Goal: Information Seeking & Learning: Learn about a topic

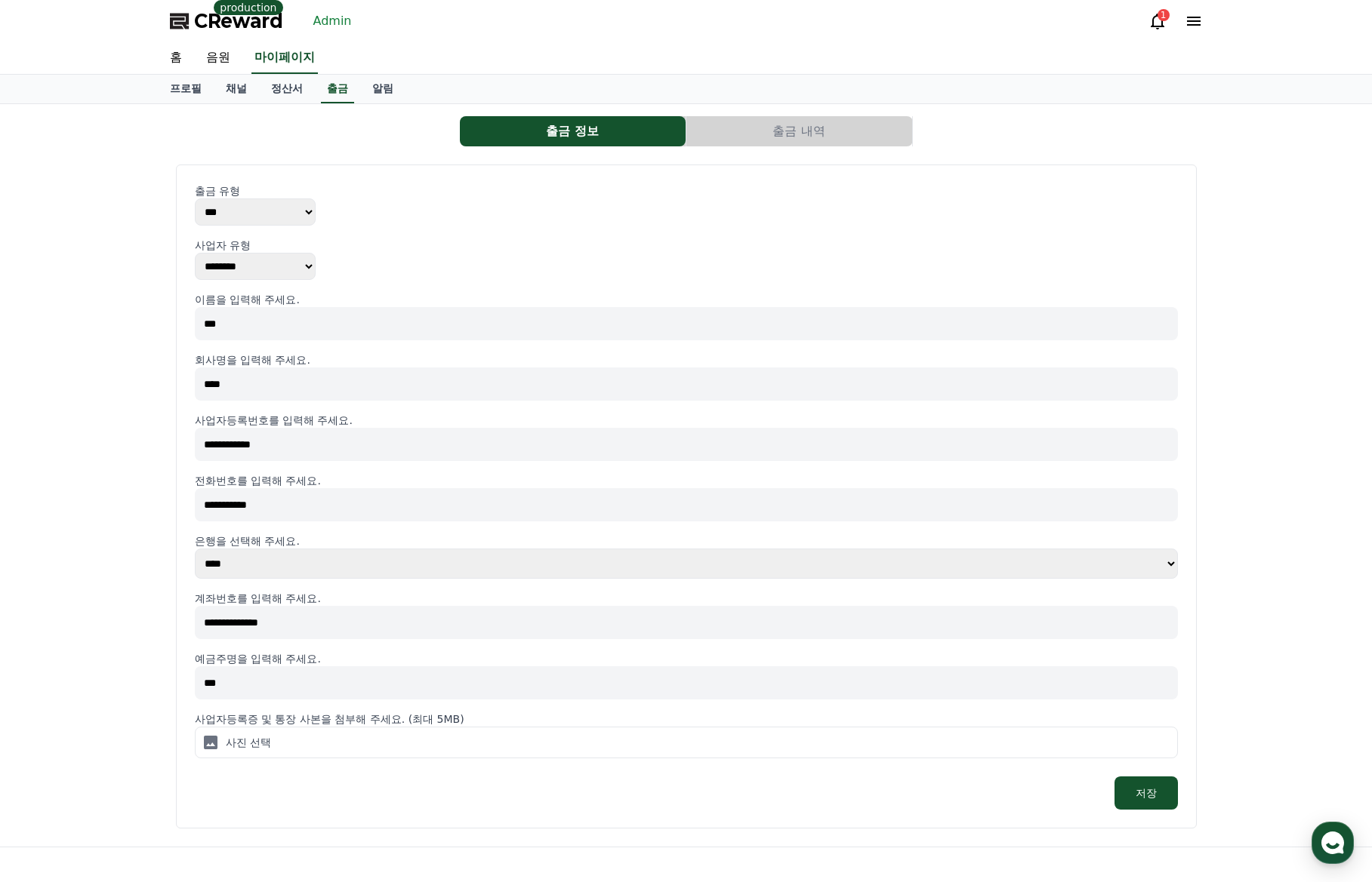
click at [325, 21] on link "Admin" at bounding box center [332, 21] width 51 height 24
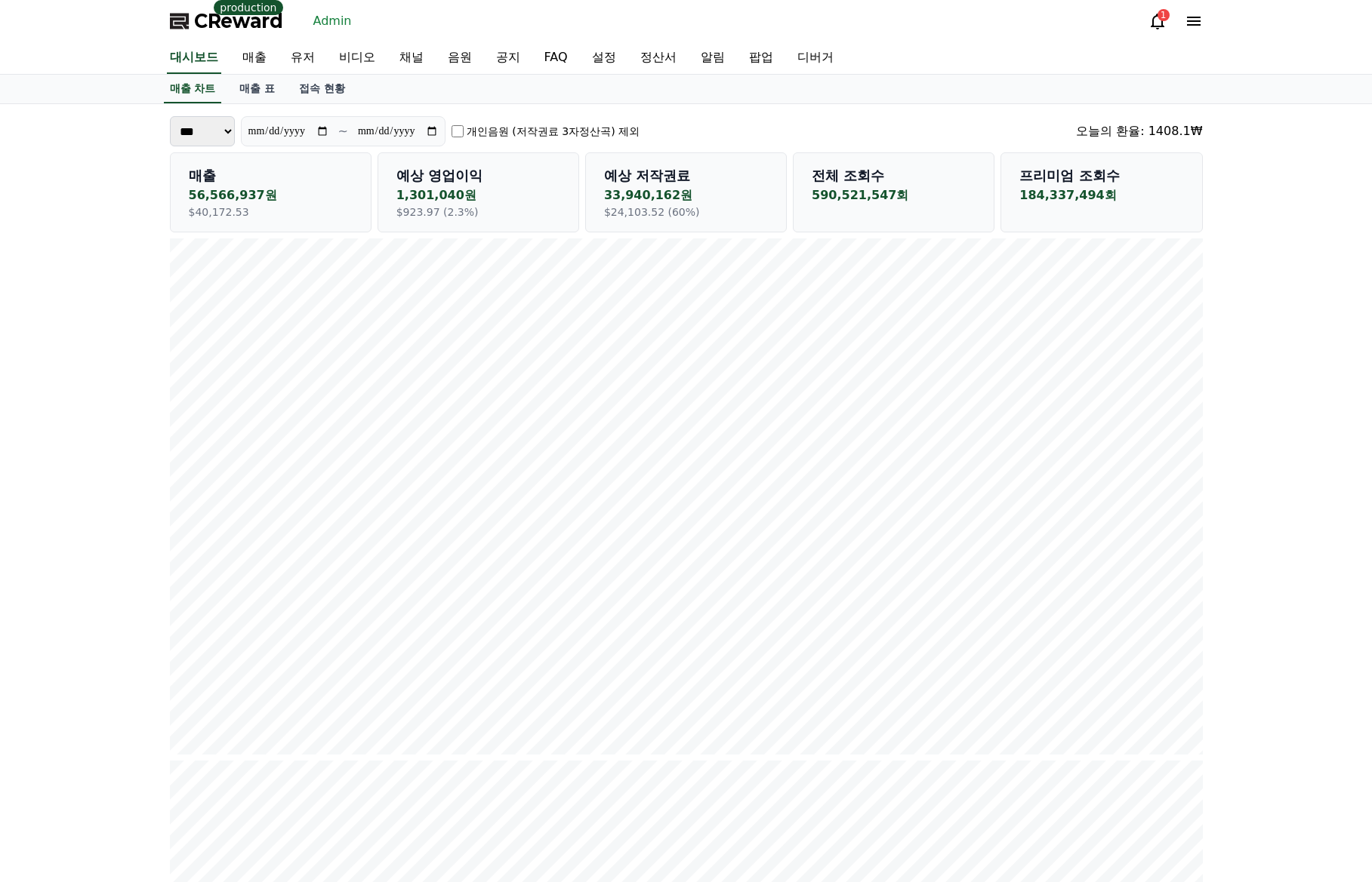
click at [242, 27] on span "CReward" at bounding box center [239, 21] width 89 height 24
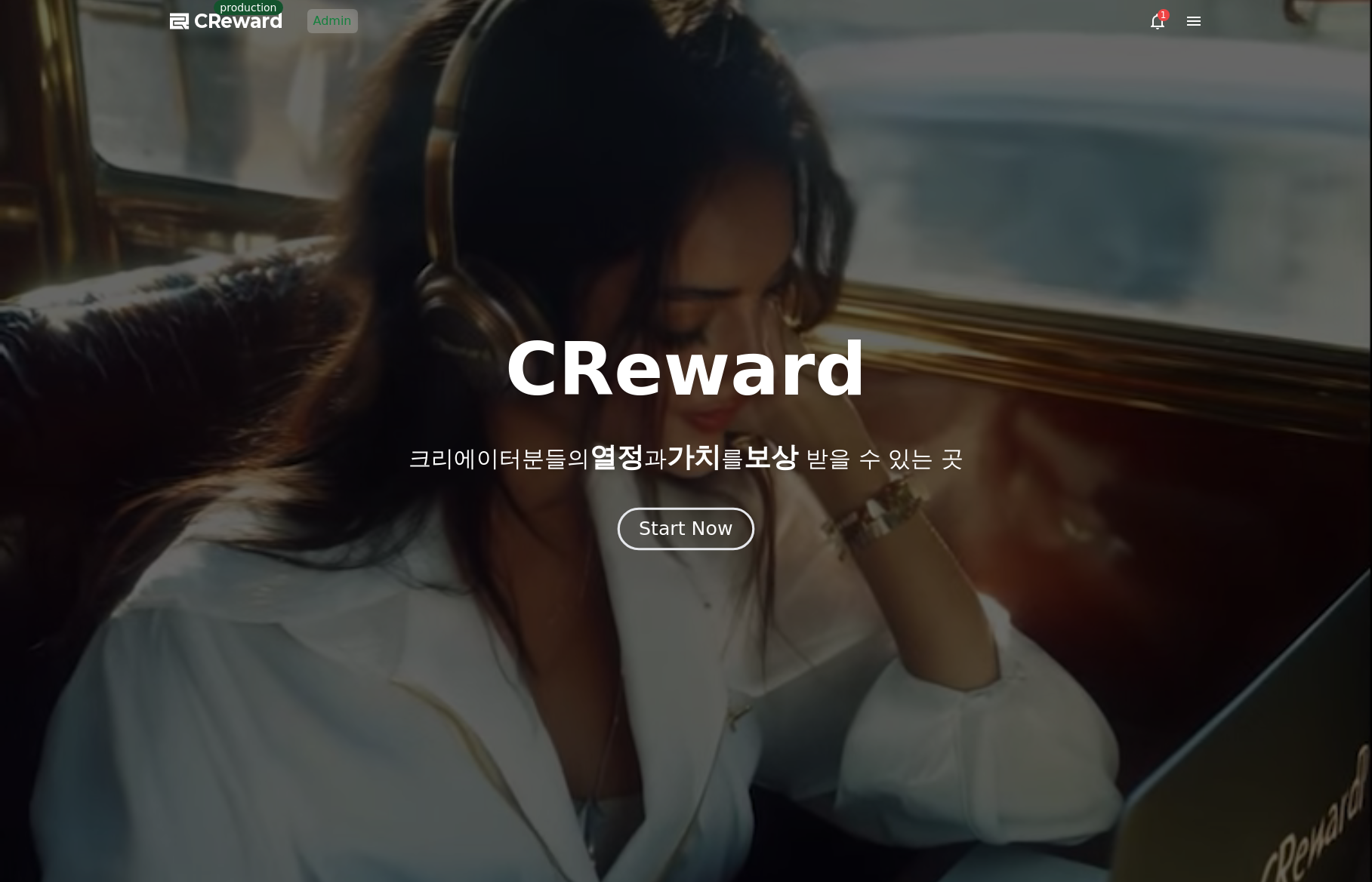
click at [666, 520] on div "Start Now" at bounding box center [686, 529] width 94 height 26
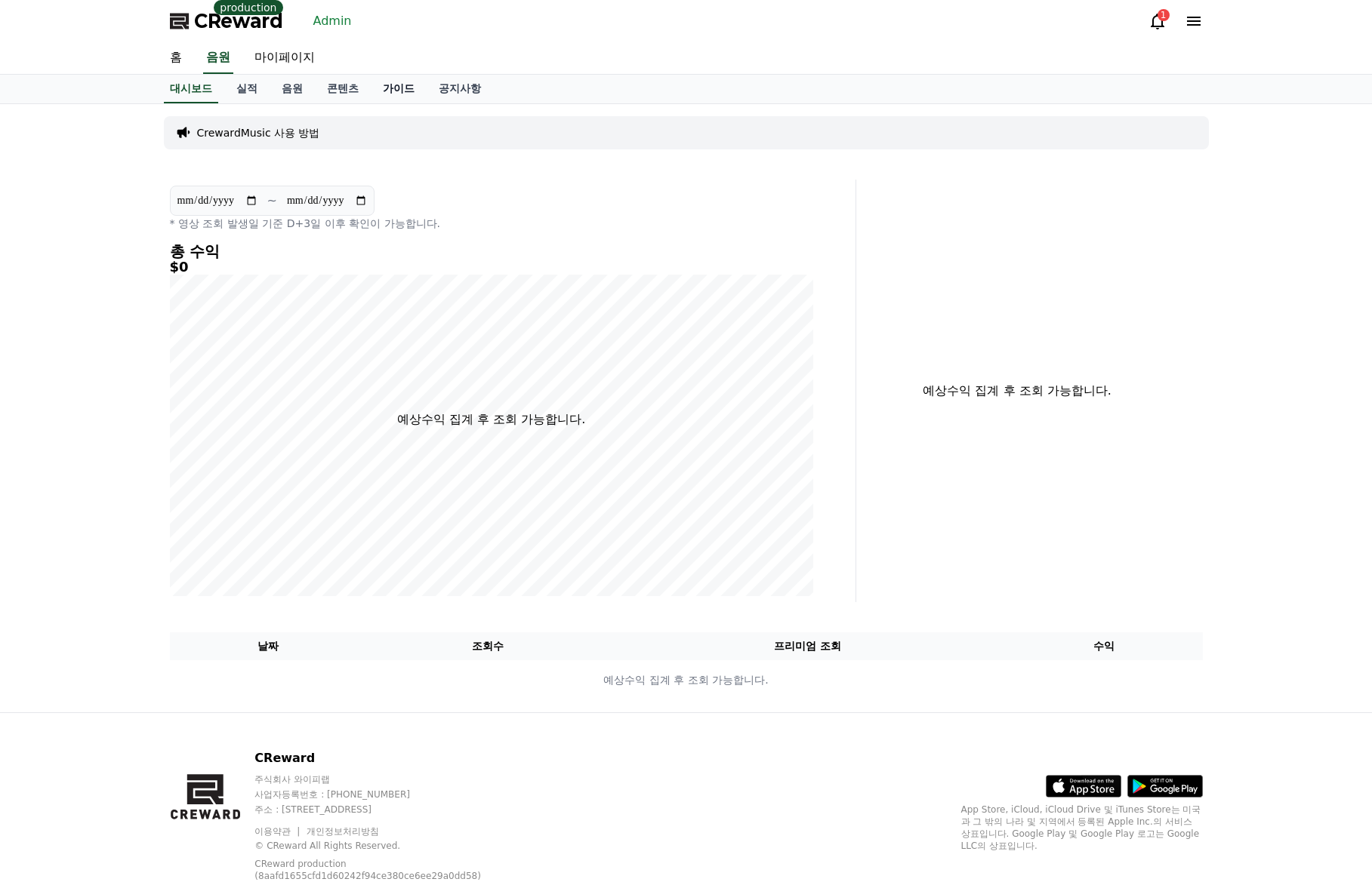
click at [389, 80] on link "가이드" at bounding box center [398, 89] width 55 height 29
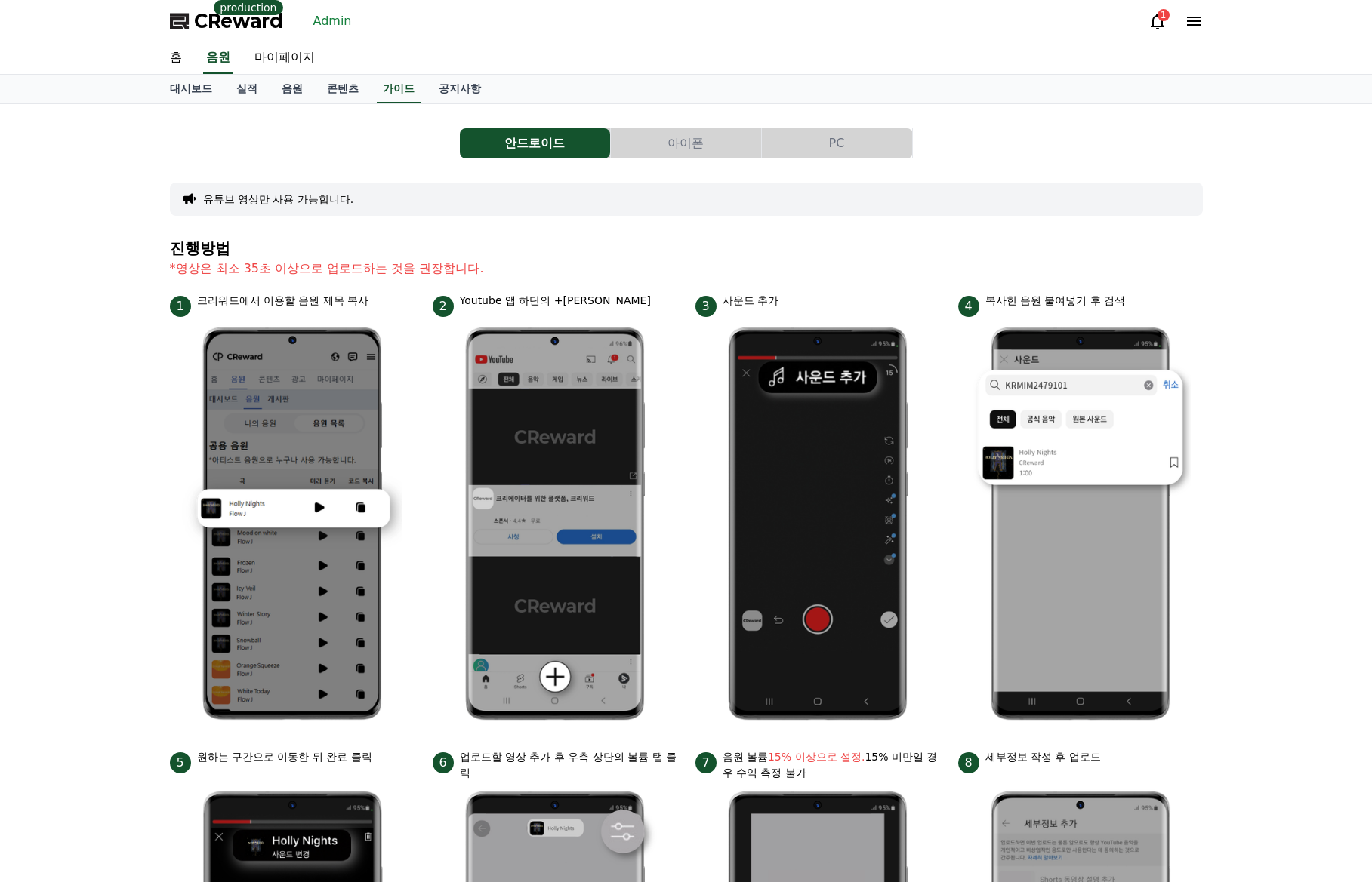
click at [883, 148] on button "PC" at bounding box center [837, 143] width 150 height 30
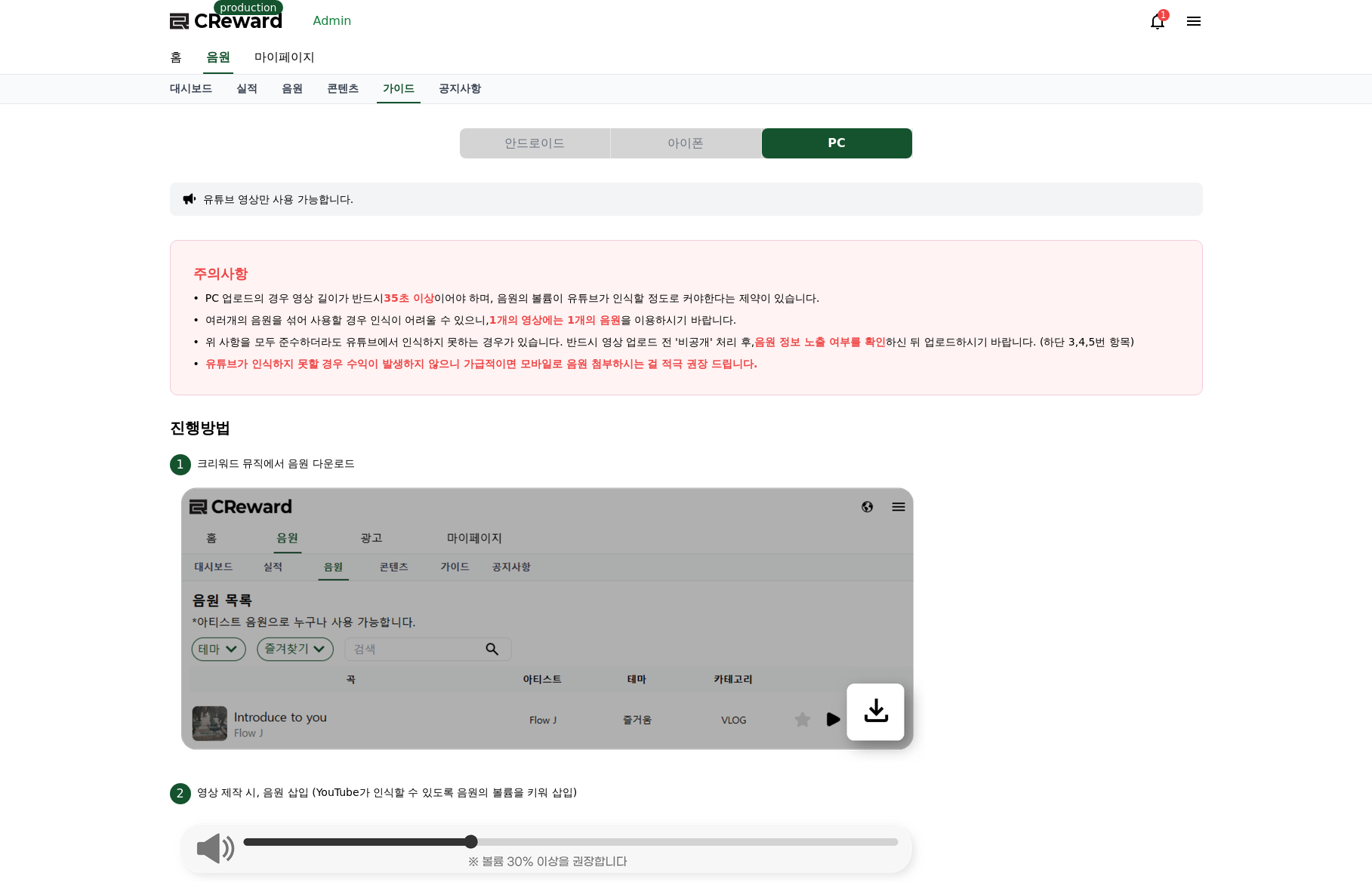
click at [330, 21] on link "Admin" at bounding box center [332, 21] width 51 height 24
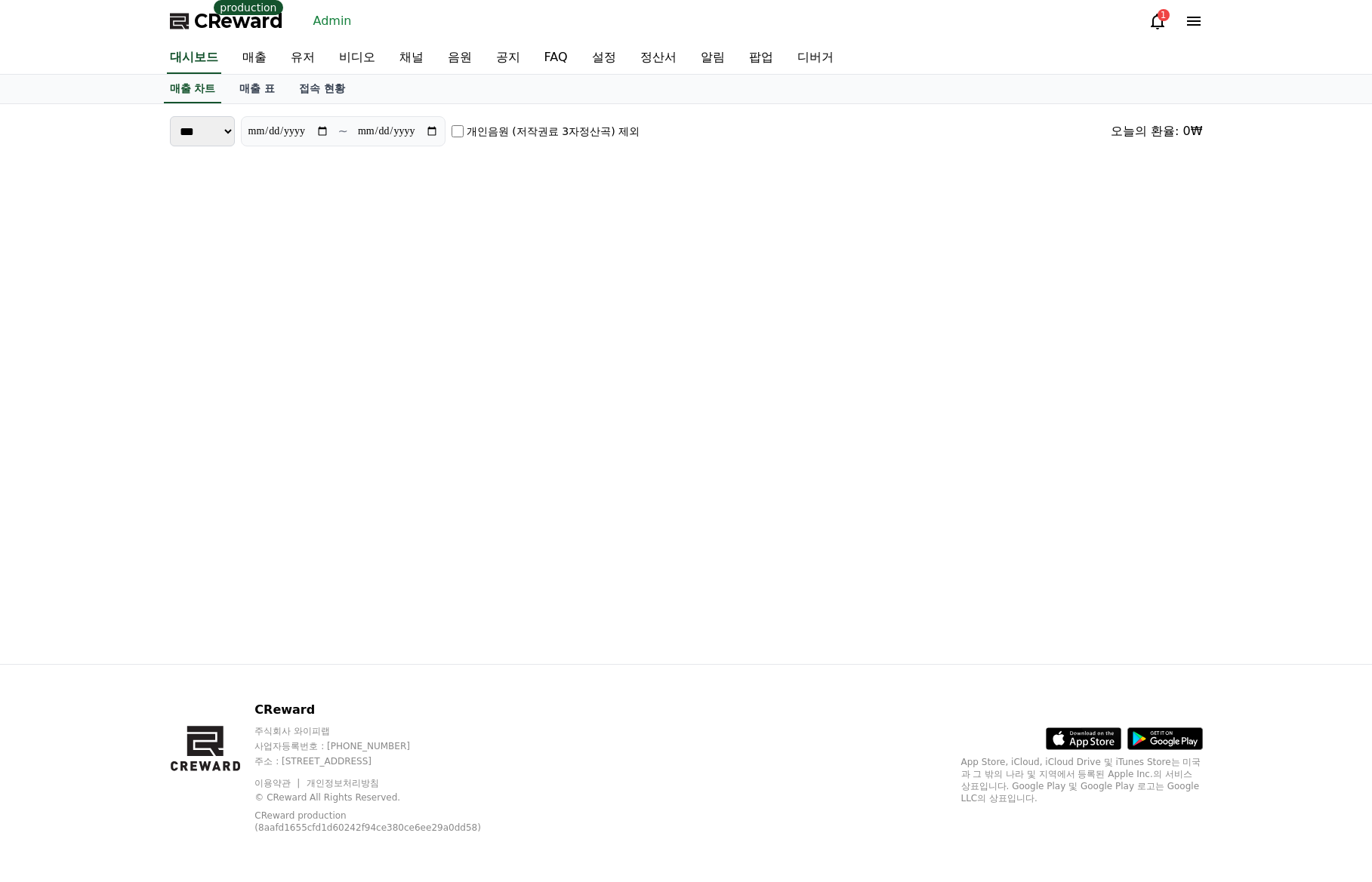
click at [223, 57] on div "대시보드 매출 유저 비디오 채널 음원 공지 FAQ 설정 정산서 알림 팝업 디버거" at bounding box center [686, 57] width 1057 height 31
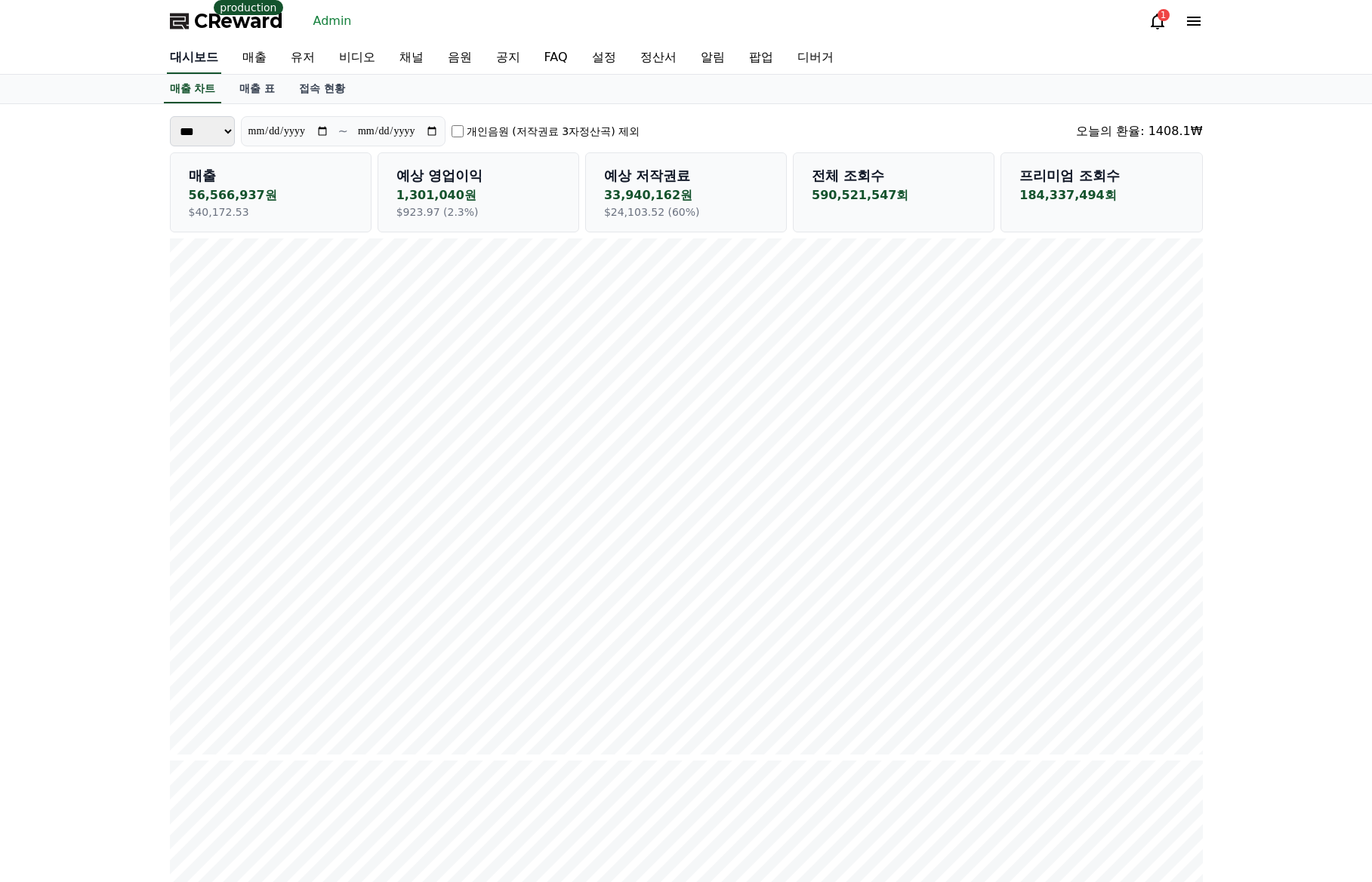
click at [202, 60] on link "대시보드" at bounding box center [193, 57] width 55 height 31
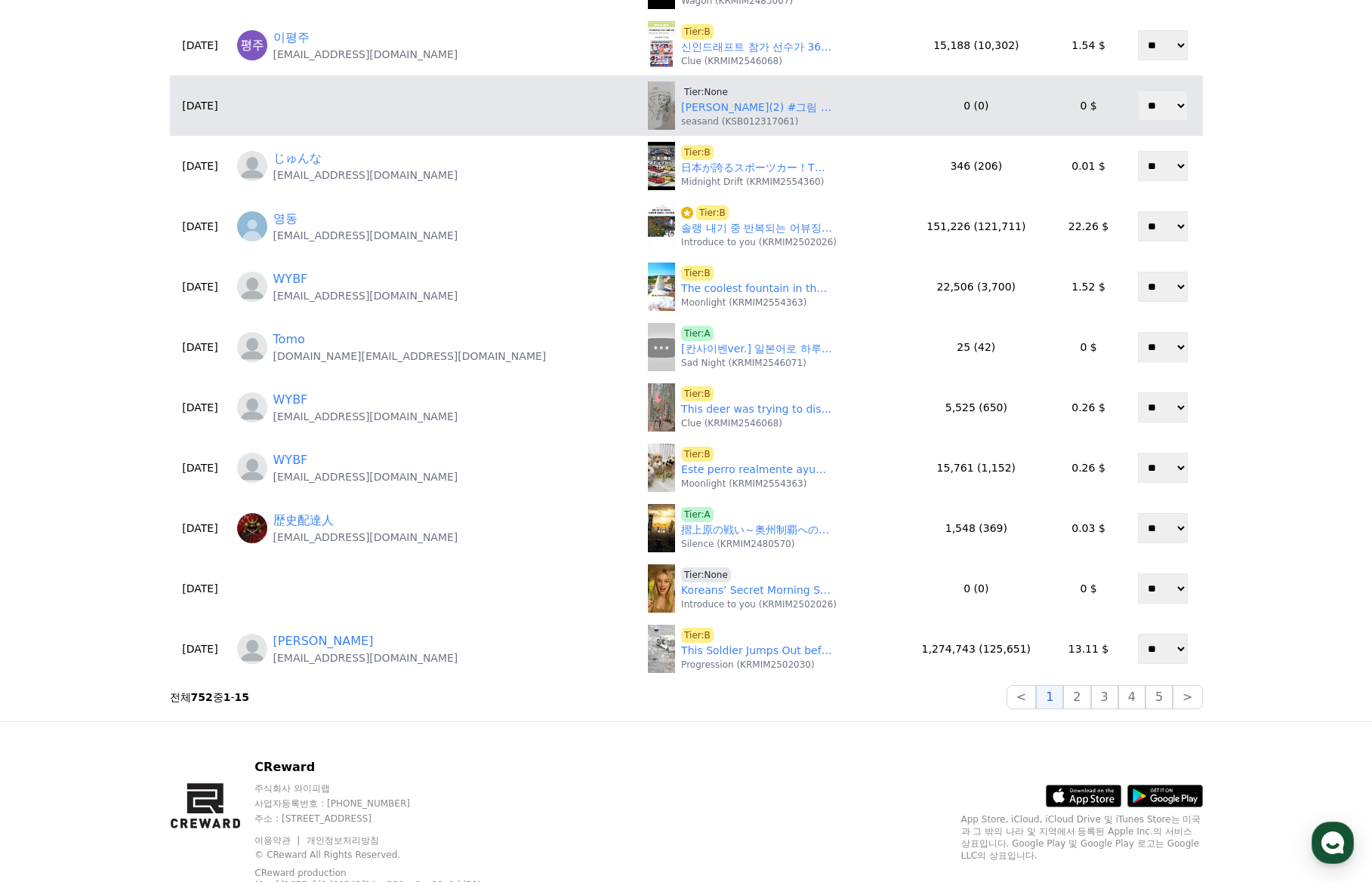
scroll to position [83, 0]
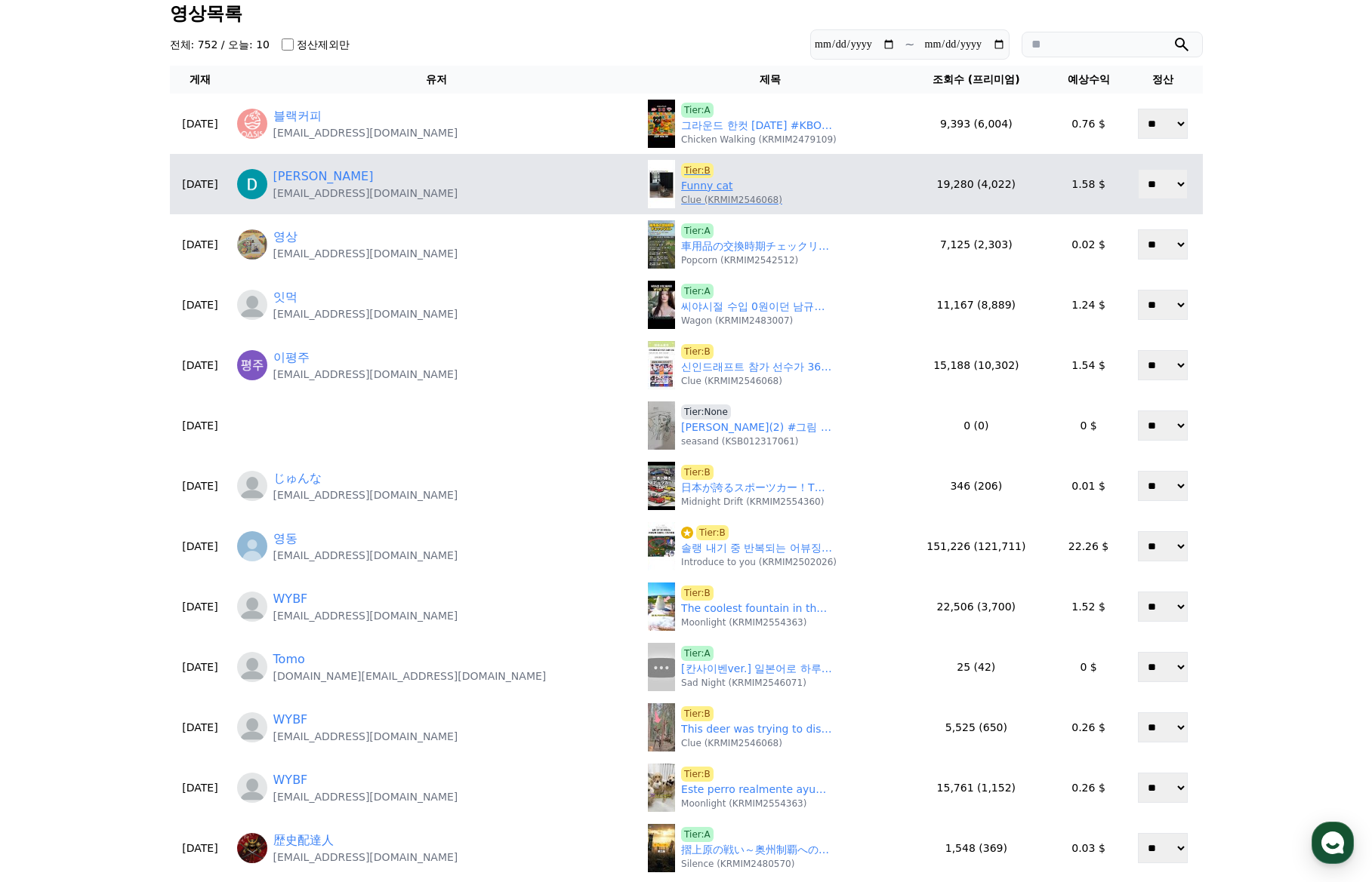
click at [681, 183] on link "Funny cat" at bounding box center [706, 186] width 51 height 16
click at [352, 180] on link "Danel Pj" at bounding box center [323, 176] width 100 height 18
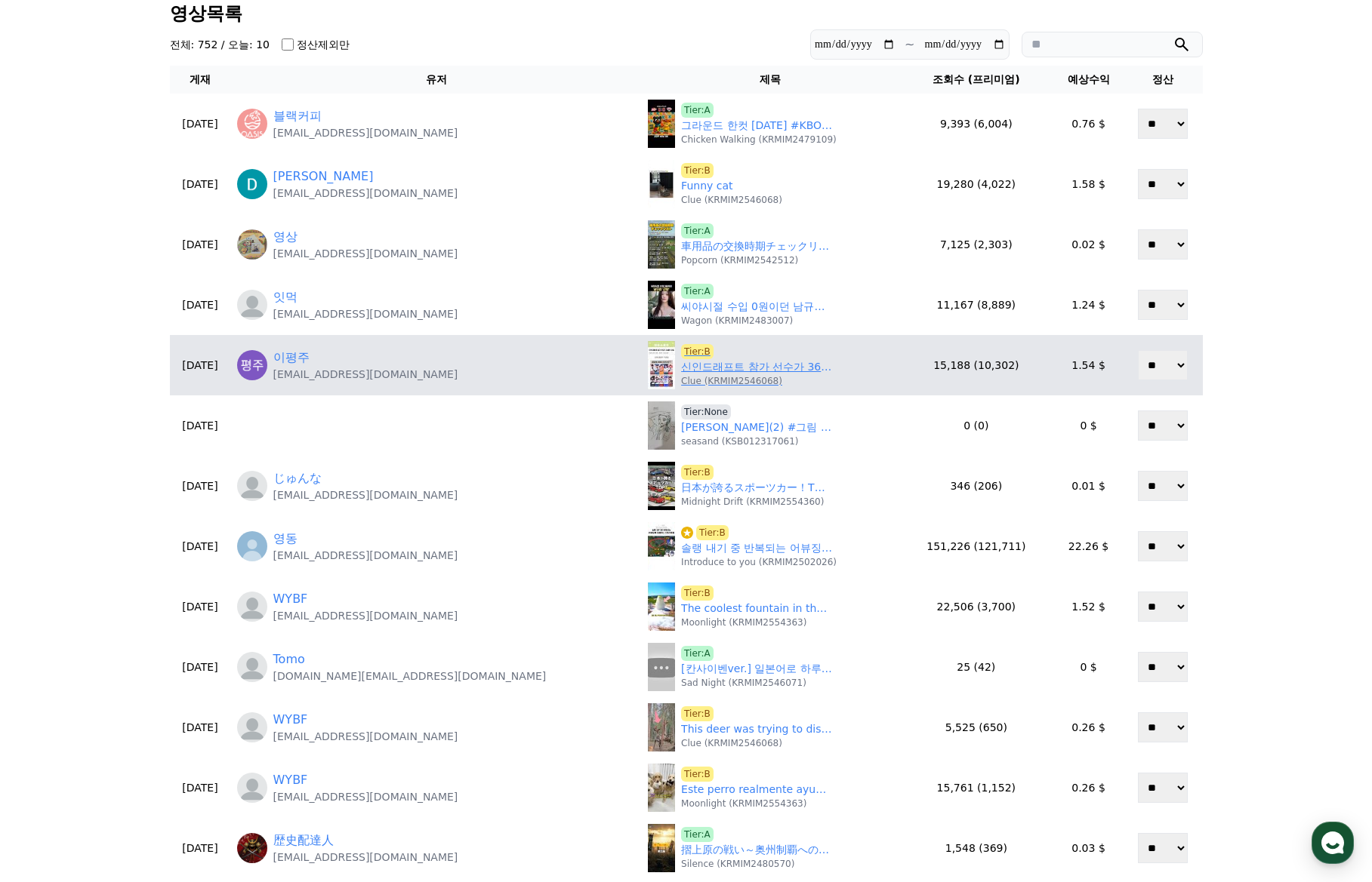
click at [681, 369] on link "신인드래프트 참가 선수가 36세인 이유" at bounding box center [756, 368] width 151 height 16
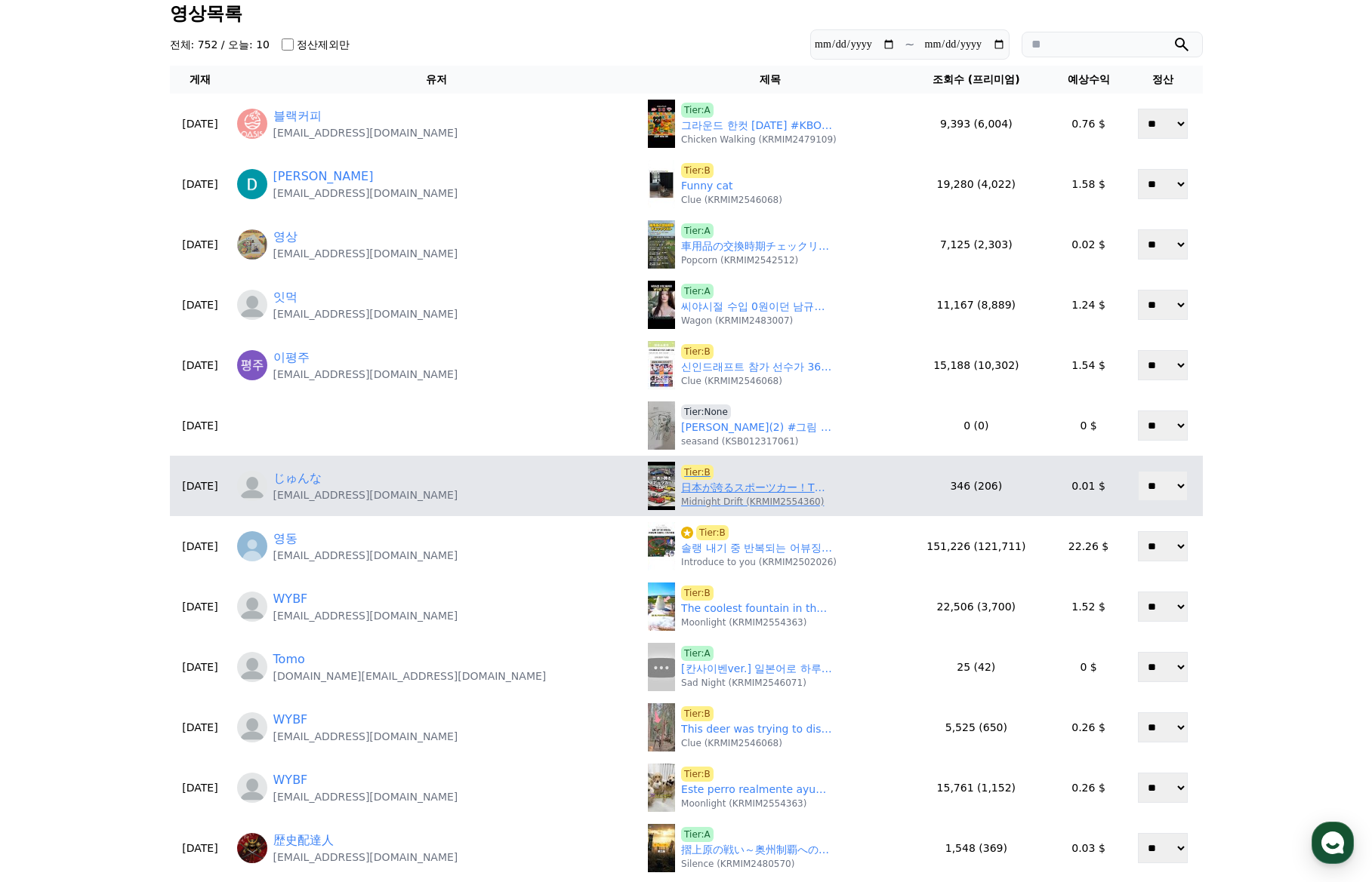
click at [681, 490] on link "日本が誇るスポーツカー！TOP7をChatGPTに聞いてみた #ランキング #ヒカル #頭文字d #走り屋 #車 #スポーツカー #車好き #gtr #wrx…" at bounding box center [756, 488] width 151 height 16
click at [681, 473] on span "Tier:B" at bounding box center [697, 472] width 32 height 15
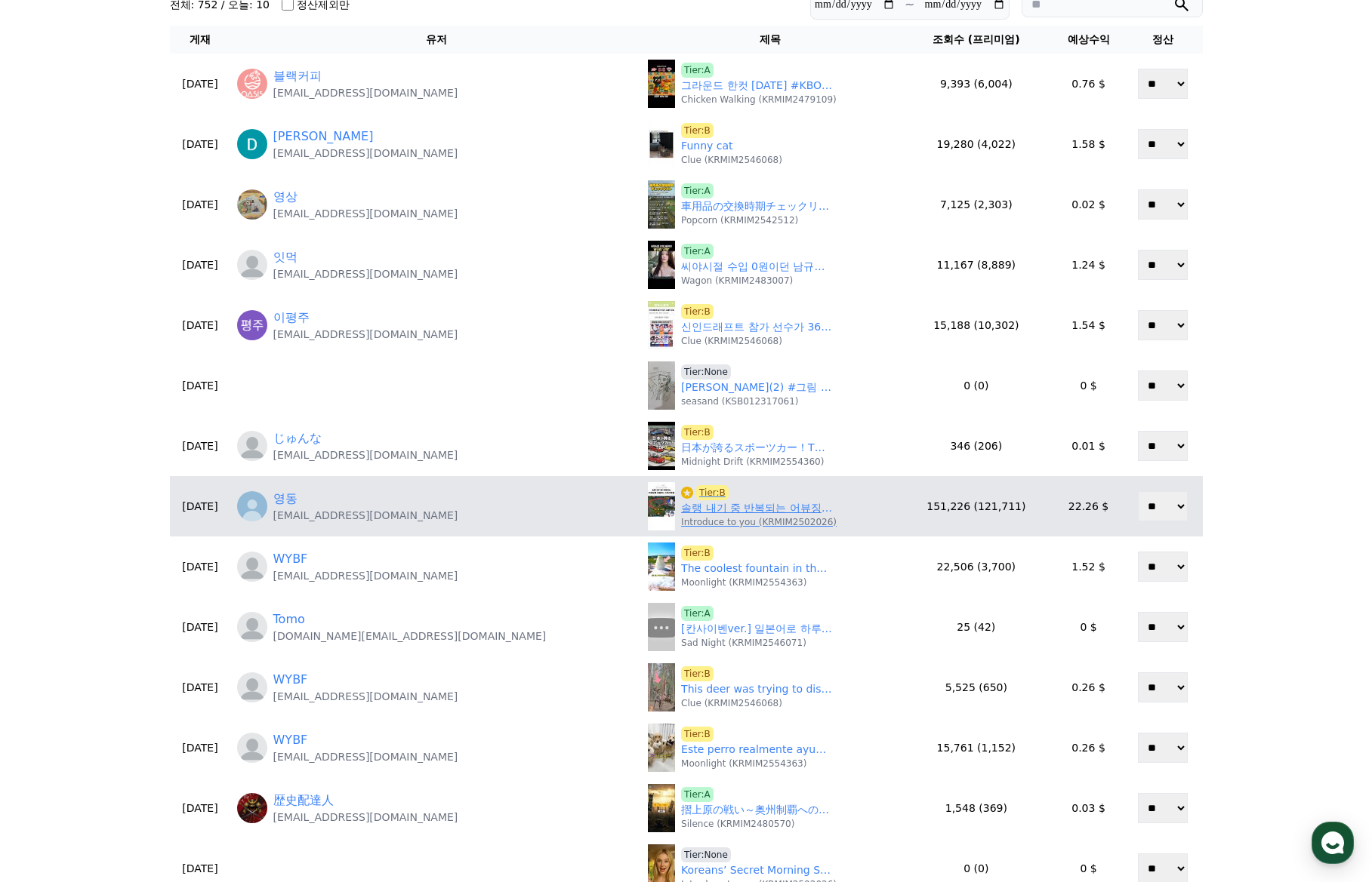
scroll to position [233, 0]
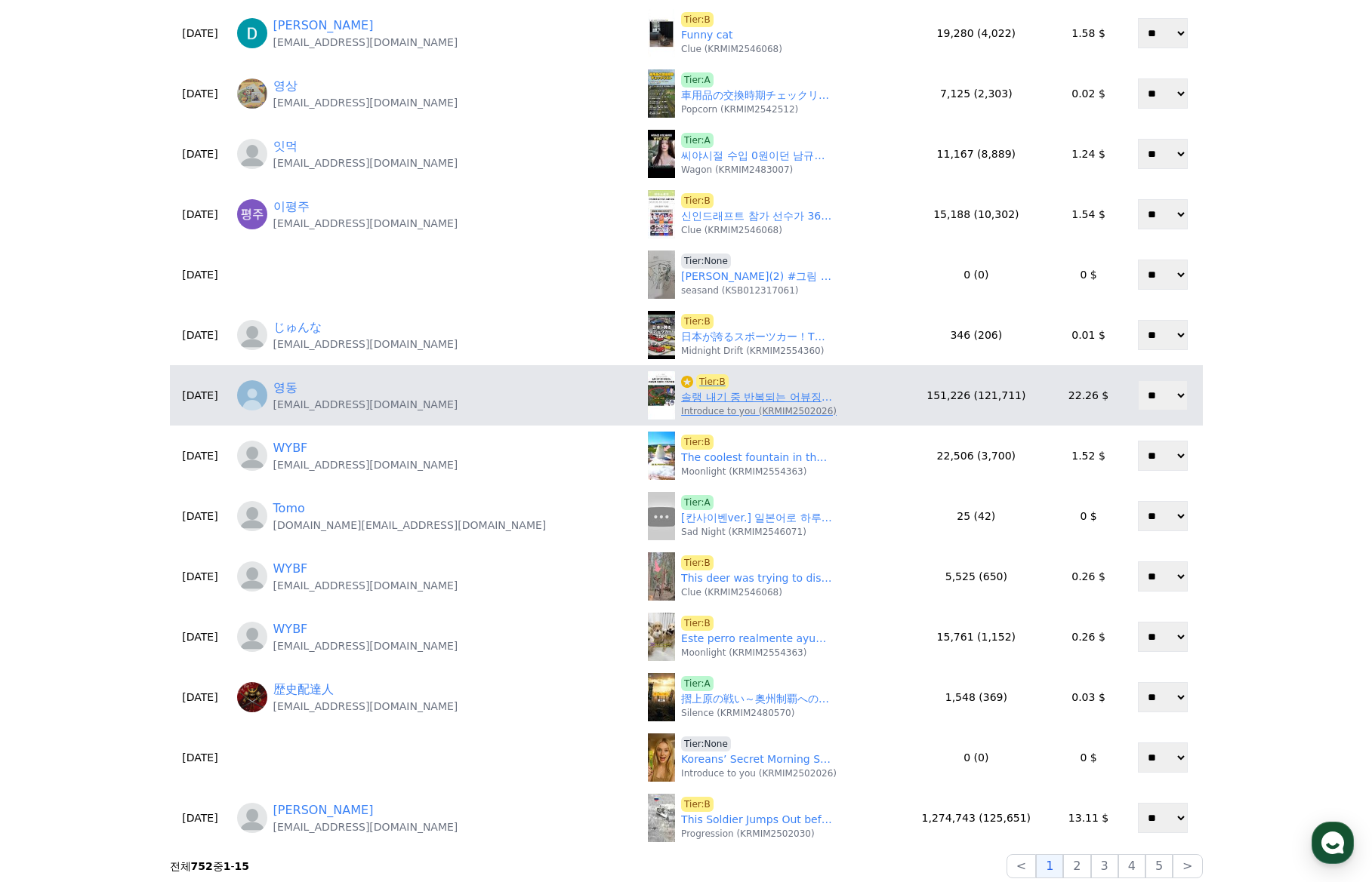
click at [681, 408] on p "Introduce to you (KRMIM2502026)" at bounding box center [759, 411] width 156 height 12
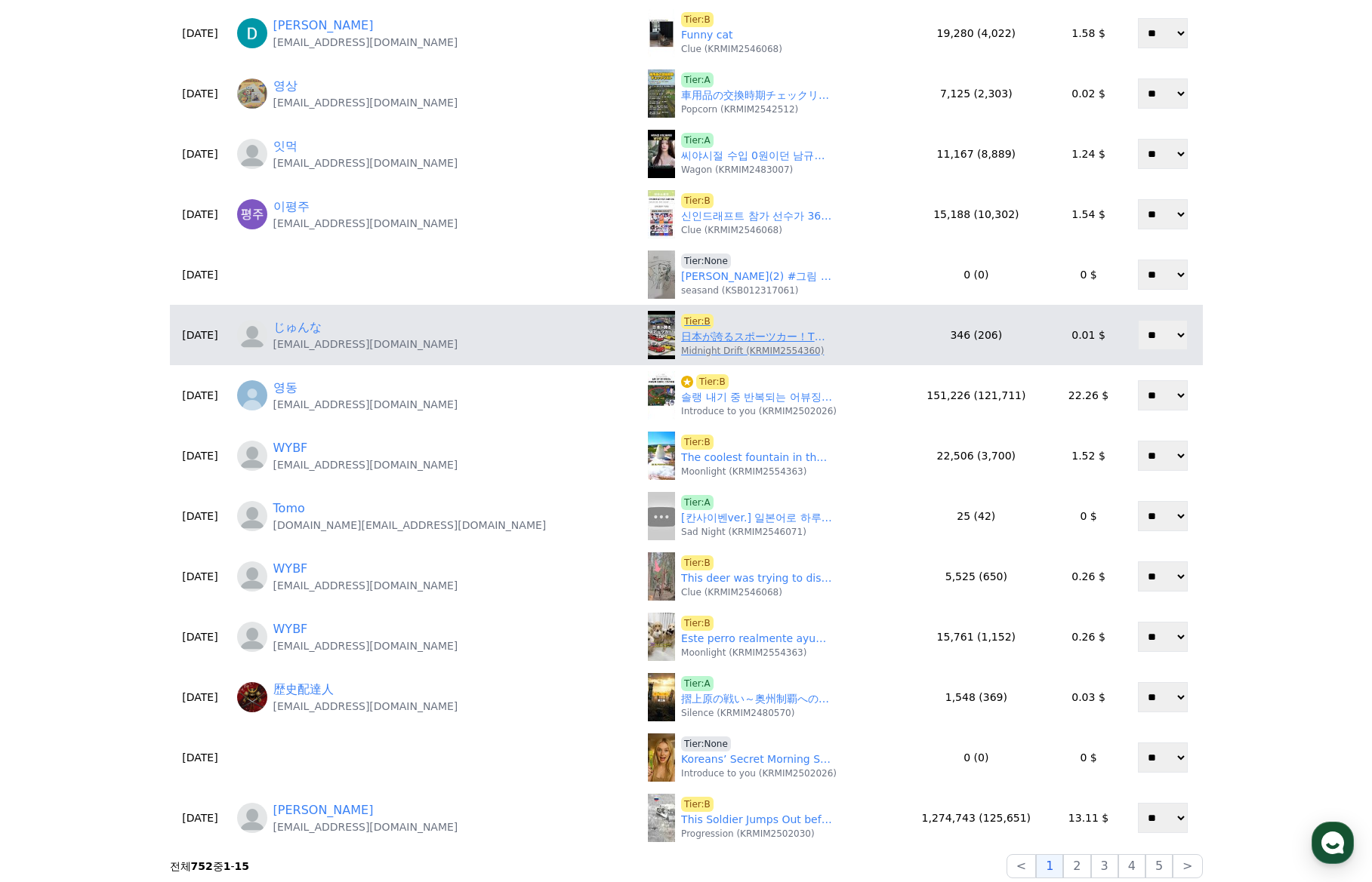
click at [681, 338] on link "日本が誇るスポーツカー！TOP7をChatGPTに聞いてみた #ランキング #ヒカル #頭文字d #走り屋 #車 #スポーツカー #車好き #gtr #wrx…" at bounding box center [756, 337] width 151 height 16
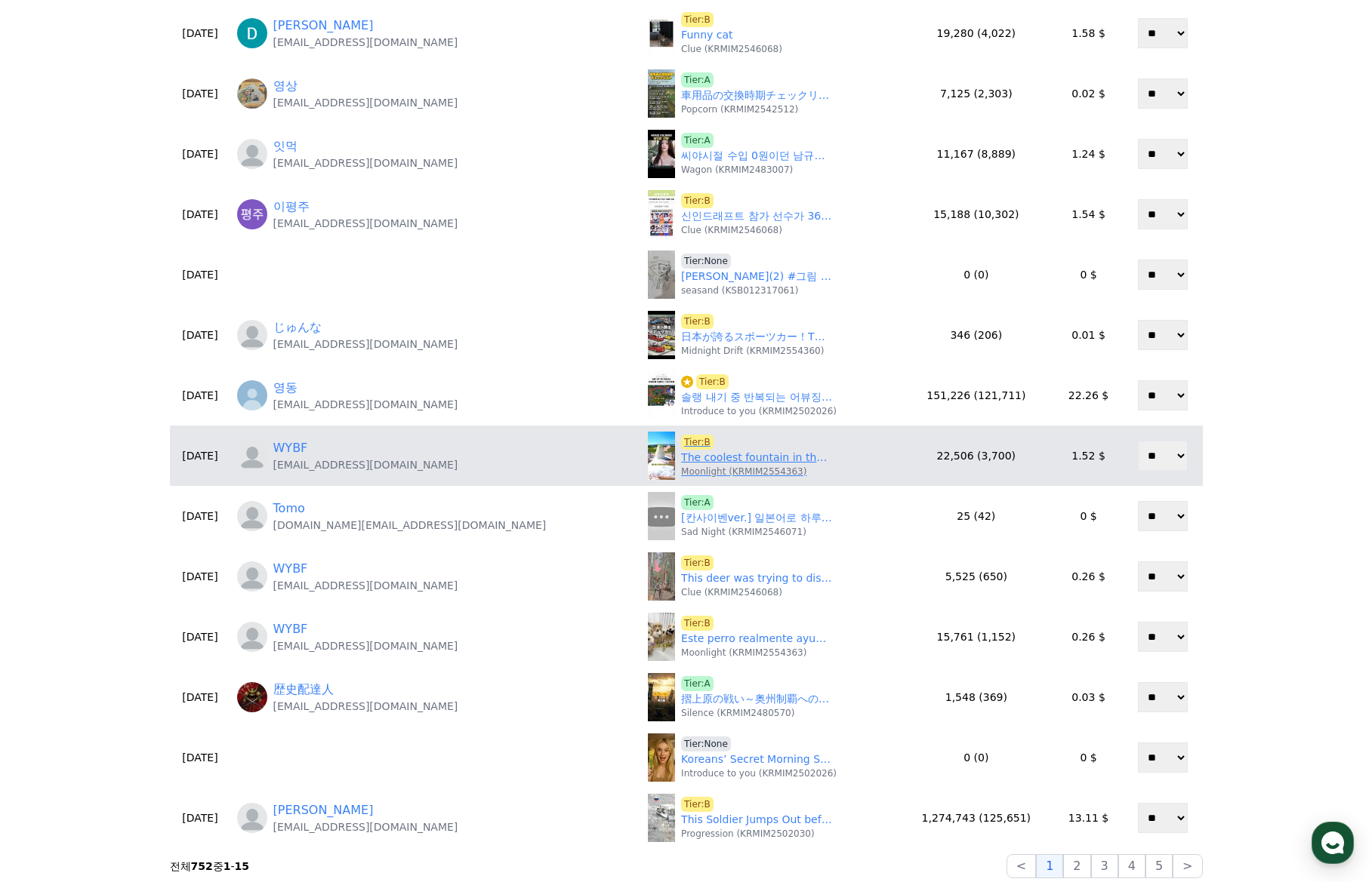
click at [681, 458] on link "The coolest fountain in the world looks like a rocket.#youtubeshorts" at bounding box center [756, 458] width 151 height 16
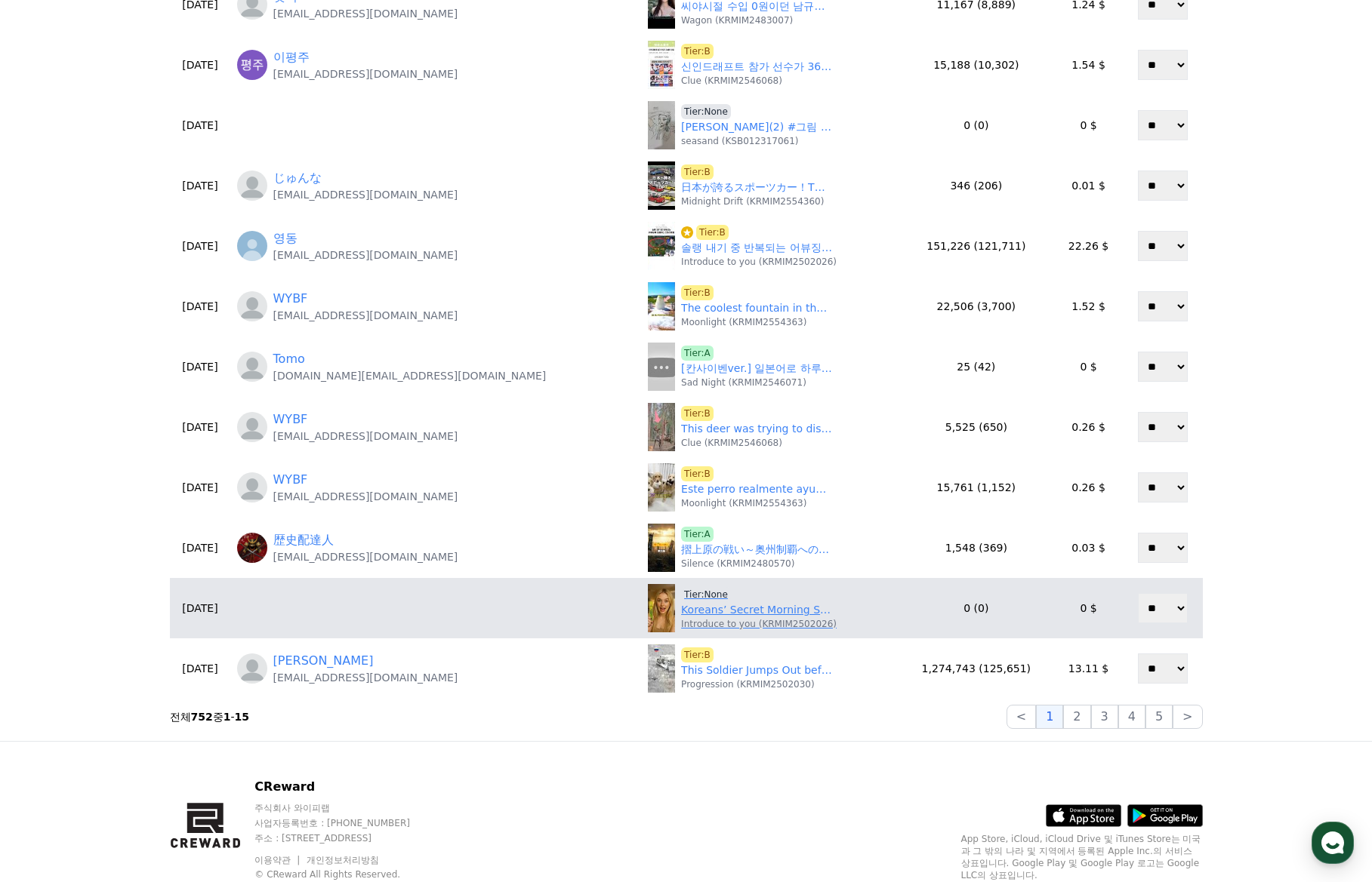
scroll to position [385, 0]
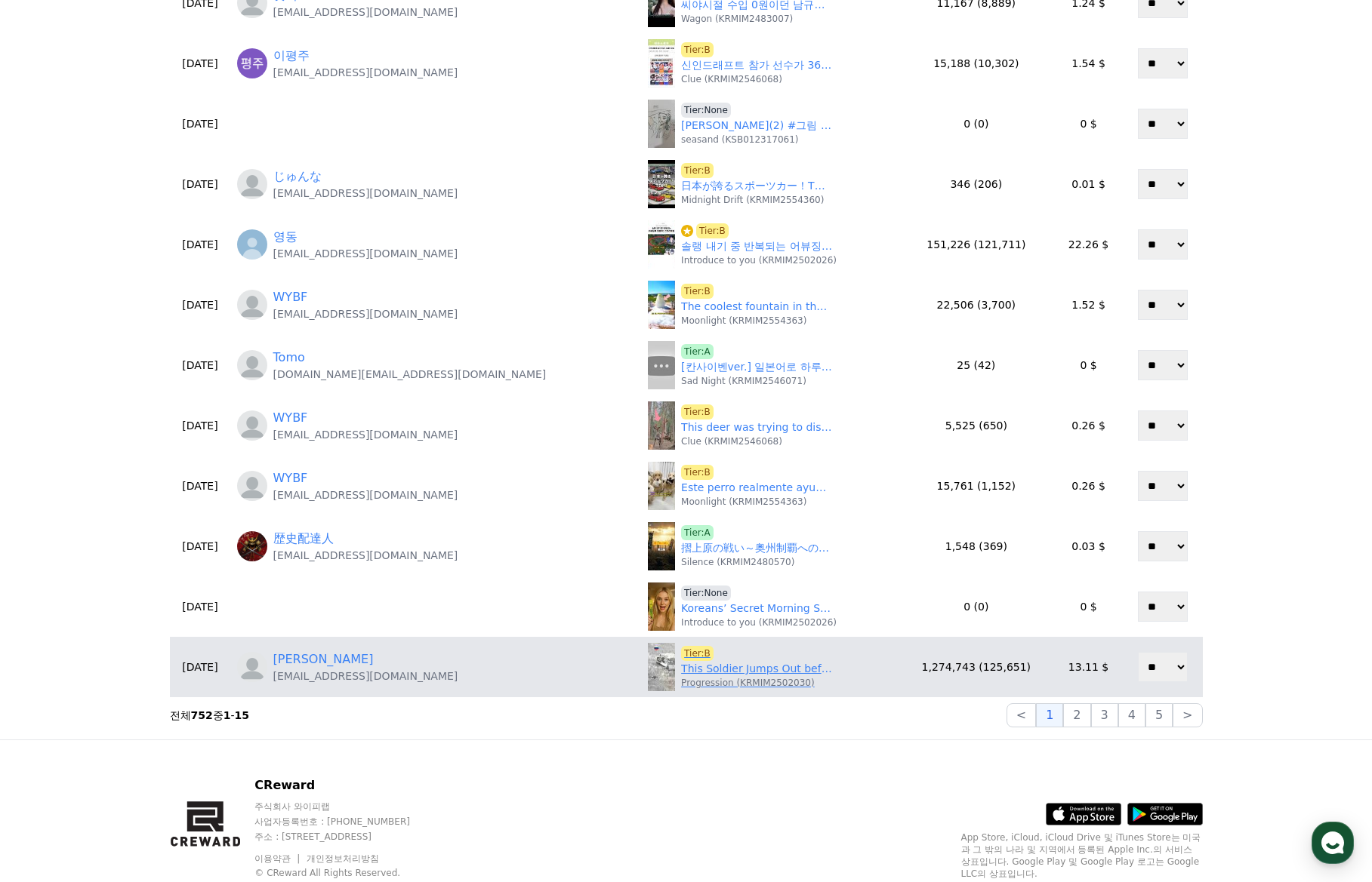
click at [681, 667] on link "This Soldier Jumps Out before Deadly Blast" at bounding box center [756, 669] width 151 height 16
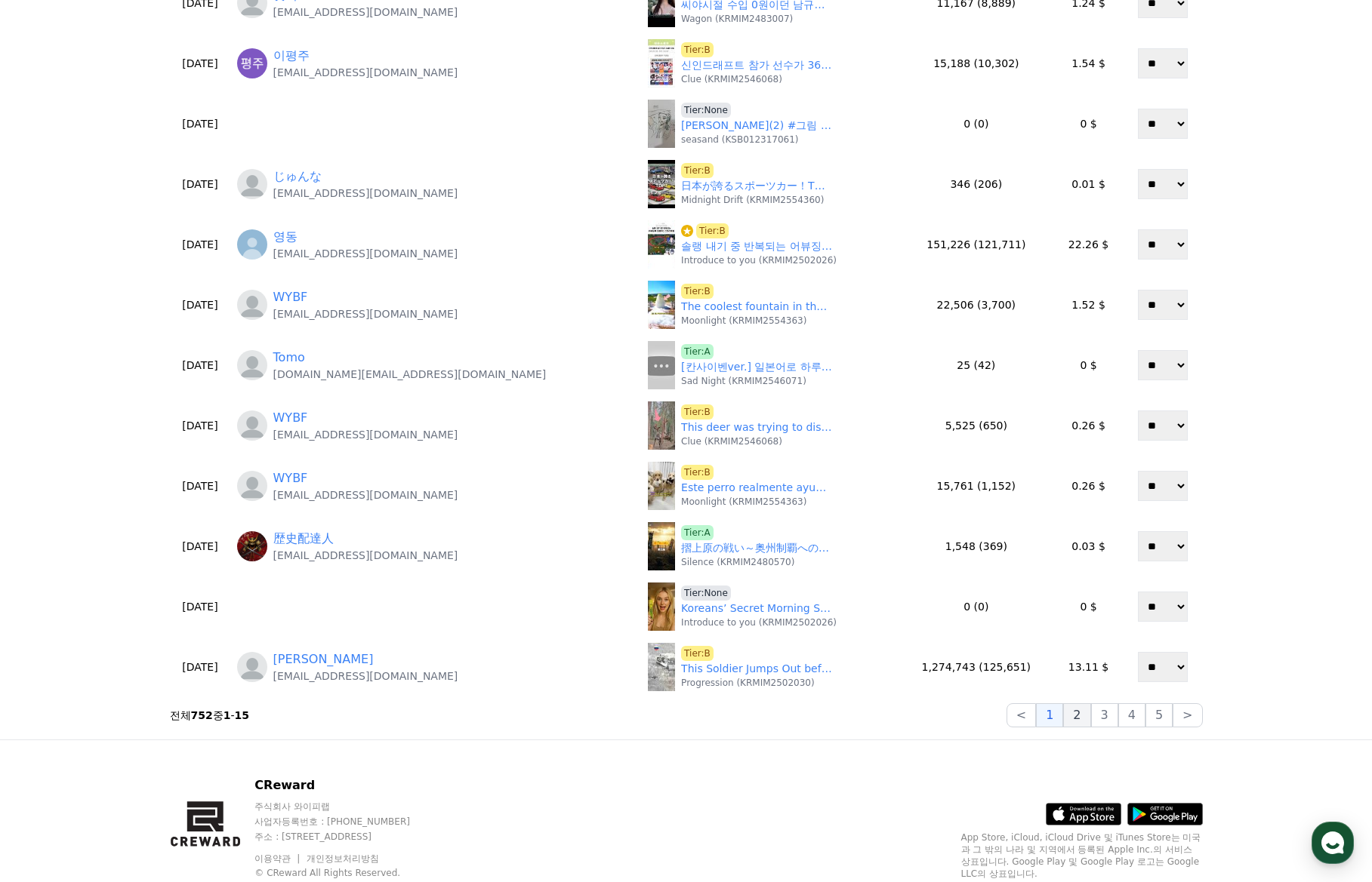
click at [1077, 717] on button "2" at bounding box center [1077, 715] width 27 height 24
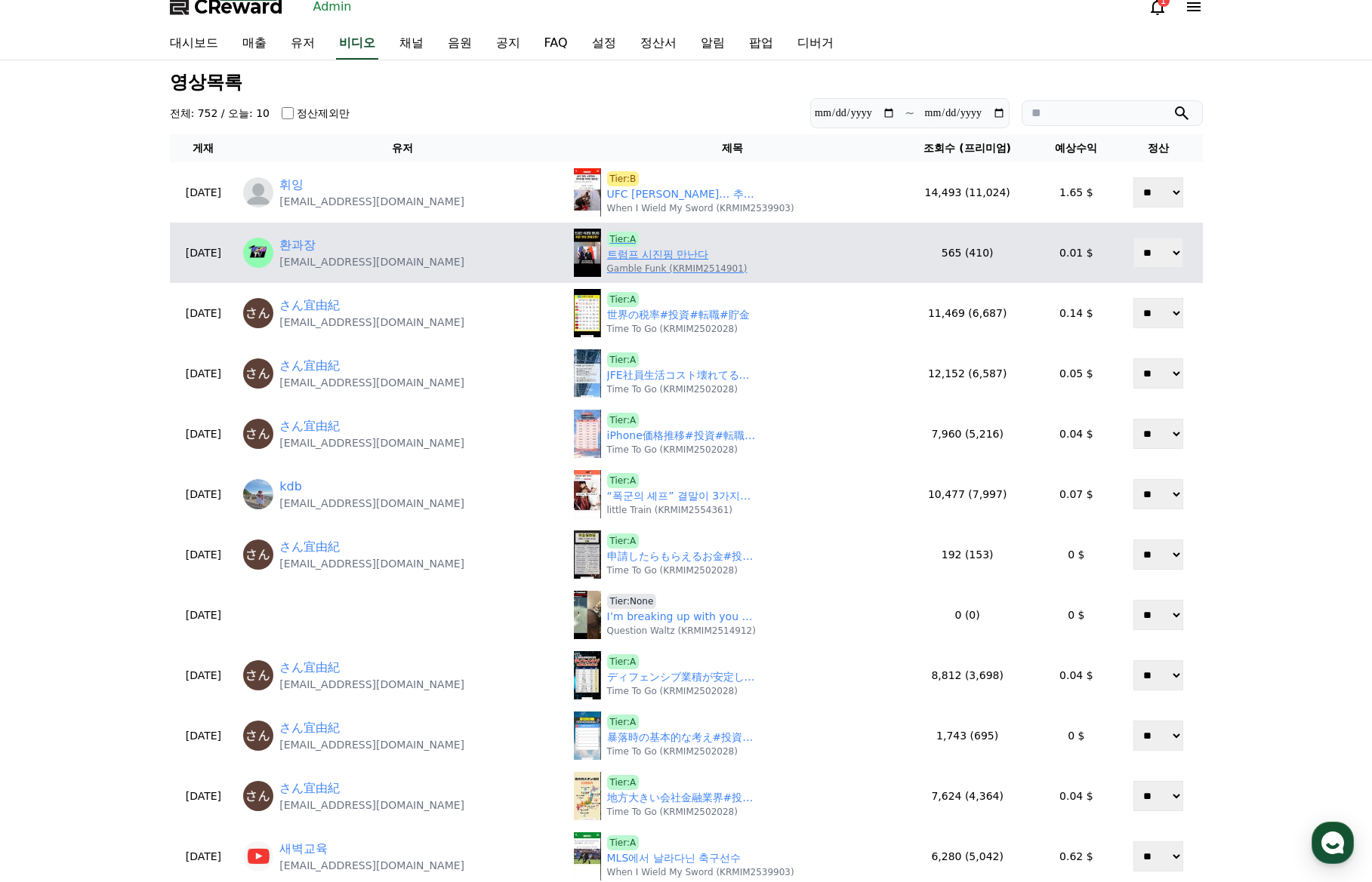
scroll to position [0, 0]
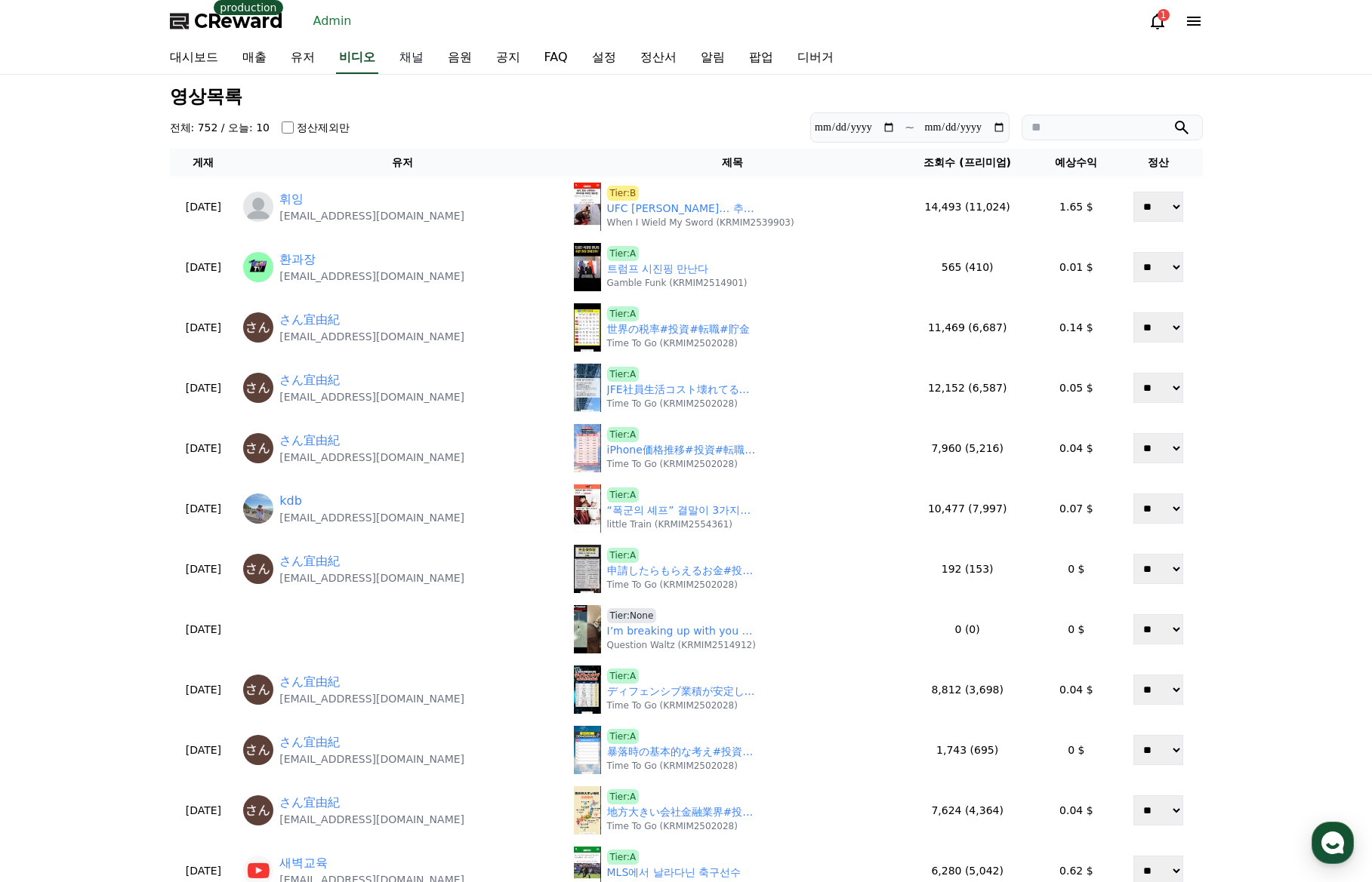
click at [406, 65] on link "채널" at bounding box center [412, 57] width 48 height 31
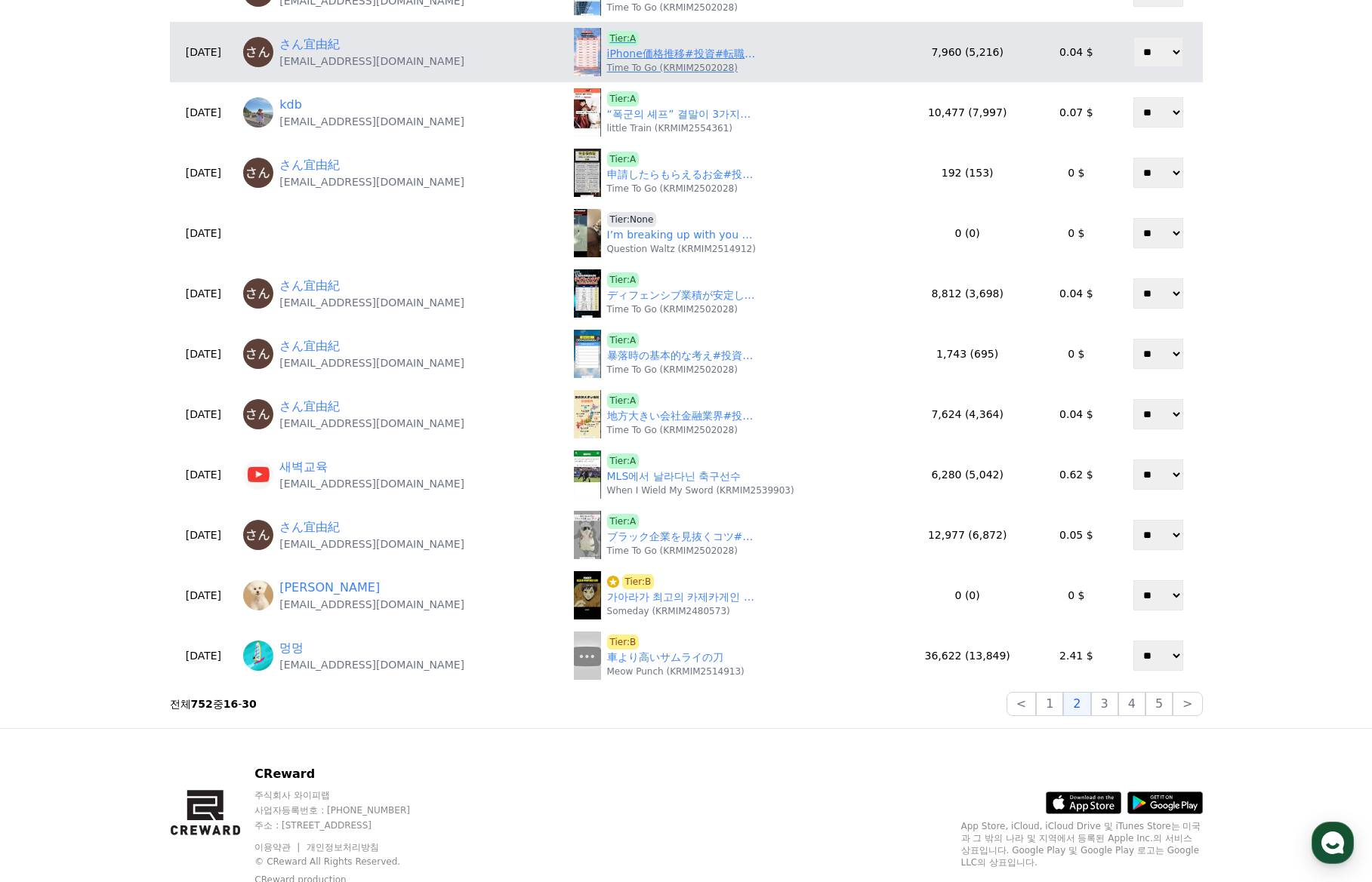
scroll to position [83, 0]
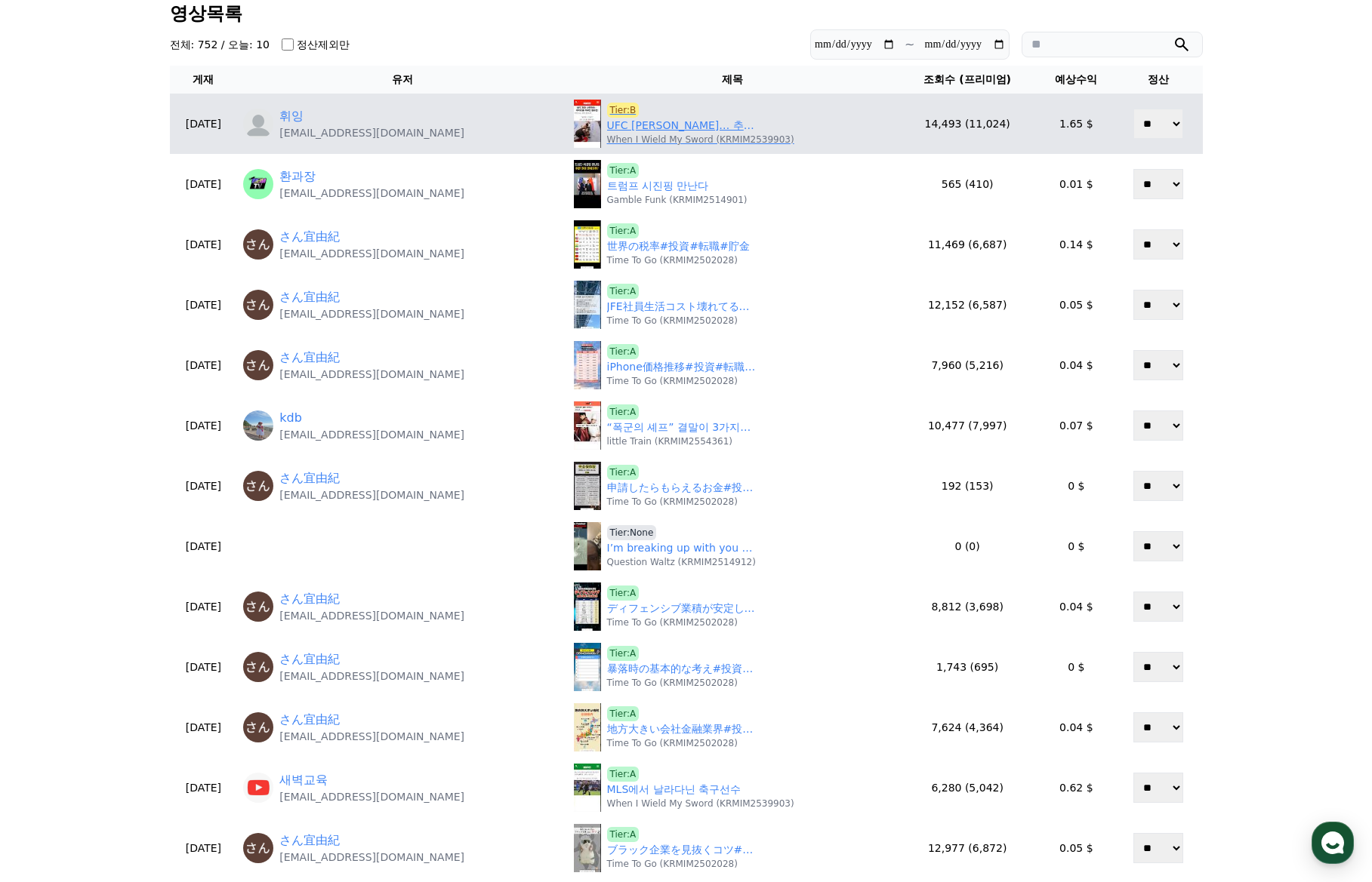
click at [662, 136] on p "When I Wield My Sword (KRMIM2539903)" at bounding box center [700, 139] width 187 height 12
click at [660, 123] on link "UFC 최강 사무라이… 추가타를 거부한 챔피언!" at bounding box center [682, 126] width 151 height 16
click at [656, 131] on link "UFC 최강 사무라이… 추가타를 거부한 챔피언!" at bounding box center [682, 126] width 151 height 16
click at [613, 106] on span "Tier:B" at bounding box center [623, 110] width 32 height 15
click at [656, 132] on link "UFC 최강 사무라이… 추가타를 거부한 챔피언!" at bounding box center [682, 126] width 151 height 16
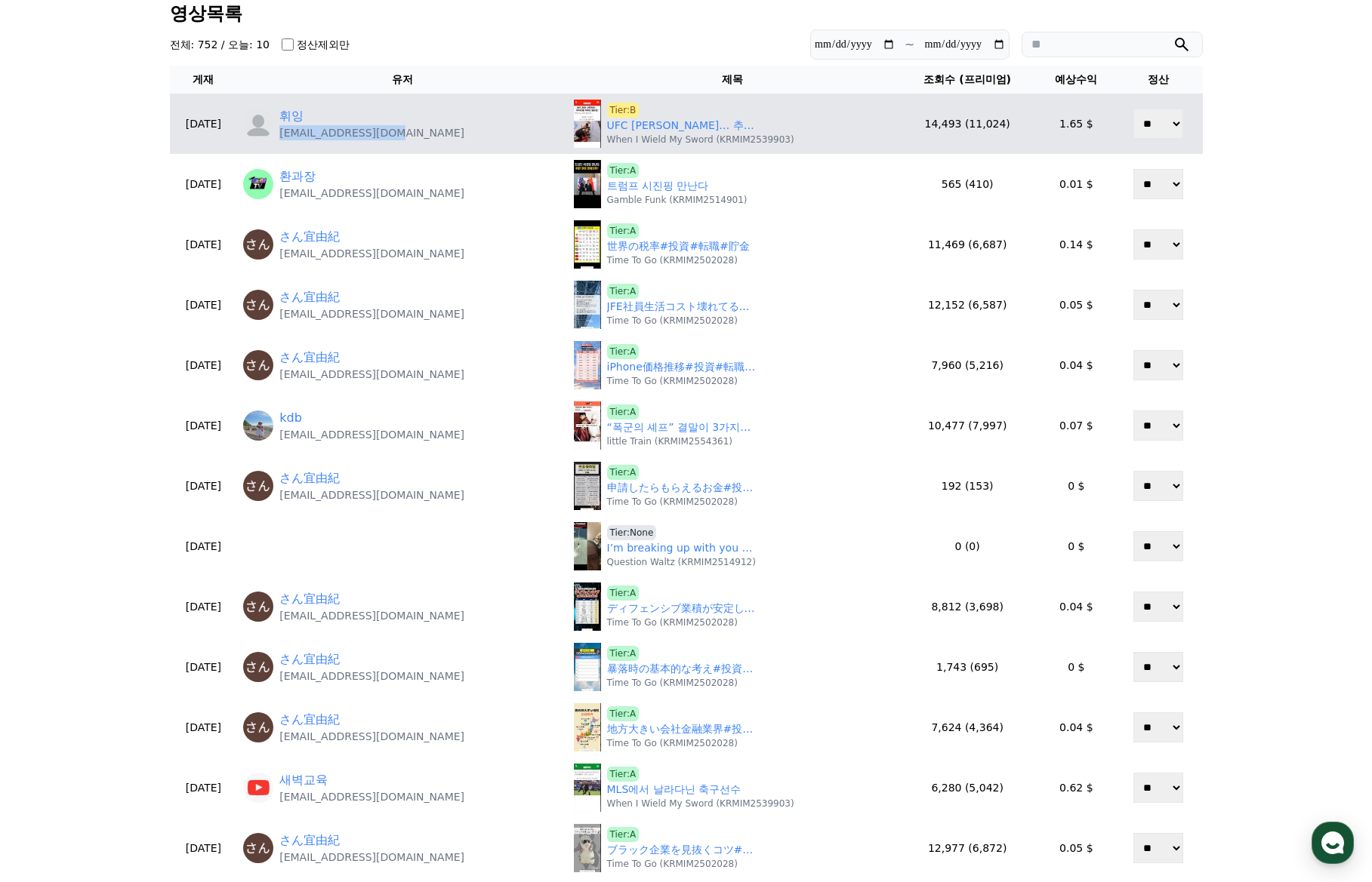
drag, startPoint x: 417, startPoint y: 132, endPoint x: 311, endPoint y: 143, distance: 106.6
click at [311, 143] on td "휘잉 somnitist@gmail.com" at bounding box center [402, 123] width 330 height 60
copy p "somnitist@gmail.com"
click at [607, 108] on span "Tier:B" at bounding box center [623, 110] width 32 height 15
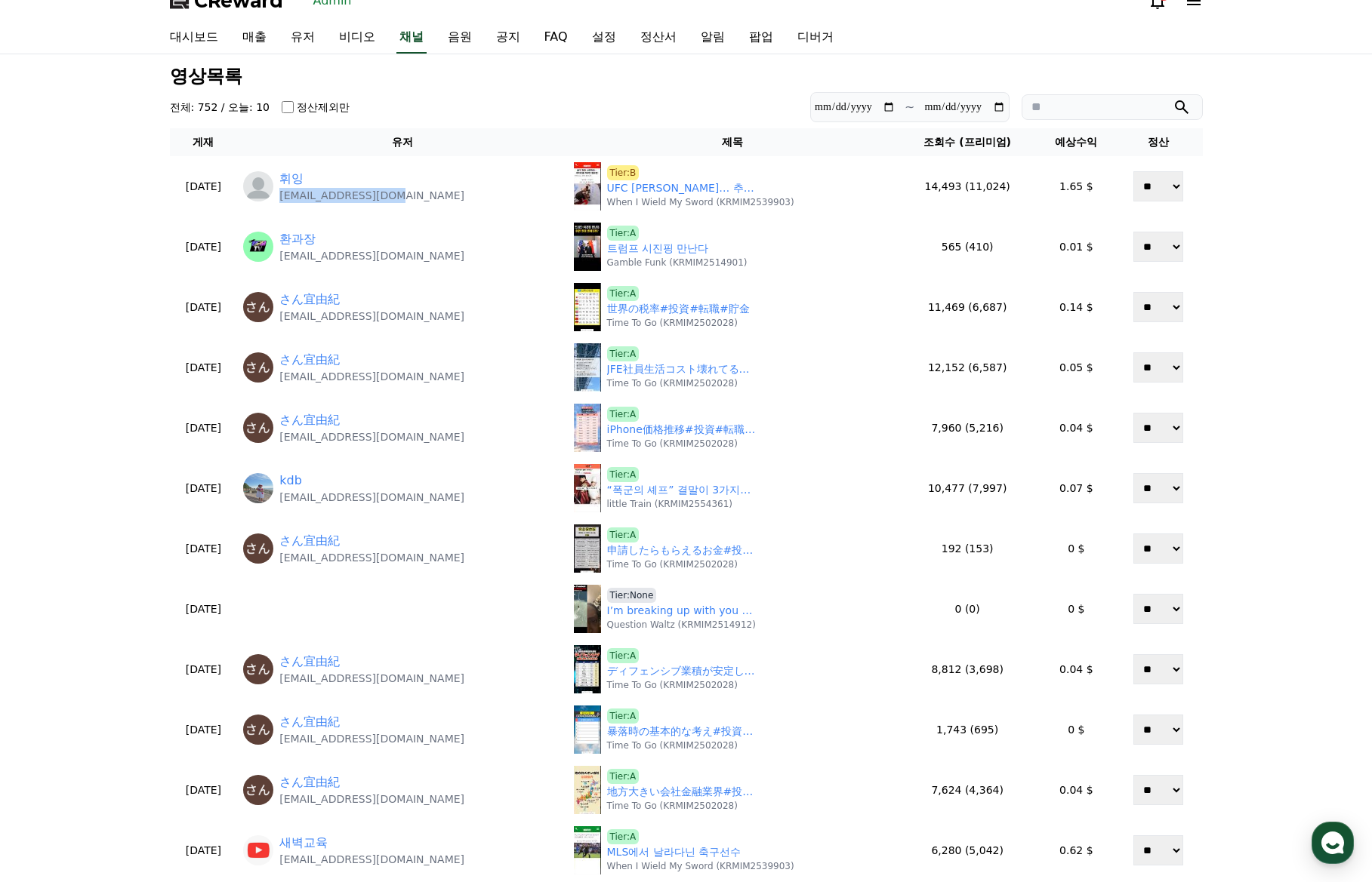
scroll to position [0, 0]
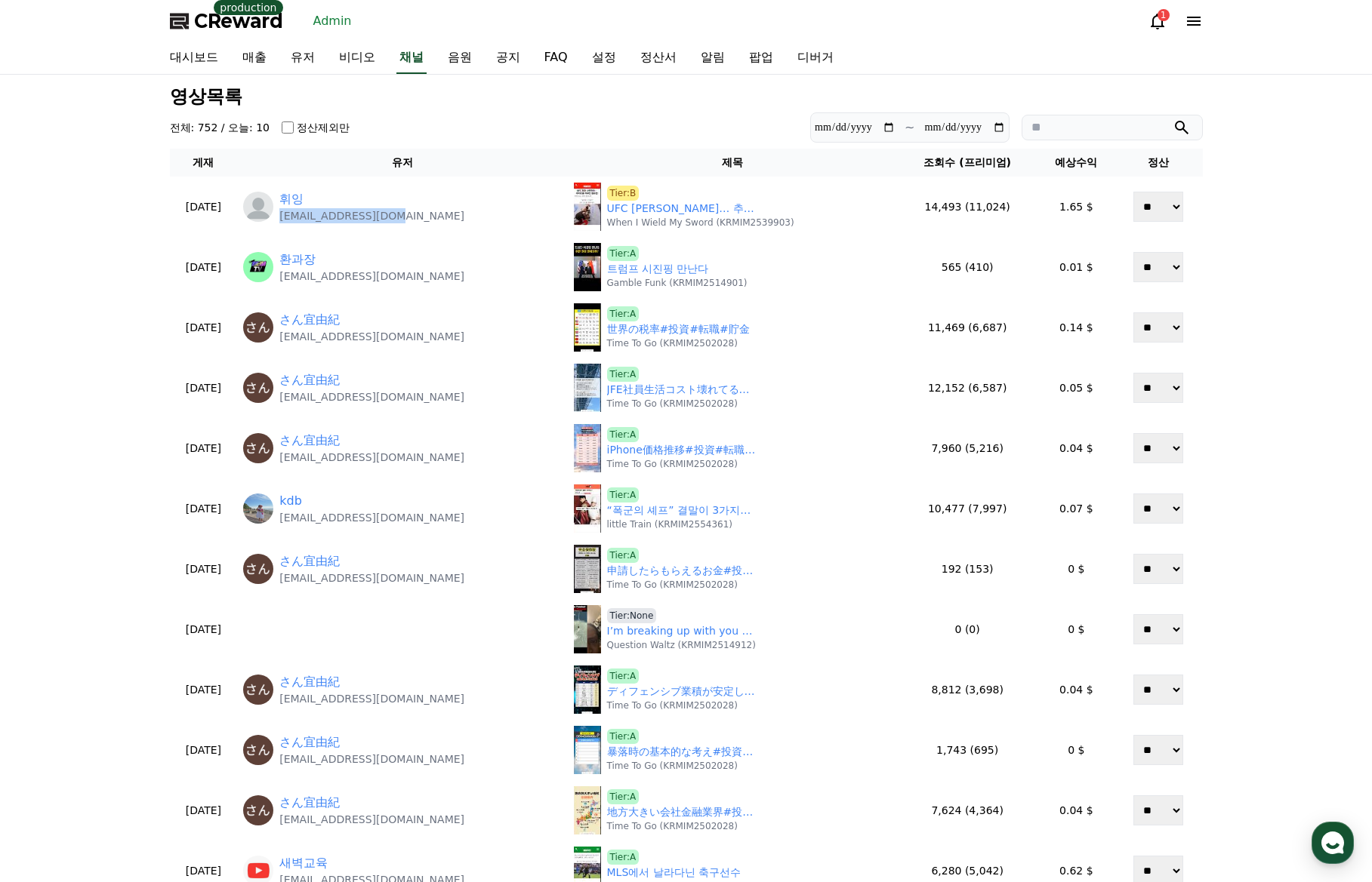
click at [252, 25] on span "CReward" at bounding box center [239, 21] width 89 height 24
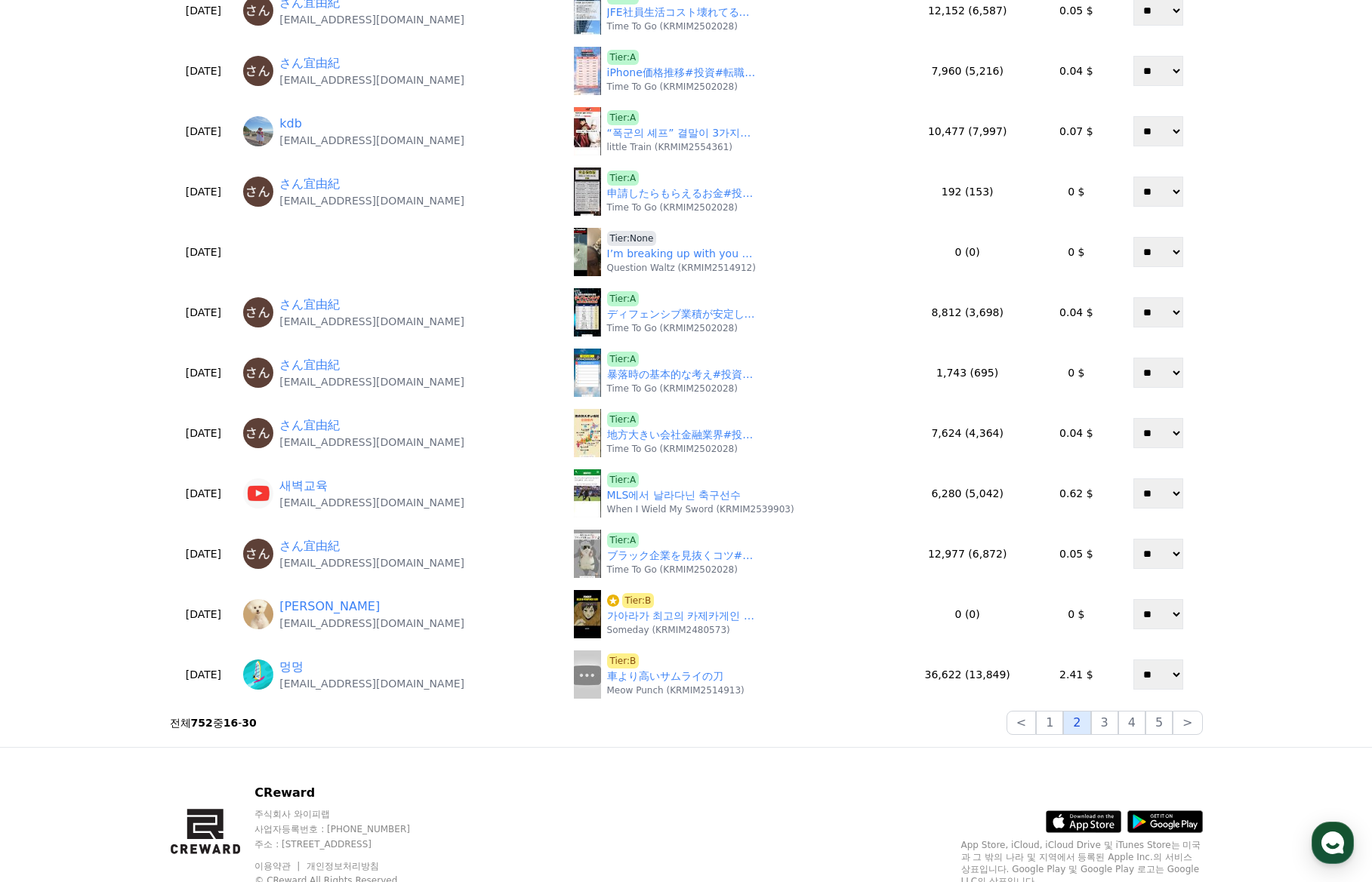
click at [1076, 727] on button "2" at bounding box center [1077, 723] width 27 height 24
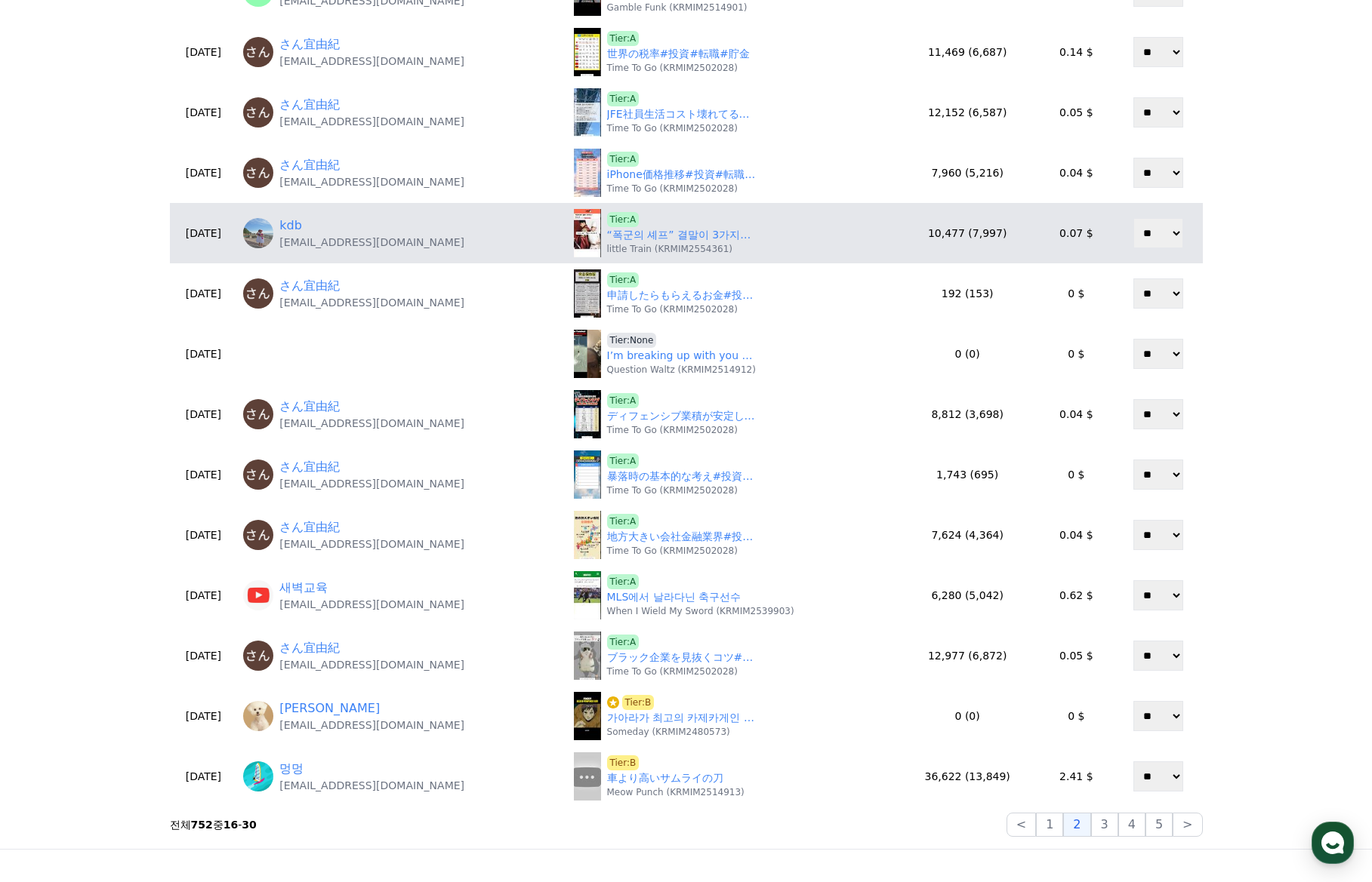
scroll to position [75, 0]
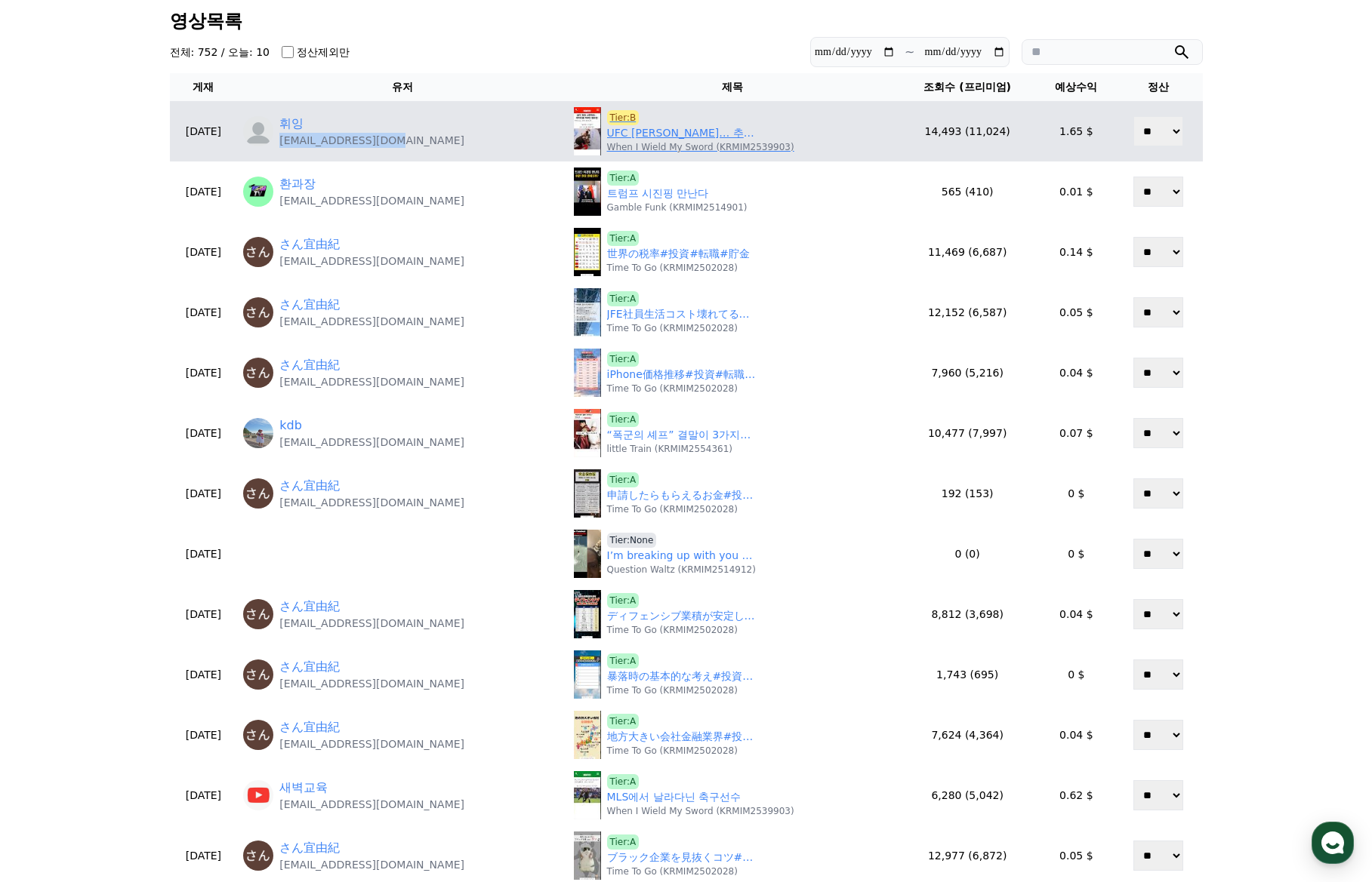
click at [612, 134] on link "UFC 최강 사무라이… 추가타를 거부한 챔피언!" at bounding box center [682, 133] width 151 height 16
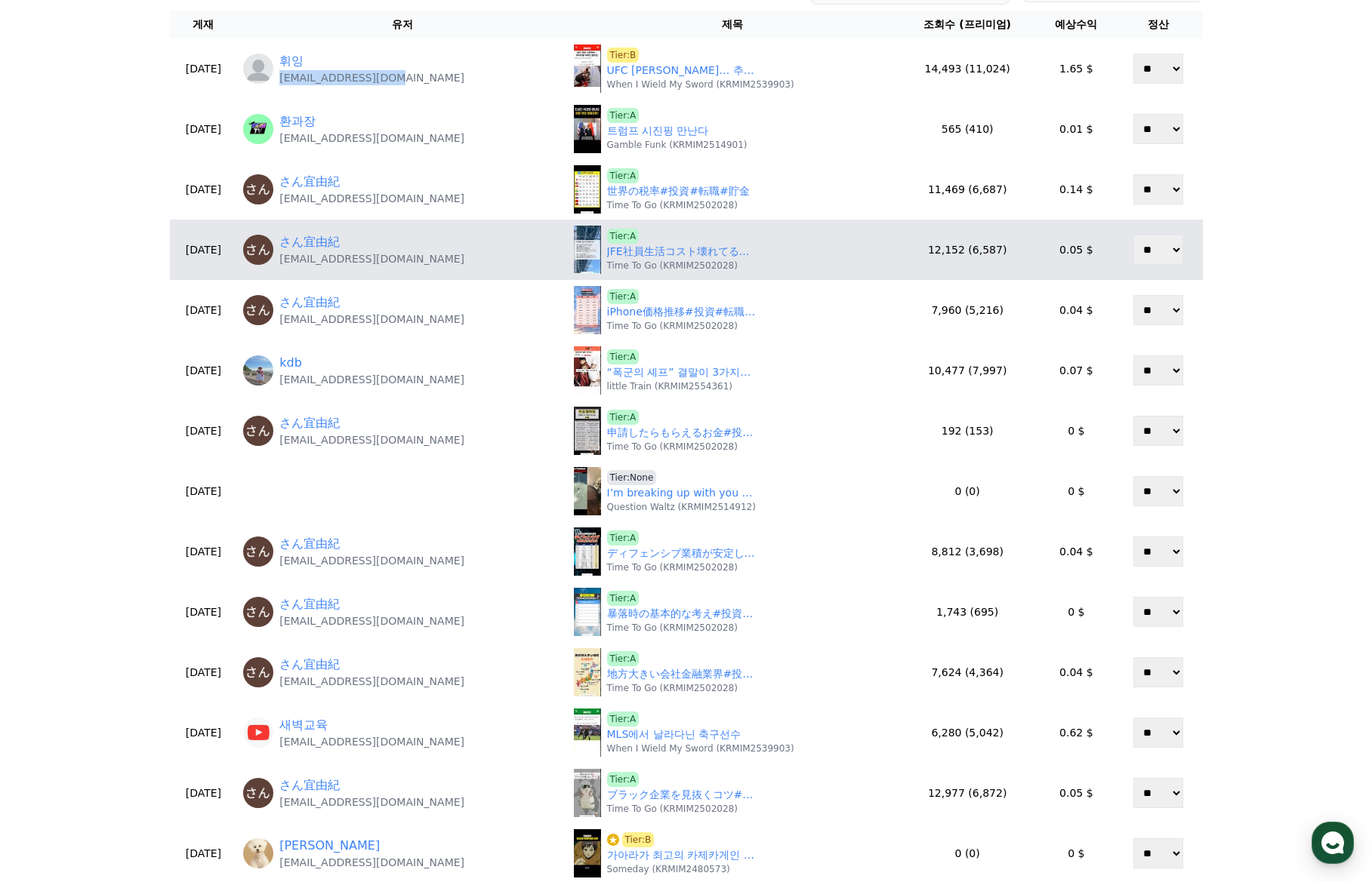
scroll to position [377, 0]
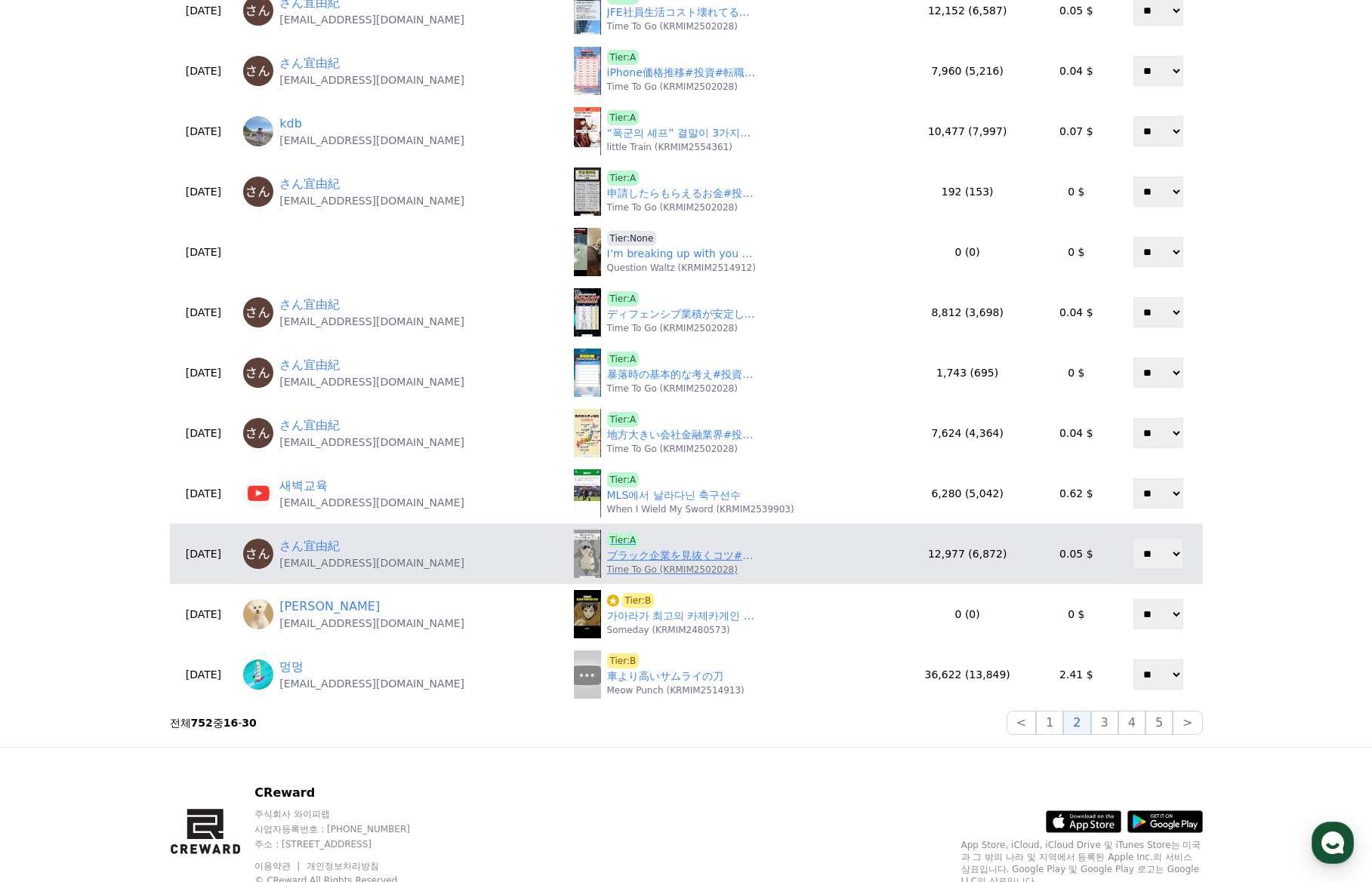
click at [613, 555] on link "ブラック企業を見抜くコツ#投資#転職#貯金" at bounding box center [682, 555] width 151 height 16
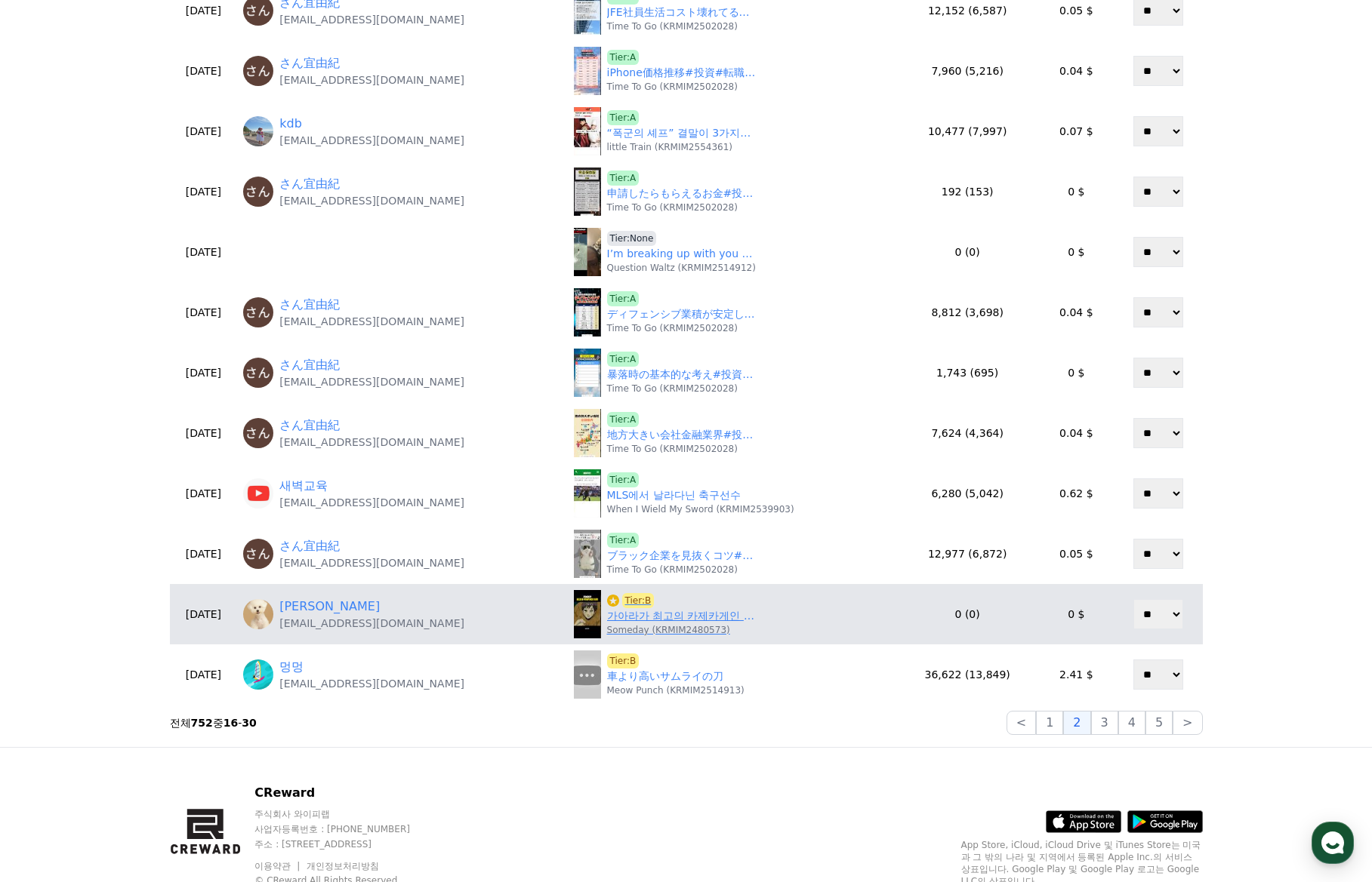
click at [654, 620] on link "가아라가 최고의 카제카게인 이유 #나루토 #naruto" at bounding box center [682, 616] width 151 height 16
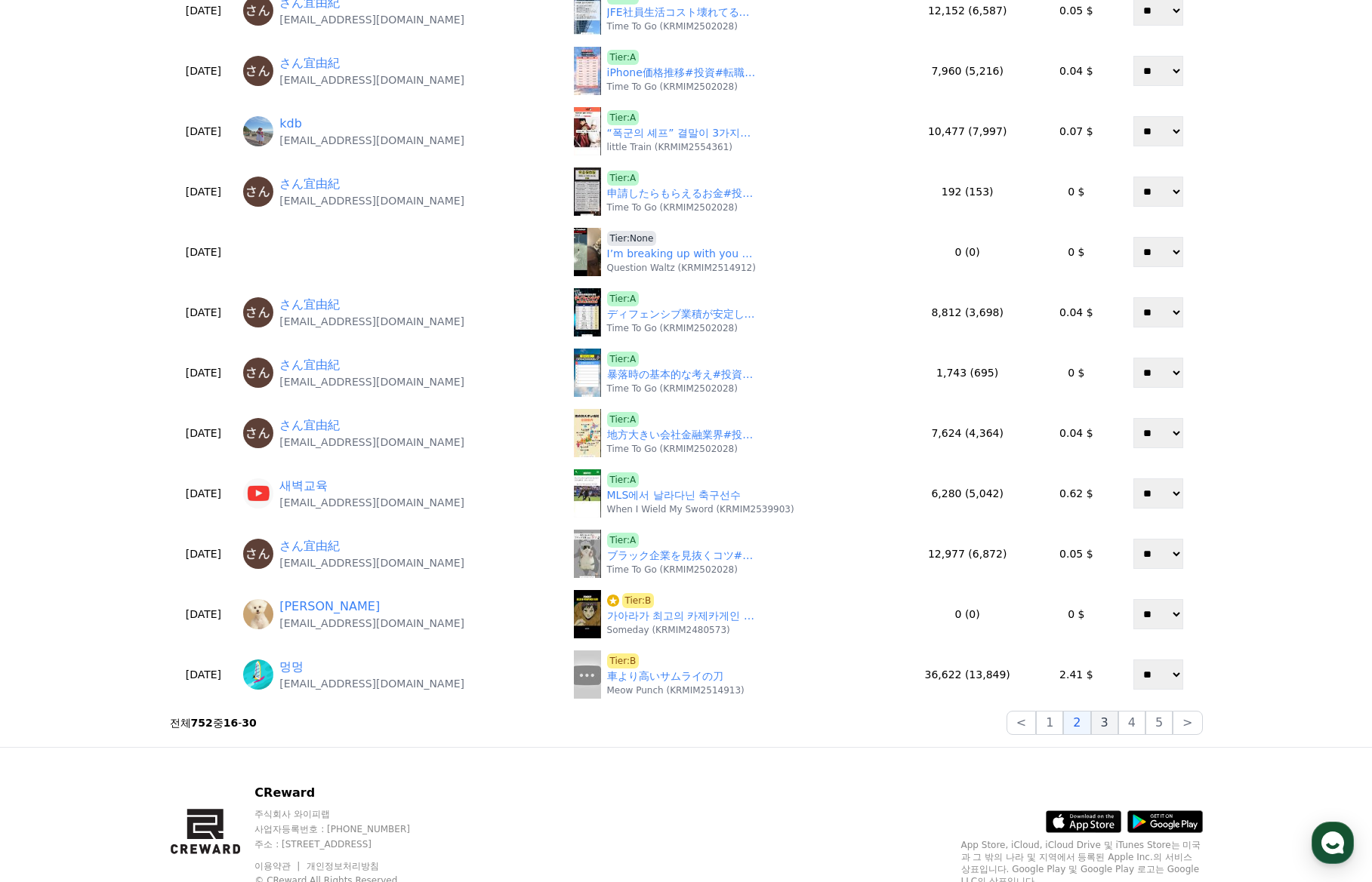
click at [1103, 728] on button "3" at bounding box center [1104, 723] width 27 height 24
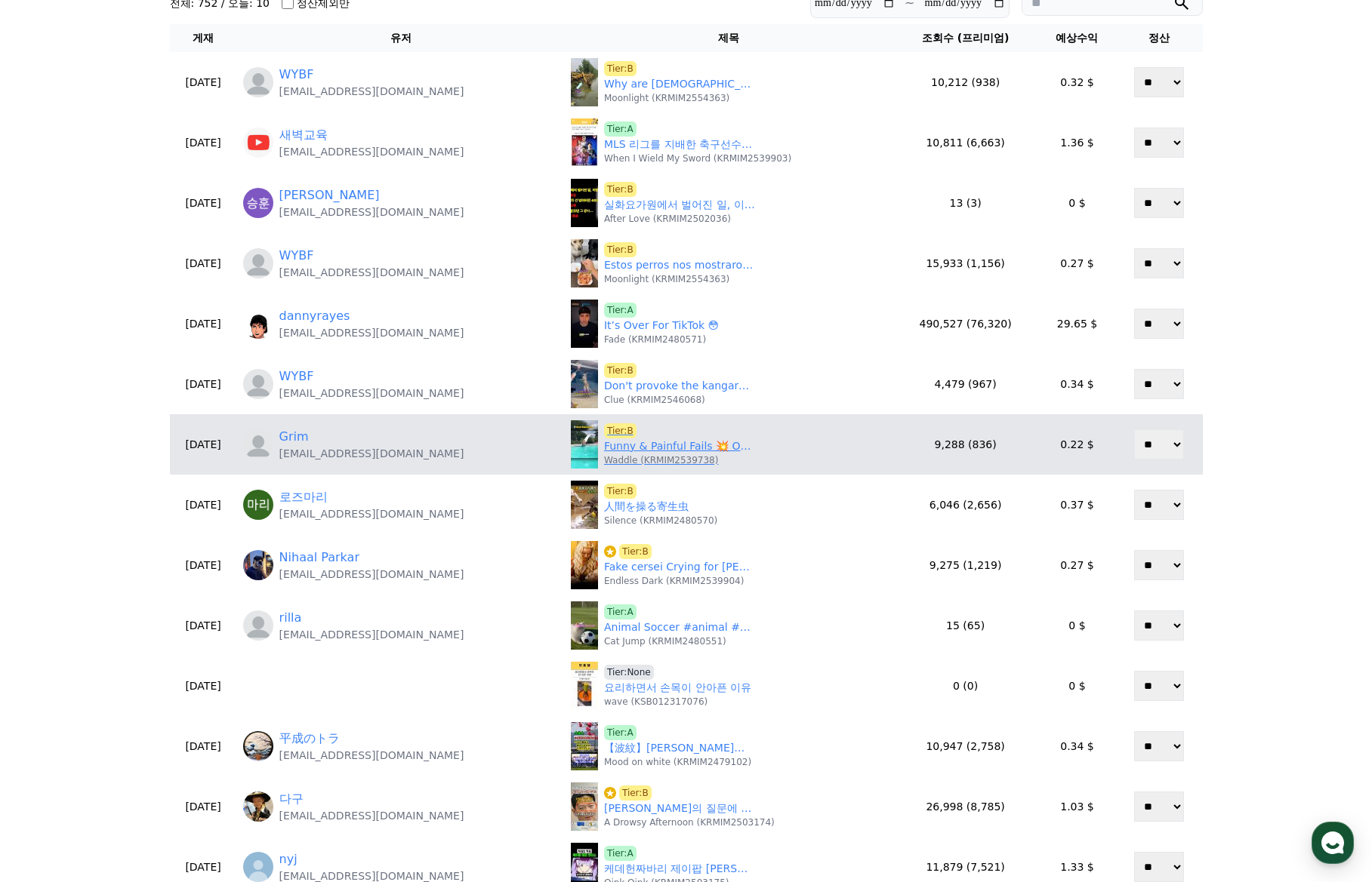
scroll to position [151, 0]
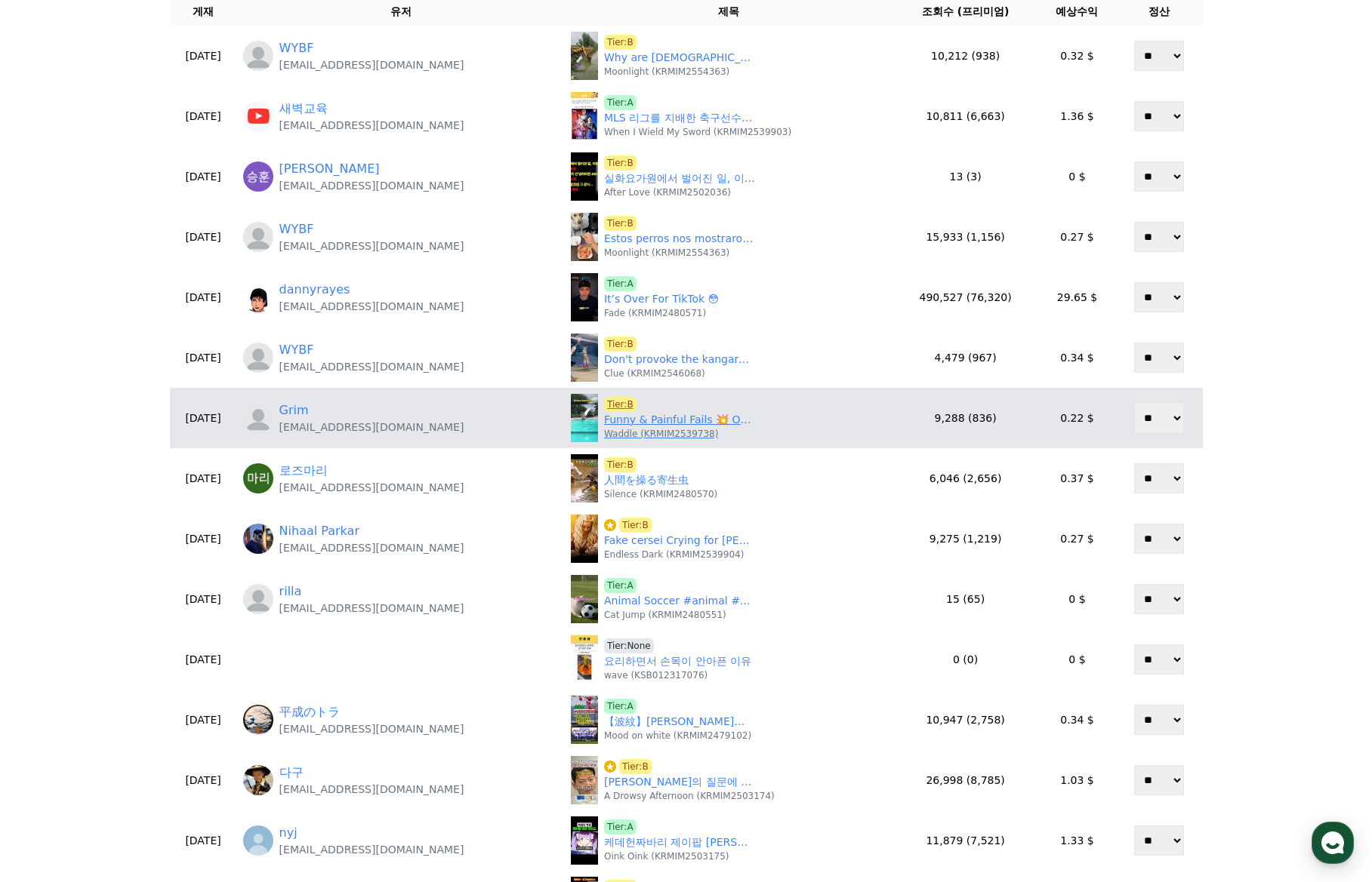
click at [642, 420] on link "Funny & Painful Fails 💥 Ouch Moments #85" at bounding box center [679, 420] width 151 height 16
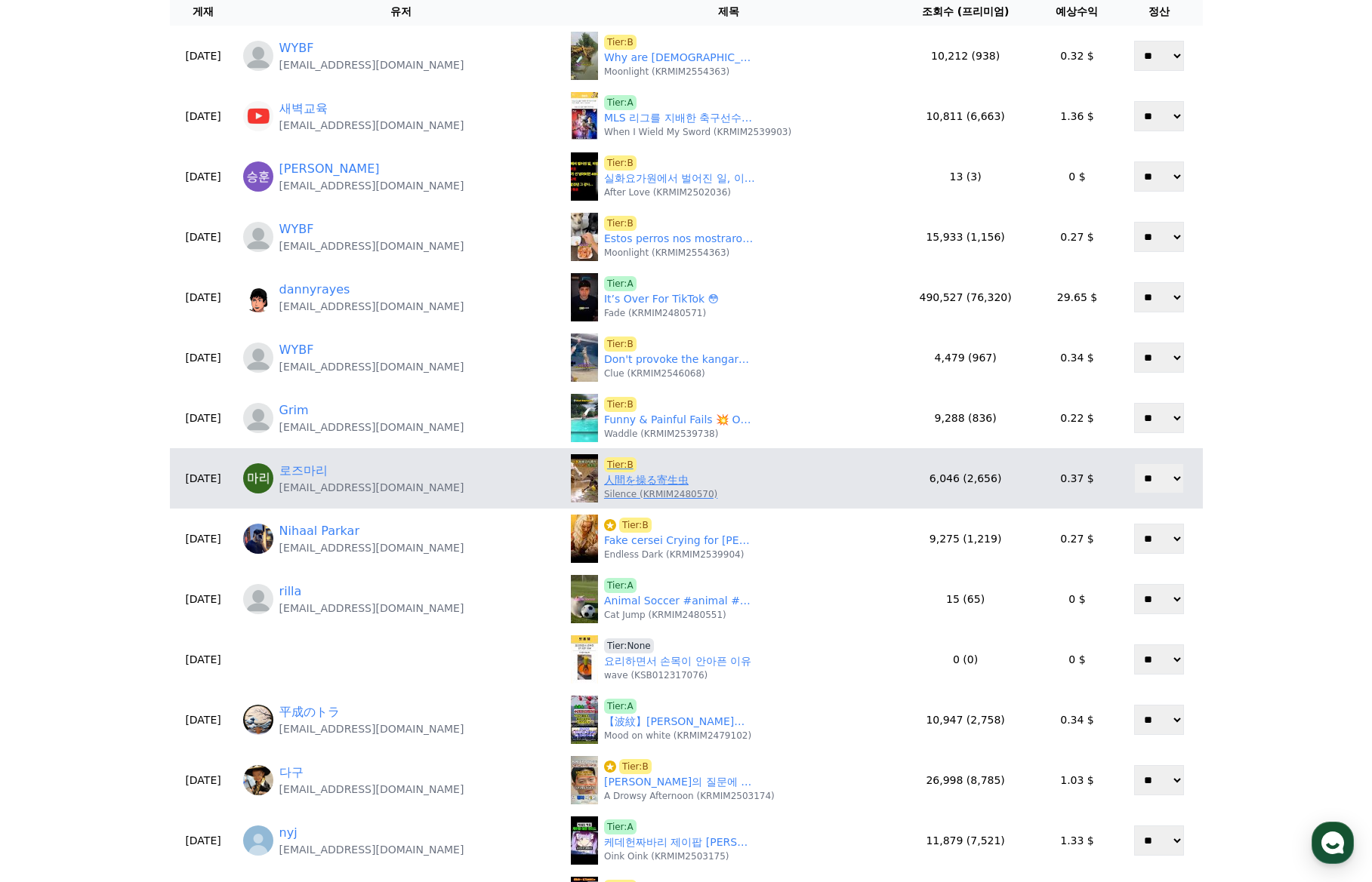
click at [613, 478] on link "人間を操る寄生虫" at bounding box center [646, 480] width 84 height 16
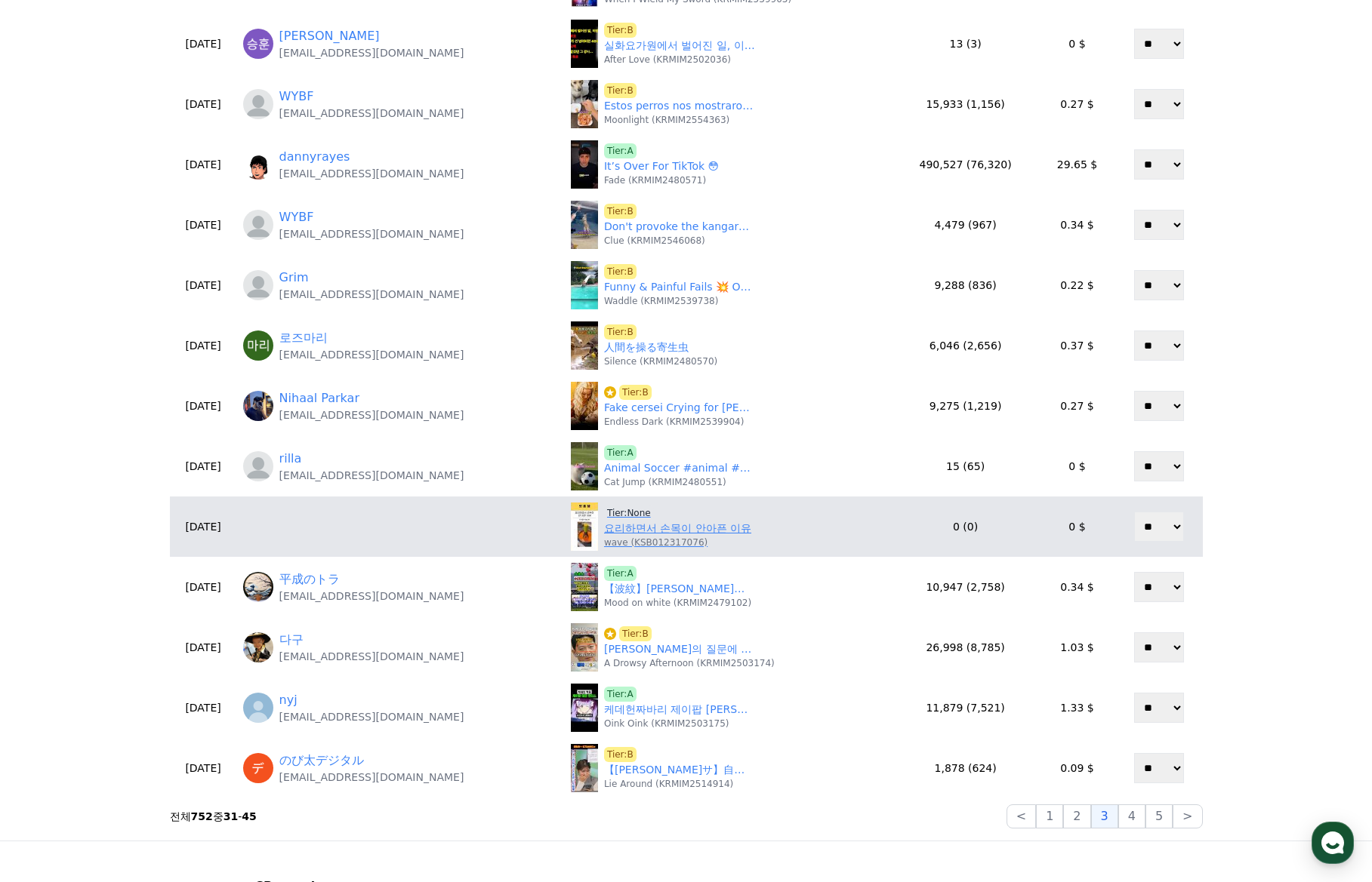
scroll to position [301, 0]
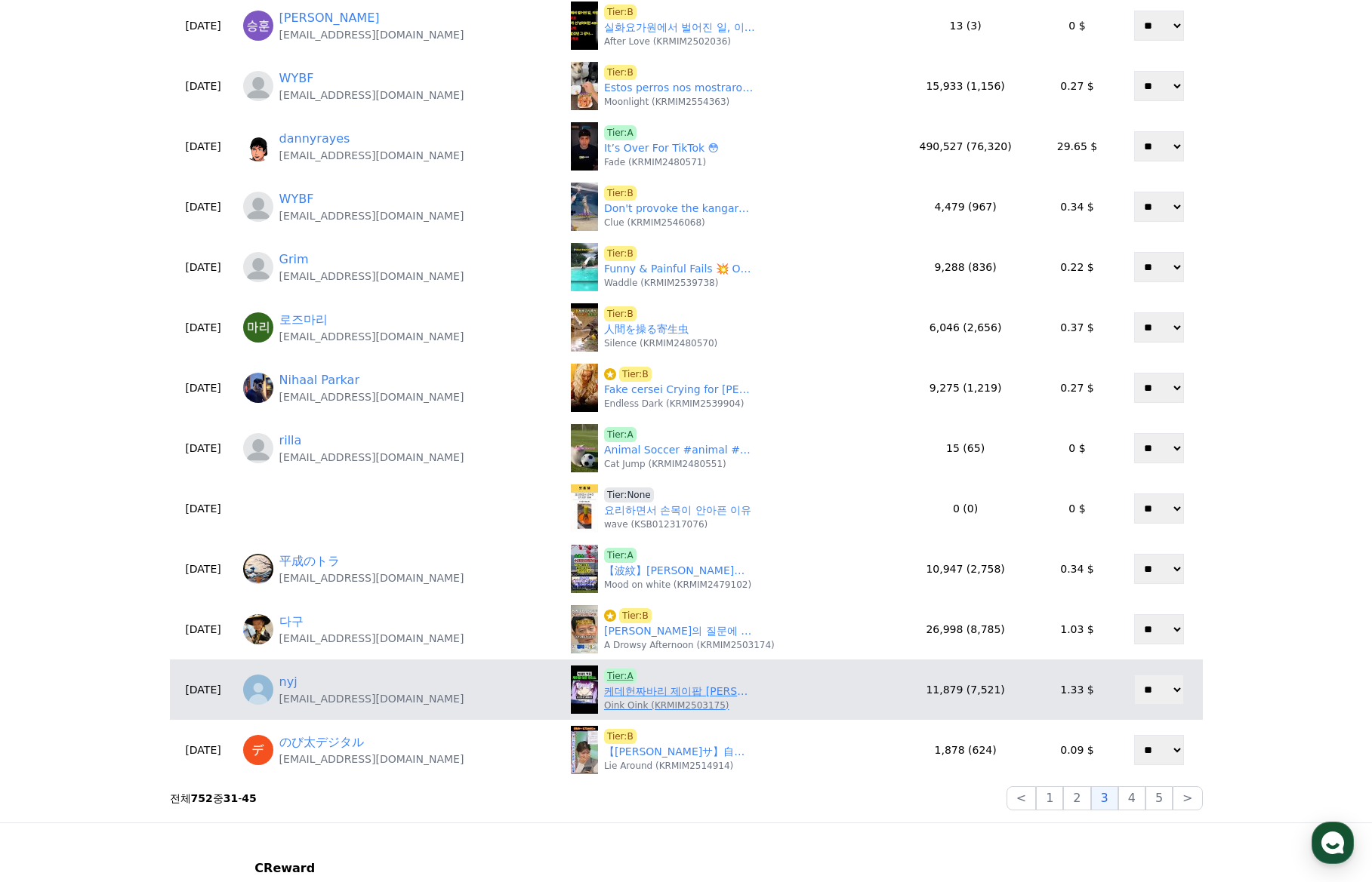
click at [618, 695] on link "케데헌짜바리 제이팝 데몬헌터스나옴" at bounding box center [679, 691] width 151 height 16
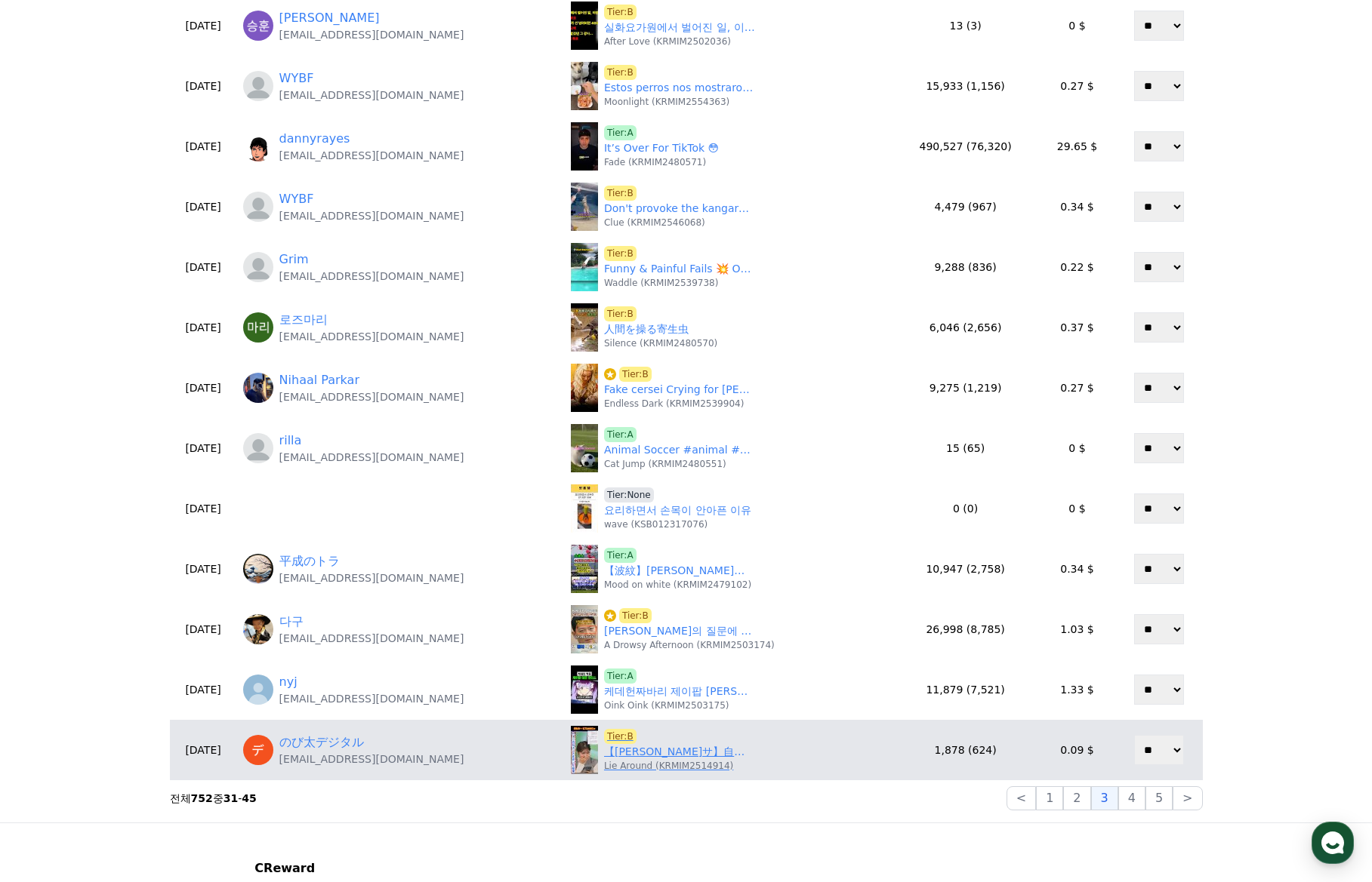
click at [655, 756] on link "【岡本結子リサ】自社AIに自分のことを尋ねた結果ｗ美人すぎるお天気キャスター結子姫【ウェザーニュースLiVE切り抜き】 #かわいい" at bounding box center [679, 752] width 151 height 16
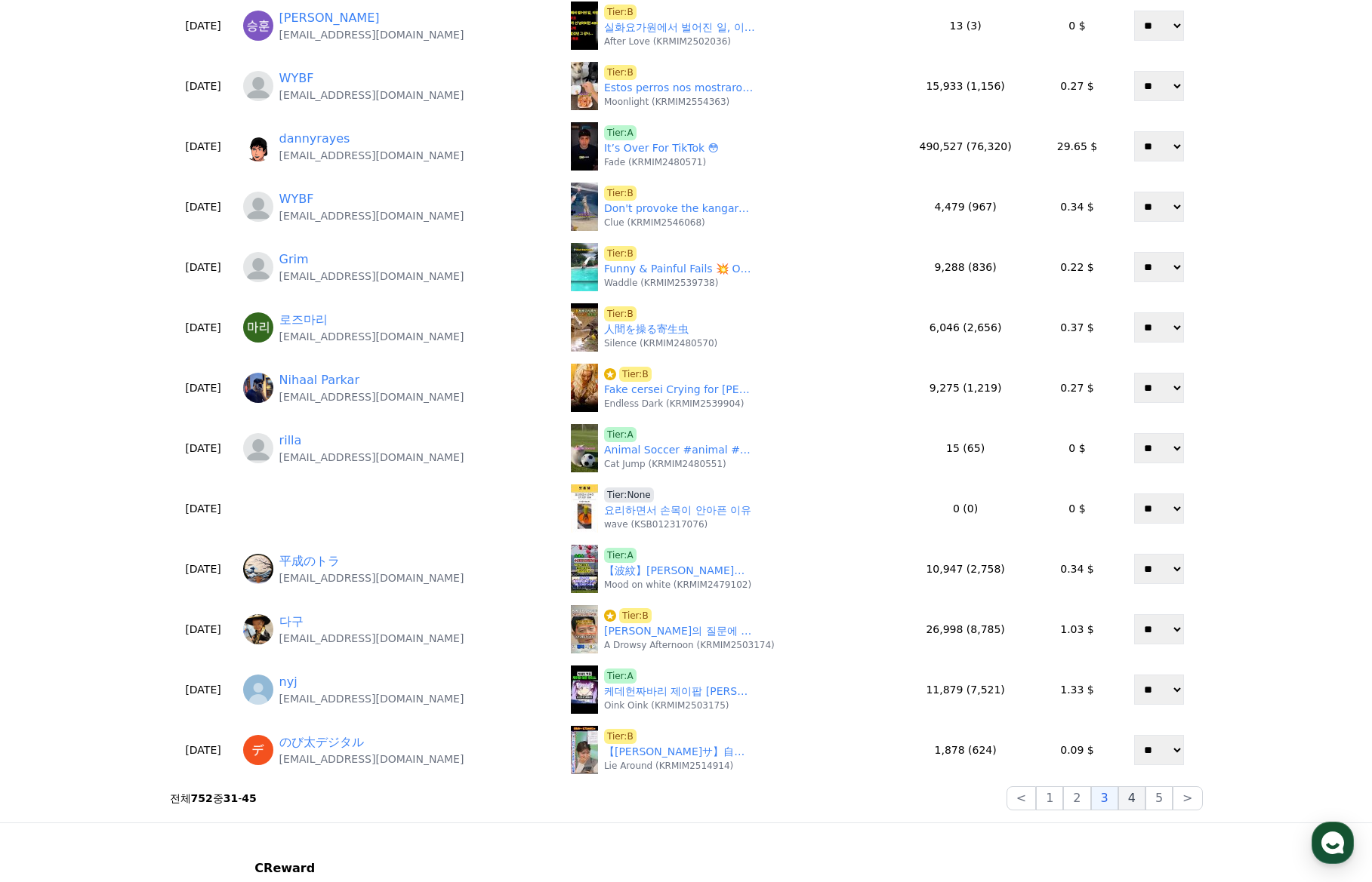
click at [1131, 803] on button "4" at bounding box center [1131, 798] width 27 height 24
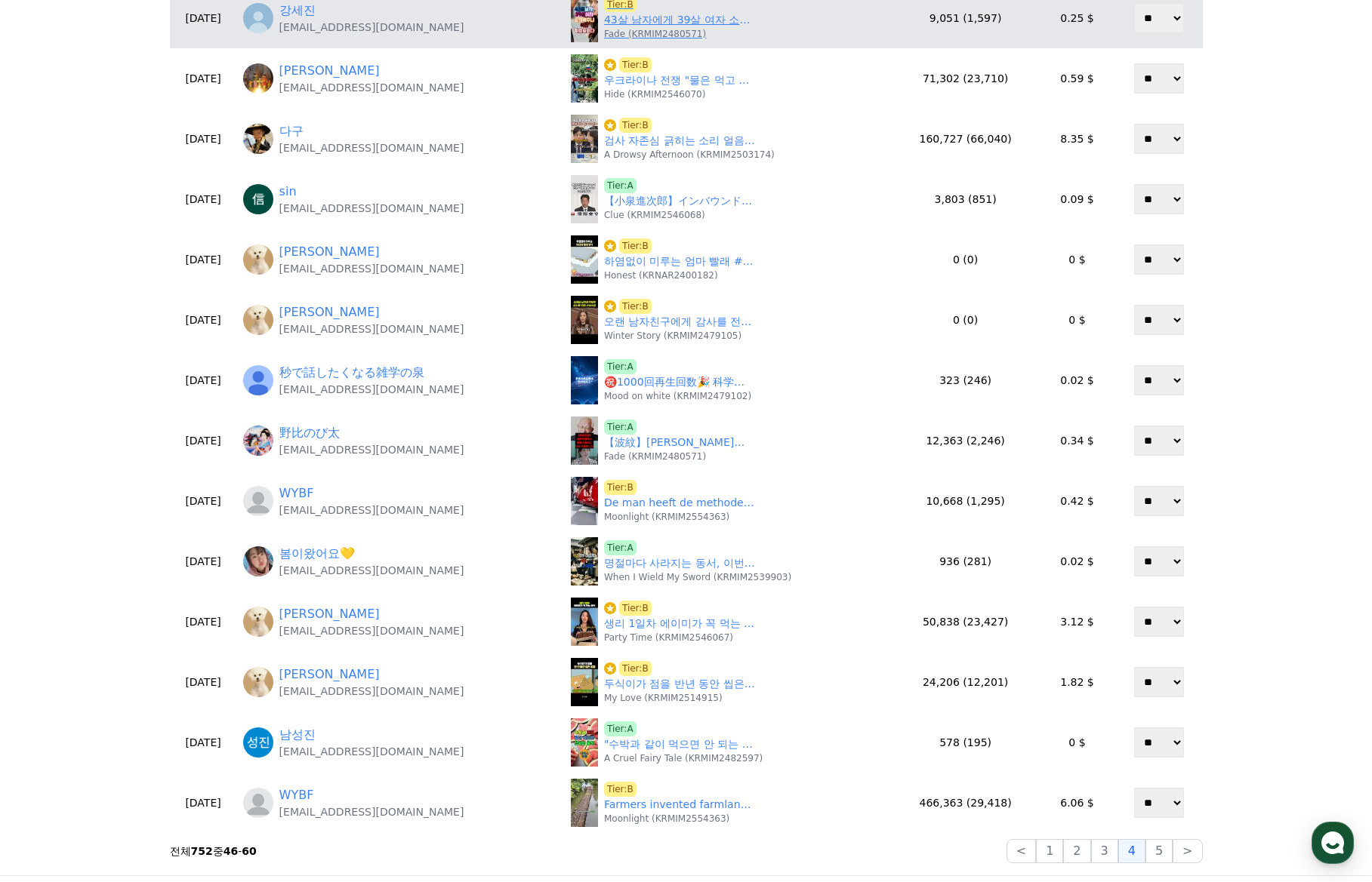
scroll to position [0, 0]
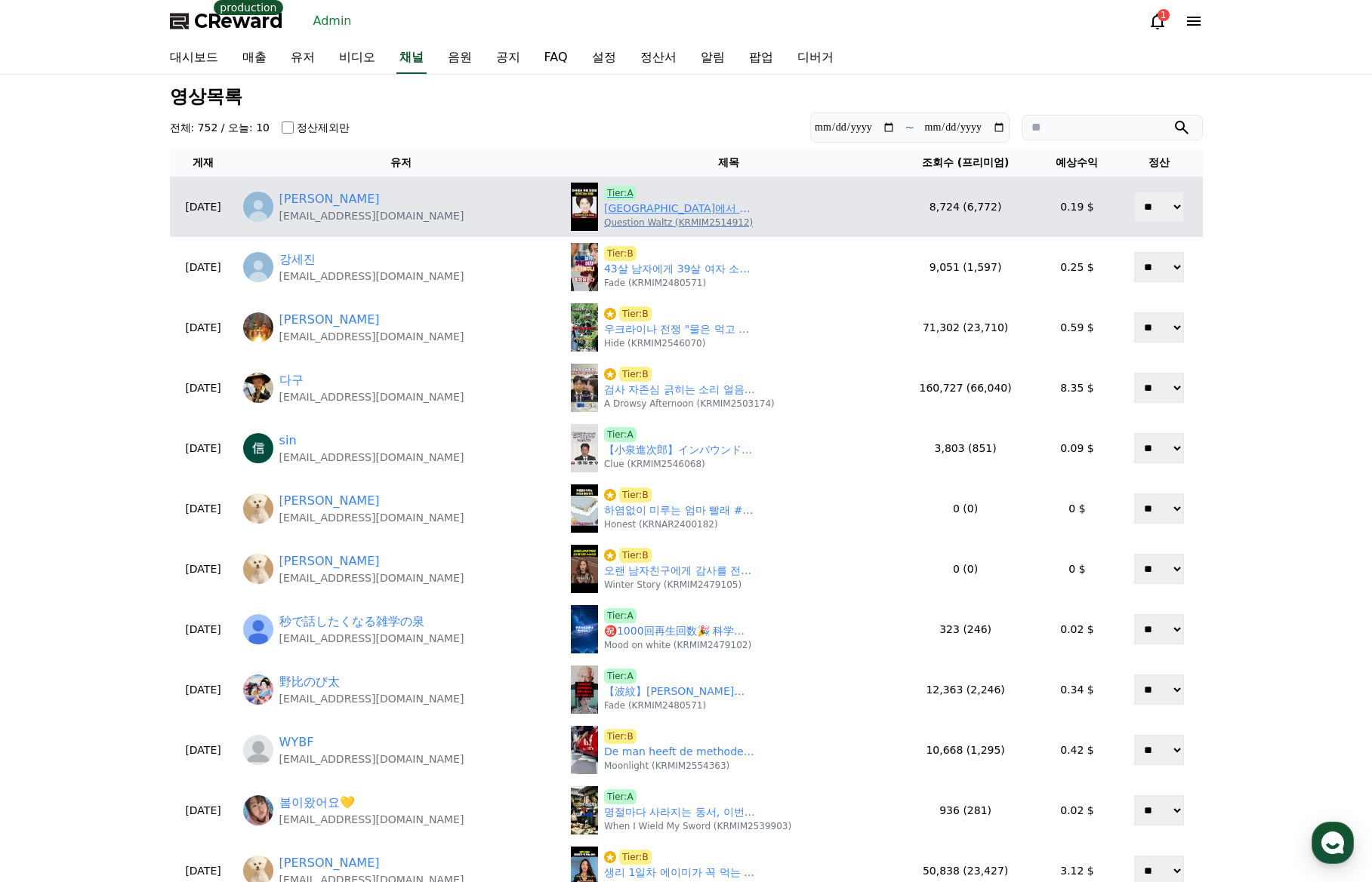
click at [654, 212] on link "한국에서 푸른 피안화 찾았다는 인물" at bounding box center [679, 208] width 151 height 16
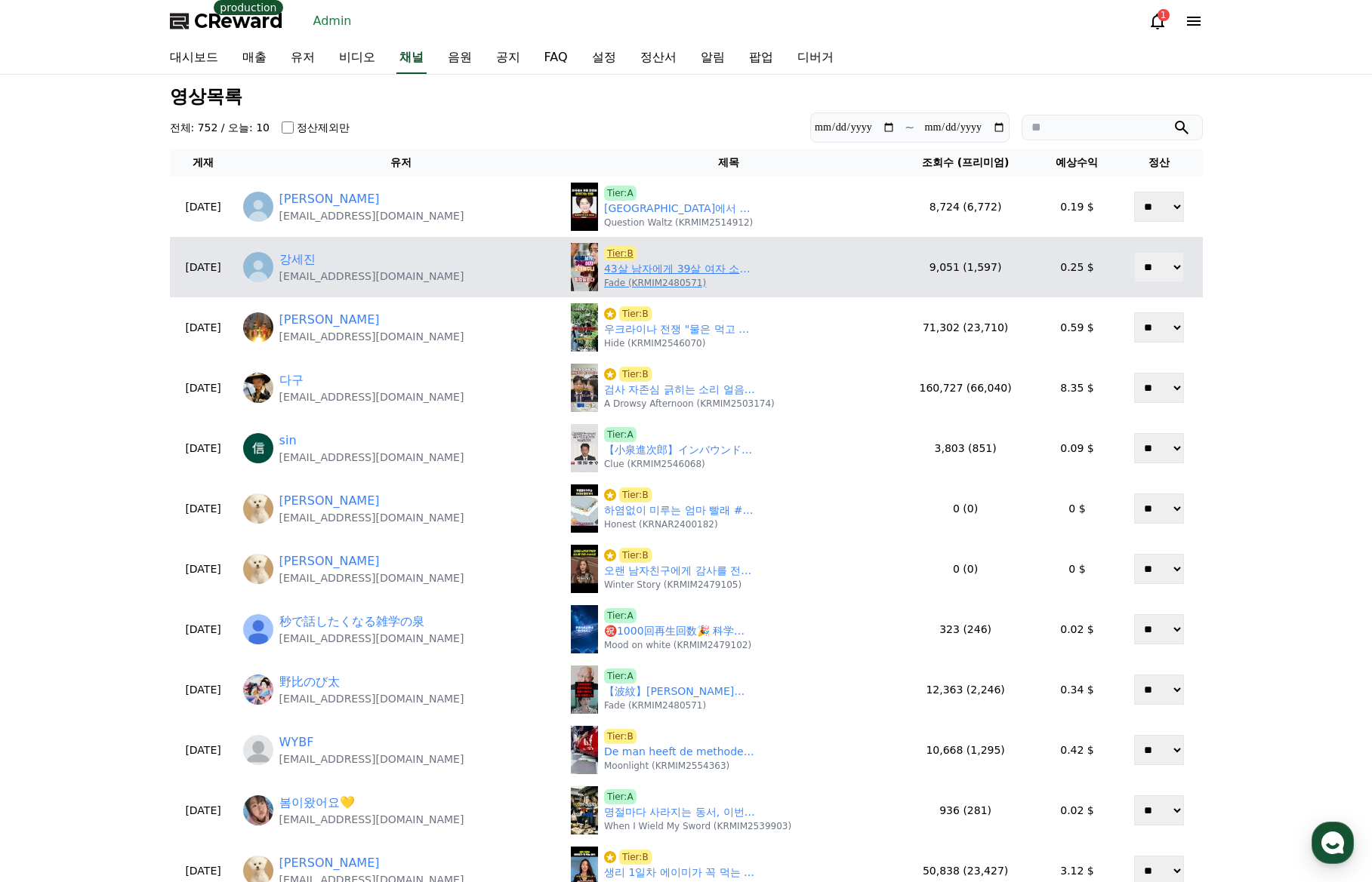
click at [660, 268] on link "43살 남자에게 39살 여자 소개해주니 욕만 먹었습니다. #사연 #실화 #라디오극장 #오디오극장 #라디오채널 #인간관계 #썰라디오사연" at bounding box center [679, 269] width 151 height 16
click at [605, 250] on span "Tier:B" at bounding box center [620, 253] width 32 height 15
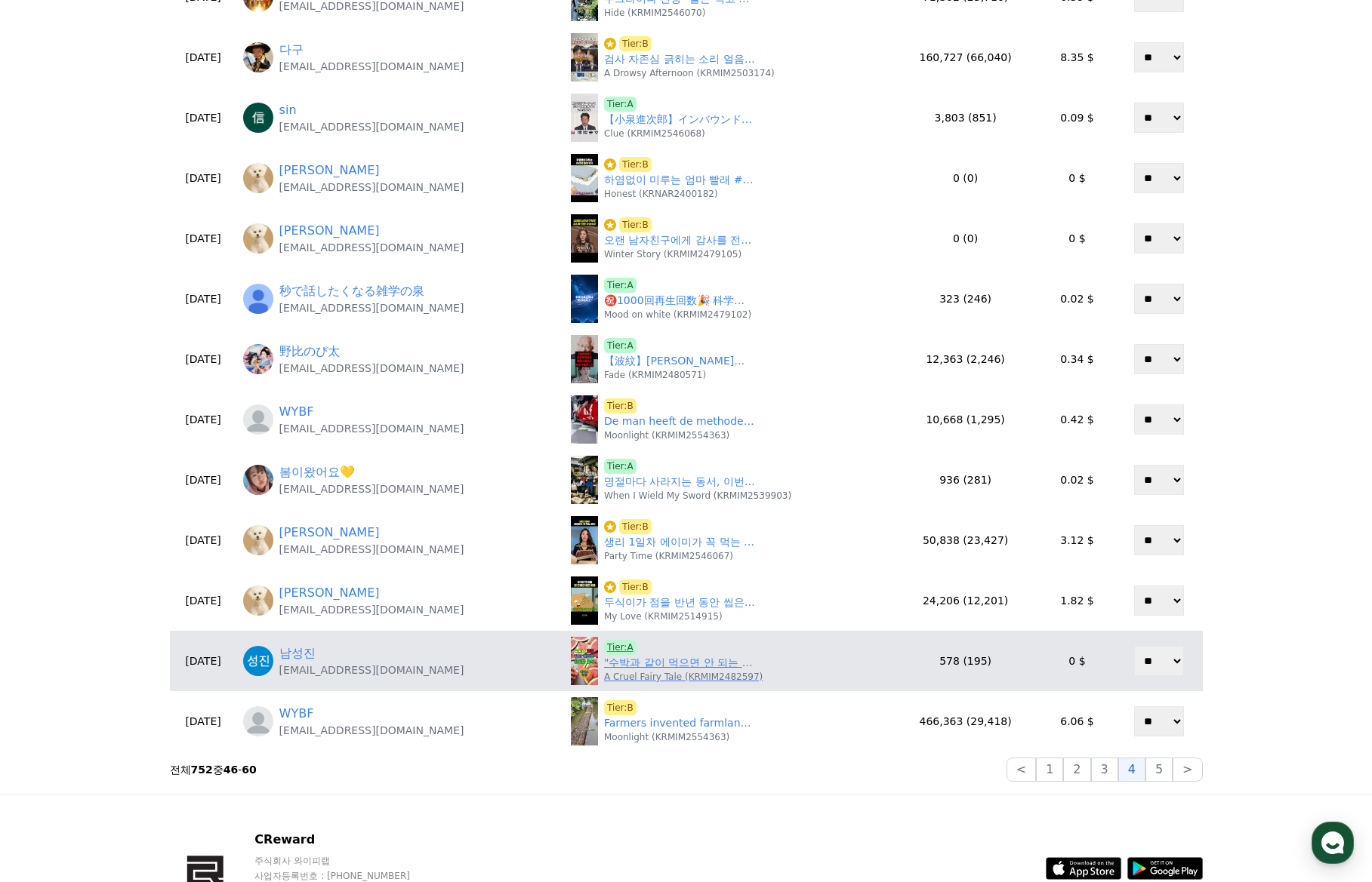
scroll to position [377, 0]
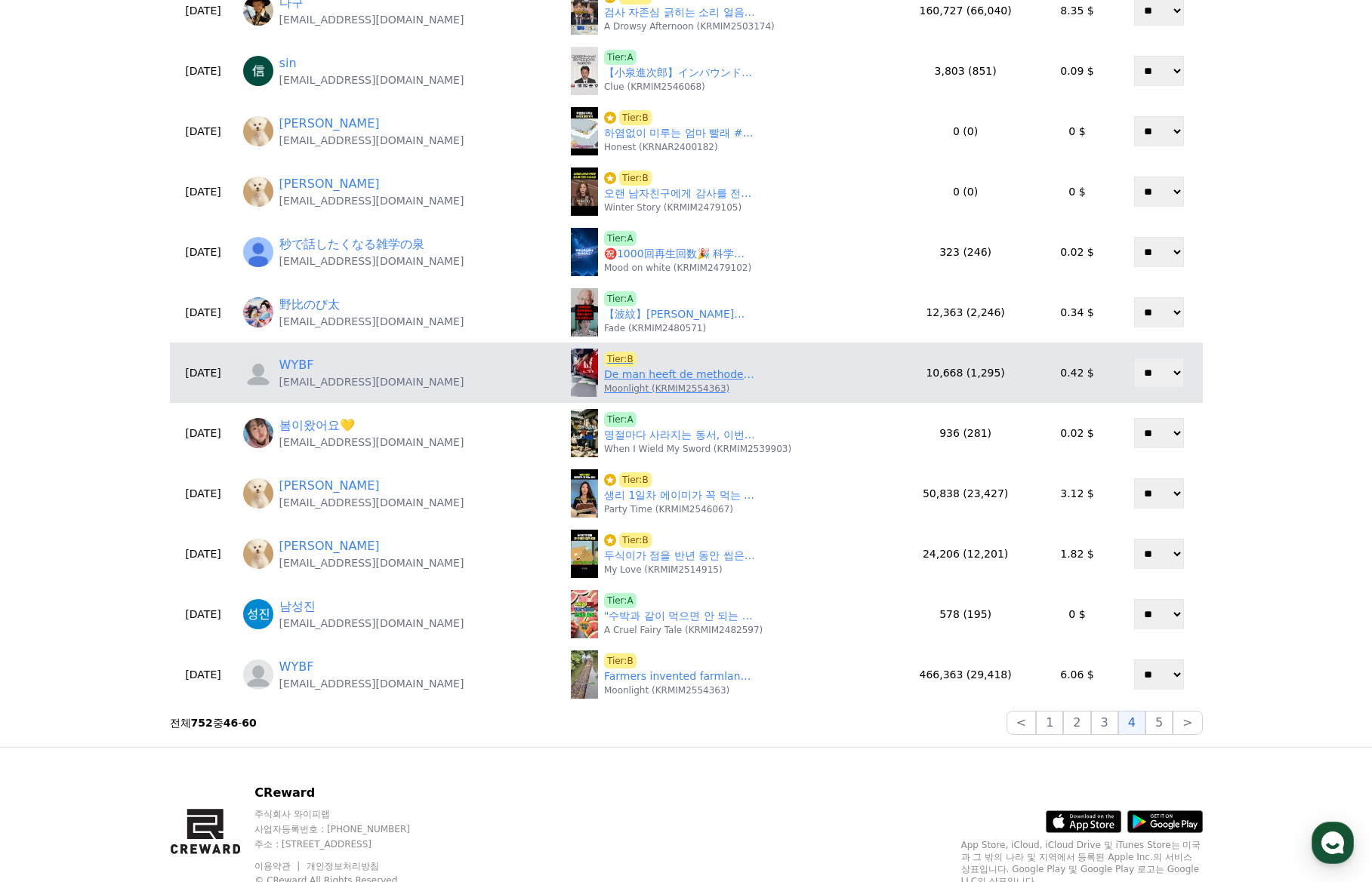
click at [623, 371] on link "De man heeft de methode om de auto te repareren onder de knie.#youtubeshorts #k…" at bounding box center [679, 375] width 151 height 16
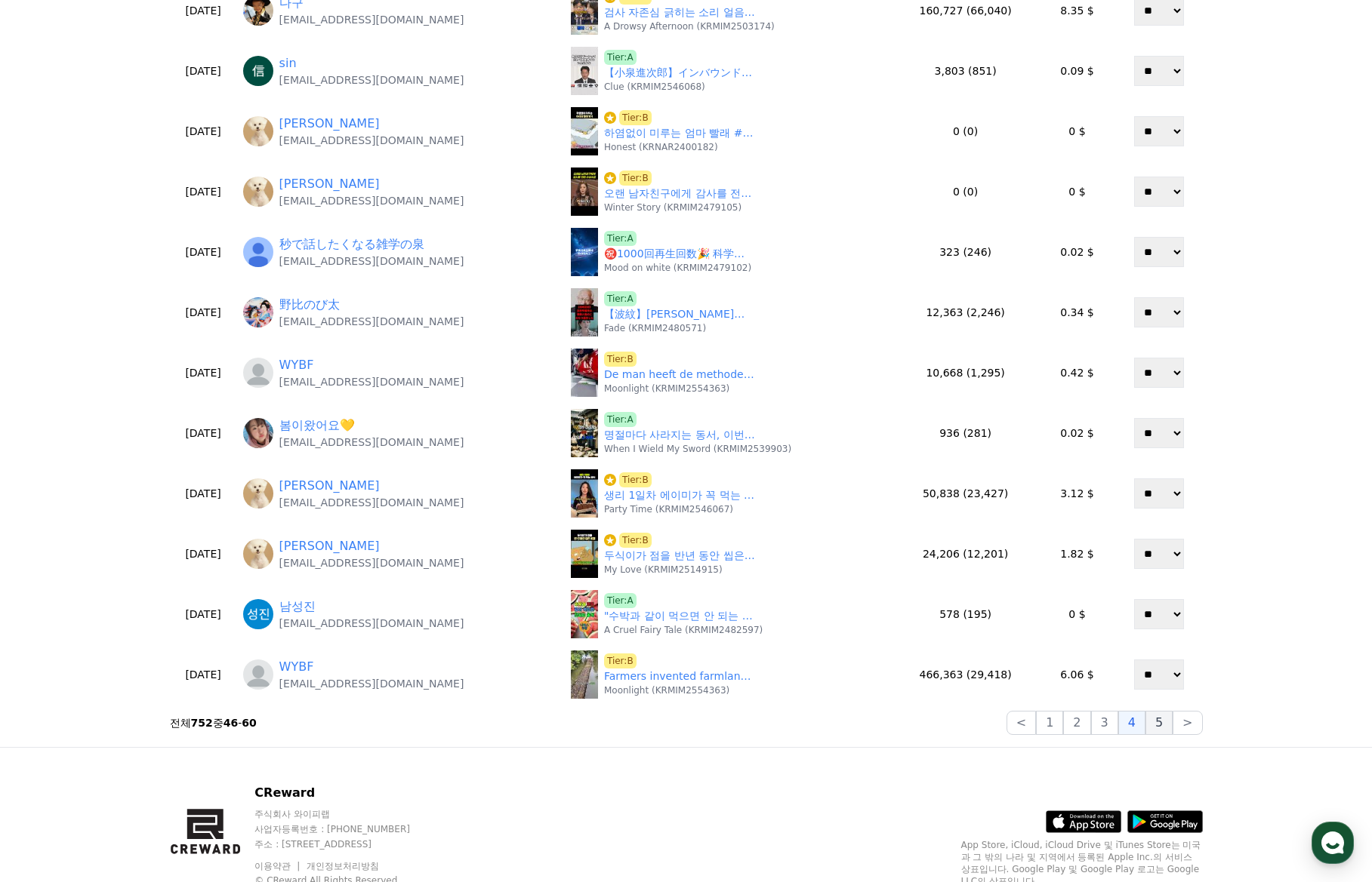
click at [1168, 732] on button "5" at bounding box center [1159, 723] width 27 height 24
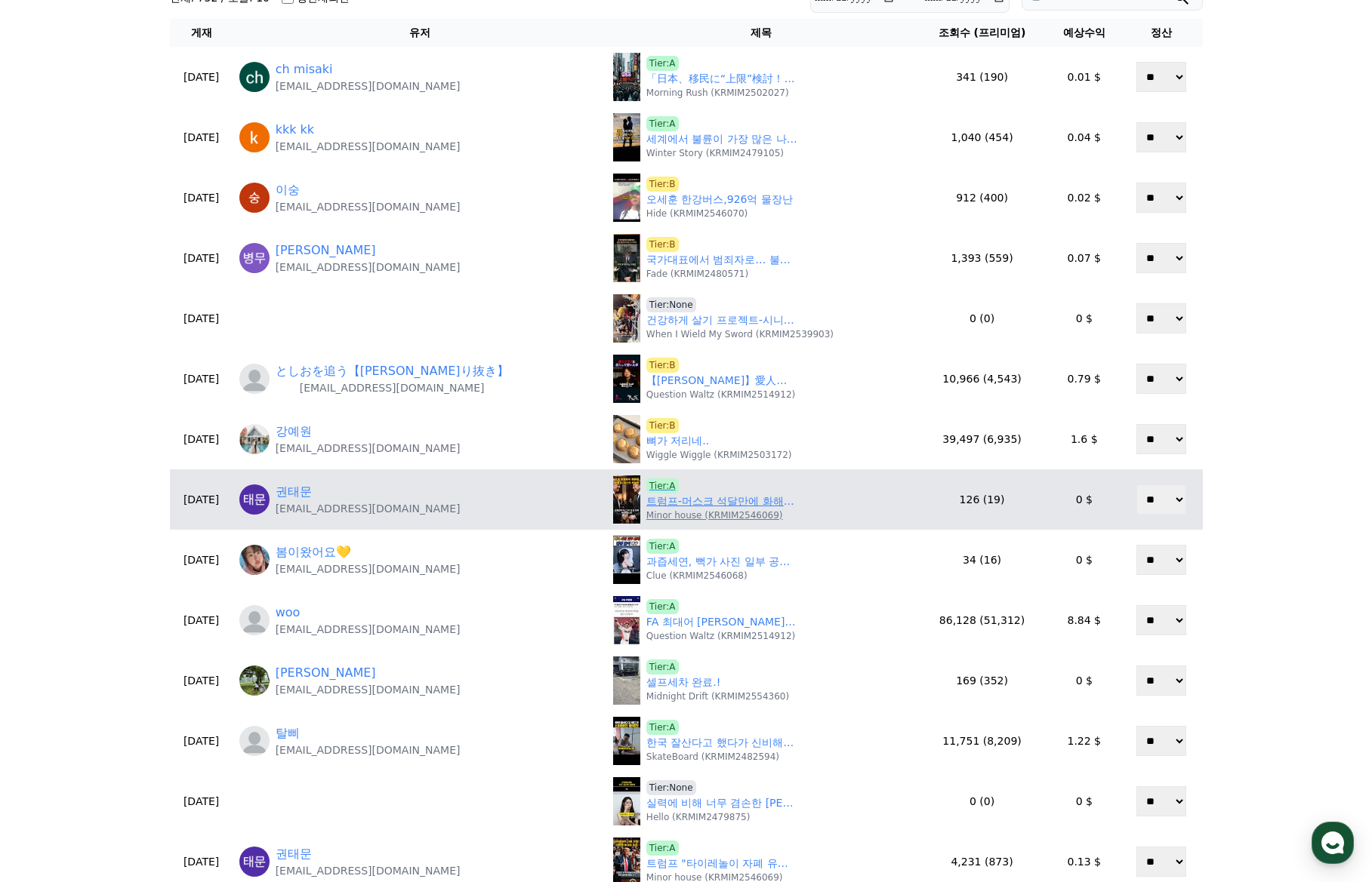
scroll to position [151, 0]
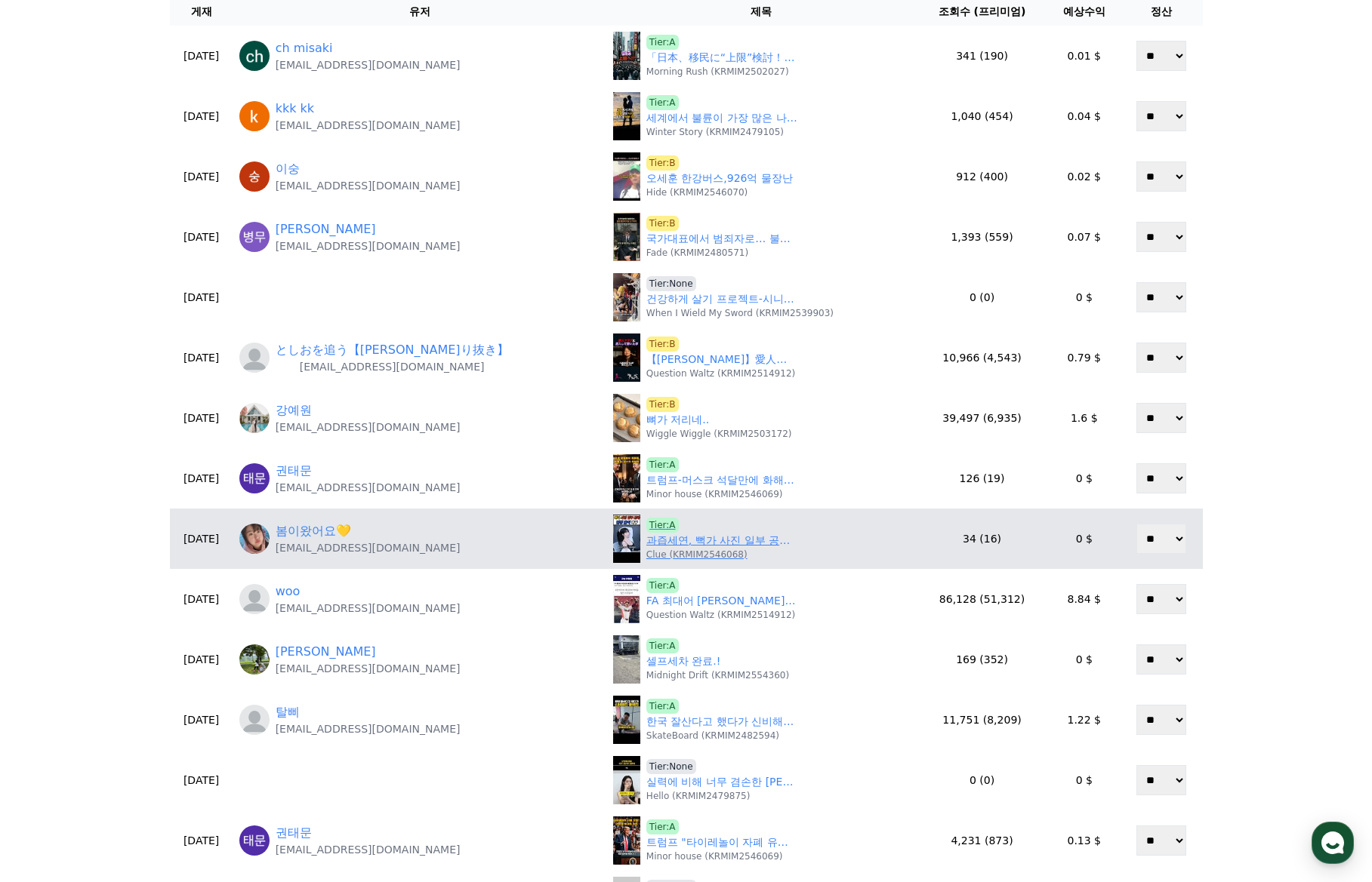
click at [671, 541] on link "과즙세연, 뻑가 사진 일부 공개… 법정 출석 촉구" at bounding box center [721, 541] width 151 height 16
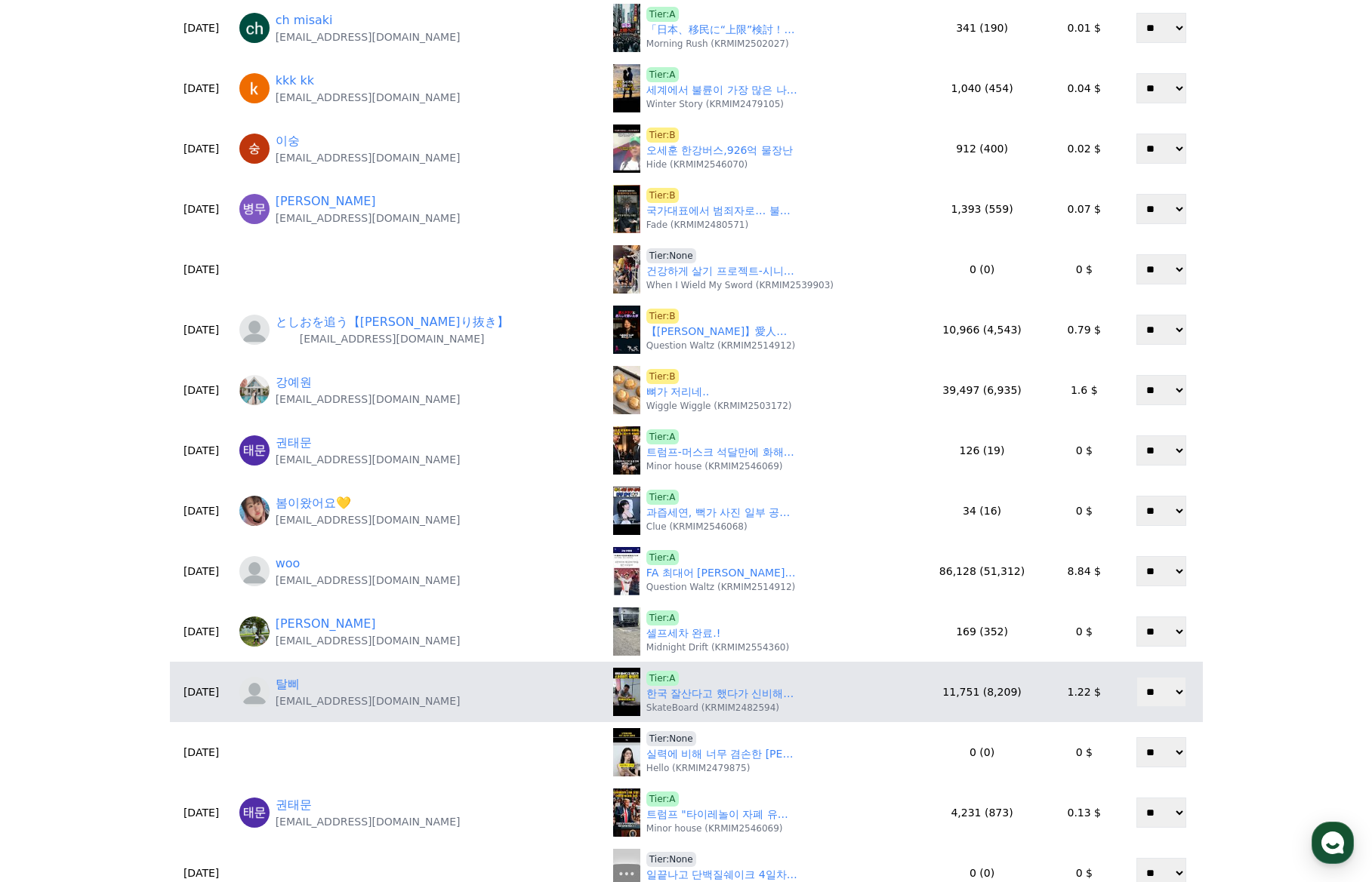
scroll to position [226, 0]
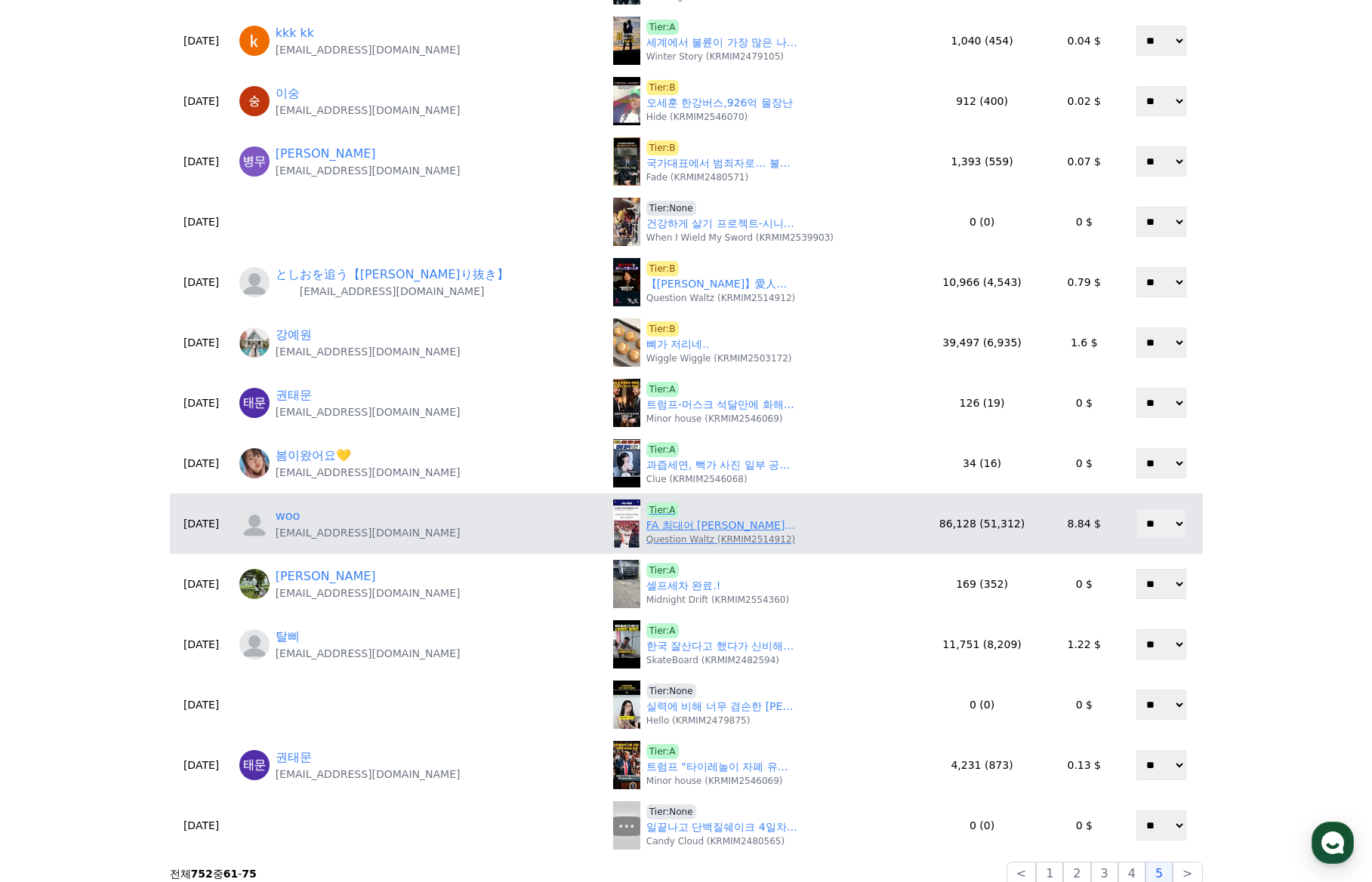
click at [664, 530] on link "FA 최대어 박찬호에 배팅할 팀 TOP4" at bounding box center [721, 526] width 151 height 16
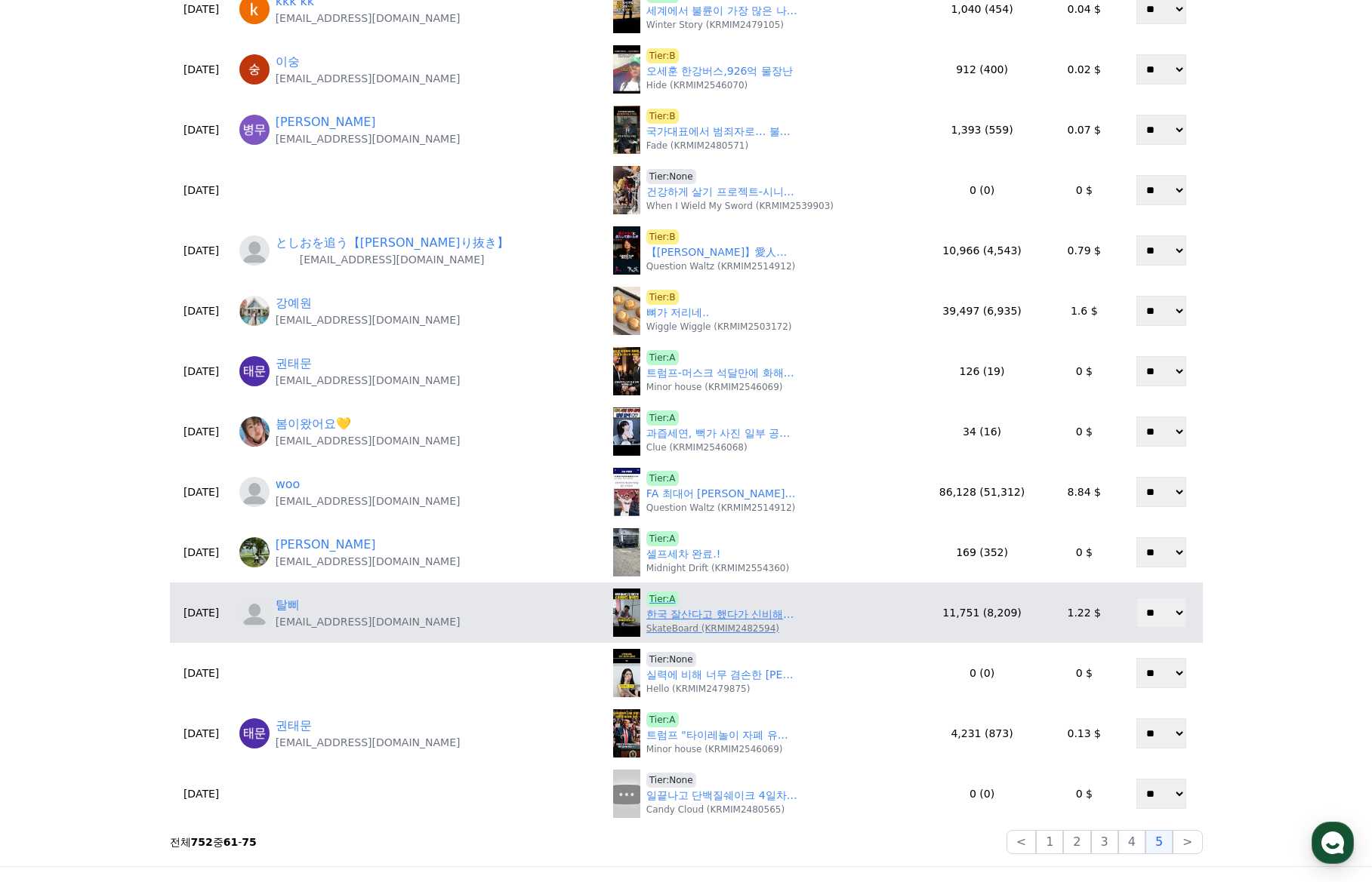
scroll to position [301, 0]
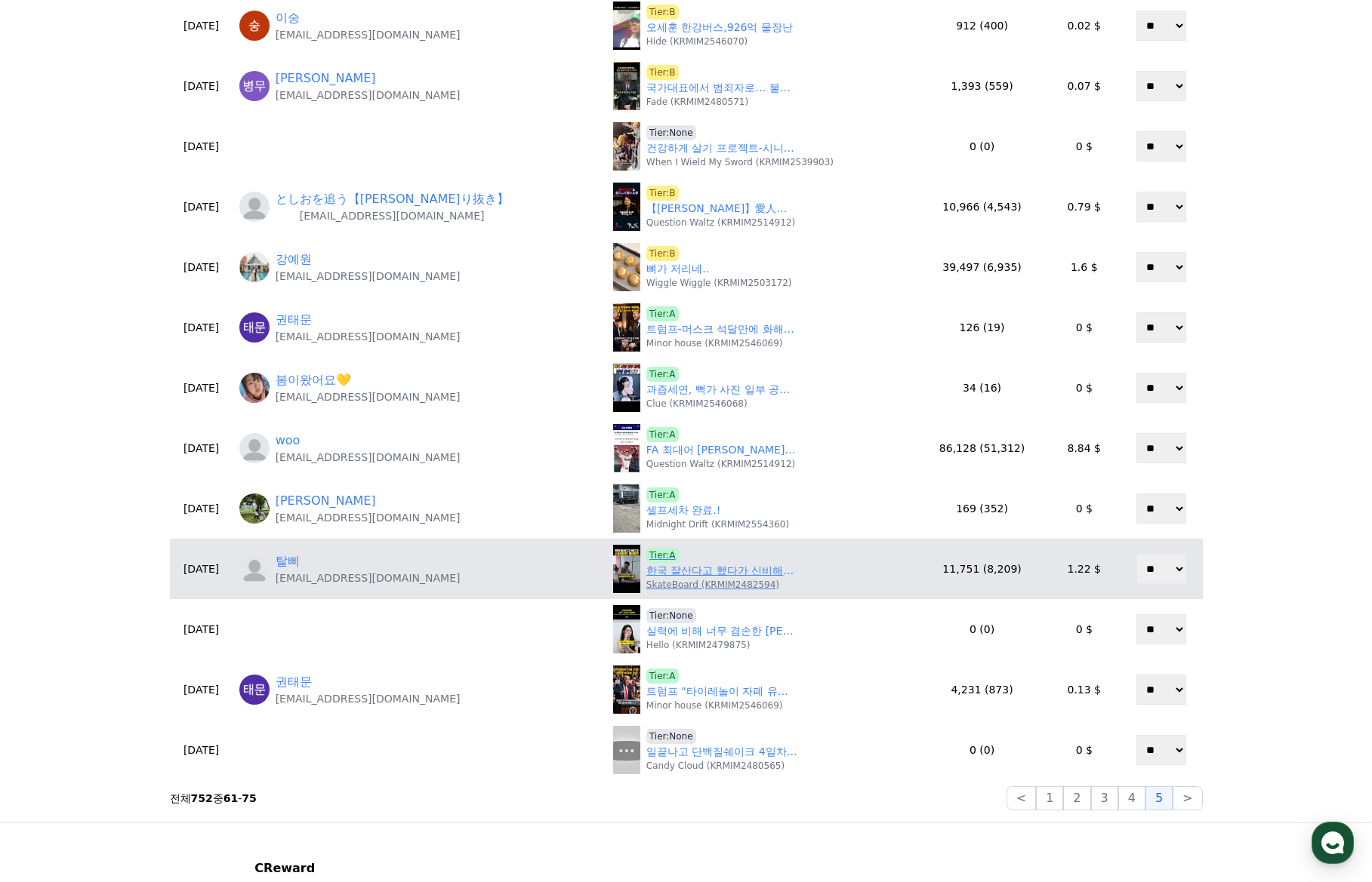
click at [669, 576] on link "한국 잘산다고 했다가 신비해진 중국인 ㄷㄷ" at bounding box center [721, 571] width 151 height 16
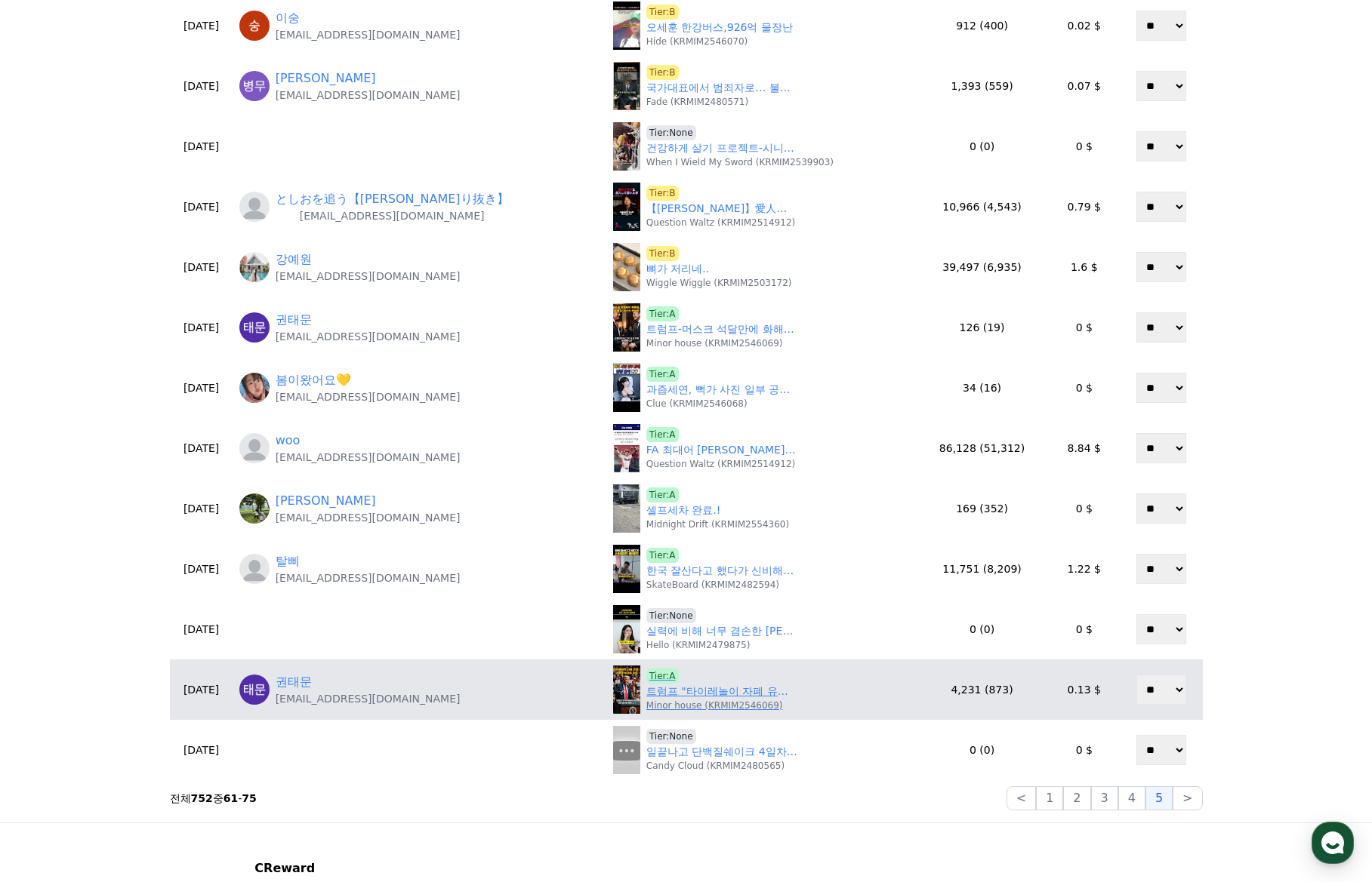
click at [708, 707] on p "Minor house (KRMIM2546069)" at bounding box center [714, 705] width 137 height 12
click at [706, 692] on link "트럼프 "타이레놀이 자폐 유발" 폭탄 발언 - 의학계 "증거 없다" 반박 #트럼프타이레놀 #자폐논란 #과학정치화" at bounding box center [721, 691] width 151 height 16
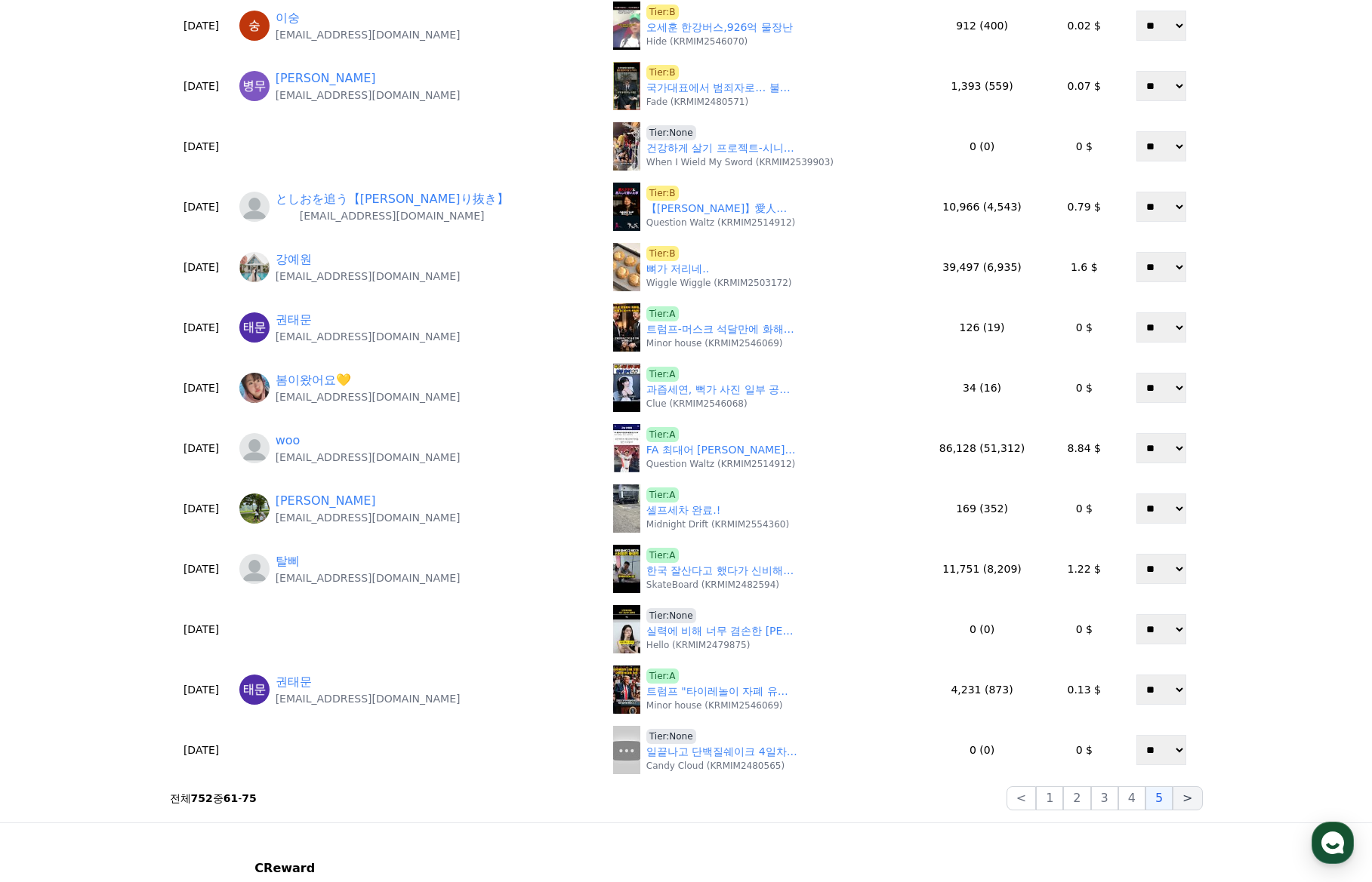
click at [1180, 804] on button ">" at bounding box center [1187, 798] width 30 height 24
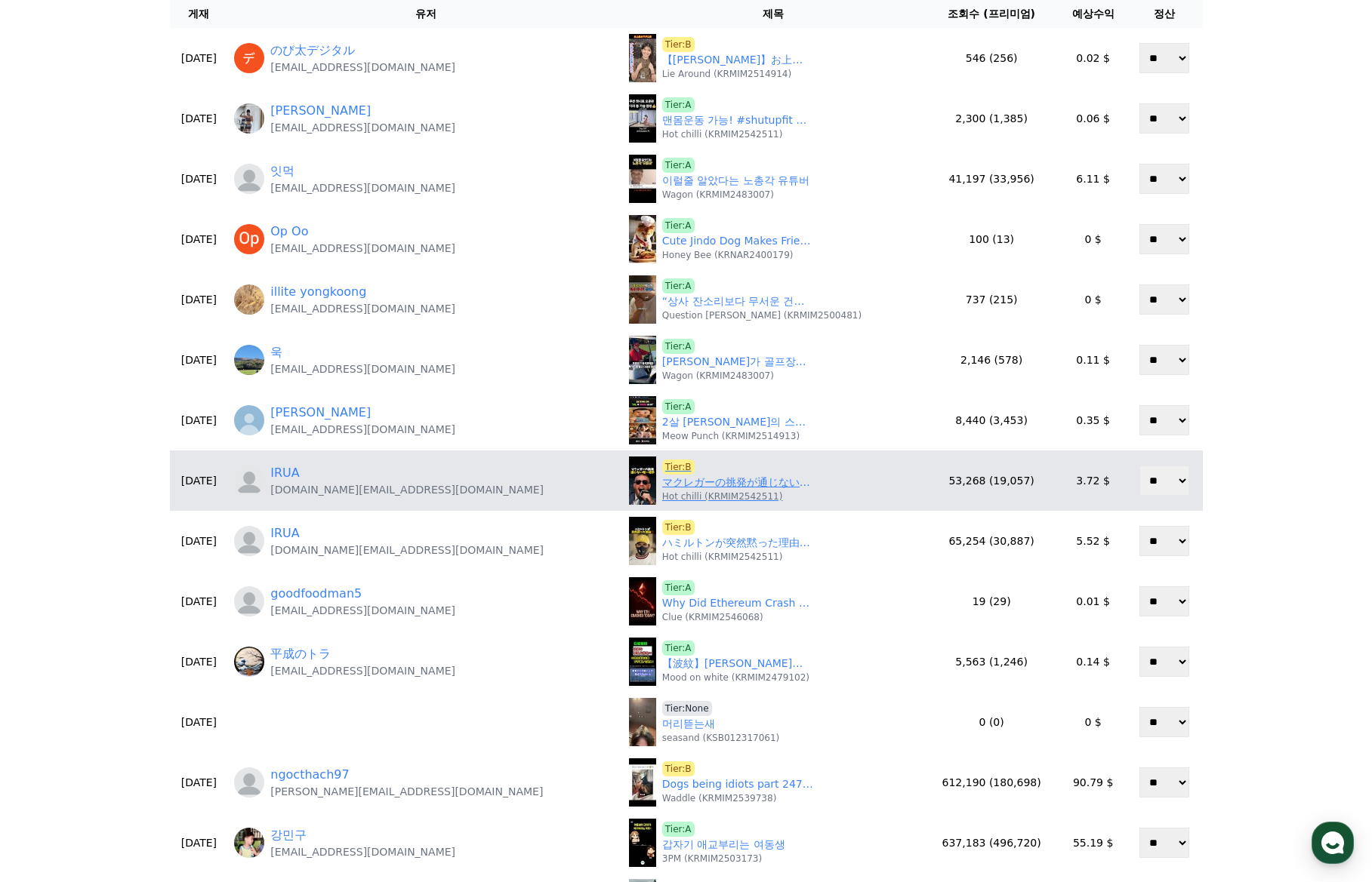
scroll to position [151, 0]
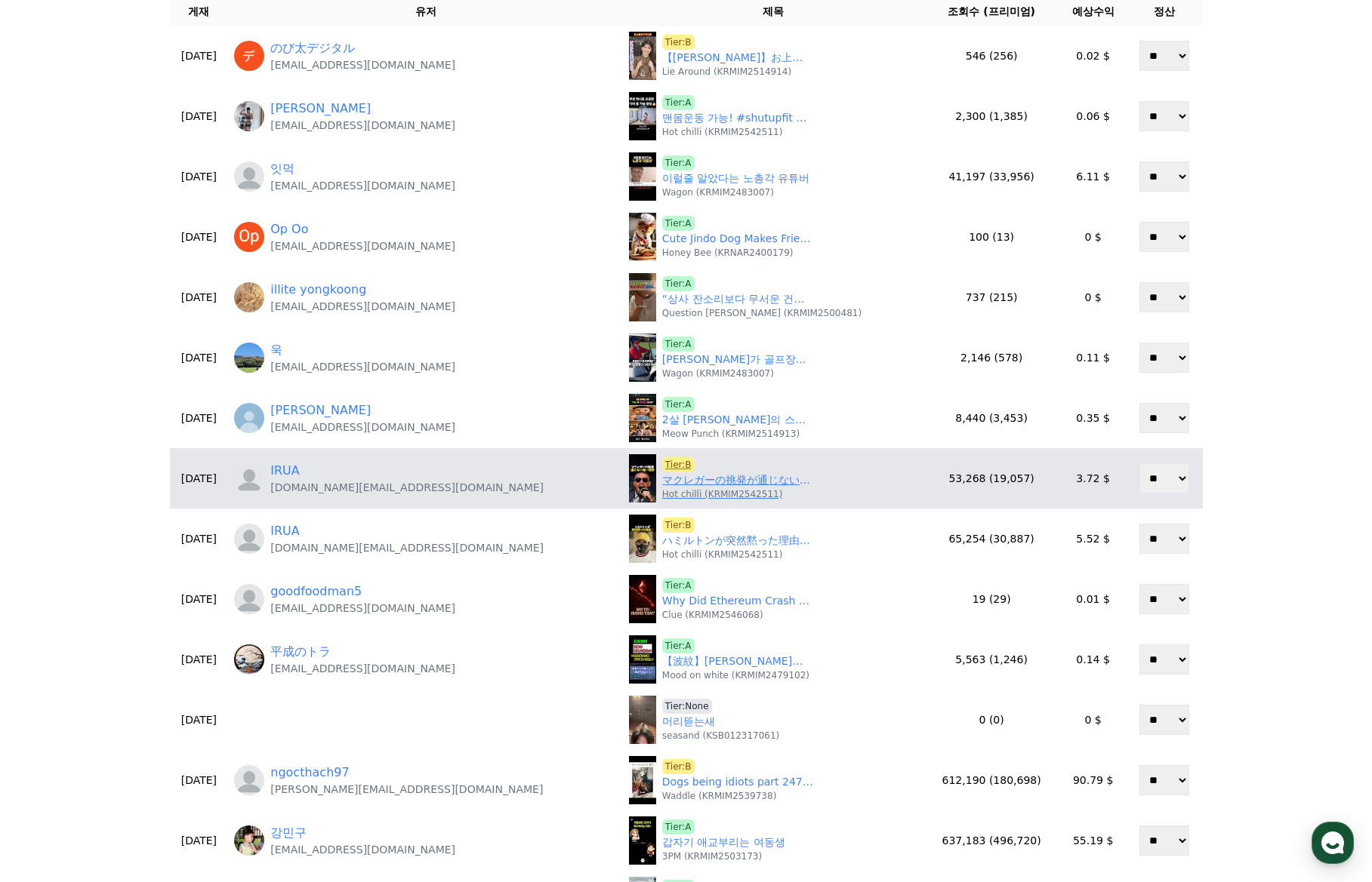
click at [662, 479] on link "マクレガーの挑発が通じない雄一の相手 #ufc #mma #格闘技 #rizin" at bounding box center [737, 480] width 151 height 16
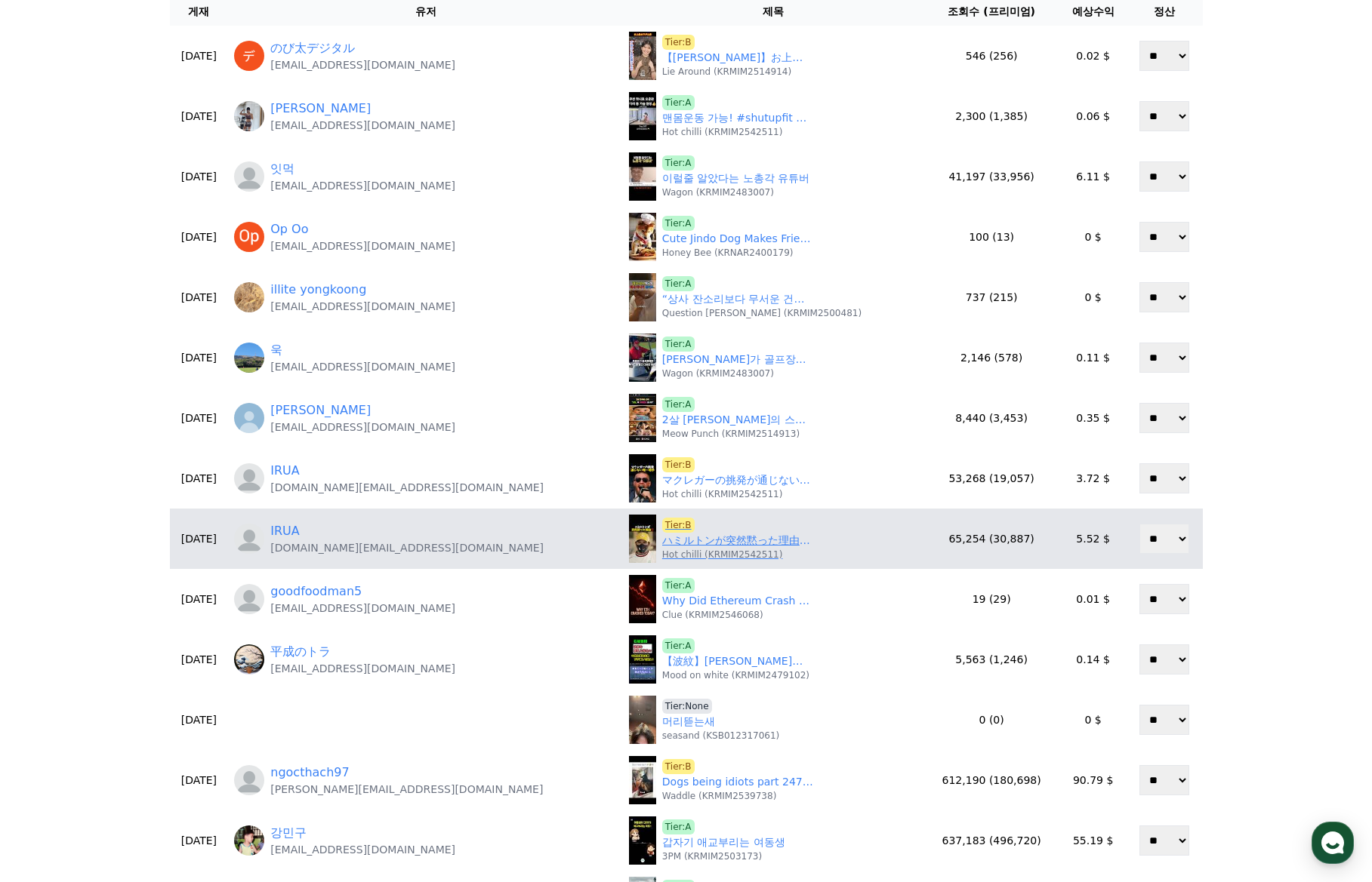
click at [662, 544] on link "ハミルトンが突然黙った理由⁉️#エフワン #f1 #formula1 #レース #車" at bounding box center [737, 541] width 151 height 16
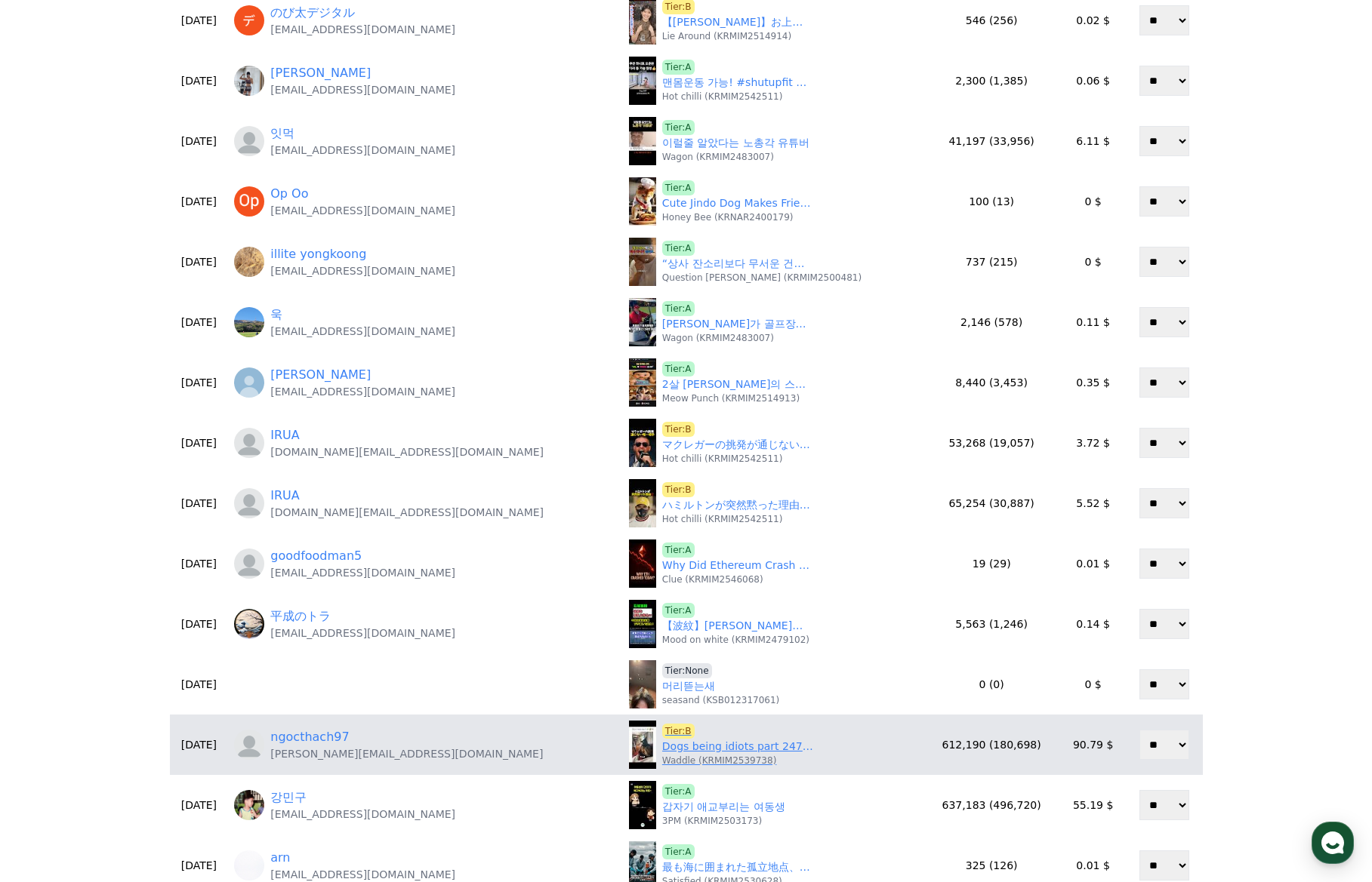
scroll to position [301, 0]
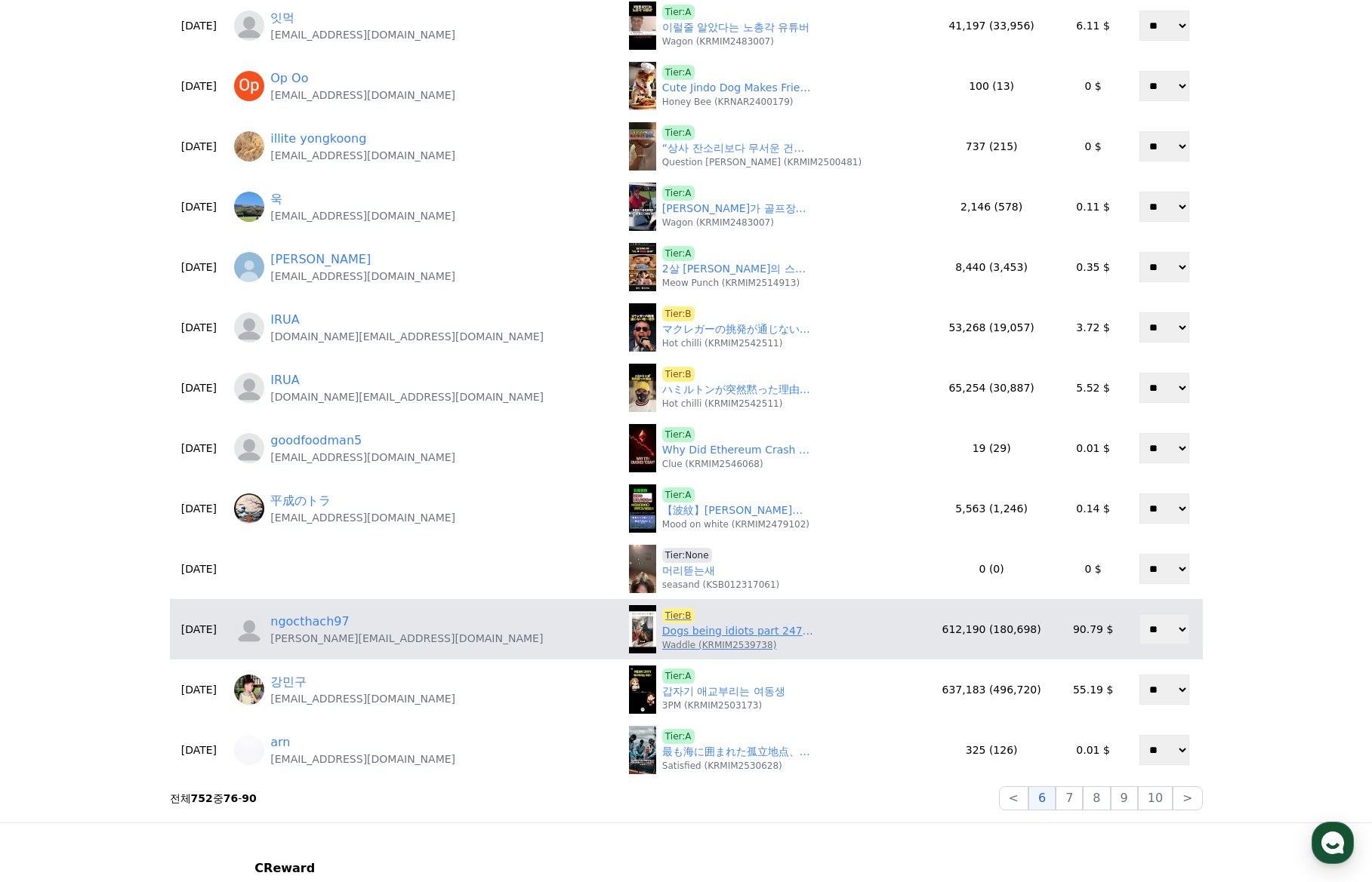
click at [662, 640] on p "Waddle (KRMIM2539738)" at bounding box center [719, 644] width 114 height 12
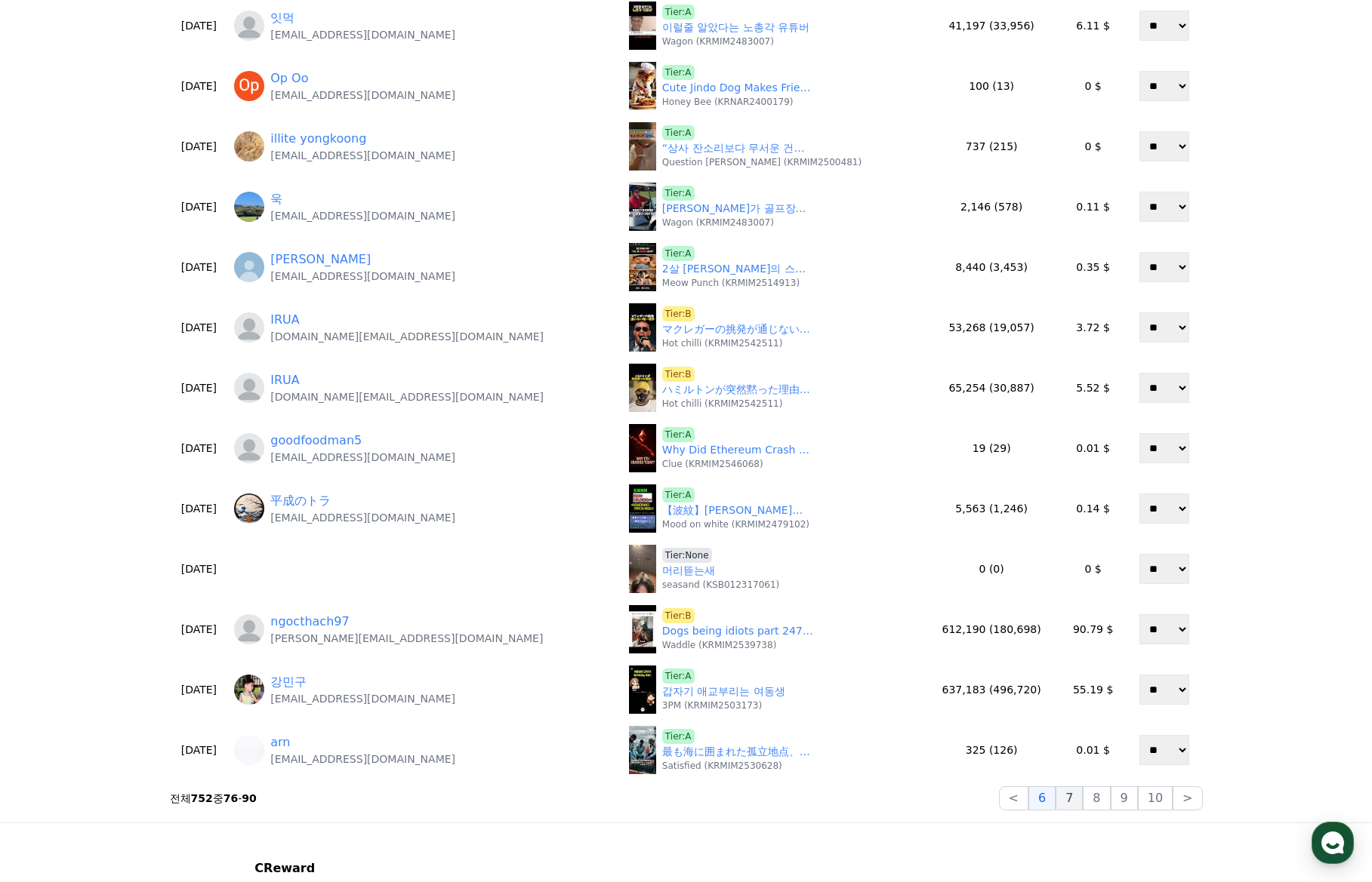
click at [1077, 806] on button "7" at bounding box center [1069, 798] width 27 height 24
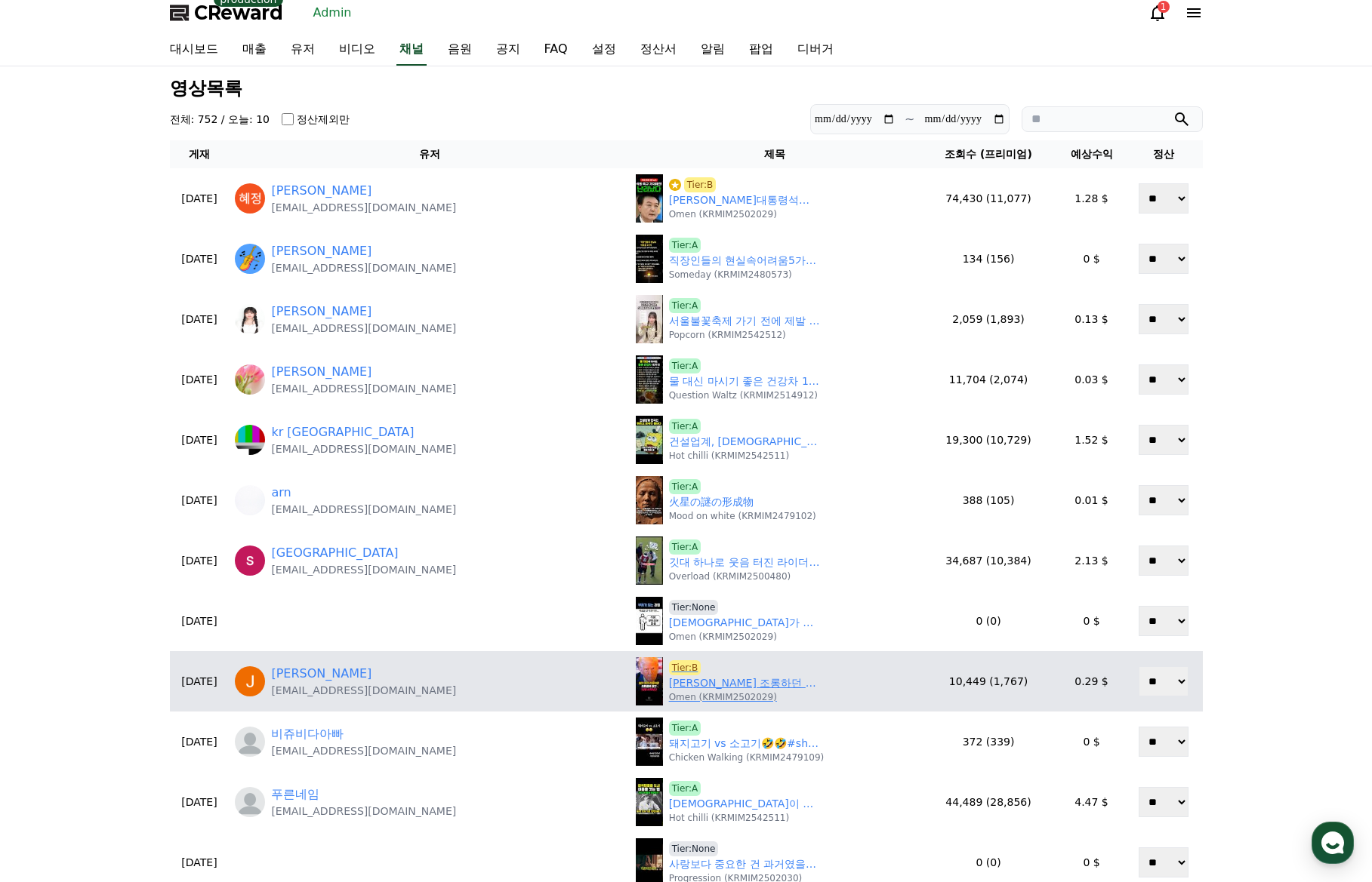
scroll to position [0, 0]
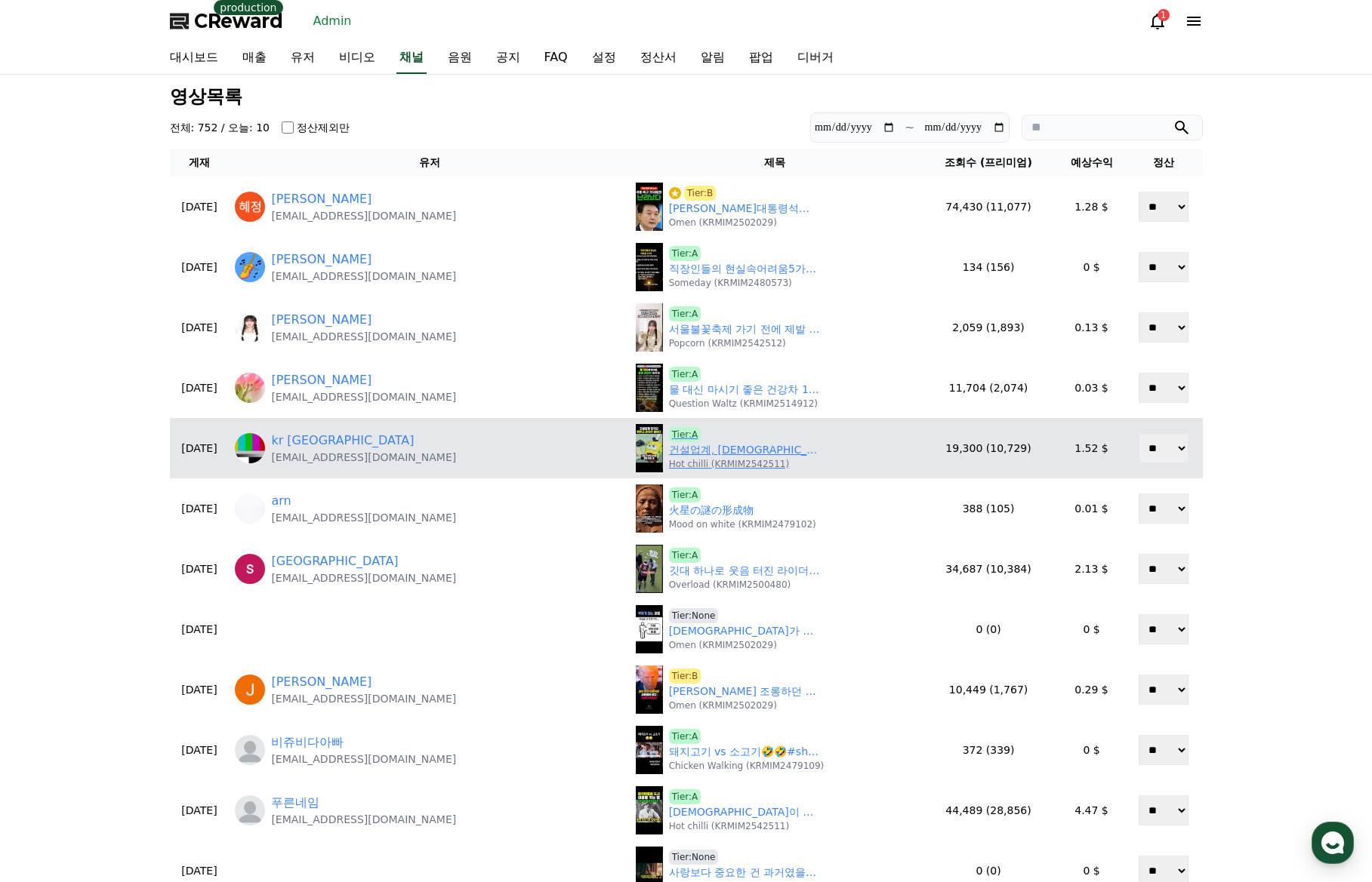
click at [669, 446] on link "건설업계, 한국인 버리고 외국인 뽑는다 ㅋㅋ" at bounding box center [744, 450] width 151 height 16
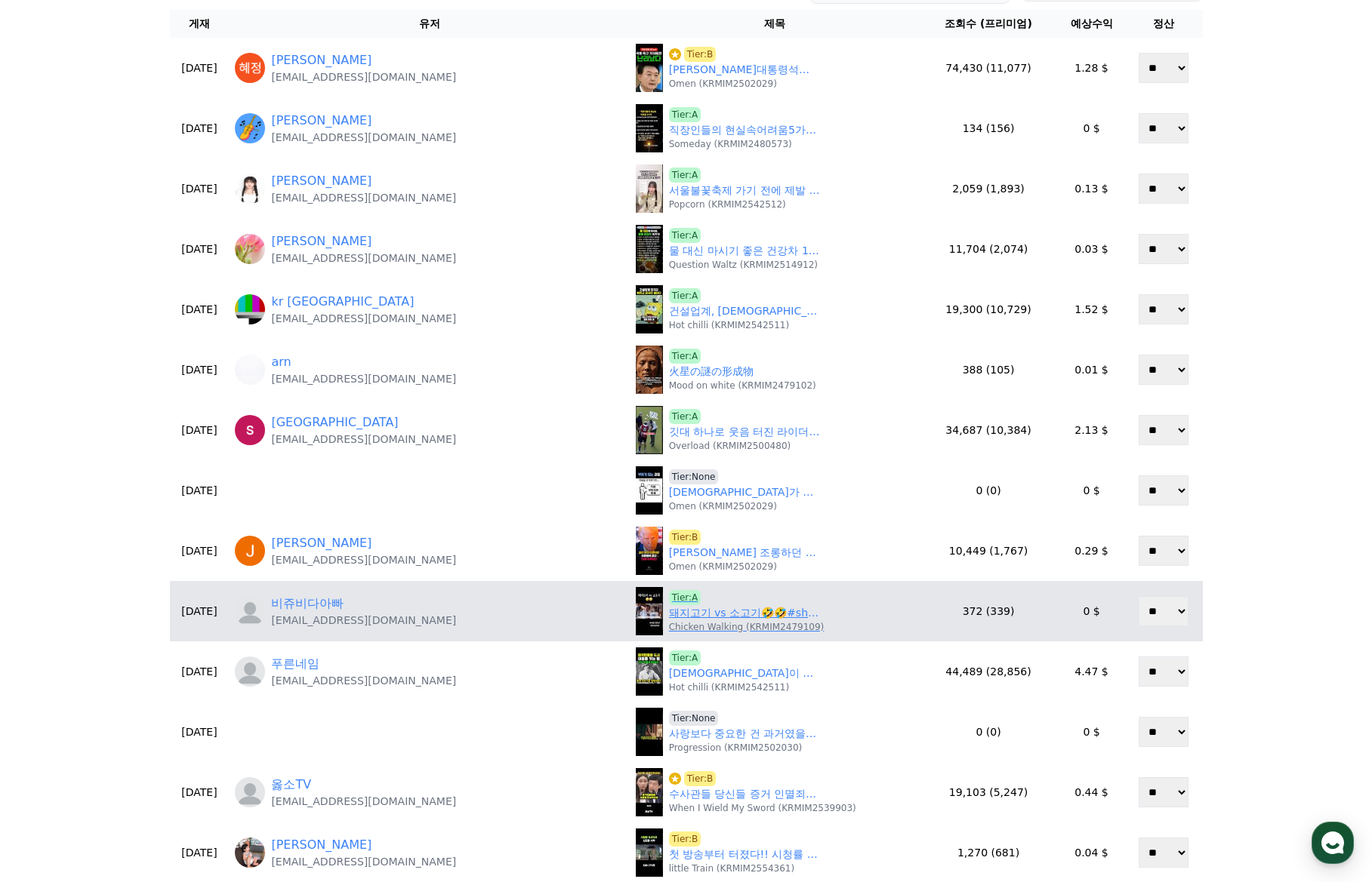
scroll to position [151, 0]
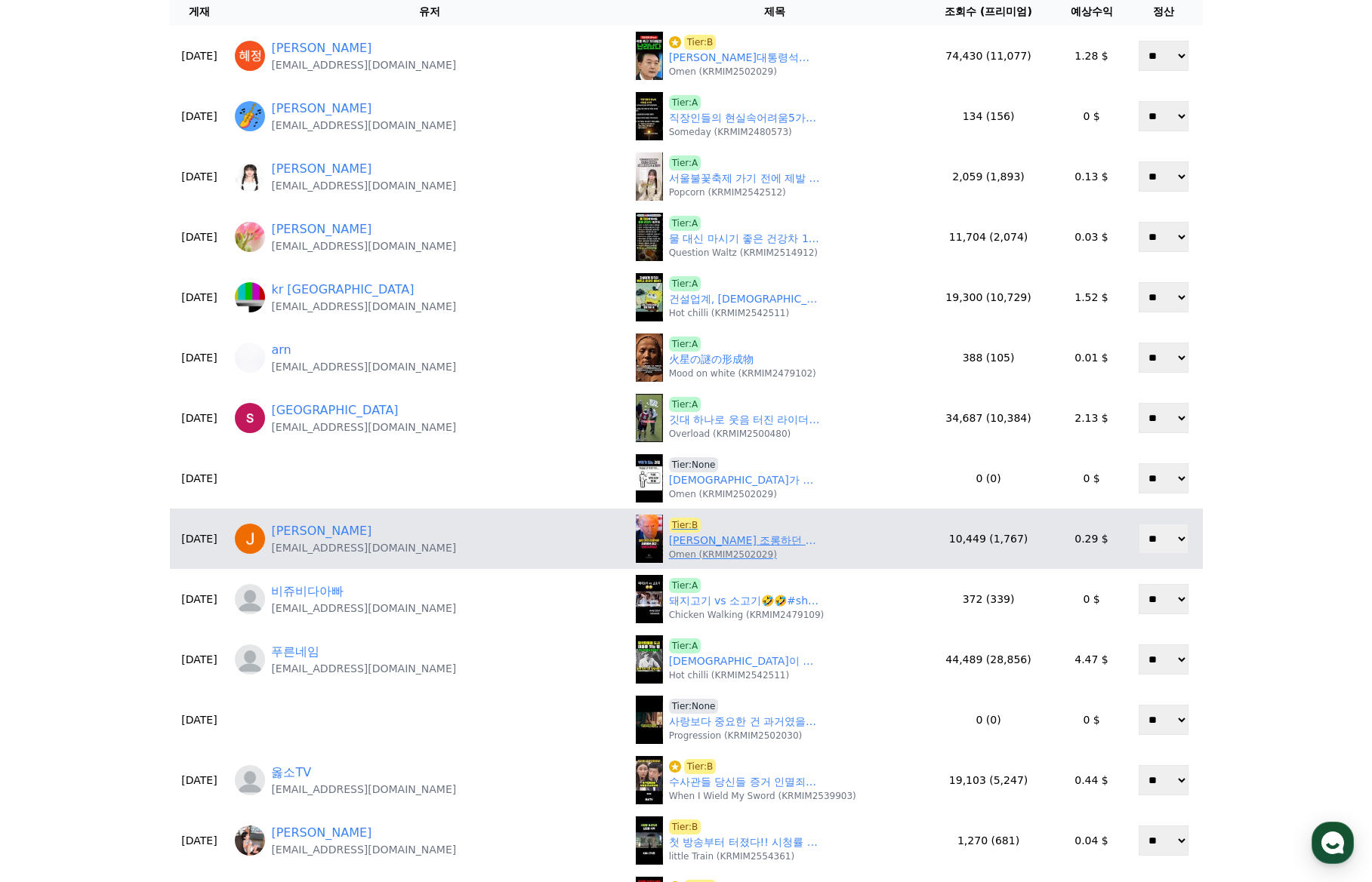
click at [669, 544] on link "찰리 커크 조롱하던 좌파들에 경고! '이제 시작이다'" at bounding box center [744, 541] width 151 height 16
click at [669, 526] on span "Tier:B" at bounding box center [685, 525] width 32 height 15
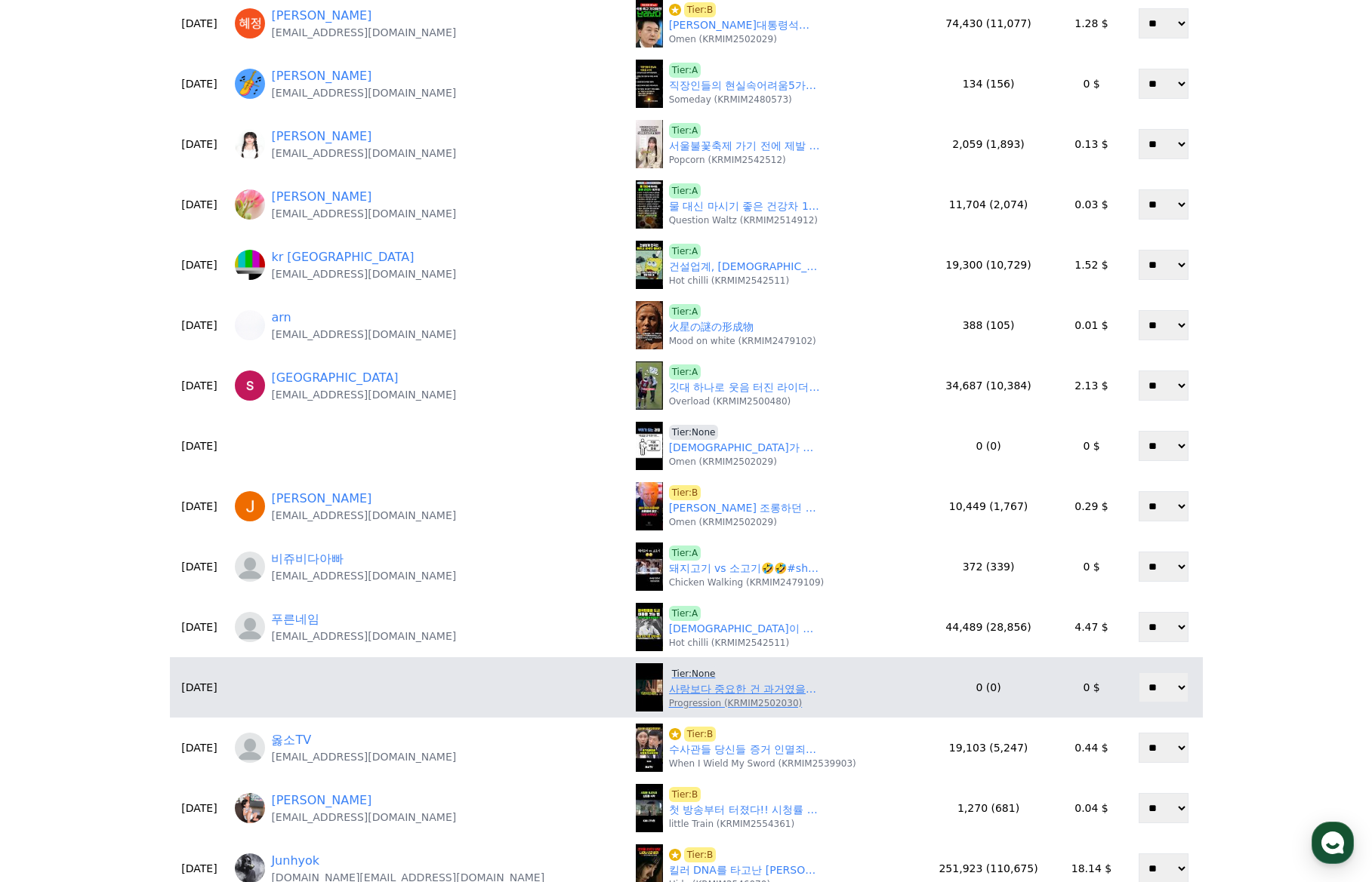
scroll to position [301, 0]
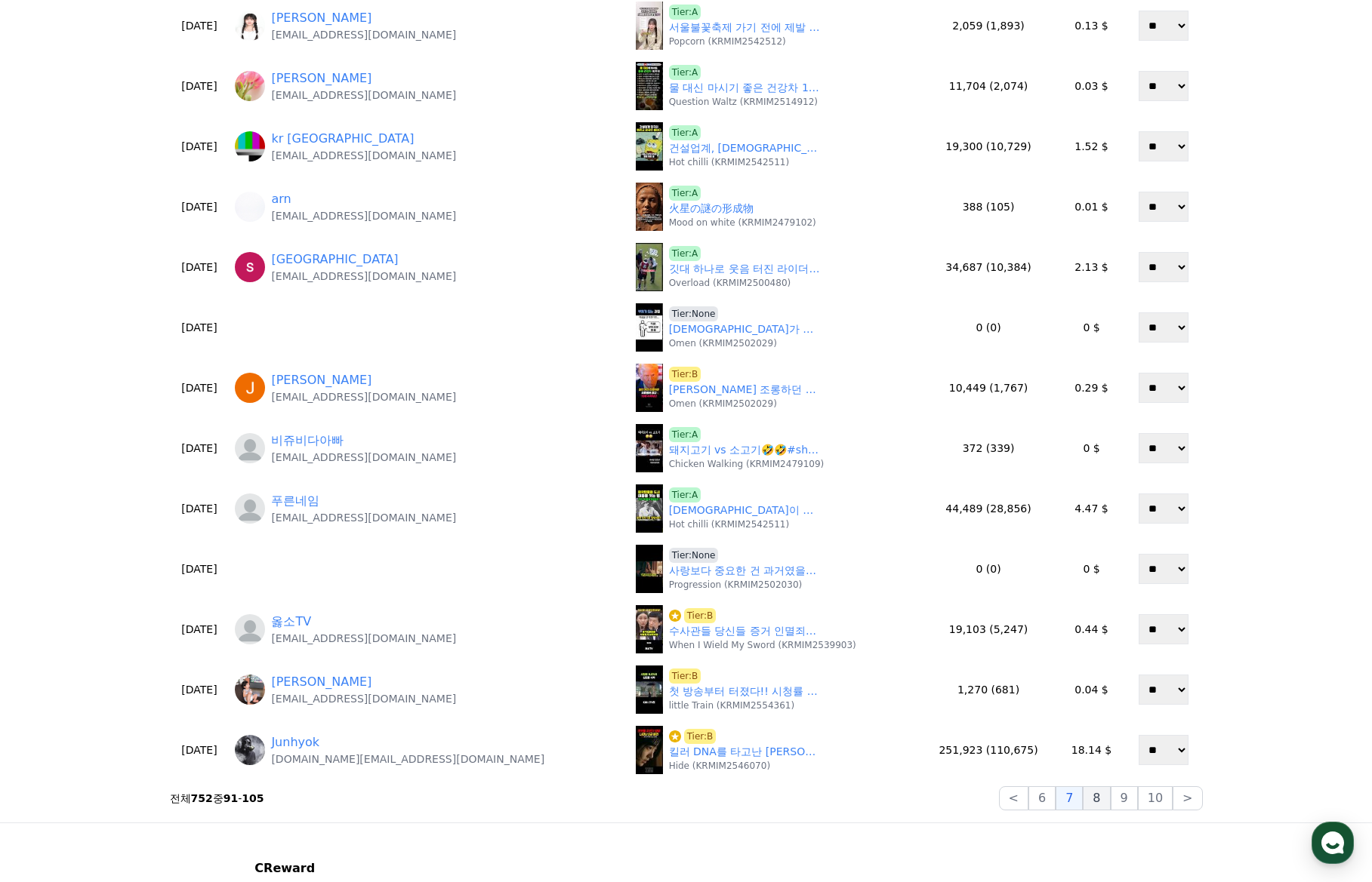
click at [1106, 796] on button "8" at bounding box center [1096, 798] width 27 height 24
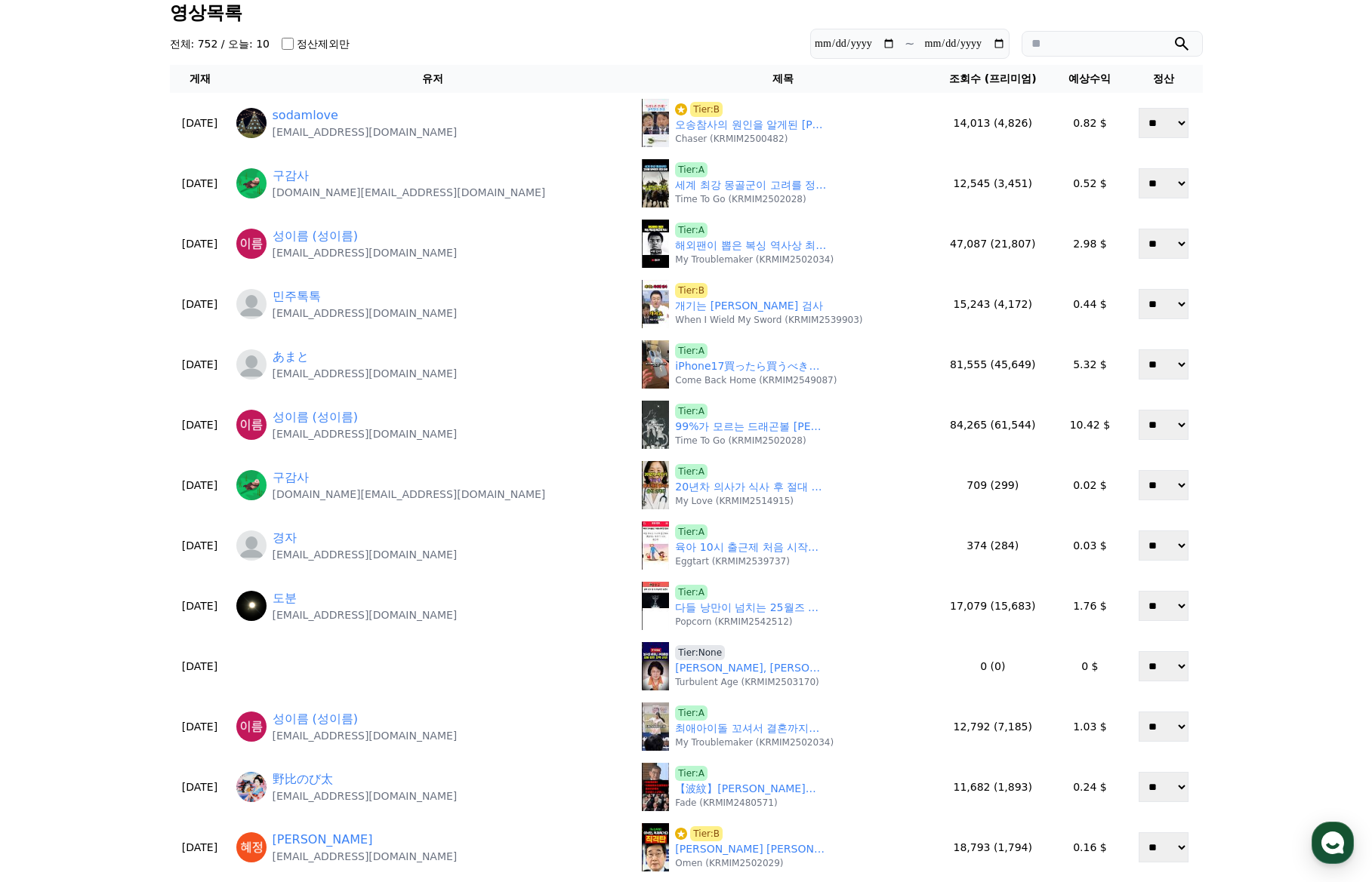
scroll to position [75, 0]
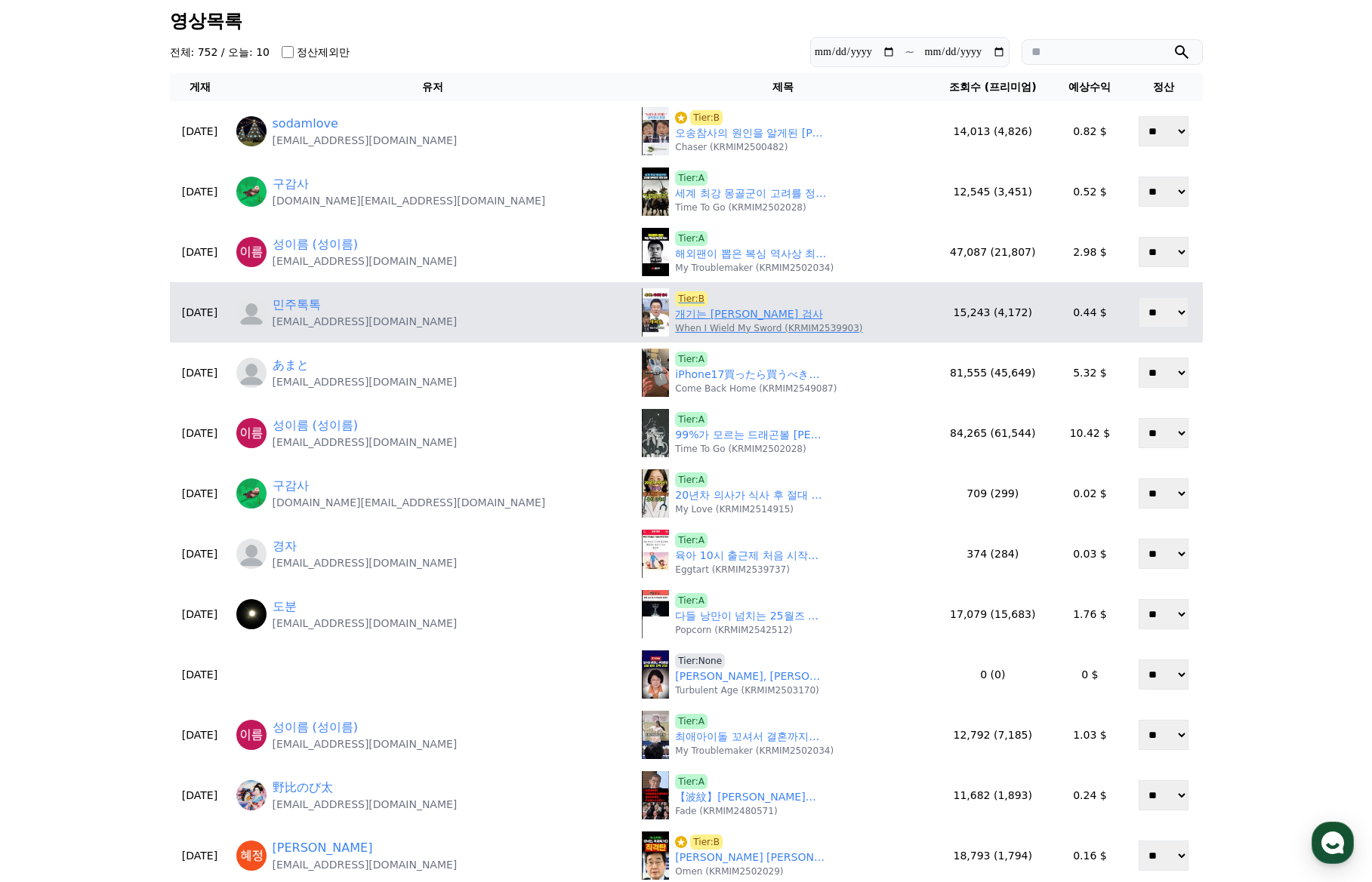
click at [675, 312] on link "개기는 최재현 검사" at bounding box center [748, 314] width 147 height 16
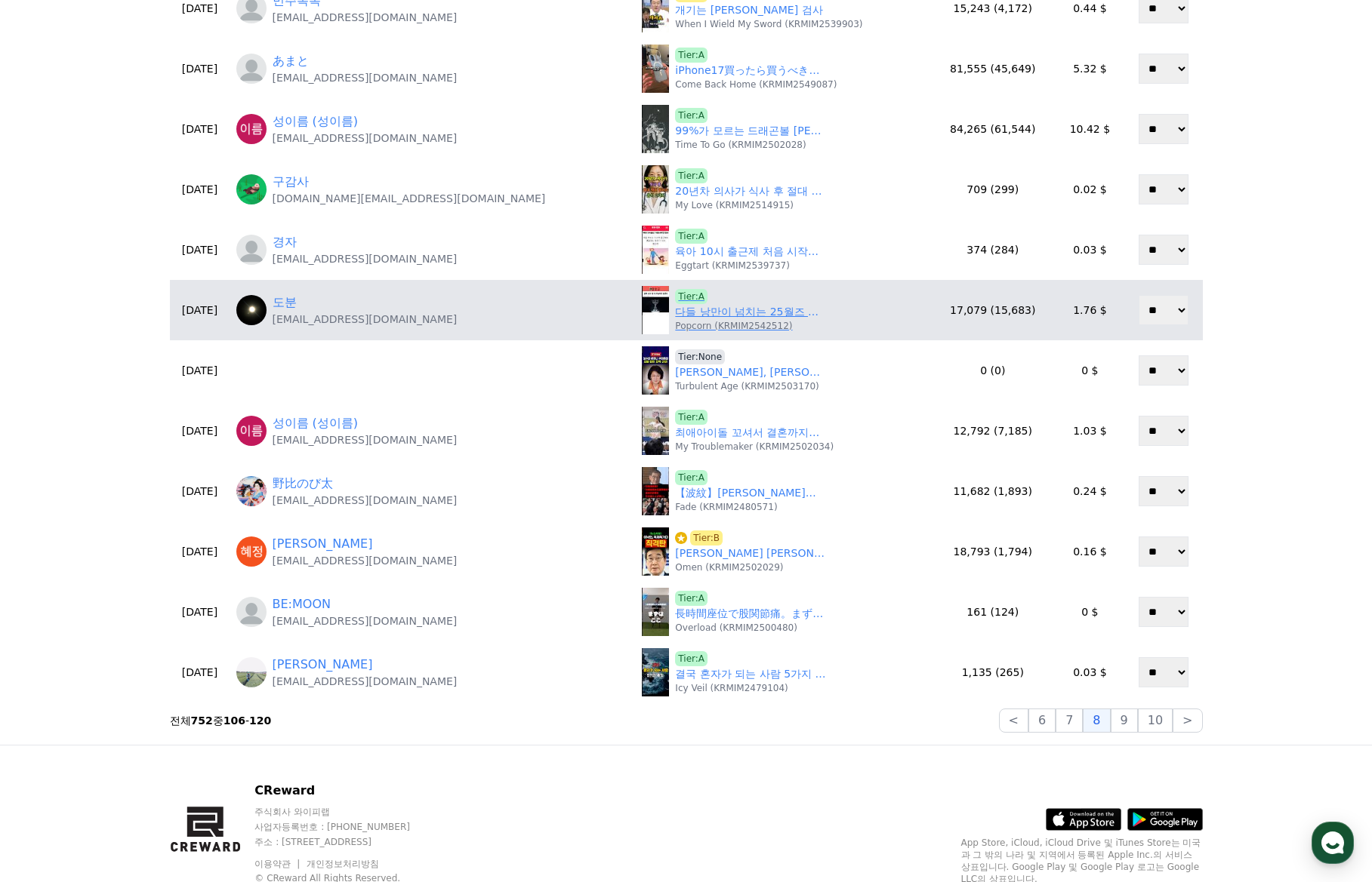
scroll to position [377, 0]
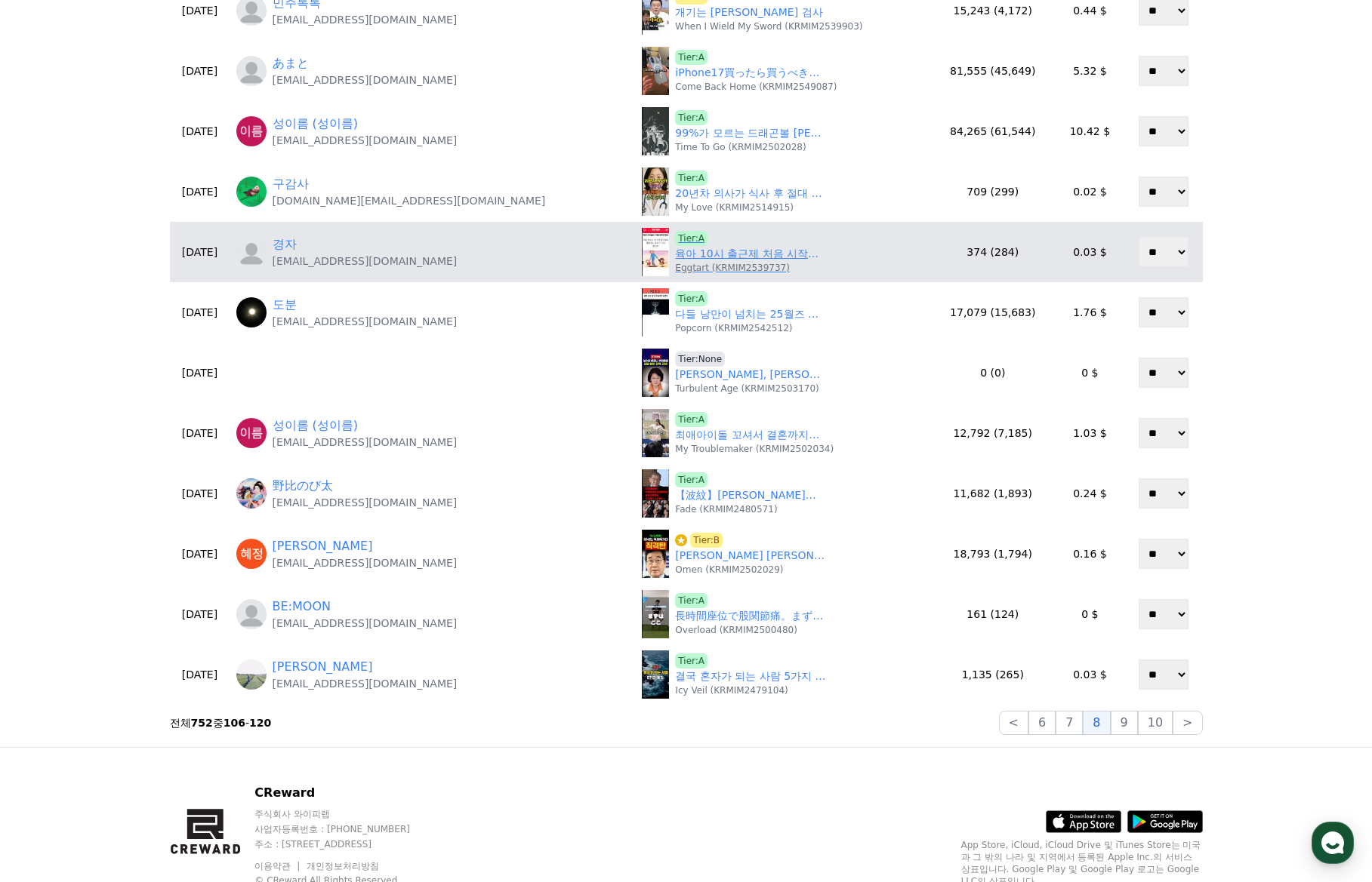
click at [675, 259] on link "육아 10시 출근제 처음 시작한 회사" at bounding box center [750, 254] width 151 height 16
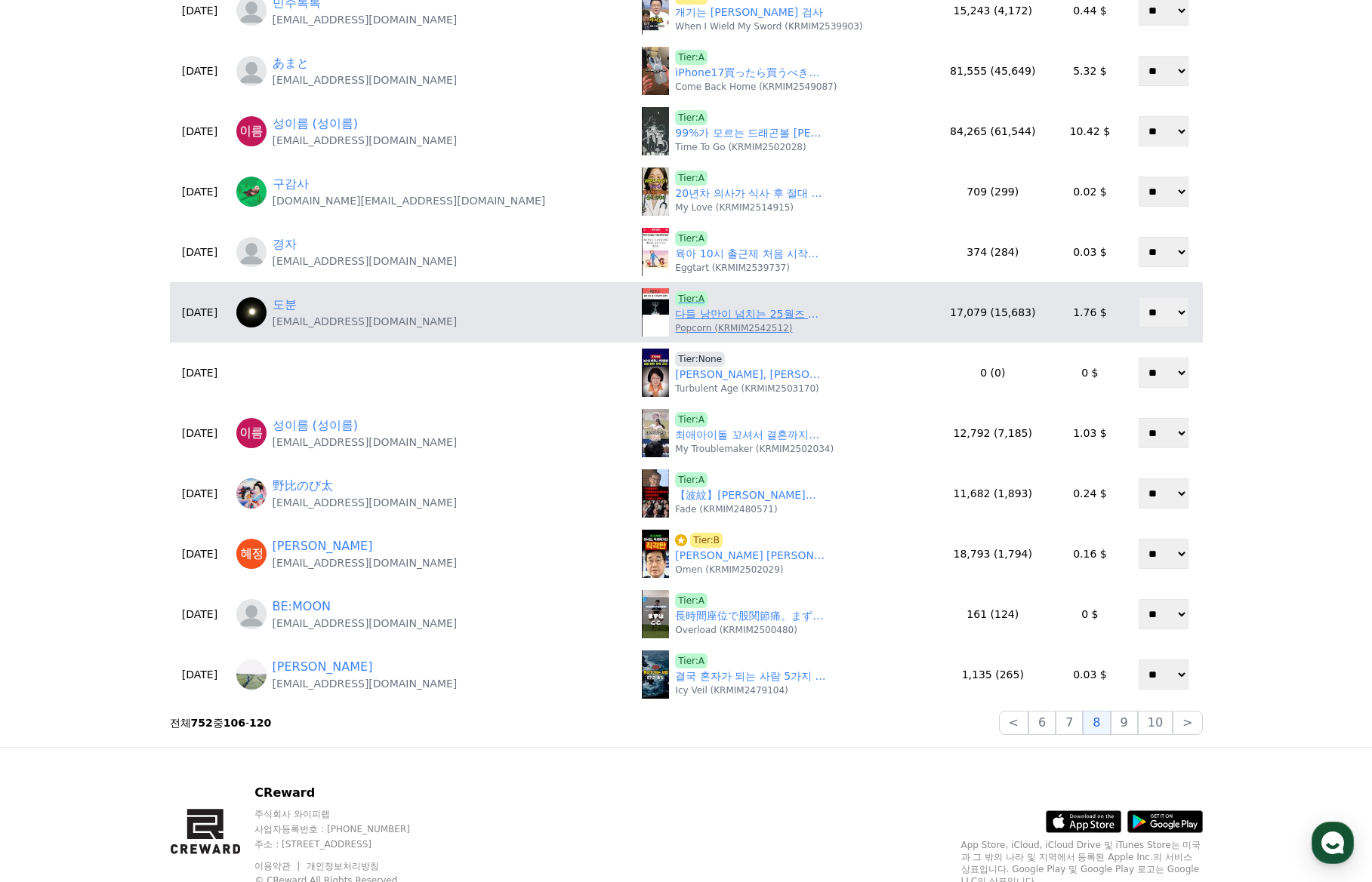
click at [675, 322] on p "Popcorn (KRMIM2542512)" at bounding box center [733, 327] width 117 height 12
click at [675, 303] on div "Tier:A 다들 낭만이 넘치는 25월즈 ㄷㄷ Popcorn (KRMIM2542512)" at bounding box center [750, 313] width 151 height 43
click at [675, 318] on link "다들 낭만이 넘치는 25월즈 ㄷㄷ" at bounding box center [750, 314] width 151 height 16
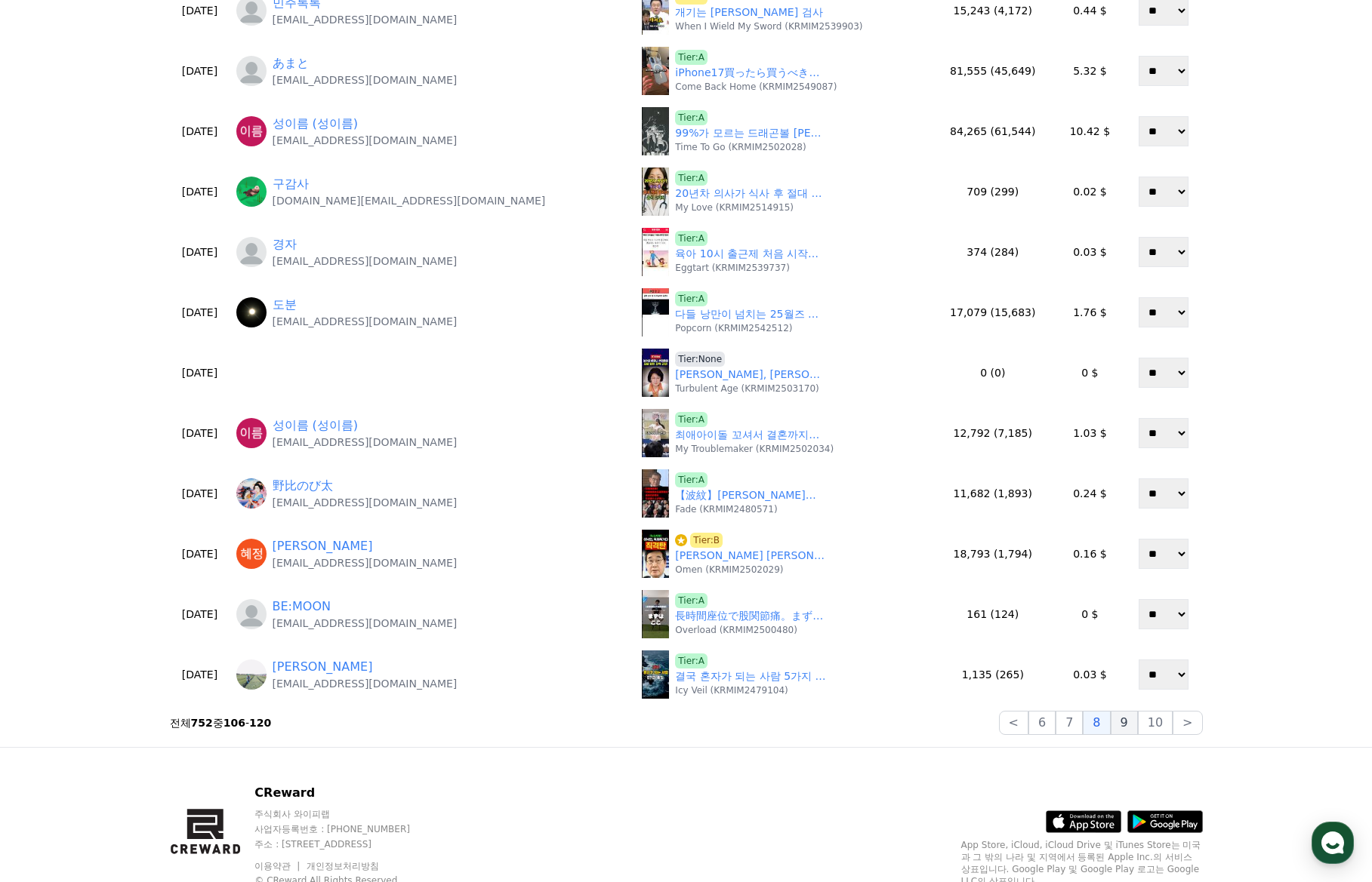
click at [1132, 729] on button "9" at bounding box center [1124, 723] width 27 height 24
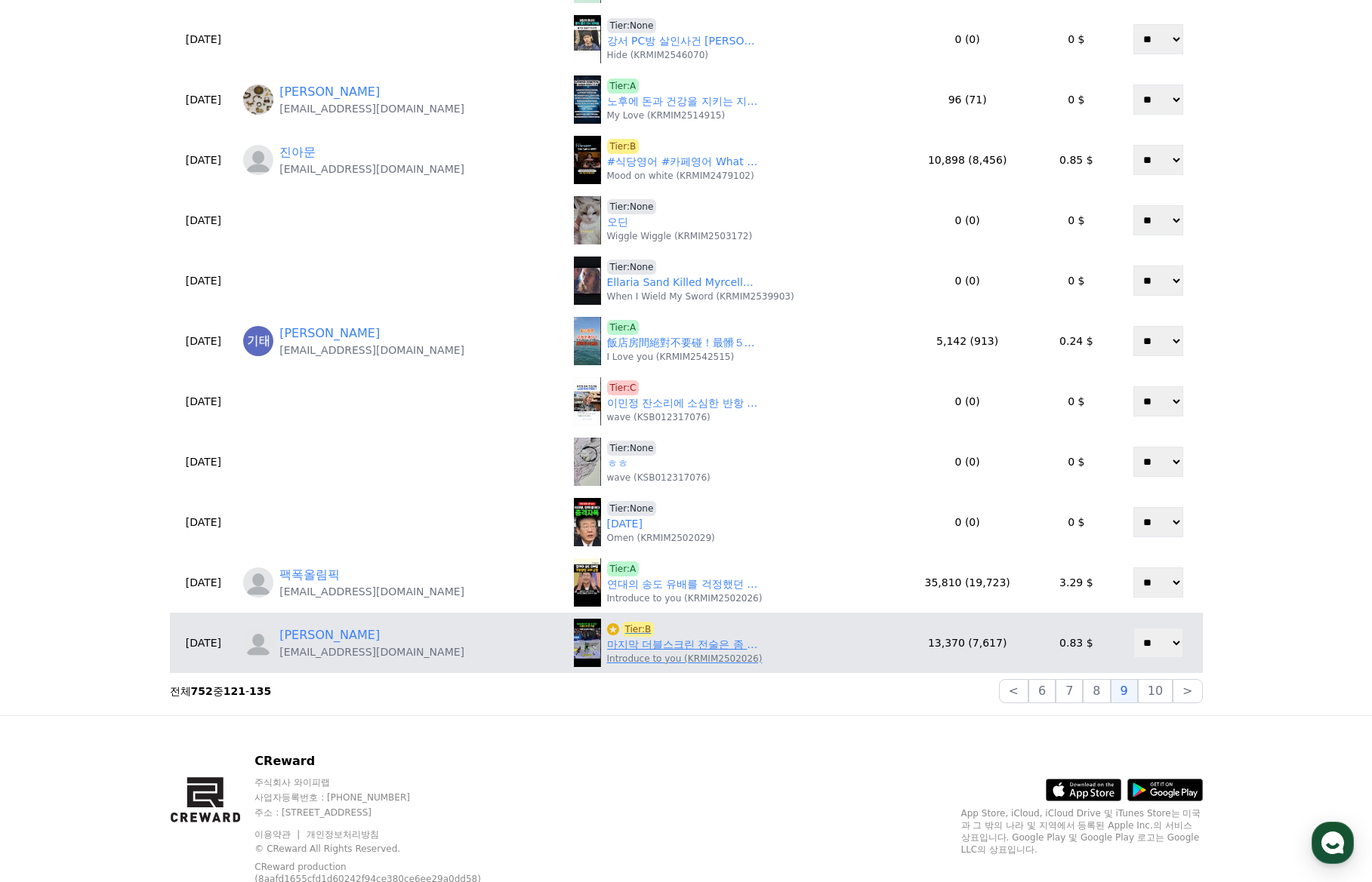
scroll to position [453, 0]
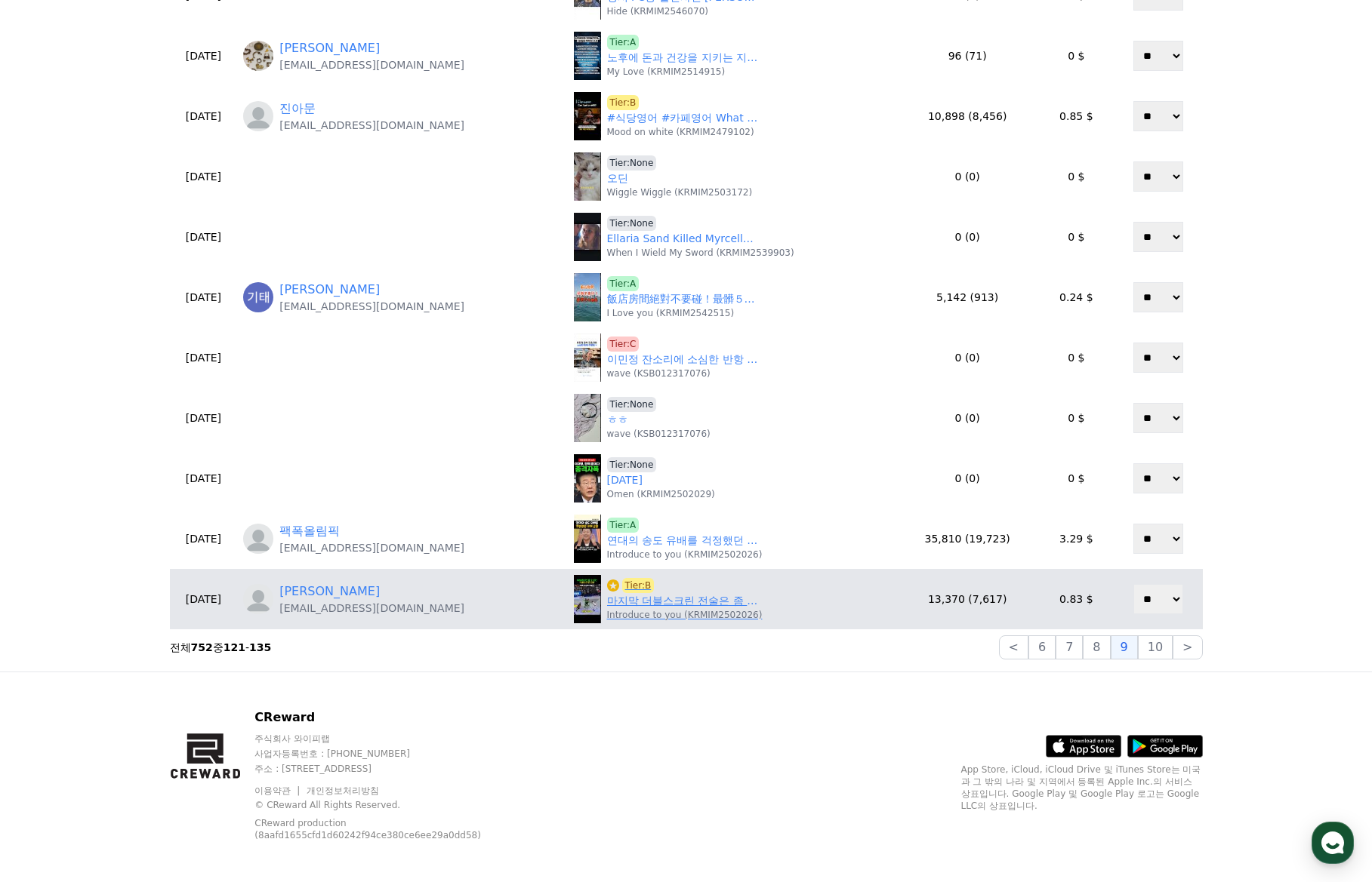
click at [629, 610] on p "Introduce to you (KRMIM2502026)" at bounding box center [685, 615] width 156 height 12
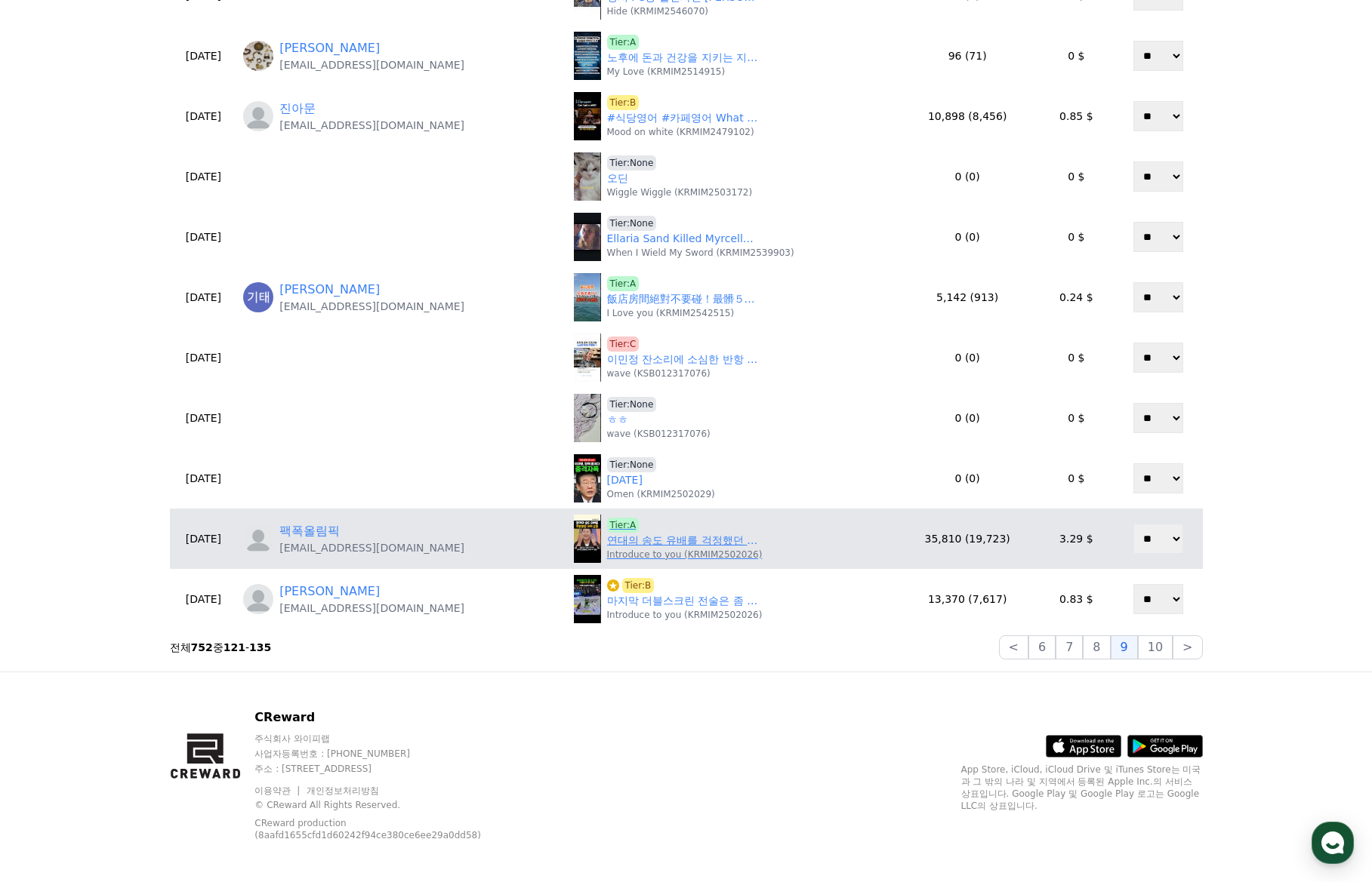
click at [639, 543] on link "연대의 송도 유배를 걱정했던 고대 근황" at bounding box center [682, 541] width 151 height 16
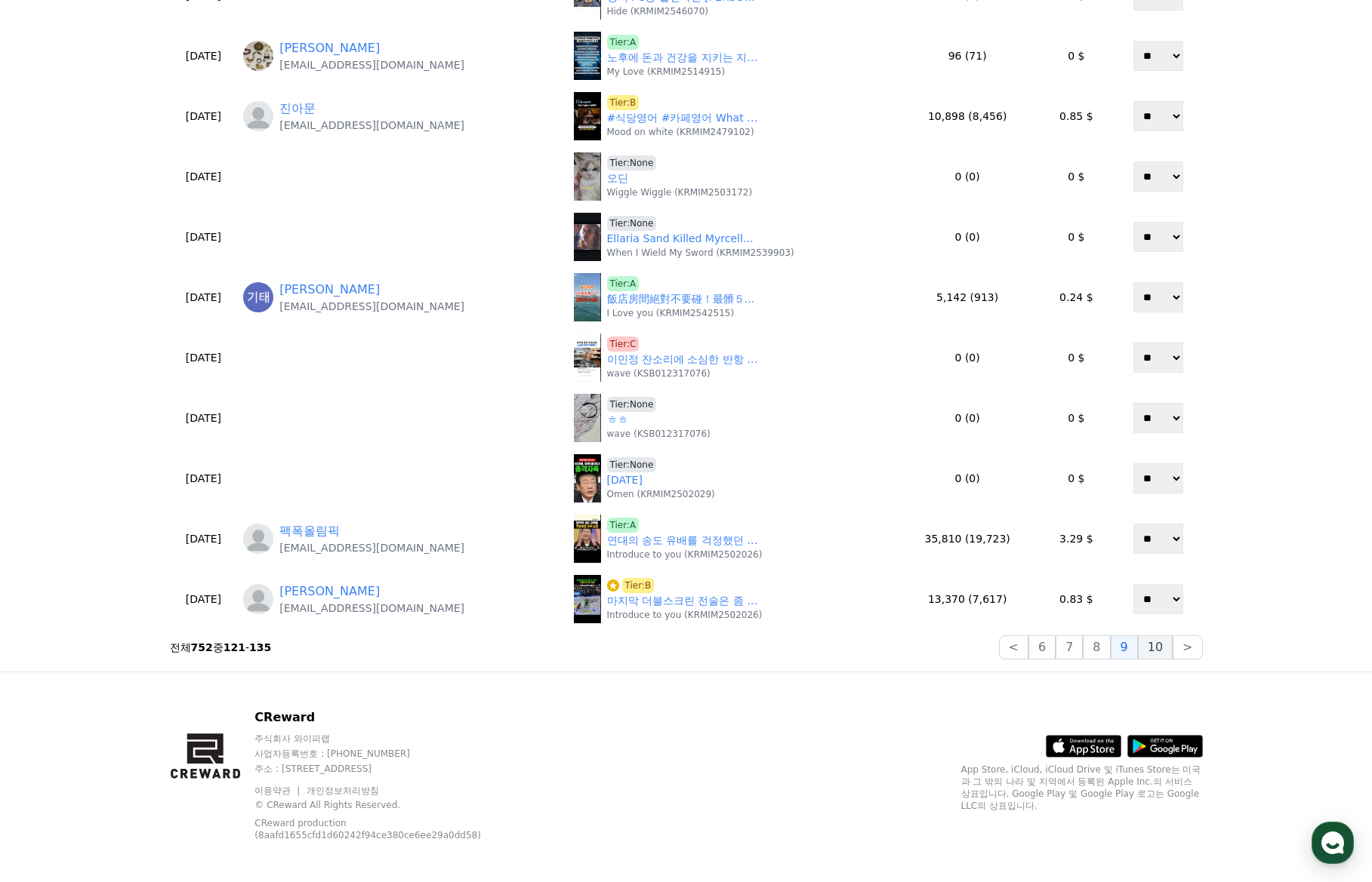
click at [1155, 646] on button "10" at bounding box center [1155, 647] width 35 height 24
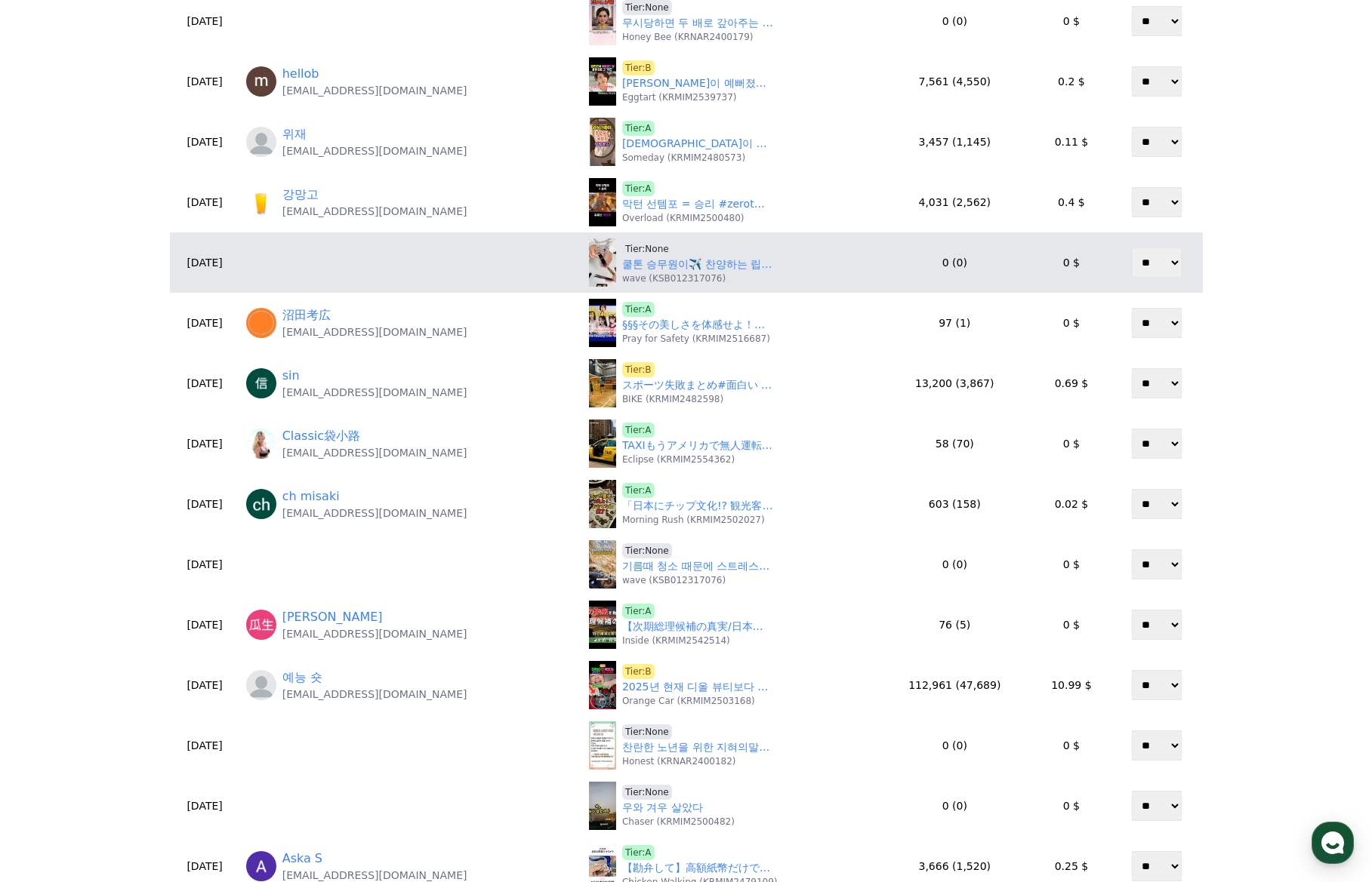
scroll to position [301, 0]
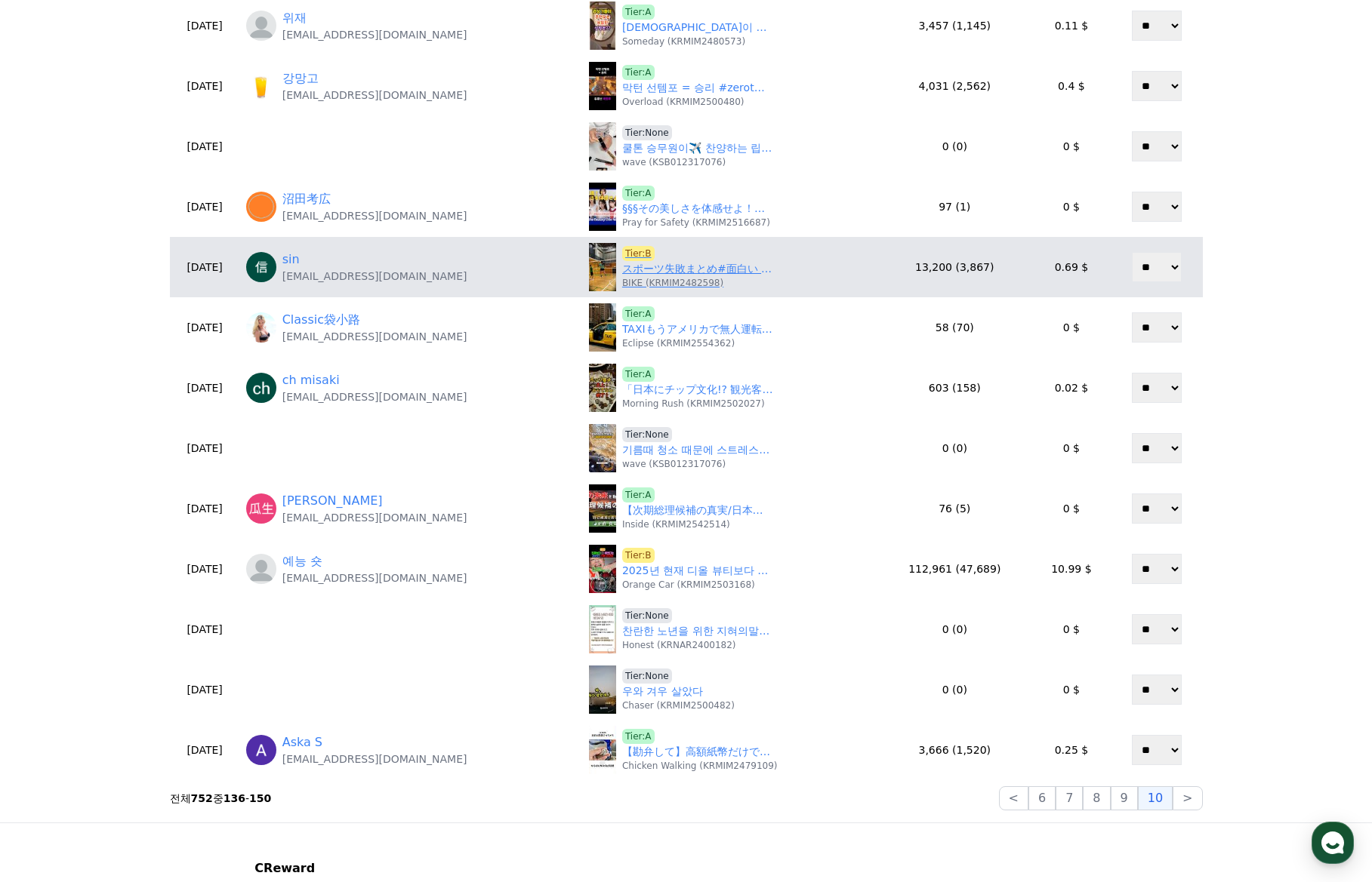
click at [644, 281] on p "BIKE (KRMIM2482598)" at bounding box center [672, 283] width 101 height 12
click at [644, 272] on link "スポーツ失敗まとめ#面白い #スポーツ#面白集" at bounding box center [697, 269] width 151 height 16
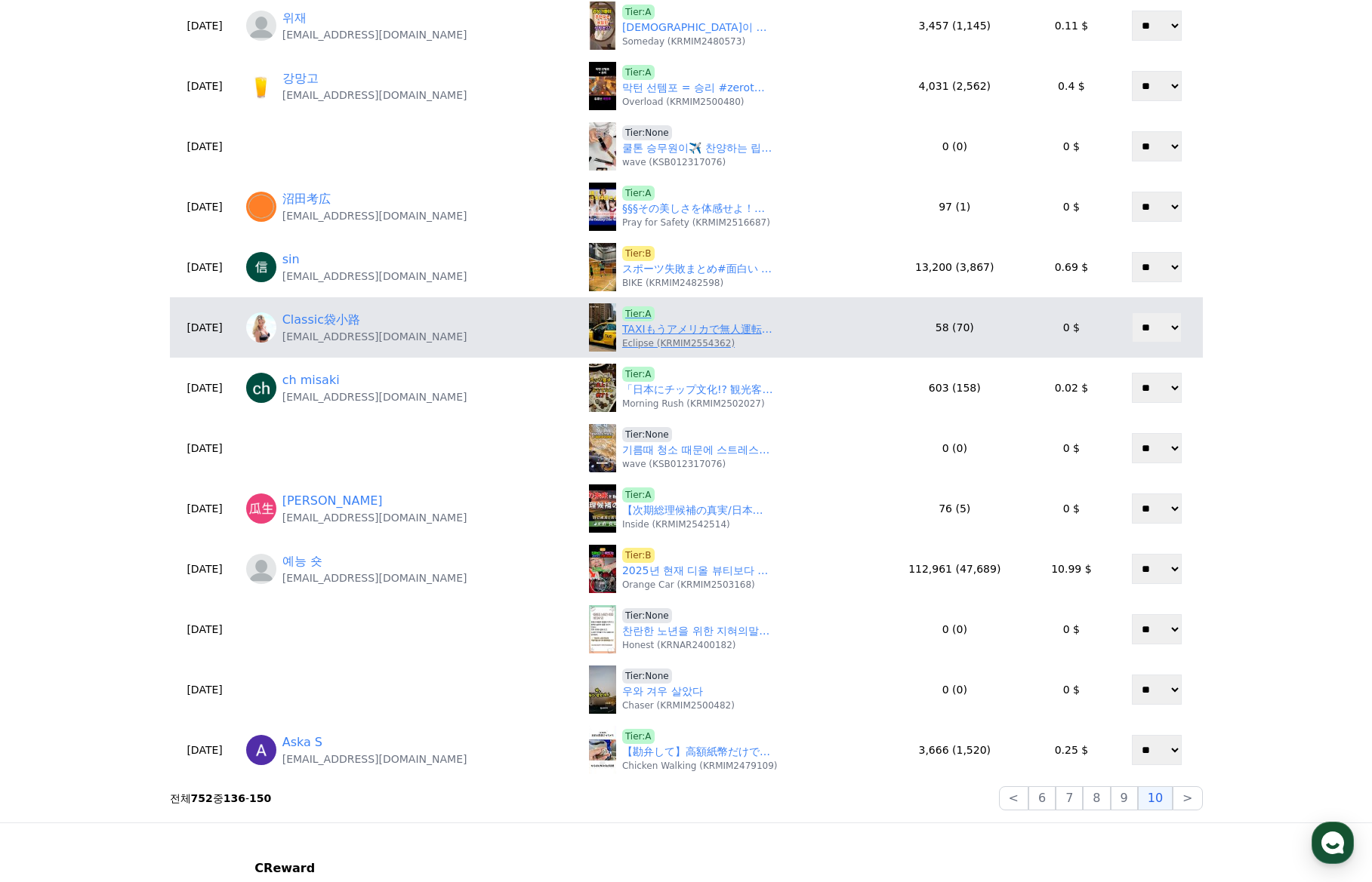
click at [649, 331] on link "TAXIもうアメリカで無人運転中！" at bounding box center [697, 329] width 151 height 16
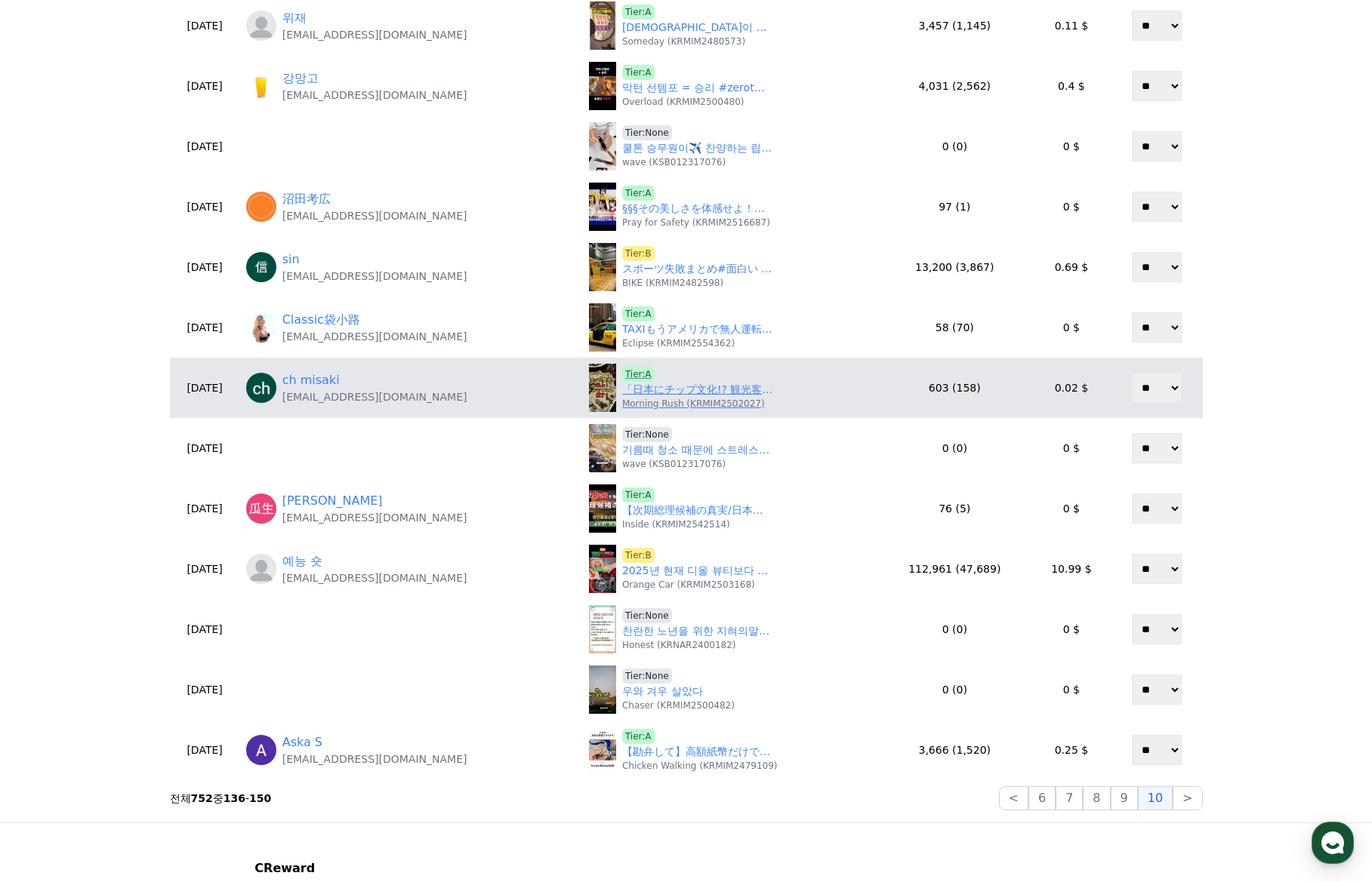
click at [669, 387] on link "「日本にチップ文化!? 観光客が困惑する理由」" at bounding box center [697, 390] width 151 height 16
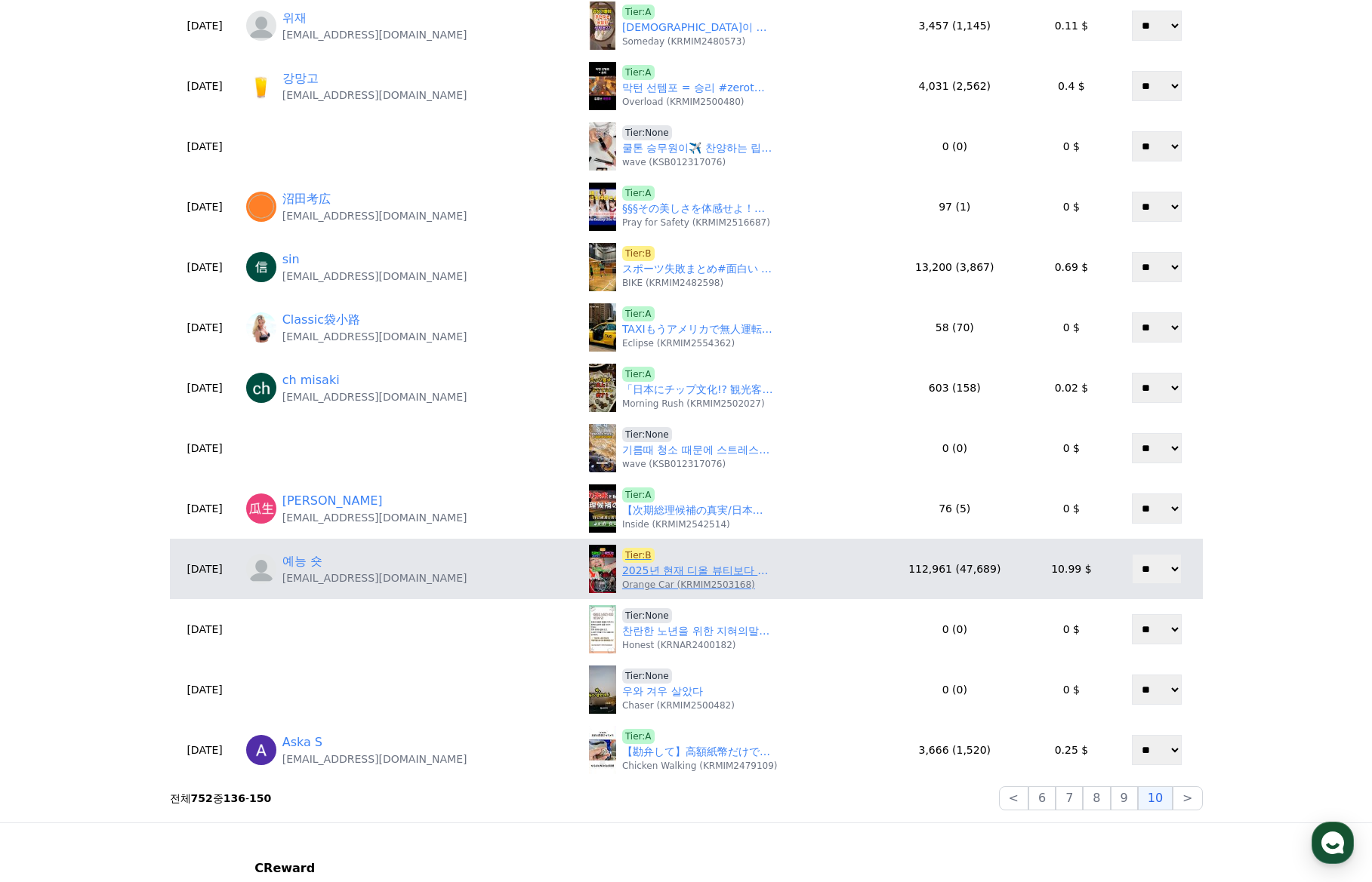
click at [624, 571] on link "2025년 현재 디올 뷰티보다 더 예쁜 20년전 디올 뷰티 화장품" at bounding box center [697, 571] width 151 height 16
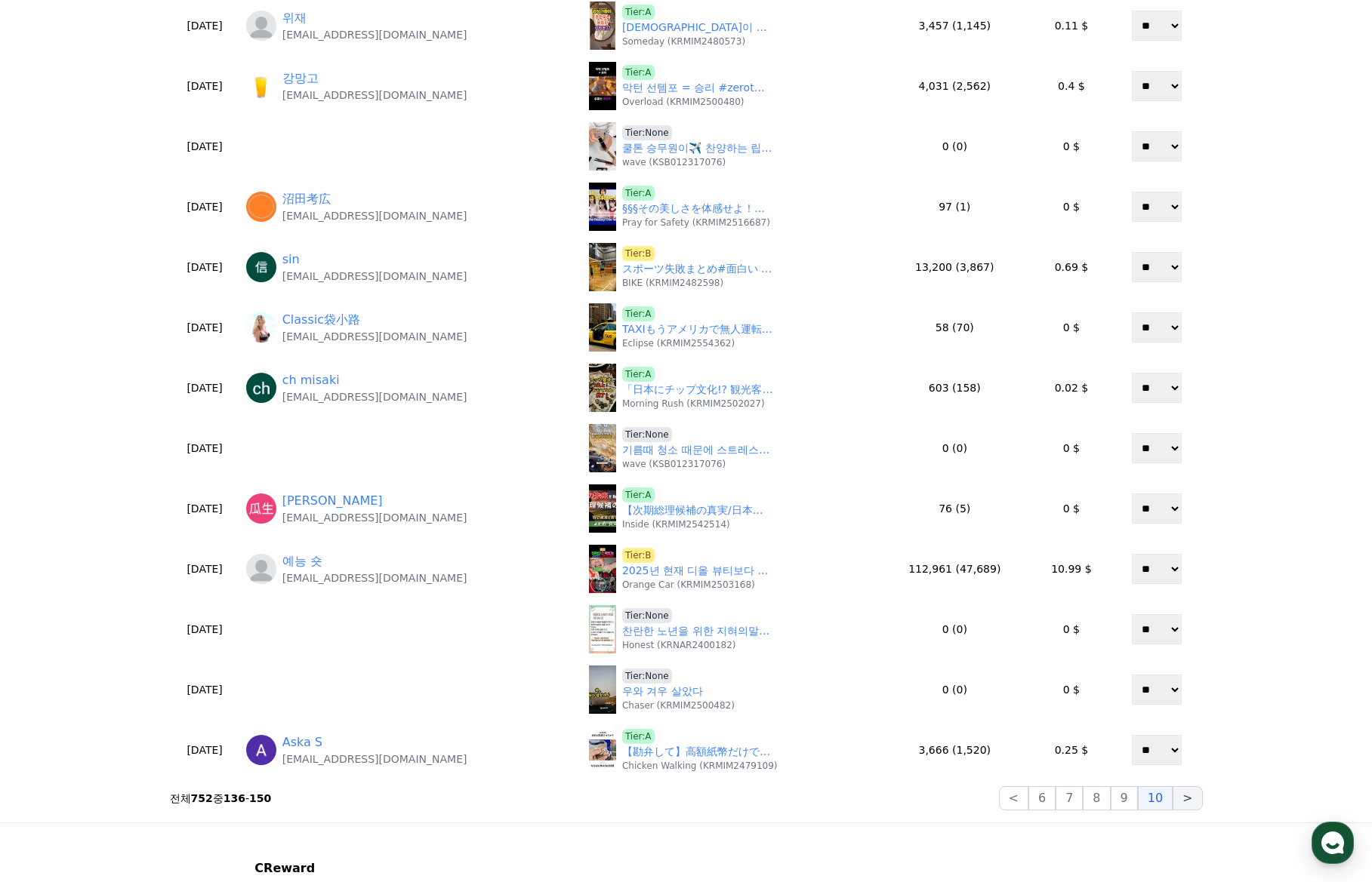
click at [1190, 803] on button ">" at bounding box center [1187, 798] width 30 height 24
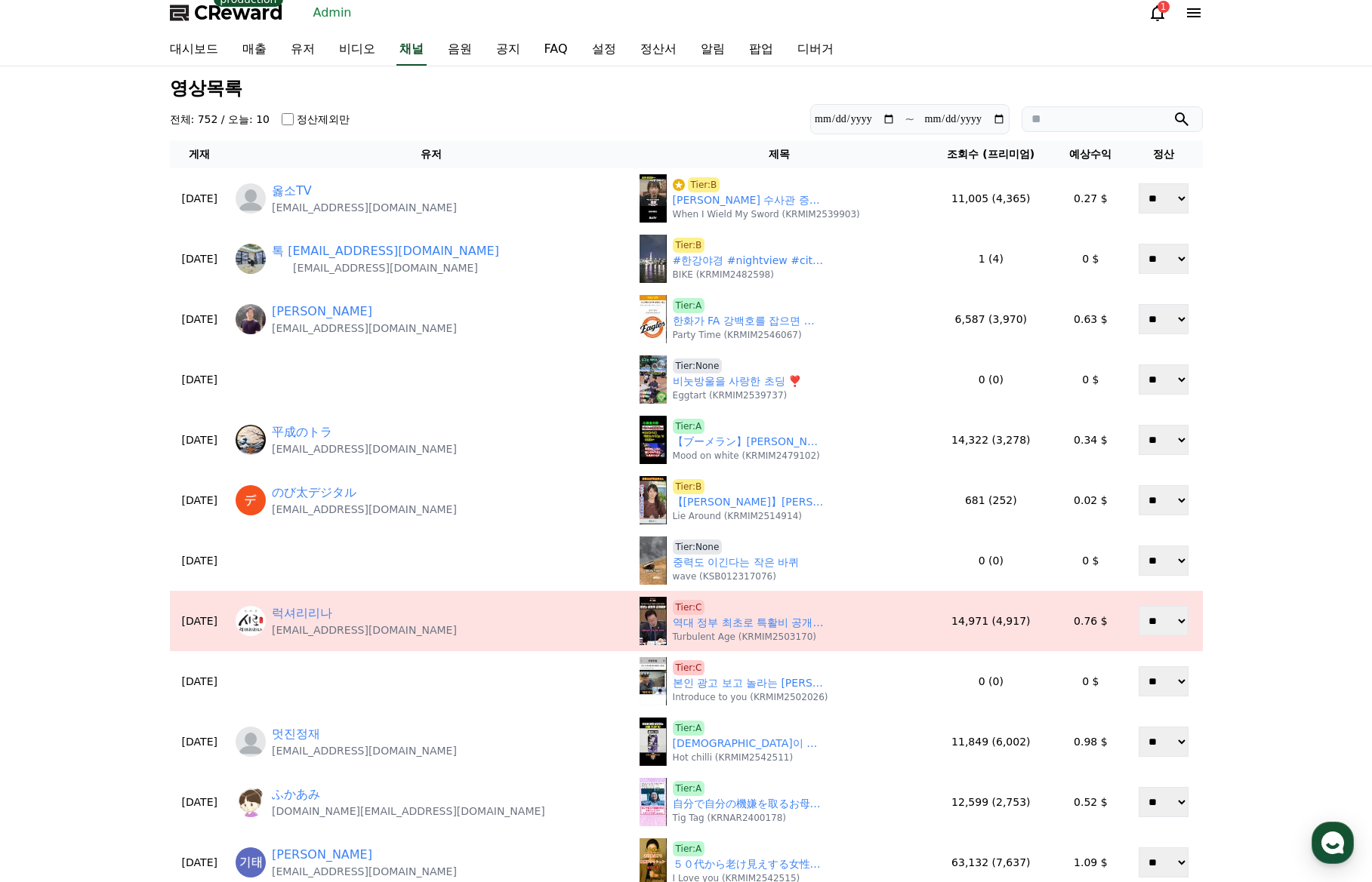
scroll to position [21, 0]
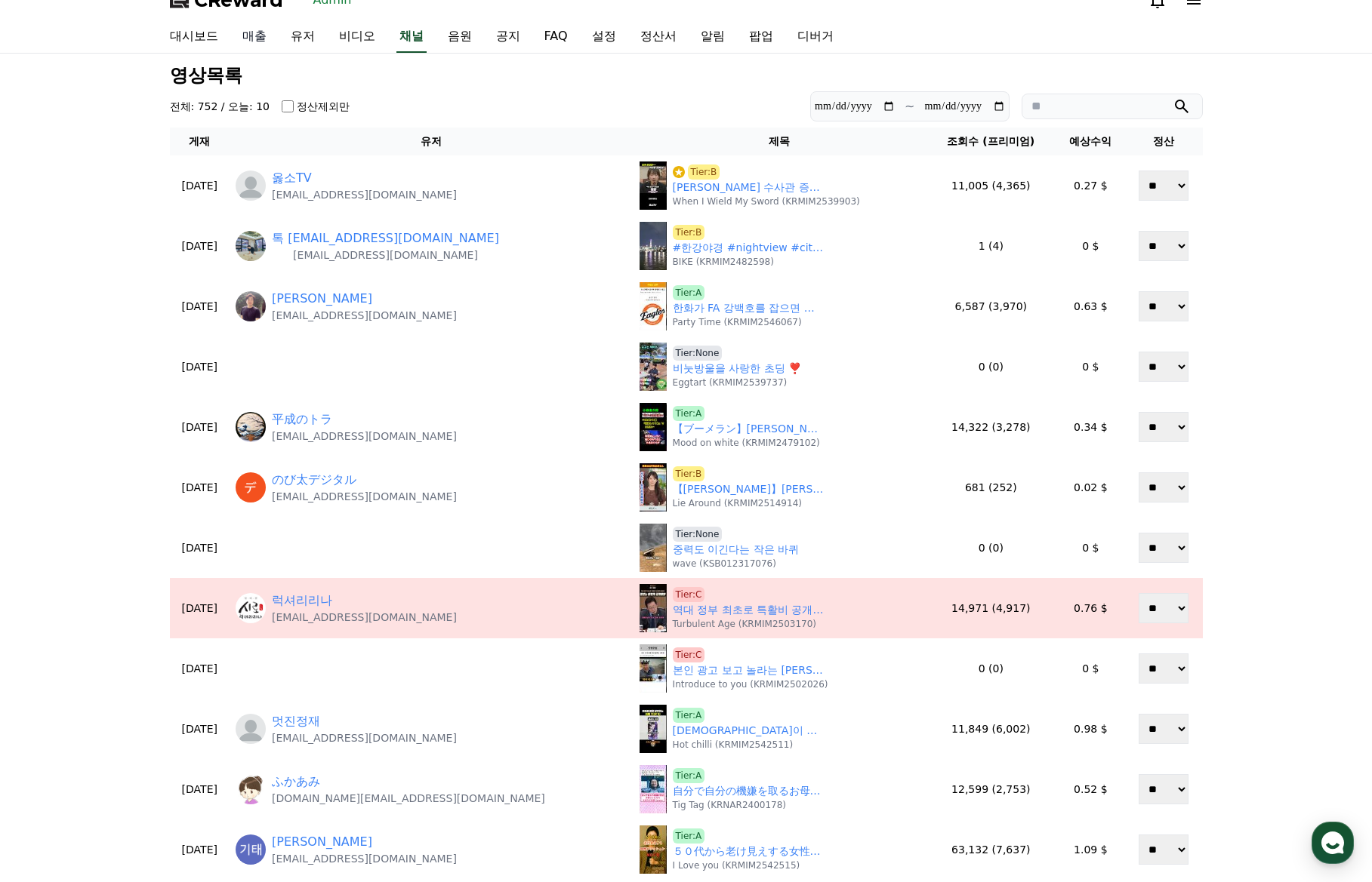
click at [255, 38] on link "매출" at bounding box center [254, 37] width 48 height 31
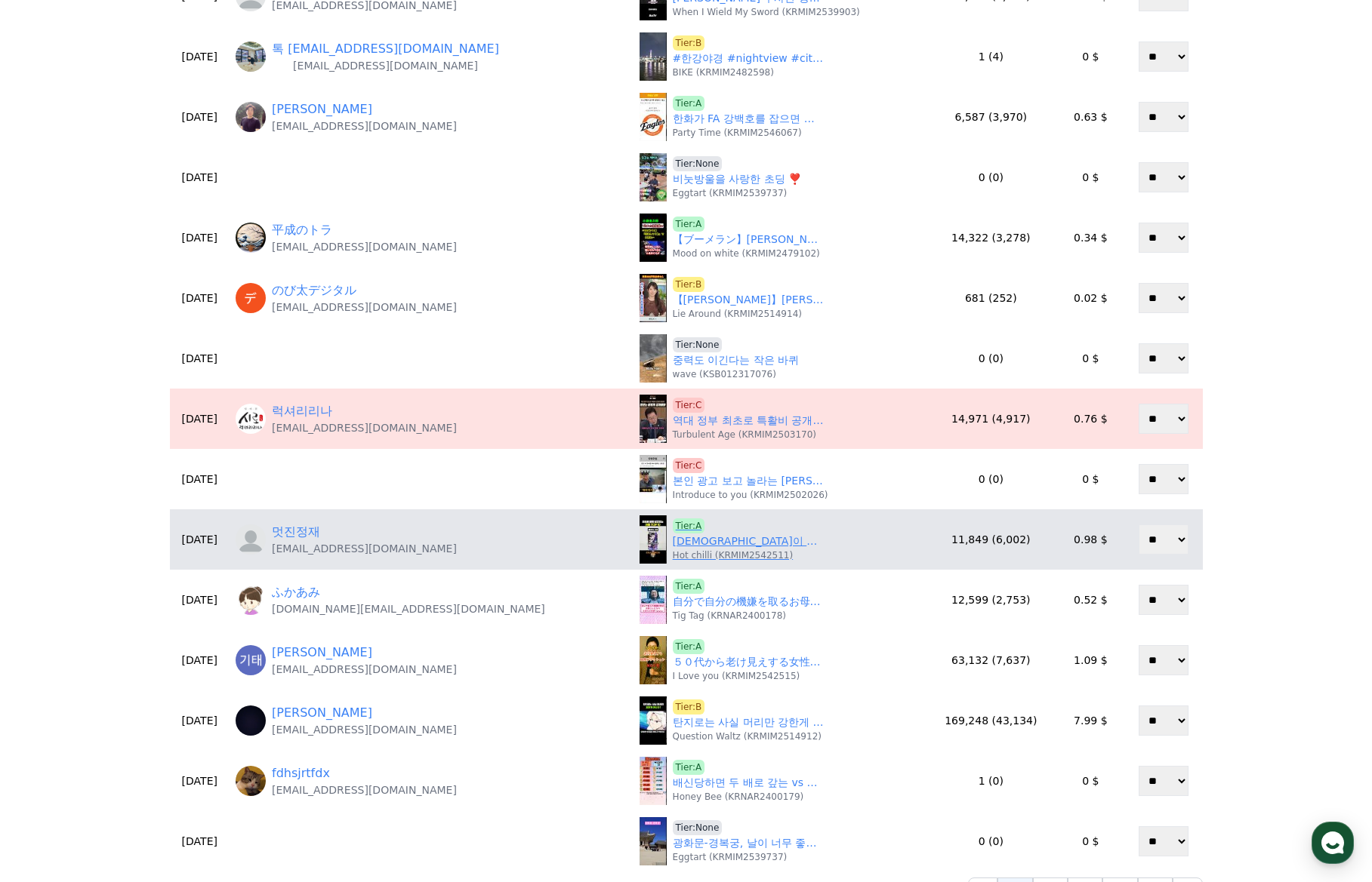
scroll to position [158, 0]
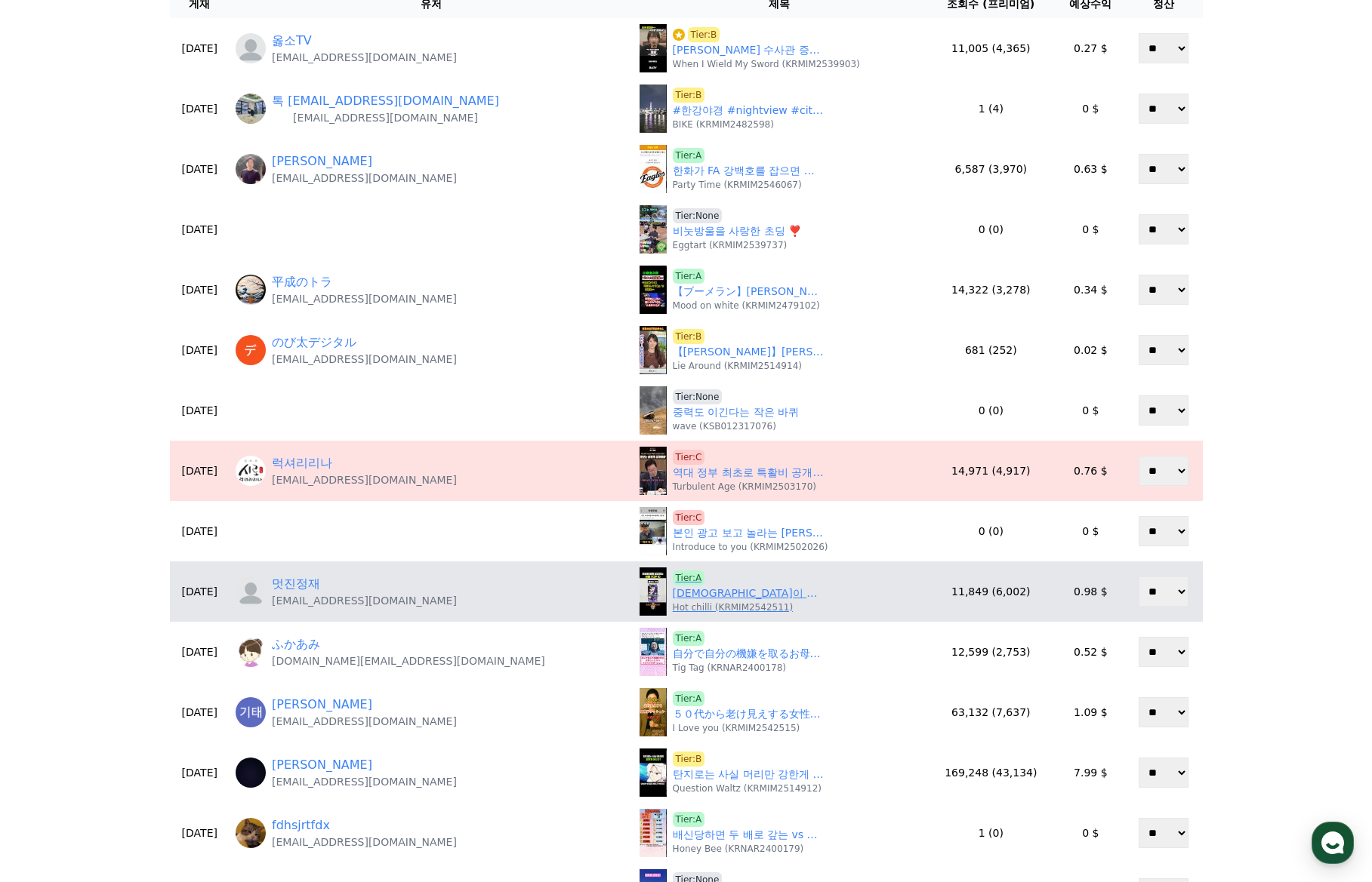
click at [673, 596] on link "한국인이 의외로 잘못 알고있는 이름의 상품 10가지" at bounding box center [748, 594] width 151 height 16
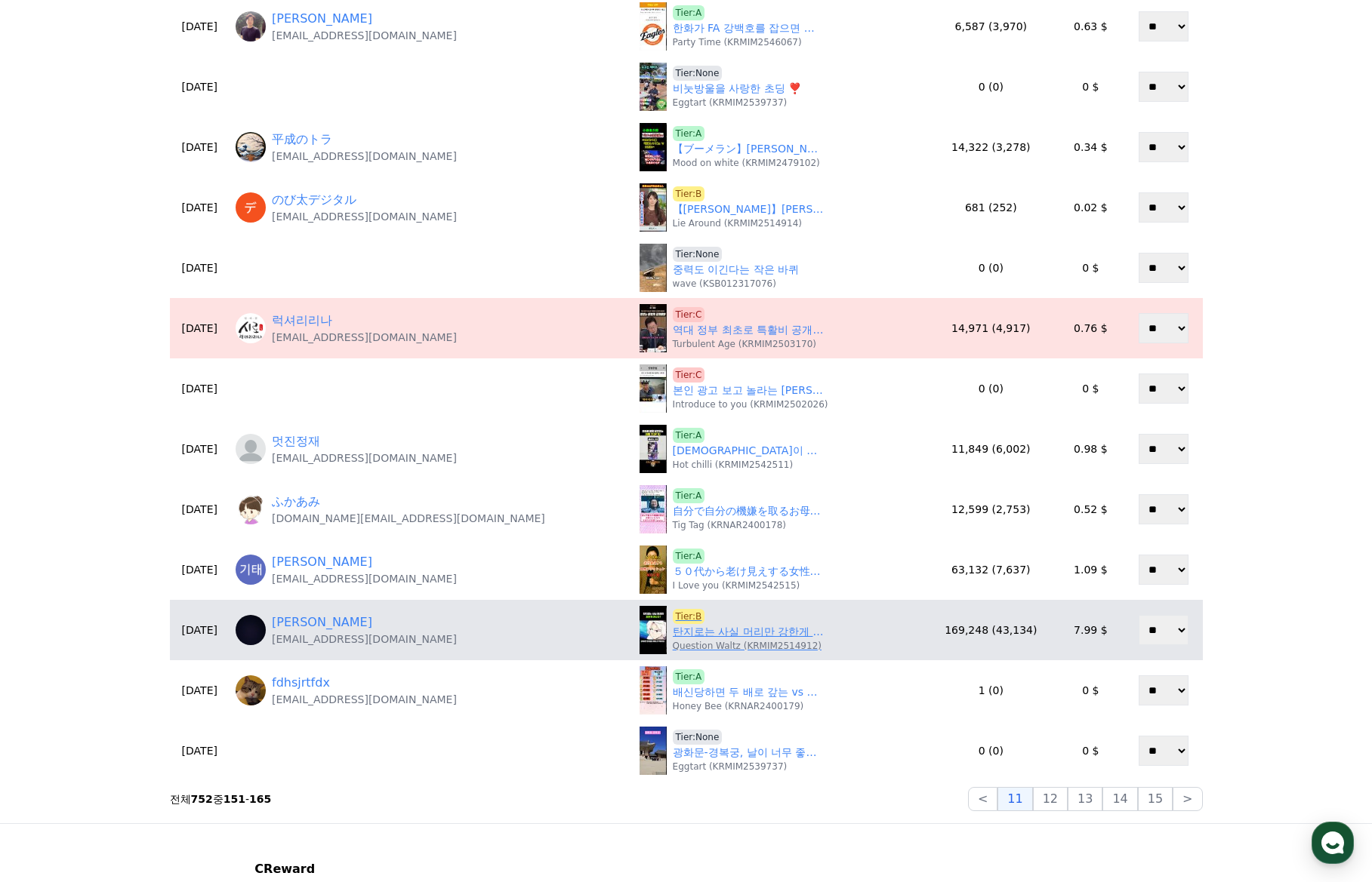
scroll to position [310, 0]
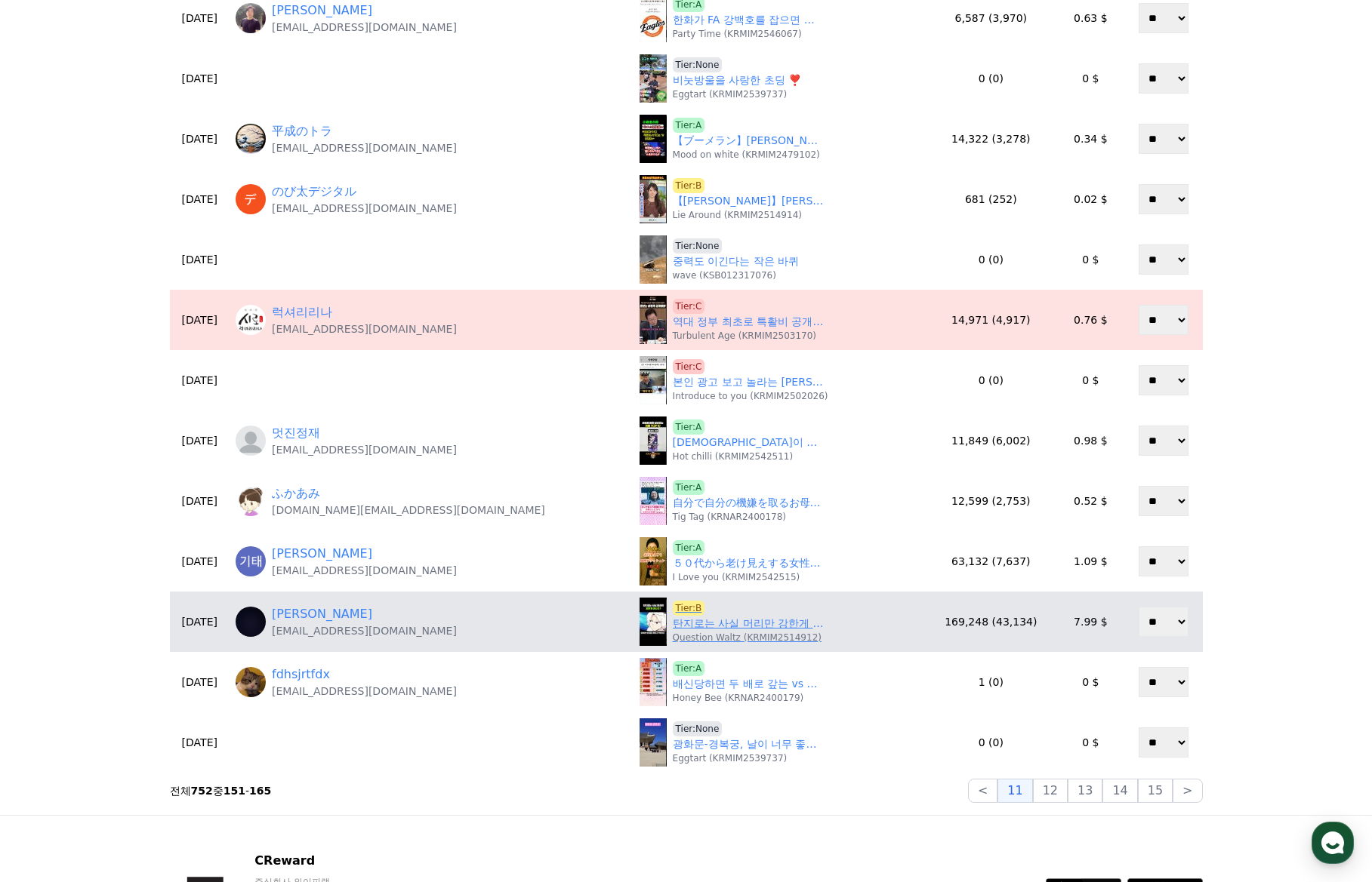
click at [673, 630] on link "탄지로는 사실 머리만 강한게 아니다?" at bounding box center [748, 623] width 151 height 16
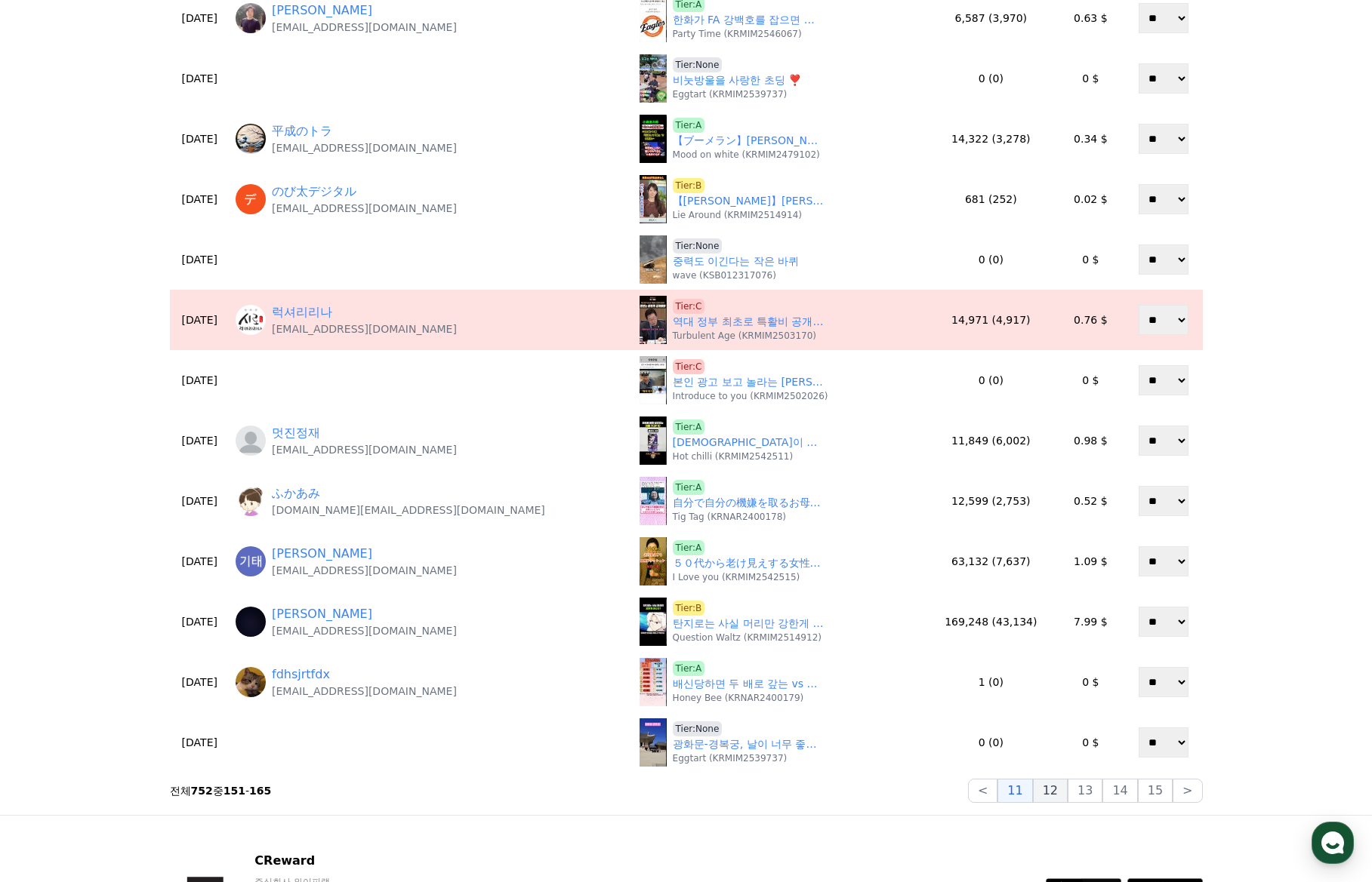
click at [1063, 791] on button "12" at bounding box center [1050, 791] width 35 height 24
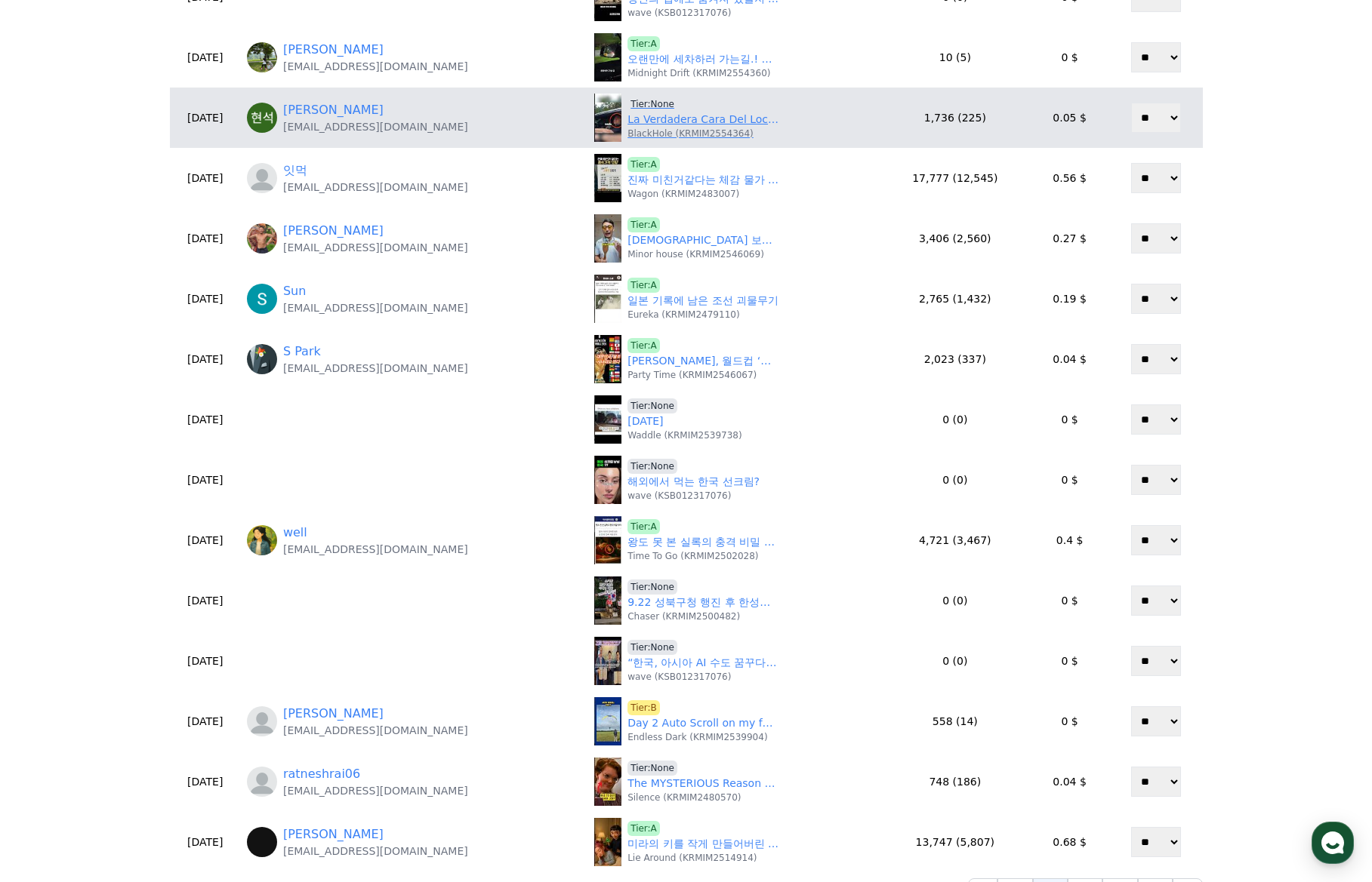
scroll to position [0, 0]
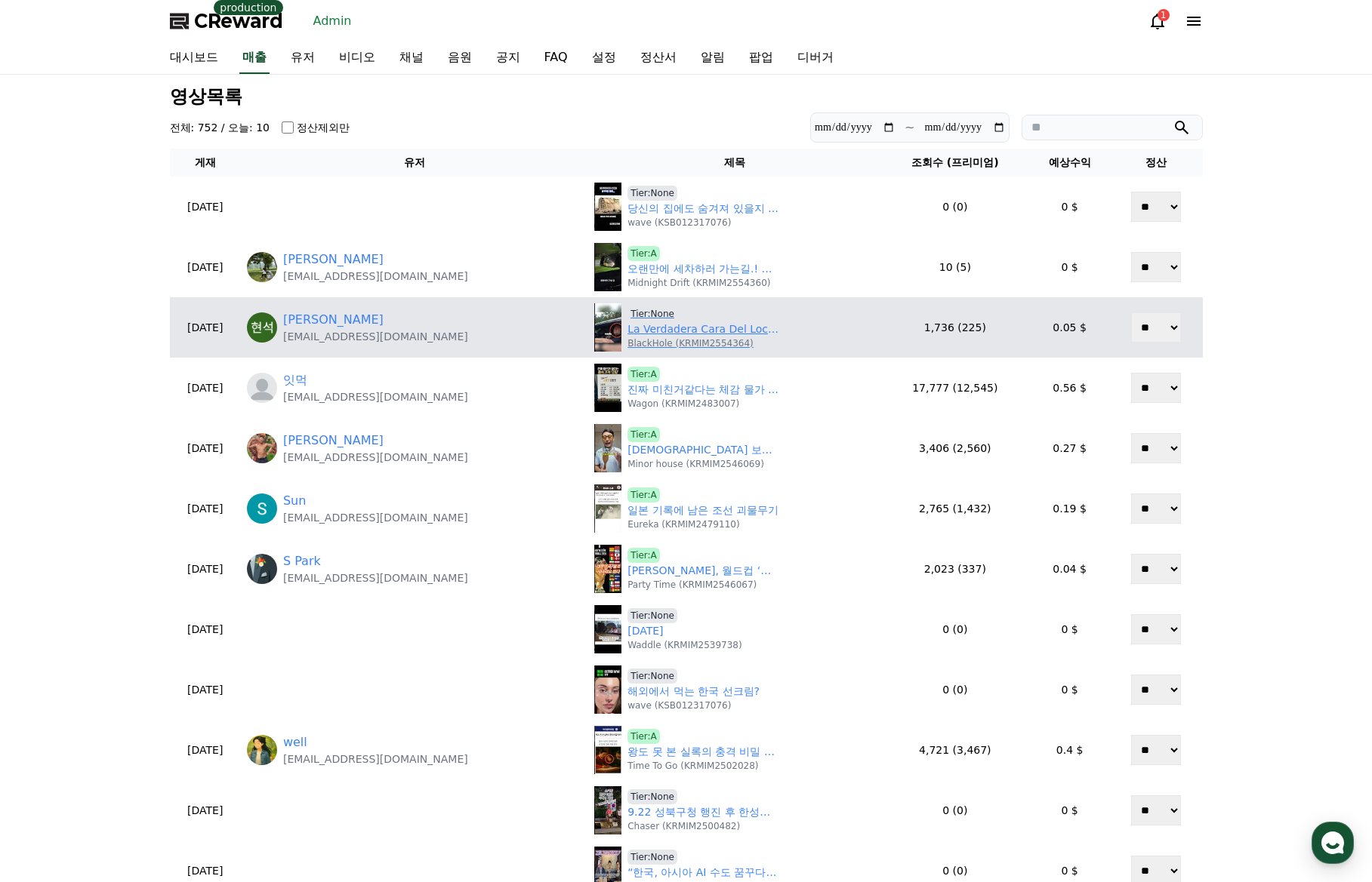
click at [631, 335] on link "La Verdadera Cara Del Loco Al Volante" at bounding box center [703, 329] width 151 height 16
click at [627, 310] on span "Tier:None" at bounding box center [652, 313] width 50 height 15
click at [338, 319] on link "성현석" at bounding box center [333, 320] width 100 height 18
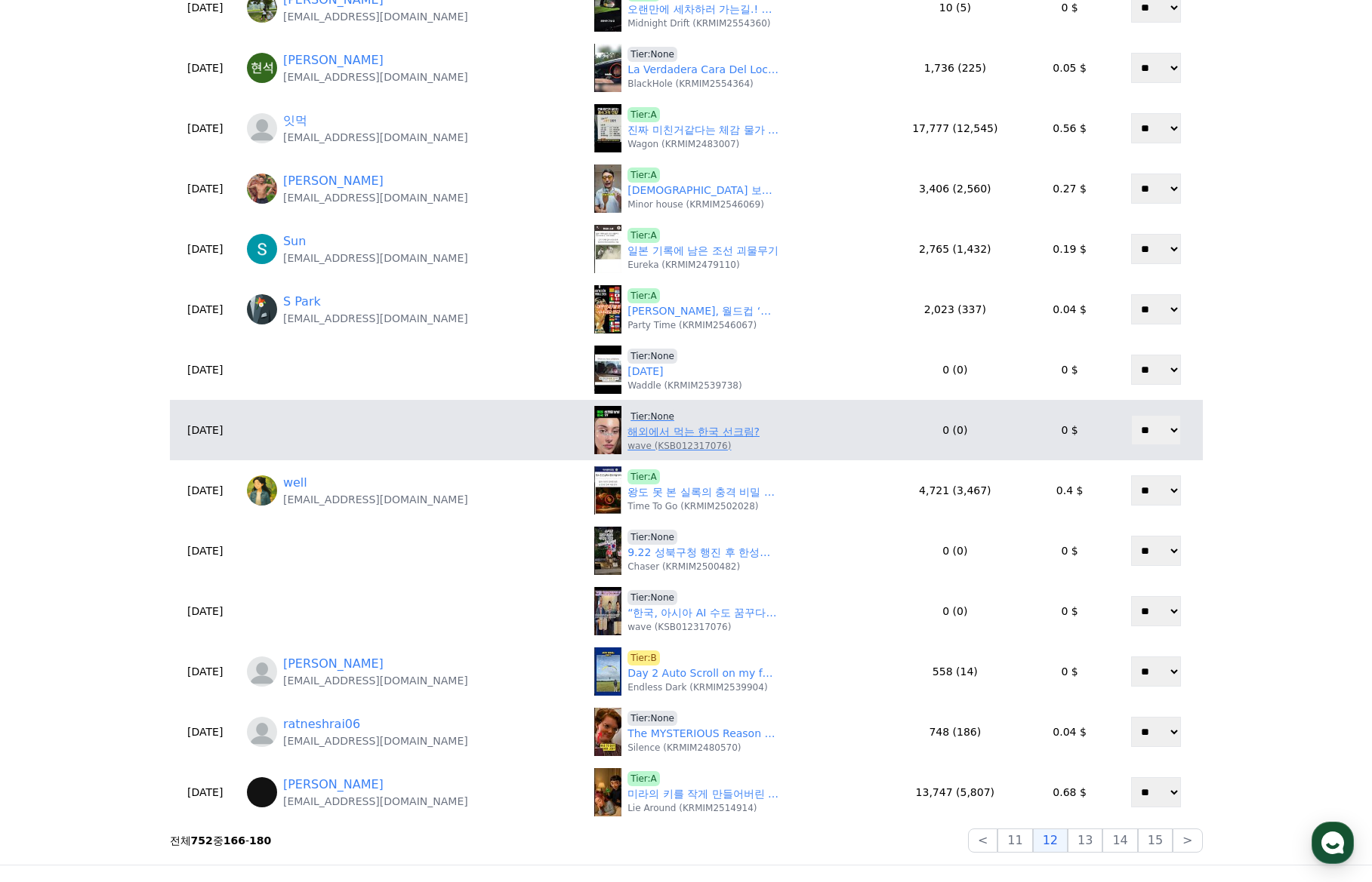
scroll to position [301, 0]
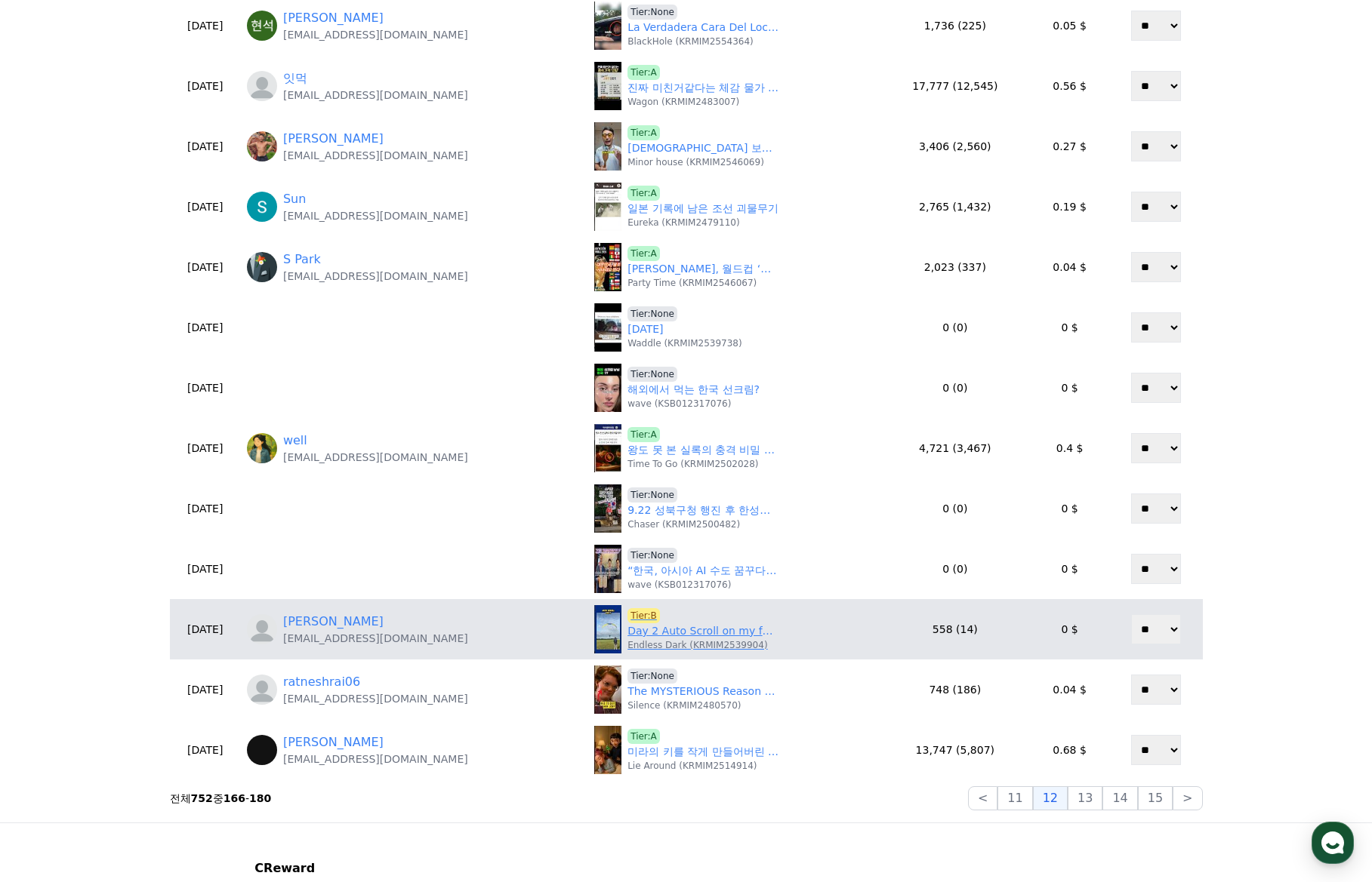
click at [627, 630] on link "Day 2 Auto Scroll on my feed satisfying videos." at bounding box center [703, 632] width 151 height 16
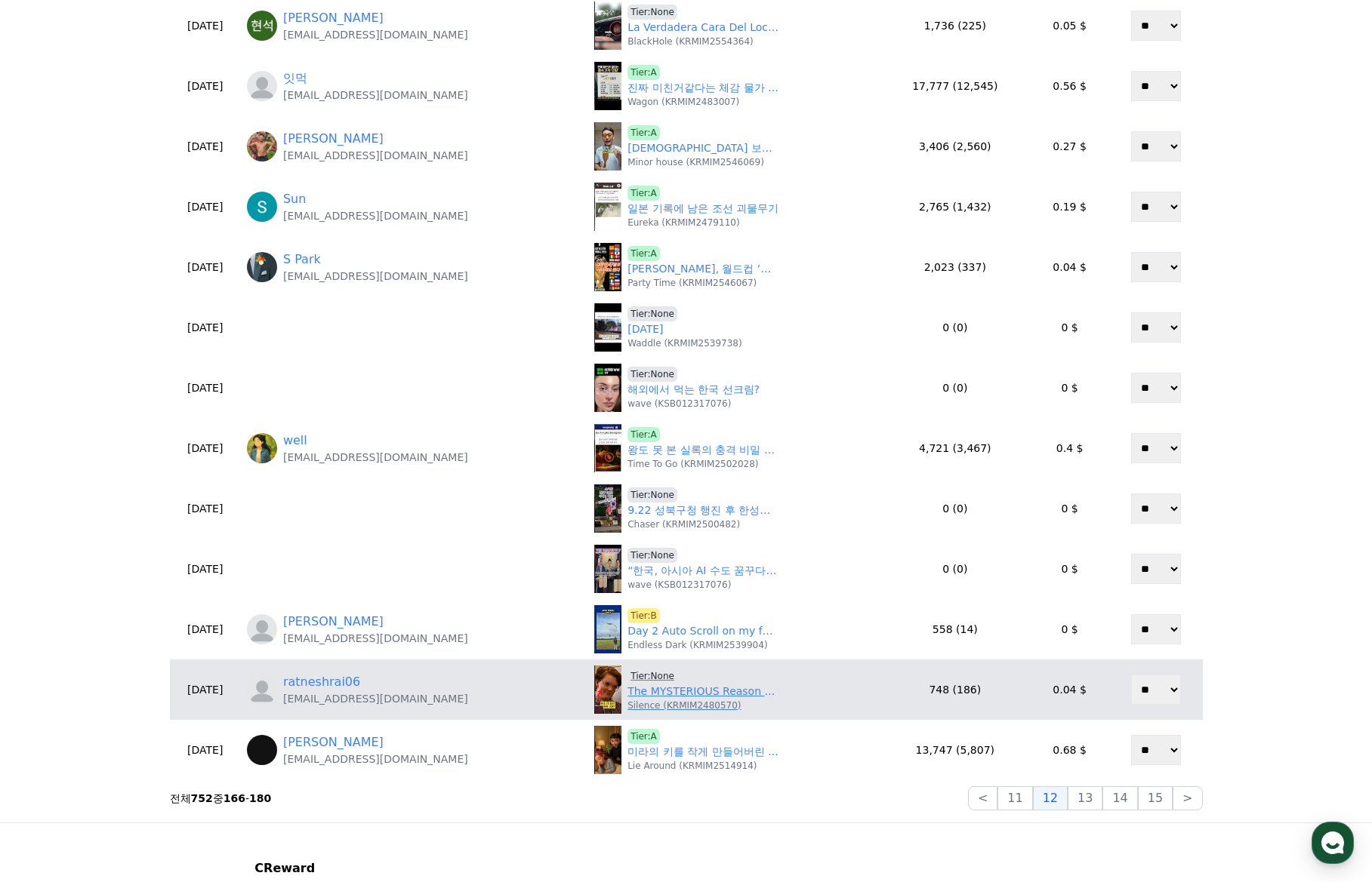
click at [635, 698] on link "The MYSTERIOUS Reason Shannon's Character BARB Was Killed" at bounding box center [703, 691] width 151 height 16
click at [627, 676] on span "Tier:None" at bounding box center [652, 675] width 50 height 15
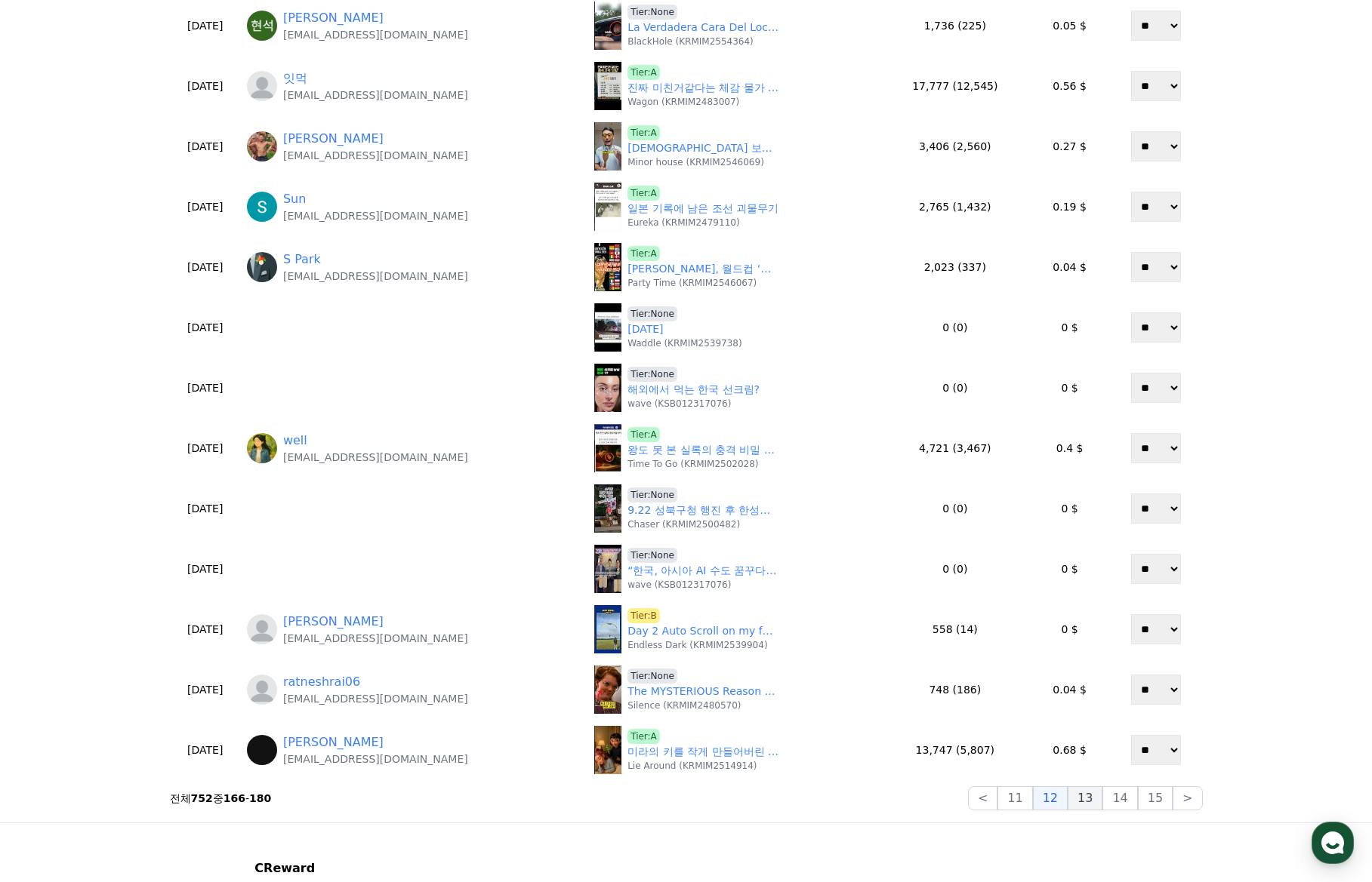
click at [1095, 803] on button "13" at bounding box center [1085, 798] width 35 height 24
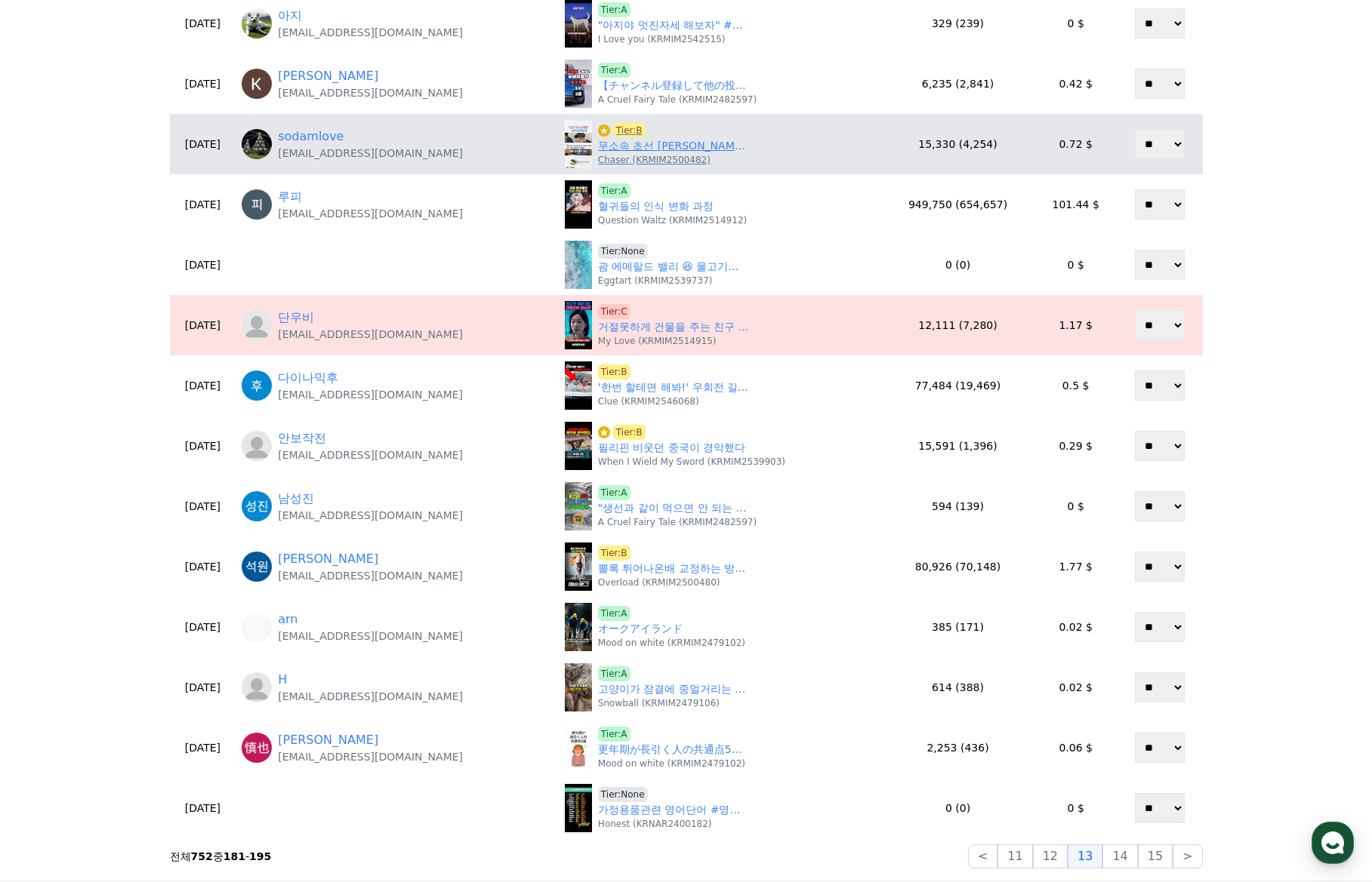
scroll to position [0, 0]
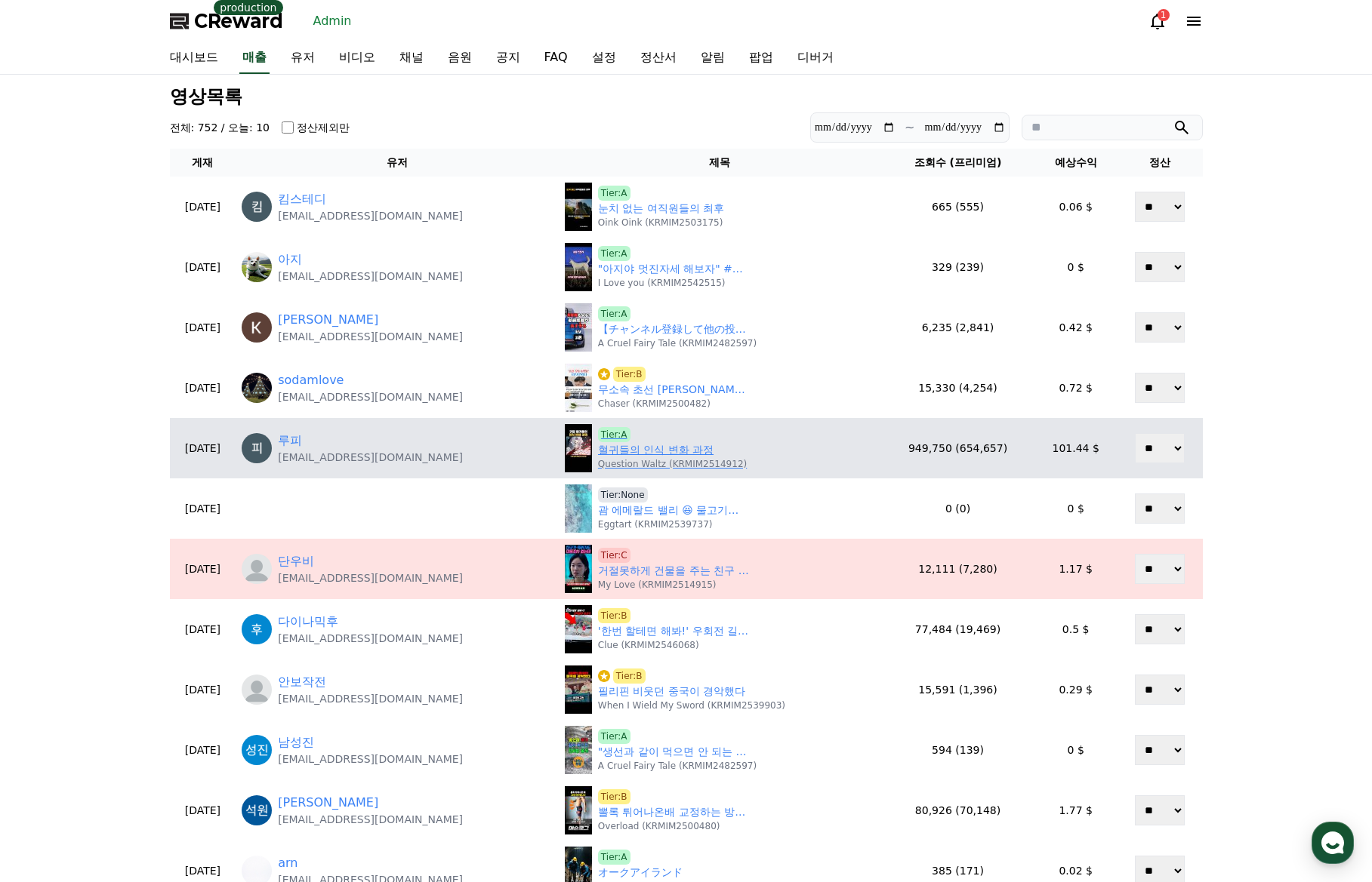
click at [627, 451] on link "혈귀들의 인식 변화 과정" at bounding box center [655, 450] width 115 height 16
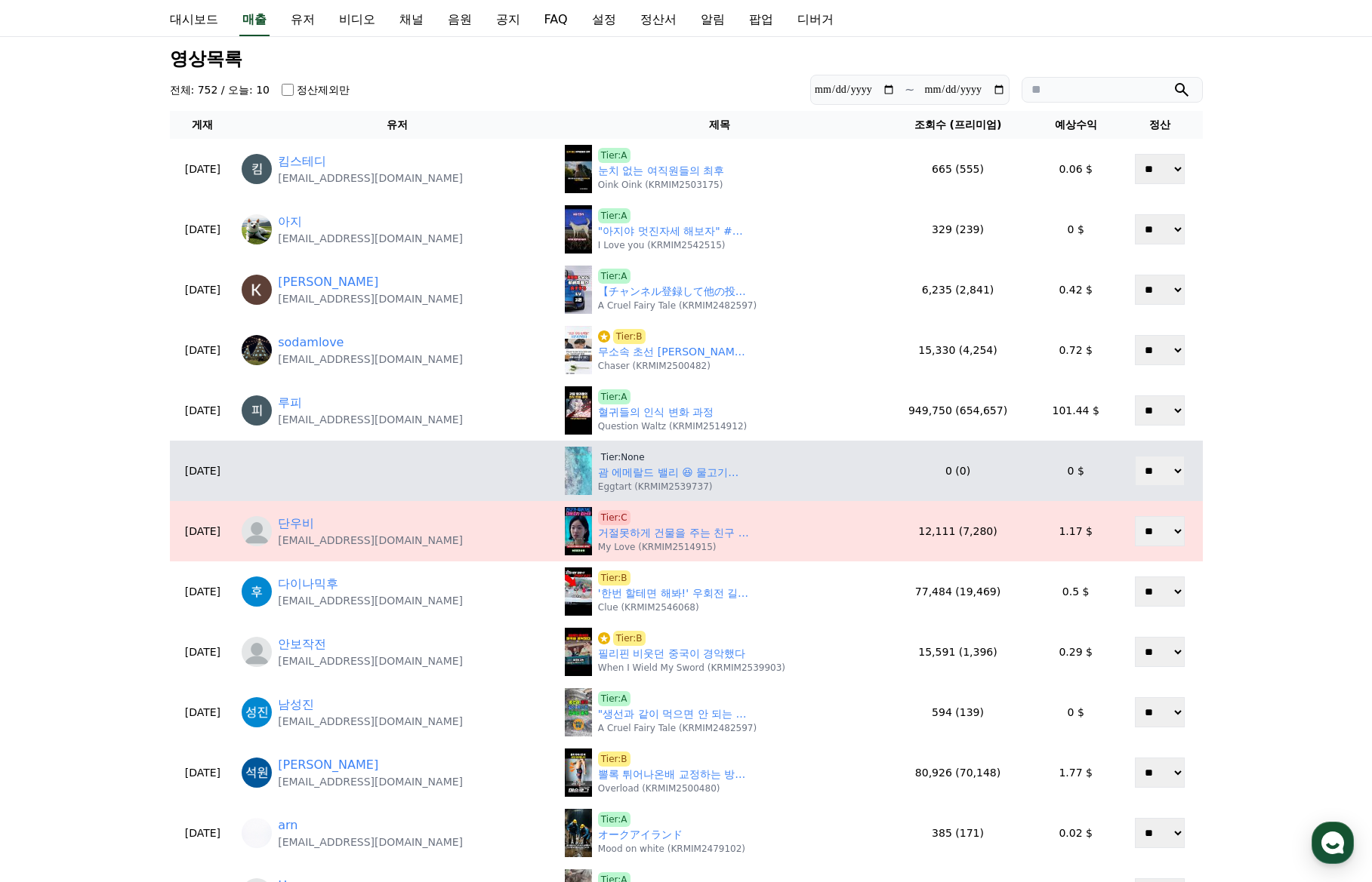
scroll to position [226, 0]
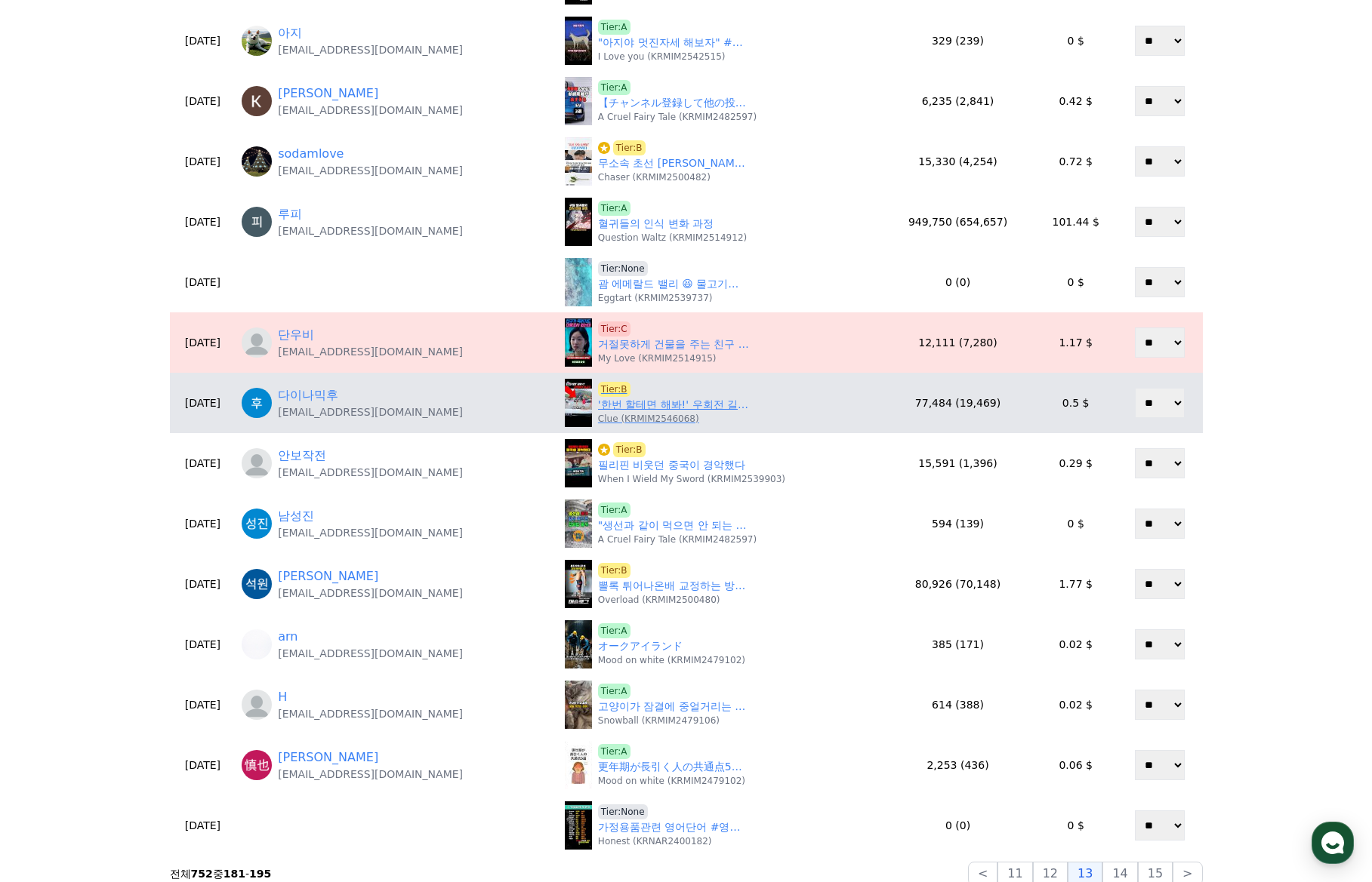
click at [620, 408] on link "'한번 할테면 해봐!' 우회전 길을 당당히 막고 있던 빌런이.." at bounding box center [673, 405] width 151 height 16
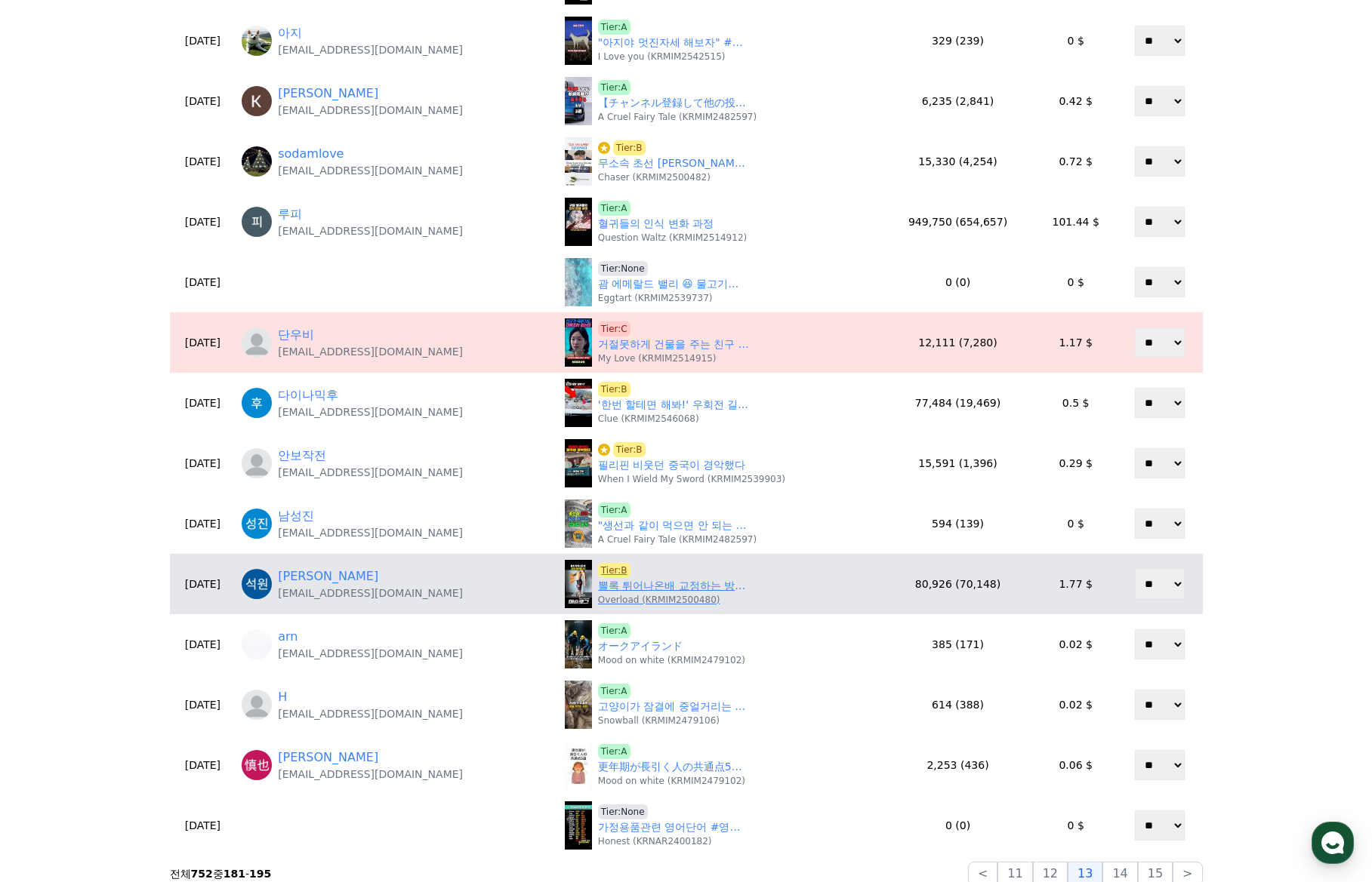
click at [644, 573] on div "Tier:B 뽈록 튀어나온배 교정하는 방법 #자세교정 #골반교정 #스트레칭 #체형교정 Overload (KRMIM2500480)" at bounding box center [673, 584] width 151 height 43
click at [643, 582] on link "뽈록 튀어나온배 교정하는 방법 #자세교정 #골반교정 #스트레칭 #체형교정" at bounding box center [673, 586] width 151 height 16
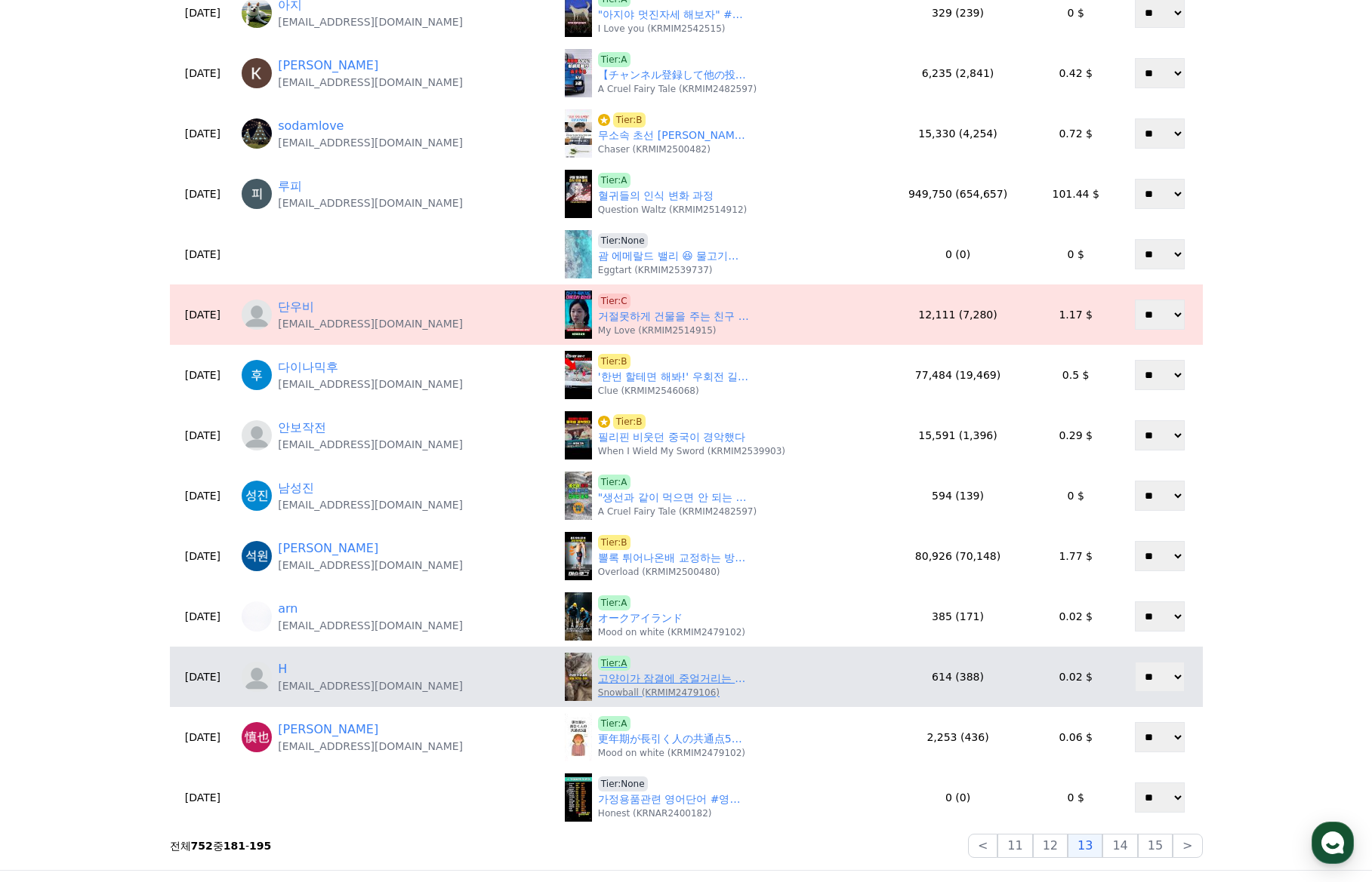
scroll to position [301, 0]
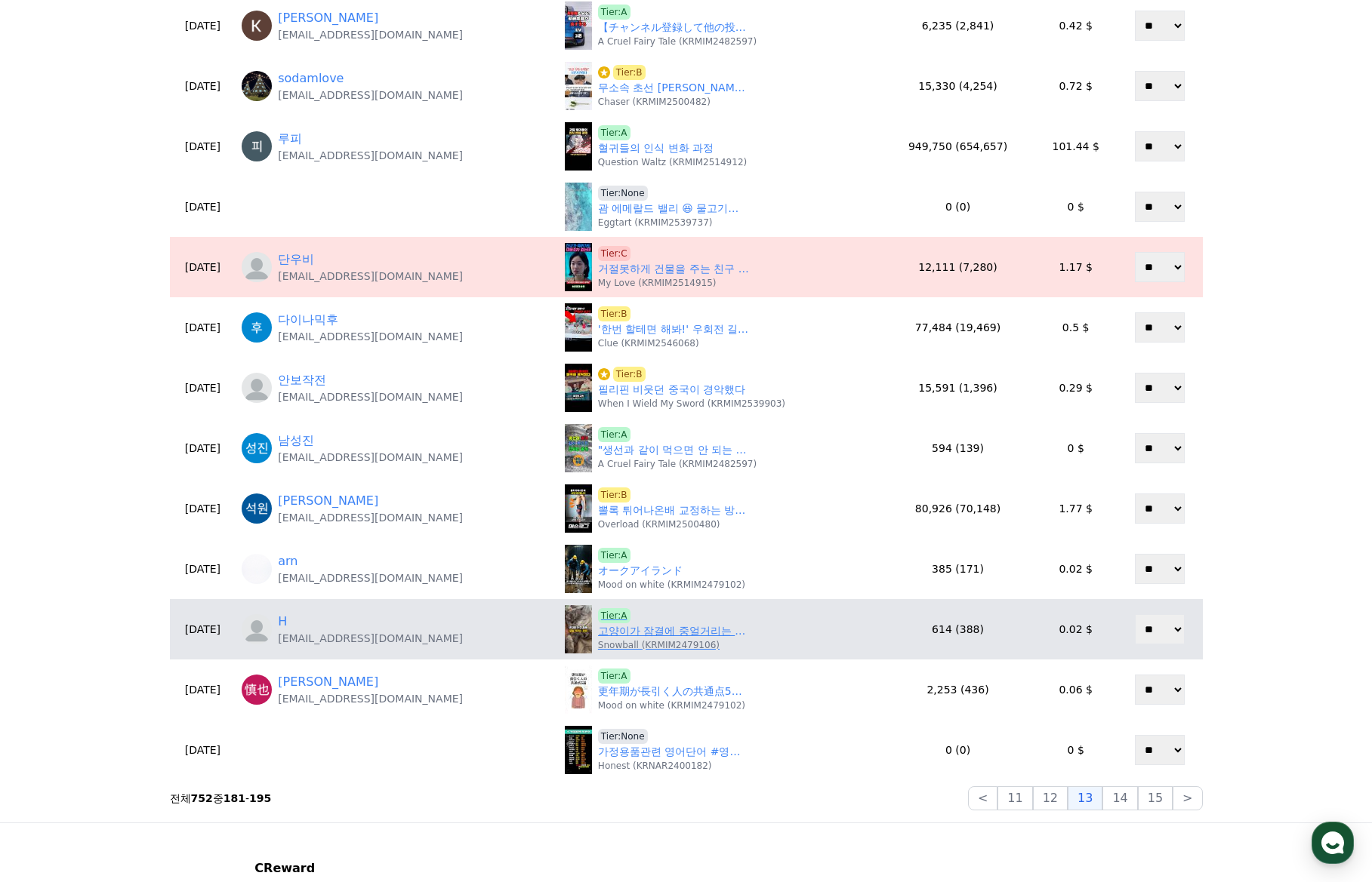
click at [625, 632] on link "고양이가 잠결에 중얼거리는 이유" at bounding box center [673, 632] width 151 height 16
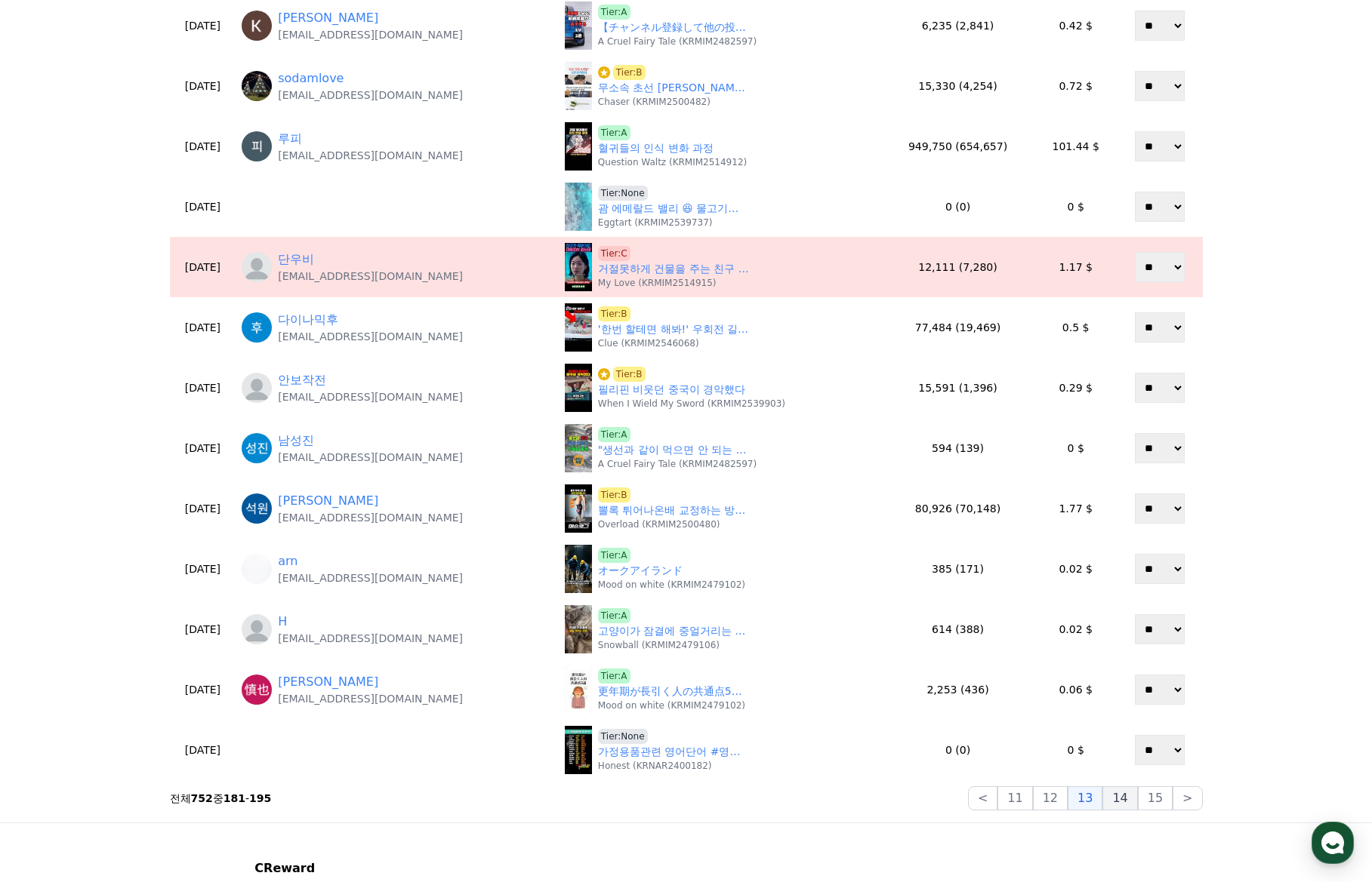
click at [1126, 808] on button "14" at bounding box center [1120, 798] width 35 height 24
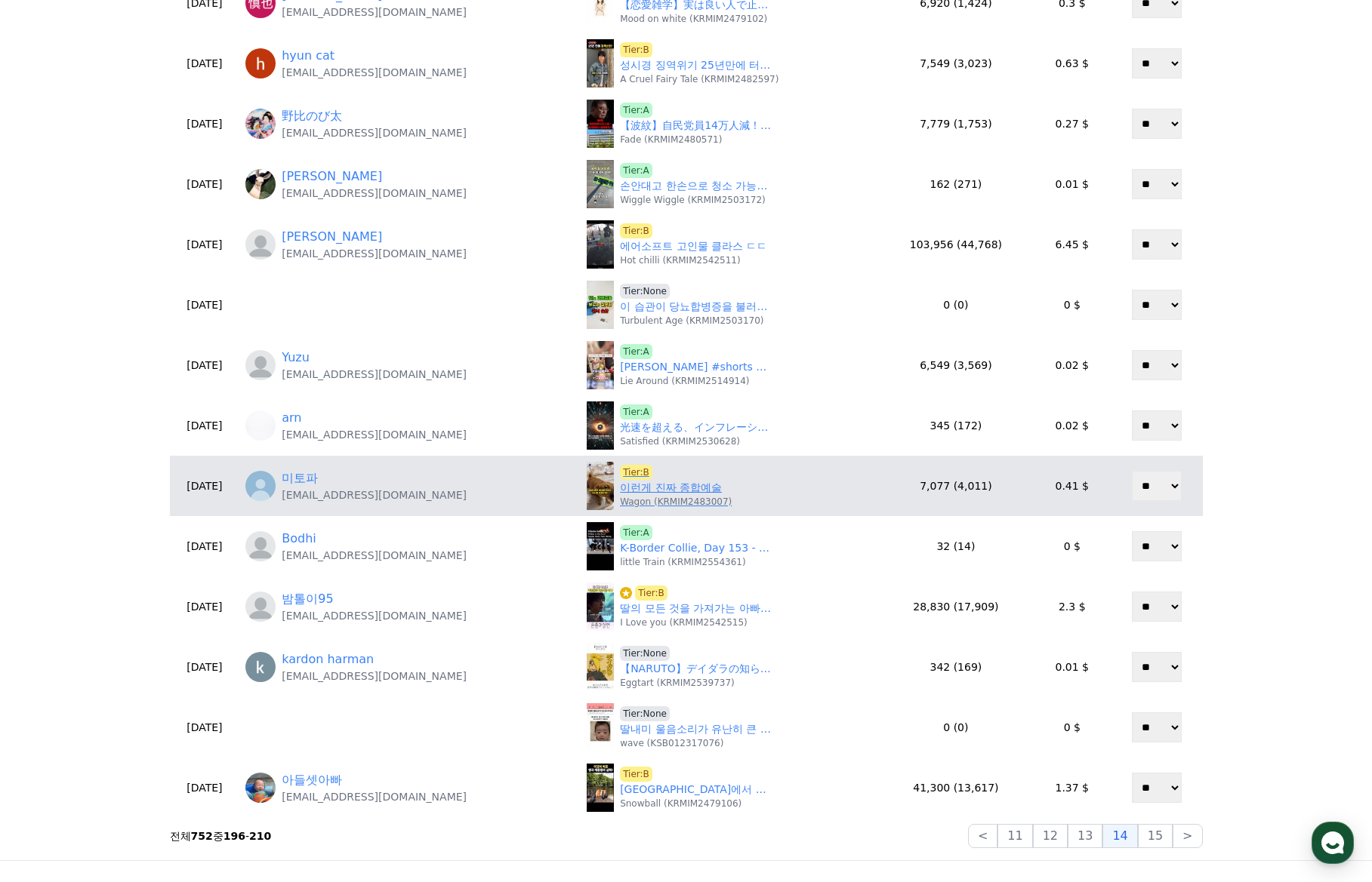
scroll to position [75, 0]
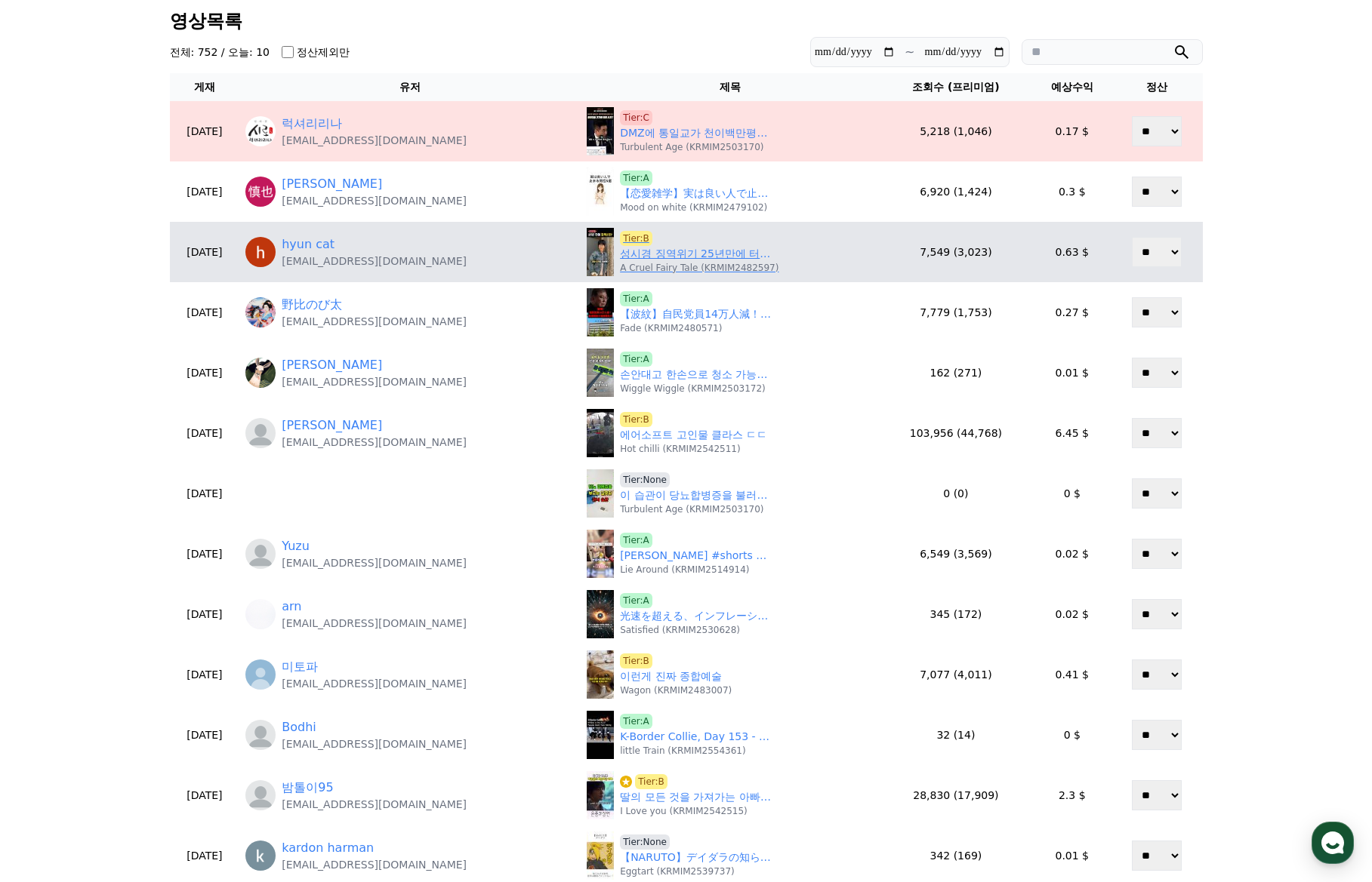
click at [637, 256] on link "성시경 징역위기 25년만에 터진 폭탄" at bounding box center [695, 254] width 151 height 16
click at [654, 263] on p "A Cruel Fairy Tale (KRMIM2482597)" at bounding box center [699, 267] width 158 height 12
click at [659, 258] on link "성시경 징역위기 25년만에 터진 폭탄" at bounding box center [695, 254] width 151 height 16
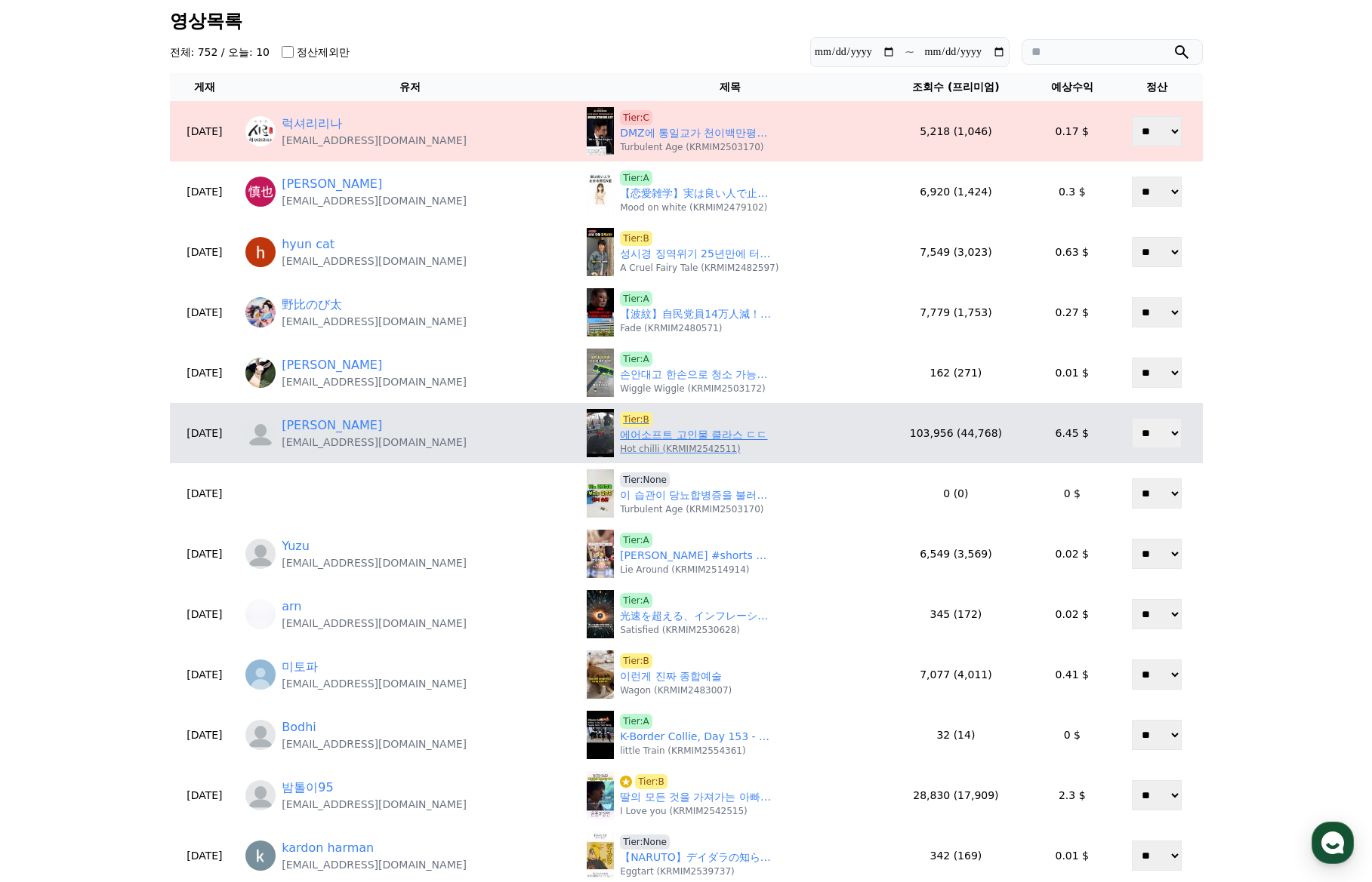
click at [648, 436] on link "에어소프트 고인물 클라스 ㄷㄷ" at bounding box center [694, 435] width 147 height 16
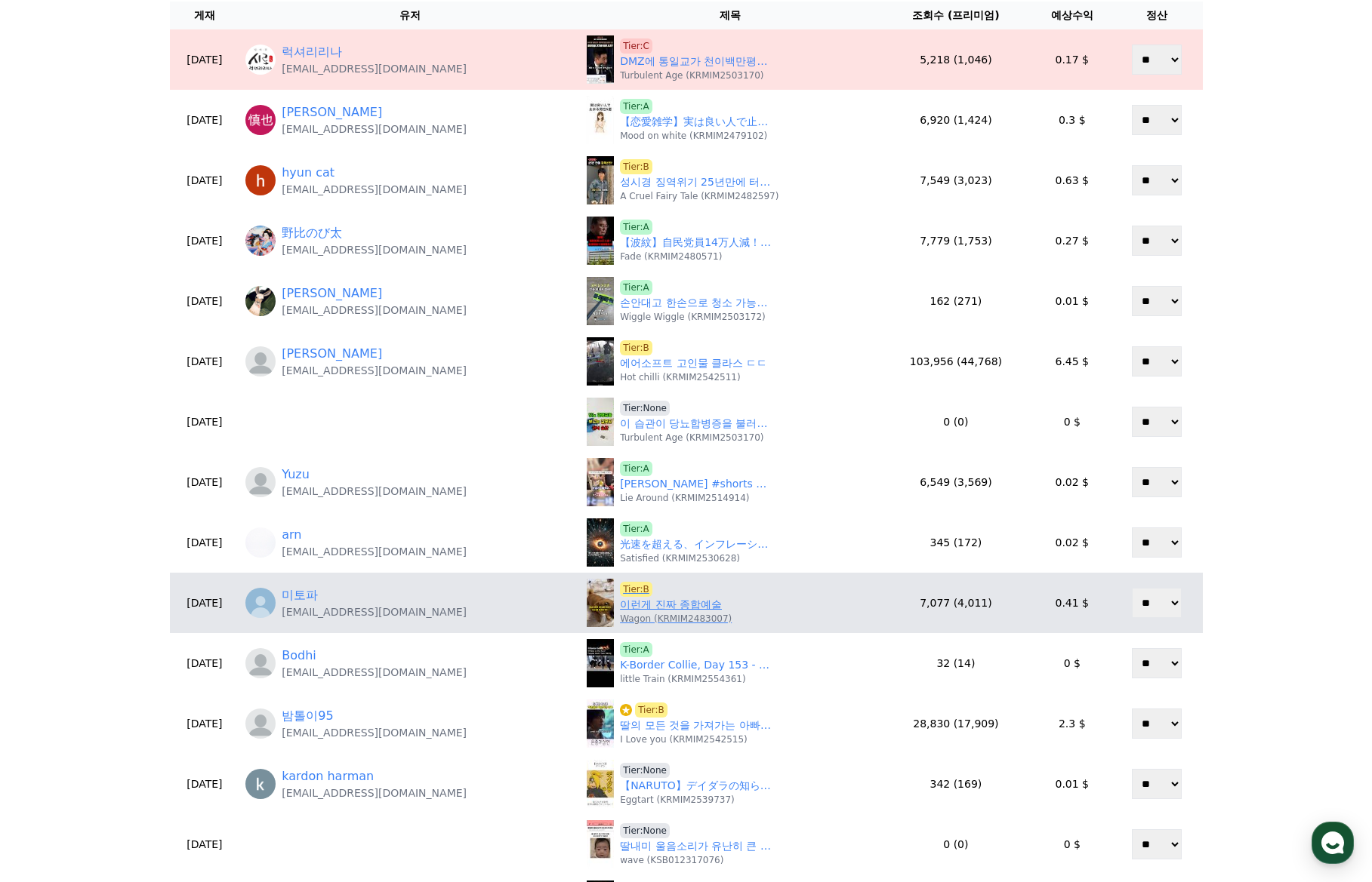
scroll to position [151, 0]
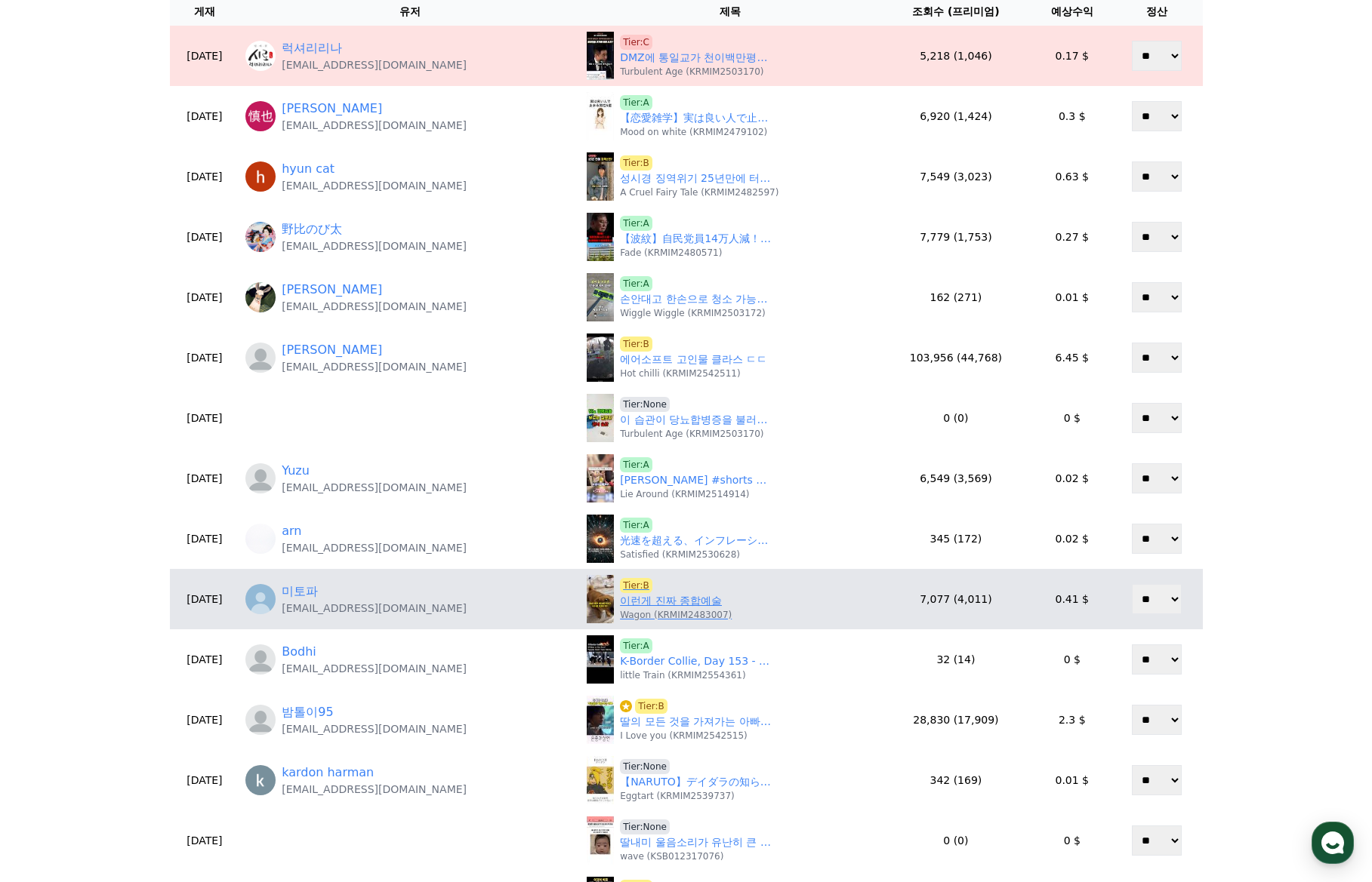
click at [648, 603] on link "이런게 진짜 종합예술" at bounding box center [671, 601] width 102 height 16
click at [635, 604] on link "이런게 진짜 종합예술" at bounding box center [671, 601] width 102 height 16
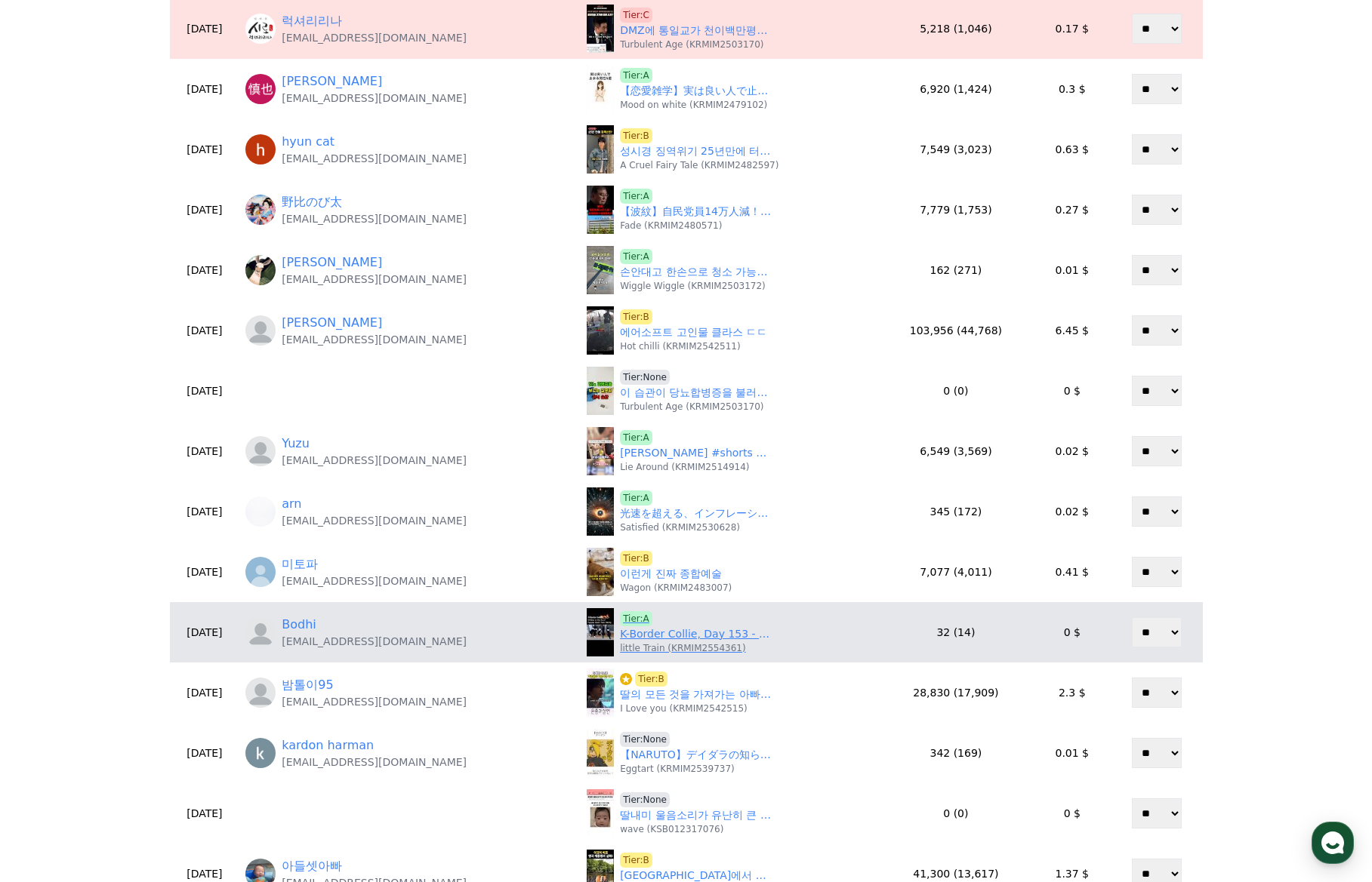
scroll to position [226, 0]
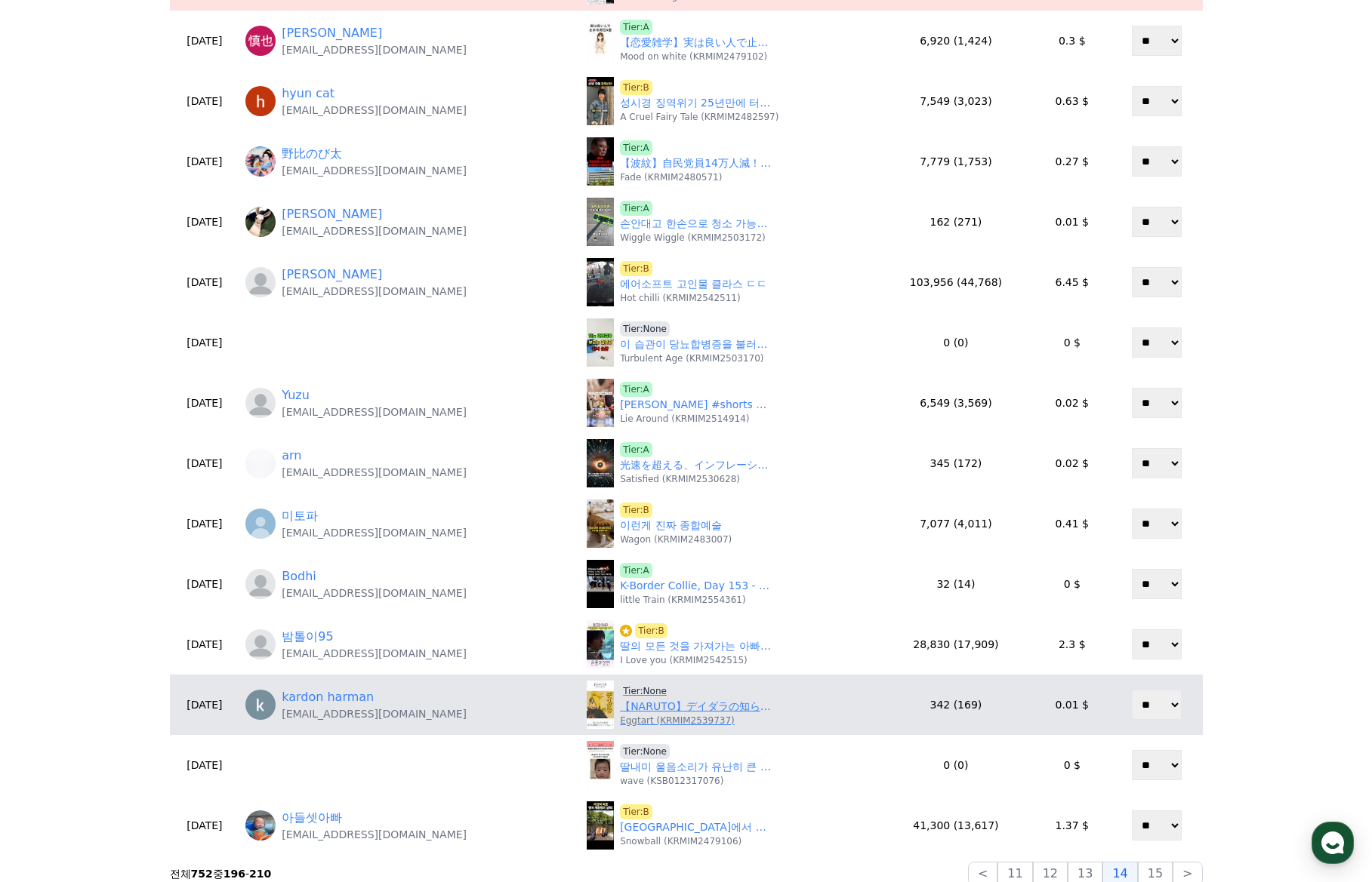
click at [633, 708] on link "【NARUTO】デイダラの知られざる秘密 芸術は爆発だけじゃない！" at bounding box center [695, 707] width 151 height 16
click at [629, 690] on span "Tier:None" at bounding box center [645, 691] width 50 height 15
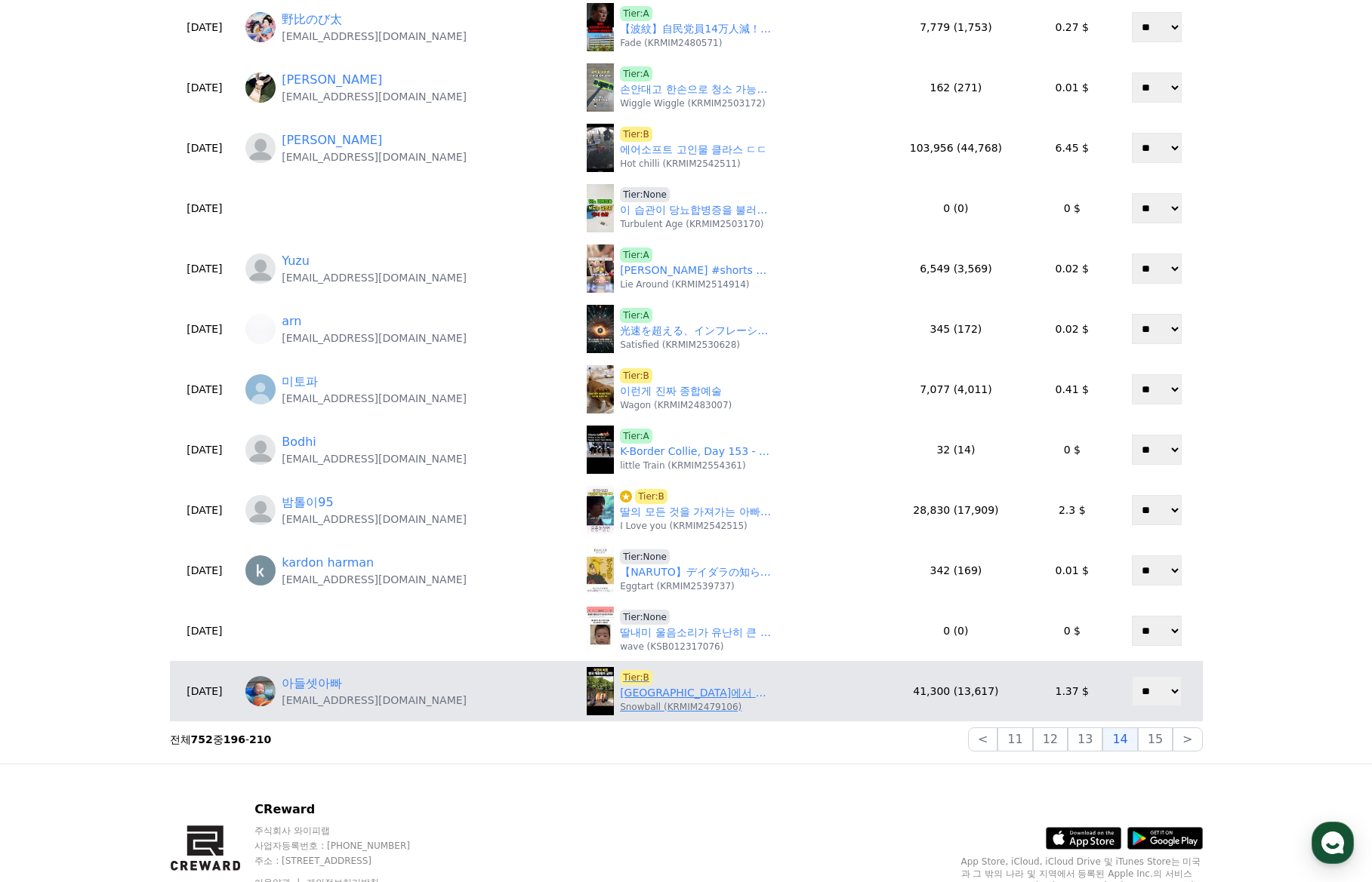
scroll to position [377, 0]
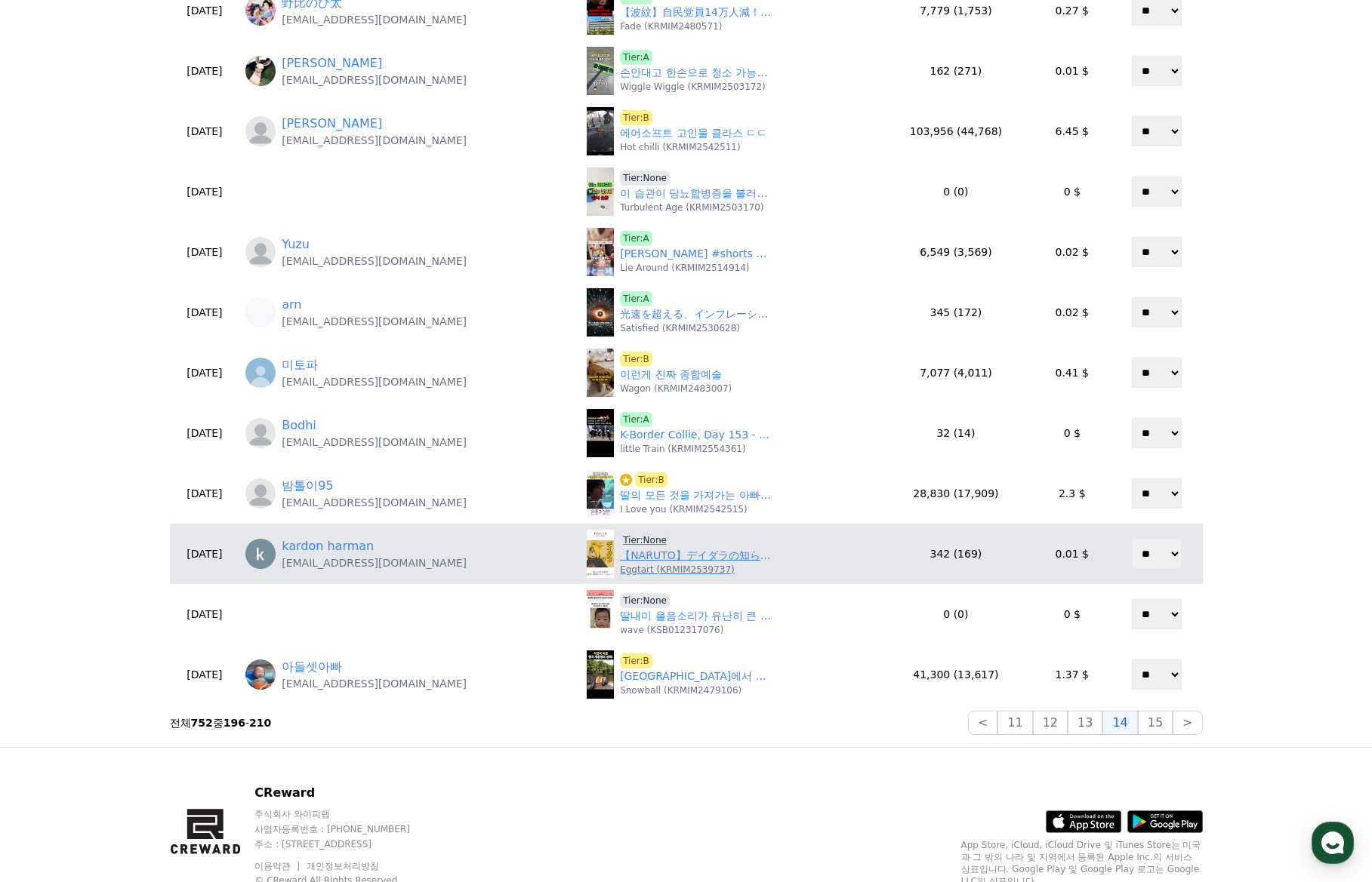
click at [620, 538] on span "Tier:None" at bounding box center [645, 540] width 50 height 15
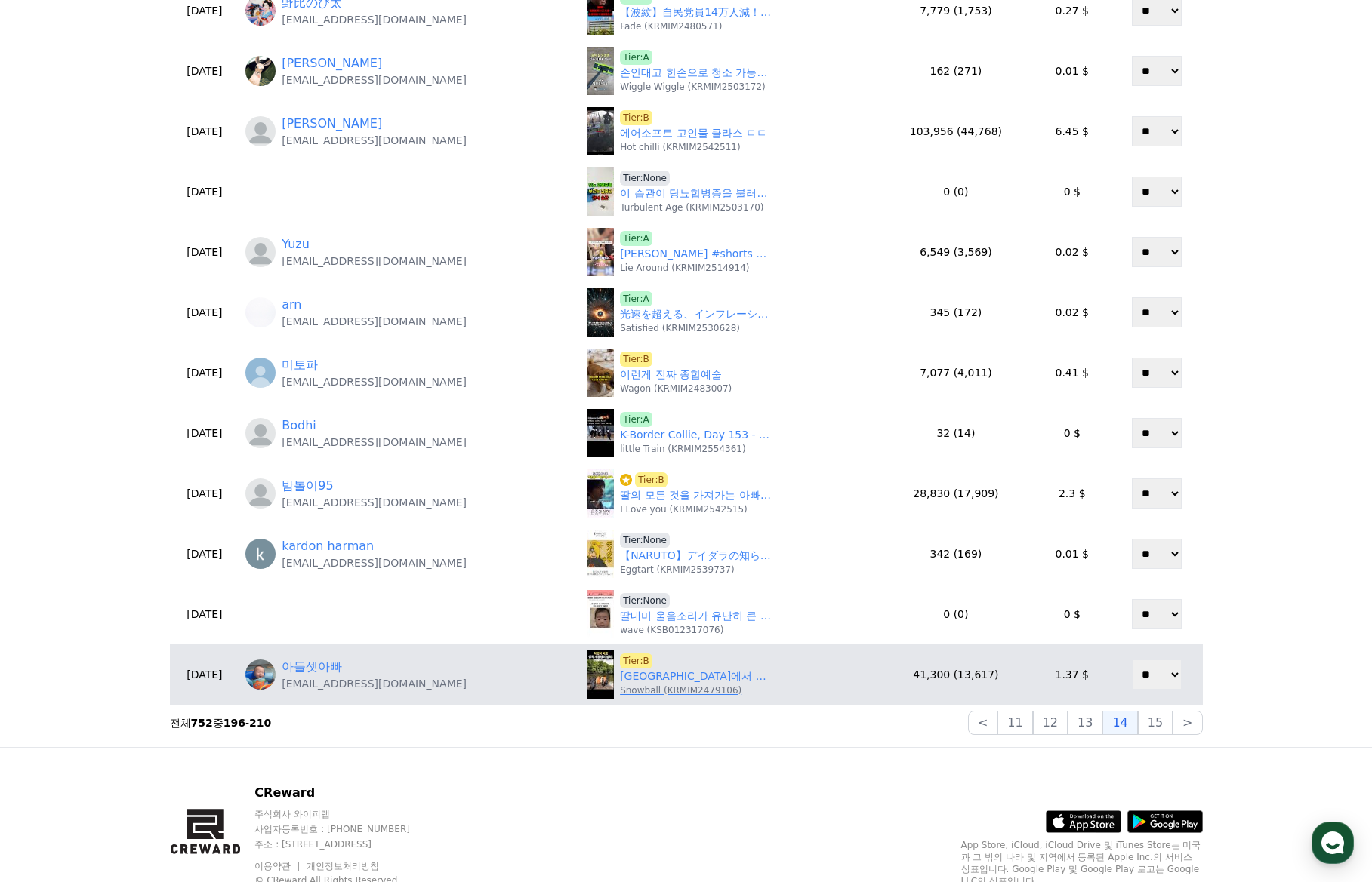
click at [685, 679] on link "영국에서 난리 난 개통령, 놀라운 리트리버 훈련 영상!" at bounding box center [695, 676] width 151 height 16
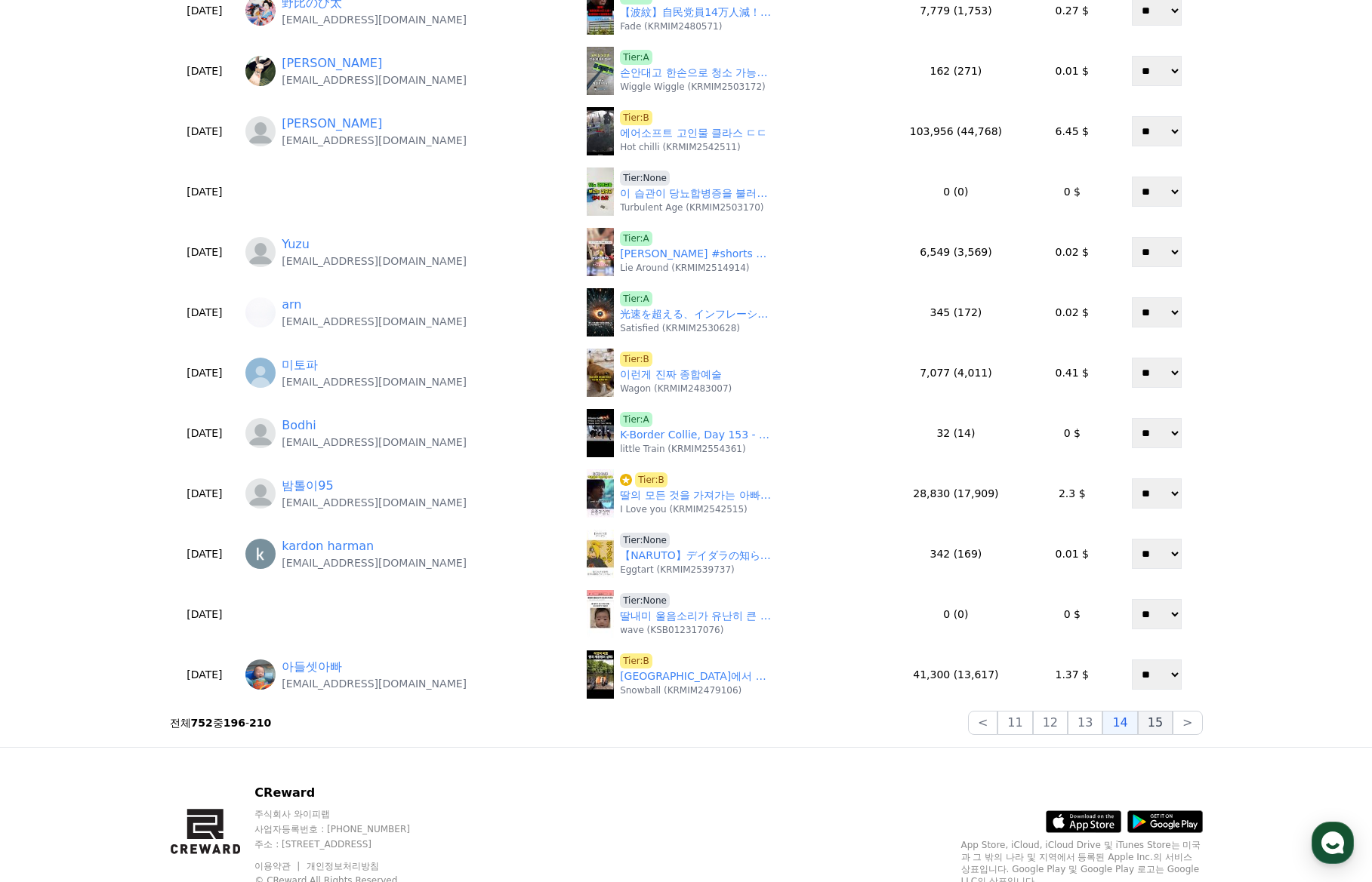
click at [1154, 725] on button "15" at bounding box center [1155, 723] width 35 height 24
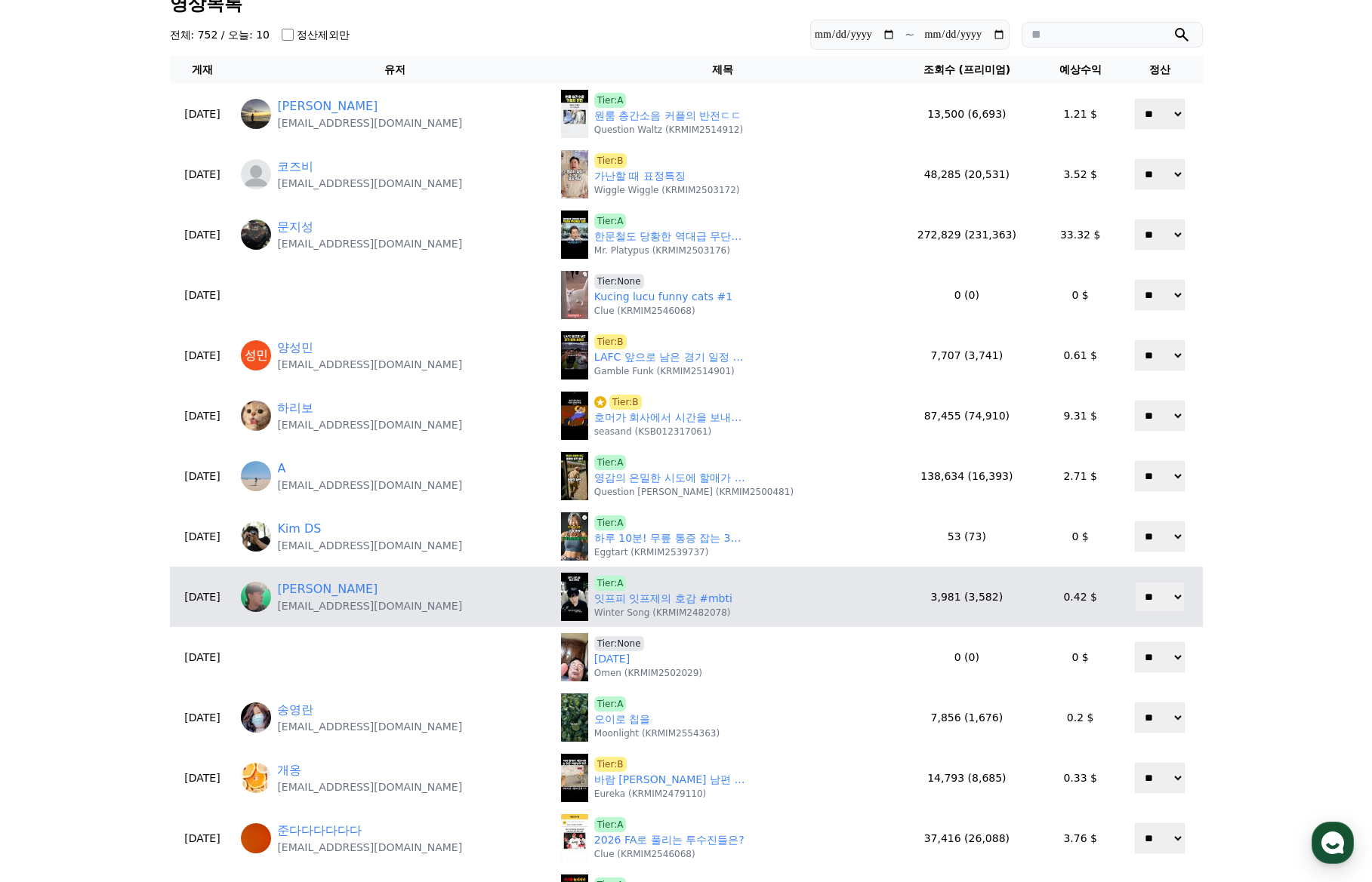
scroll to position [75, 0]
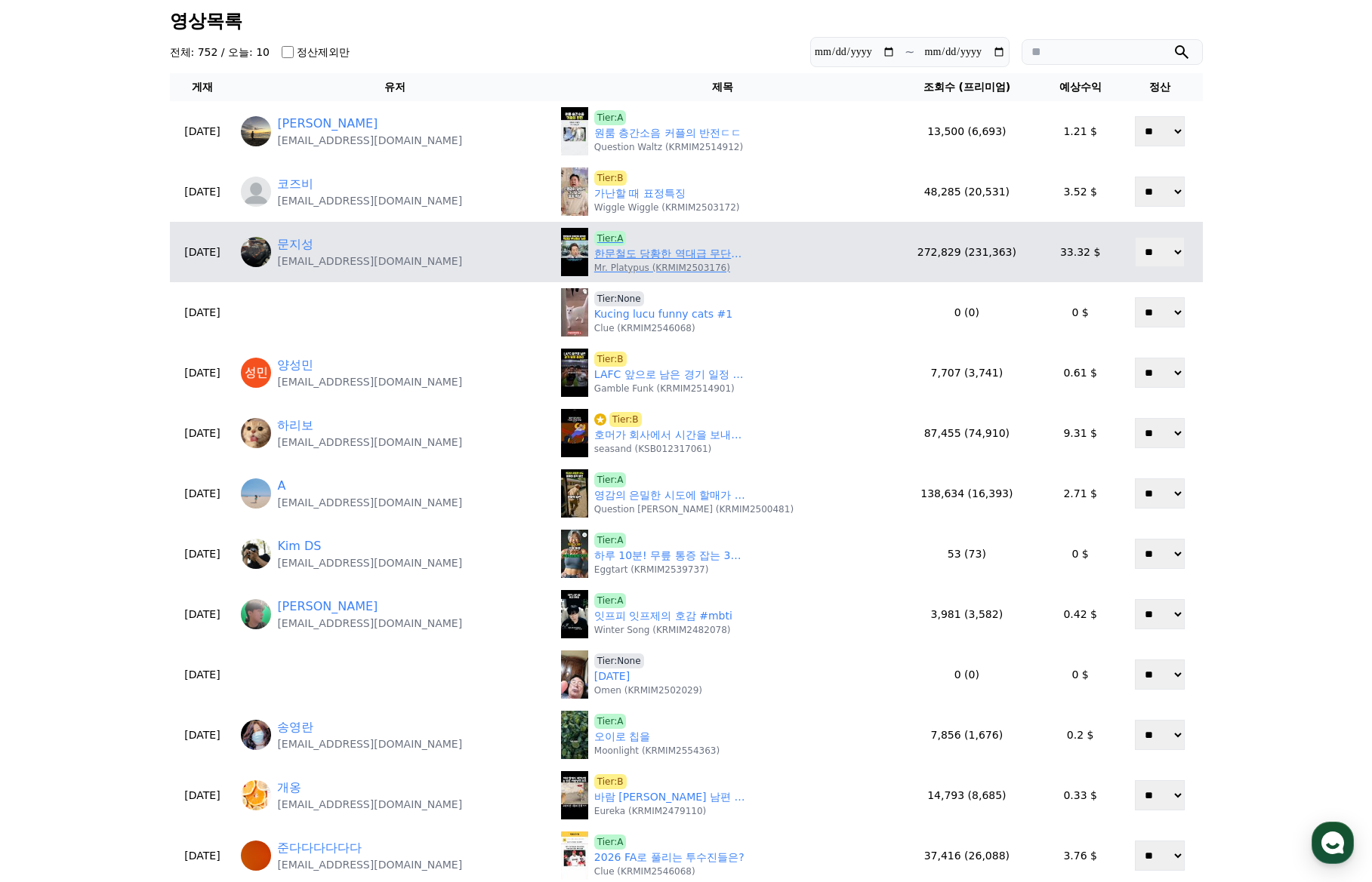
click at [644, 251] on link "한문철도 당황한 역대급 무단횡단 빌런 ㄷㄷ" at bounding box center [669, 254] width 151 height 16
click at [626, 239] on span "Tier:A" at bounding box center [610, 238] width 32 height 15
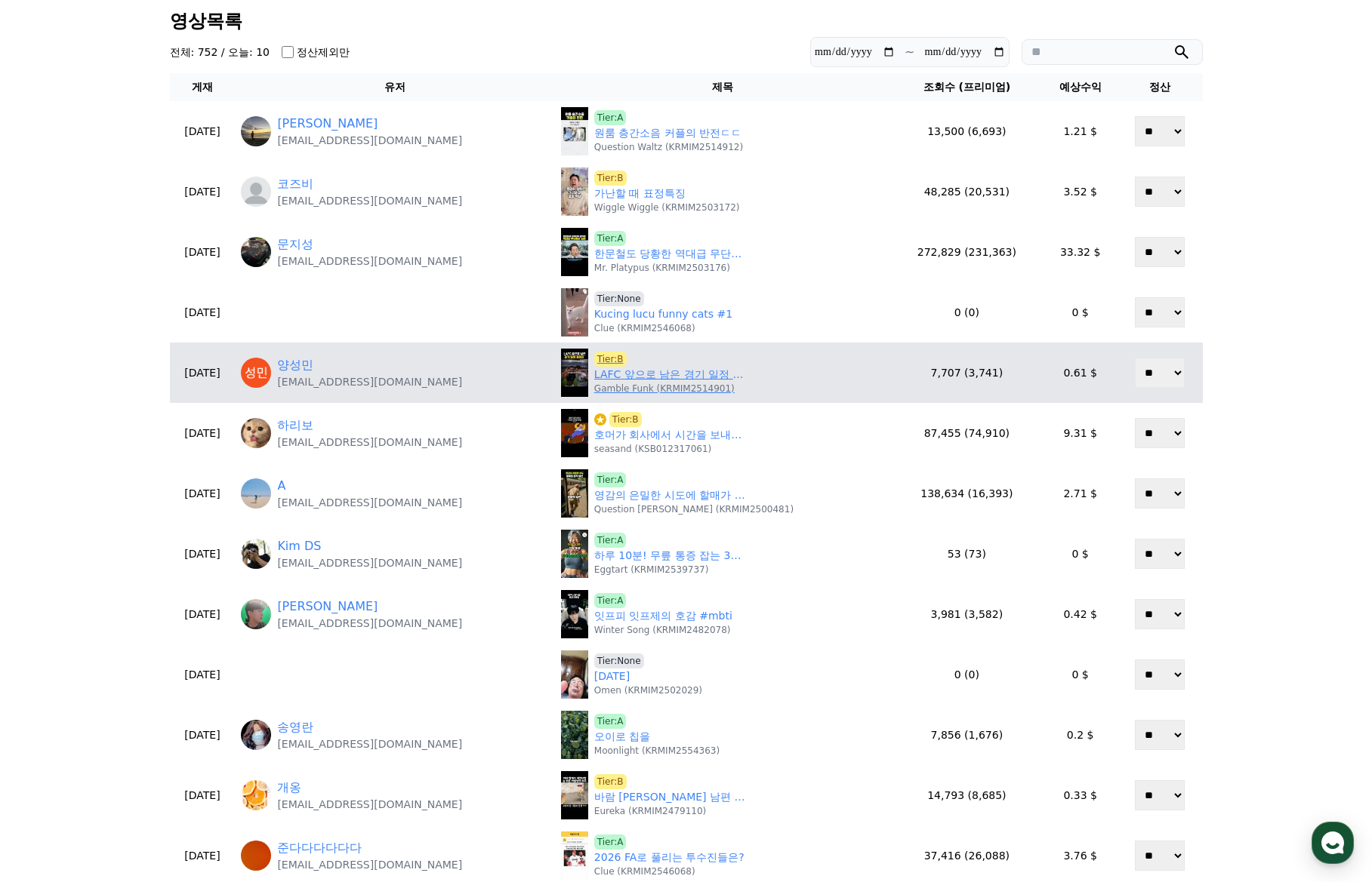
click at [679, 376] on link "LAFC 앞으로 남은 경기 일정 총정리" at bounding box center [669, 375] width 151 height 16
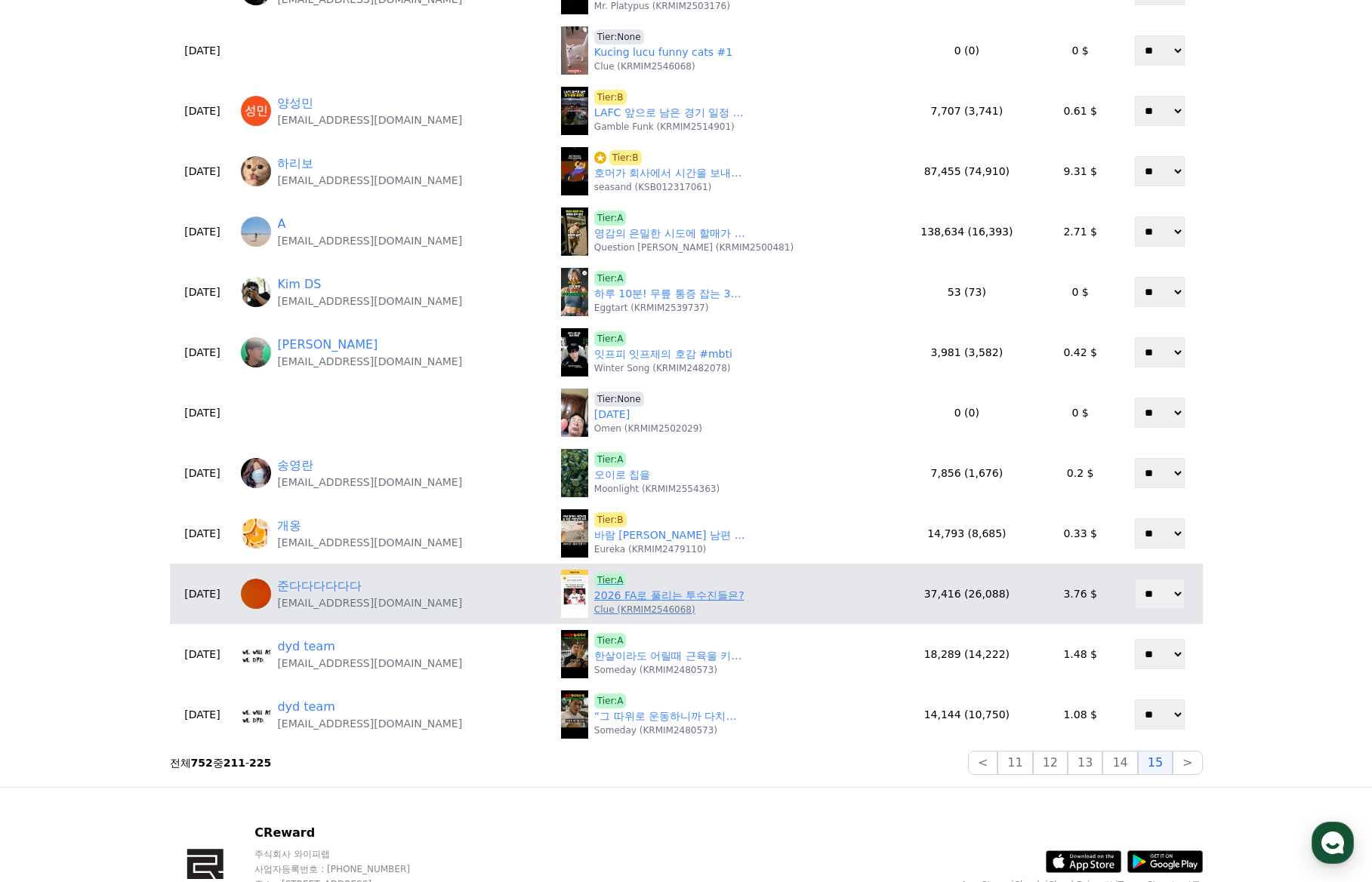
scroll to position [377, 0]
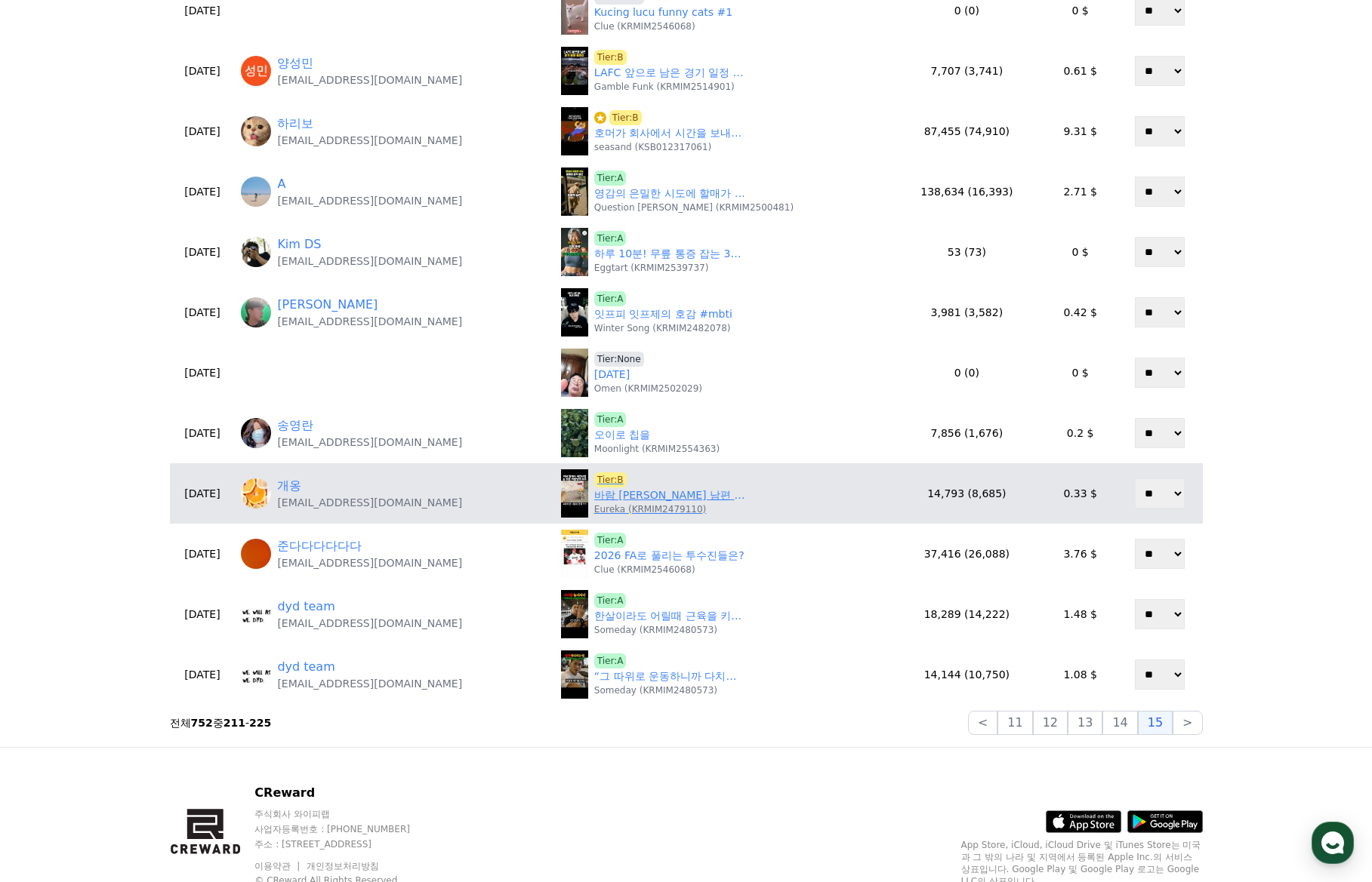
click at [645, 499] on link "바람 핀 남편 고양이의 최후" at bounding box center [669, 496] width 151 height 16
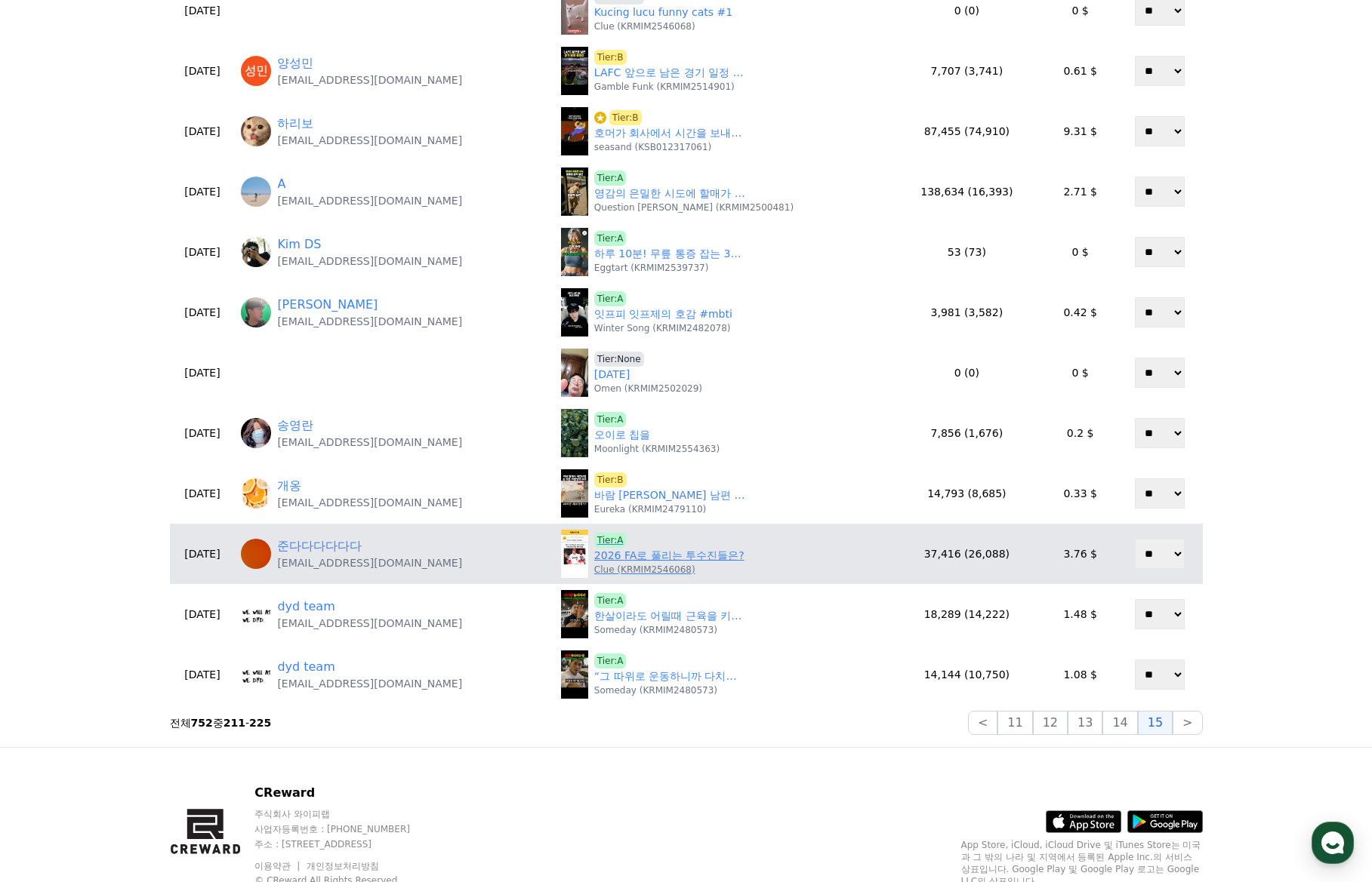
click at [663, 561] on link "2026 FA로 풀리는 투수진들은?" at bounding box center [669, 555] width 150 height 16
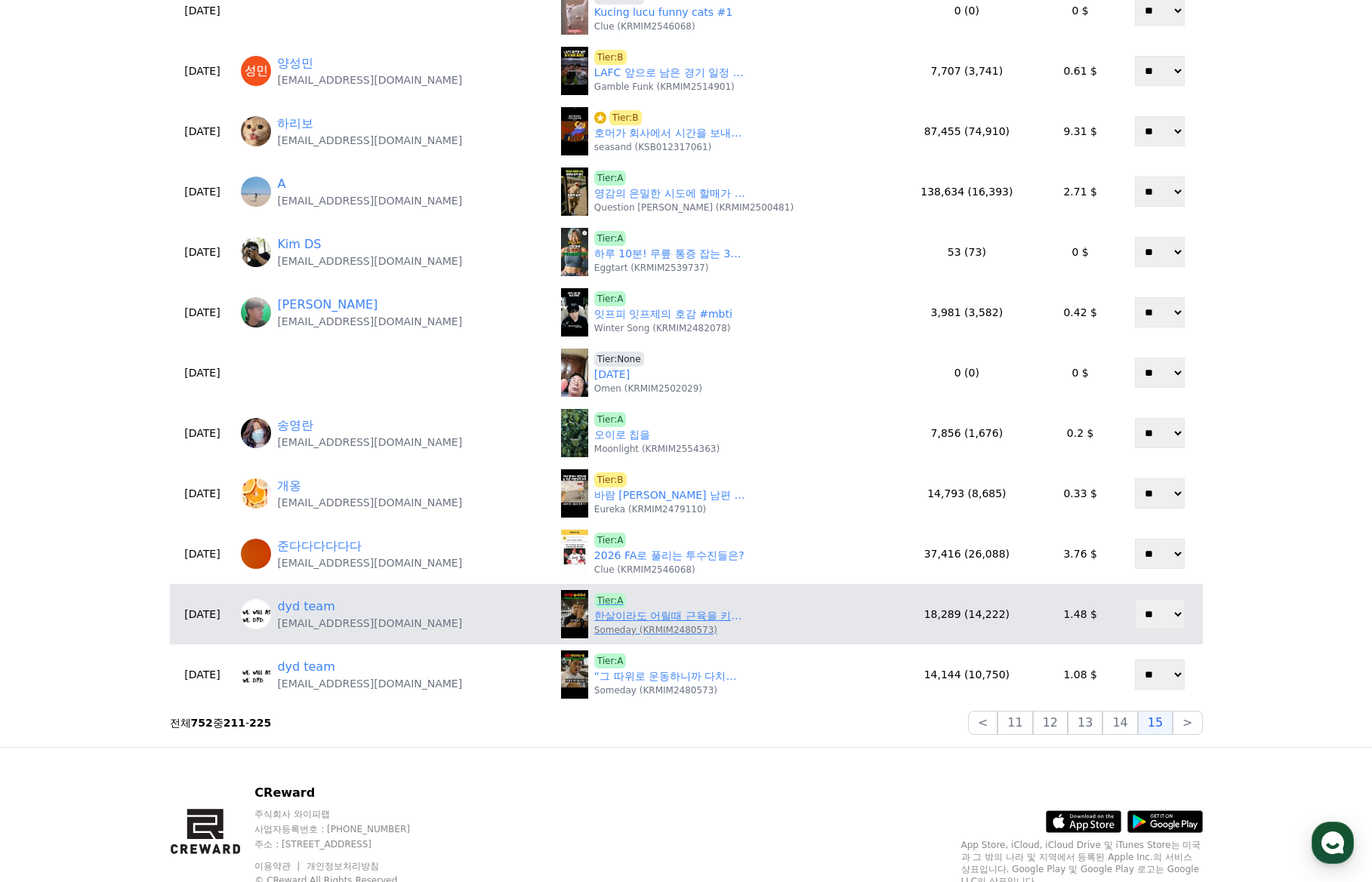
click at [655, 620] on link "한살이라도 어릴때 근육을 키워야하는 충격적인 이유.. ㄷㄷㄷ" at bounding box center [669, 616] width 151 height 16
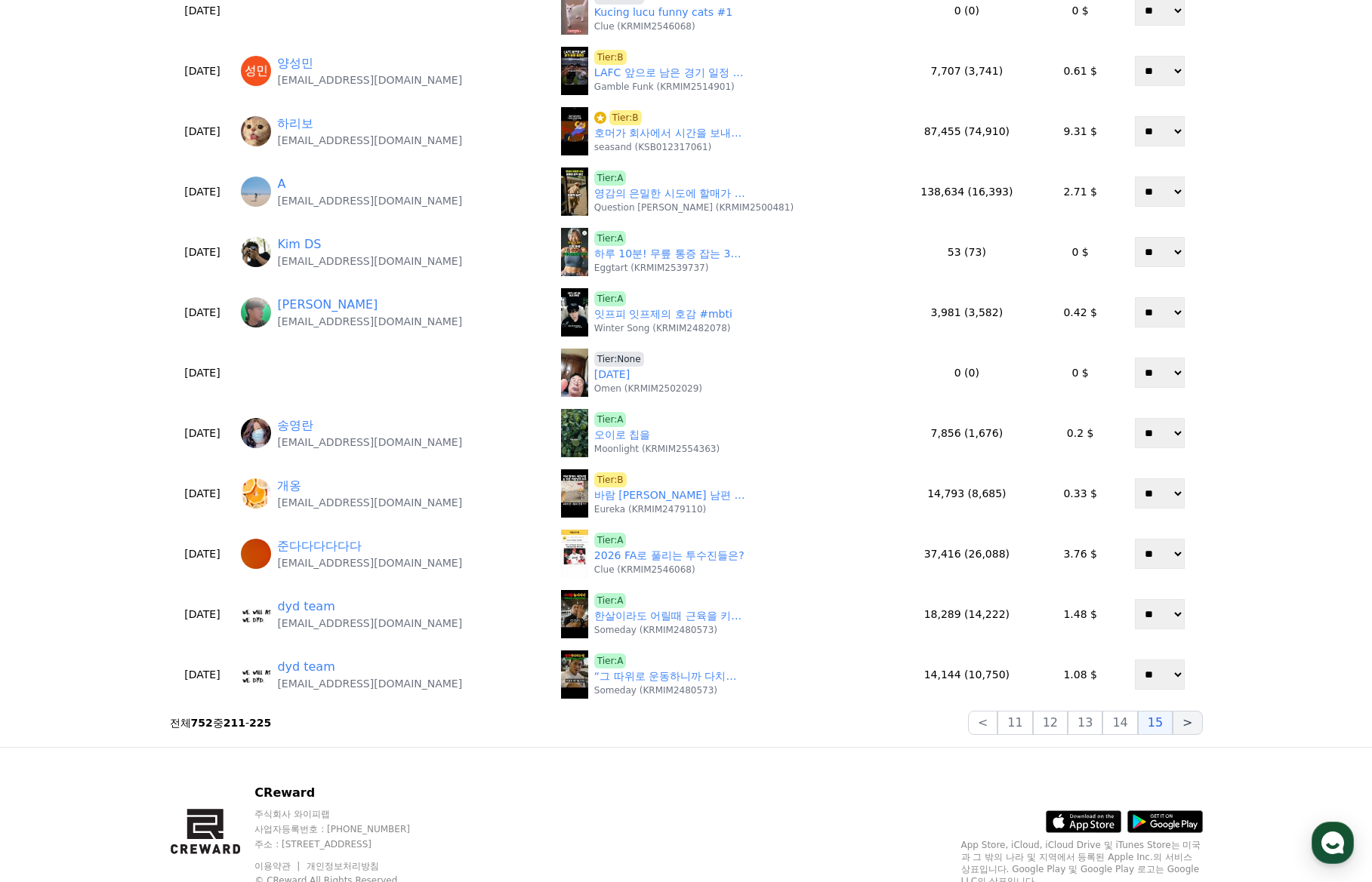
click at [1200, 726] on button ">" at bounding box center [1187, 723] width 30 height 24
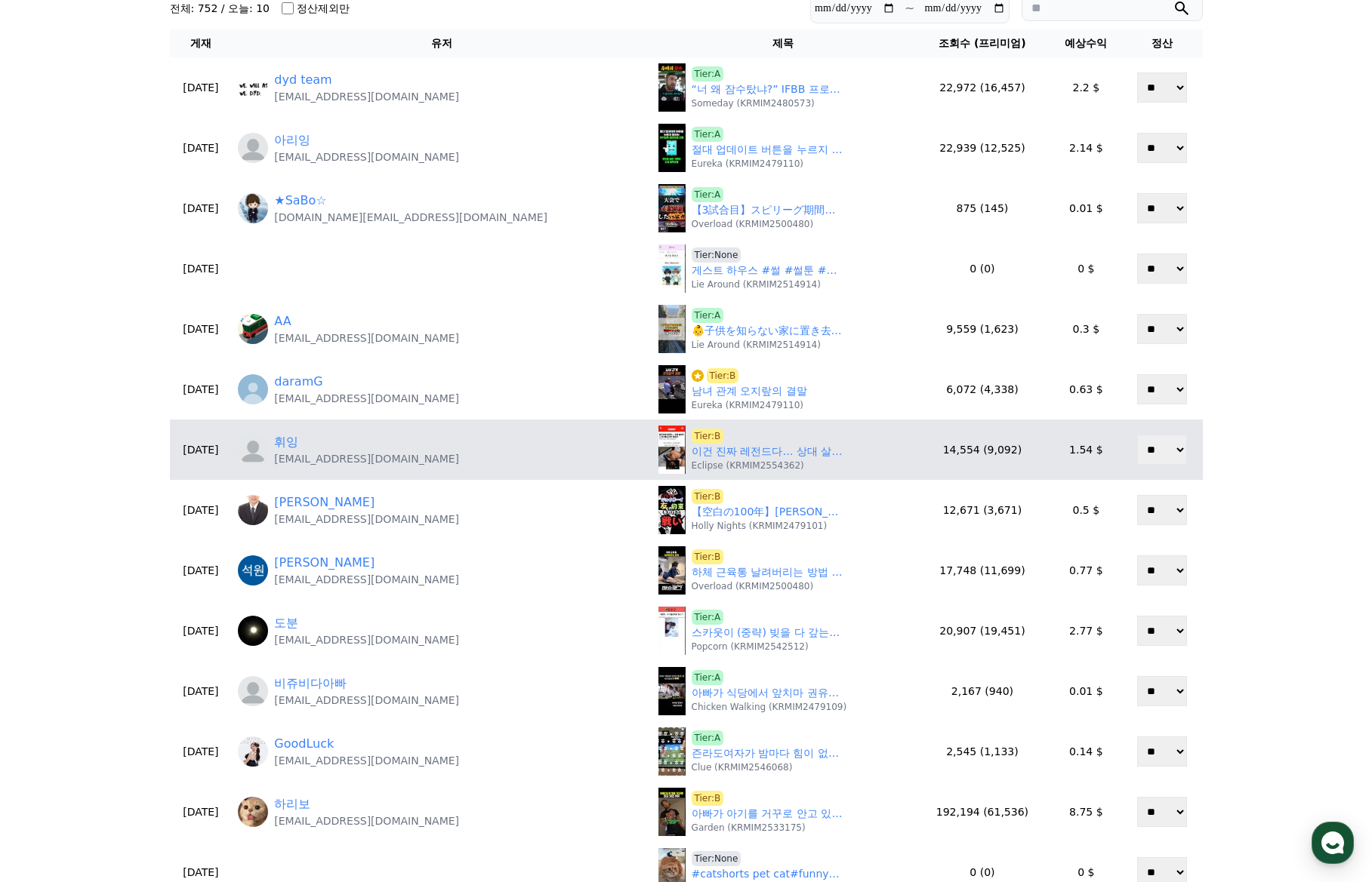
scroll to position [75, 0]
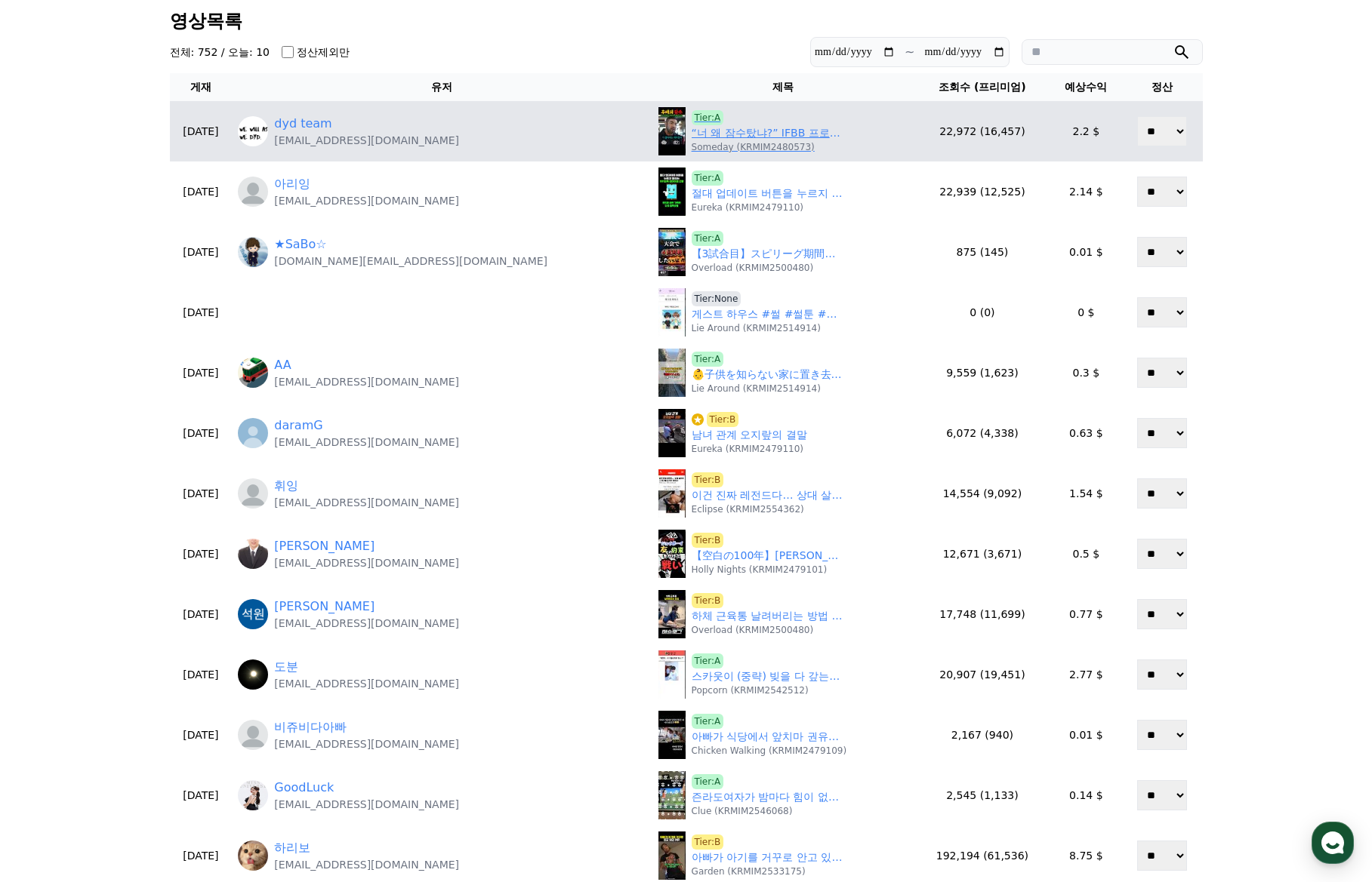
click at [692, 138] on link "“너 왜 잠수탔냐?” IFBB 프로 카드 따게 해줬더니 도망간 보디빌딩 후배 찾았습니다" at bounding box center [767, 133] width 151 height 16
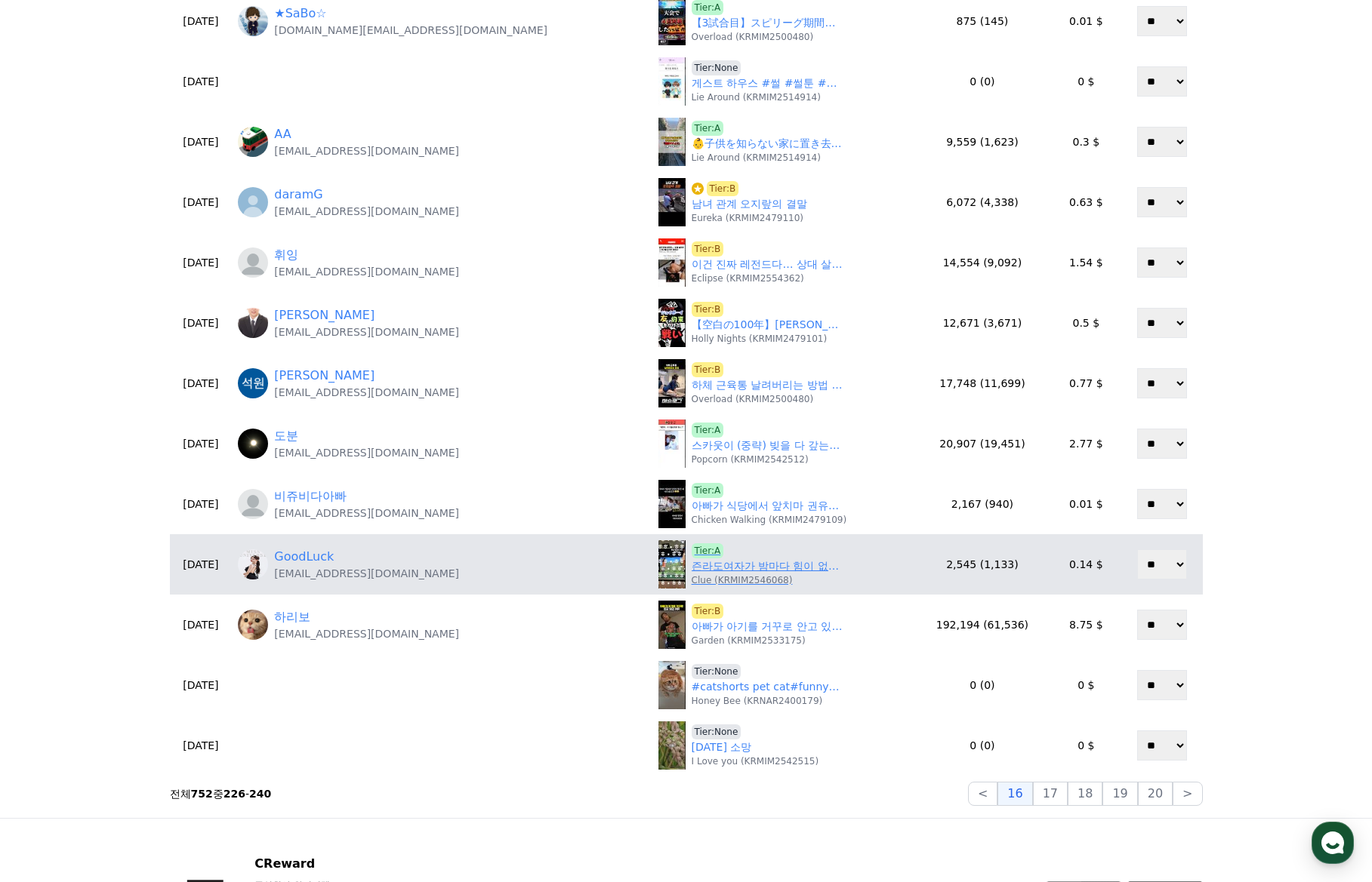
scroll to position [377, 0]
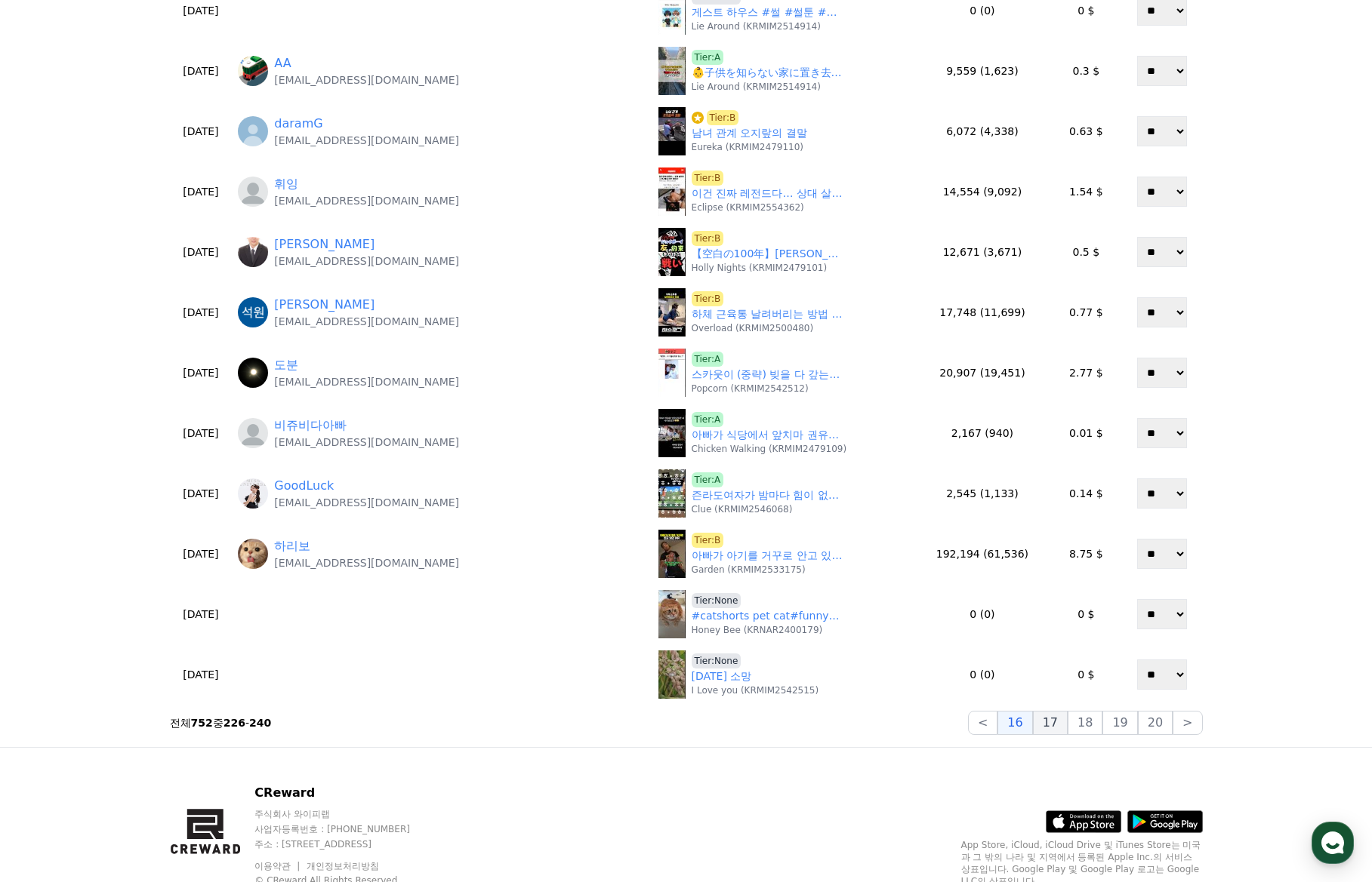
click at [1044, 718] on button "17" at bounding box center [1050, 723] width 35 height 24
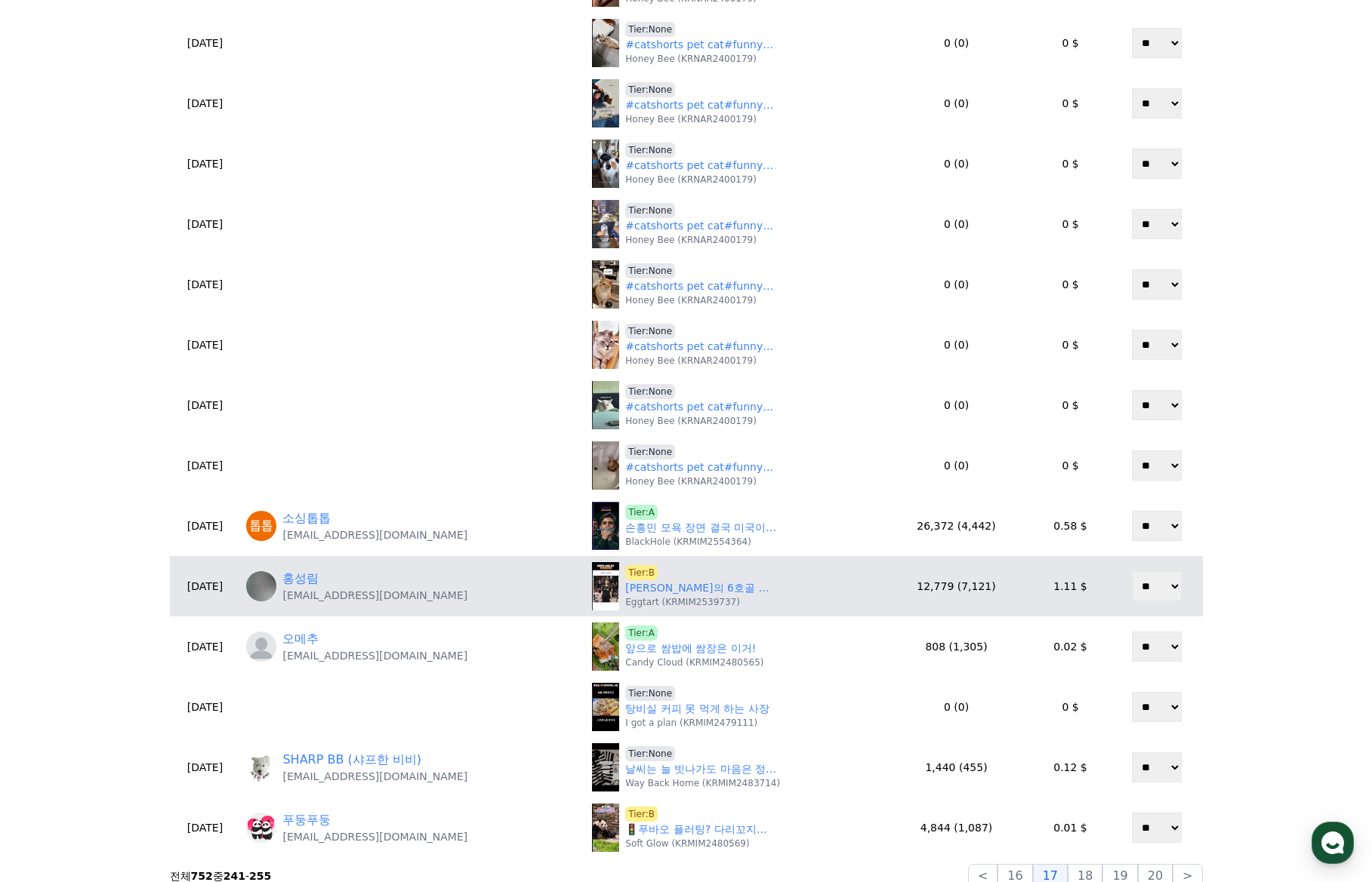
scroll to position [301, 0]
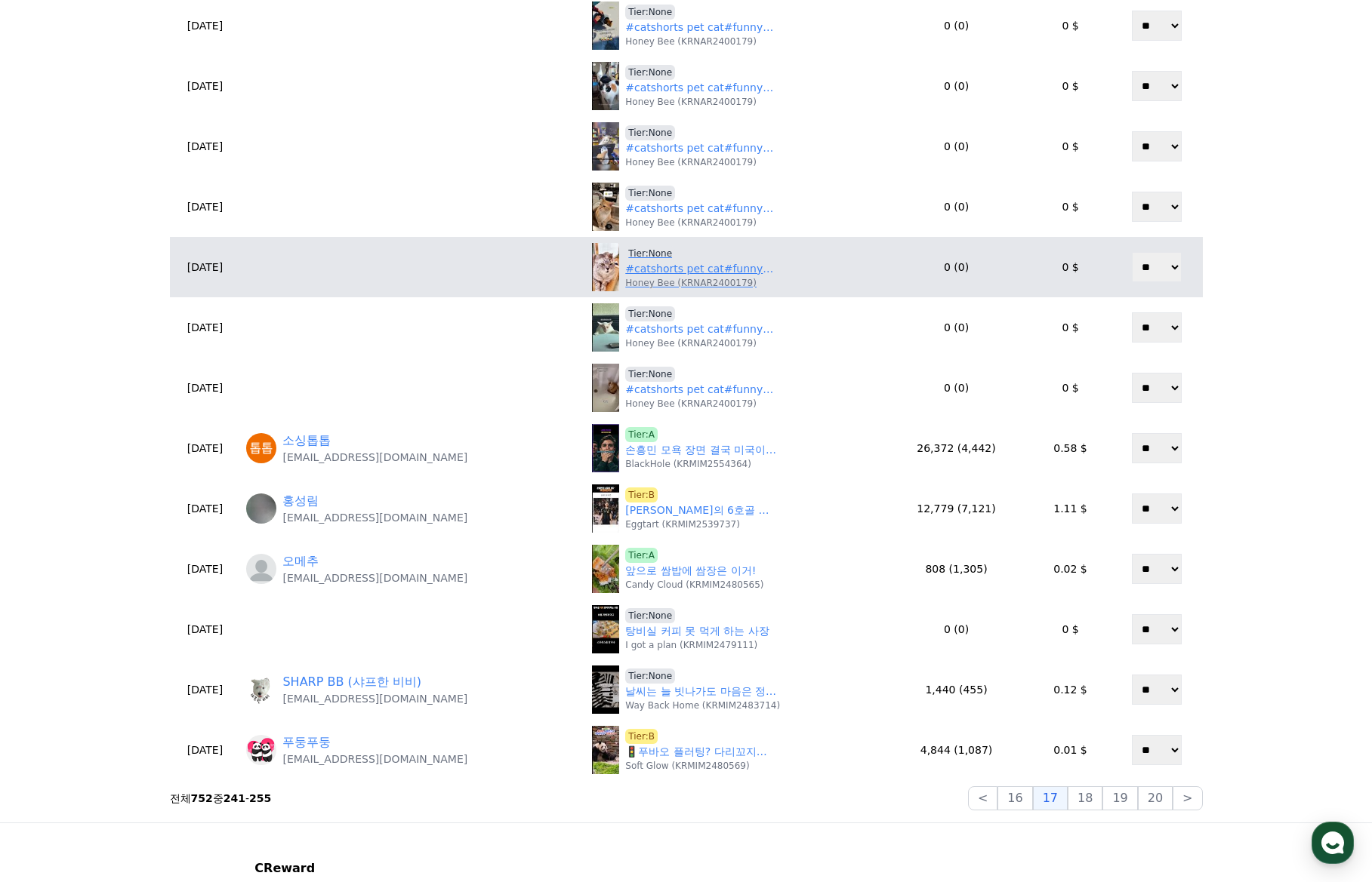
click at [635, 270] on link "#catshorts pet cat#funny #funnyanimals #funnycats" at bounding box center [700, 269] width 151 height 16
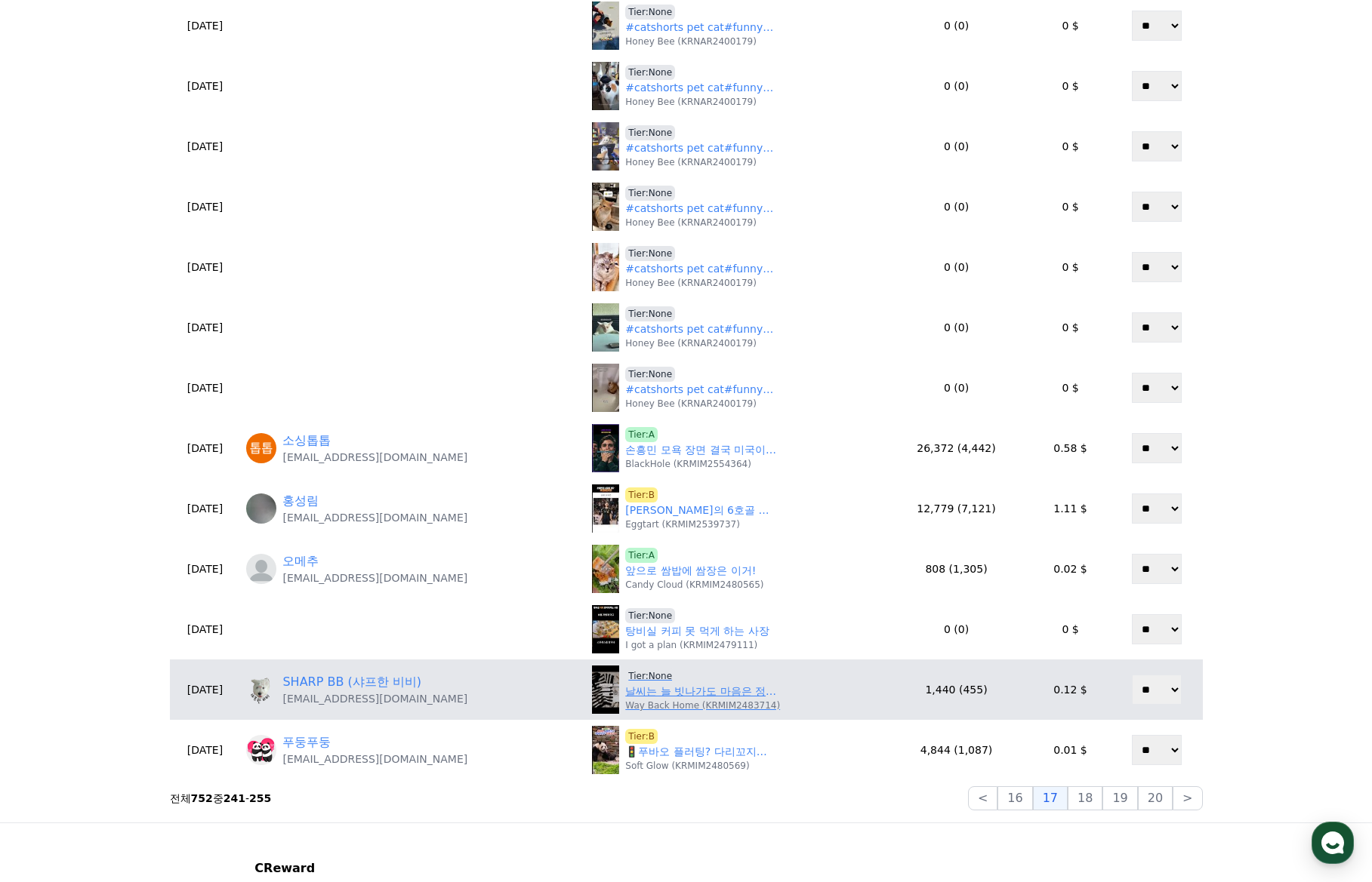
click at [634, 696] on link "날씨는 늘 빗나가도 마음은 정중앙 _ 쌀바게트 잠봉뵈르 샌드위치 #뜨개로그 #knittingdiary #slowlife" at bounding box center [700, 691] width 151 height 16
click at [625, 676] on span "Tier:None" at bounding box center [650, 675] width 50 height 15
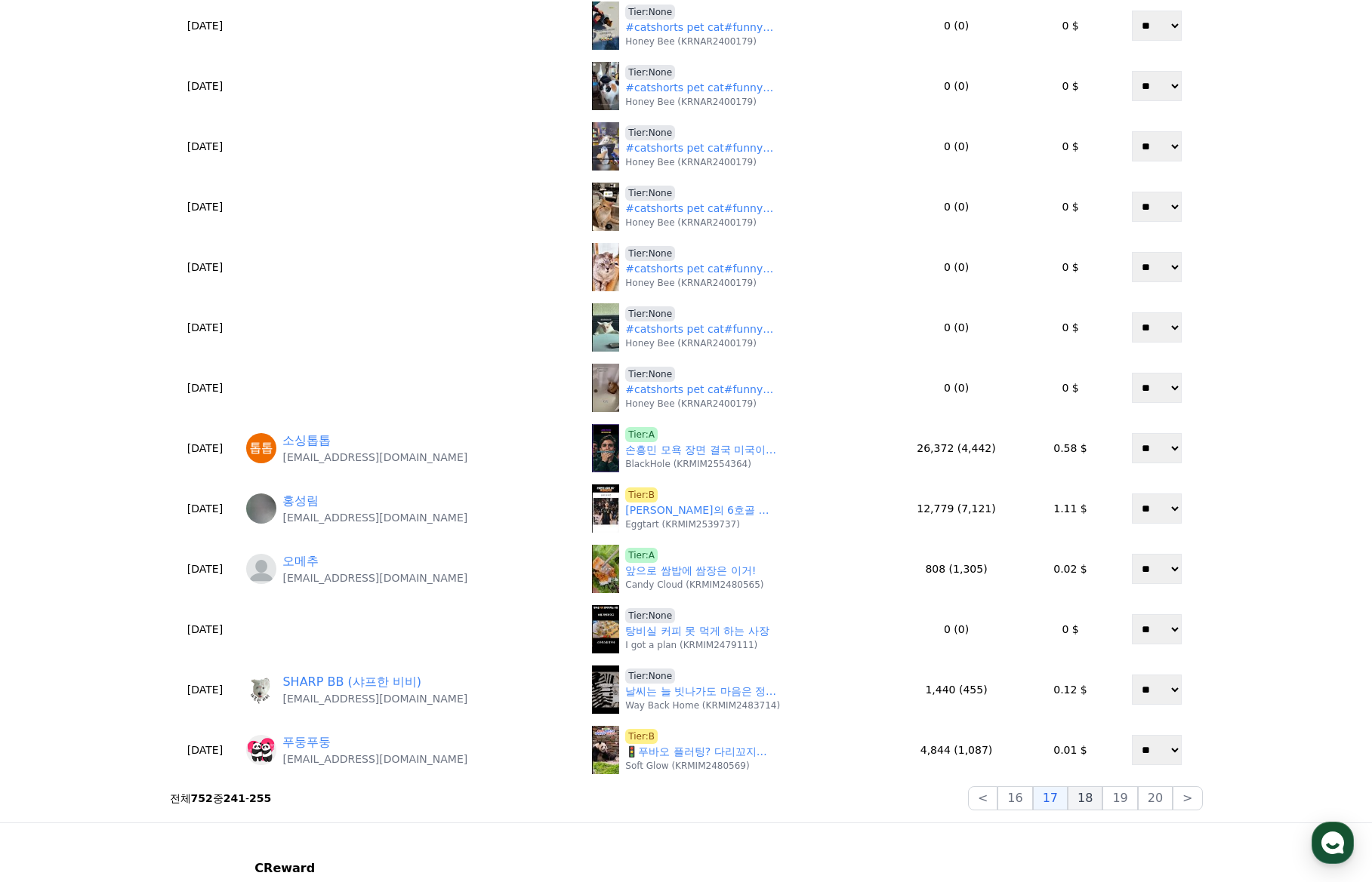
click at [1083, 806] on button "18" at bounding box center [1085, 798] width 35 height 24
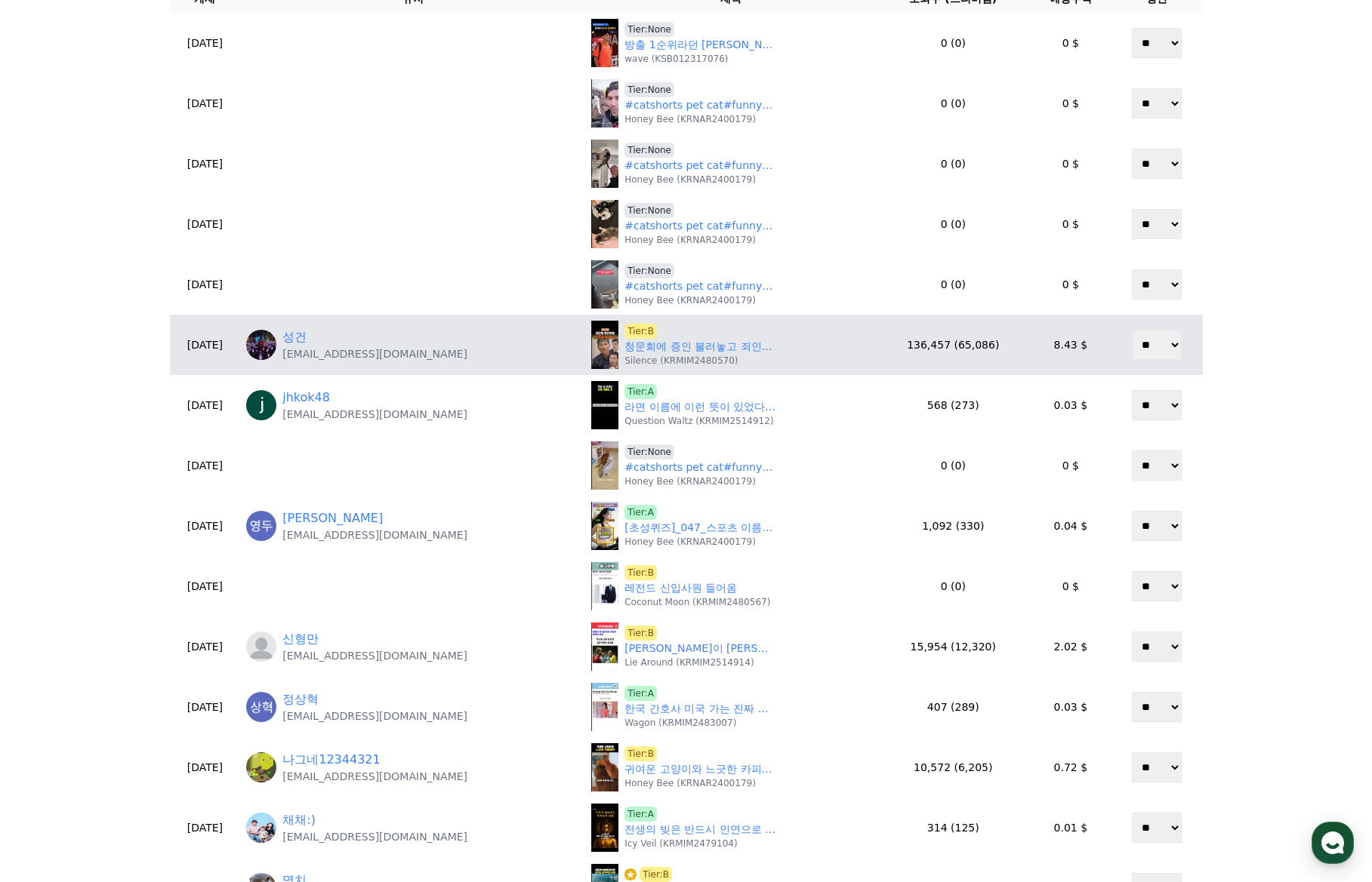
scroll to position [226, 0]
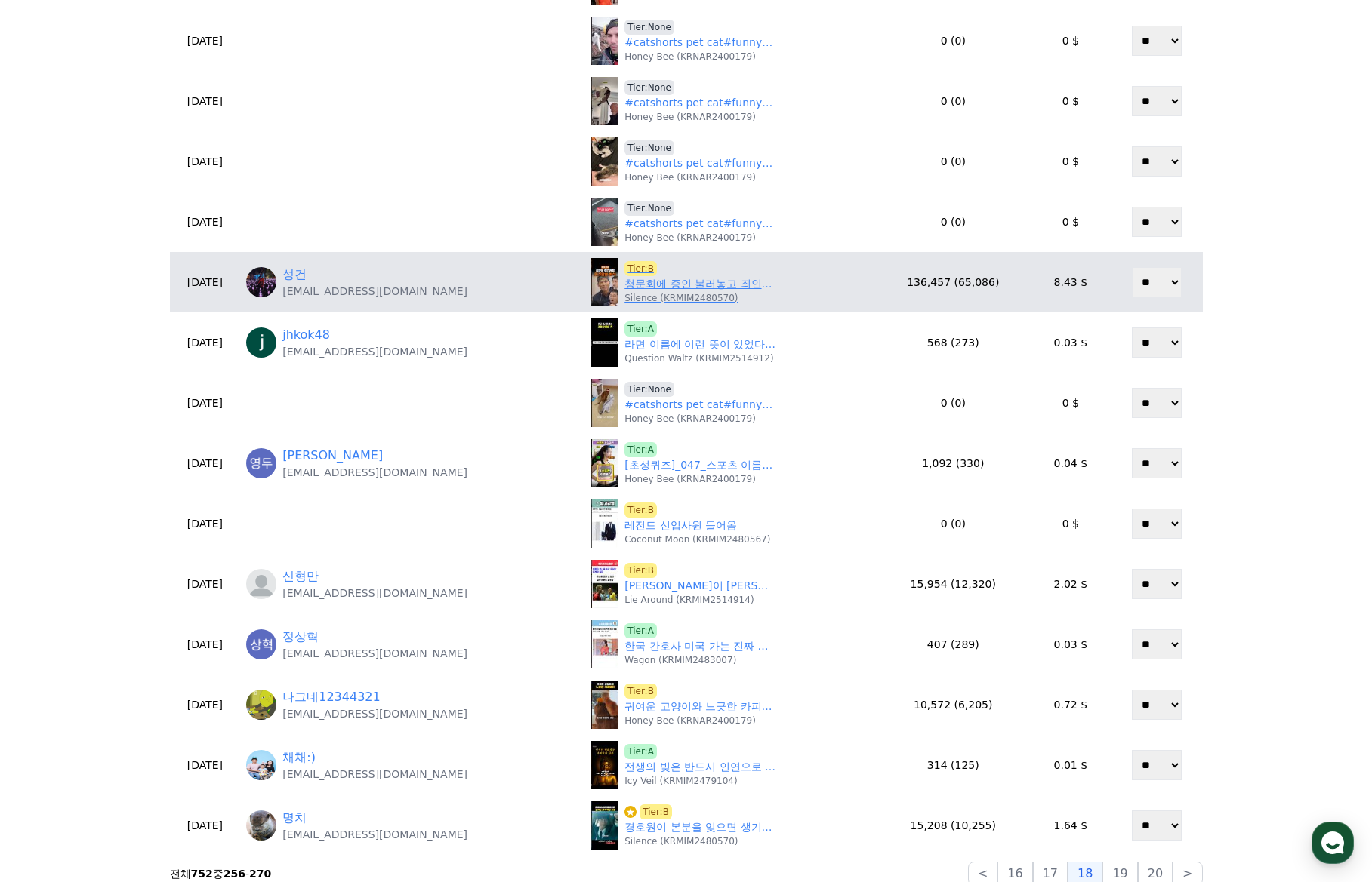
click at [635, 291] on link "청문회에 증인 불러놓고 죄인처럼 다루는 민주당" at bounding box center [700, 284] width 151 height 16
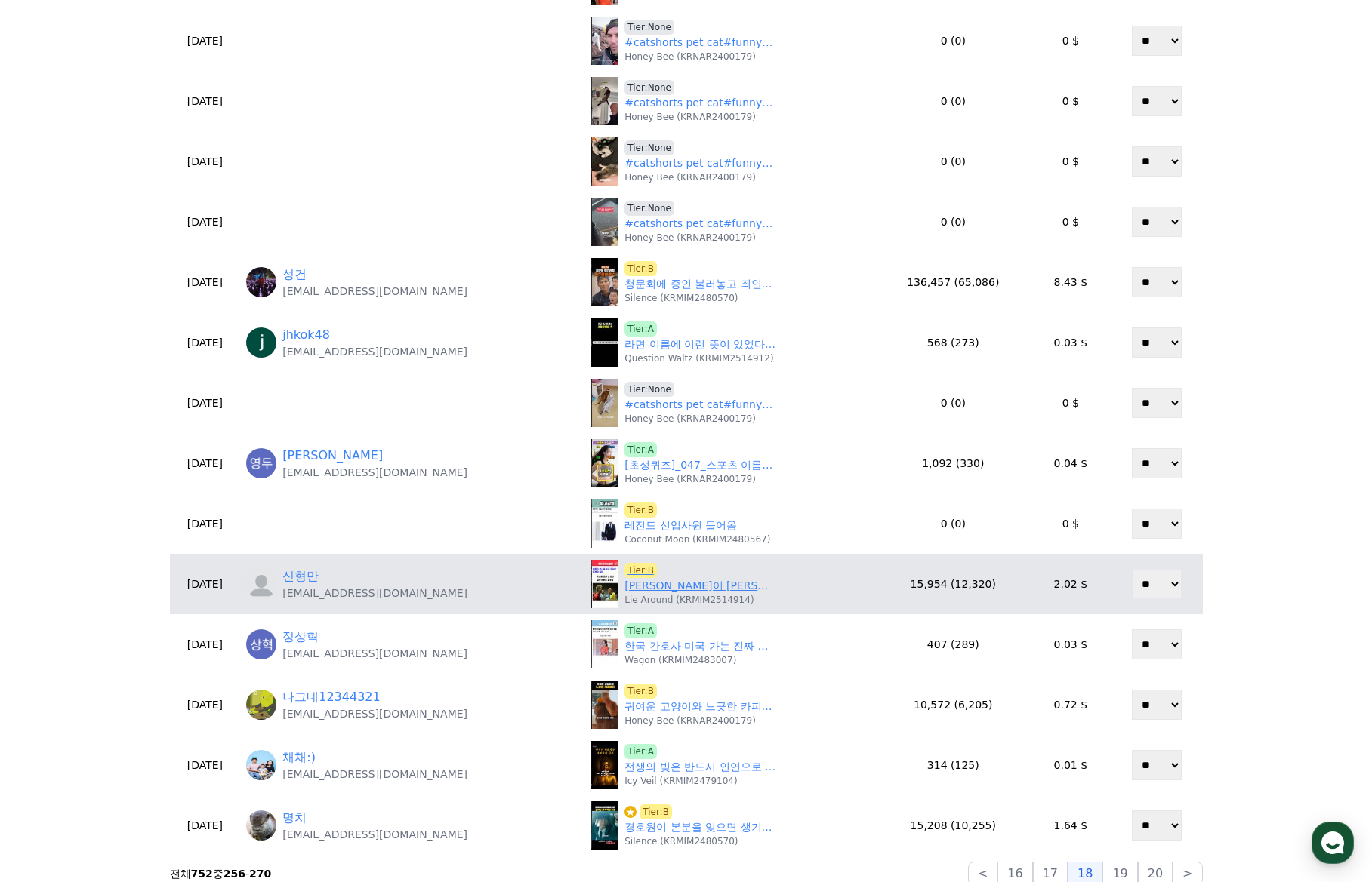
click at [625, 600] on p "Lie Around (KRMIM2514914)" at bounding box center [689, 599] width 129 height 12
click at [625, 585] on link "베컴이 유일하게 유니폼 바꾼 외계인 심판" at bounding box center [700, 586] width 151 height 16
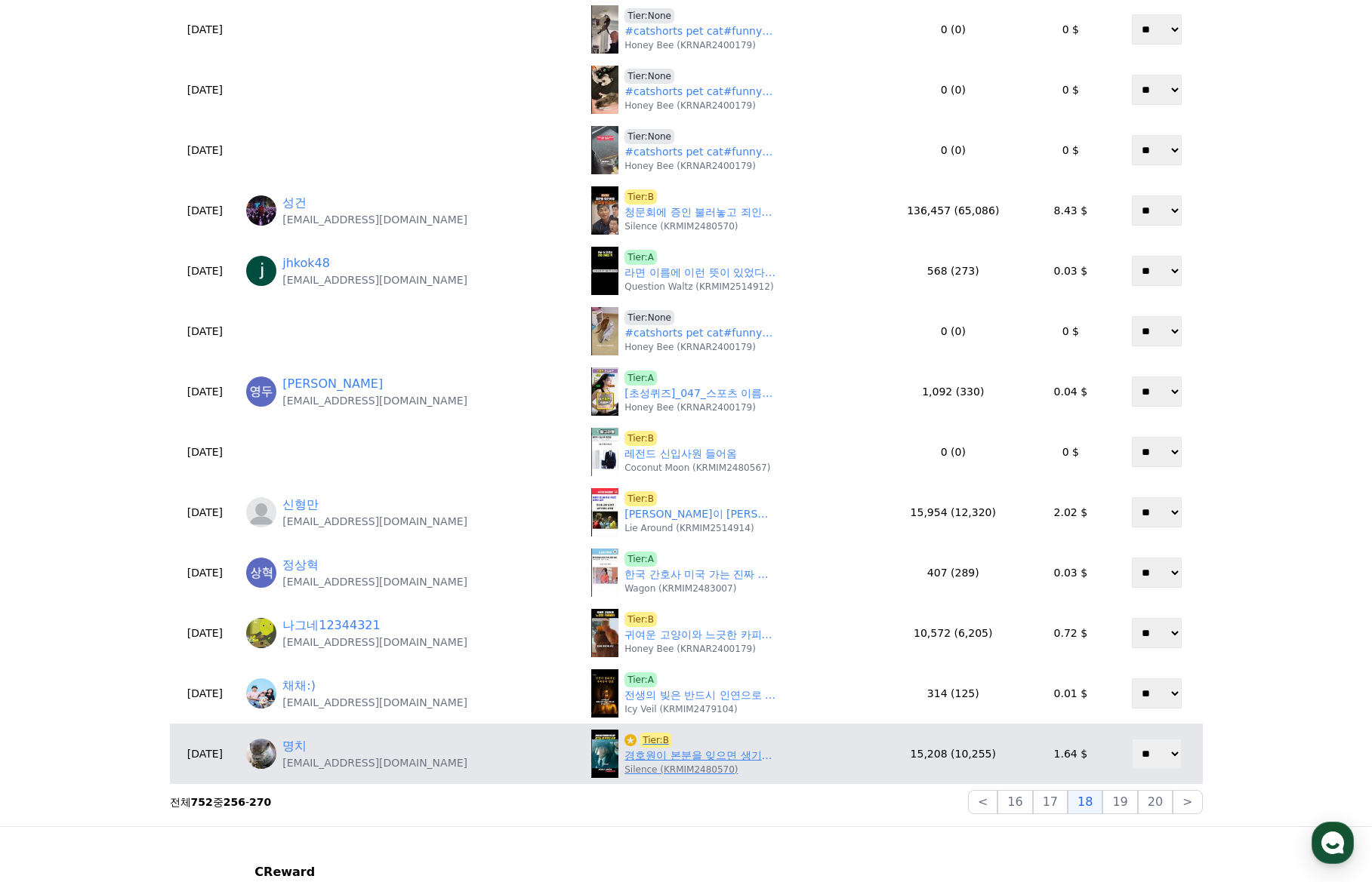
scroll to position [301, 0]
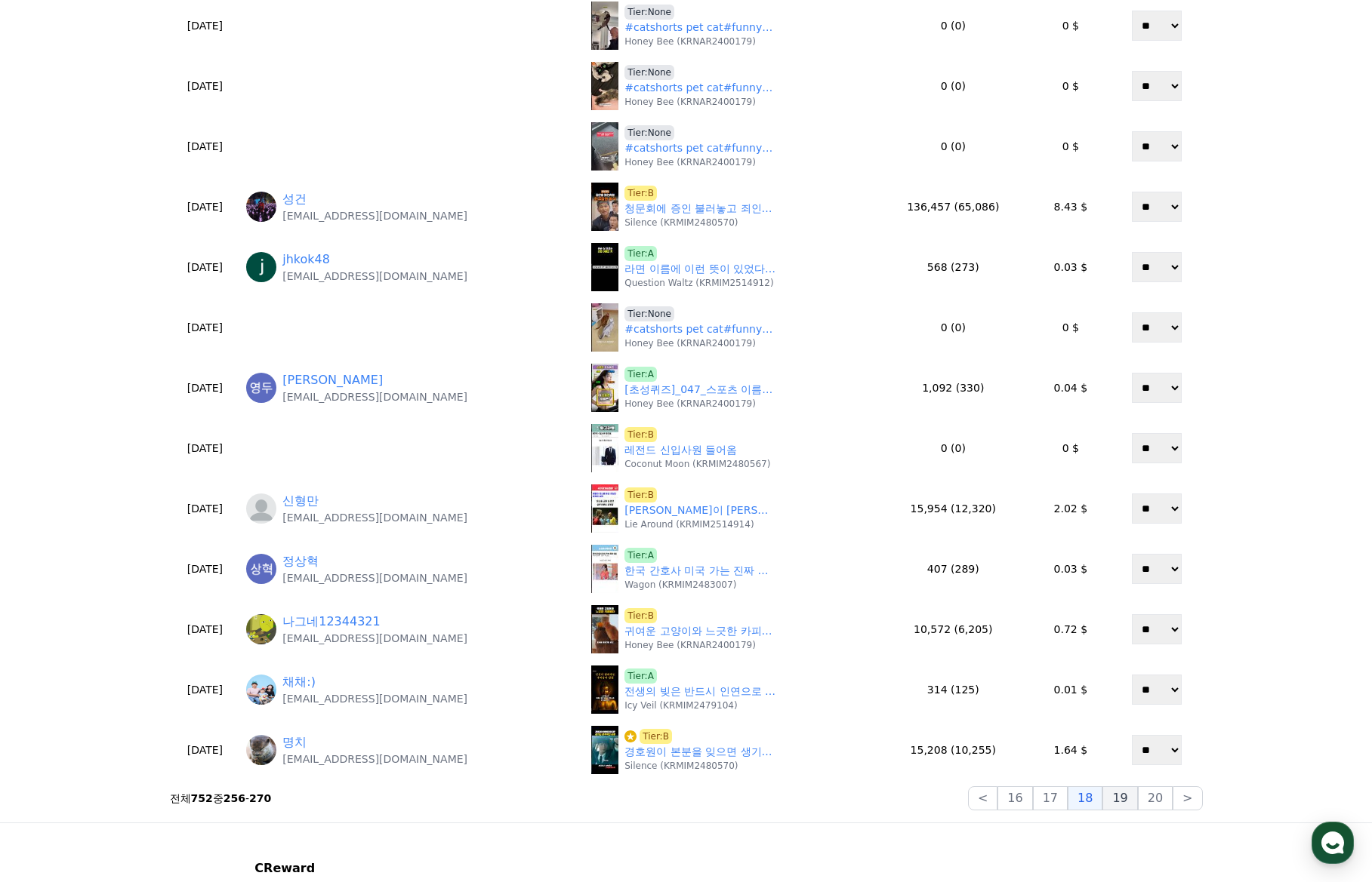
click at [1117, 800] on button "19" at bounding box center [1120, 798] width 35 height 24
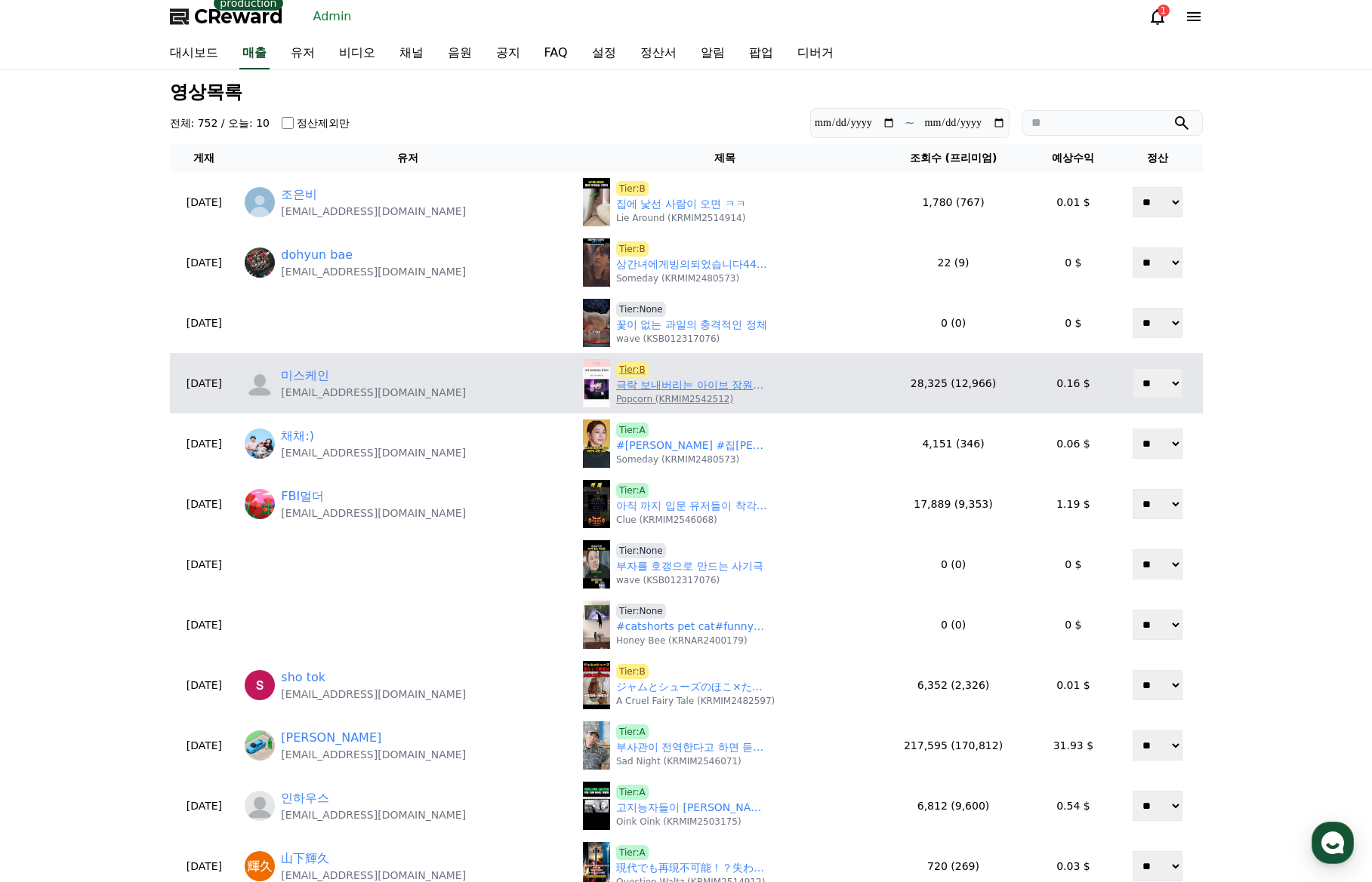
scroll to position [0, 0]
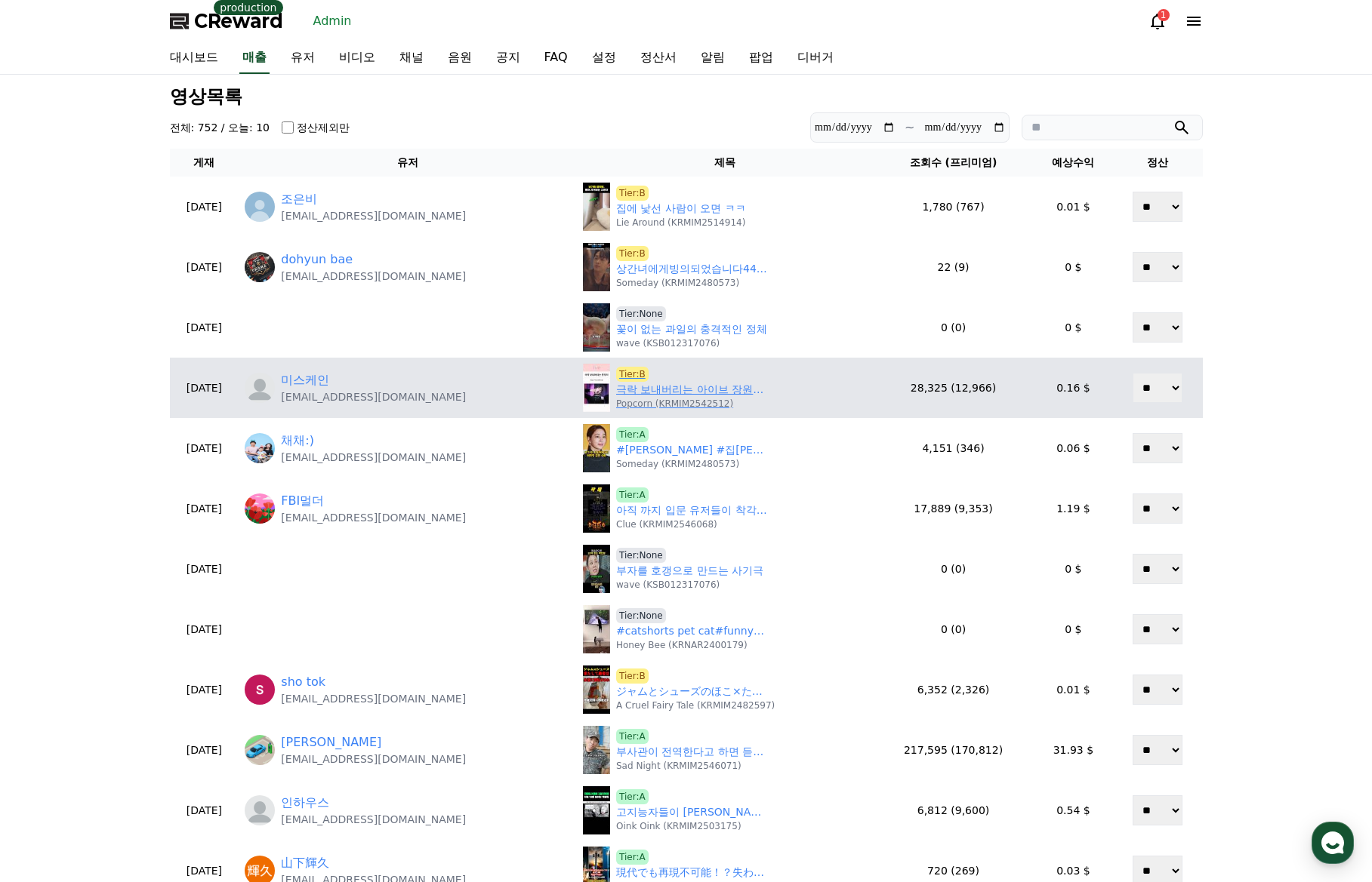
click at [653, 398] on p "Popcorn (KRMIM2542512)" at bounding box center [674, 403] width 117 height 12
click at [654, 391] on link "극락 보내버리는 아이브 장원영 올타임 모음" at bounding box center [691, 390] width 151 height 16
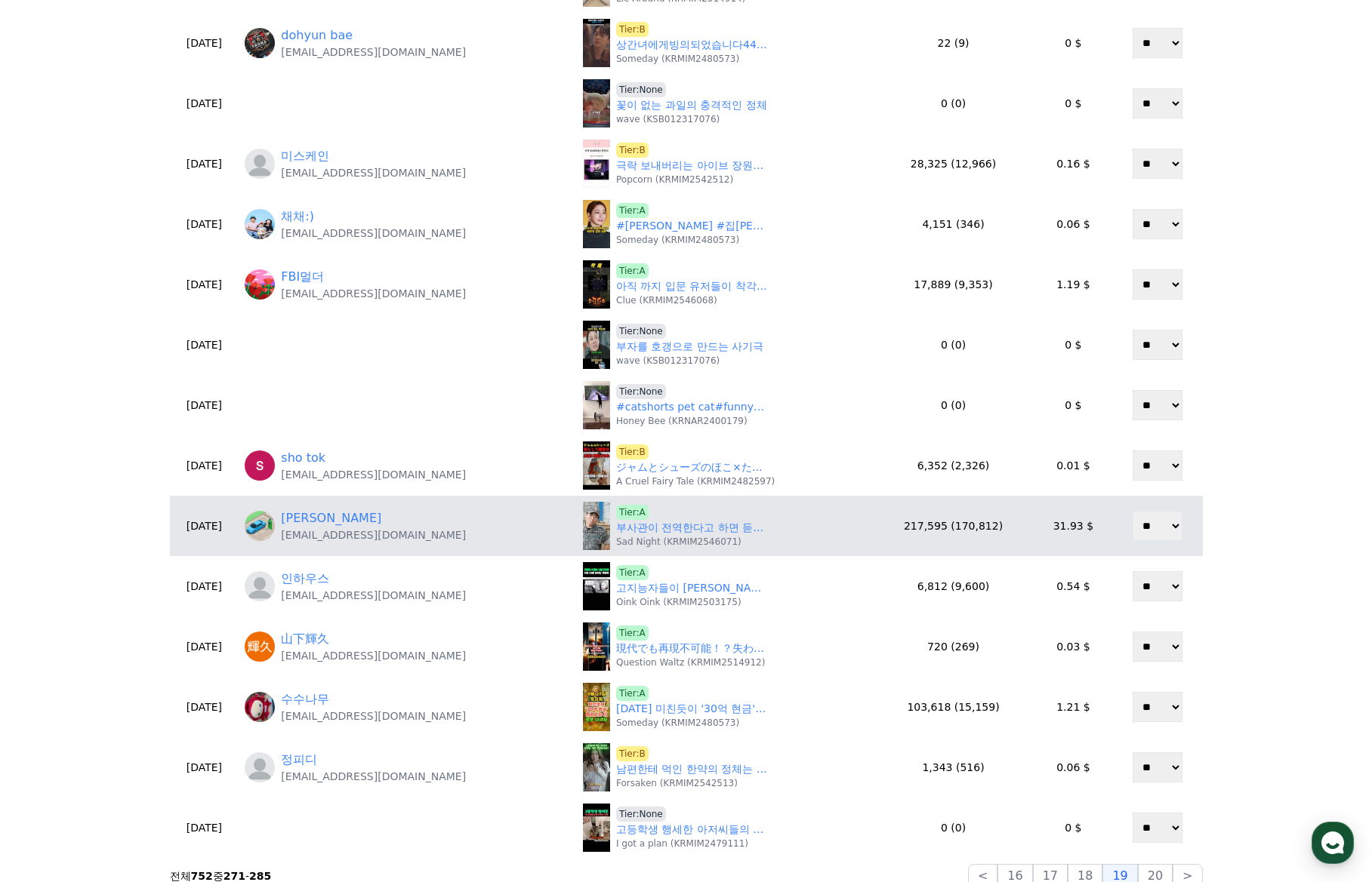
scroll to position [226, 0]
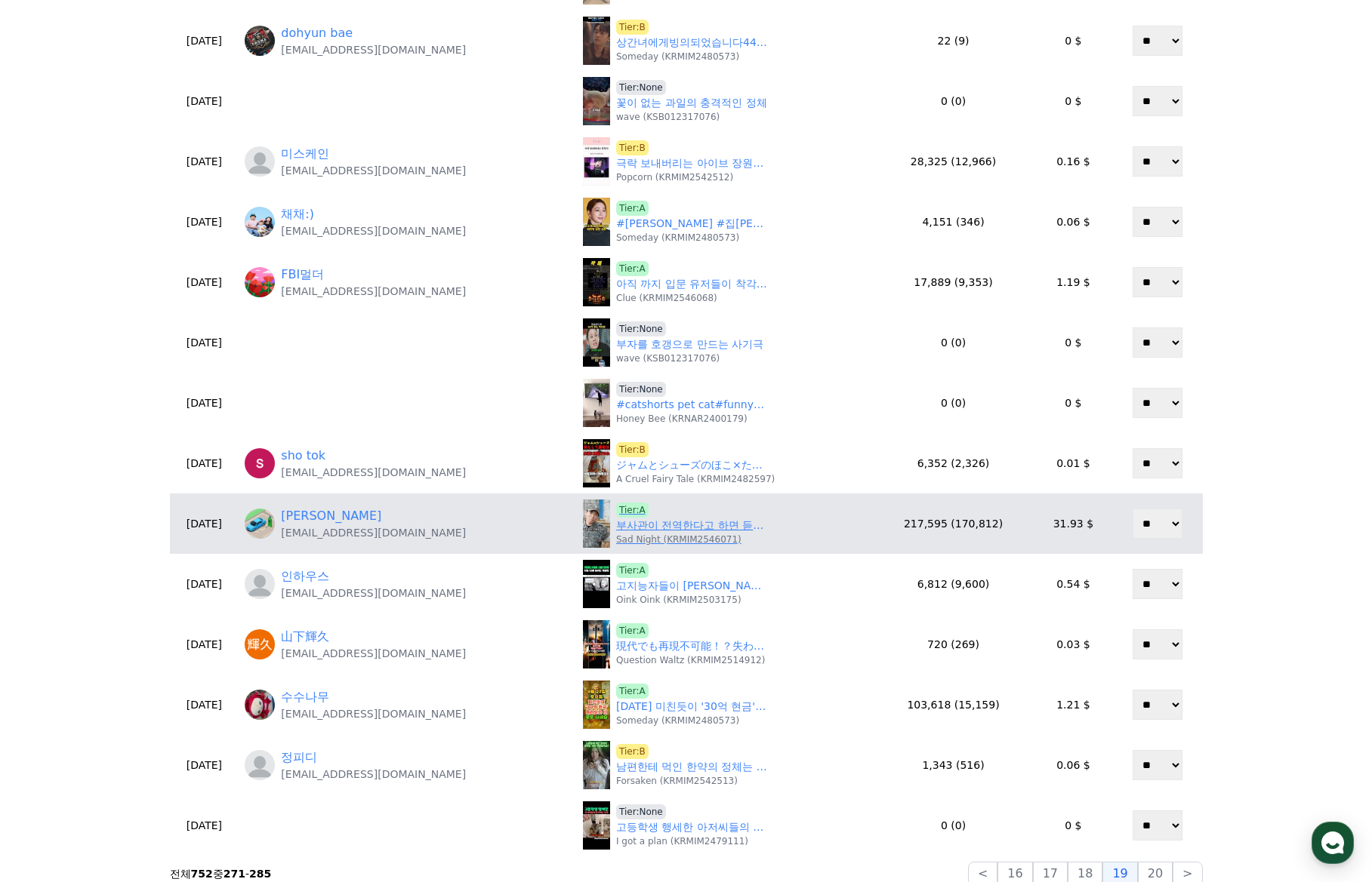
click at [648, 530] on link "부사관이 전역한다고 하면 듣는말 특 ㅋㅋ" at bounding box center [691, 526] width 151 height 16
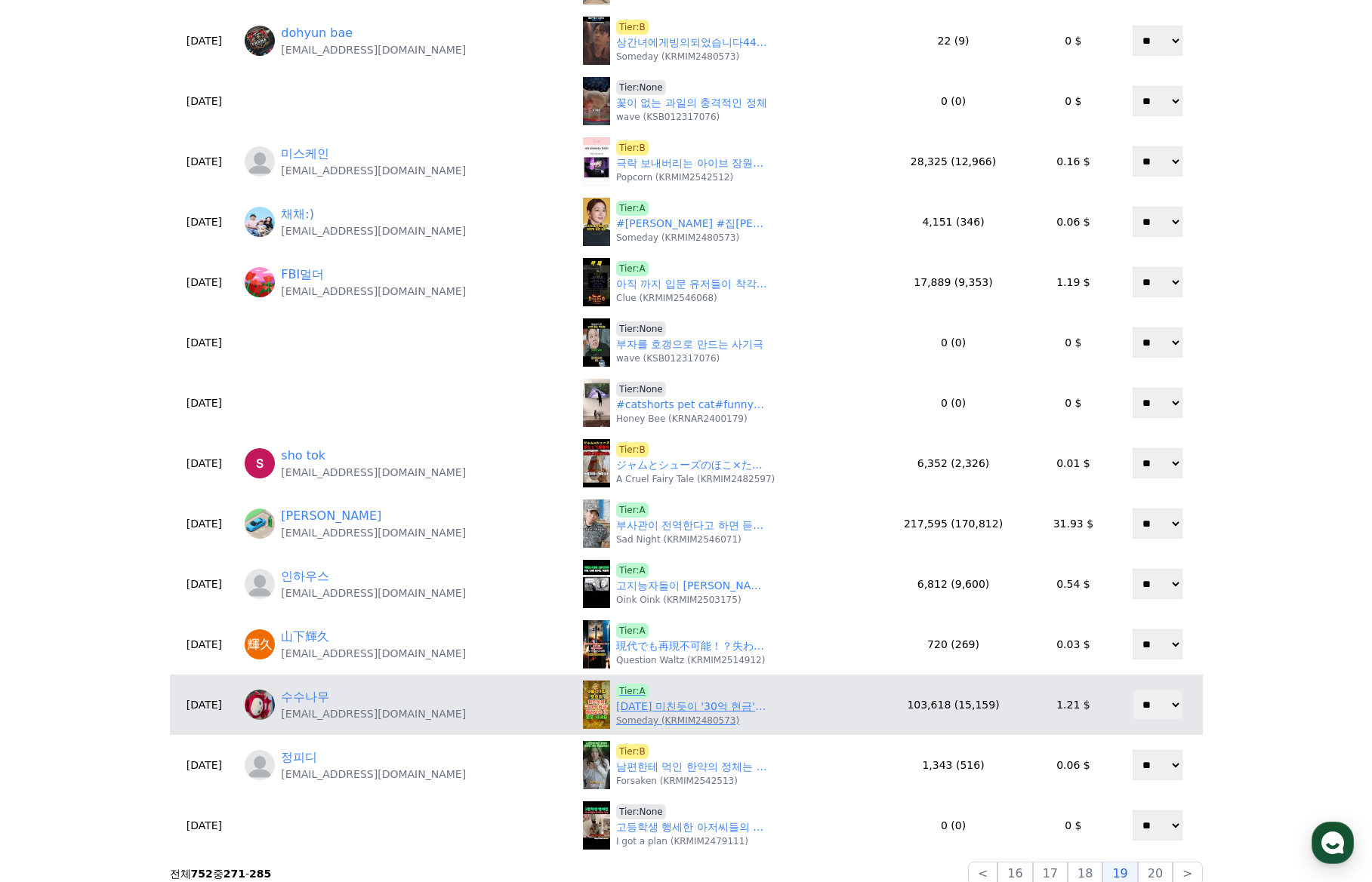
click at [662, 705] on link "9월 27일 토요일 미친듯이 '30억 현금' 몰려오는 띠. 로또 사세요. #재물운 #풍수 #운세 #띠별운세 #금전운 #돈복 #말년운 #횡재수" at bounding box center [691, 707] width 151 height 16
click at [329, 697] on link "수수나무" at bounding box center [305, 697] width 48 height 18
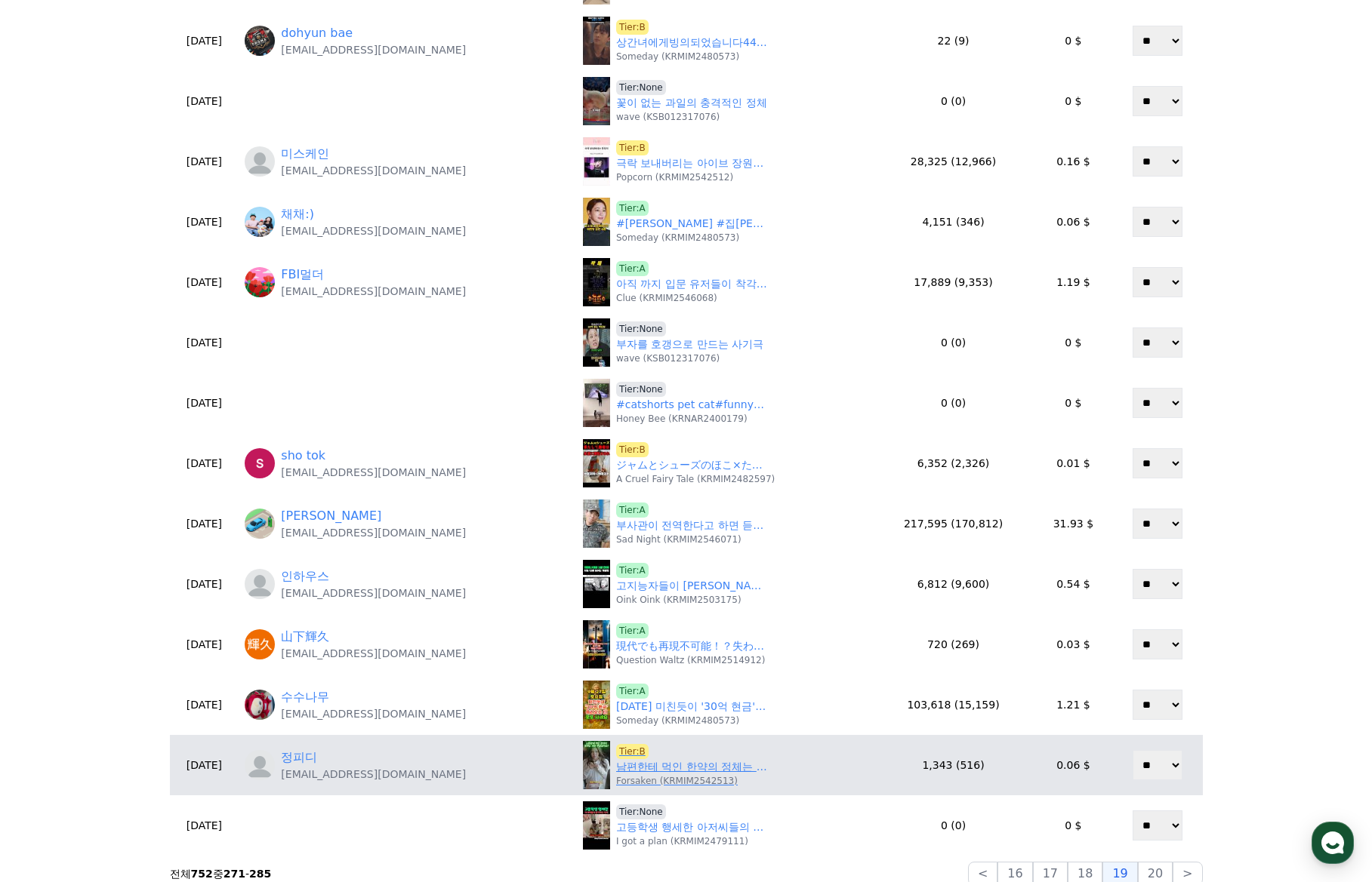
click at [640, 766] on link "남편한테 먹인 한약의 정체는 과연 무엇일까요? #드라마" at bounding box center [691, 768] width 151 height 16
click at [619, 771] on link "남편한테 먹인 한약의 정체는 과연 무엇일까요? #드라마" at bounding box center [691, 768] width 151 height 16
click at [620, 753] on span "Tier:B" at bounding box center [632, 751] width 32 height 15
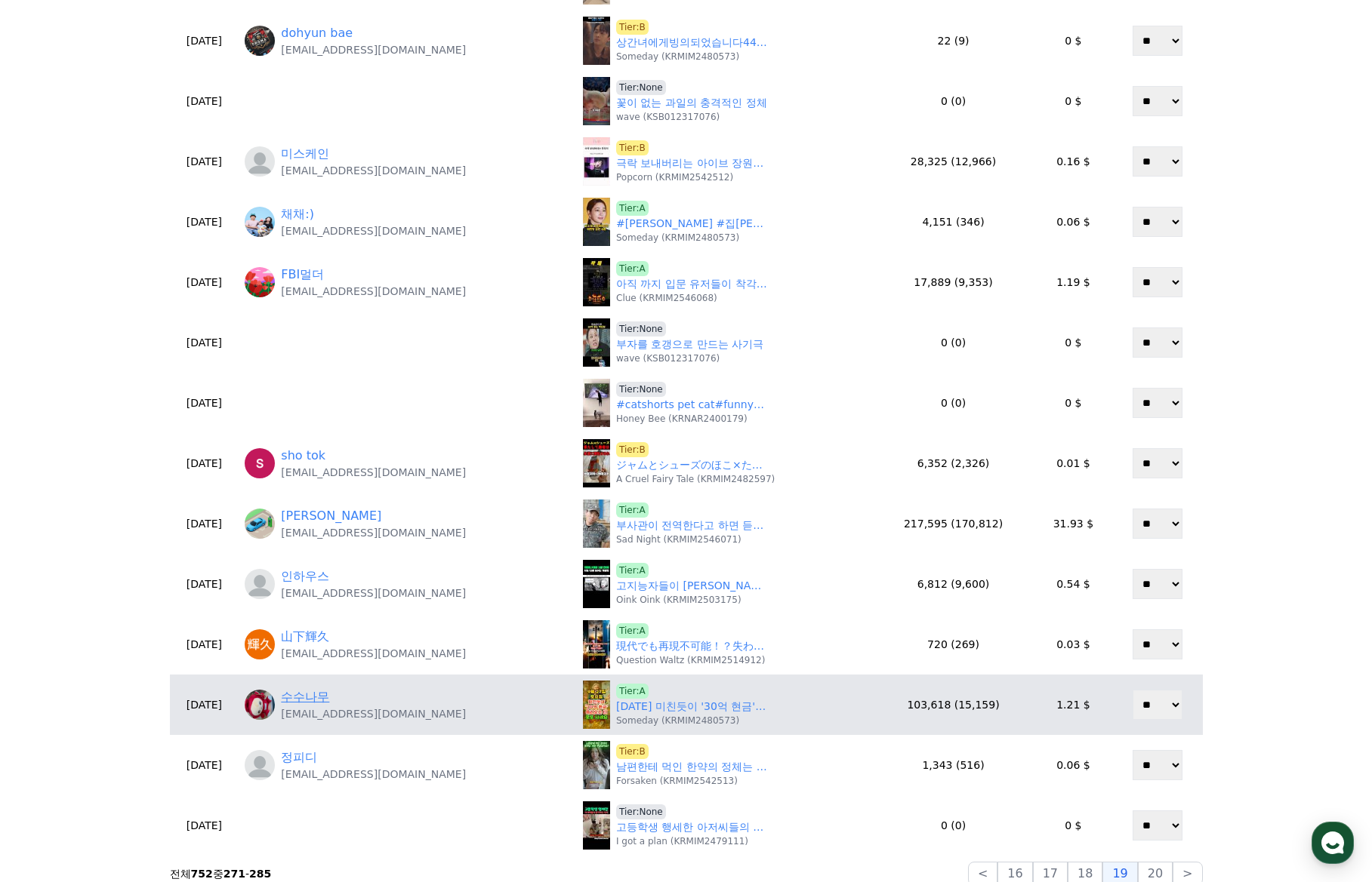
click at [329, 694] on link "수수나무" at bounding box center [305, 697] width 48 height 18
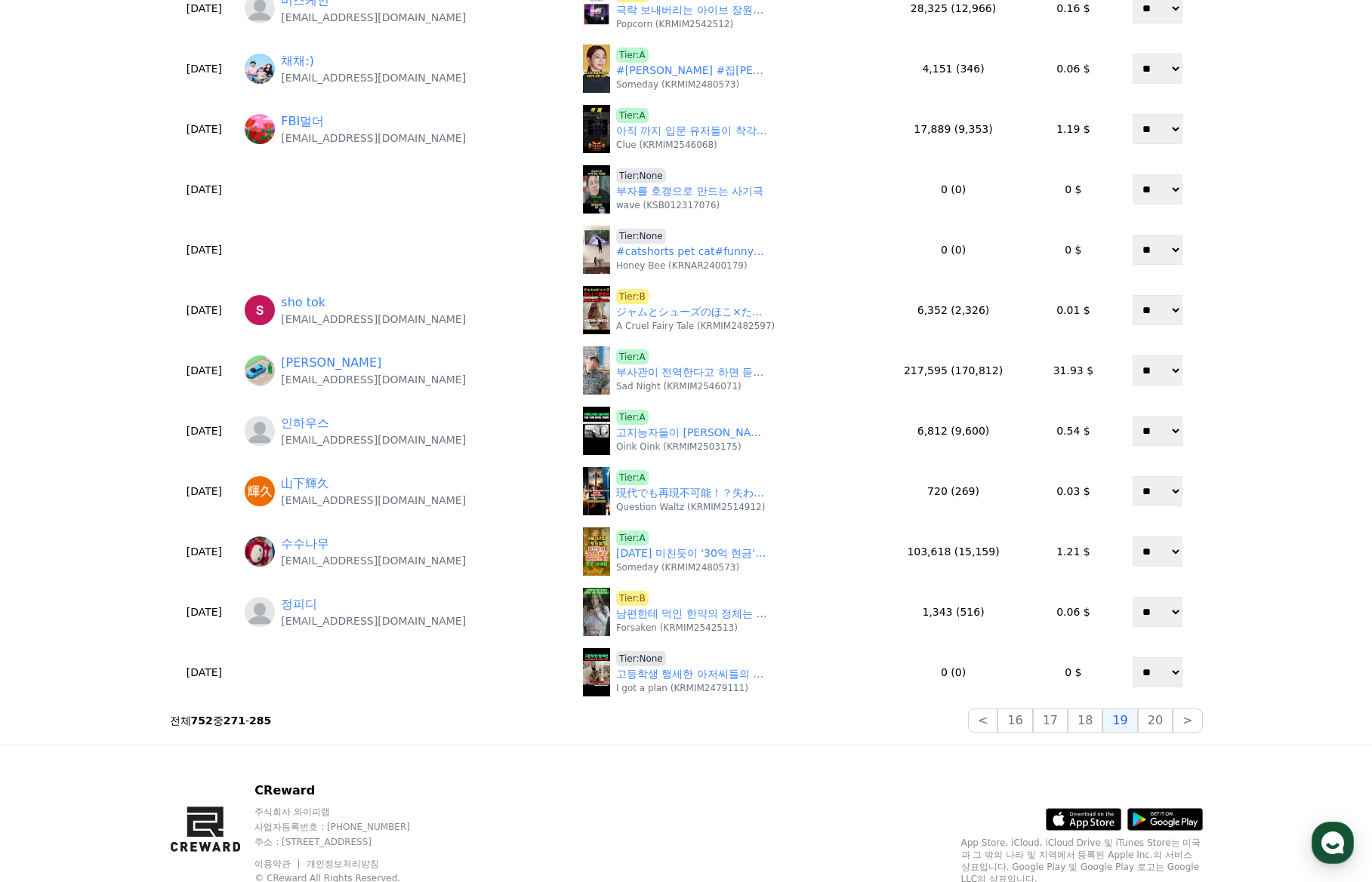
scroll to position [461, 0]
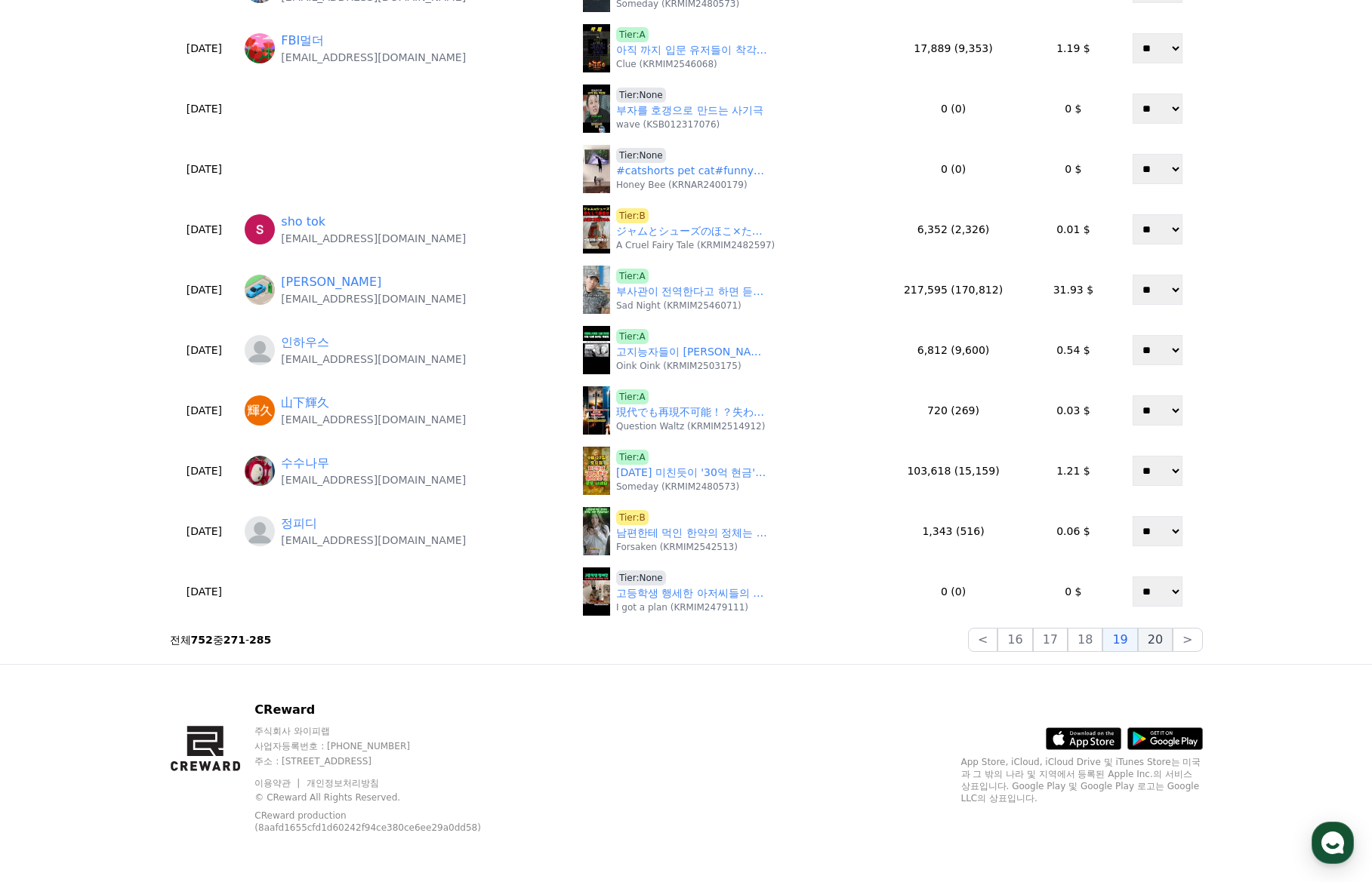
click at [1163, 642] on button "20" at bounding box center [1155, 640] width 35 height 24
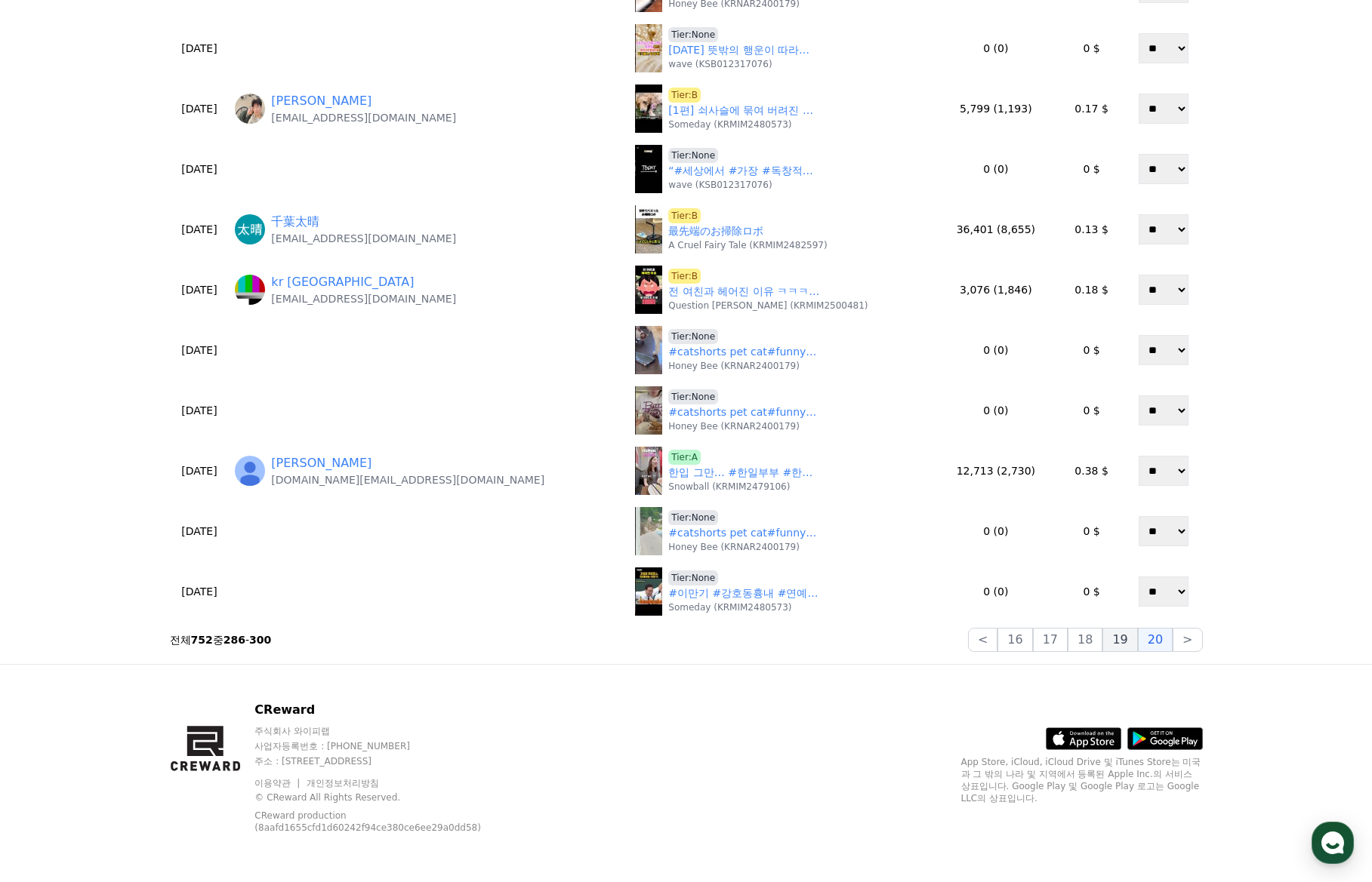
click at [1121, 639] on button "19" at bounding box center [1120, 640] width 35 height 24
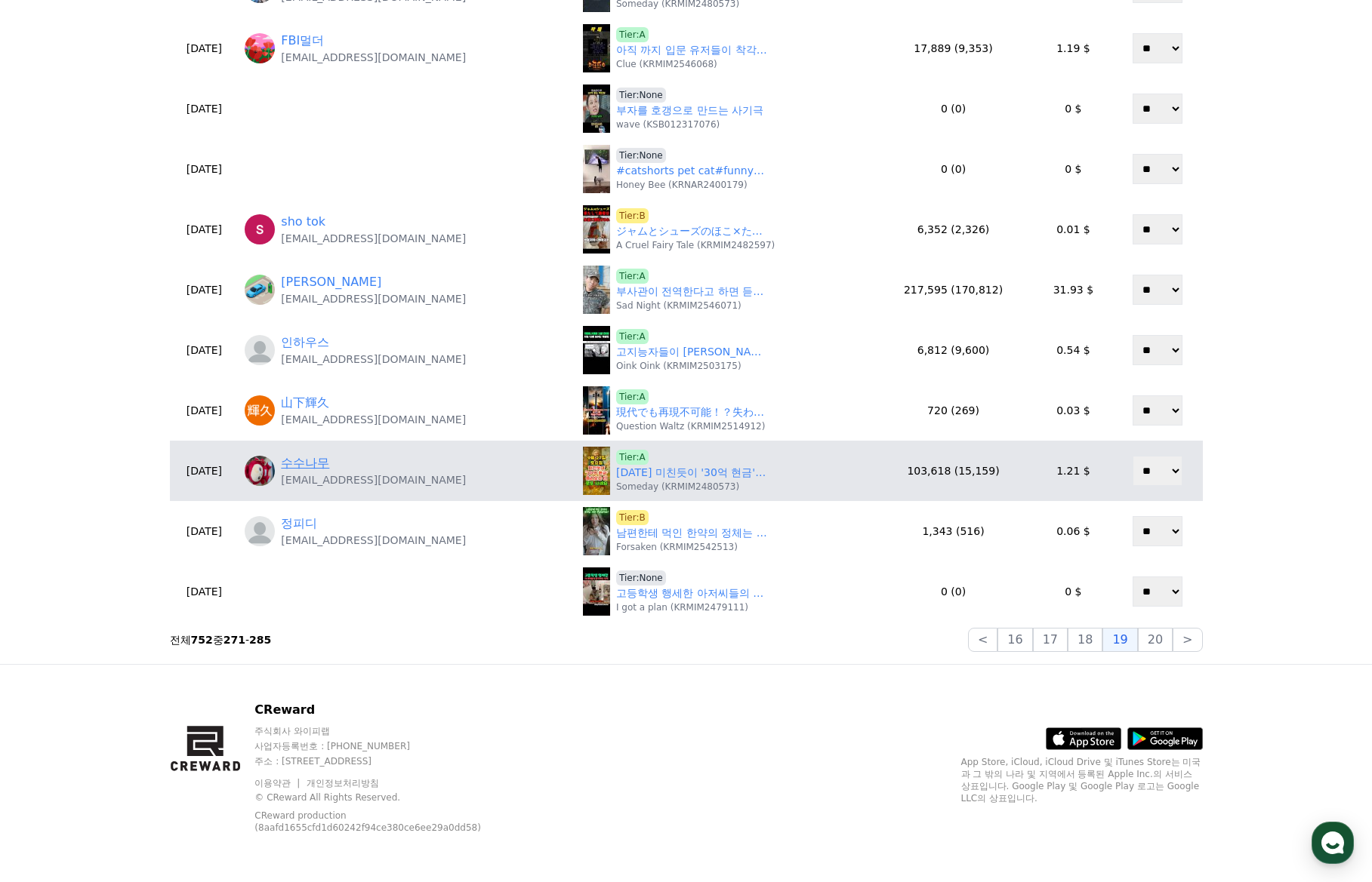
click at [329, 461] on link "수수나무" at bounding box center [305, 463] width 48 height 18
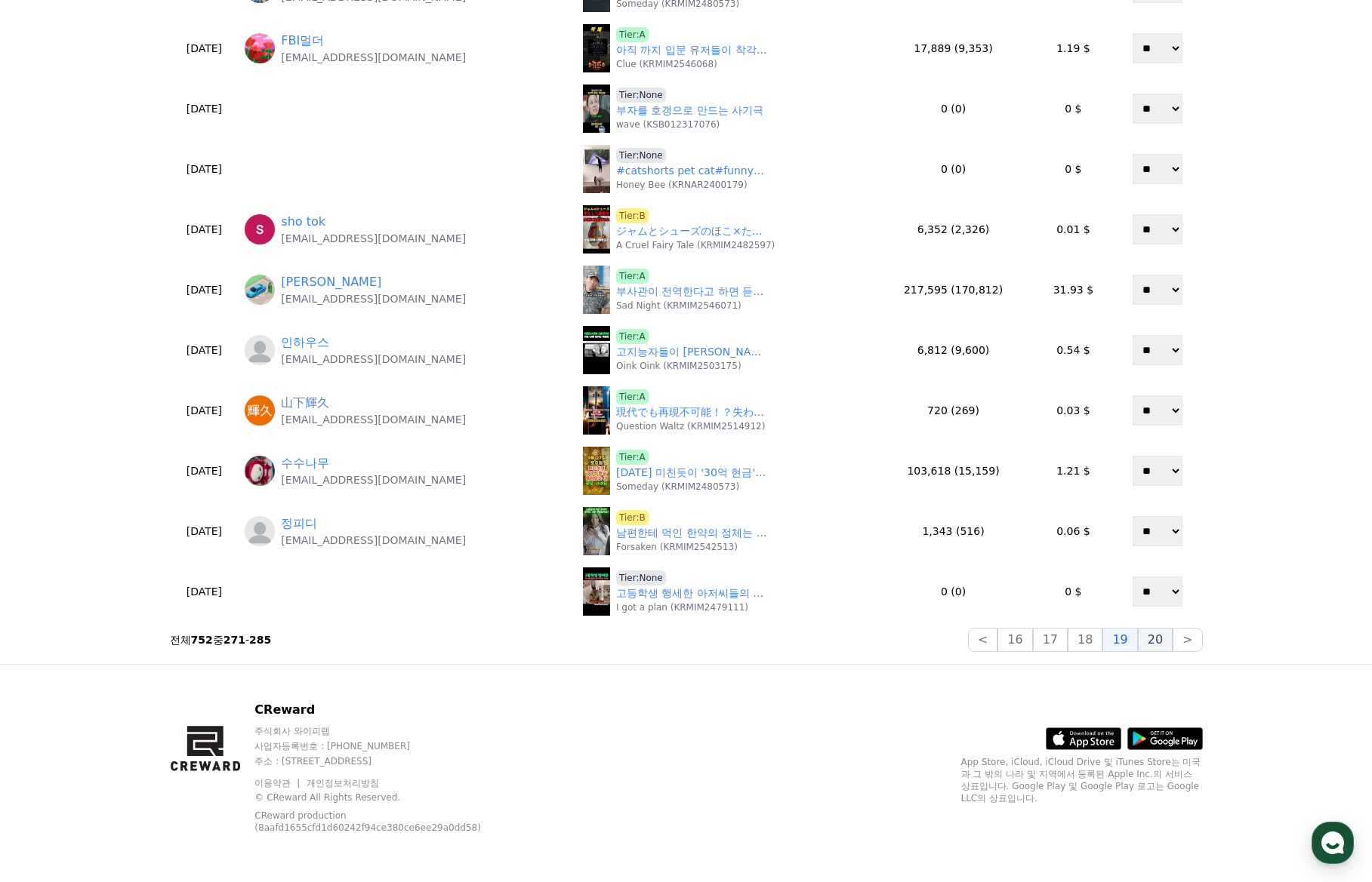
click at [1162, 637] on button "20" at bounding box center [1155, 640] width 35 height 24
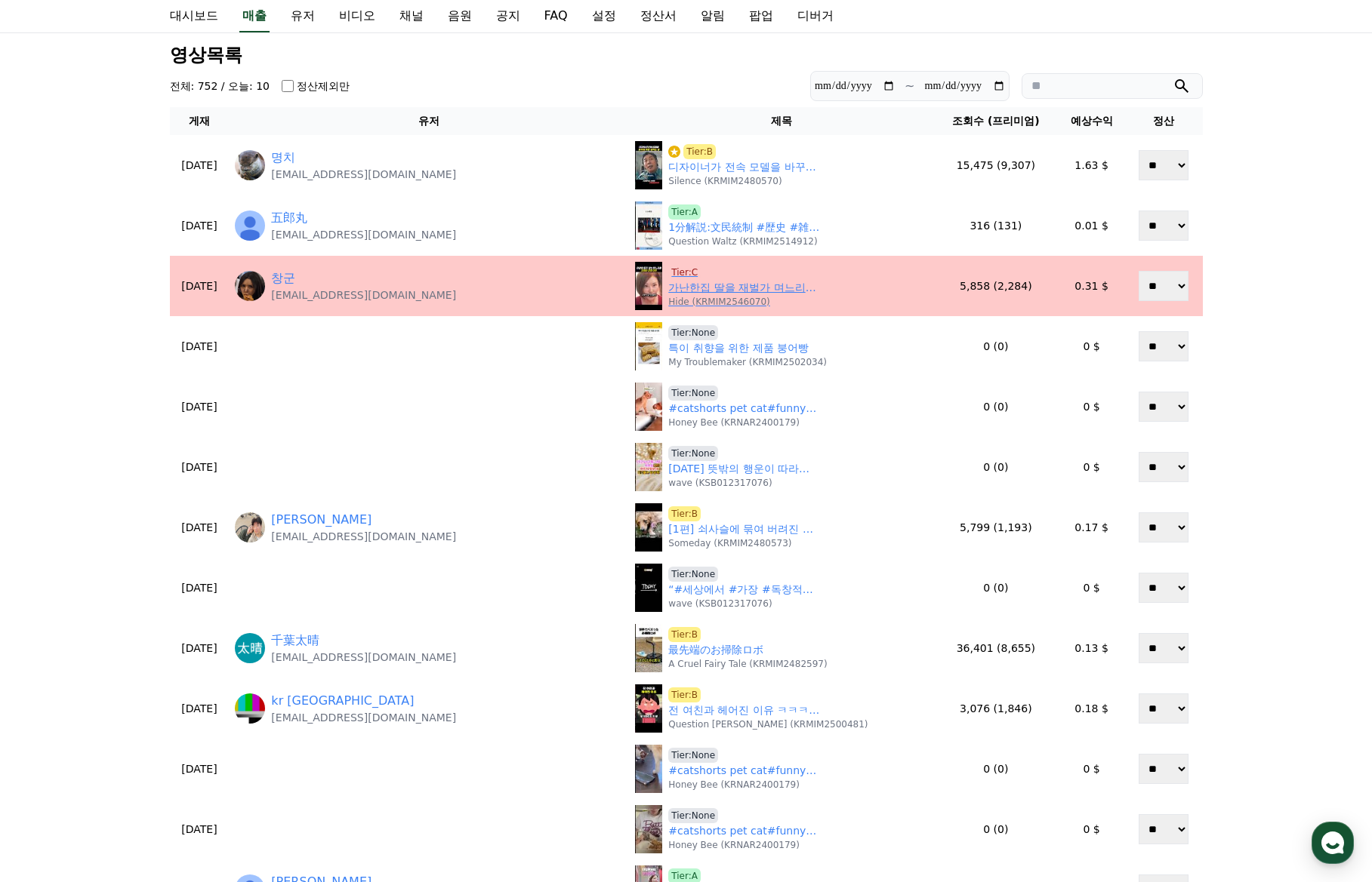
scroll to position [7, 0]
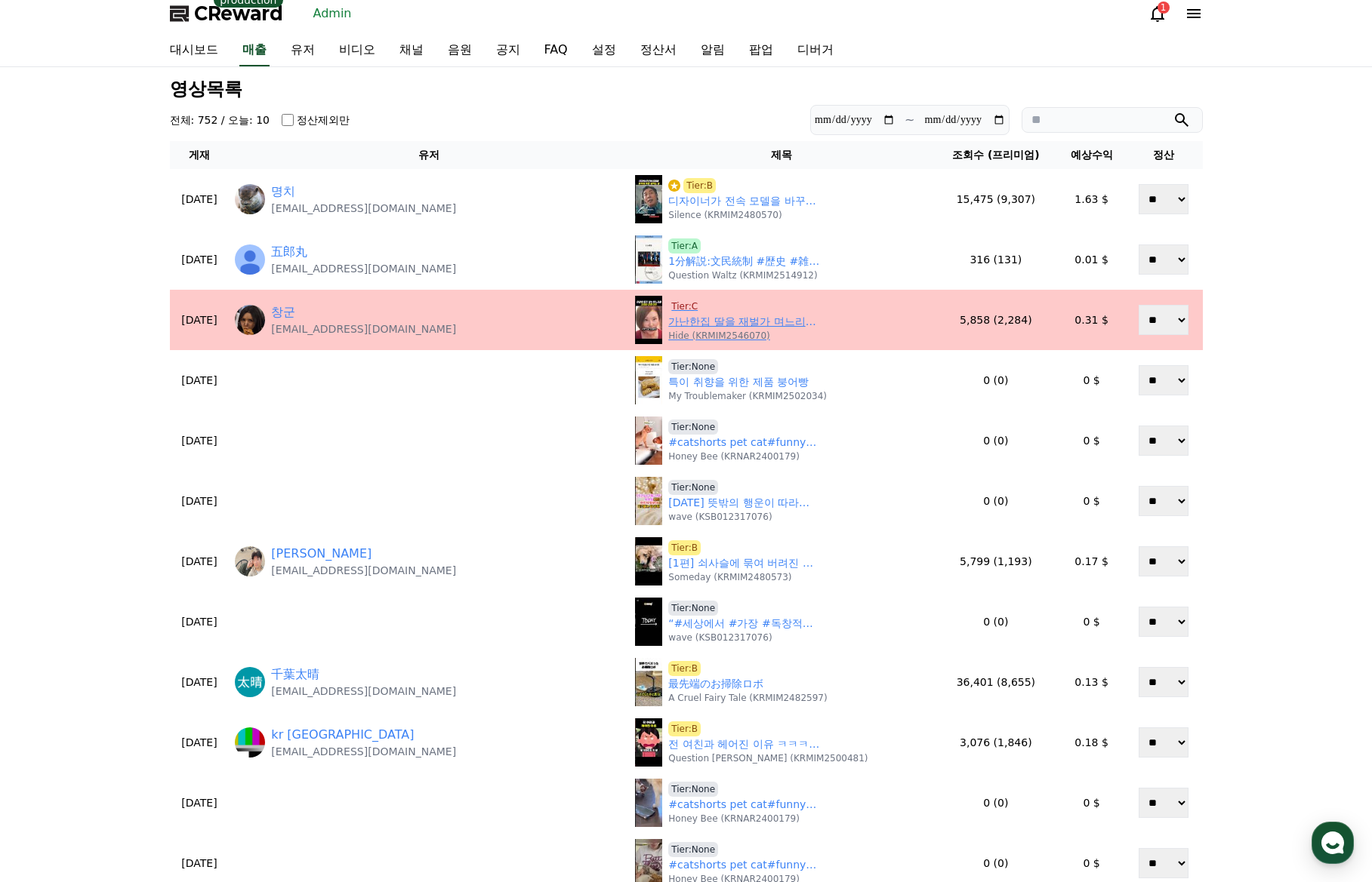
click at [669, 306] on span "Tier:C" at bounding box center [685, 306] width 32 height 15
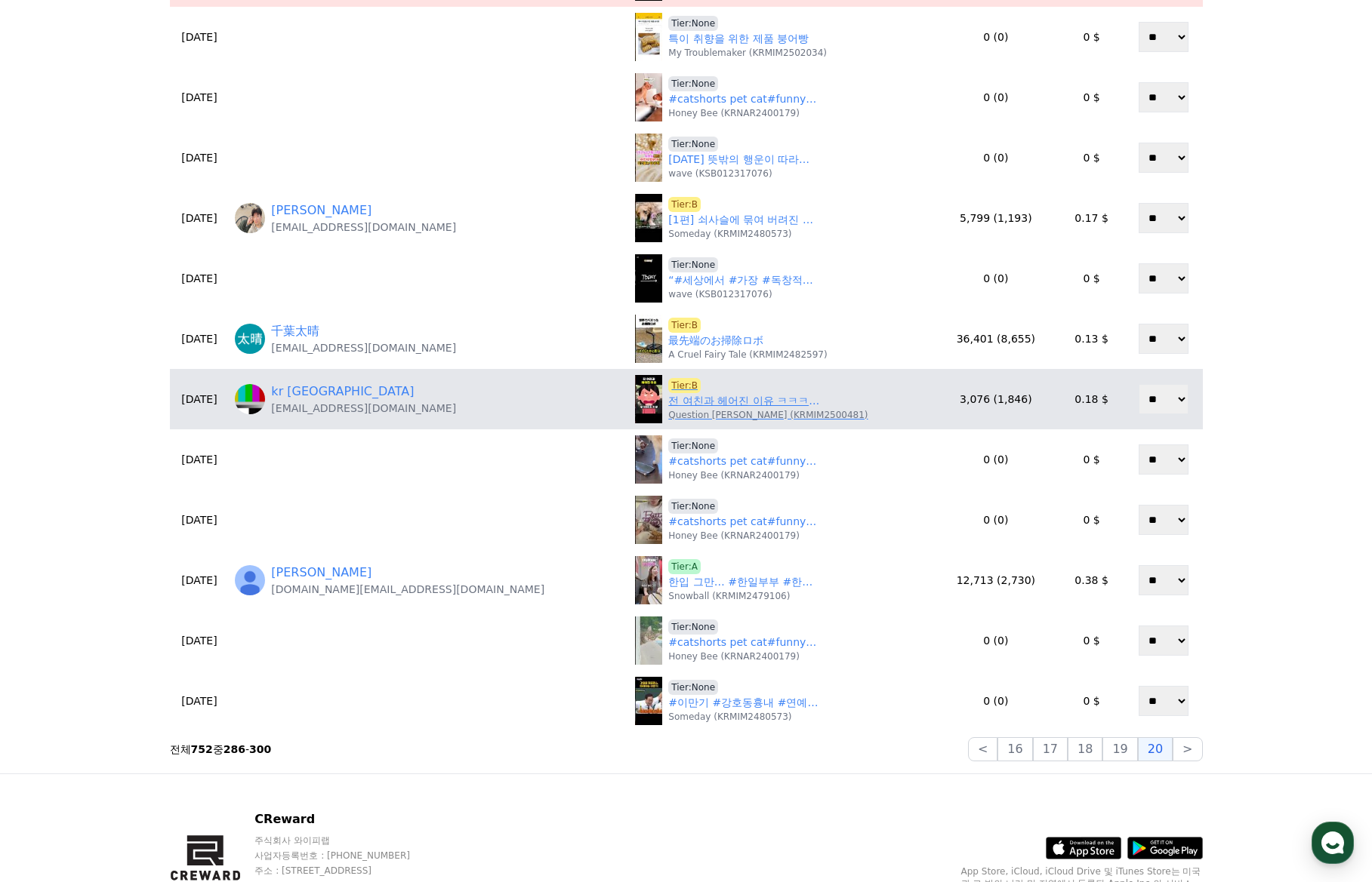
scroll to position [385, 0]
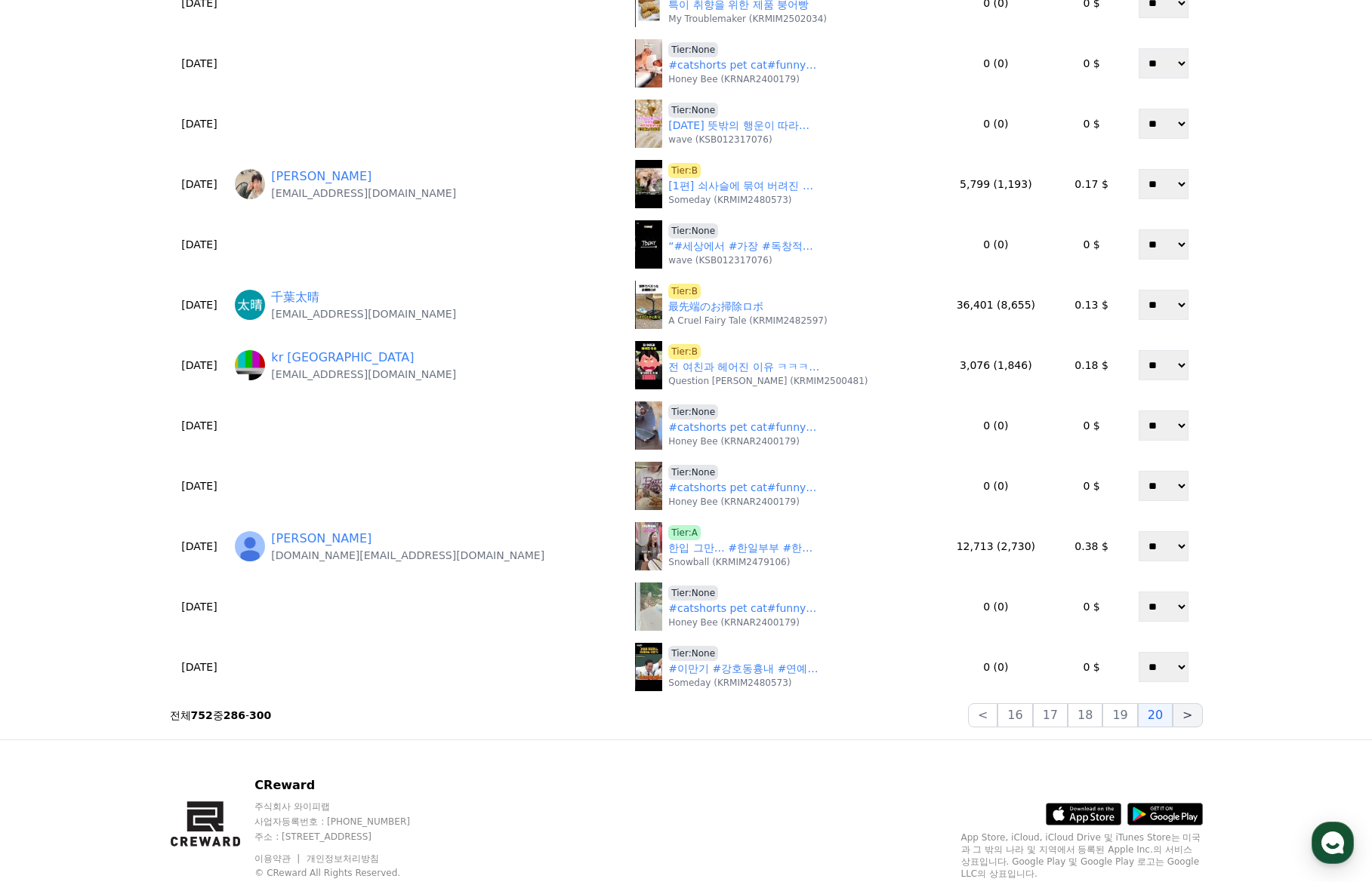
click at [1190, 716] on button ">" at bounding box center [1187, 715] width 30 height 24
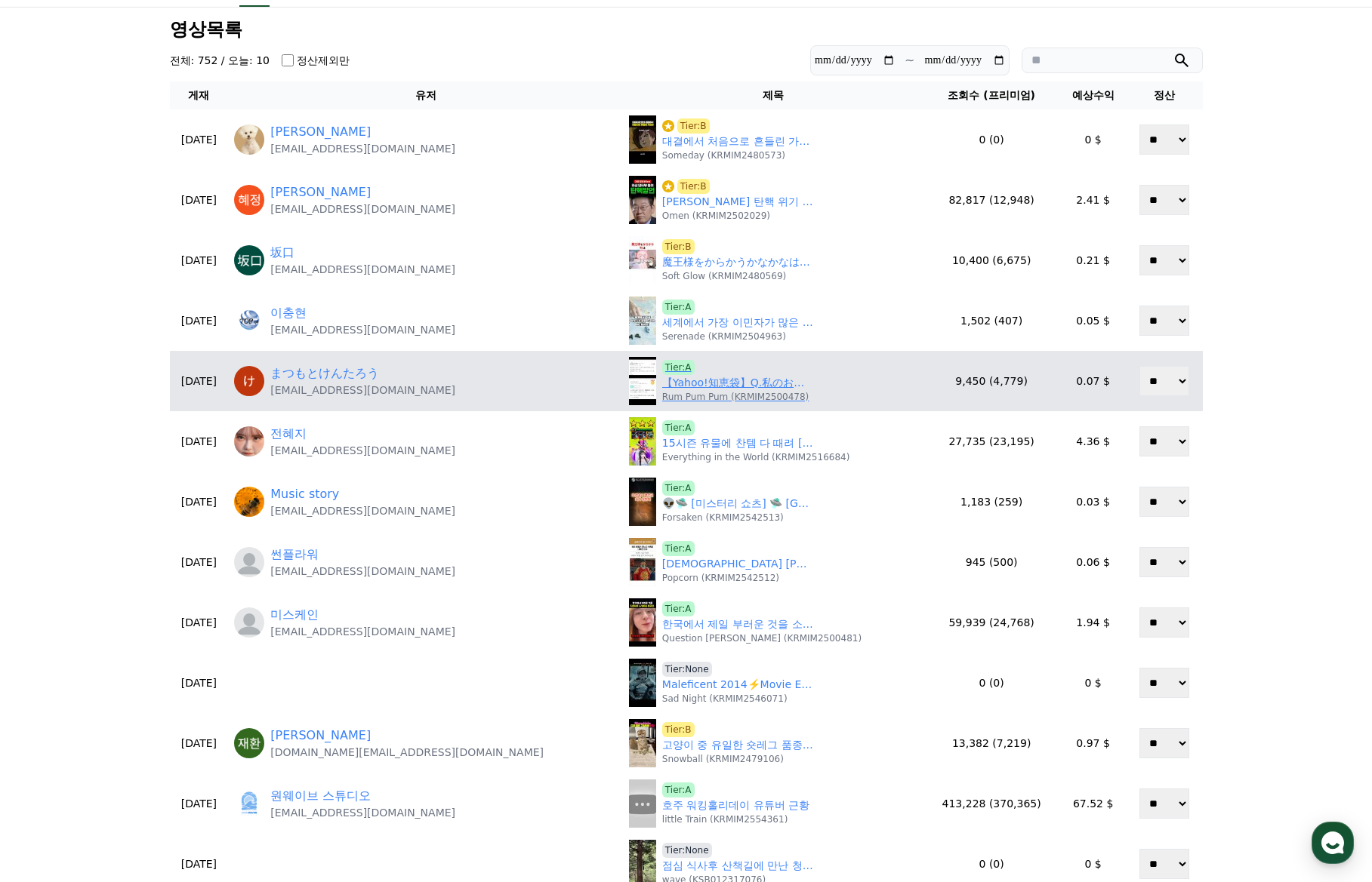
scroll to position [75, 0]
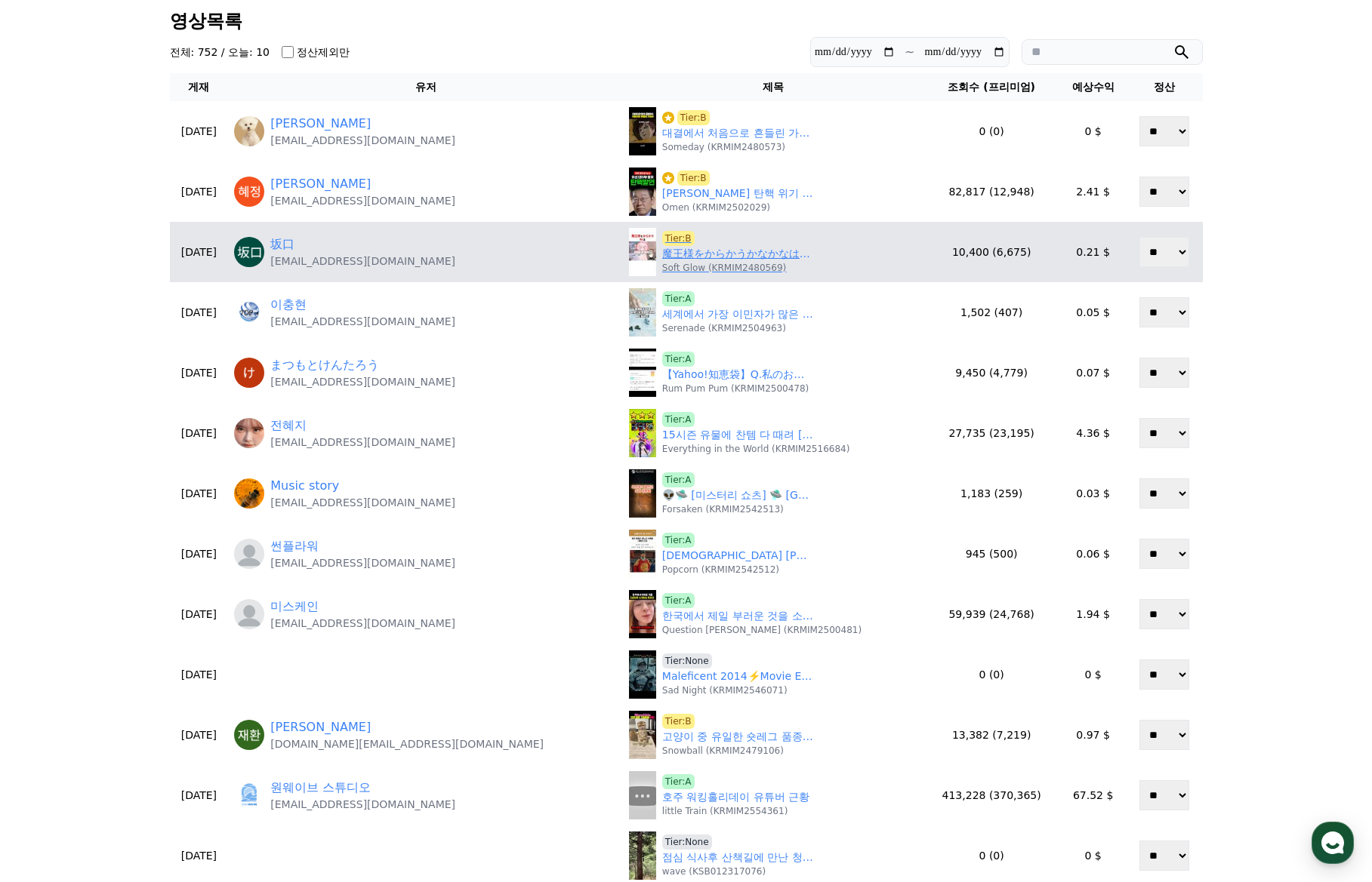
click at [662, 253] on link "魔王様をからかうかなかなは　【にじさんじ切り抜き】#shorts" at bounding box center [737, 254] width 151 height 16
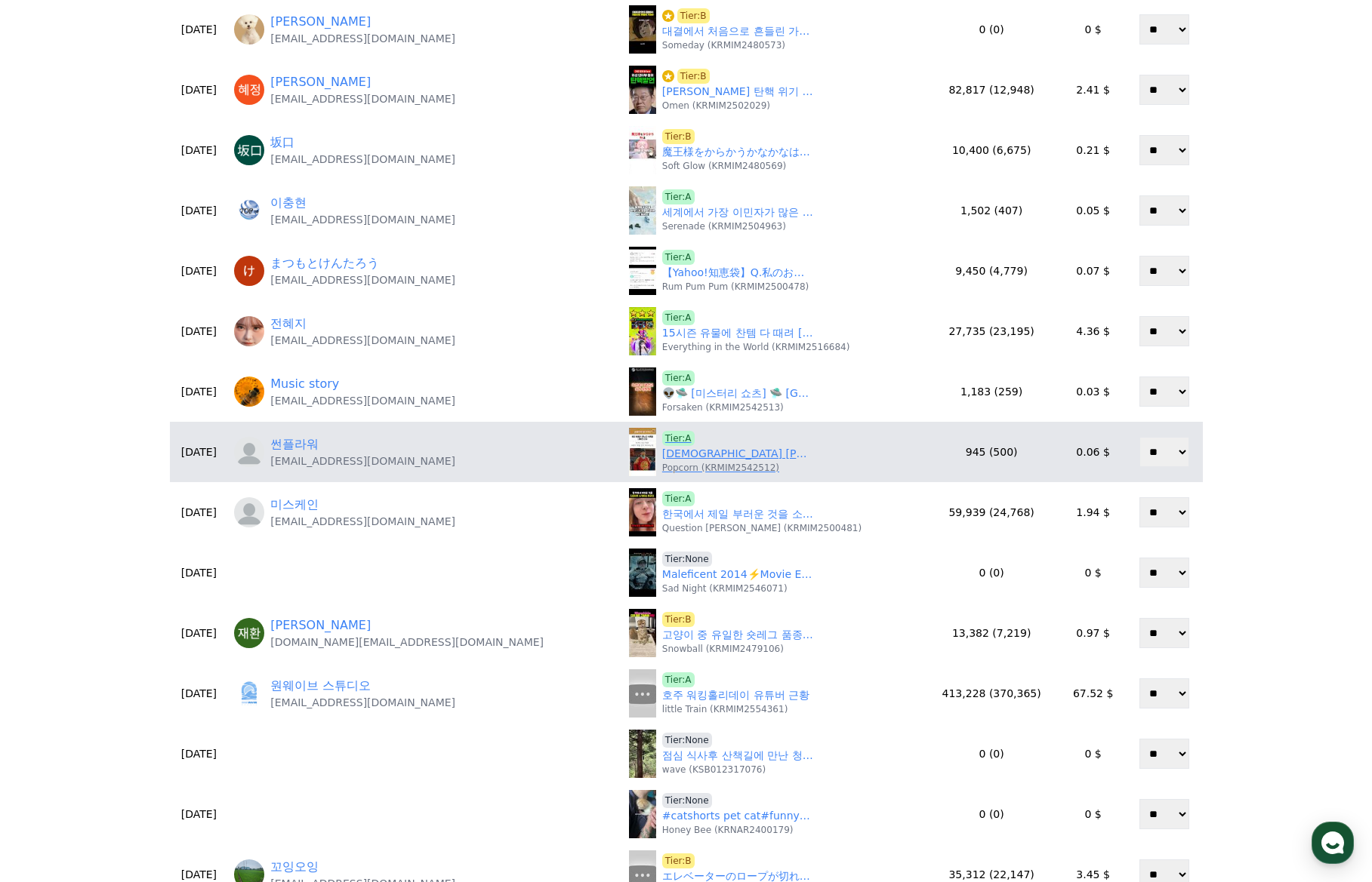
scroll to position [226, 0]
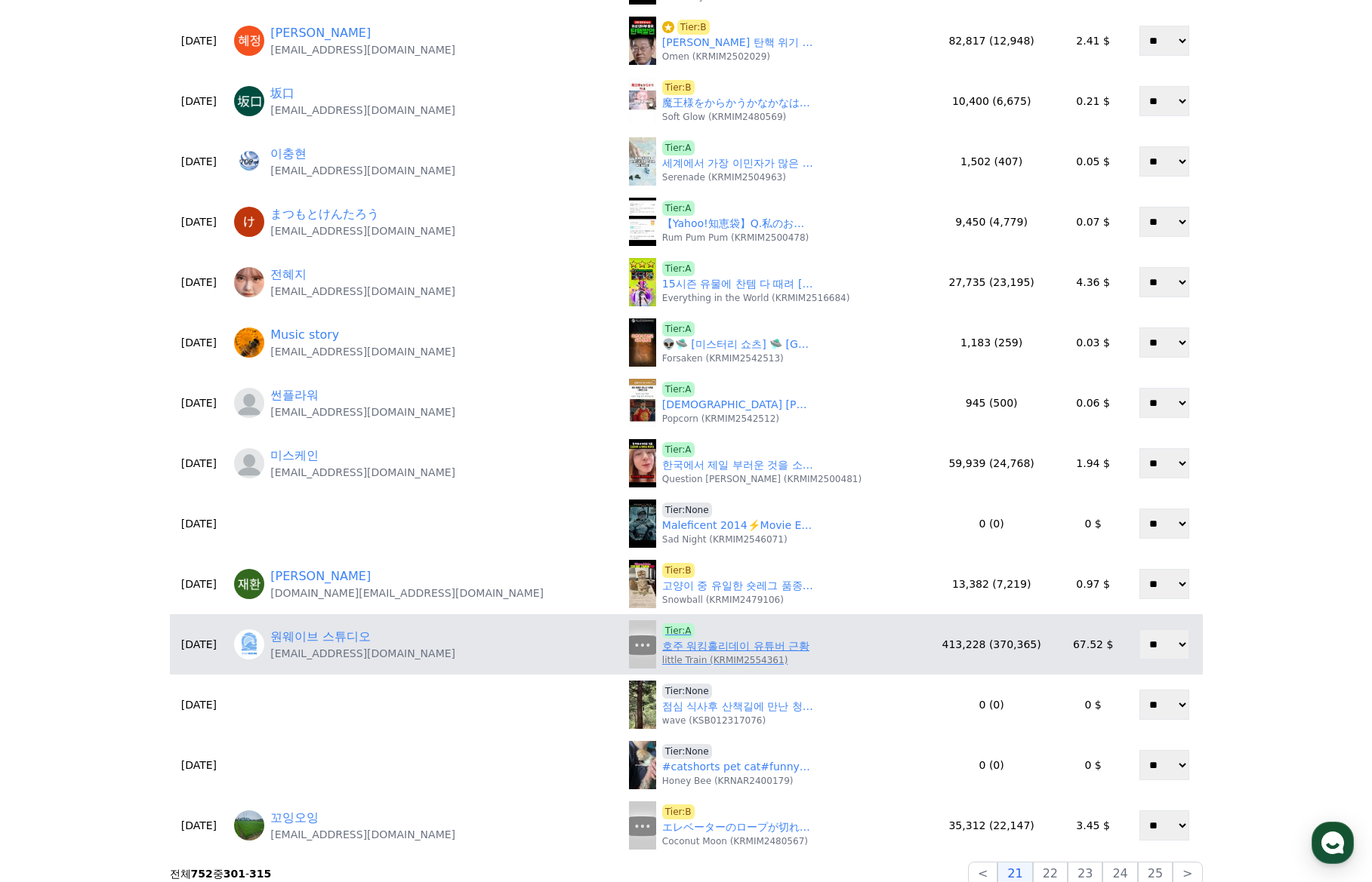
click at [662, 650] on link "호주 워킹홀리데이 유튜버 근황" at bounding box center [736, 647] width 147 height 16
click at [662, 623] on span "Tier:A" at bounding box center [678, 631] width 32 height 15
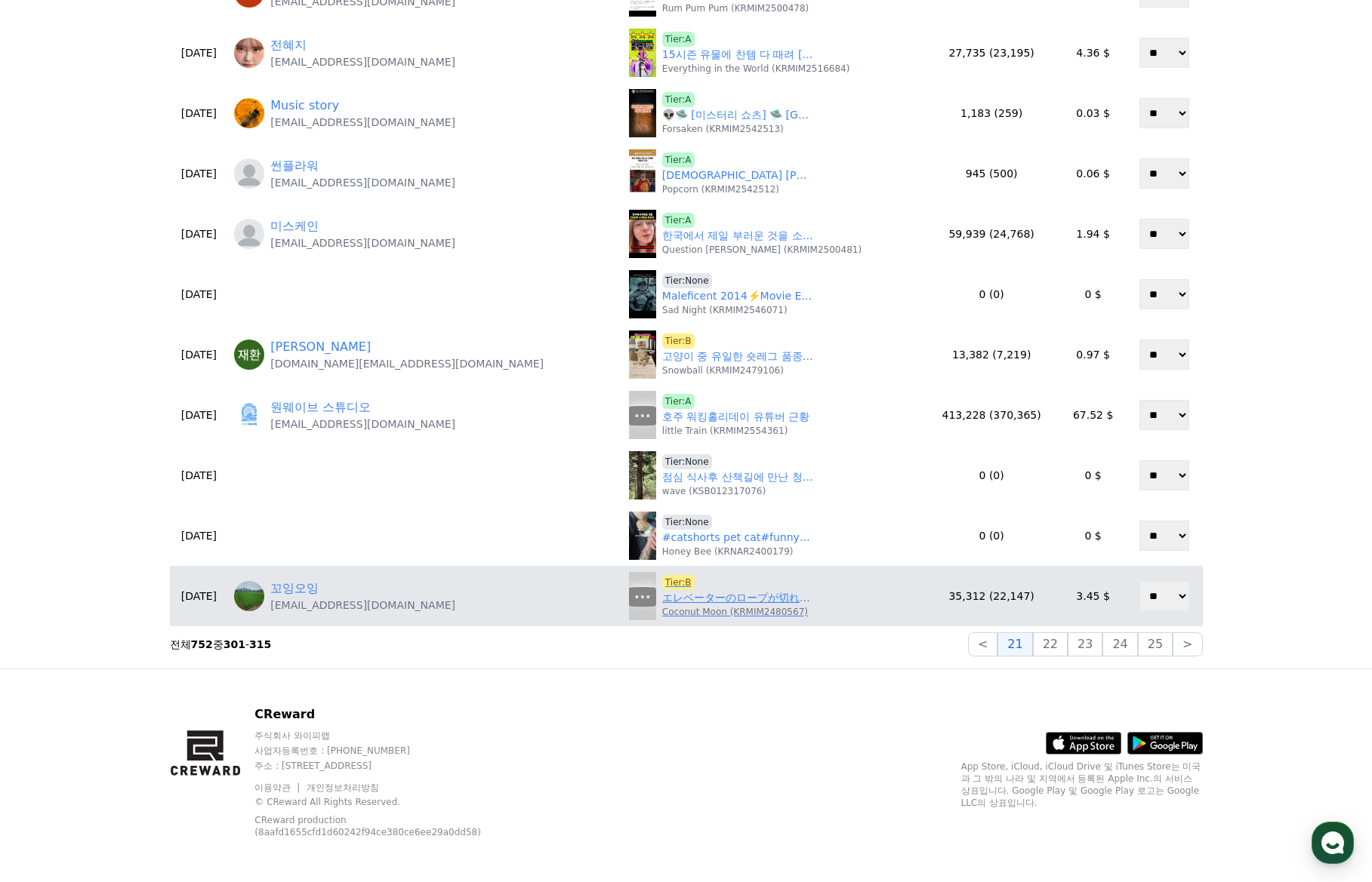
scroll to position [461, 0]
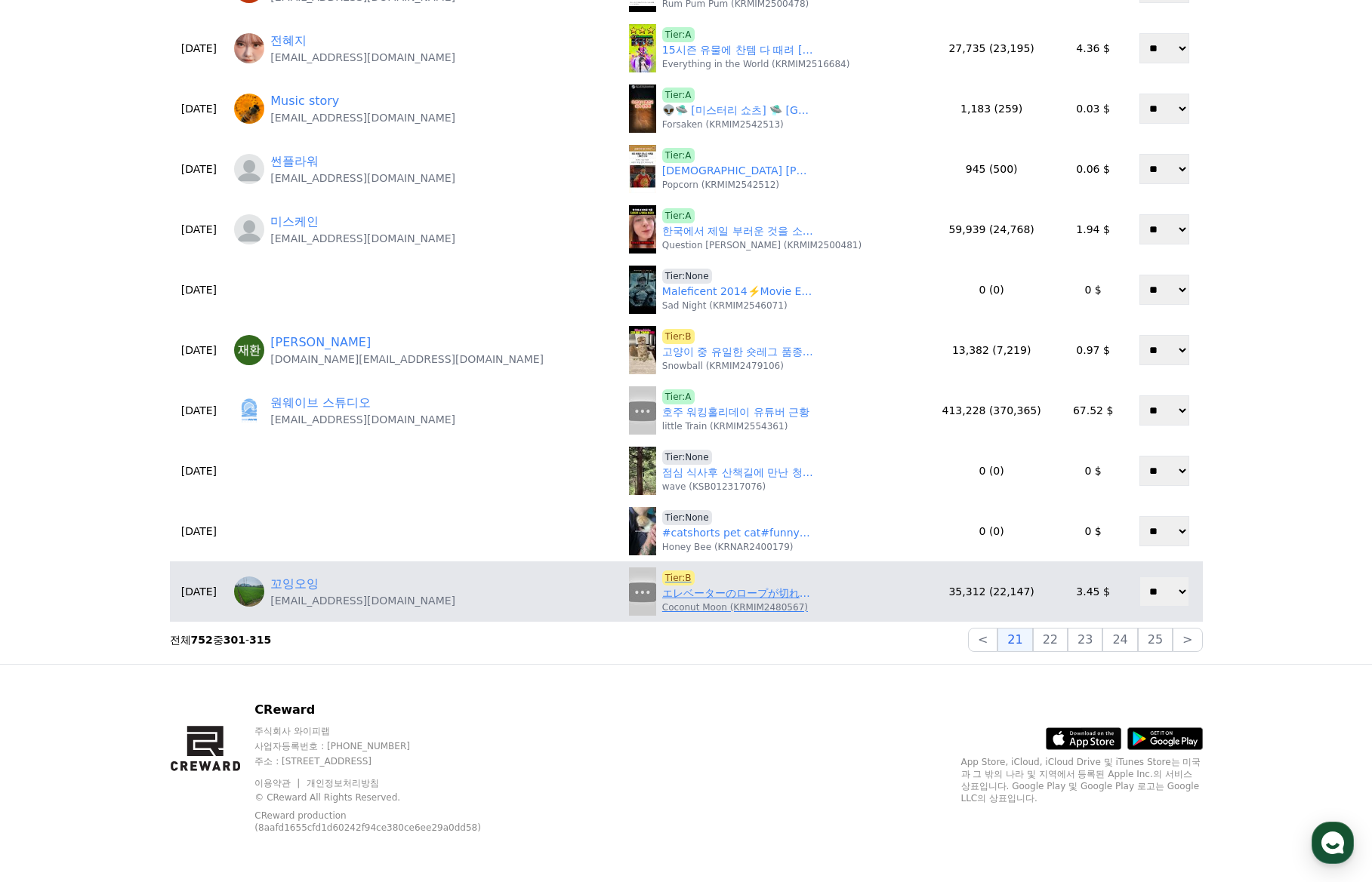
click at [662, 596] on link "エレベーターのロープが切れたら？" at bounding box center [737, 594] width 151 height 16
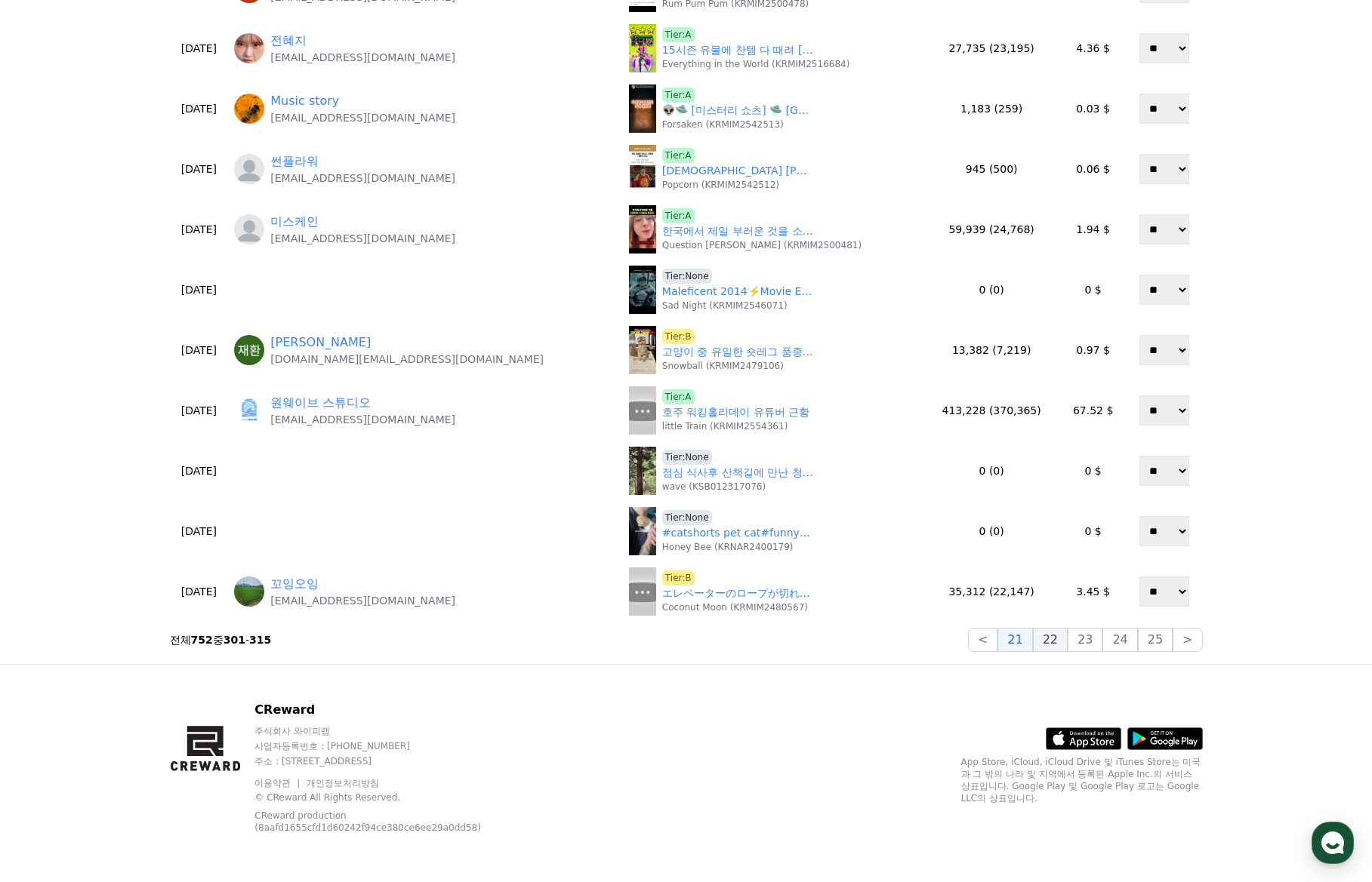
click at [1063, 636] on button "22" at bounding box center [1050, 640] width 35 height 24
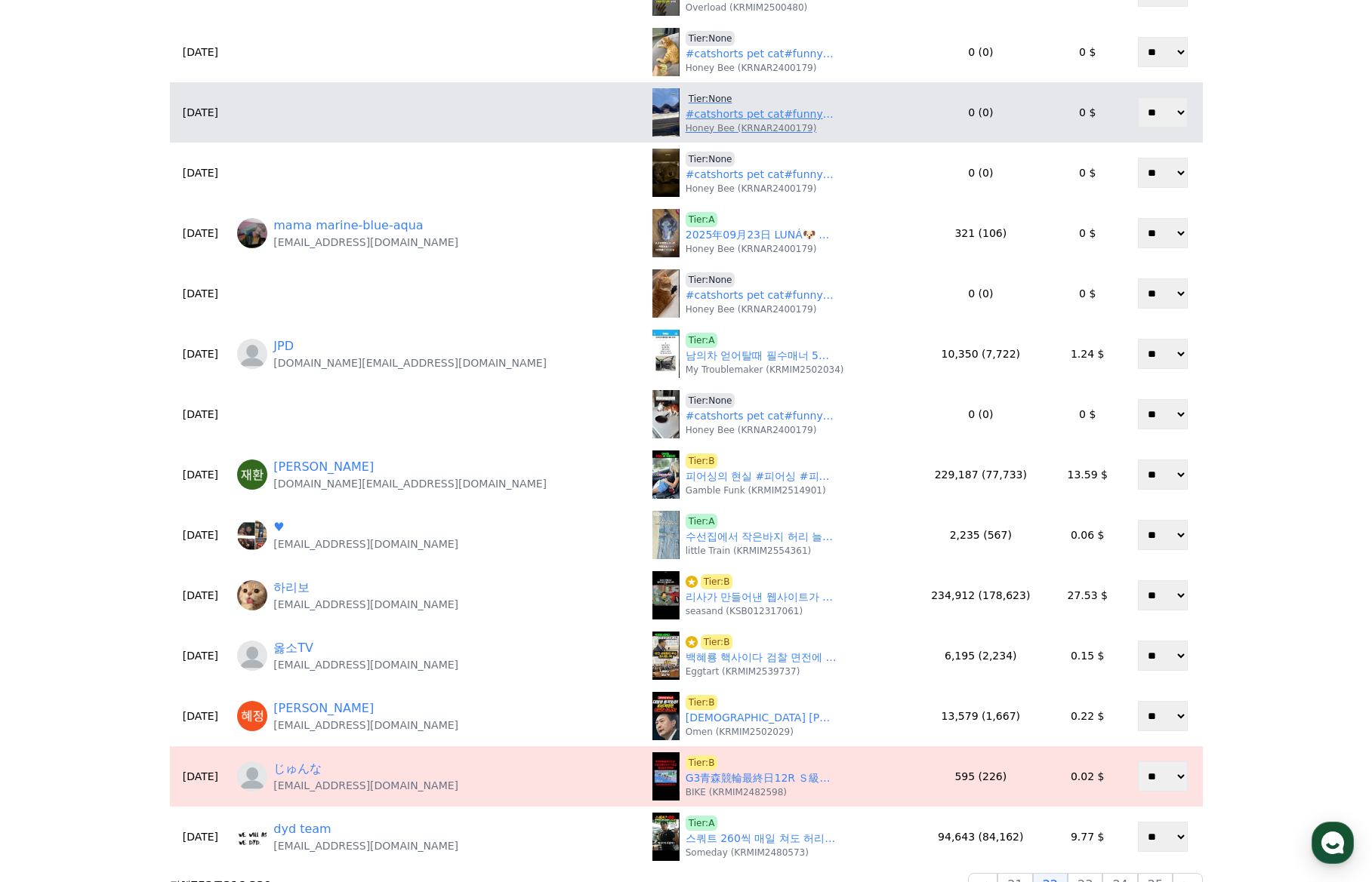
scroll to position [226, 0]
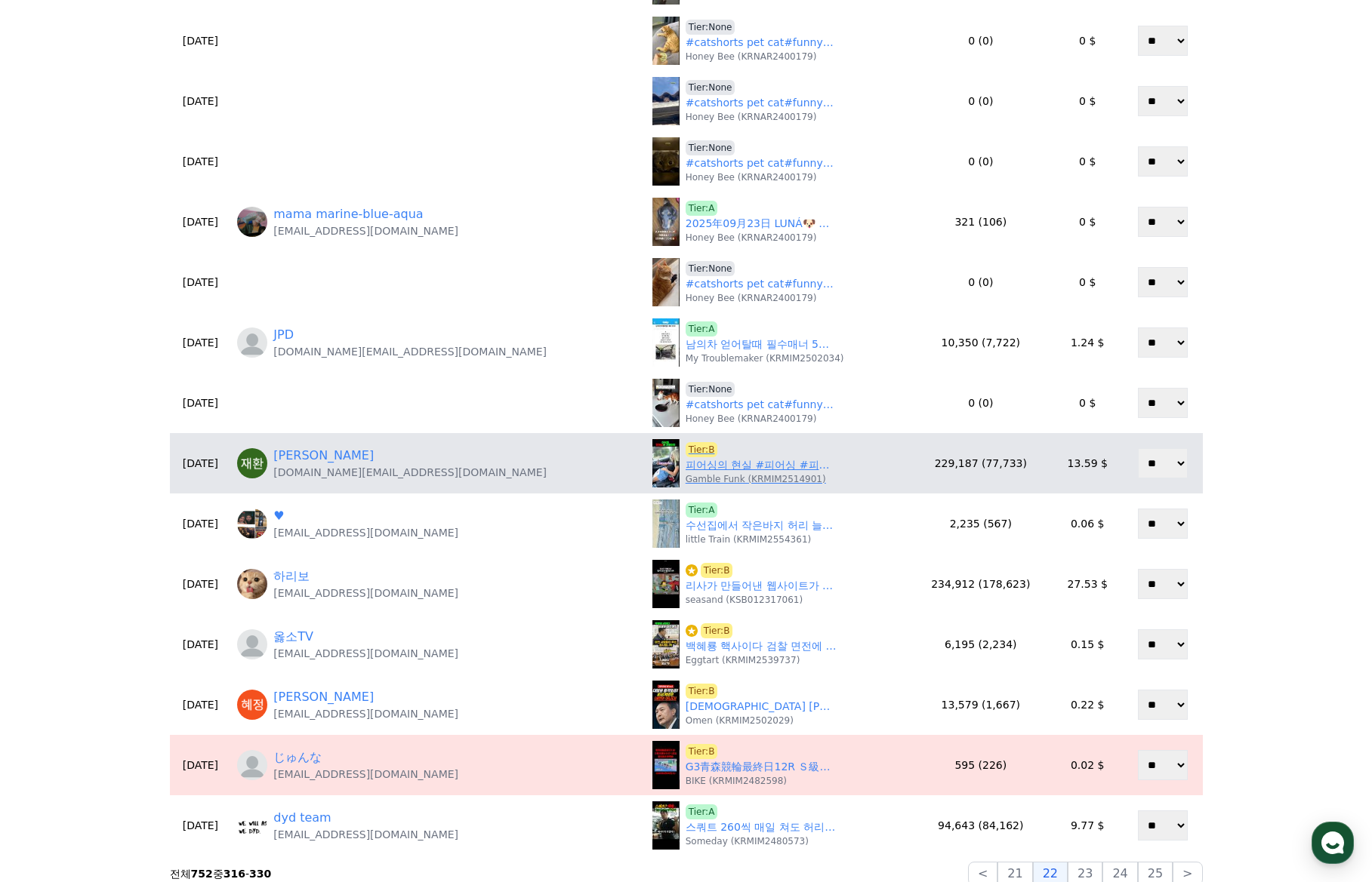
click at [686, 461] on link "피어싱의 현실 #피어싱 #피어싱현실 #피어싱고통 #피어싱후기 #피어싱염증 #배꼽피어싱 #입술피어싱 #귀피어싱#예쁘면끝" at bounding box center [761, 465] width 151 height 16
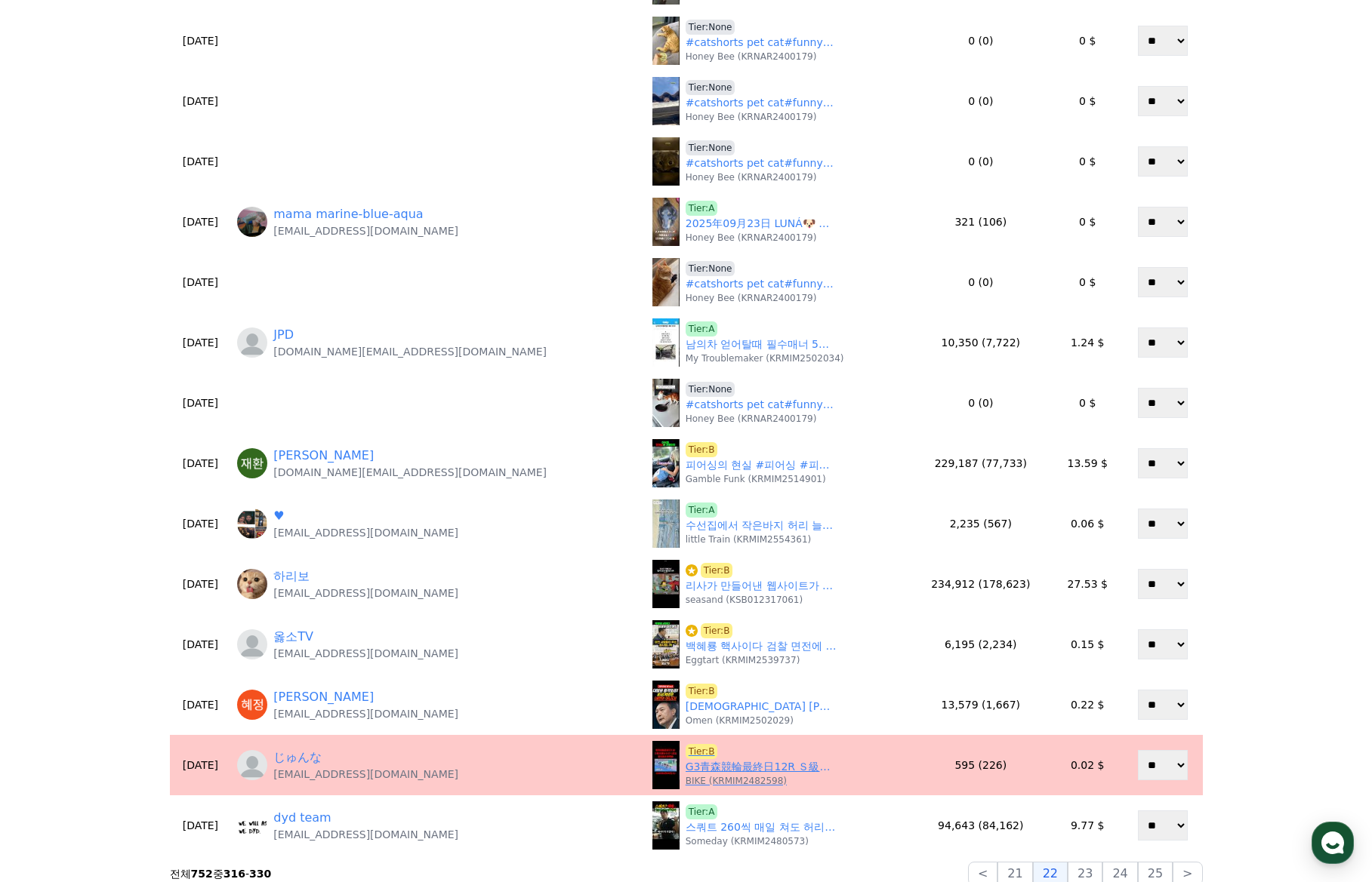
click at [686, 747] on span "Tier:B" at bounding box center [702, 751] width 32 height 15
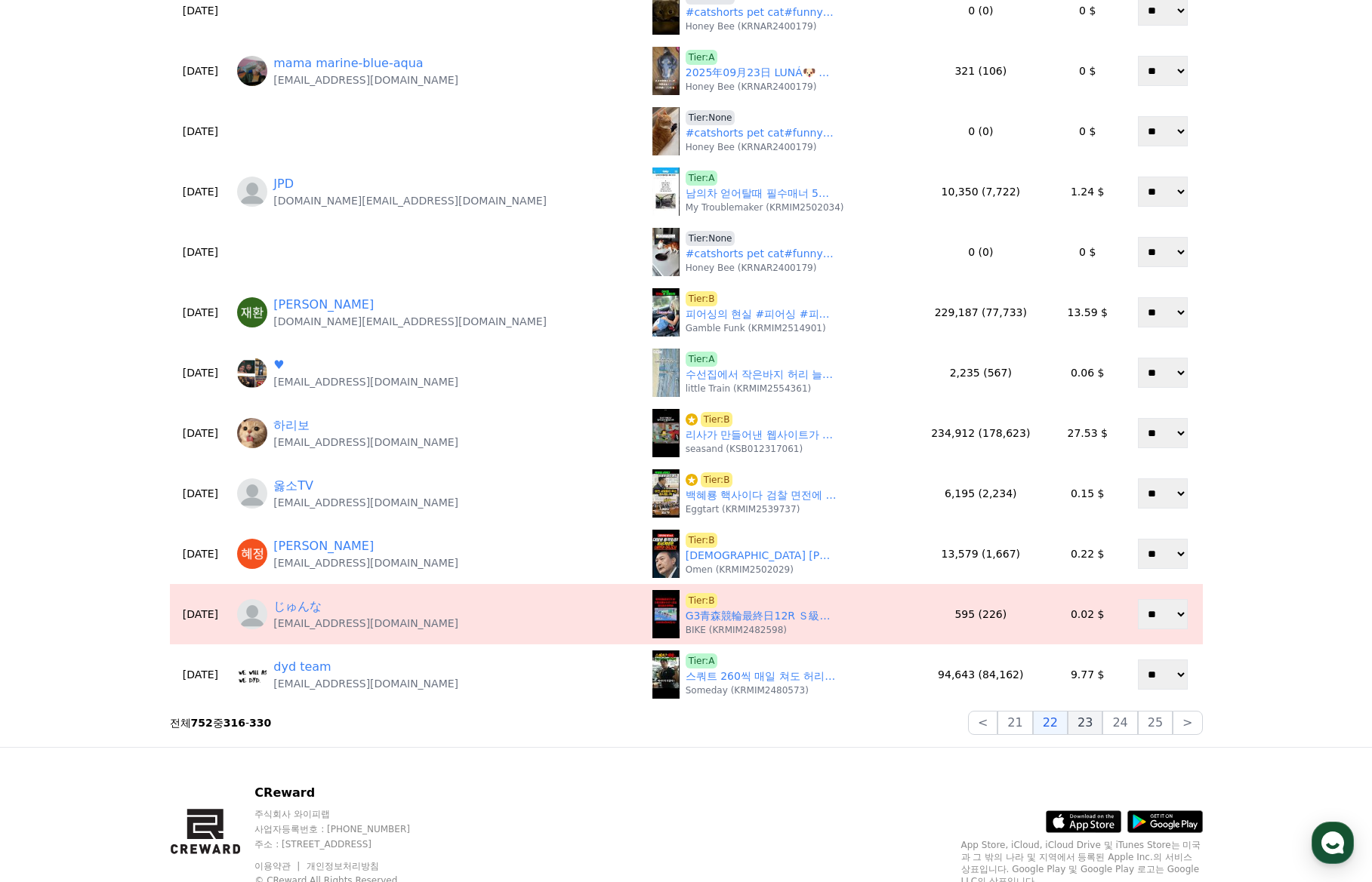
click at [1088, 727] on button "23" at bounding box center [1085, 723] width 35 height 24
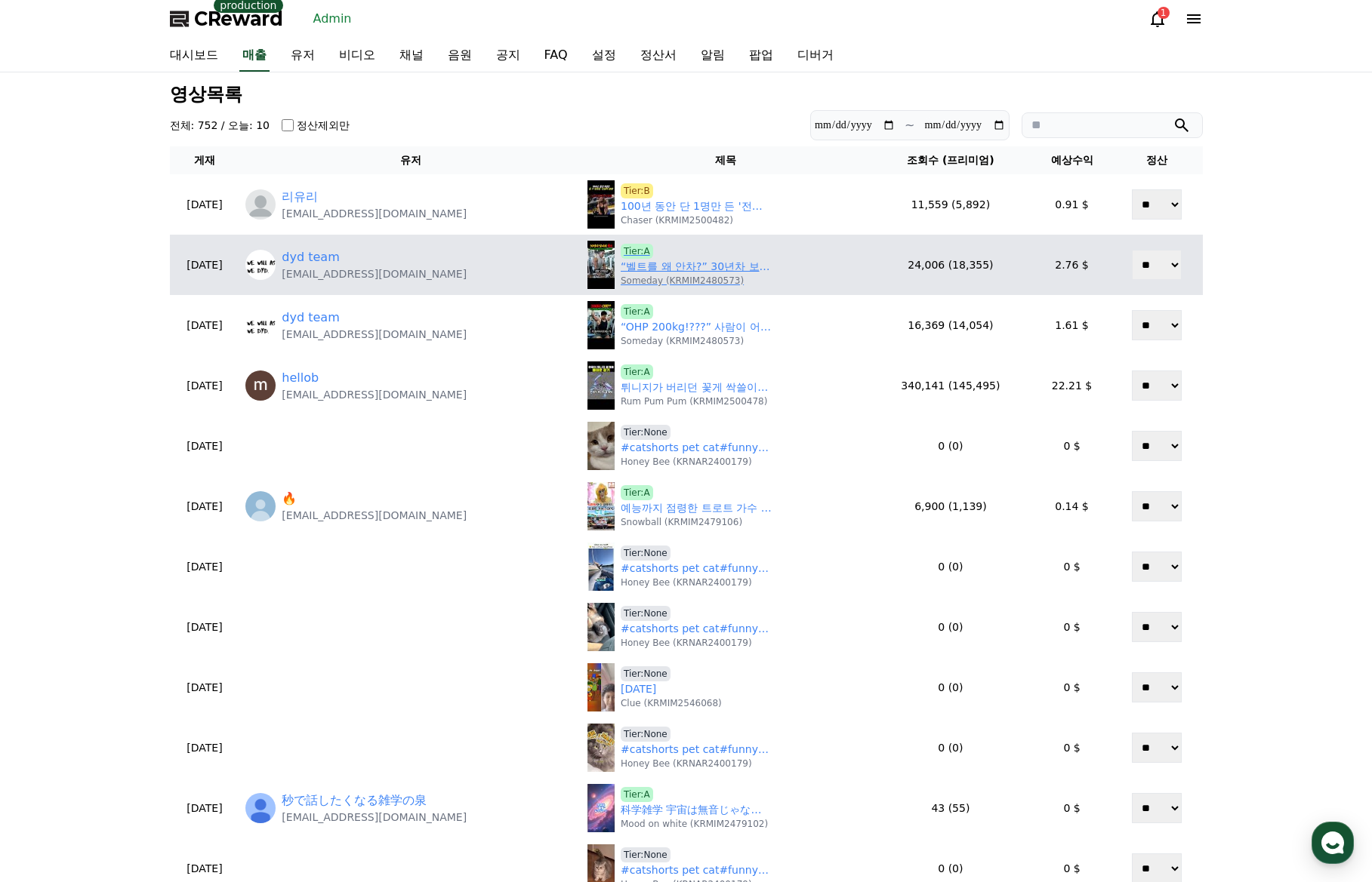
scroll to position [0, 0]
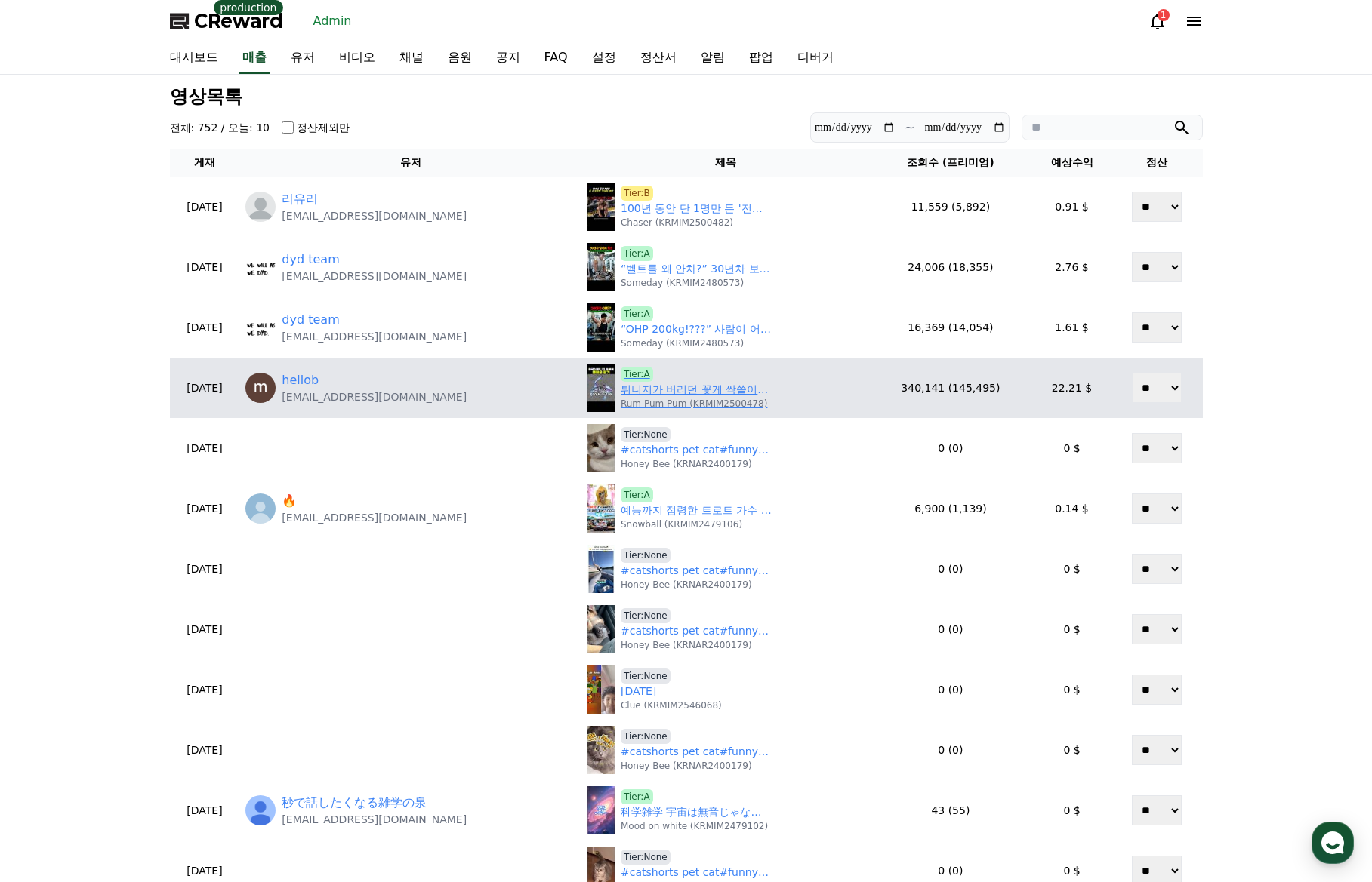
click at [677, 388] on link "튀니지가 버리던 꽃게 싹쓸이하려고 한국이 쏟아부은 집념 클라스" at bounding box center [695, 390] width 151 height 16
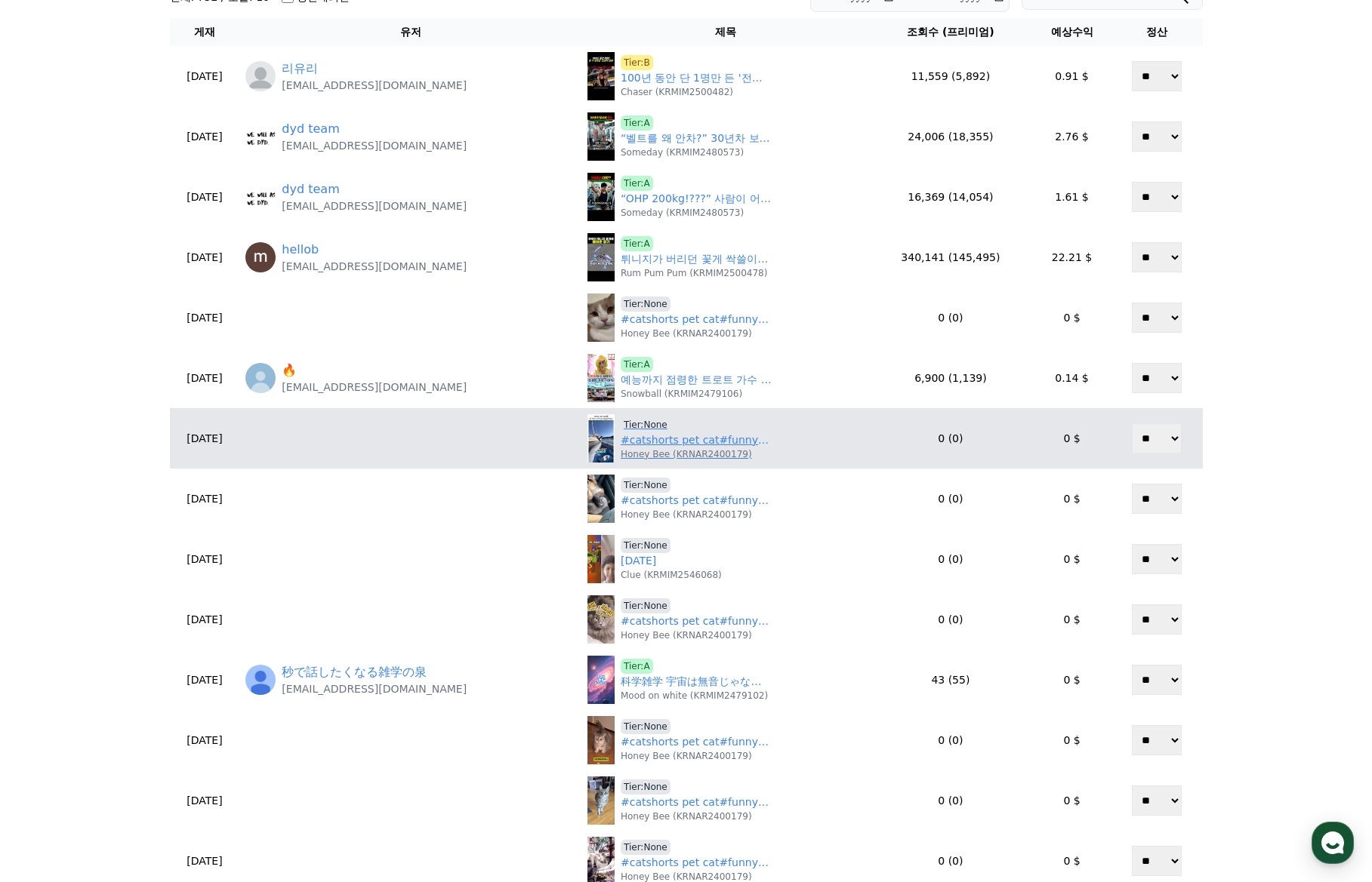
scroll to position [151, 0]
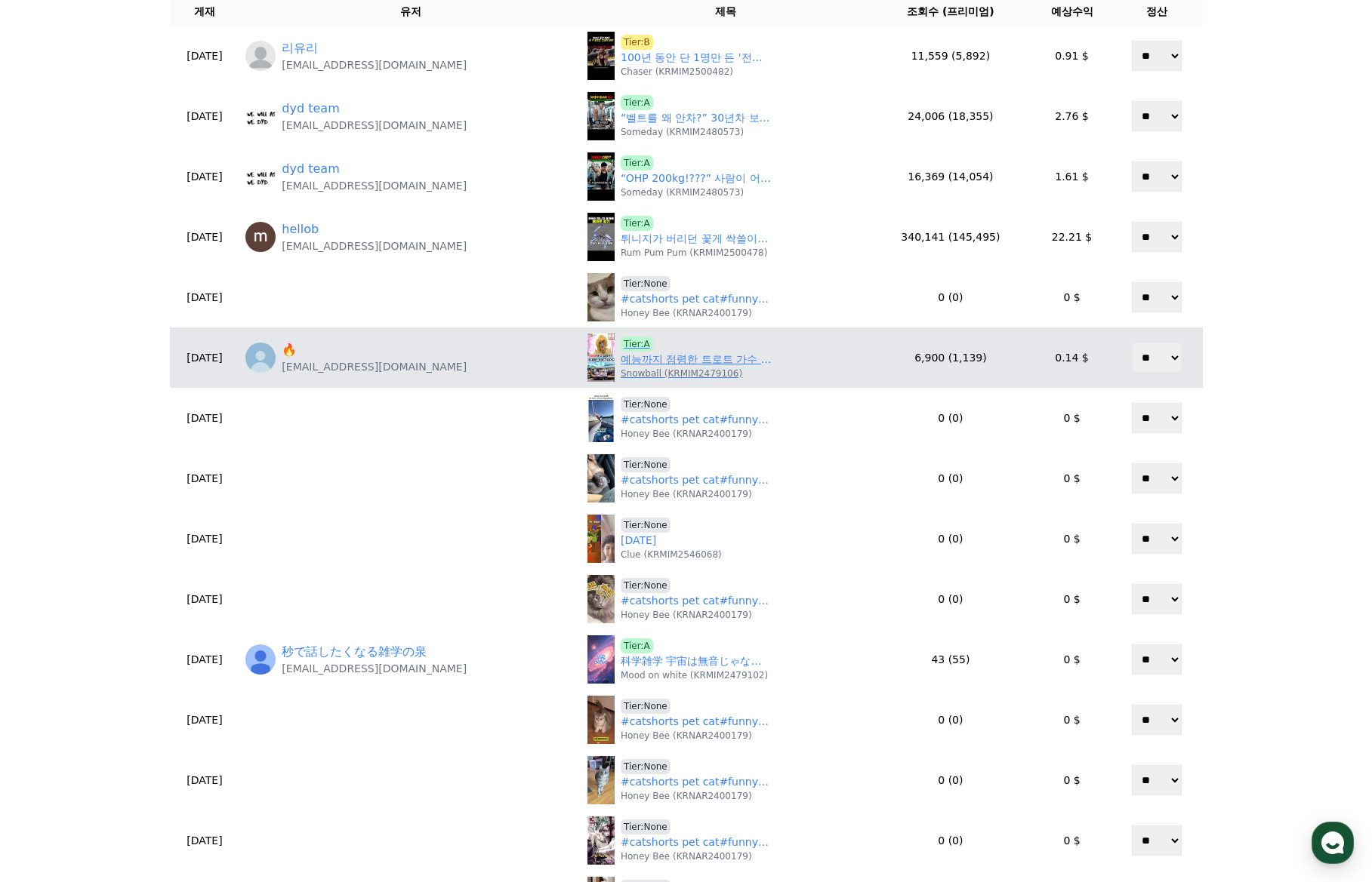
click at [664, 369] on p "Snowball (KRMIM2479106)" at bounding box center [681, 373] width 122 height 12
click at [664, 363] on link "예능까지 점령한 트로트 가수 TOP5" at bounding box center [695, 360] width 151 height 16
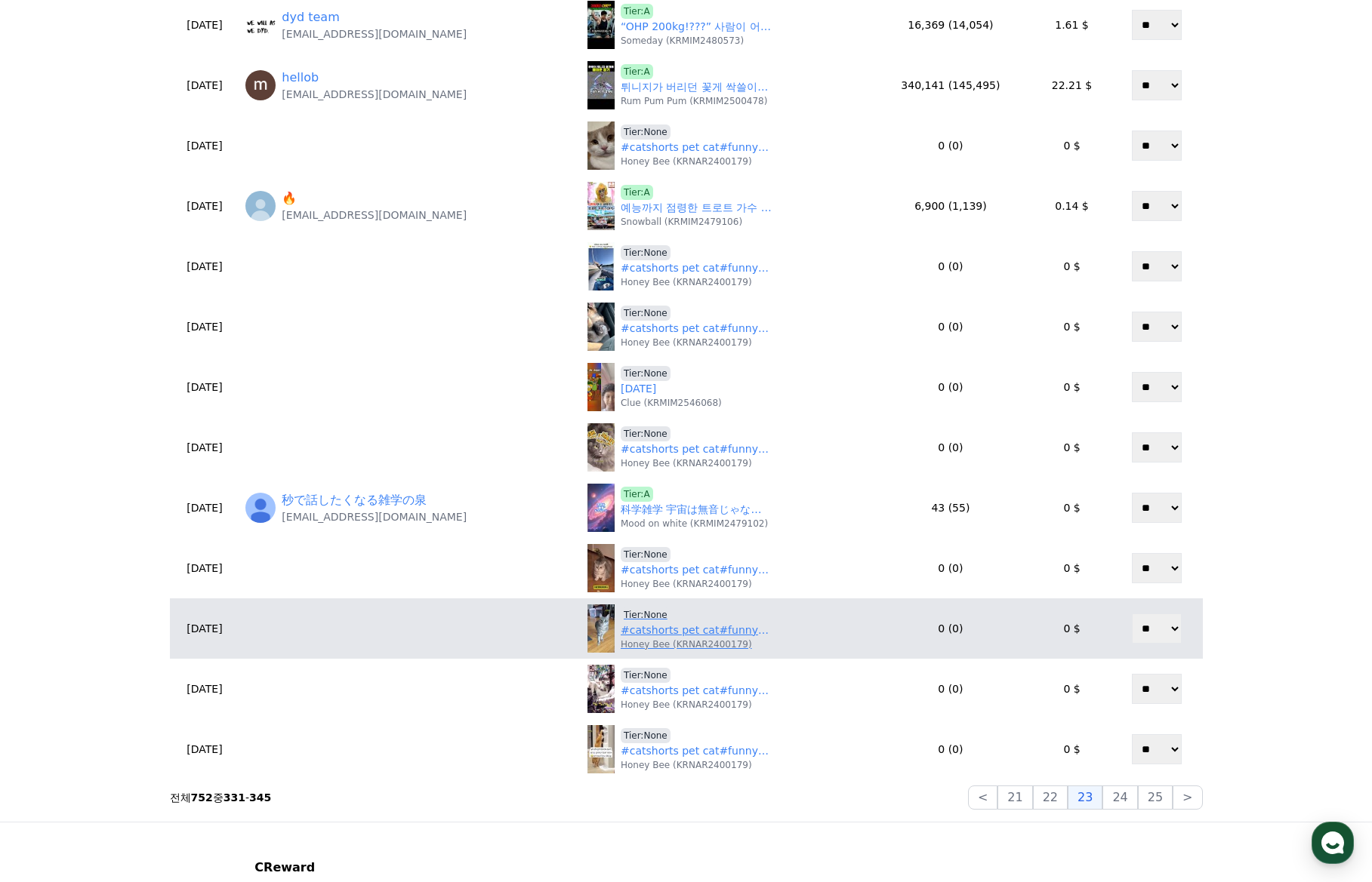
scroll to position [377, 0]
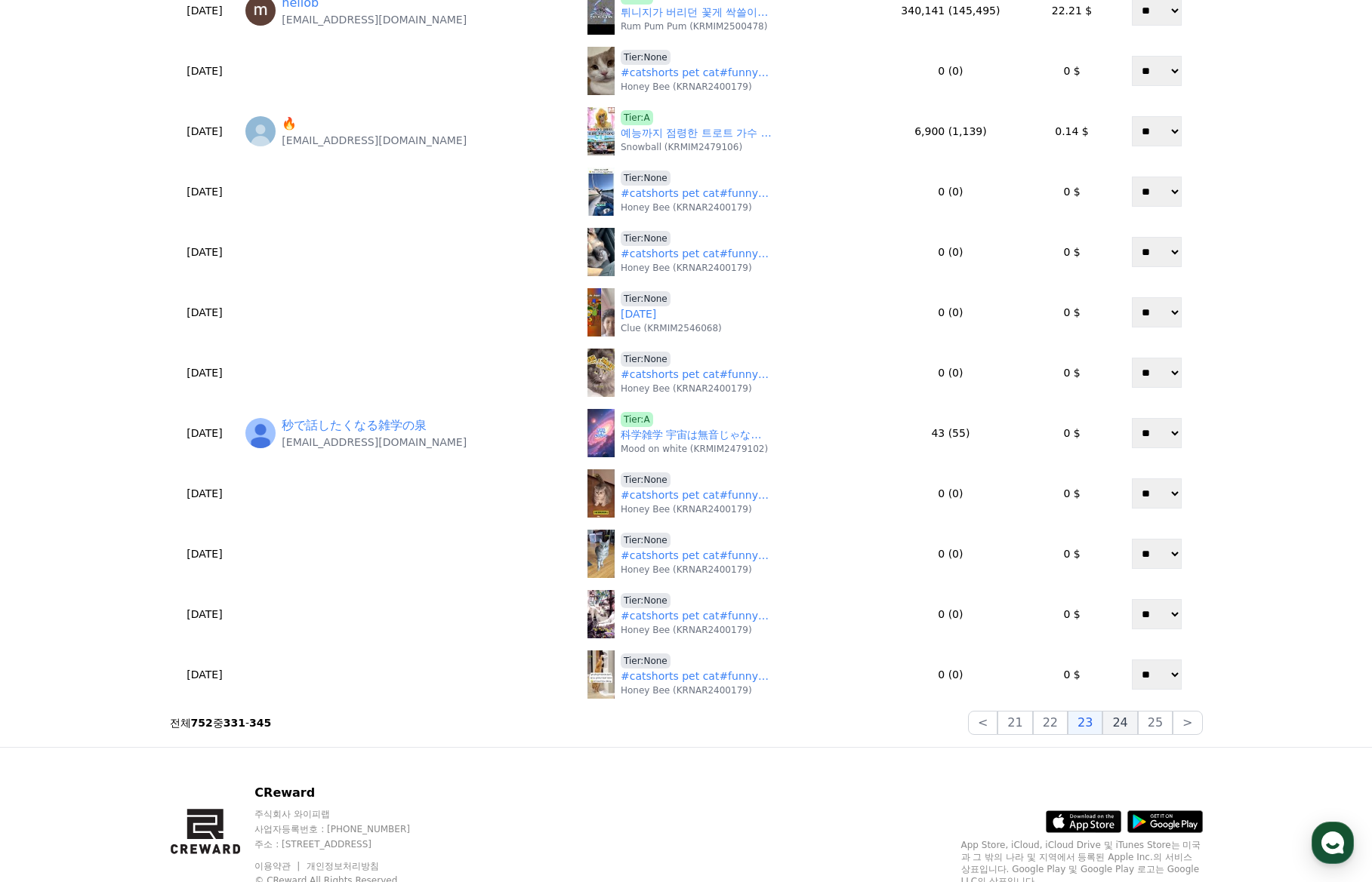
click at [1121, 730] on button "24" at bounding box center [1120, 723] width 35 height 24
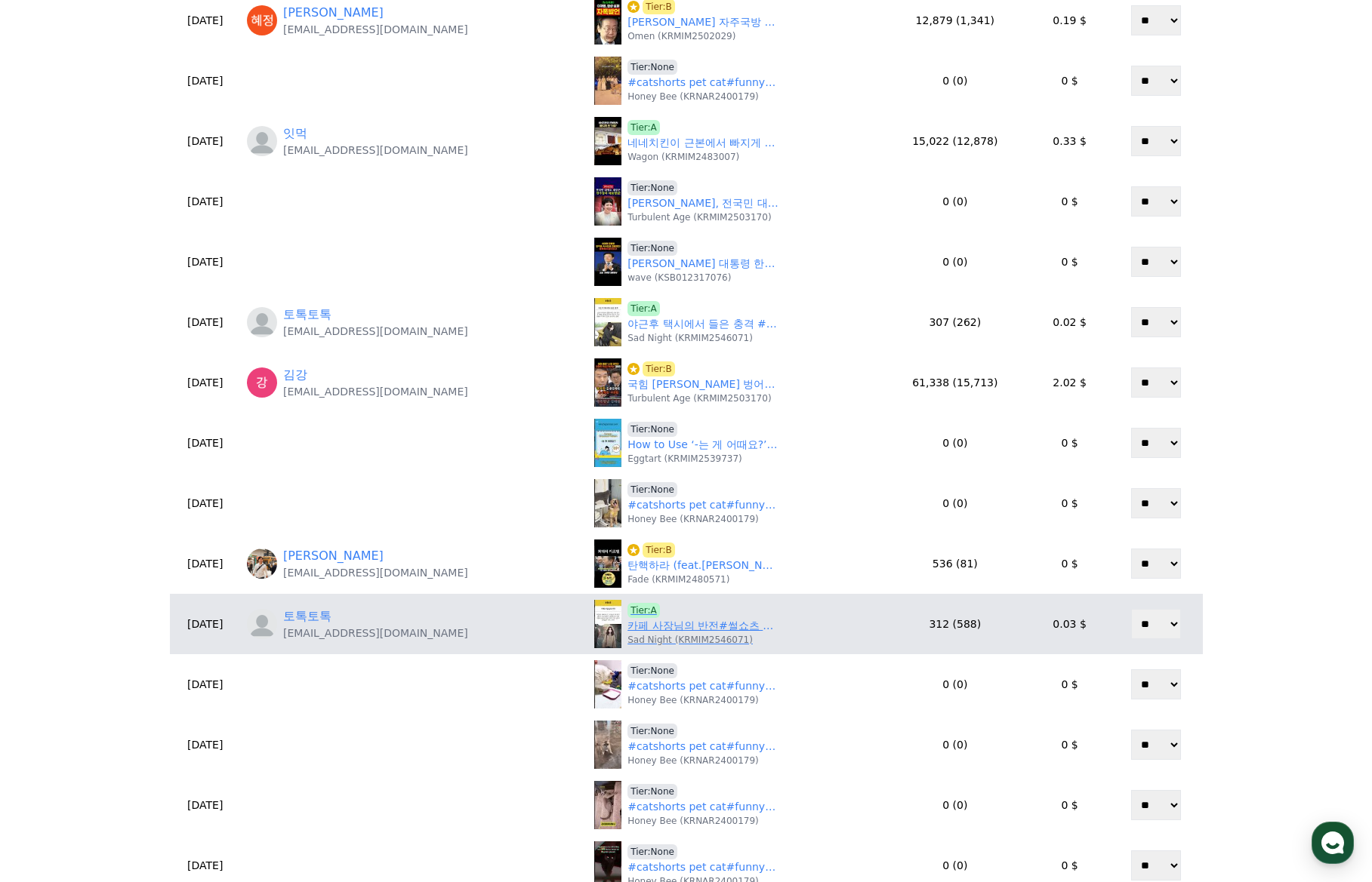
scroll to position [301, 0]
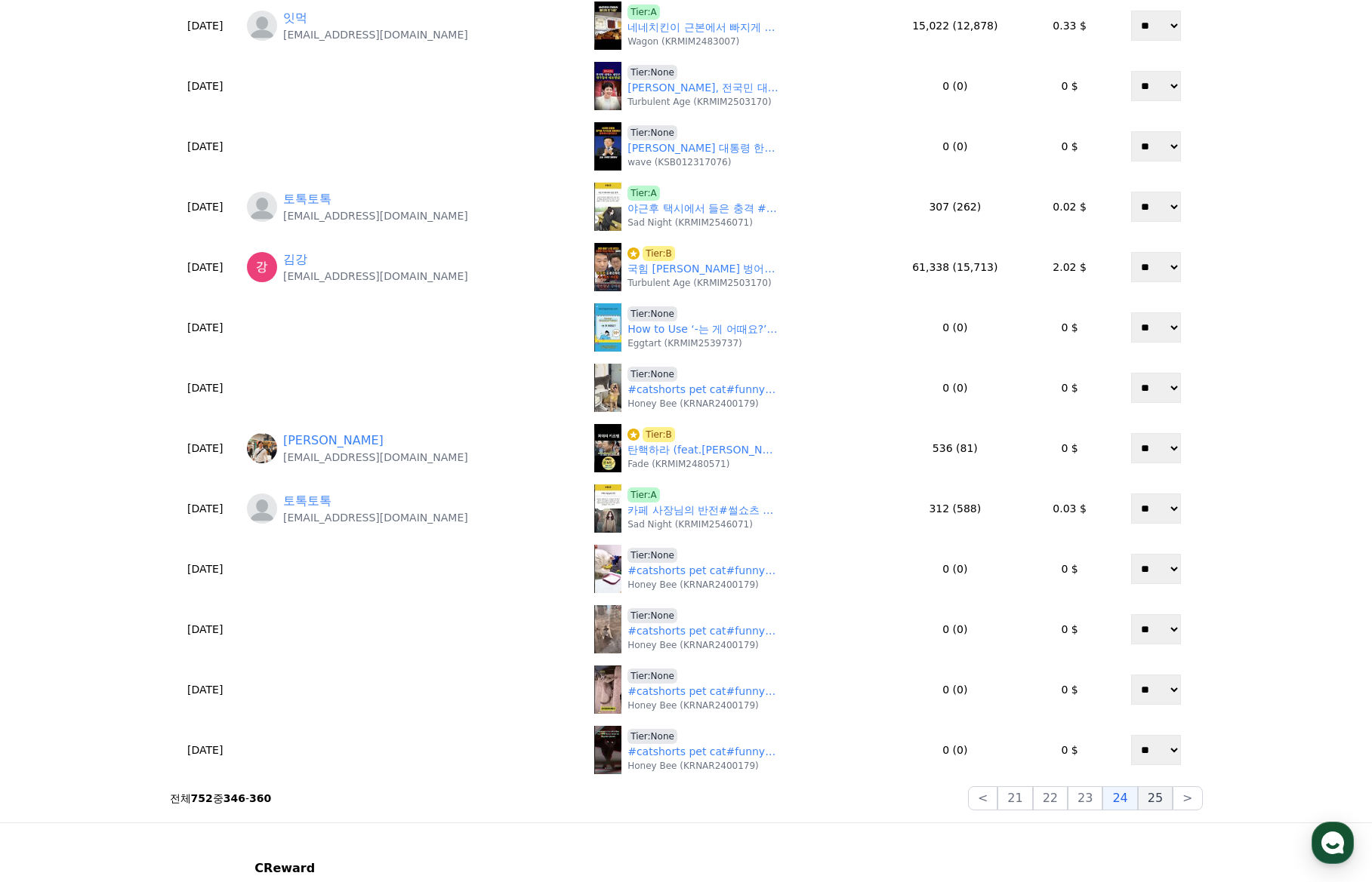
click at [1170, 807] on button "25" at bounding box center [1155, 798] width 35 height 24
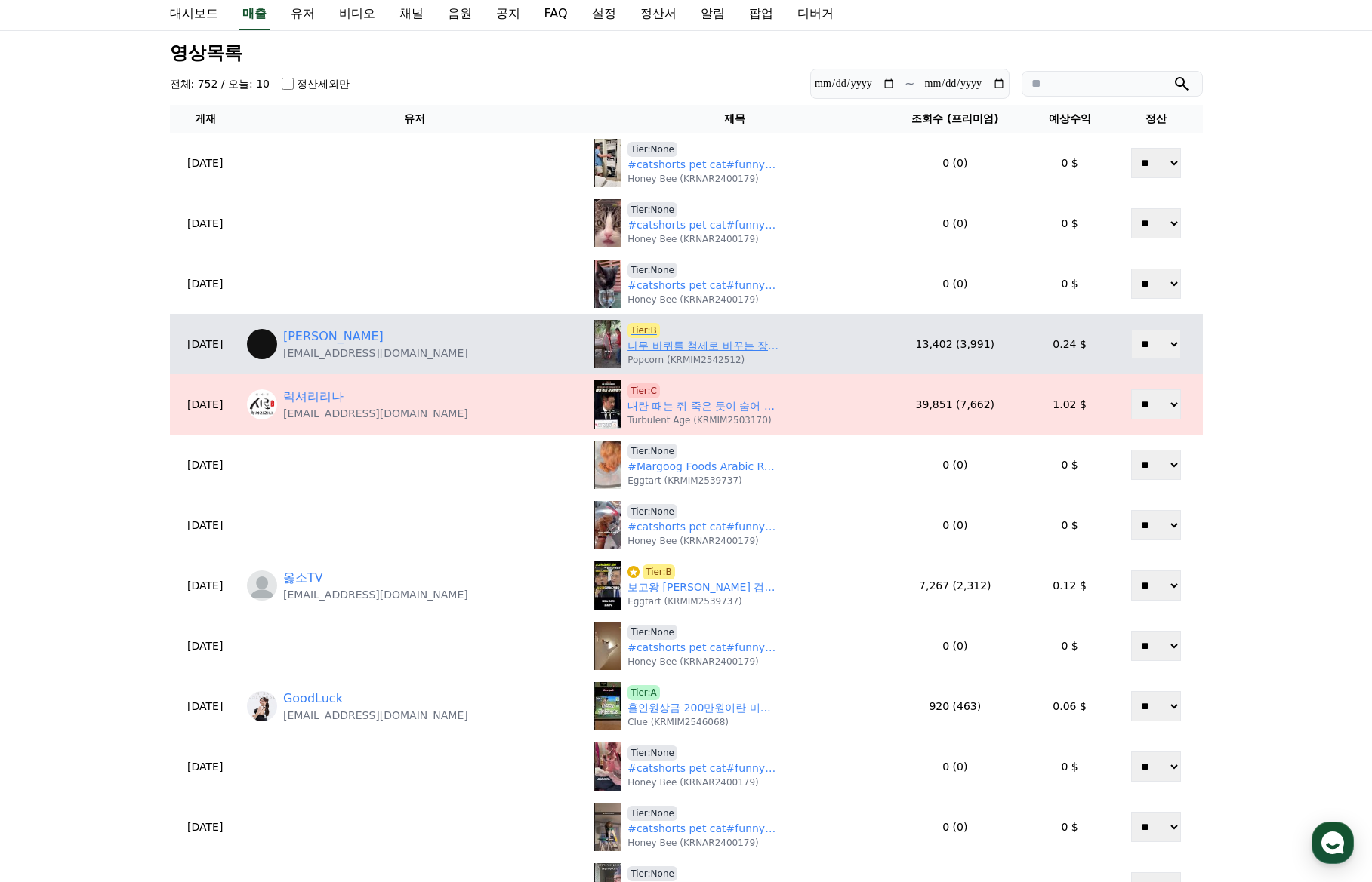
scroll to position [0, 0]
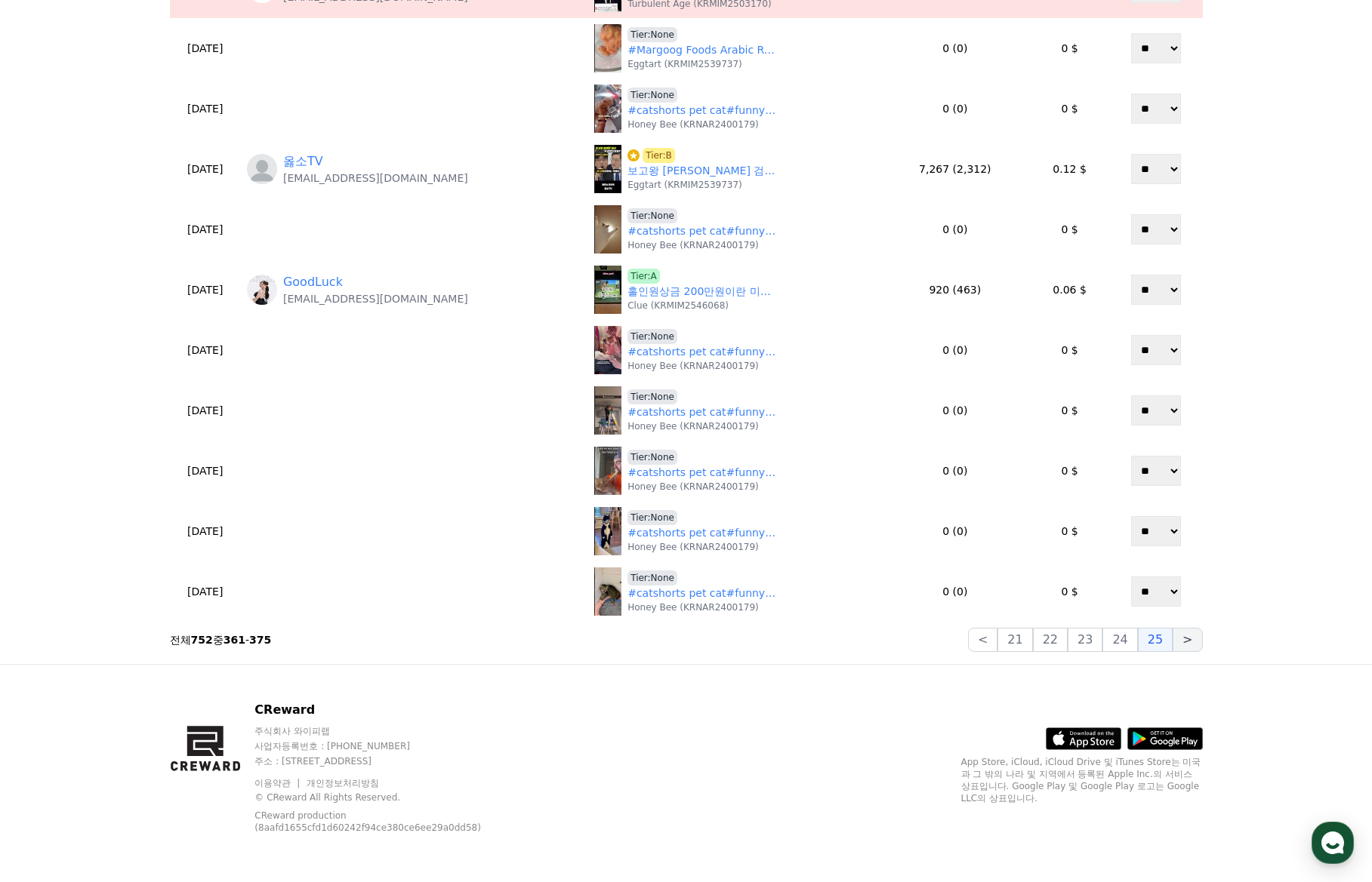
click at [1180, 637] on button ">" at bounding box center [1187, 640] width 30 height 24
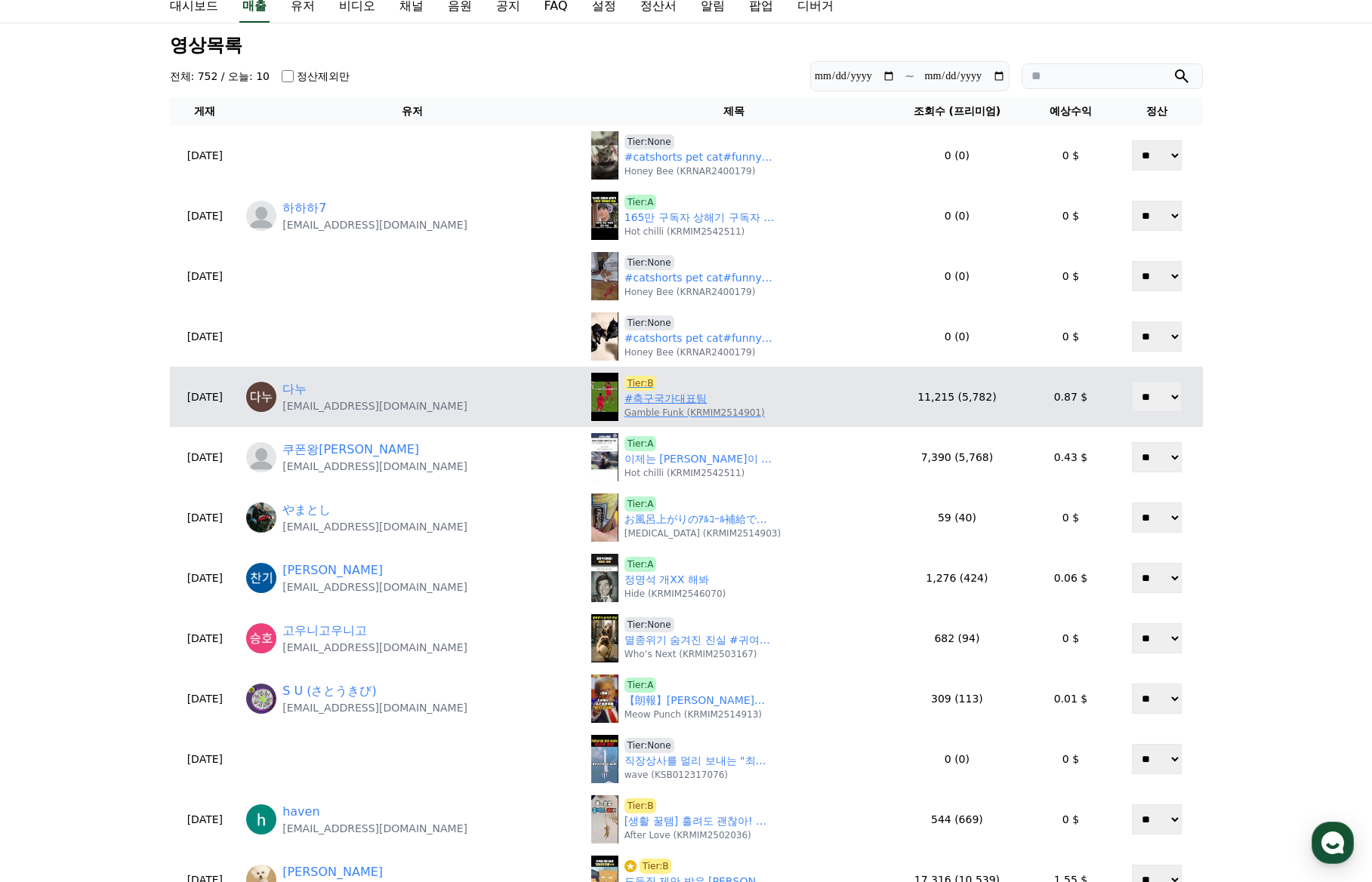
scroll to position [7, 0]
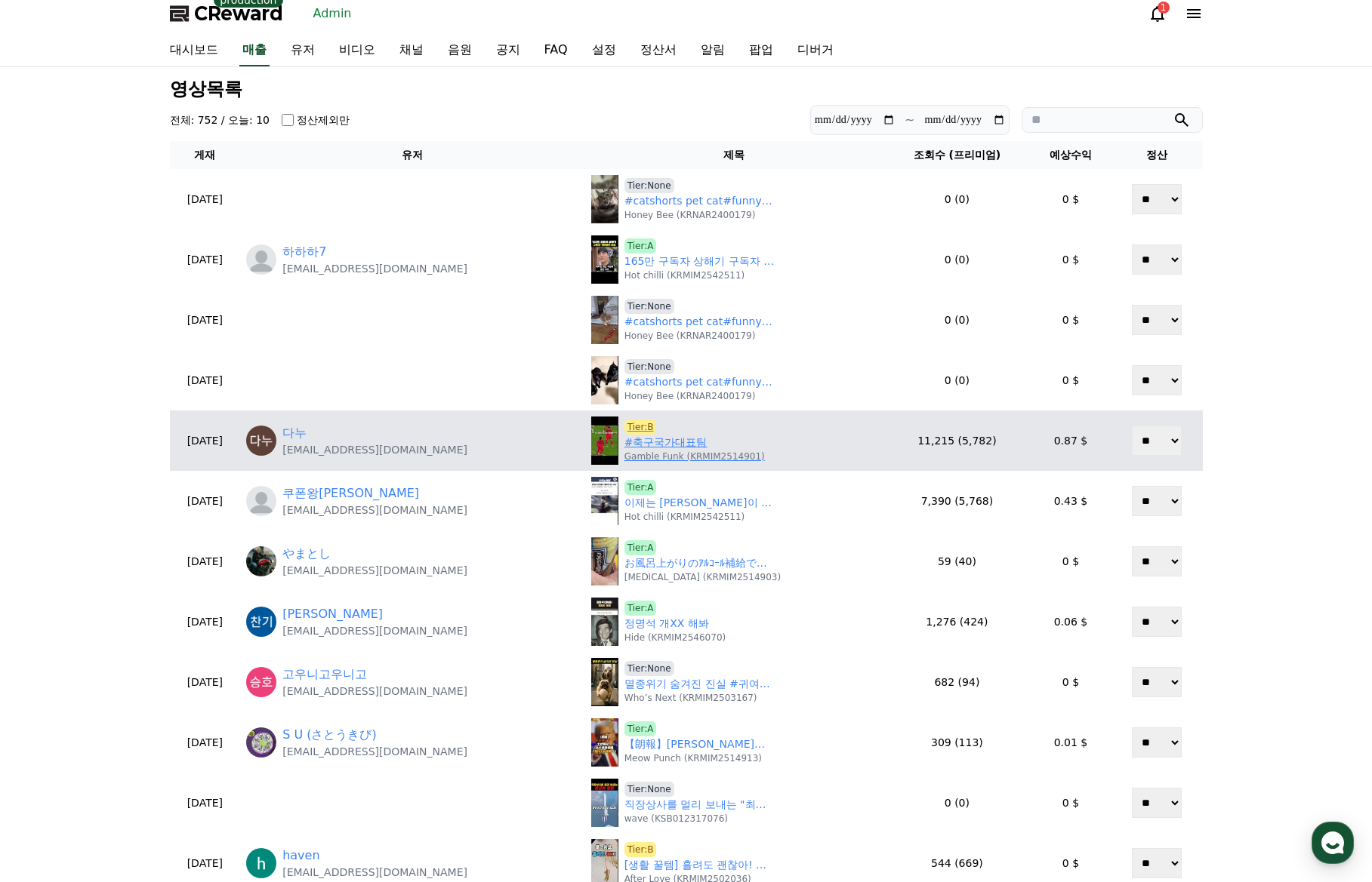
click at [625, 441] on link "#축구국가대표팀" at bounding box center [666, 443] width 83 height 16
click at [625, 428] on span "Tier:B" at bounding box center [641, 427] width 32 height 15
click at [625, 428] on span "Tier:B" at bounding box center [641, 427] width 32 height 15
drag, startPoint x: 451, startPoint y: 456, endPoint x: 320, endPoint y: 452, distance: 131.1
click at [320, 452] on div "다누 eksn6210@gmail.com" at bounding box center [413, 440] width 333 height 33
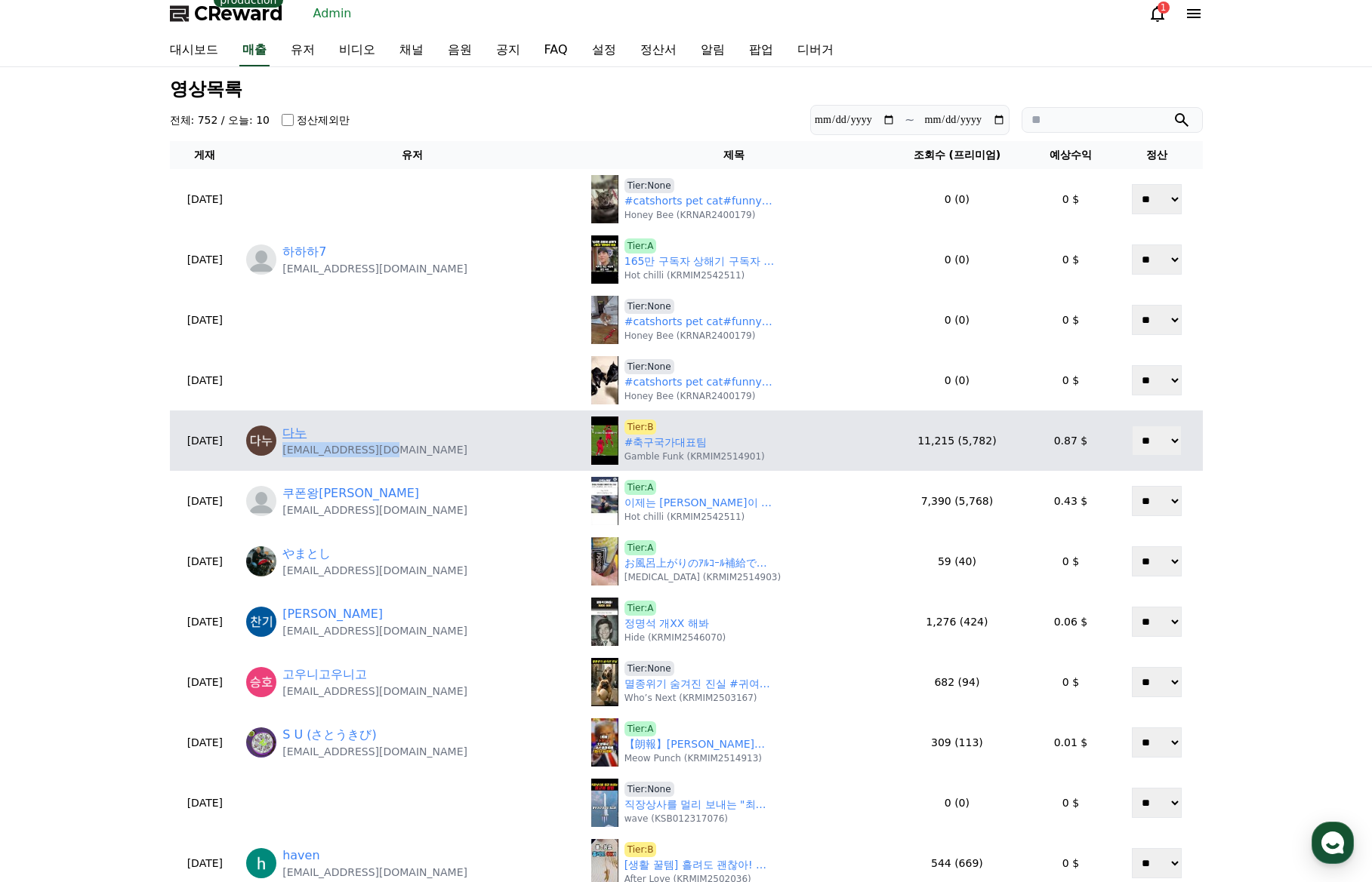
copy p "eksn6210@gmail.com"
click at [306, 438] on link "다누" at bounding box center [294, 433] width 24 height 18
click at [631, 449] on link "#축구국가대표팀" at bounding box center [666, 443] width 83 height 16
click at [625, 425] on span "Tier:B" at bounding box center [641, 427] width 32 height 15
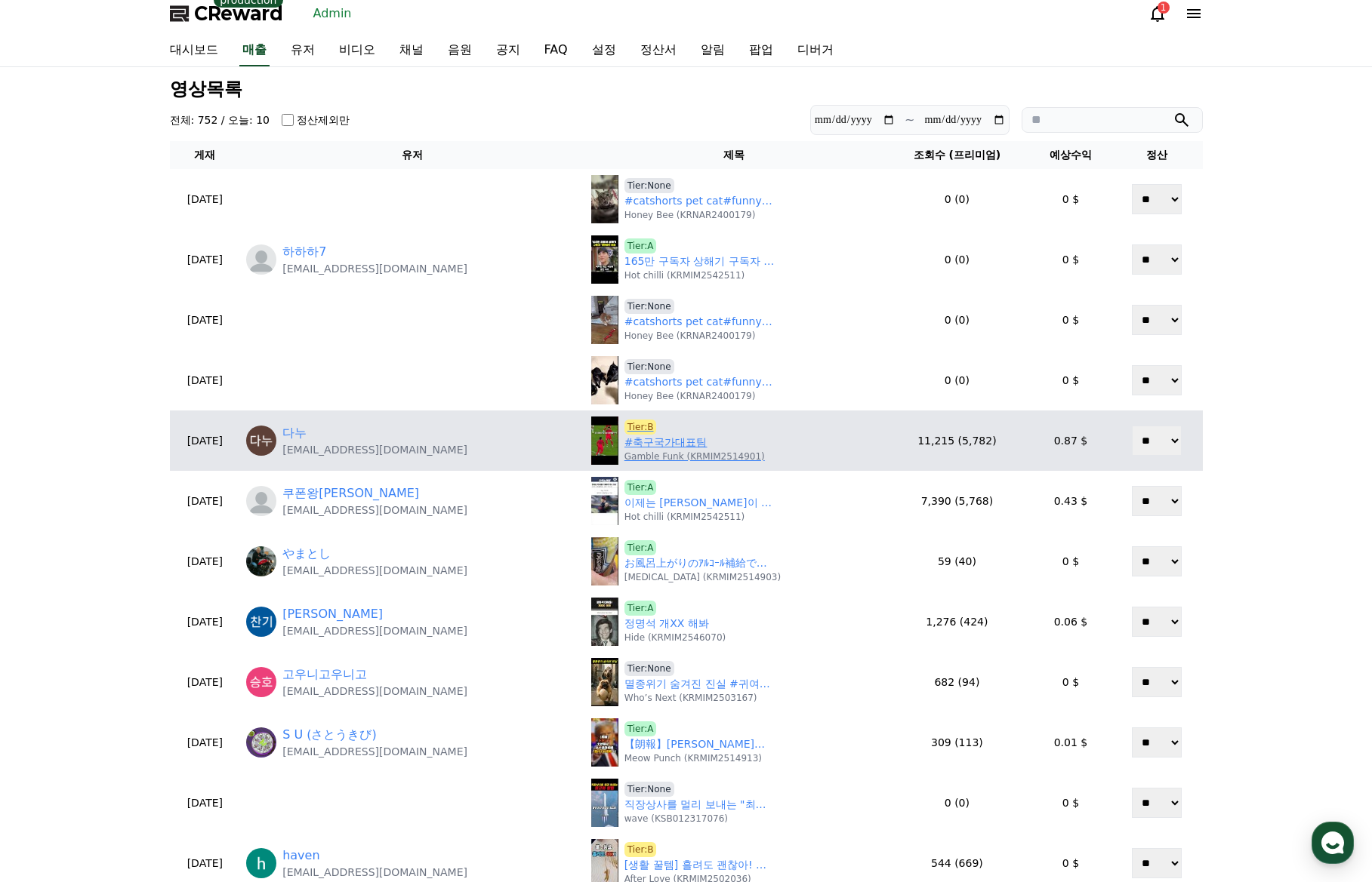
click at [625, 456] on p "Gamble Funk (KRMIM2514901)" at bounding box center [695, 456] width 141 height 12
click at [625, 446] on link "#축구국가대표팀" at bounding box center [666, 443] width 83 height 16
click at [625, 426] on span "Tier:B" at bounding box center [641, 427] width 32 height 15
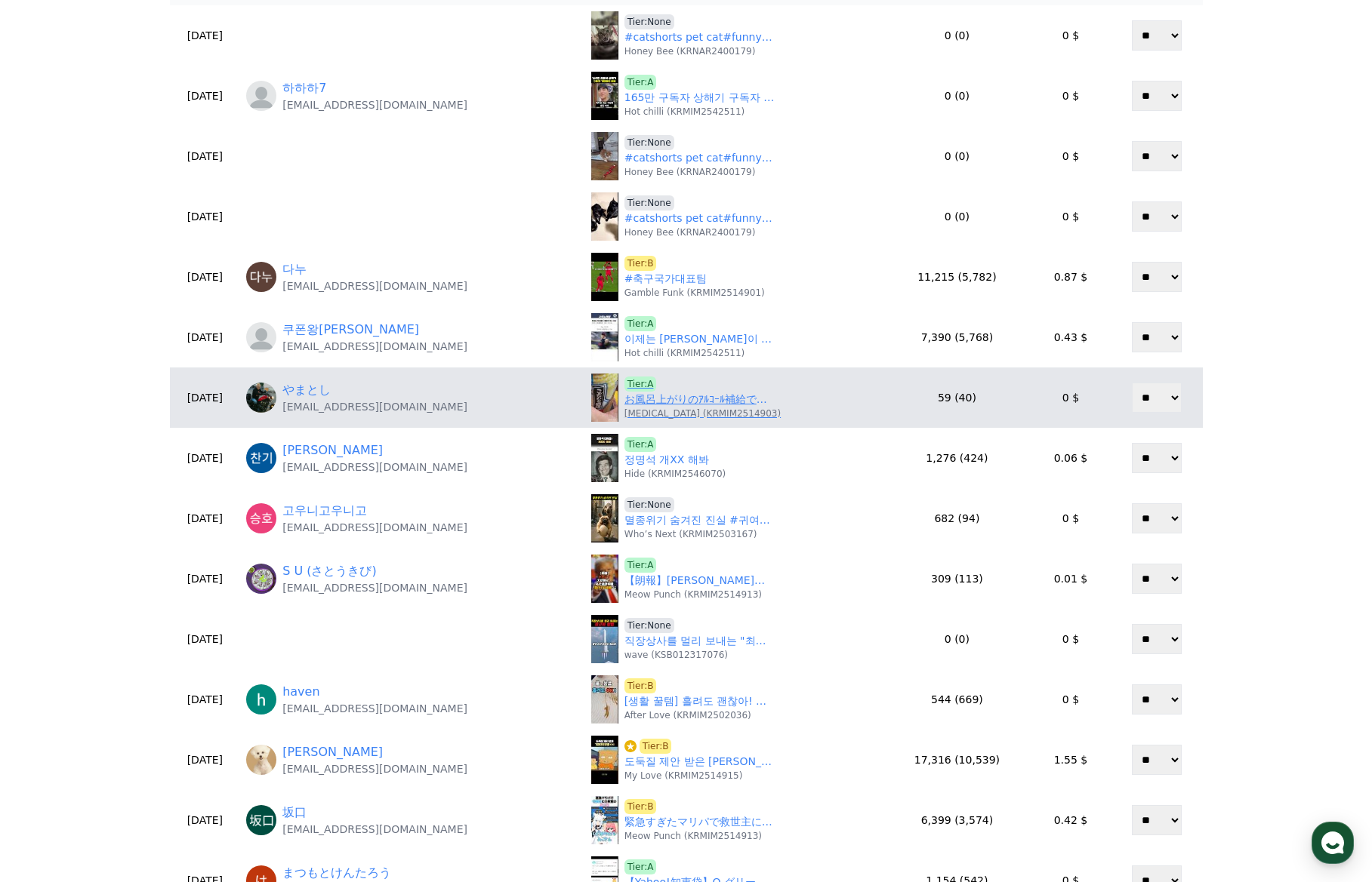
scroll to position [233, 0]
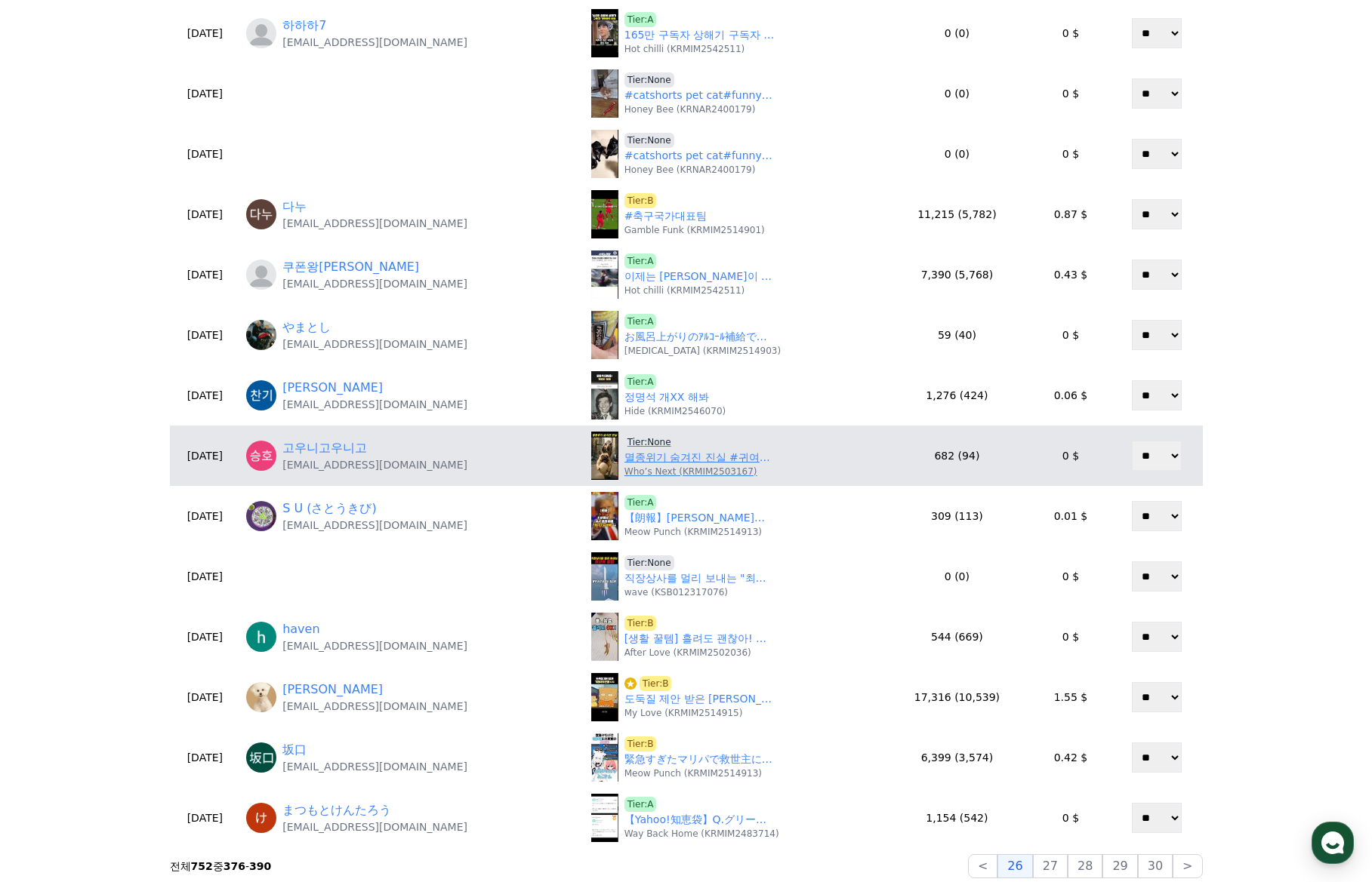
click at [625, 461] on link "멸종위기 숨겨진 진실 #귀여운영상#알도둑#cuty#cute" at bounding box center [700, 458] width 151 height 16
click at [625, 458] on link "멸종위기 숨겨진 진실 #귀여운영상#알도둑#cuty#cute" at bounding box center [700, 458] width 151 height 16
click at [625, 441] on span "Tier:None" at bounding box center [650, 442] width 50 height 15
drag, startPoint x: 435, startPoint y: 466, endPoint x: 317, endPoint y: 470, distance: 118.1
click at [317, 470] on div "고우니고우니고 leeofany@naver.com" at bounding box center [413, 455] width 333 height 33
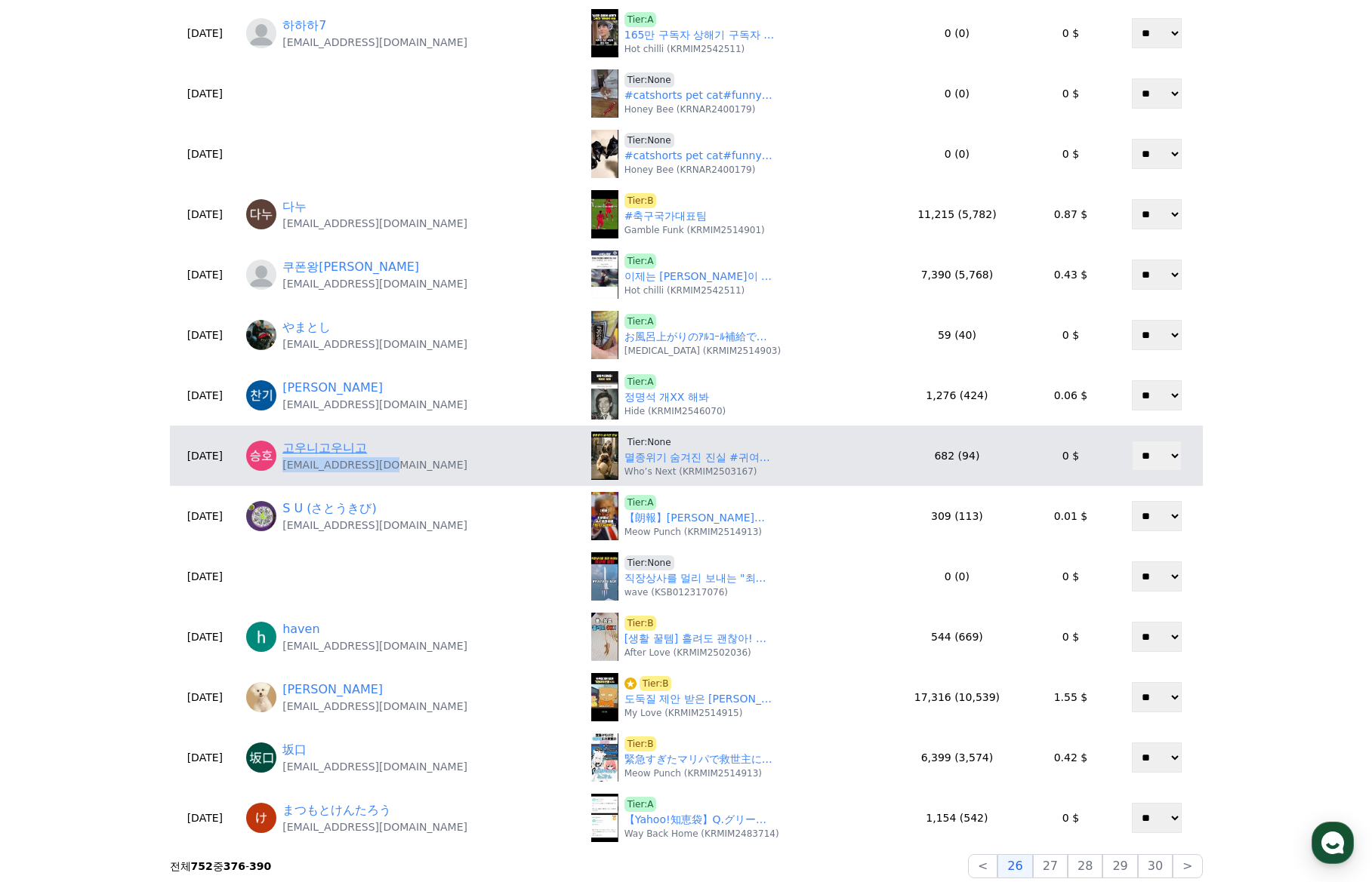
copy p "leeofany@naver.com"
click at [625, 439] on span "Tier:None" at bounding box center [650, 442] width 50 height 15
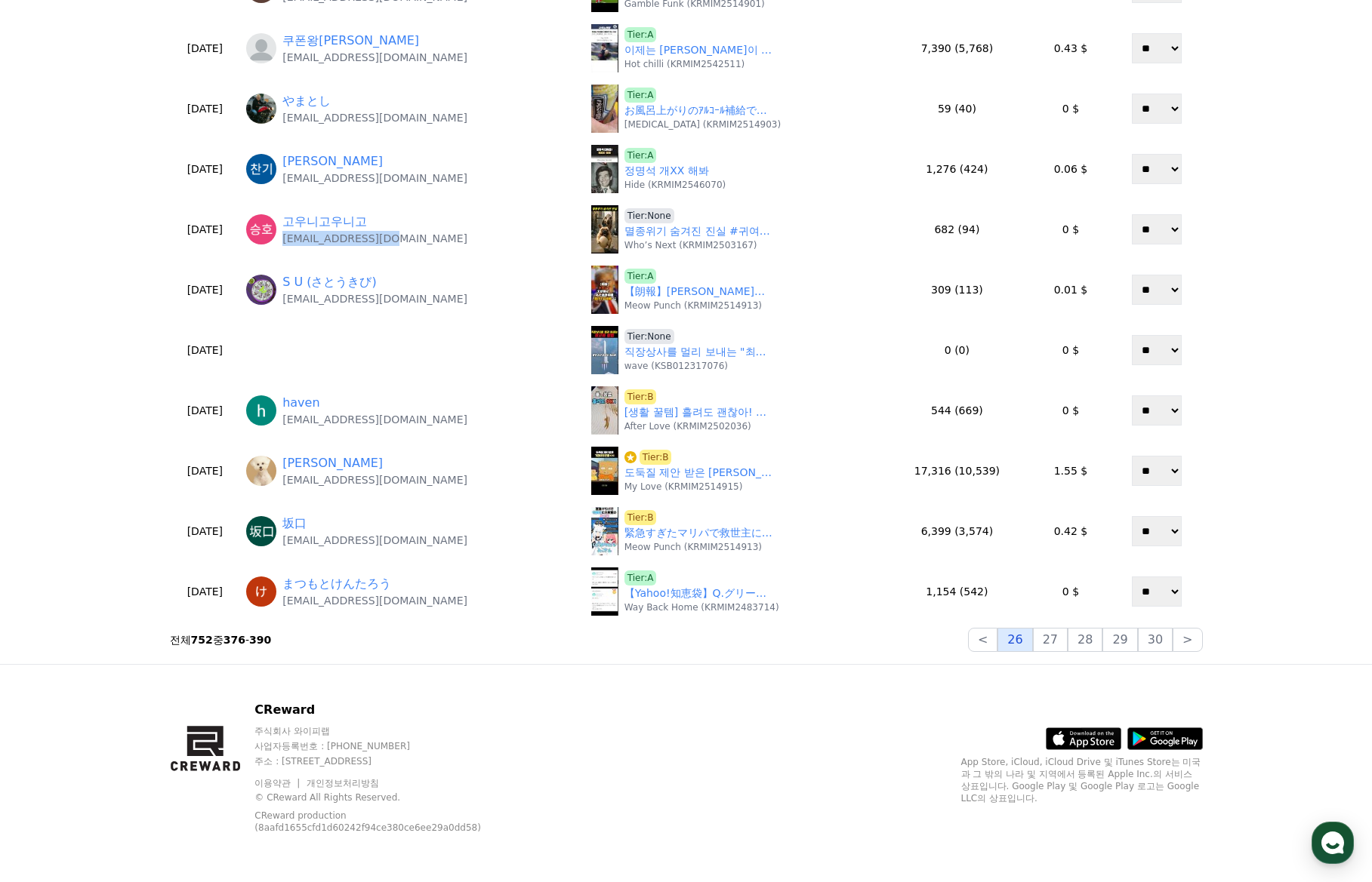
click at [1018, 639] on button "26" at bounding box center [1014, 640] width 35 height 24
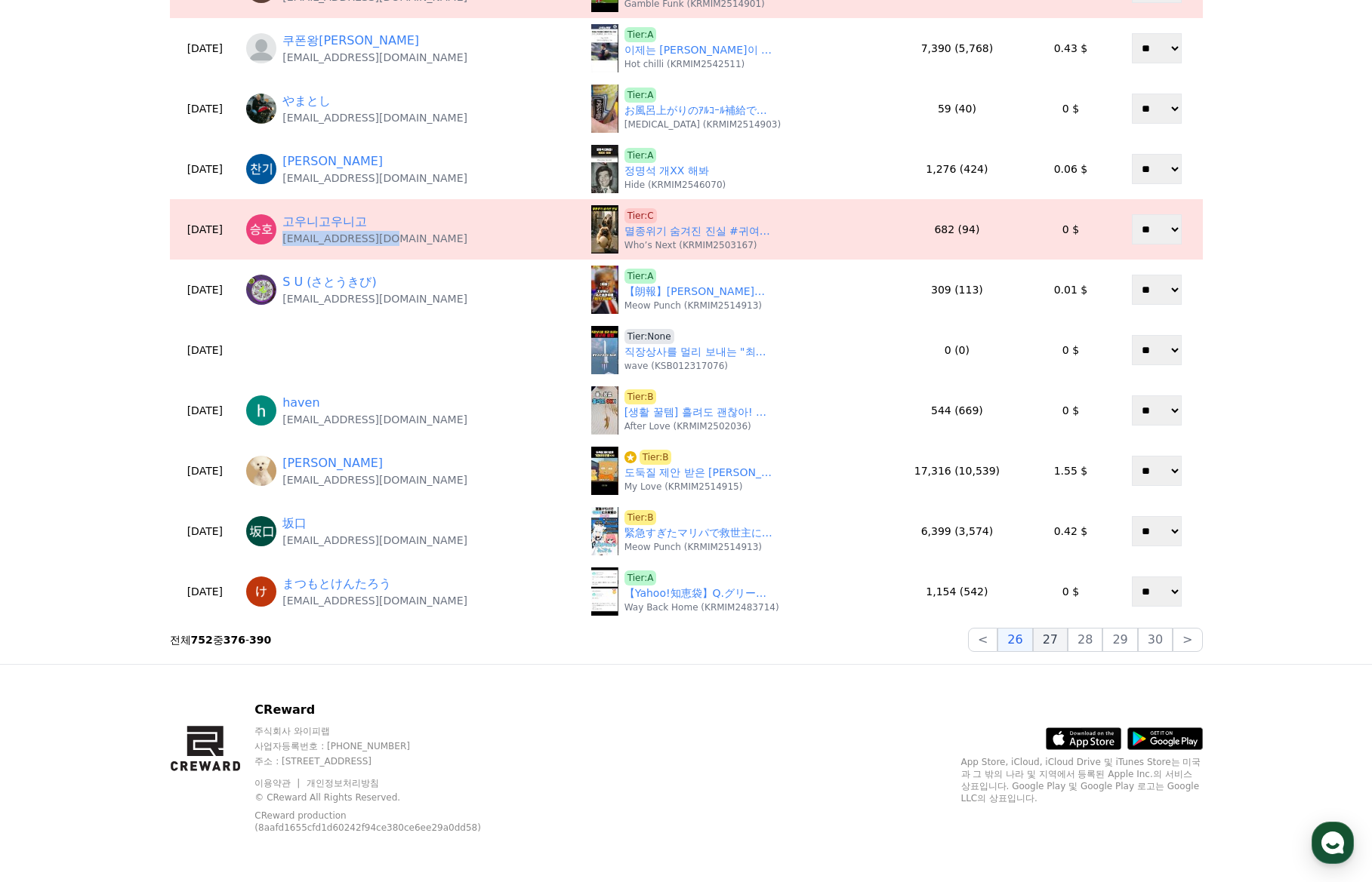
click at [1068, 639] on button "27" at bounding box center [1050, 640] width 35 height 24
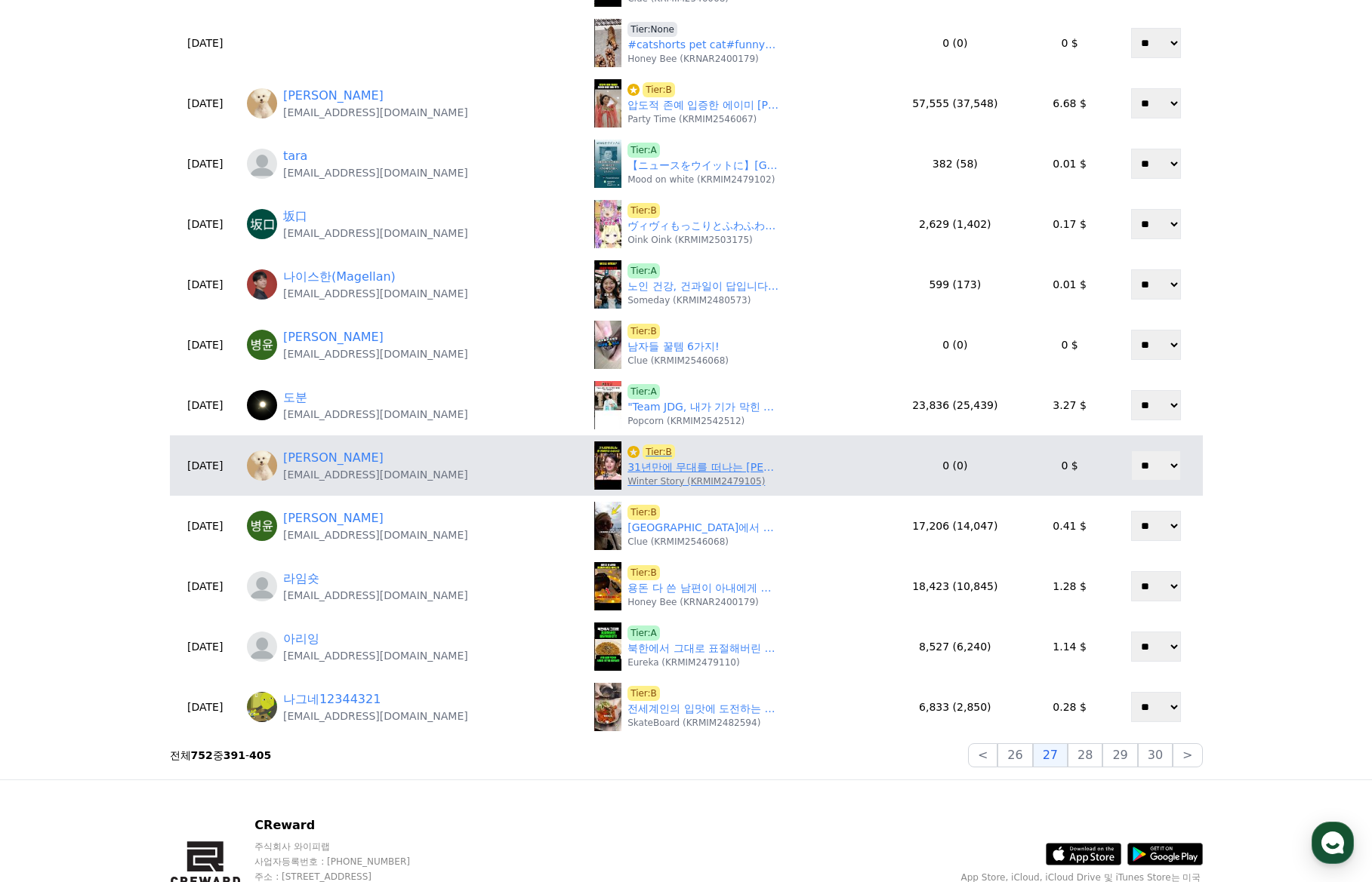
scroll to position [385, 0]
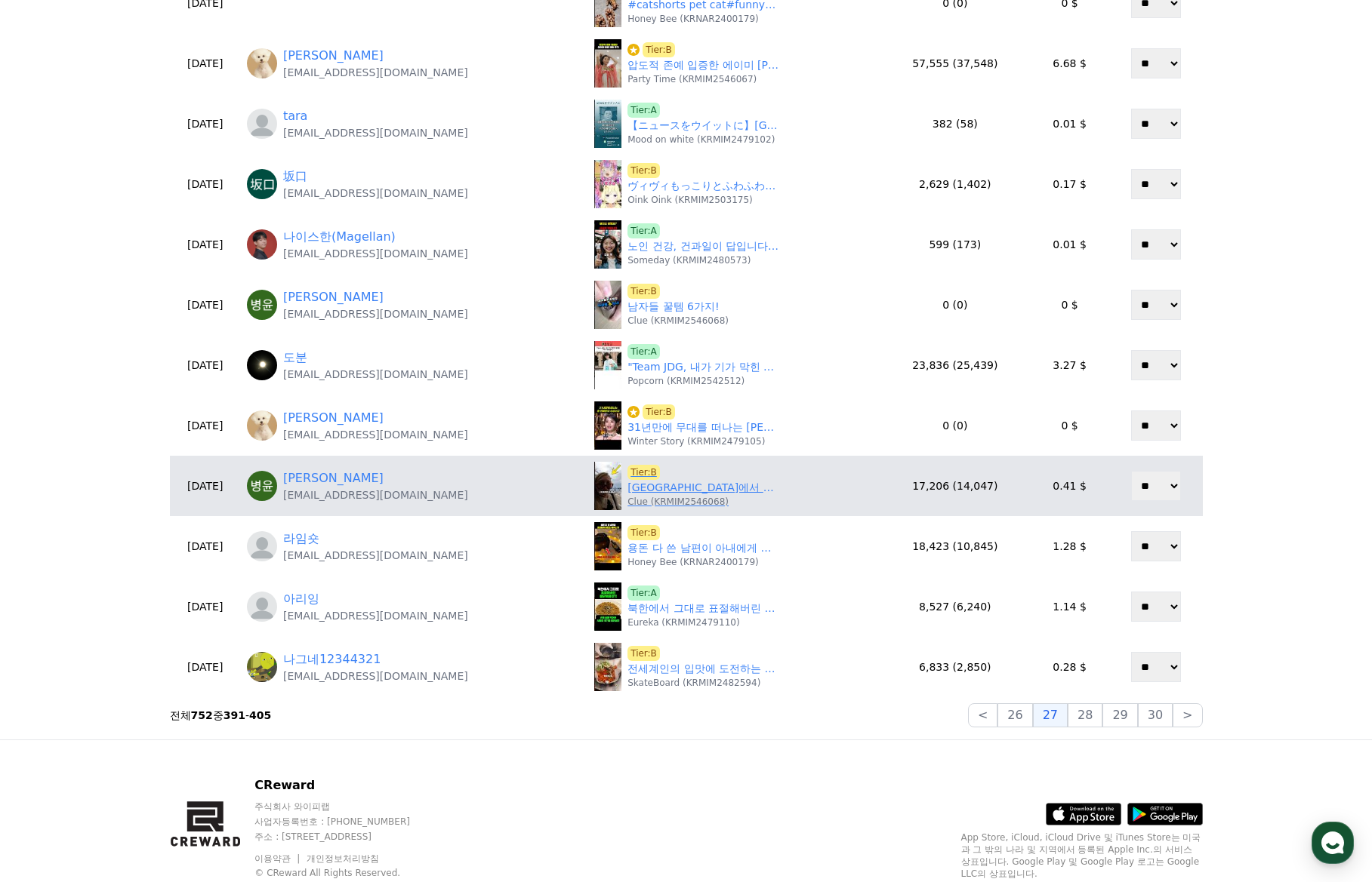
click at [635, 489] on link "일본에서 영어선생님에게 일어난일" at bounding box center [703, 488] width 151 height 16
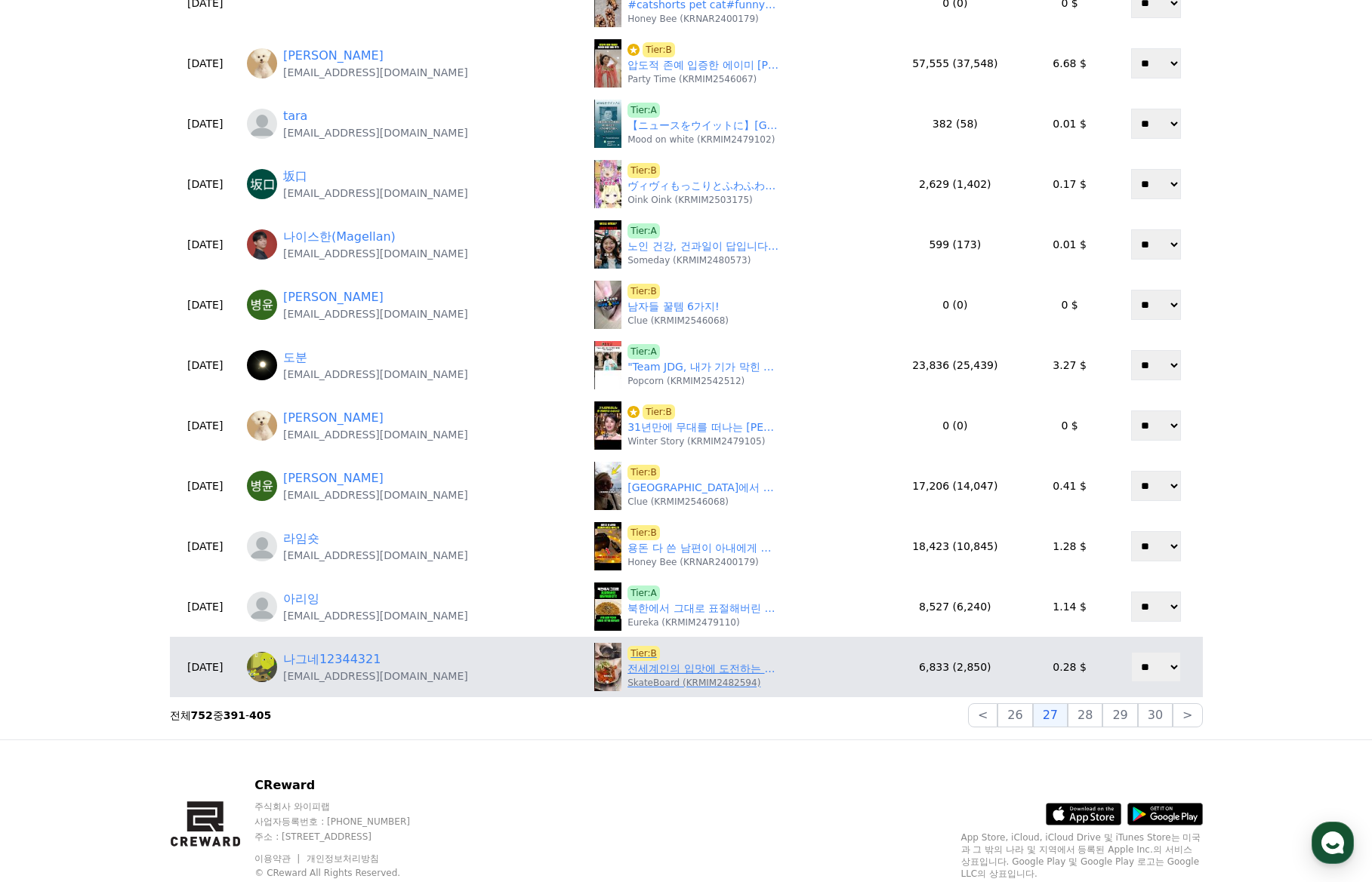
click at [645, 674] on link "전세계인의 입맛에 도전하는 한국 치킨" at bounding box center [703, 669] width 151 height 16
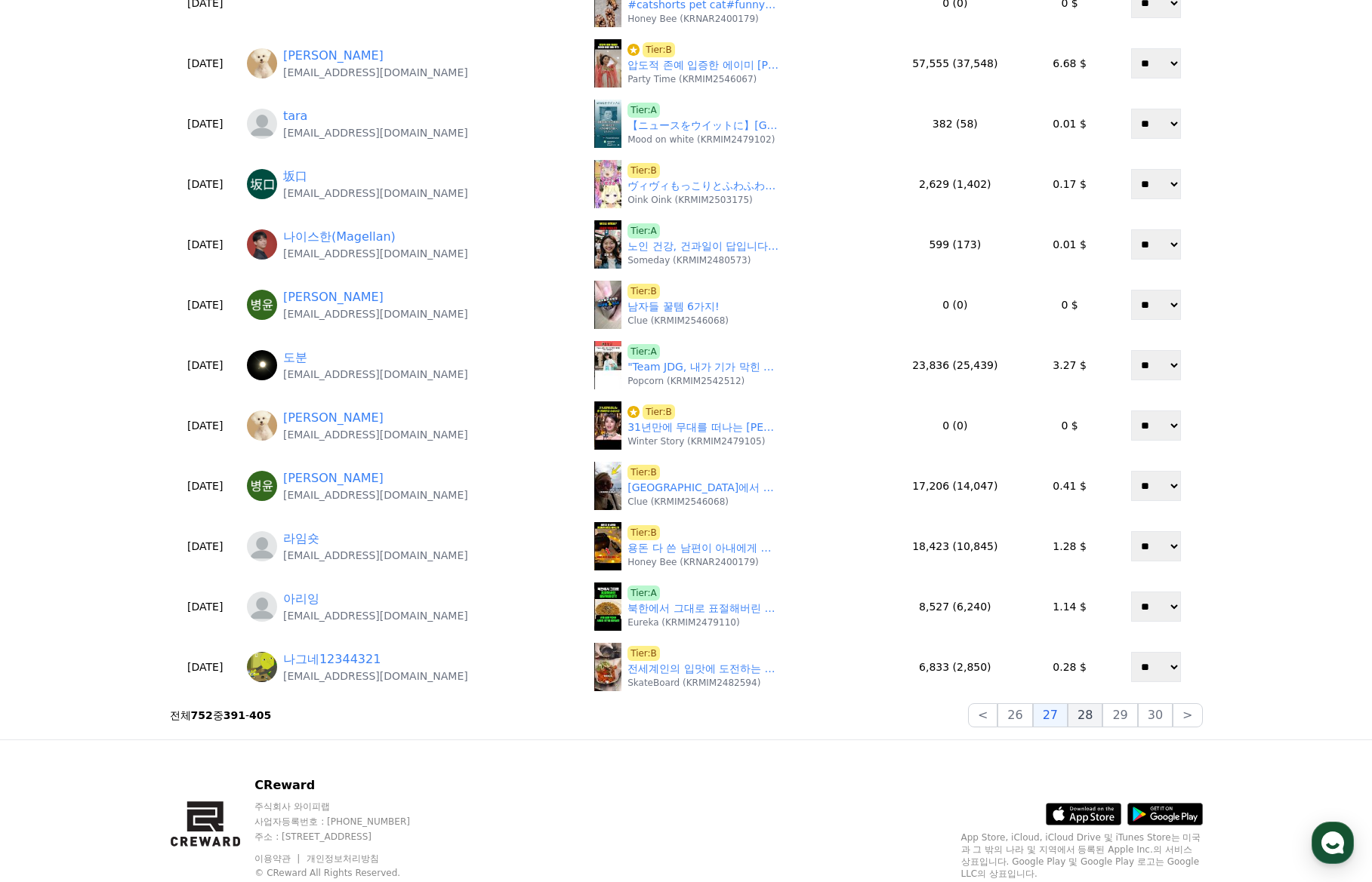
click at [1094, 711] on button "28" at bounding box center [1085, 715] width 35 height 24
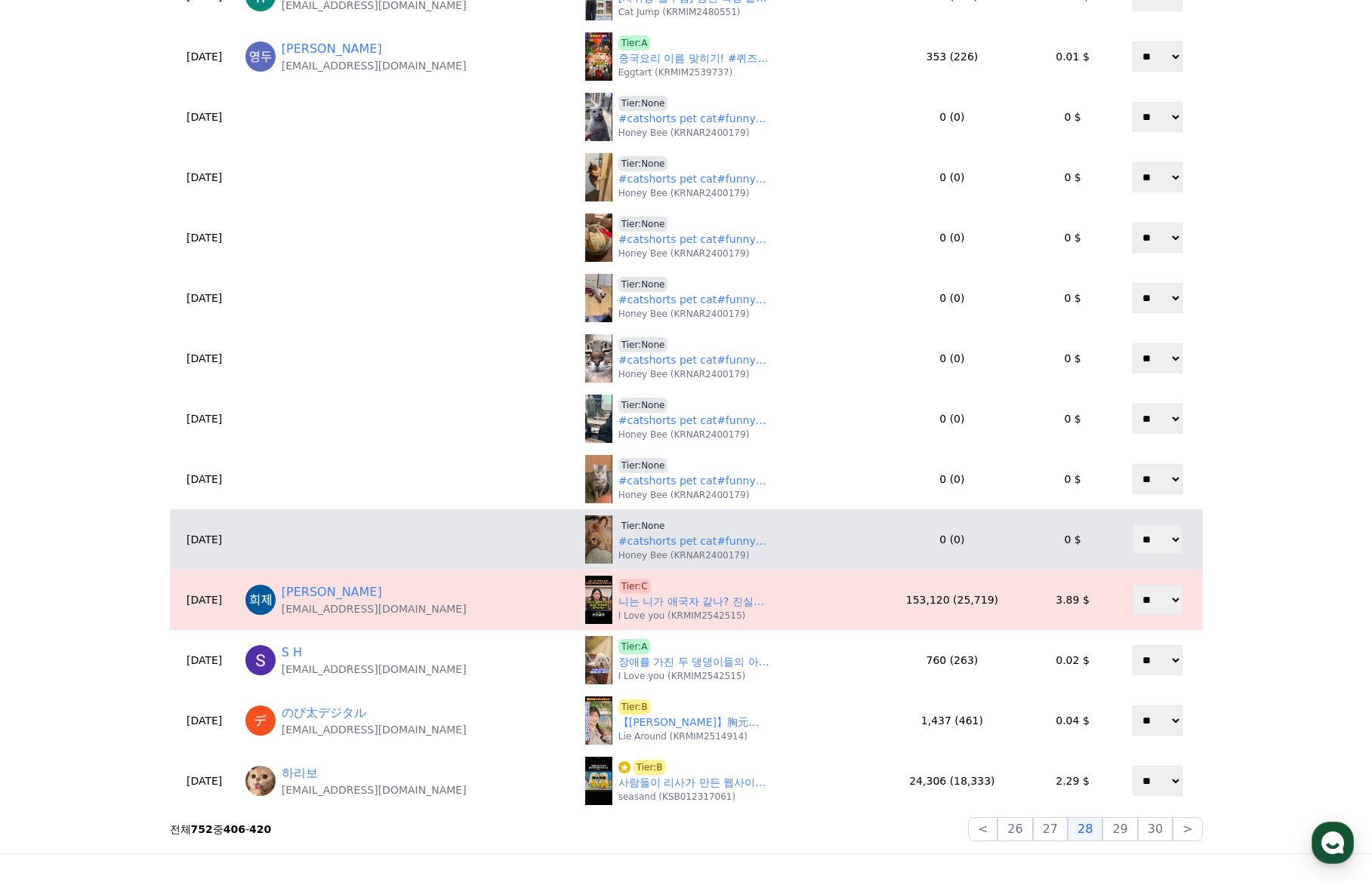
scroll to position [461, 0]
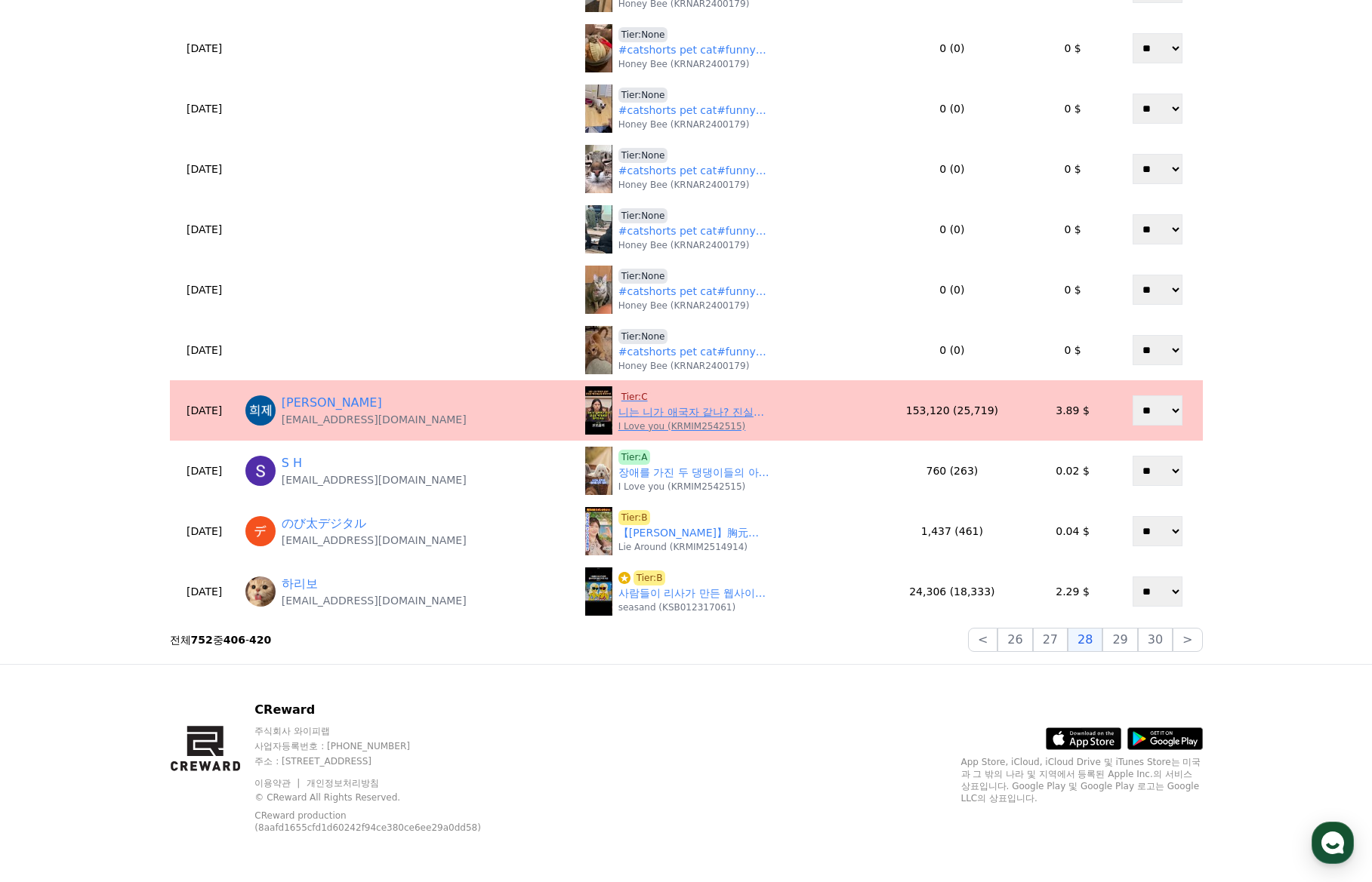
click at [625, 397] on span "Tier:C" at bounding box center [635, 396] width 32 height 15
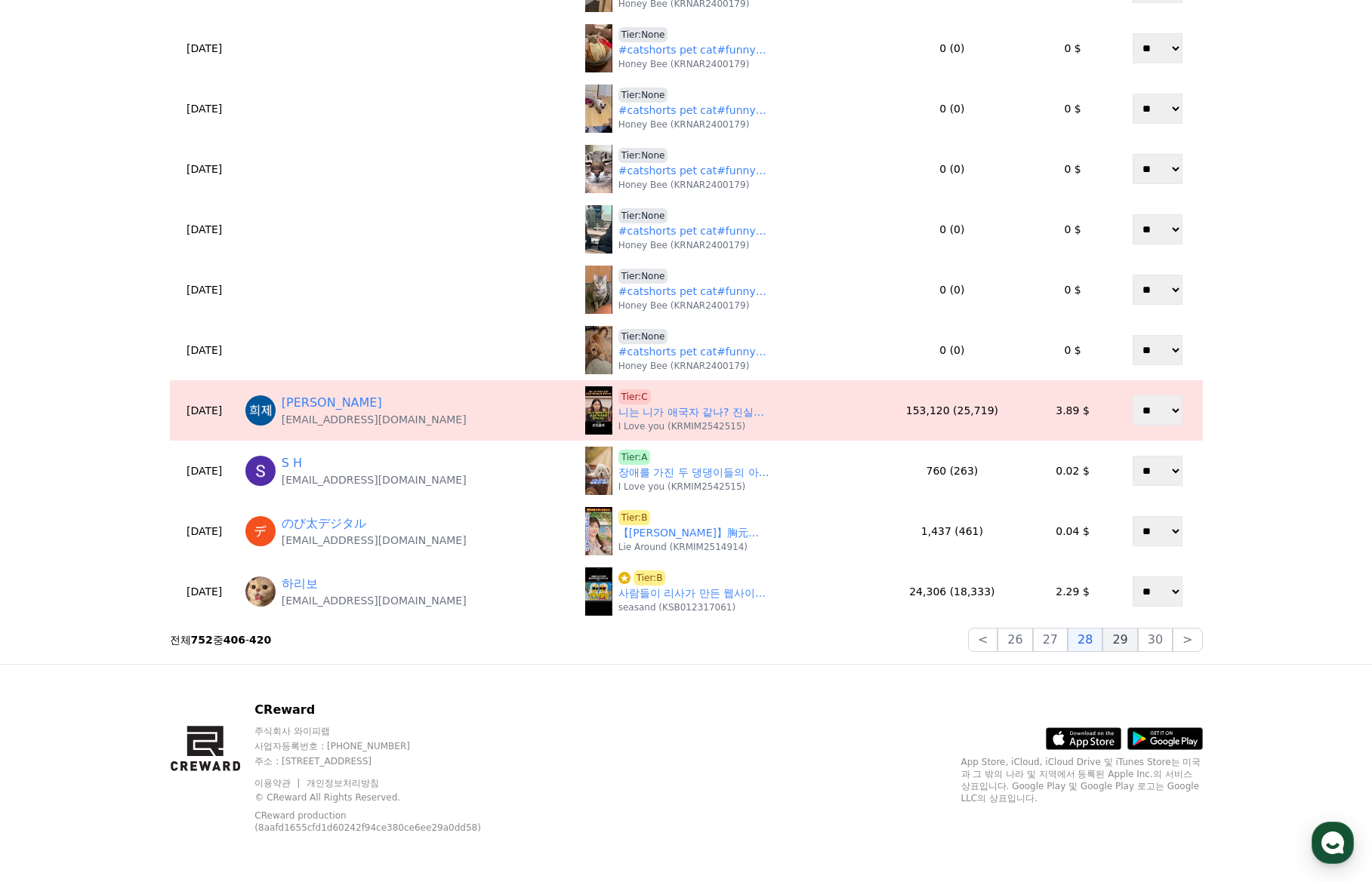
click at [1117, 644] on button "29" at bounding box center [1120, 640] width 35 height 24
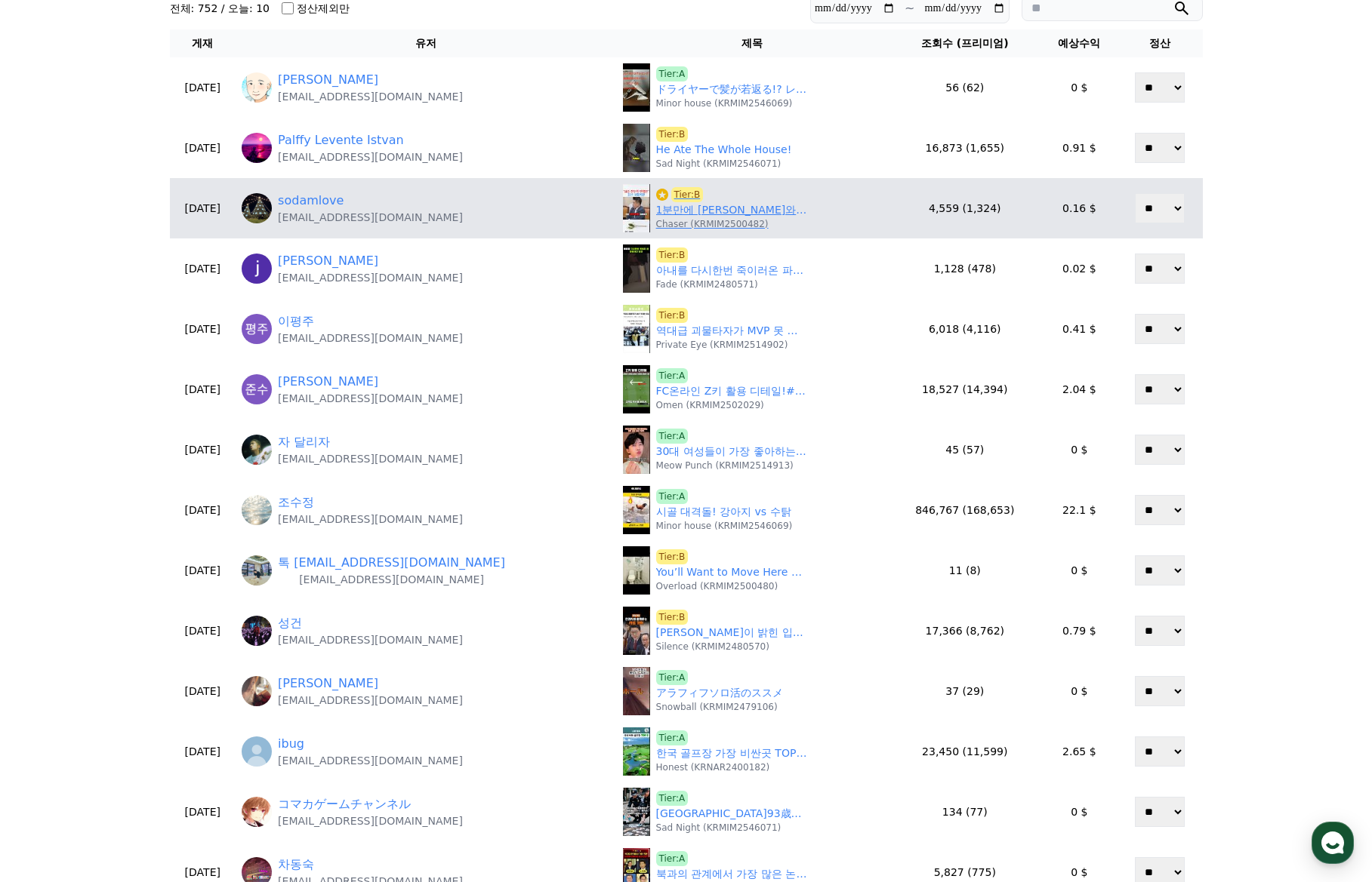
scroll to position [83, 0]
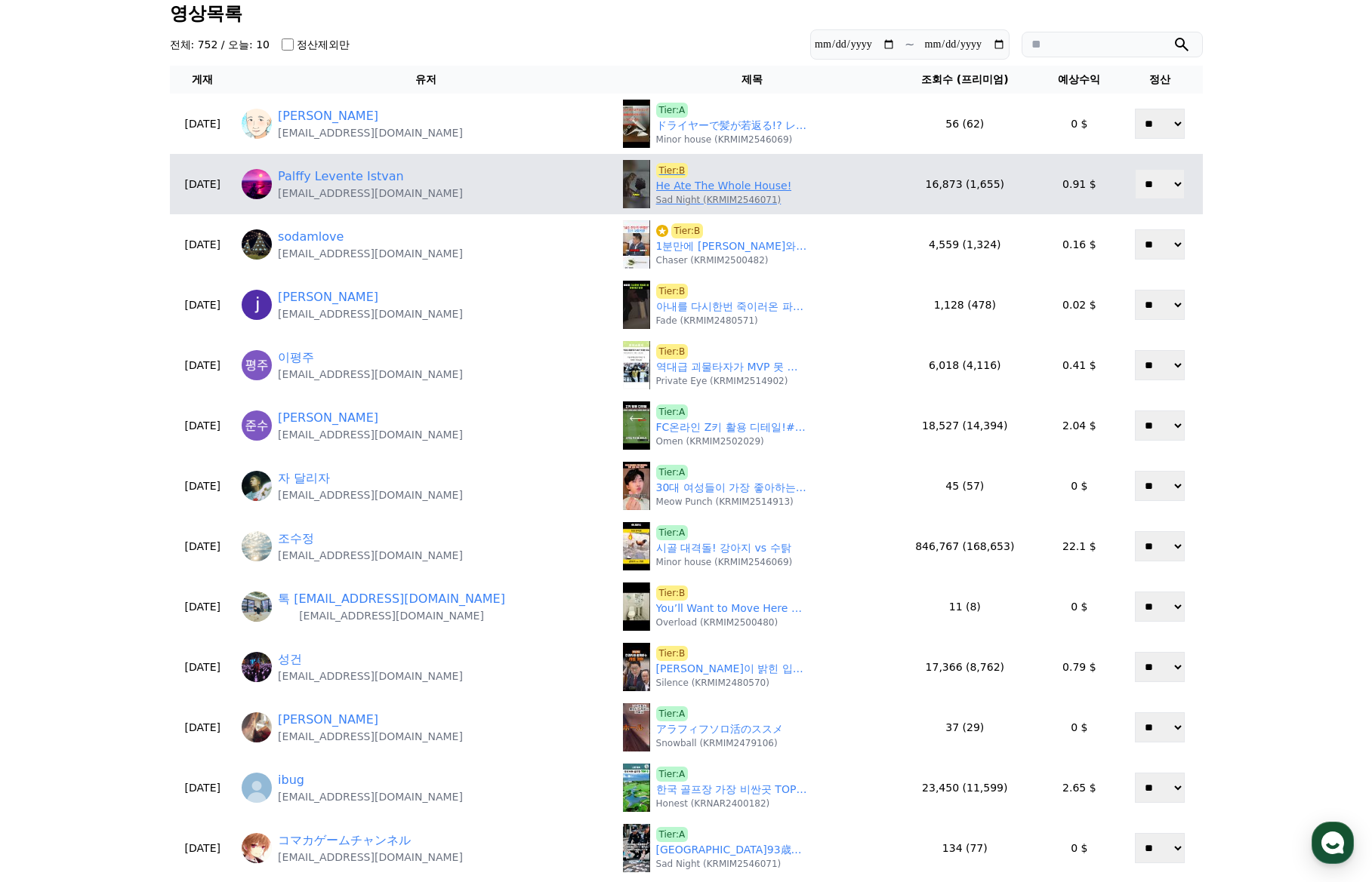
click at [677, 184] on link "He Ate The Whole House!" at bounding box center [724, 186] width 136 height 16
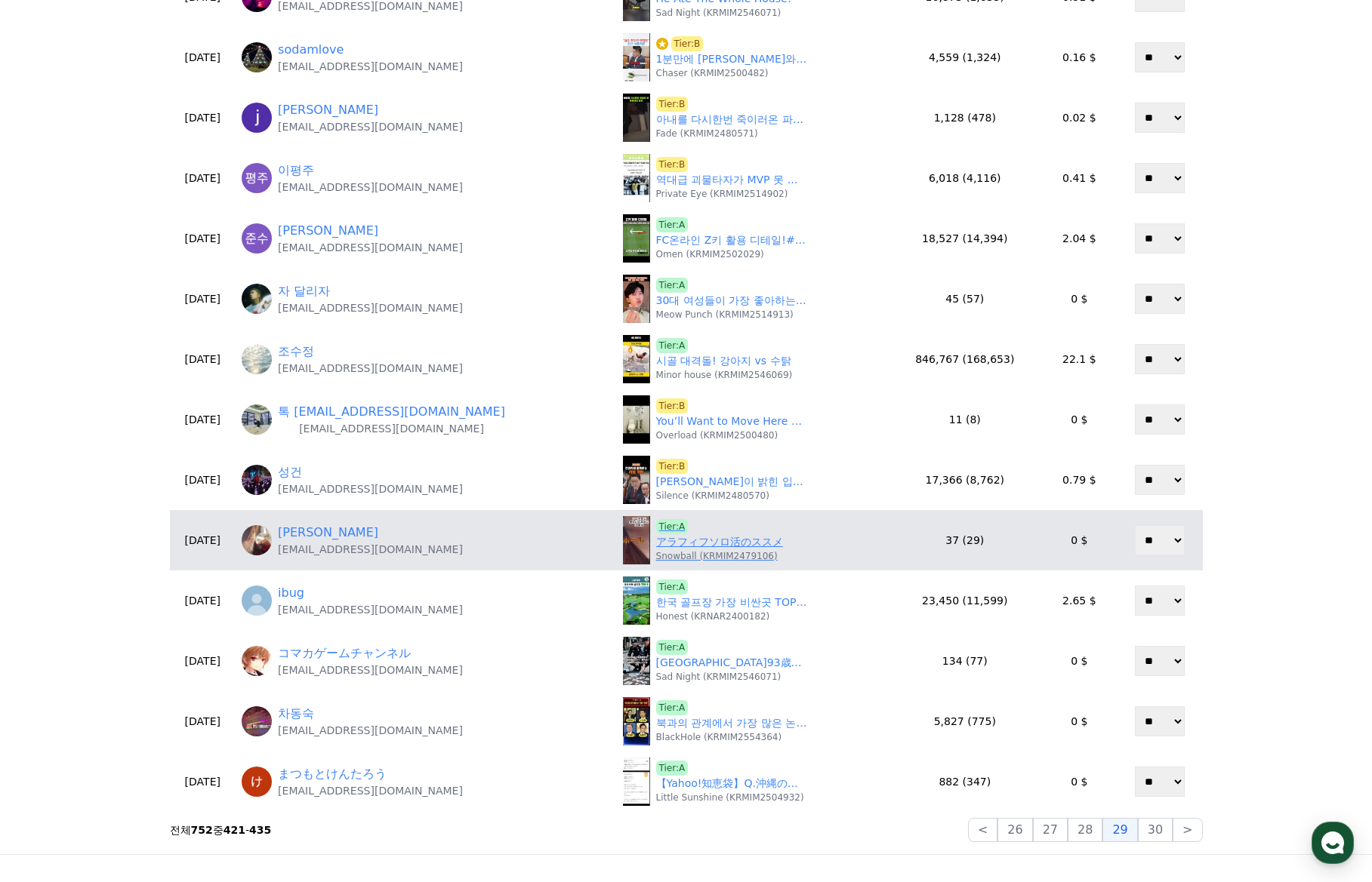
scroll to position [385, 0]
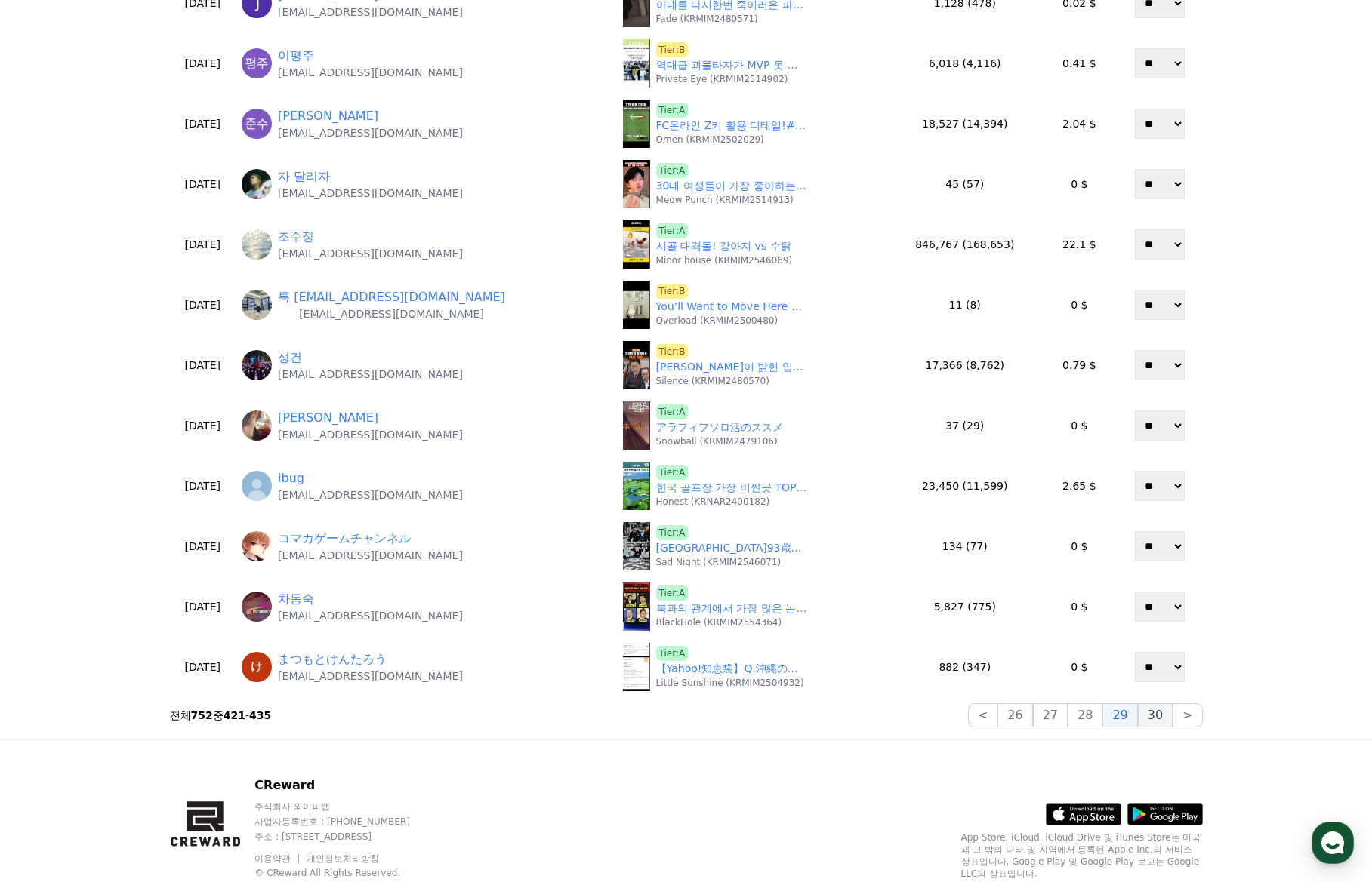
click at [1152, 716] on button "30" at bounding box center [1155, 715] width 35 height 24
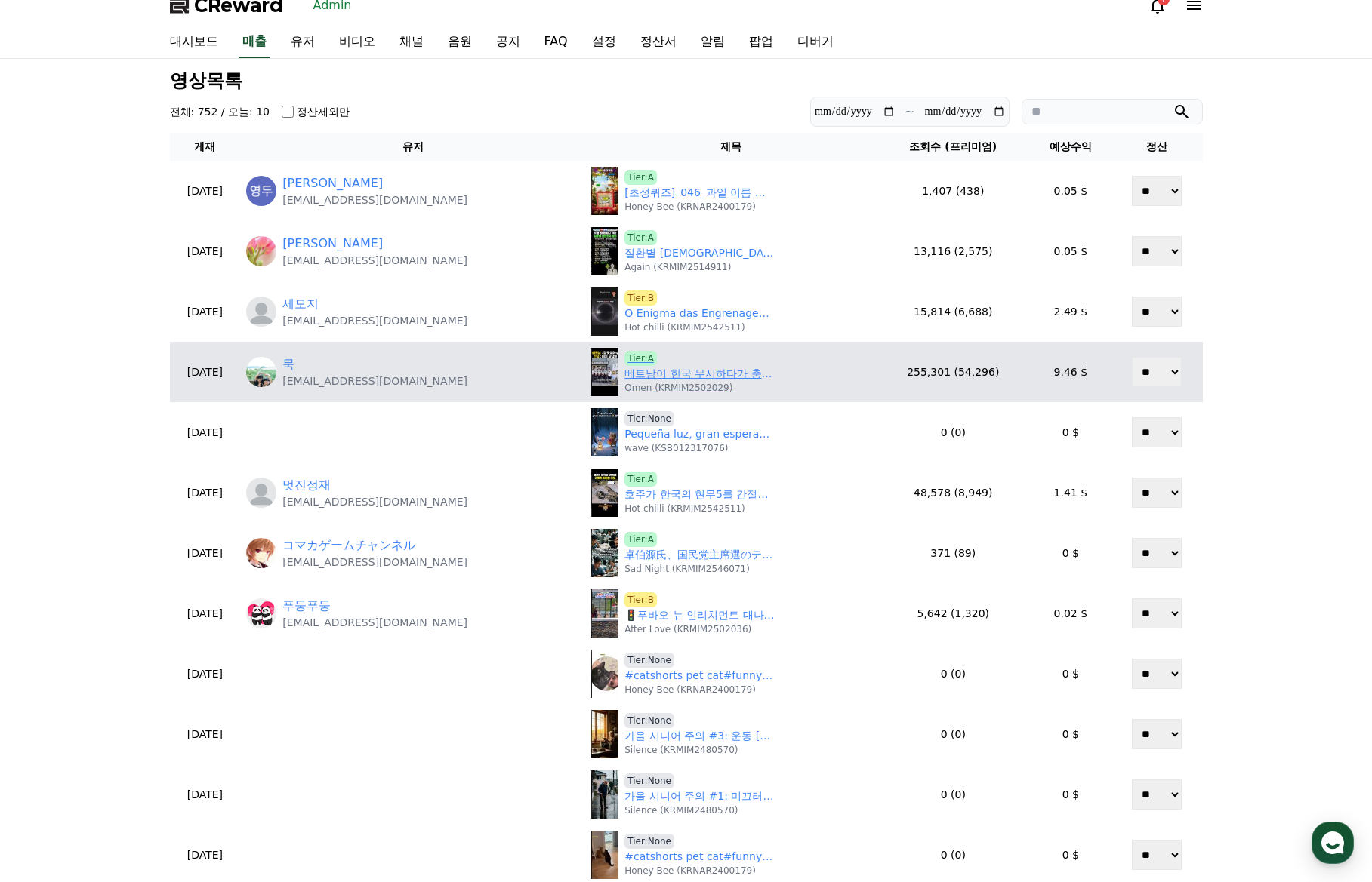
scroll to position [7, 0]
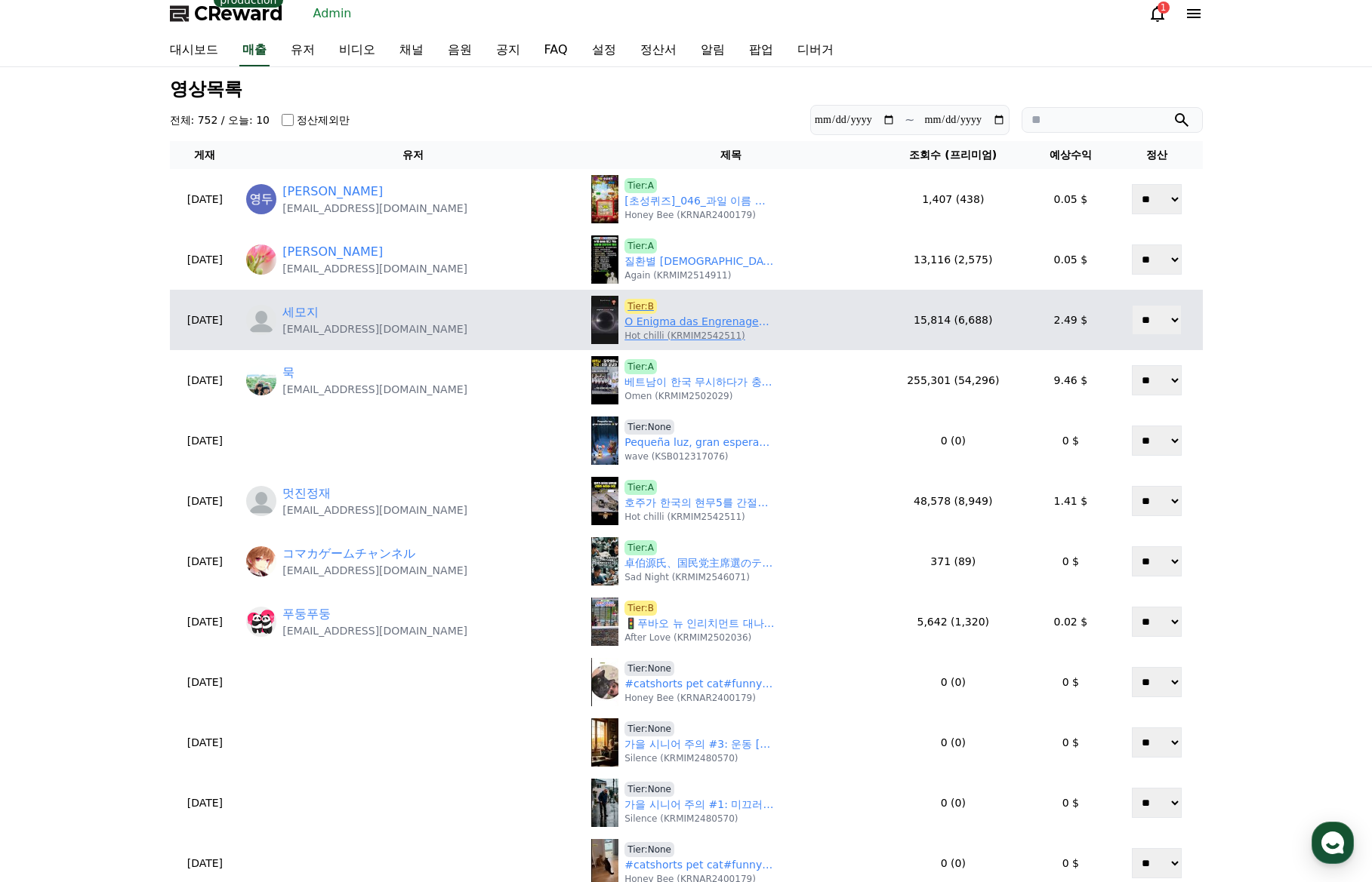
click at [657, 332] on p "Hot chilli (KRMIM2542511)" at bounding box center [685, 335] width 121 height 12
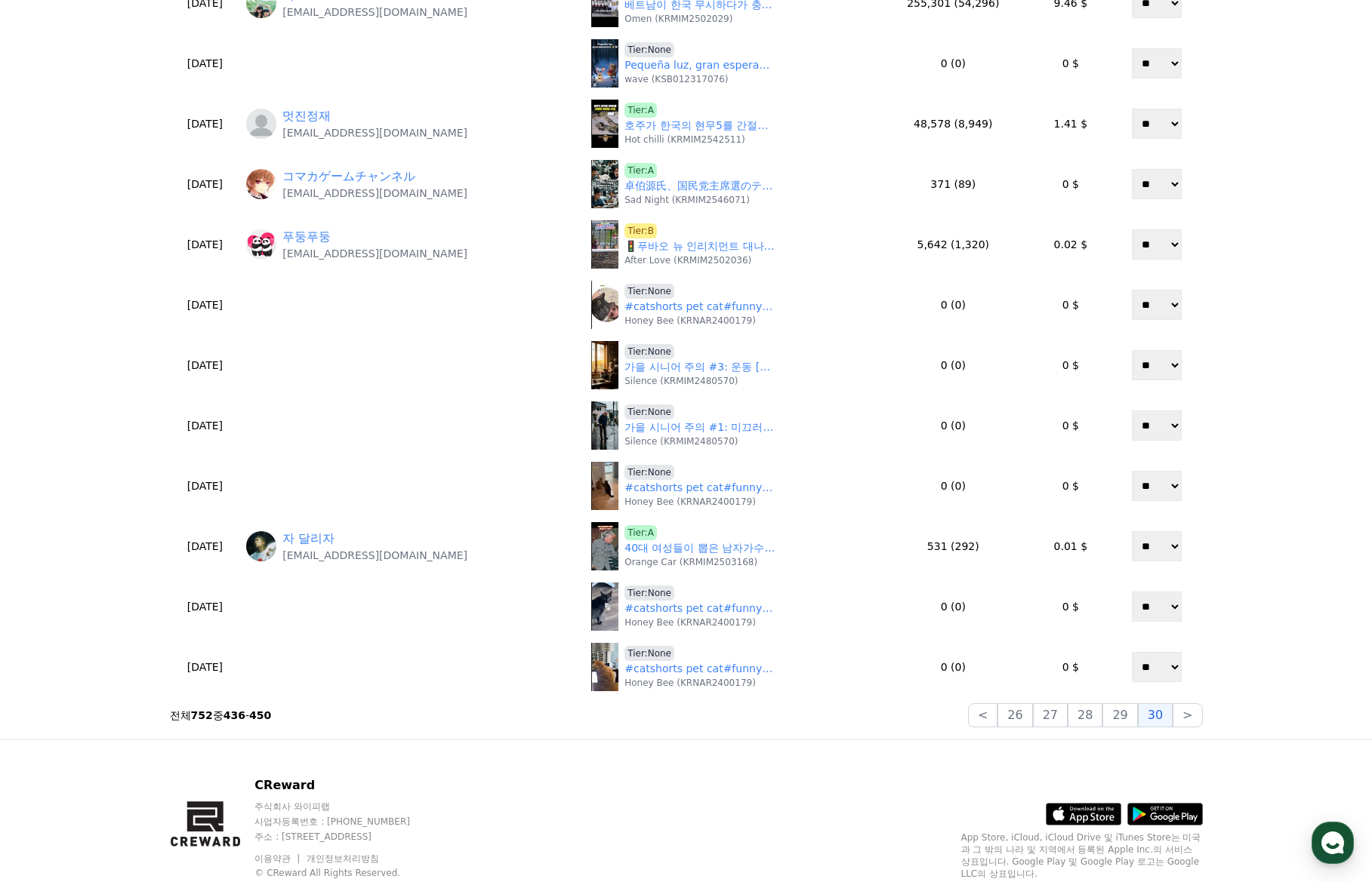
drag, startPoint x: 805, startPoint y: 736, endPoint x: 878, endPoint y: 734, distance: 73.0
click at [807, 736] on div "**********" at bounding box center [686, 214] width 1057 height 1049
click at [1195, 717] on button ">" at bounding box center [1187, 715] width 30 height 24
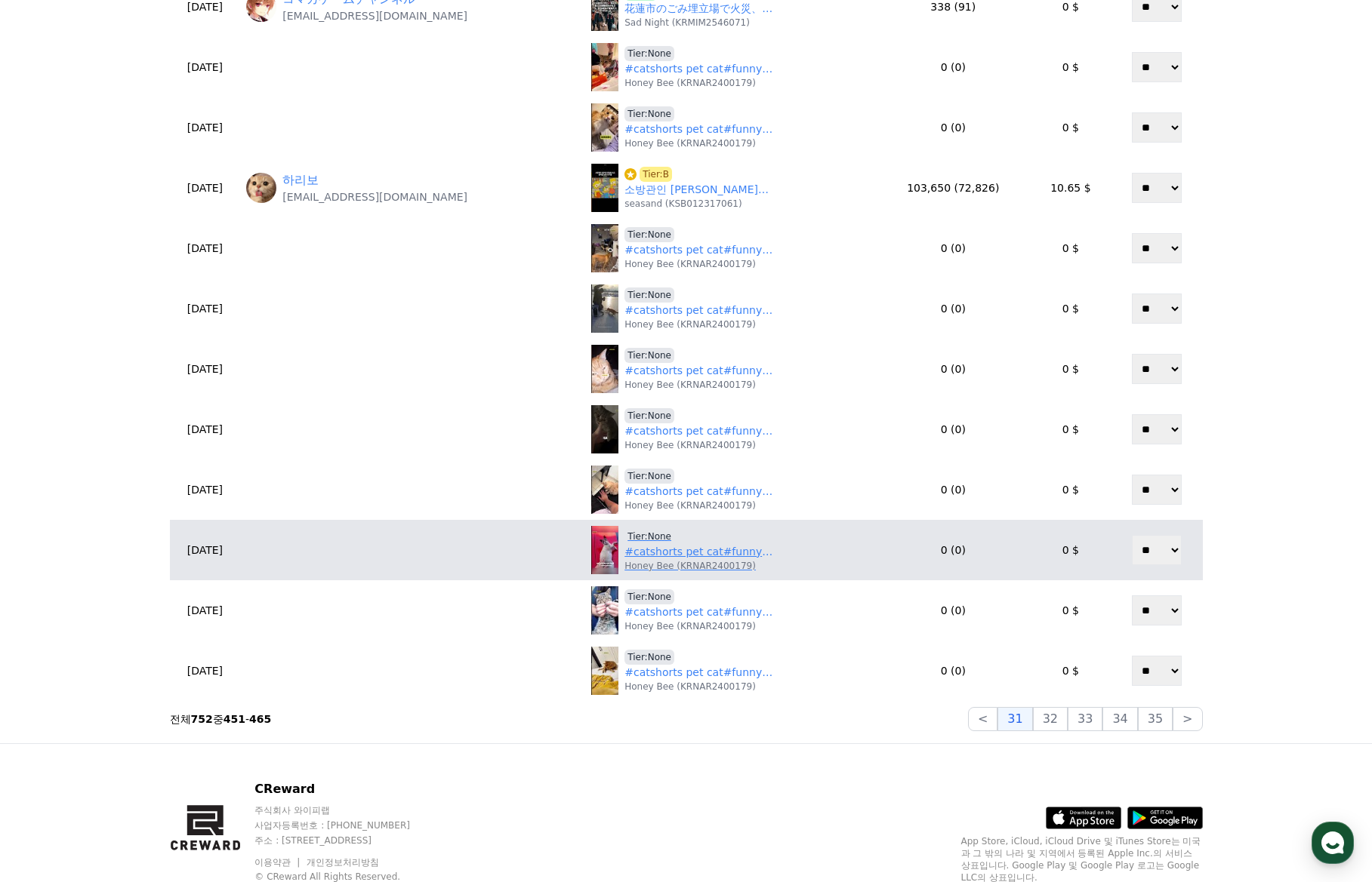
scroll to position [461, 0]
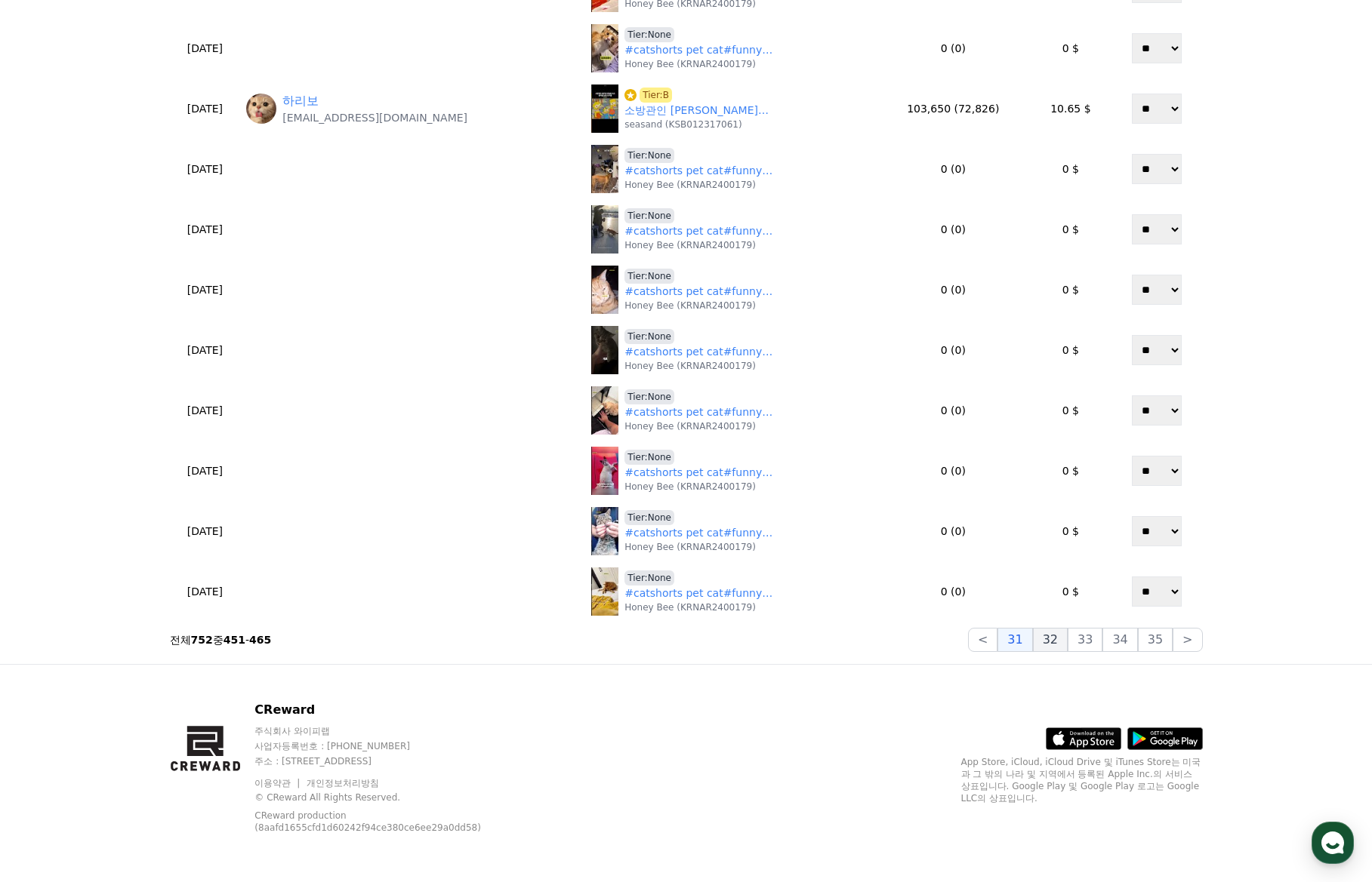
click at [1063, 636] on button "32" at bounding box center [1050, 640] width 35 height 24
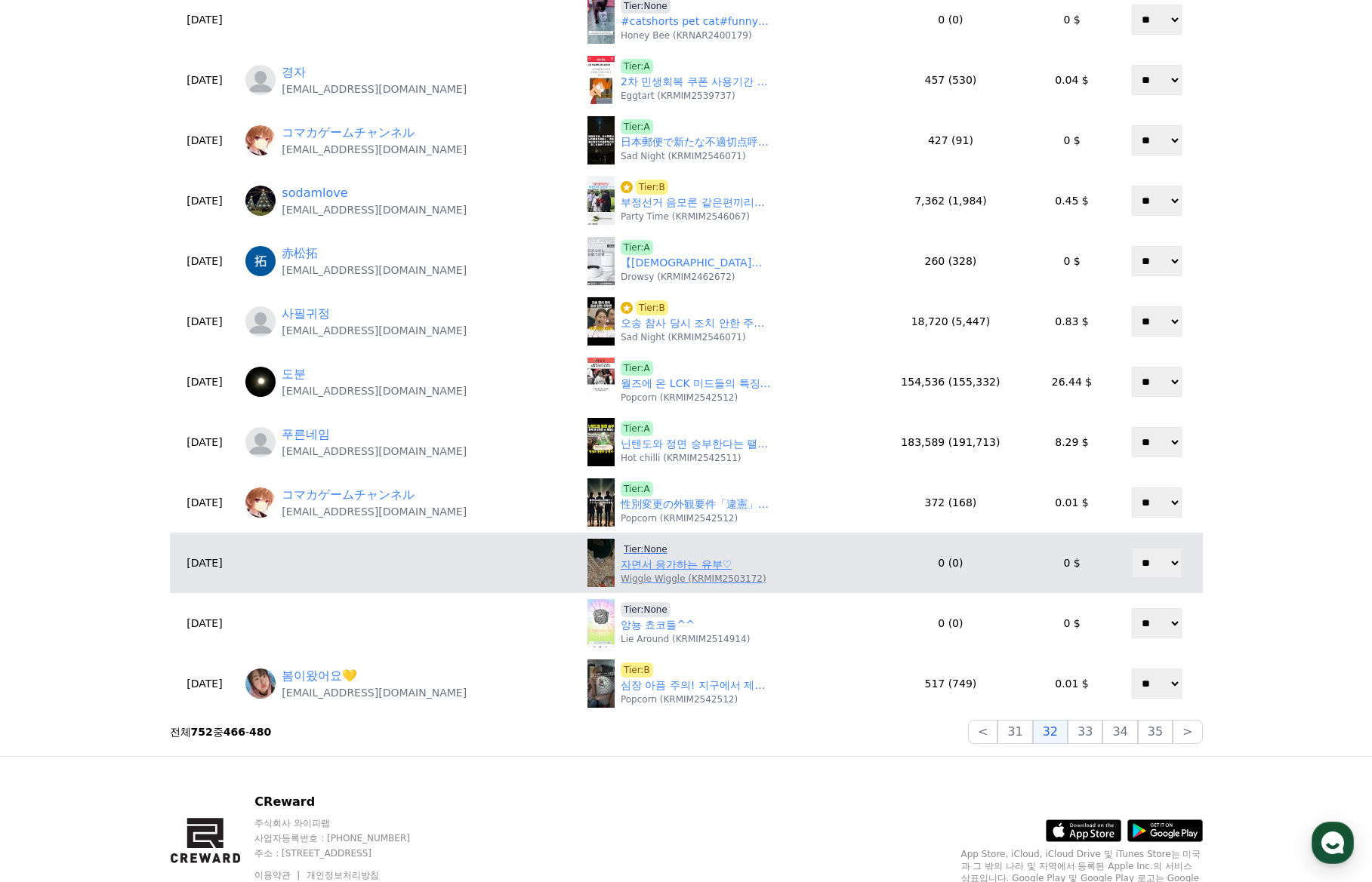
scroll to position [453, 0]
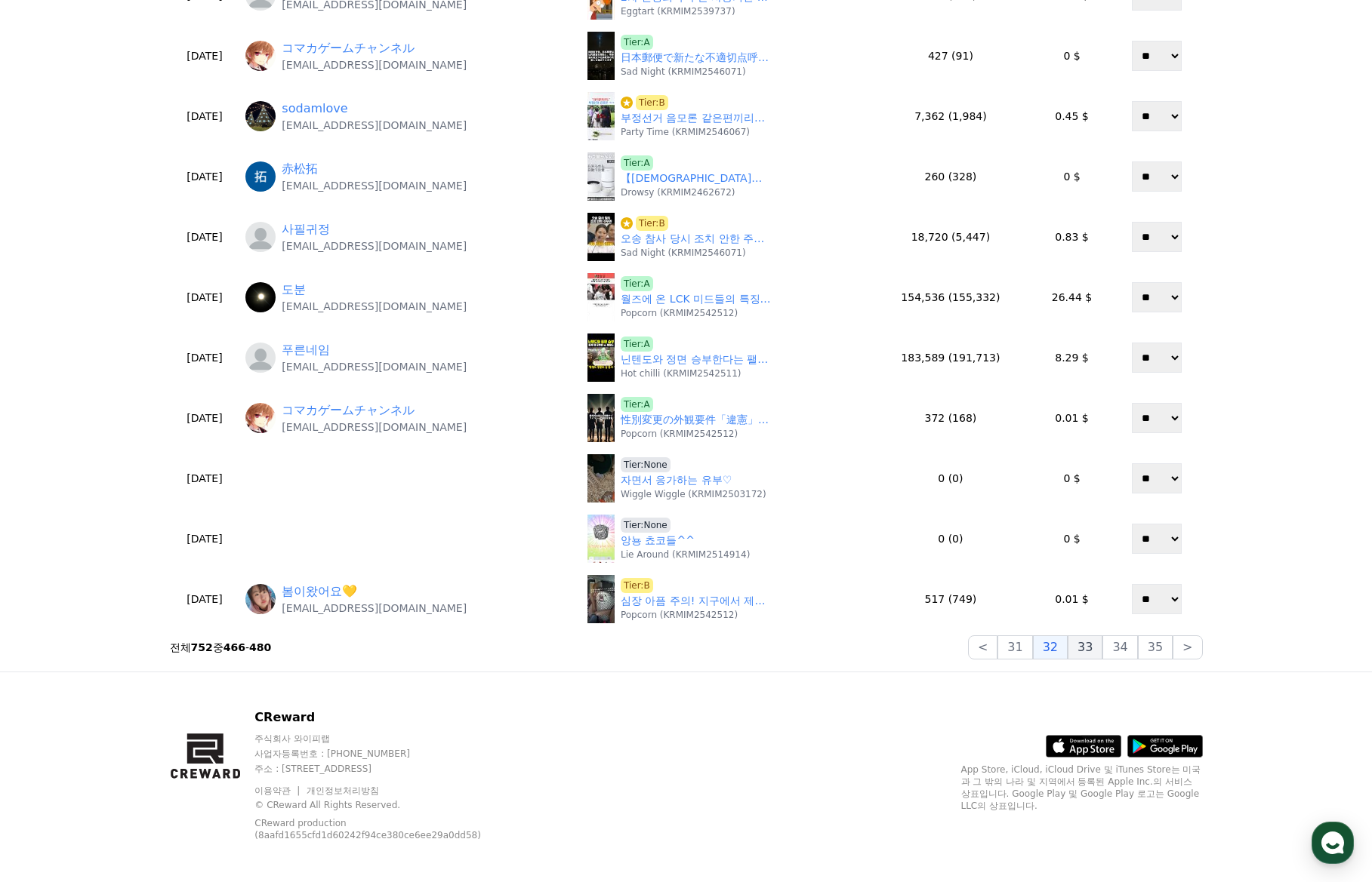
click at [1082, 649] on button "33" at bounding box center [1085, 647] width 35 height 24
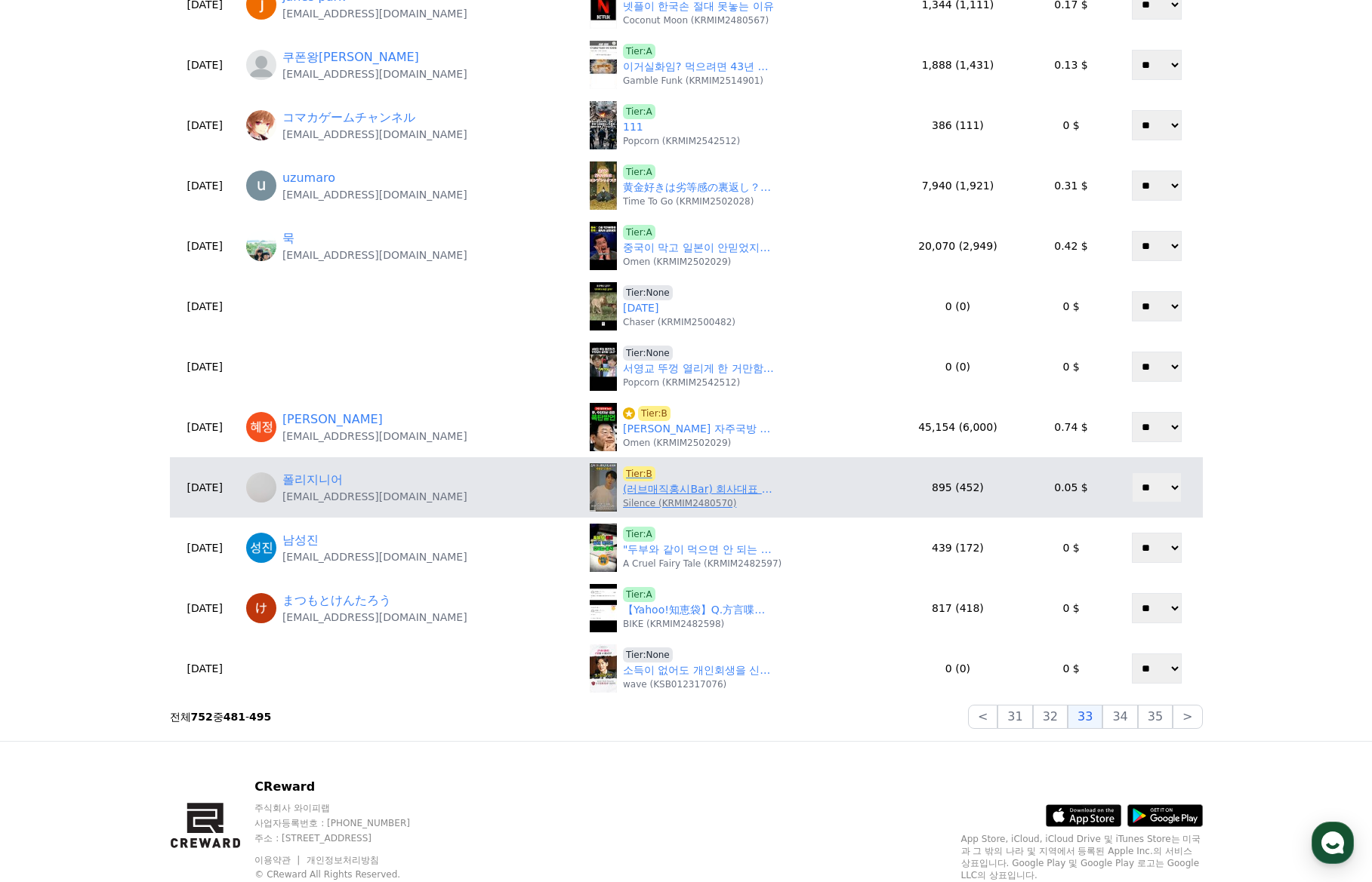
scroll to position [377, 0]
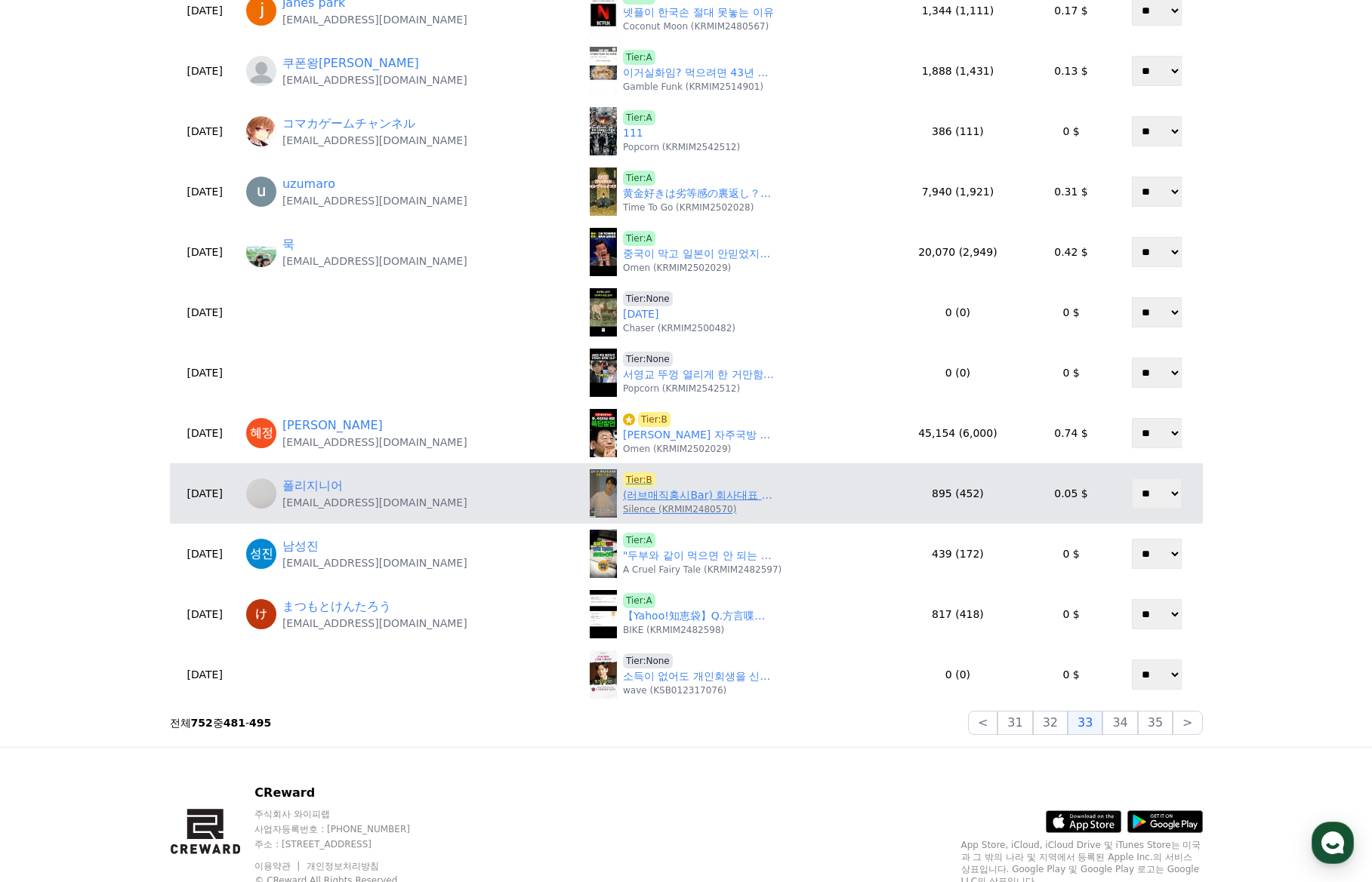
click at [623, 478] on span "Tier:B" at bounding box center [639, 479] width 32 height 15
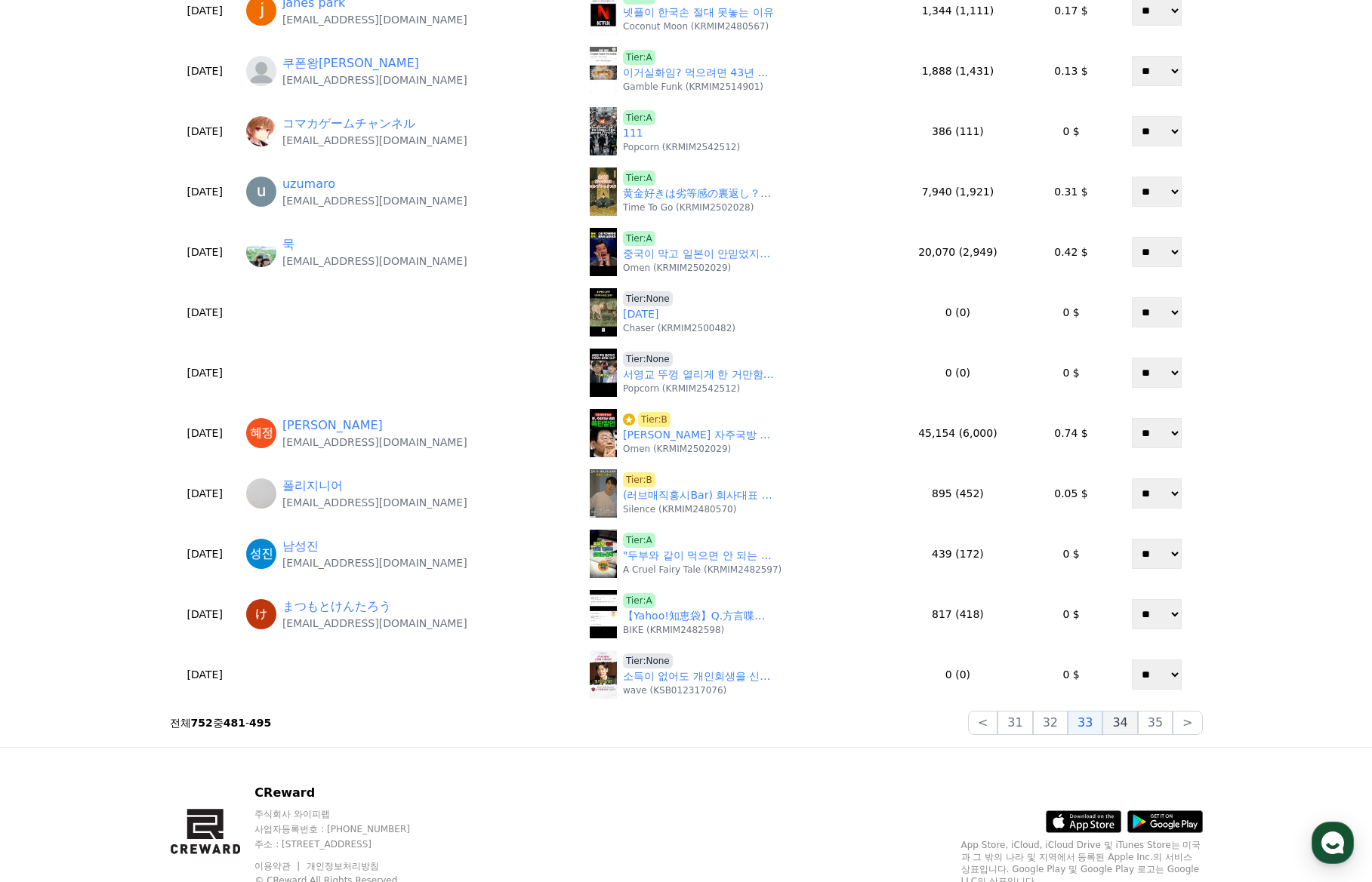
click at [1132, 725] on button "34" at bounding box center [1120, 723] width 35 height 24
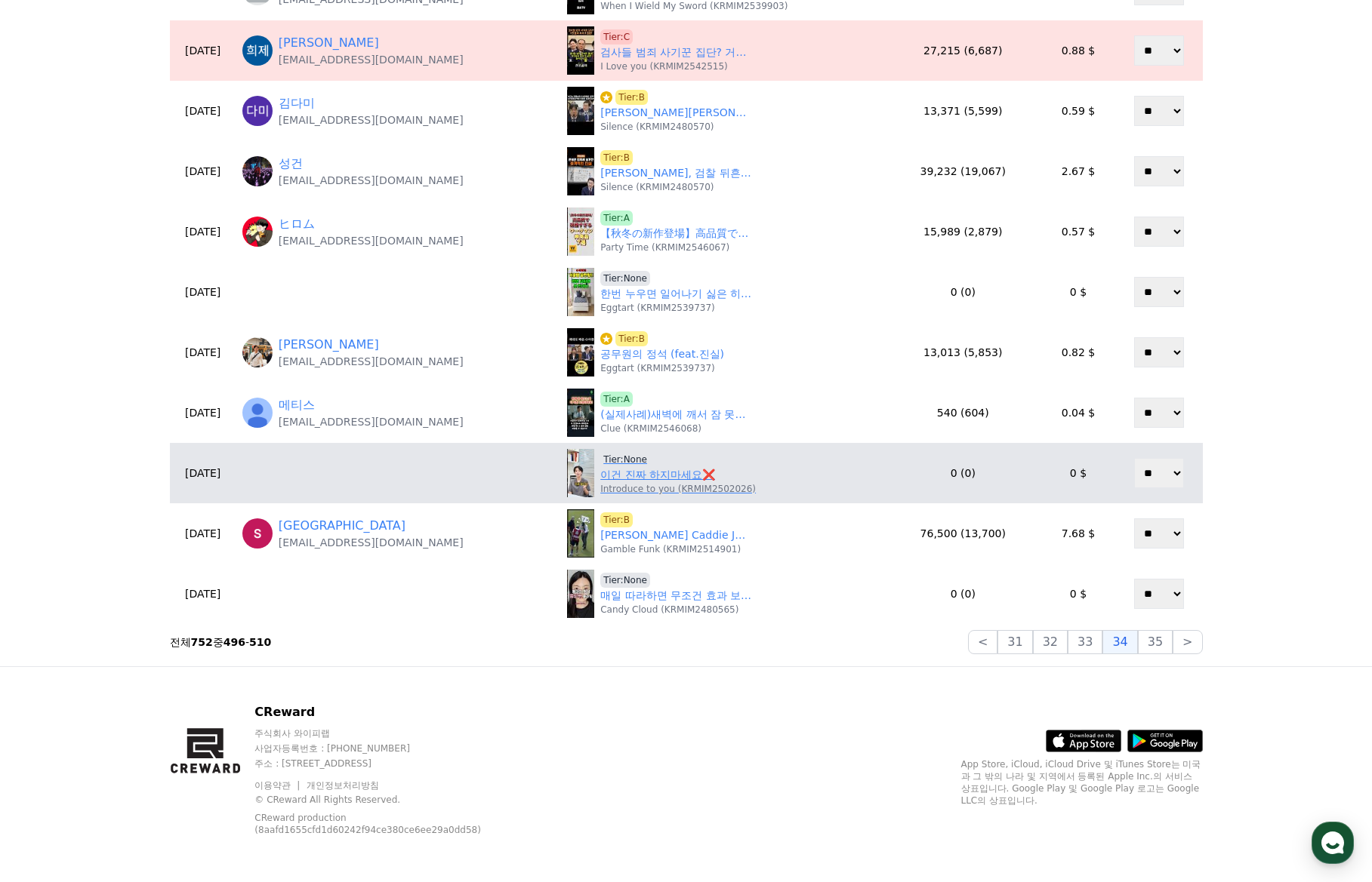
scroll to position [461, 0]
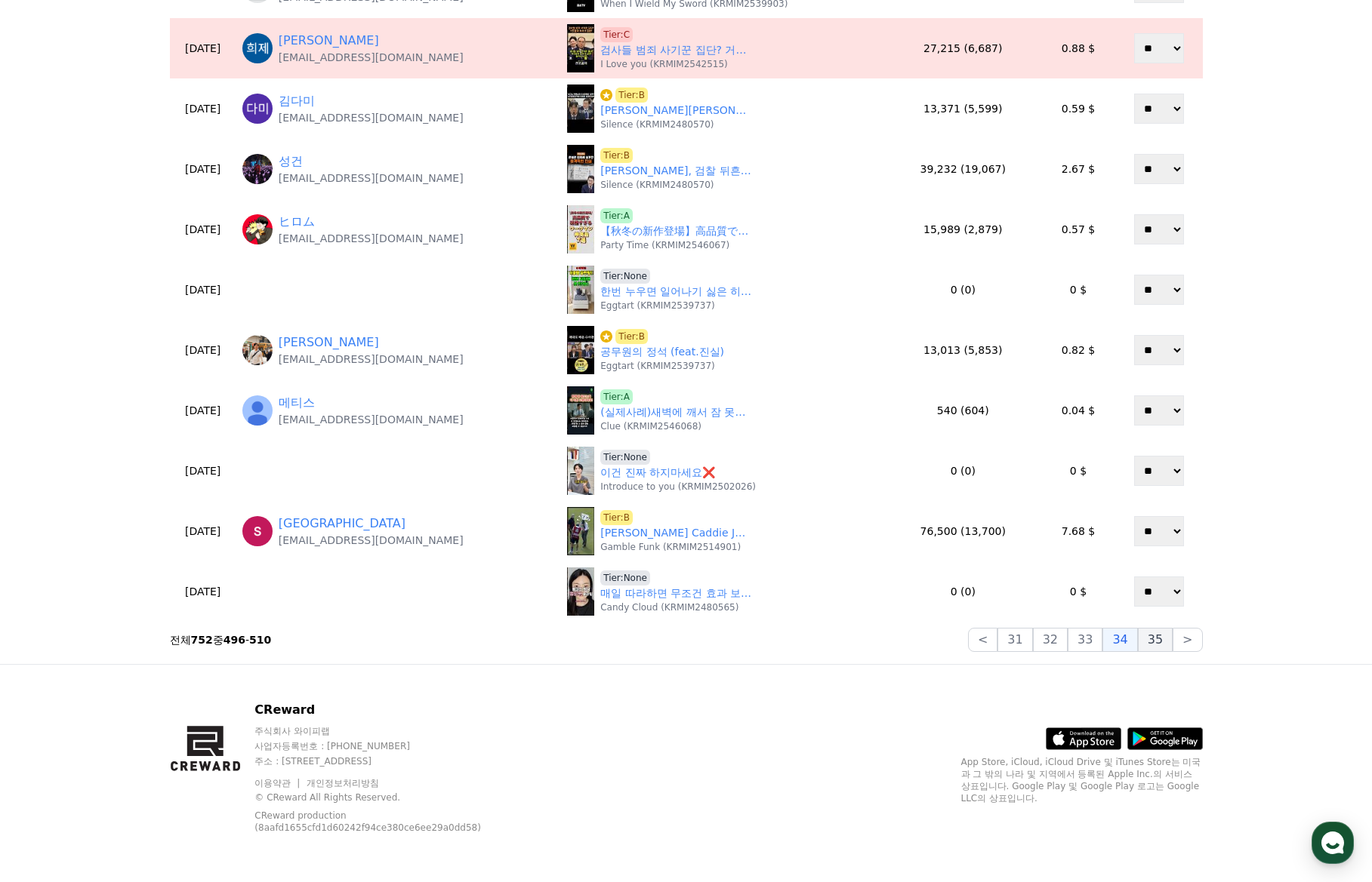
click at [1151, 639] on button "35" at bounding box center [1155, 640] width 35 height 24
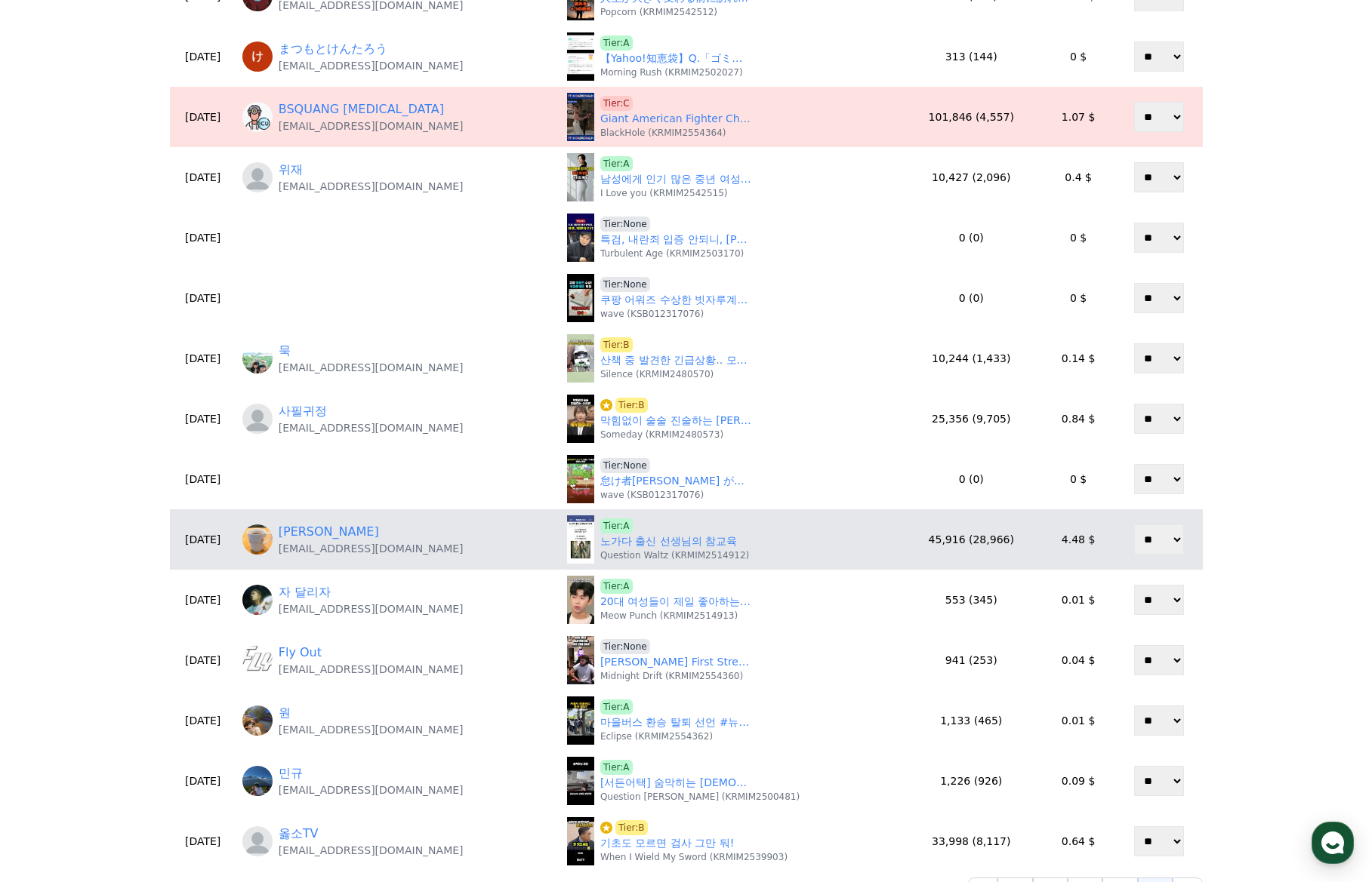
scroll to position [233, 0]
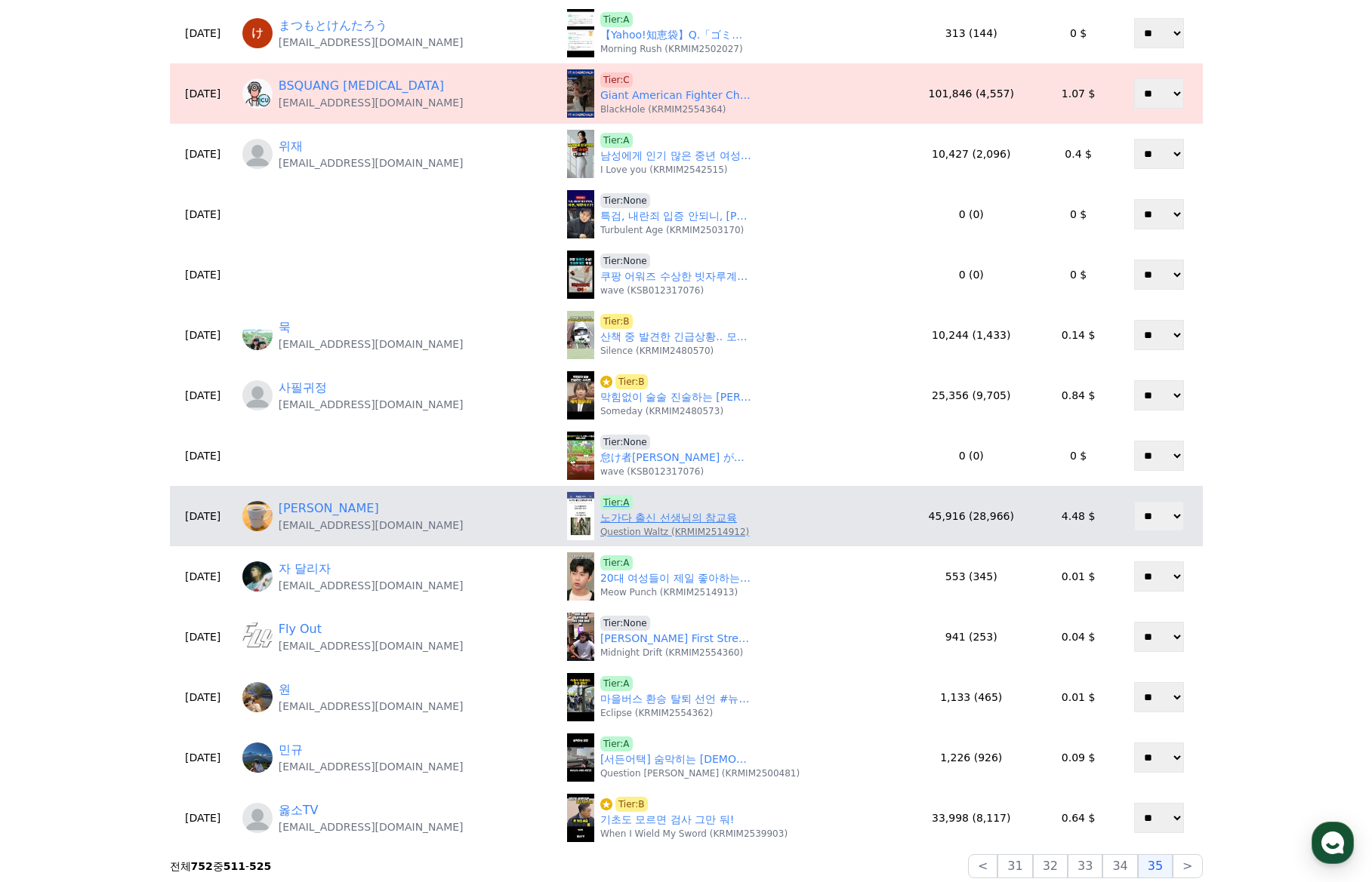
click at [645, 523] on link "노가다 출신 선생님의 참교육" at bounding box center [669, 518] width 137 height 16
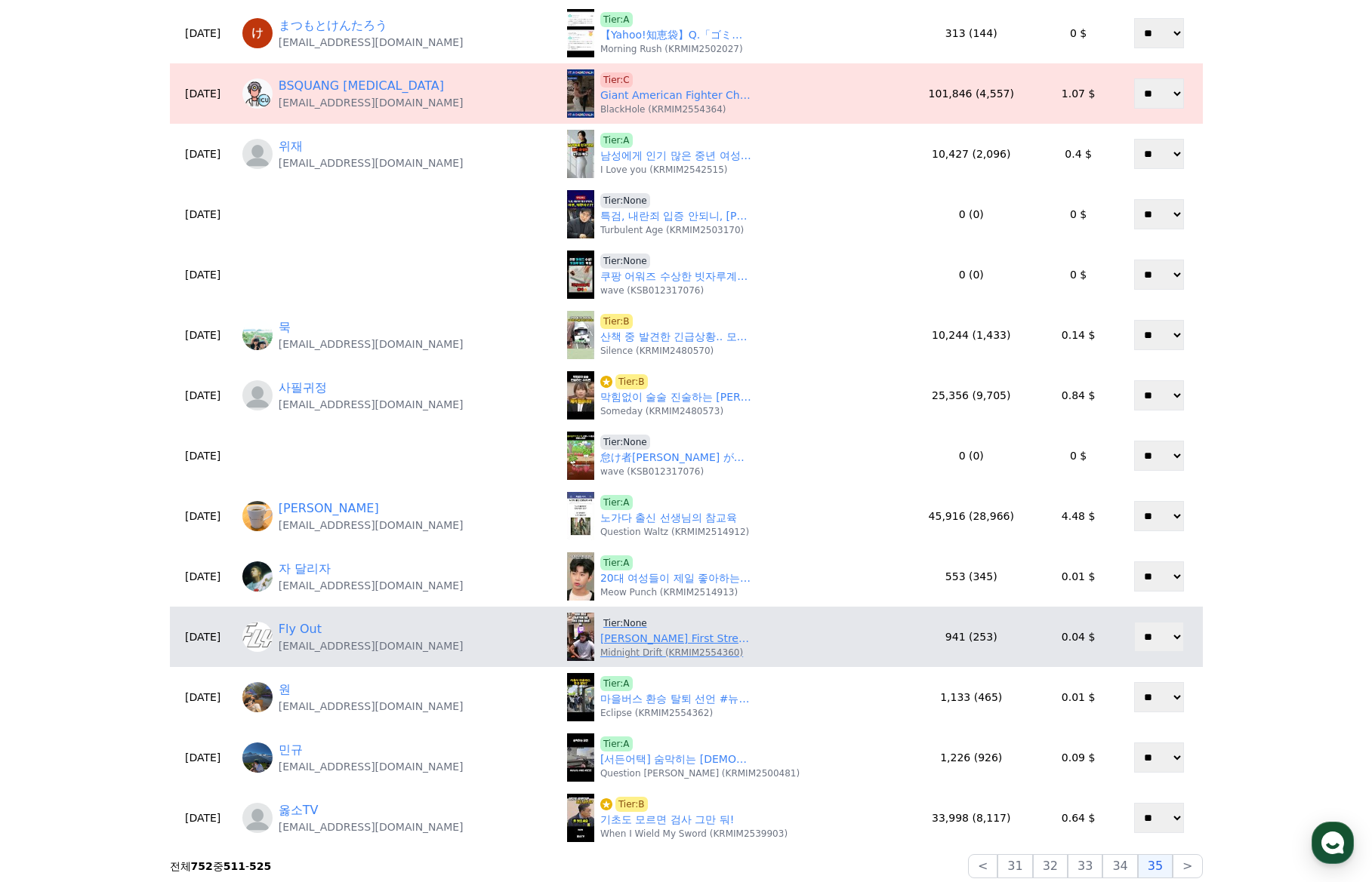
click at [634, 641] on link "Adin Ross First Stream on Twitch in Years!🔥#twitch" at bounding box center [676, 639] width 151 height 16
click at [629, 620] on span "Tier:None" at bounding box center [626, 623] width 50 height 15
drag, startPoint x: 499, startPoint y: 653, endPoint x: 310, endPoint y: 652, distance: 189.0
click at [310, 652] on div "Fly Out flyoutentertainment@gmail.com" at bounding box center [398, 636] width 312 height 33
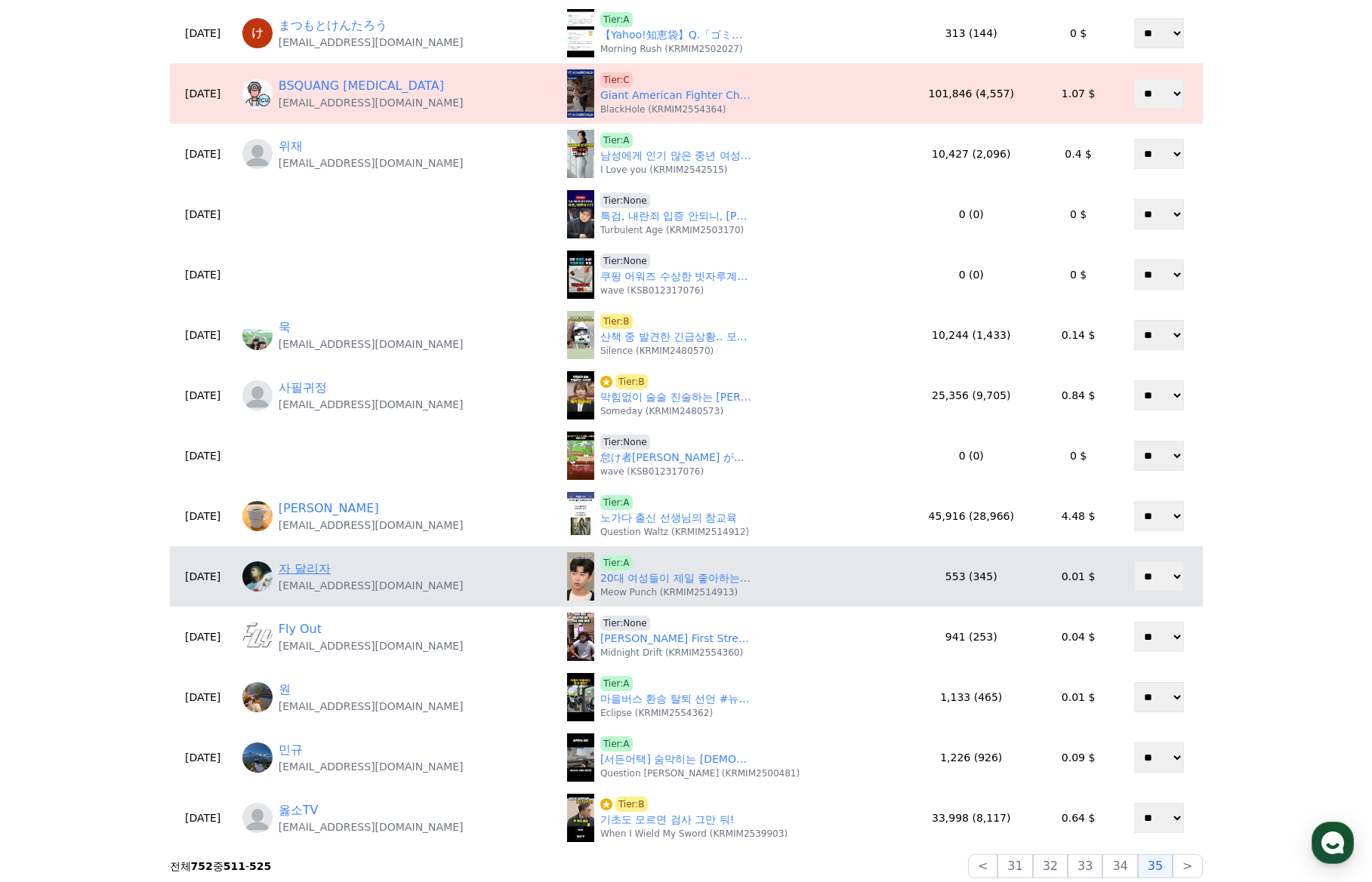
copy p "flyoutentertainment@gmail.com"
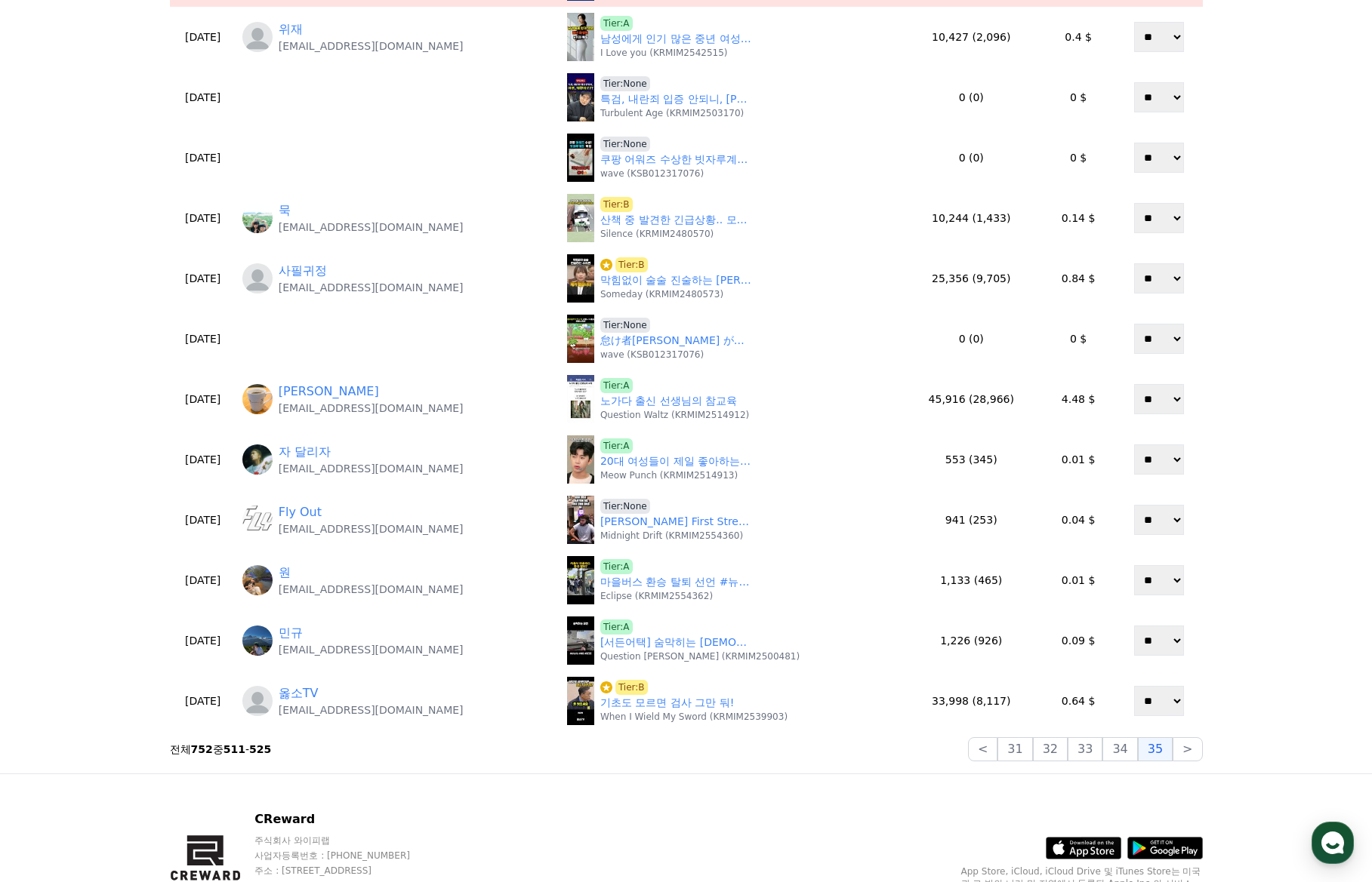
scroll to position [385, 0]
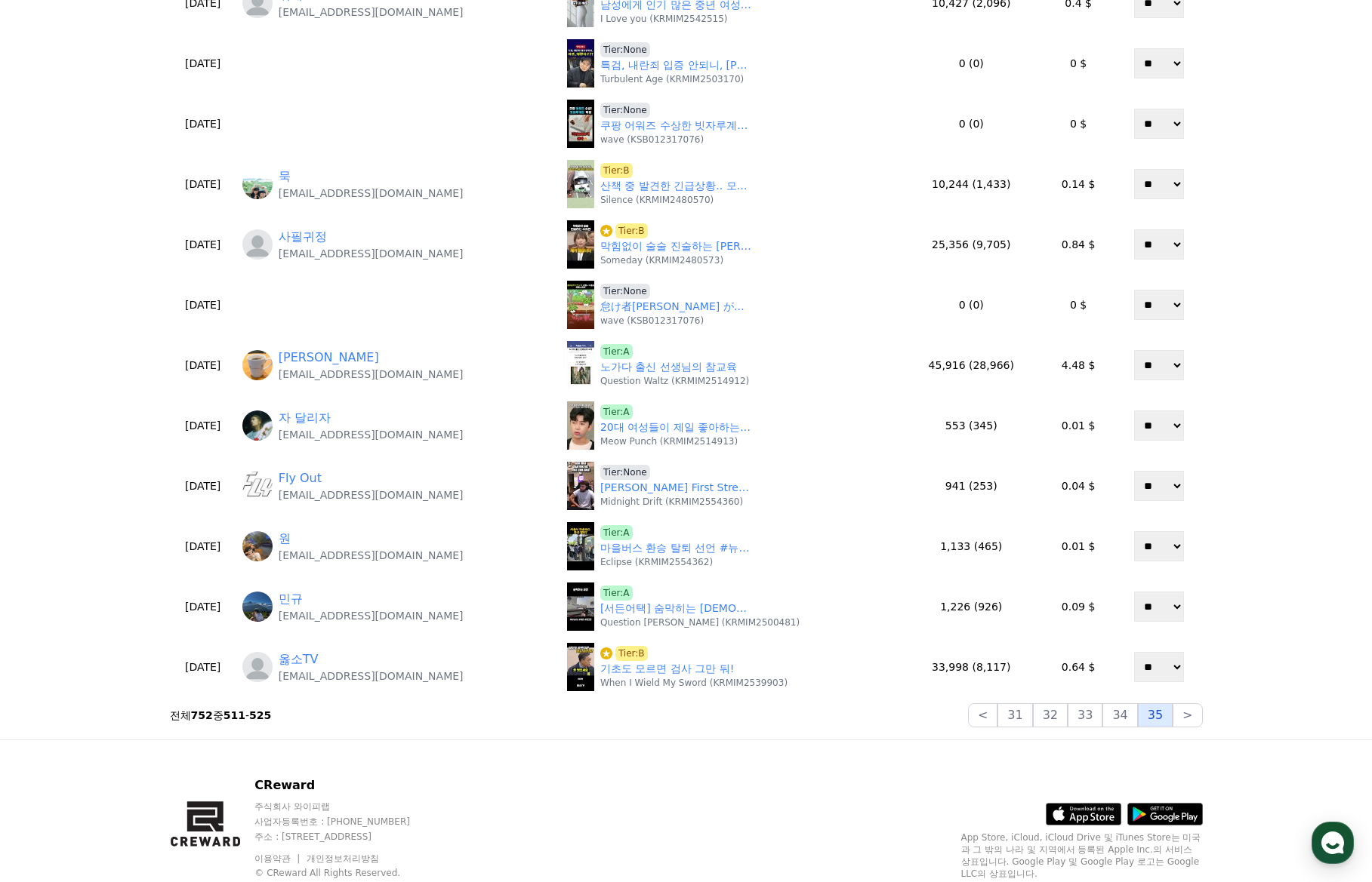
click at [1155, 717] on button "35" at bounding box center [1155, 715] width 35 height 24
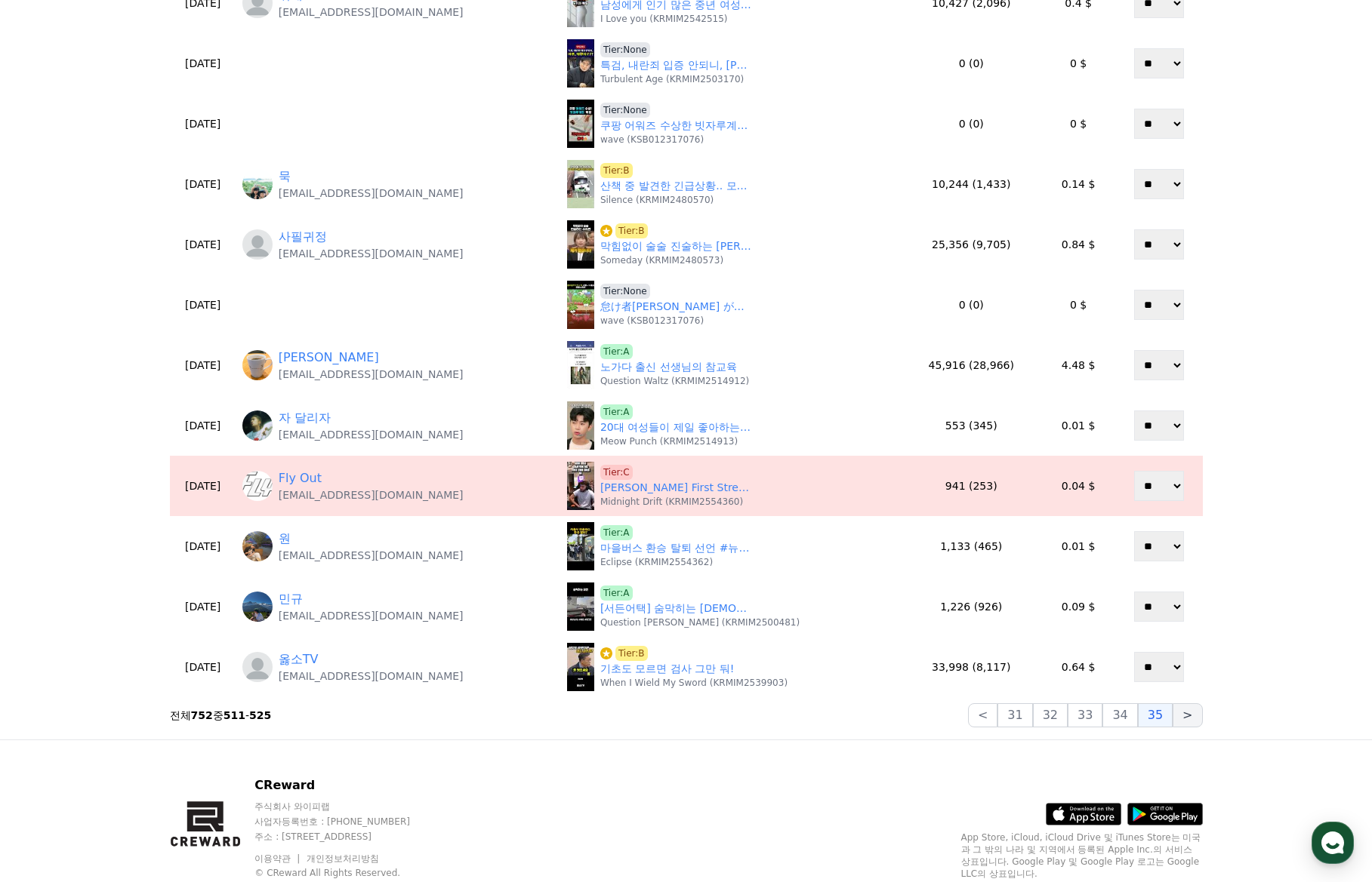
click at [1194, 720] on button ">" at bounding box center [1187, 715] width 30 height 24
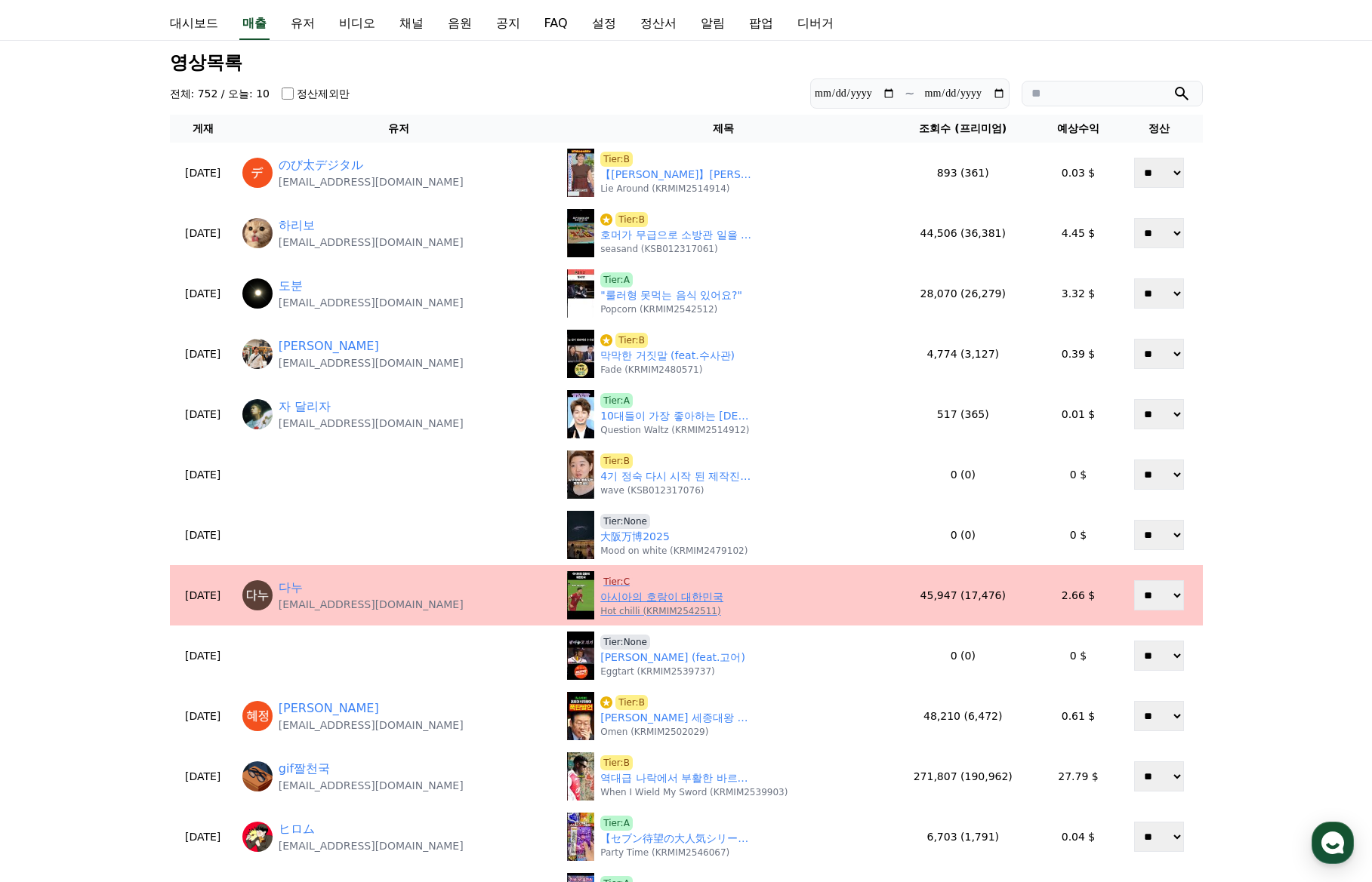
scroll to position [226, 0]
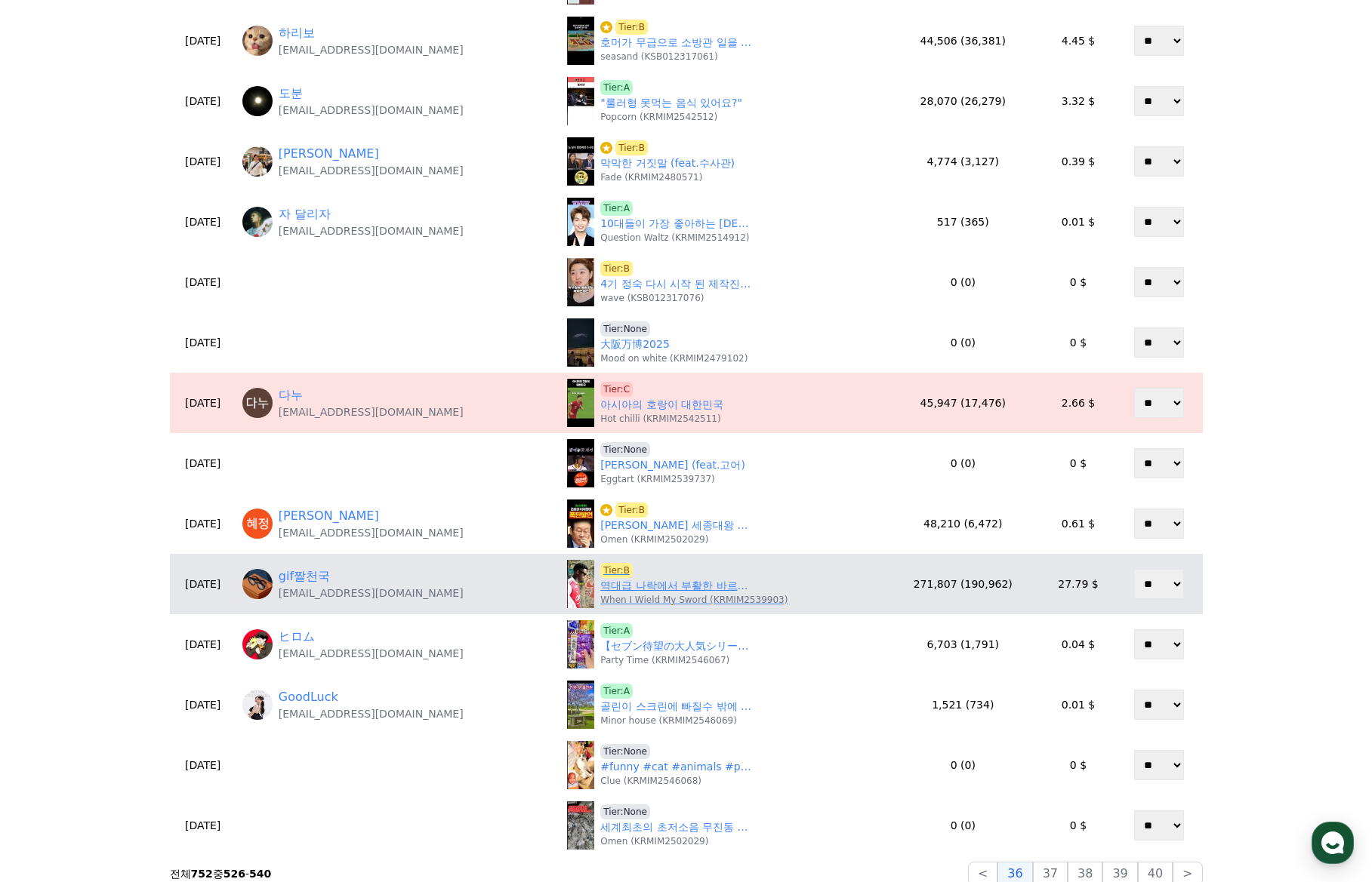
click at [635, 591] on link "역대급 나락에서 부활한 바르셀로나 선수 ❤️" at bounding box center [676, 586] width 151 height 16
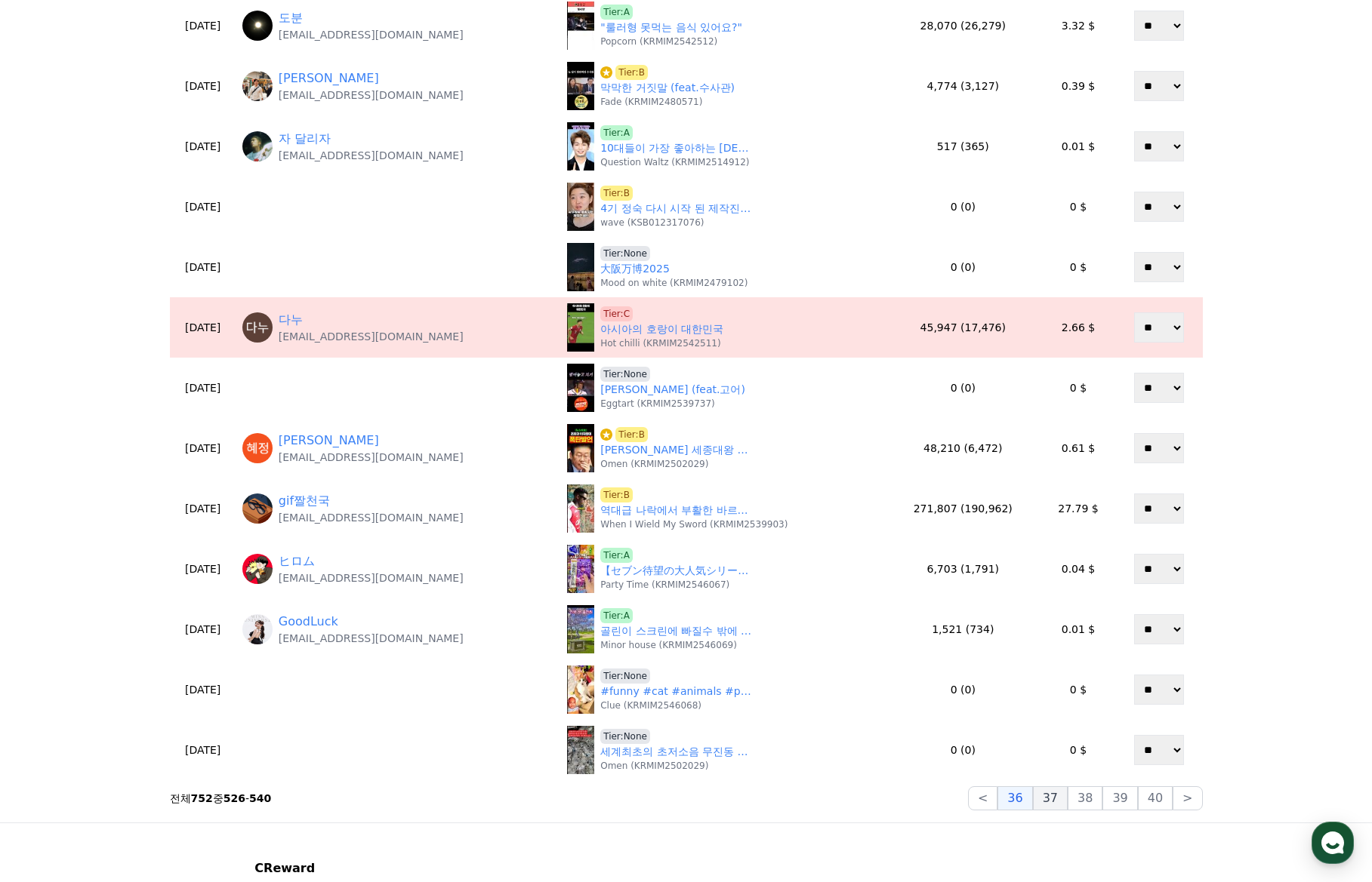
click at [1066, 800] on button "37" at bounding box center [1050, 798] width 35 height 24
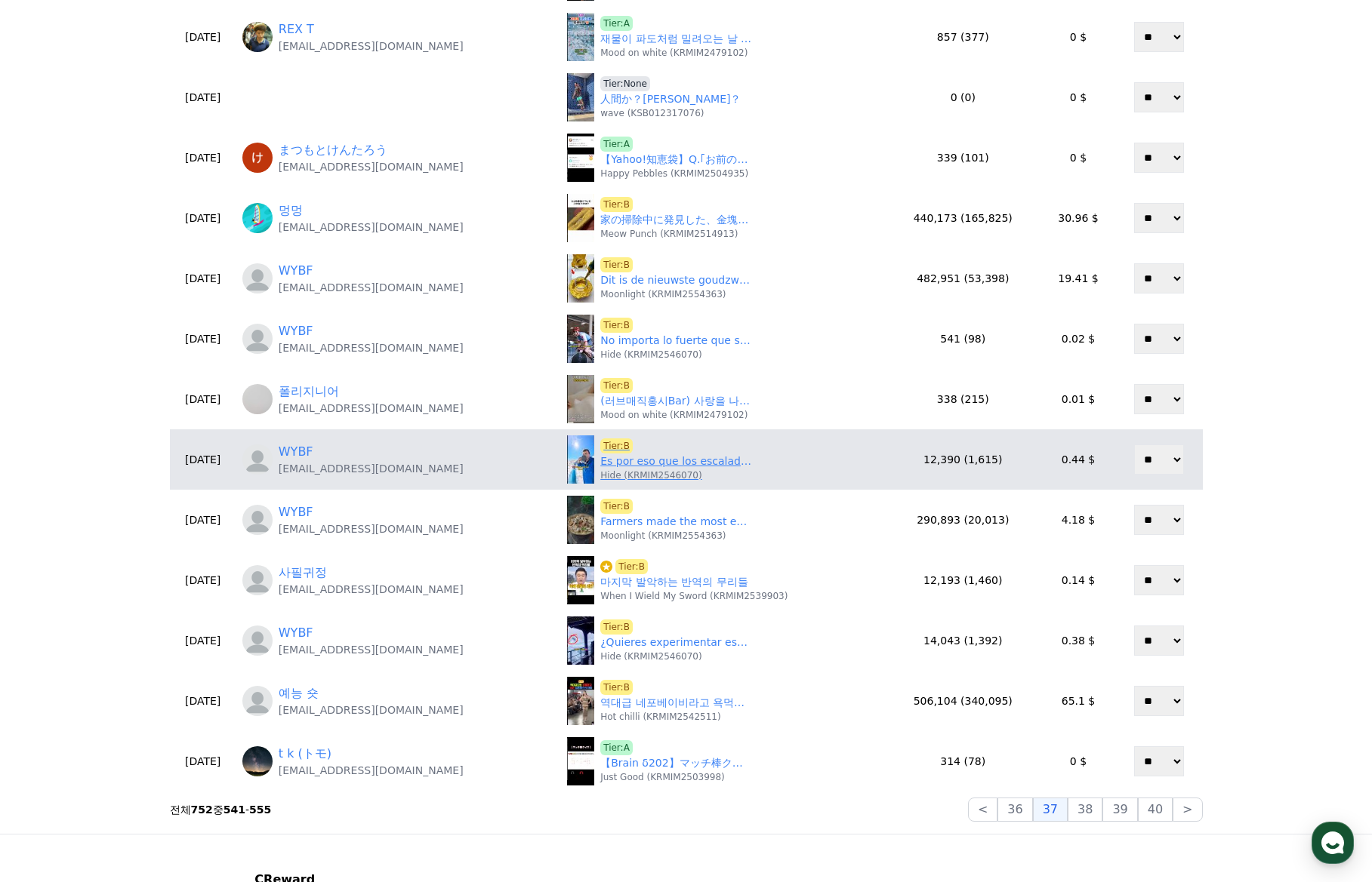
scroll to position [301, 0]
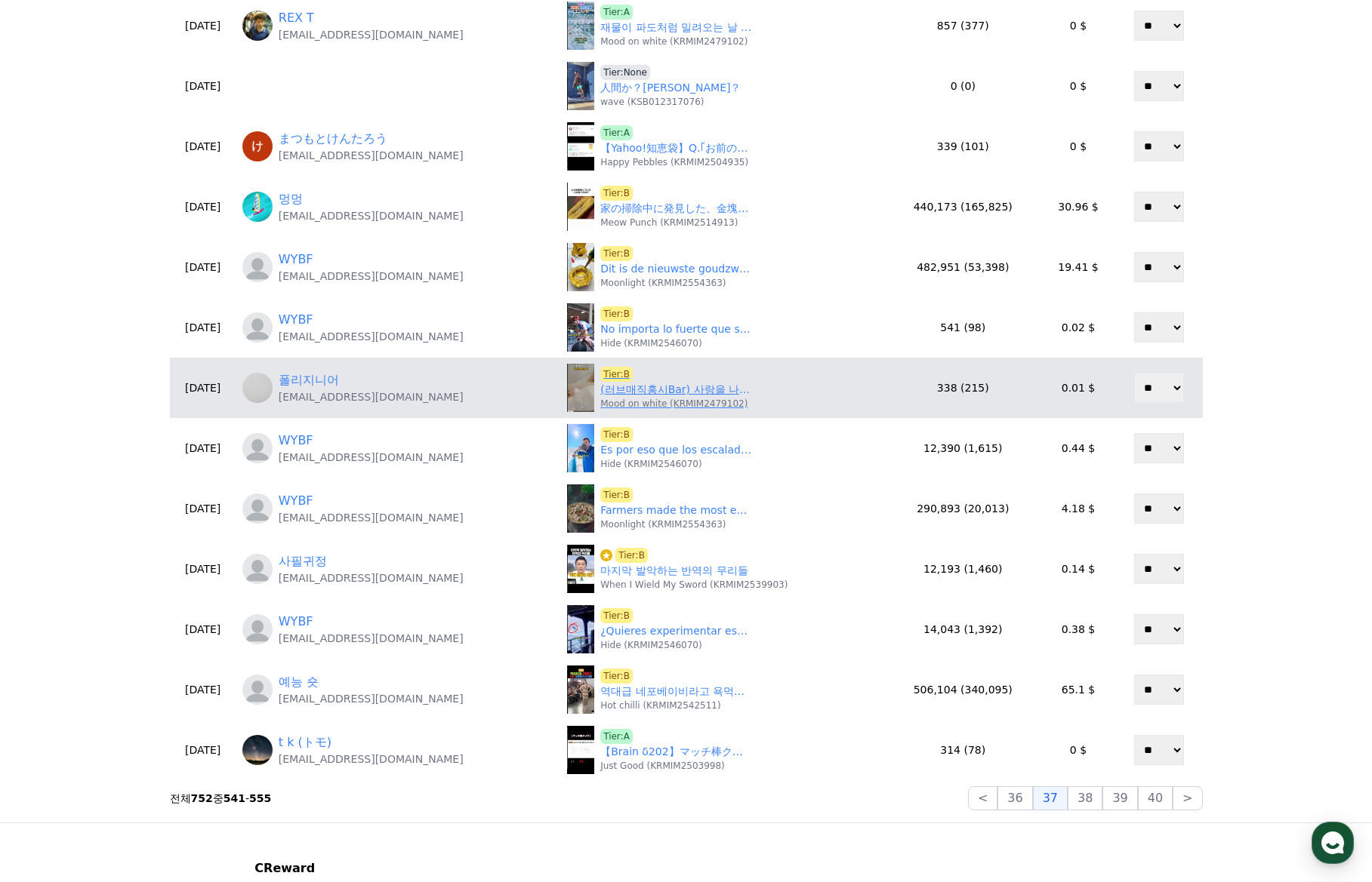
click at [601, 369] on span "Tier:B" at bounding box center [617, 374] width 32 height 15
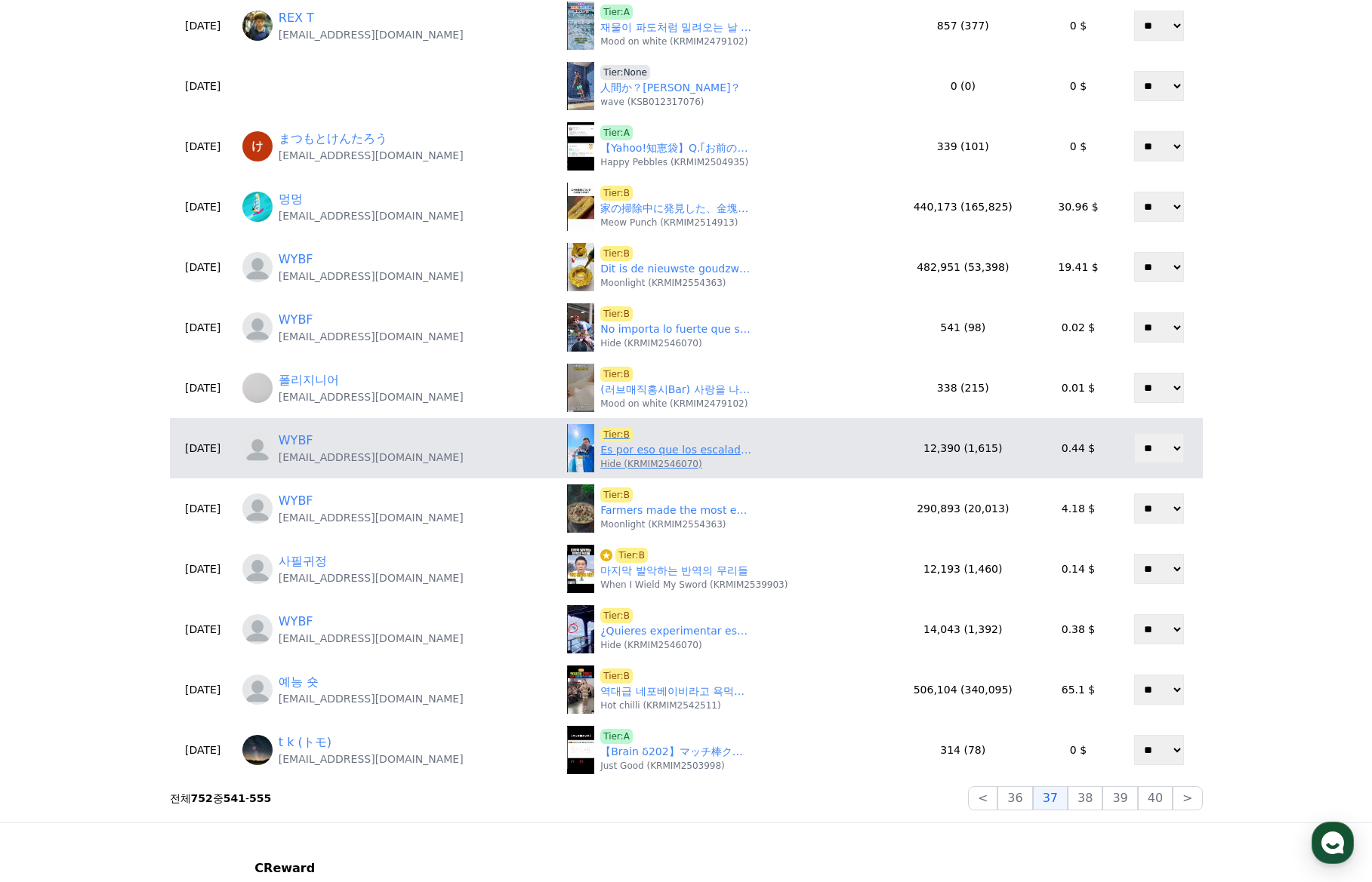
click at [608, 453] on link "Es por eso que los escaladores nunca se acercan a estos charcos.#knowledge" at bounding box center [676, 450] width 151 height 16
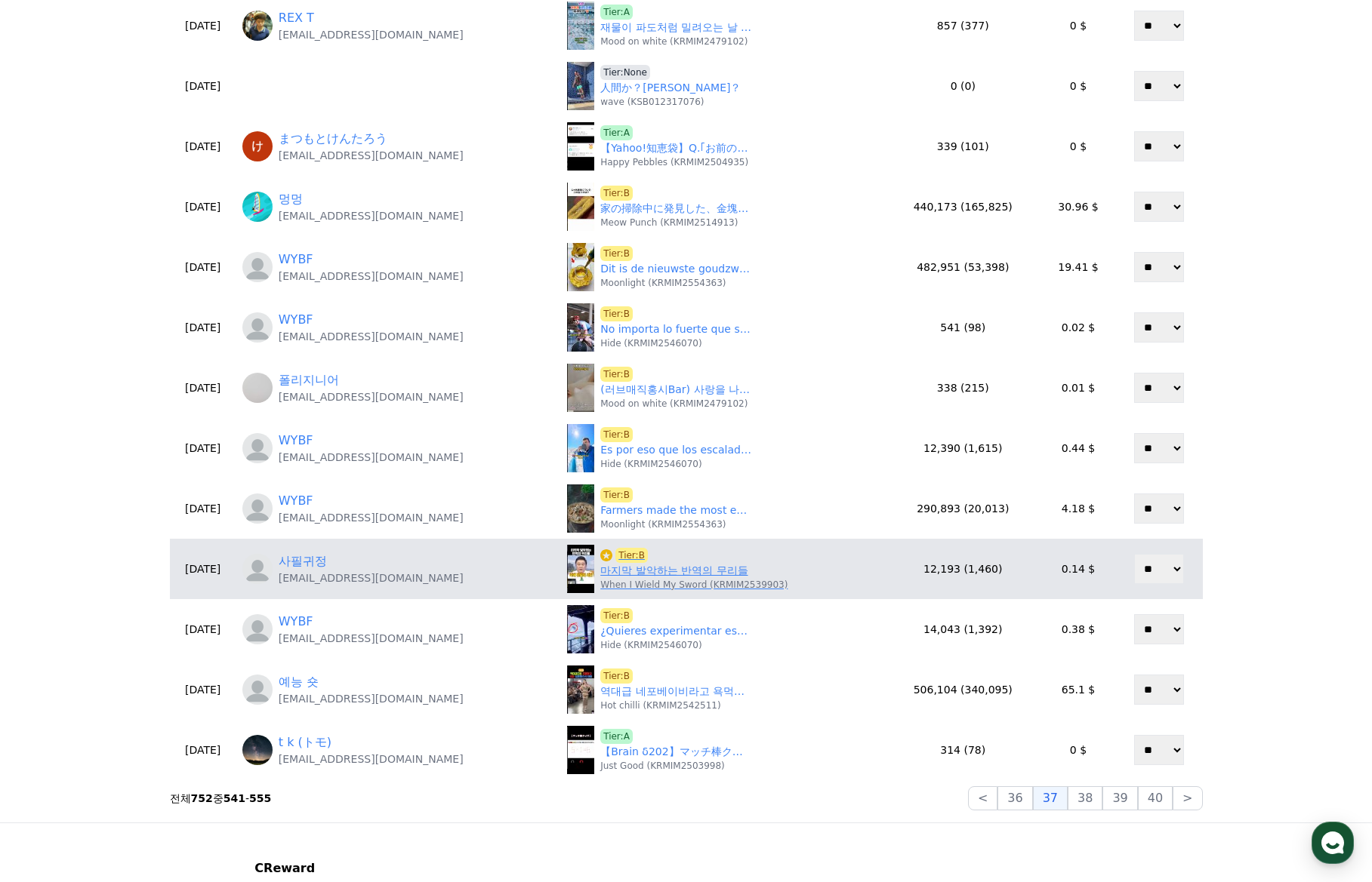
click at [670, 574] on link "마지막 발악하는 반역의 무리들" at bounding box center [674, 571] width 147 height 16
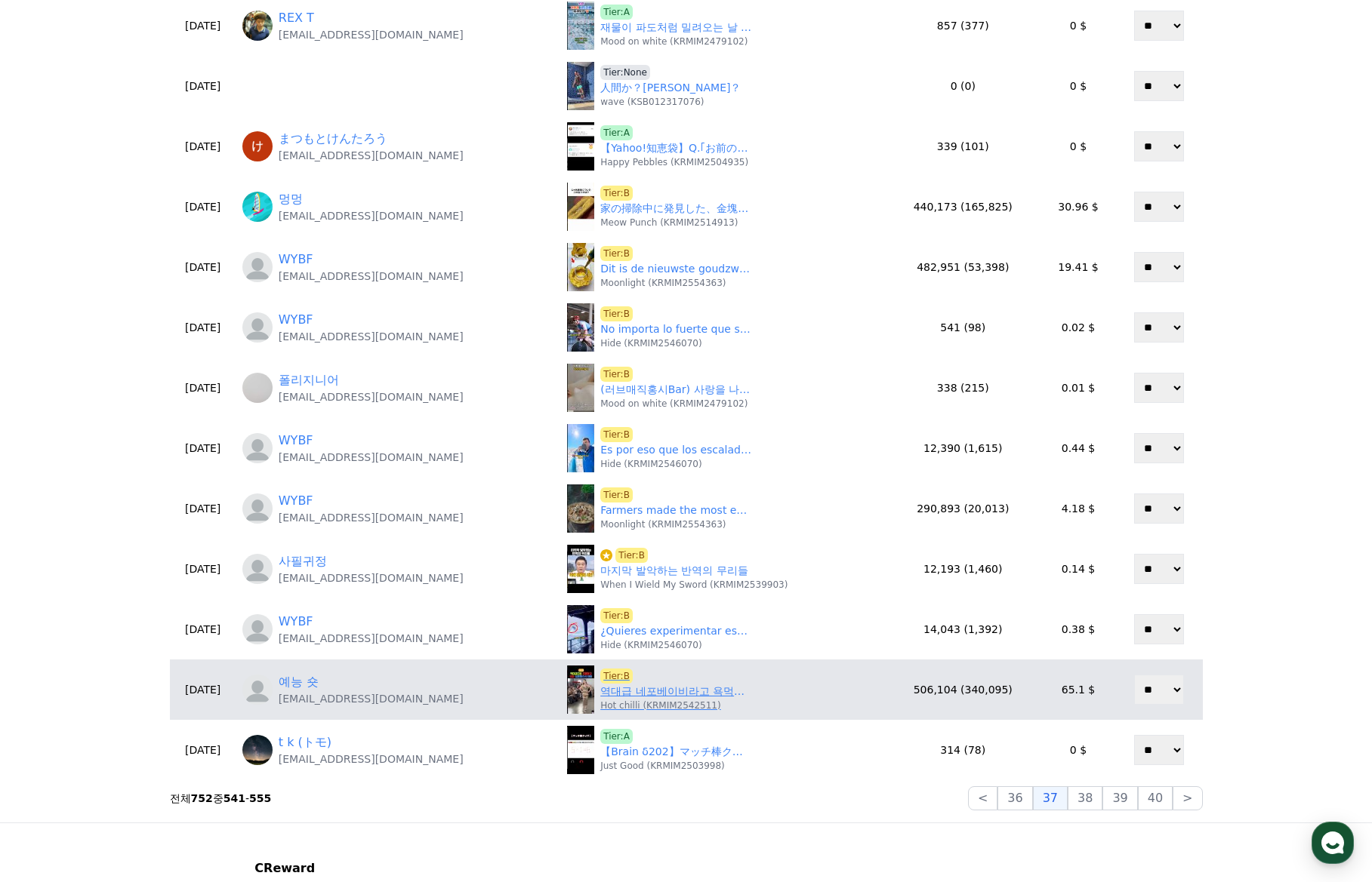
click at [674, 693] on link "역대급 네포베이비라고 욕먹고 있는 일론 머스크 아들" at bounding box center [676, 691] width 151 height 16
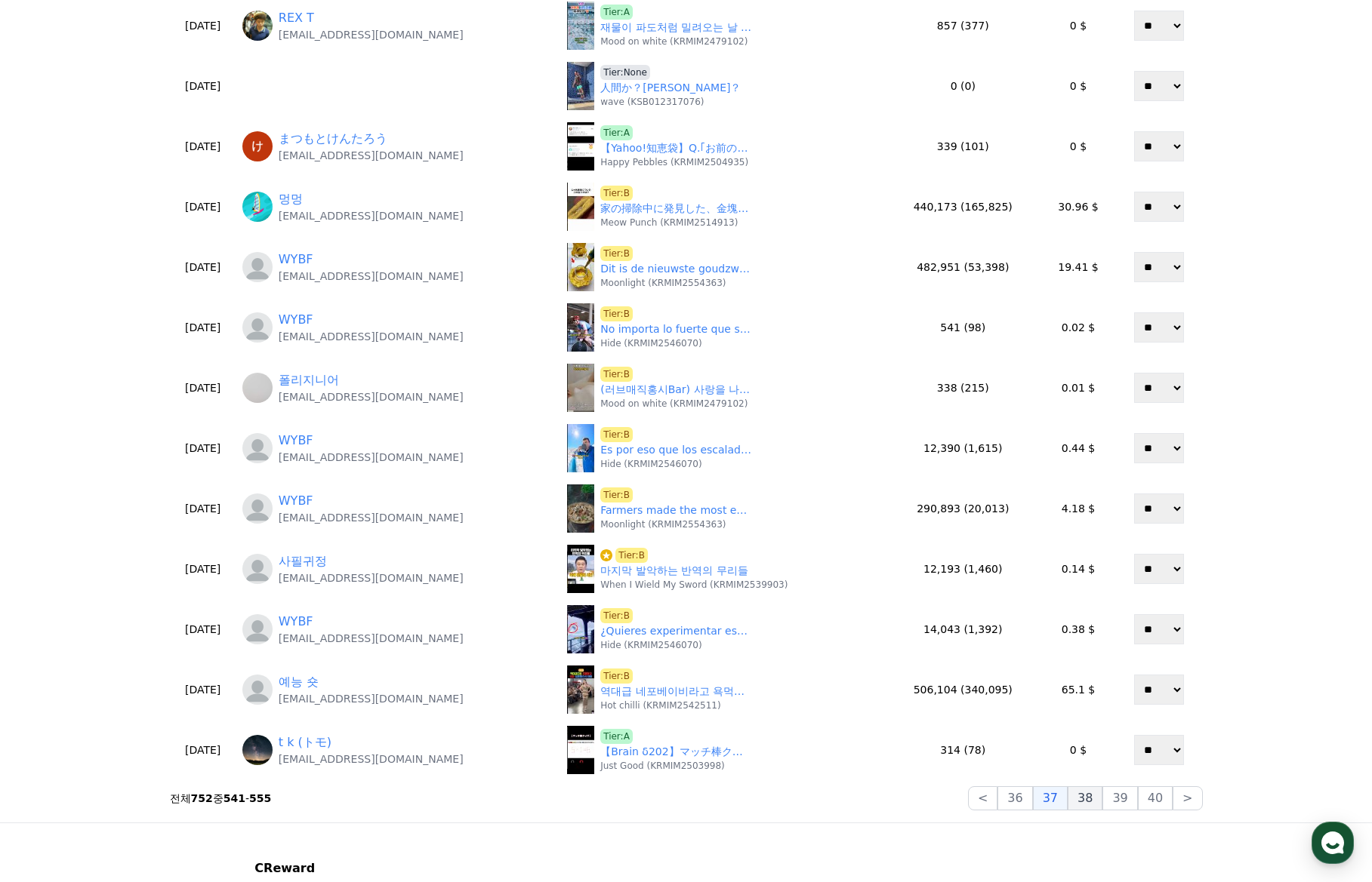
click at [1097, 796] on button "38" at bounding box center [1085, 798] width 35 height 24
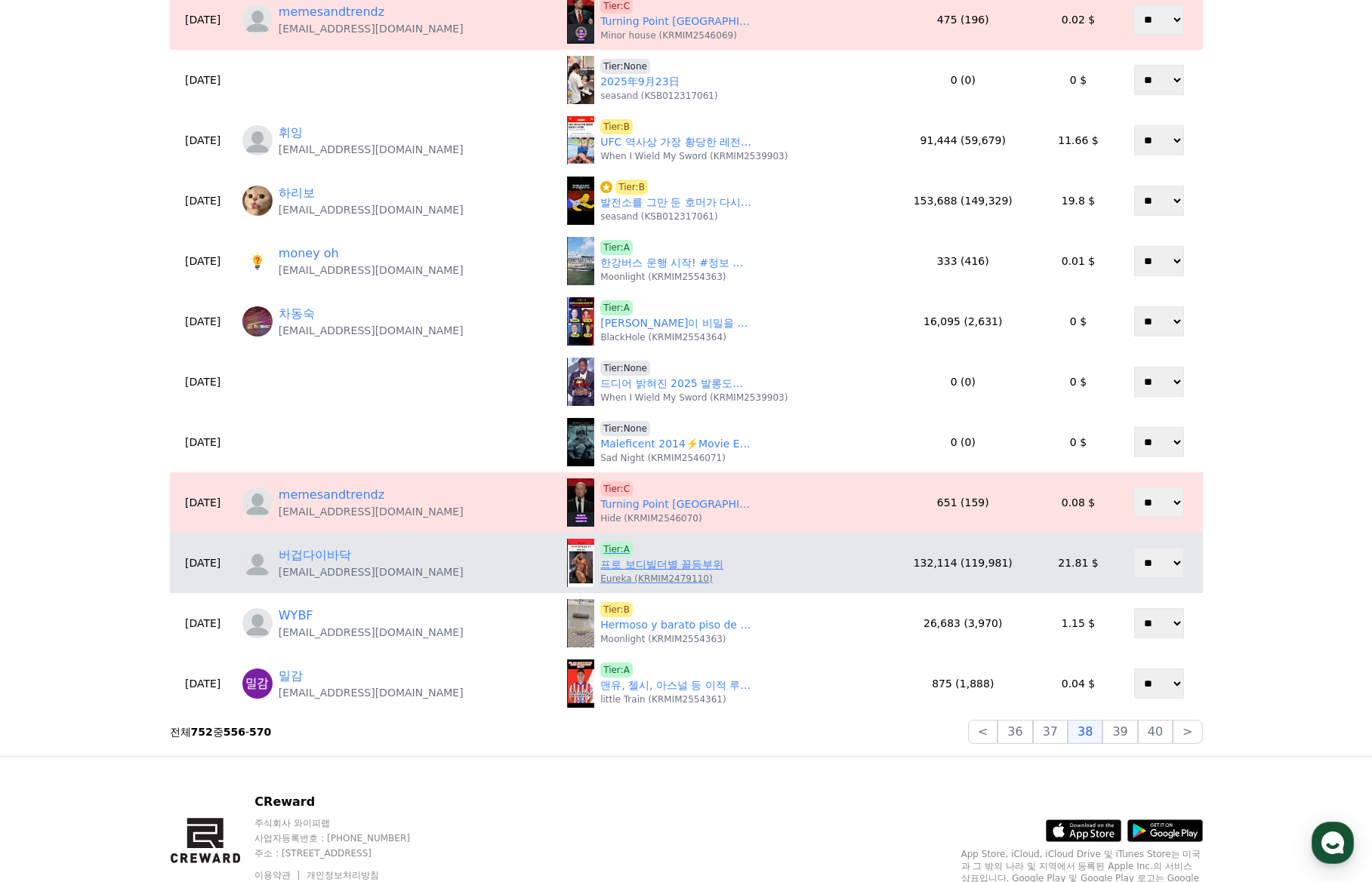
scroll to position [377, 0]
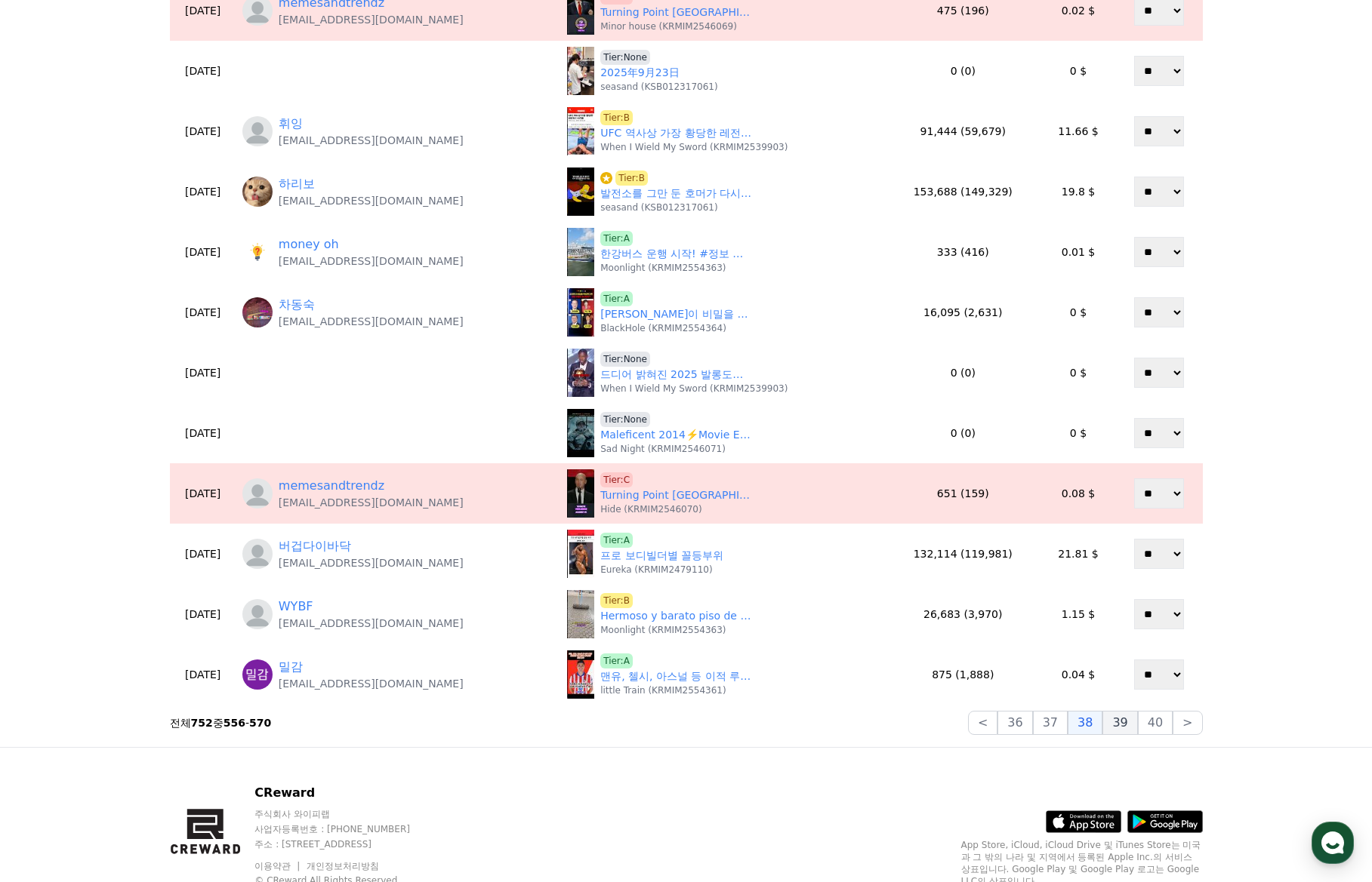
click at [1121, 727] on button "39" at bounding box center [1120, 723] width 35 height 24
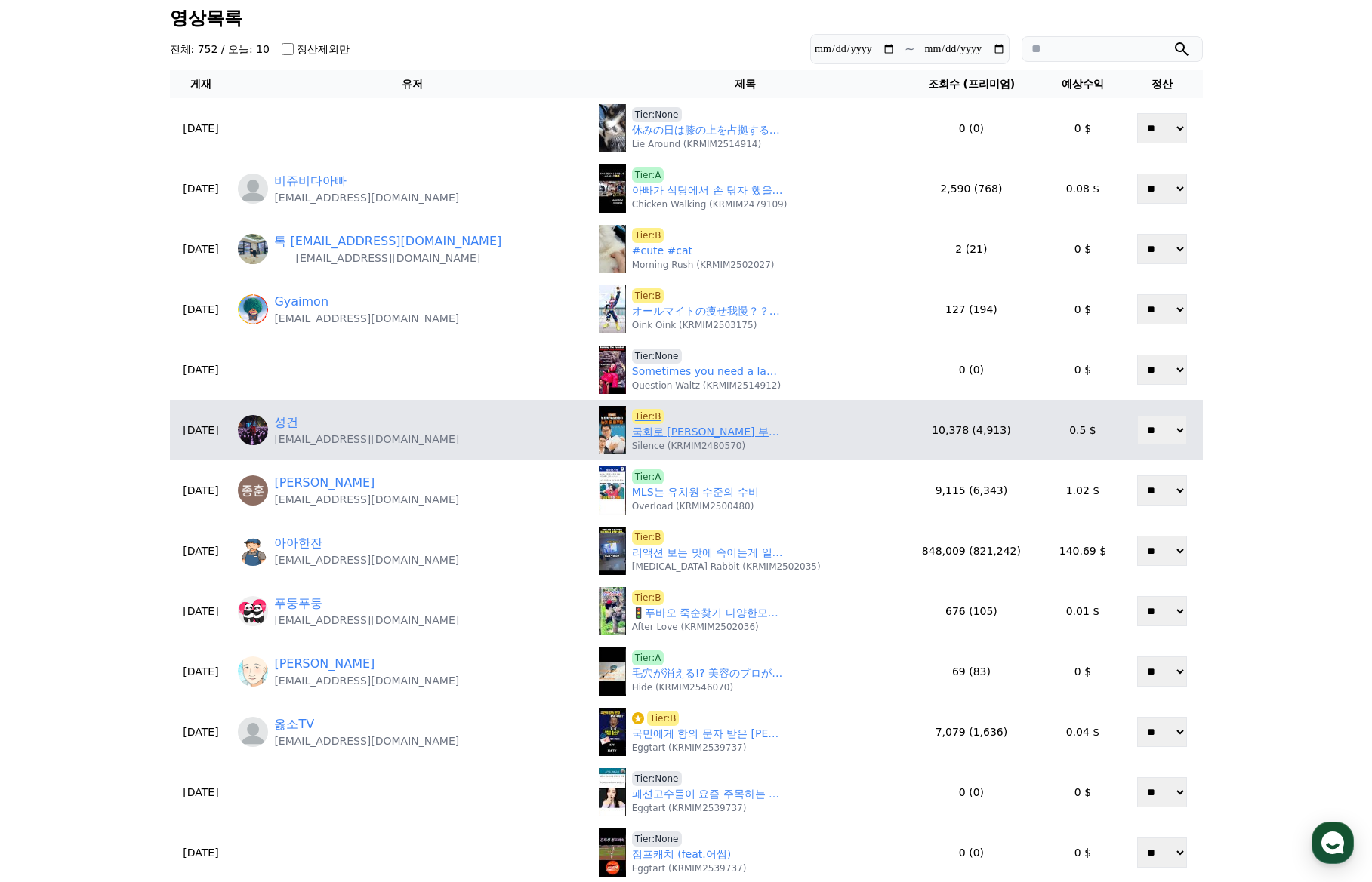
scroll to position [75, 0]
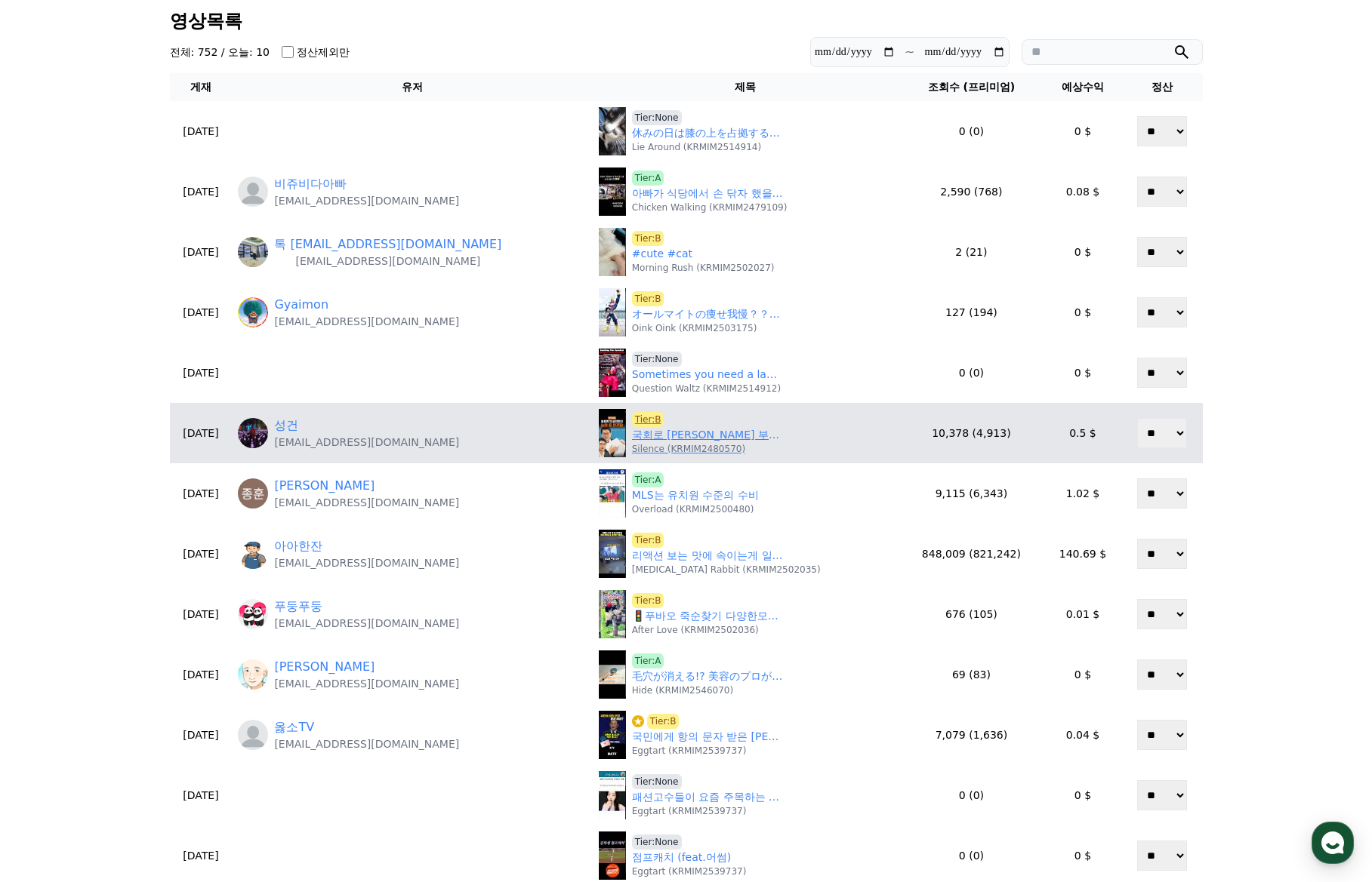
click at [633, 436] on link "국회로 조희대 부른 민주당, 열받은 신동욱·주진우" at bounding box center [707, 435] width 151 height 16
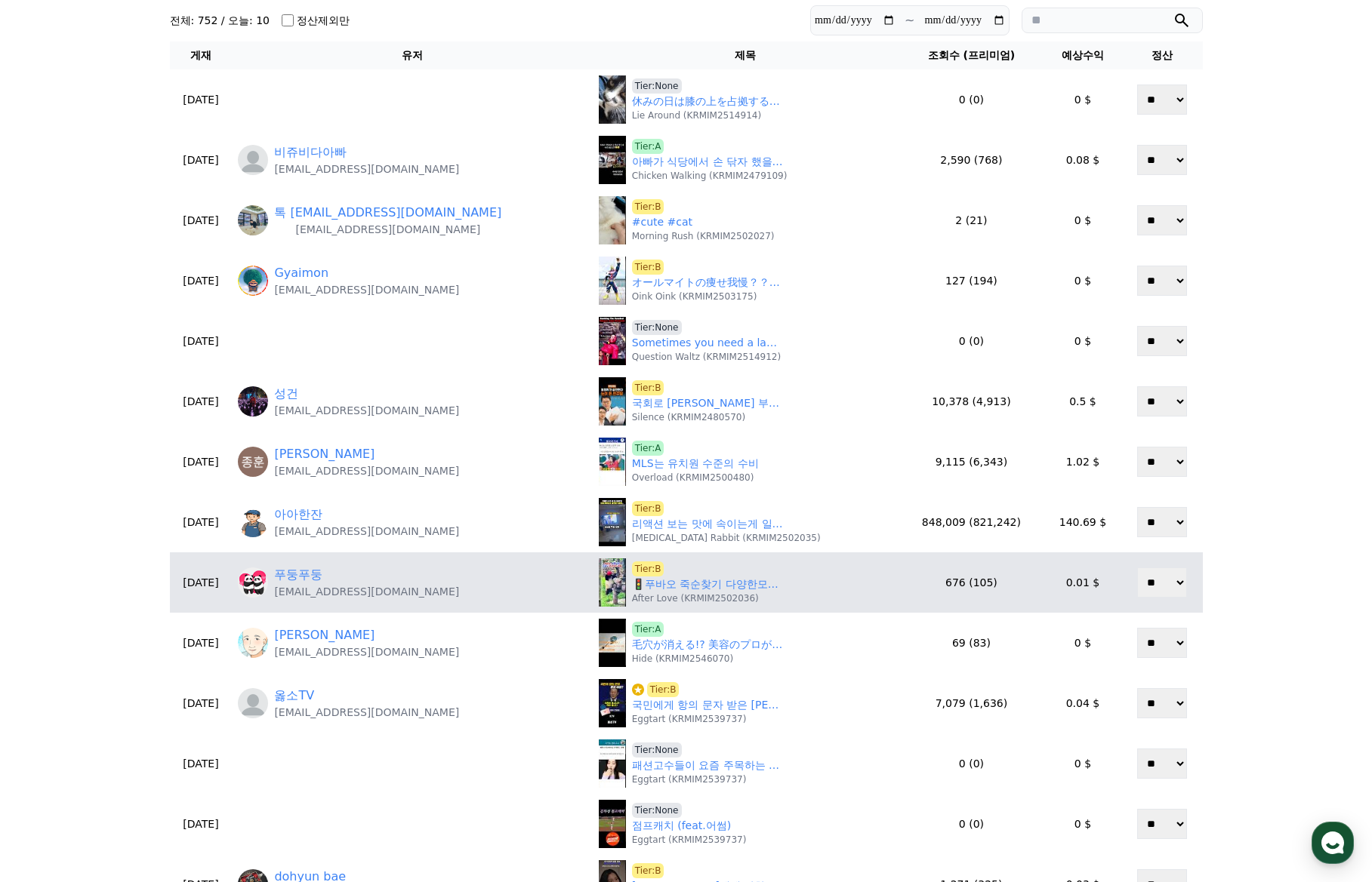
scroll to position [151, 0]
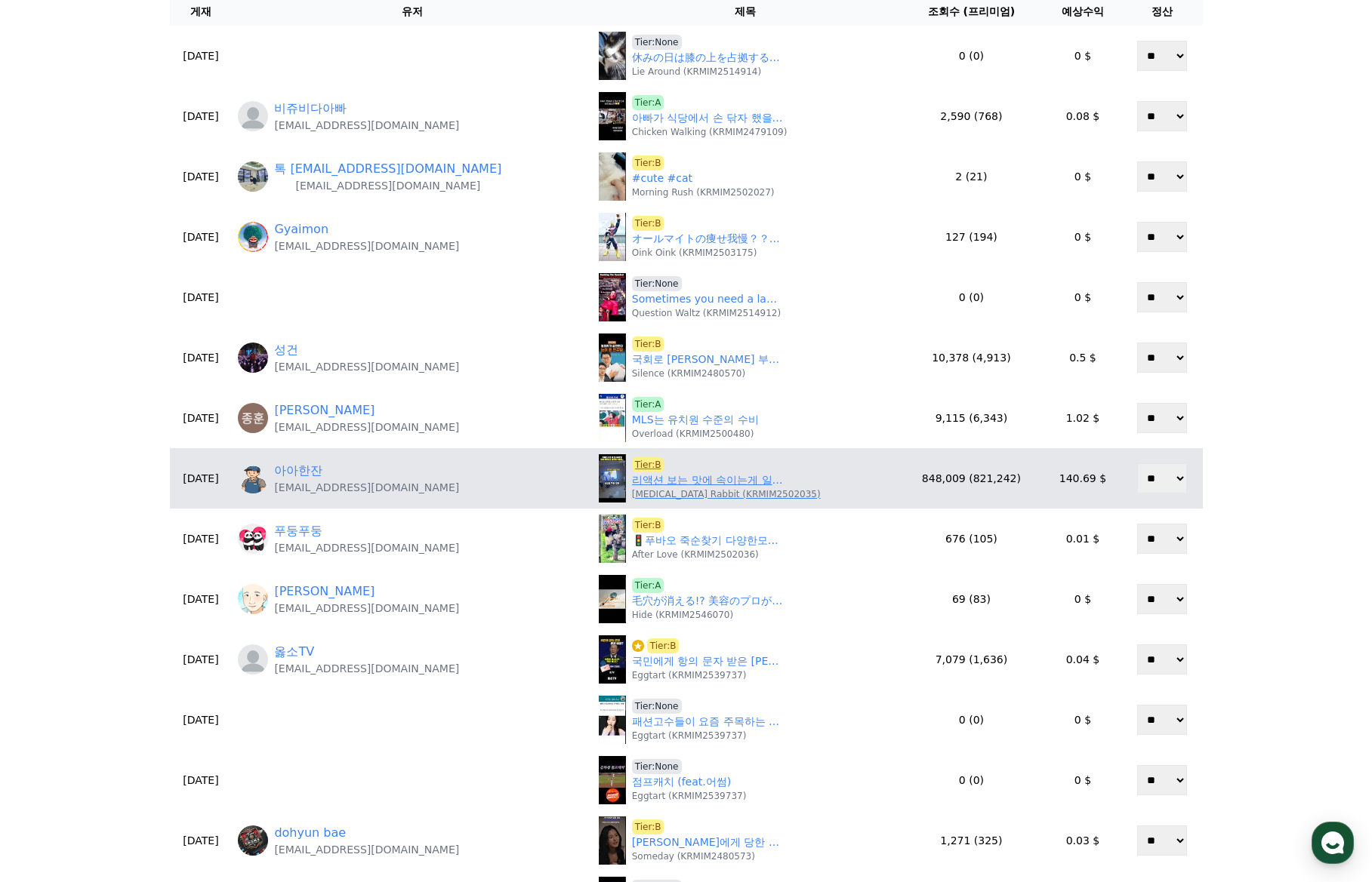
click at [649, 482] on link "리액션 보는 맛에 속이는게 일상인 부부ㅋㅋㅋ" at bounding box center [707, 480] width 151 height 16
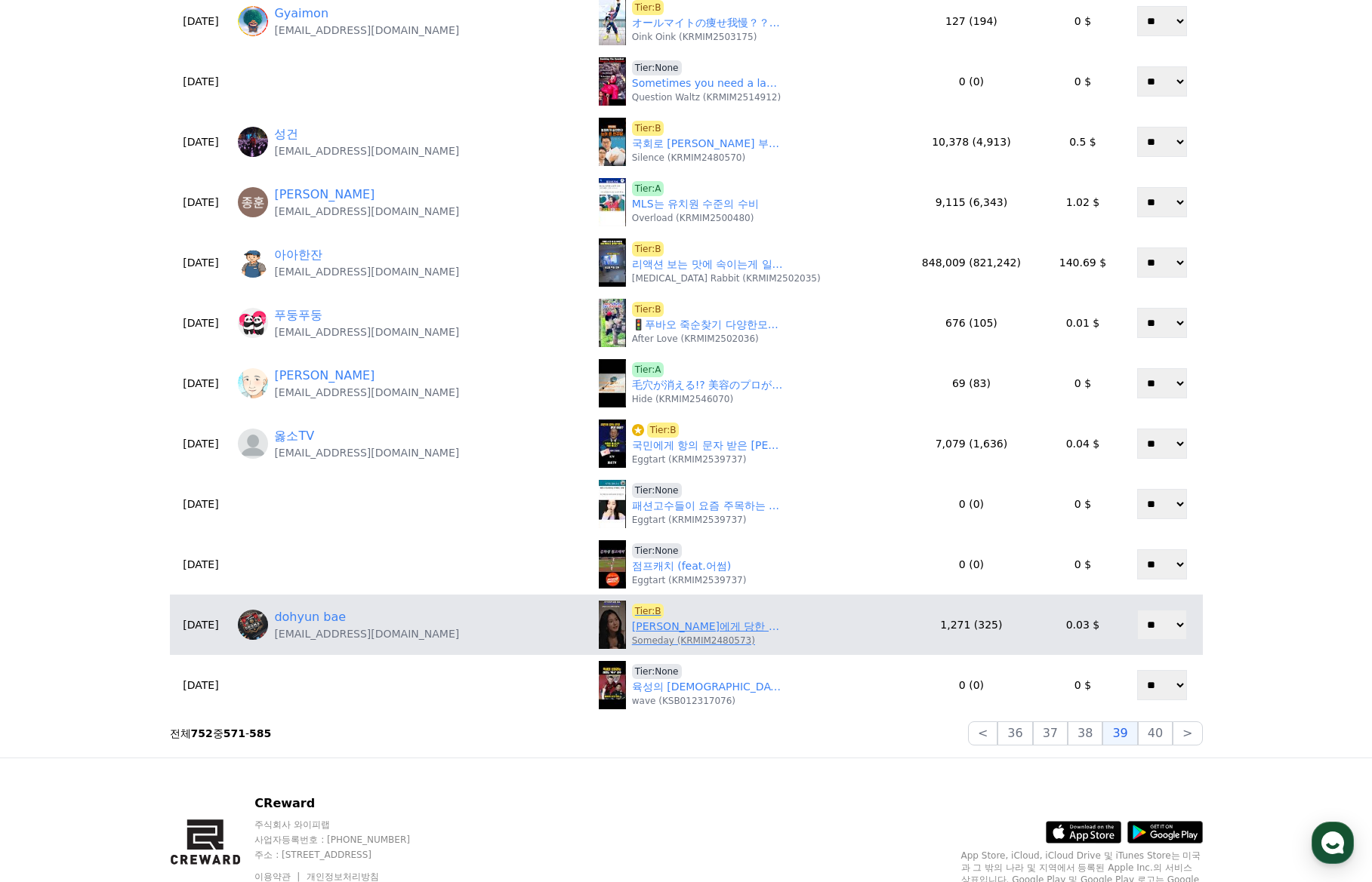
scroll to position [377, 0]
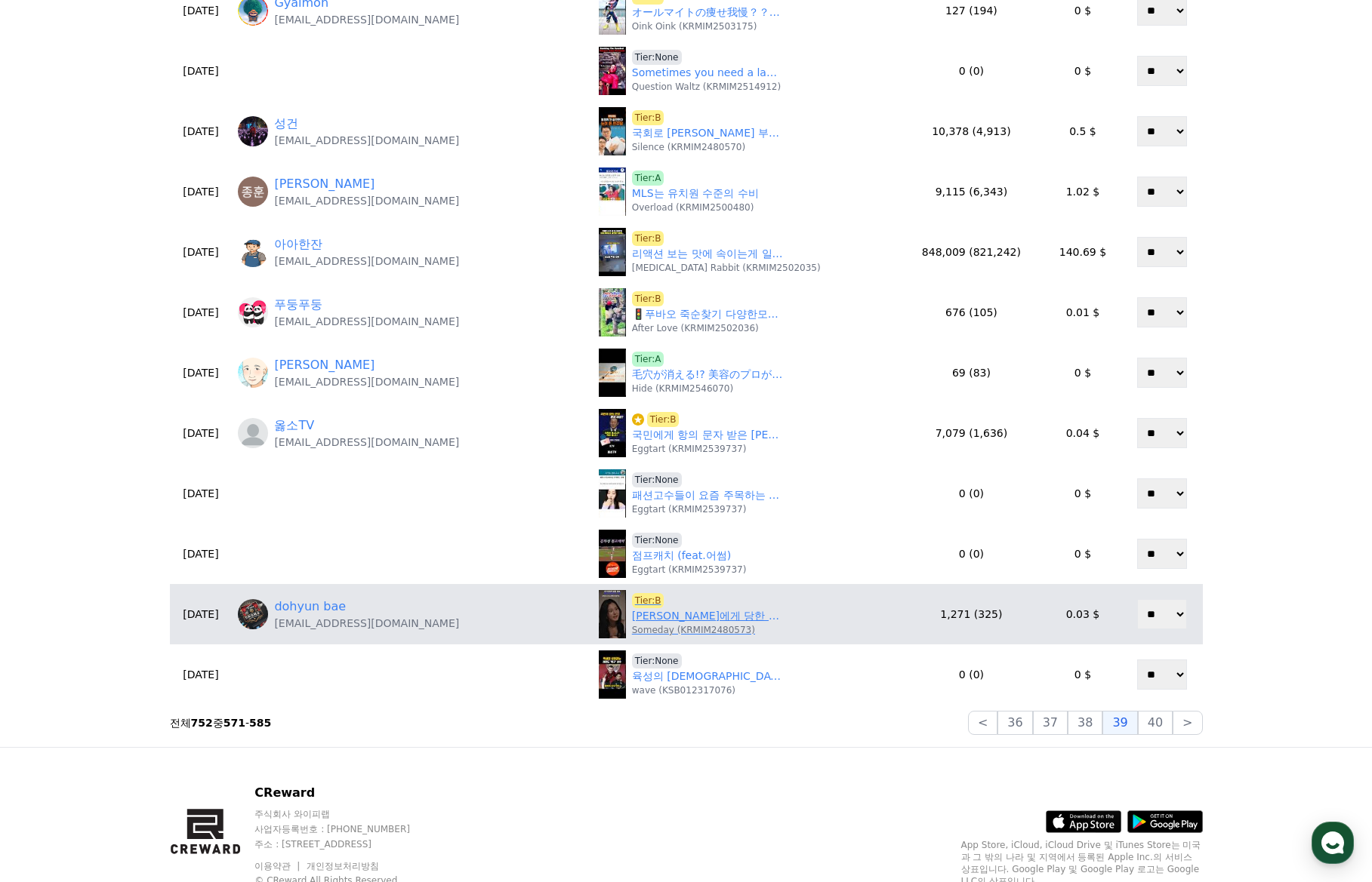
click at [632, 602] on span "Tier:B" at bounding box center [648, 600] width 32 height 15
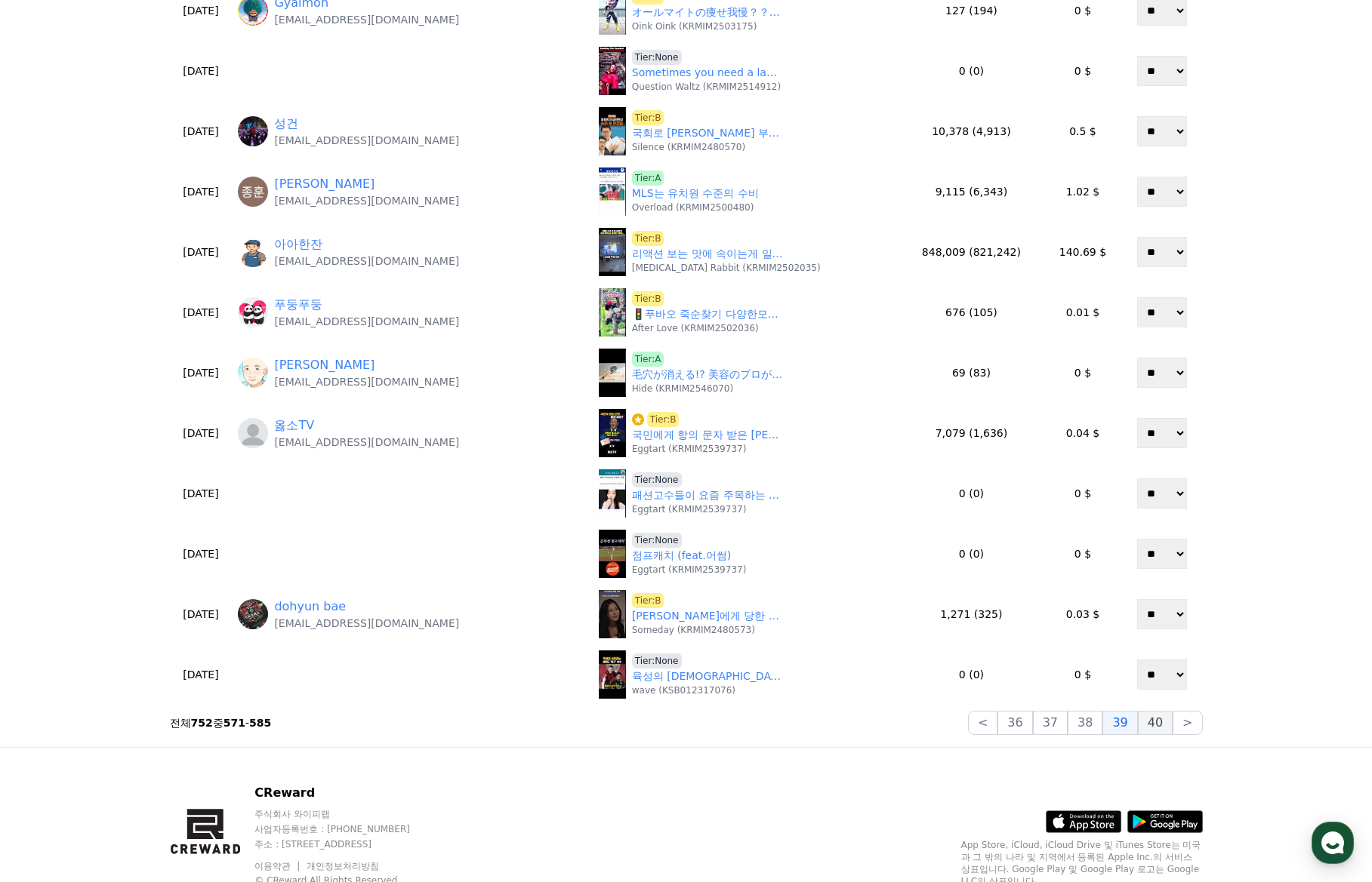
click at [1154, 731] on button "40" at bounding box center [1155, 723] width 35 height 24
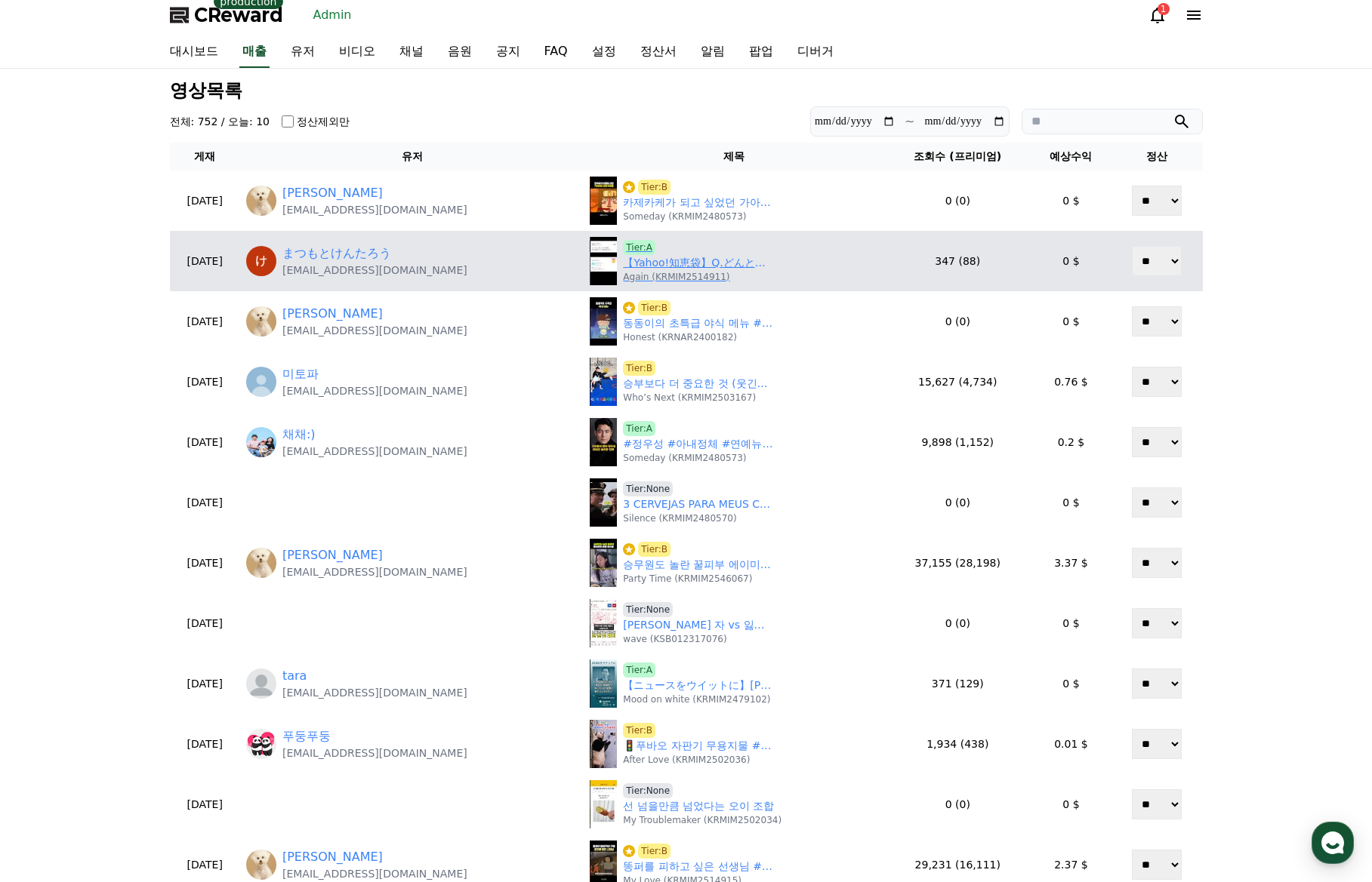
scroll to position [0, 0]
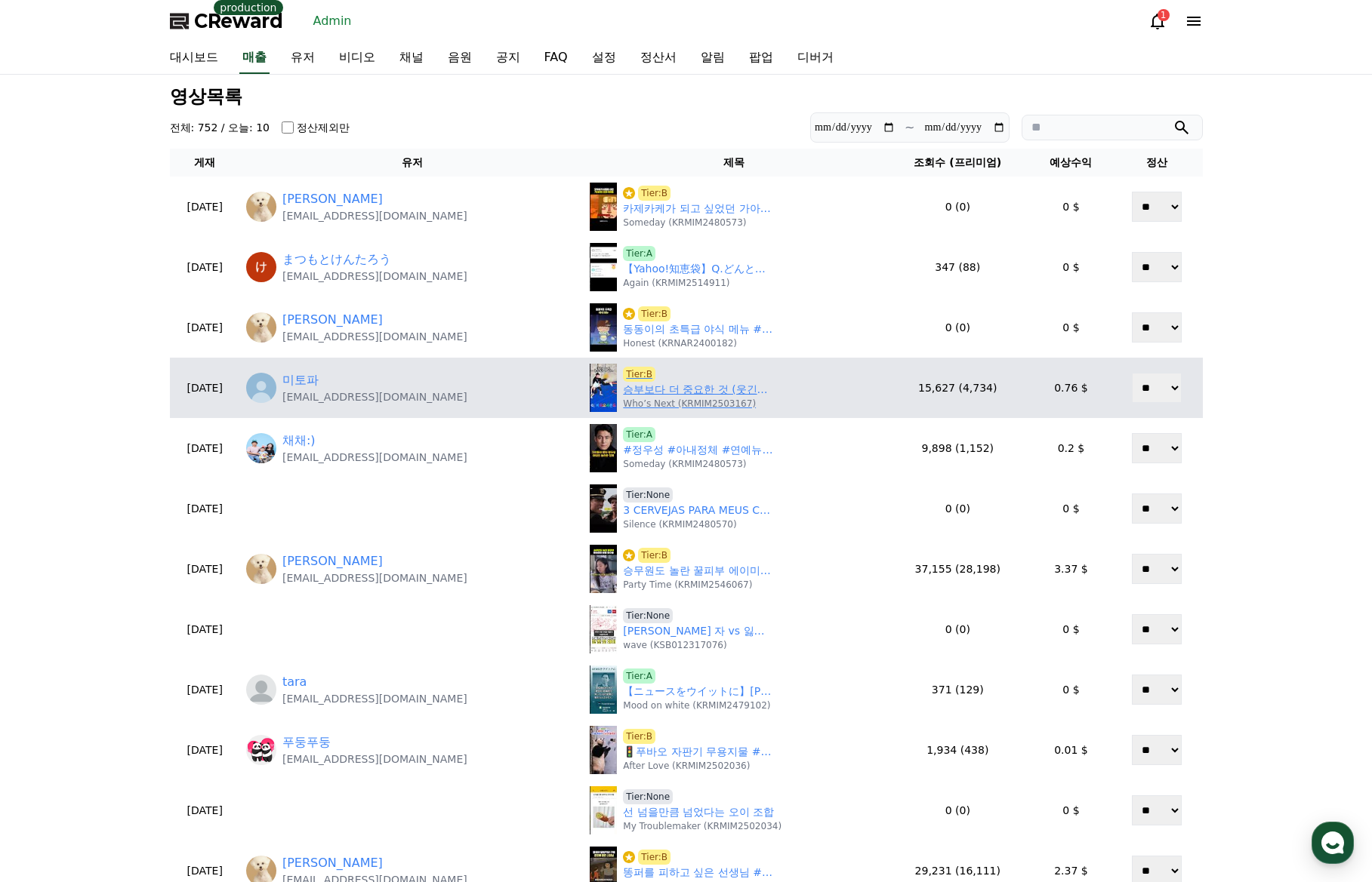
click at [623, 388] on link "승부보다 더 중요한 것 (웃긴영상)" at bounding box center [698, 390] width 151 height 16
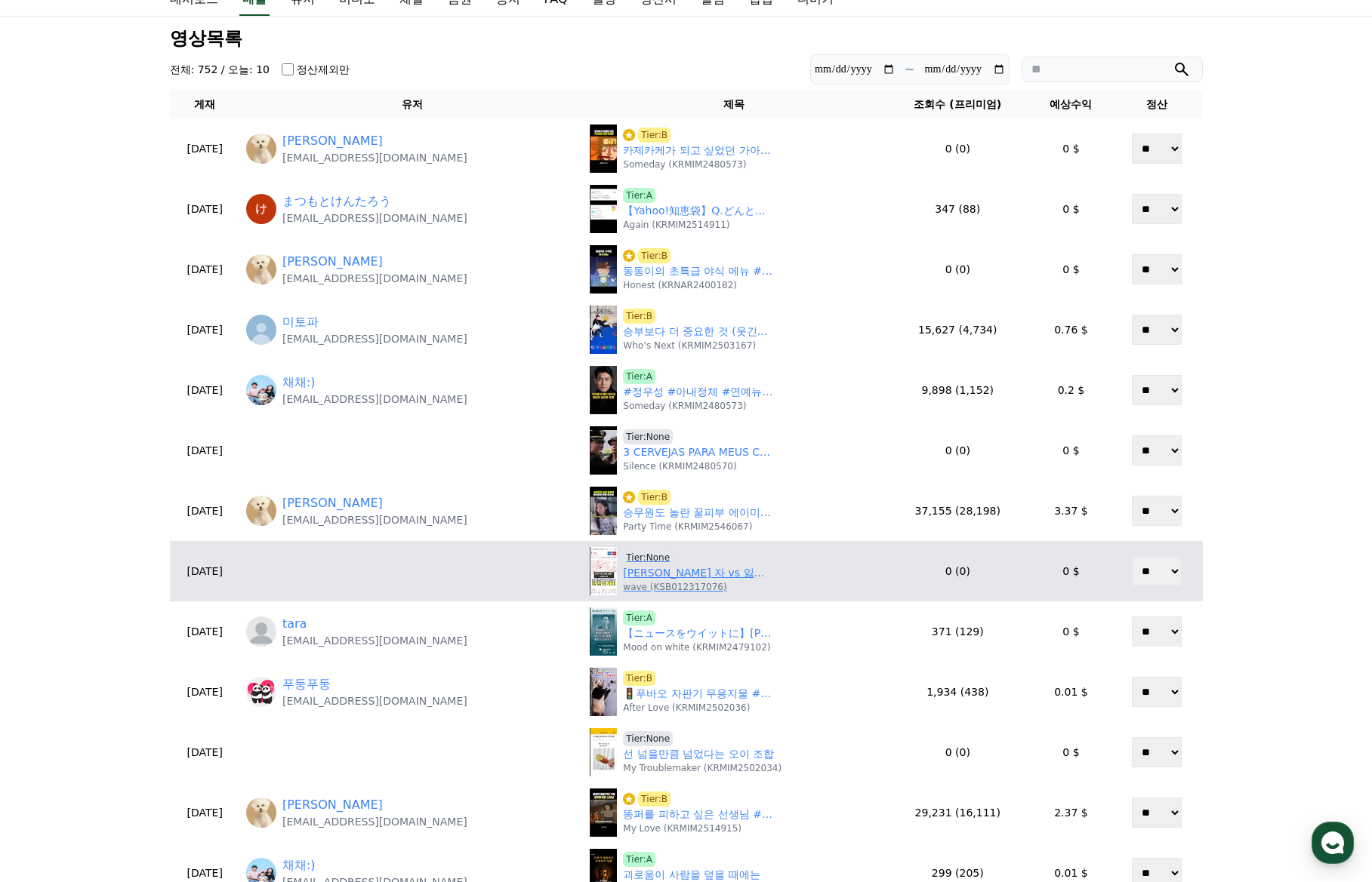
scroll to position [301, 0]
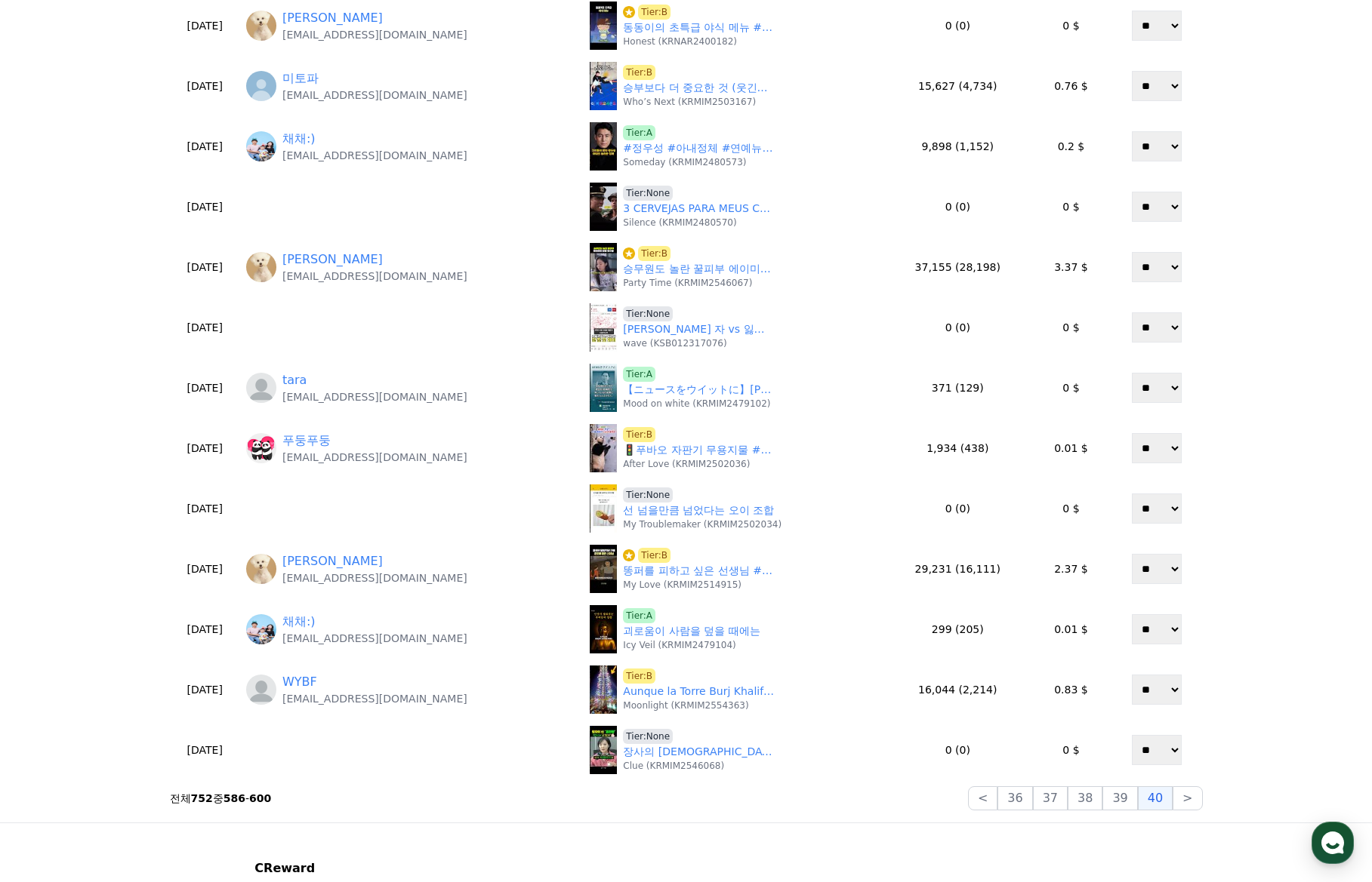
click at [824, 816] on div "**********" at bounding box center [686, 298] width 1044 height 1038
click at [1191, 798] on button ">" at bounding box center [1187, 798] width 30 height 24
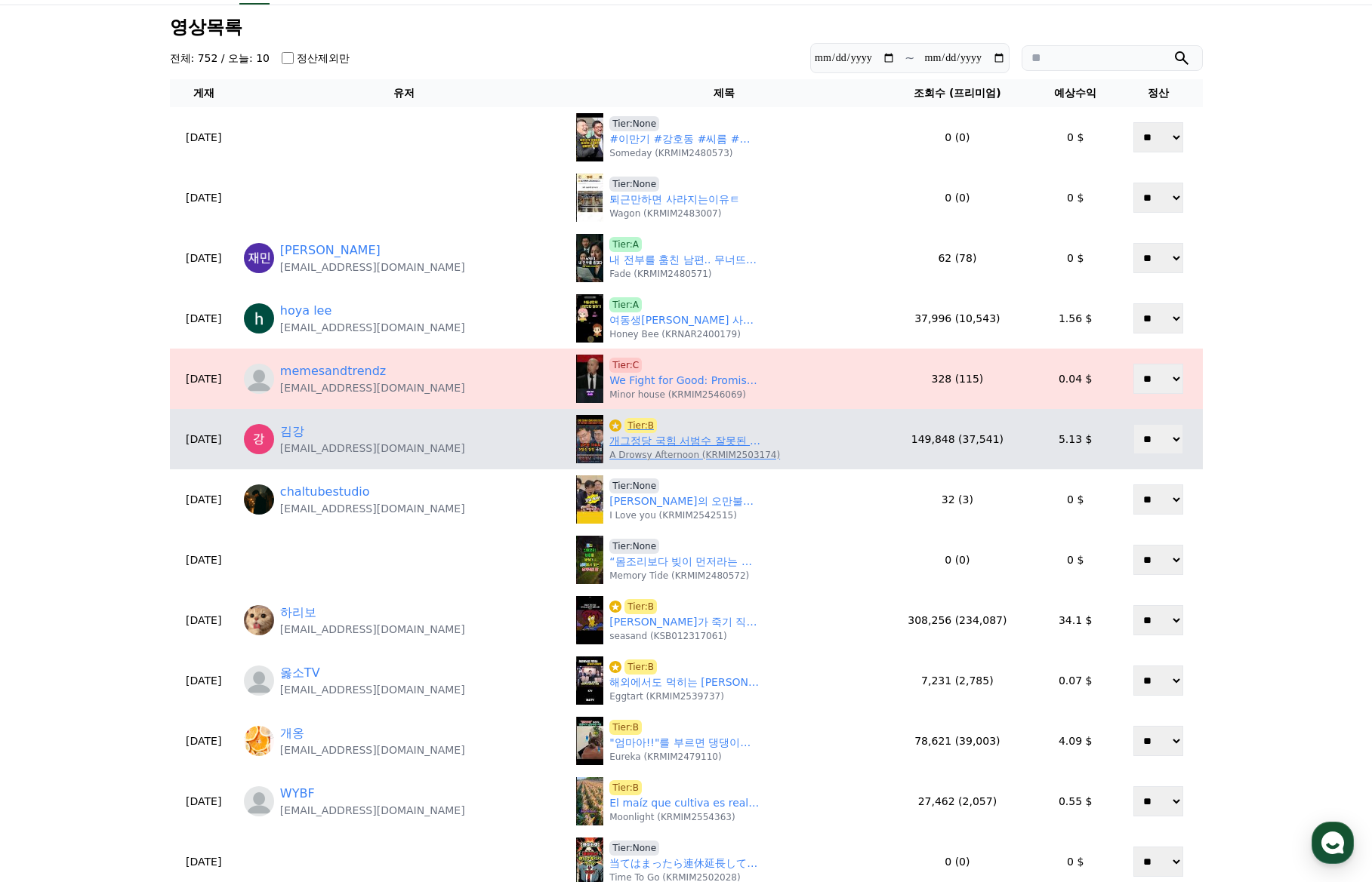
scroll to position [75, 0]
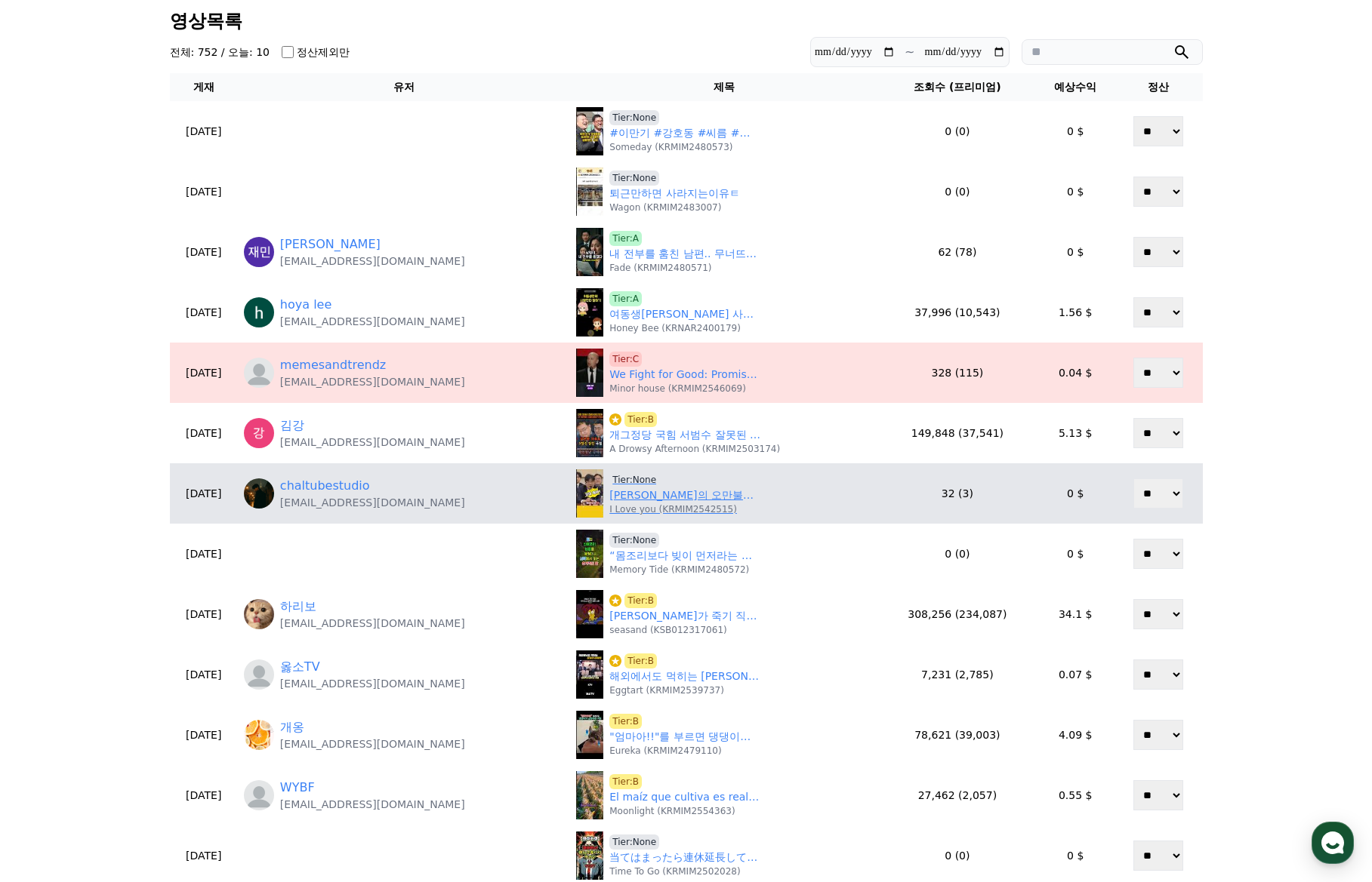
click at [643, 504] on p "I Love you (KRMIM2542515)" at bounding box center [673, 509] width 128 height 12
click at [645, 501] on link "최검사의 오만불손 도발 방법 #쇼츠 #정치 #법사위 #서영교 #최재현" at bounding box center [685, 496] width 151 height 16
click at [622, 475] on span "Tier:None" at bounding box center [635, 479] width 50 height 15
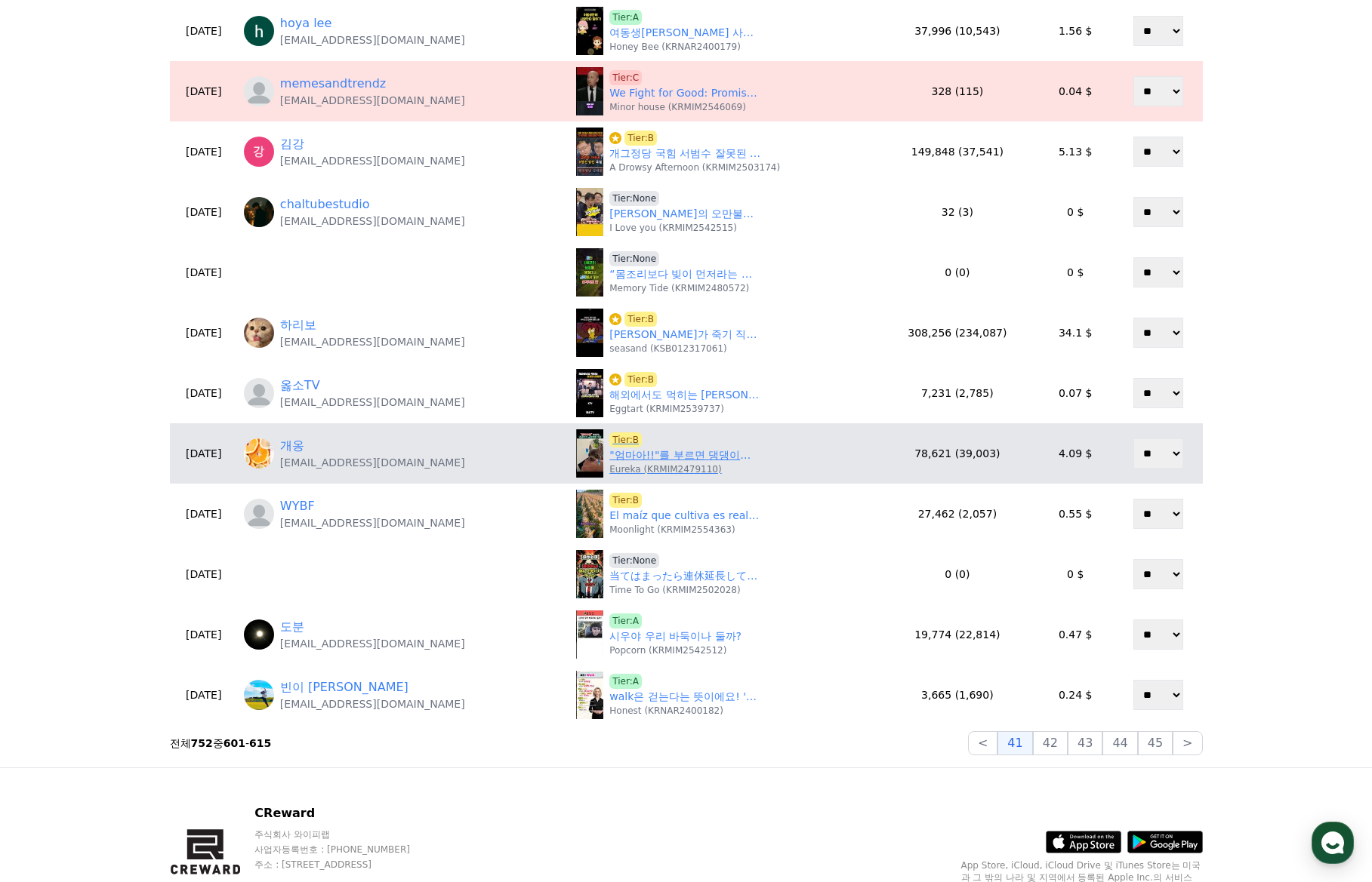
scroll to position [377, 0]
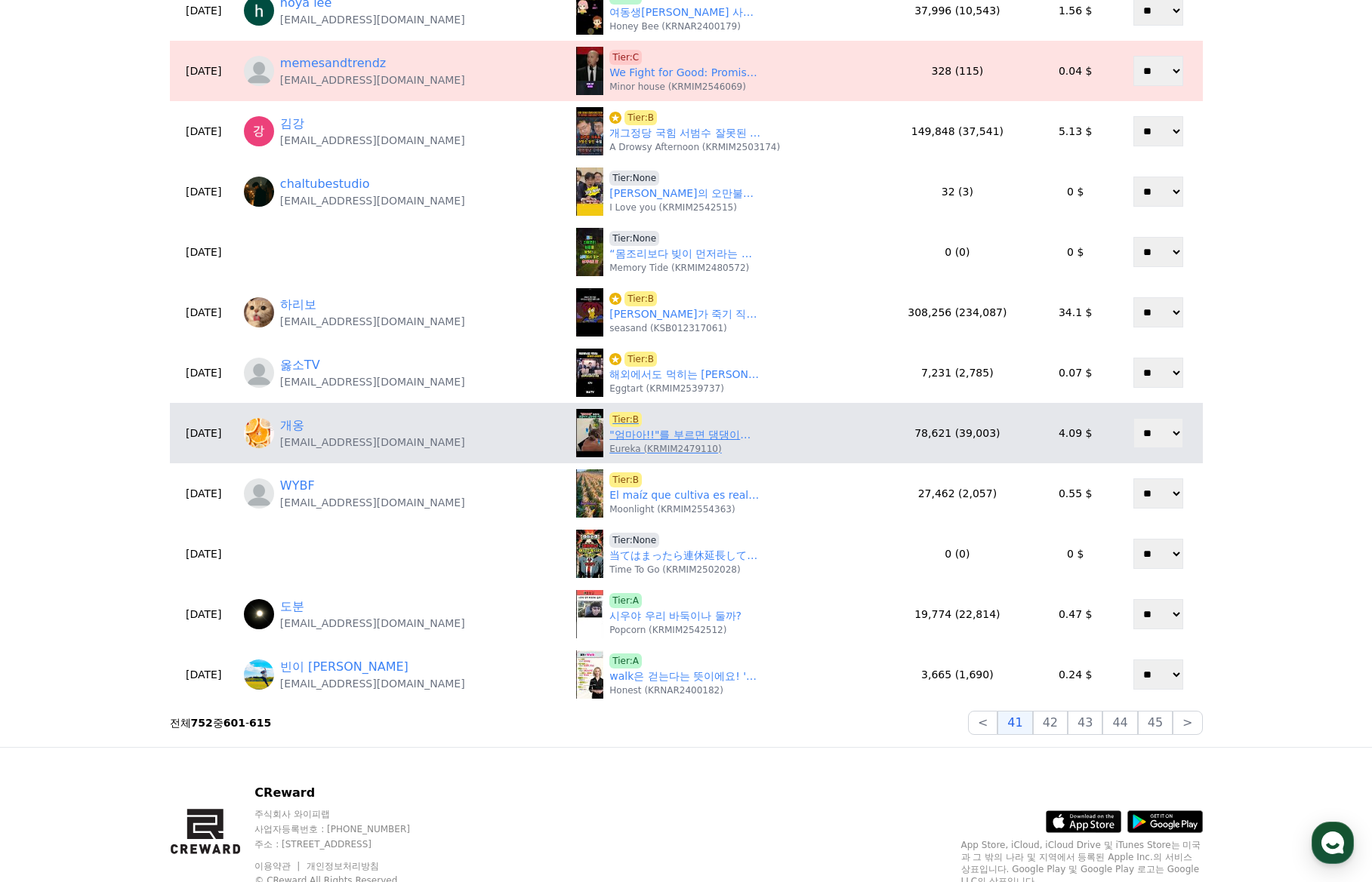
click at [636, 431] on link ""엄마아!!"를 부르면 댕댕이가 급정색하는 이유" at bounding box center [685, 435] width 151 height 16
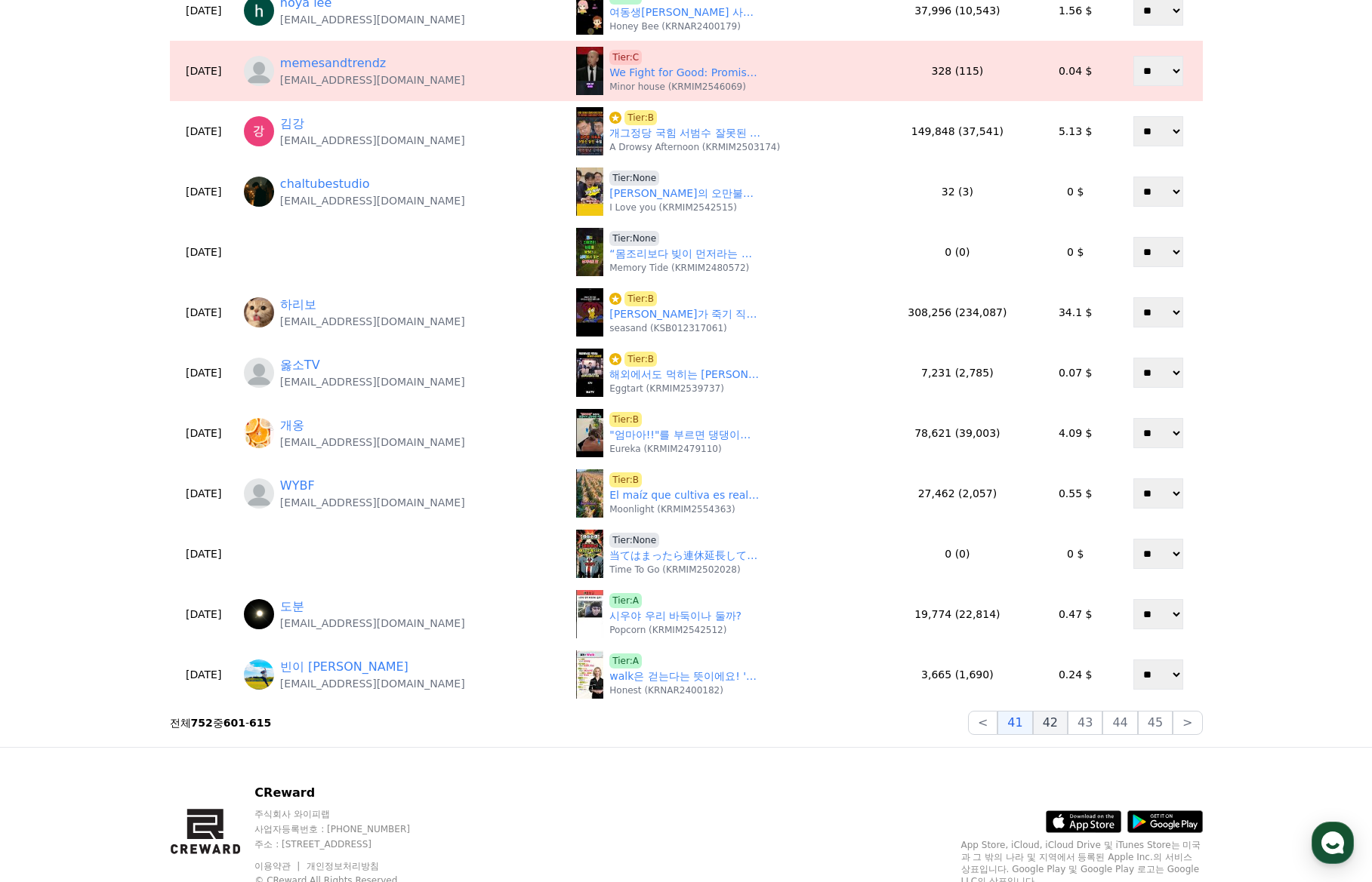
click at [1068, 721] on button "42" at bounding box center [1050, 723] width 35 height 24
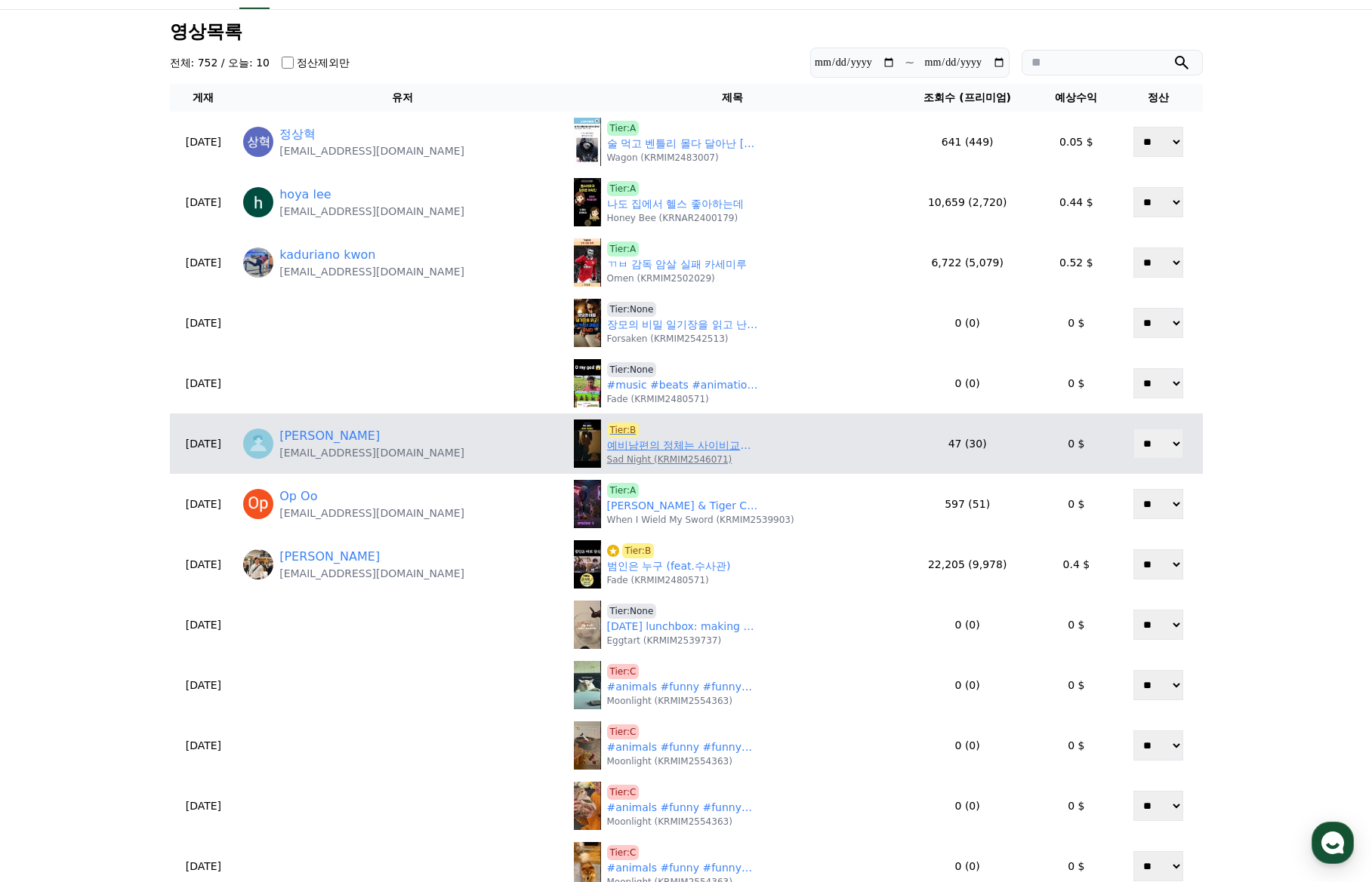
scroll to position [7, 0]
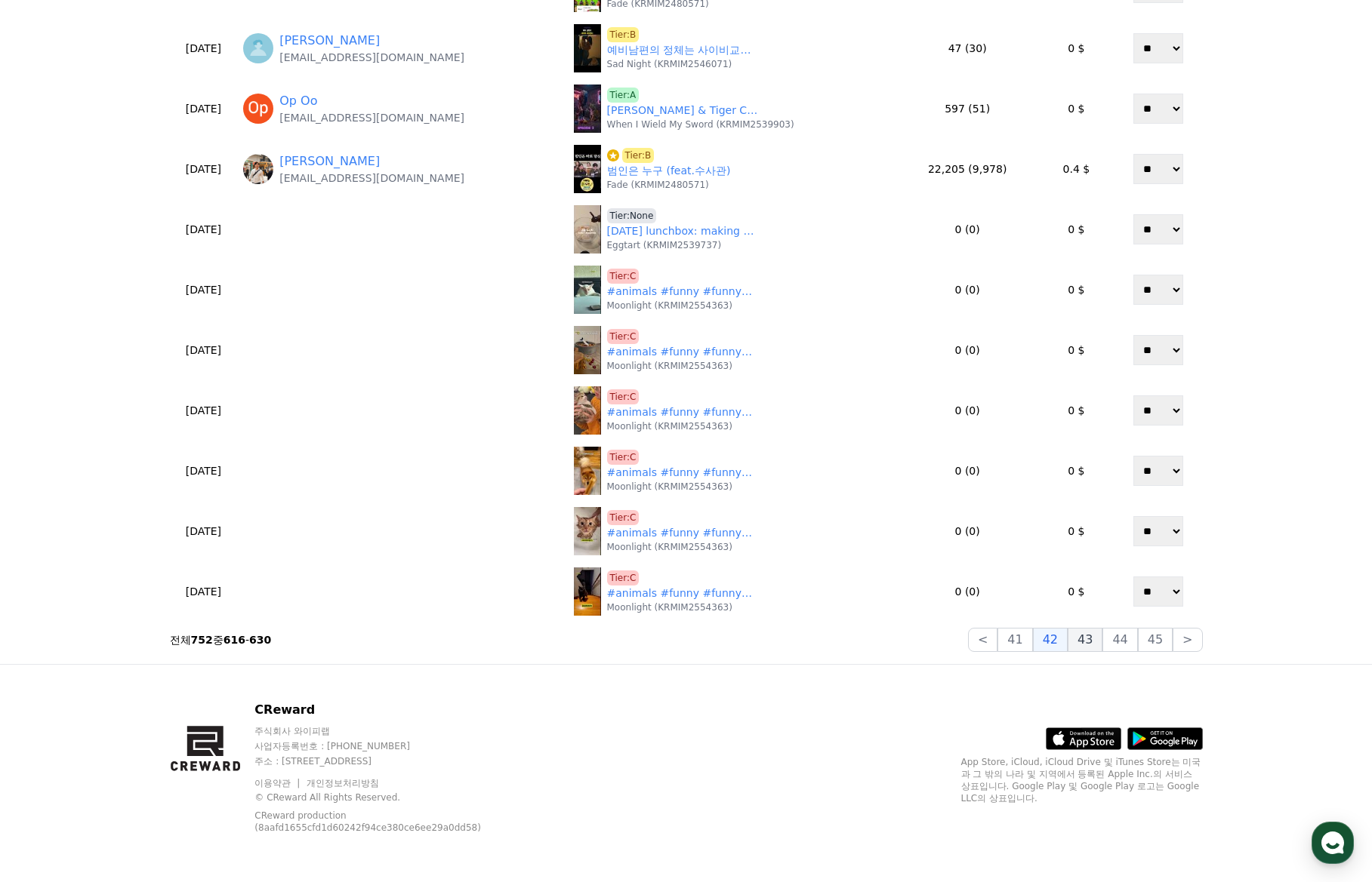
click at [1078, 648] on button "43" at bounding box center [1085, 640] width 35 height 24
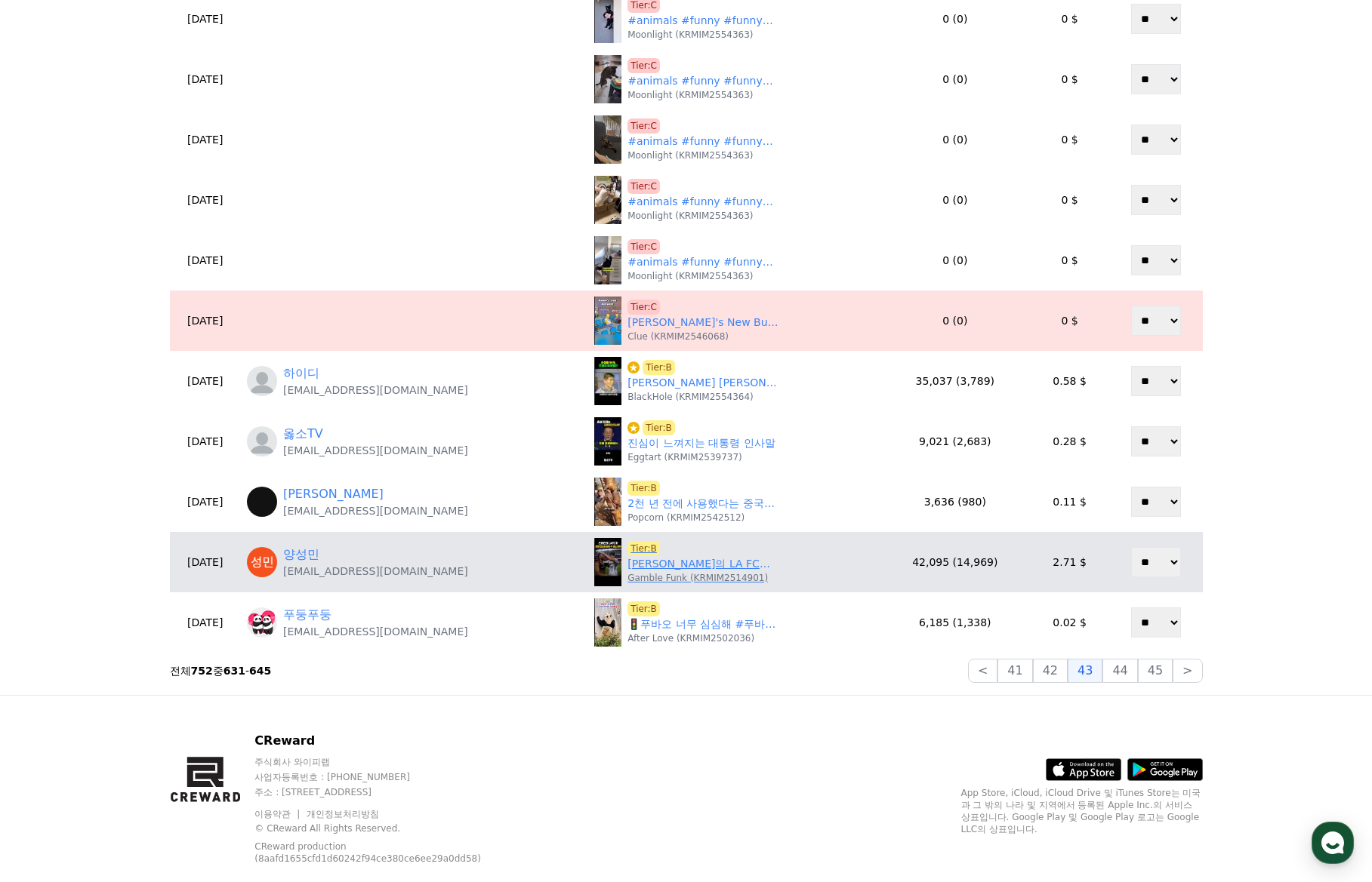
scroll to position [453, 0]
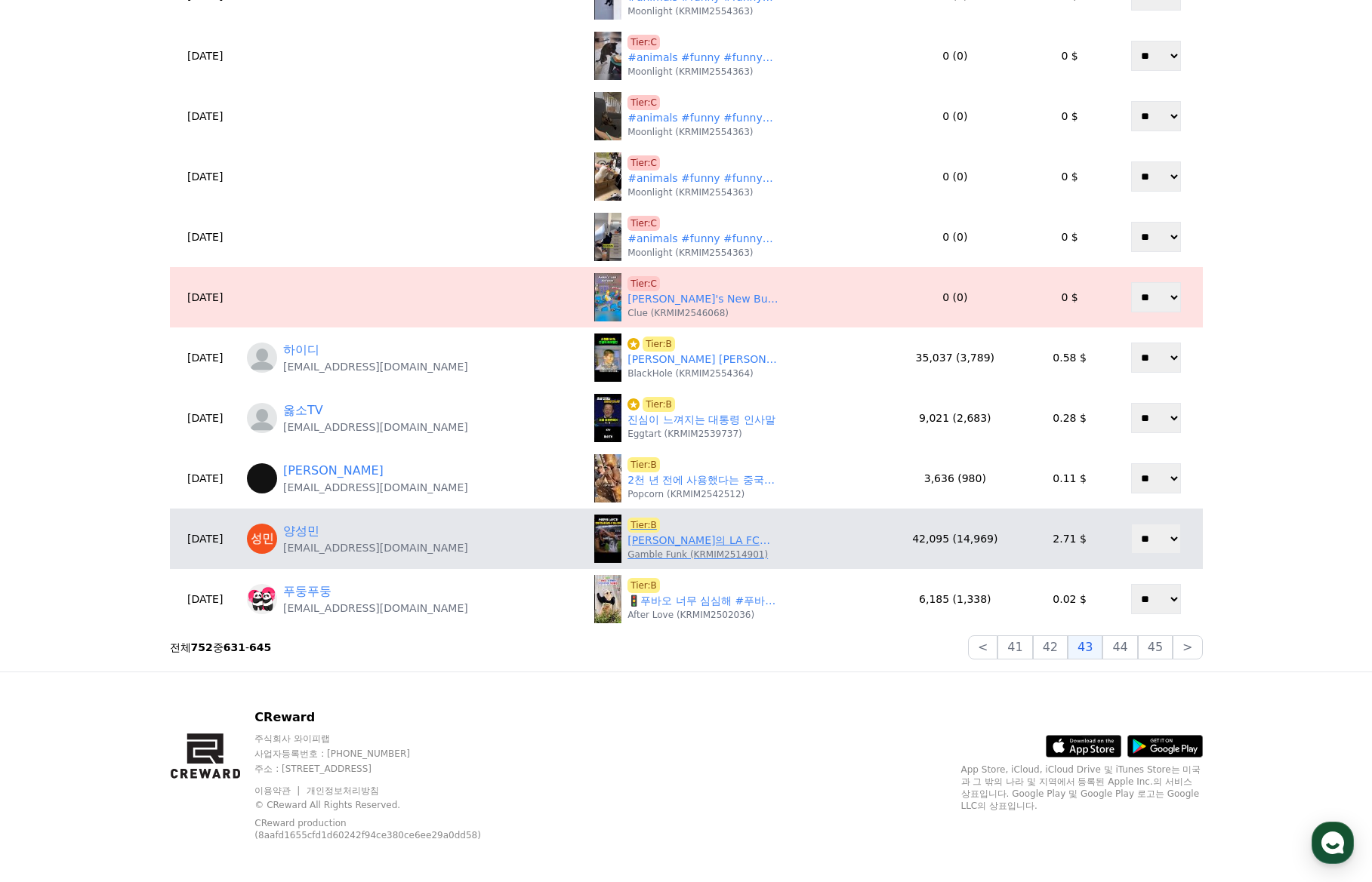
click at [627, 550] on p "Gamble Funk (KRMIM2514901)" at bounding box center [697, 554] width 141 height 12
click at [627, 543] on link "손흥민의 LA FC가 현재 연승을 달릴 수 있는 이유" at bounding box center [703, 541] width 151 height 16
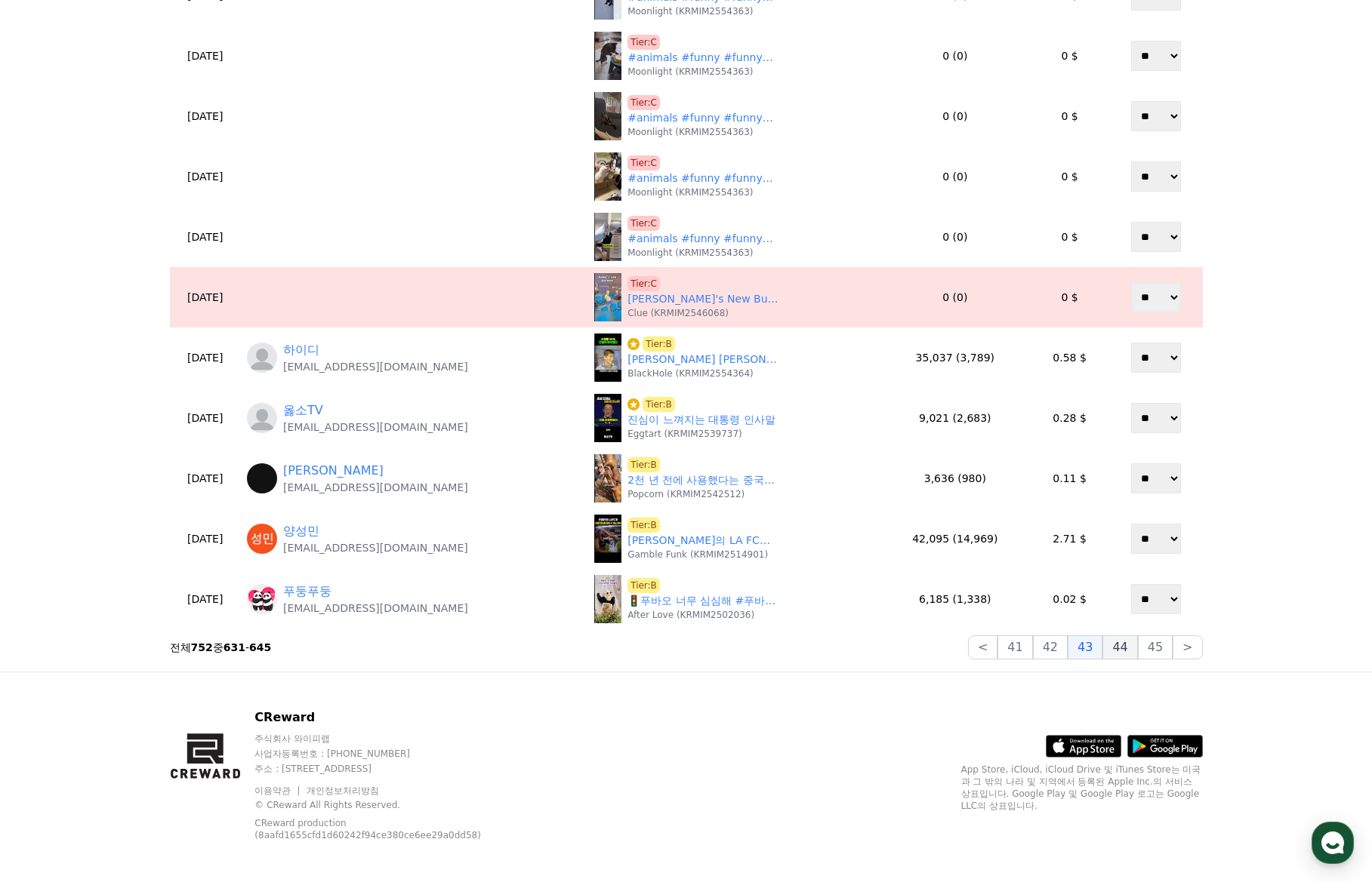
click at [1127, 655] on button "44" at bounding box center [1120, 647] width 35 height 24
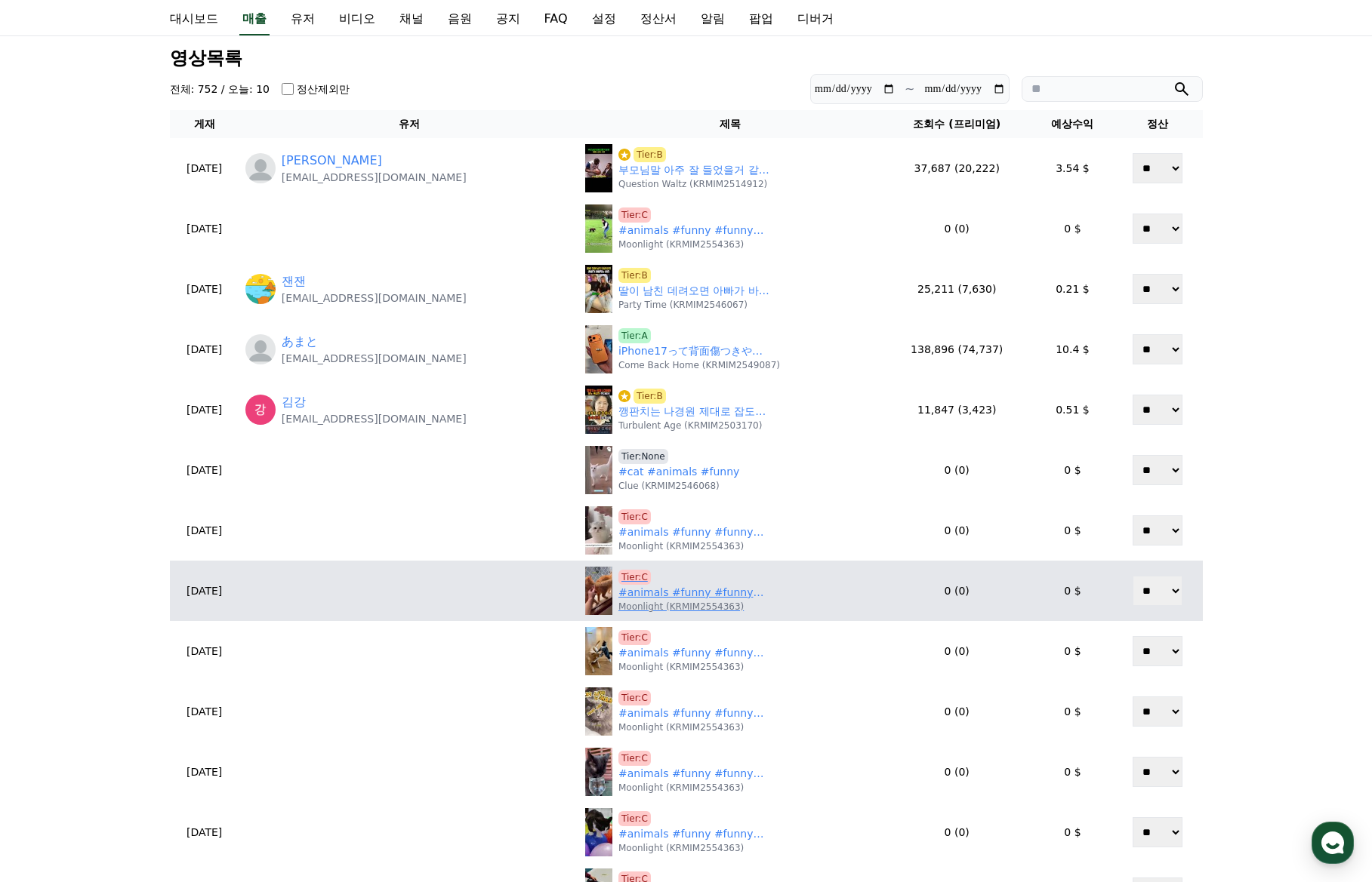
scroll to position [0, 0]
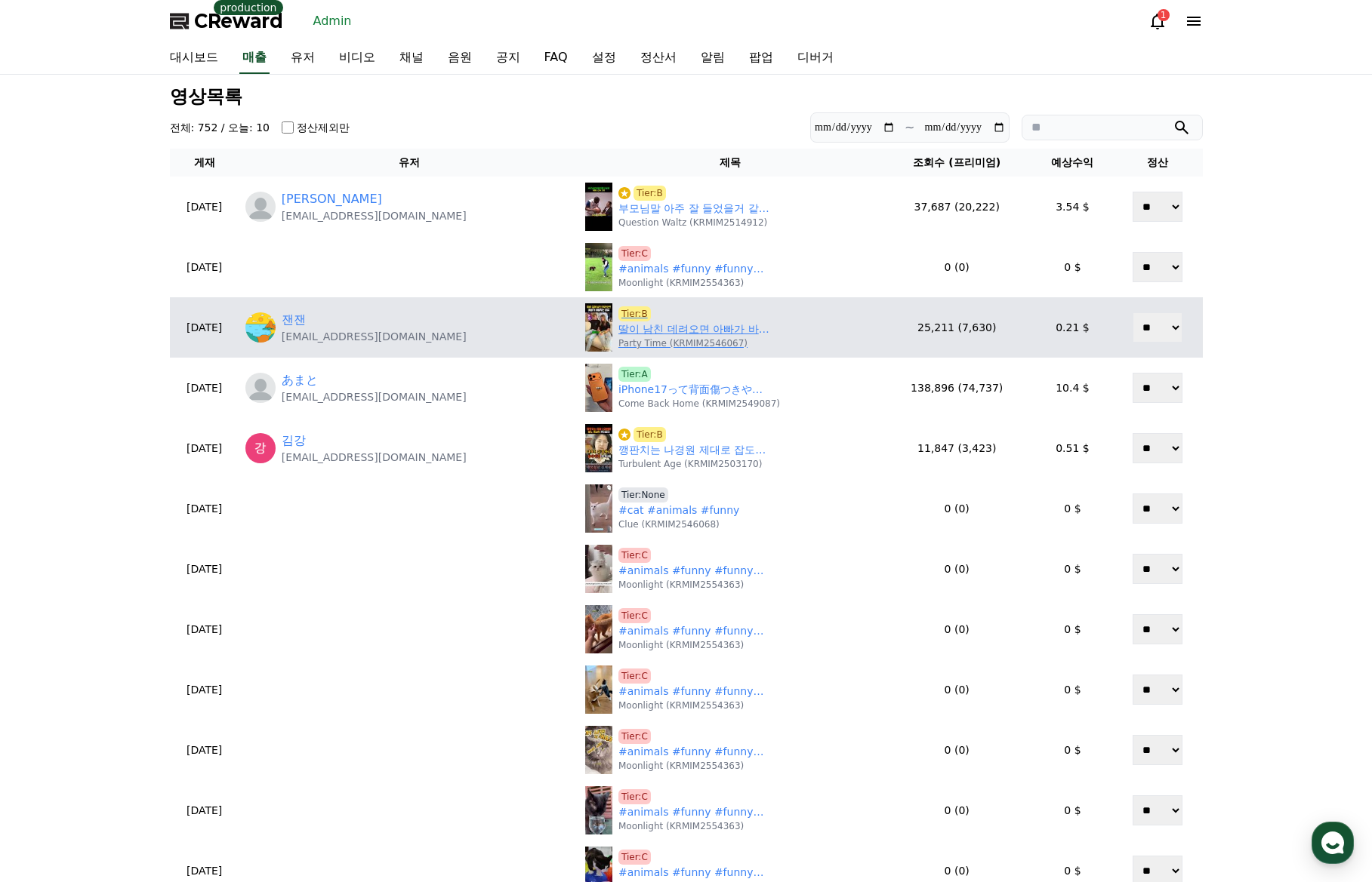
click at [641, 327] on link "딸이 남친 데려오면 아빠가 바빠지는 이유" at bounding box center [694, 329] width 151 height 16
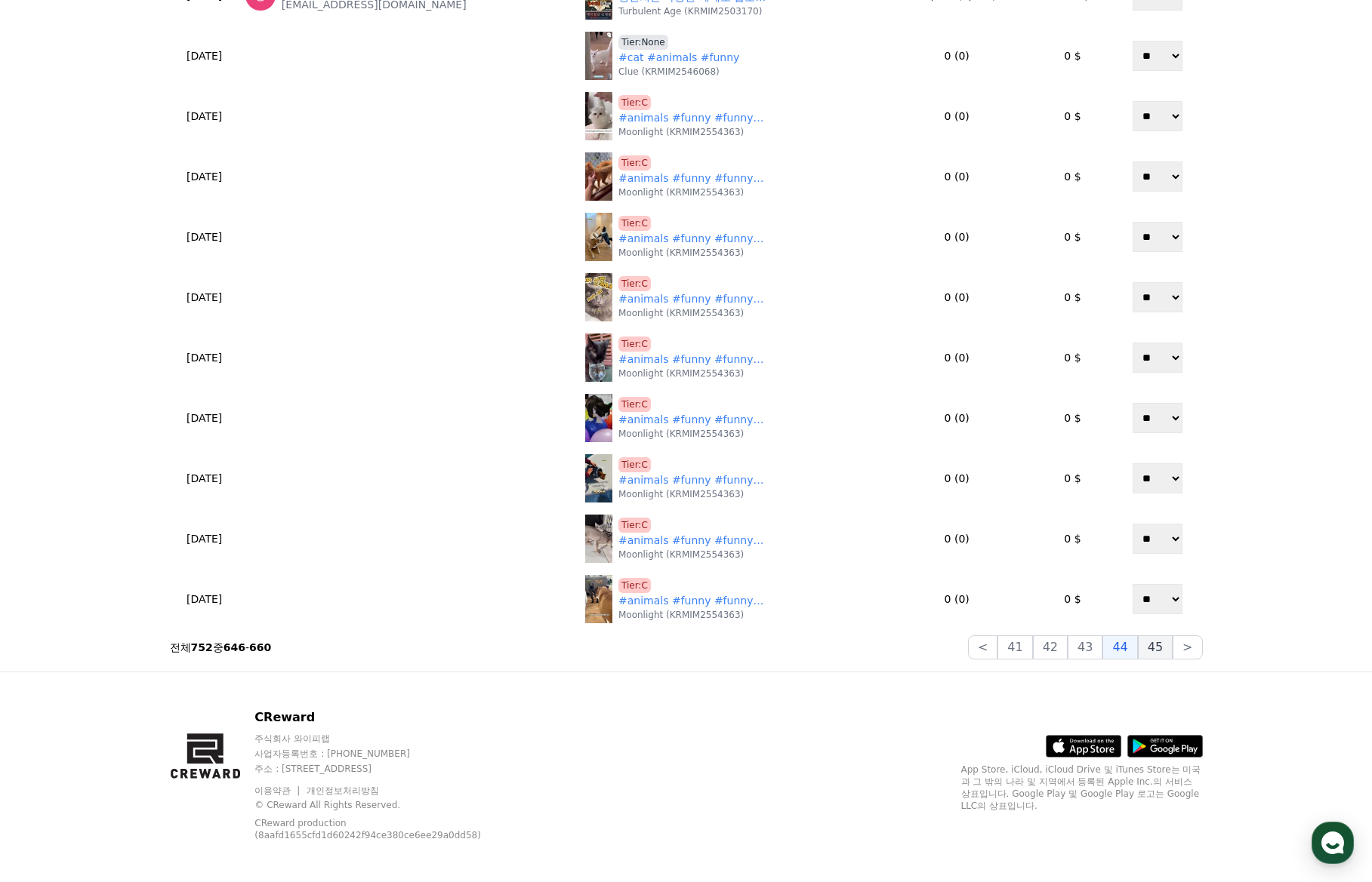
click at [1168, 653] on button "45" at bounding box center [1155, 647] width 35 height 24
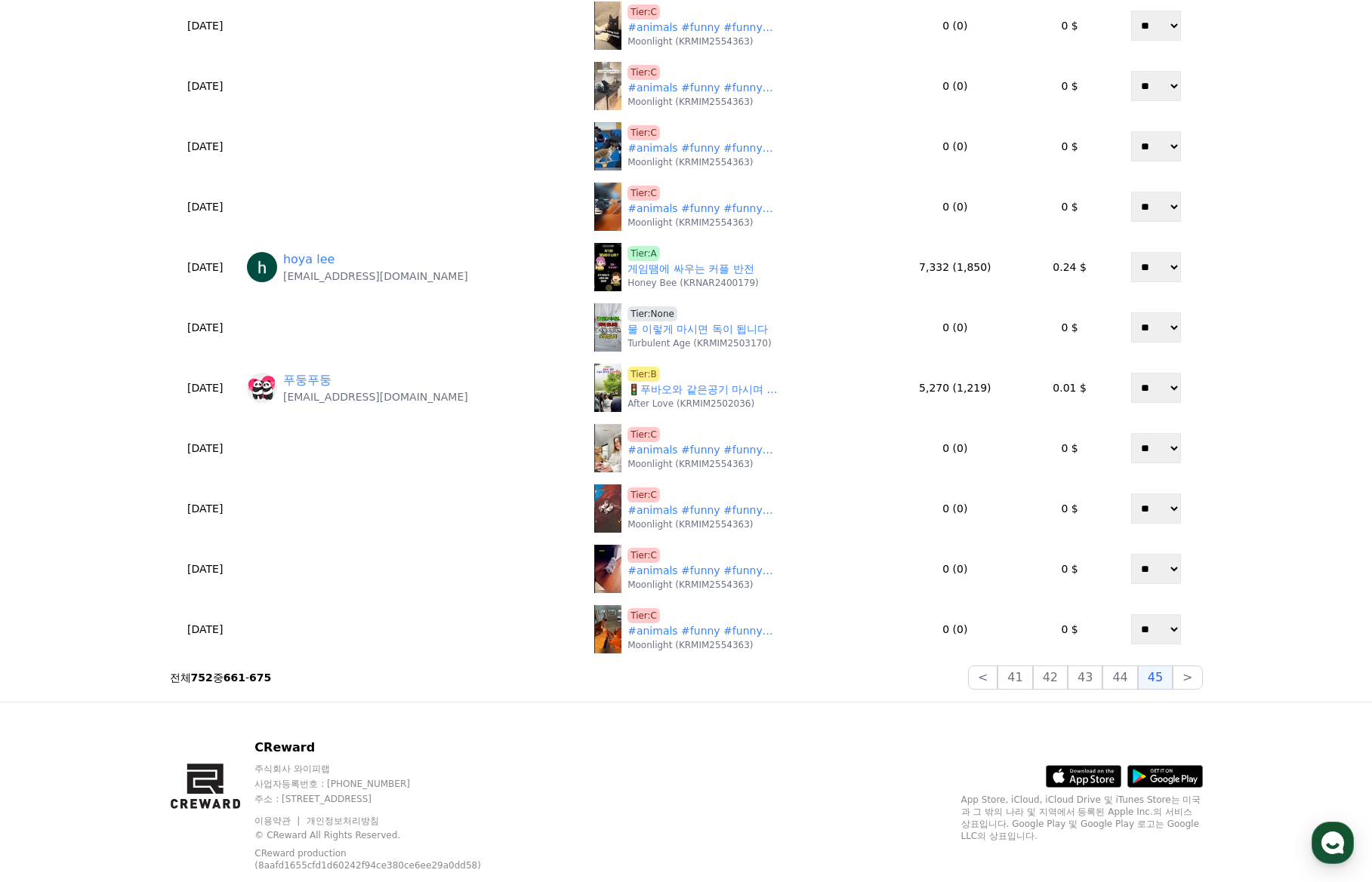
scroll to position [461, 0]
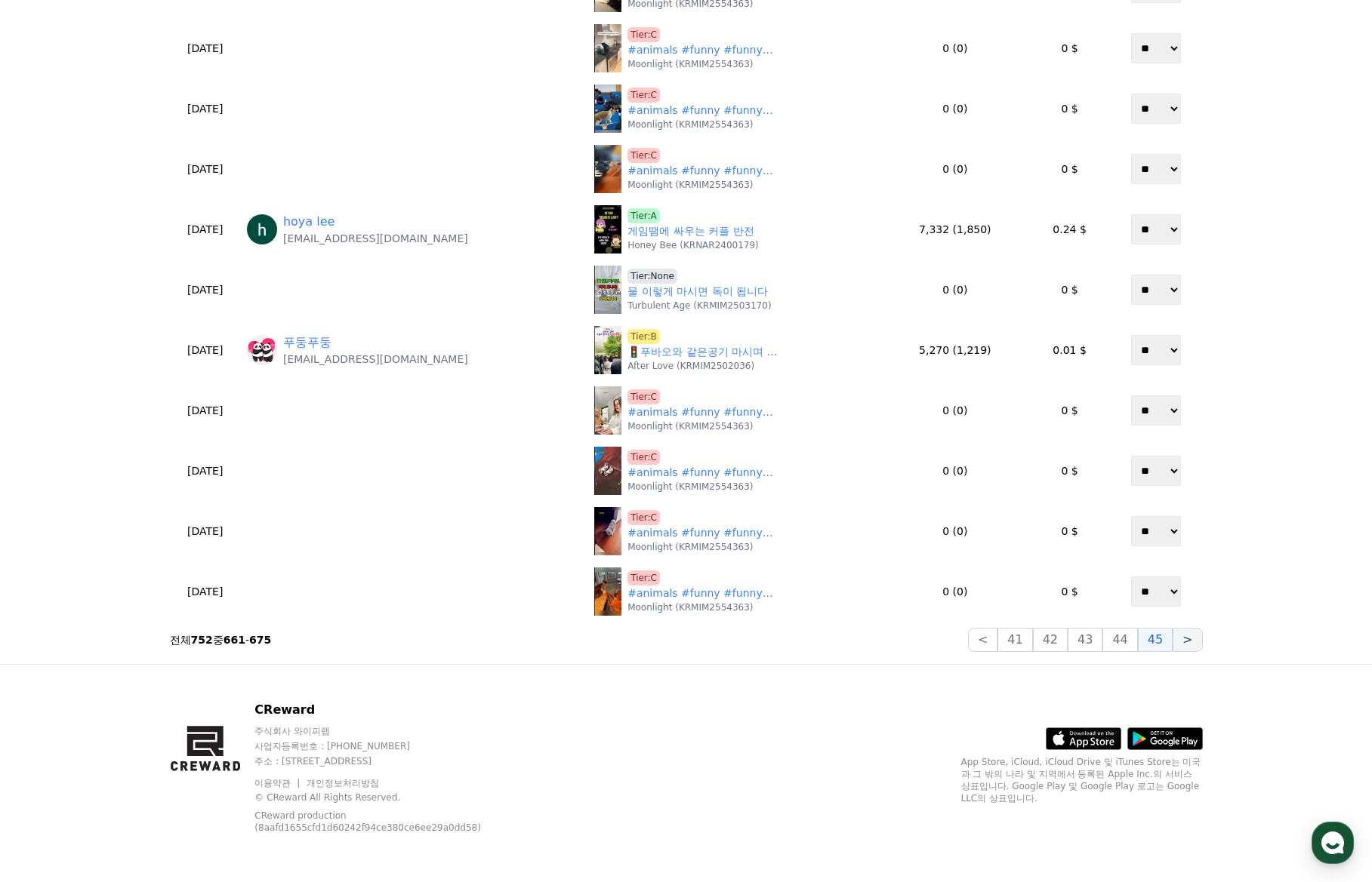
click at [1199, 641] on button ">" at bounding box center [1187, 640] width 30 height 24
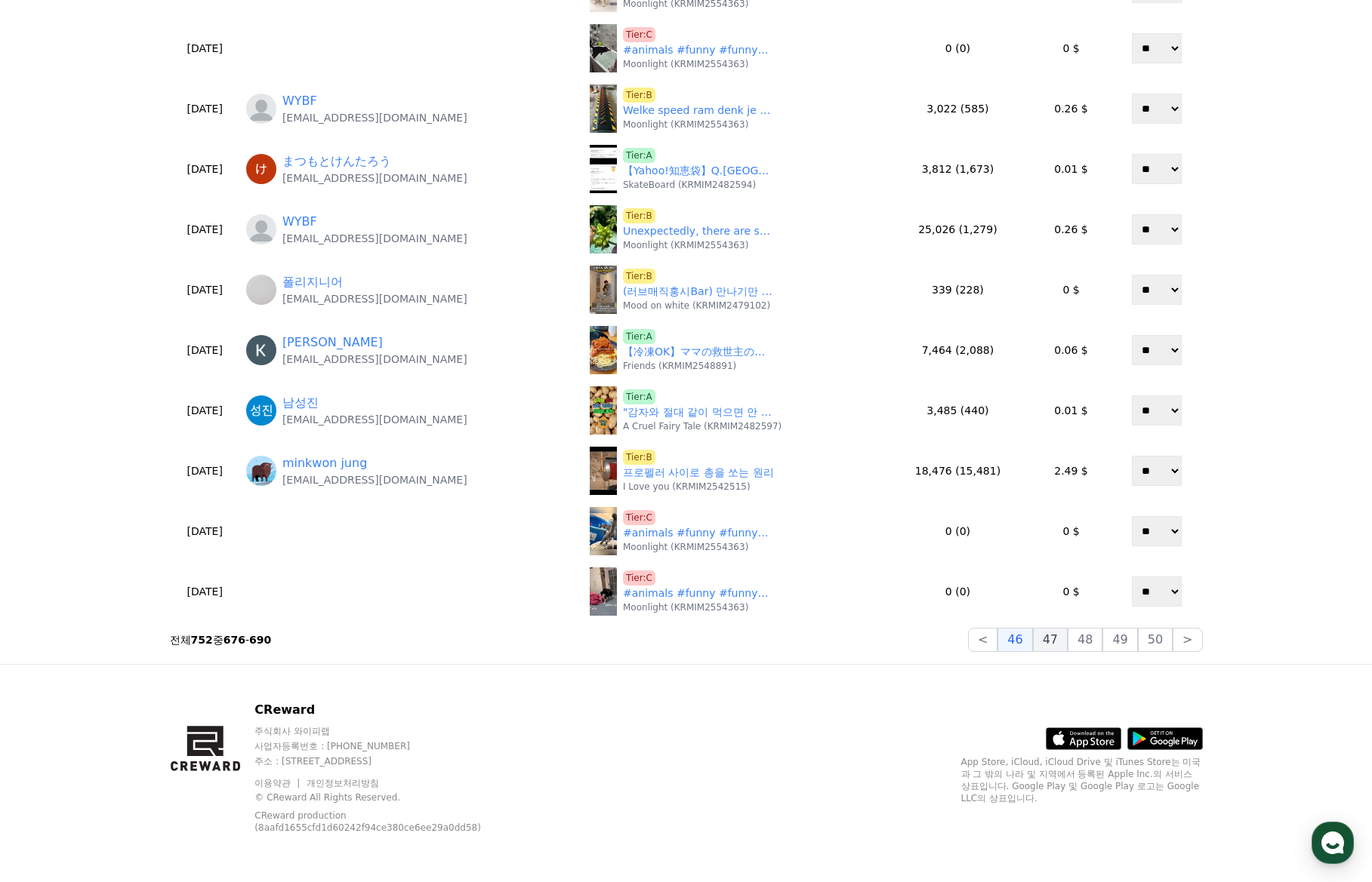
click at [1060, 643] on button "47" at bounding box center [1050, 640] width 35 height 24
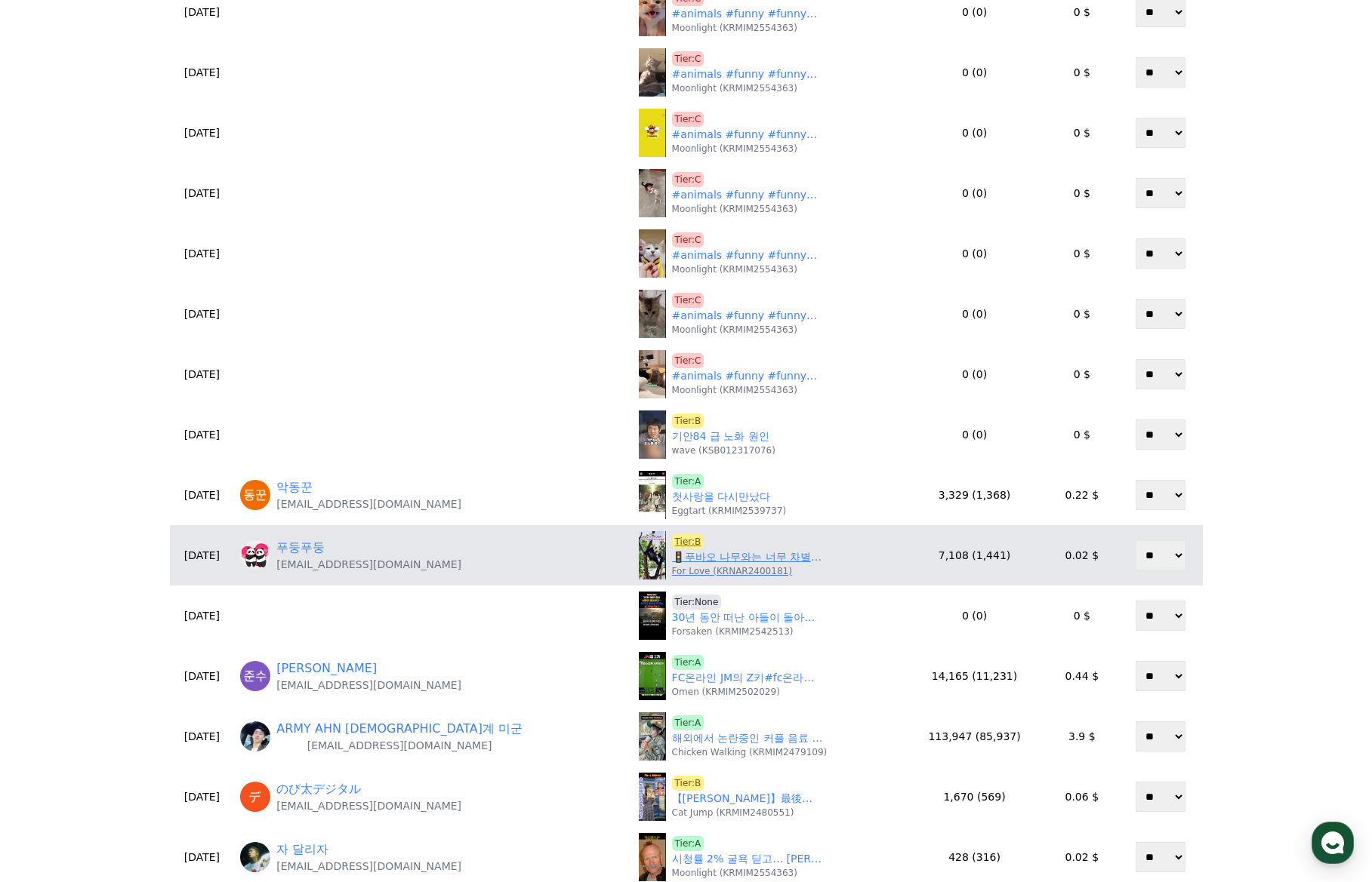
scroll to position [301, 0]
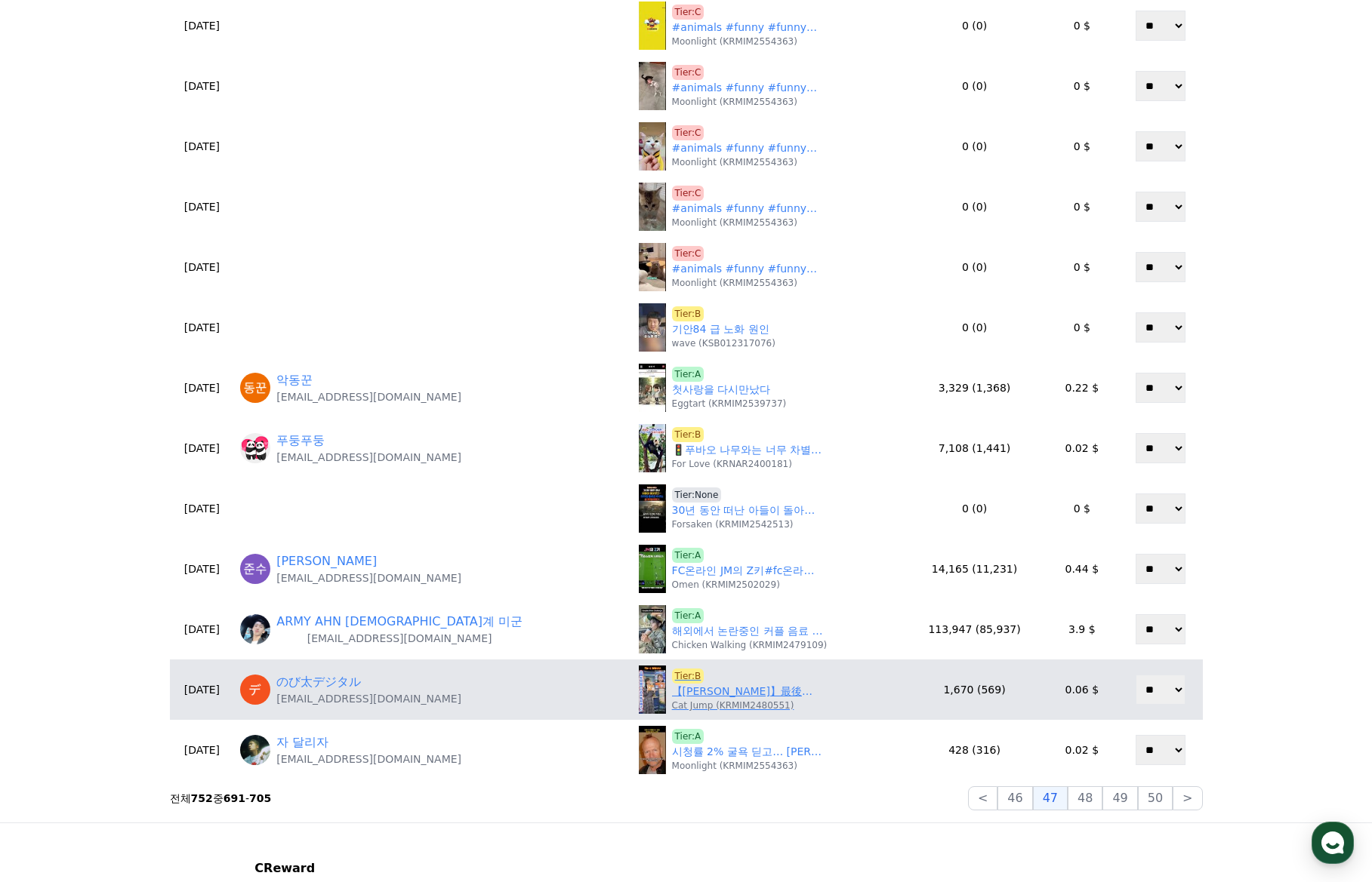
click at [672, 695] on link "【田辺真南葉】最後の「わー」がかわいい公開生収録中の元アイドルで前職女子アナの美人すぎるお天気キャスターまなっはー【ウェザーニュースLiVE切り抜き】 #かわ…" at bounding box center [747, 691] width 151 height 16
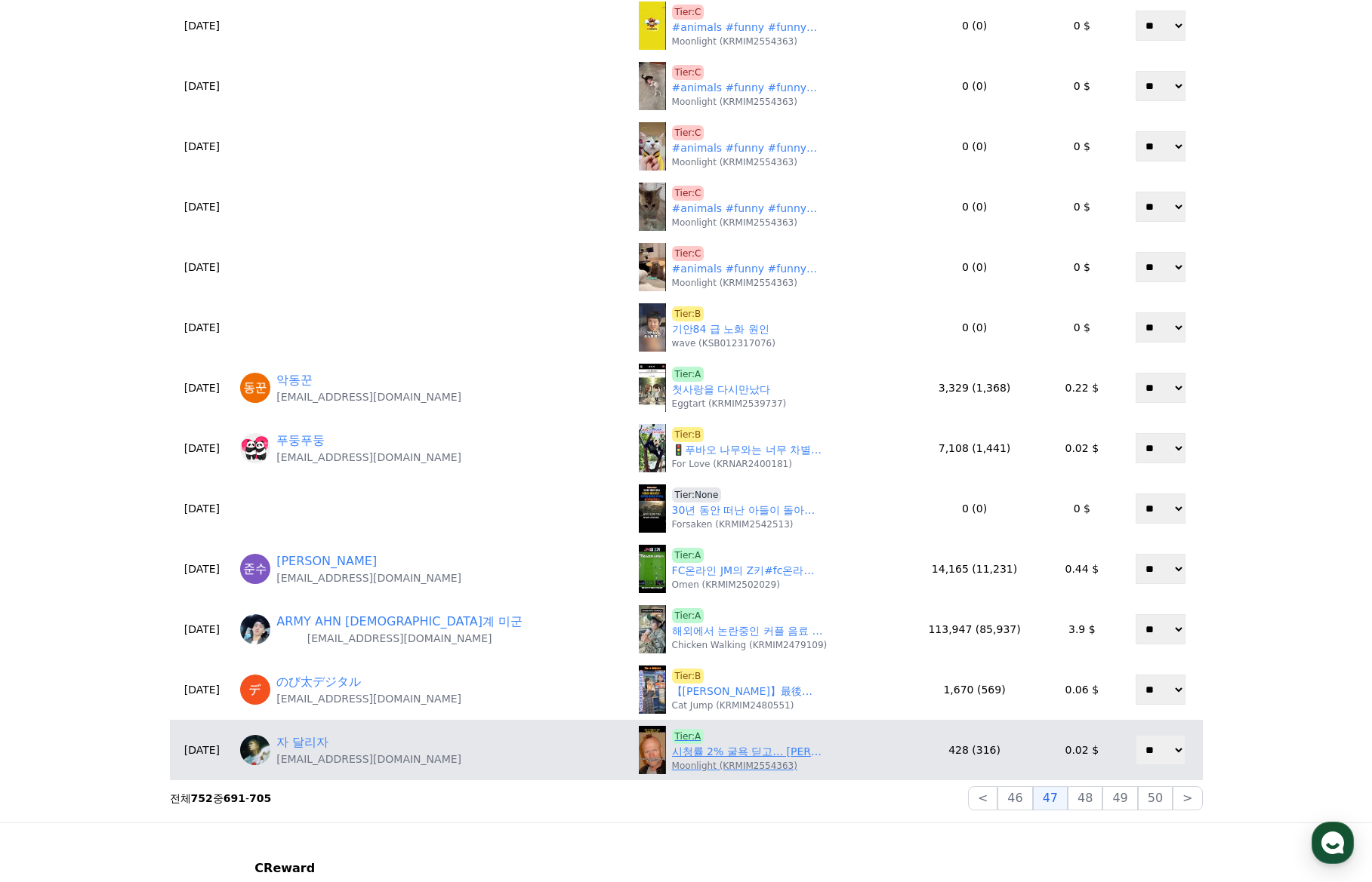
click at [672, 754] on link "시청률 2% 굴욕 딛고… 마동석, 영화로 재기 노린다! #마동석 #범죄도시5 #피그빌리지 #한국영화 #액션무비 #연예썰 #쇼츠 #이슈 #맨티스…" at bounding box center [747, 752] width 151 height 16
drag, startPoint x: 1095, startPoint y: 797, endPoint x: 1042, endPoint y: 740, distance: 77.8
click at [1095, 796] on button "48" at bounding box center [1085, 798] width 35 height 24
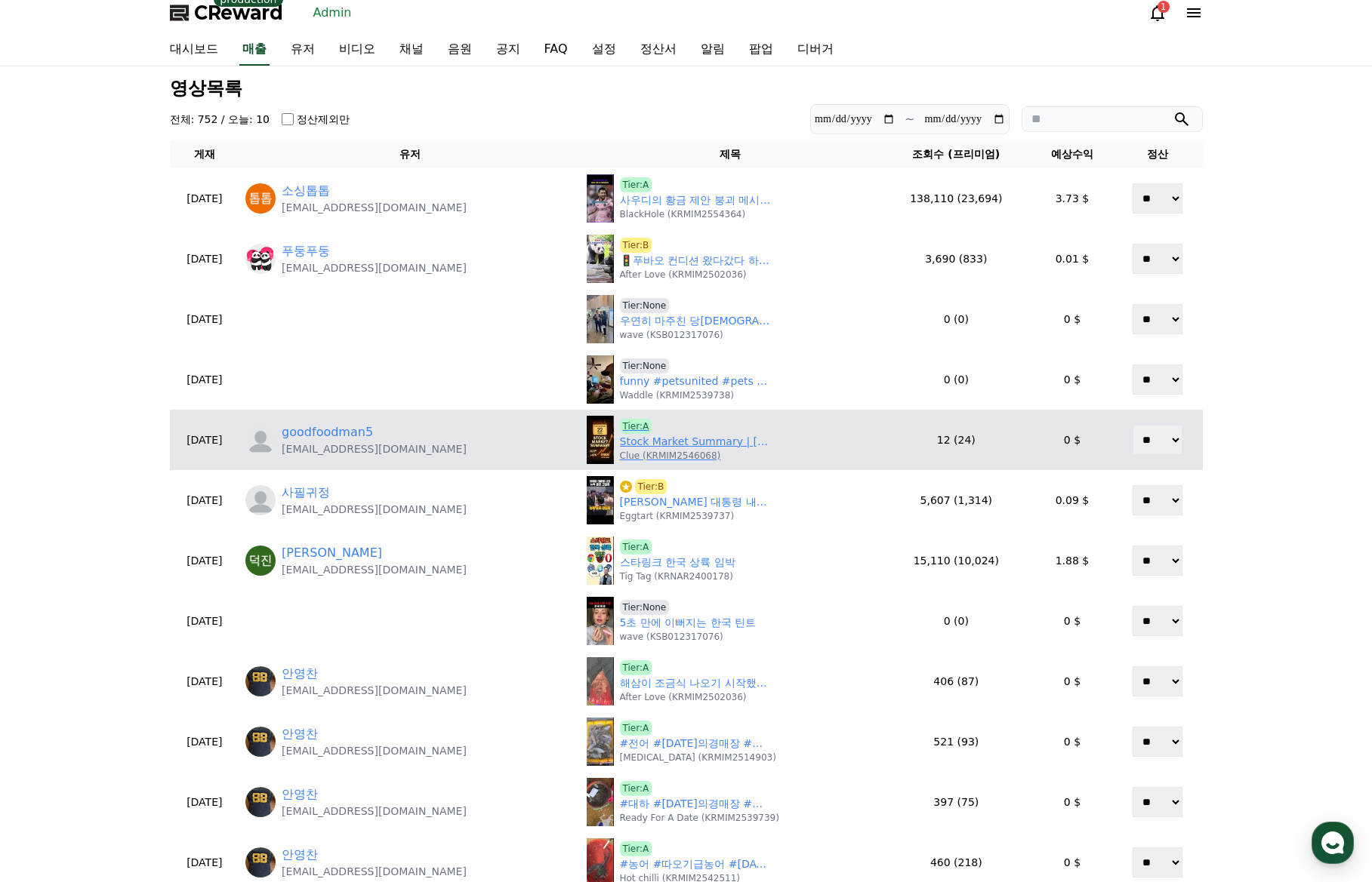
scroll to position [0, 0]
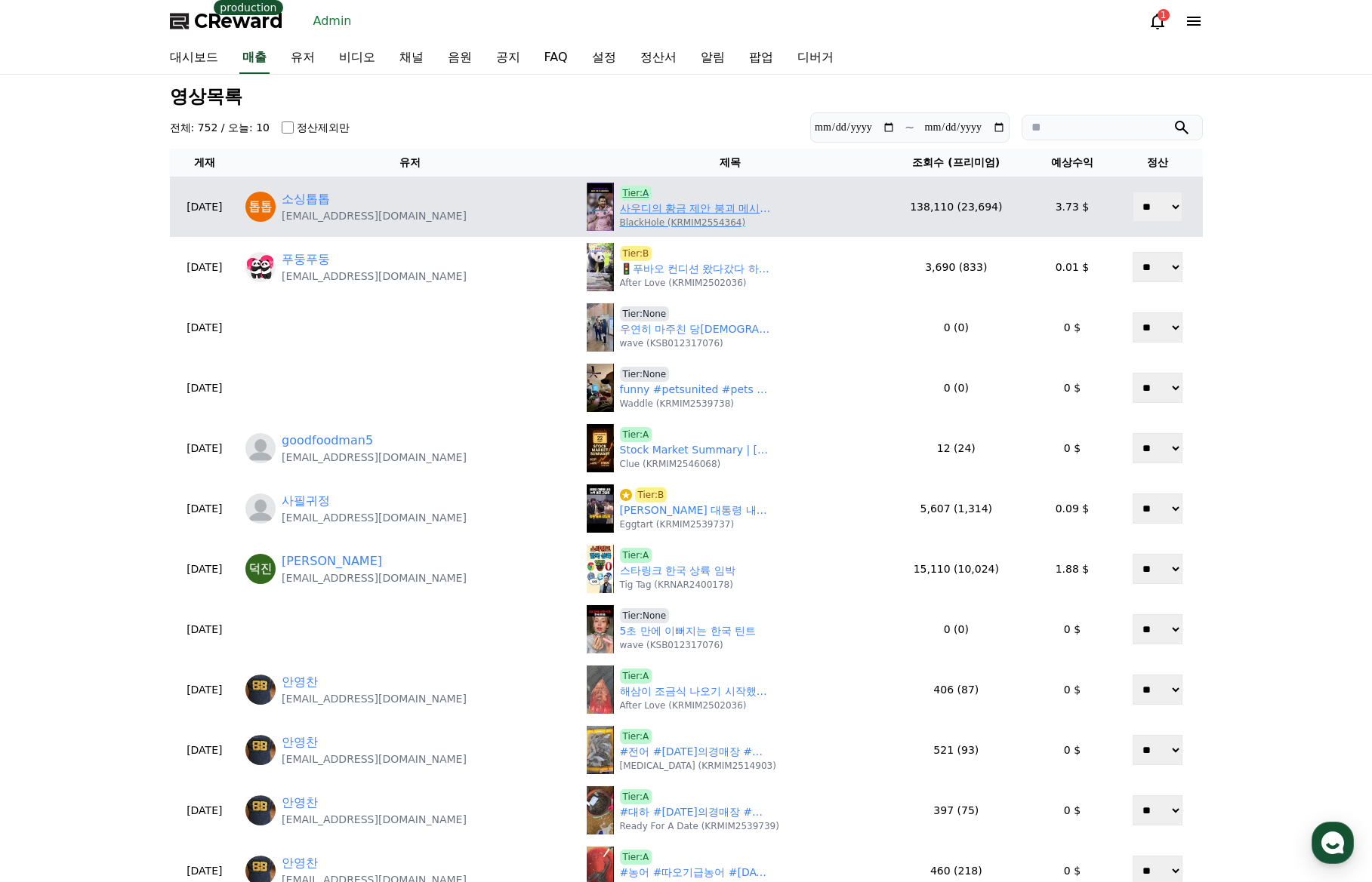
click at [645, 219] on p "BlackHole (KRMIM2554364)" at bounding box center [683, 222] width 126 height 12
click at [652, 210] on link "사우디의 황금 제안 붕괴 메시가 택한 건 손흥민이었다" at bounding box center [695, 208] width 151 height 16
click at [627, 202] on link "사우디의 황금 제안 붕괴 메시가 택한 건 손흥민이었다" at bounding box center [695, 208] width 151 height 16
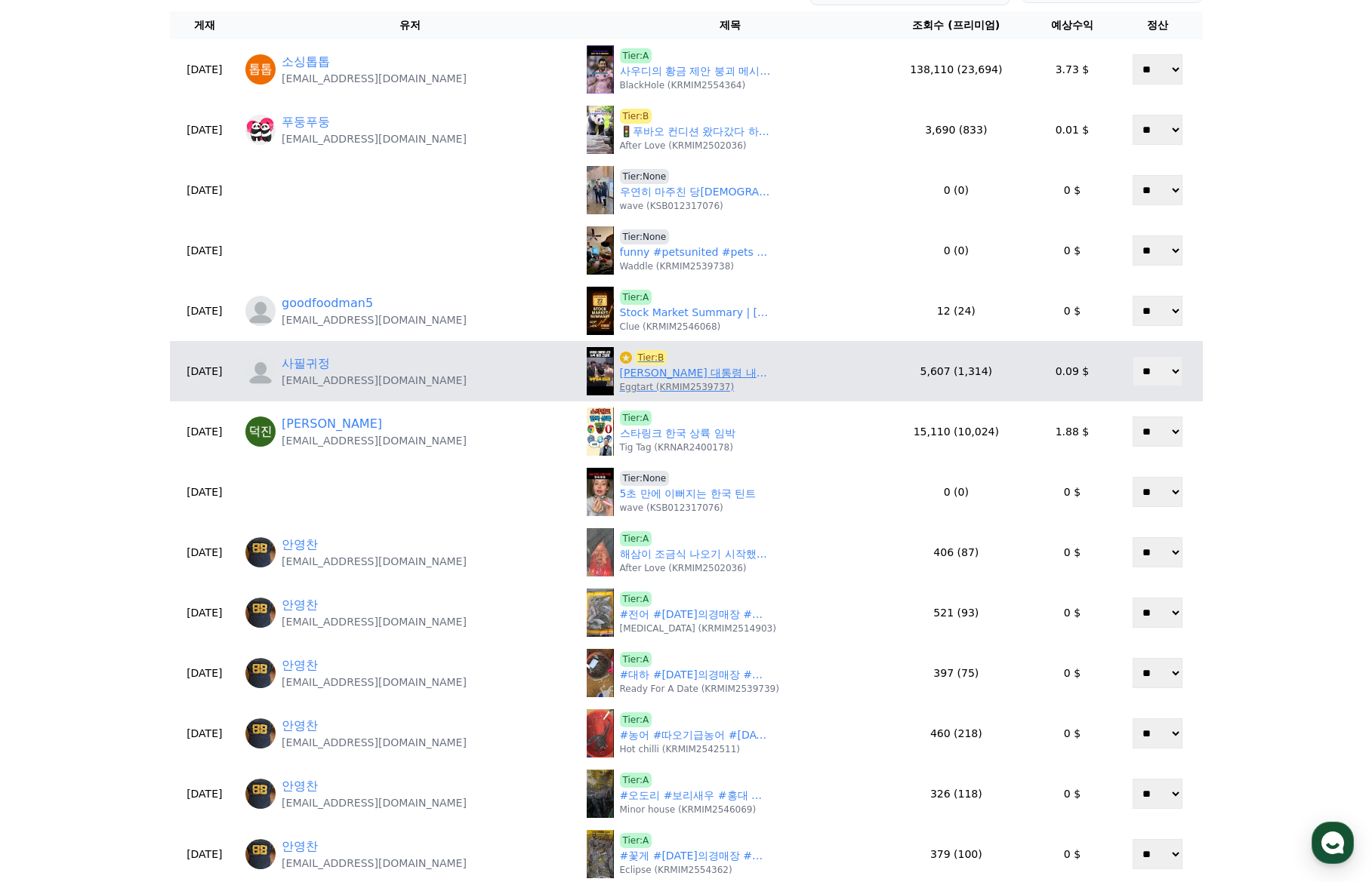
scroll to position [151, 0]
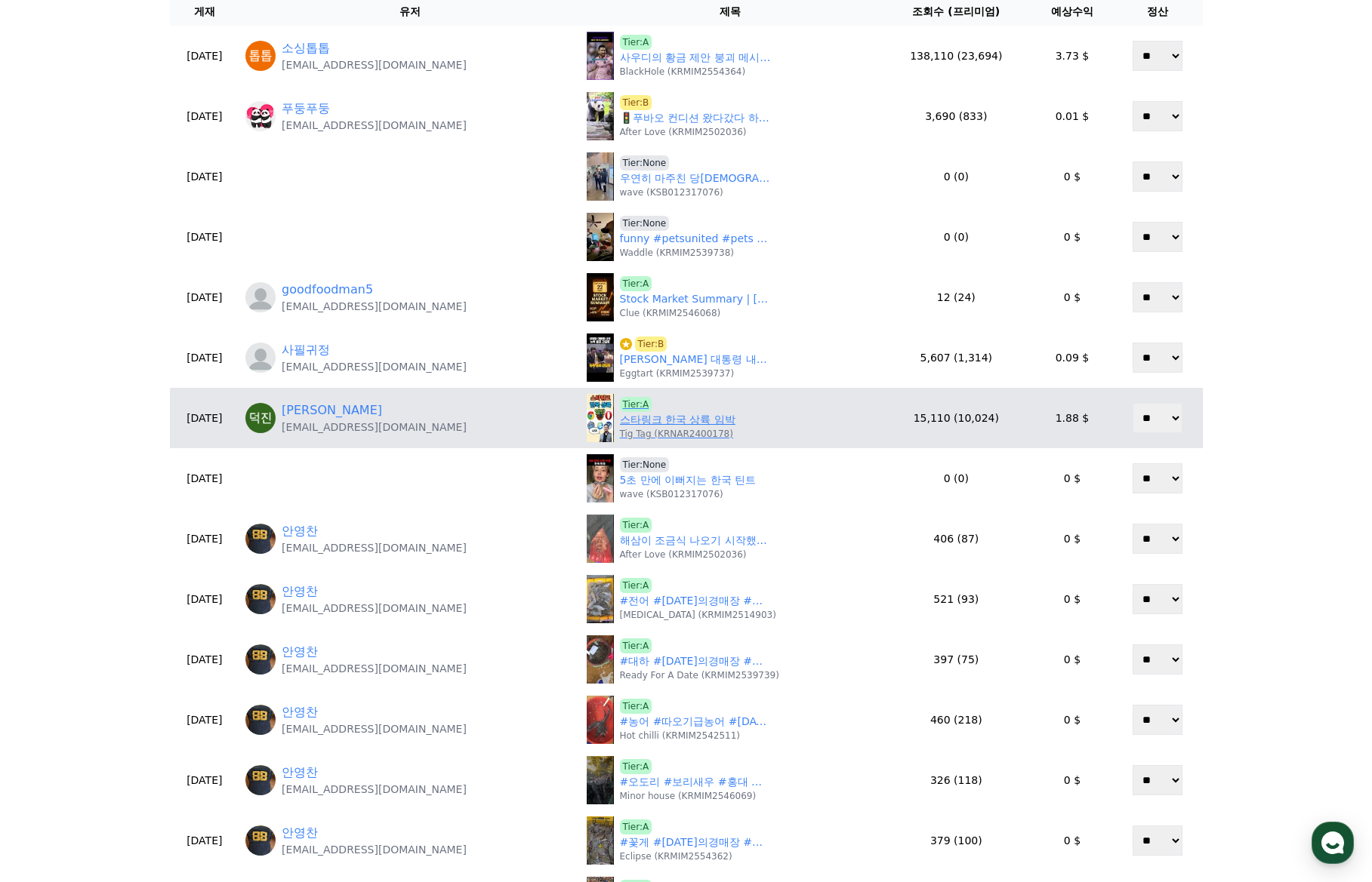
click at [638, 420] on link "스타링크 한국 상륙 임박" at bounding box center [677, 420] width 115 height 16
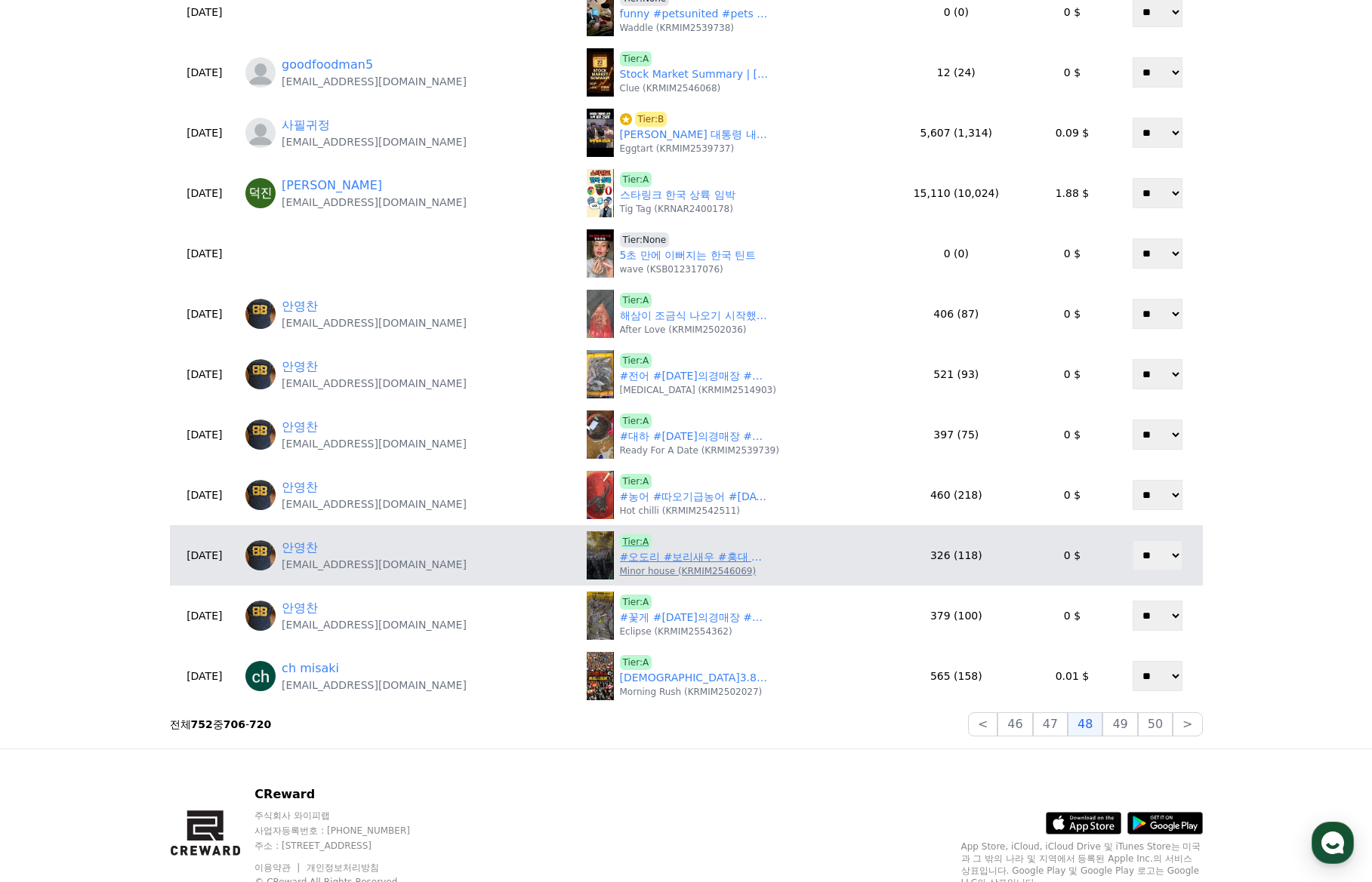
scroll to position [377, 0]
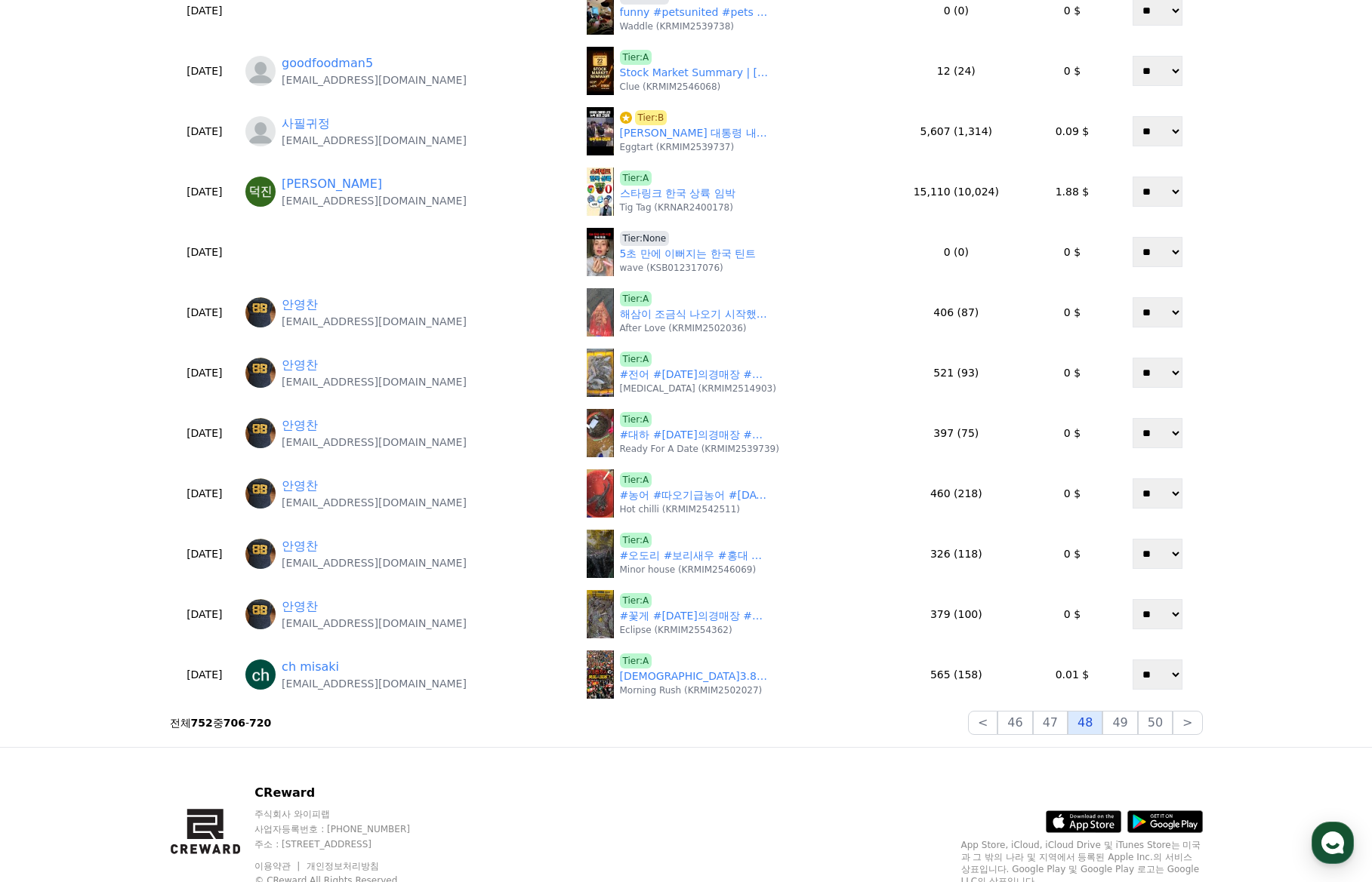
click at [1103, 725] on button "48" at bounding box center [1085, 723] width 35 height 24
click at [1115, 723] on button "49" at bounding box center [1120, 723] width 35 height 24
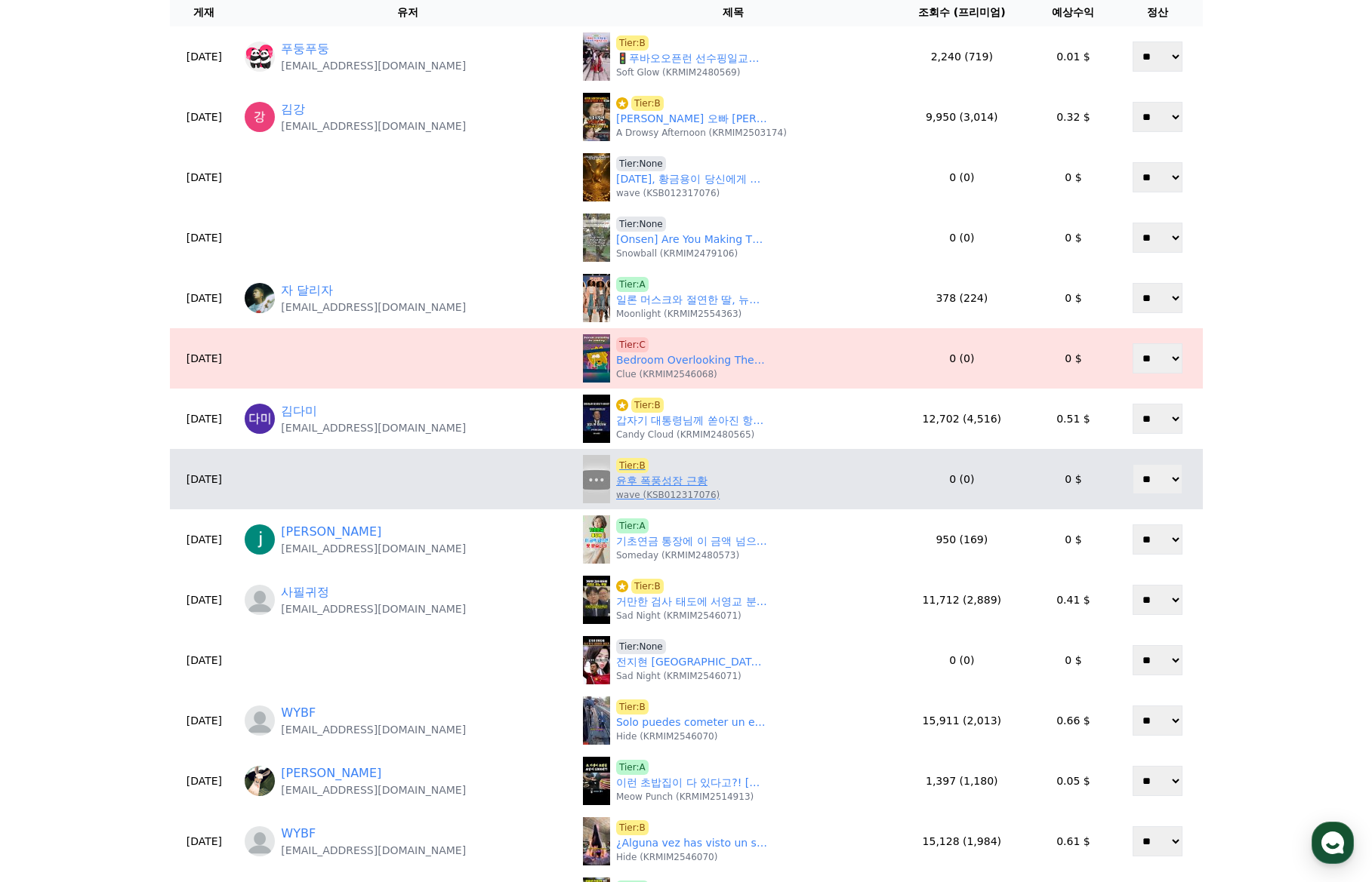
scroll to position [151, 0]
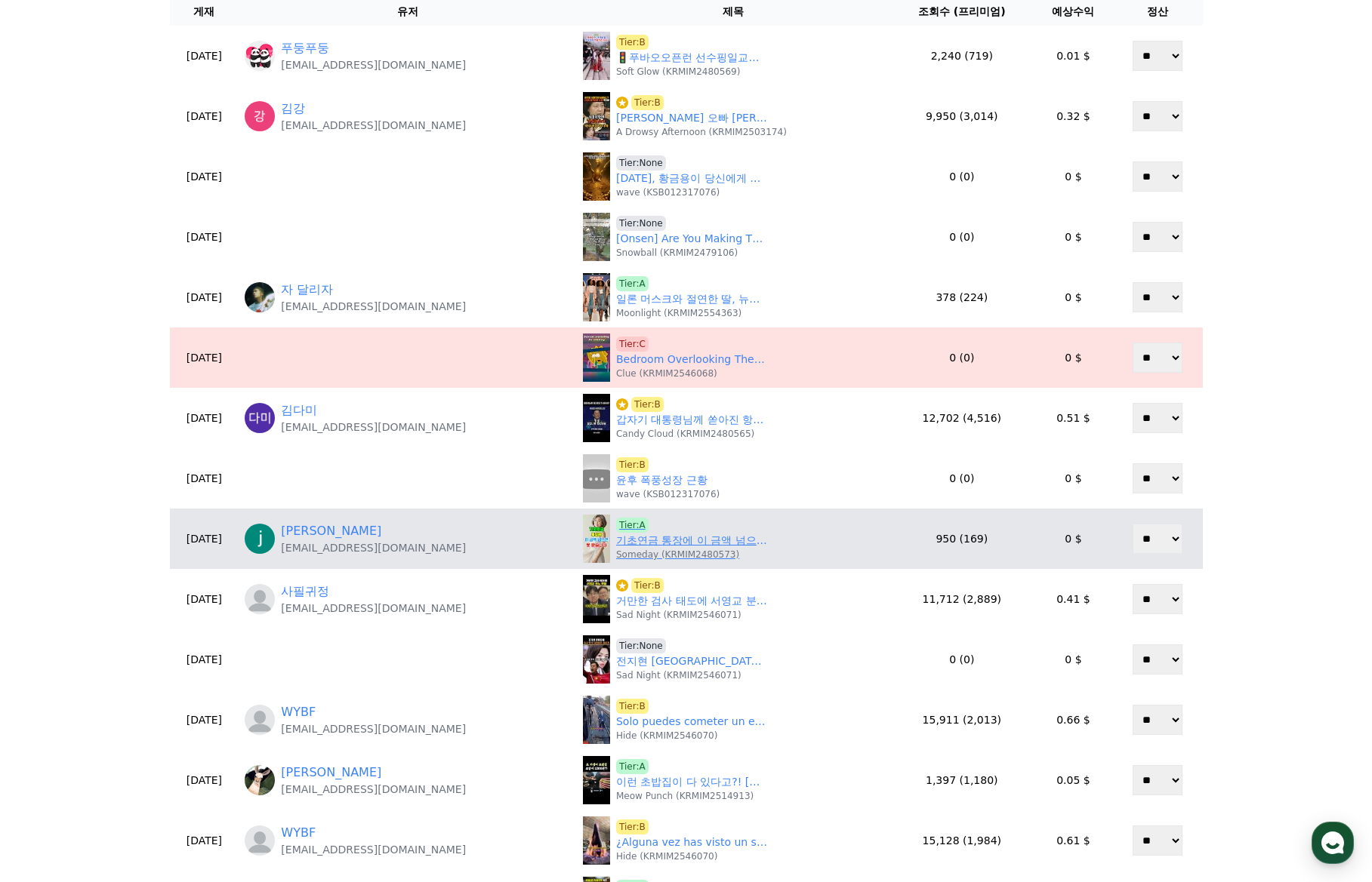
click at [641, 540] on link "기초연금 통장에 이 금액 넘으면 못 받습니다" at bounding box center [691, 541] width 151 height 16
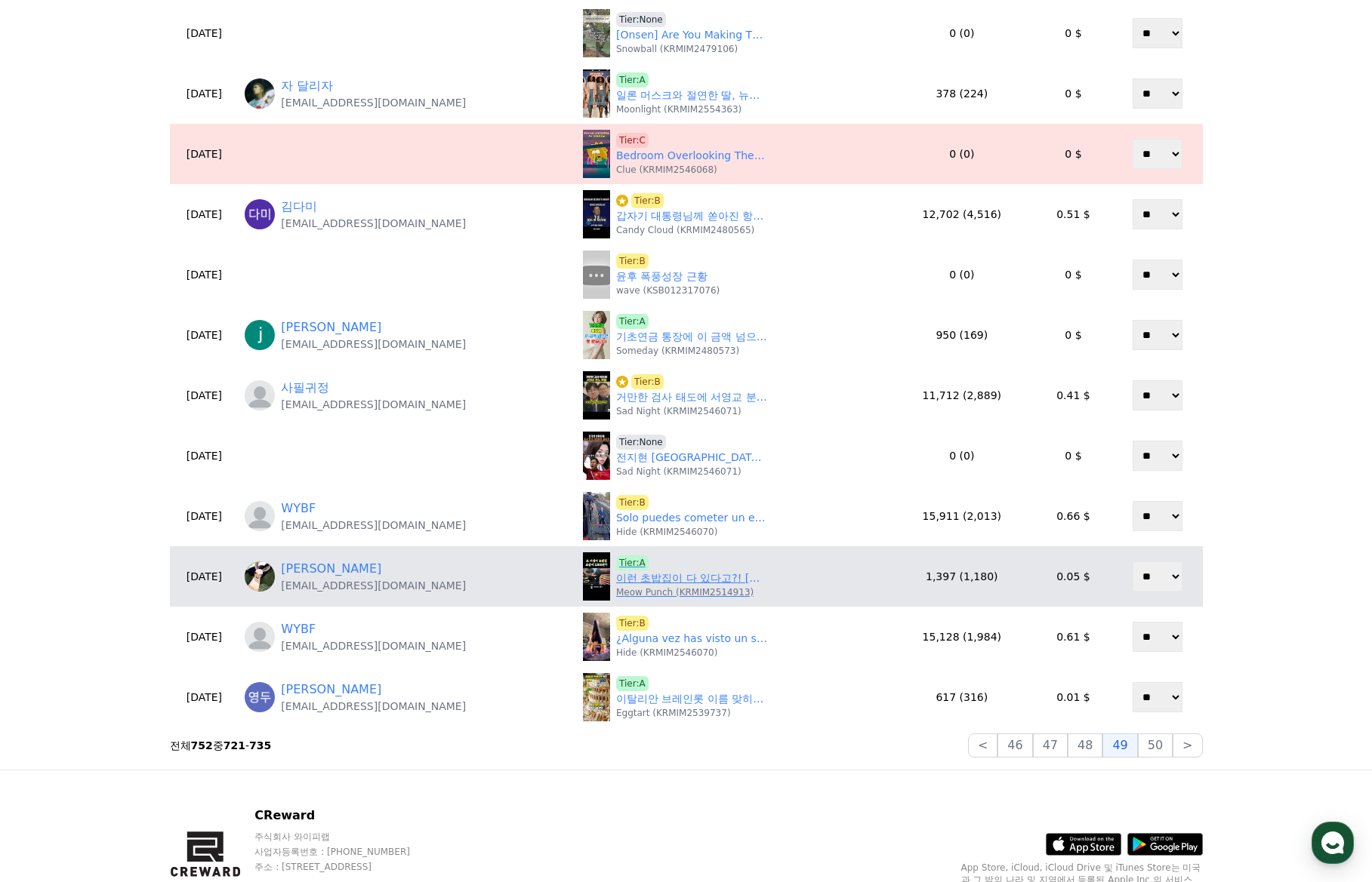
scroll to position [377, 0]
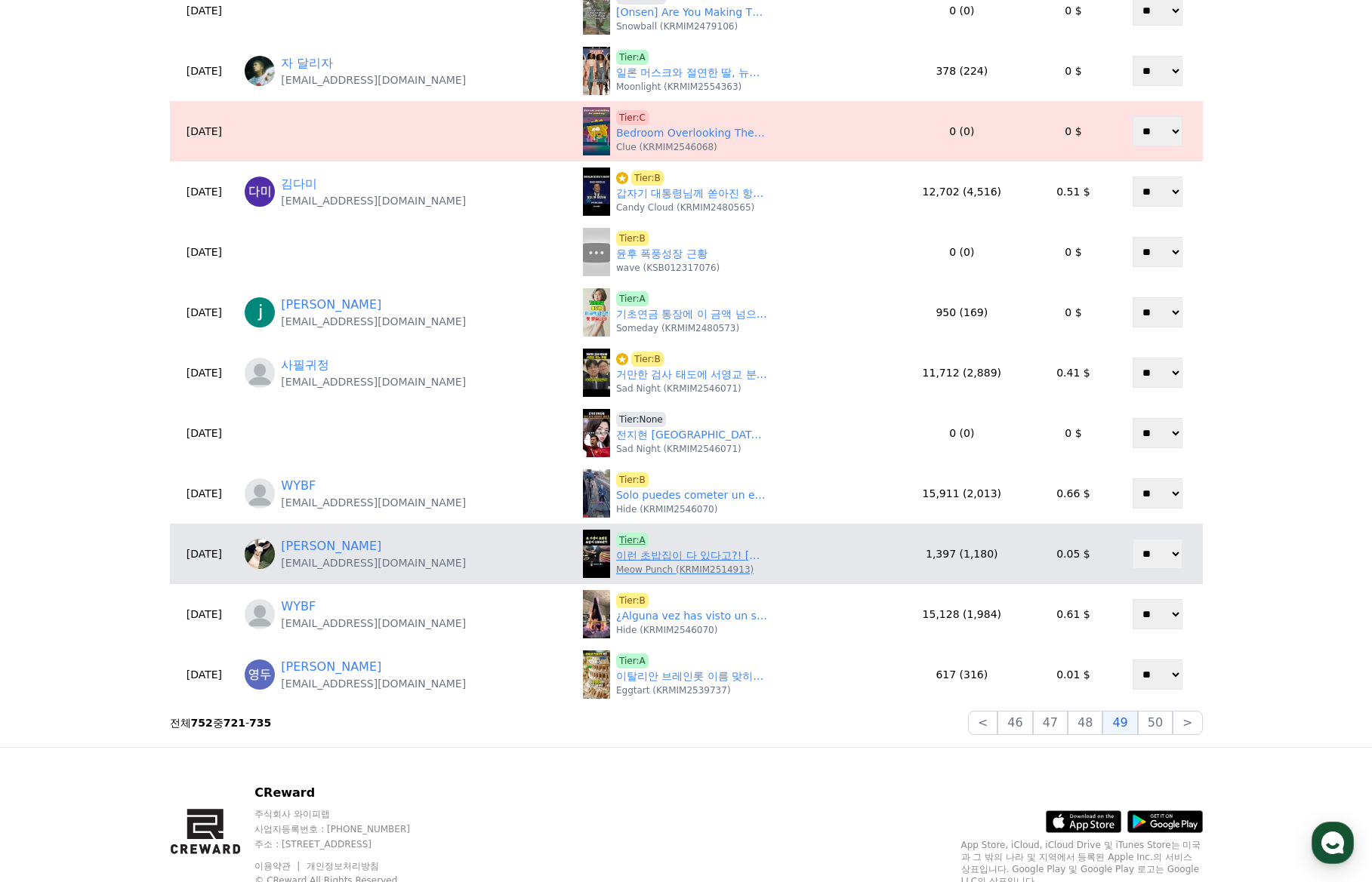
click at [622, 561] on link "이런 초밥집이 다 있다고?! 수원에 위치한 초 가성비 초밥!" at bounding box center [691, 555] width 151 height 16
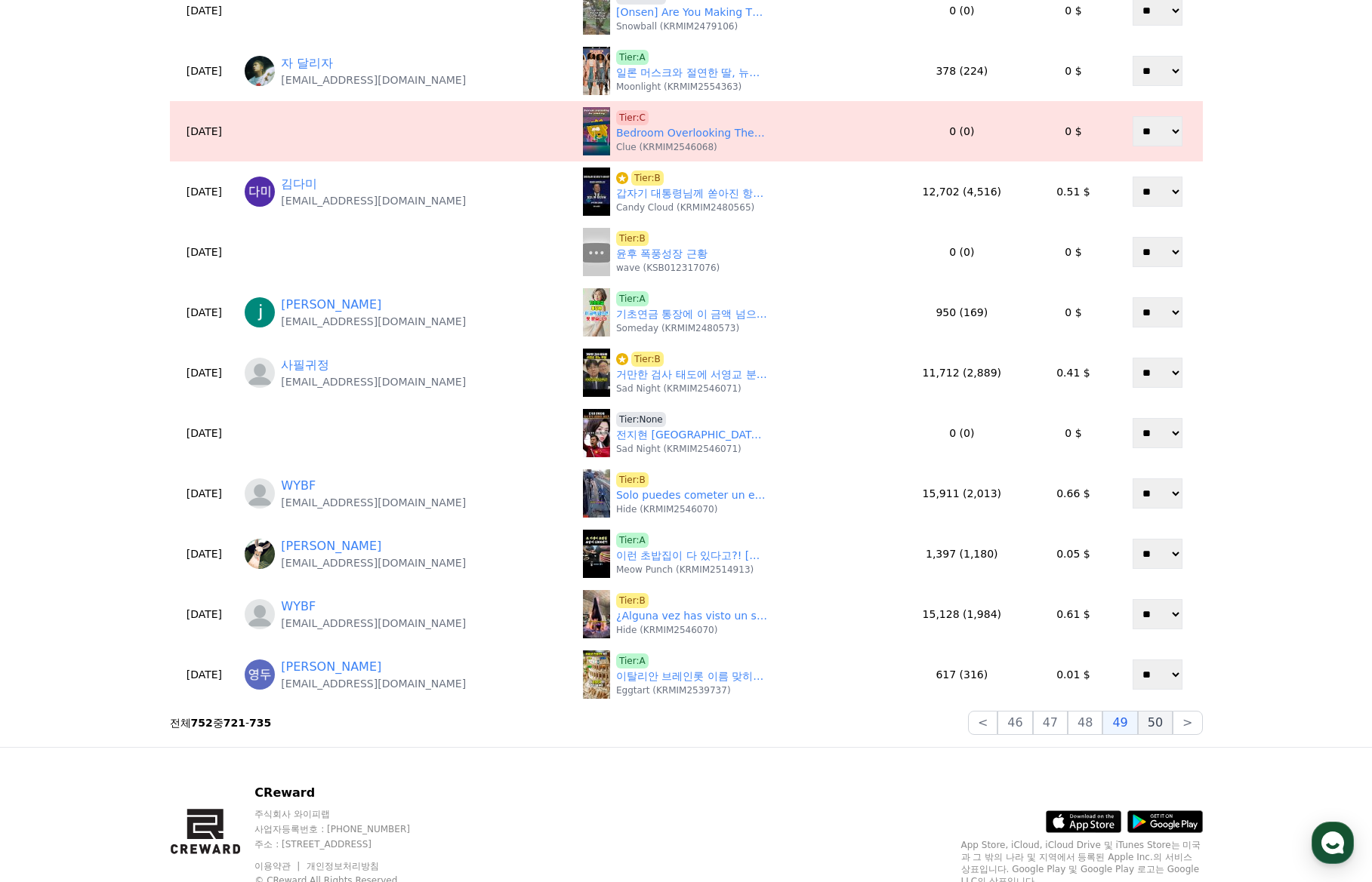
click at [1147, 722] on button "50" at bounding box center [1155, 723] width 35 height 24
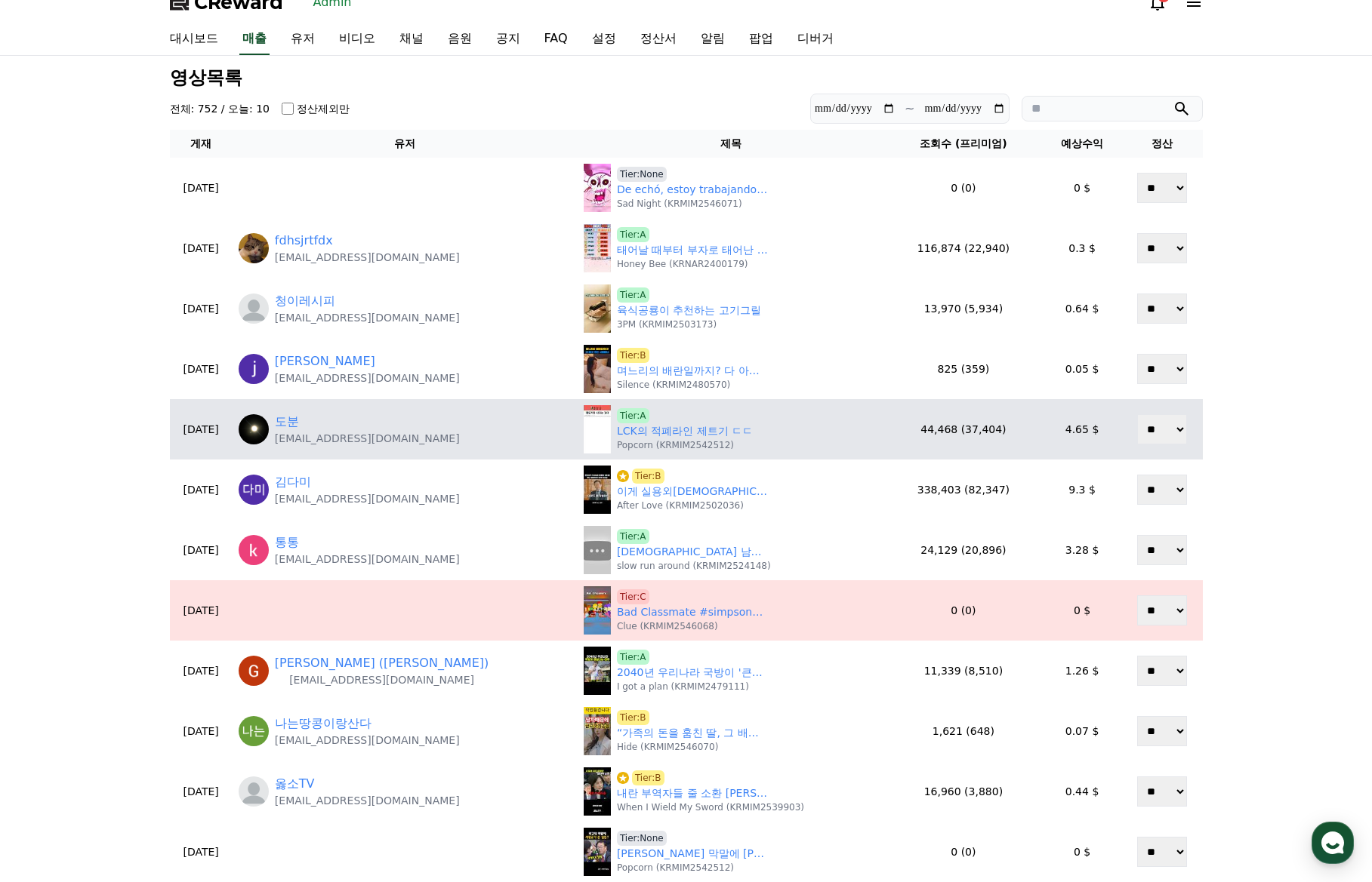
scroll to position [0, 0]
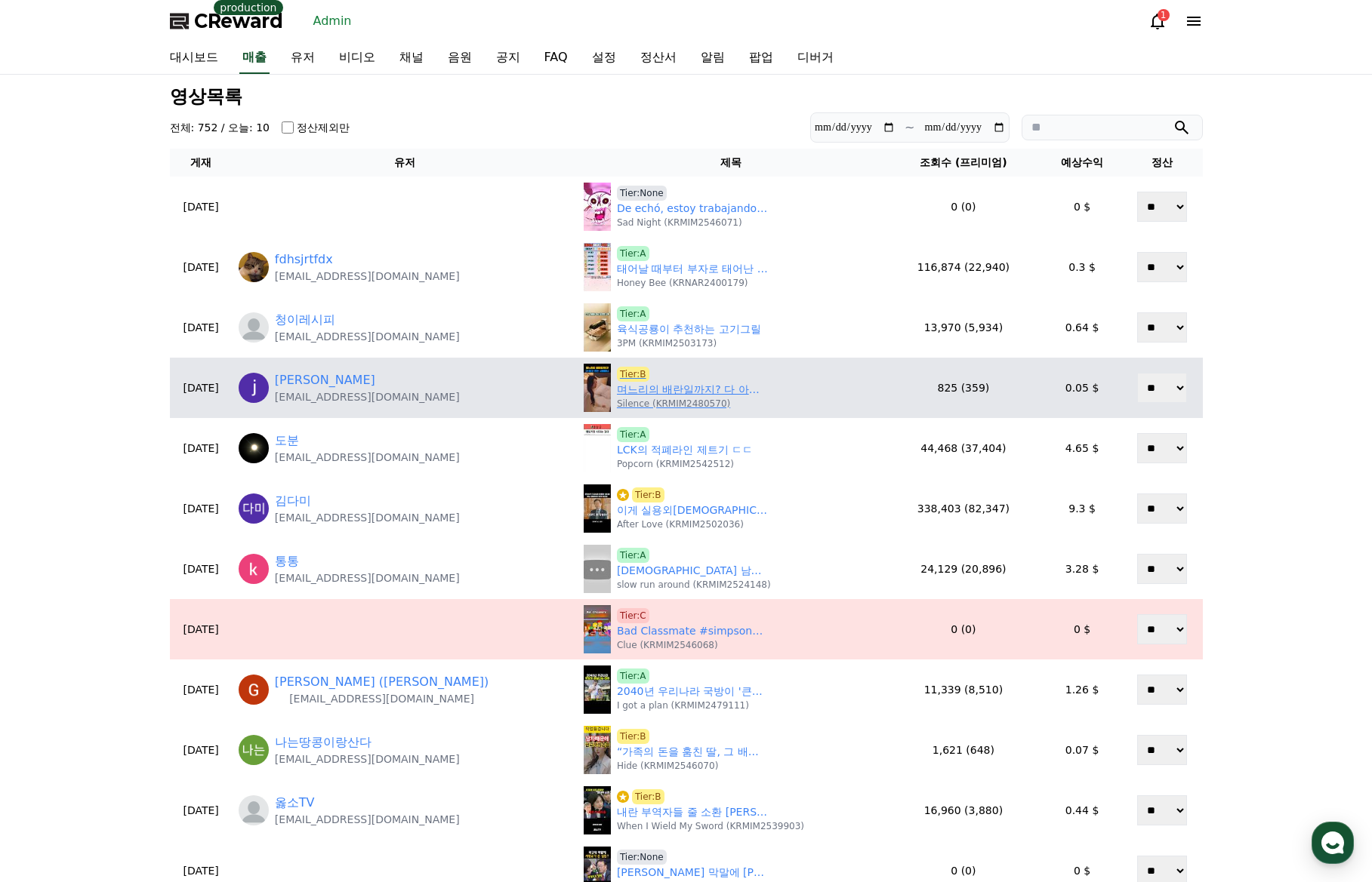
click at [640, 395] on link "며느리의 배란일까지? 다 아는 시어머니 #시니어 #스토리 #숏챠 #shortcha #조상신과시댁을묵사발냈습니다 #불륜 본 컨텐츠는 숏챠(Sho…" at bounding box center [692, 390] width 151 height 16
click at [617, 374] on span "Tier:B" at bounding box center [633, 374] width 32 height 15
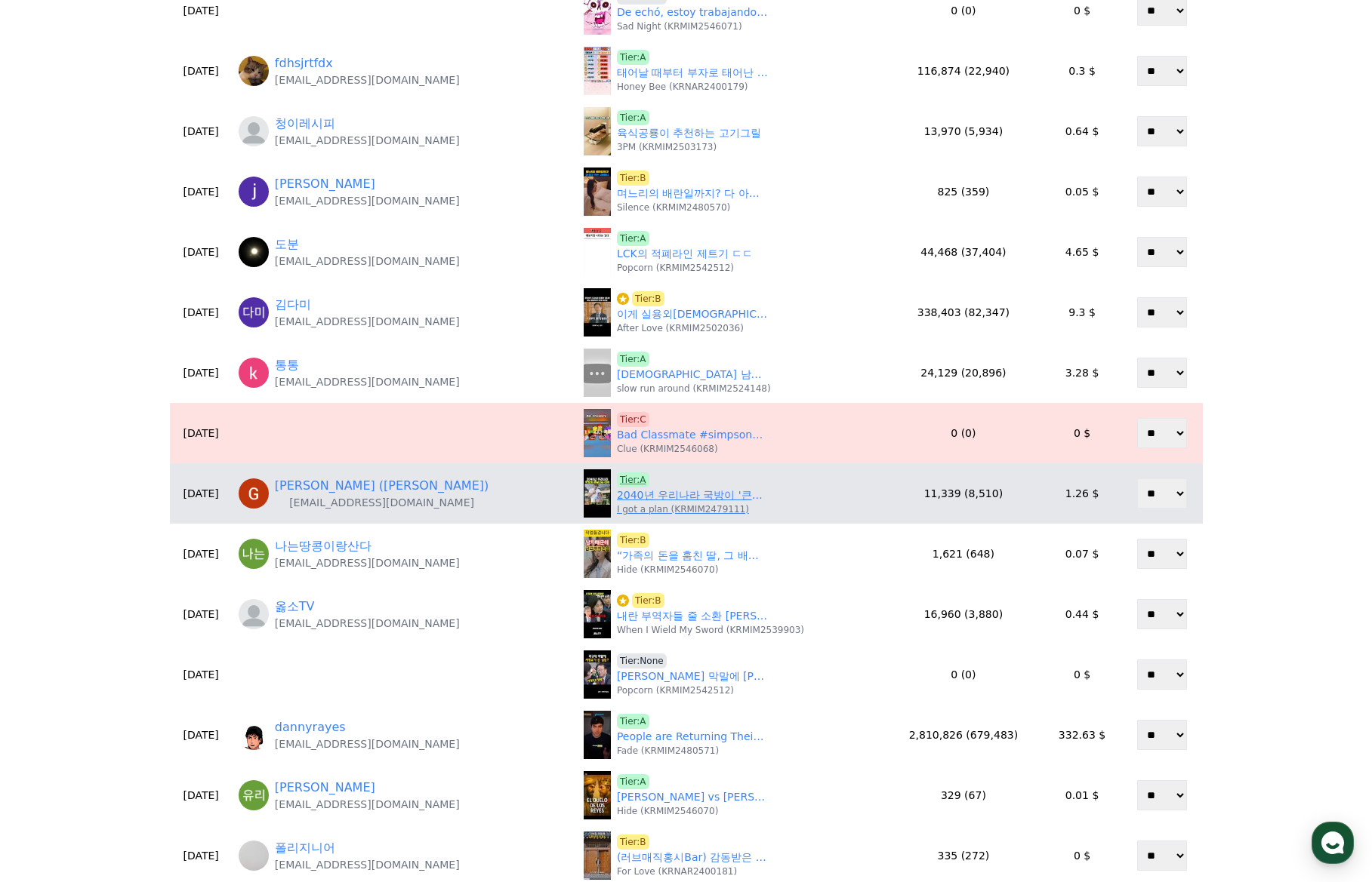
scroll to position [226, 0]
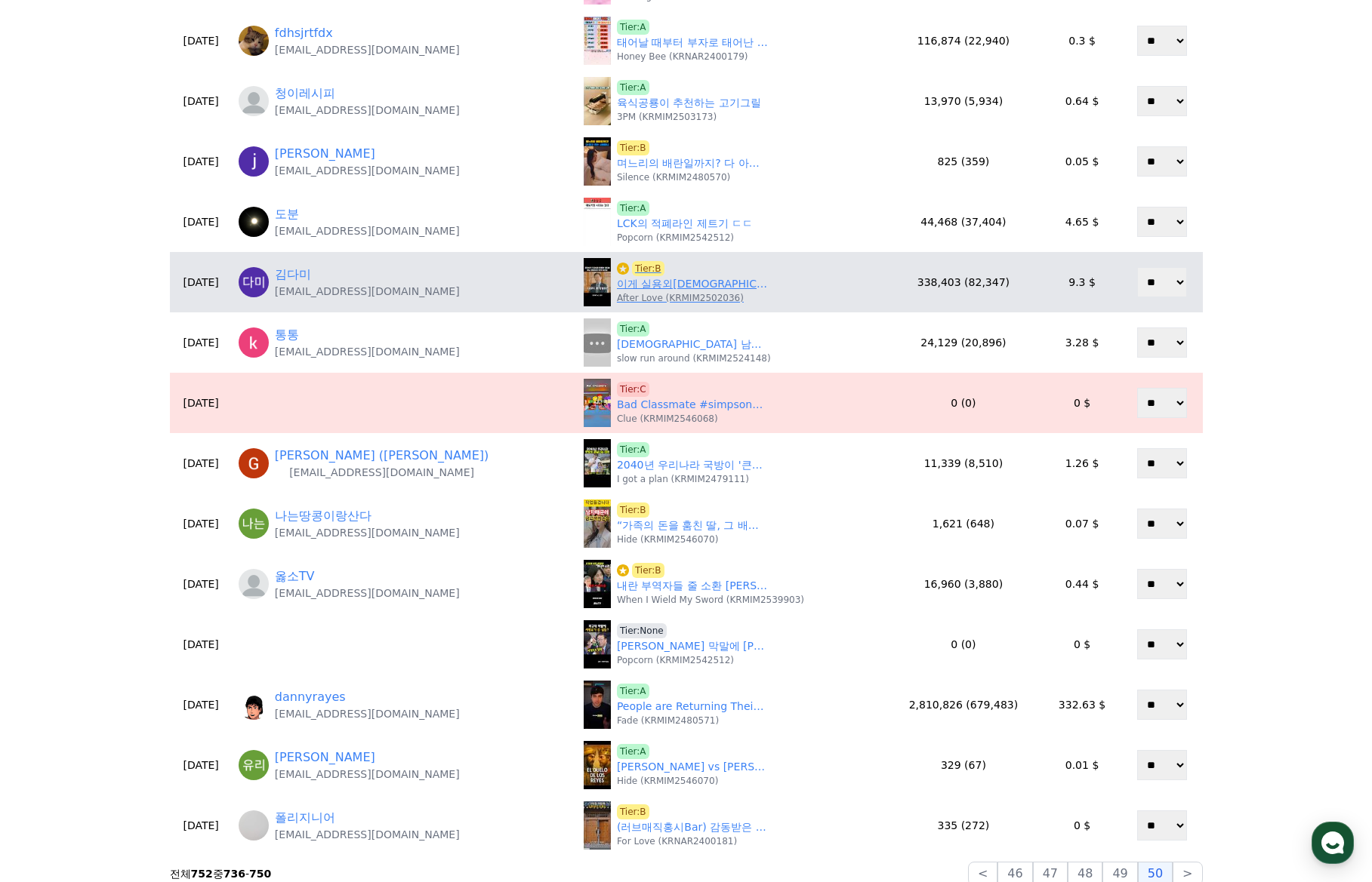
click at [619, 289] on link "이게 실용외교지, 미국에 적대적이지도 그렇다고 마냥 물렁하지도 않게 #이재명" at bounding box center [692, 284] width 151 height 16
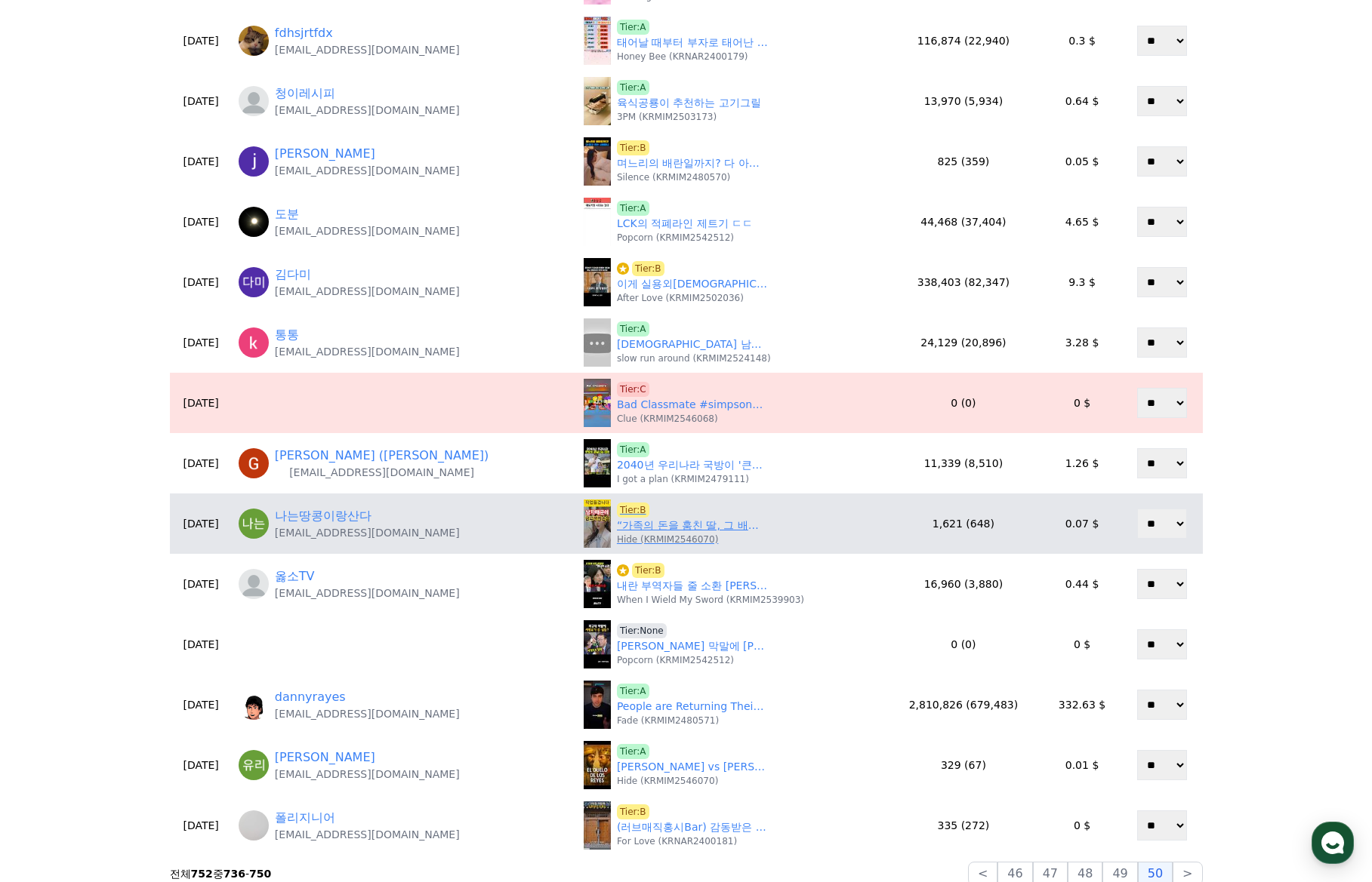
click at [639, 528] on link "“가족의 돈을 훔친 딸, 그 배후에 숨겨진 남자”" at bounding box center [692, 526] width 151 height 16
click at [617, 505] on span "Tier:B" at bounding box center [633, 510] width 32 height 15
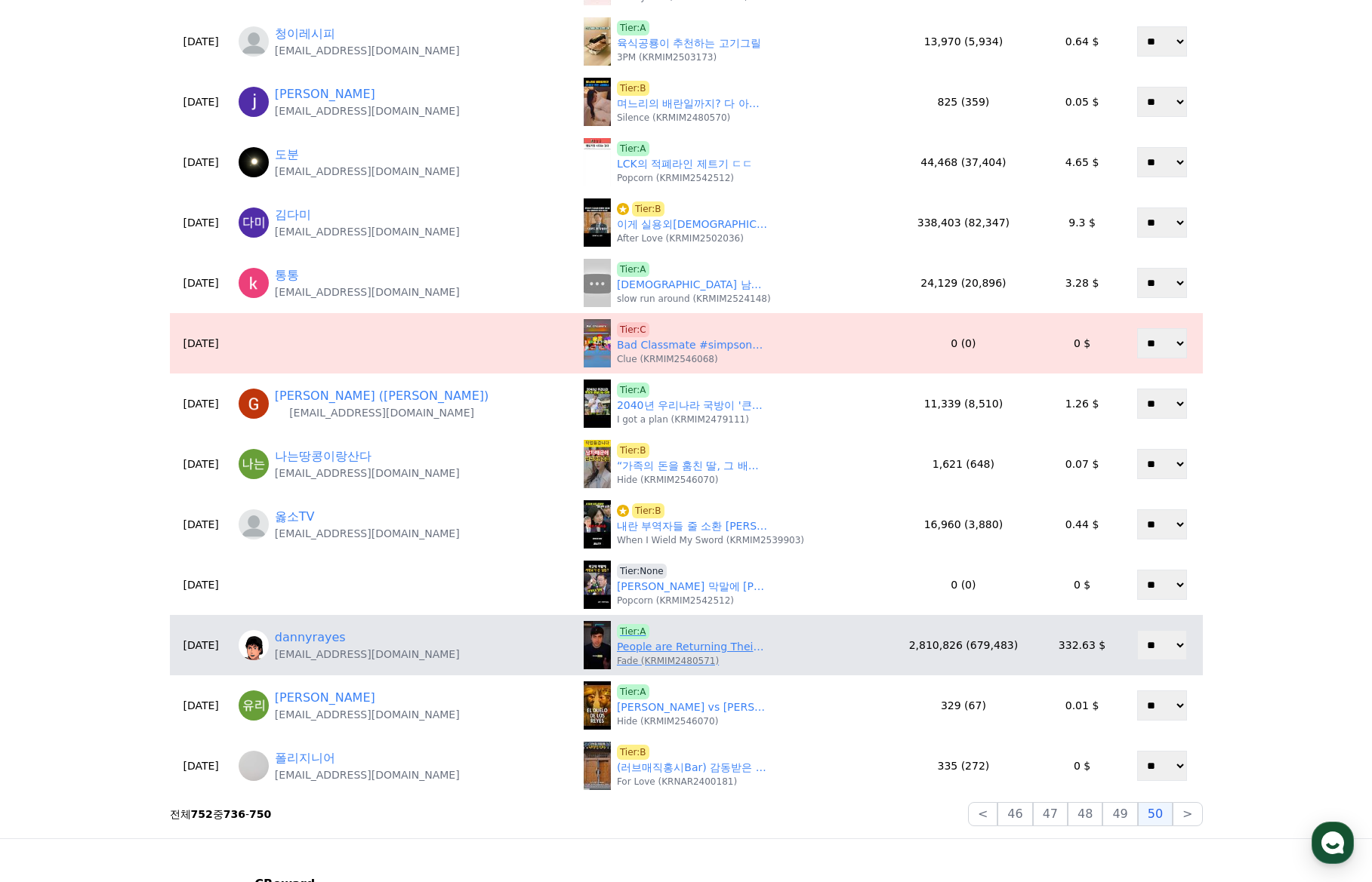
scroll to position [377, 0]
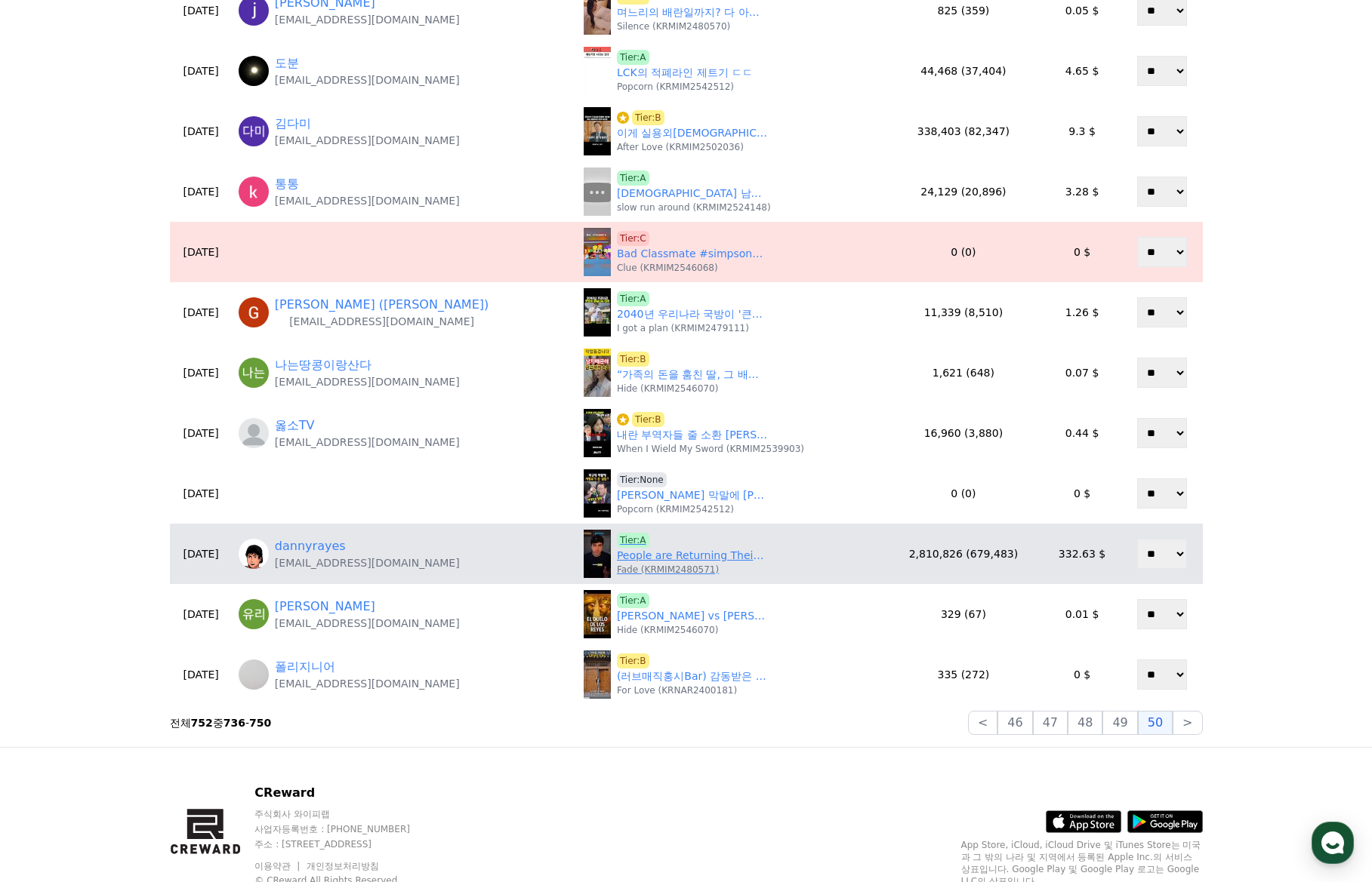
click at [622, 555] on link "People are Returning Their iPhone 17s 😳" at bounding box center [692, 555] width 151 height 16
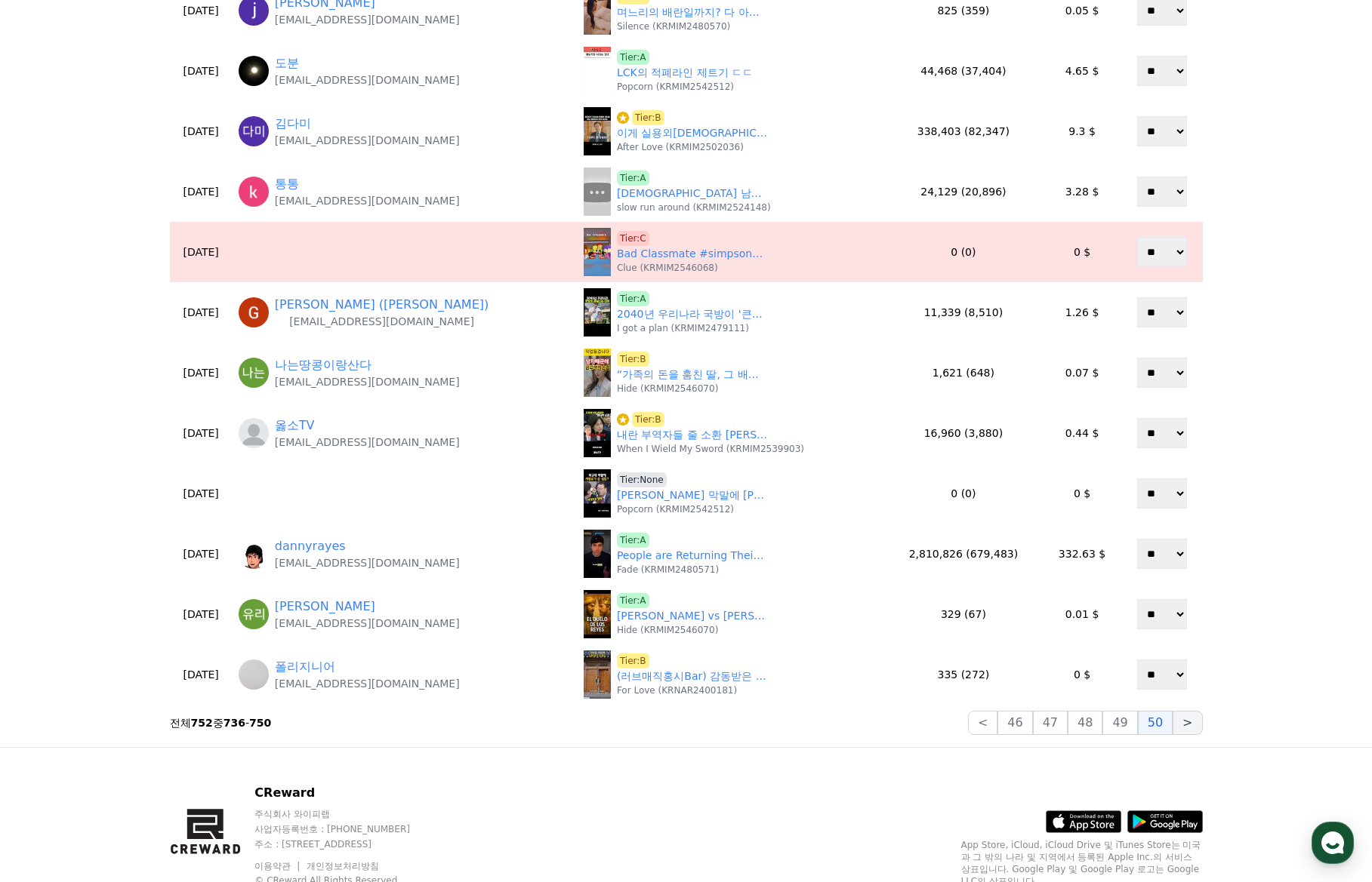
click at [1193, 721] on button ">" at bounding box center [1187, 723] width 30 height 24
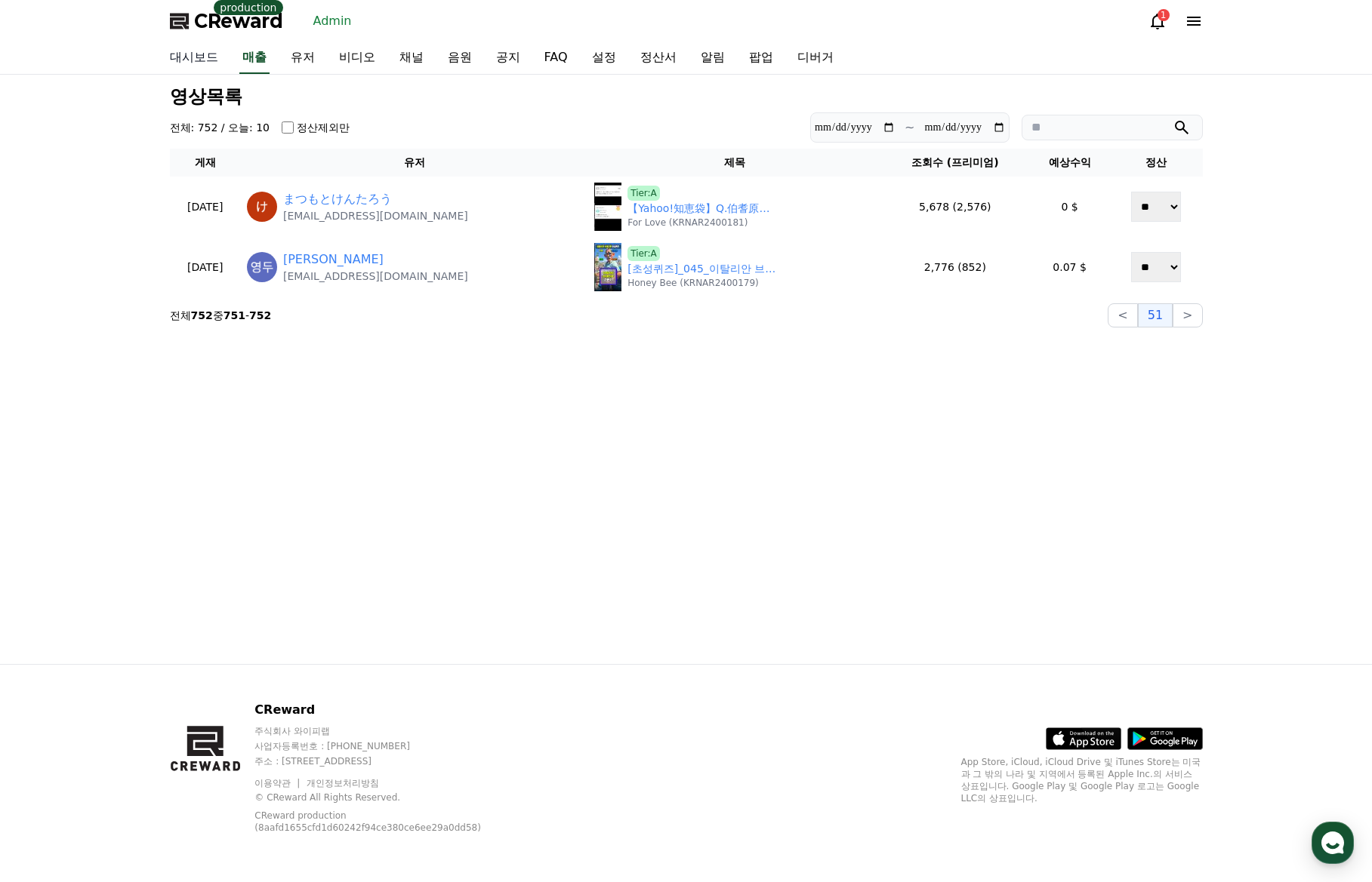
click at [200, 55] on link "대시보드" at bounding box center [193, 57] width 72 height 31
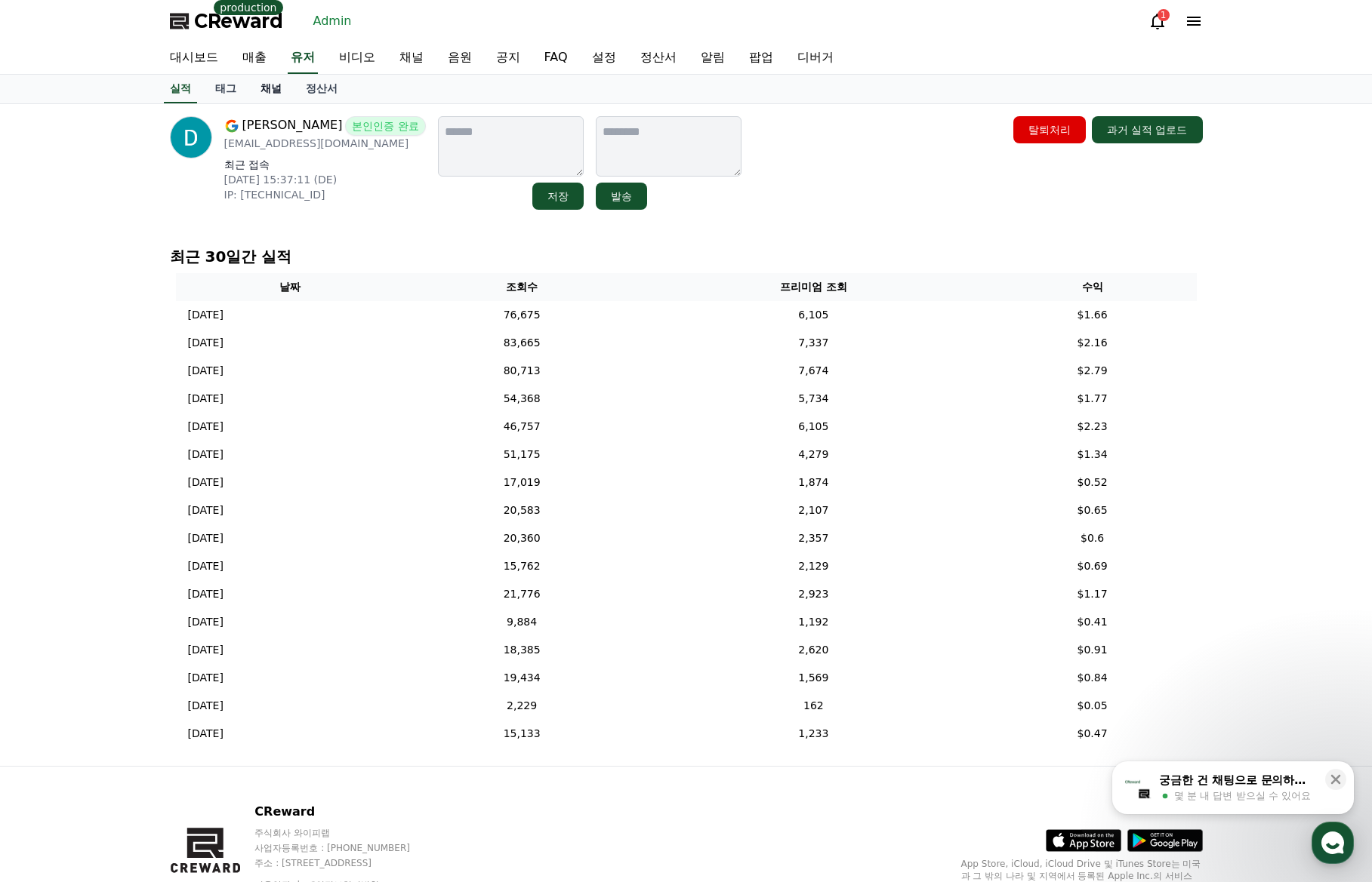
click at [262, 97] on link "채널" at bounding box center [271, 89] width 46 height 29
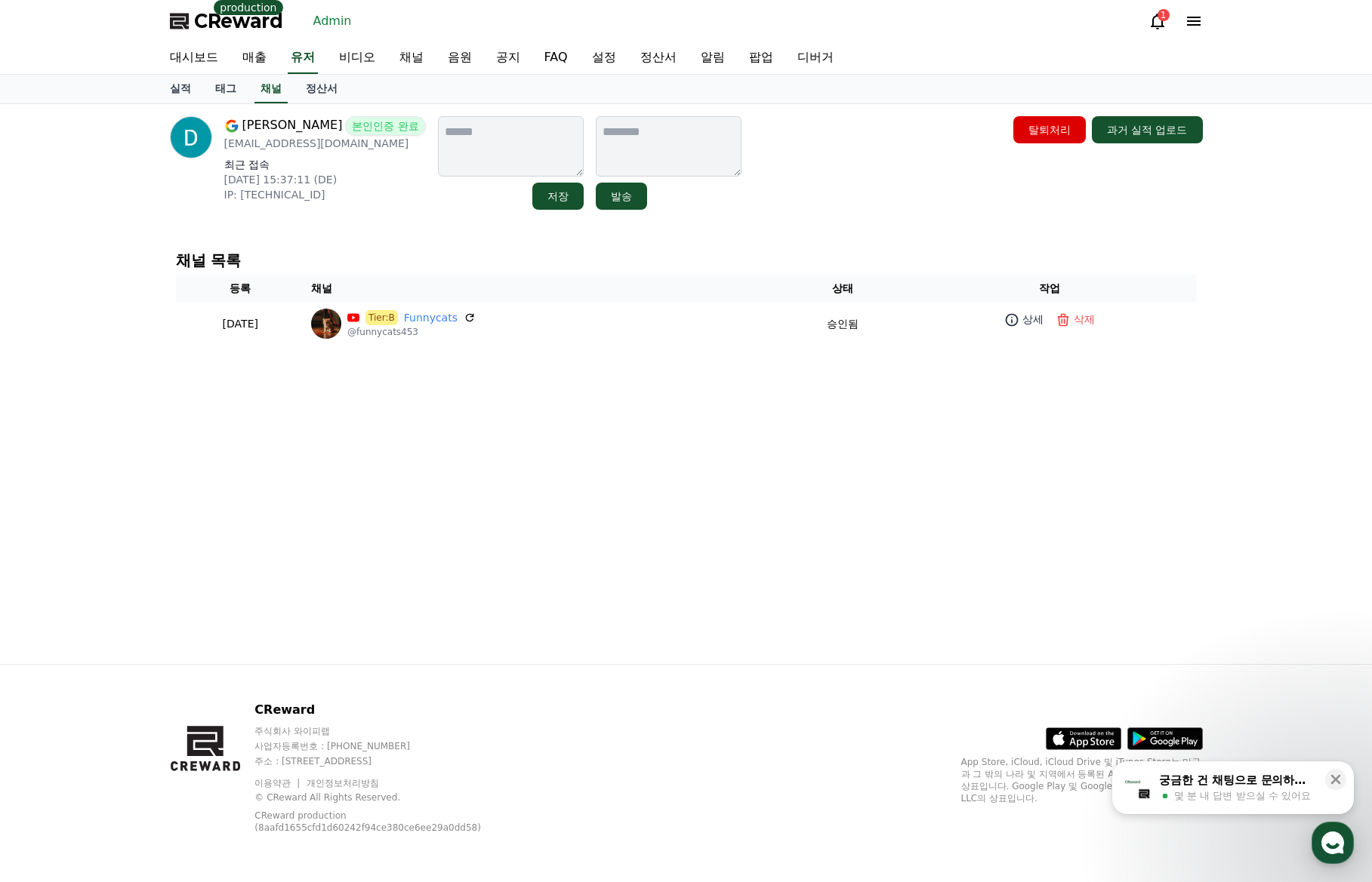
click at [860, 181] on div "Danel Pj 본인인증 완료 danelpj37@gmail.com 최근 접속 2025-09-29 15:37:11 (DE) IP: 2a01:41…" at bounding box center [686, 163] width 1033 height 94
click at [159, 94] on link "실적" at bounding box center [180, 89] width 46 height 29
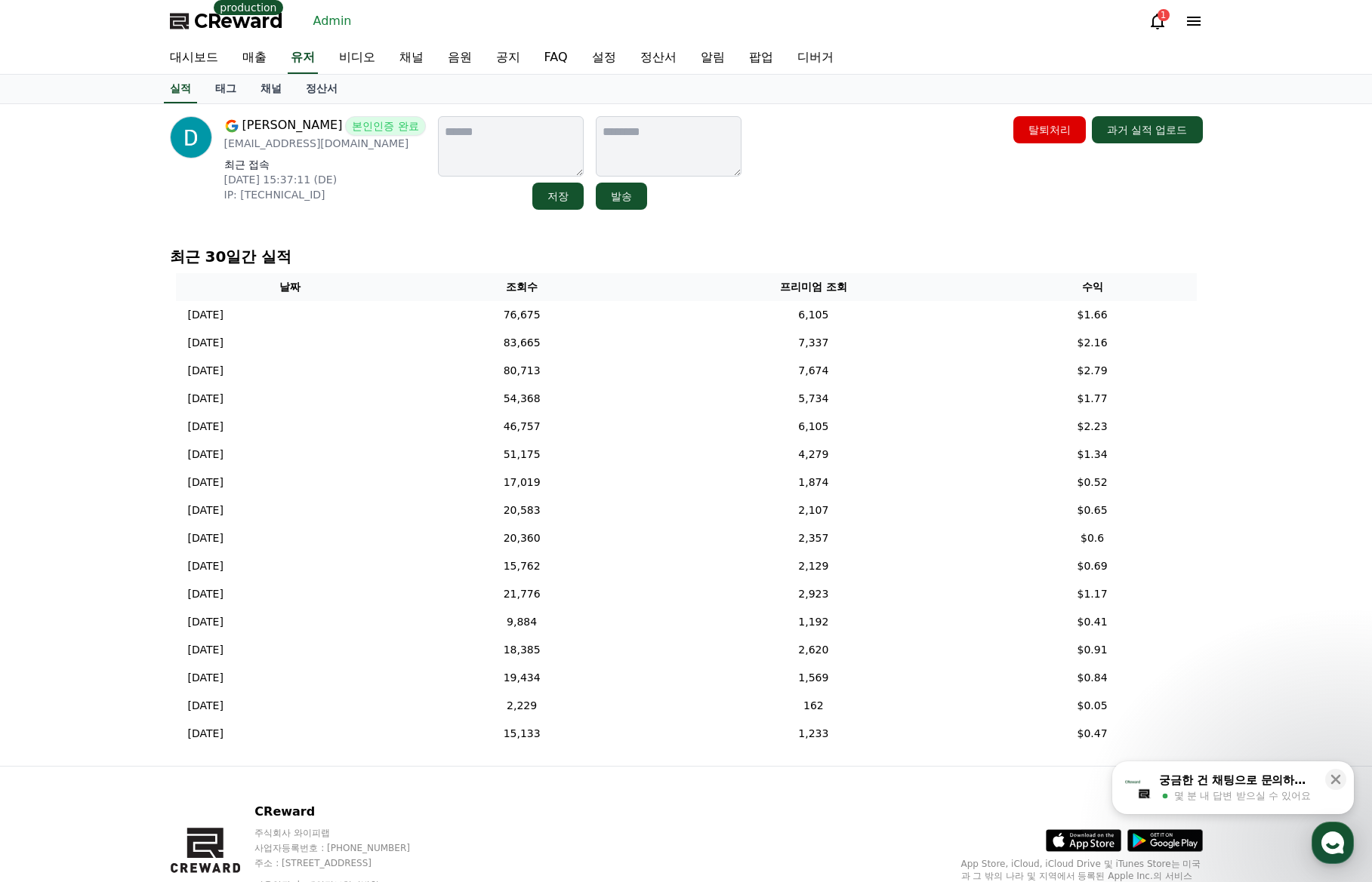
click at [888, 172] on div "Danel Pj 본인인증 완료 danelpj37@gmail.com 최근 접속 2025-09-29 15:37:11 (DE) IP: 2a01:41…" at bounding box center [686, 163] width 1033 height 94
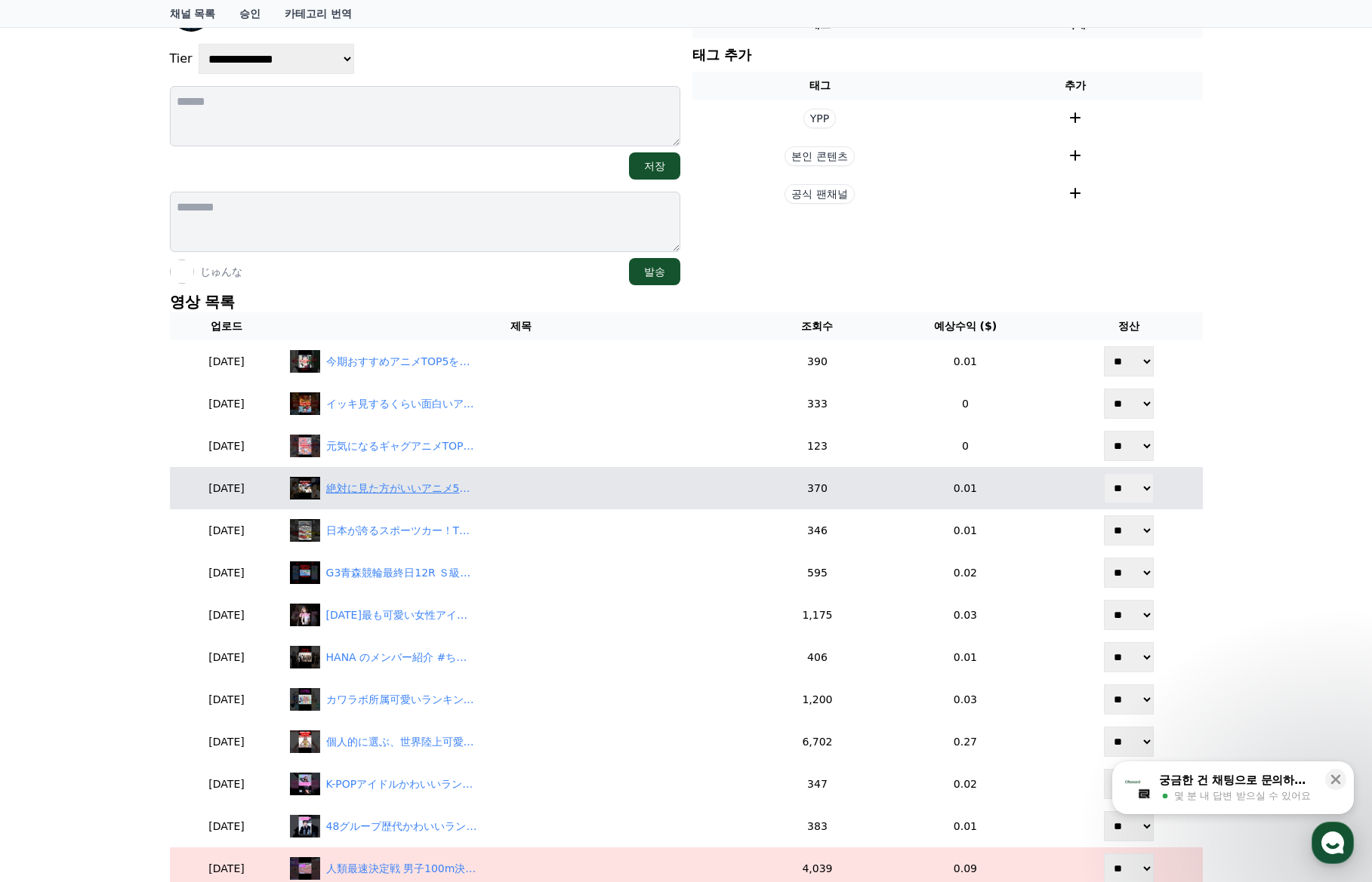
scroll to position [301, 0]
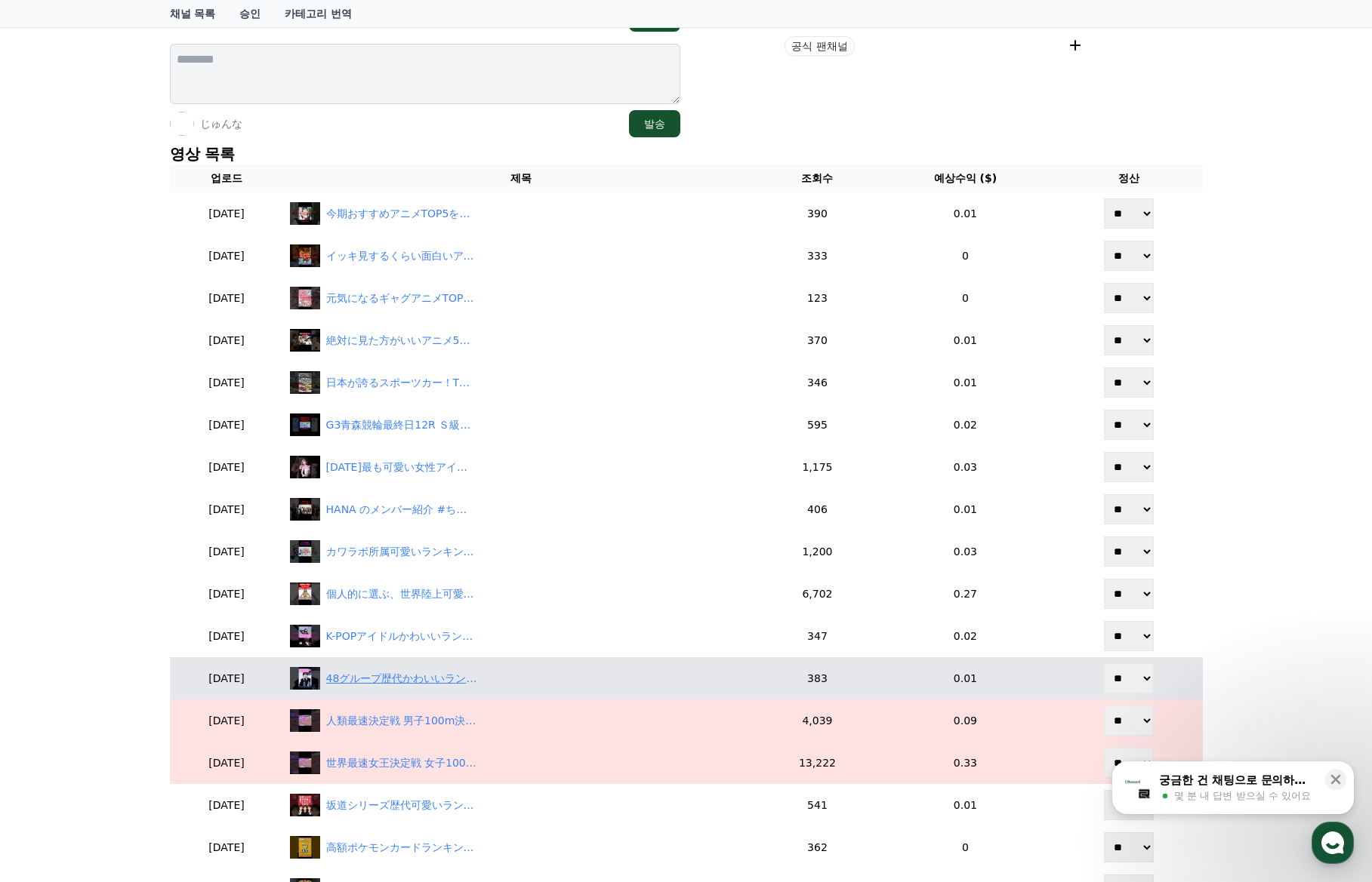
click at [426, 672] on div "48グループ歴代かわいいランキングTOP5をChatGPTに聞いてみた！ #ランキング #[PERSON_NAME] #akb48 #le_sserafim …" at bounding box center [401, 679] width 151 height 16
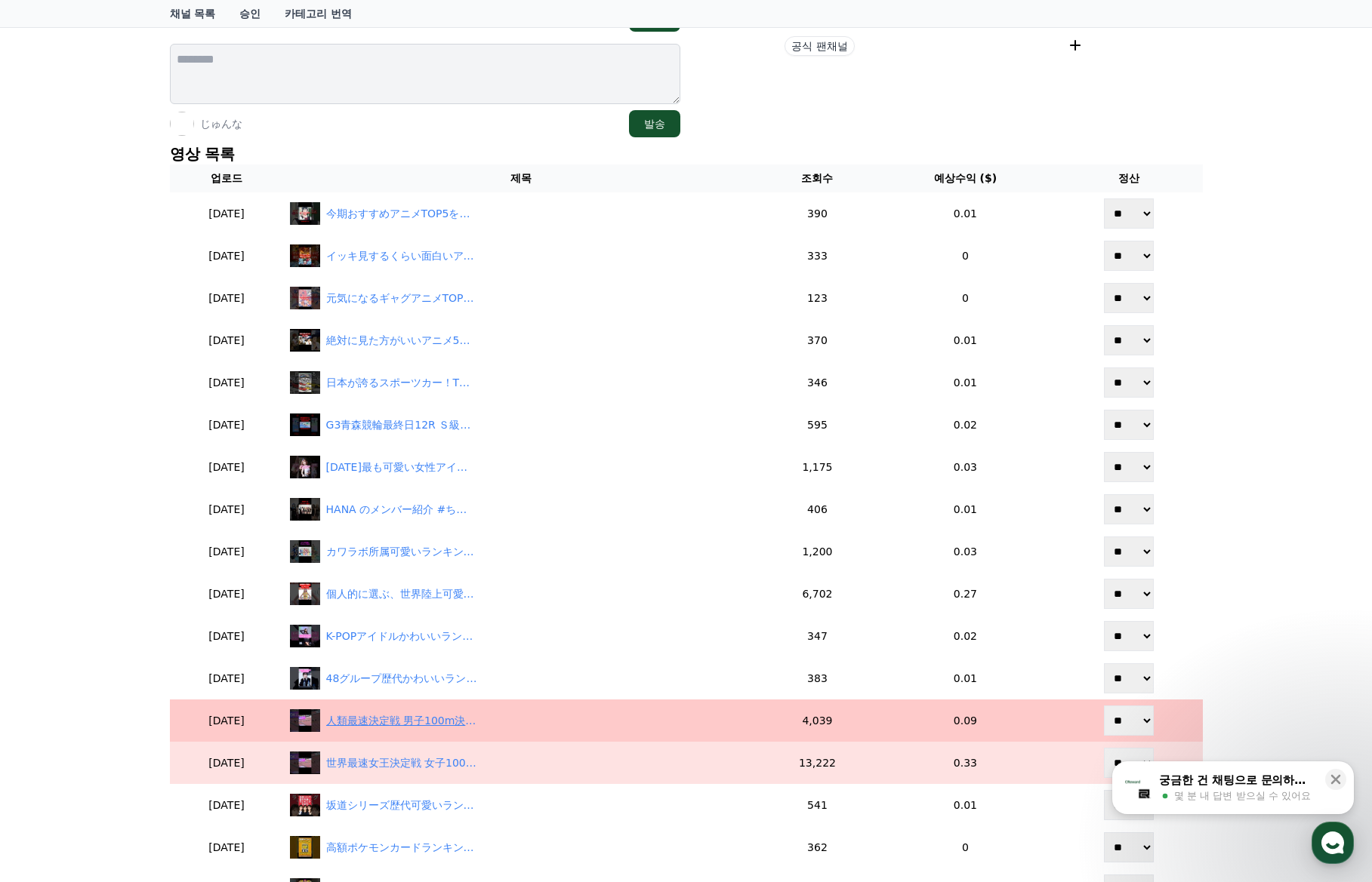
click at [447, 722] on div "人類最速決定戦 男子100m決勝 新王者誕生 9秒77で世[PERSON_NAME]制覇男子 #[PERSON_NAME] #世界陸上 #陸上 #陸上 #東京…" at bounding box center [401, 721] width 151 height 16
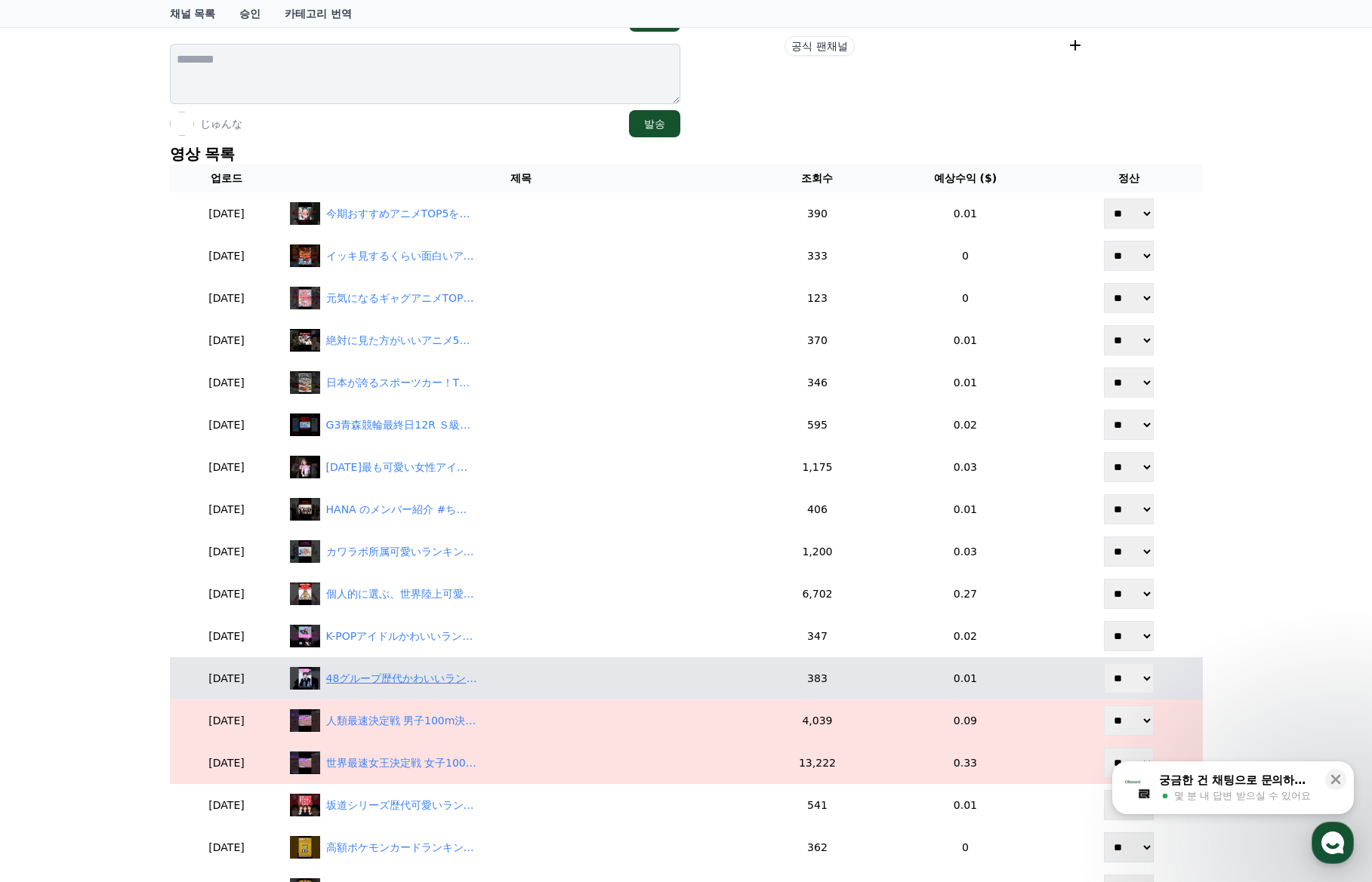
click at [414, 677] on div "48グループ歴代かわいいランキングTOP5をChatGPTに聞いてみた！ #ランキング #[PERSON_NAME] #akb48 #le_sserafim …" at bounding box center [401, 679] width 151 height 16
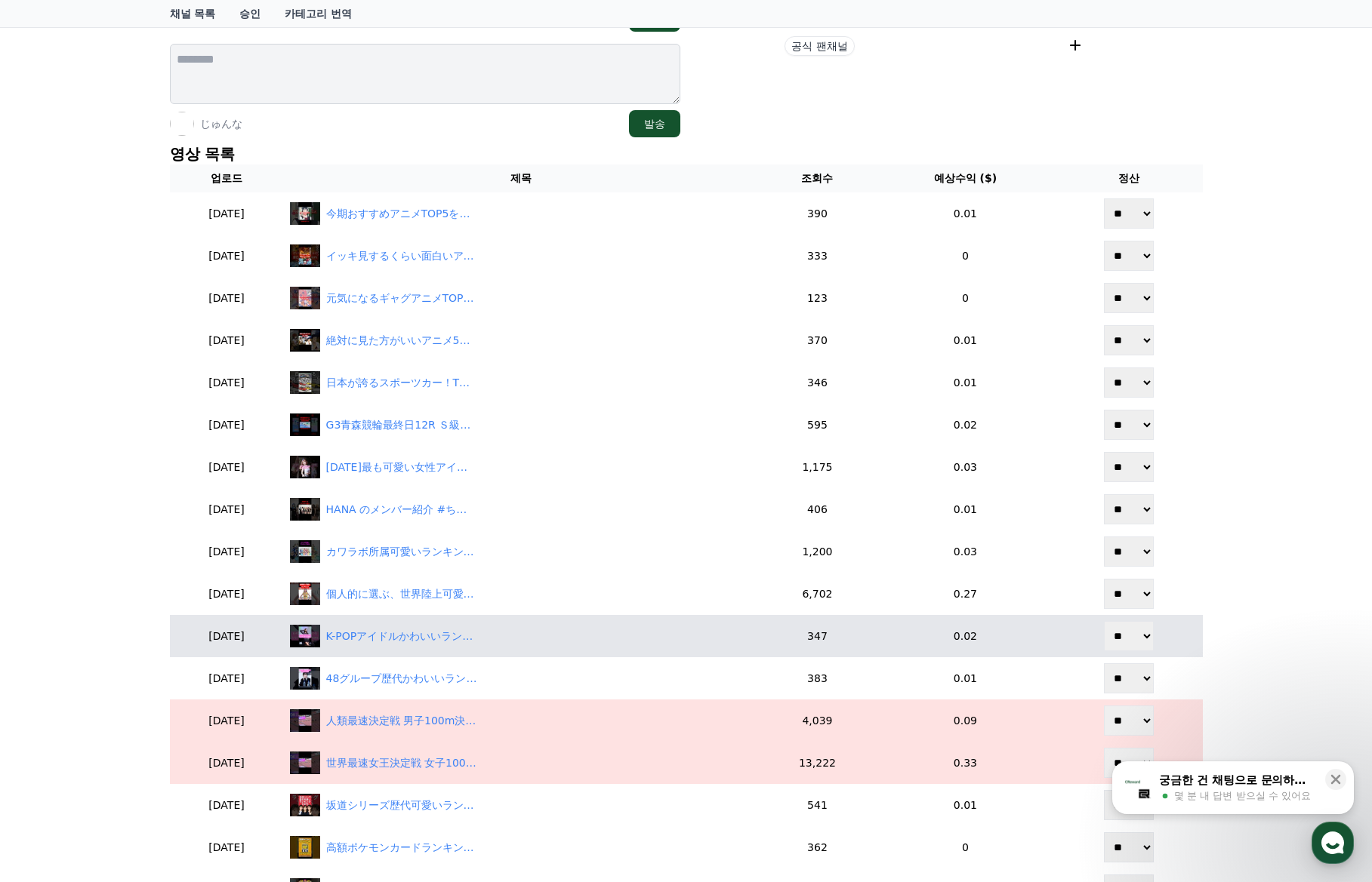
click at [435, 649] on td "K-POPアイドルかわいいランキングTOP5をChatGPTに聞いてみた！ #ランキング #[PERSON_NAME] #ive #twice #aespa …" at bounding box center [521, 635] width 475 height 42
click at [434, 641] on div "K-POPアイドルかわいいランキングTOP5をChatGPTに聞いてみた！ #ランキング #ヒカル #ive #twice #aespa #blackpink…" at bounding box center [401, 637] width 151 height 16
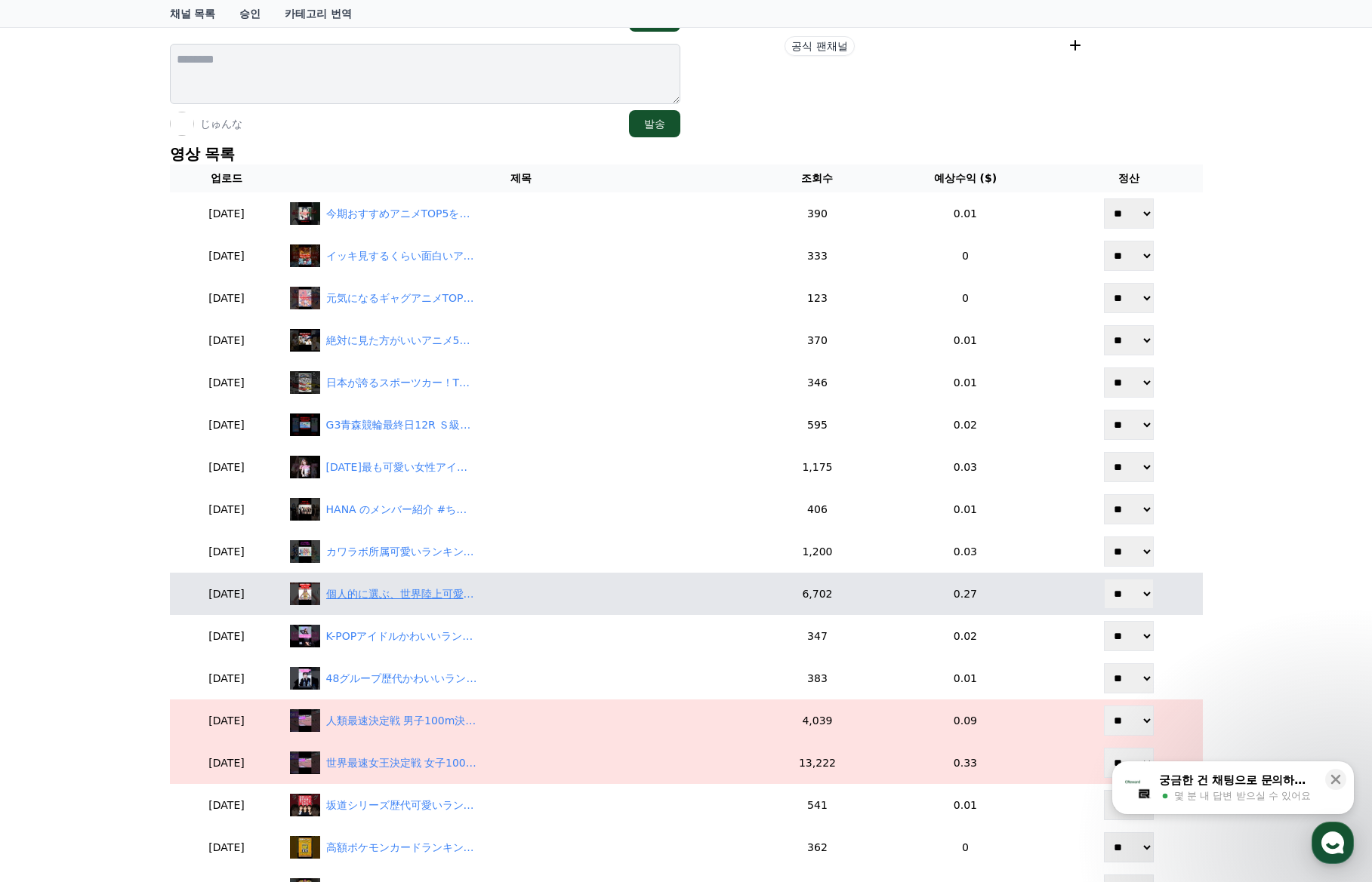
click at [418, 593] on div "個人的に選ぶ、世界陸上可愛いランキングTOP3 #ランキング #世界陸上 #陸上女子 #女子アスリート #マフチフ #田中佑美 #中島ひとみ #マフチク #ヒ…" at bounding box center [401, 594] width 151 height 16
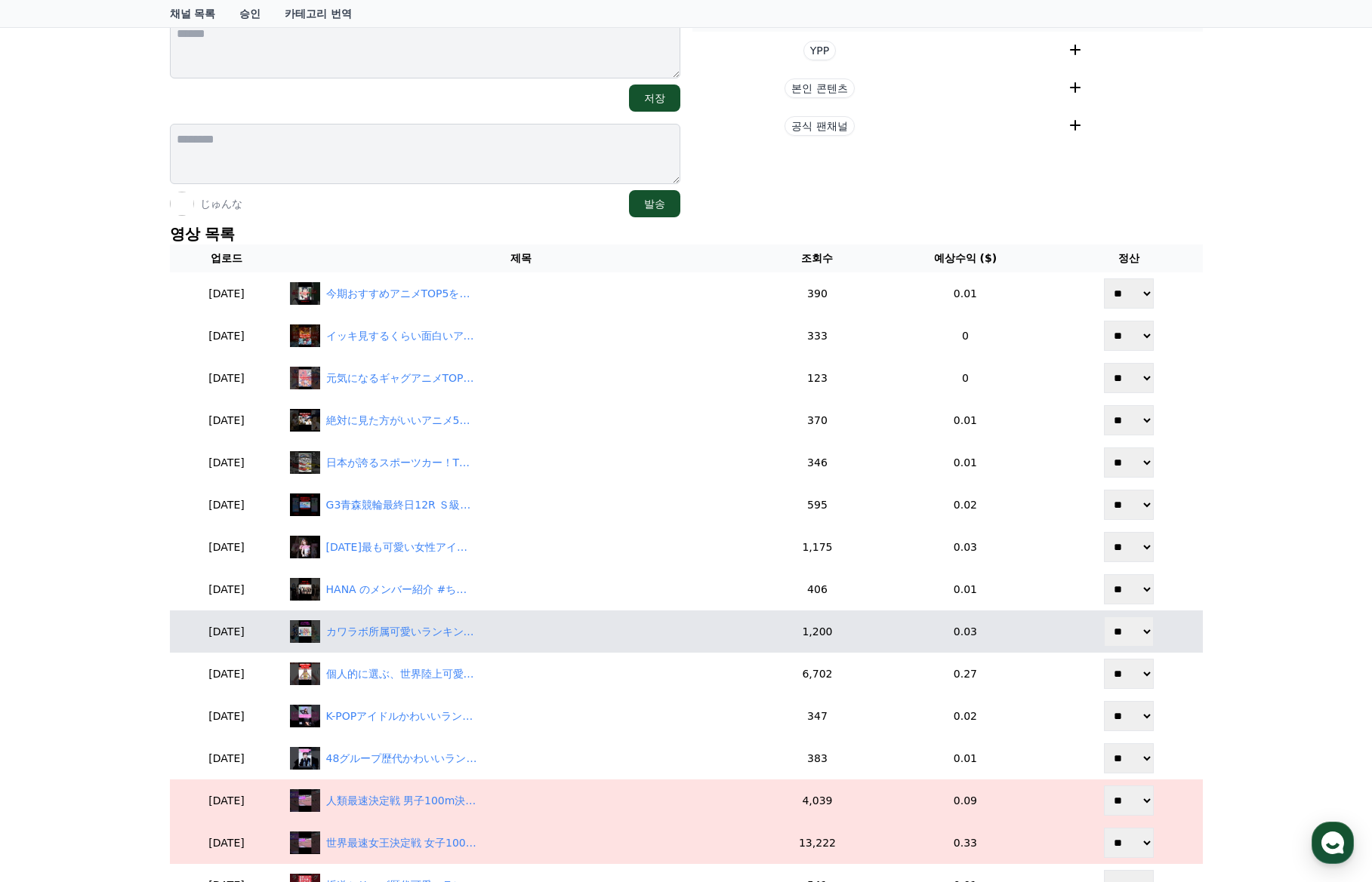
scroll to position [226, 0]
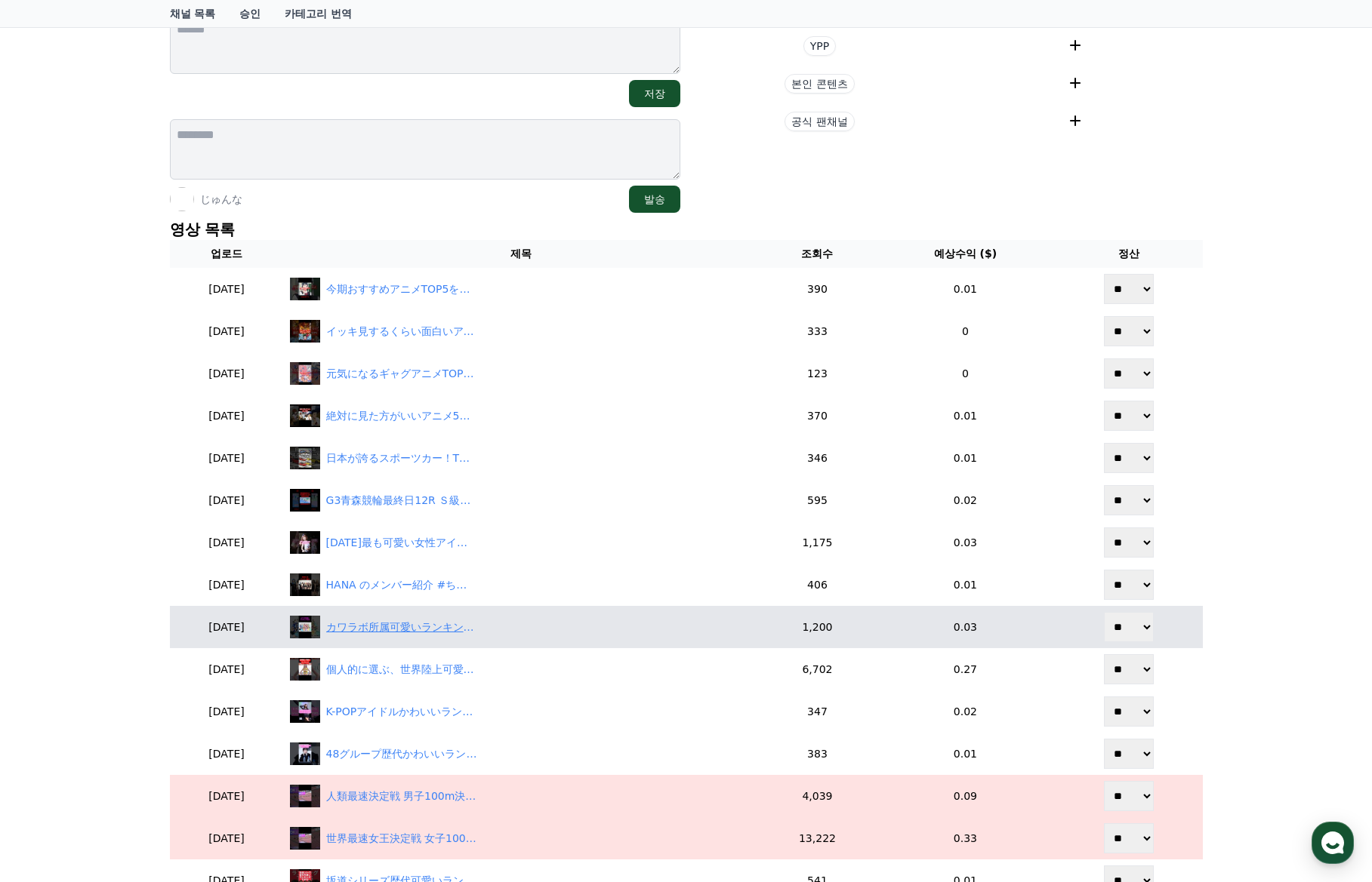
click at [408, 634] on div "カワラボ所属可愛いランキングTOP5をChatGPTに聞いた #ランキング #asobisystem #カワラボ #kawaii #きゃんちゅー #きゅーすと…" at bounding box center [401, 628] width 151 height 16
click at [407, 626] on div "カワラボ所属可愛いランキングTOP5をChatGPTに聞いた #ランキング #asobisystem #カワラボ #kawaii #きゃんちゅー #きゅーすと…" at bounding box center [401, 628] width 151 height 16
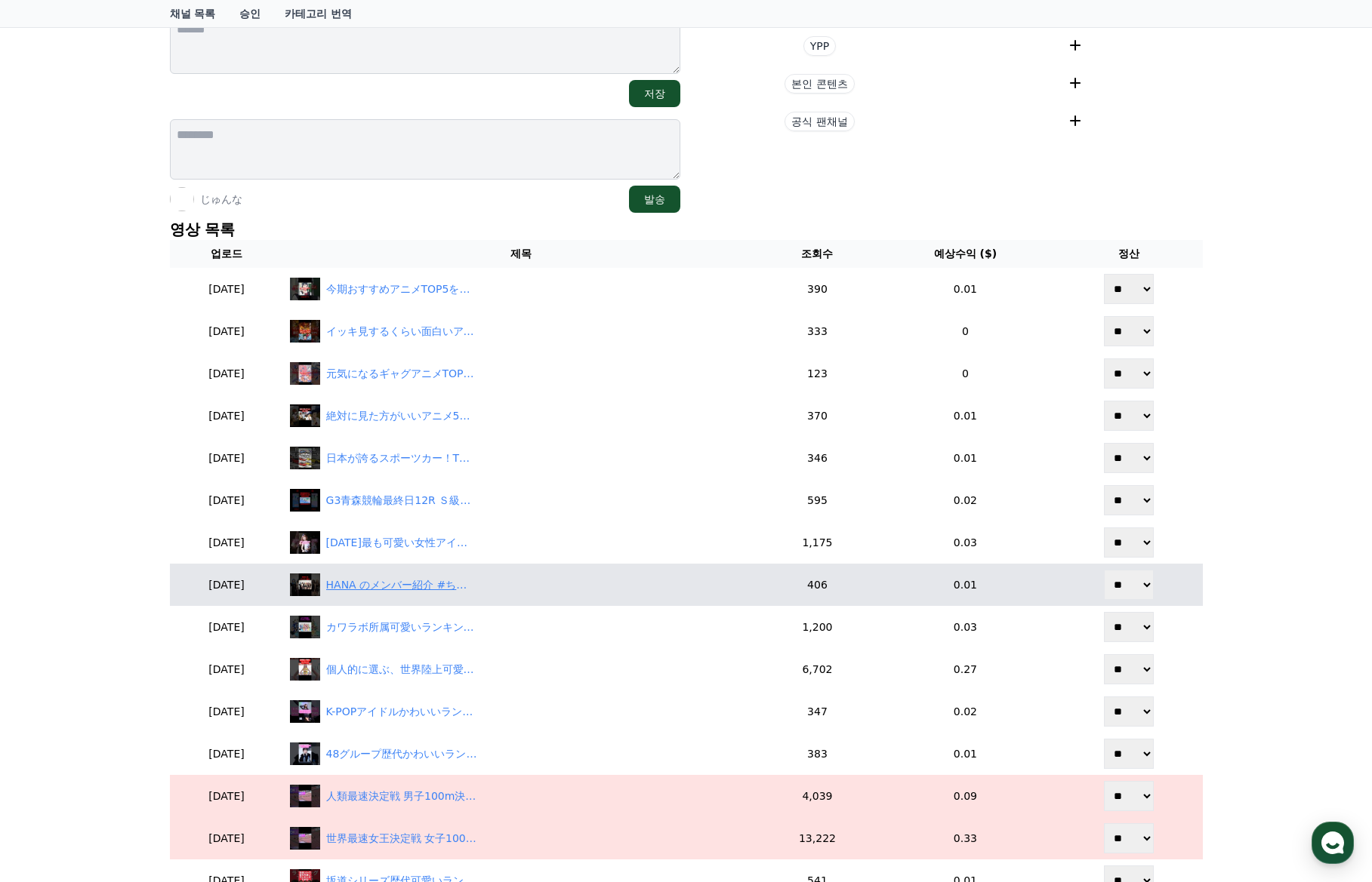
click at [407, 582] on div "HANA のメンバー紹介 #ちゃんみな #hana #メンバー紹介 #ランキング #ジス #モモカ #チカ #naoko #こはる #ユリ #mahina #…" at bounding box center [401, 585] width 151 height 16
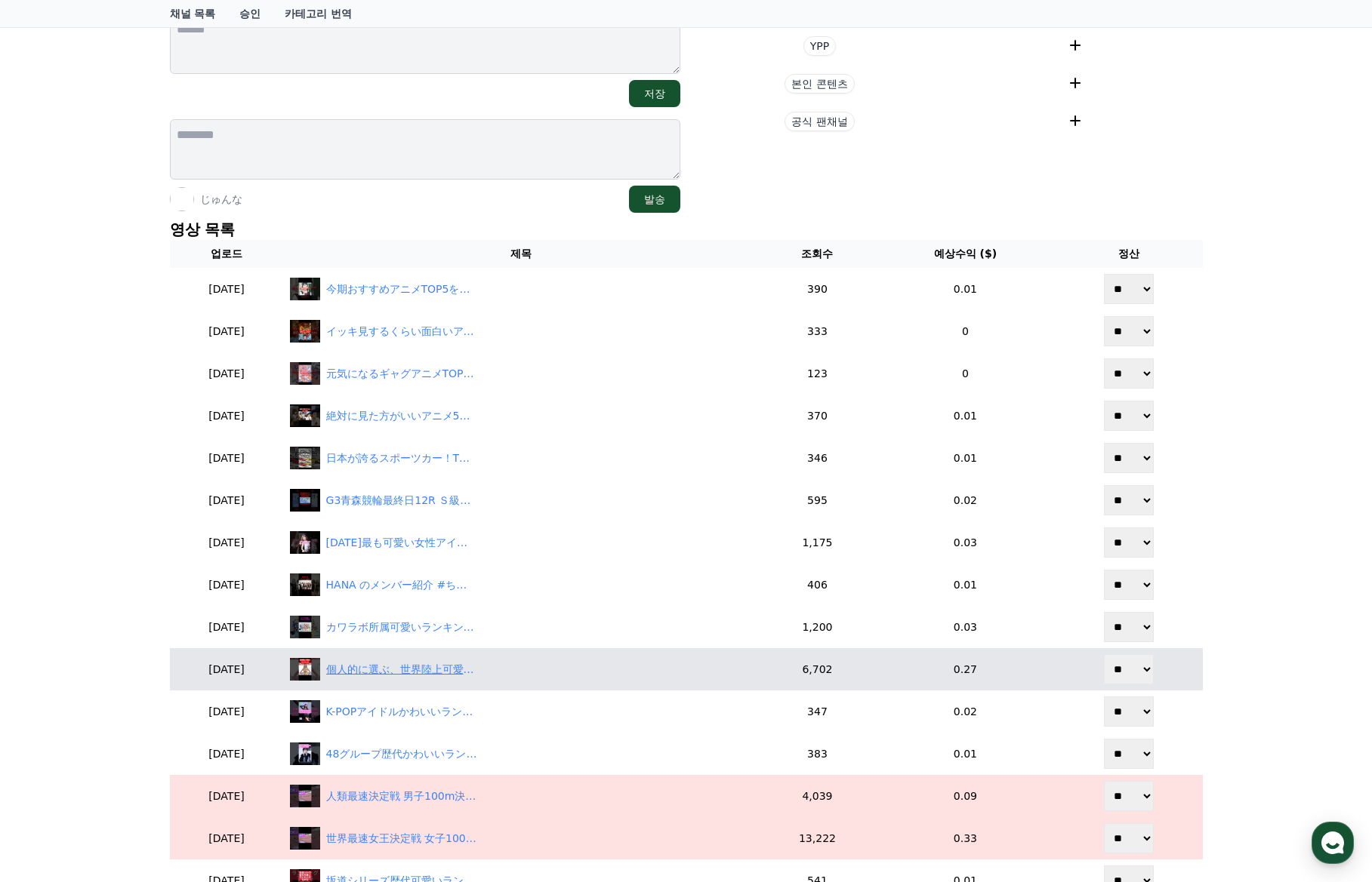
click at [419, 674] on div "個人的に選ぶ、世界陸上可愛いランキングTOP3 #ランキング #世界陸上 #陸上女子 #女子アスリート #マフチフ #田中佑美 #中島ひとみ #マフチク #ヒ…" at bounding box center [401, 670] width 151 height 16
drag, startPoint x: 1137, startPoint y: 664, endPoint x: 1134, endPoint y: 680, distance: 16.3
click at [1137, 664] on select "** **" at bounding box center [1129, 669] width 50 height 30
select select "********"
click at [1105, 654] on select "** **" at bounding box center [1129, 669] width 50 height 30
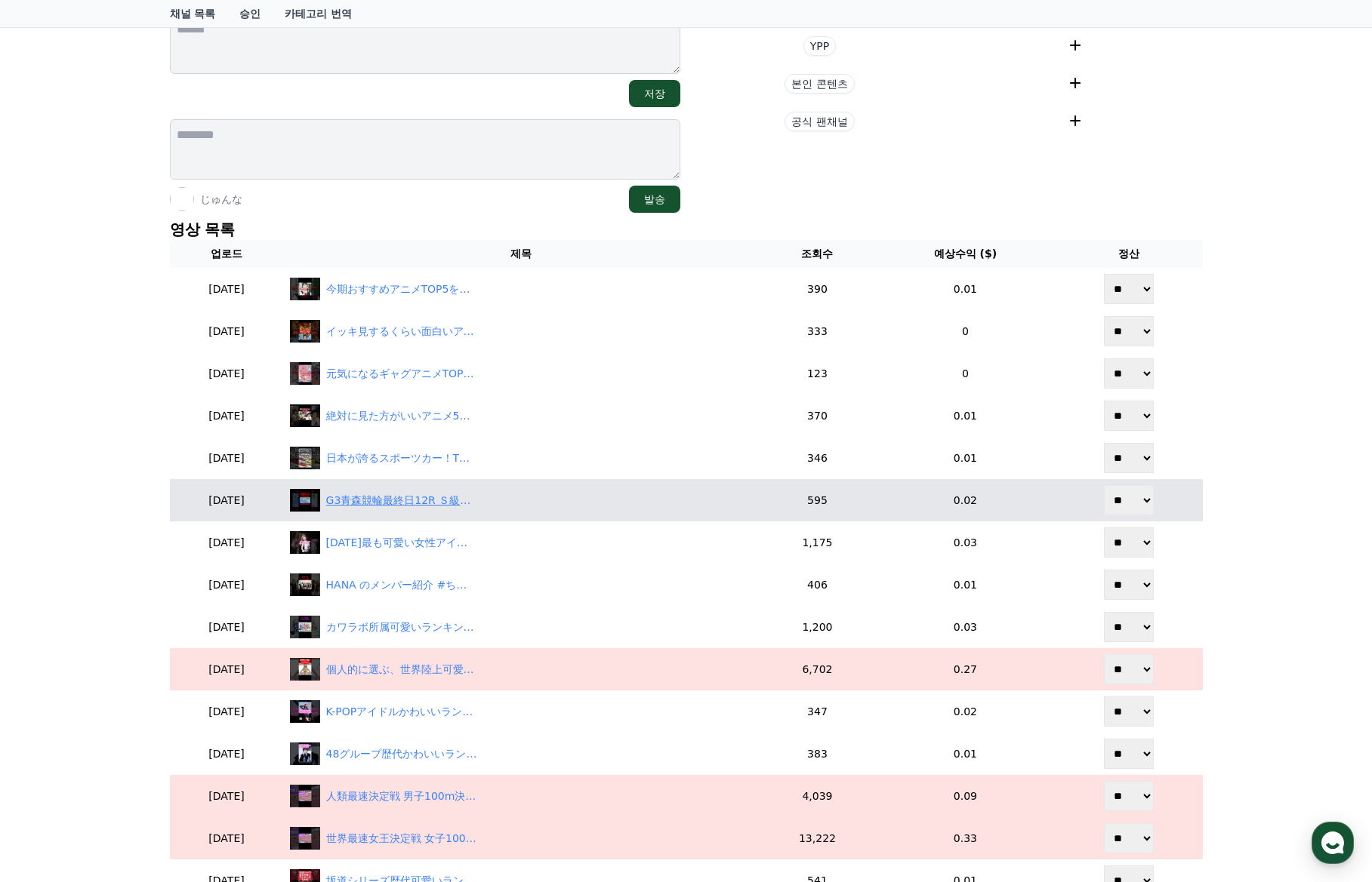
click at [415, 499] on div "G3青森競輪最終日12R Ｓ級決勝みちのく記念善知鳥杯争奪戦 2025年9月23日(火) 16:20 発走 2025m 9車 #競輪 #競輪予想 #青森競輪 …" at bounding box center [401, 501] width 151 height 16
click at [1110, 493] on select "** **" at bounding box center [1129, 500] width 50 height 30
select select "********"
click at [1105, 485] on select "** **" at bounding box center [1129, 500] width 50 height 30
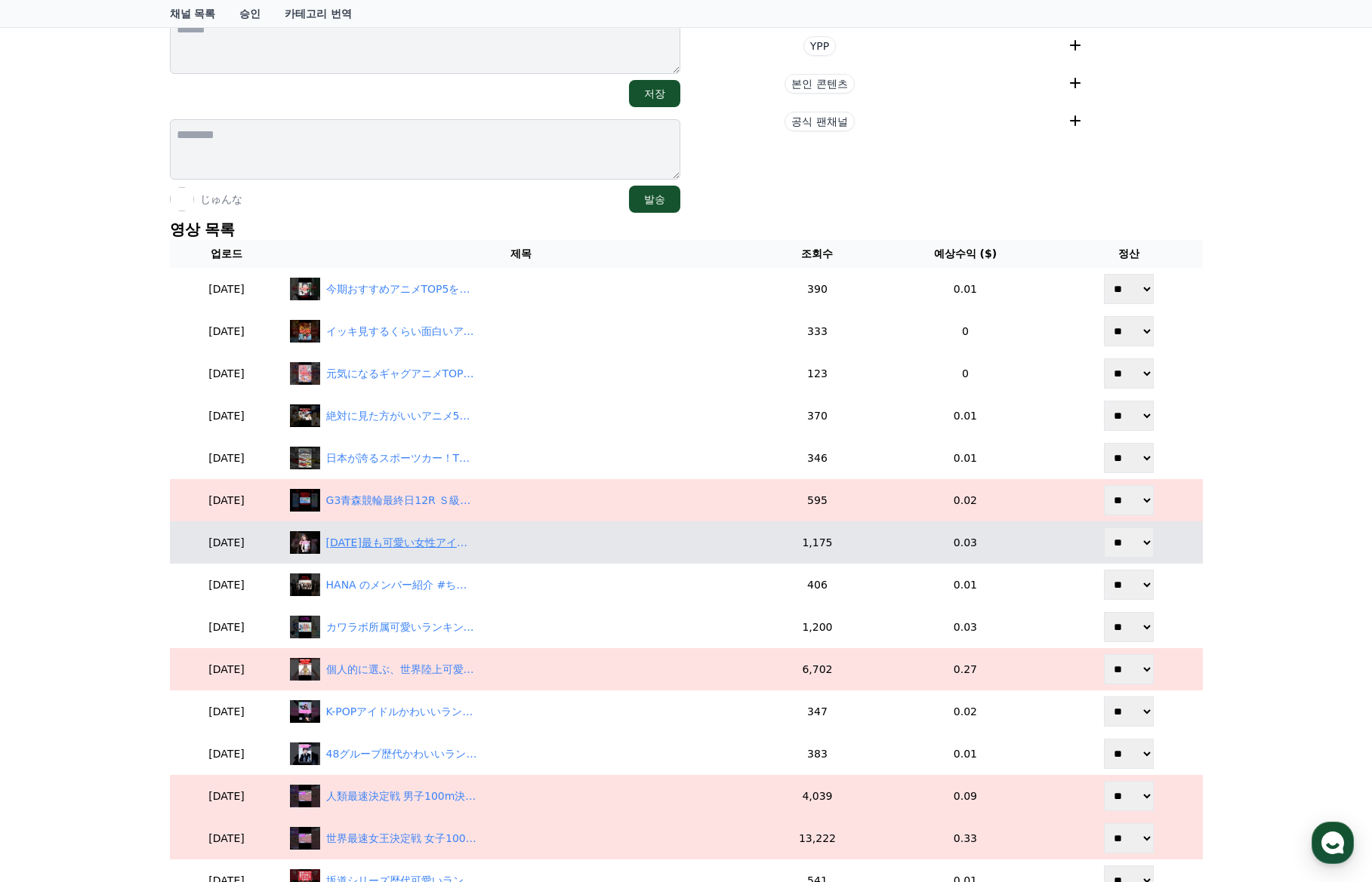
click at [422, 552] on div "2025年最も可愛い女性アイドルTOP5 をChatGPTに聞いてみた #ランキング #ヒカル #ive #twice #aespa #blackpink #…" at bounding box center [521, 542] width 463 height 22
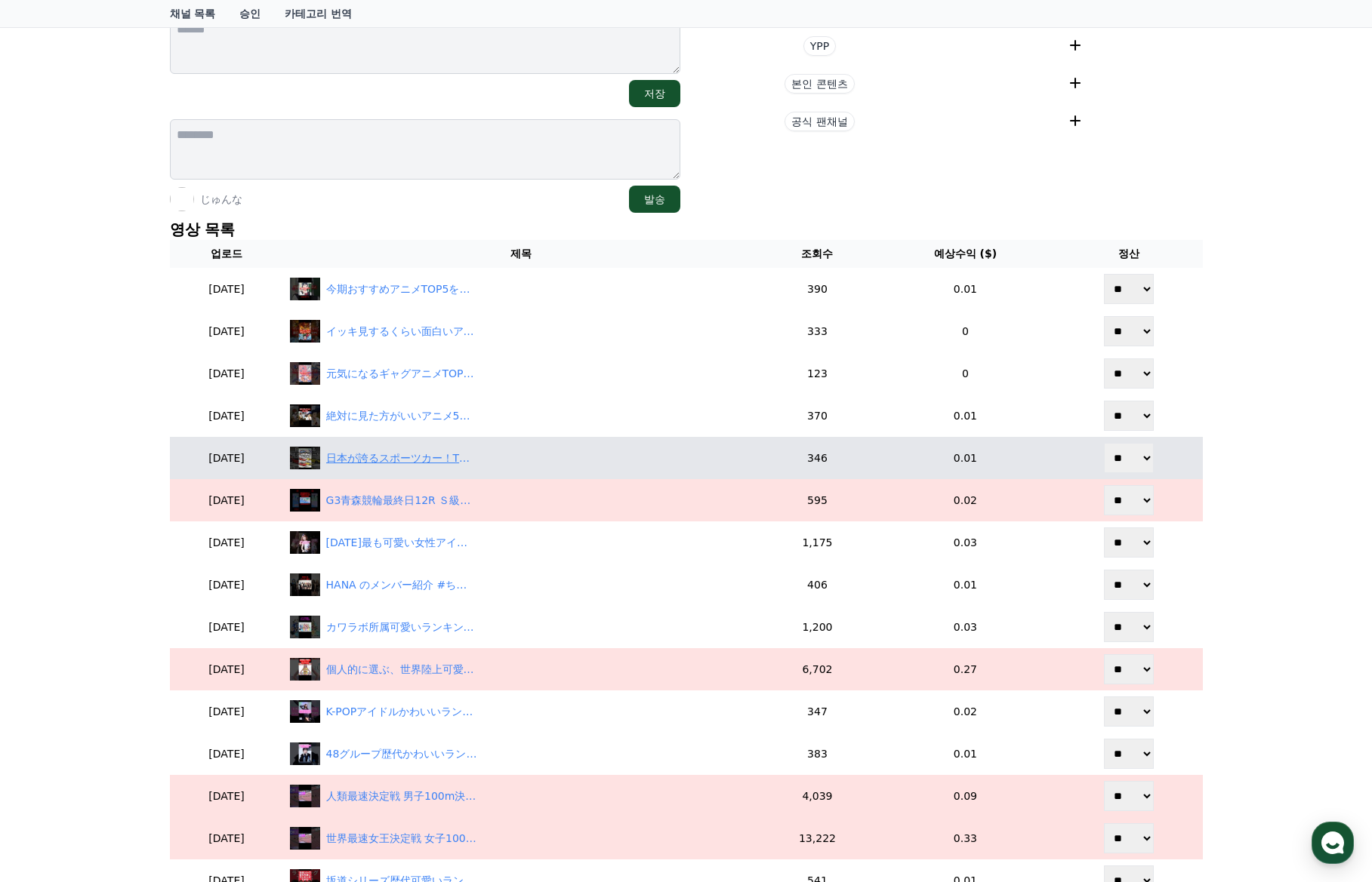
click at [411, 451] on div "日本が誇るスポーツカー！TOP7をChatGPTに聞いてみた #ランキング #ヒカル #頭文字d #走り屋 #車 #スポーツカー #車好き #gtr #wrx…" at bounding box center [401, 459] width 151 height 16
click at [1130, 457] on select "** **" at bounding box center [1129, 458] width 50 height 30
select select "********"
click at [1105, 443] on select "** **" at bounding box center [1129, 458] width 50 height 30
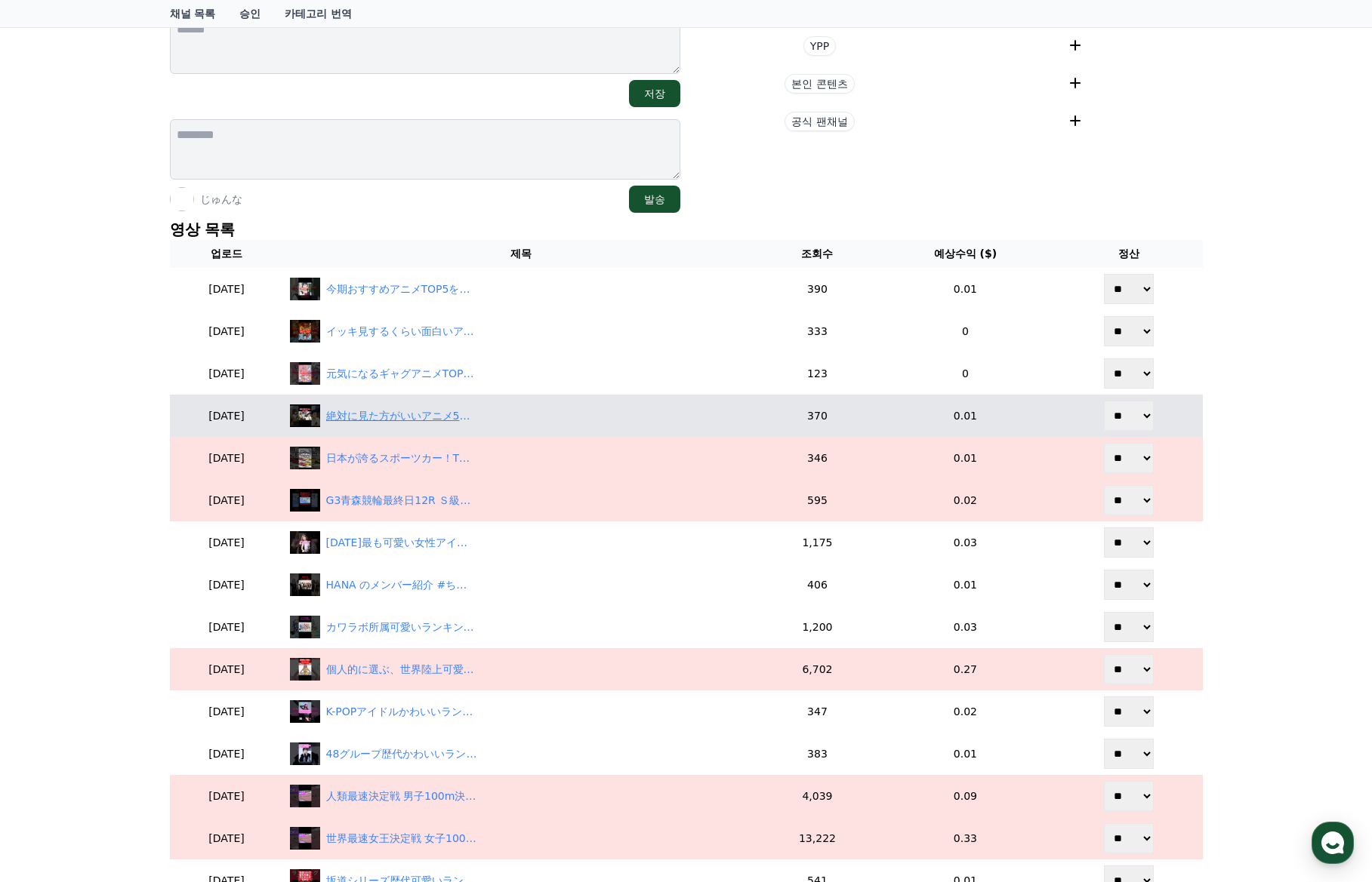
click at [411, 417] on div "絶対に見た方がいいアニメ5選をChatGPTに聞いてみた #ランキング #ヒカル #アニメ #進撃の巨人 #鋼の錬金術師 #コードギアス #アニメランキング …" at bounding box center [401, 416] width 151 height 16
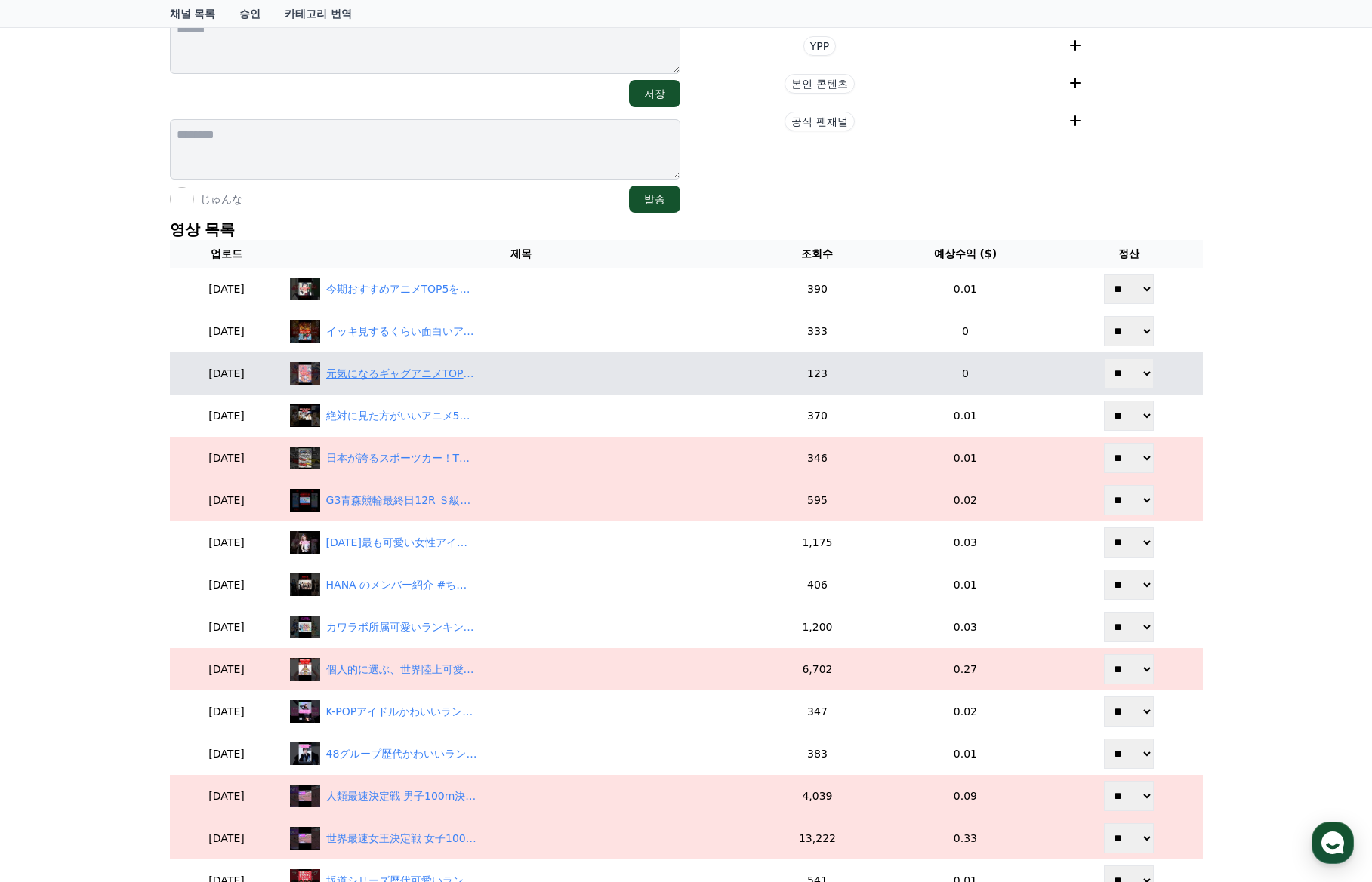
click at [406, 374] on div "元気になるギャグアニメTOP5をChatGPTに聞いてみた #ランキング #ヒカル #アニメ #アニメランキング #オススメアニメ #アニメおすすめ #銀魂 …" at bounding box center [401, 374] width 151 height 16
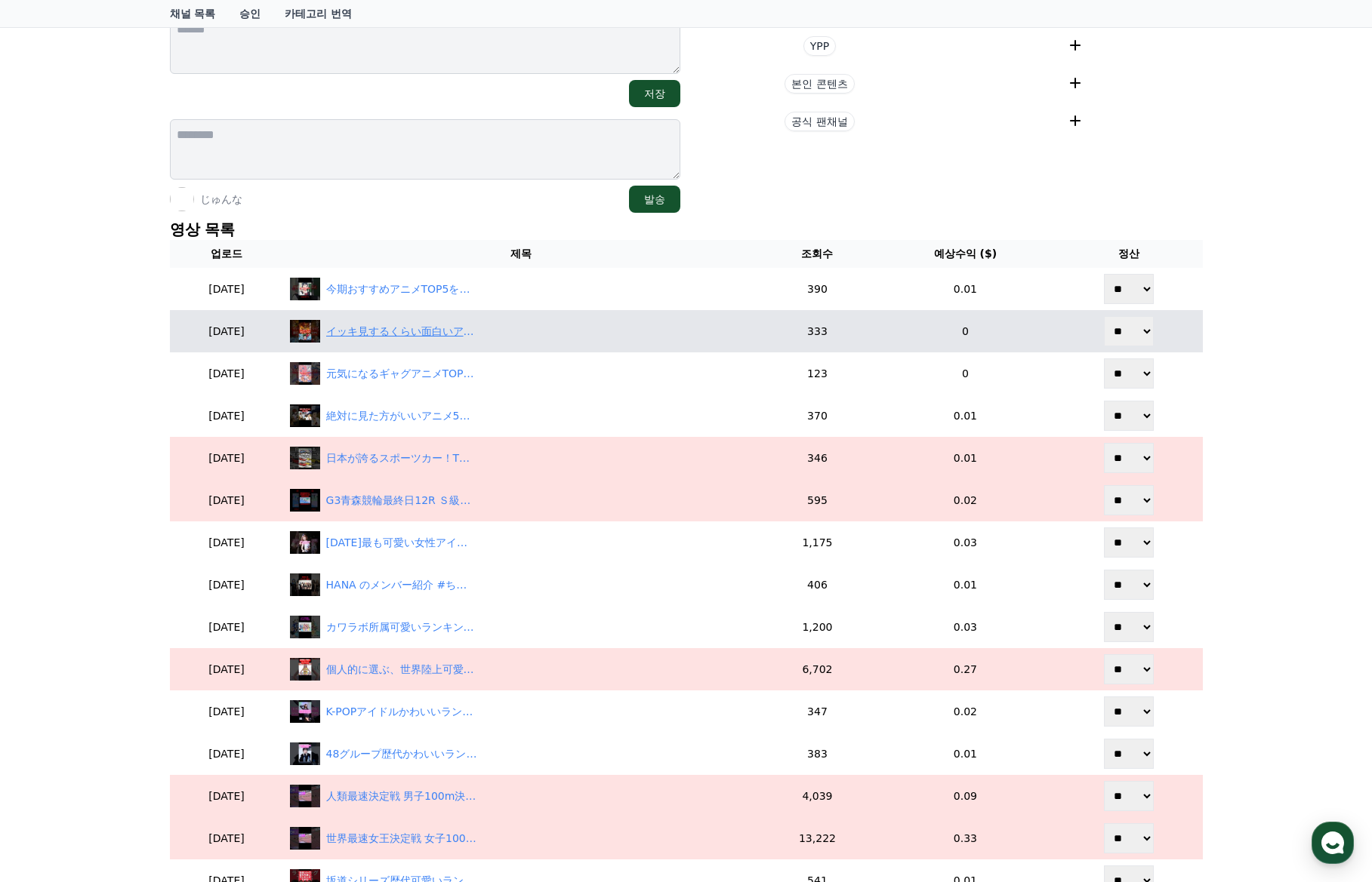
click at [416, 326] on div "イッキ見するくらい面白いアニメ TOP5をChatGPTに聞いてみた #ランキング #ヒカル #アニメ #アニメランキング #アニメおすすめ #鬼滅の刃 #呪…" at bounding box center [401, 332] width 151 height 16
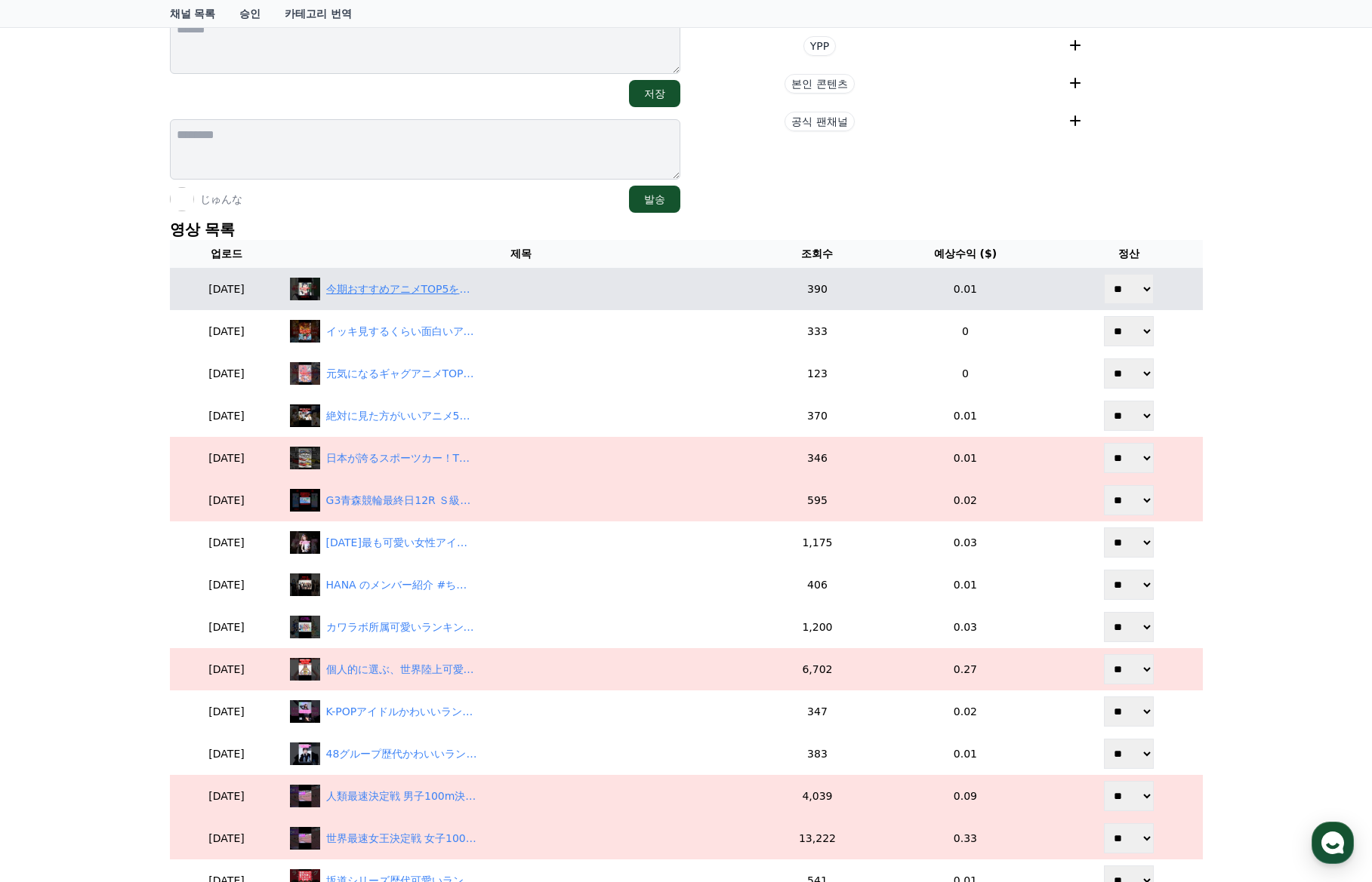
click at [427, 296] on div "今期おすすめアニメTOP5をChatGPTに聞いてみた #ランキング #ヒカル #アニメ #アニメランキング #アニメおすすめ #サカモトデイズ #怪獣8号 …" at bounding box center [401, 290] width 151 height 16
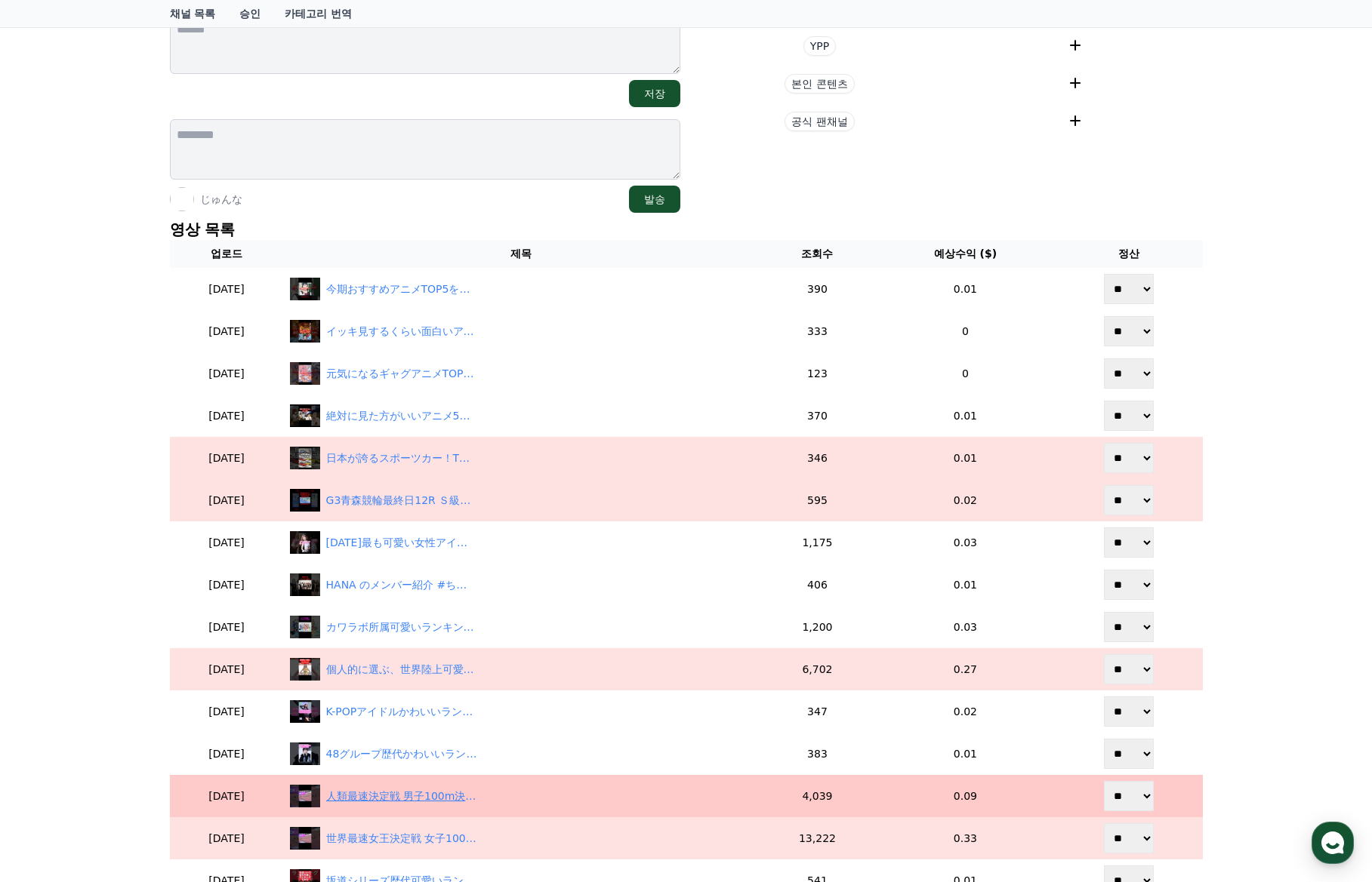
click at [421, 799] on div "人類最速決定戦 男子100m決勝 新王者誕生 9秒77で世陸初制覇男子 #ヒカル #世界陸上 #陸上 #陸上 #東京2025 #東京2025世界陸上 Toky…" at bounding box center [401, 796] width 151 height 16
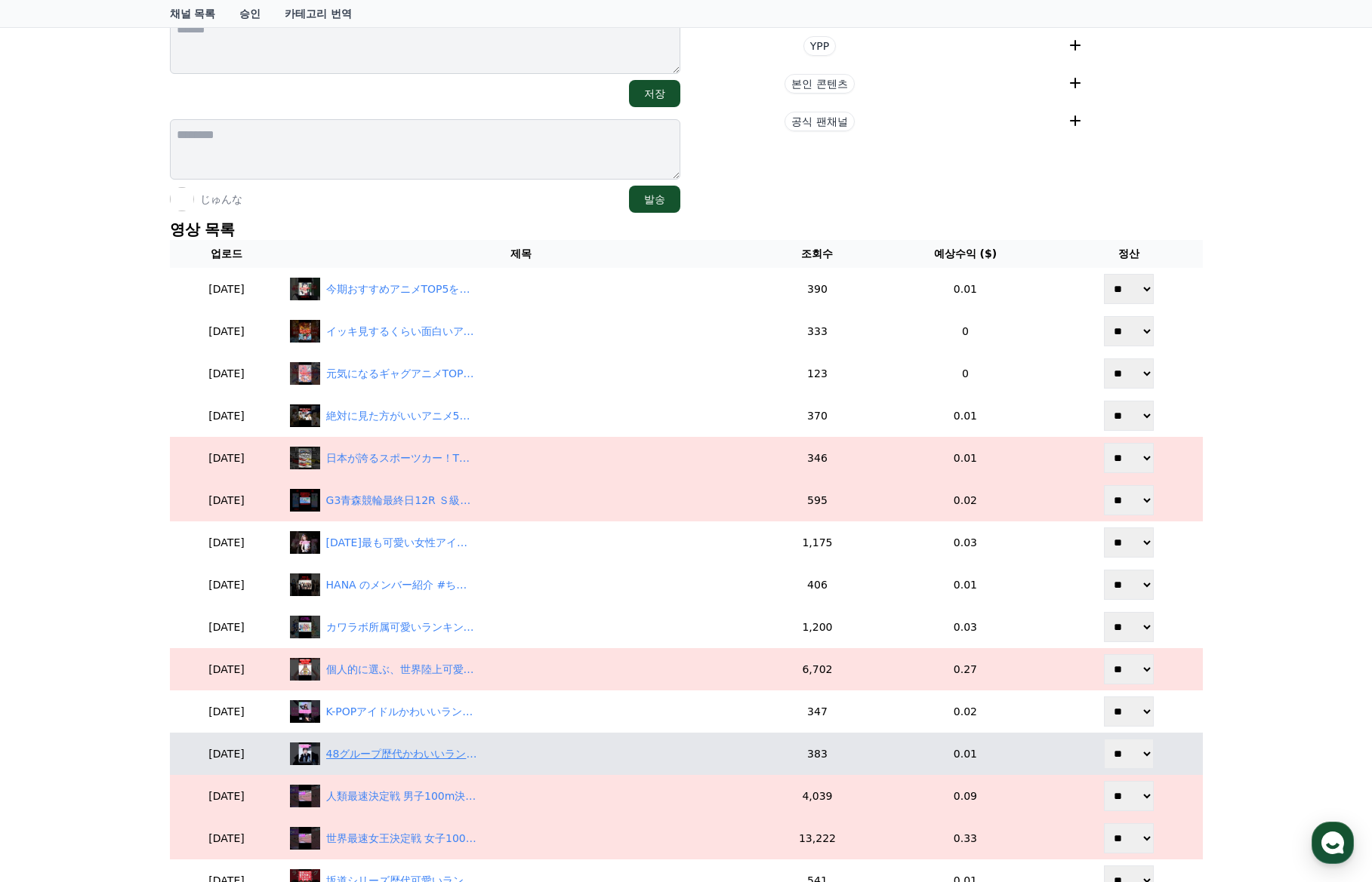
click at [444, 749] on div "48グループ歴代かわいいランキングTOP5をChatGPTに聞いてみた！ #ランキング #ヒカル #akb48 #le_sserafim #小嶋陽菜 #宮脇咲…" at bounding box center [401, 754] width 151 height 16
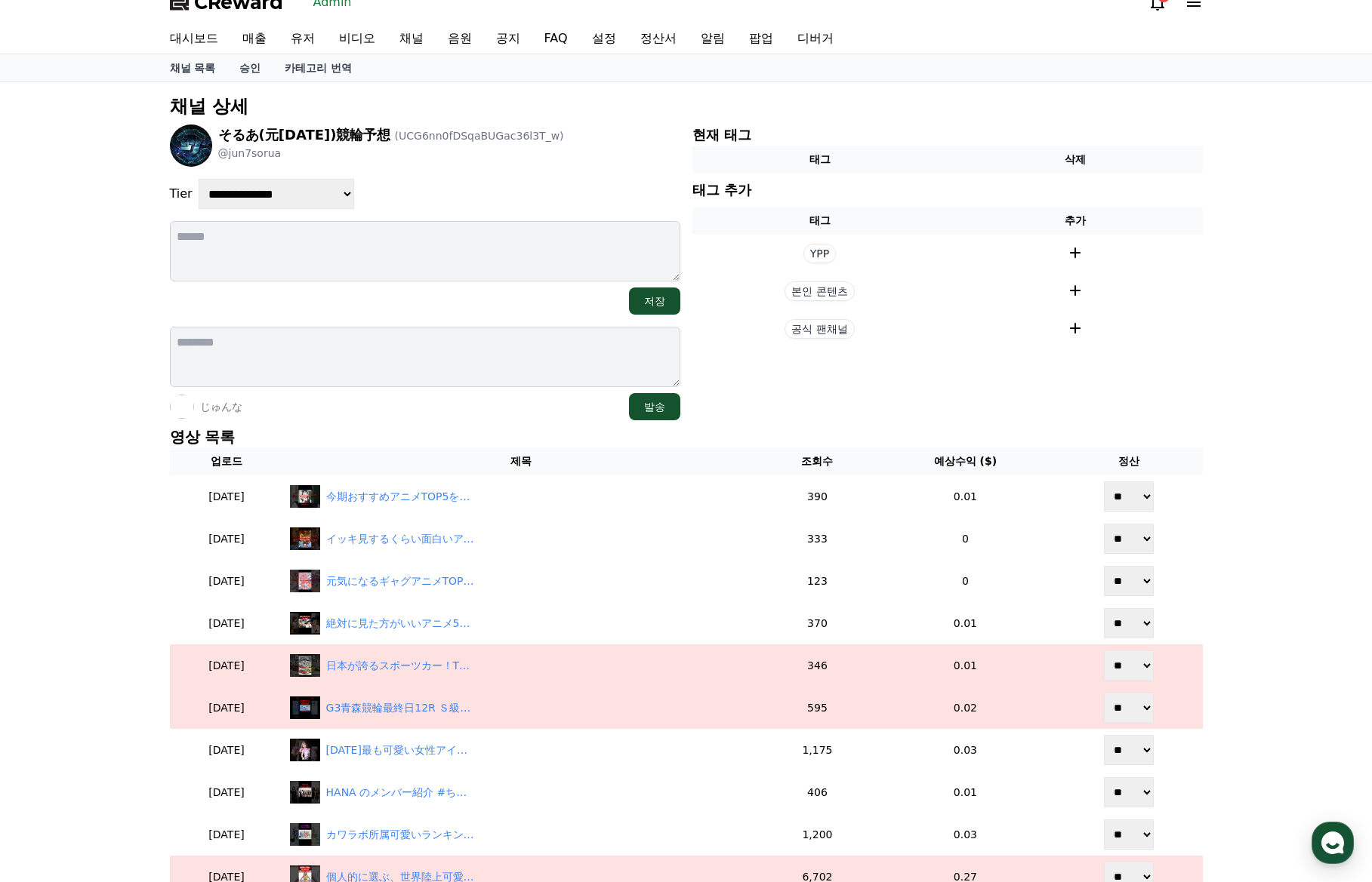
scroll to position [0, 0]
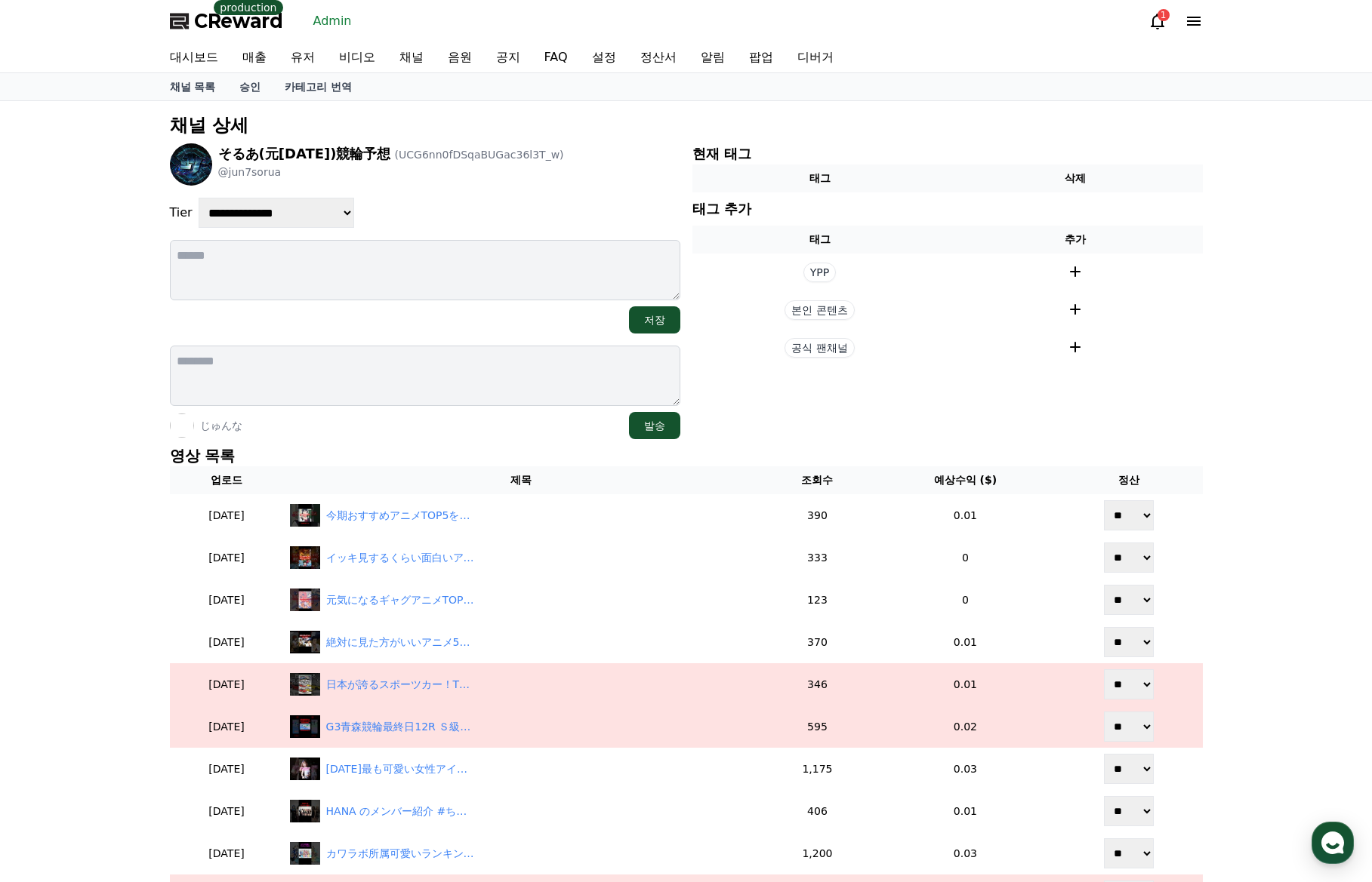
click at [523, 205] on div "**********" at bounding box center [425, 213] width 510 height 30
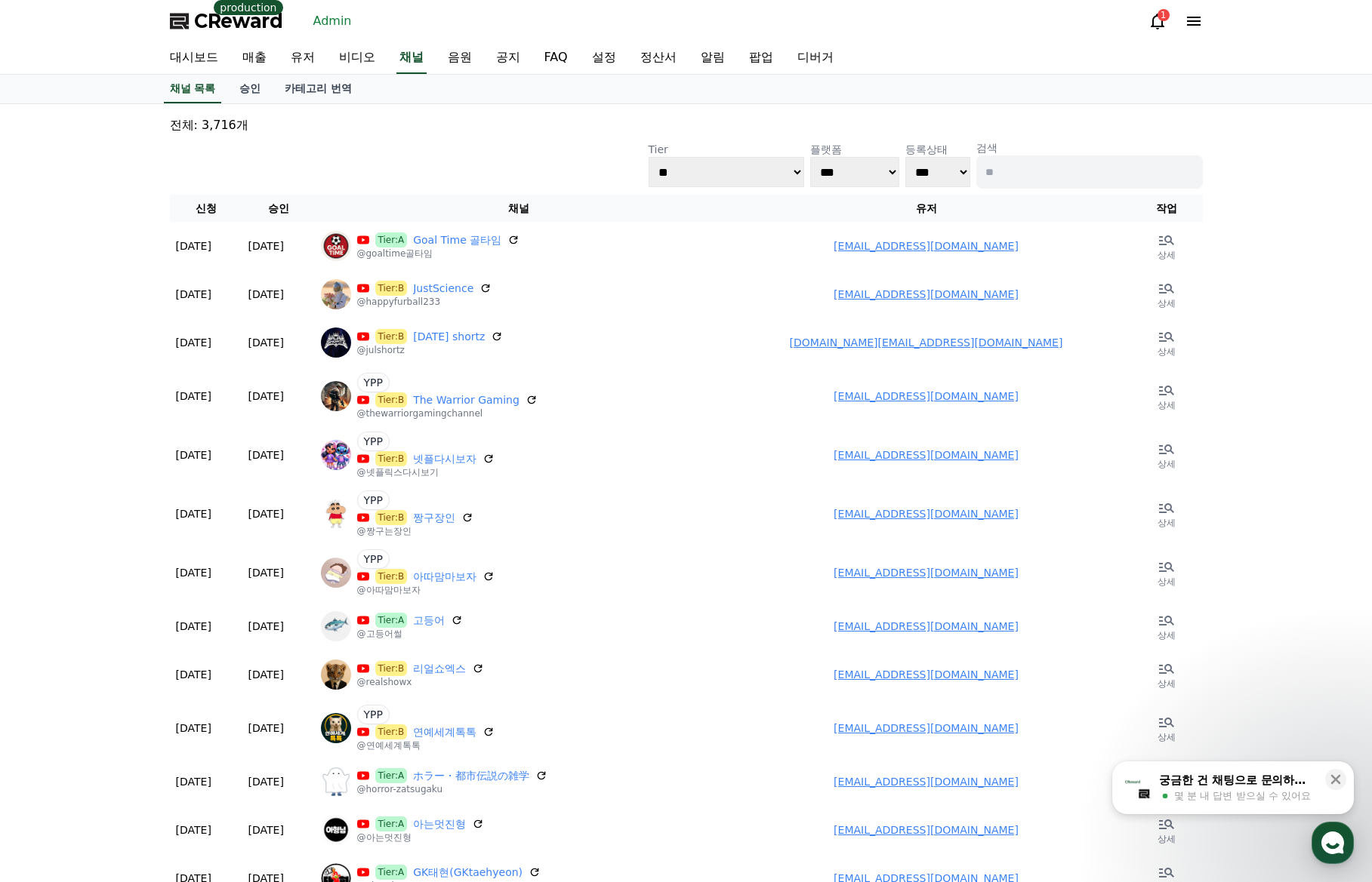
click at [742, 176] on select "**********" at bounding box center [727, 172] width 156 height 30
select select "*"
click at [649, 157] on select "**********" at bounding box center [727, 172] width 156 height 30
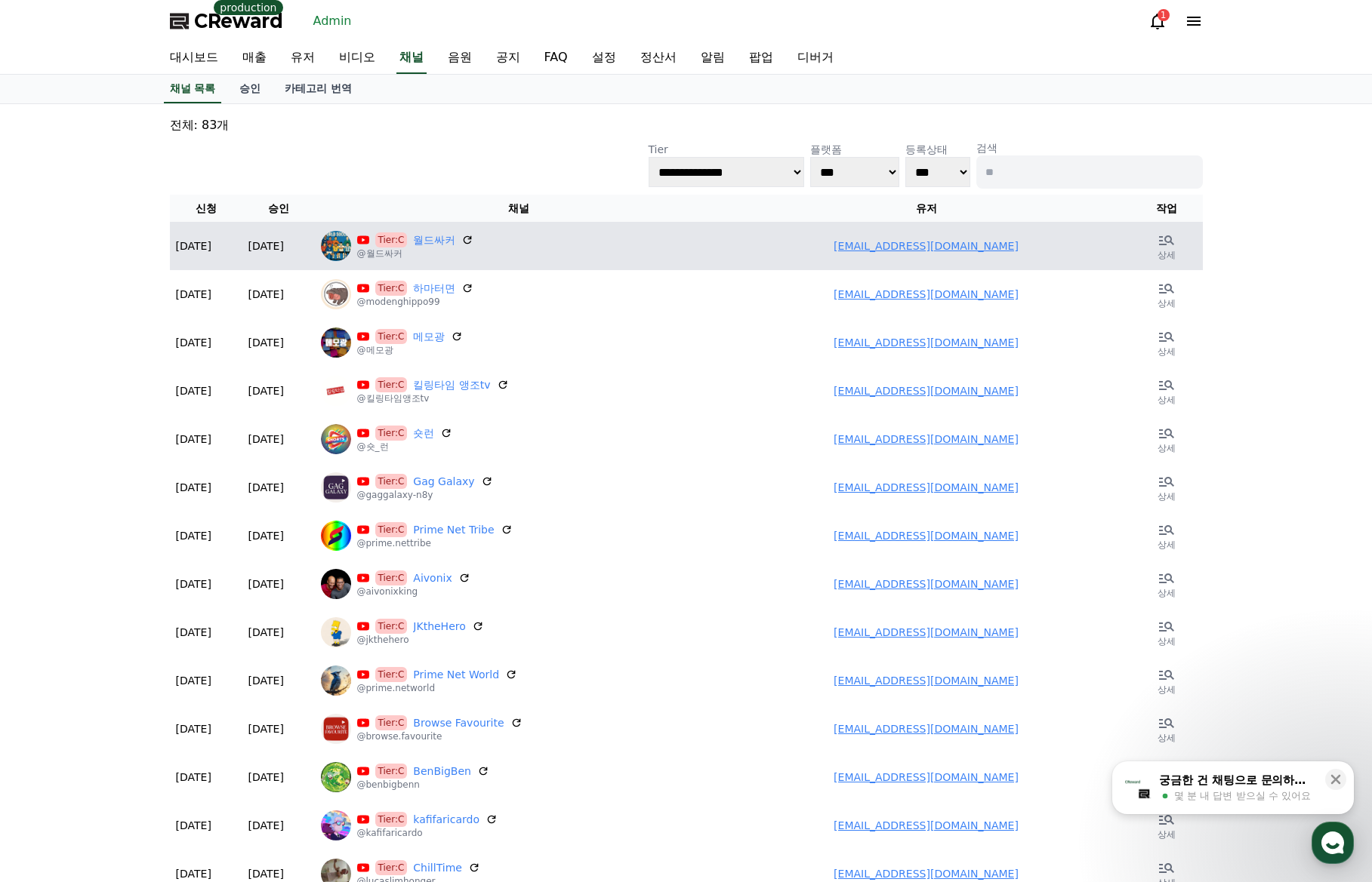
click at [880, 242] on link "[EMAIL_ADDRESS][DOMAIN_NAME]" at bounding box center [925, 245] width 185 height 12
click at [422, 239] on link "월드싸커" at bounding box center [433, 240] width 42 height 15
click at [441, 242] on link "월드싸커" at bounding box center [433, 240] width 42 height 15
click at [935, 246] on link "dlwntjd2294@gmail.com" at bounding box center [925, 245] width 185 height 12
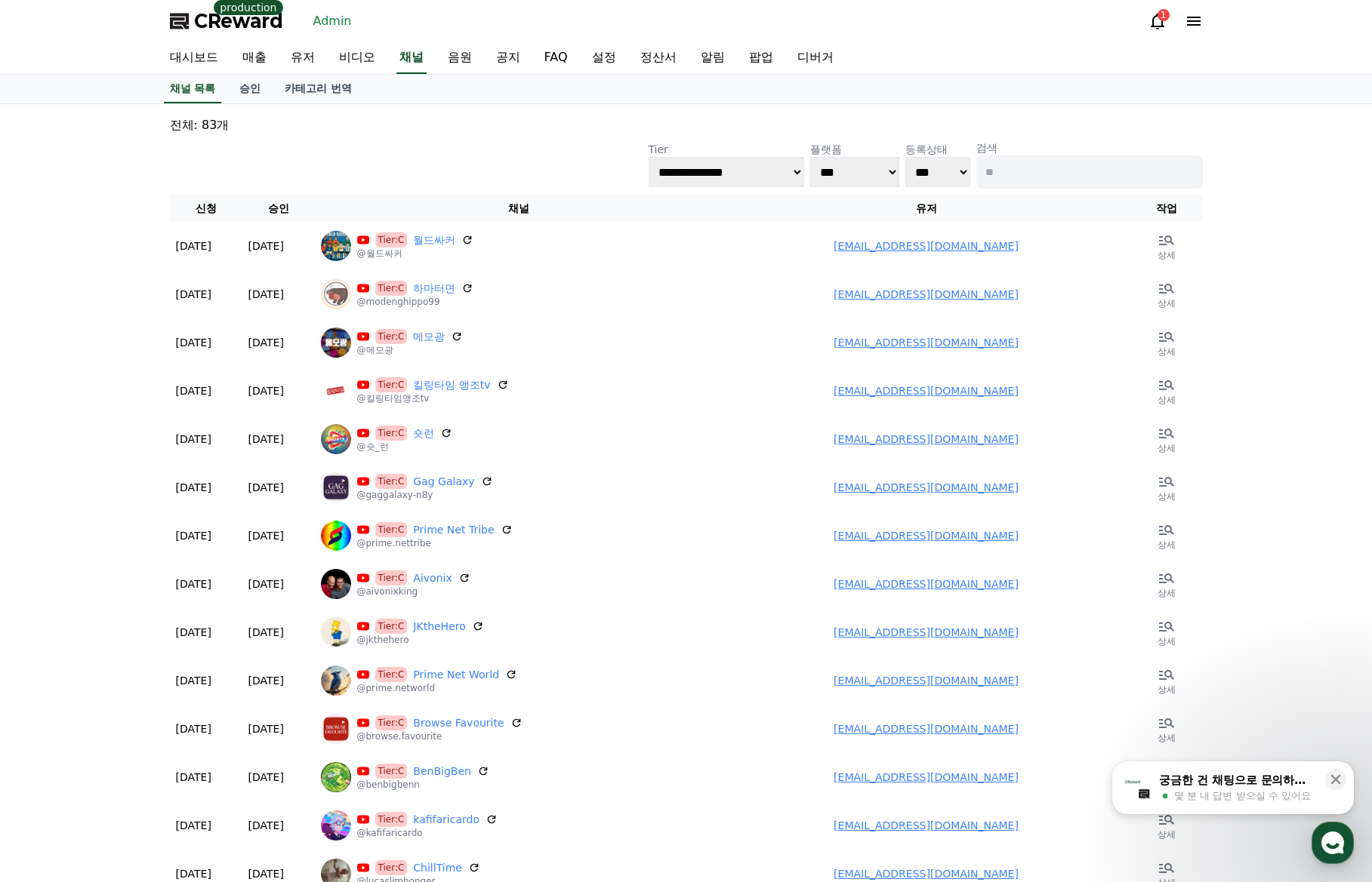
click at [499, 114] on div "**********" at bounding box center [686, 664] width 1044 height 1107
click at [833, 116] on p "전체: 83개" at bounding box center [686, 125] width 1033 height 18
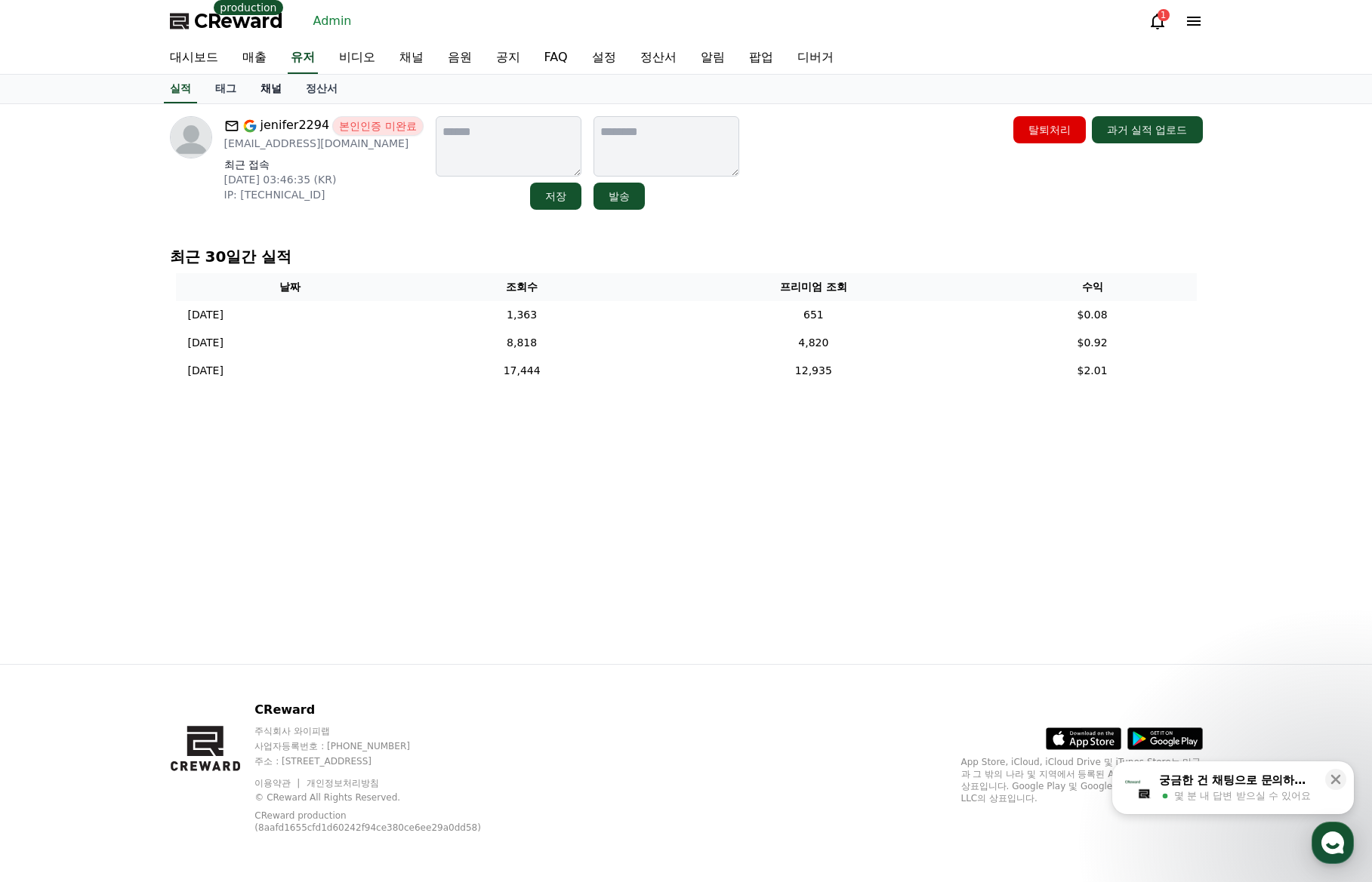
click at [273, 86] on link "채널" at bounding box center [271, 89] width 46 height 29
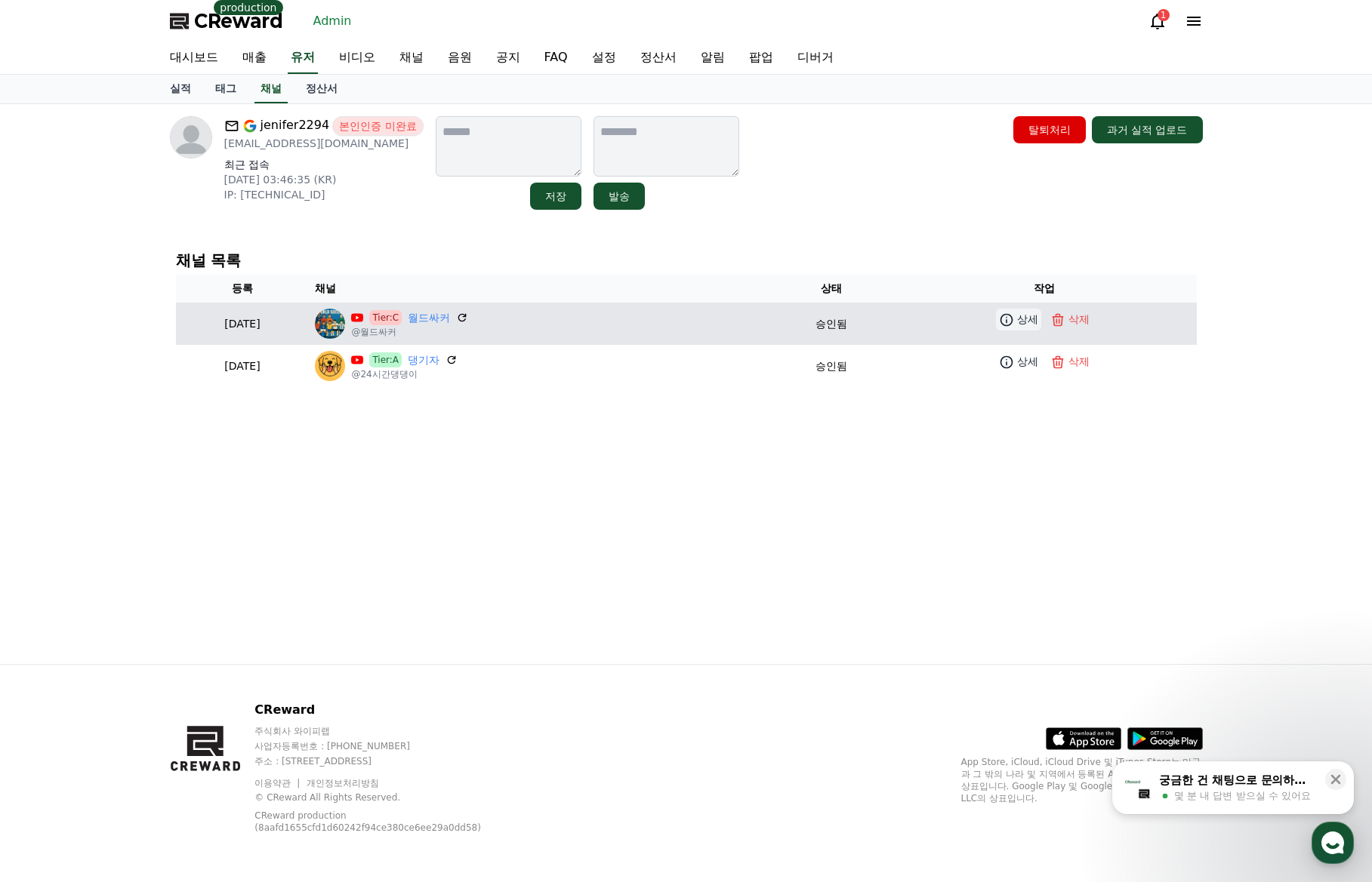
click at [1022, 318] on link "상세" at bounding box center [1018, 319] width 46 height 21
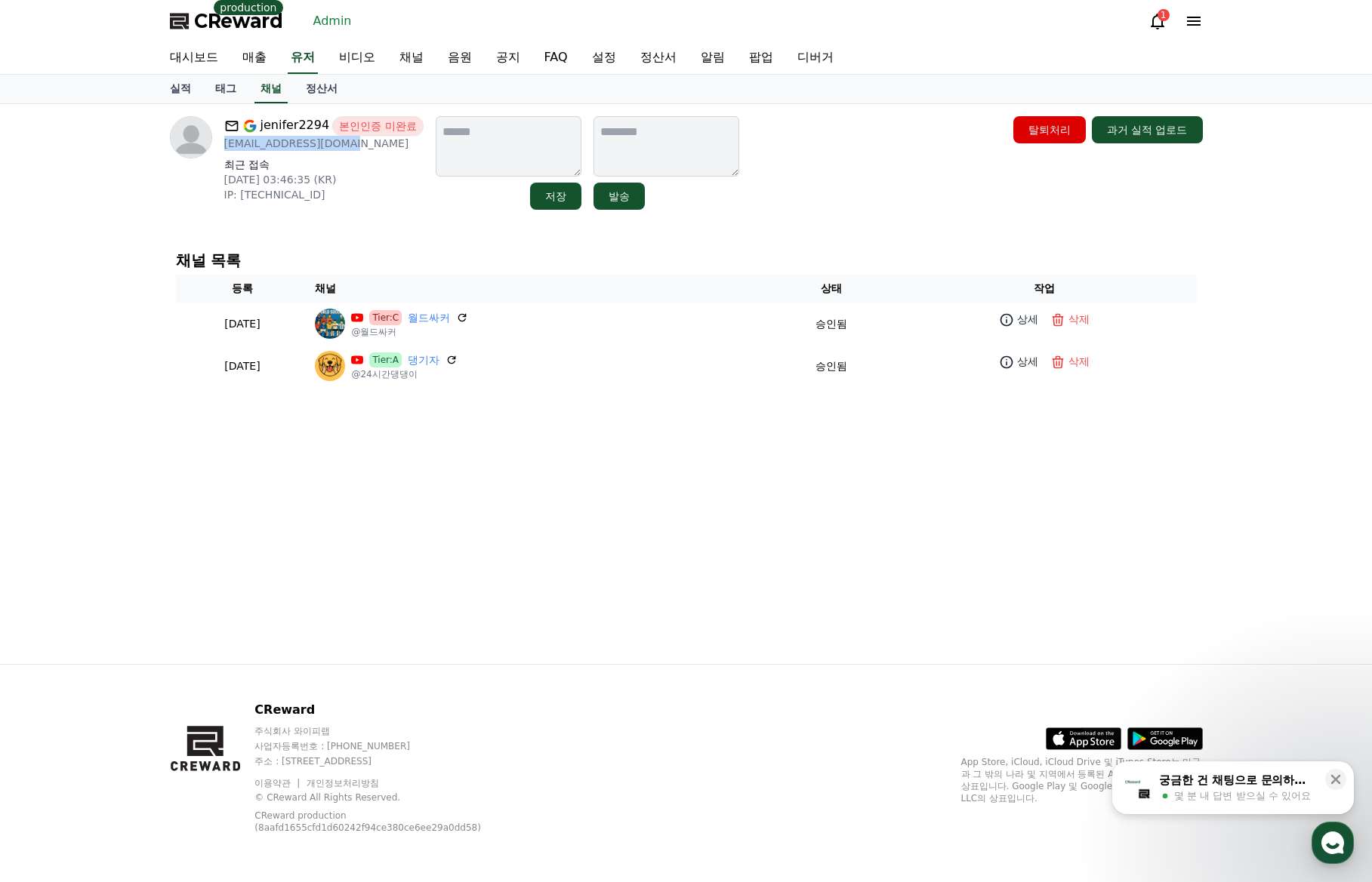
drag, startPoint x: 350, startPoint y: 151, endPoint x: 225, endPoint y: 145, distance: 125.1
click at [225, 145] on div "jenifer2294 본인인증 미완료 [EMAIL_ADDRESS][DOMAIN_NAME] 최근 접속 [DATE] 03:46:35 (KR) IP…" at bounding box center [324, 163] width 200 height 94
copy p "[EMAIL_ADDRESS][DOMAIN_NAME]"
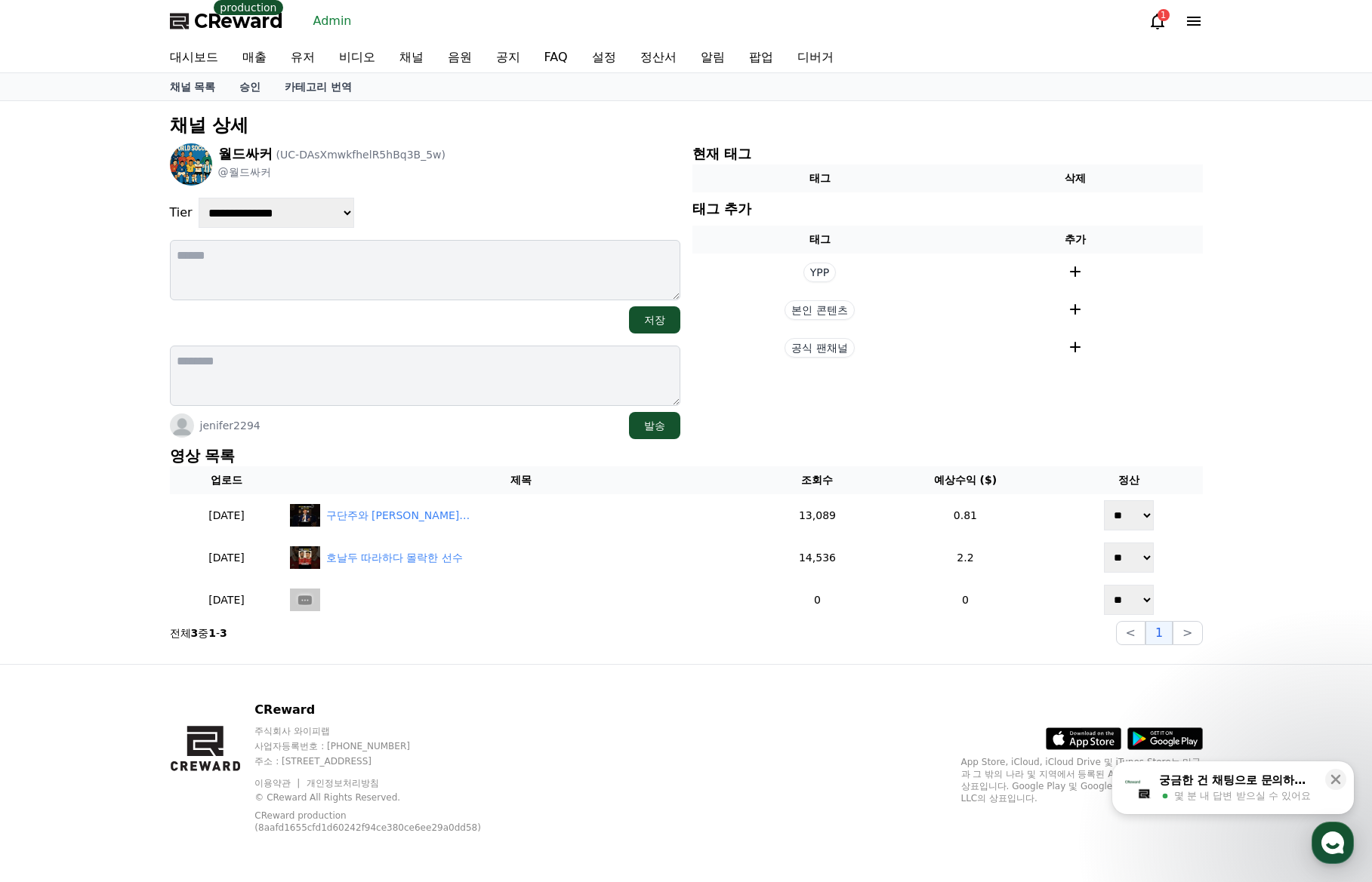
click at [506, 425] on div "jenifer2294 발송" at bounding box center [425, 426] width 510 height 27
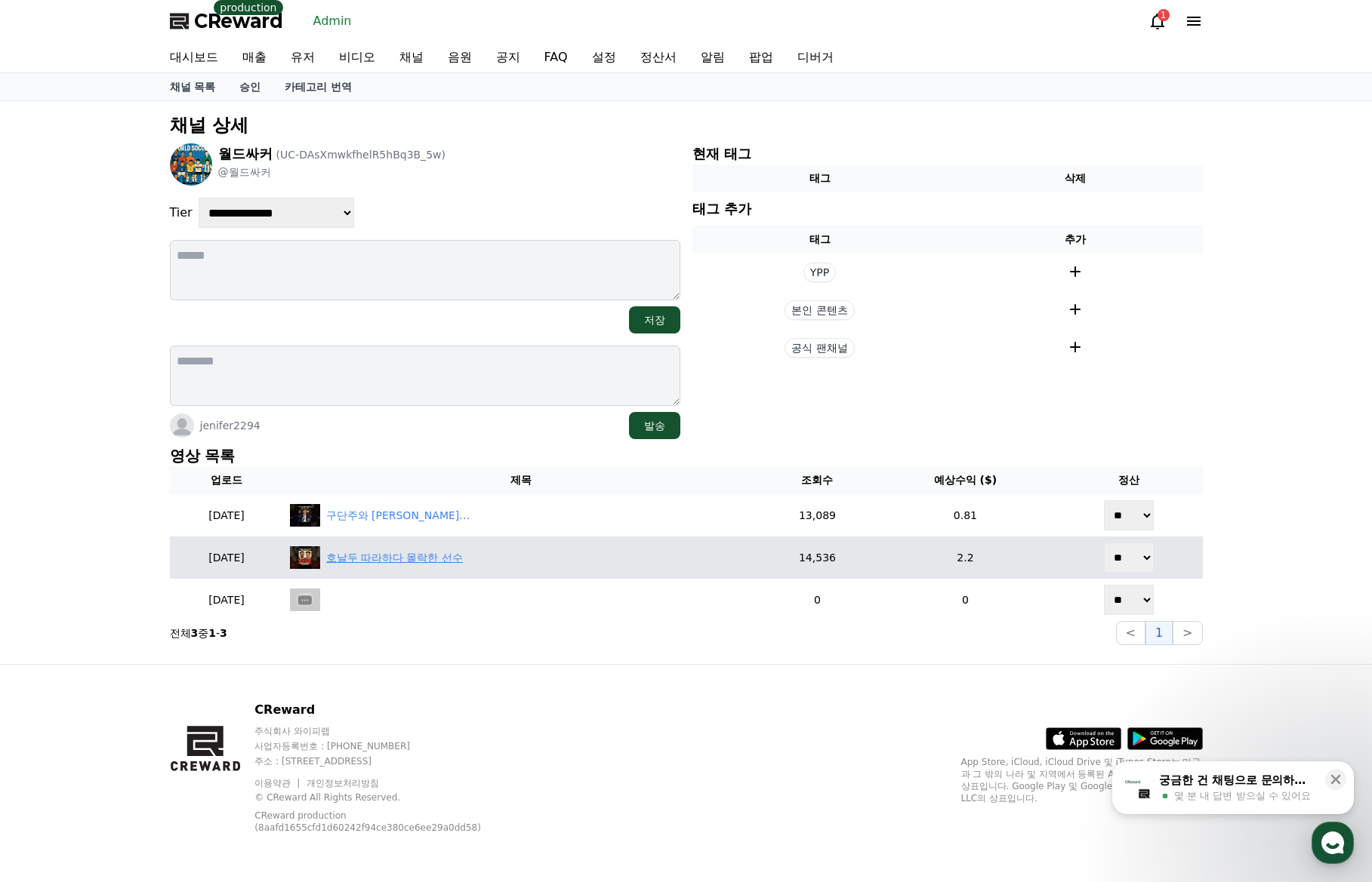
click at [432, 567] on div "호날두 따라하다 몰락한 선수" at bounding box center [521, 557] width 463 height 22
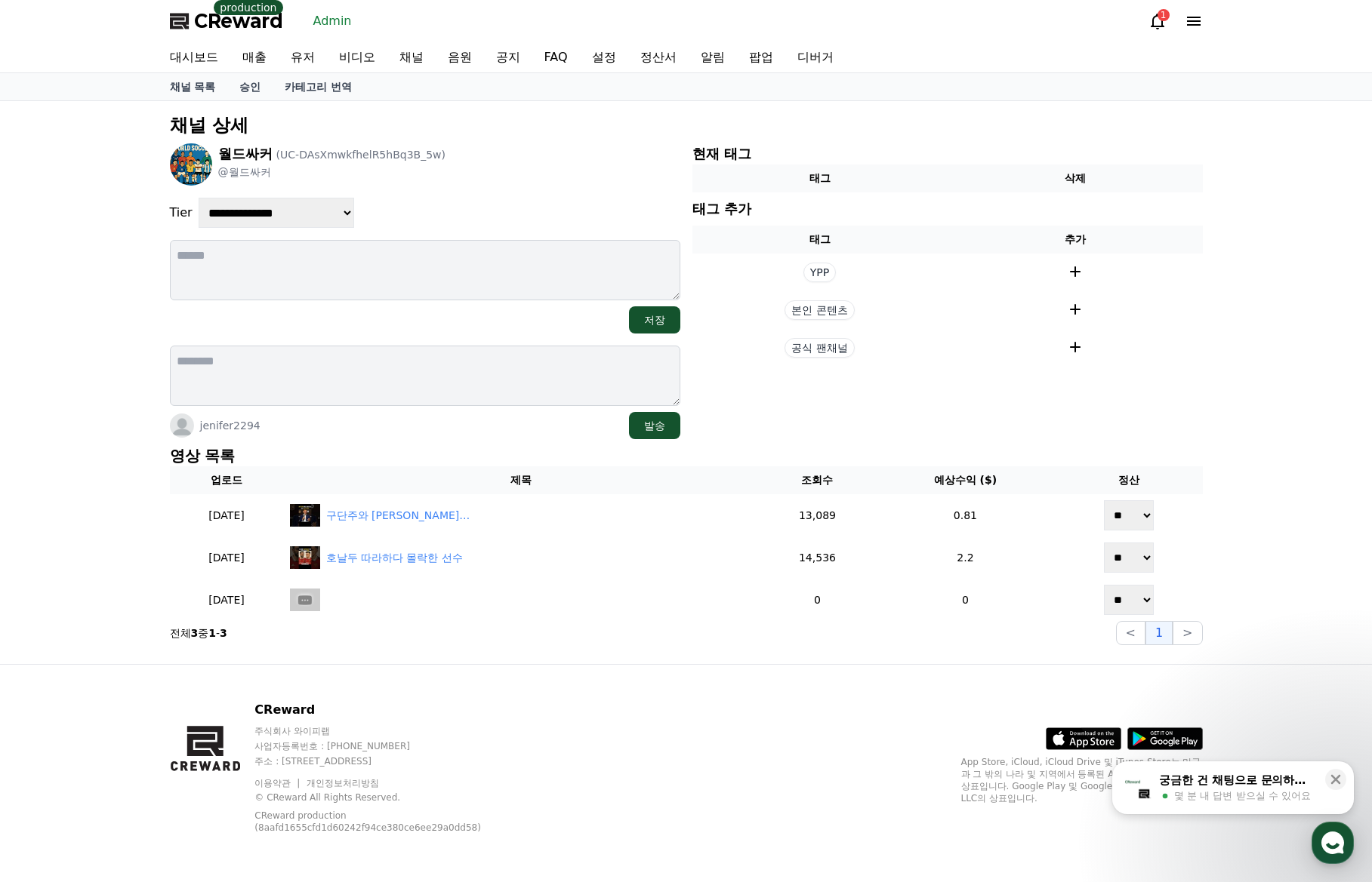
click at [419, 444] on div "**********" at bounding box center [686, 379] width 1044 height 544
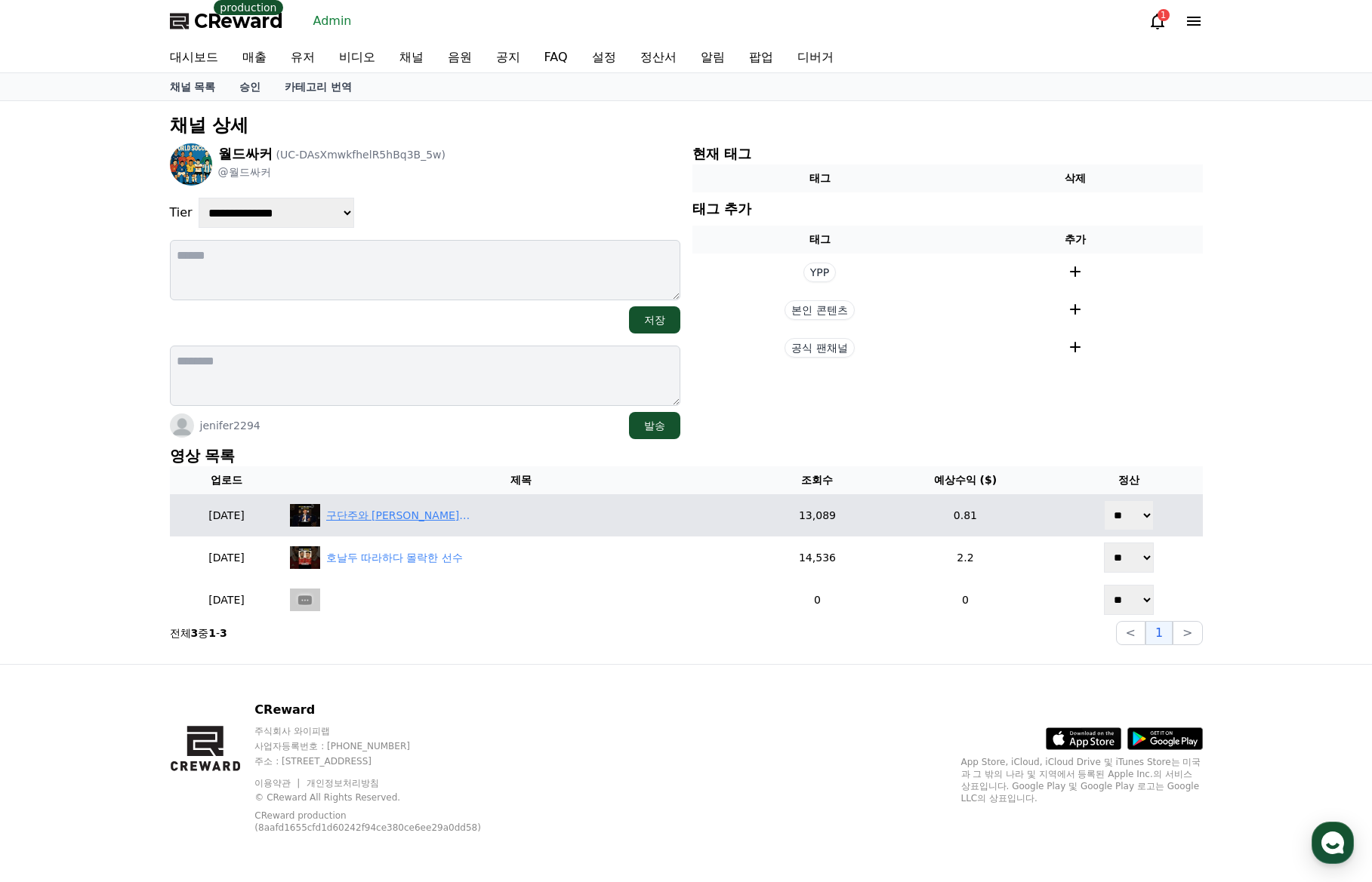
click at [453, 509] on div "구단주와 [PERSON_NAME]이 [PERSON_NAME]가 안좋았던 [PERSON_NAME]" at bounding box center [401, 516] width 151 height 16
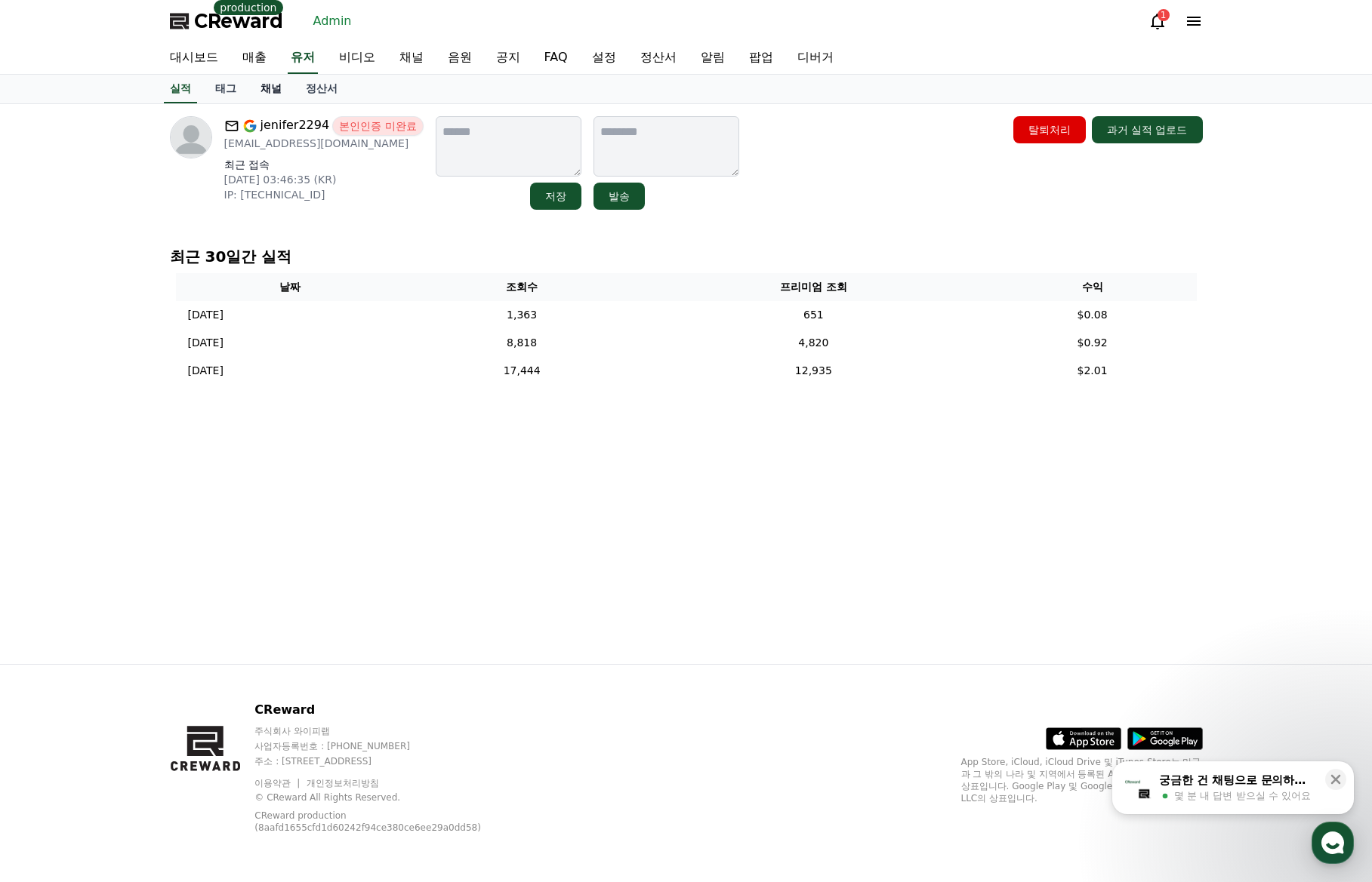
click at [268, 98] on link "채널" at bounding box center [271, 89] width 46 height 29
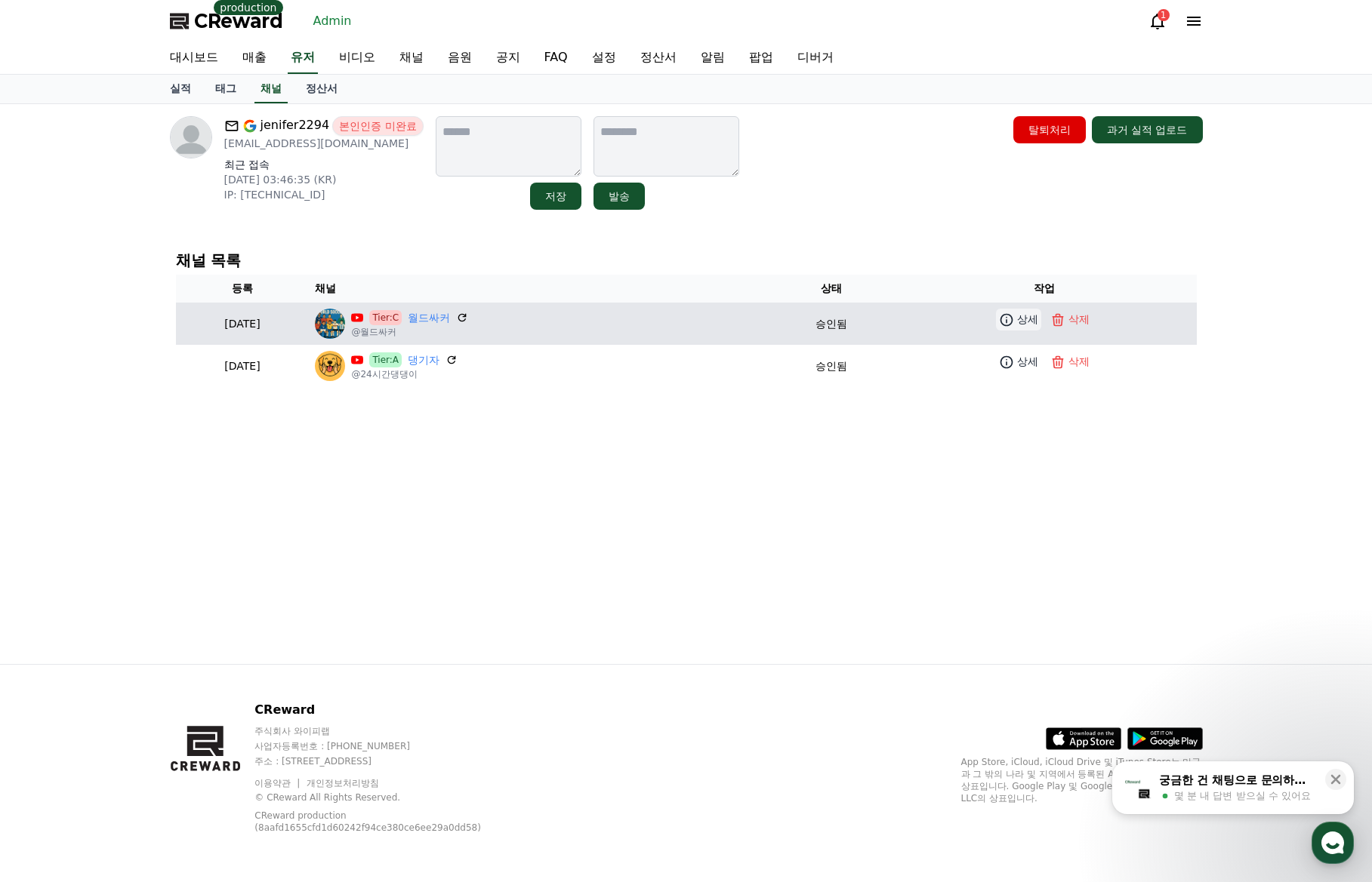
click at [1013, 323] on icon at bounding box center [1007, 319] width 13 height 13
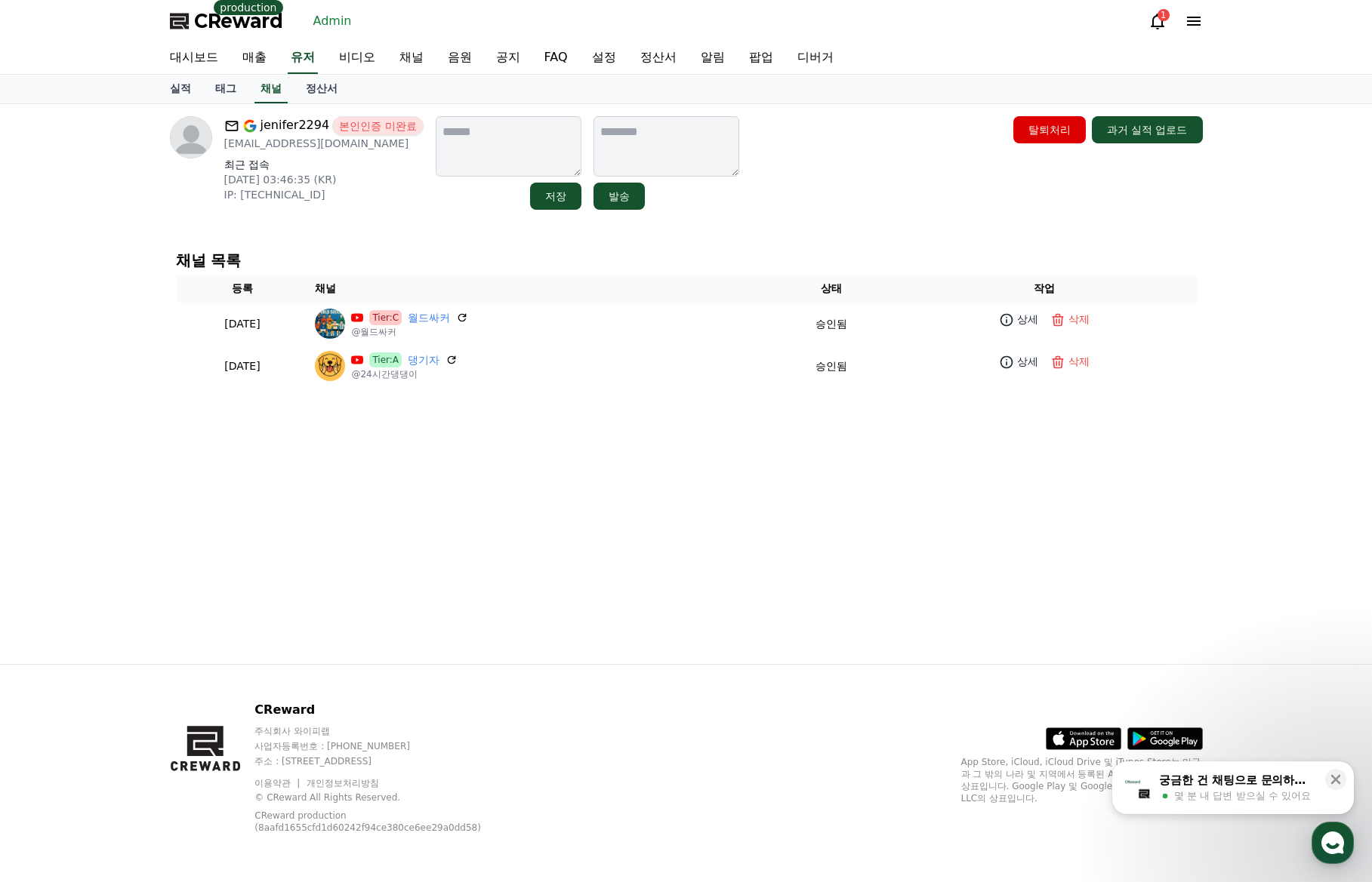
click at [804, 191] on div "jenifer2294 본인인증 미완료 dlwntjd2294@gmail.com 최근 접속 2025-09-22 03:46:35 (KR) IP: 1…" at bounding box center [686, 163] width 1033 height 94
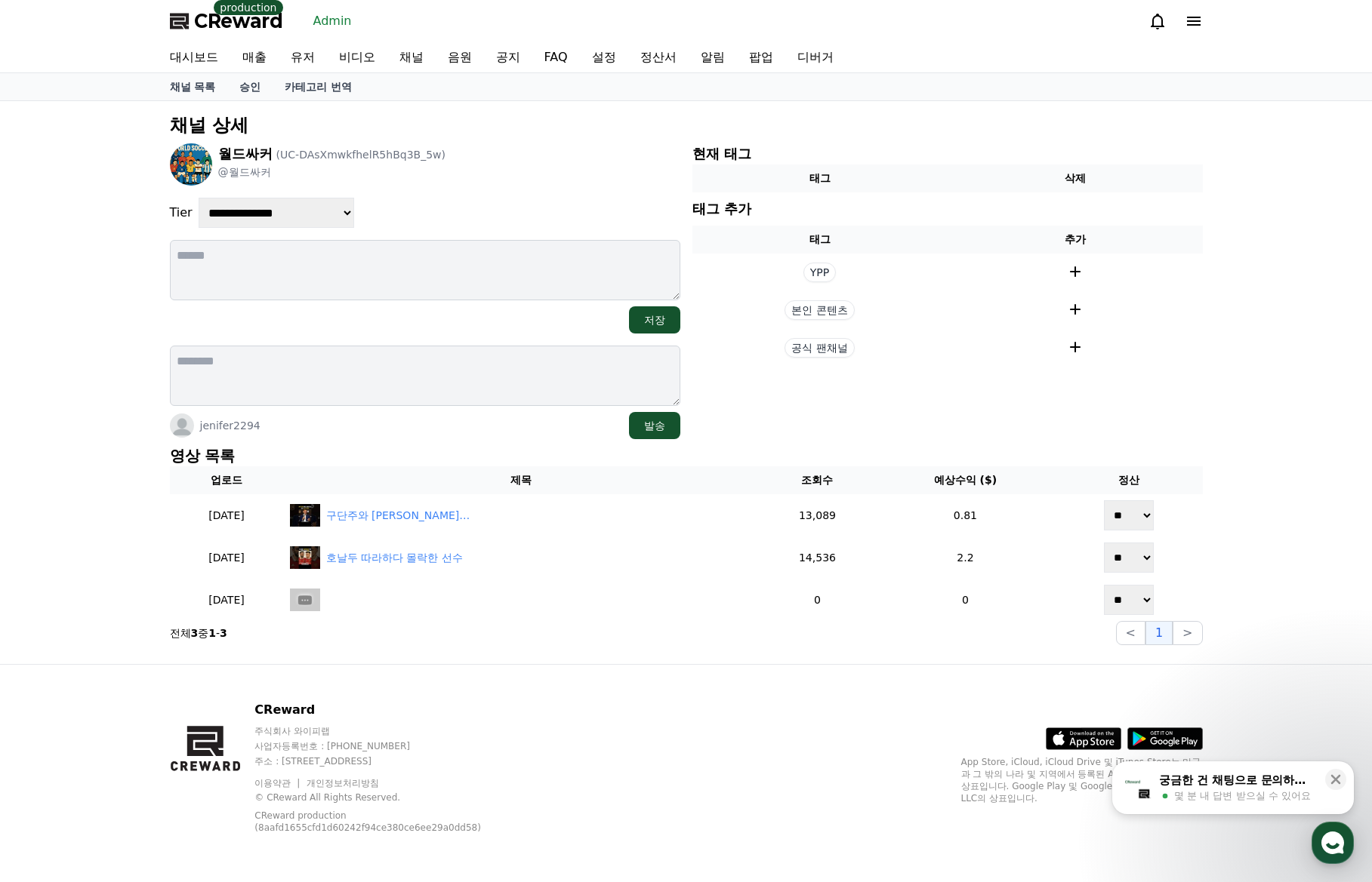
click at [303, 208] on select "**********" at bounding box center [277, 213] width 156 height 30
select select "*"
click at [199, 198] on select "**********" at bounding box center [277, 213] width 156 height 30
click at [289, 210] on select "**********" at bounding box center [277, 213] width 156 height 30
click at [199, 198] on select "**********" at bounding box center [277, 213] width 156 height 30
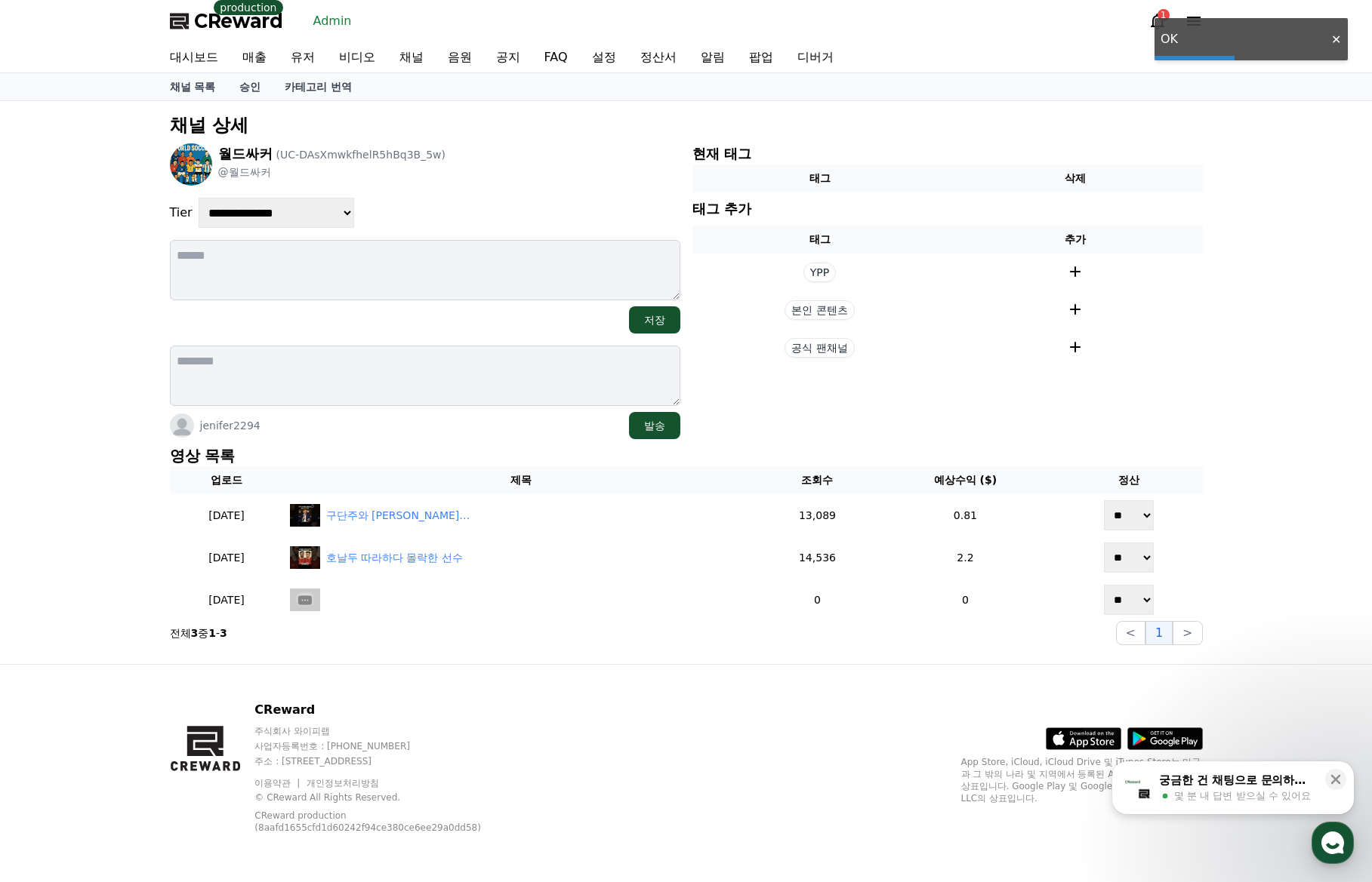
click at [529, 182] on div "월드싸커 (UC-DAsXmwkfhelR5hBq3B_5w) @월드싸커" at bounding box center [425, 164] width 510 height 42
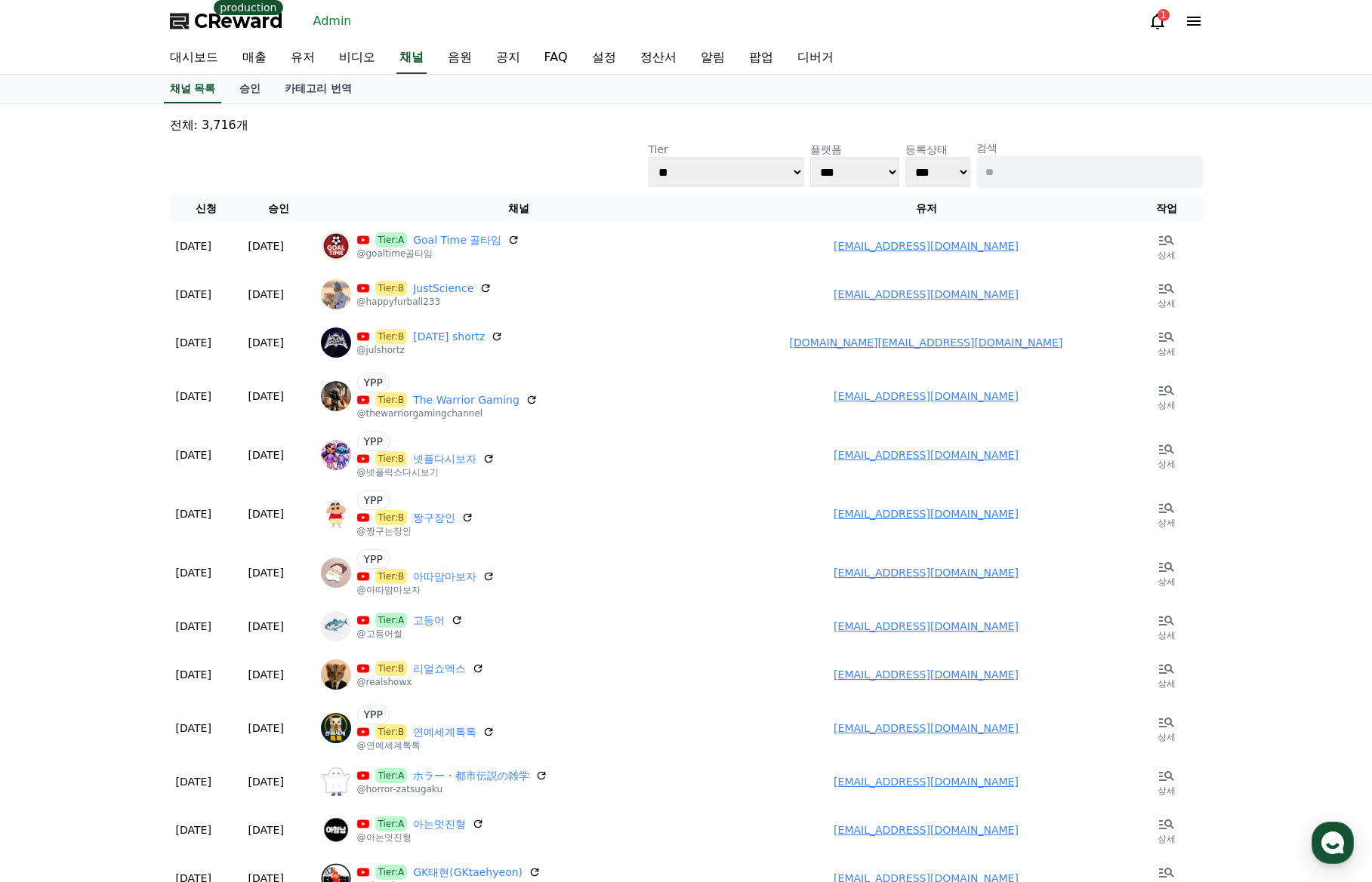
click at [794, 181] on select "**********" at bounding box center [727, 172] width 156 height 30
select select "*"
click at [649, 157] on select "**********" at bounding box center [727, 172] width 156 height 30
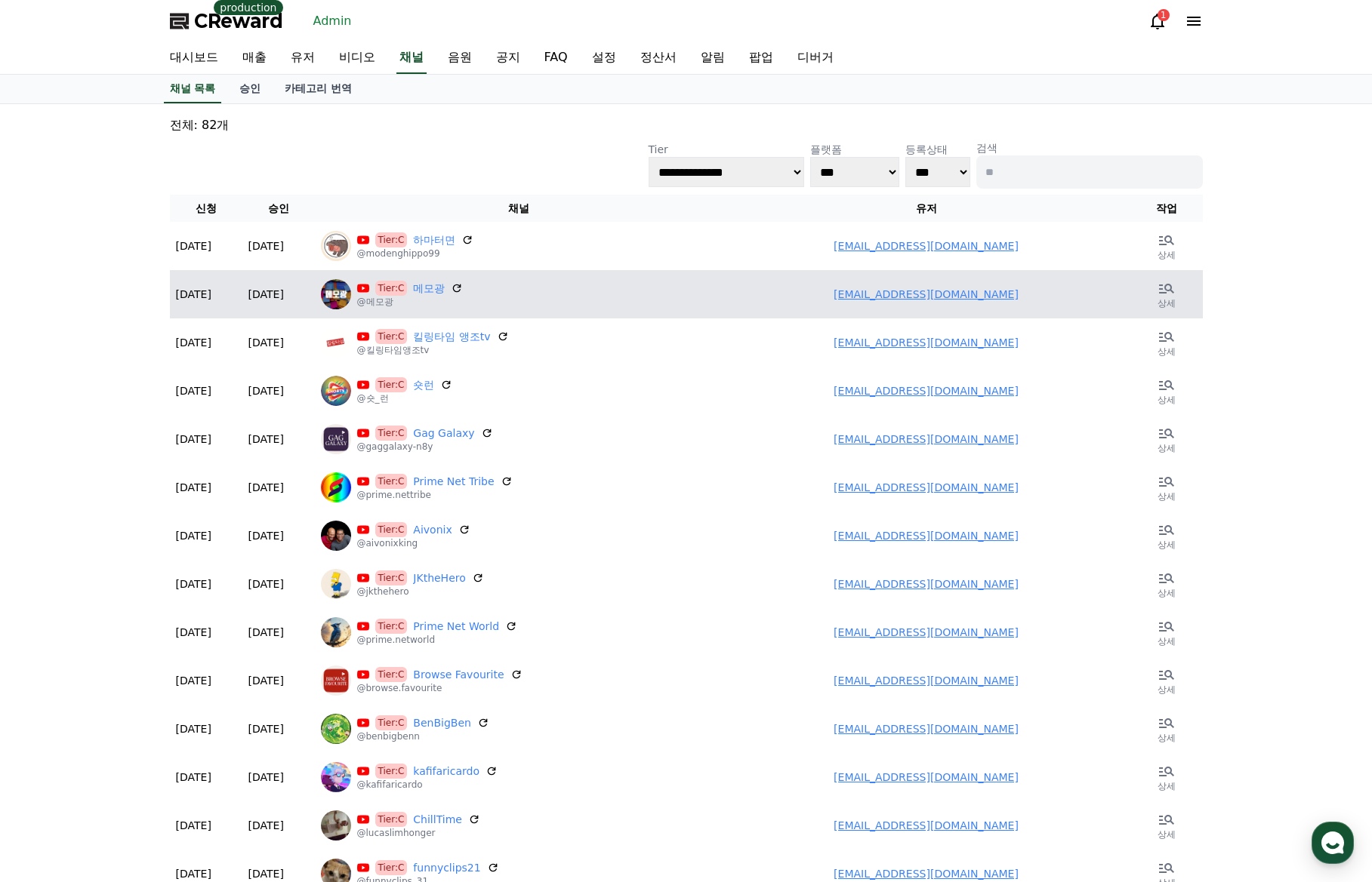
click at [892, 297] on link "[EMAIL_ADDRESS][DOMAIN_NAME]" at bounding box center [925, 293] width 185 height 12
click at [413, 287] on link "메모광" at bounding box center [428, 288] width 31 height 15
click at [883, 286] on td "a01082146552@gmail.com" at bounding box center [926, 294] width 408 height 48
click at [886, 294] on link "a01082146552@gmail.com" at bounding box center [925, 293] width 185 height 12
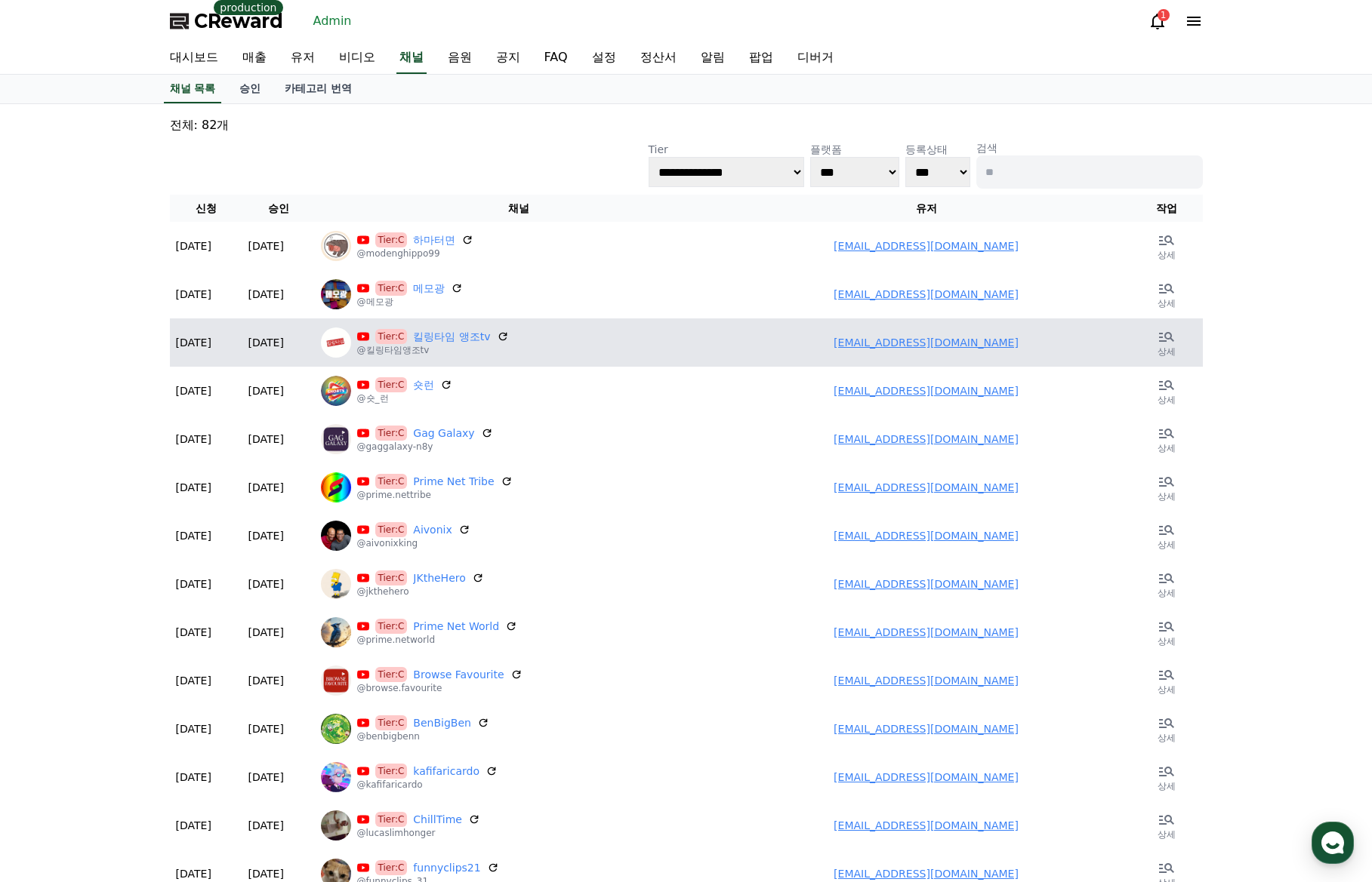
click at [915, 344] on link "ssjk2k92@naver.com" at bounding box center [925, 342] width 185 height 12
click at [910, 336] on link "[EMAIL_ADDRESS][DOMAIN_NAME]" at bounding box center [925, 342] width 185 height 12
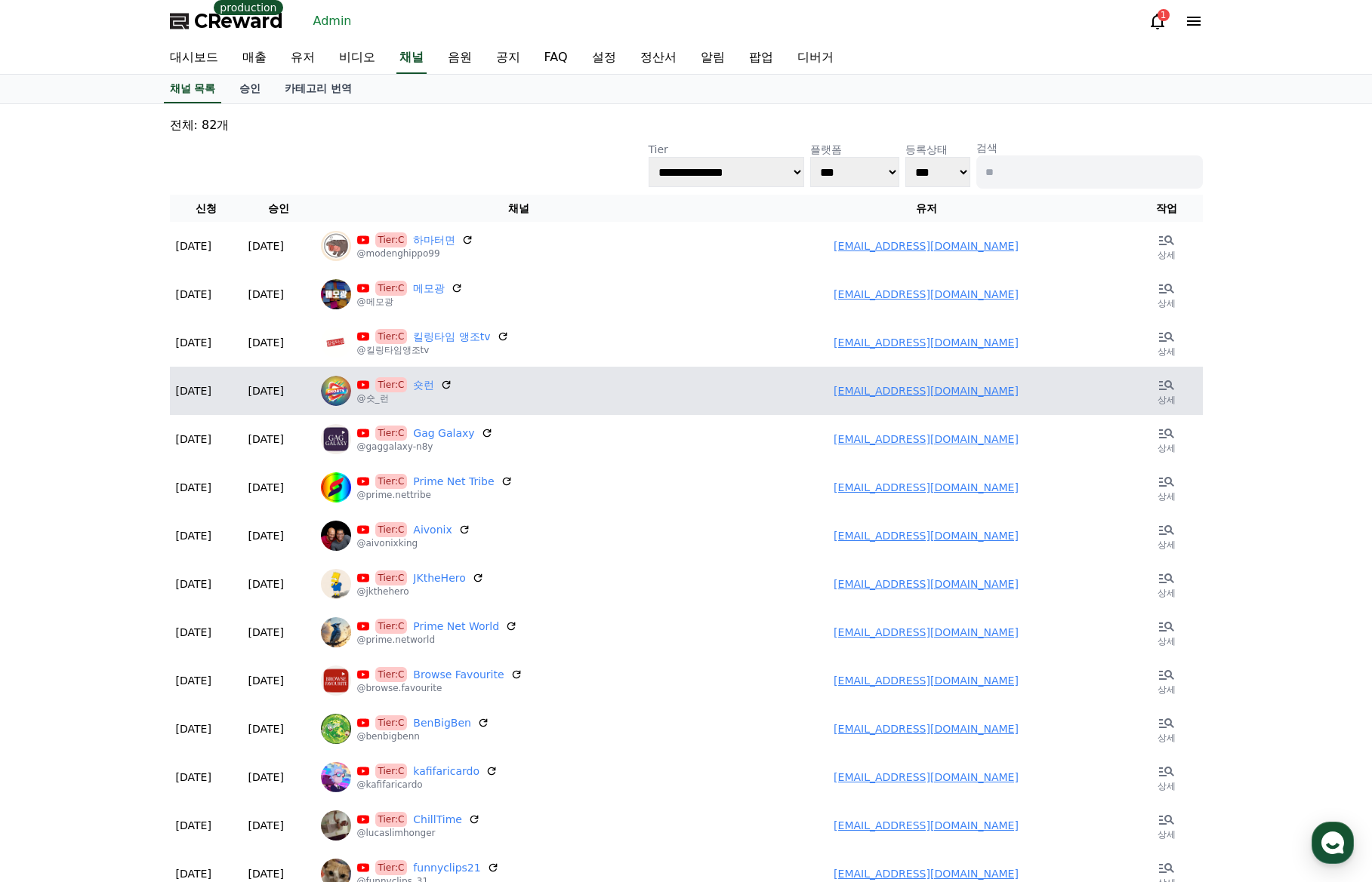
click at [963, 377] on td "rnrmfalsek@gmail.com" at bounding box center [926, 391] width 408 height 48
click at [958, 386] on link "rnrmfalsek@gmail.com" at bounding box center [925, 390] width 185 height 12
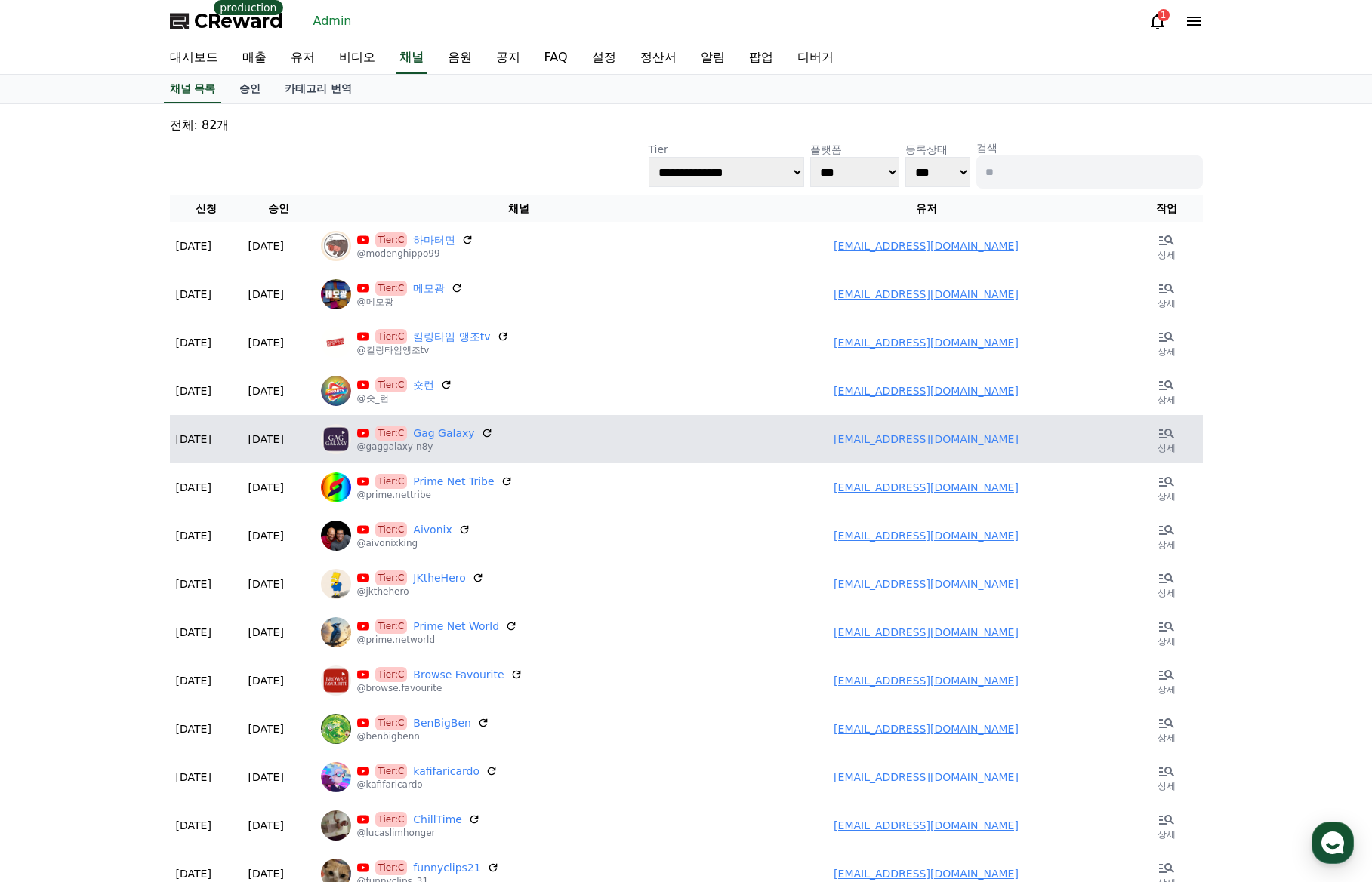
click at [937, 444] on link "jsns07658@gmail.com" at bounding box center [925, 438] width 185 height 12
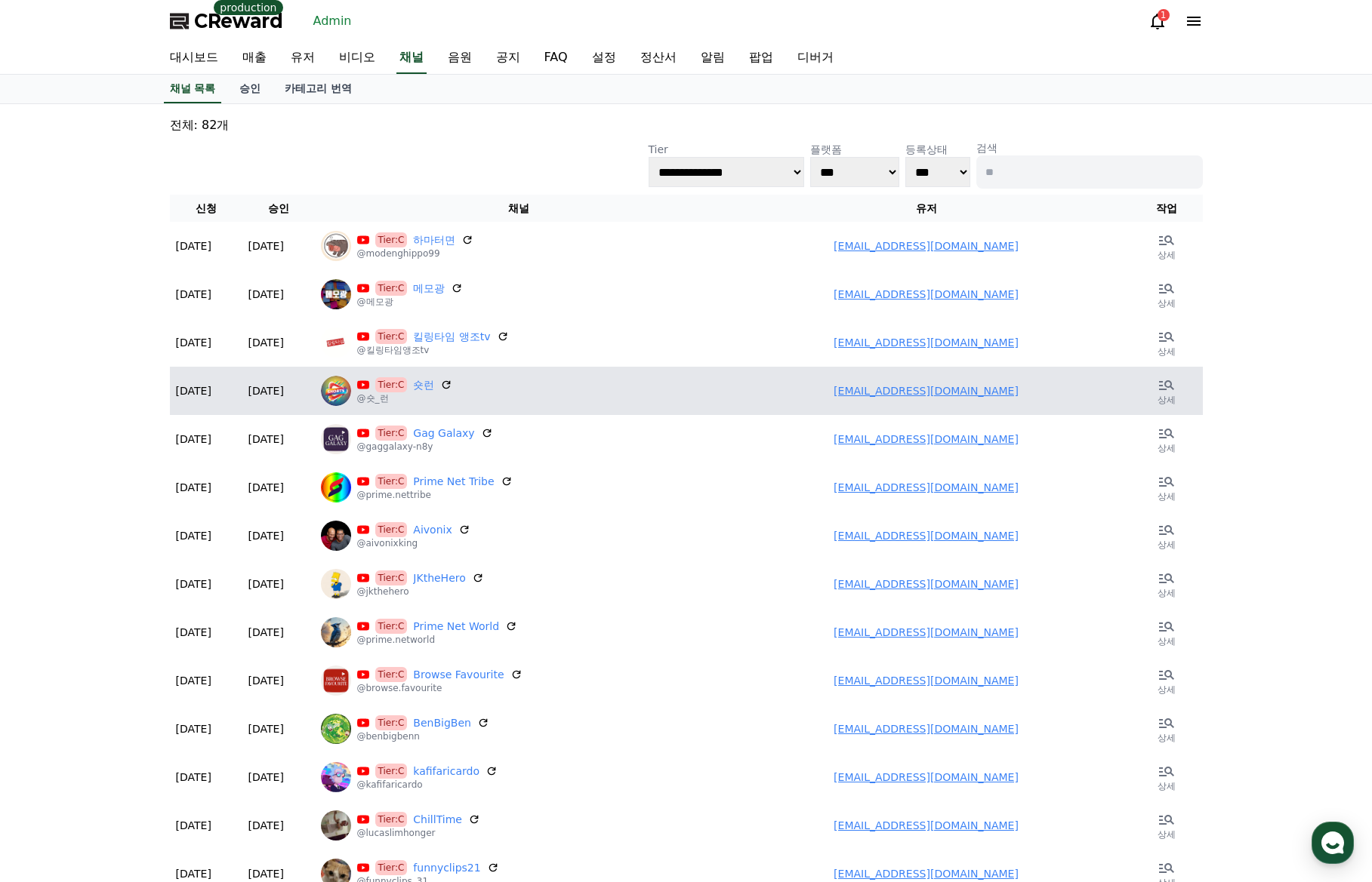
click at [949, 394] on link "rnrmfalsek@gmail.com" at bounding box center [925, 390] width 185 height 12
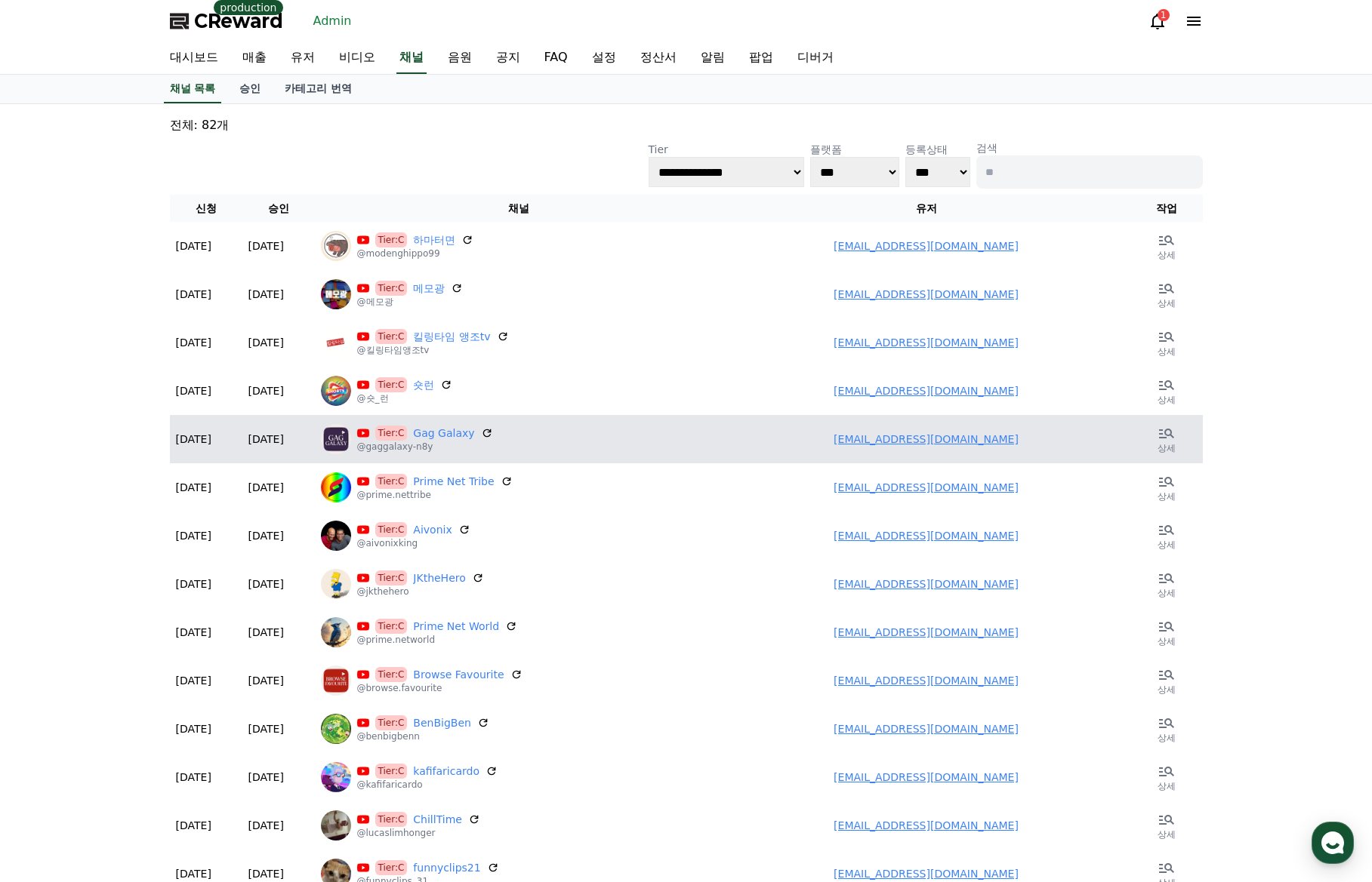
click at [946, 433] on link "jsns07658@gmail.com" at bounding box center [925, 438] width 185 height 12
click at [924, 444] on link "jsns07658@gmail.com" at bounding box center [925, 438] width 185 height 12
click at [905, 442] on link "jsns07658@gmail.com" at bounding box center [925, 438] width 185 height 12
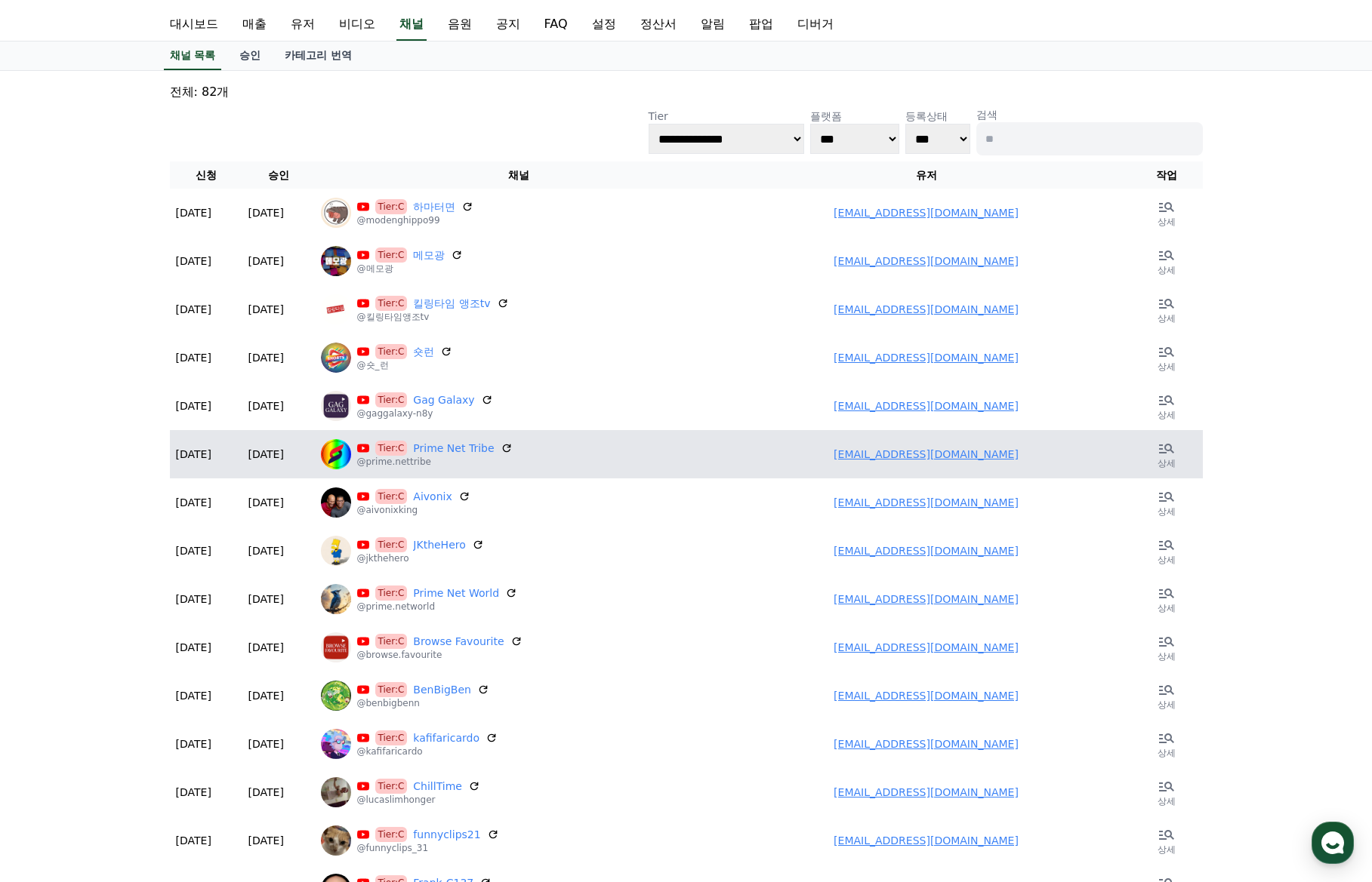
scroll to position [151, 0]
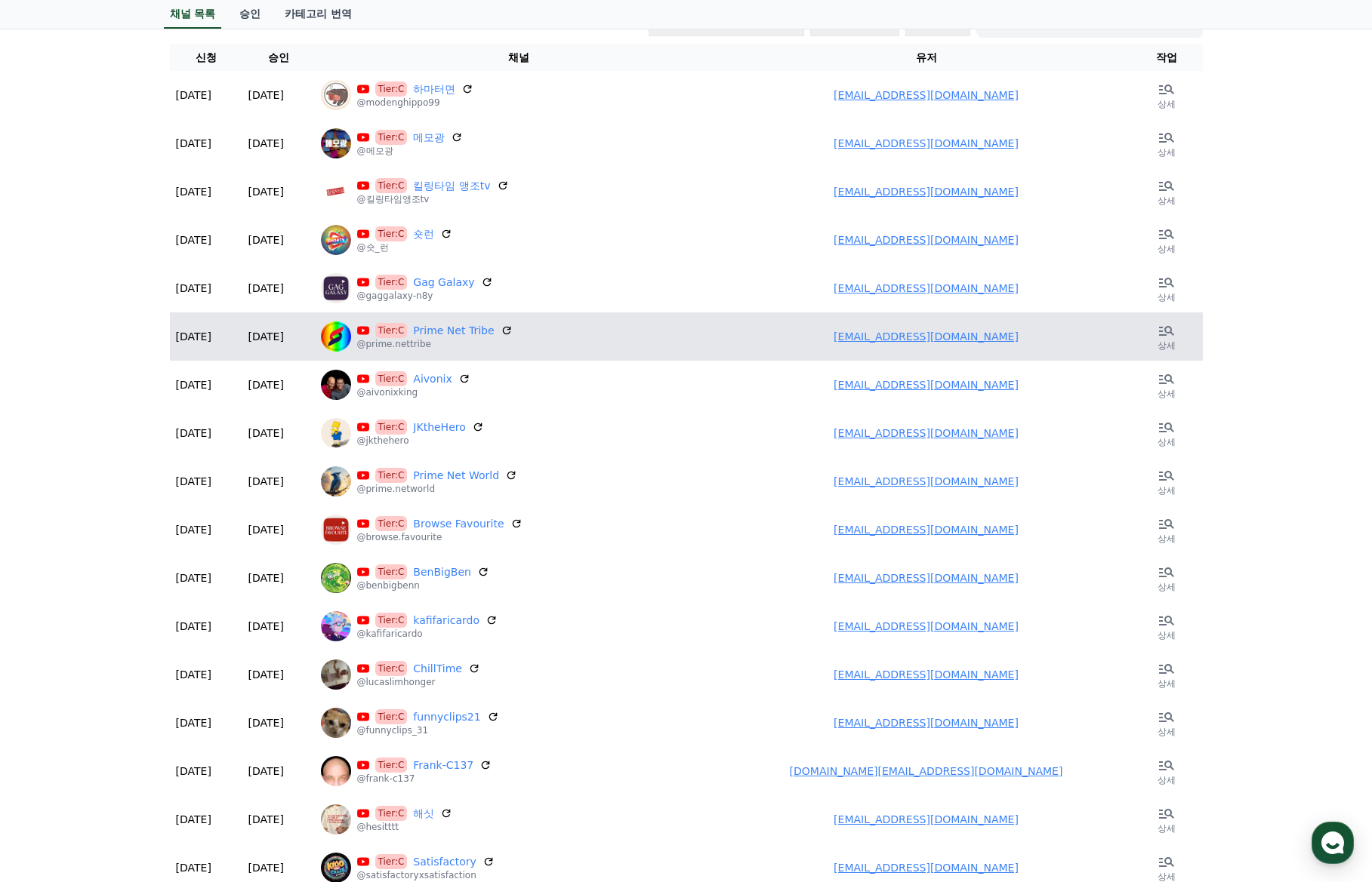
click at [943, 336] on link "jsns07658@gmail.com" at bounding box center [925, 335] width 185 height 12
click at [930, 334] on link "jsns07658@gmail.com" at bounding box center [925, 335] width 185 height 12
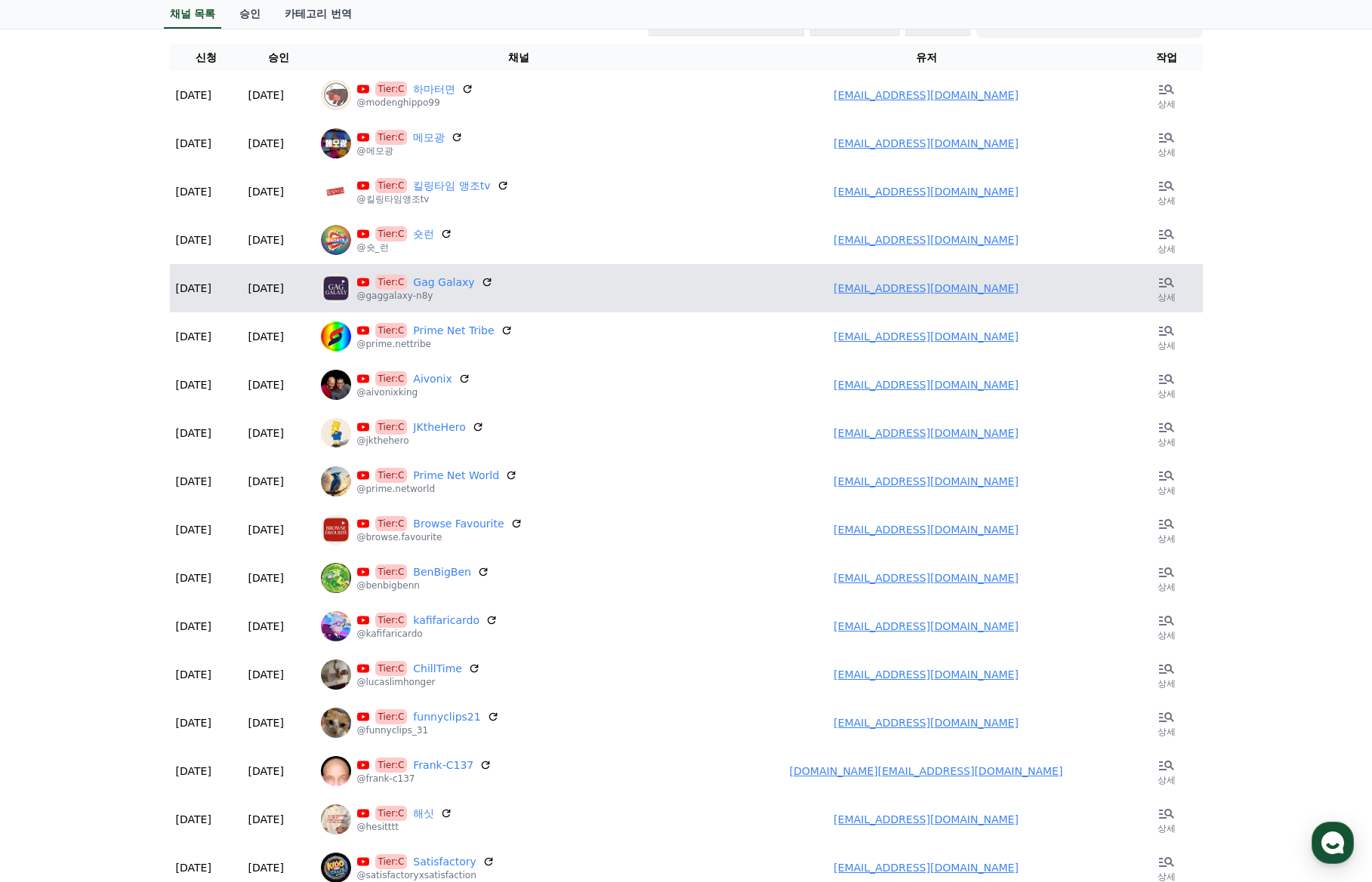
click at [932, 293] on link "jsns07658@gmail.com" at bounding box center [925, 287] width 185 height 12
click at [913, 288] on link "jsns07658@gmail.com" at bounding box center [925, 287] width 185 height 12
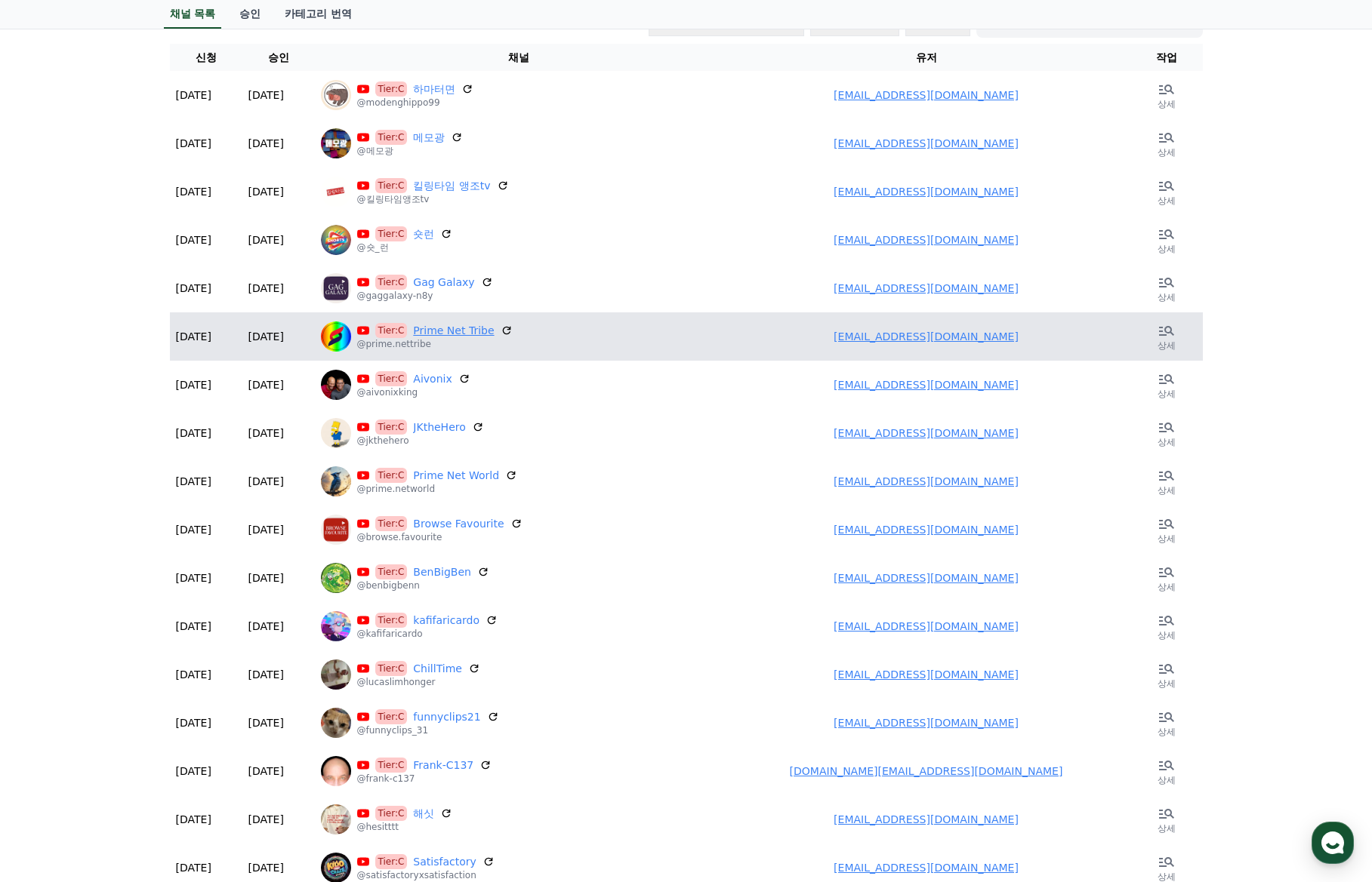
click at [441, 331] on link "Prime Net Tribe" at bounding box center [453, 330] width 81 height 15
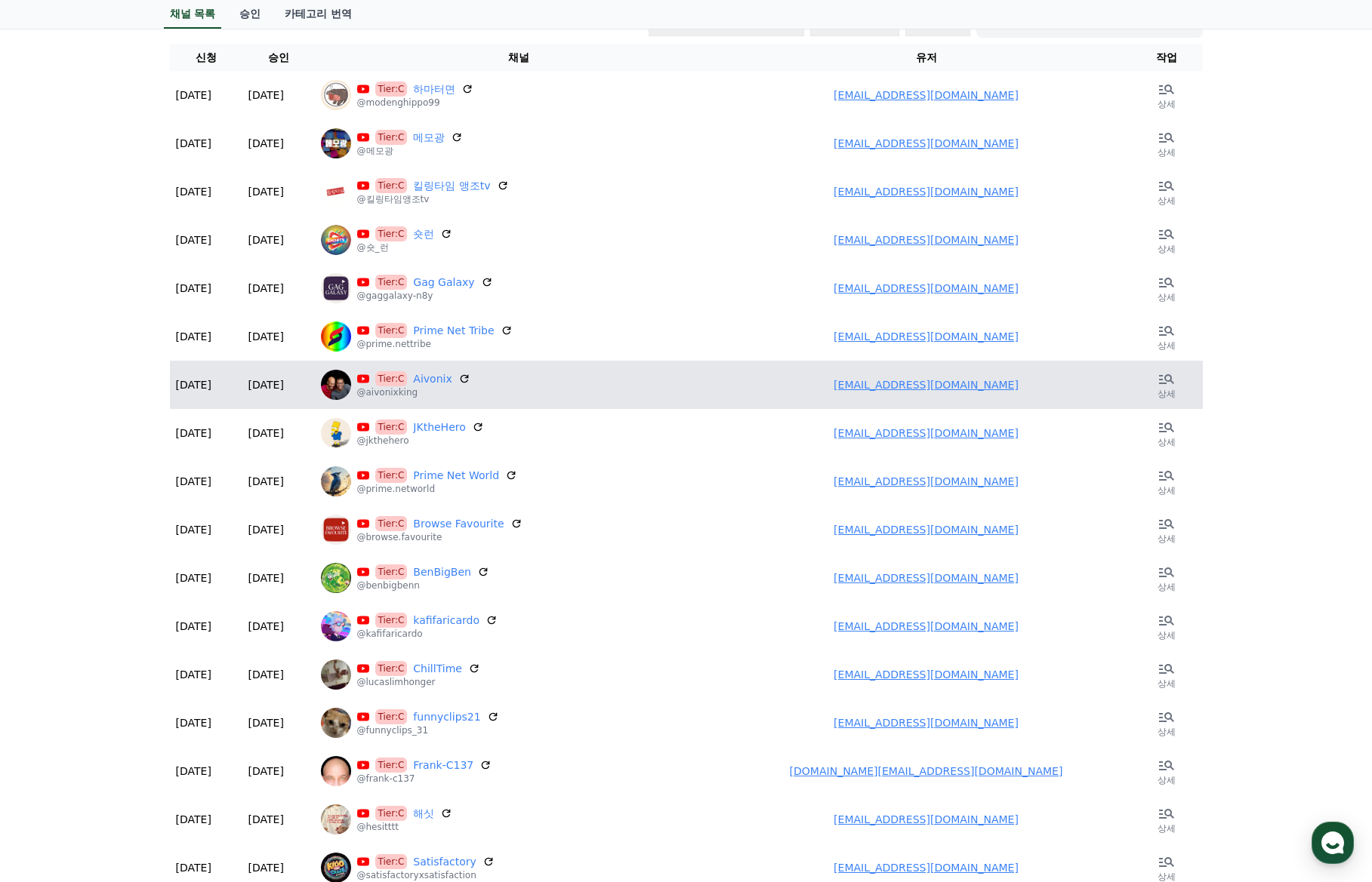
click at [897, 380] on link "Aivonixking@gmail.com" at bounding box center [925, 384] width 185 height 12
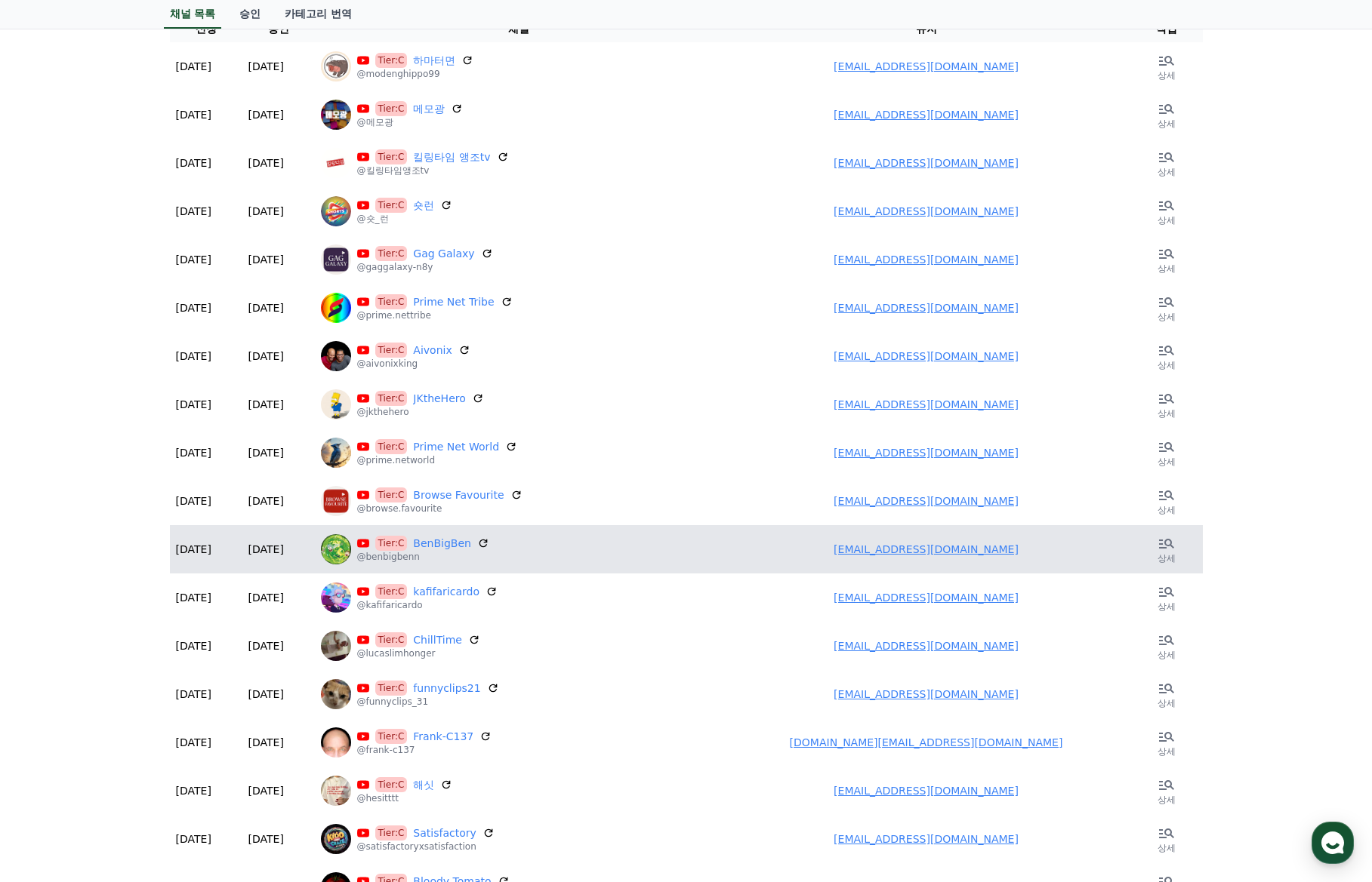
scroll to position [226, 0]
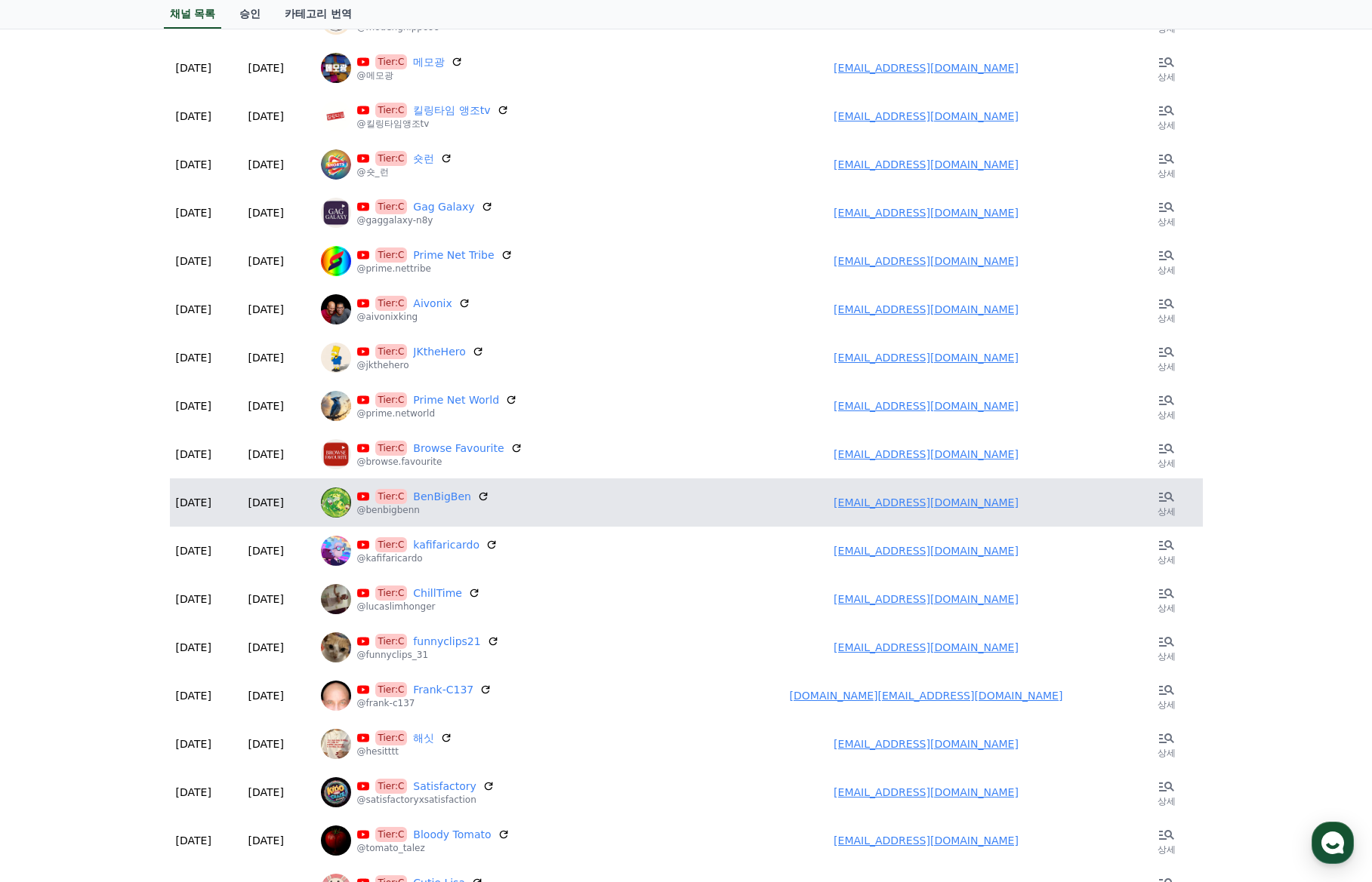
click at [895, 509] on td "bennbigbenmovies@gmail.com" at bounding box center [926, 503] width 408 height 48
click at [884, 497] on link "bennbigbenmovies@gmail.com" at bounding box center [925, 502] width 185 height 12
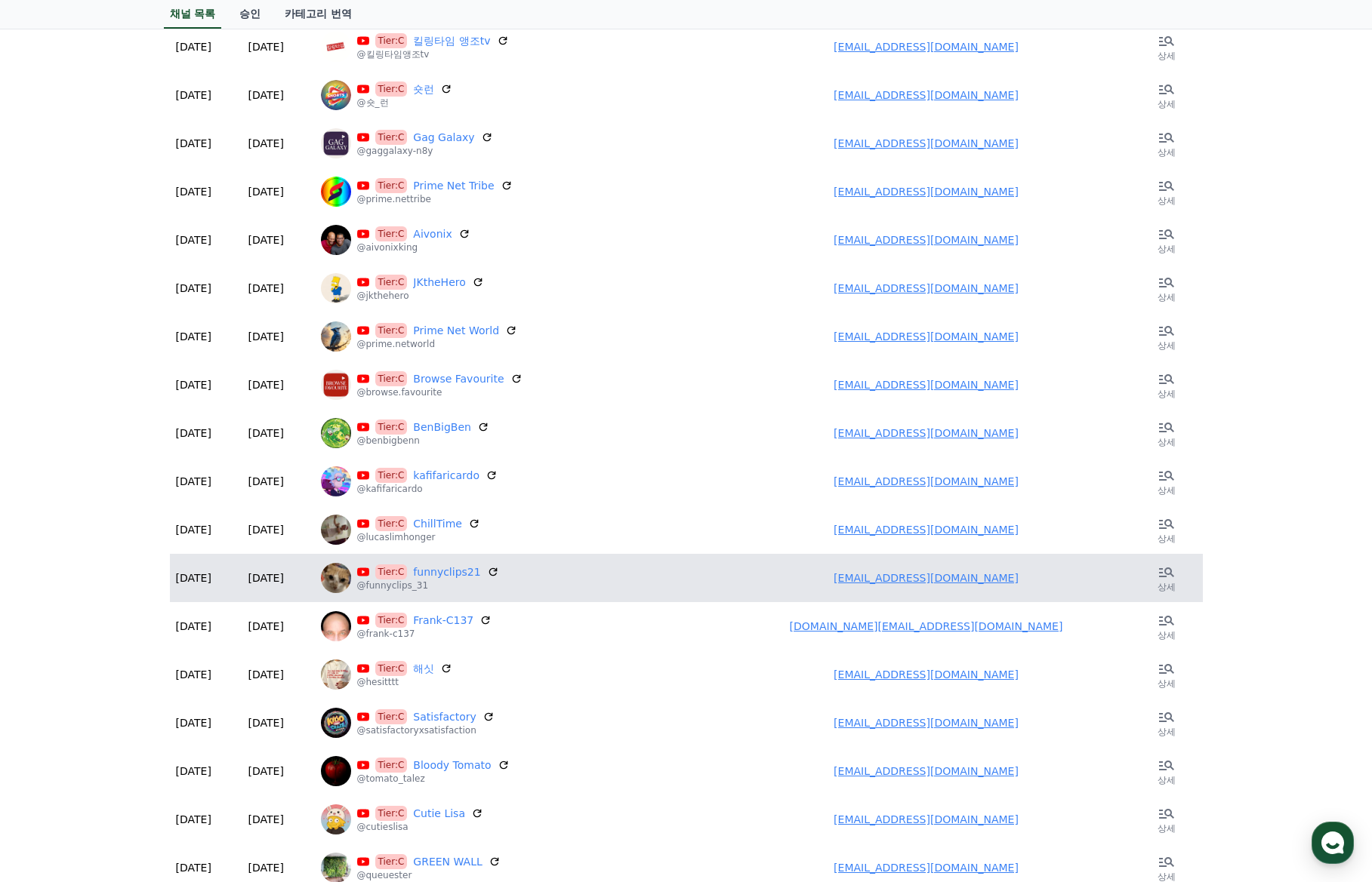
scroll to position [301, 0]
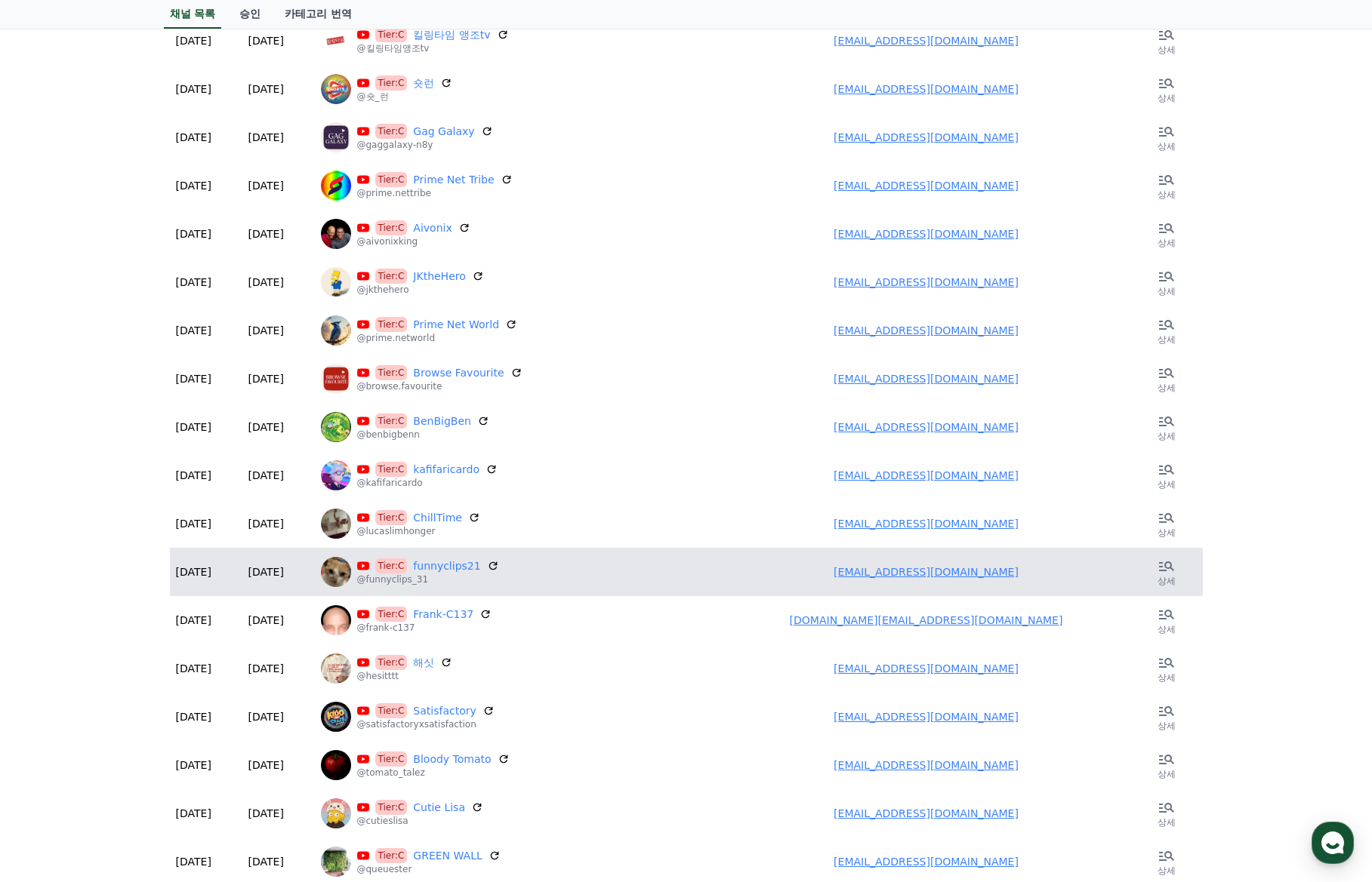
click at [903, 572] on link "saed1312200@gmail.com" at bounding box center [925, 572] width 185 height 12
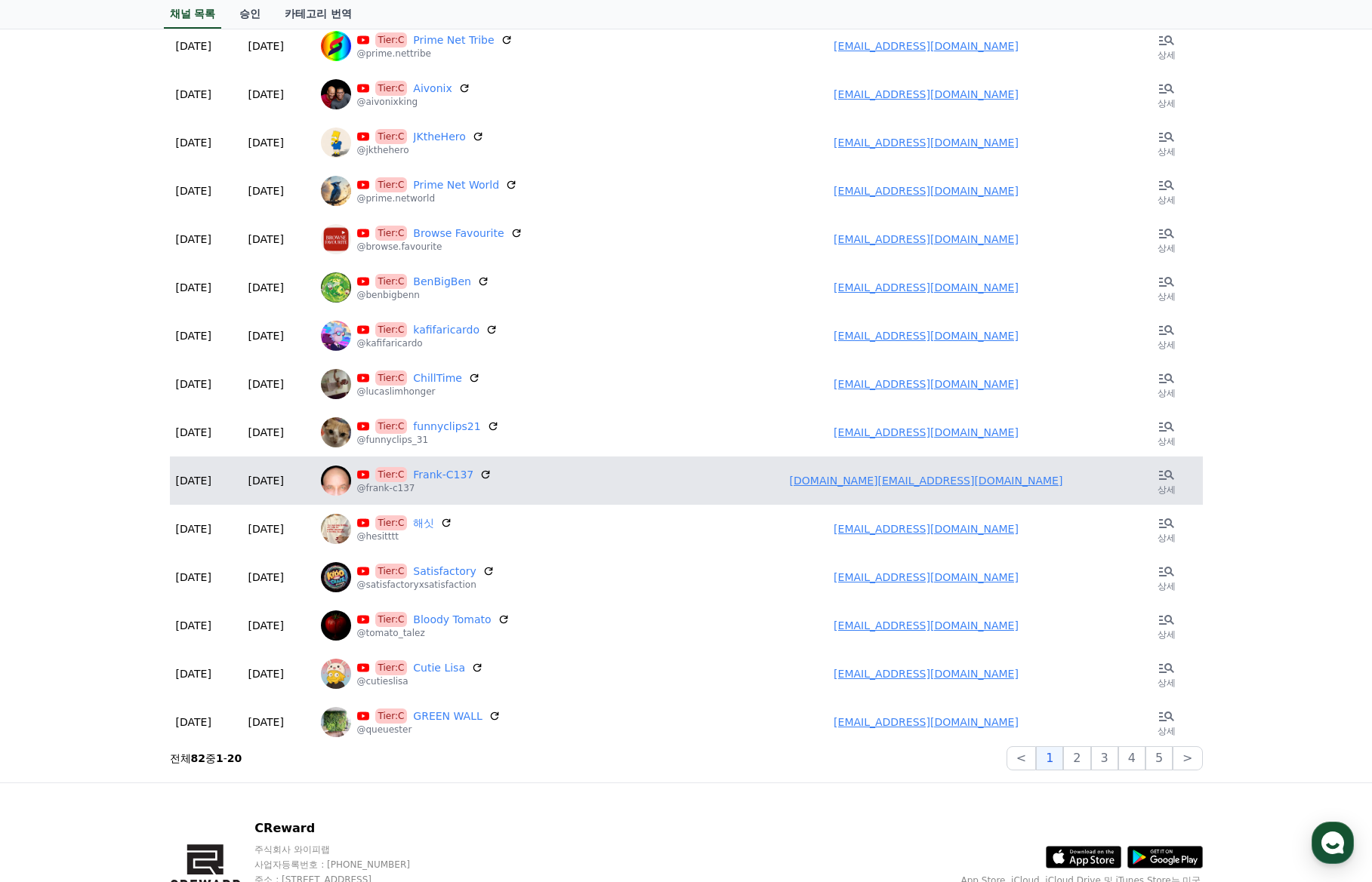
scroll to position [453, 0]
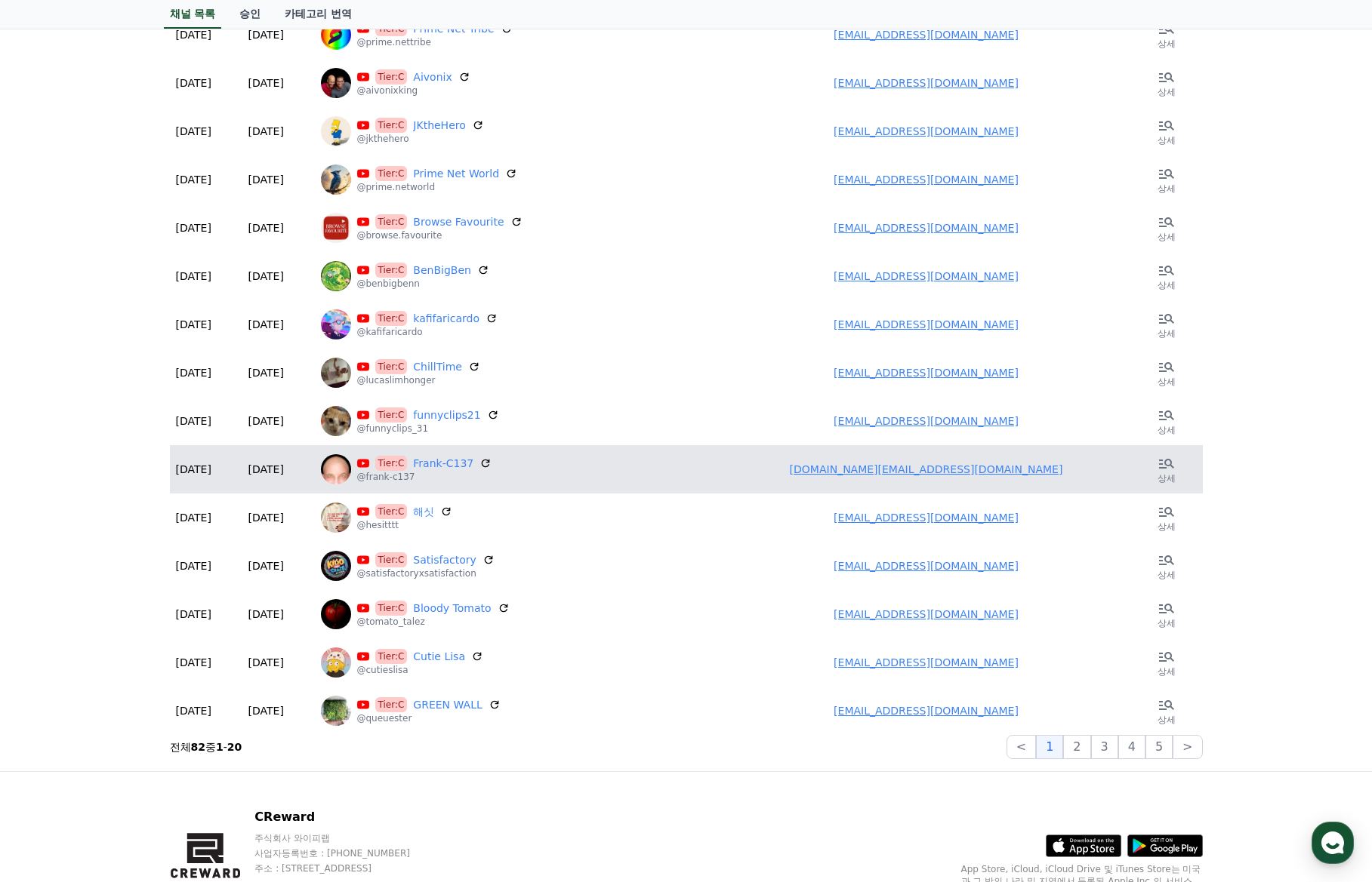
click at [888, 469] on link "ancora.gh@gmail.com" at bounding box center [925, 469] width 273 height 12
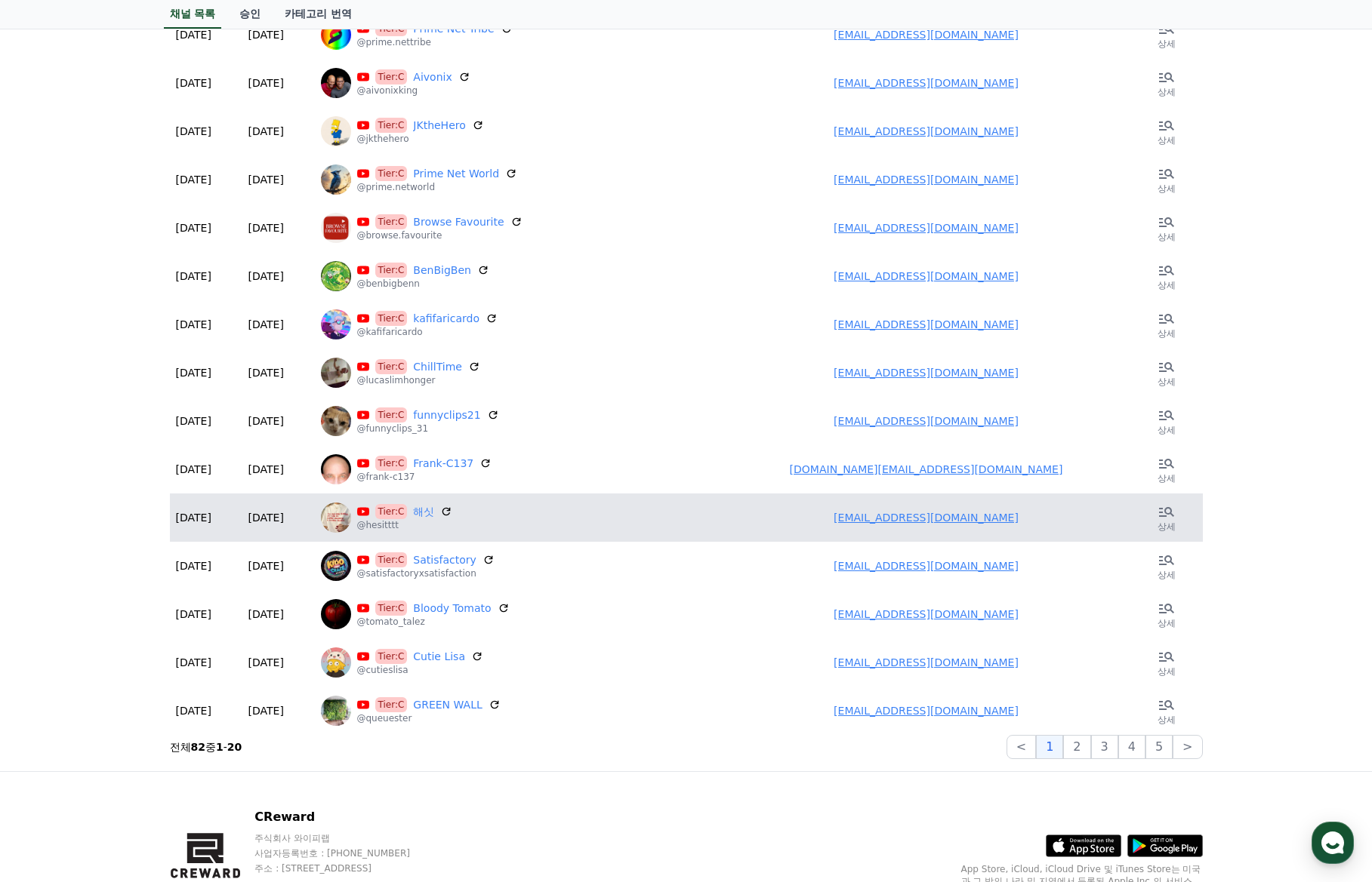
click at [909, 517] on link "hesitttt@gmail.com" at bounding box center [925, 517] width 185 height 12
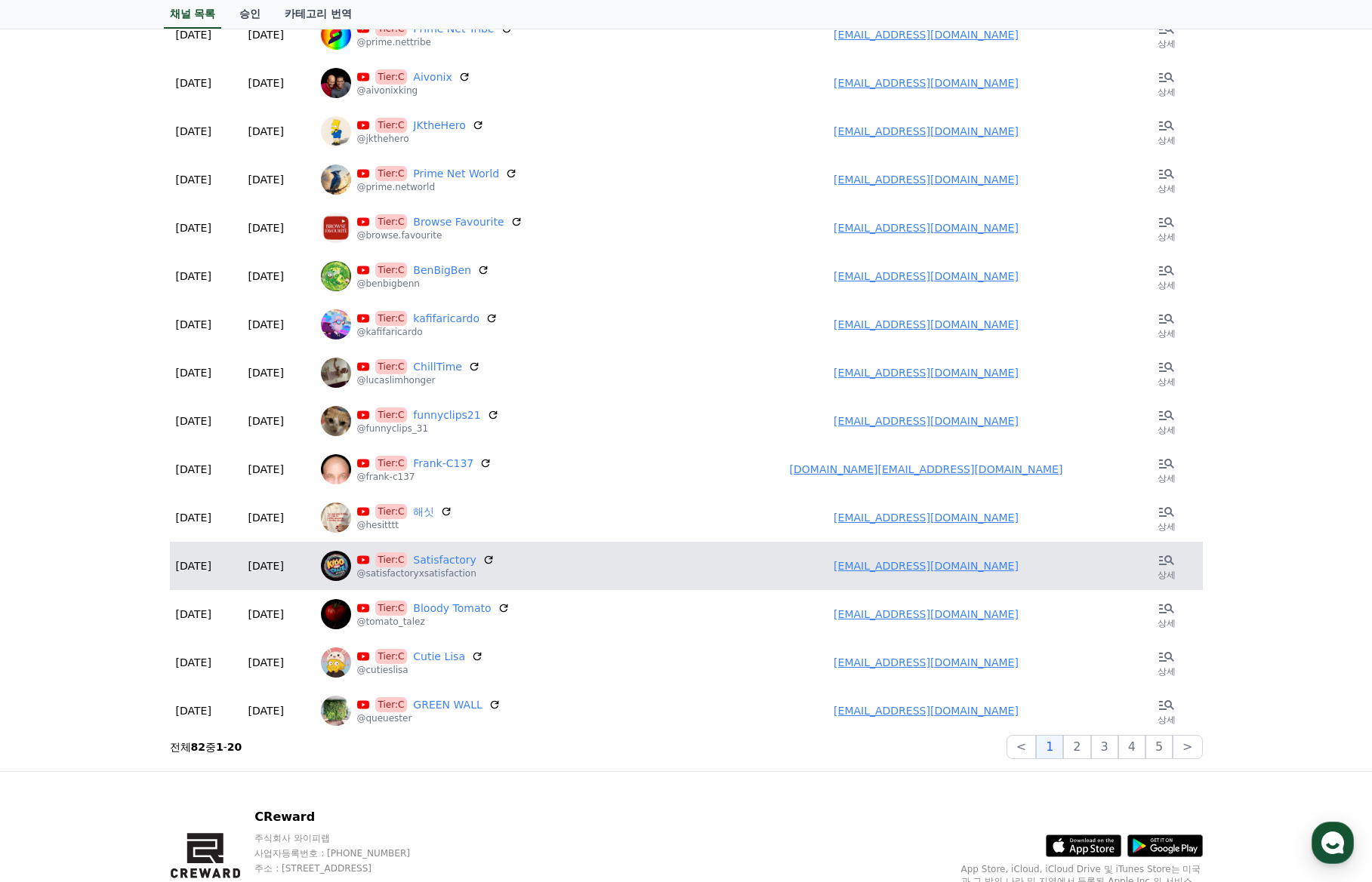
click at [891, 566] on link "farhanmemon3031@gmail.com" at bounding box center [925, 565] width 185 height 12
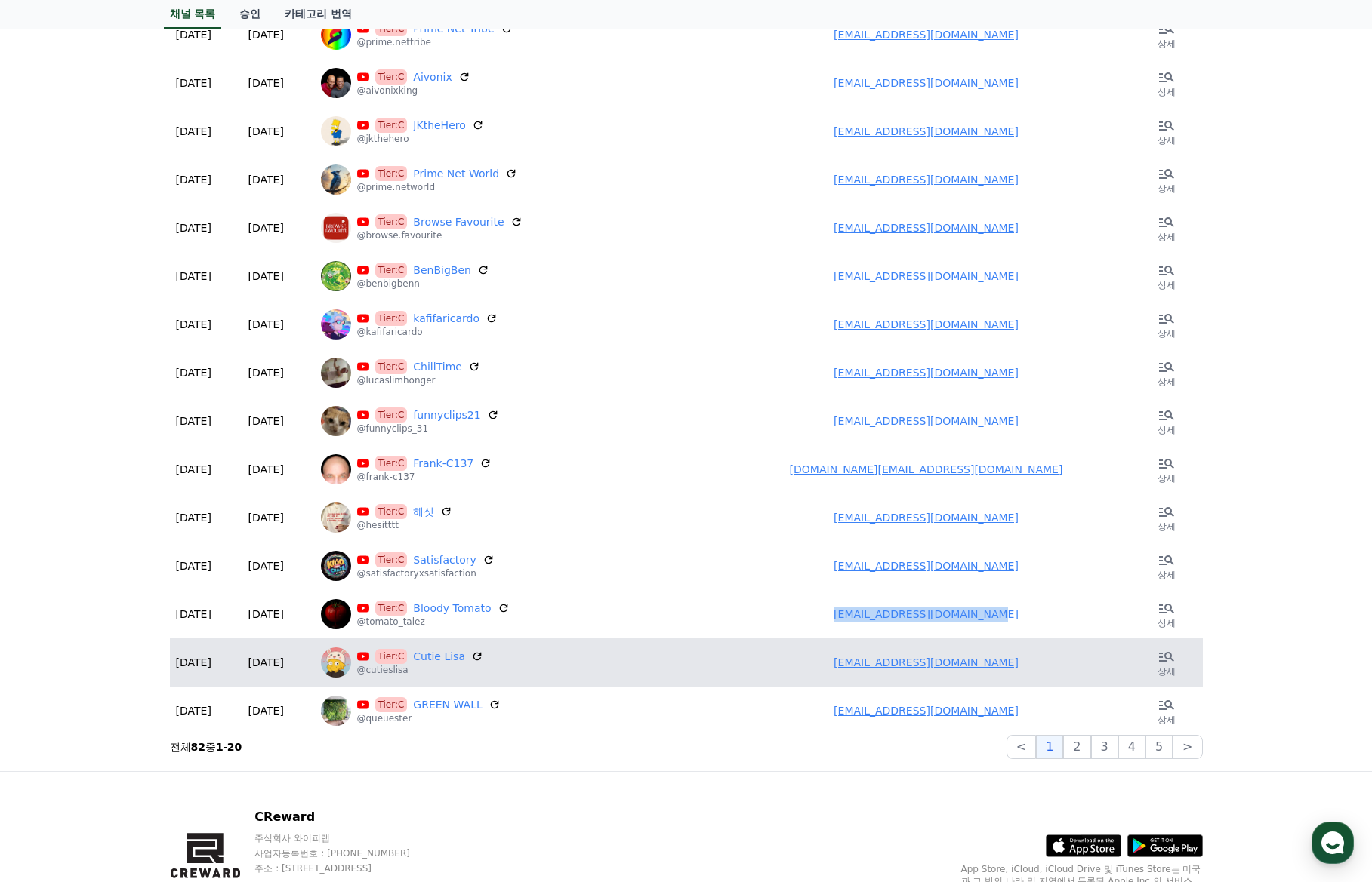
drag, startPoint x: 860, startPoint y: 608, endPoint x: 625, endPoint y: 661, distance: 240.9
click at [1000, 608] on td "richdaddy.movies@gmail.com" at bounding box center [926, 615] width 408 height 48
click at [854, 666] on td "richdaddy.movies@gmail.com" at bounding box center [926, 663] width 408 height 48
click at [871, 666] on link "richdaddy.movies@gmail.com" at bounding box center [925, 662] width 185 height 12
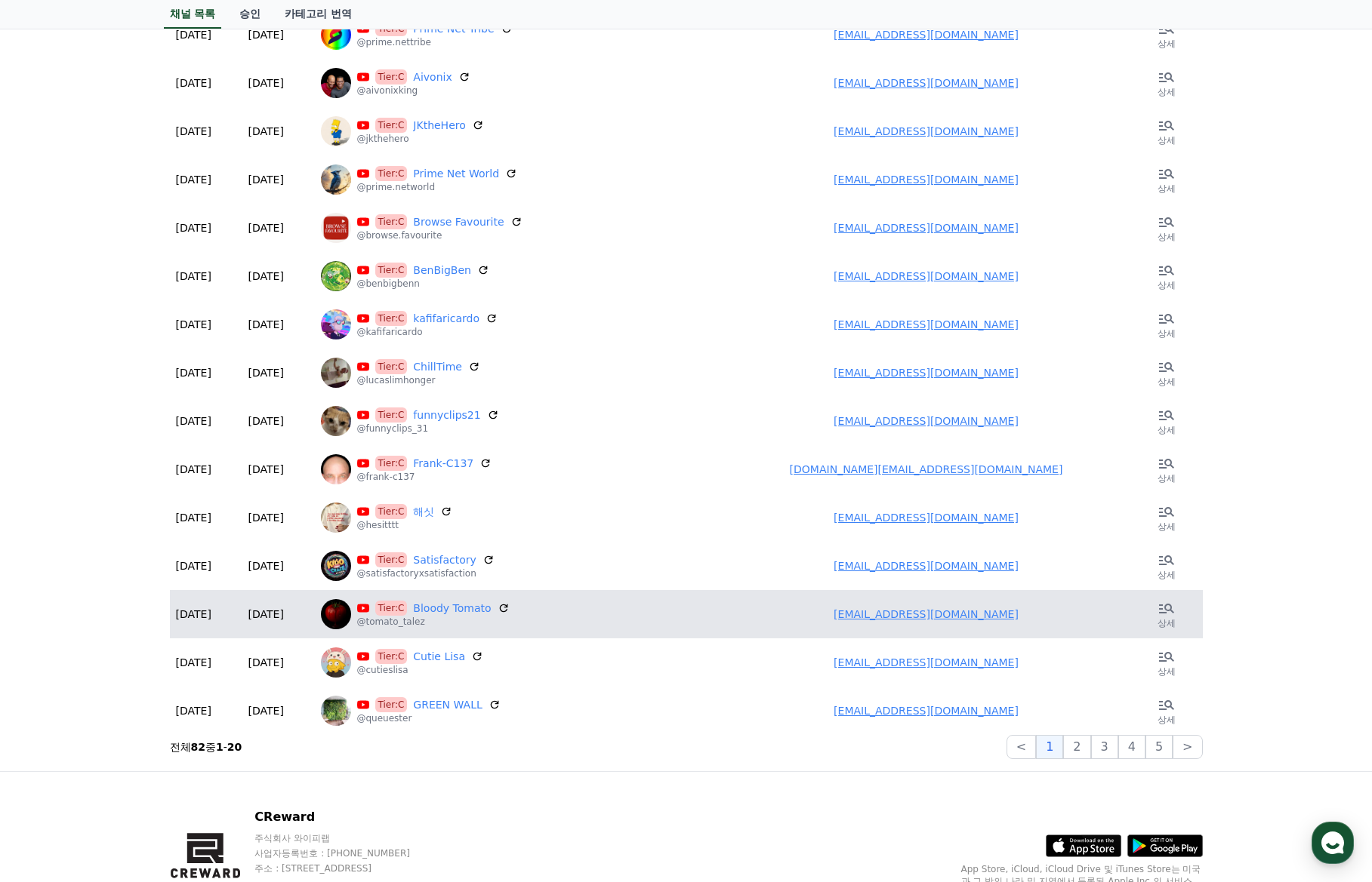
click at [929, 619] on link "richdaddy.movies@gmail.com" at bounding box center [925, 614] width 185 height 12
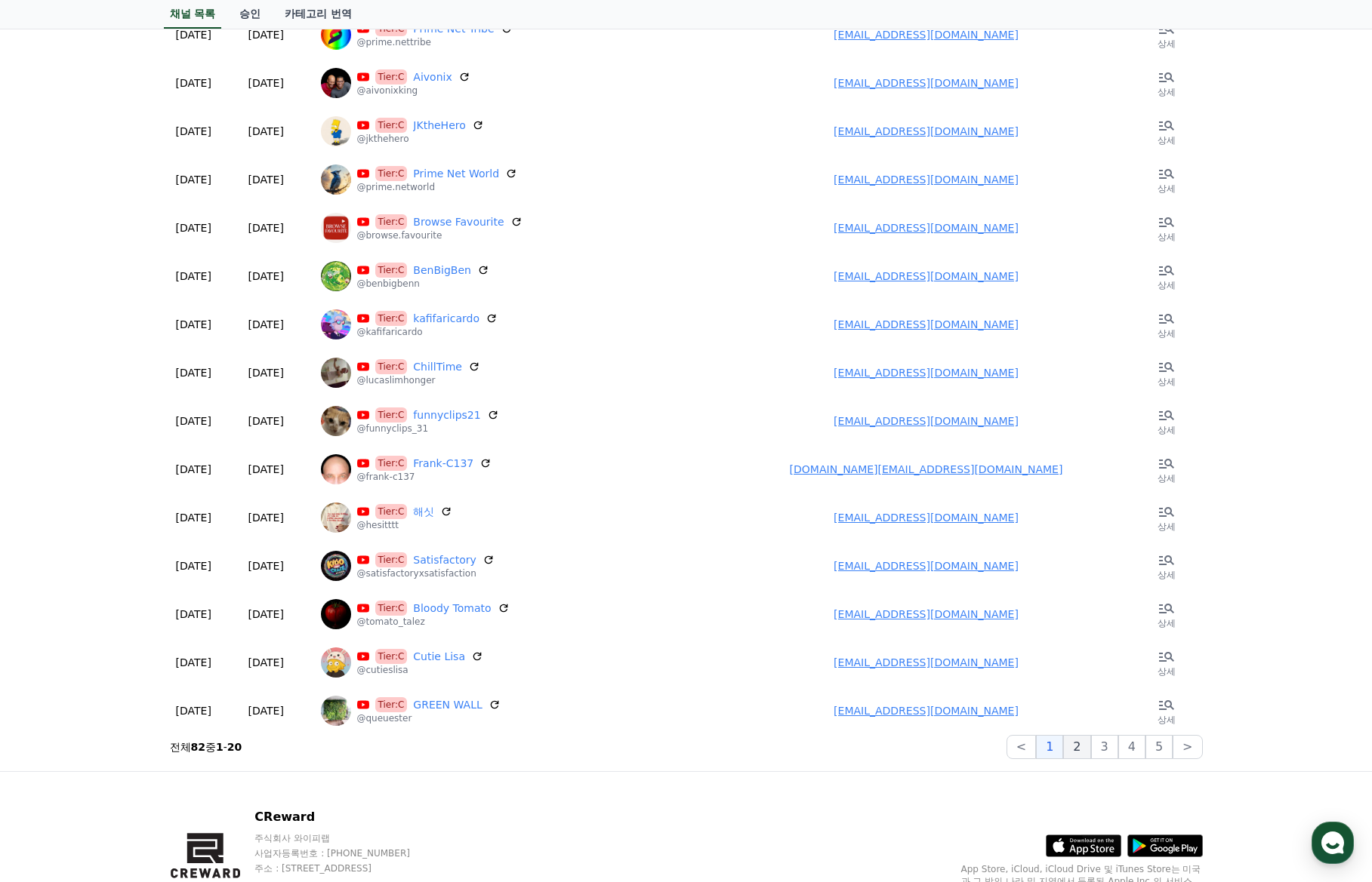
click at [1078, 752] on button "2" at bounding box center [1077, 747] width 27 height 24
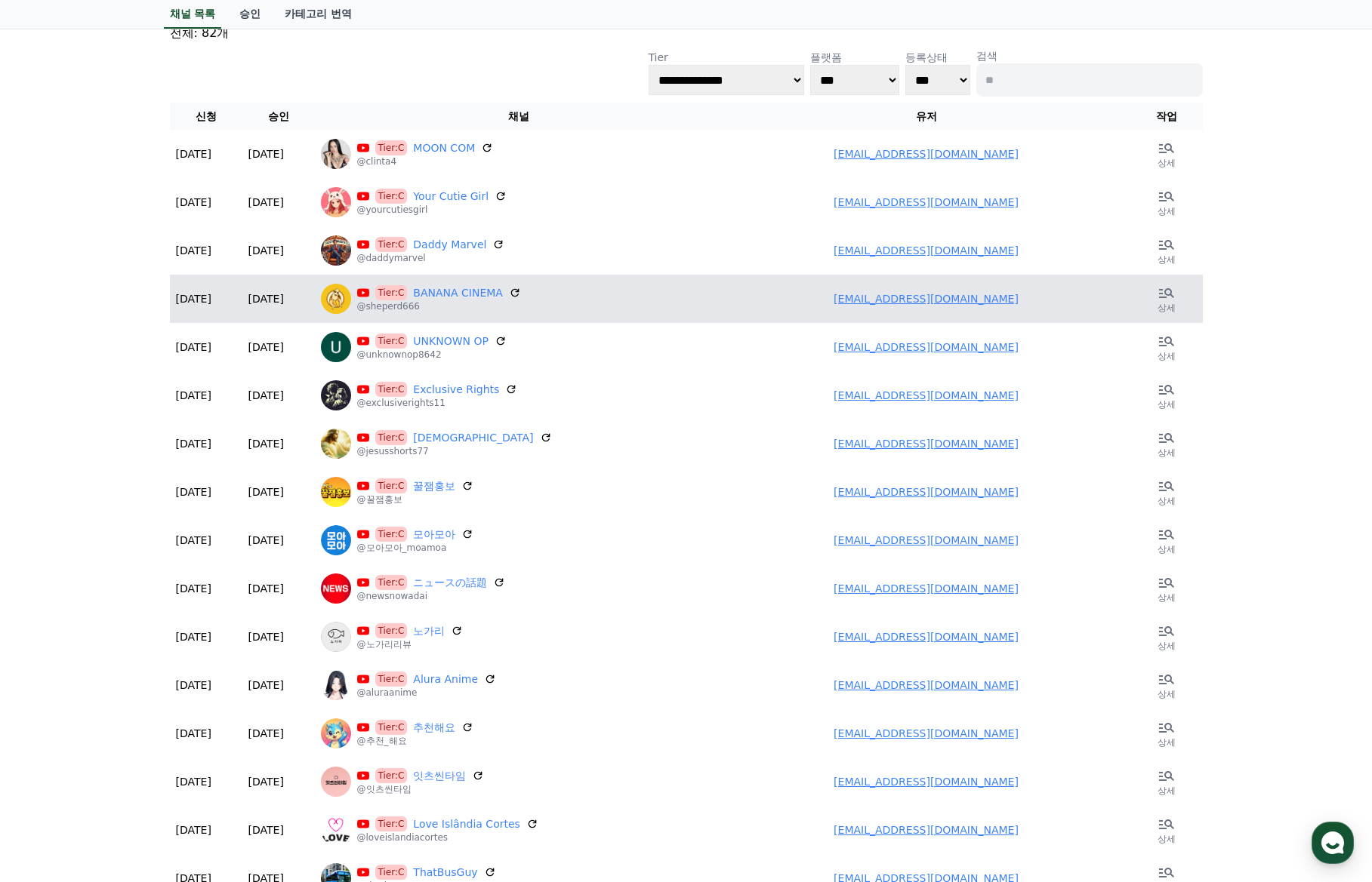
scroll to position [0, 0]
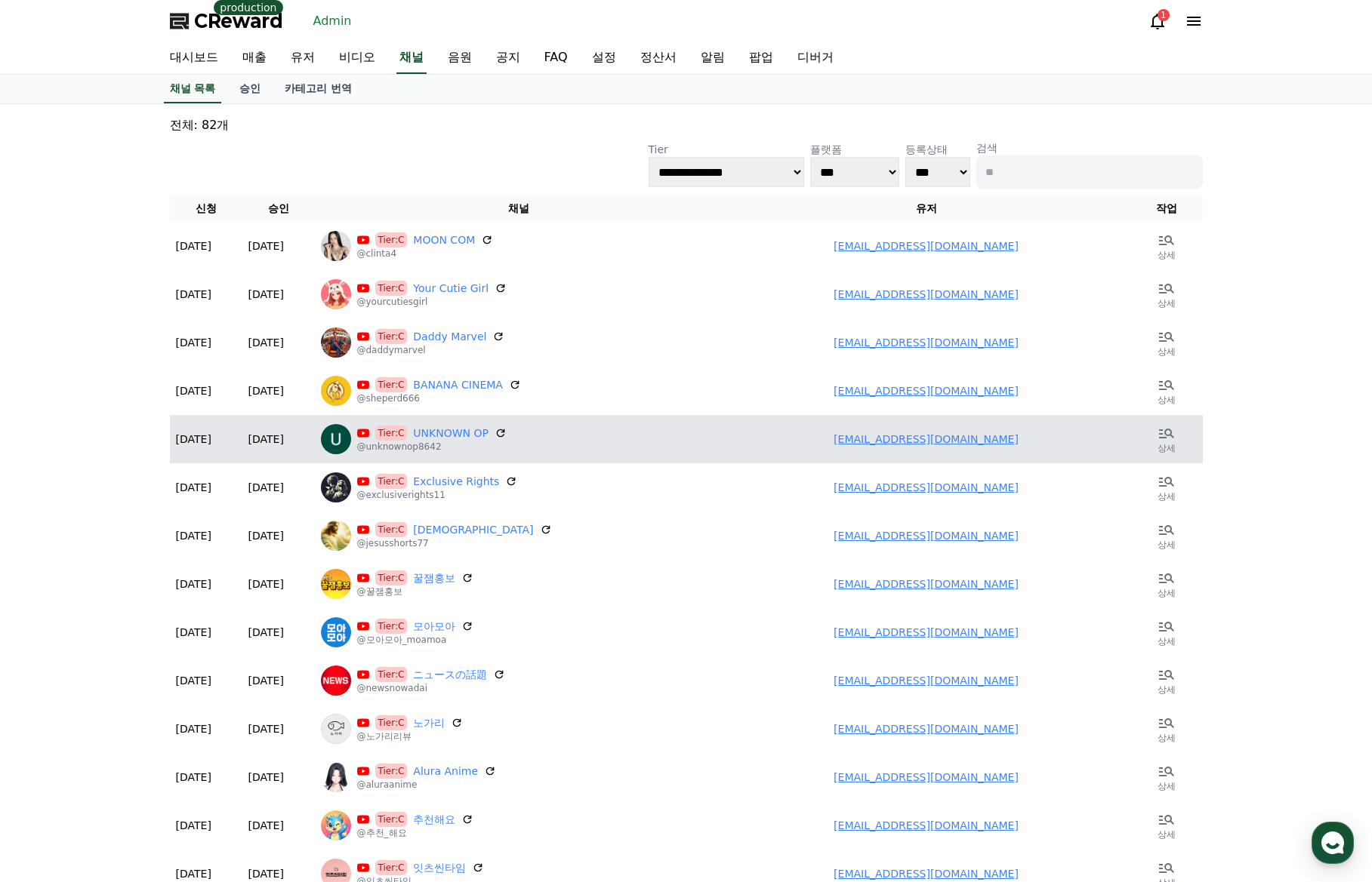
click at [906, 441] on link "u71573031@gmail.com" at bounding box center [925, 438] width 185 height 12
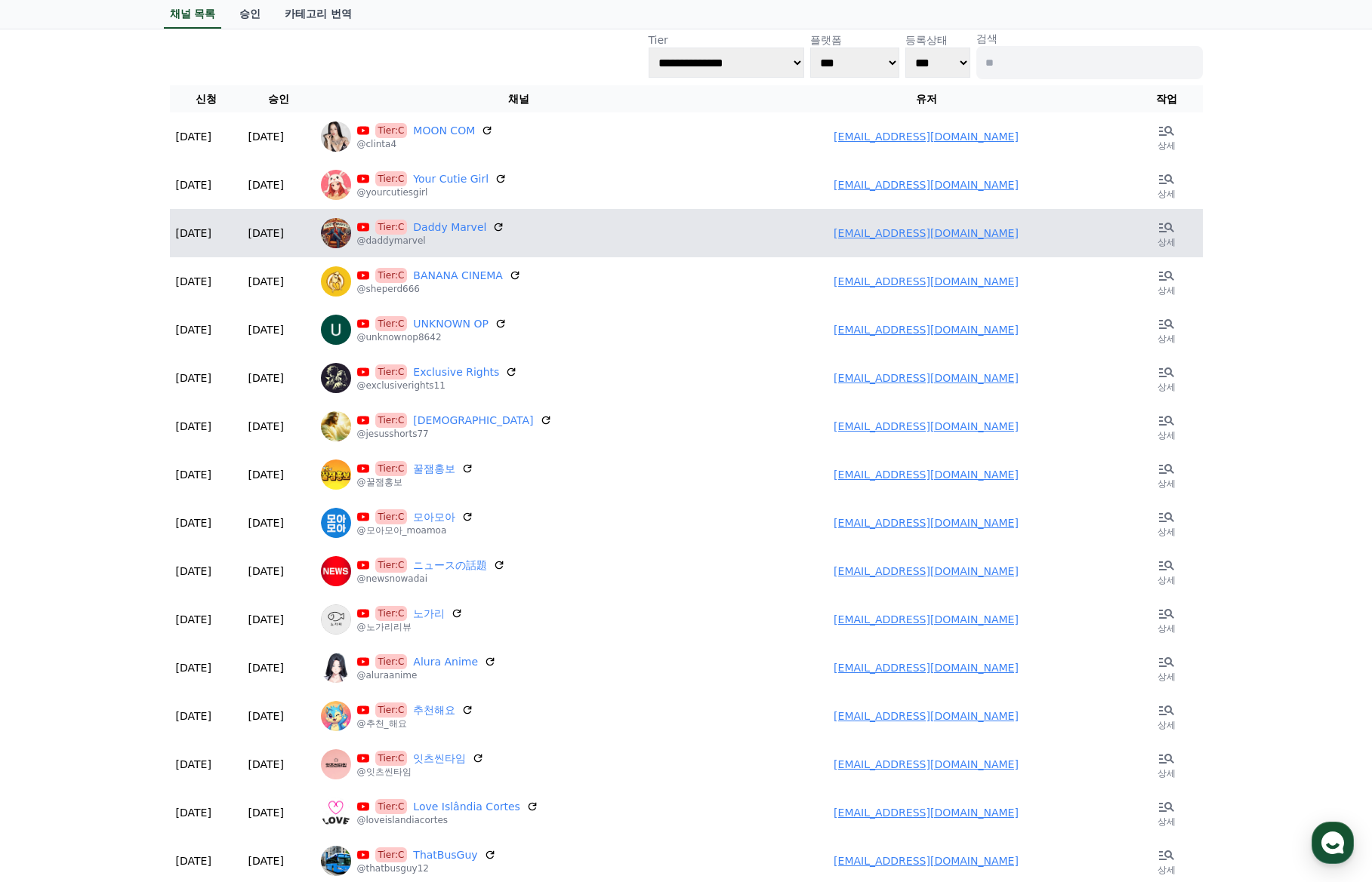
scroll to position [107, 0]
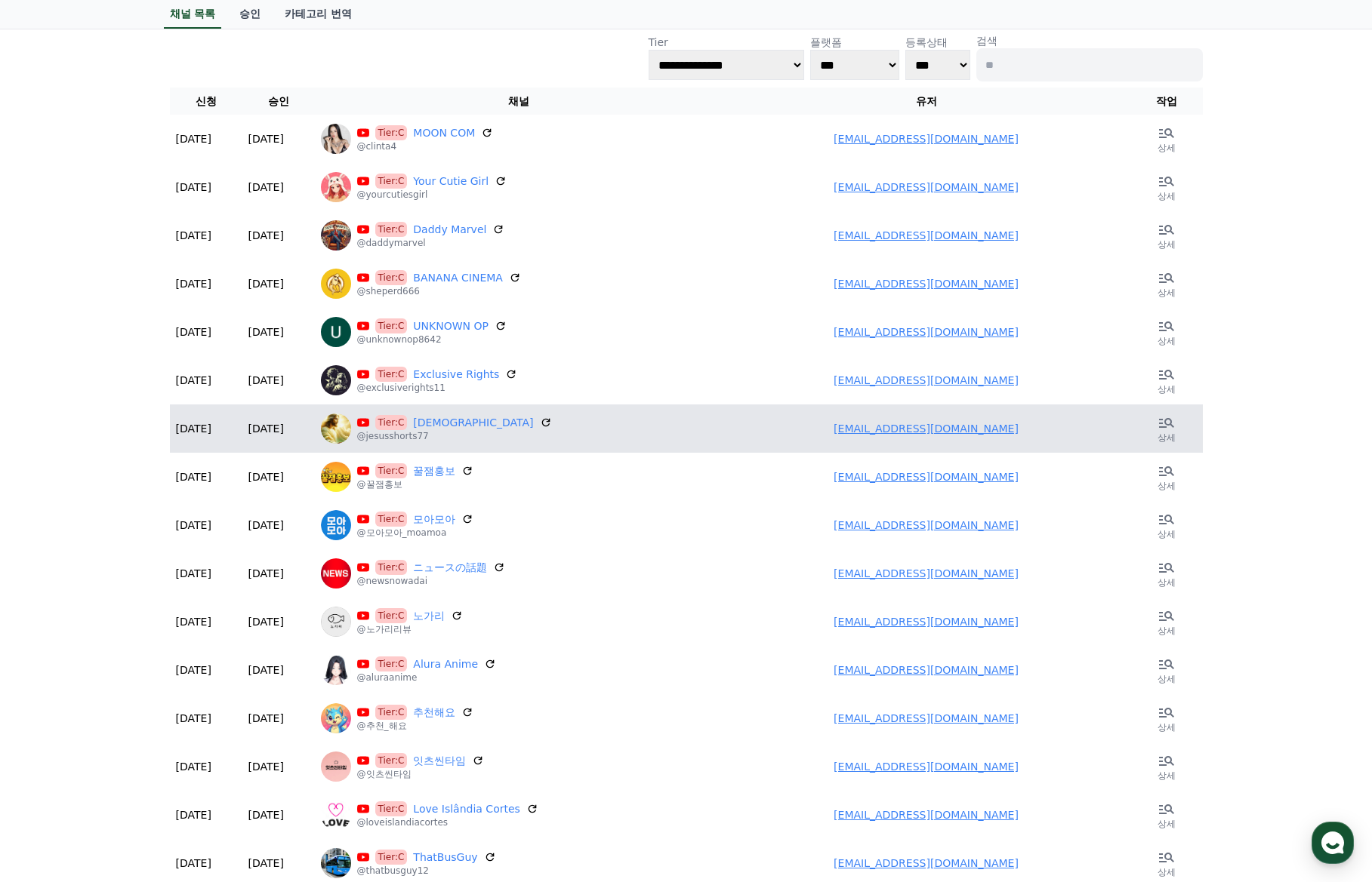
click at [905, 434] on link "stansixacc@gmail.com" at bounding box center [925, 428] width 185 height 12
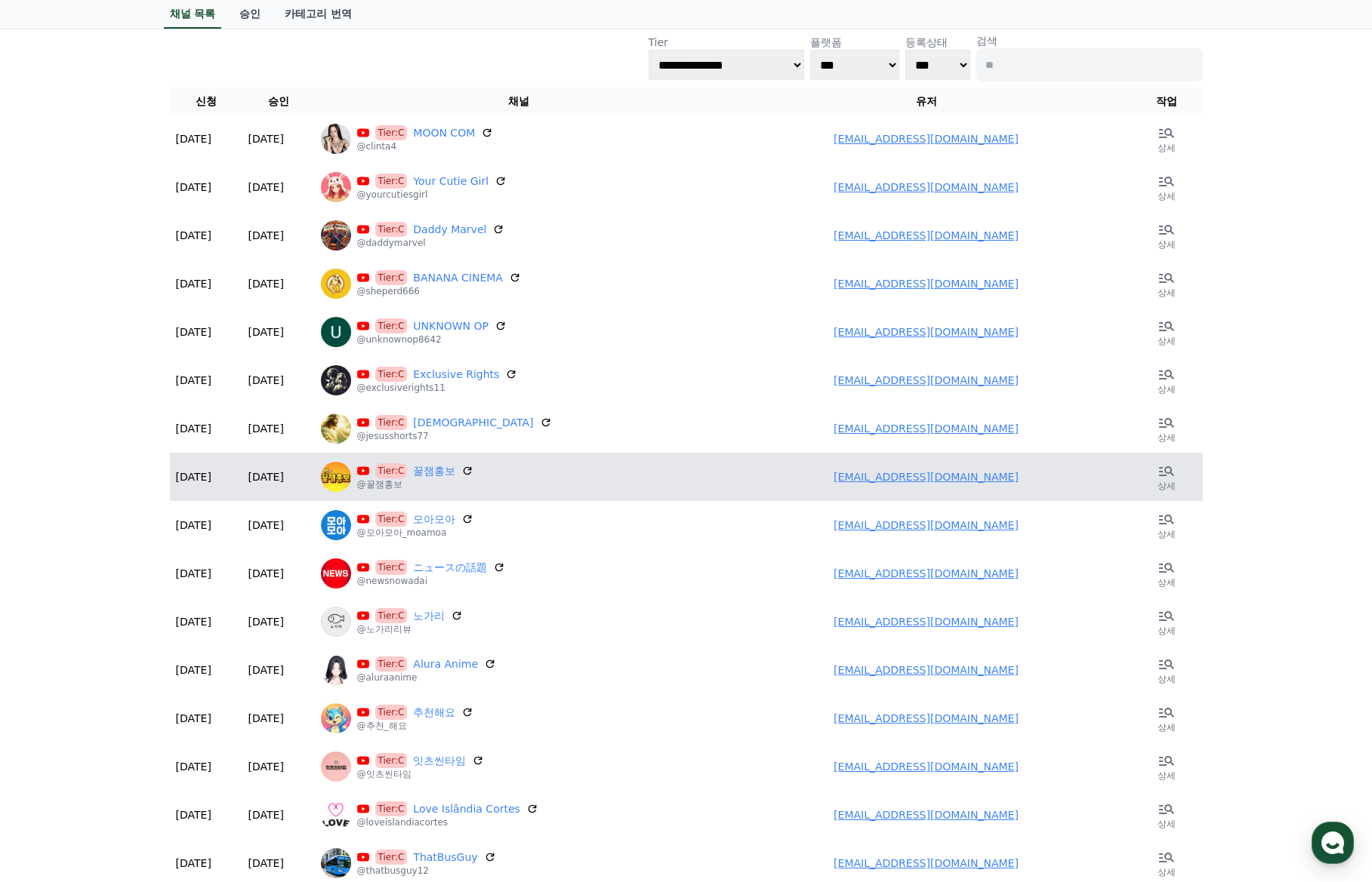
click at [909, 475] on link "rnrmfalsek@gmail.com" at bounding box center [925, 476] width 185 height 12
drag, startPoint x: 853, startPoint y: 460, endPoint x: 1035, endPoint y: 485, distance: 183.7
click at [1035, 485] on td "rnrmfalsek@gmail.com" at bounding box center [926, 477] width 408 height 48
copy link "rnrmfalsek@gmail.com"
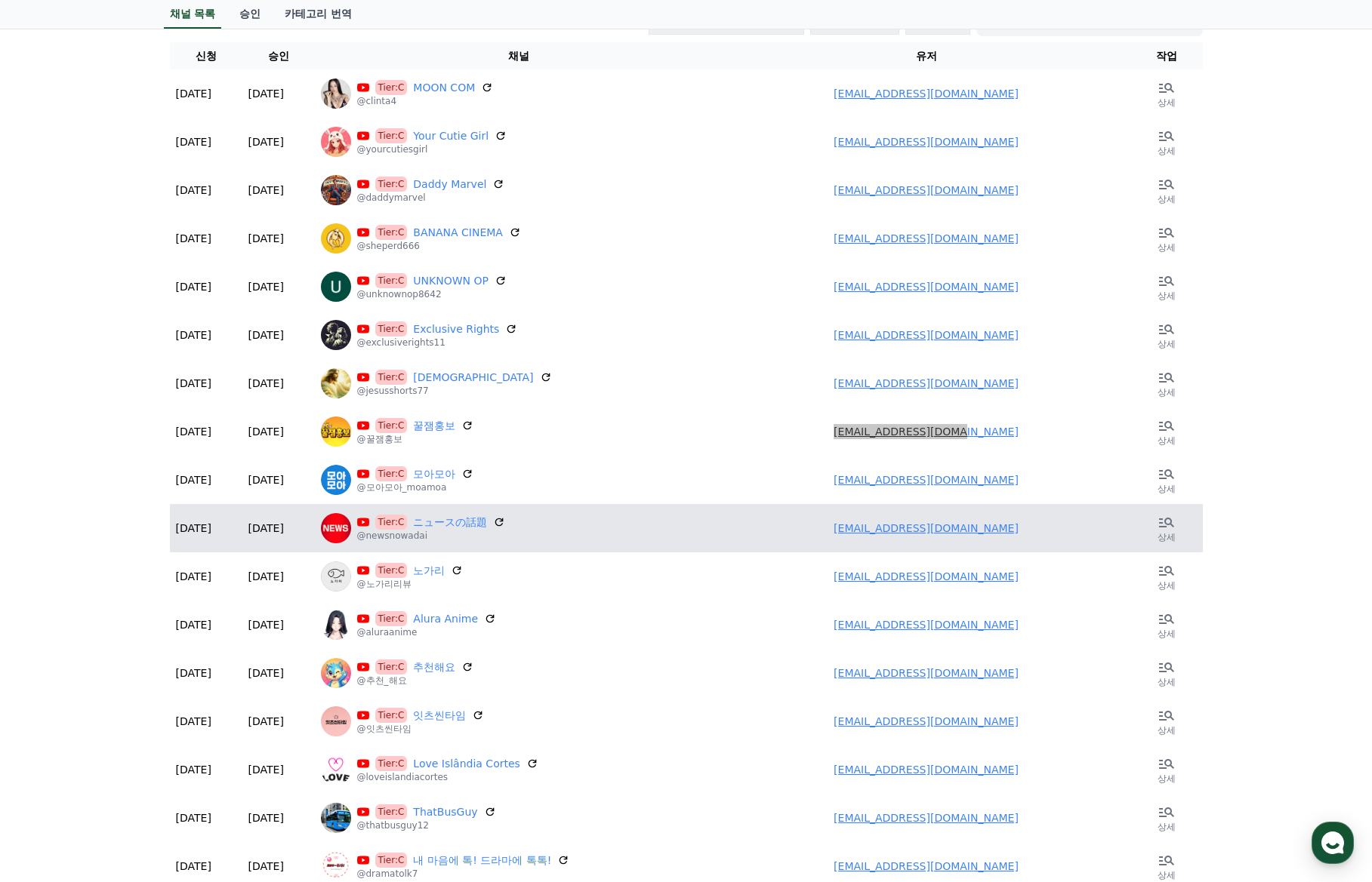
scroll to position [182, 0]
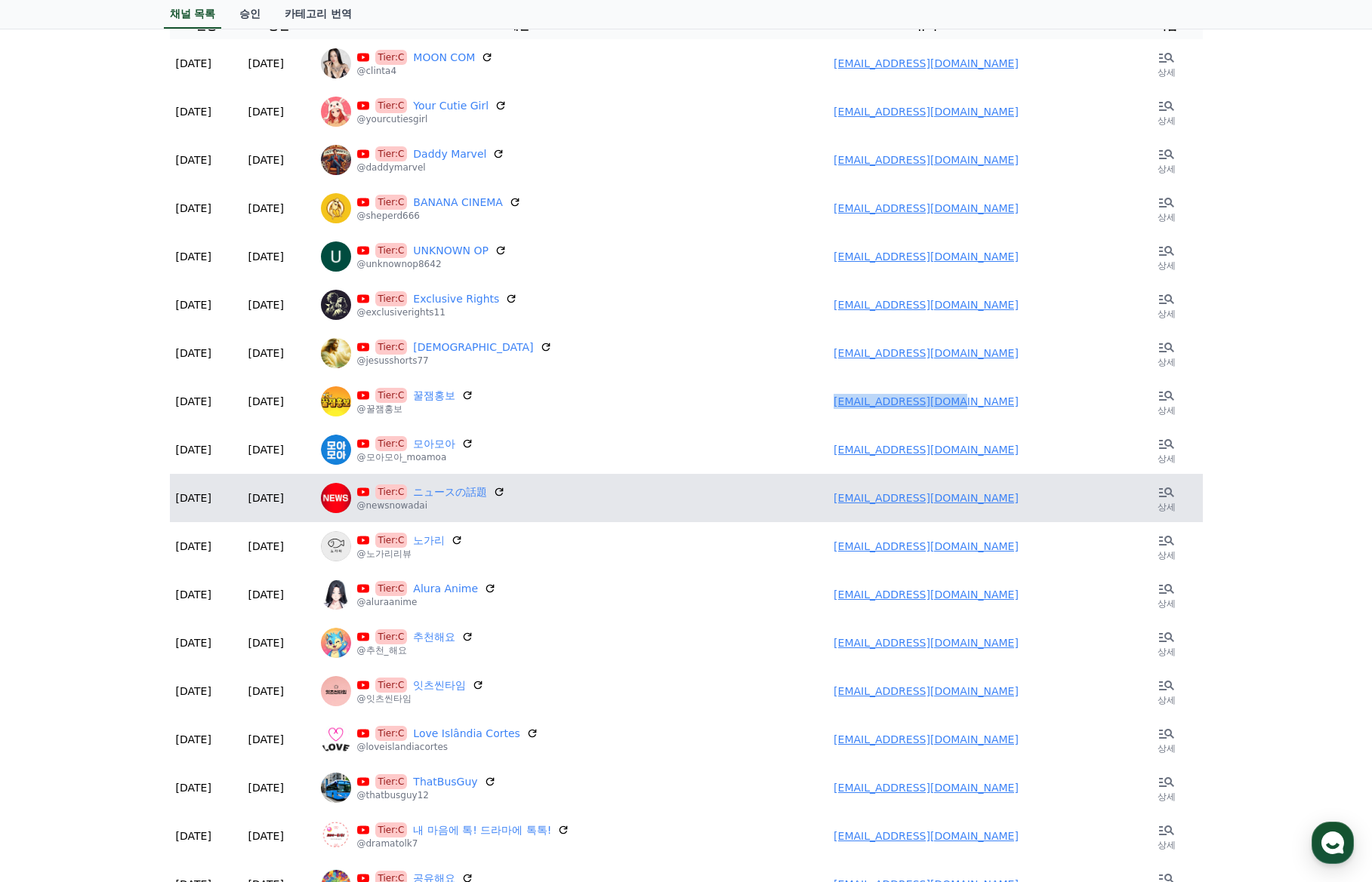
click at [919, 493] on link "taikioue0802@gmail.com" at bounding box center [925, 497] width 185 height 12
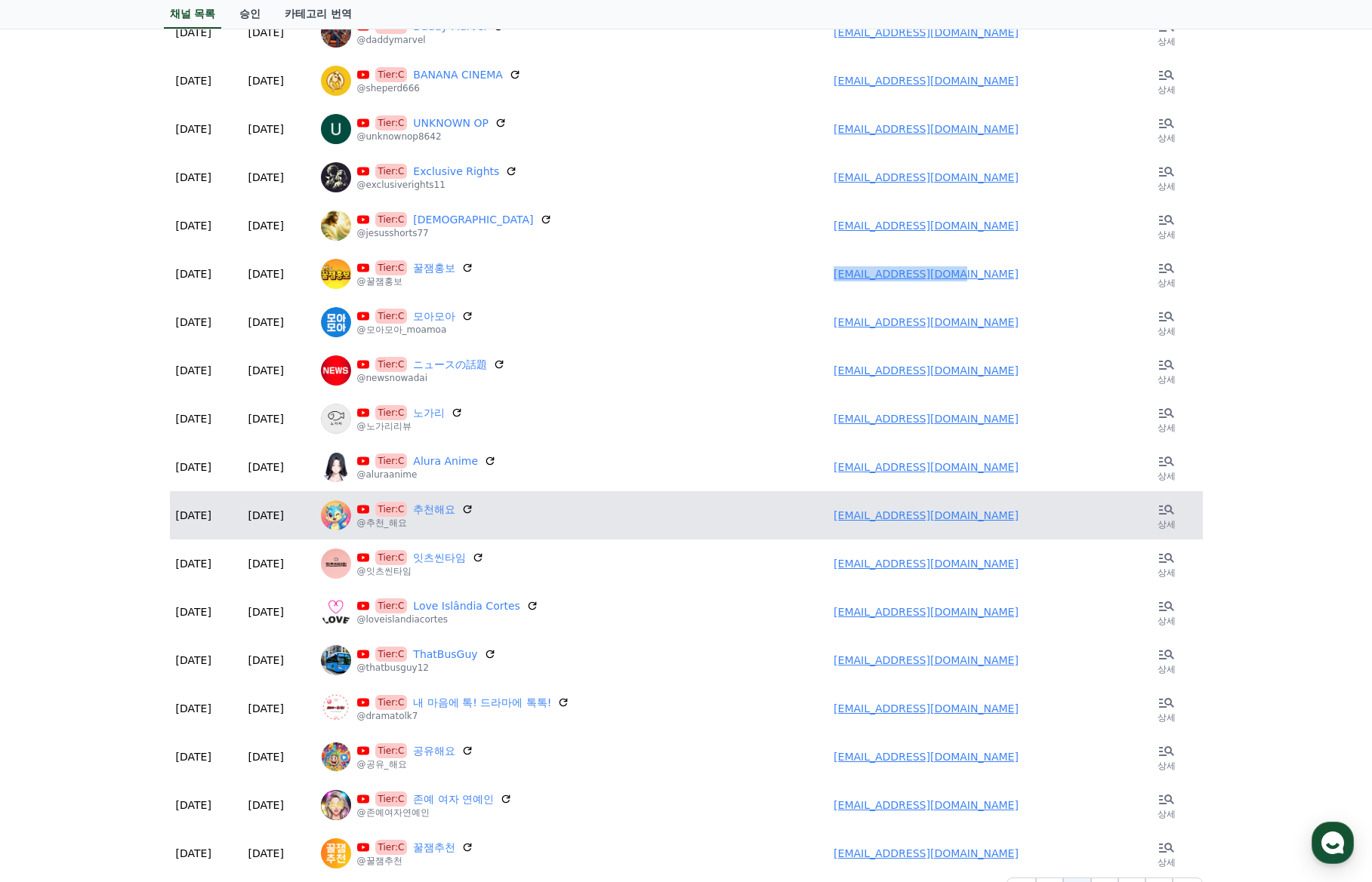
scroll to position [409, 0]
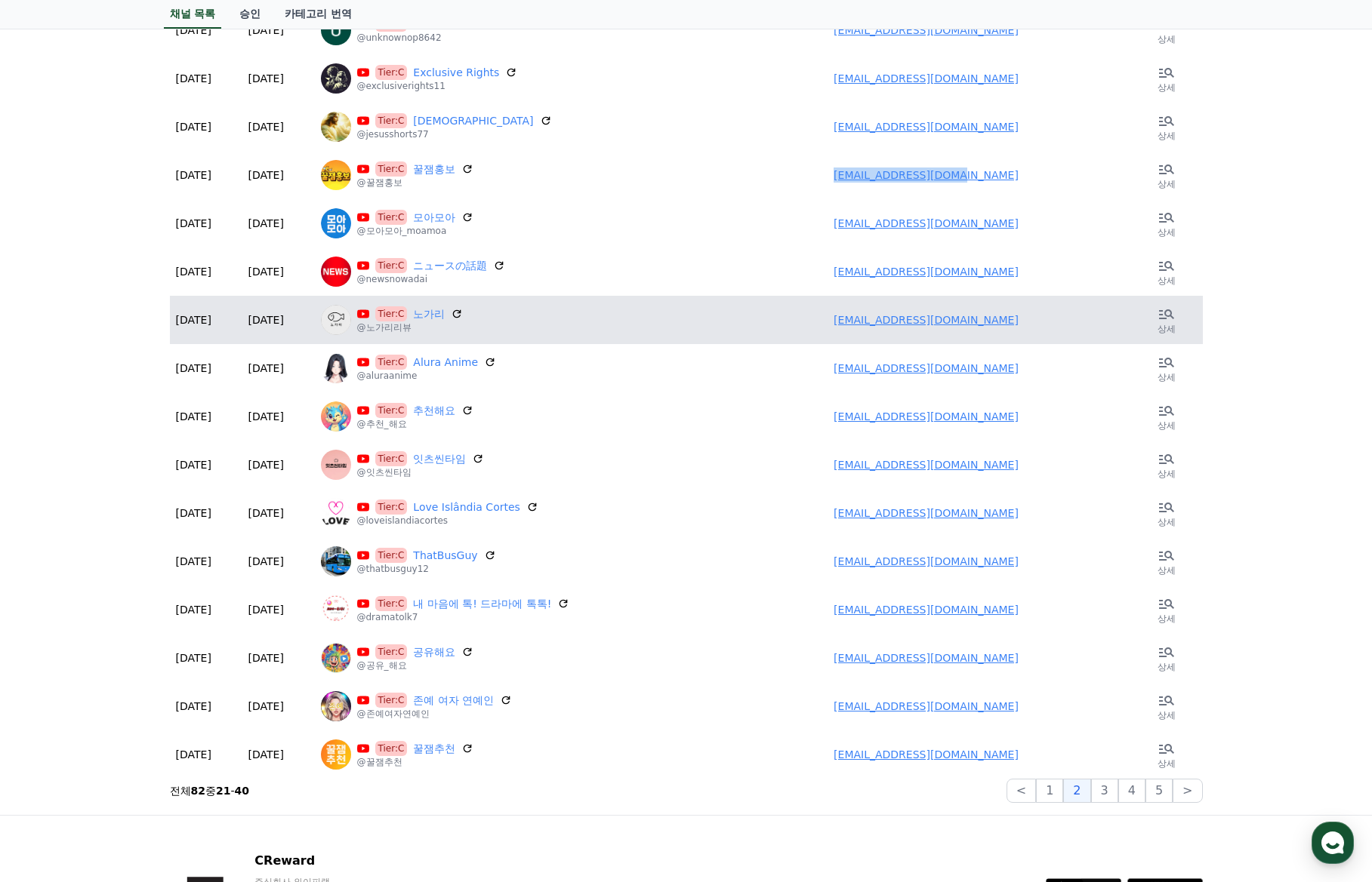
click at [897, 323] on link "zaza2007@naver.com" at bounding box center [925, 319] width 185 height 12
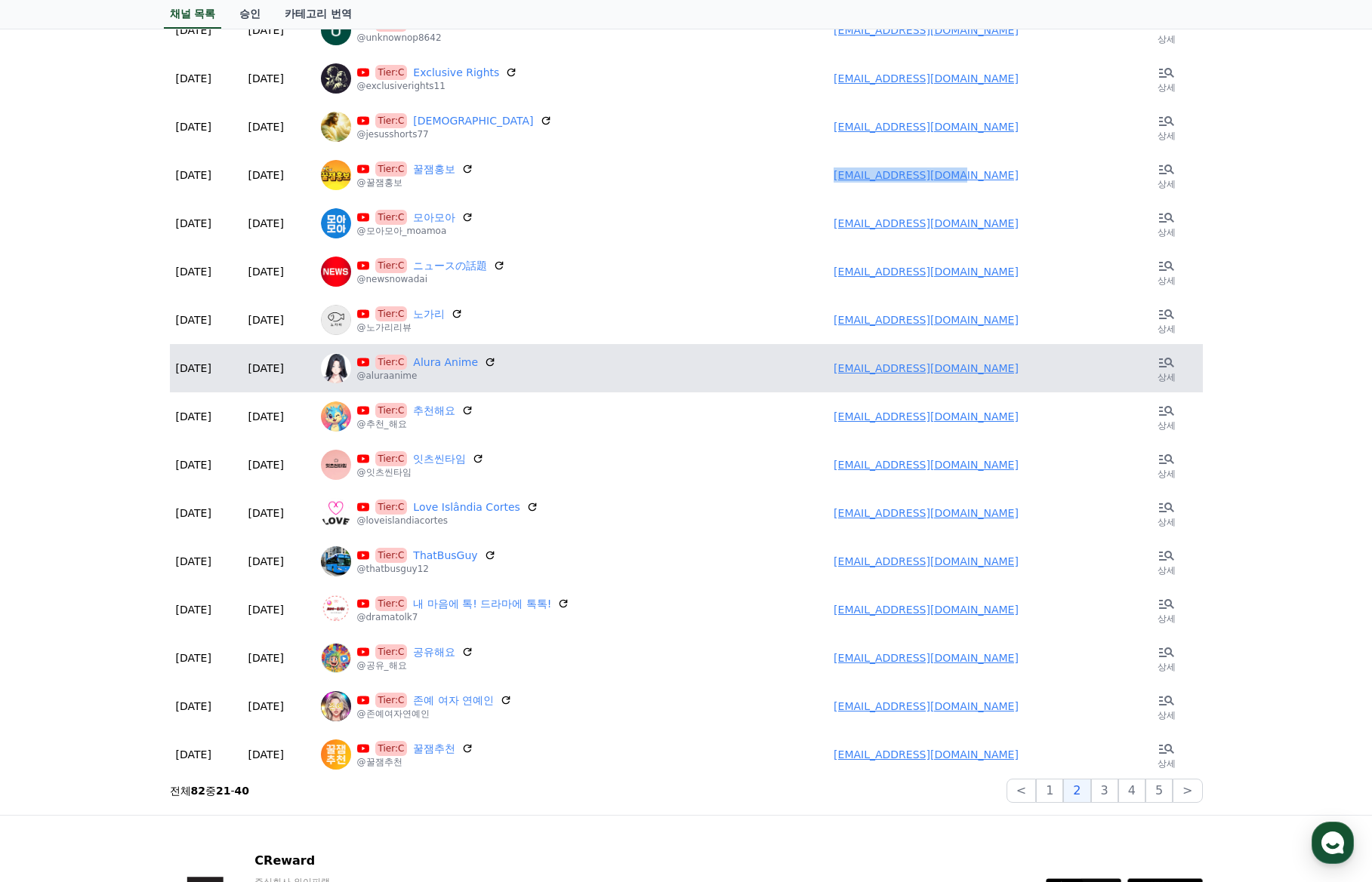
click at [930, 368] on link "muhammadsardar68713@gmail.com" at bounding box center [925, 368] width 185 height 12
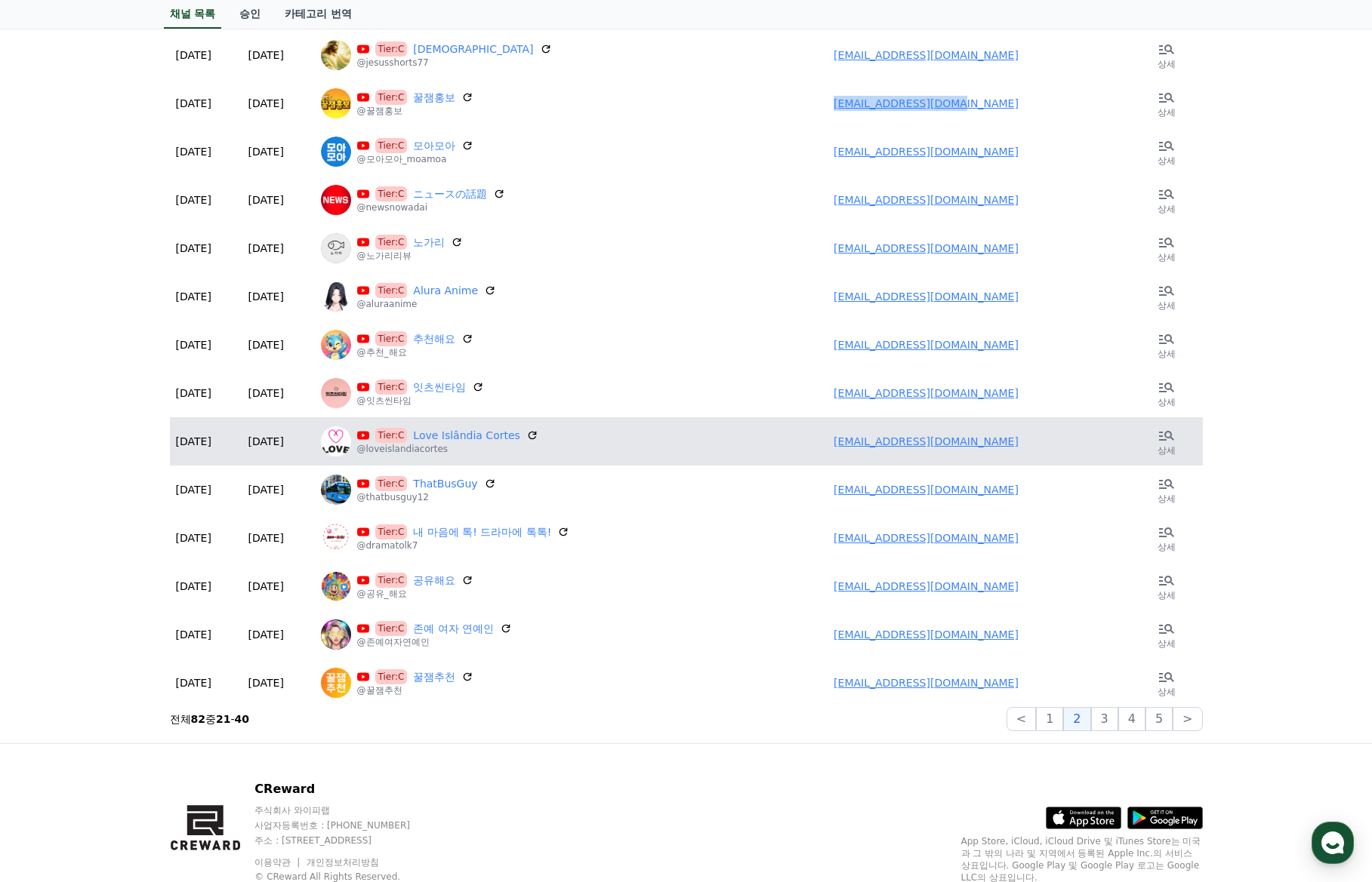
scroll to position [485, 0]
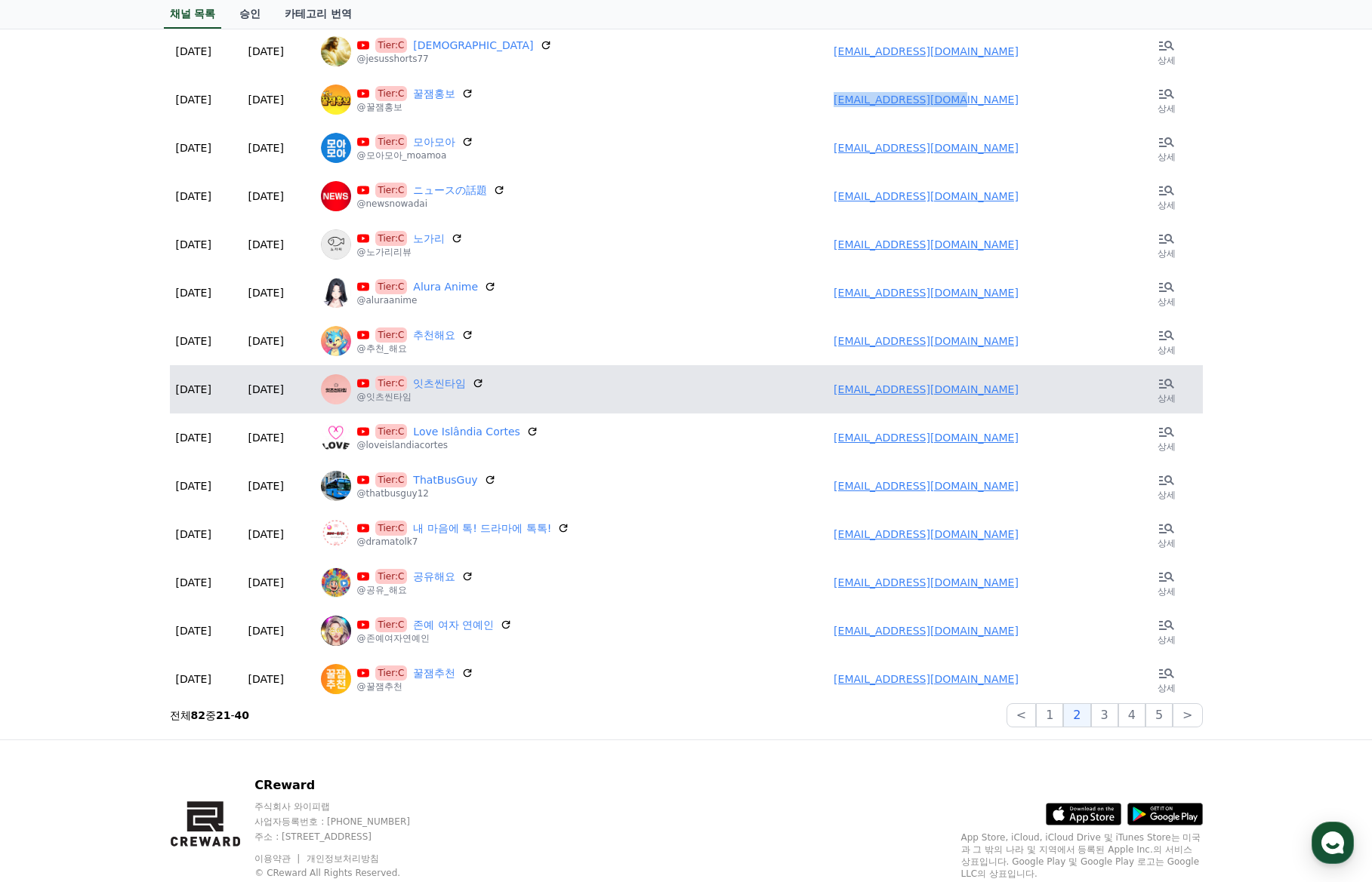
click at [901, 394] on link "sj6017@naver.com" at bounding box center [925, 389] width 185 height 12
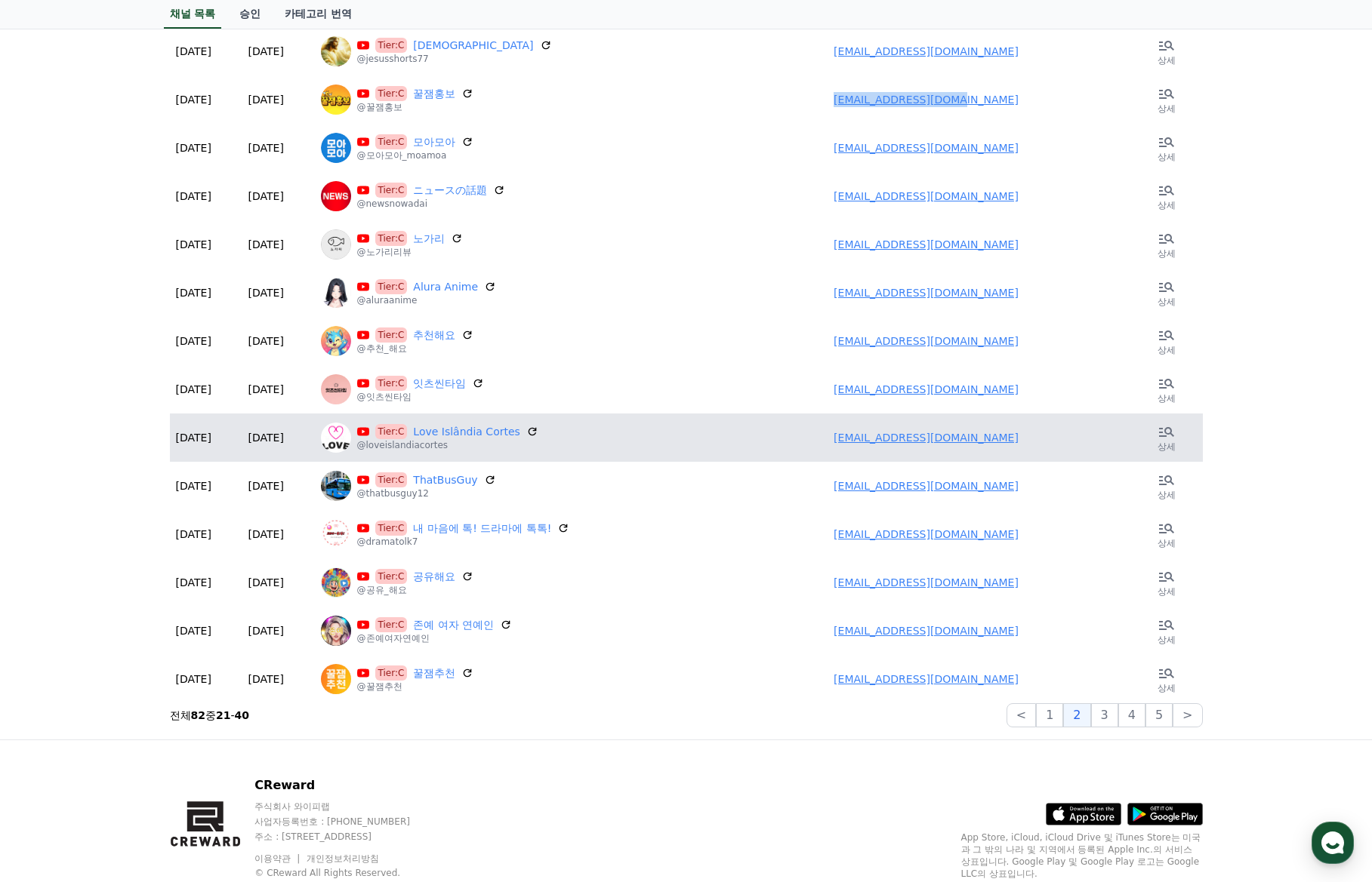
click at [891, 434] on link "atylafelipe56@gmail.com" at bounding box center [925, 437] width 185 height 12
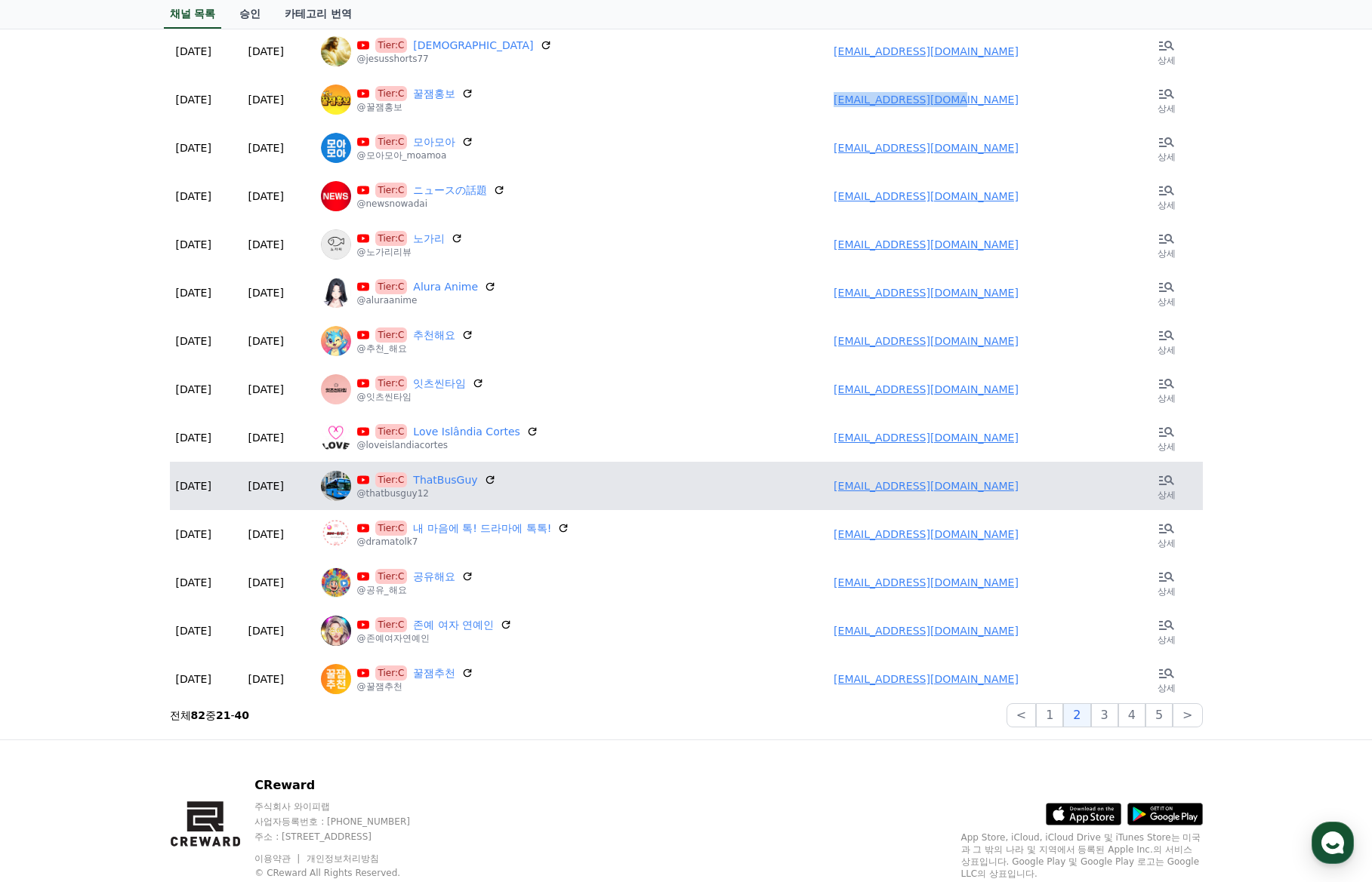
click at [899, 486] on link "thatbusguy12@gmail.com" at bounding box center [925, 485] width 185 height 12
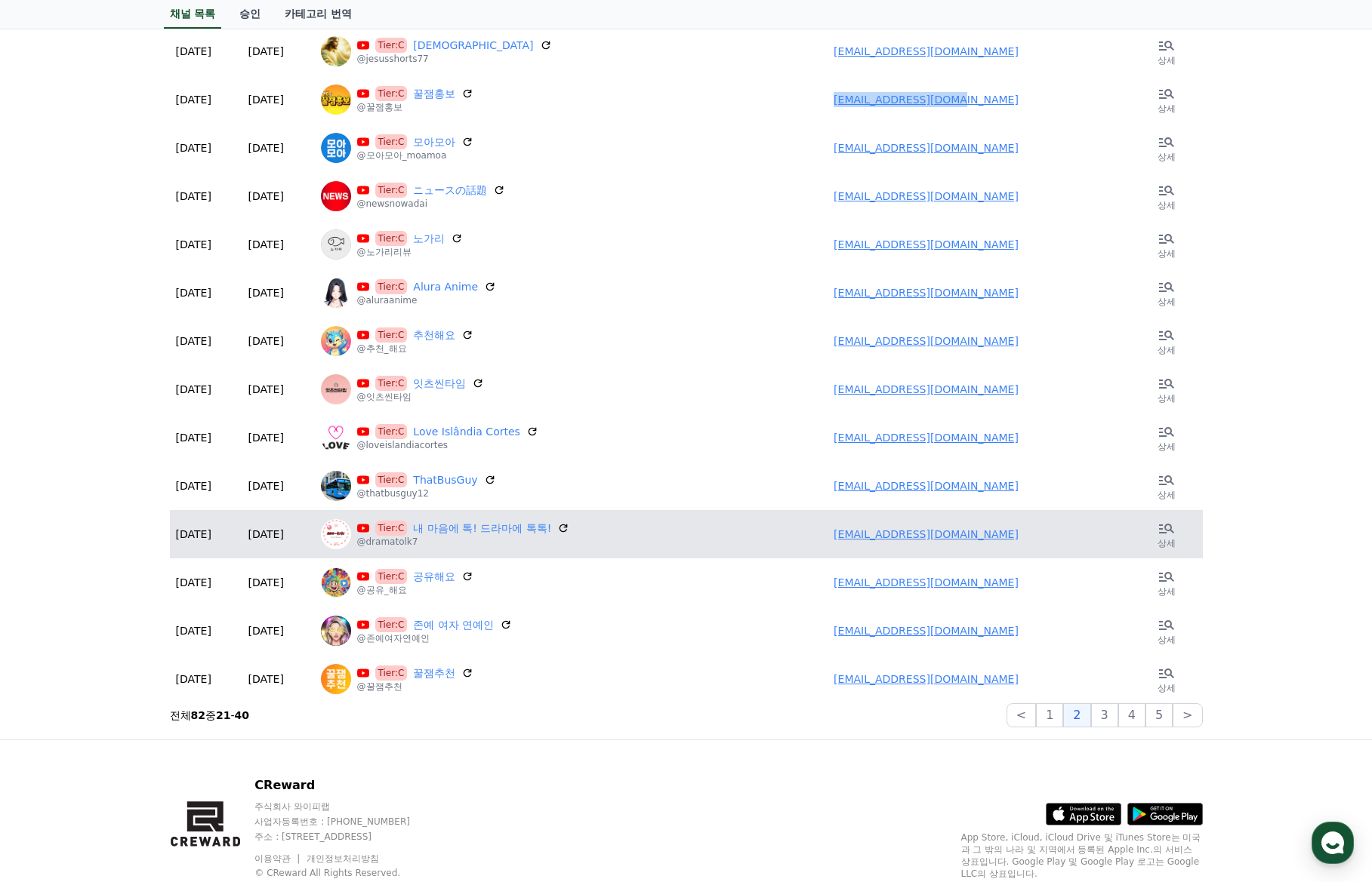
click at [891, 535] on link "6237079@naver.com" at bounding box center [925, 533] width 185 height 12
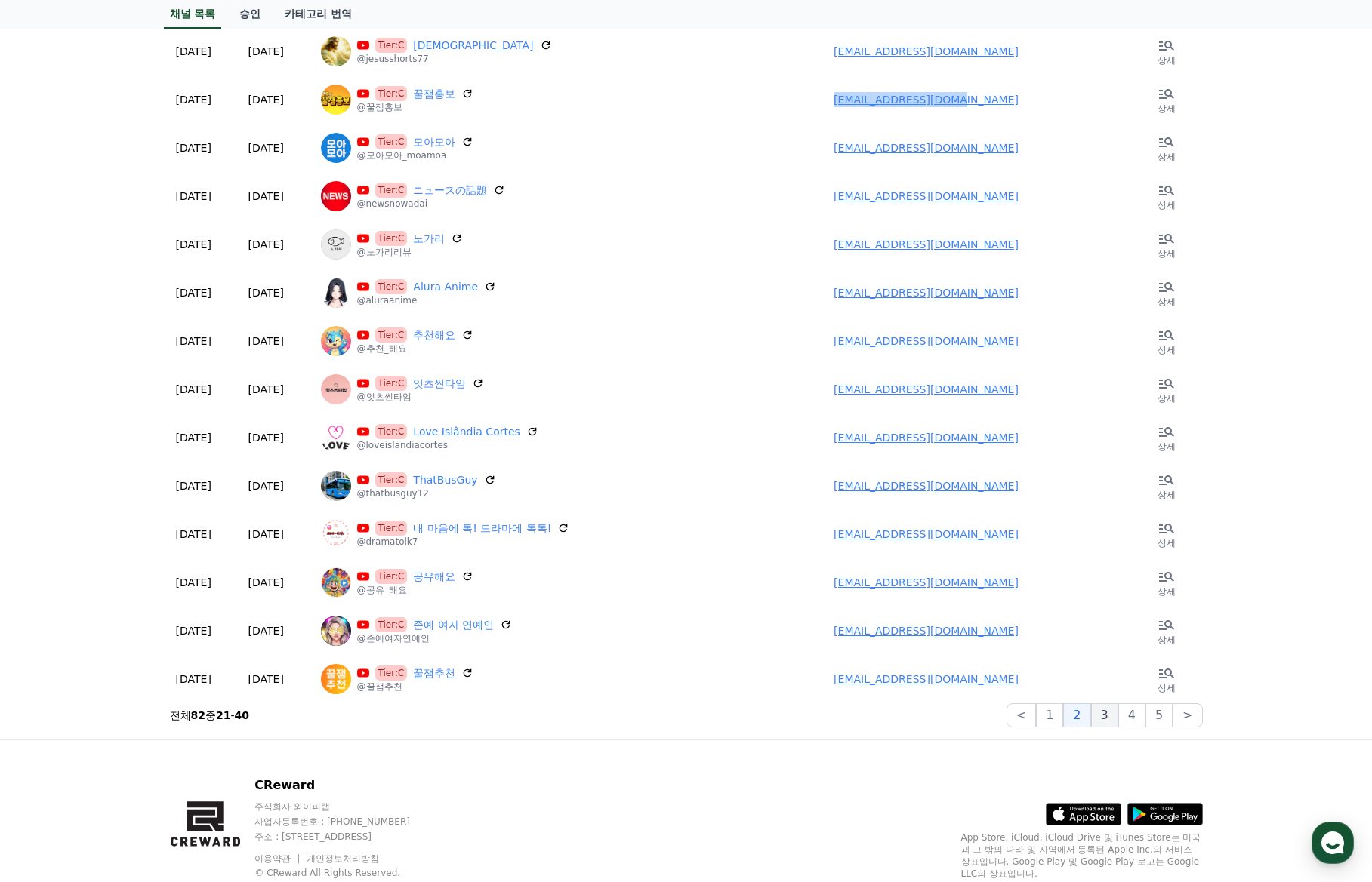
click at [1113, 724] on button "3" at bounding box center [1104, 715] width 27 height 24
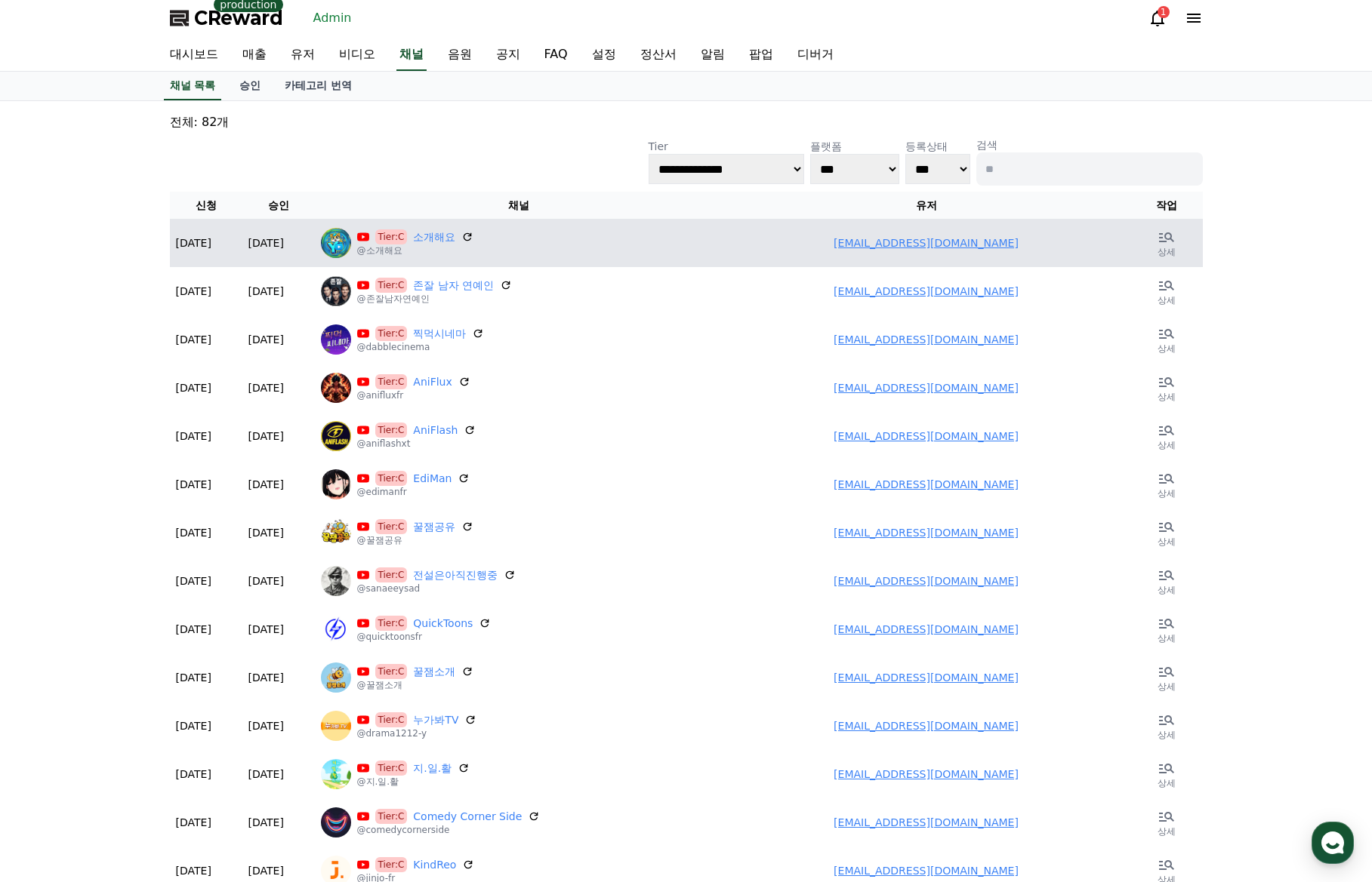
scroll to position [0, 0]
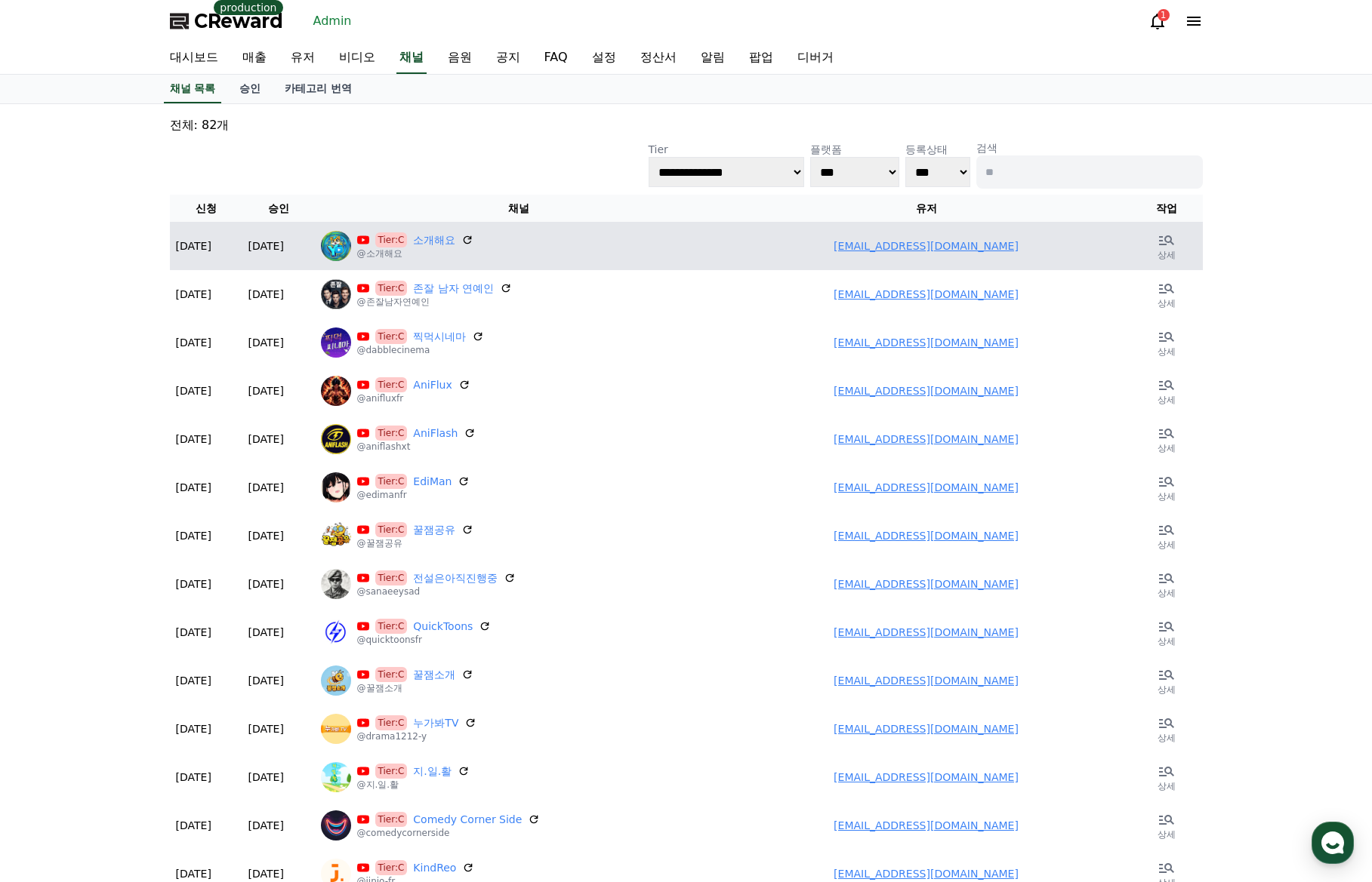
click at [899, 245] on link "rnrmfalsek@gmail.com" at bounding box center [925, 245] width 185 height 12
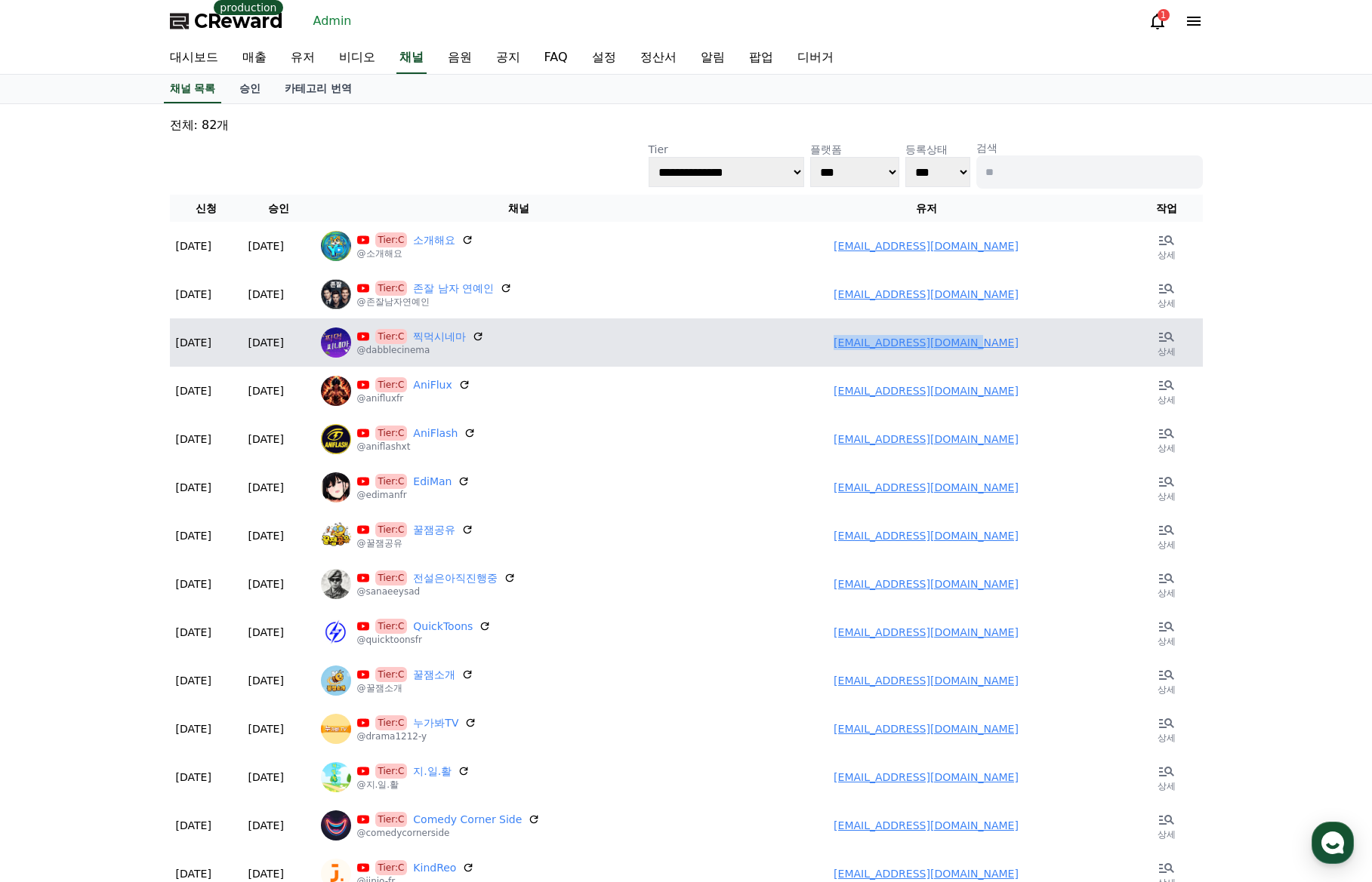
drag, startPoint x: 839, startPoint y: 347, endPoint x: 1044, endPoint y: 352, distance: 205.1
click at [1044, 352] on td "jigmeogcinema@gmail.com" at bounding box center [926, 343] width 408 height 48
copy link "jigmeogcinema@gmail.com"
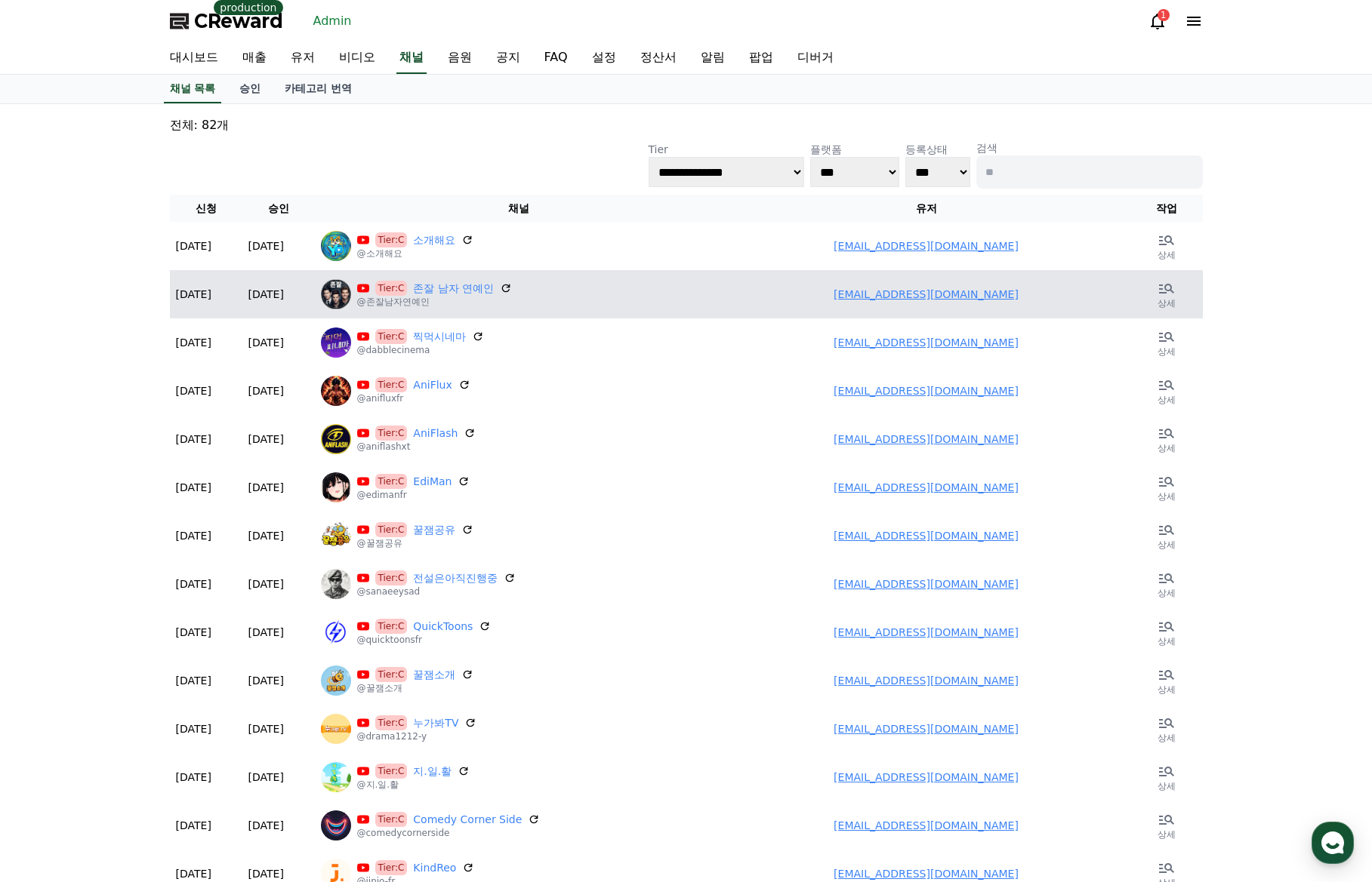
click at [839, 303] on td "rnrmfalsek@gmail.com" at bounding box center [926, 294] width 408 height 48
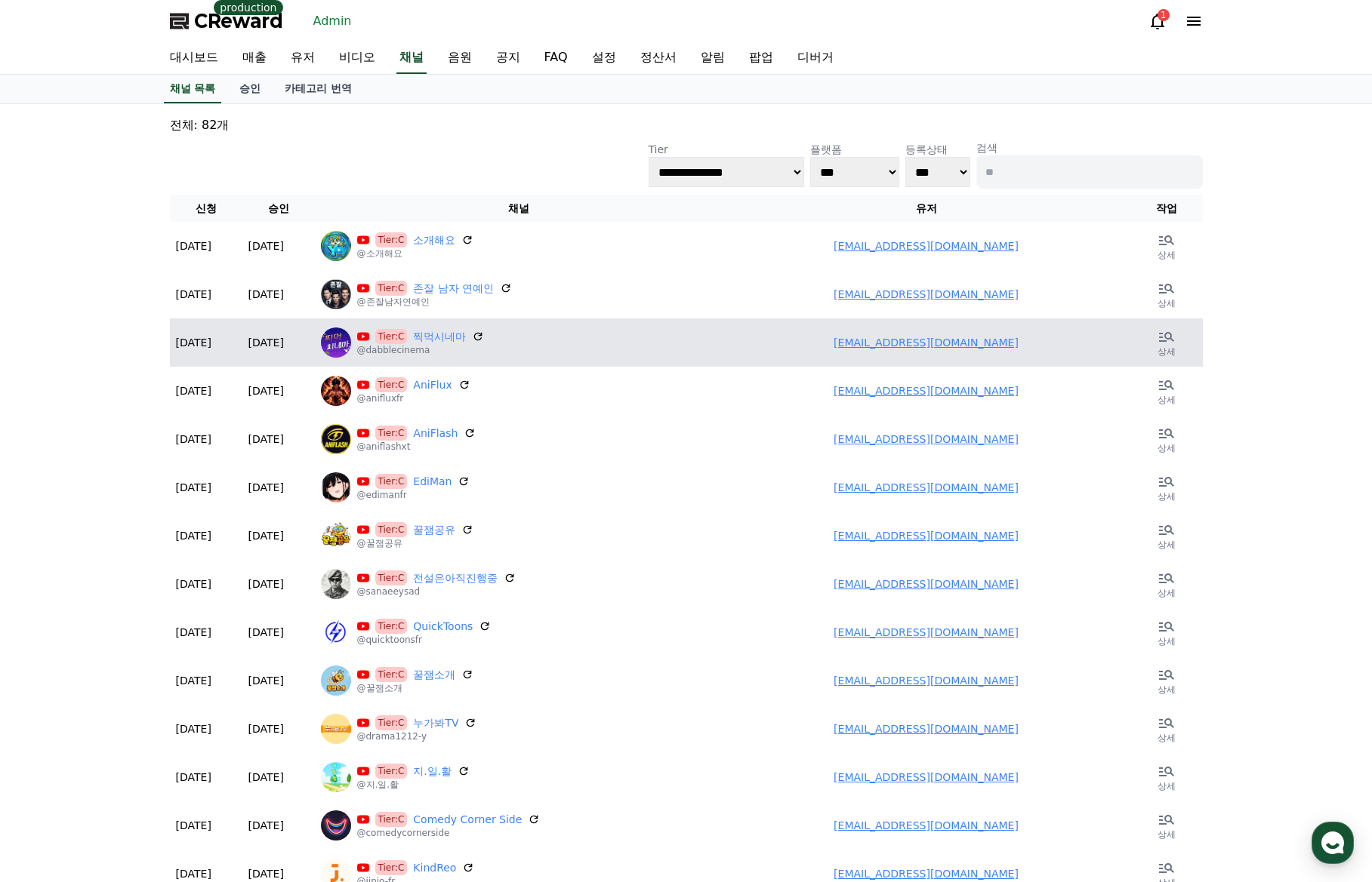
click at [903, 347] on link "jigmeogcinema@gmail.com" at bounding box center [925, 342] width 185 height 12
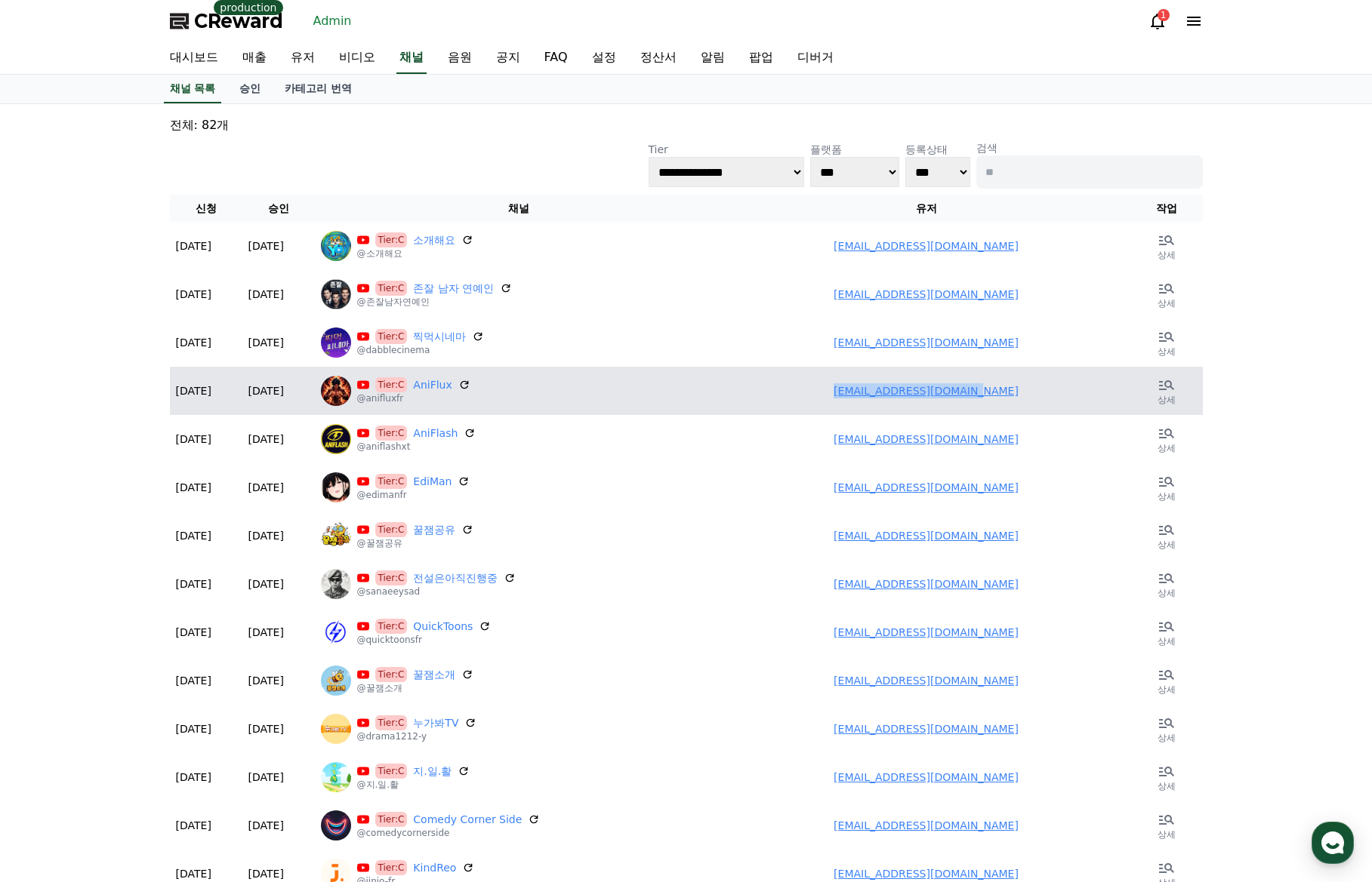
drag, startPoint x: 849, startPoint y: 388, endPoint x: 1033, endPoint y: 395, distance: 184.1
click at [1033, 395] on td "unstoppeble61@gmail.com" at bounding box center [926, 391] width 408 height 48
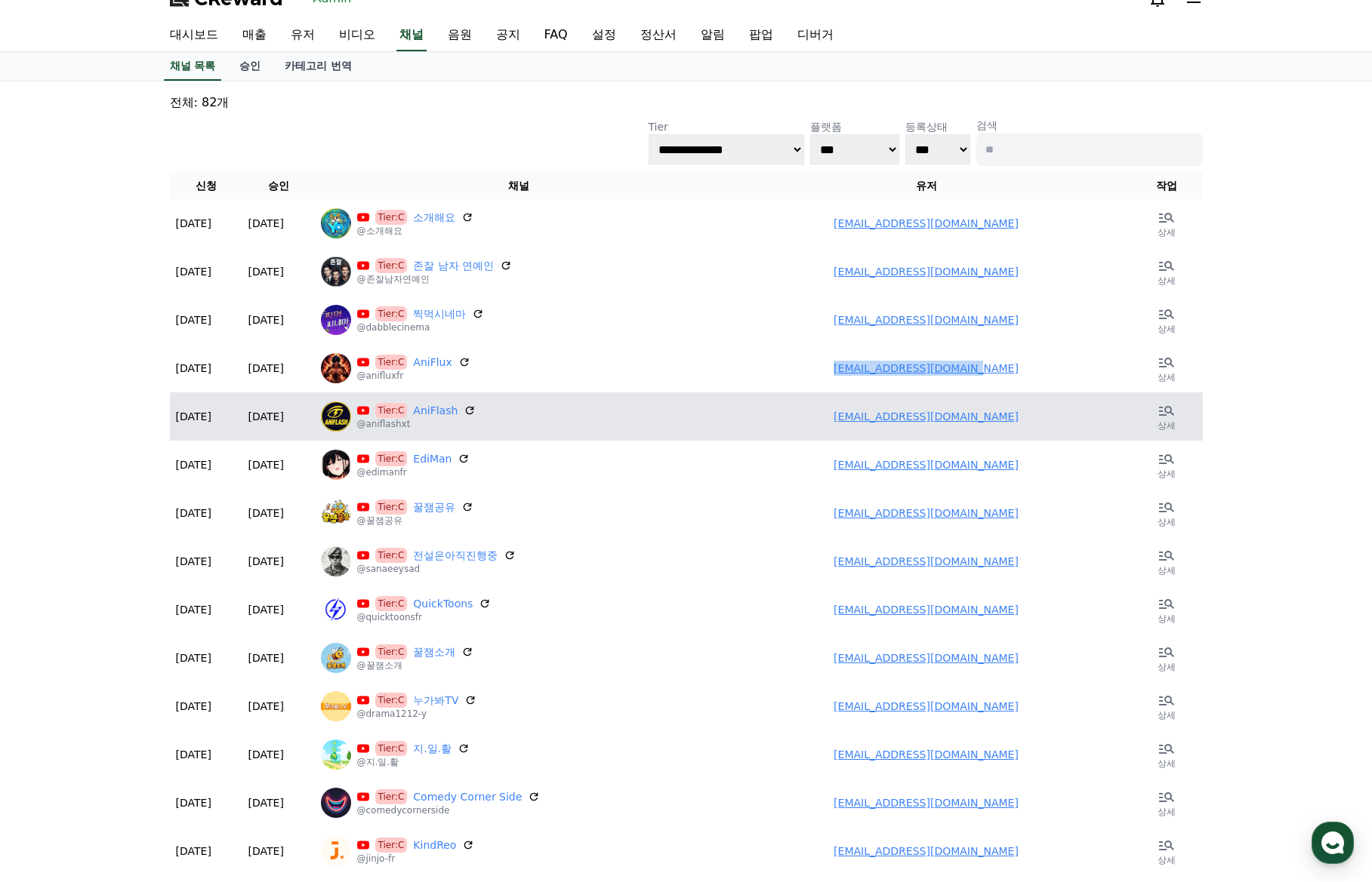
scroll to position [75, 0]
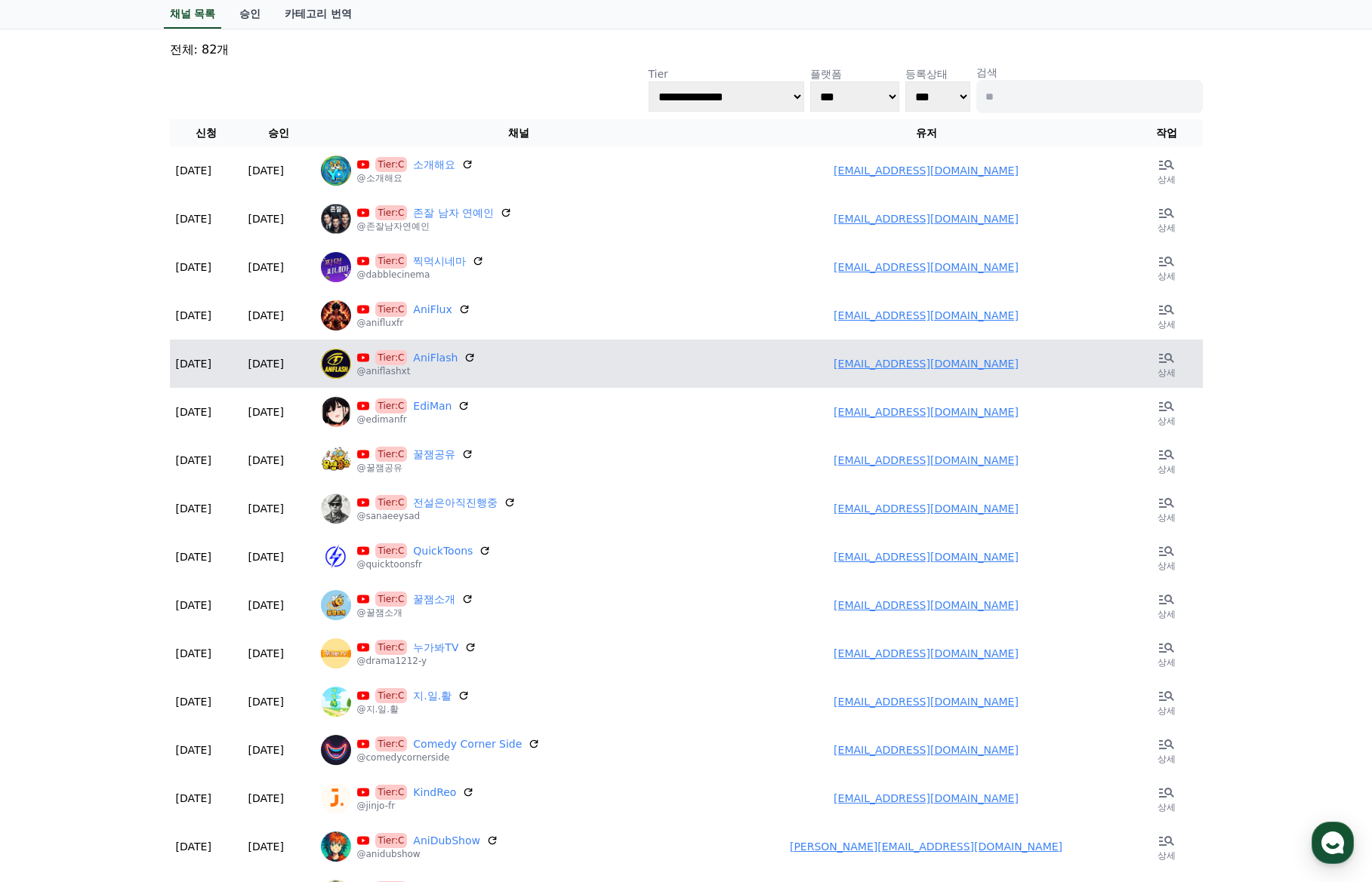
click at [1044, 374] on td "unstoppeble61@gmail.com" at bounding box center [926, 364] width 408 height 48
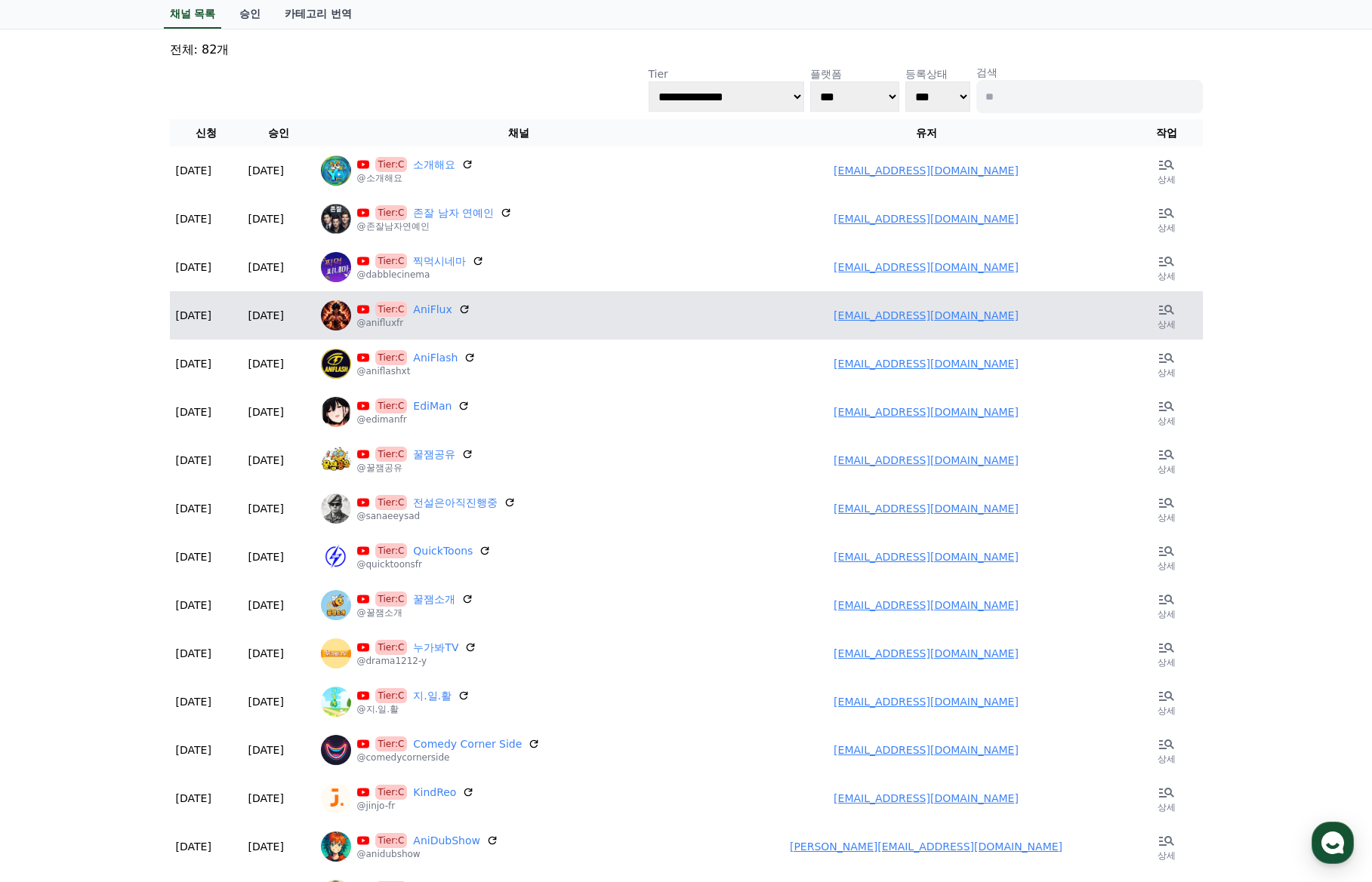
click at [947, 320] on link "unstoppeble61@gmail.com" at bounding box center [925, 315] width 185 height 12
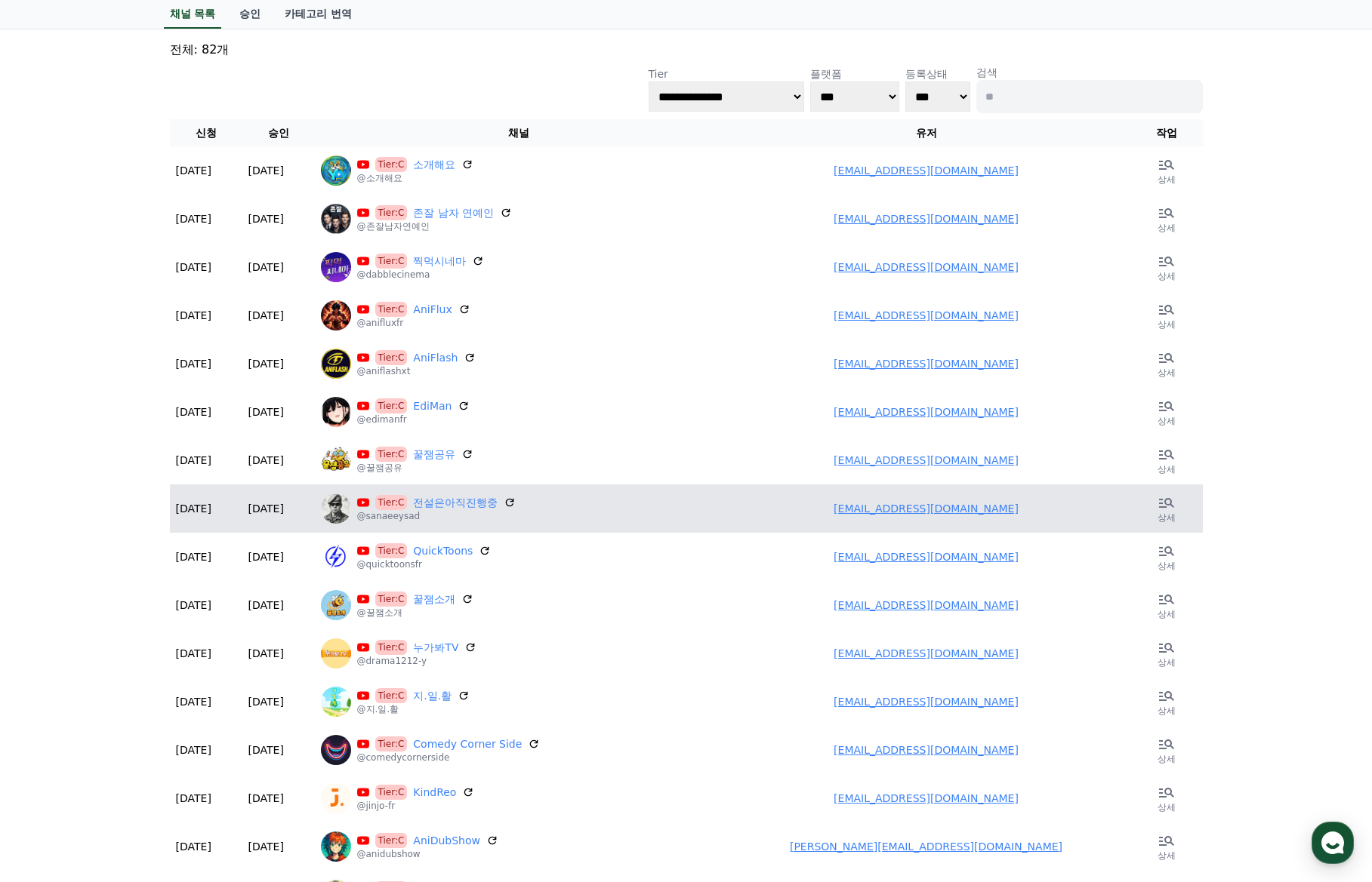
click at [909, 509] on link "ghdrudghzzz@naver.com" at bounding box center [925, 508] width 185 height 12
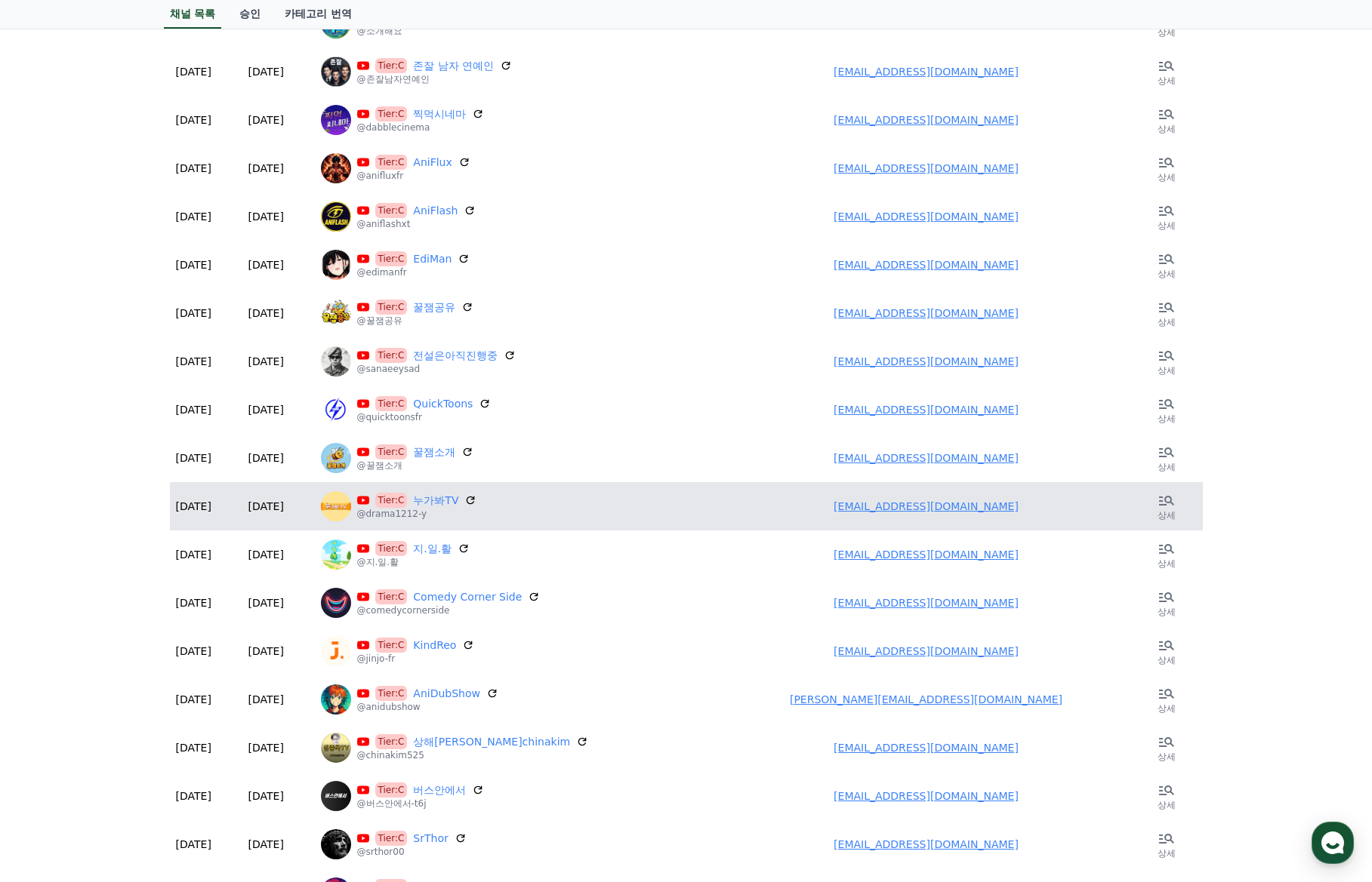
scroll to position [226, 0]
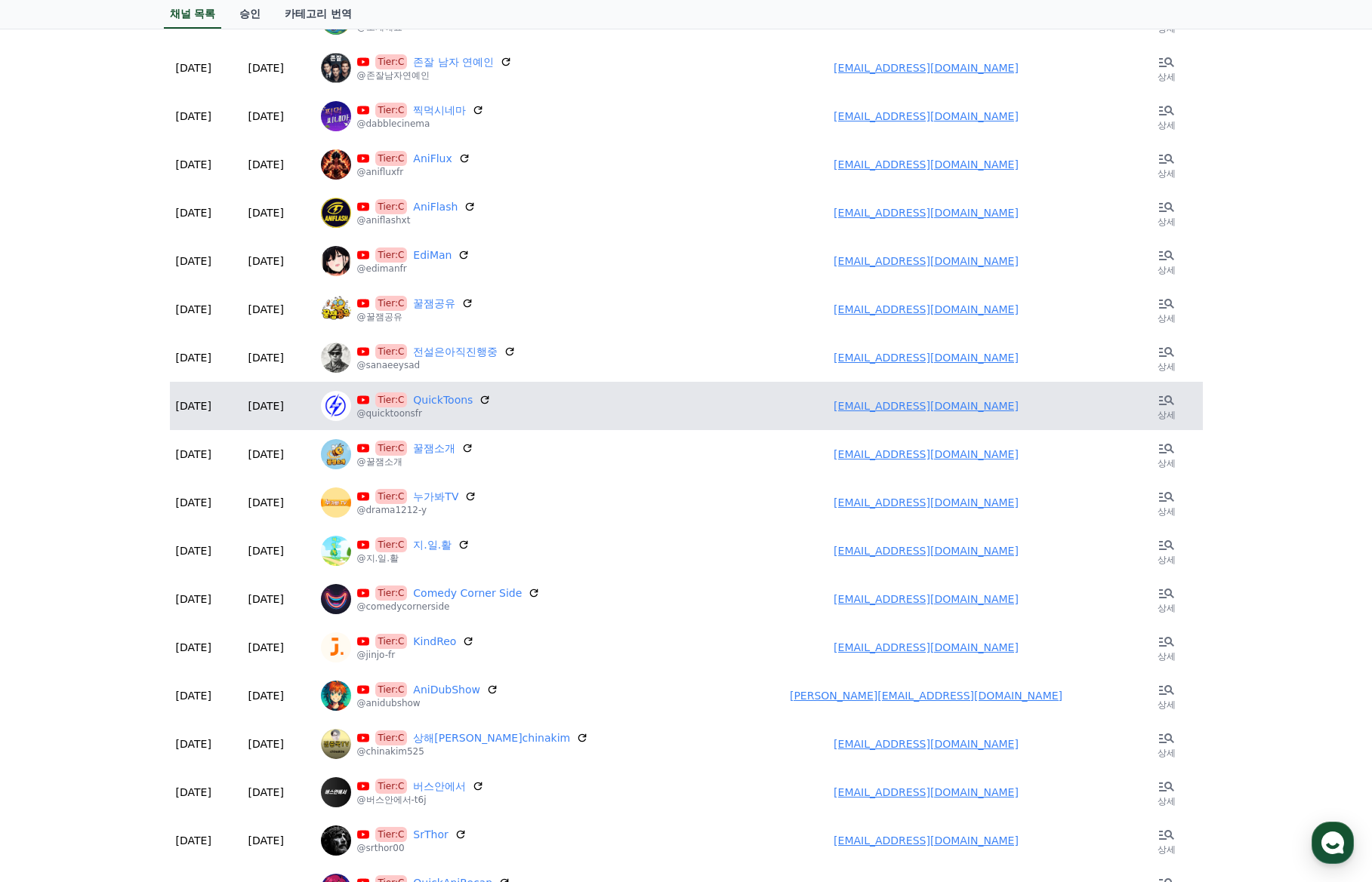
click at [952, 411] on link "workforhardi@gmail.com" at bounding box center [925, 405] width 185 height 12
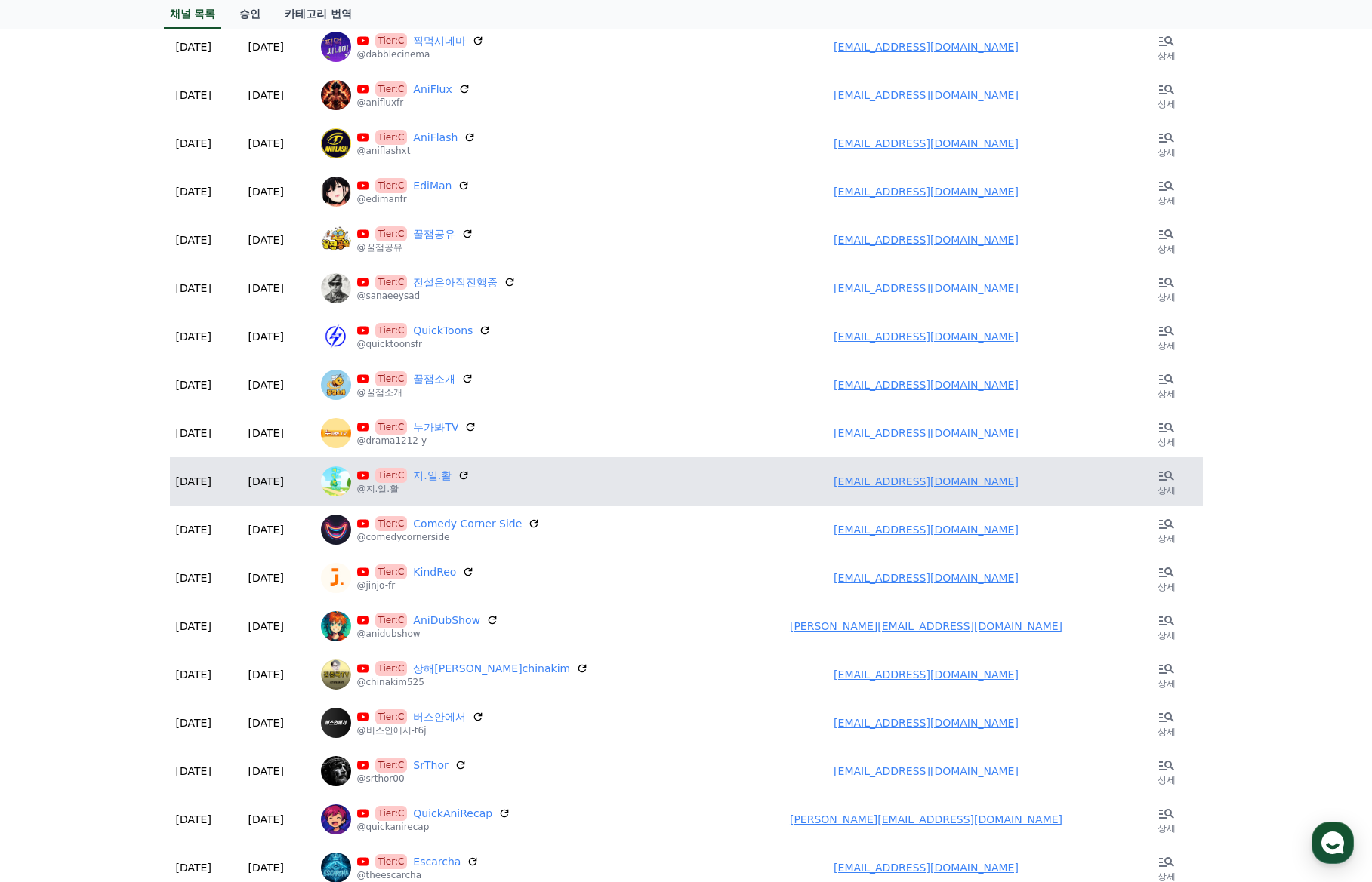
scroll to position [301, 0]
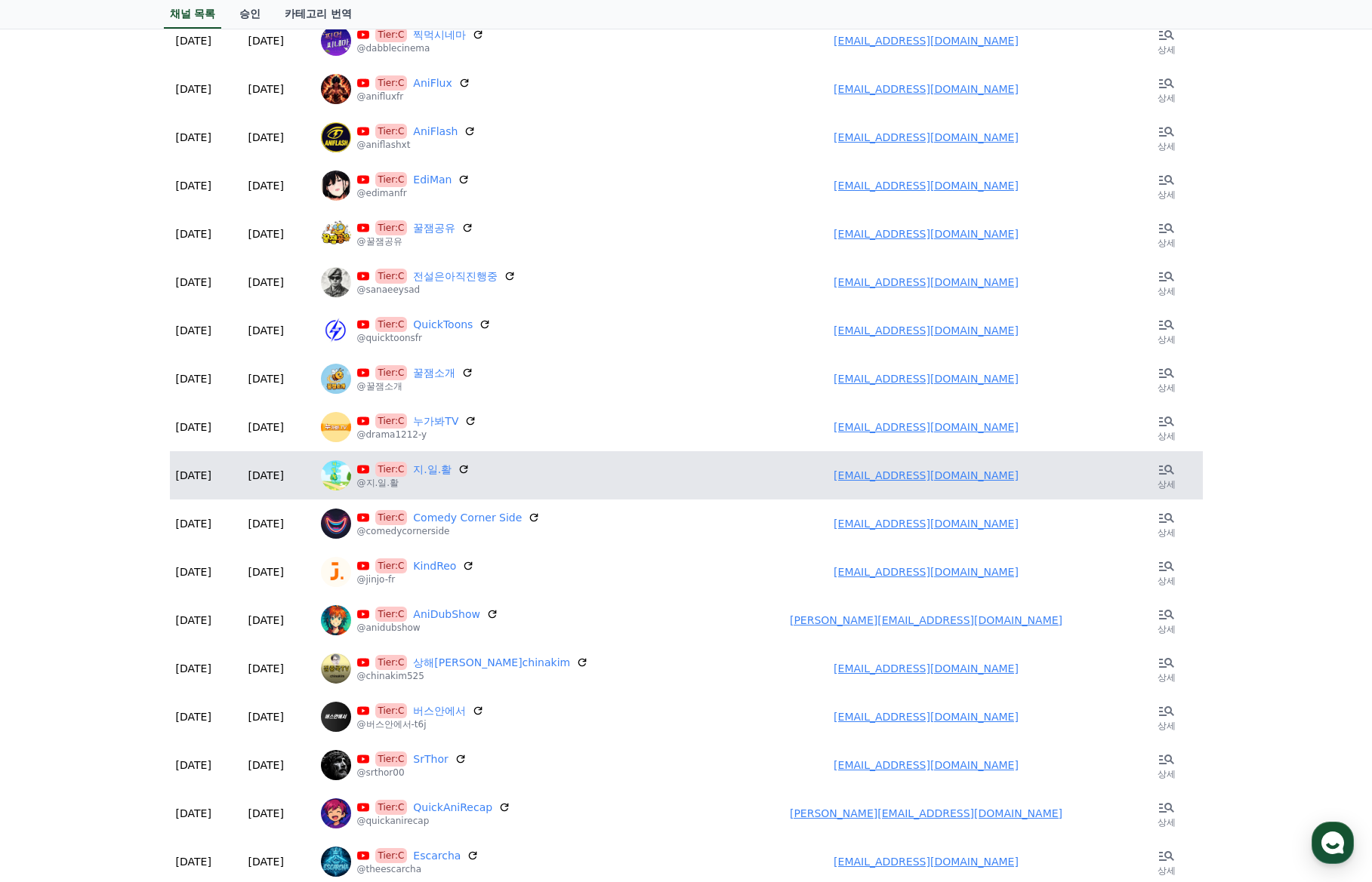
click at [902, 479] on link "mansoni@naver.com" at bounding box center [925, 475] width 185 height 12
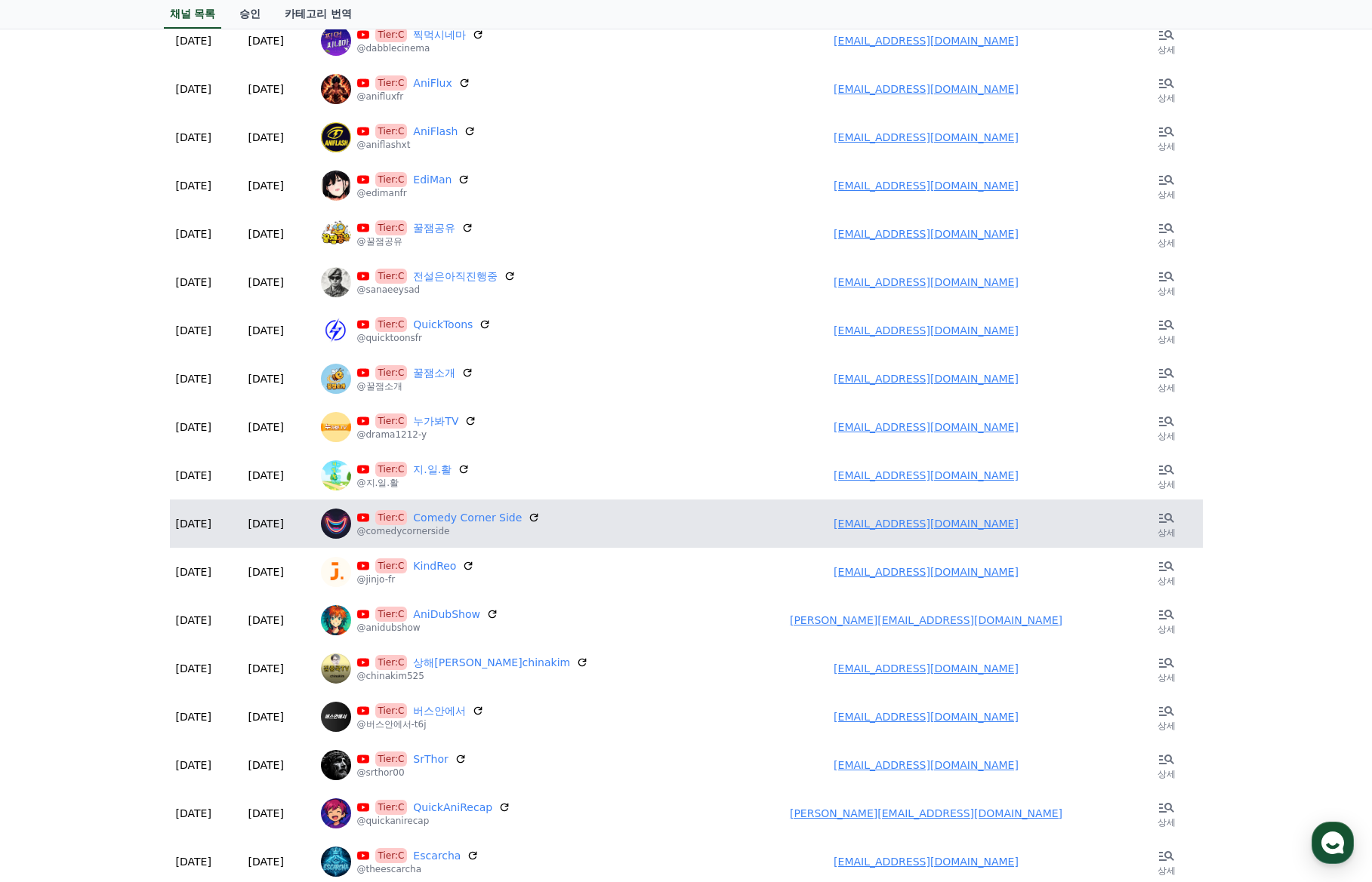
click at [921, 523] on link "mani.fest.28.wel@gmail.com" at bounding box center [925, 523] width 185 height 12
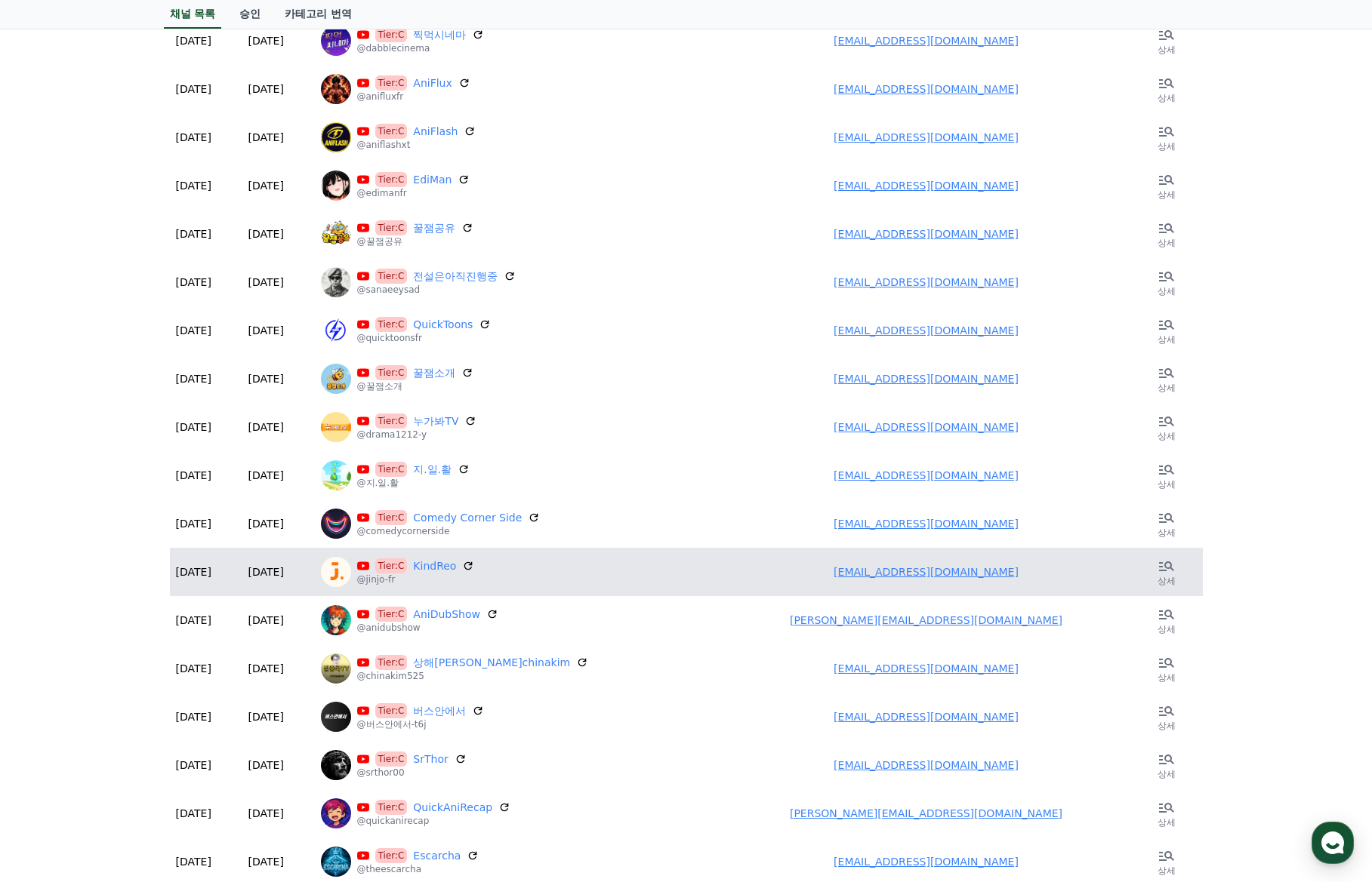
click at [955, 573] on link "workforhardi@gmail.com" at bounding box center [925, 572] width 185 height 12
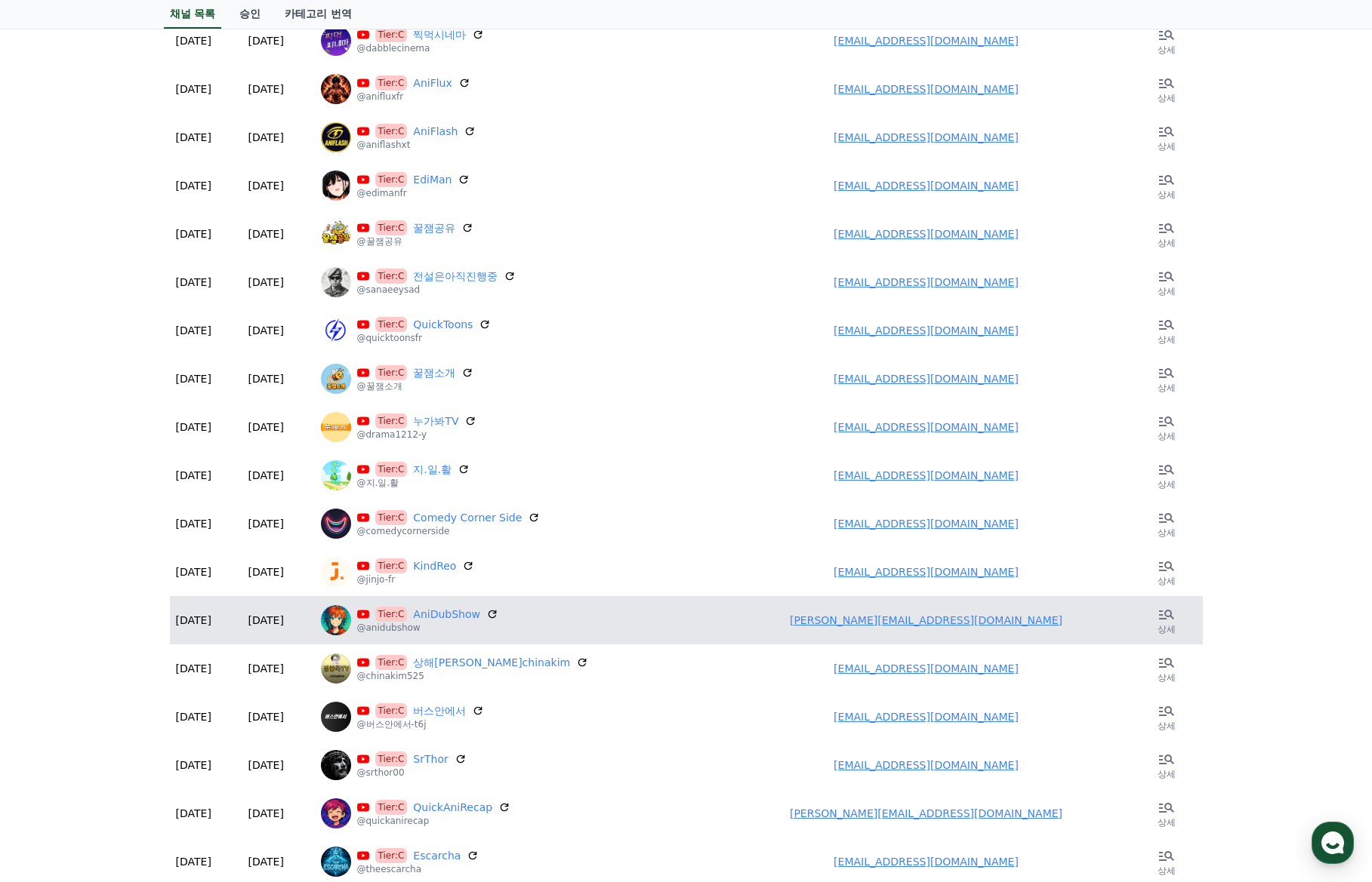
click at [892, 620] on link "soyam.agarwal009@gmail.com" at bounding box center [925, 620] width 273 height 12
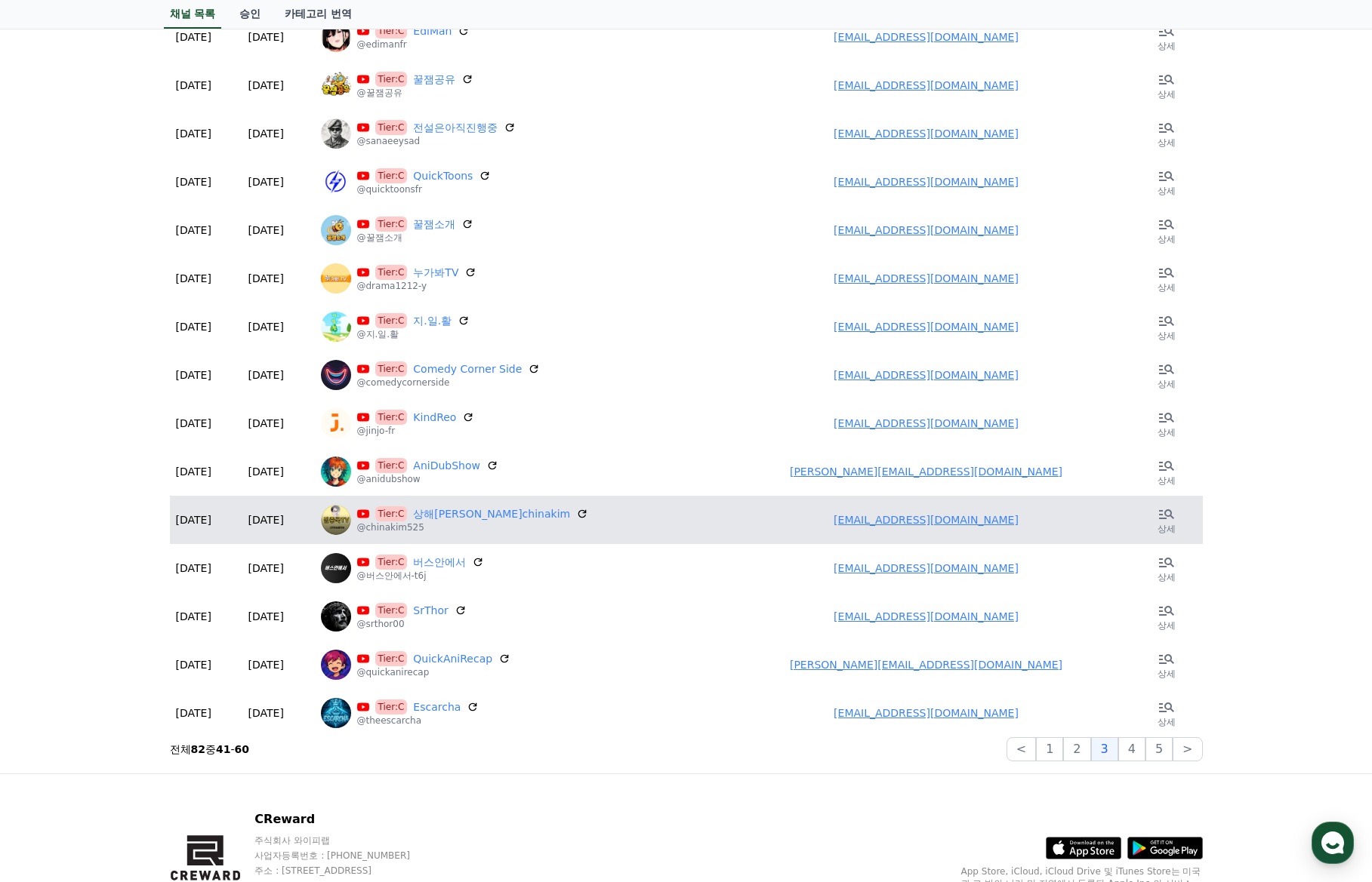
scroll to position [453, 0]
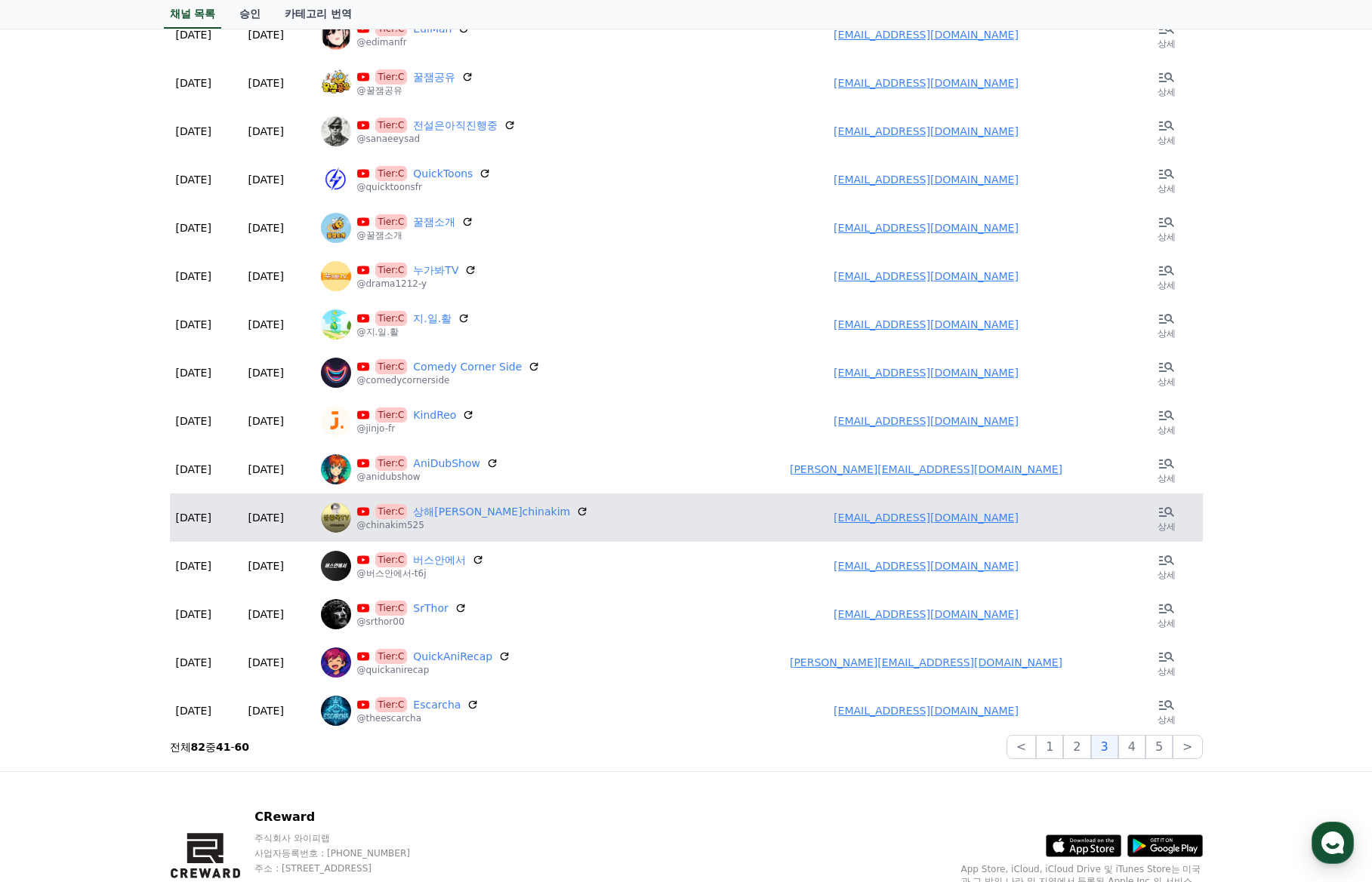
click at [931, 518] on link "gjchina0831@gmail.com" at bounding box center [925, 517] width 185 height 12
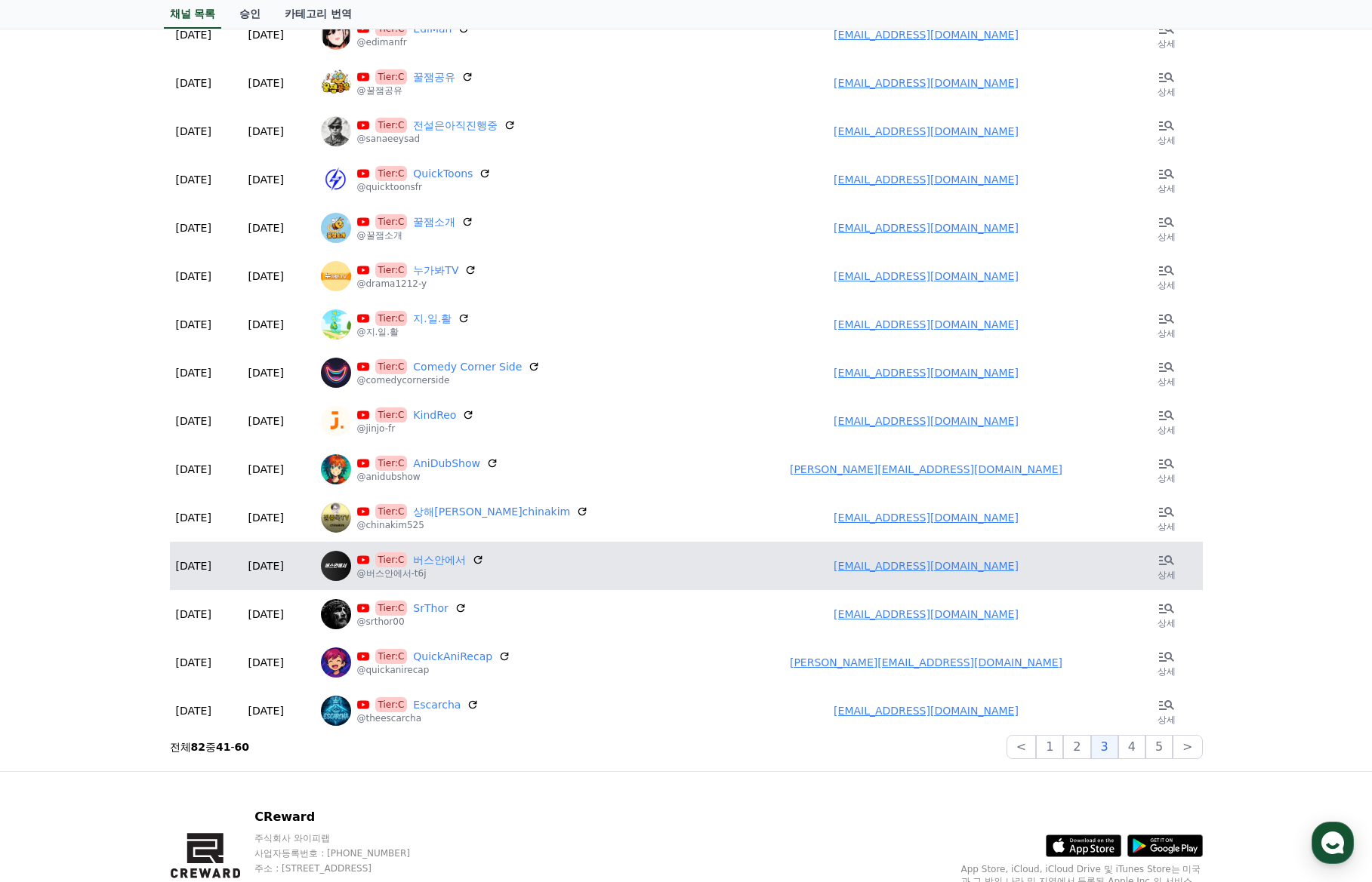
click at [881, 572] on link "na9100123@gmail.com" at bounding box center [925, 565] width 185 height 12
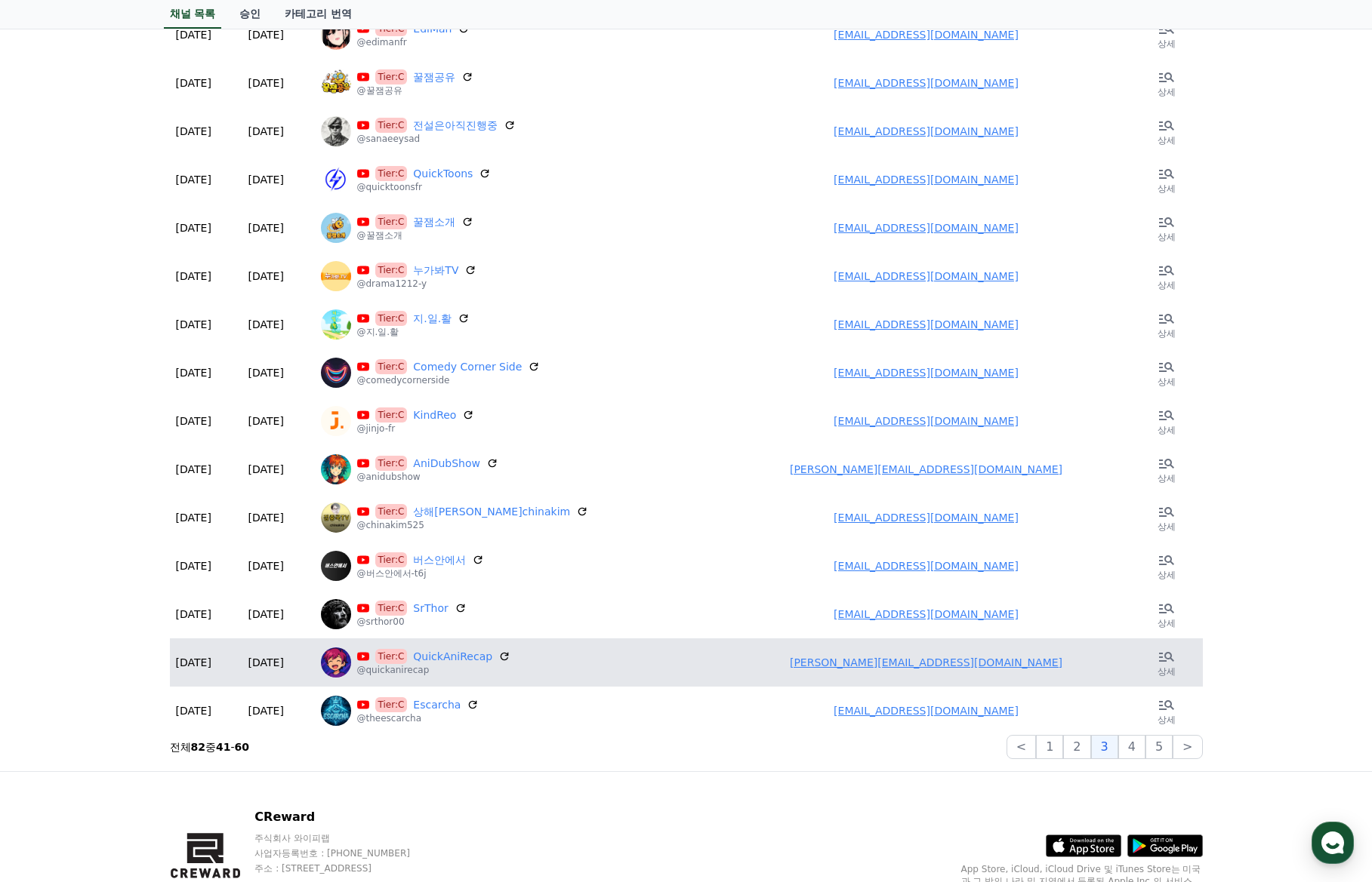
click at [896, 669] on td "soyam.agarwal009@gmail.com" at bounding box center [926, 663] width 408 height 48
click at [895, 662] on link "soyam.agarwal009@gmail.com" at bounding box center [925, 662] width 273 height 12
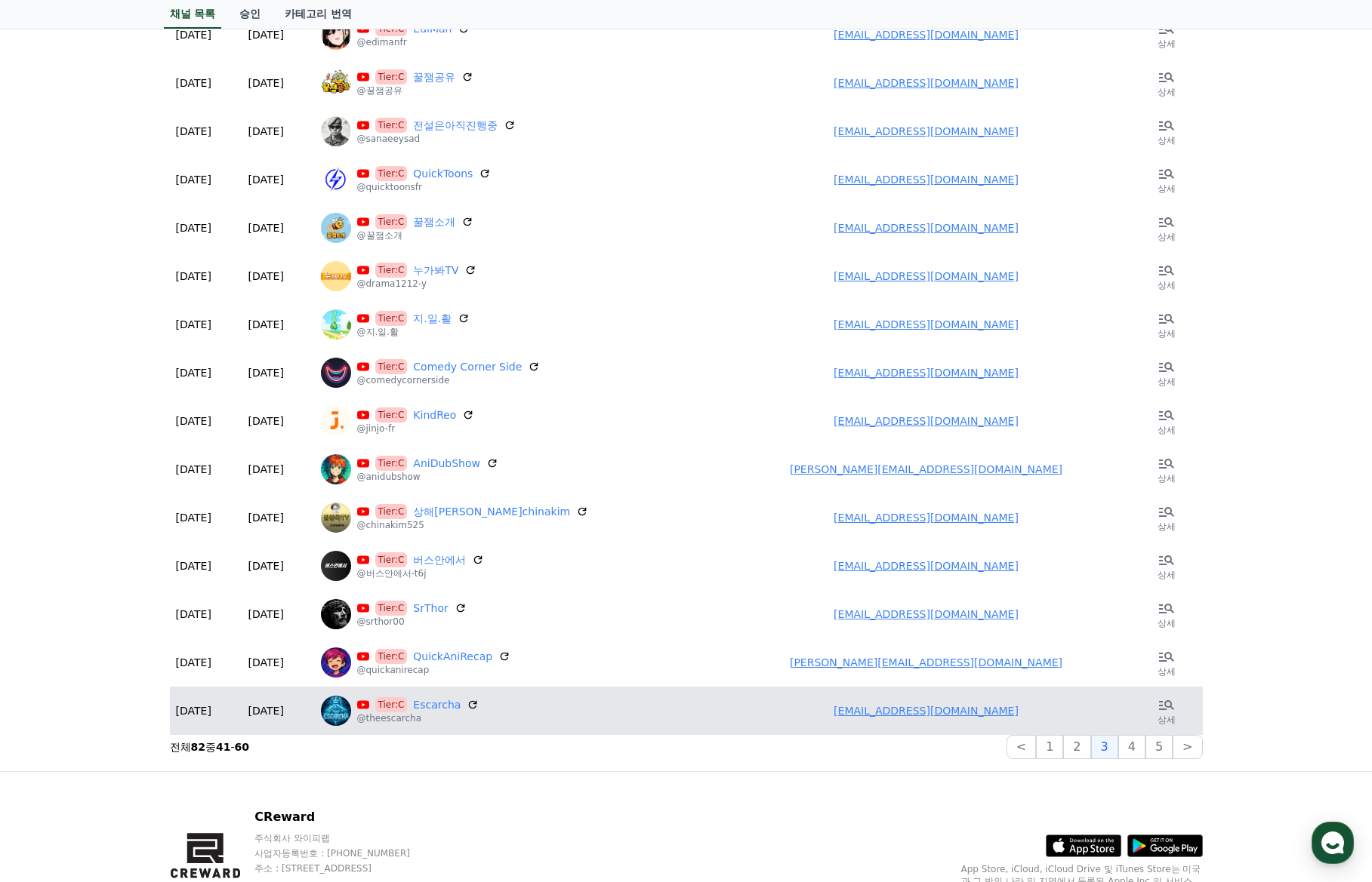
click at [915, 718] on td "humorrdinamico@gmail.com" at bounding box center [926, 711] width 408 height 48
click at [916, 711] on link "humorrdinamico@gmail.com" at bounding box center [925, 710] width 185 height 12
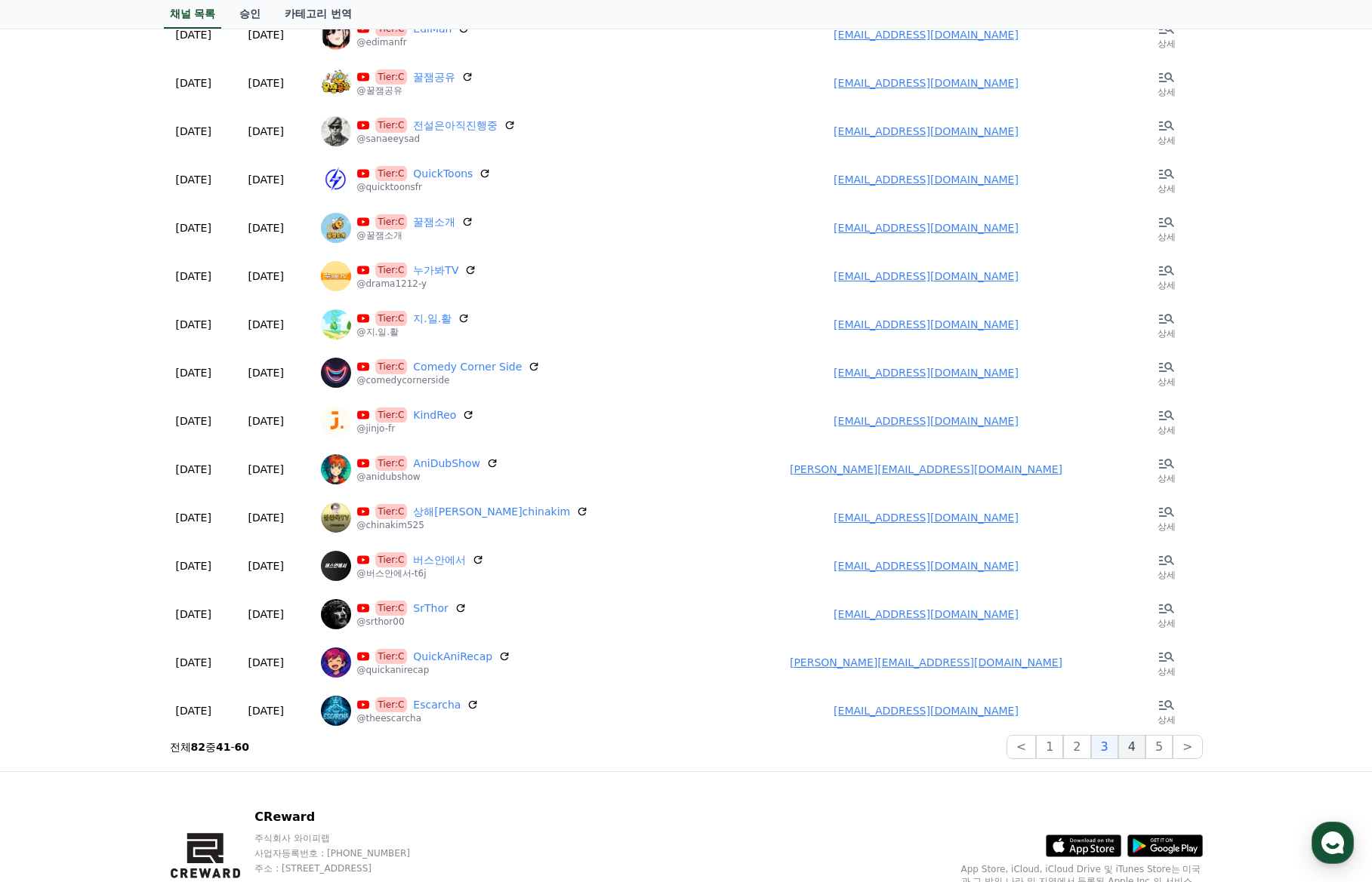
click at [1138, 744] on button "4" at bounding box center [1131, 747] width 27 height 24
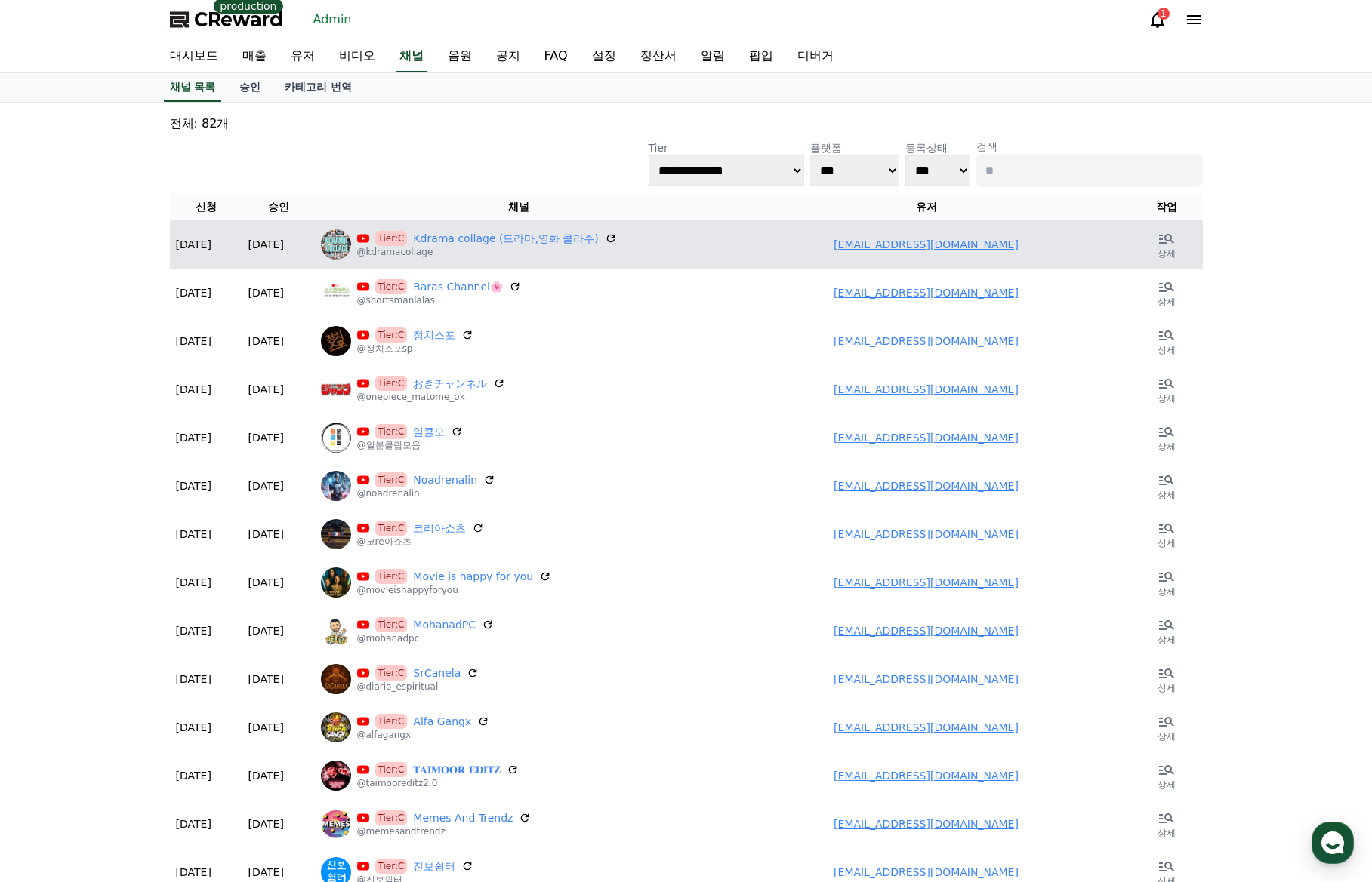
scroll to position [0, 0]
click at [936, 249] on link "kdramacollage@gmail.com" at bounding box center [925, 245] width 185 height 12
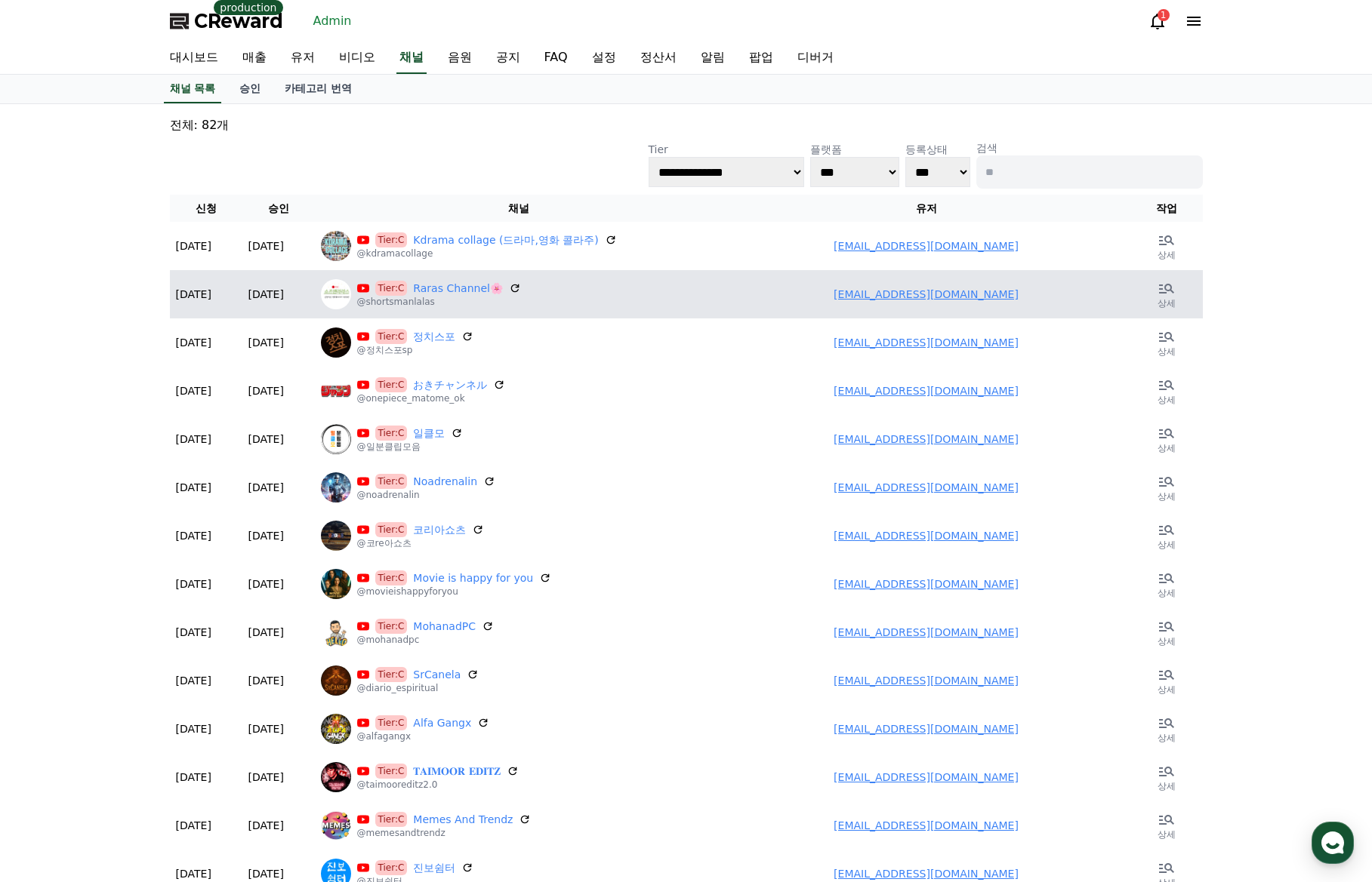
click at [921, 301] on link "so38447615@gmail.com" at bounding box center [925, 293] width 185 height 12
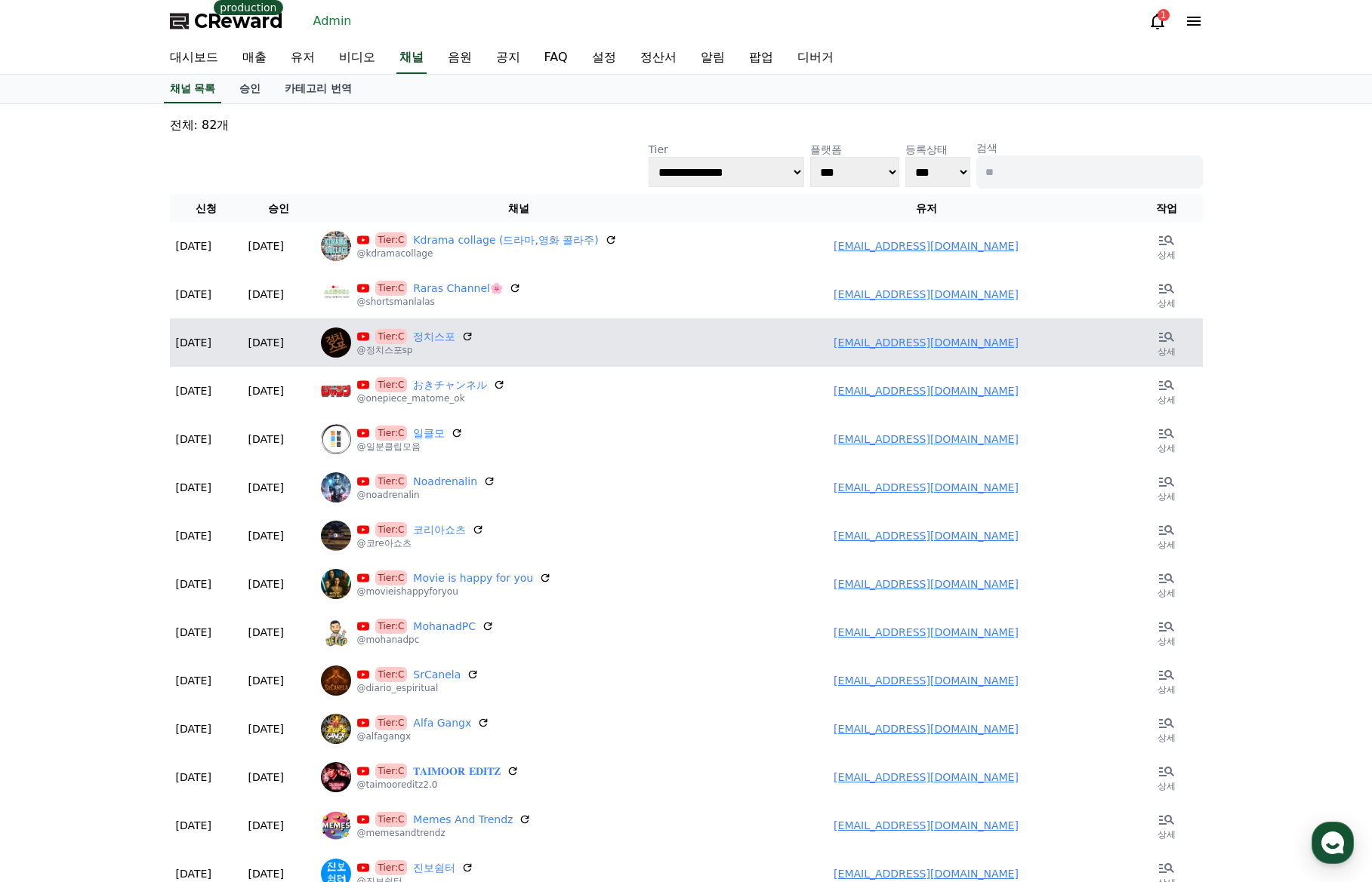
click at [933, 343] on link "cjsaudkill@gmail.com" at bounding box center [925, 342] width 185 height 12
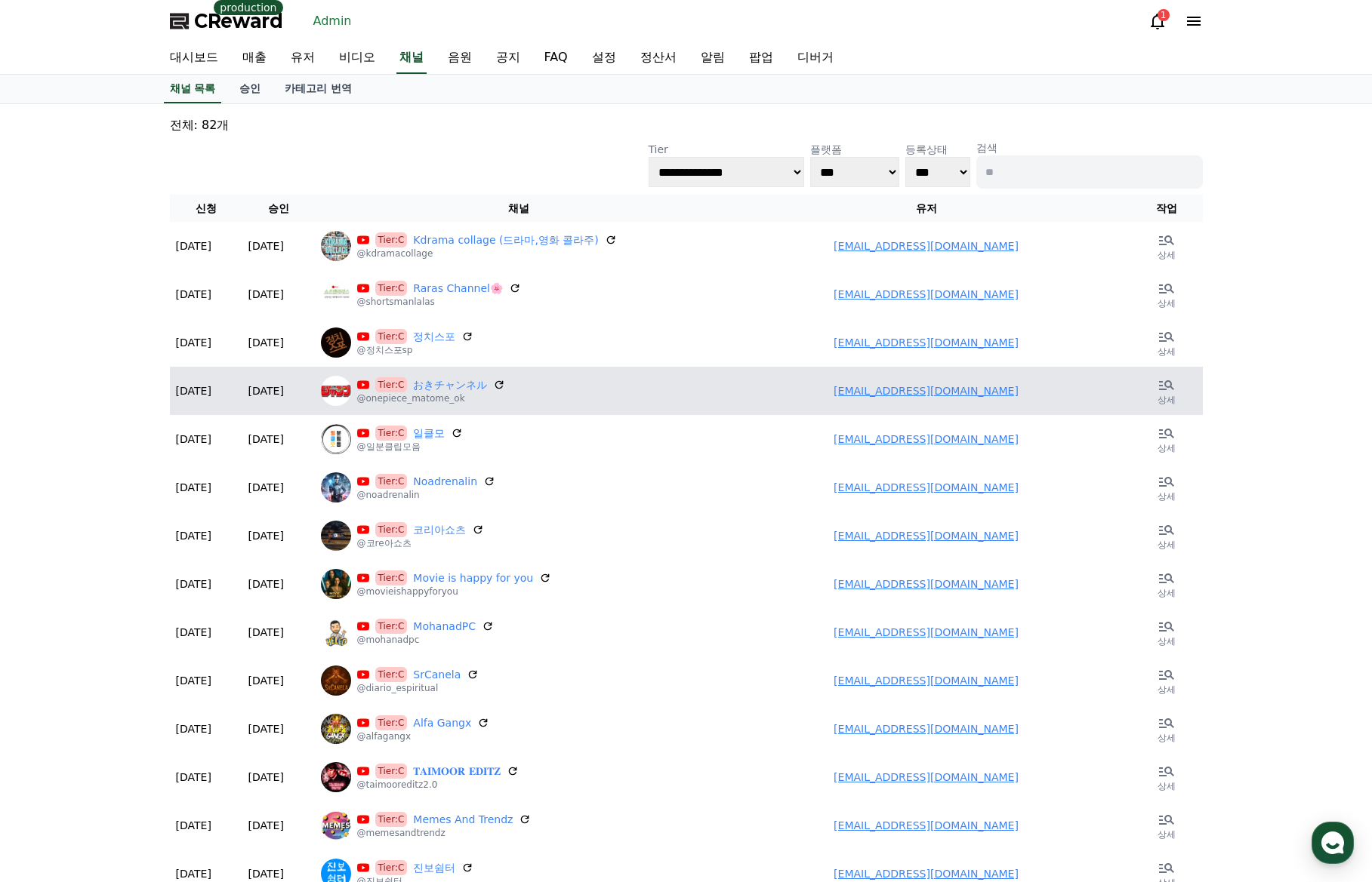
click at [897, 385] on link "okintamoney@gmail.com" at bounding box center [925, 390] width 185 height 12
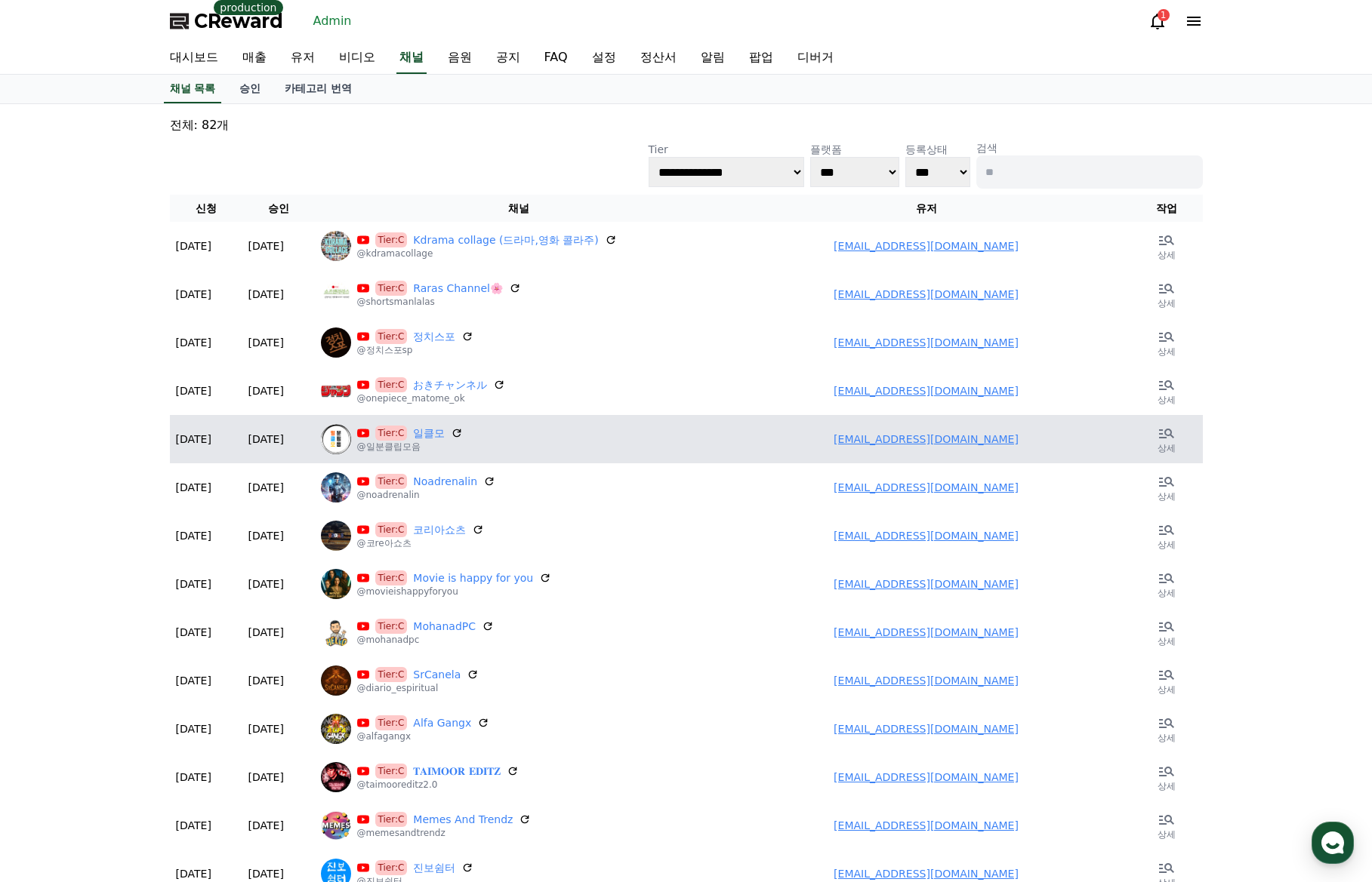
click at [904, 442] on link "skymgy2@naver.com" at bounding box center [925, 438] width 185 height 12
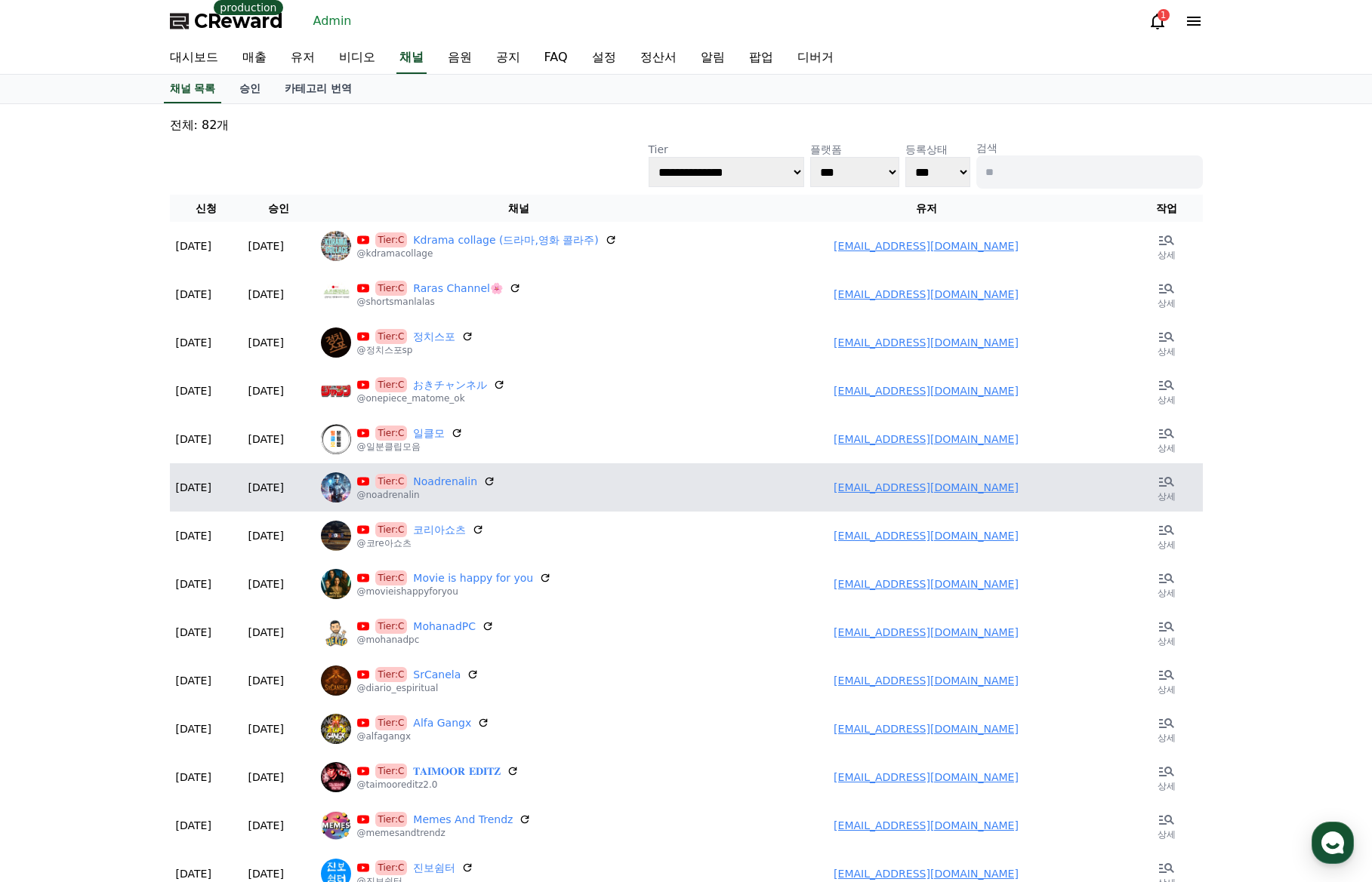
click at [929, 481] on link "bsquangicu@gmail.com" at bounding box center [925, 487] width 185 height 12
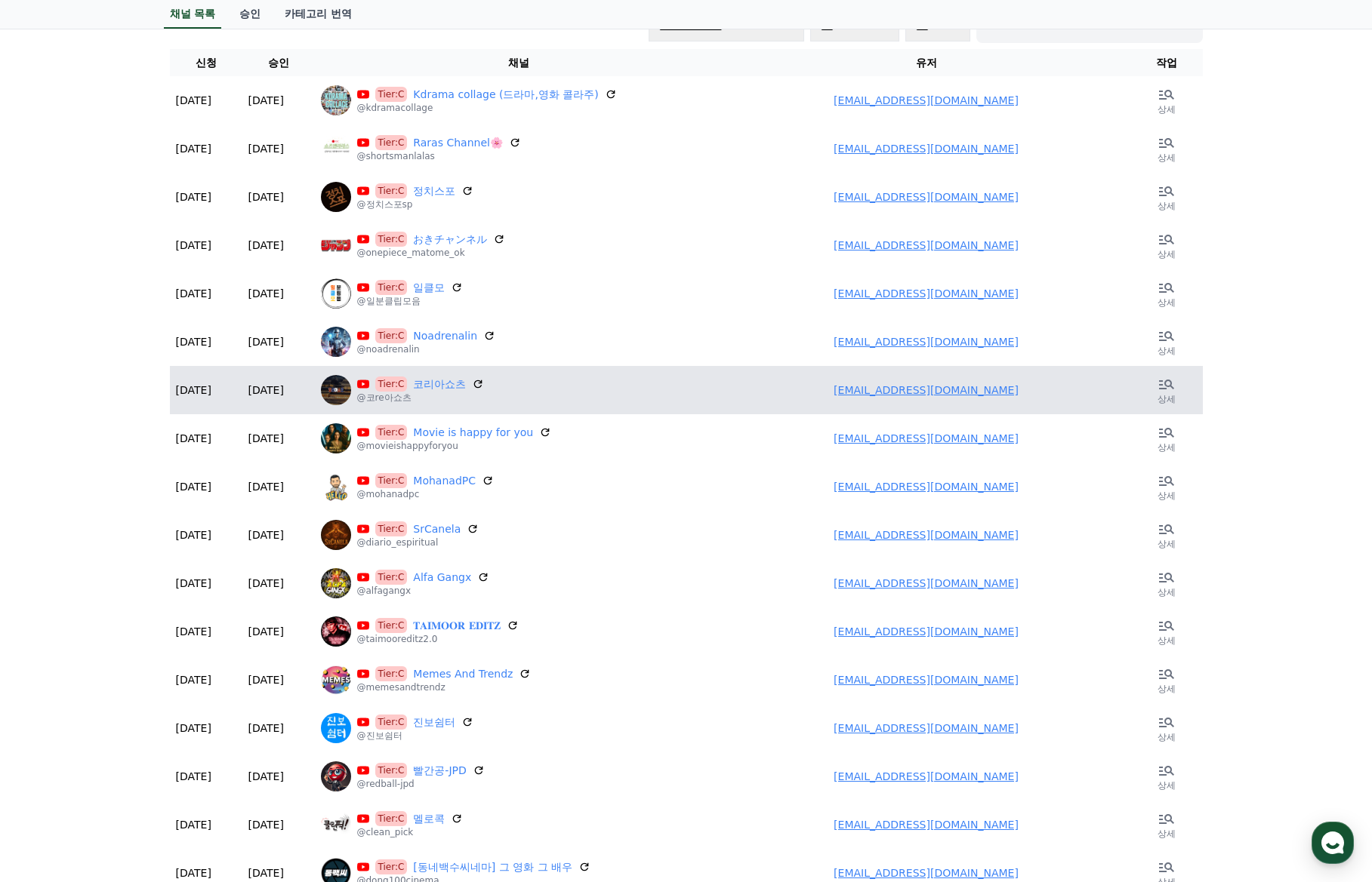
scroll to position [151, 0]
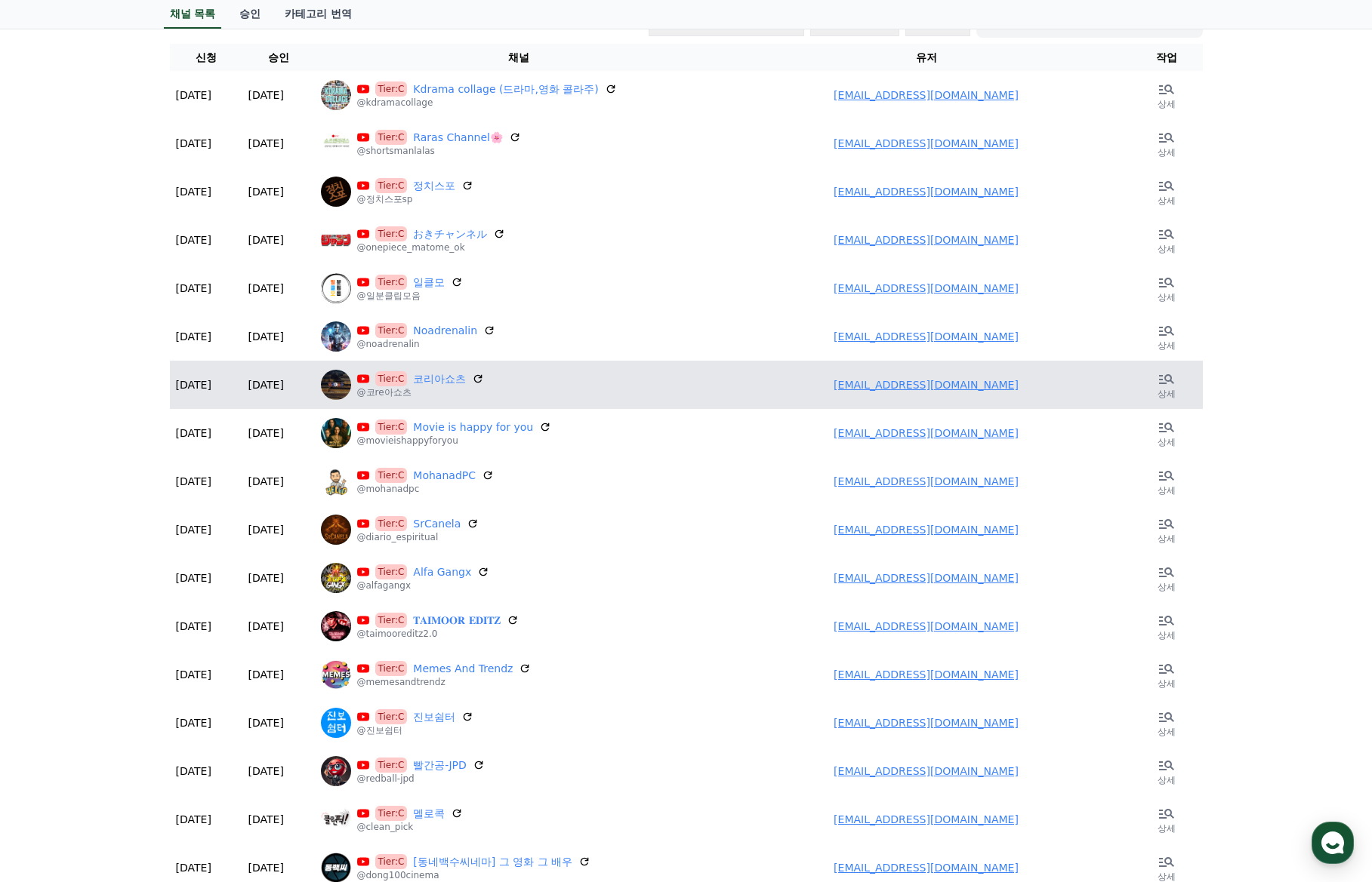
click at [879, 382] on link "ros7980@naver.com" at bounding box center [925, 384] width 185 height 12
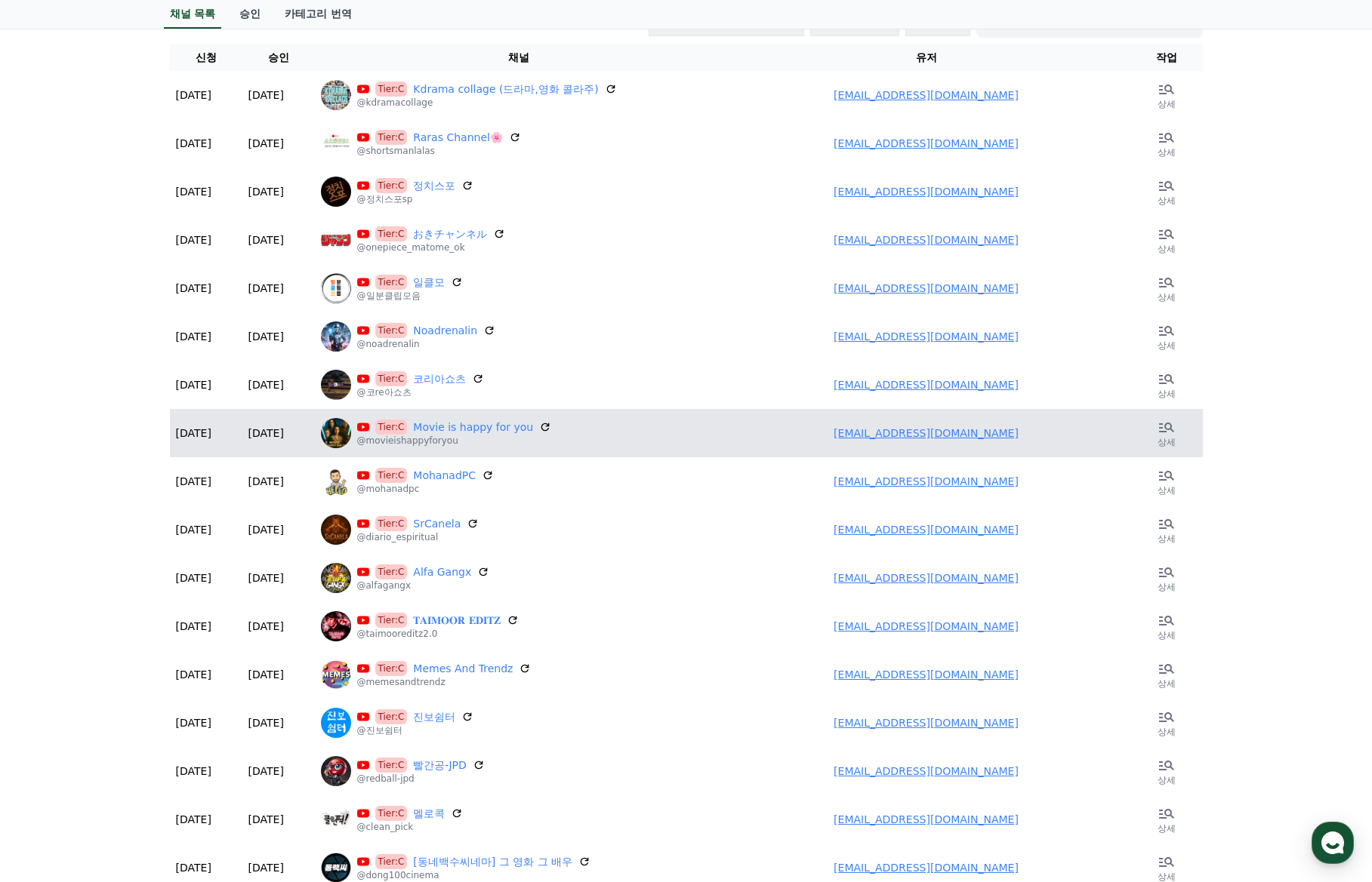
click at [935, 434] on link "ros7980@naver.com" at bounding box center [925, 432] width 185 height 12
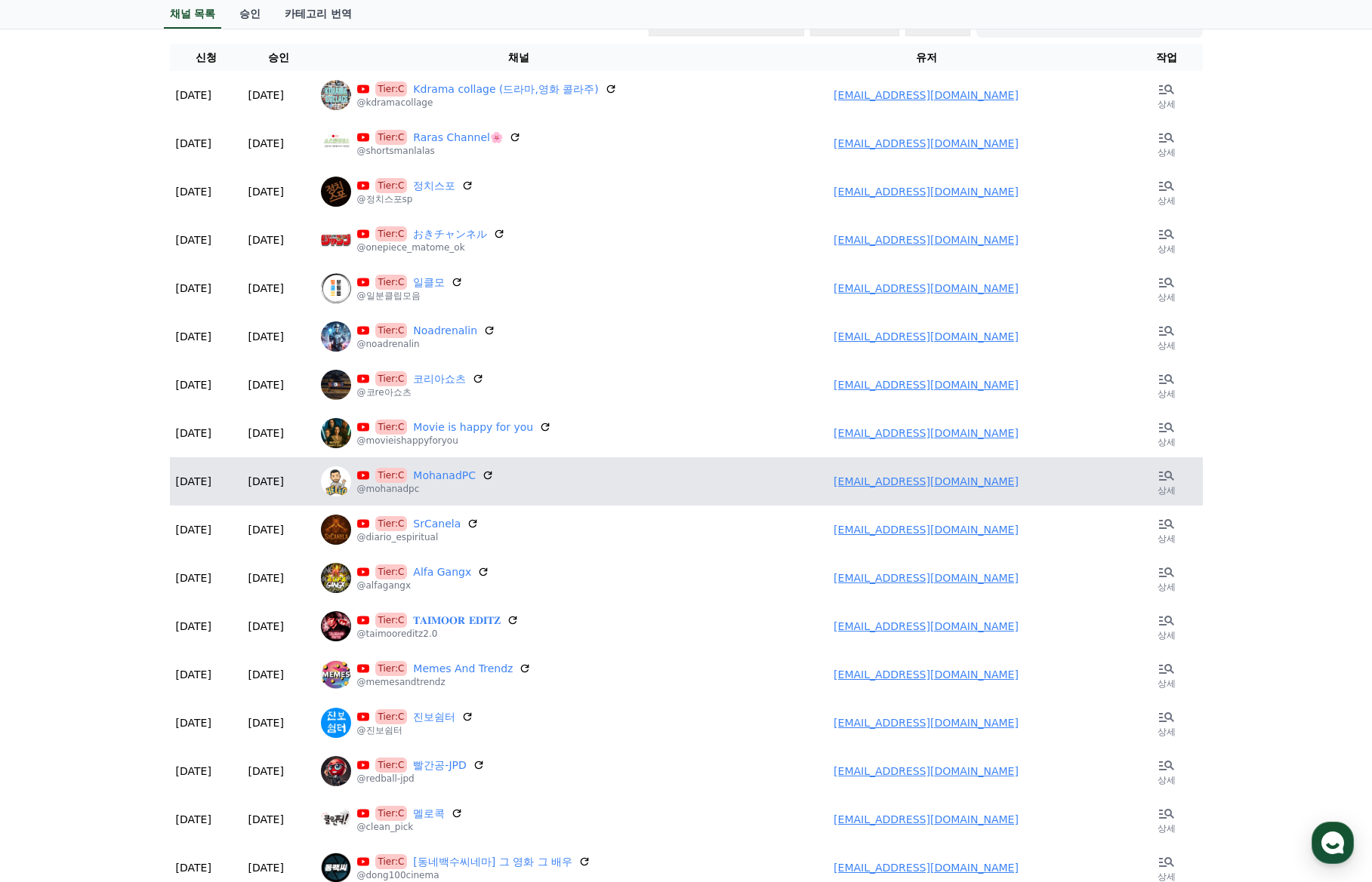
click at [909, 478] on link "mpcitknowhow@gmail.com" at bounding box center [925, 480] width 185 height 12
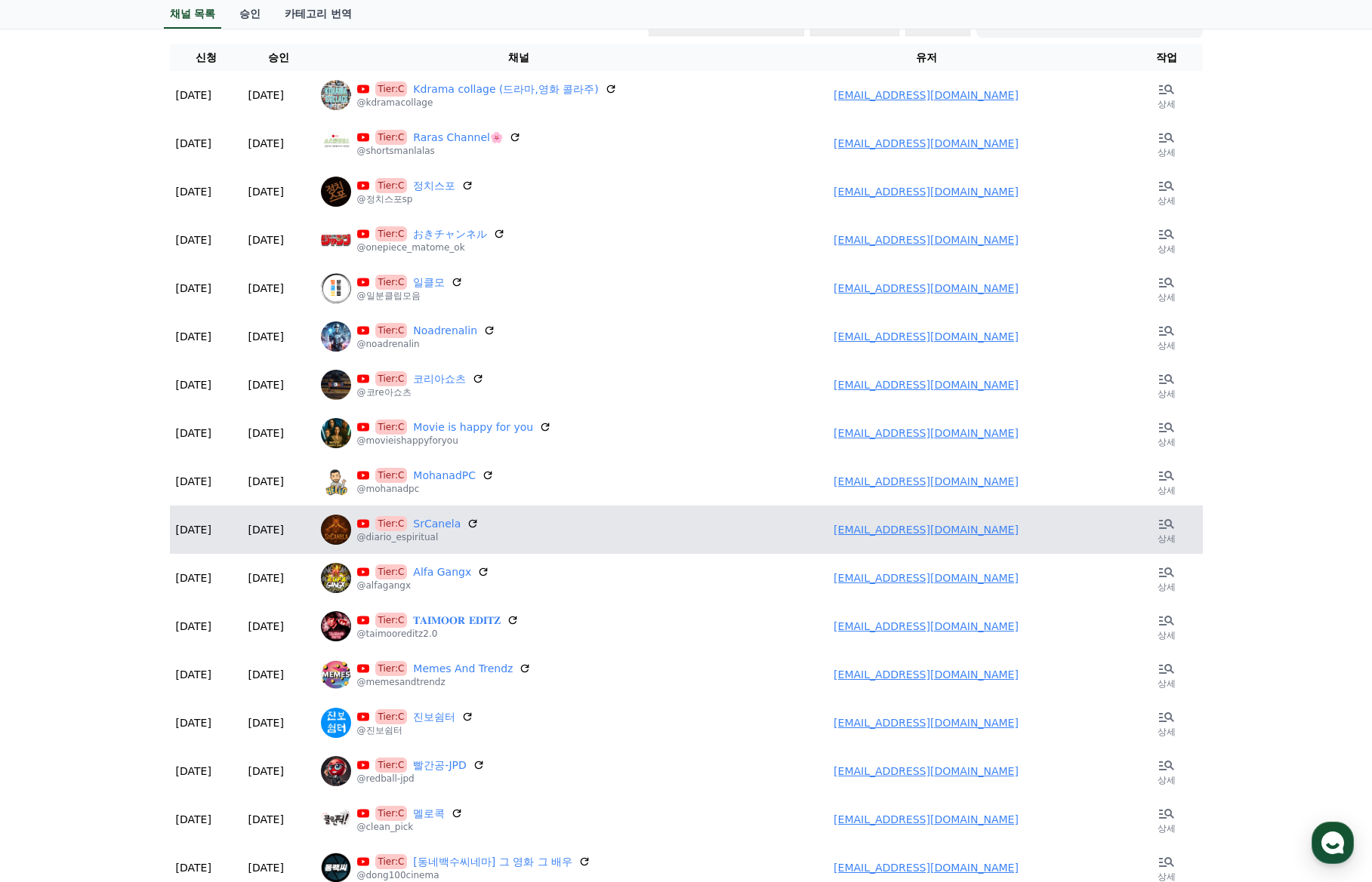
drag, startPoint x: 925, startPoint y: 520, endPoint x: 925, endPoint y: 537, distance: 17.0
click at [925, 522] on td "humorrdinamico@gmail.com" at bounding box center [926, 530] width 408 height 48
click at [925, 537] on td "humorrdinamico@gmail.com" at bounding box center [926, 530] width 408 height 48
click at [885, 523] on link "humorrdinamico@gmail.com" at bounding box center [925, 529] width 185 height 12
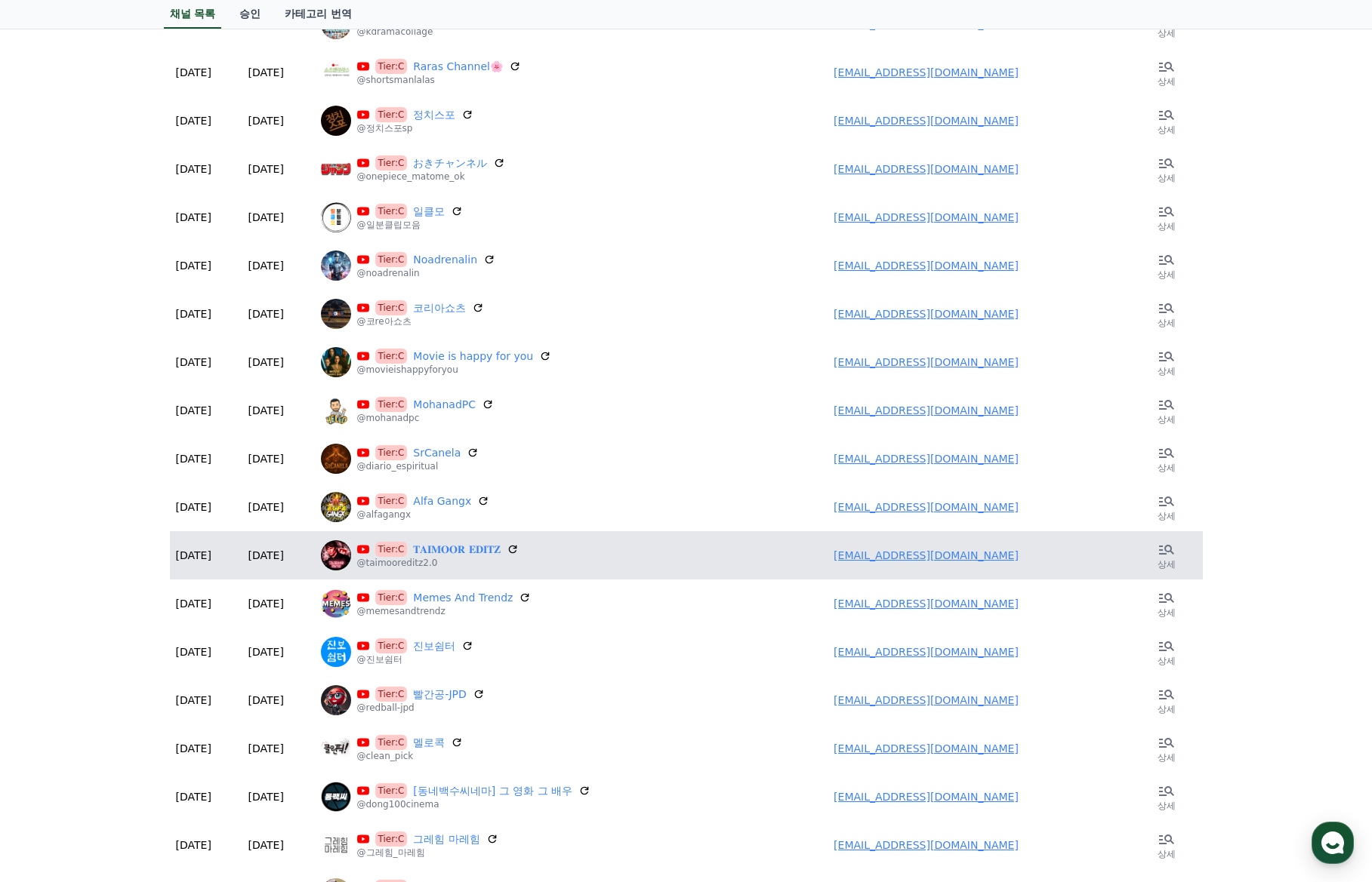
scroll to position [226, 0]
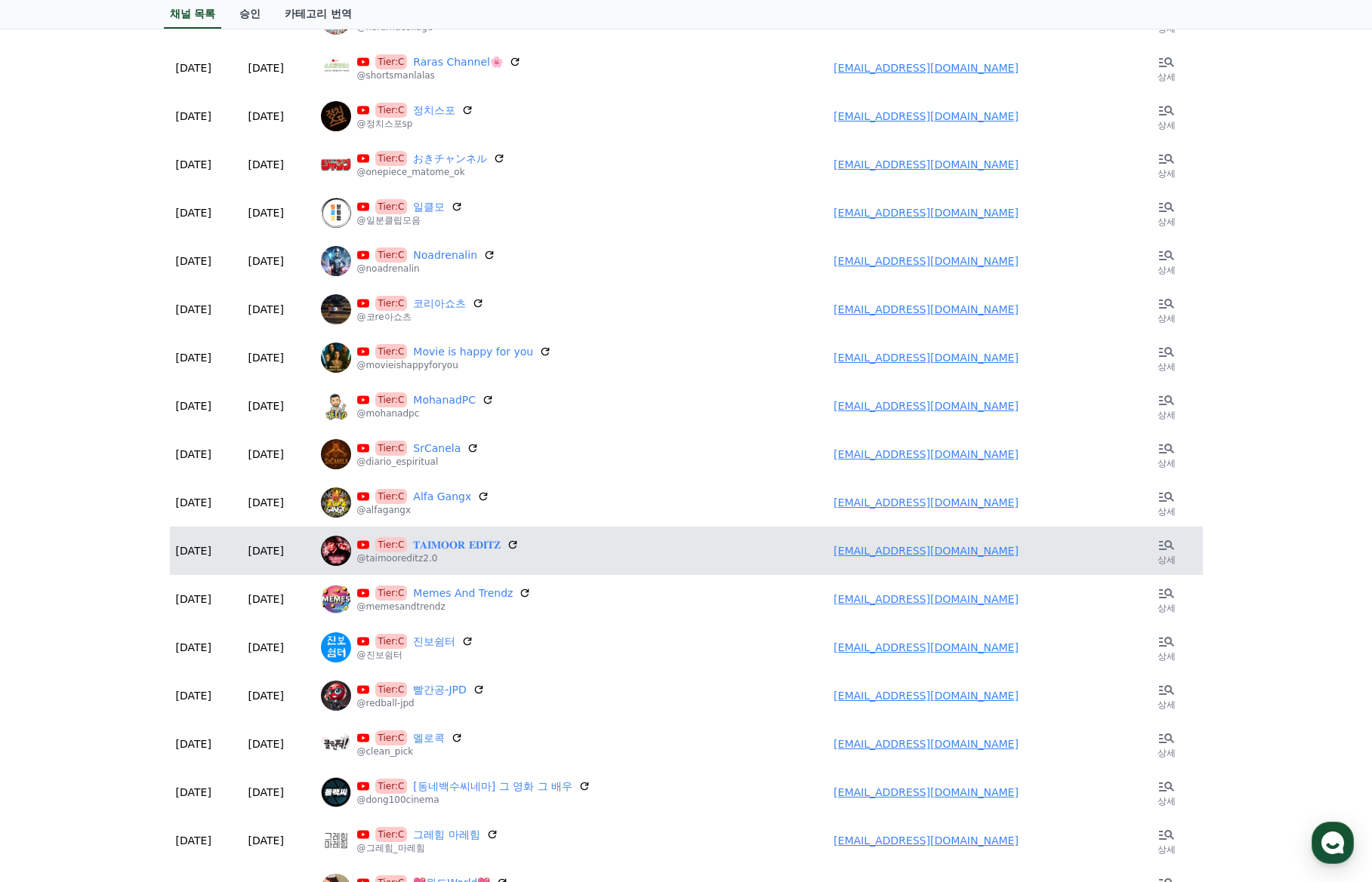
click at [919, 553] on link "sktaimooreditz@gmail.com" at bounding box center [925, 550] width 185 height 12
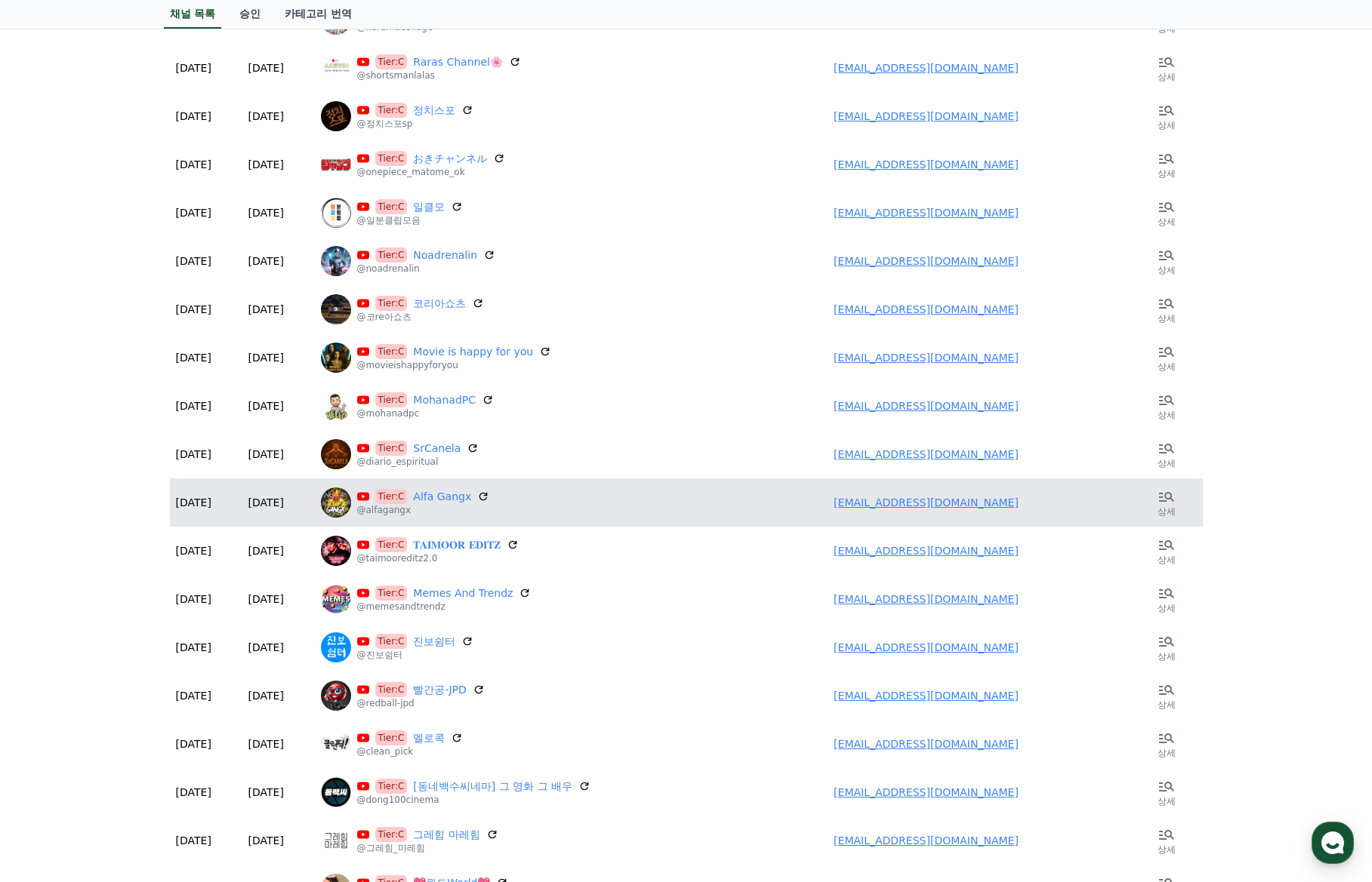
click at [905, 506] on link "humorrdinamico@gmail.com" at bounding box center [925, 502] width 185 height 12
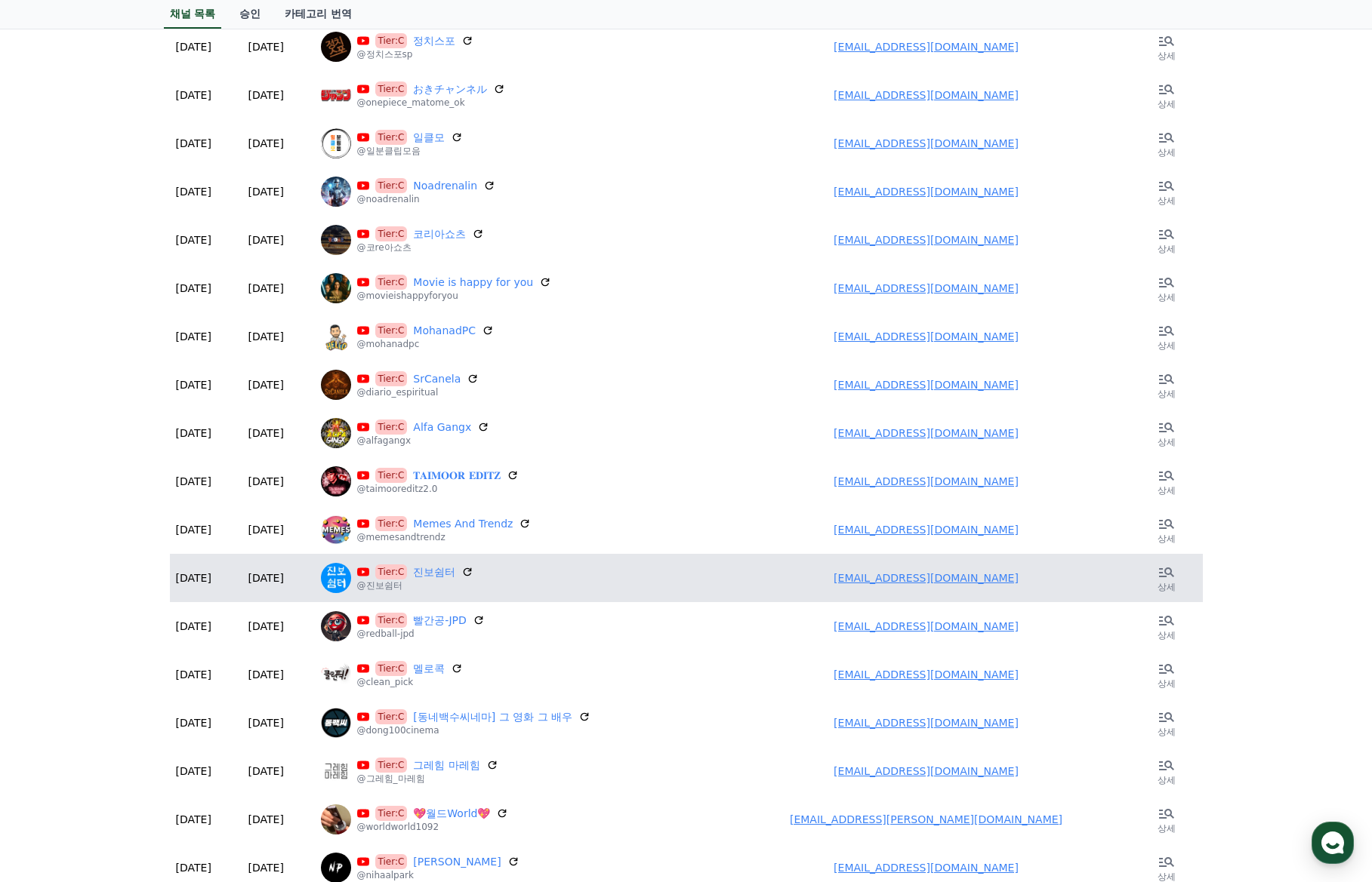
scroll to position [301, 0]
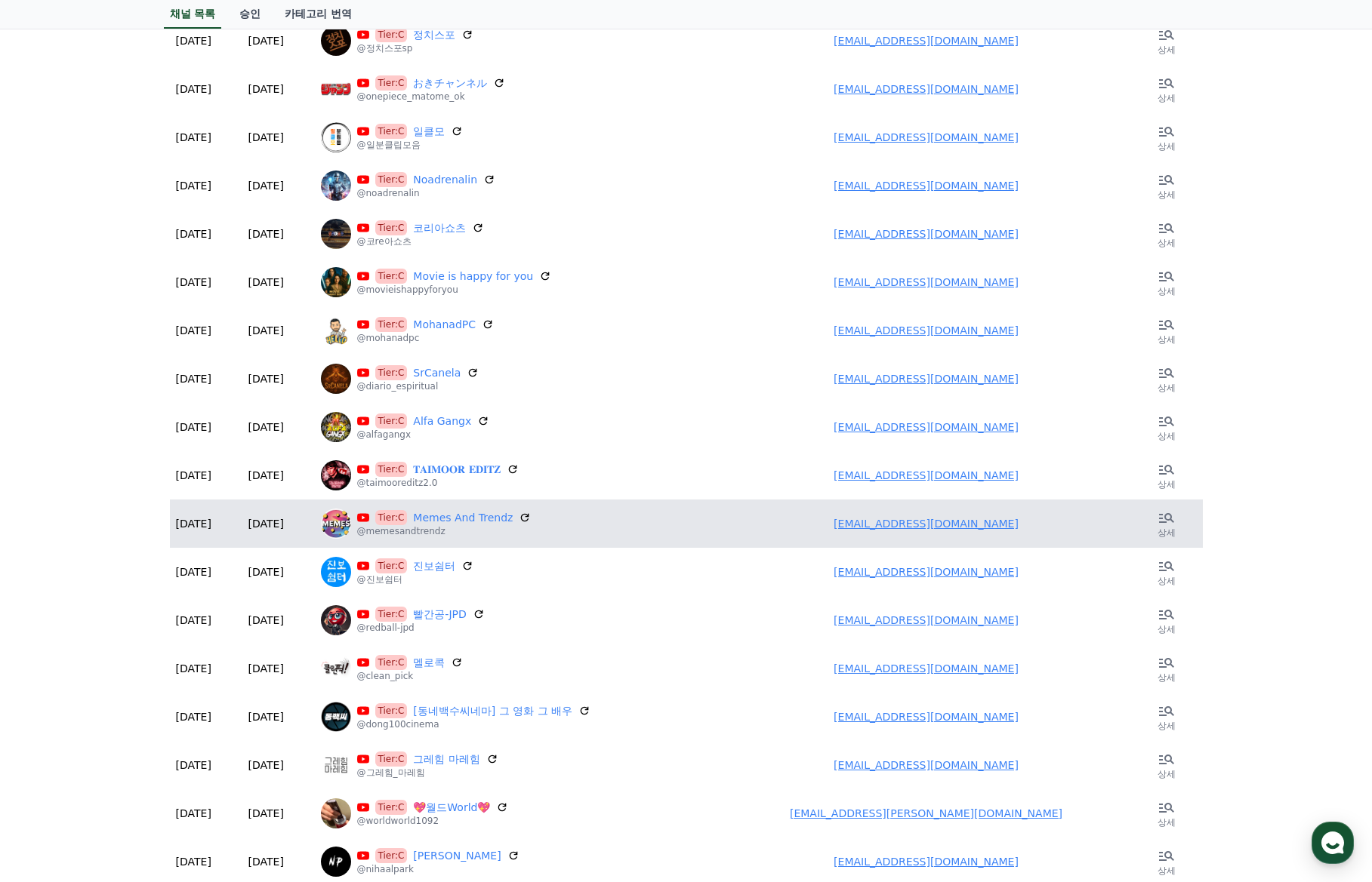
click at [917, 530] on link "memesandtrendz@gmail.com" at bounding box center [925, 523] width 185 height 12
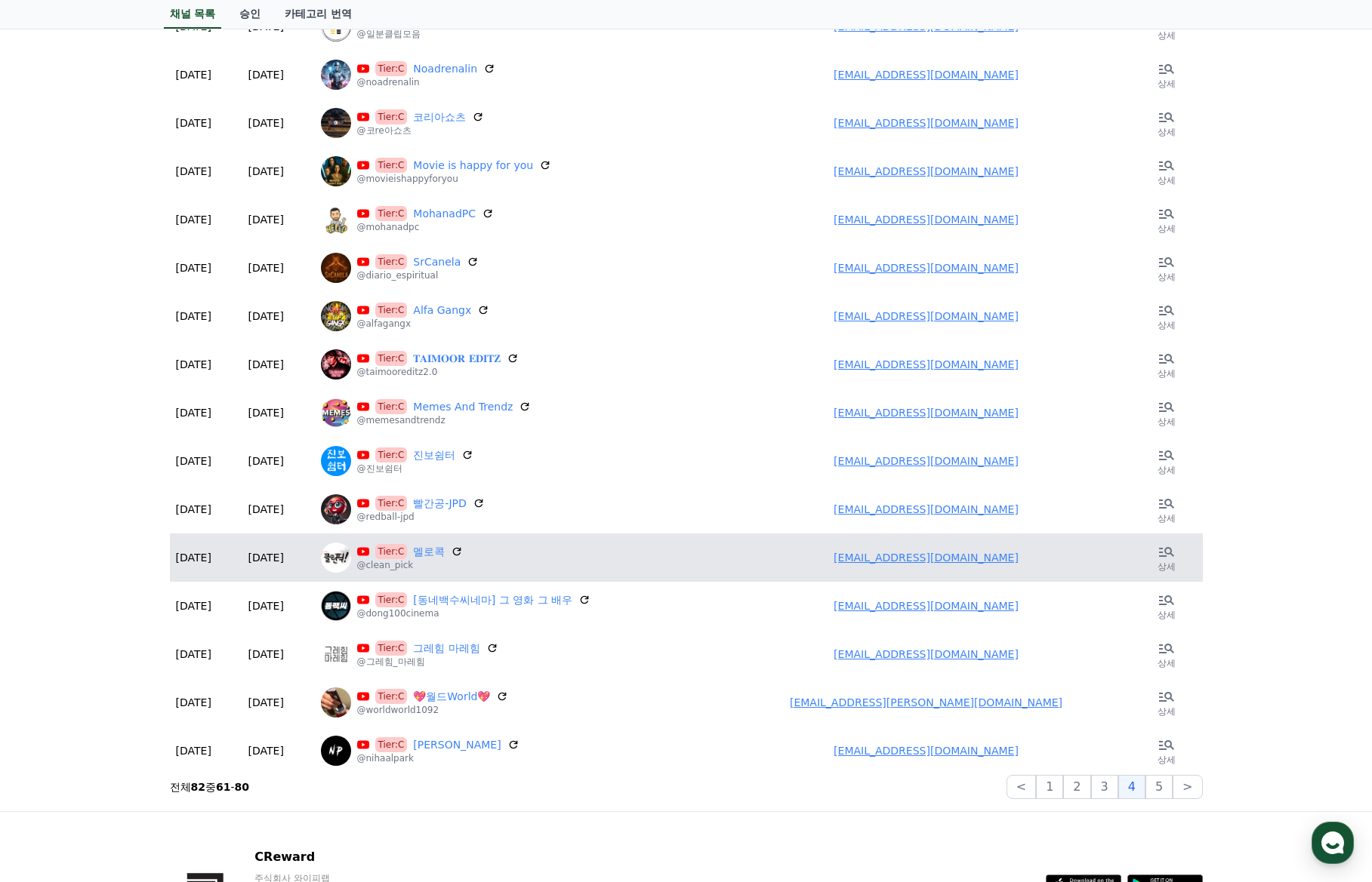
scroll to position [453, 0]
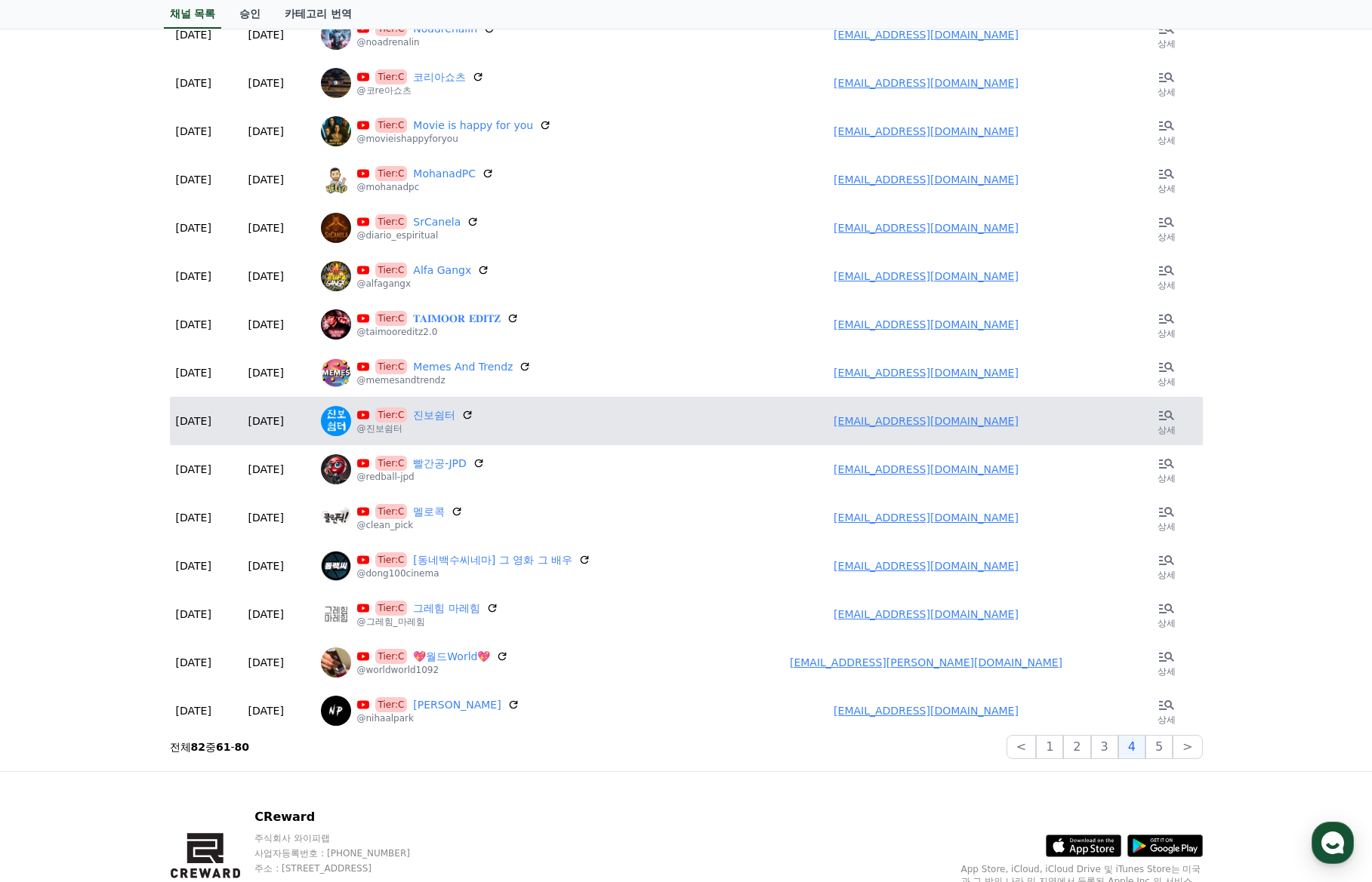
click at [906, 421] on link "he79993154@gmail.com" at bounding box center [925, 420] width 185 height 12
click at [418, 418] on link "진보쉼터" at bounding box center [433, 415] width 42 height 15
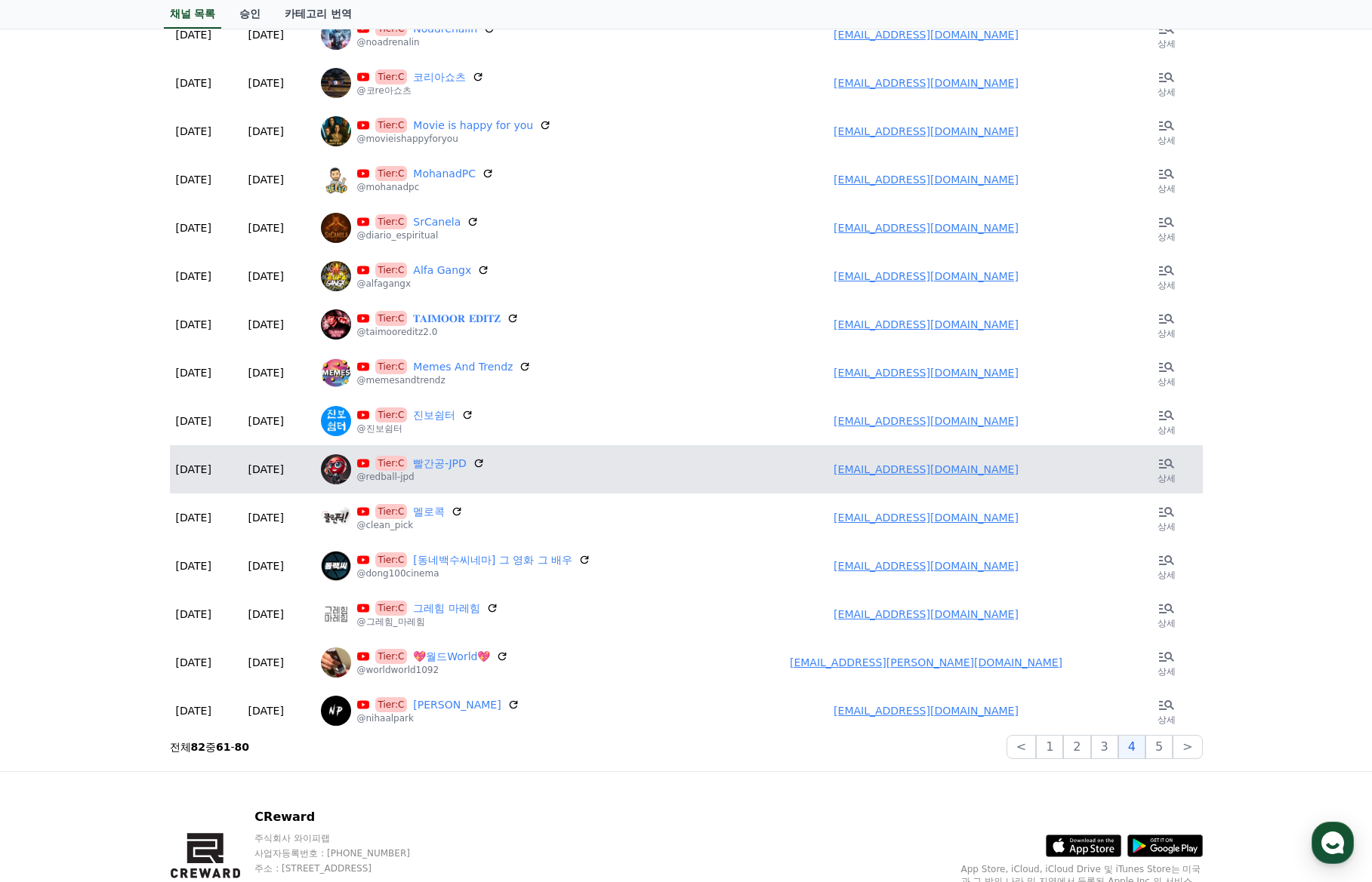
click at [924, 465] on link "jsk4619@gmail.com" at bounding box center [925, 469] width 185 height 12
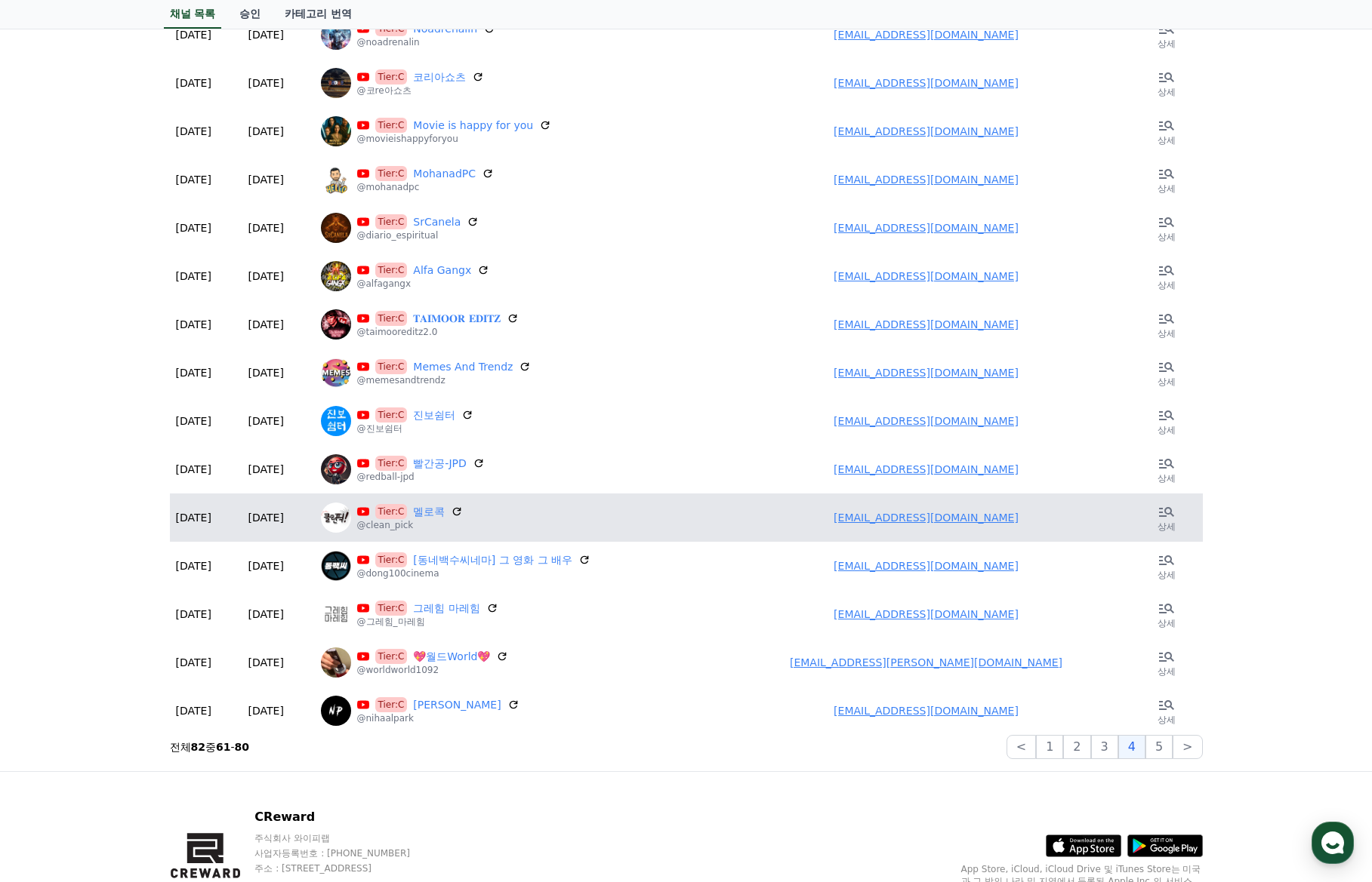
click at [911, 519] on link "likekdg@naver.com" at bounding box center [925, 517] width 185 height 12
click at [877, 521] on td "likekdg@naver.com" at bounding box center [926, 518] width 408 height 48
drag, startPoint x: 860, startPoint y: 516, endPoint x: 1018, endPoint y: 526, distance: 158.3
click at [1018, 526] on td "likekdg@naver.com" at bounding box center [926, 518] width 408 height 48
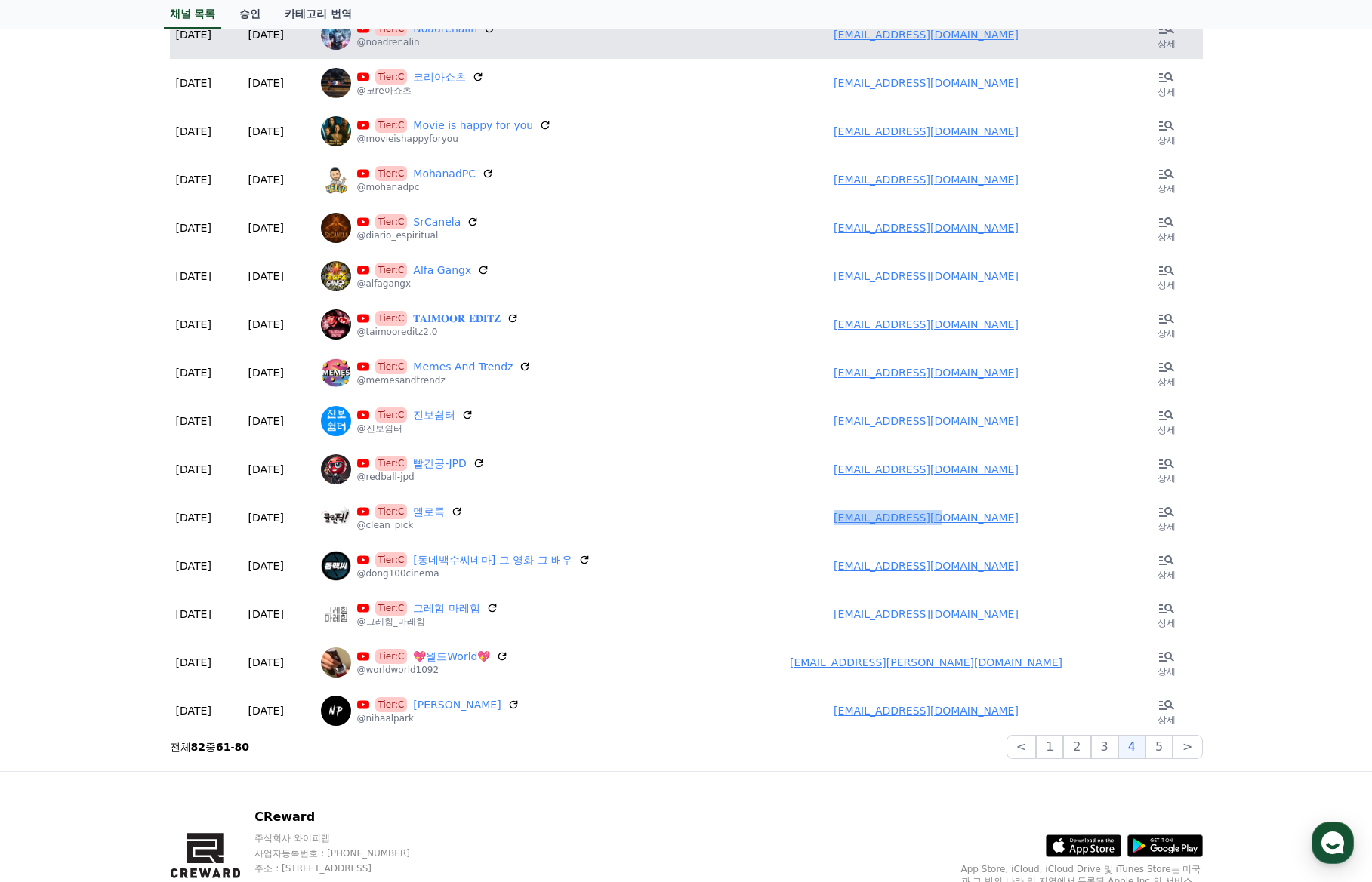
copy link "likekdg@naver.com"
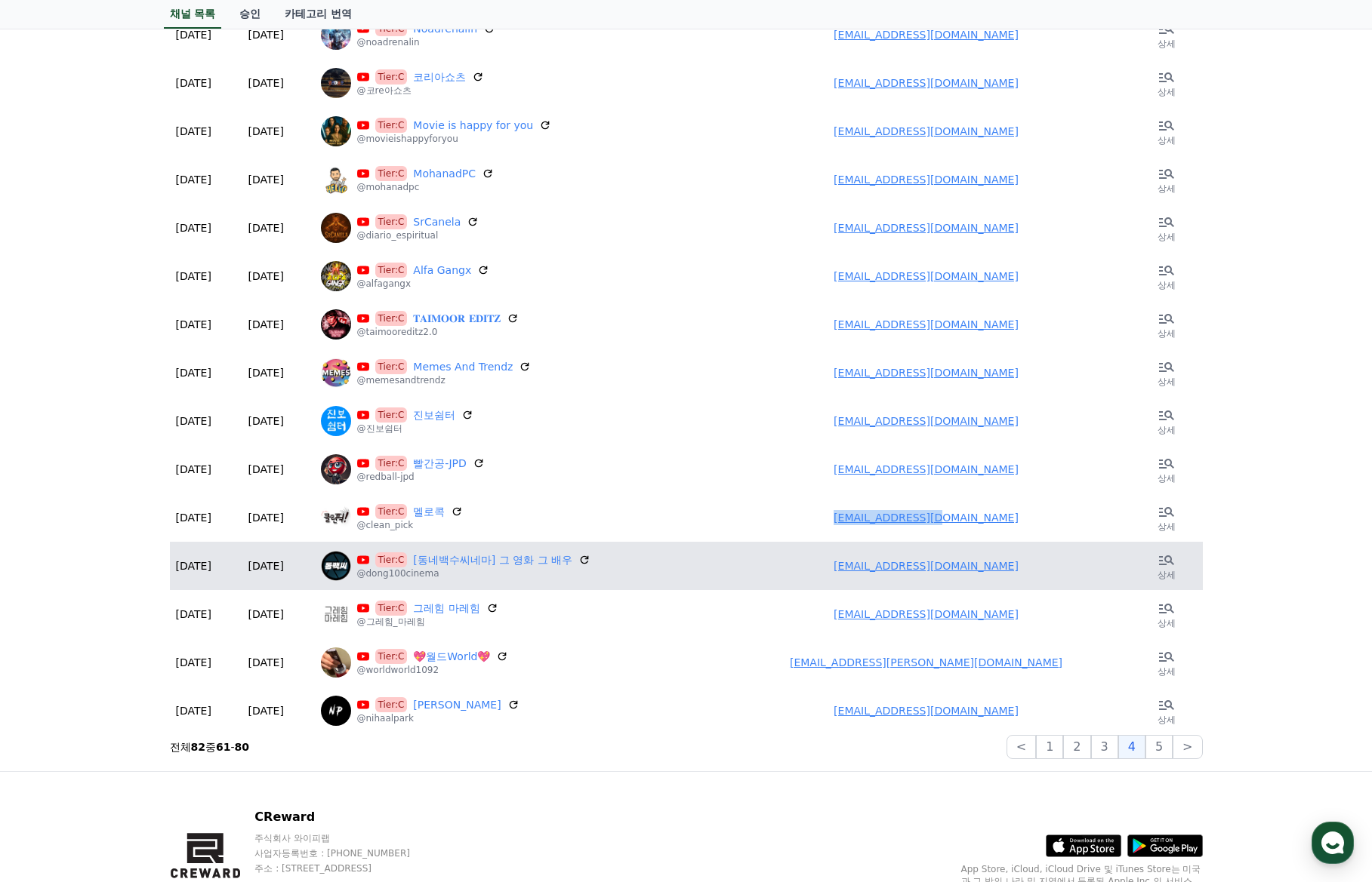
click at [923, 570] on link "dbc.cinema@gmail.com" at bounding box center [925, 565] width 185 height 12
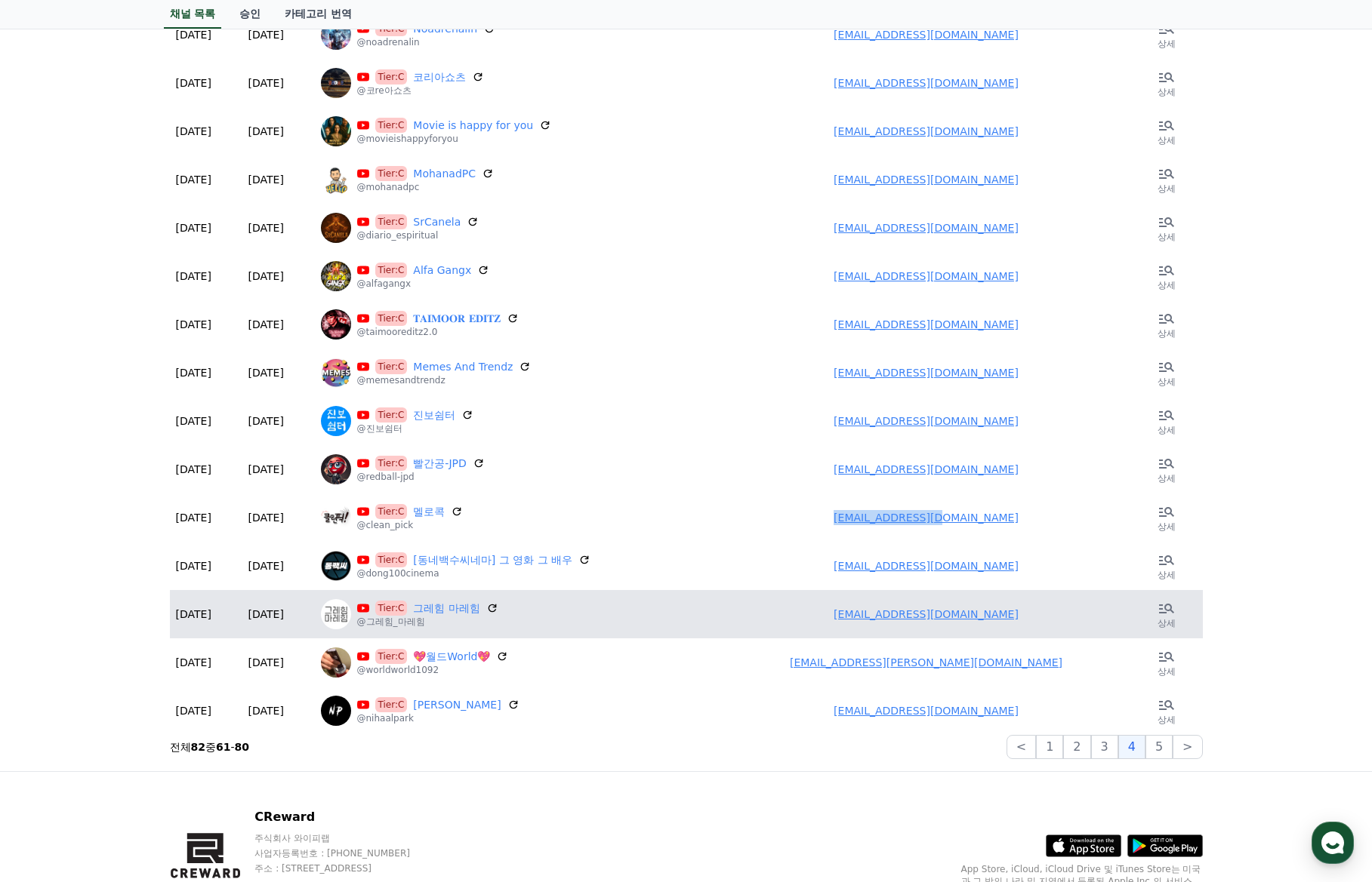
click at [917, 617] on link "forever275@naver.com" at bounding box center [925, 614] width 185 height 12
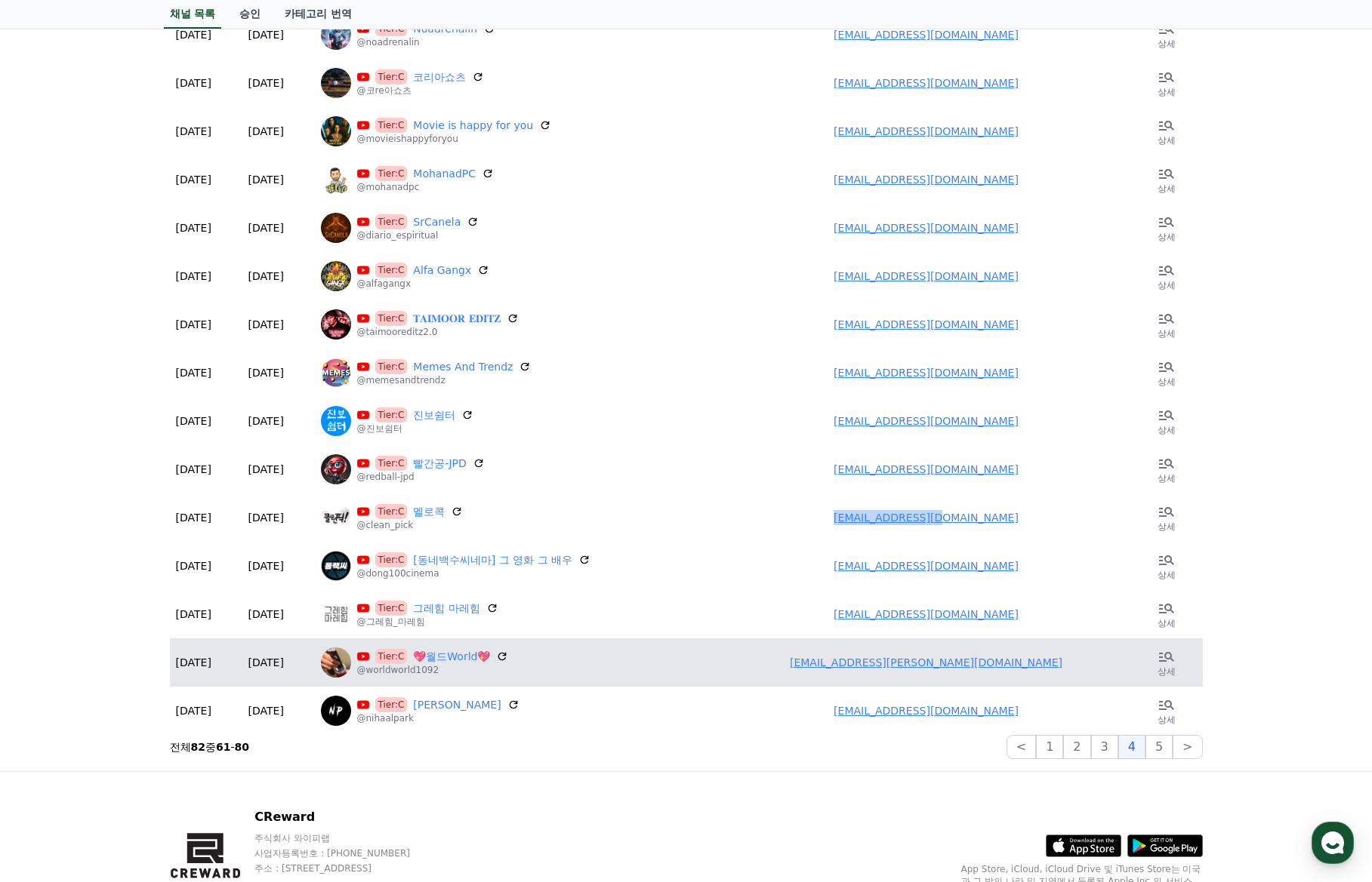
click at [896, 663] on link "blacka@daum.net" at bounding box center [925, 662] width 273 height 12
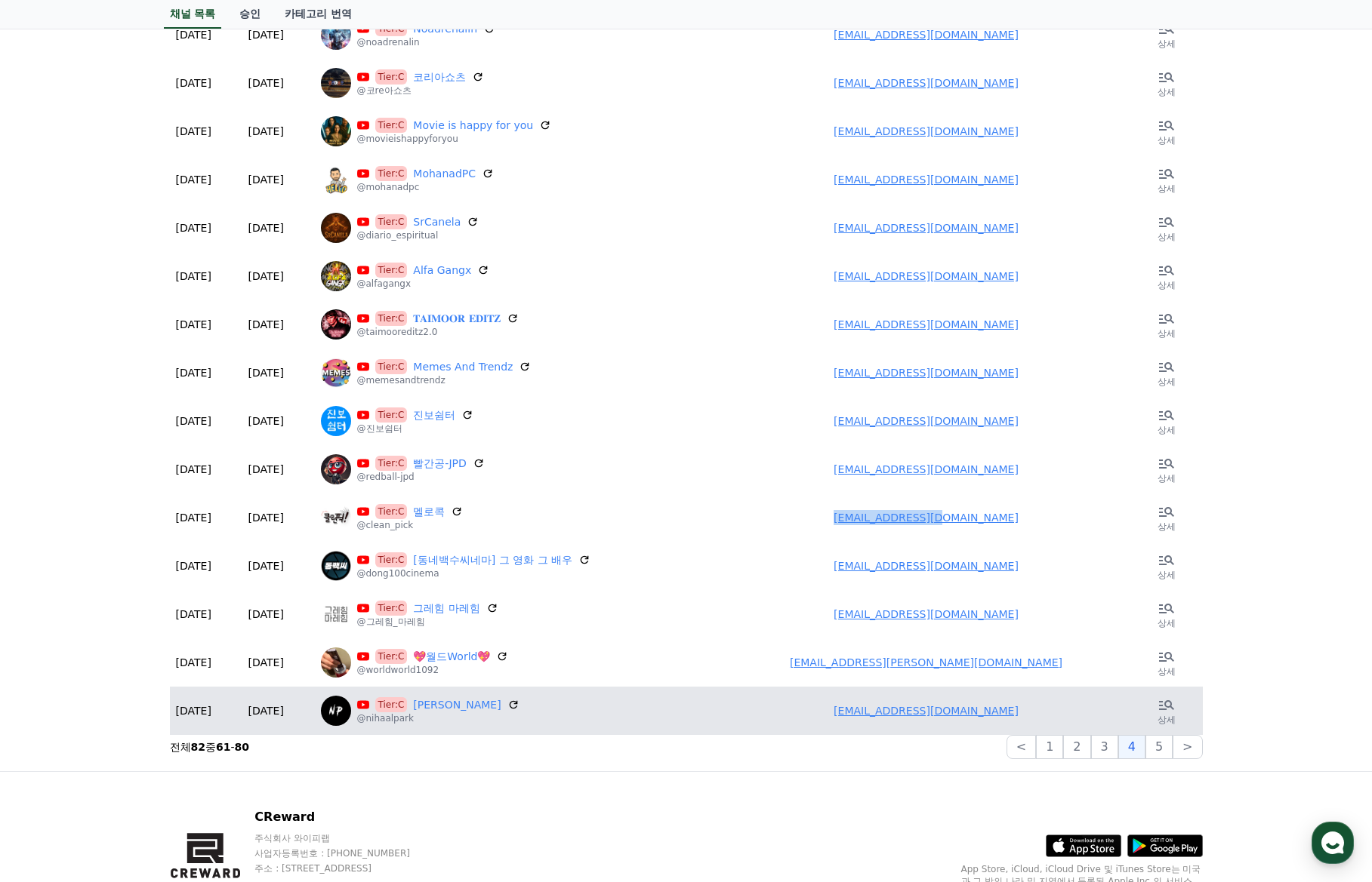
click at [905, 712] on link "najeevparkar@gmail.com" at bounding box center [925, 710] width 185 height 12
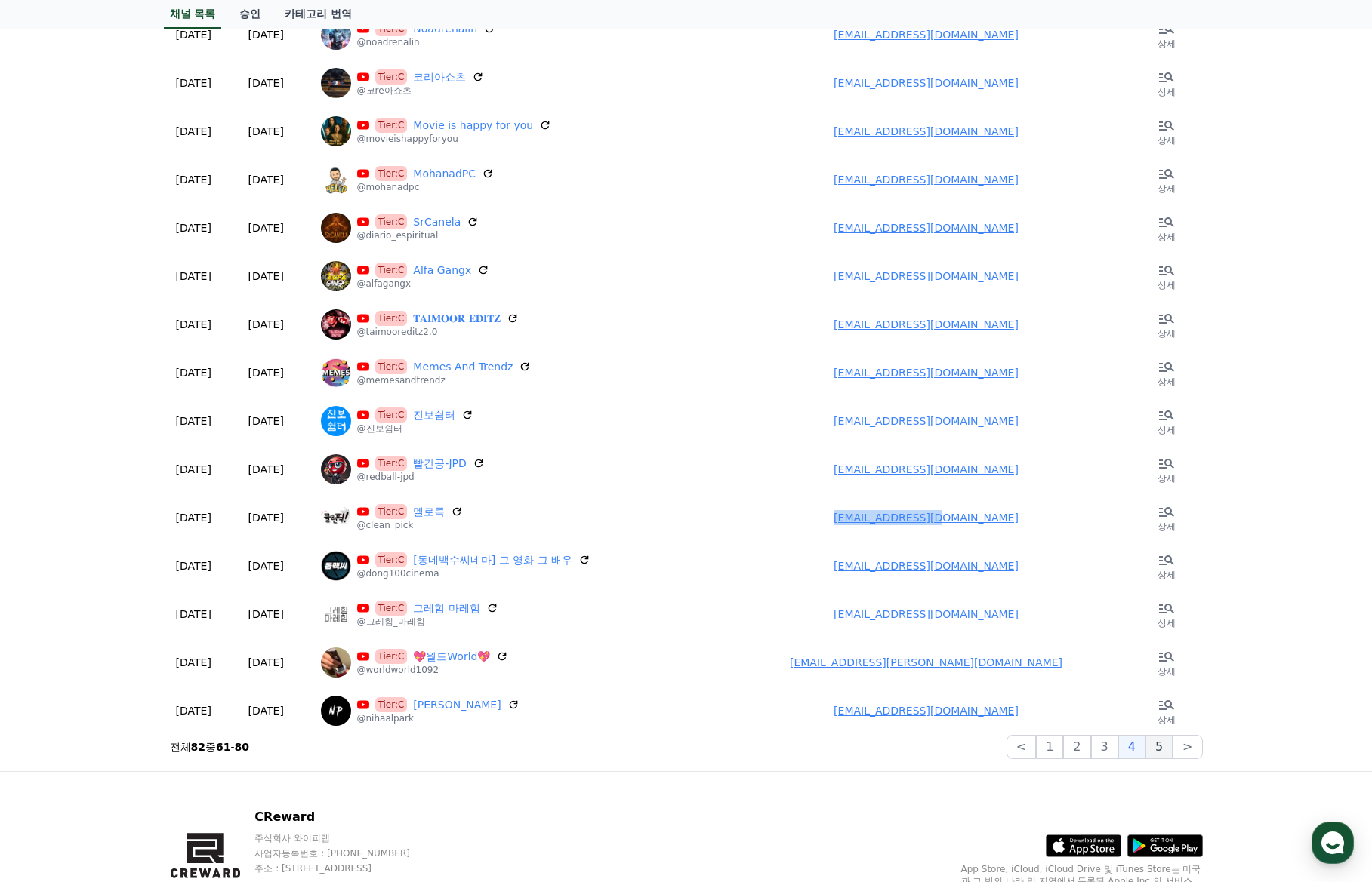
click at [1165, 749] on button "5" at bounding box center [1159, 747] width 27 height 24
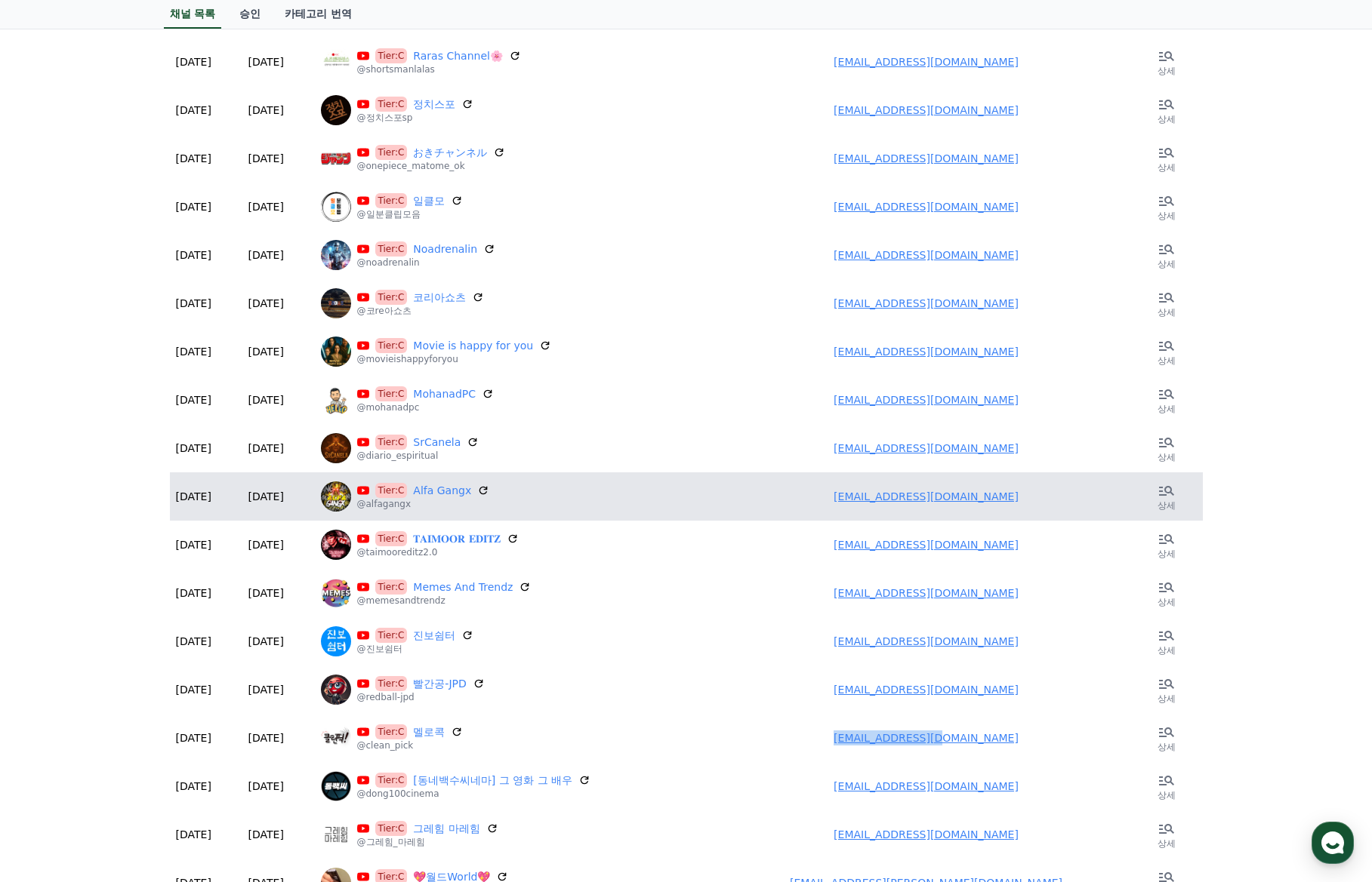
scroll to position [0, 0]
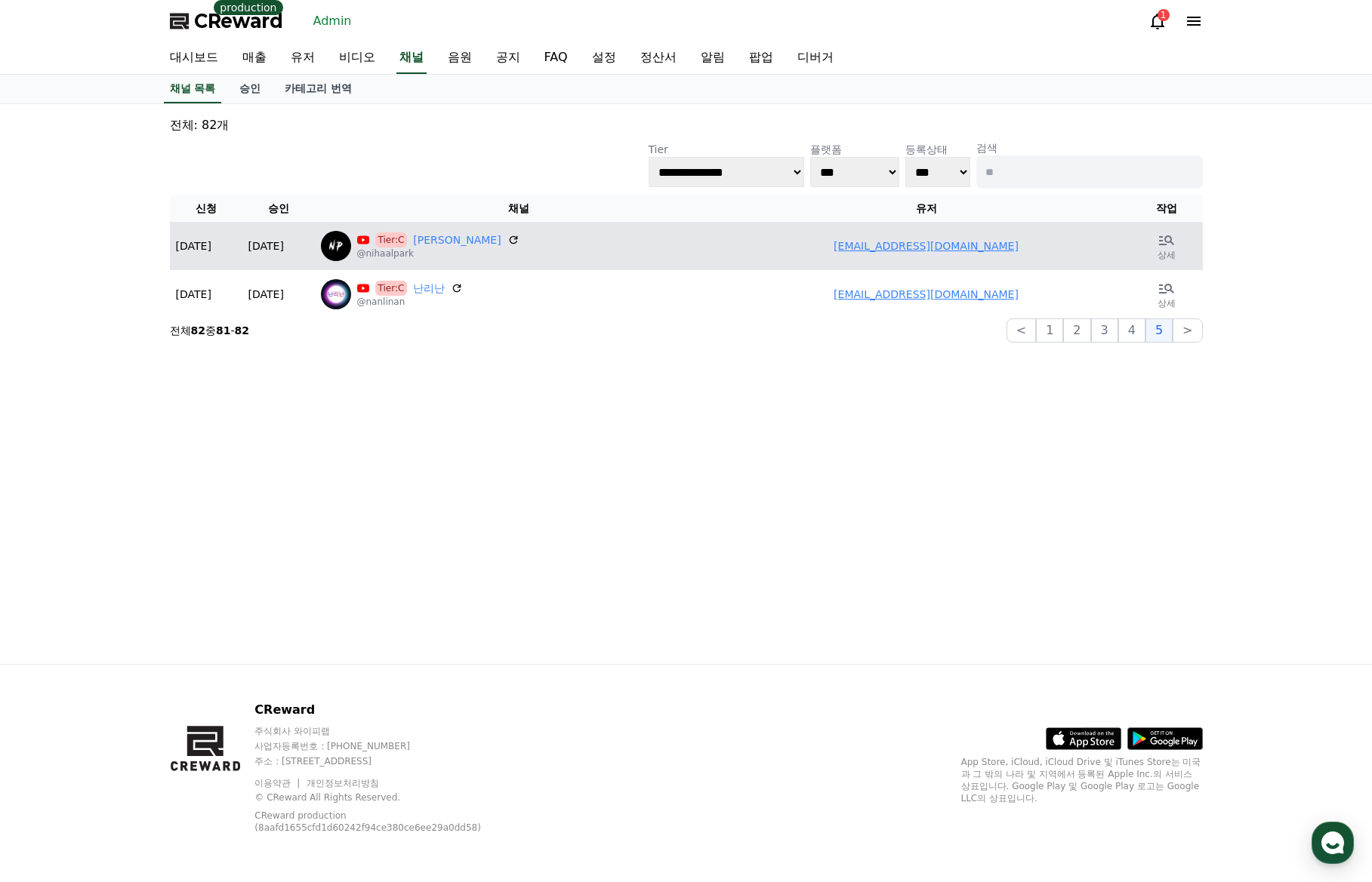
click at [934, 242] on link "najeevparkar@gmail.com" at bounding box center [925, 245] width 185 height 12
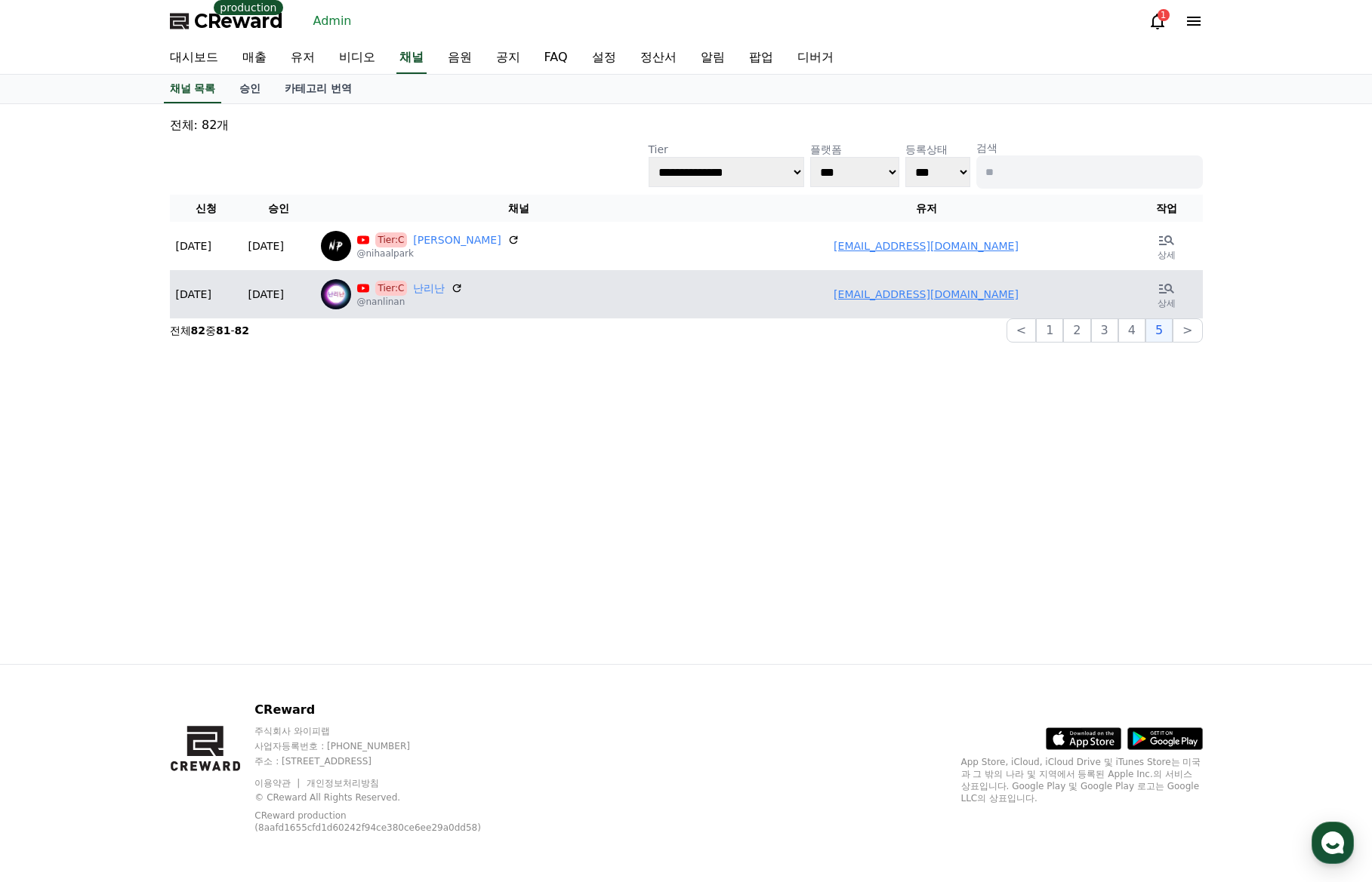
click at [905, 292] on link "kimjinsu000@gmail.com" at bounding box center [925, 293] width 185 height 12
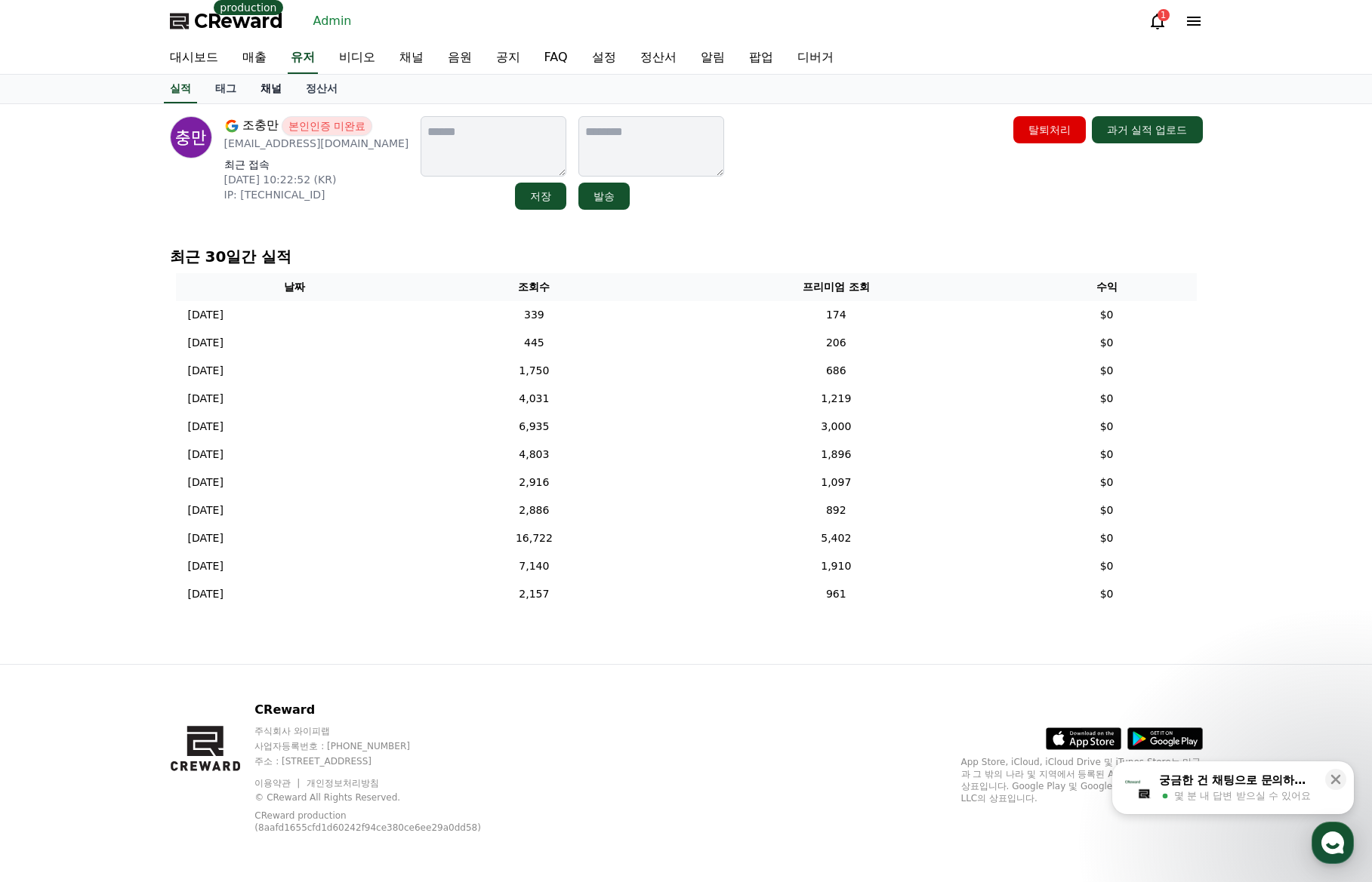
click at [261, 88] on link "채널" at bounding box center [271, 89] width 46 height 29
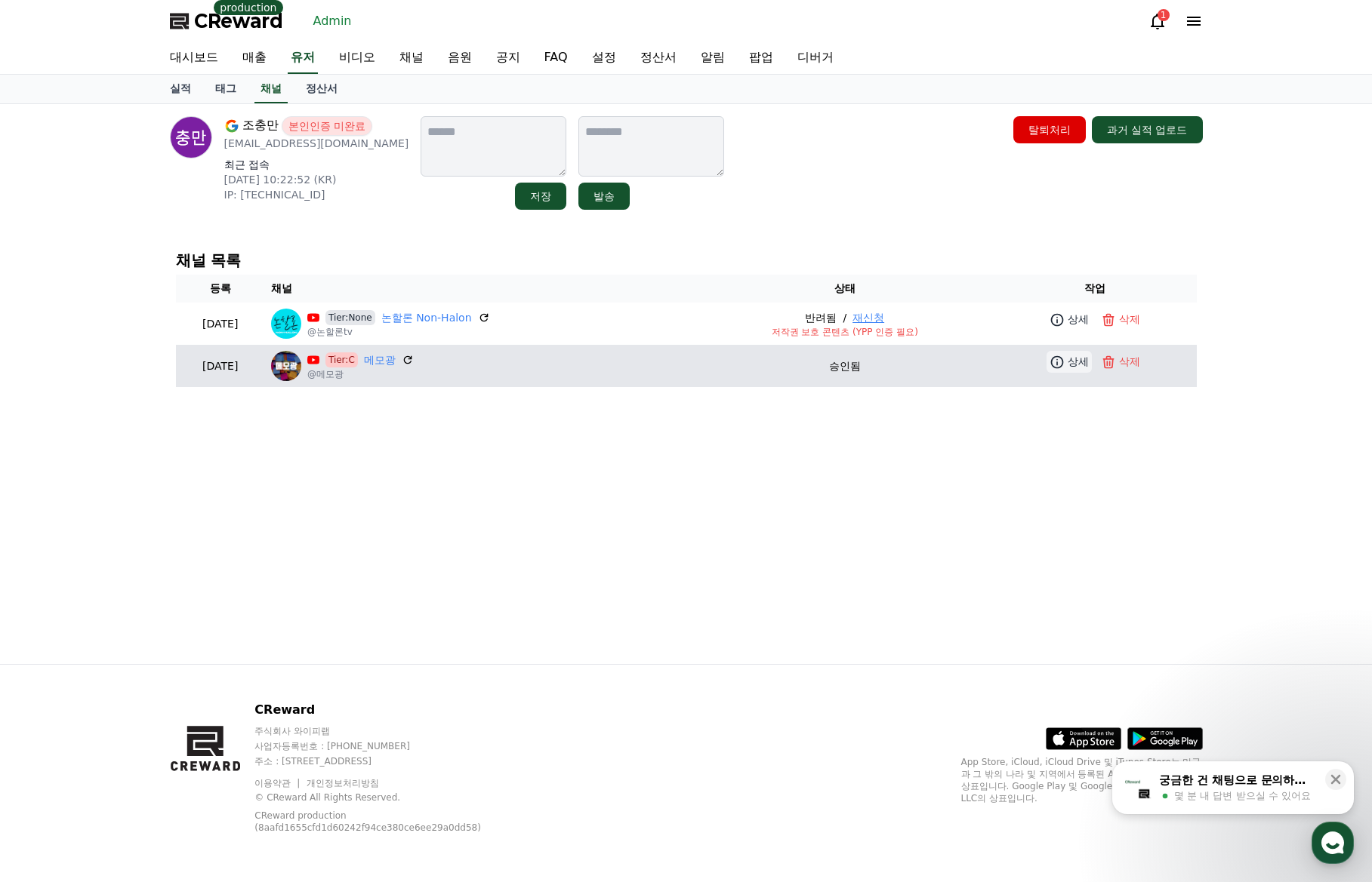
click at [1068, 365] on link "상세" at bounding box center [1069, 361] width 46 height 21
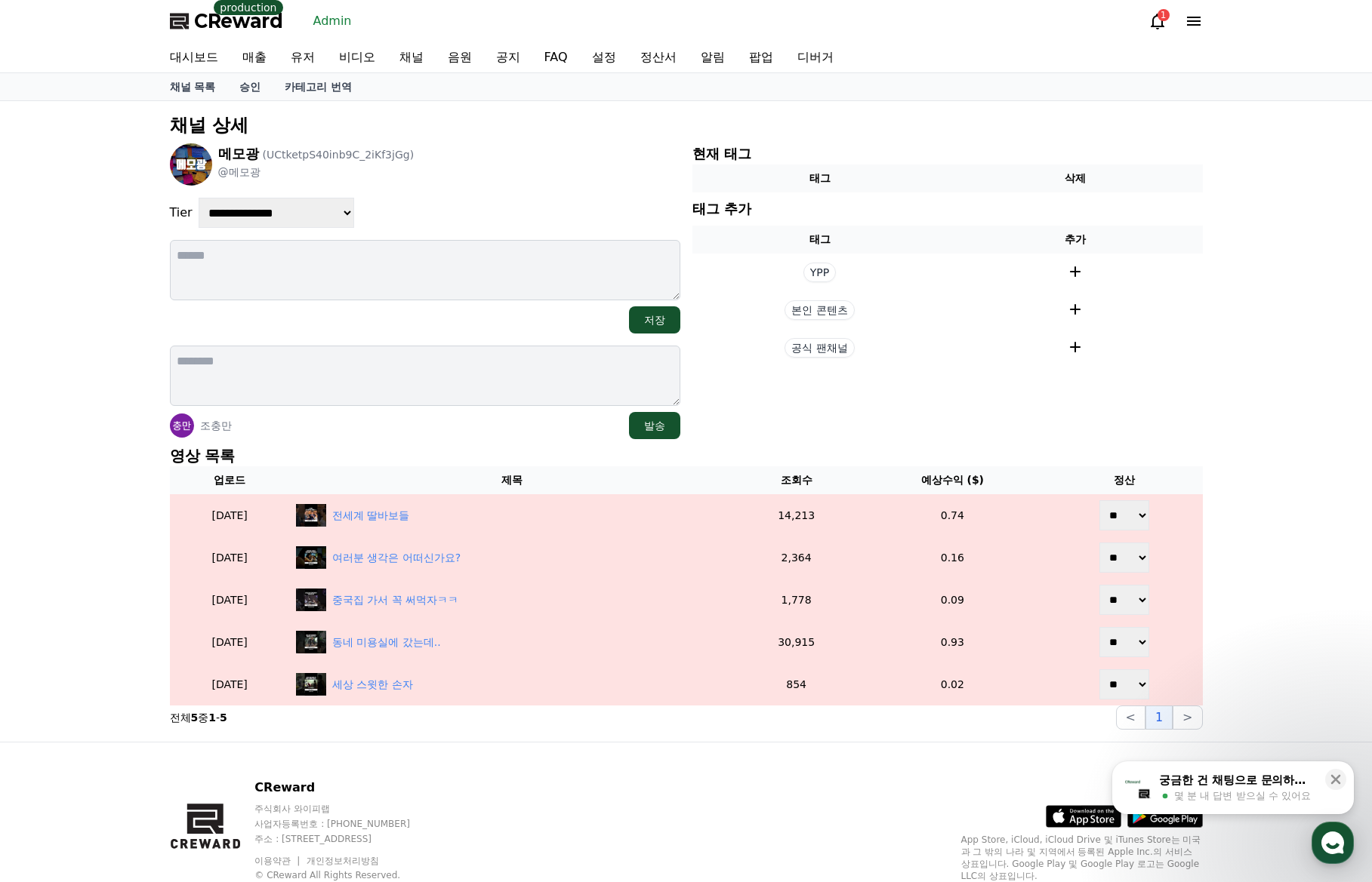
click at [446, 451] on p "영상 목록" at bounding box center [686, 456] width 1033 height 21
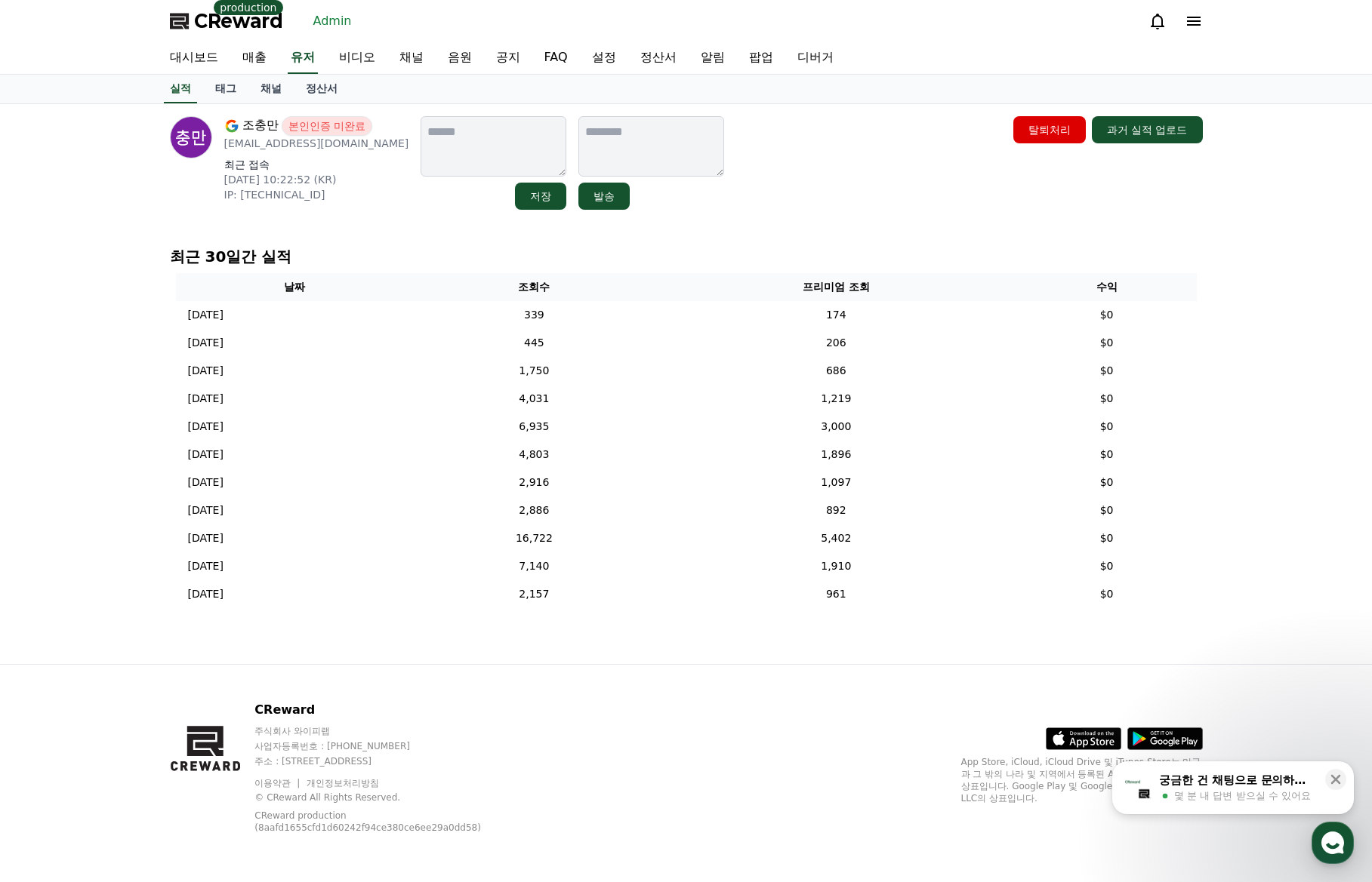
click at [267, 89] on link "채널" at bounding box center [271, 89] width 46 height 29
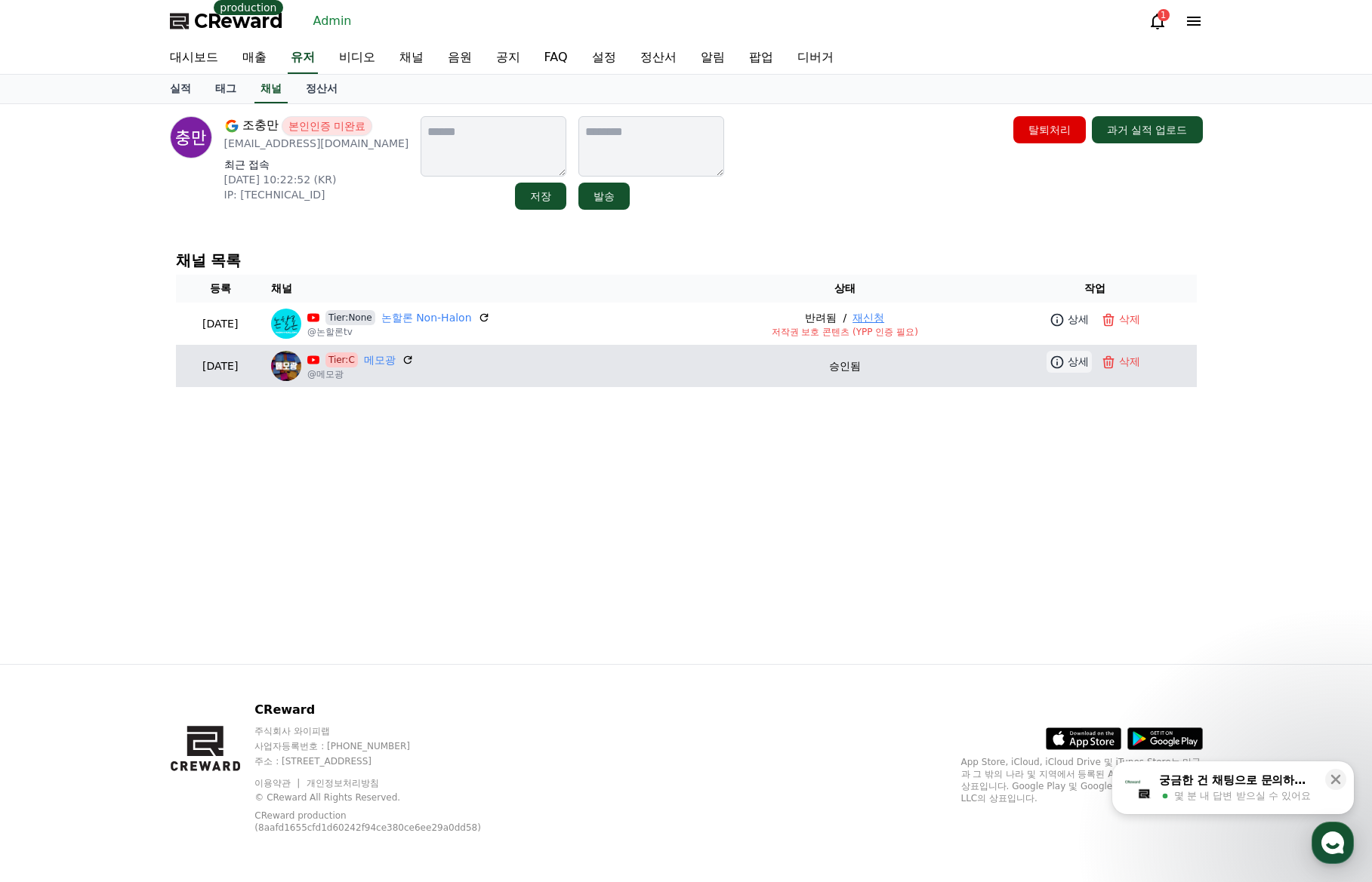
click at [1063, 364] on icon at bounding box center [1057, 361] width 15 height 15
click at [396, 366] on link "메모광" at bounding box center [379, 360] width 31 height 16
click at [396, 361] on link "메모광" at bounding box center [379, 360] width 31 height 16
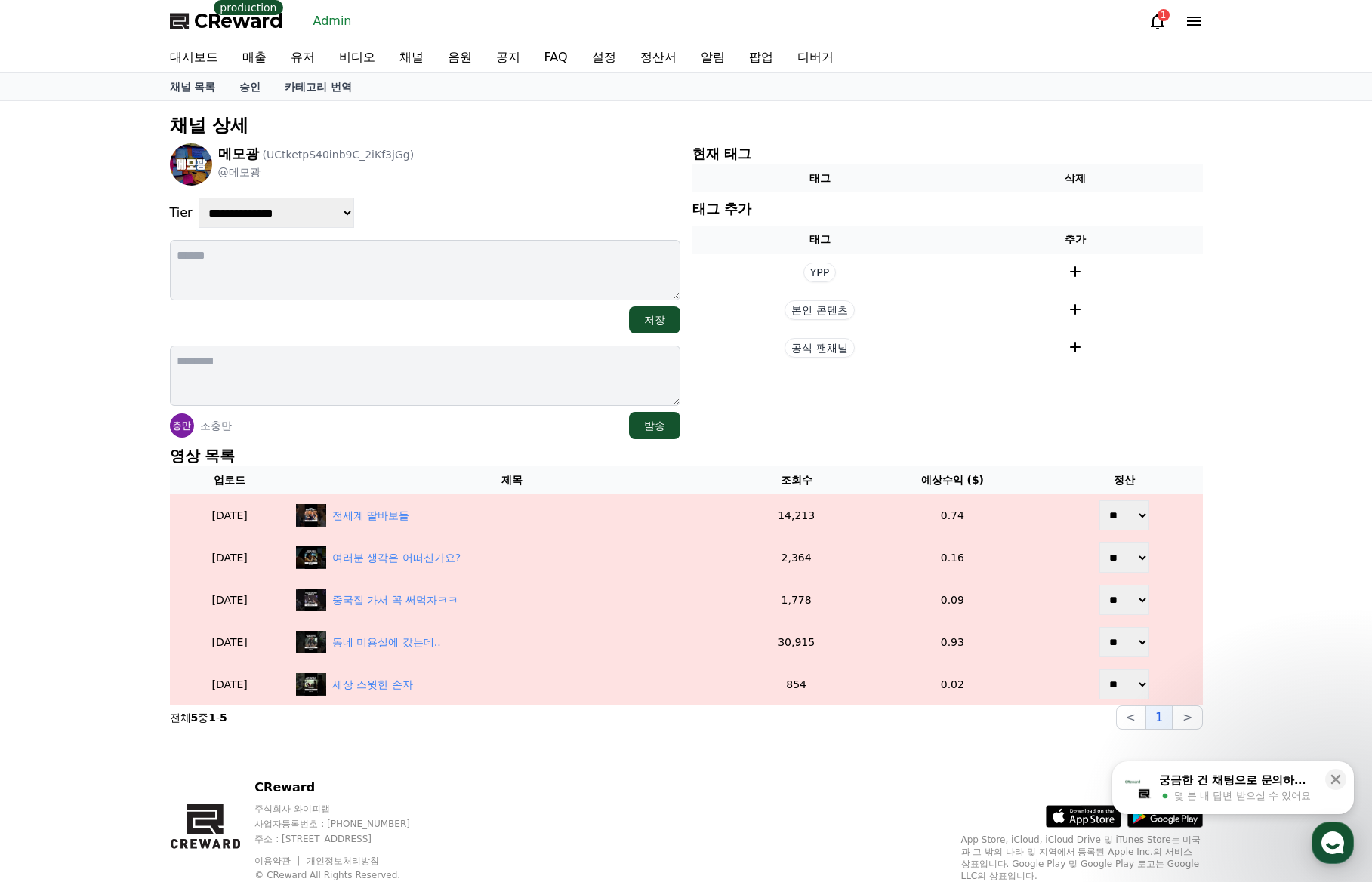
click at [418, 453] on p "영상 목록" at bounding box center [686, 456] width 1033 height 21
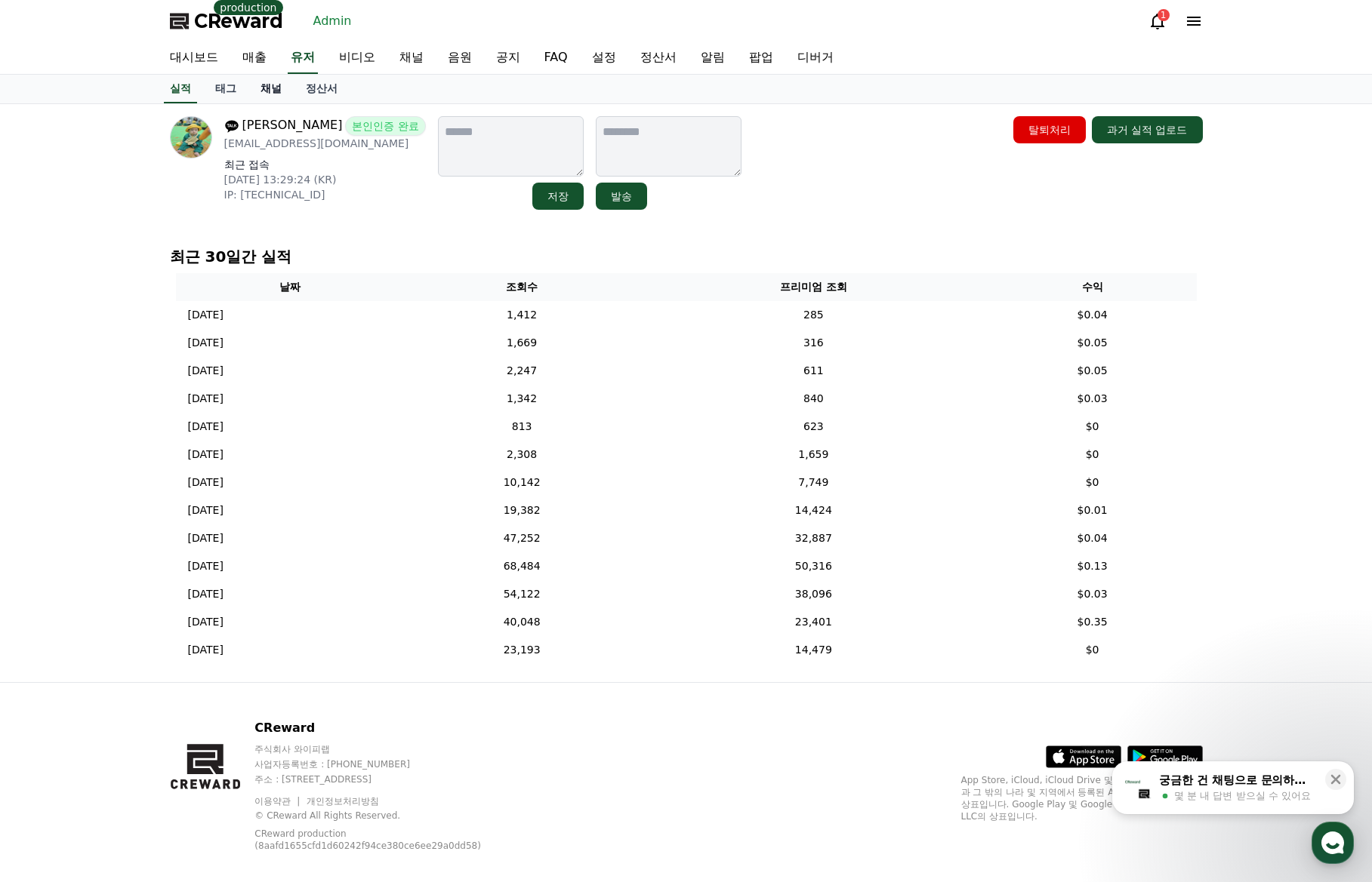
click at [257, 89] on link "채널" at bounding box center [271, 89] width 46 height 29
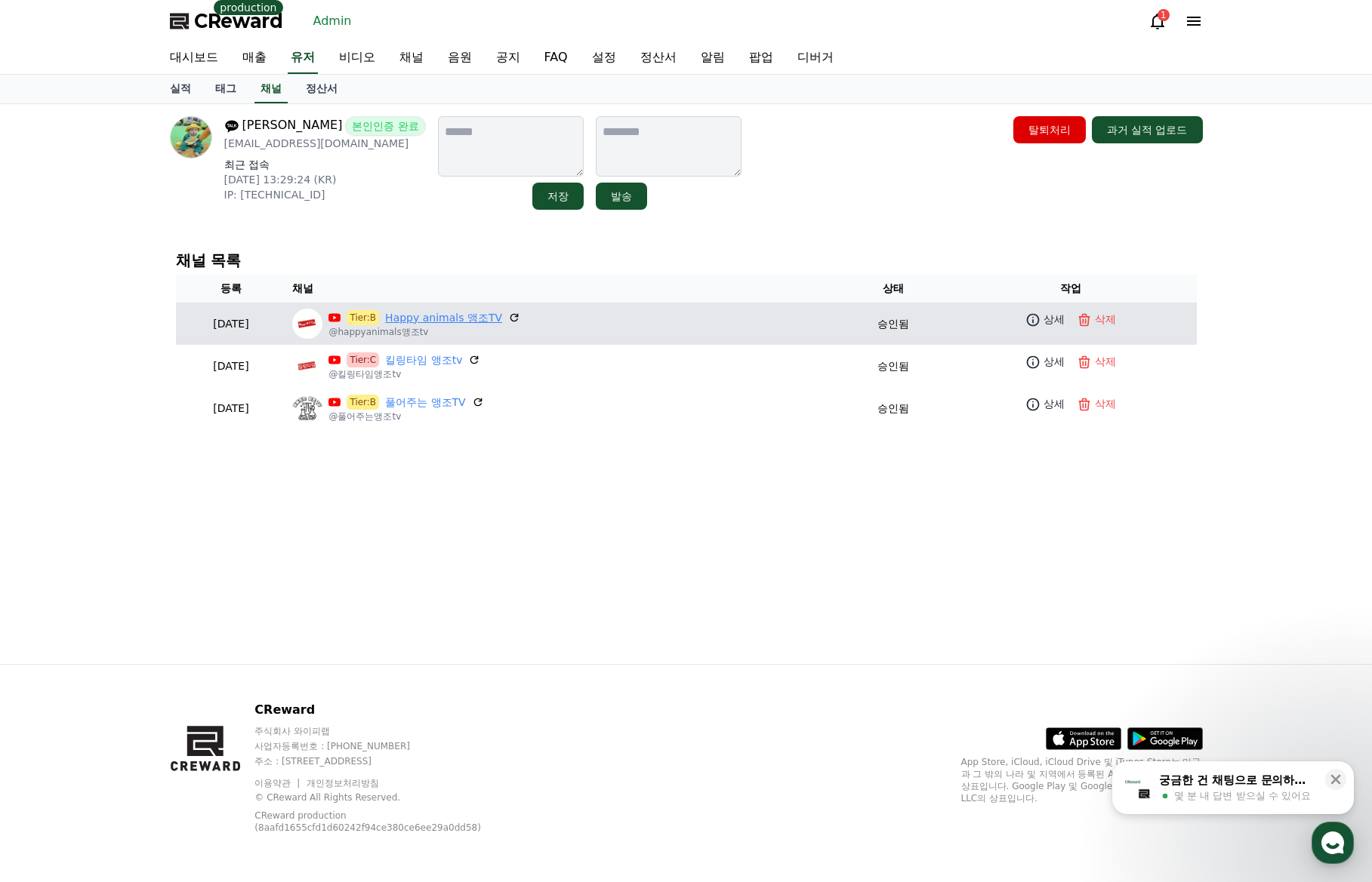
click at [476, 314] on link "Happy animals 앵조TV" at bounding box center [443, 318] width 117 height 16
click at [1040, 324] on icon at bounding box center [1033, 319] width 15 height 15
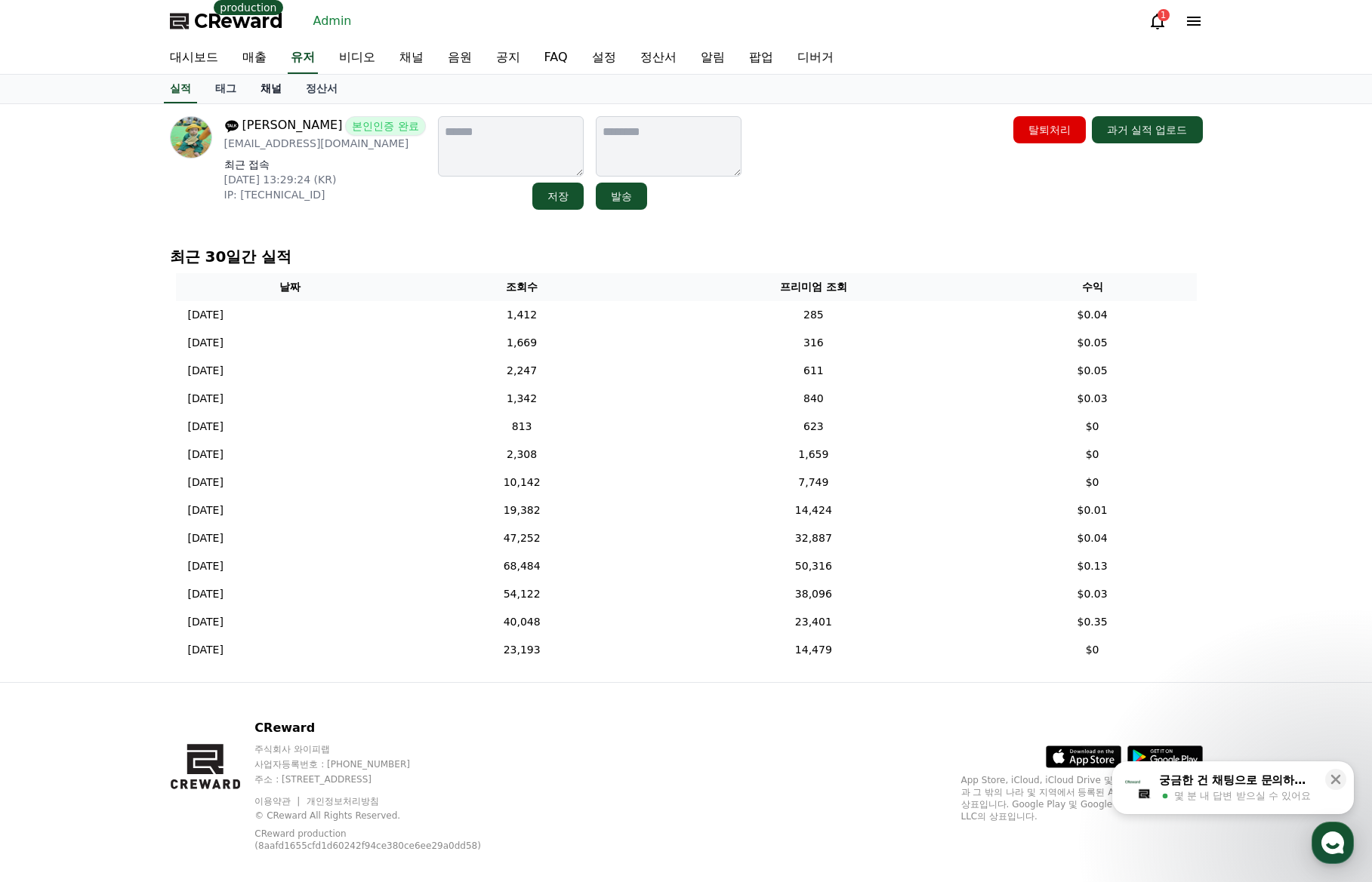
click at [277, 94] on link "채널" at bounding box center [271, 89] width 46 height 29
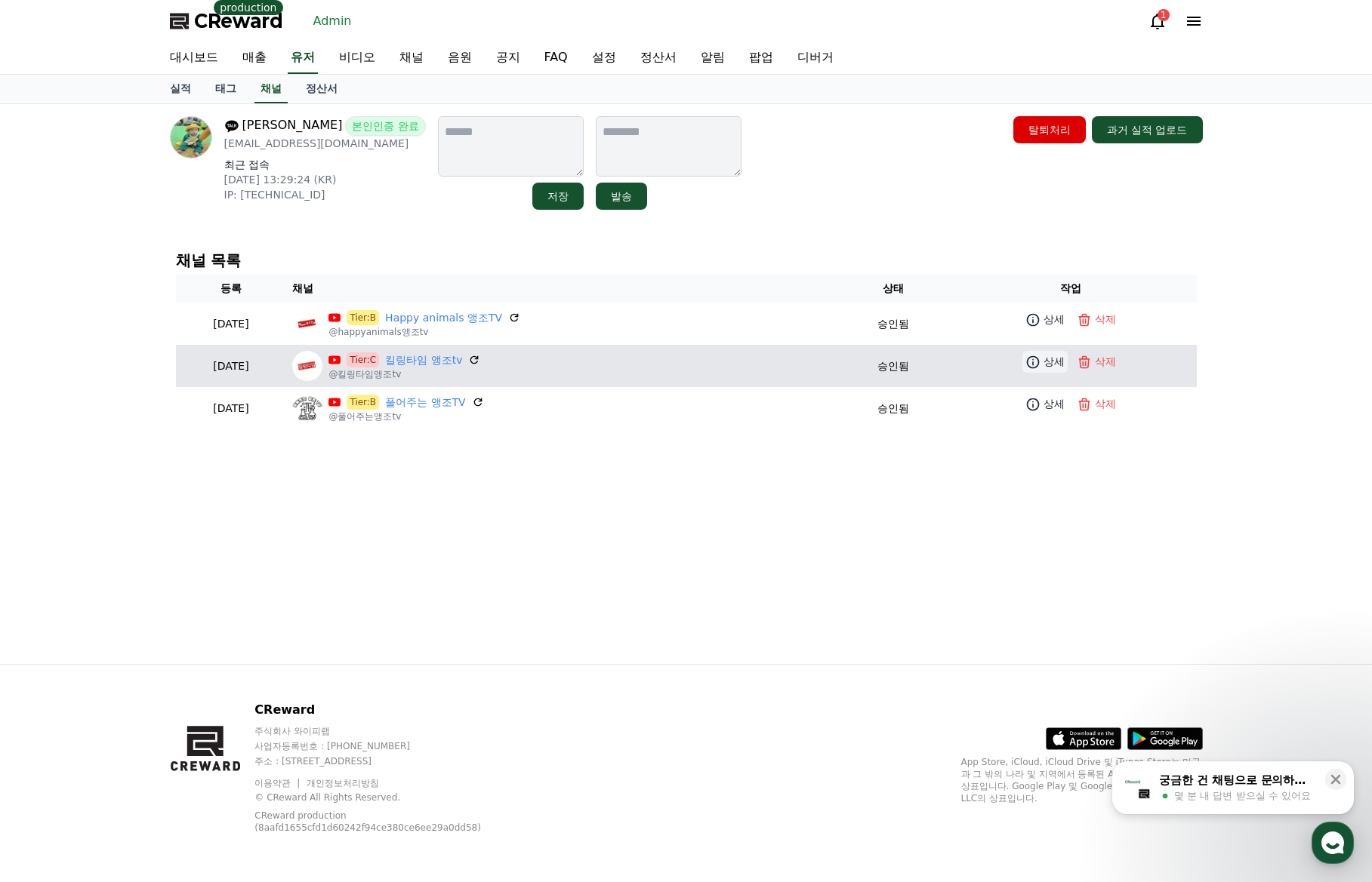
click at [1048, 364] on p "상세" at bounding box center [1054, 362] width 21 height 16
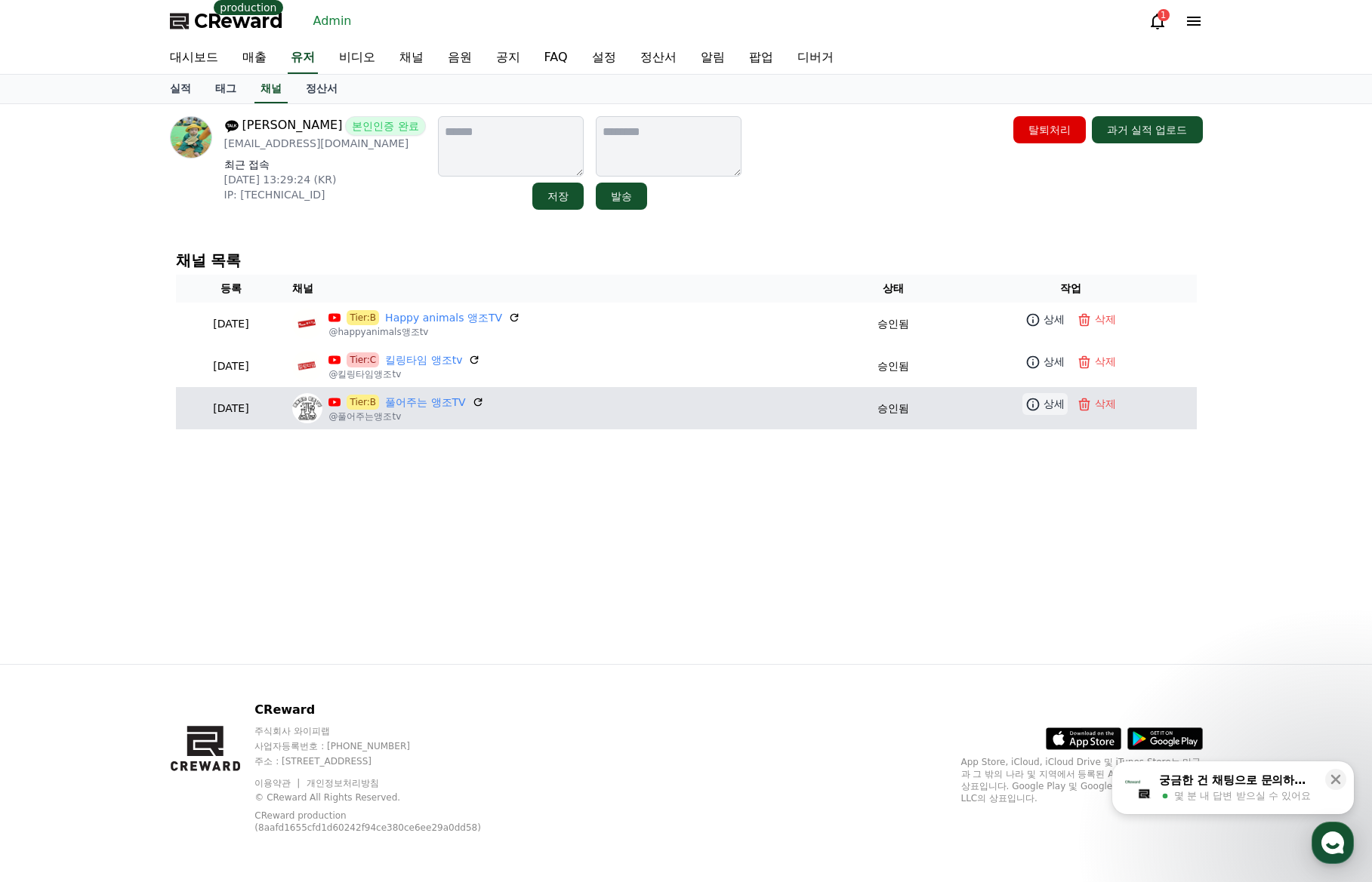
click at [1045, 408] on p "상세" at bounding box center [1054, 404] width 21 height 16
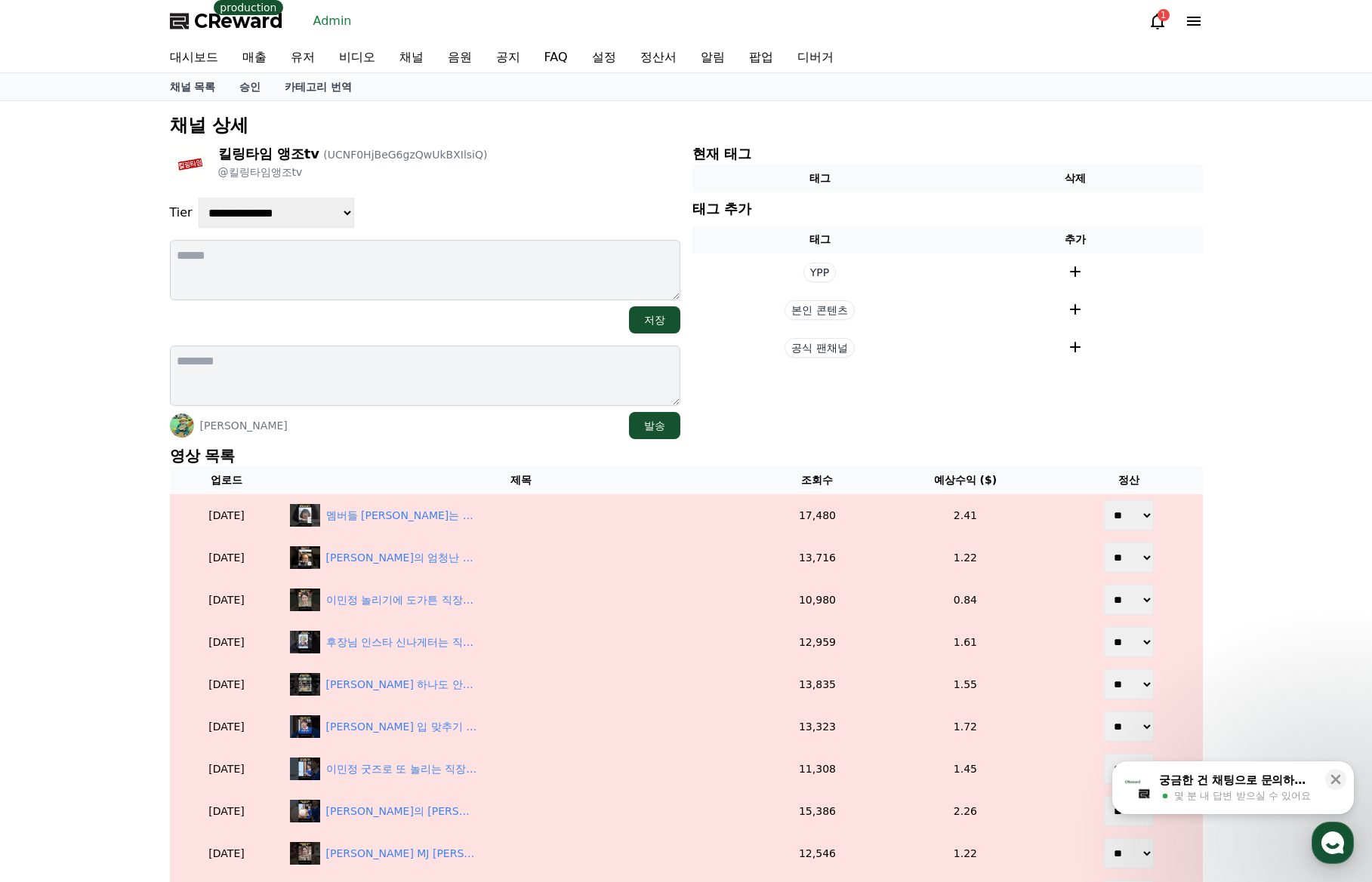
drag, startPoint x: 895, startPoint y: 435, endPoint x: 856, endPoint y: 436, distance: 39.0
click at [894, 435] on section "현재 태그 태그 삭제 태그 추가 태그 추가 YPP 본인 콘텐츠 공식 팬채널" at bounding box center [948, 291] width 510 height 296
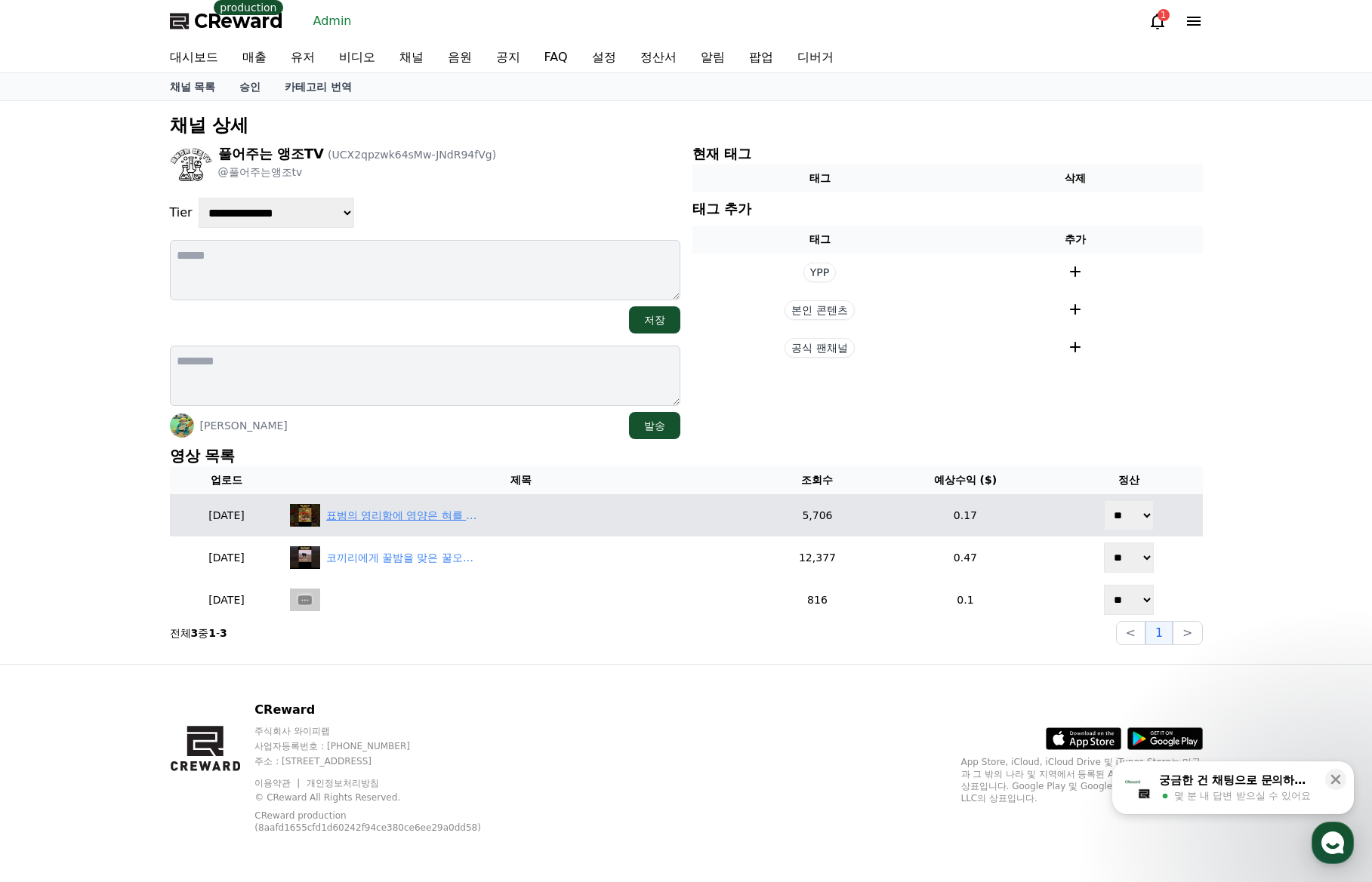
click at [427, 511] on div "표범의 영리함에 영양은 혀를 내두립니다" at bounding box center [401, 516] width 151 height 16
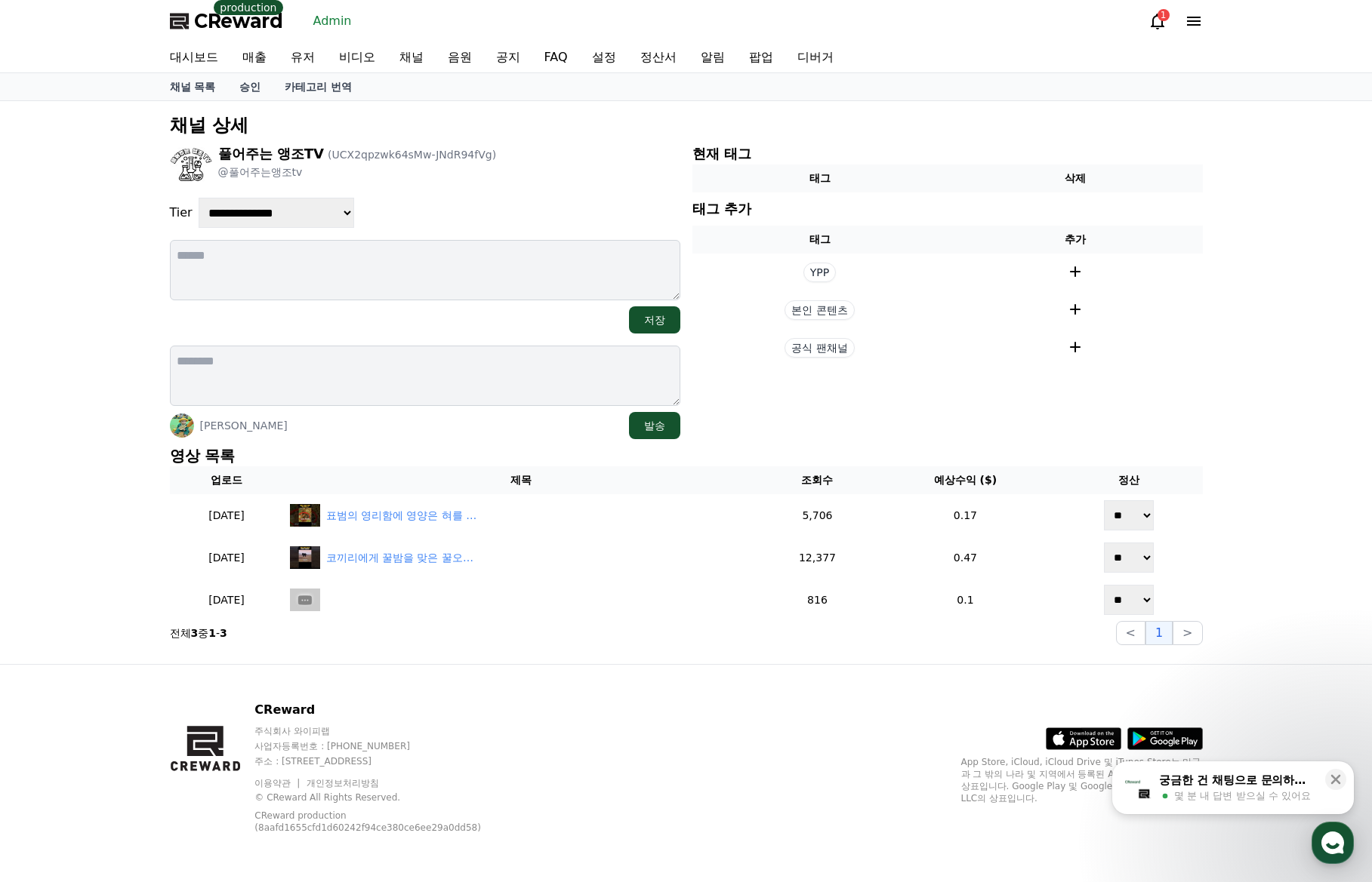
click at [511, 454] on p "영상 목록" at bounding box center [686, 456] width 1033 height 21
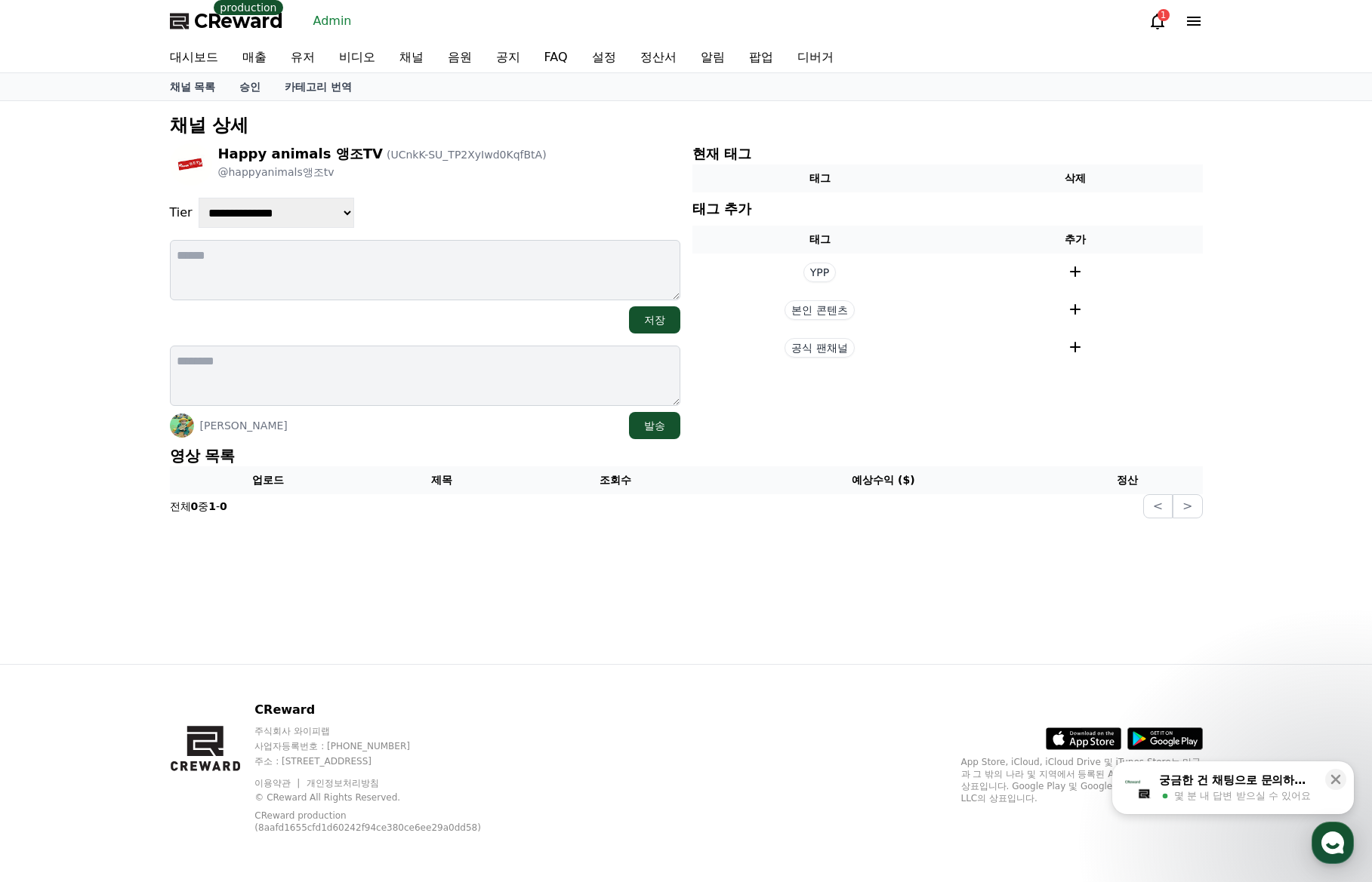
click at [468, 350] on textarea at bounding box center [425, 375] width 510 height 60
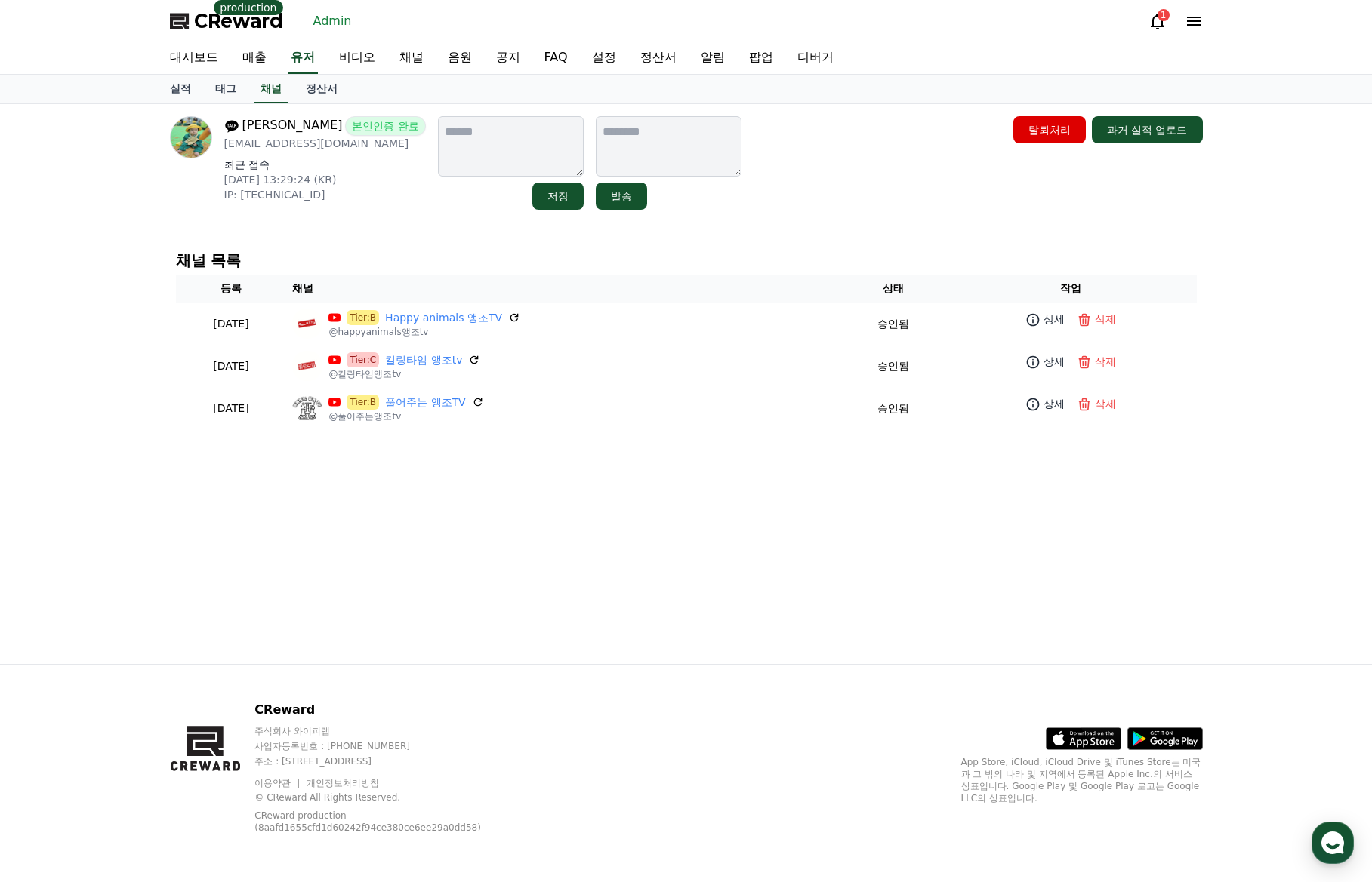
click at [462, 362] on link "킬링타임 앵조tv" at bounding box center [423, 360] width 77 height 16
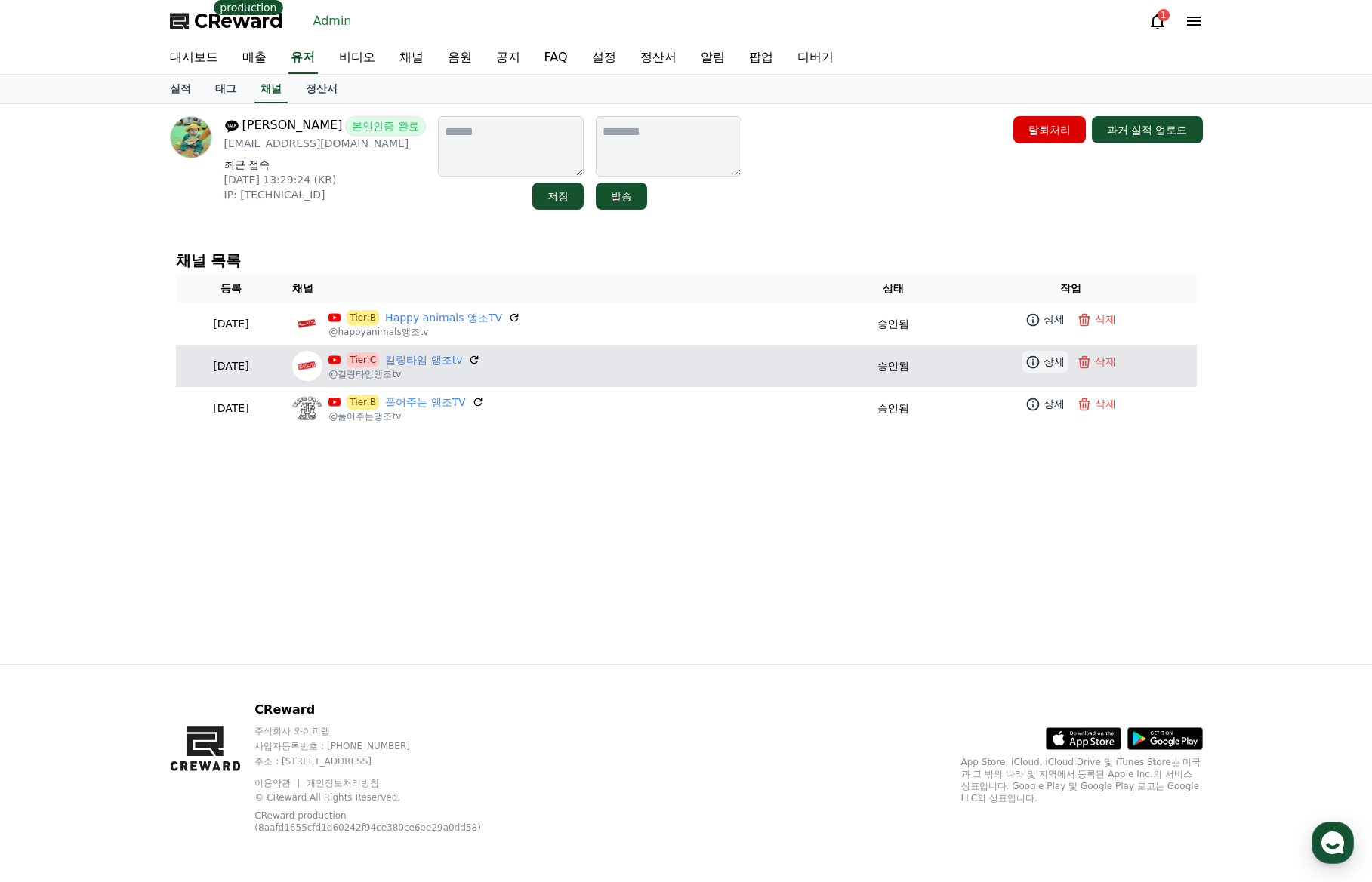
click at [1045, 364] on p "상세" at bounding box center [1054, 362] width 21 height 16
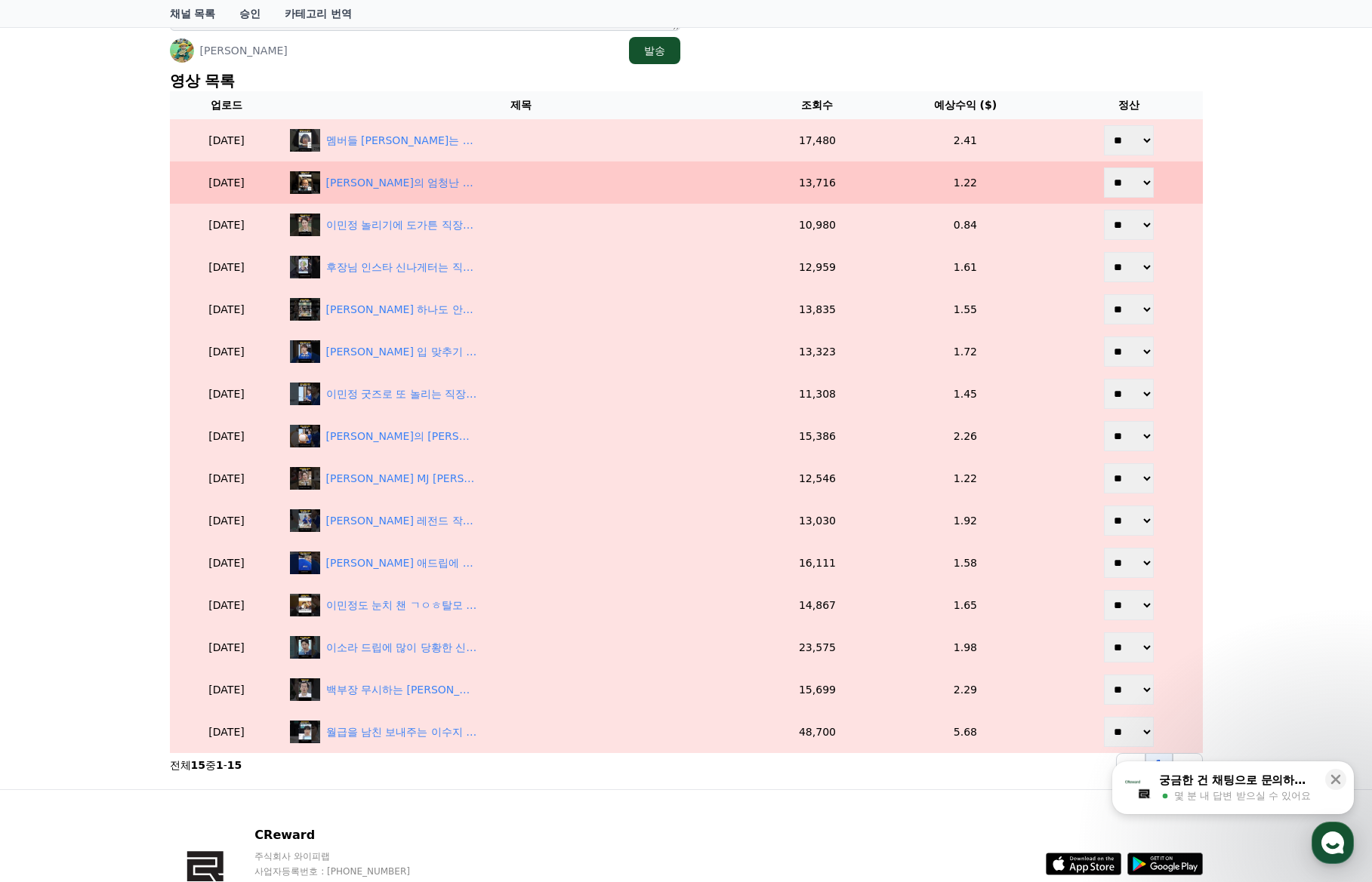
scroll to position [123, 0]
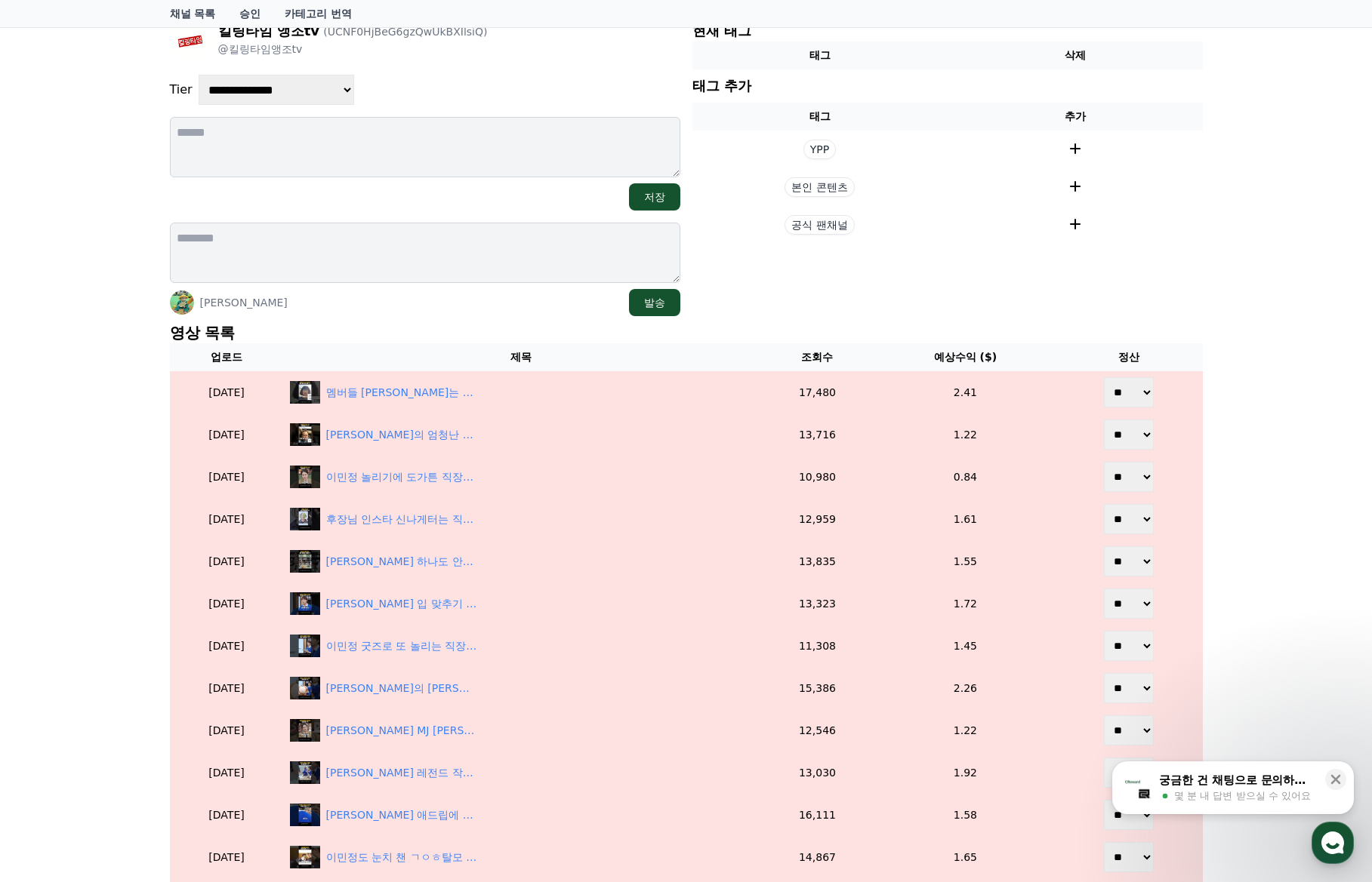
click at [459, 303] on div "[PERSON_NAME] 발송" at bounding box center [425, 302] width 510 height 27
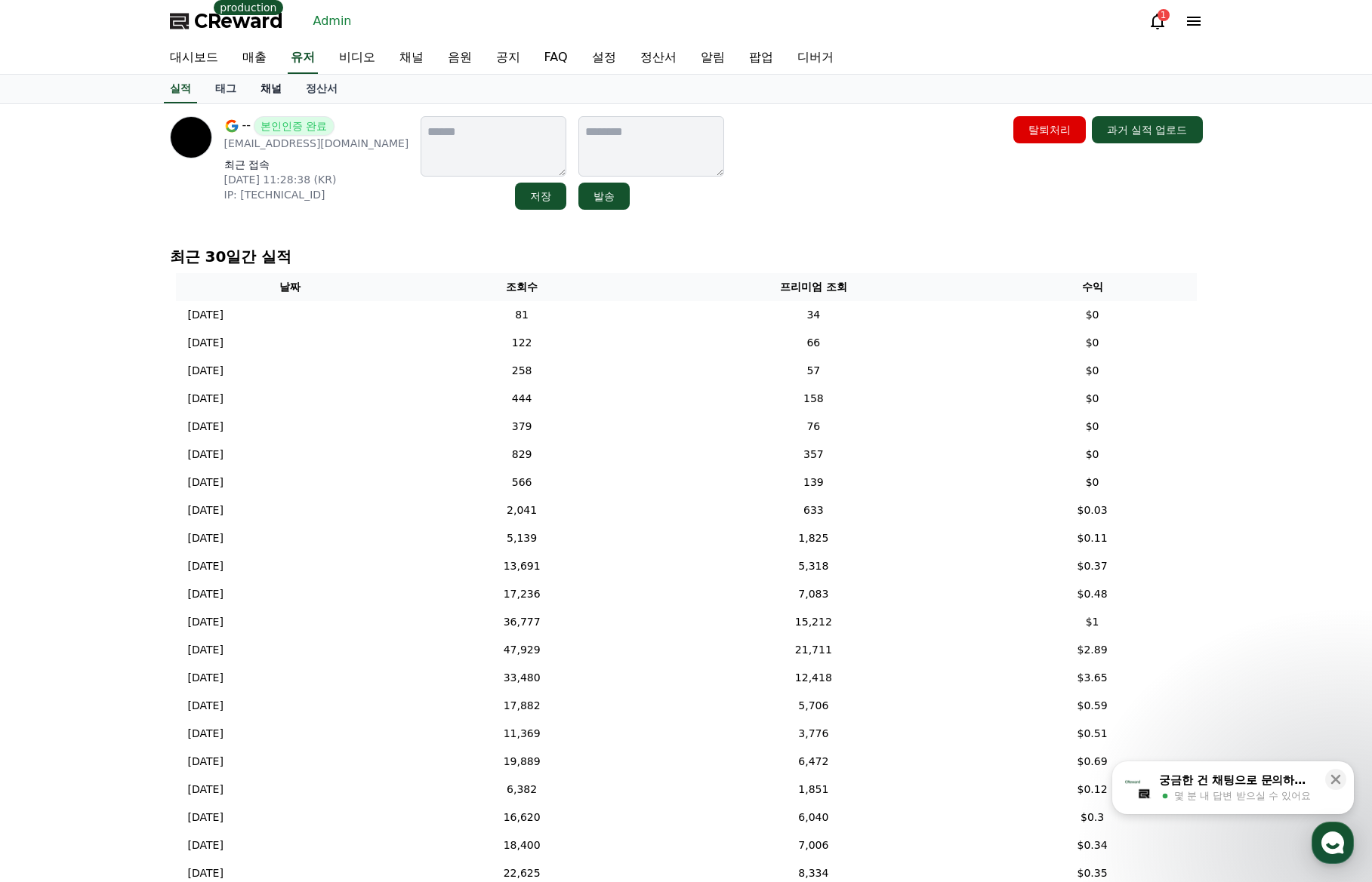
click at [268, 99] on link "채널" at bounding box center [271, 89] width 46 height 29
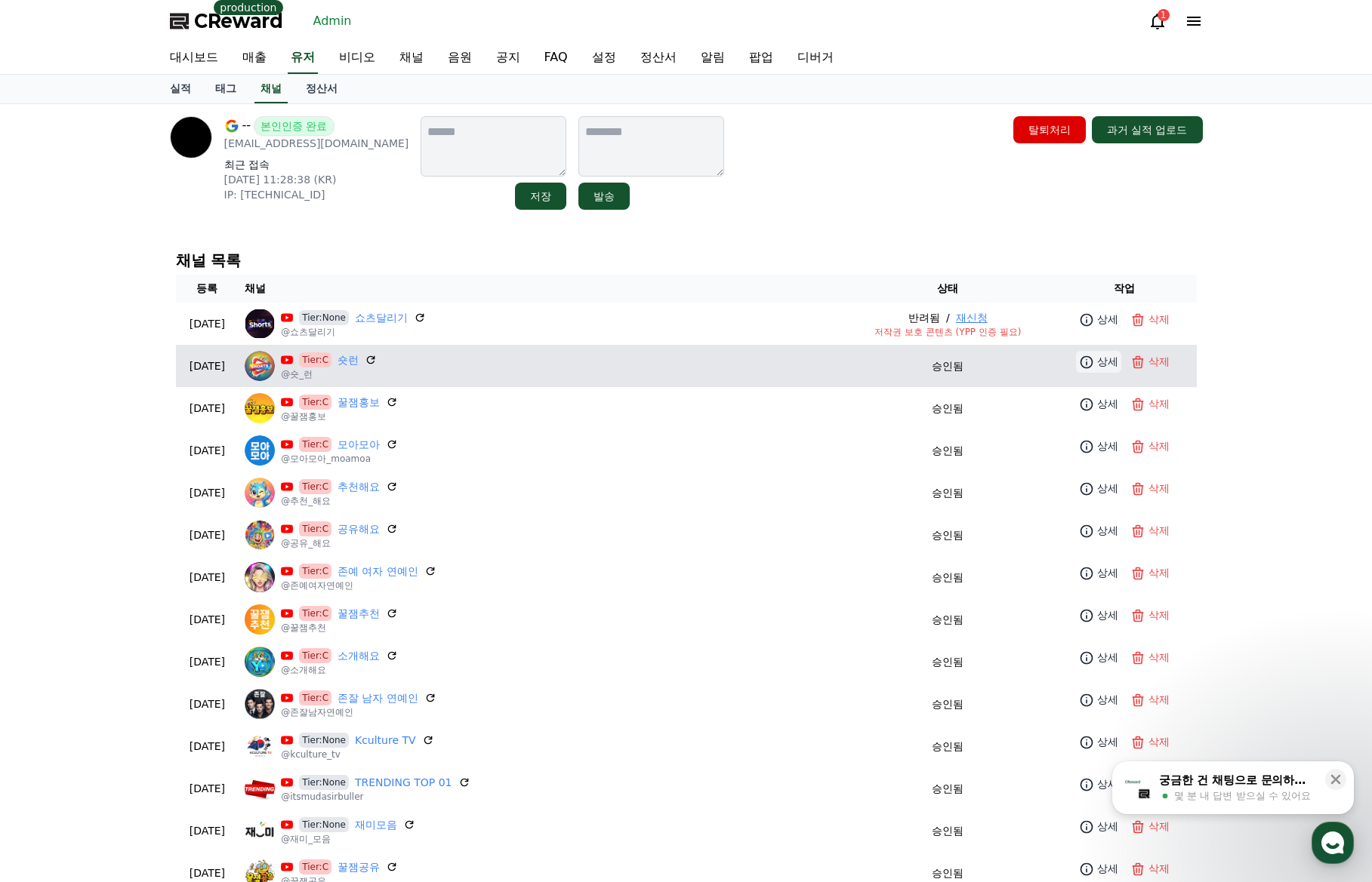
click at [1100, 372] on link "상세" at bounding box center [1098, 361] width 46 height 21
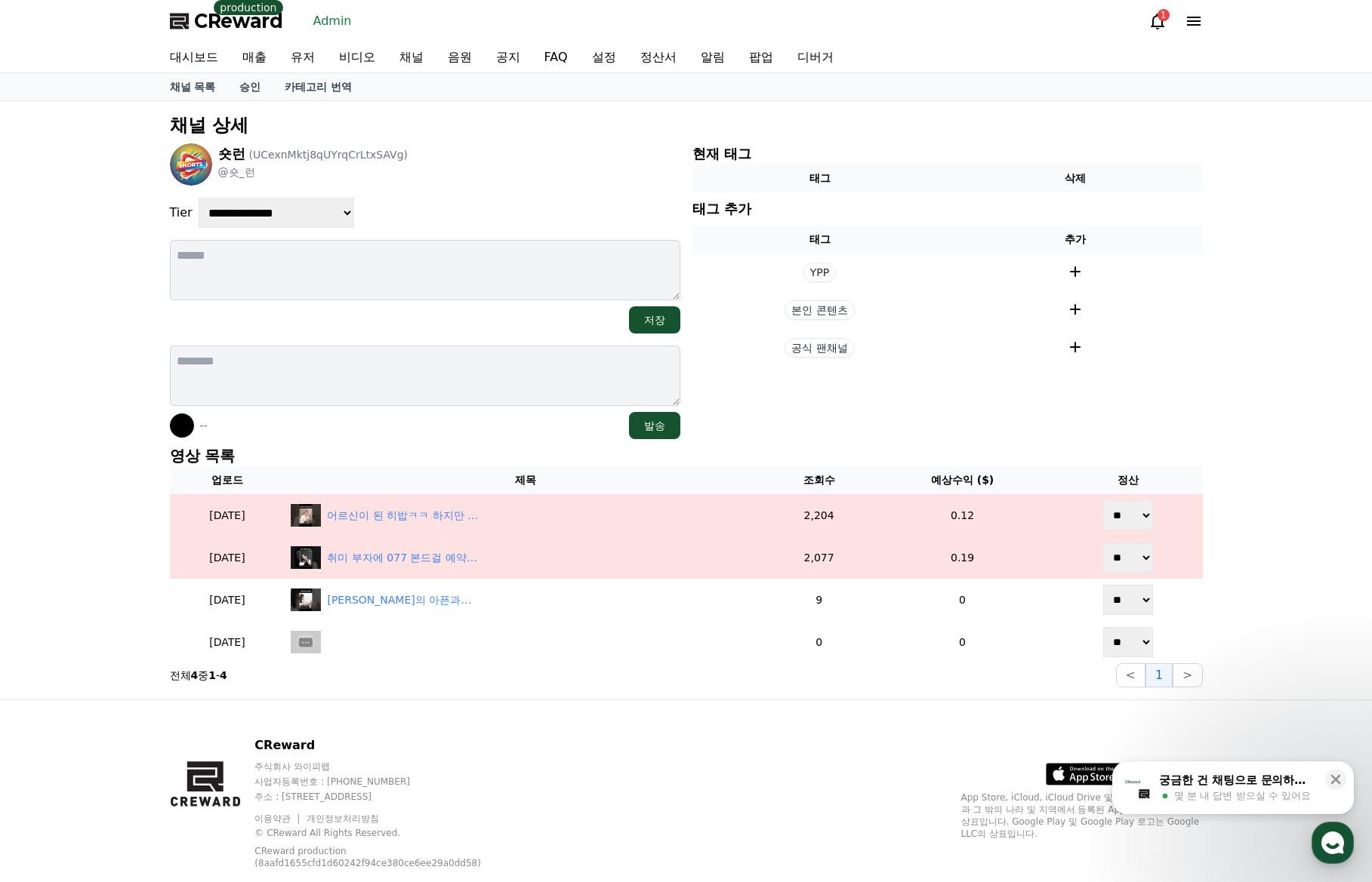
click at [429, 428] on div "-- 발송" at bounding box center [425, 426] width 510 height 27
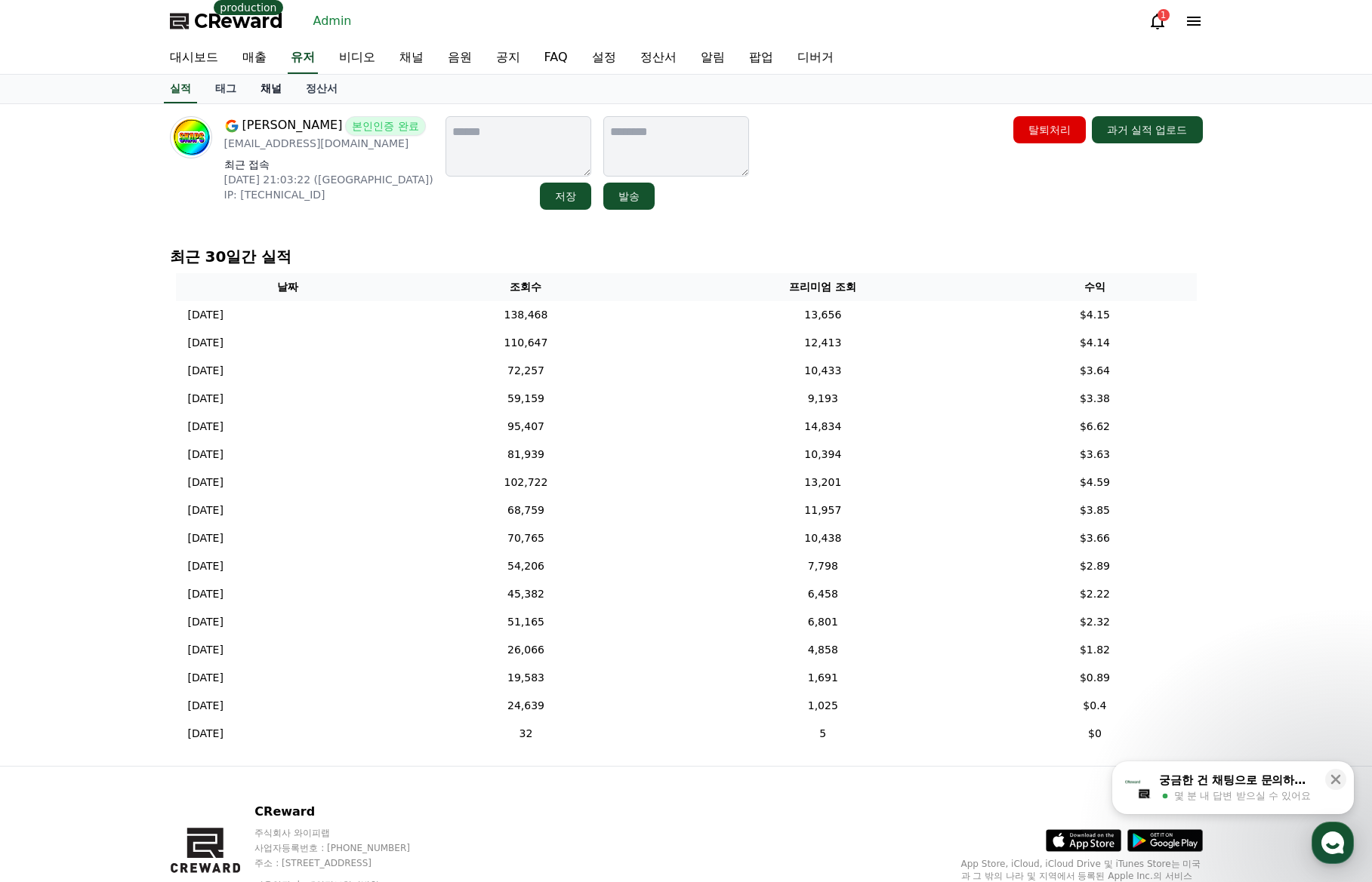
click at [267, 96] on link "채널" at bounding box center [271, 89] width 46 height 29
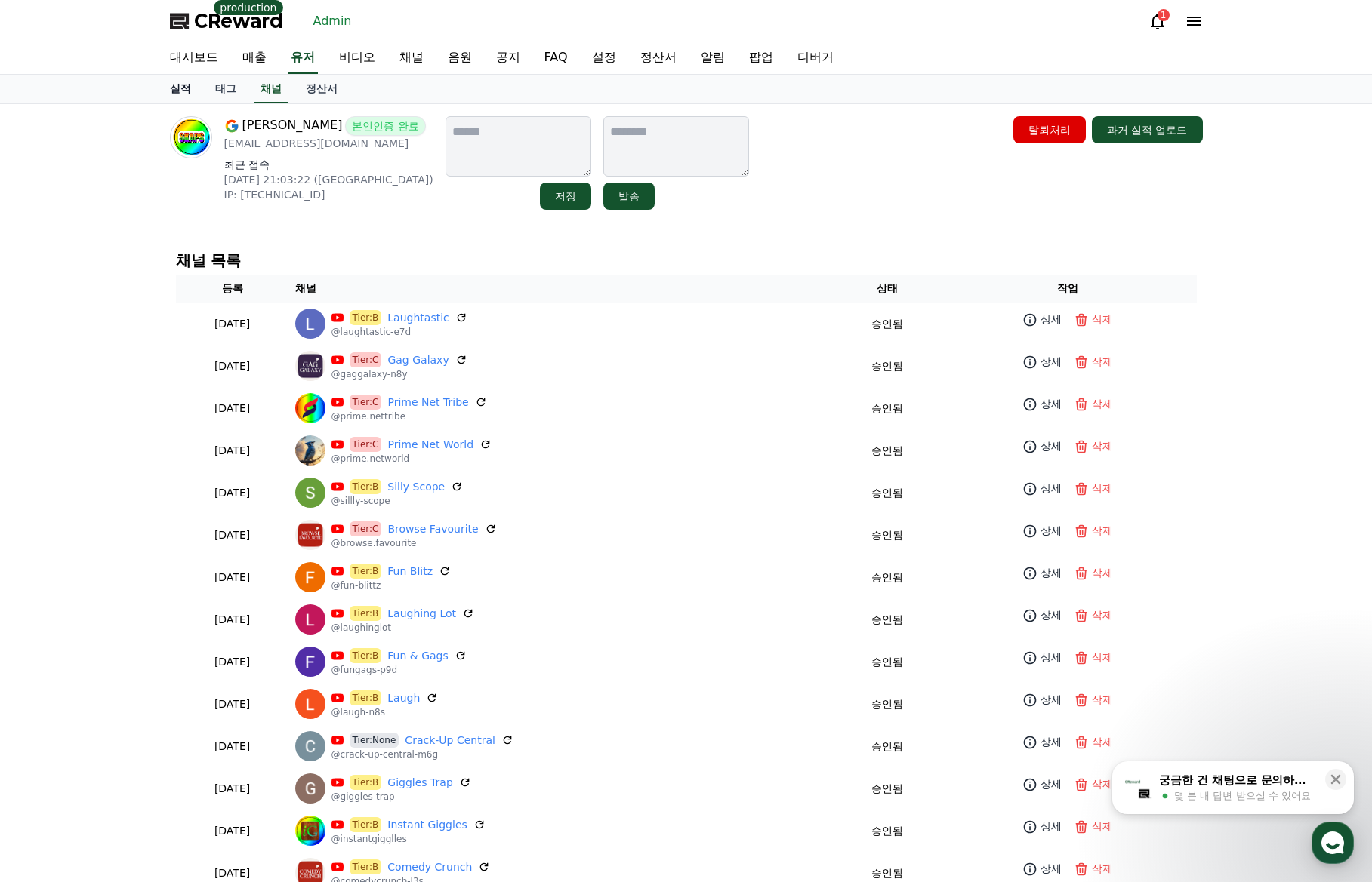
click at [181, 98] on link "실적" at bounding box center [180, 89] width 46 height 29
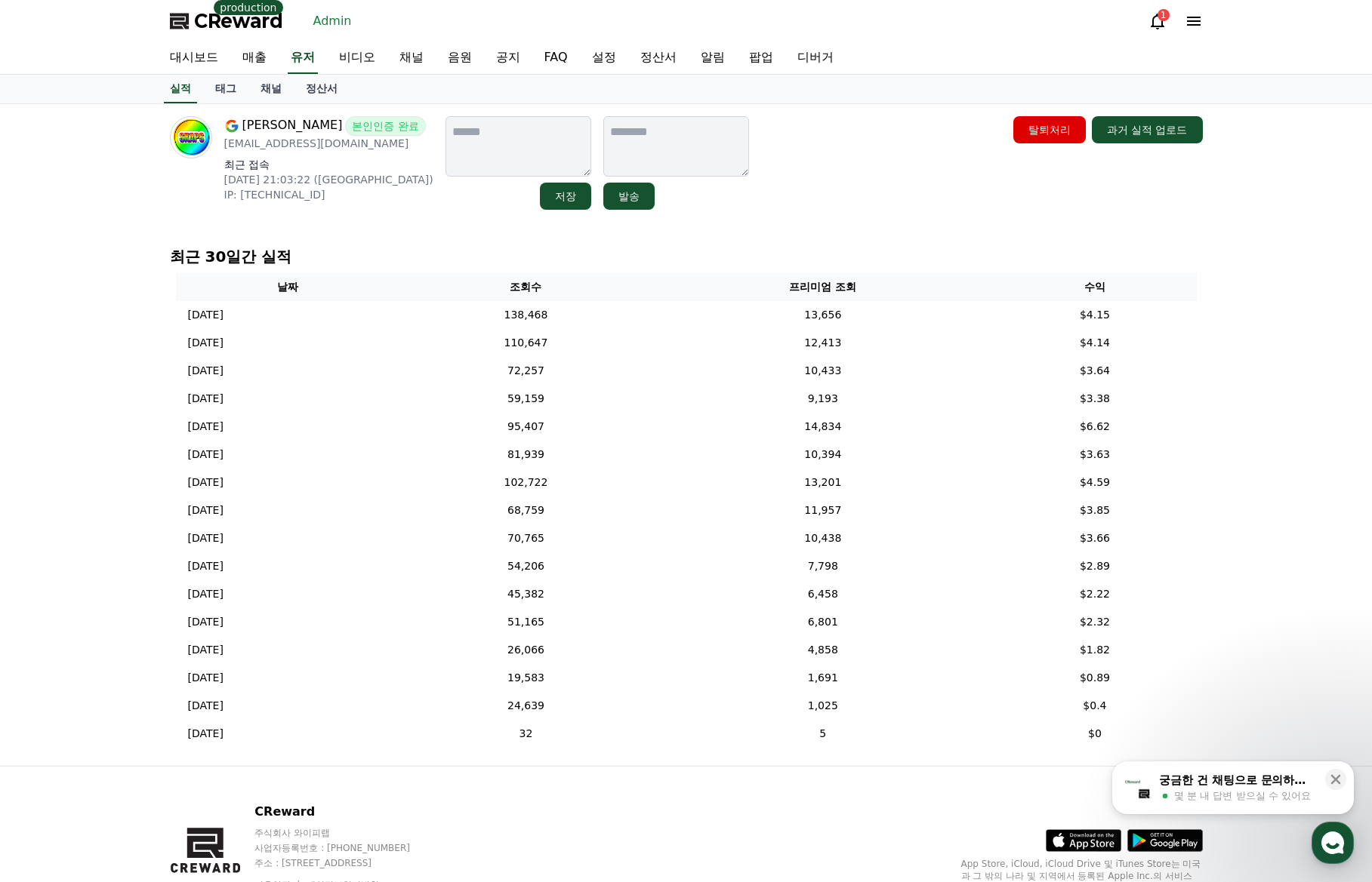
click at [870, 167] on div "Shaheen Khan 본인인증 완료 jsns07658@gmail.com 최근 접속 2025-09-14 21:03:22 (US) IP: 146…" at bounding box center [686, 163] width 1033 height 94
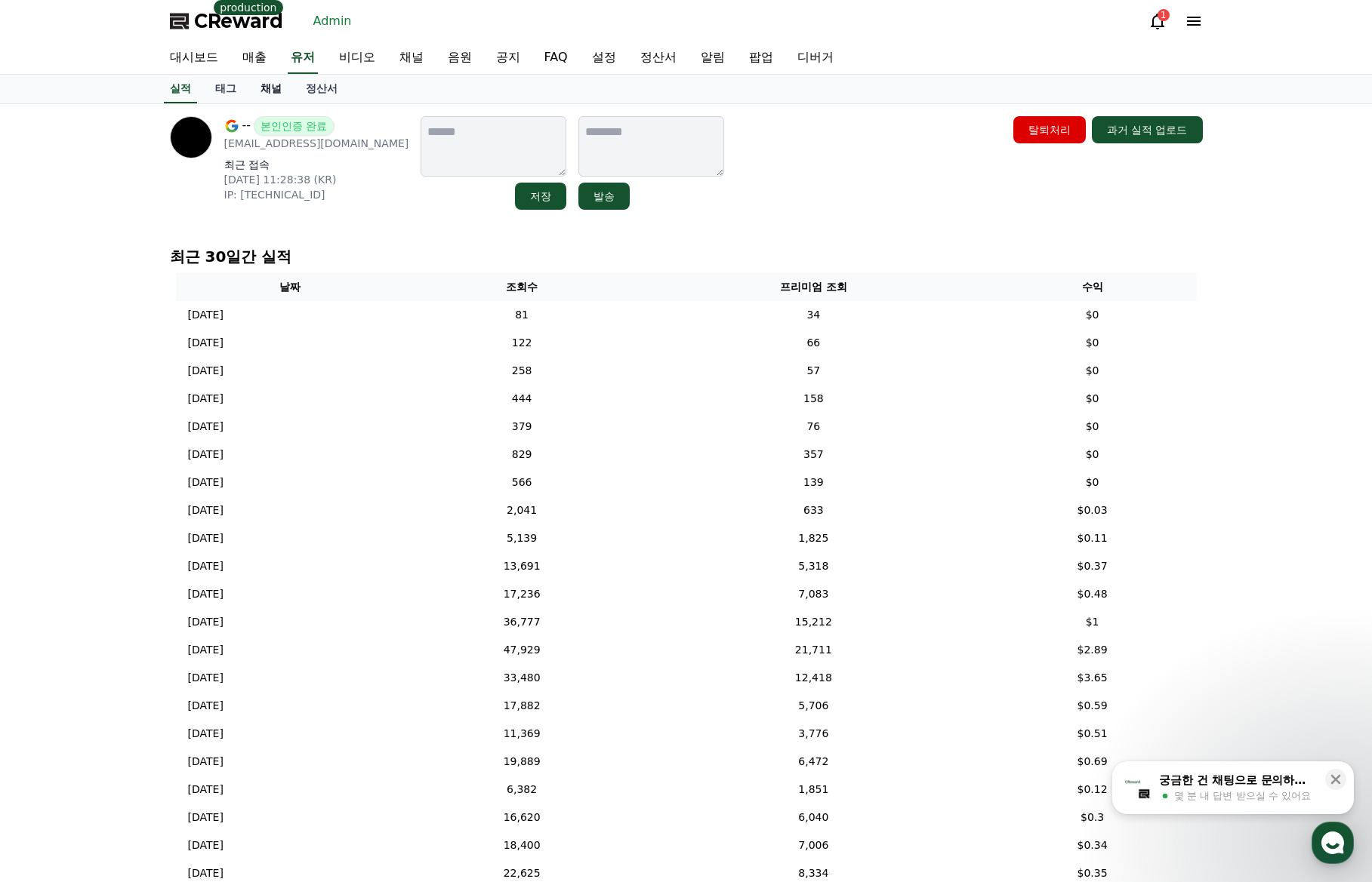
click at [270, 93] on link "채널" at bounding box center [271, 89] width 46 height 29
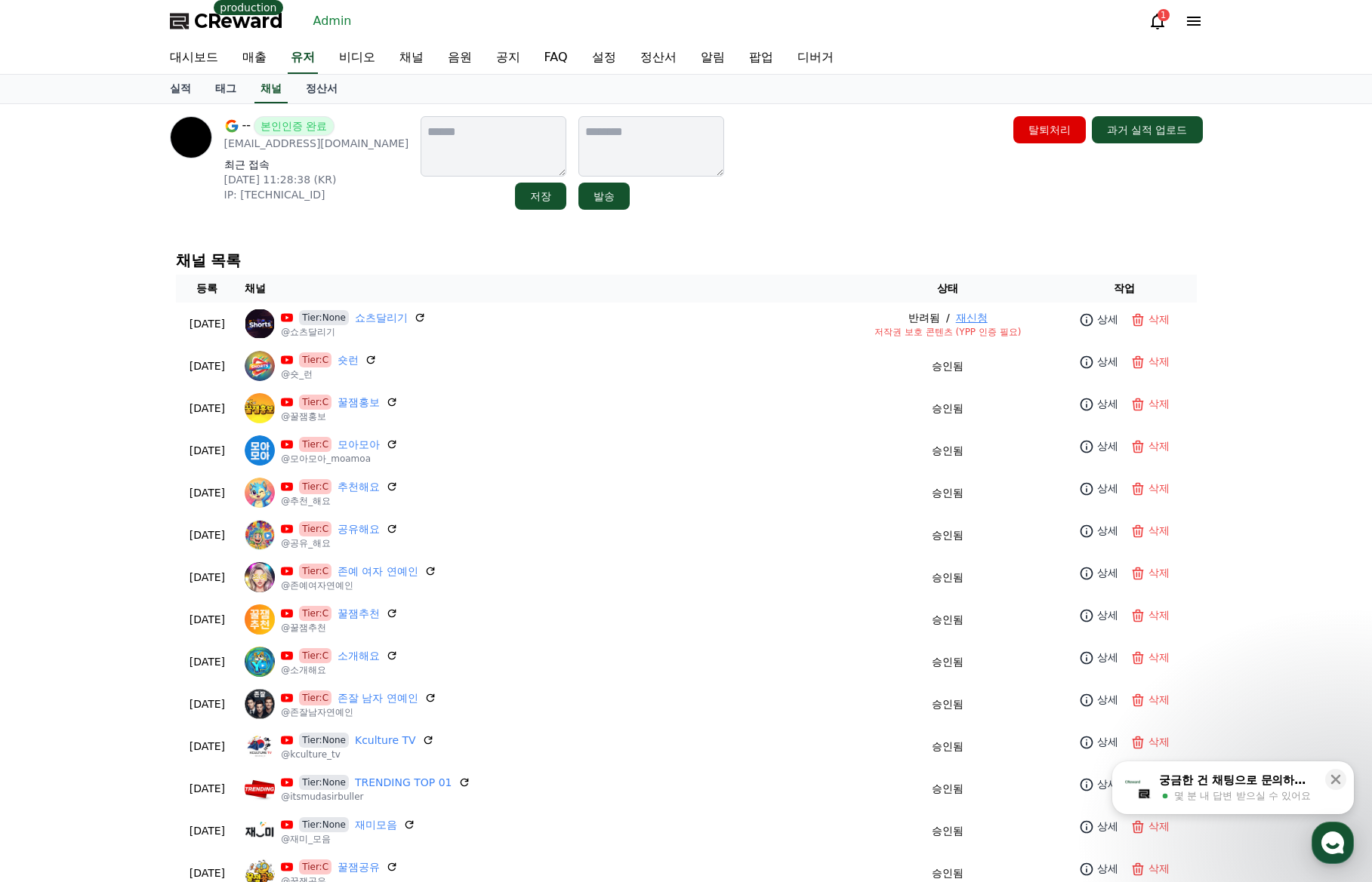
click at [897, 249] on div "채널 목록 등록 채널 상태 작업 [DATE] 09-14 Tier:None 쇼츠달리기 @쇼츠달리기 반려됨 / 재신청 저작권 보호 콘텐츠 (YPP…" at bounding box center [686, 742] width 1033 height 992
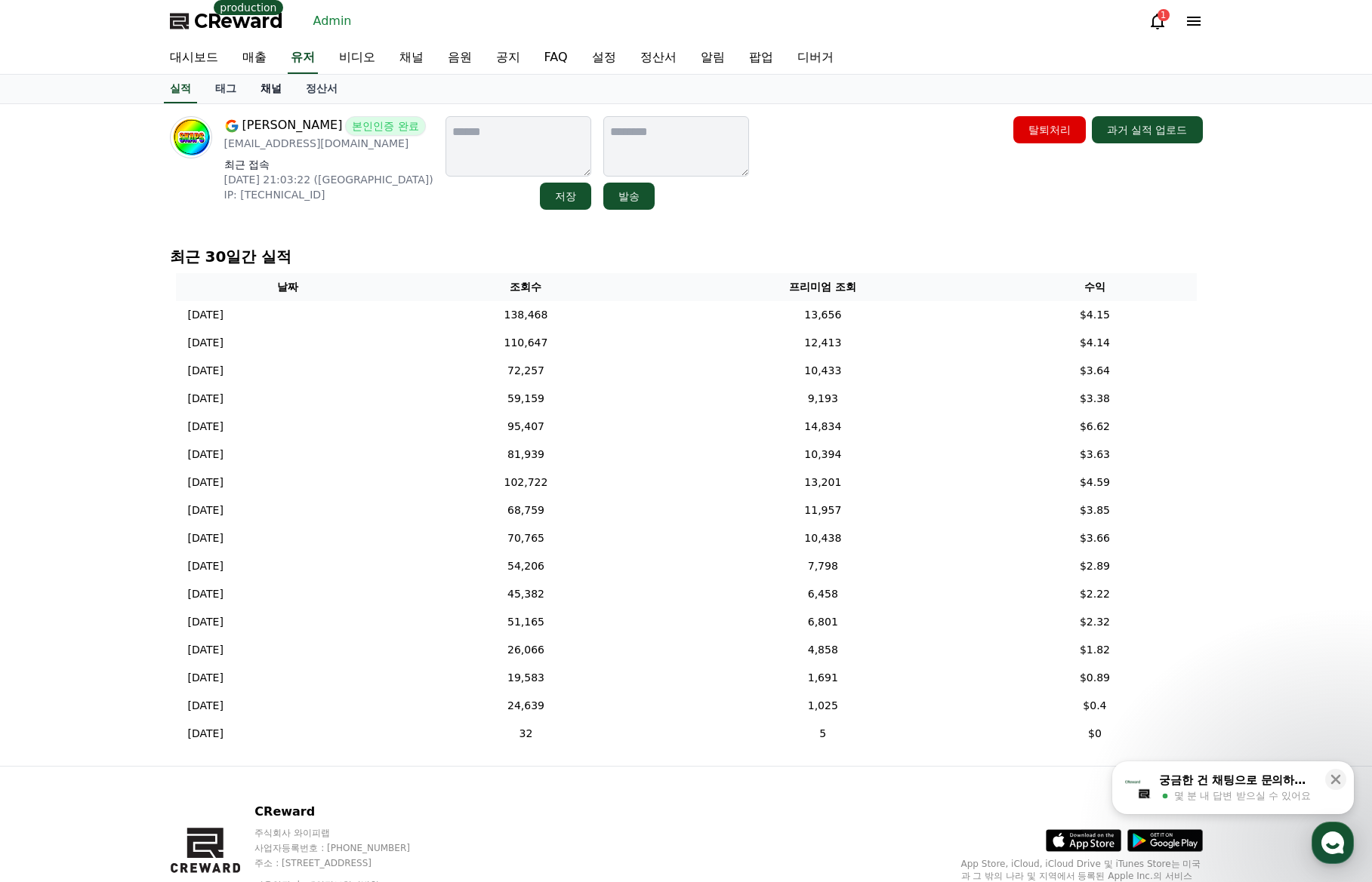
click at [275, 93] on link "채널" at bounding box center [271, 89] width 46 height 29
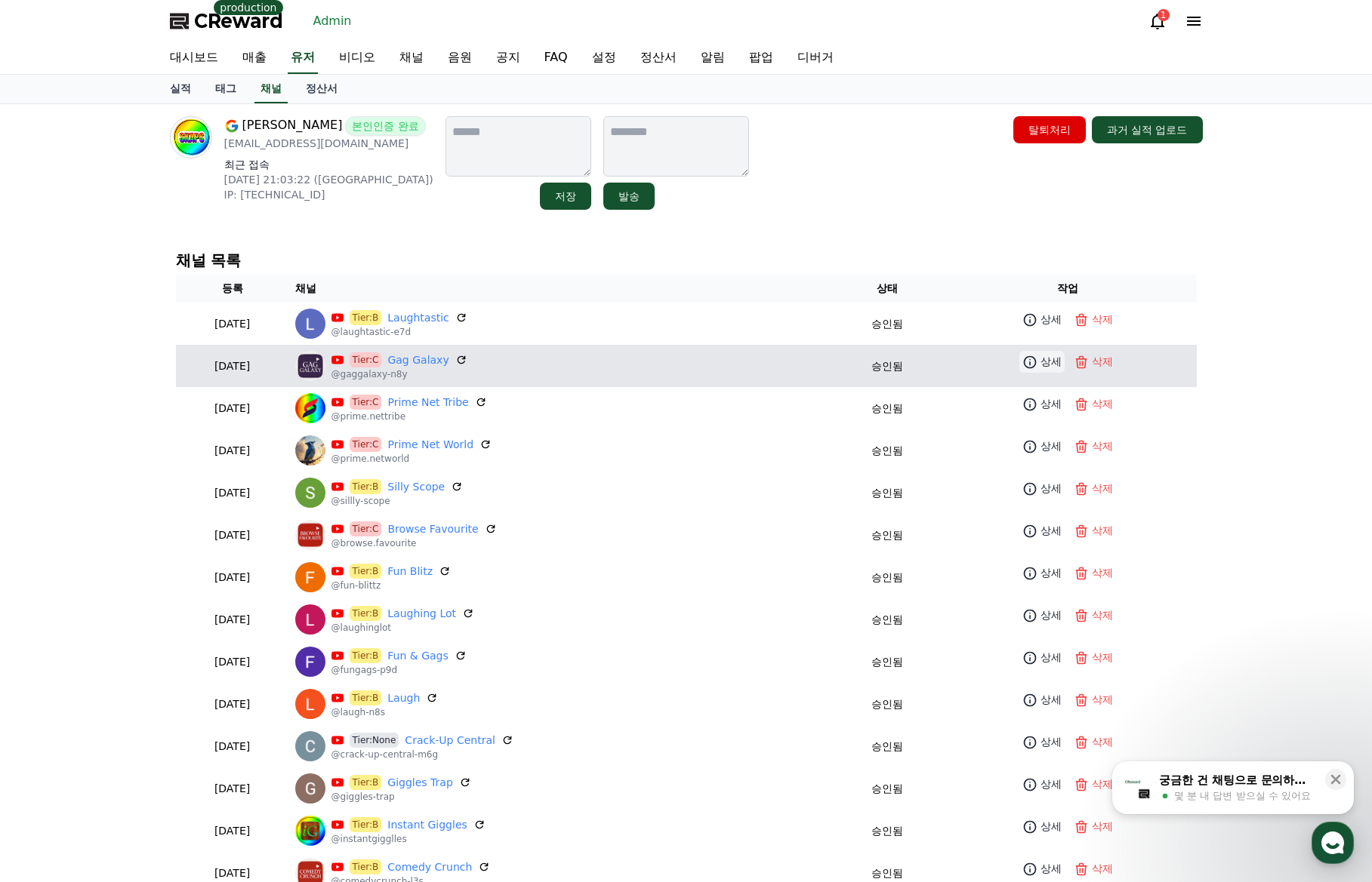
click at [1041, 360] on link "상세" at bounding box center [1042, 361] width 46 height 21
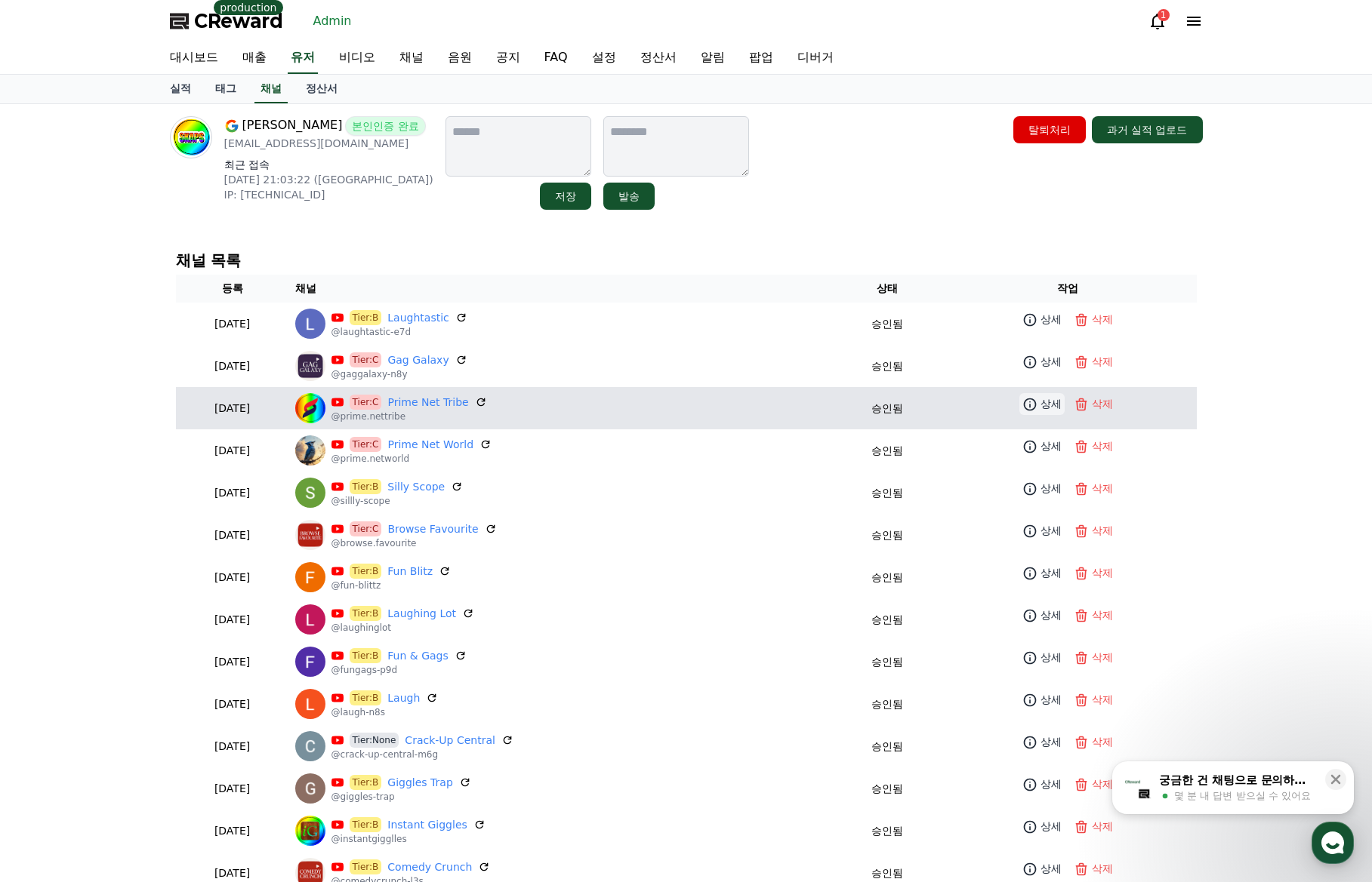
click at [1046, 405] on p "상세" at bounding box center [1051, 404] width 21 height 16
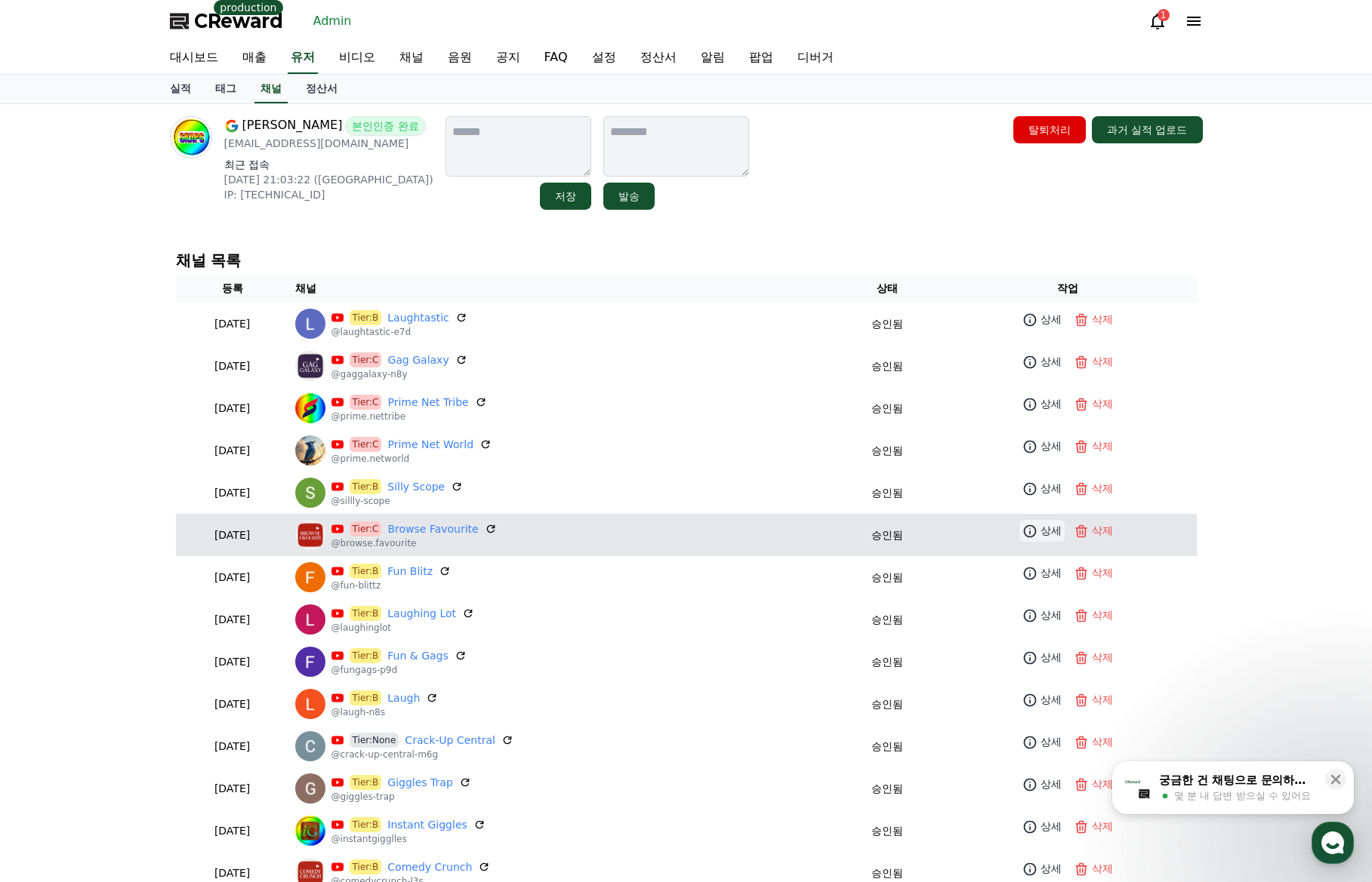
click at [1036, 533] on icon at bounding box center [1030, 530] width 13 height 13
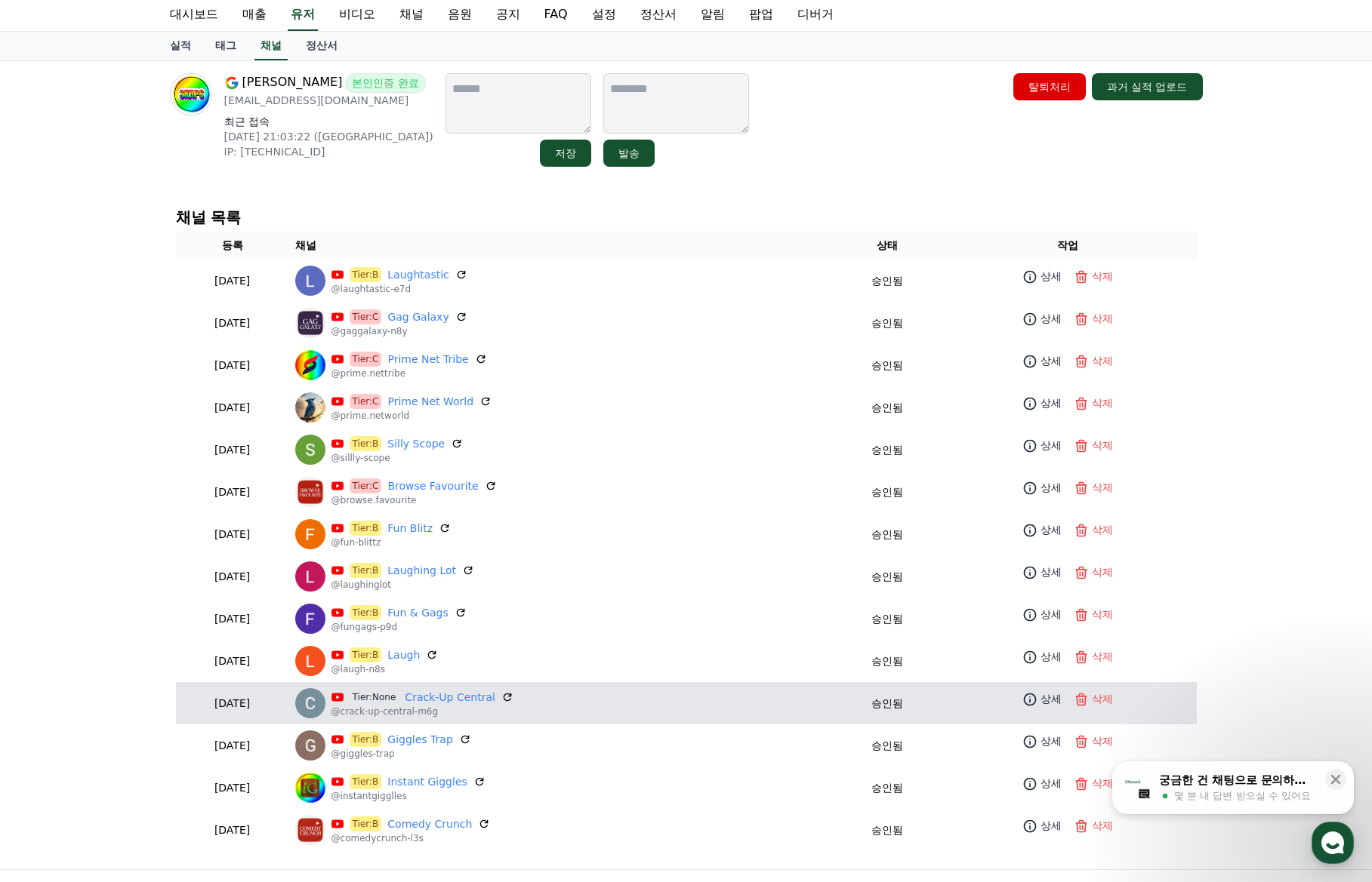
scroll to position [151, 0]
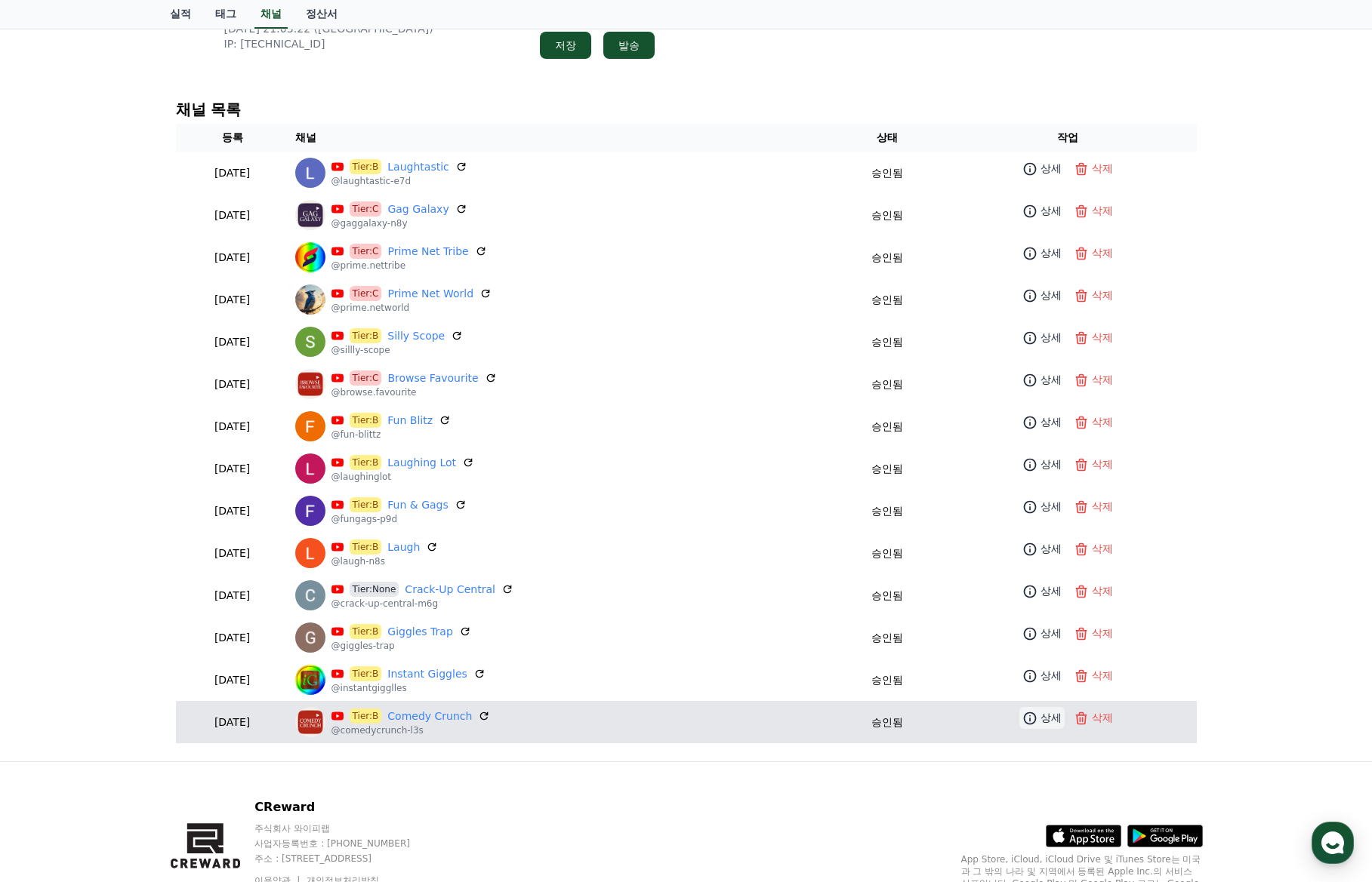
click at [1044, 713] on p "상세" at bounding box center [1051, 718] width 21 height 16
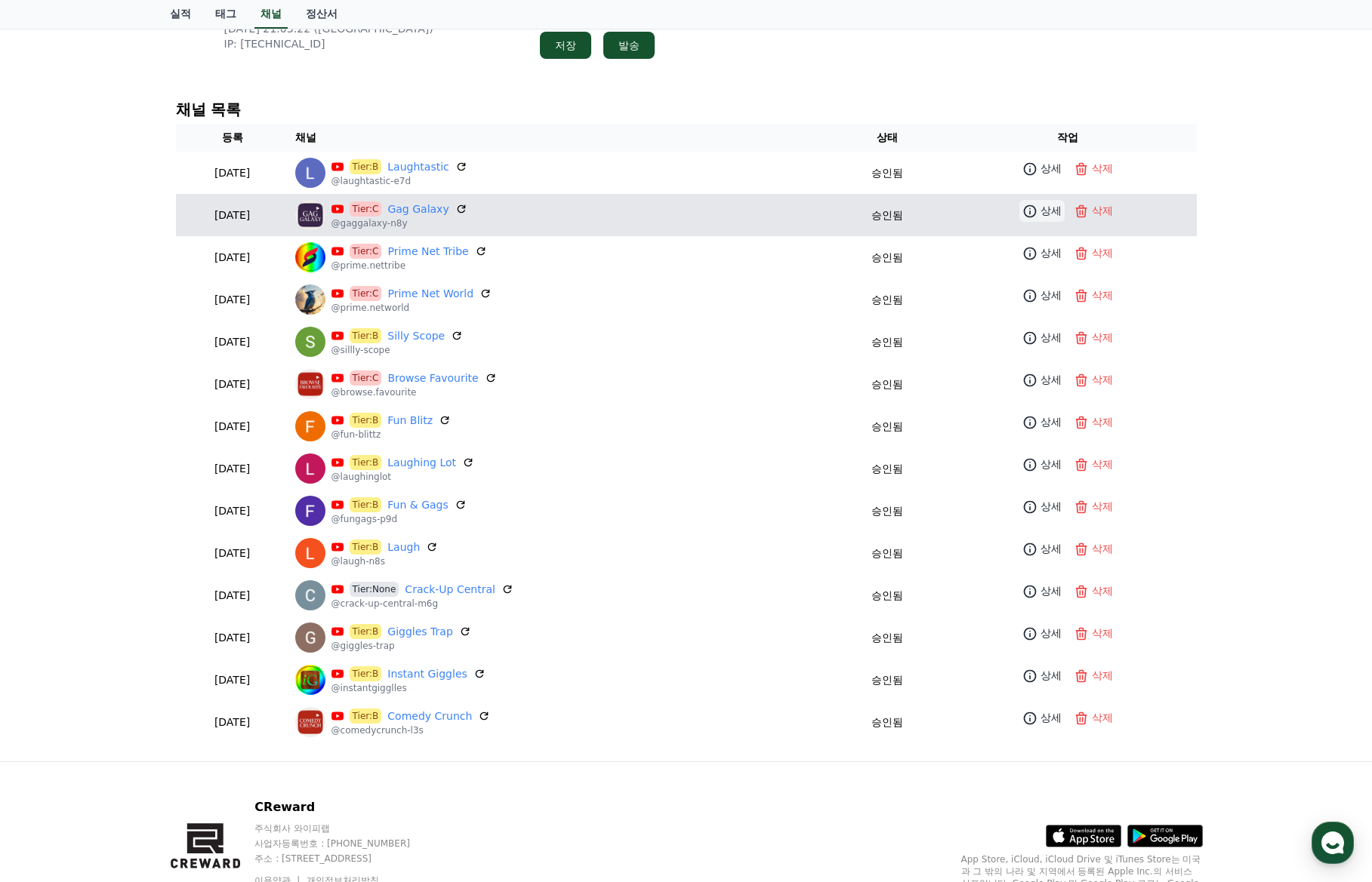
click at [1044, 208] on p "상세" at bounding box center [1051, 211] width 21 height 16
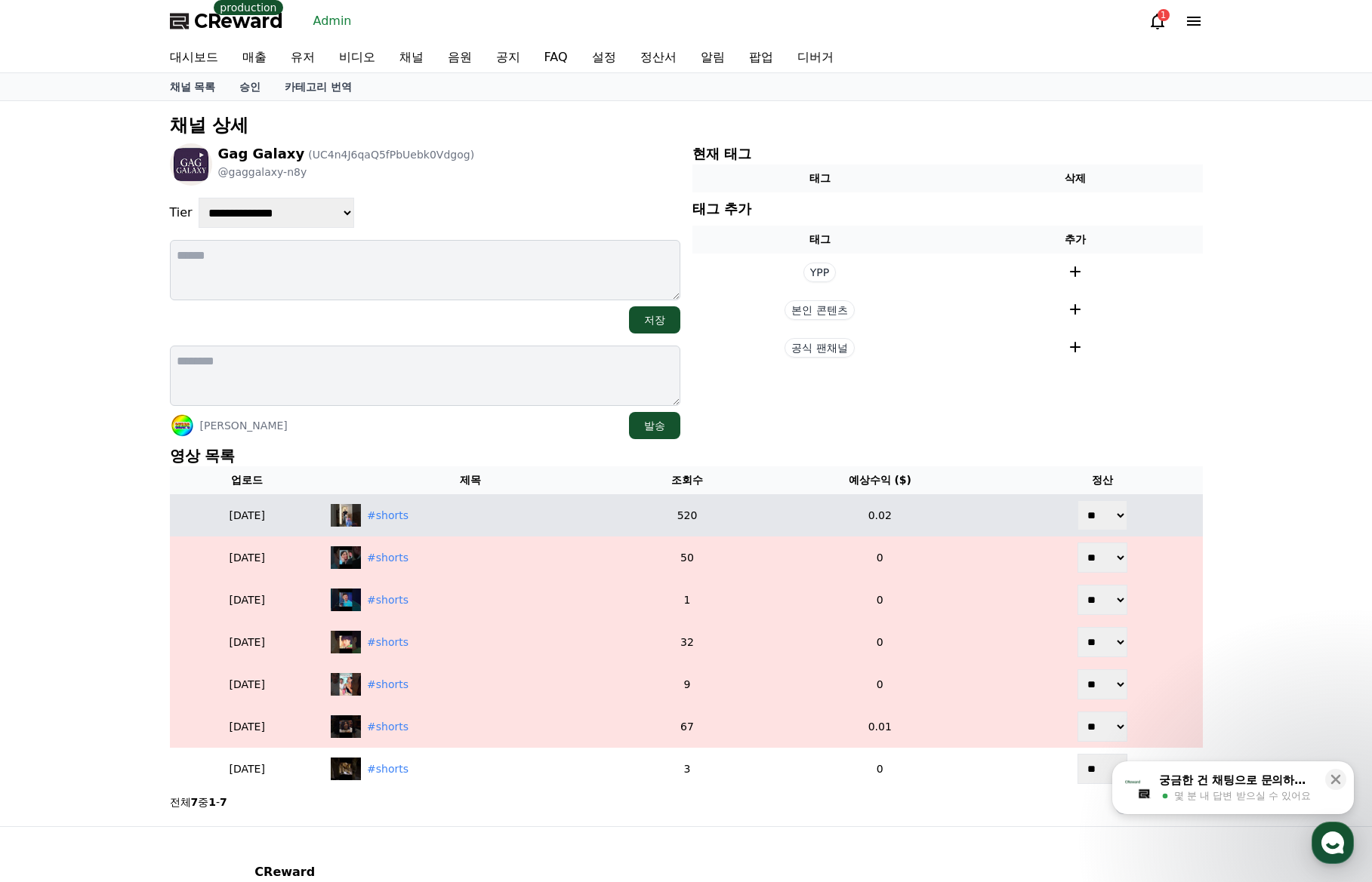
click at [1114, 515] on select "** **" at bounding box center [1103, 515] width 50 height 30
select select "********"
click at [1079, 500] on select "** **" at bounding box center [1103, 515] width 50 height 30
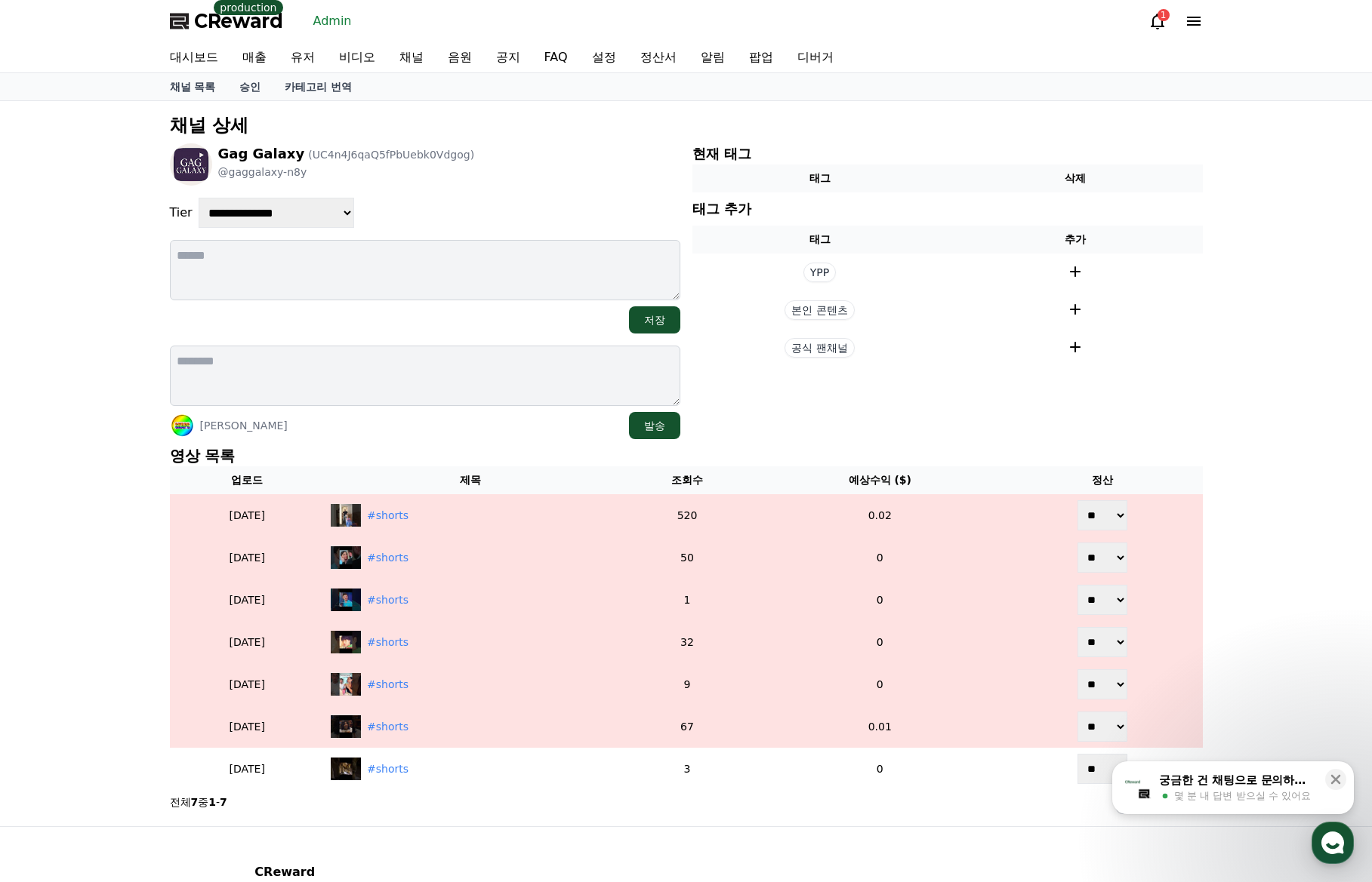
click at [852, 455] on p "영상 목록" at bounding box center [686, 456] width 1033 height 21
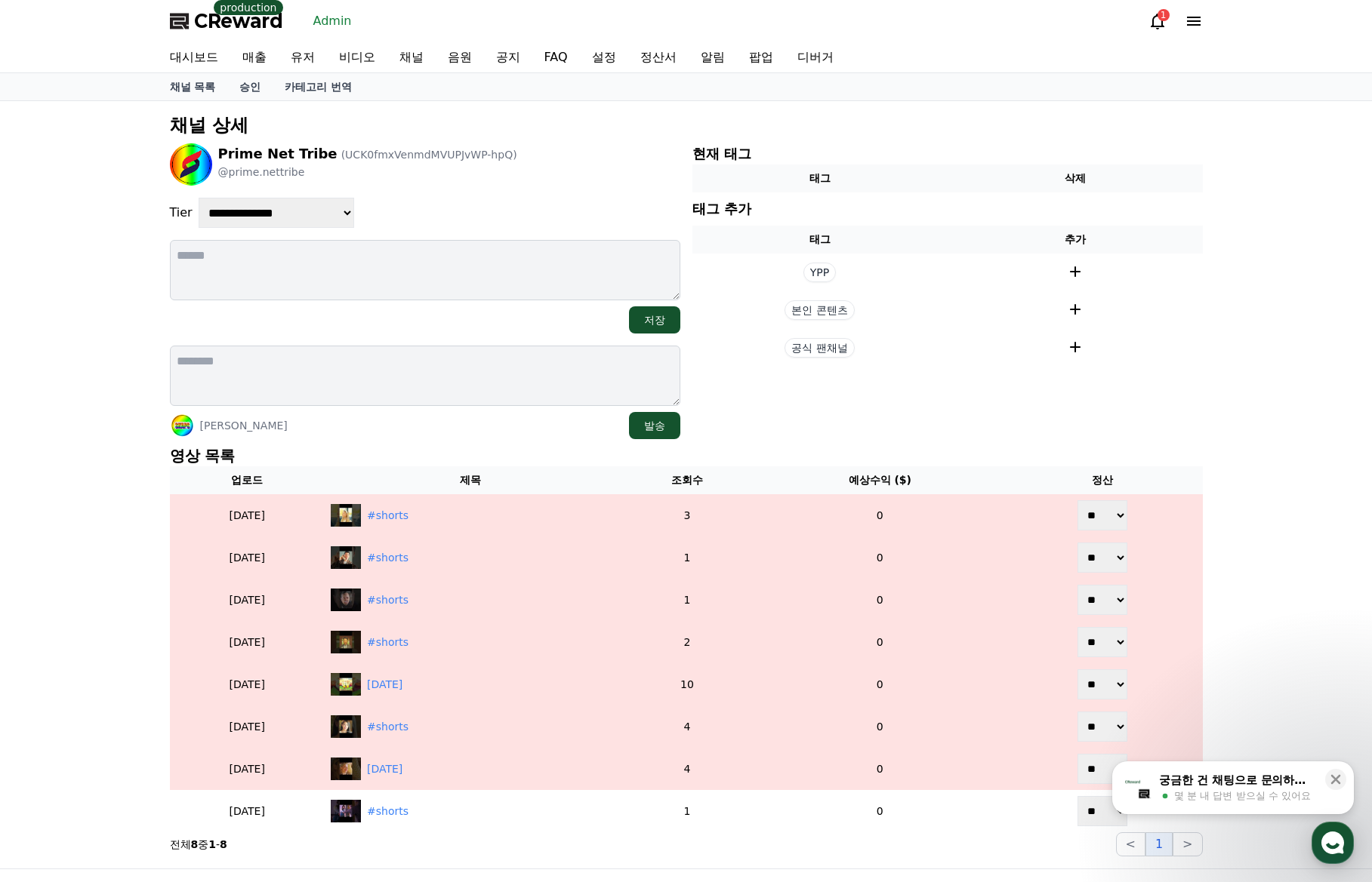
click at [481, 417] on div "[PERSON_NAME] 발송" at bounding box center [425, 426] width 510 height 27
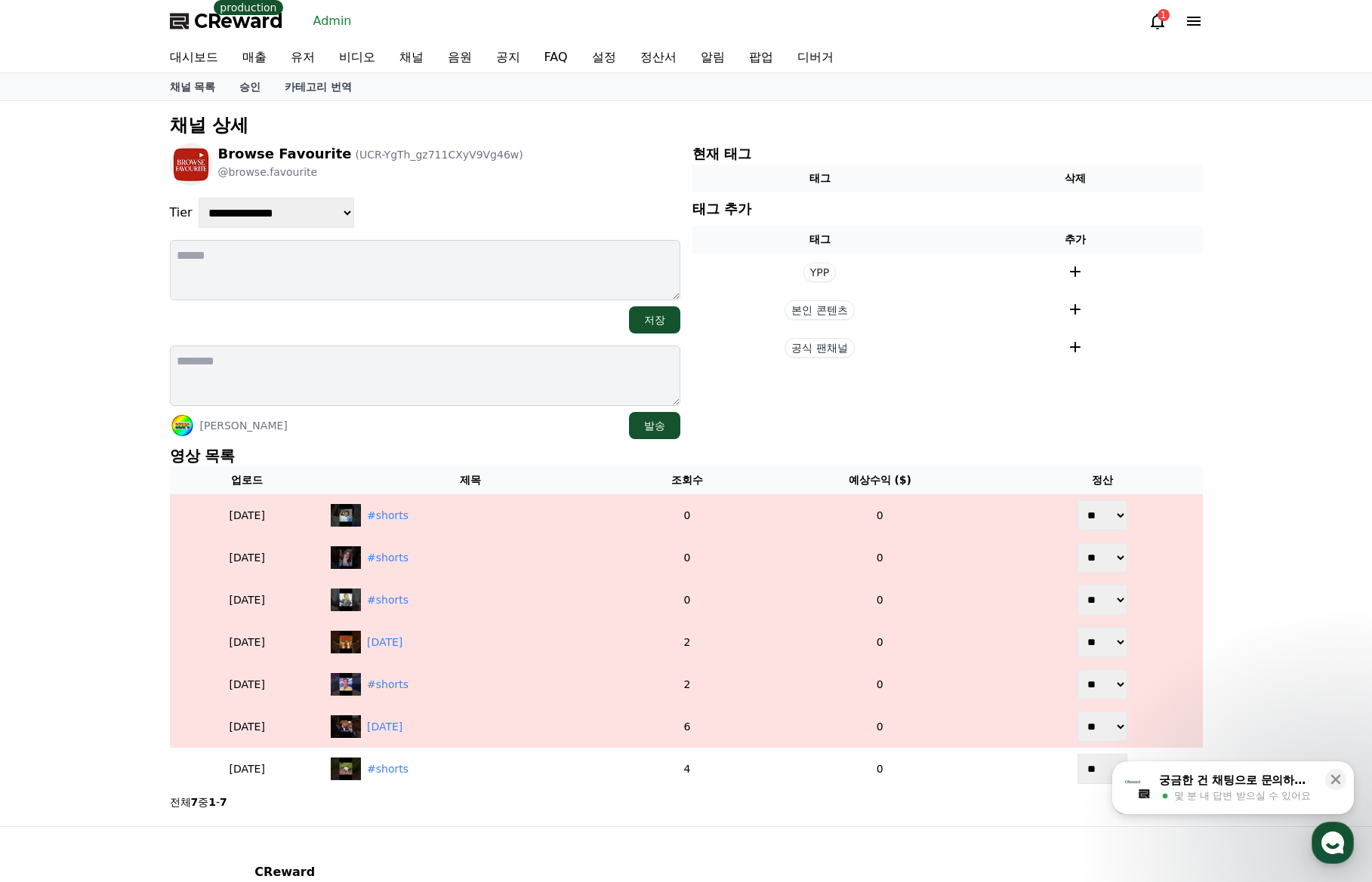
click at [396, 452] on p "영상 목록" at bounding box center [686, 456] width 1033 height 21
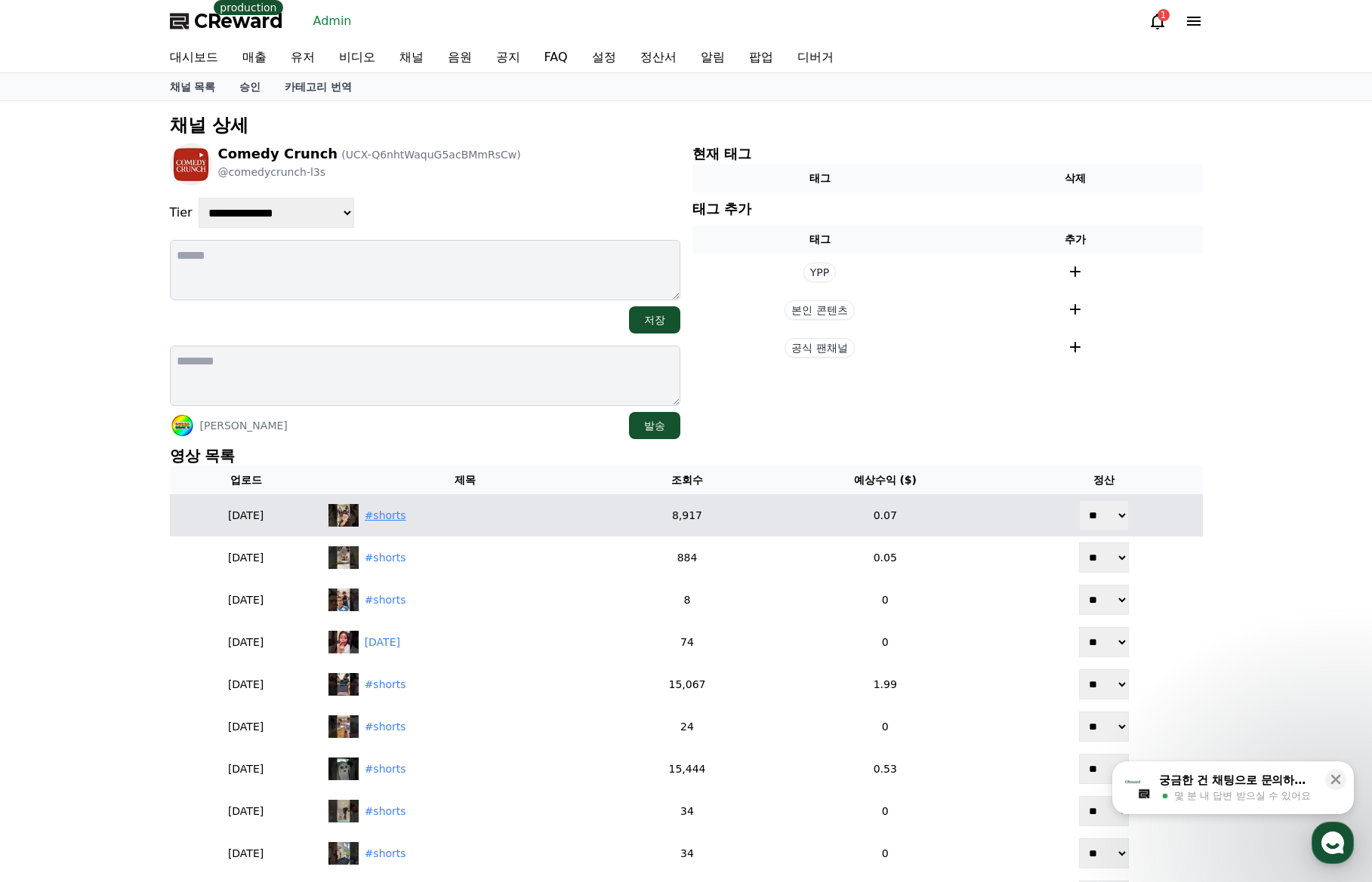
click at [418, 524] on div "#shorts" at bounding box center [465, 514] width 275 height 22
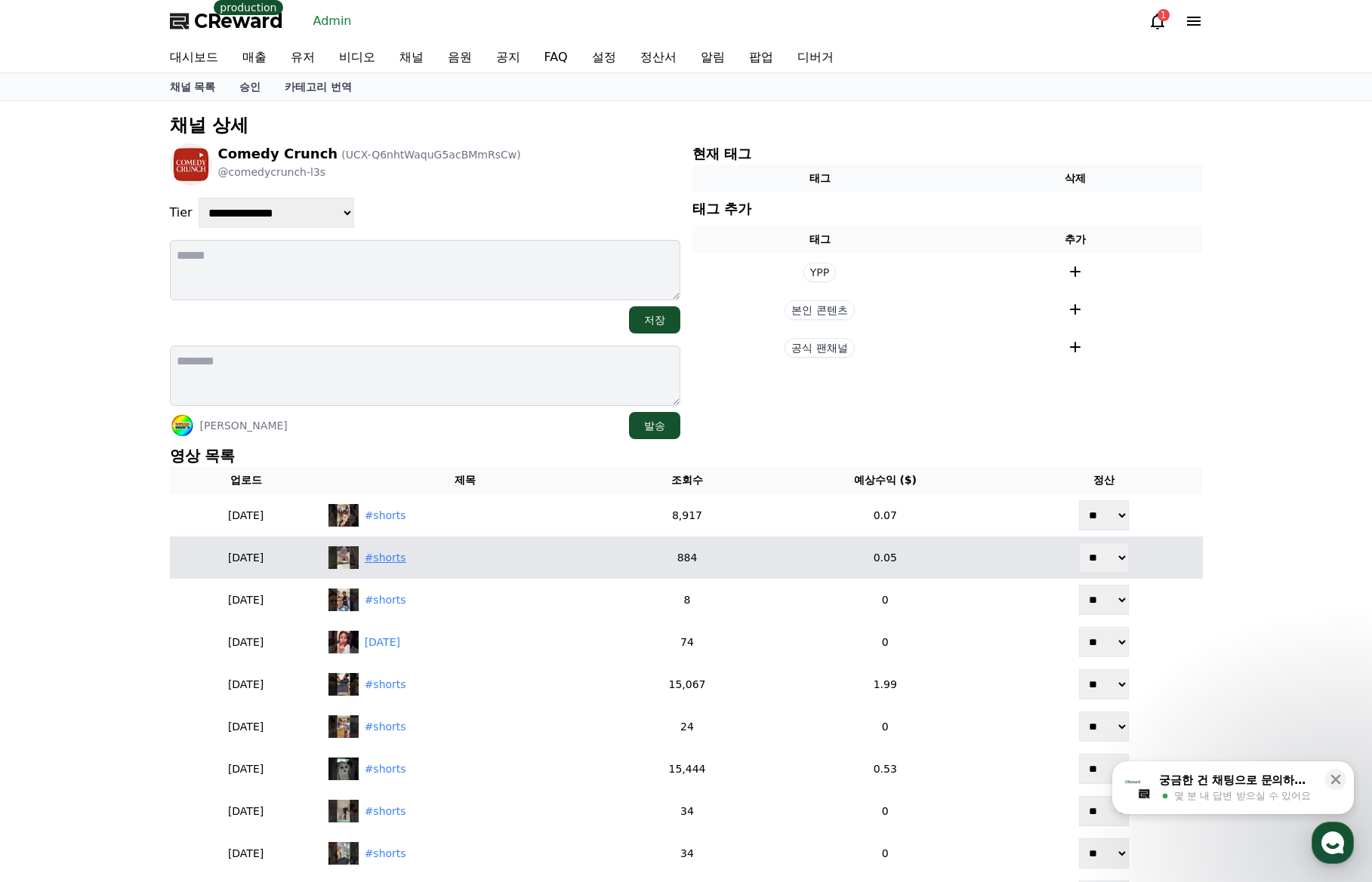
click at [402, 562] on div "#shorts" at bounding box center [385, 558] width 41 height 16
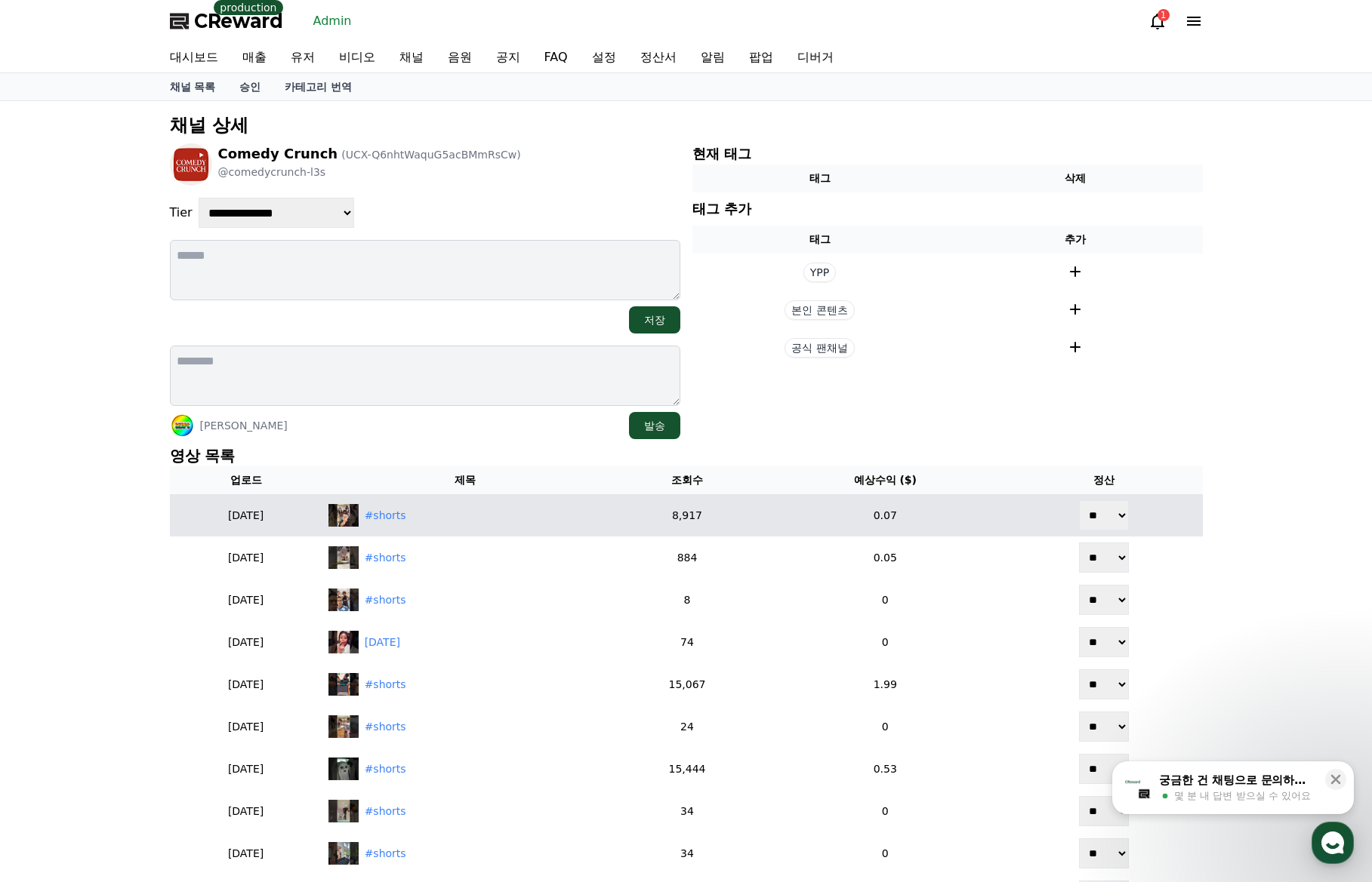
drag, startPoint x: 1107, startPoint y: 513, endPoint x: 1137, endPoint y: 523, distance: 31.6
click at [1108, 513] on select "** **" at bounding box center [1104, 515] width 50 height 30
select select "********"
click at [1095, 500] on select "** **" at bounding box center [1104, 515] width 50 height 30
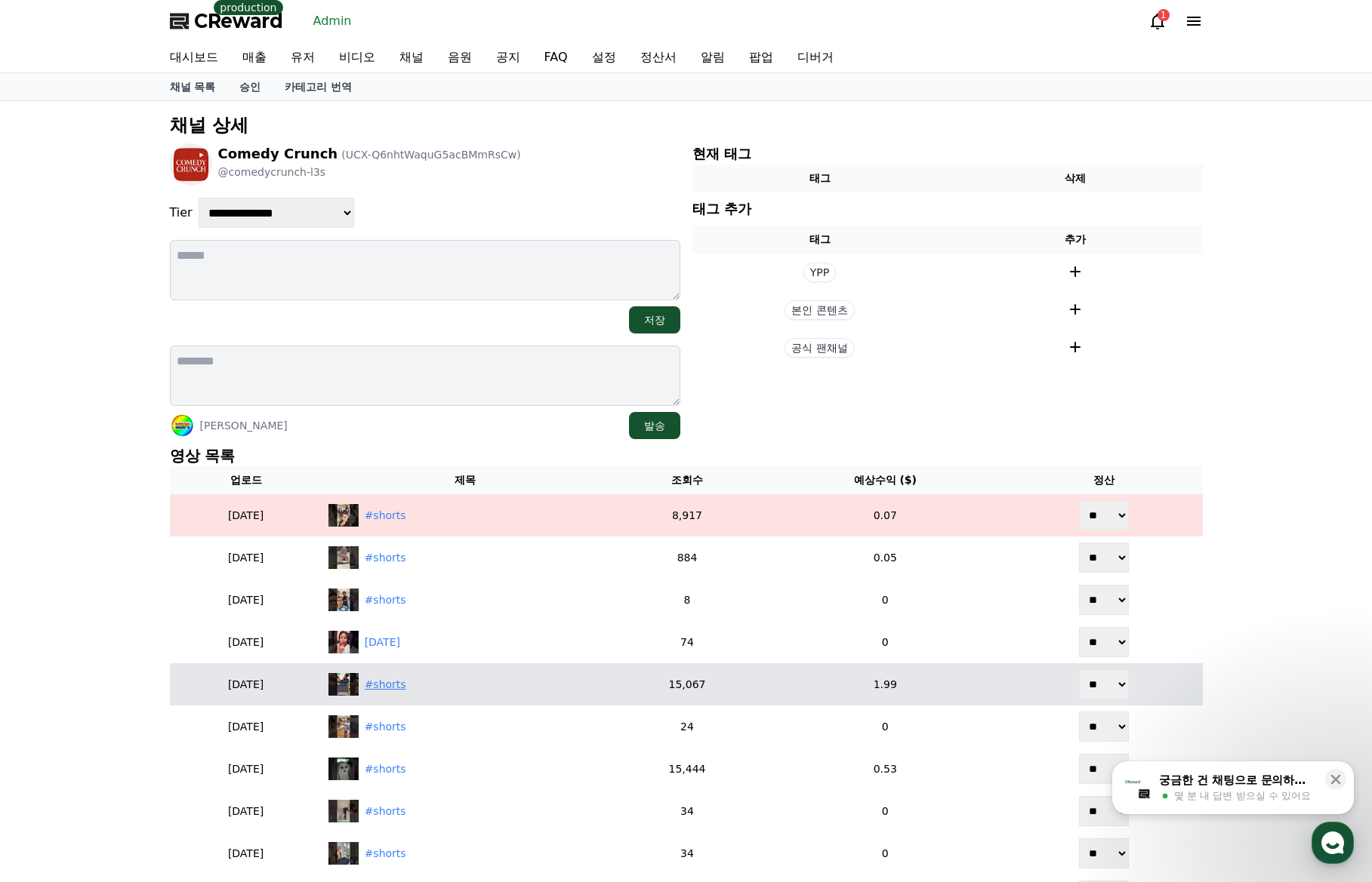
click at [406, 686] on div "#shorts" at bounding box center [385, 685] width 41 height 16
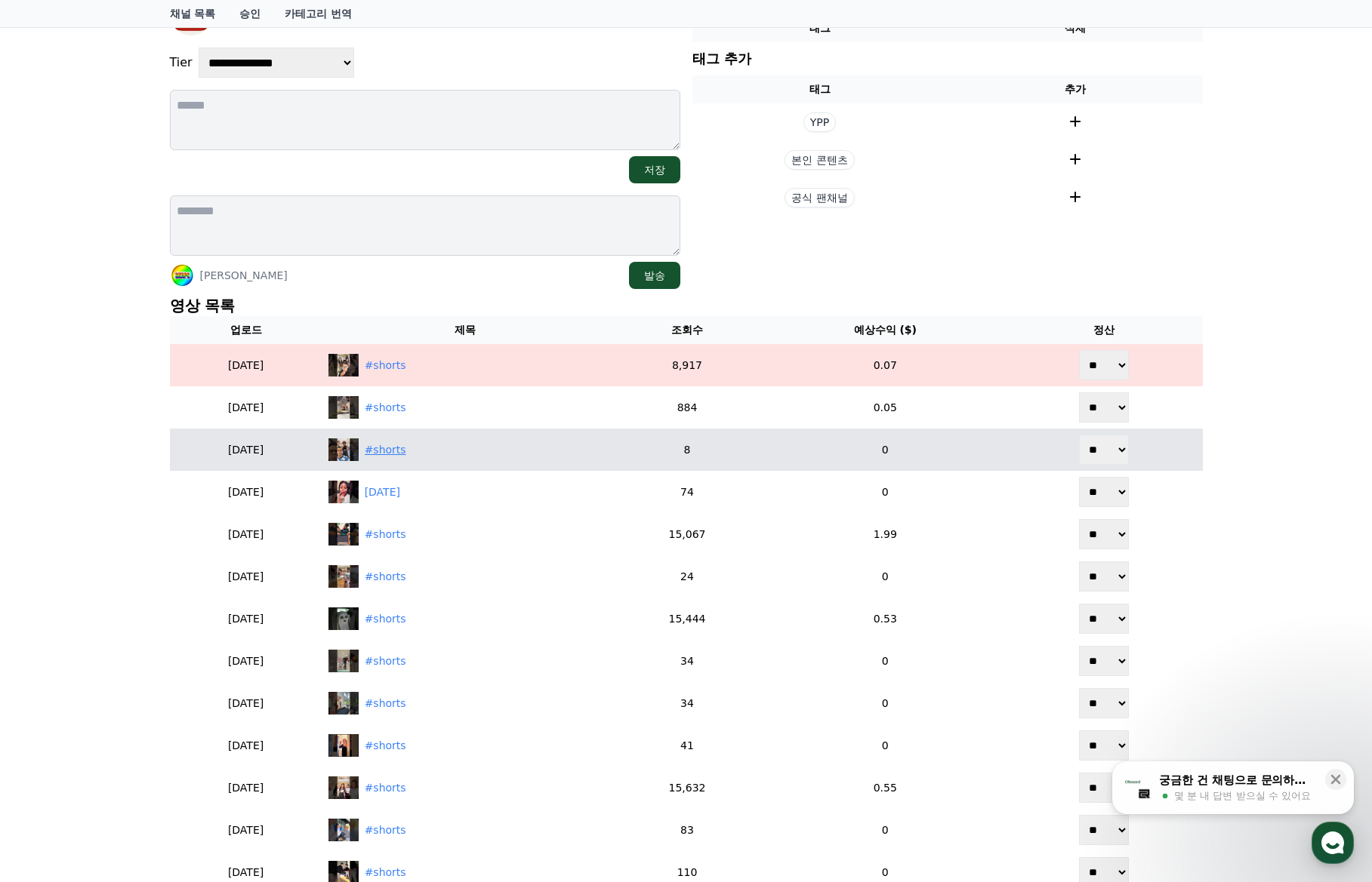
scroll to position [151, 0]
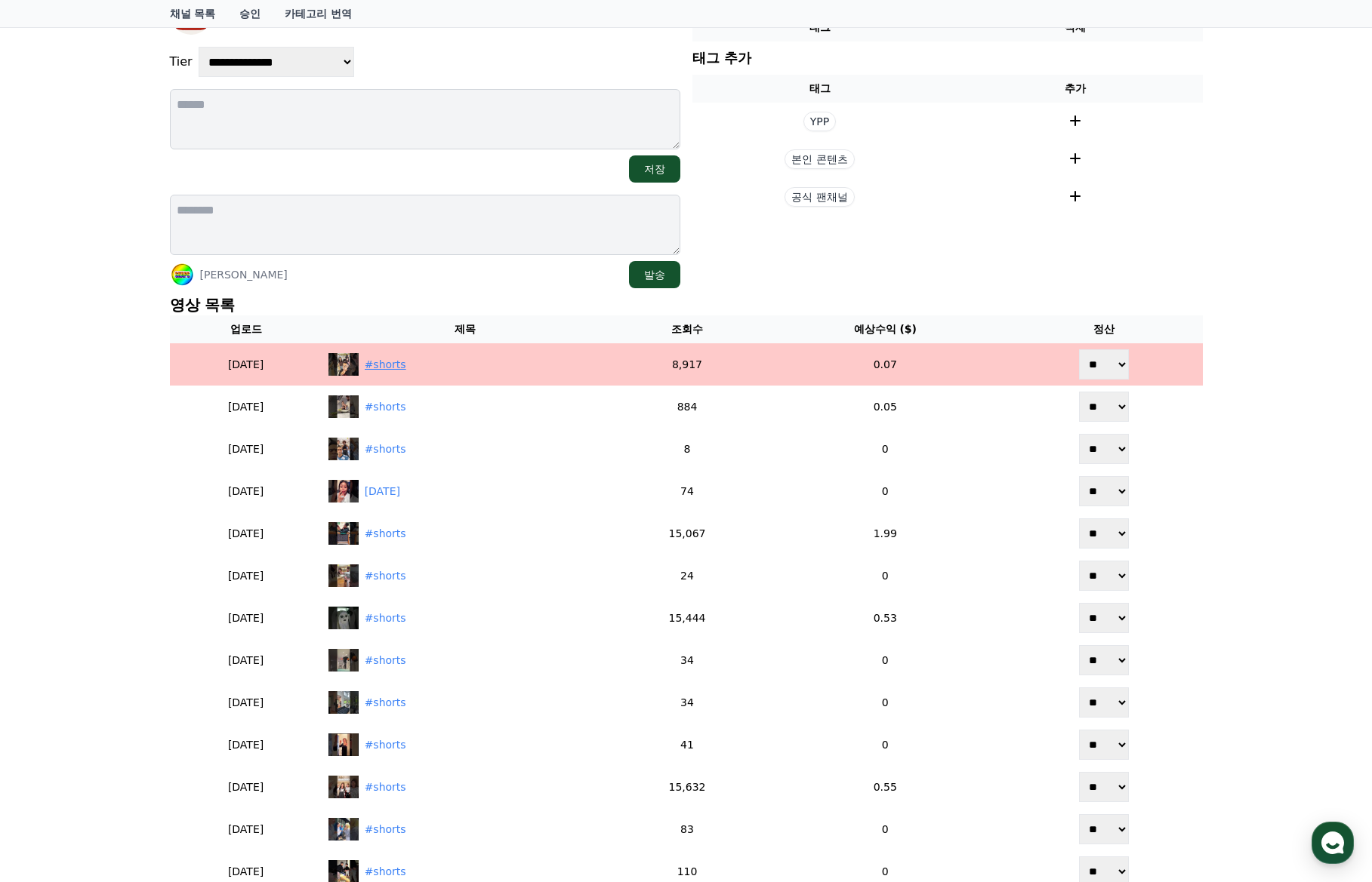
click at [406, 360] on div "#shorts" at bounding box center [385, 365] width 41 height 16
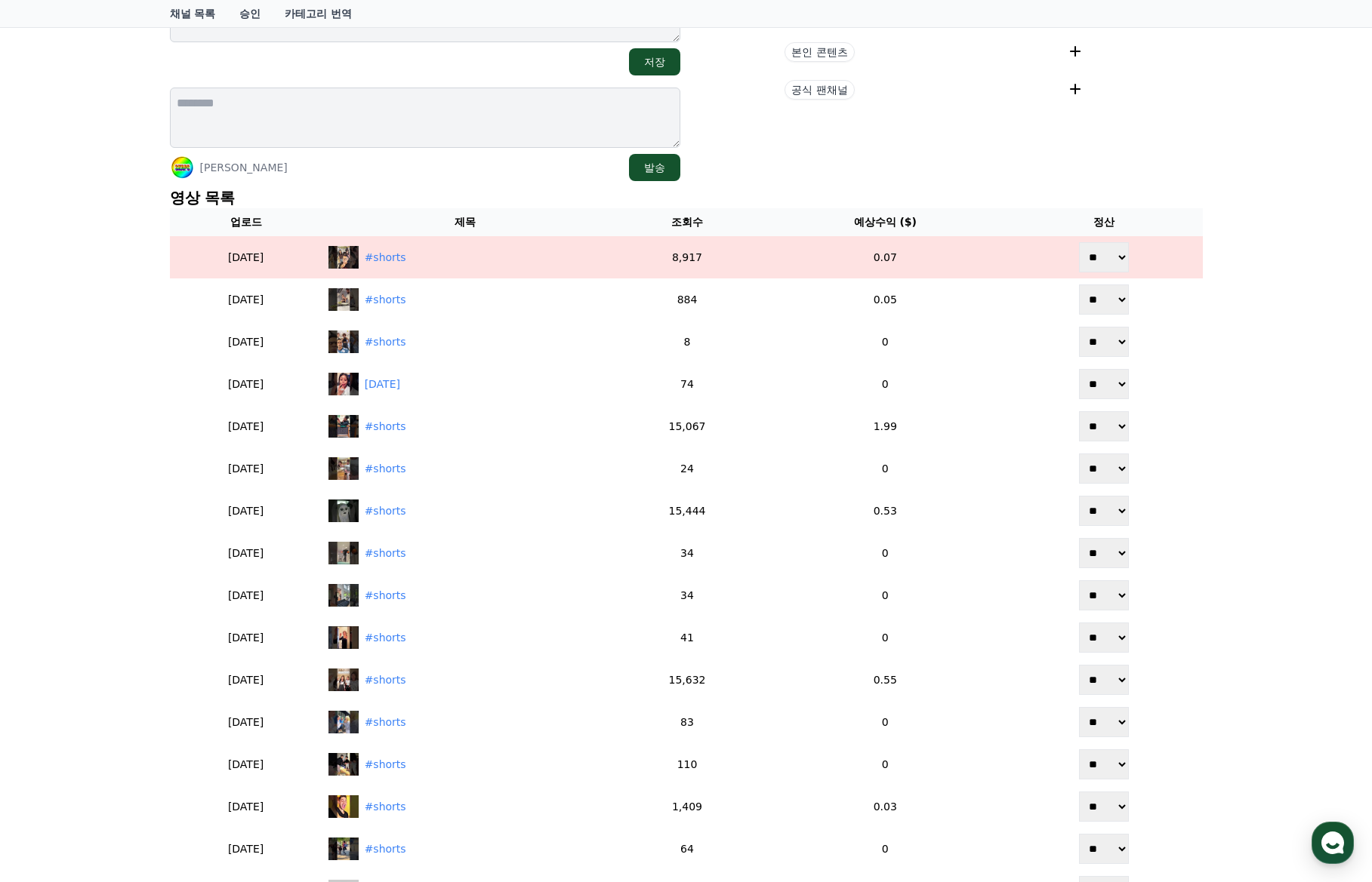
scroll to position [543, 0]
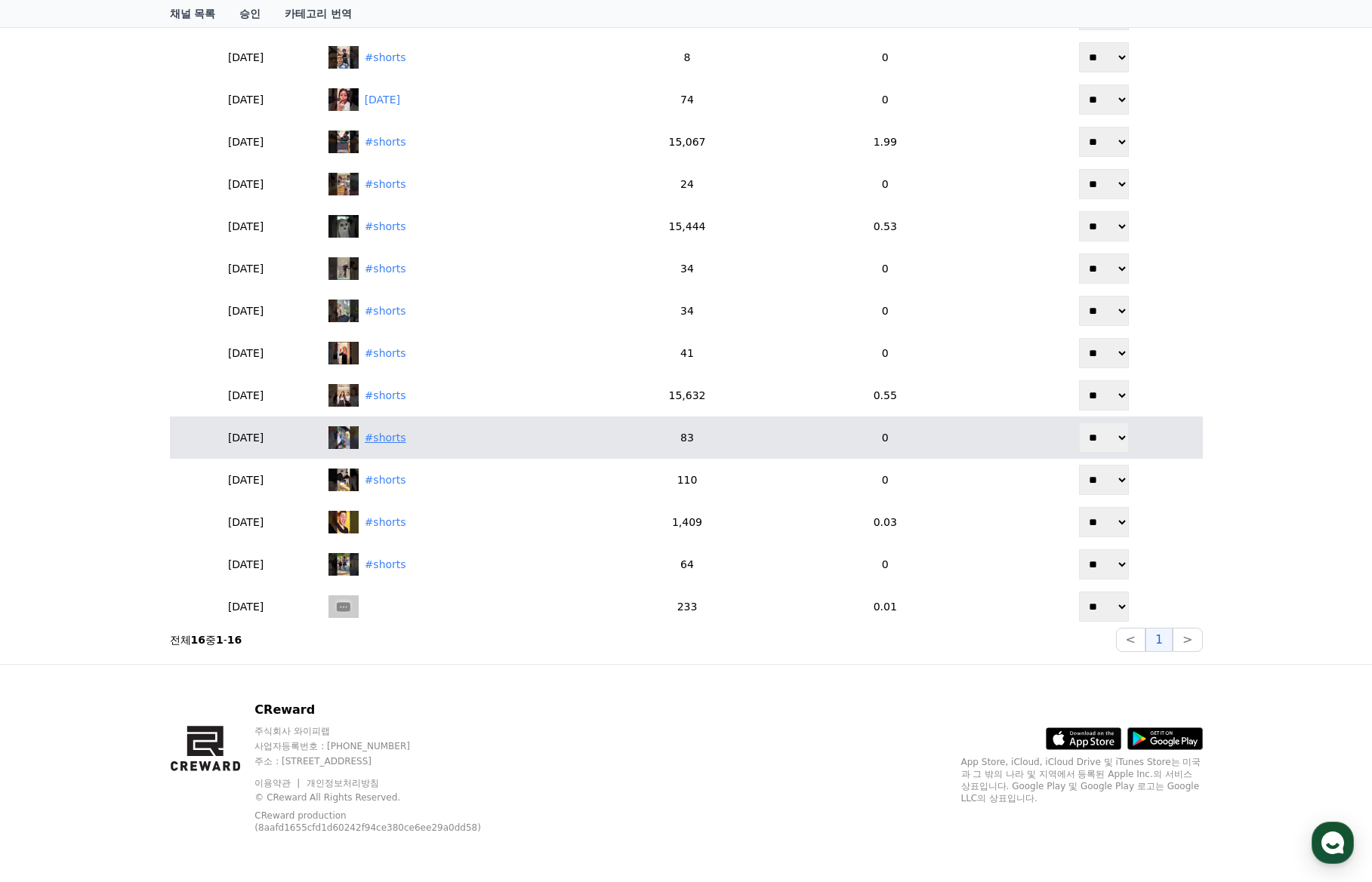
click at [406, 436] on div "#shorts" at bounding box center [385, 438] width 41 height 16
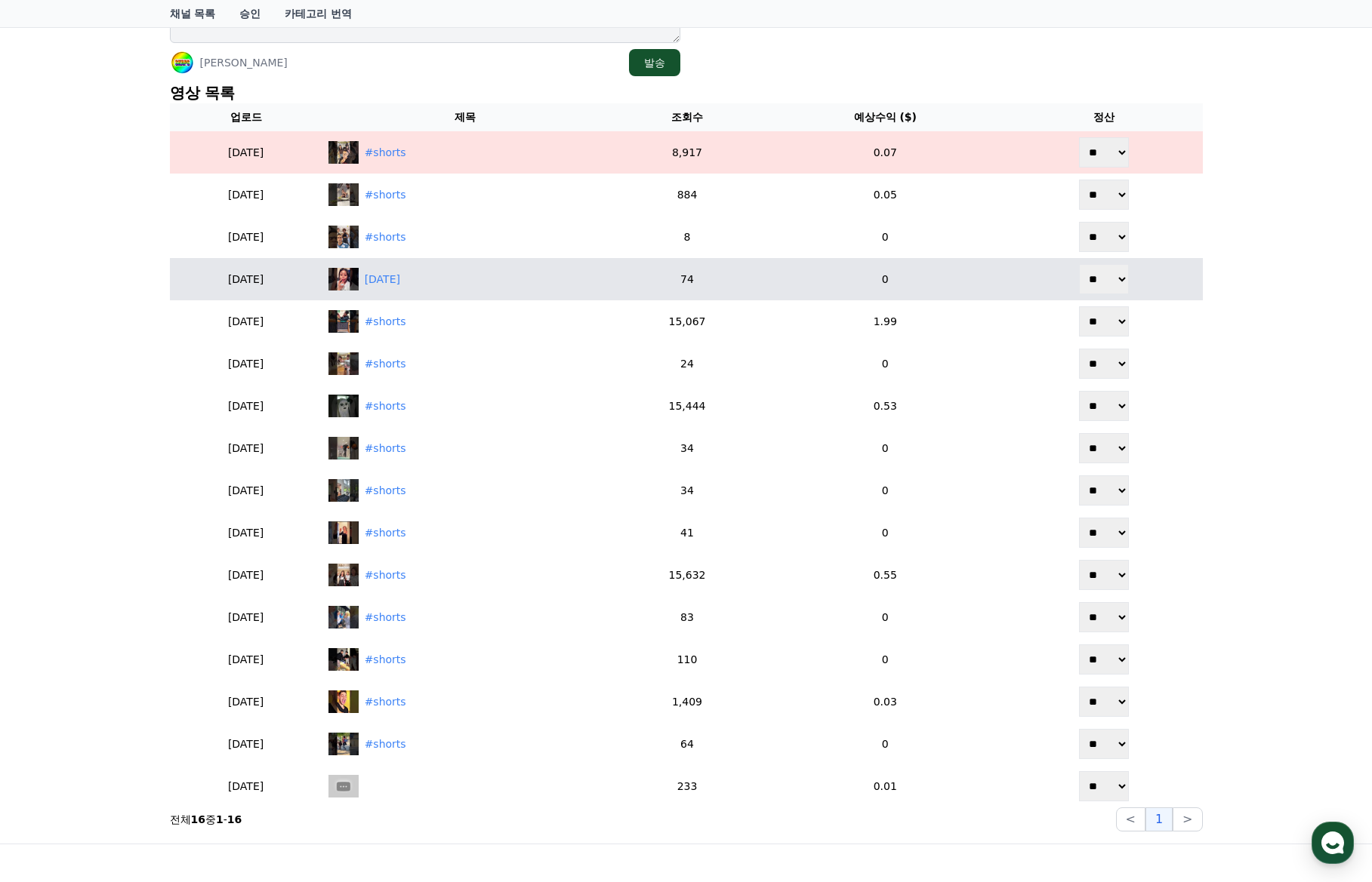
scroll to position [316, 0]
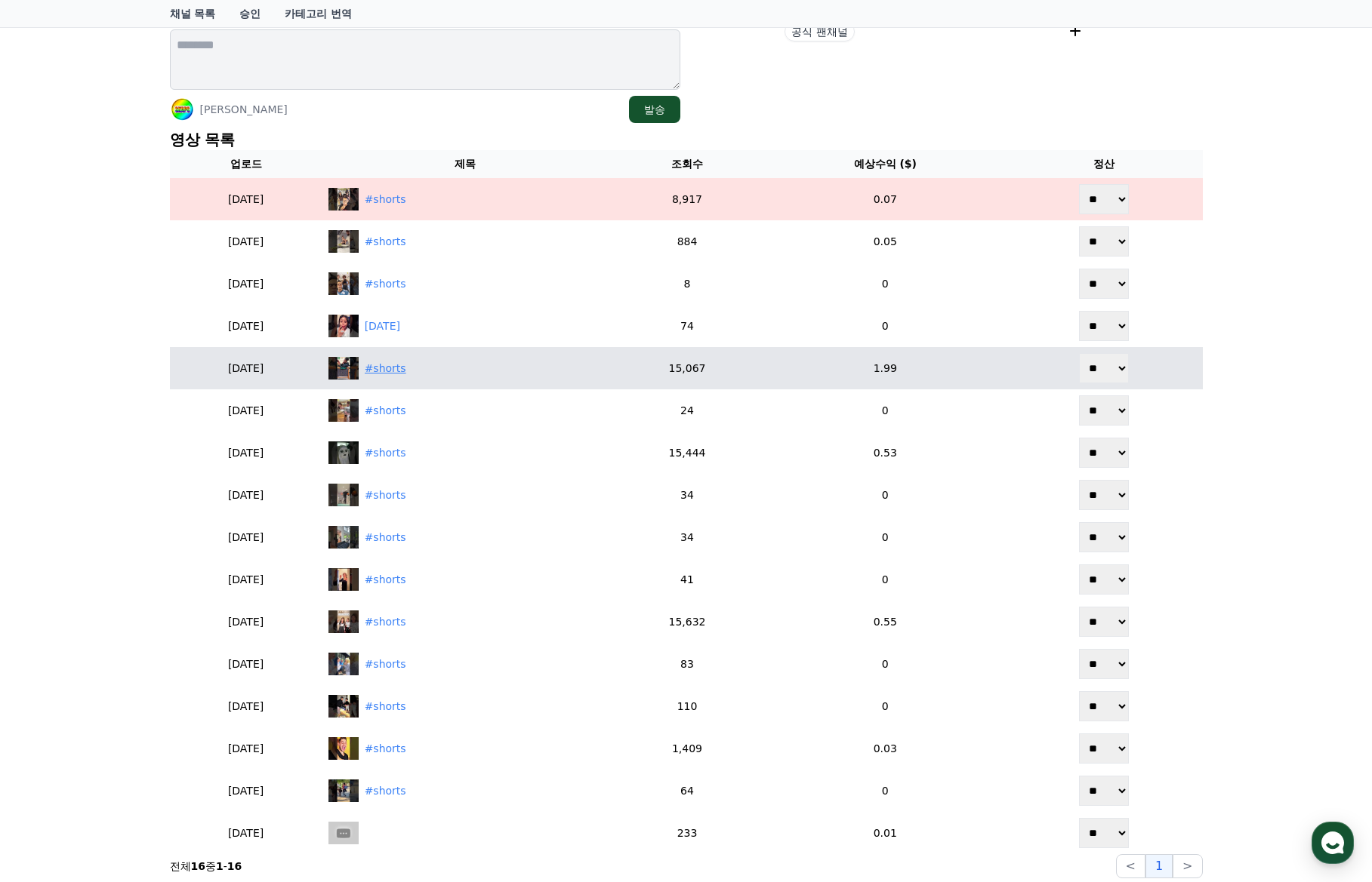
click at [406, 374] on div "#shorts" at bounding box center [385, 369] width 41 height 16
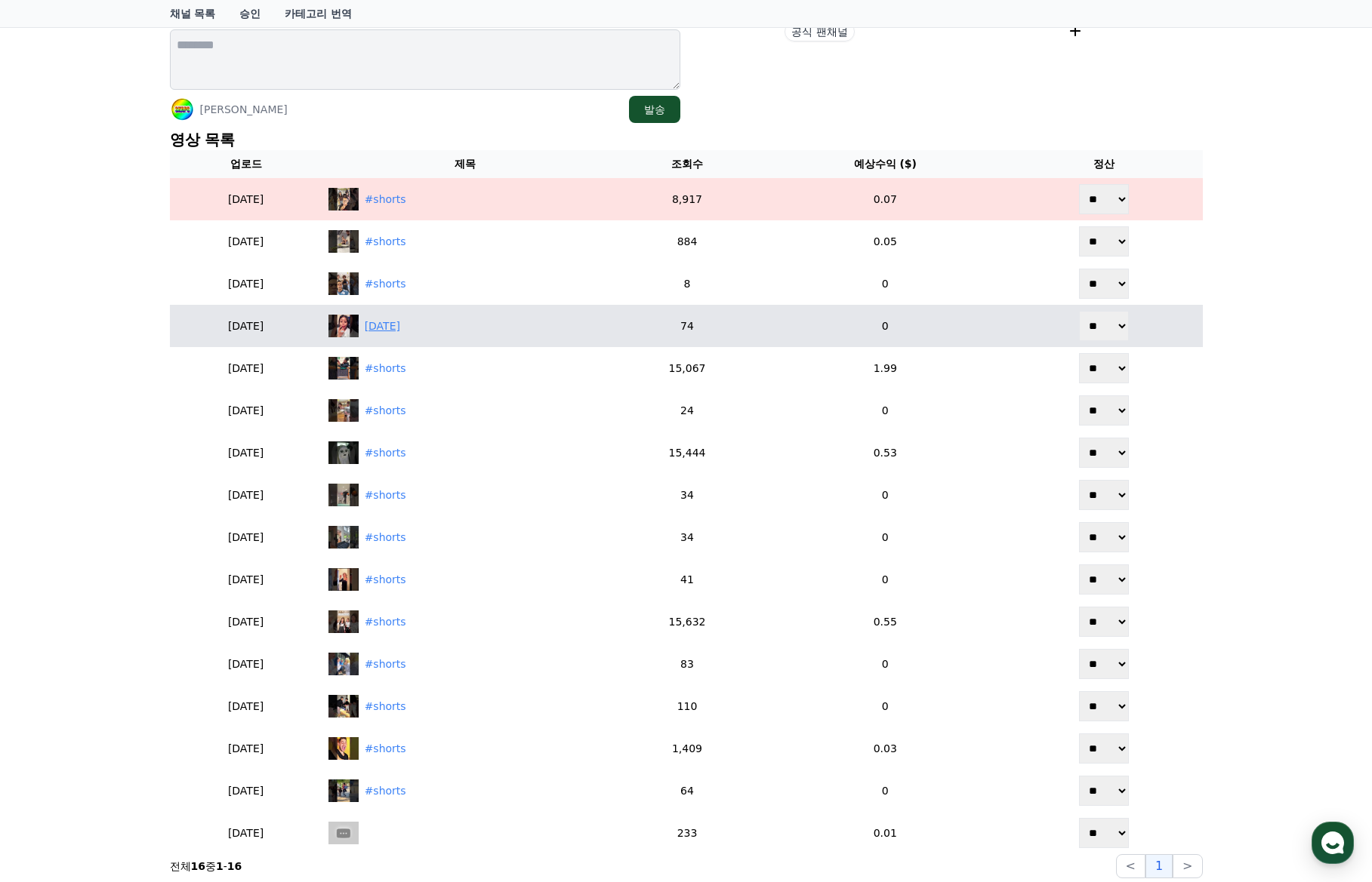
click at [400, 330] on div "September 23, 2025" at bounding box center [382, 327] width 36 height 16
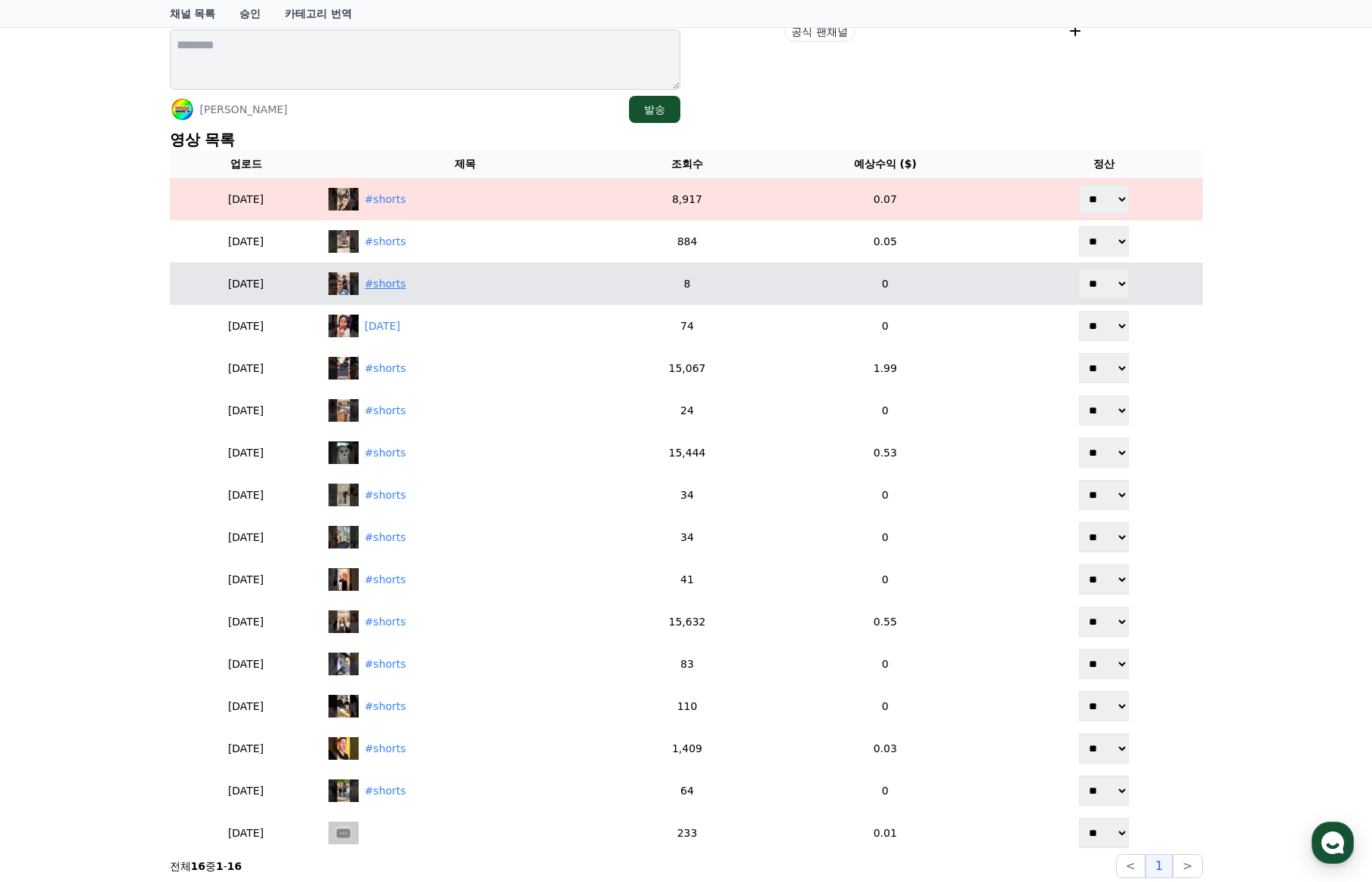
click at [405, 282] on div "#shorts" at bounding box center [385, 284] width 41 height 16
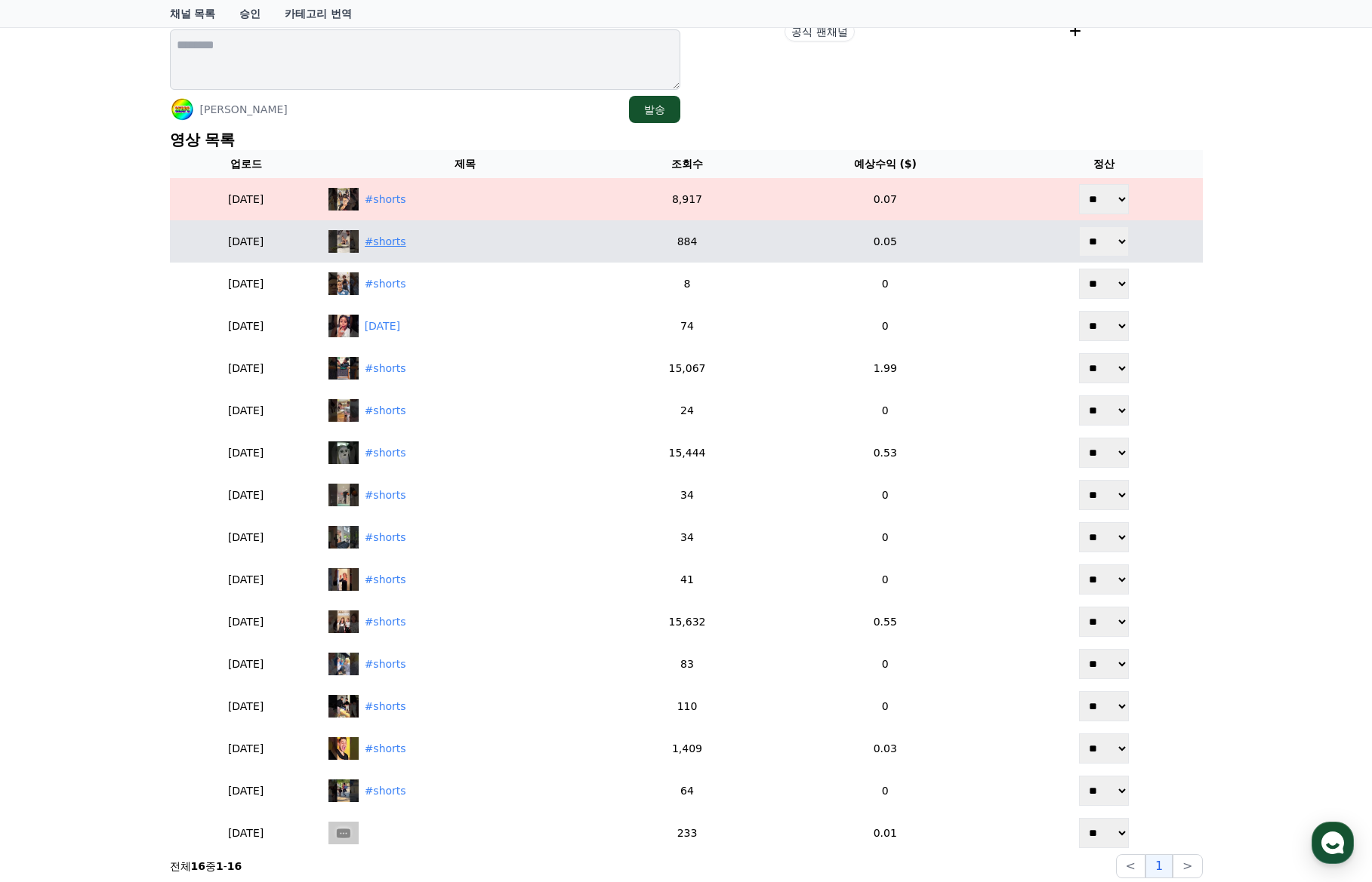
click at [406, 251] on div "#shorts" at bounding box center [465, 241] width 275 height 22
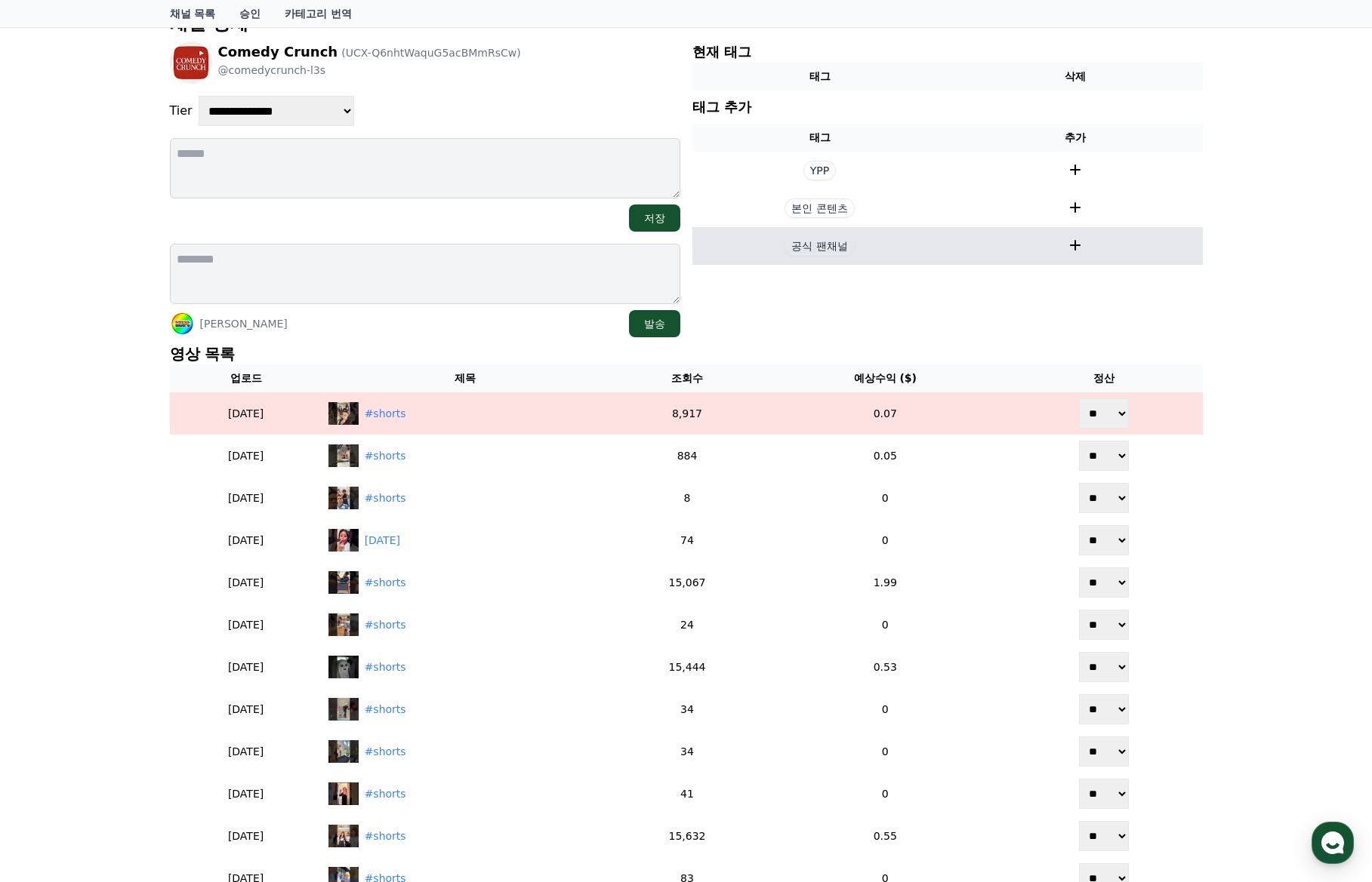
scroll to position [14, 0]
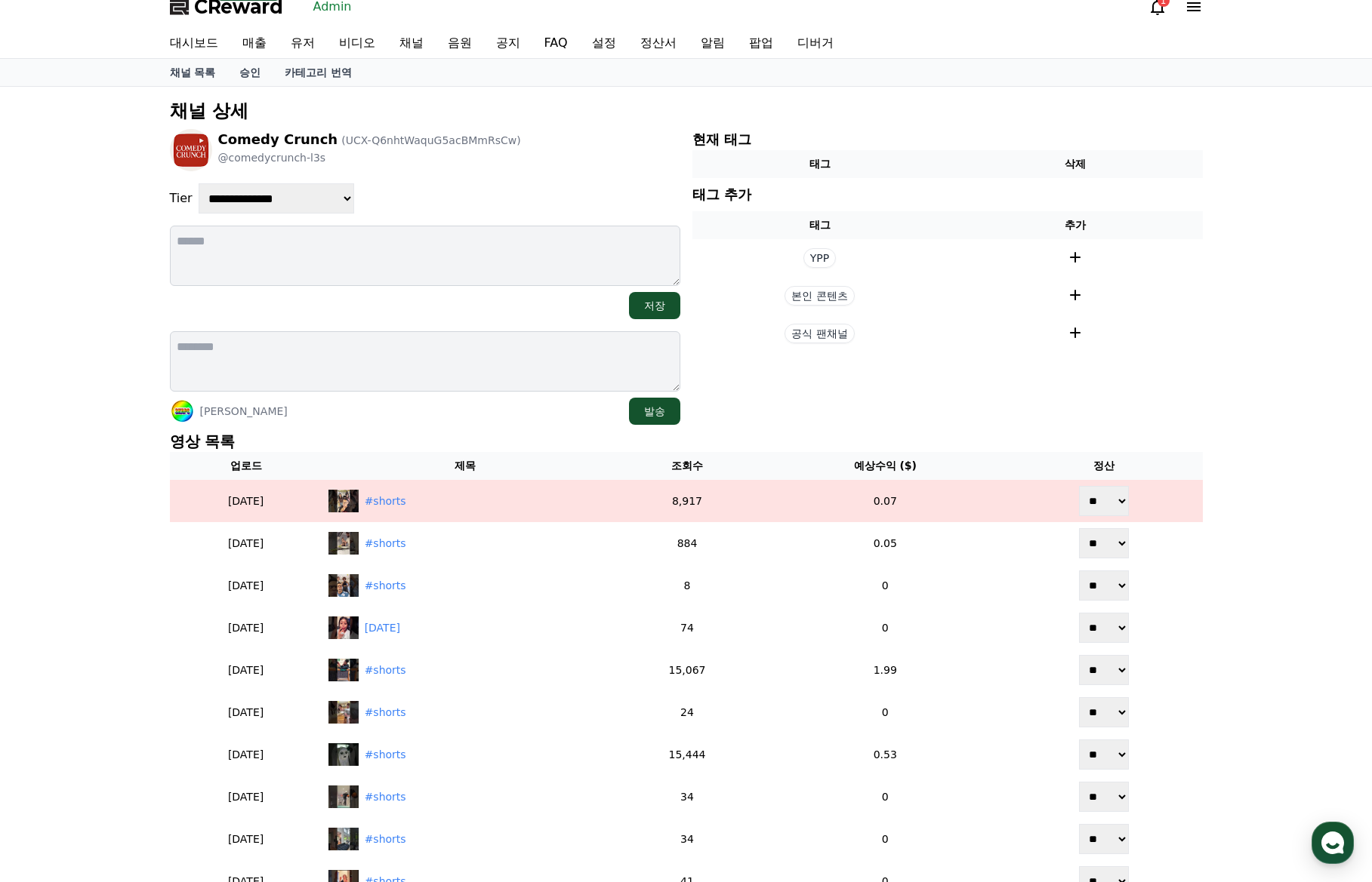
click at [654, 155] on div "Comedy Crunch (UCX-Q6nhtWaquG5acBMmRsCw) @comedycrunch-l3s" at bounding box center [425, 149] width 510 height 42
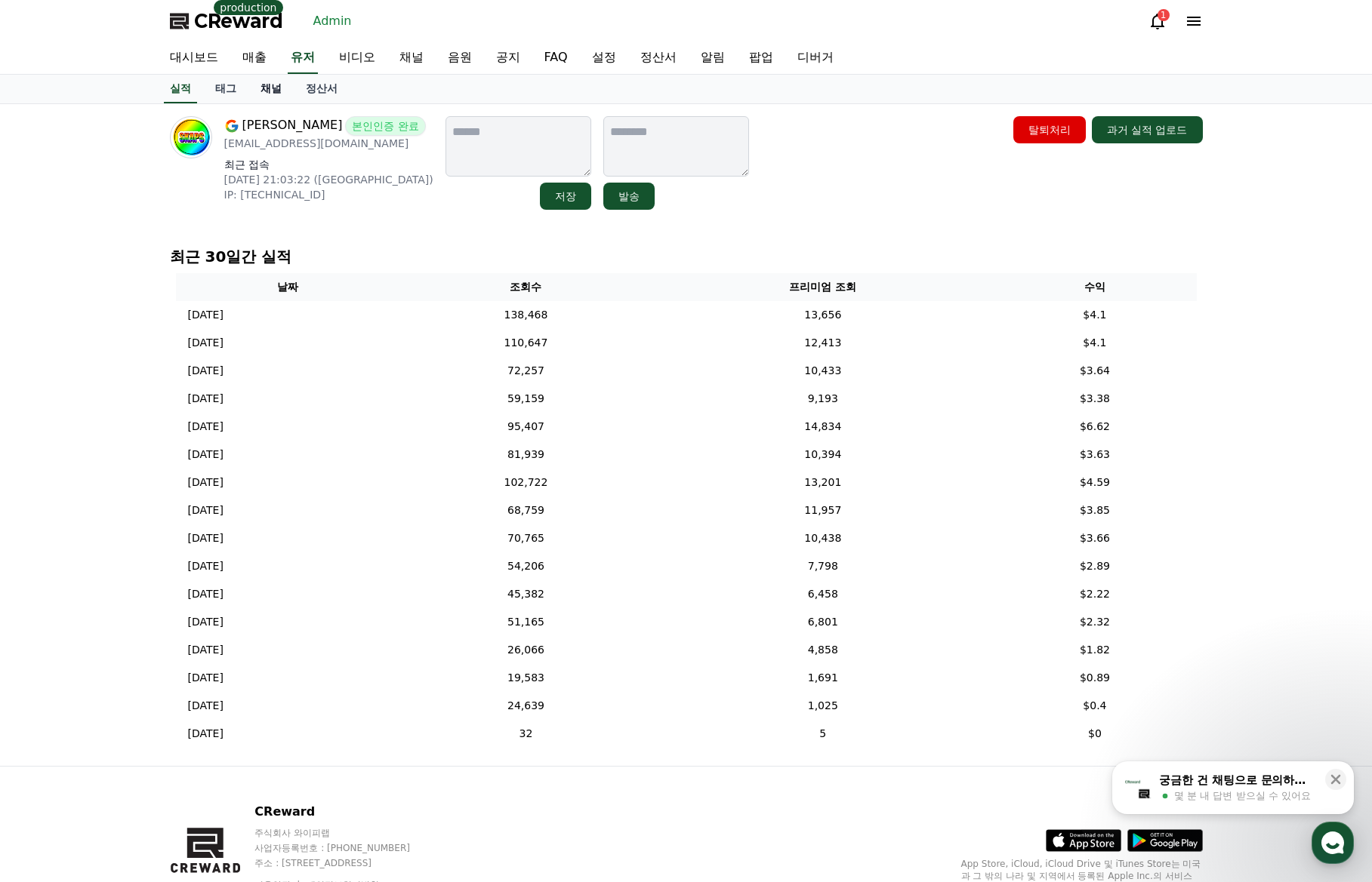
click at [263, 89] on link "채널" at bounding box center [271, 89] width 46 height 29
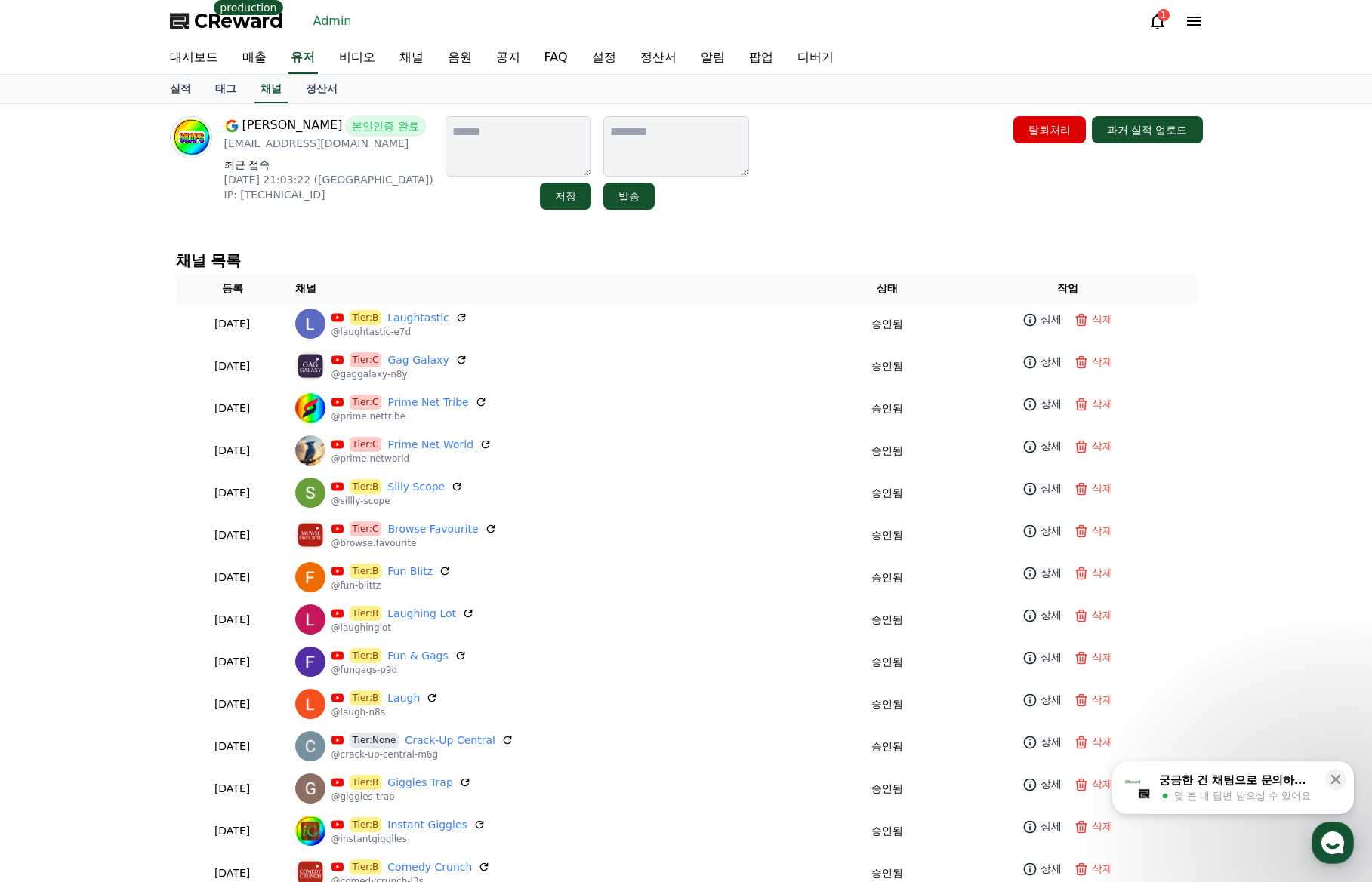
click at [800, 227] on div "[PERSON_NAME] 본인인증 완료 [EMAIL_ADDRESS][DOMAIN_NAME] 최근 접속 [DATE] 21:03:22 ([GEOG…" at bounding box center [686, 507] width 1057 height 808
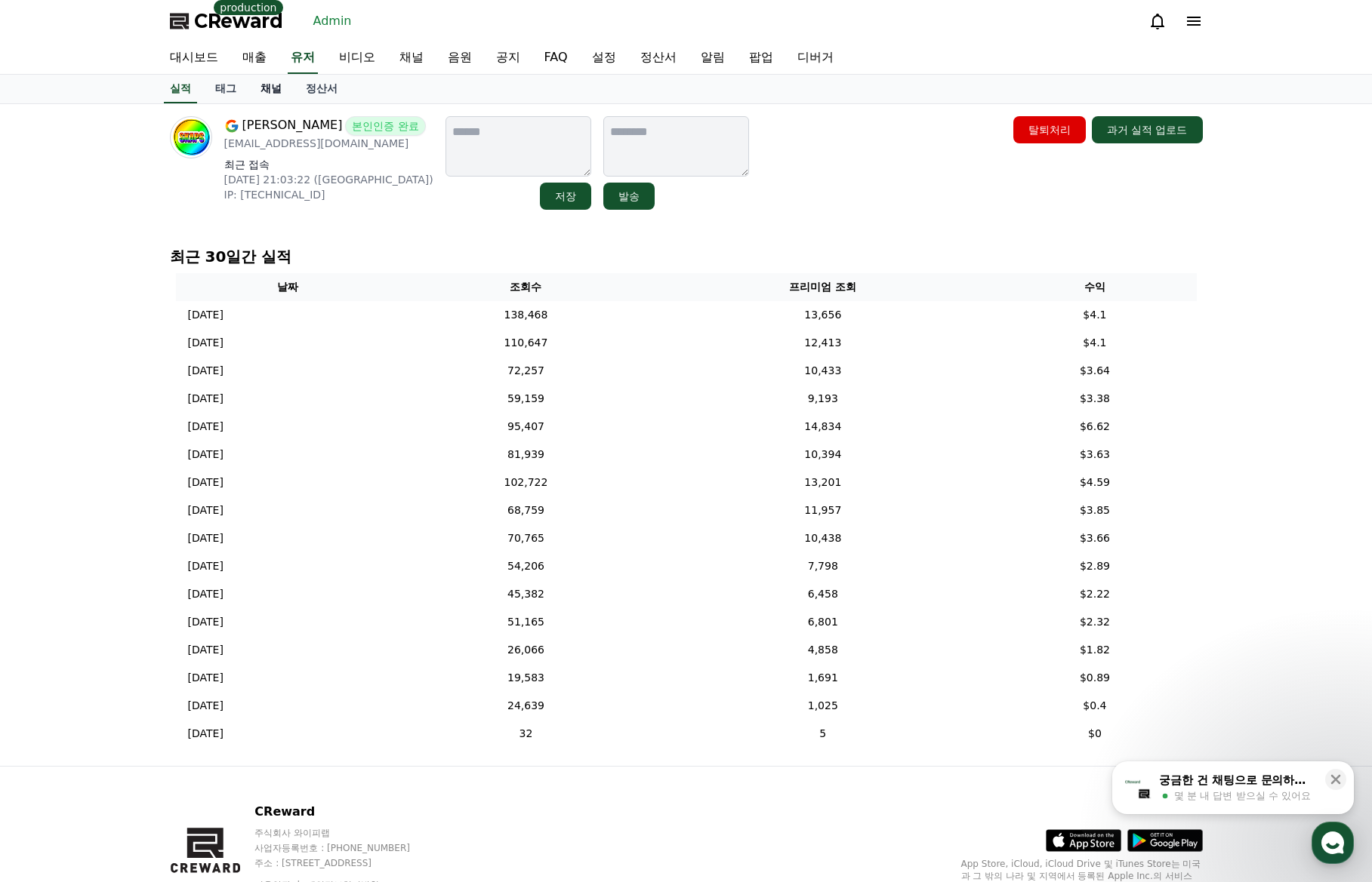
click at [277, 94] on link "채널" at bounding box center [271, 89] width 46 height 29
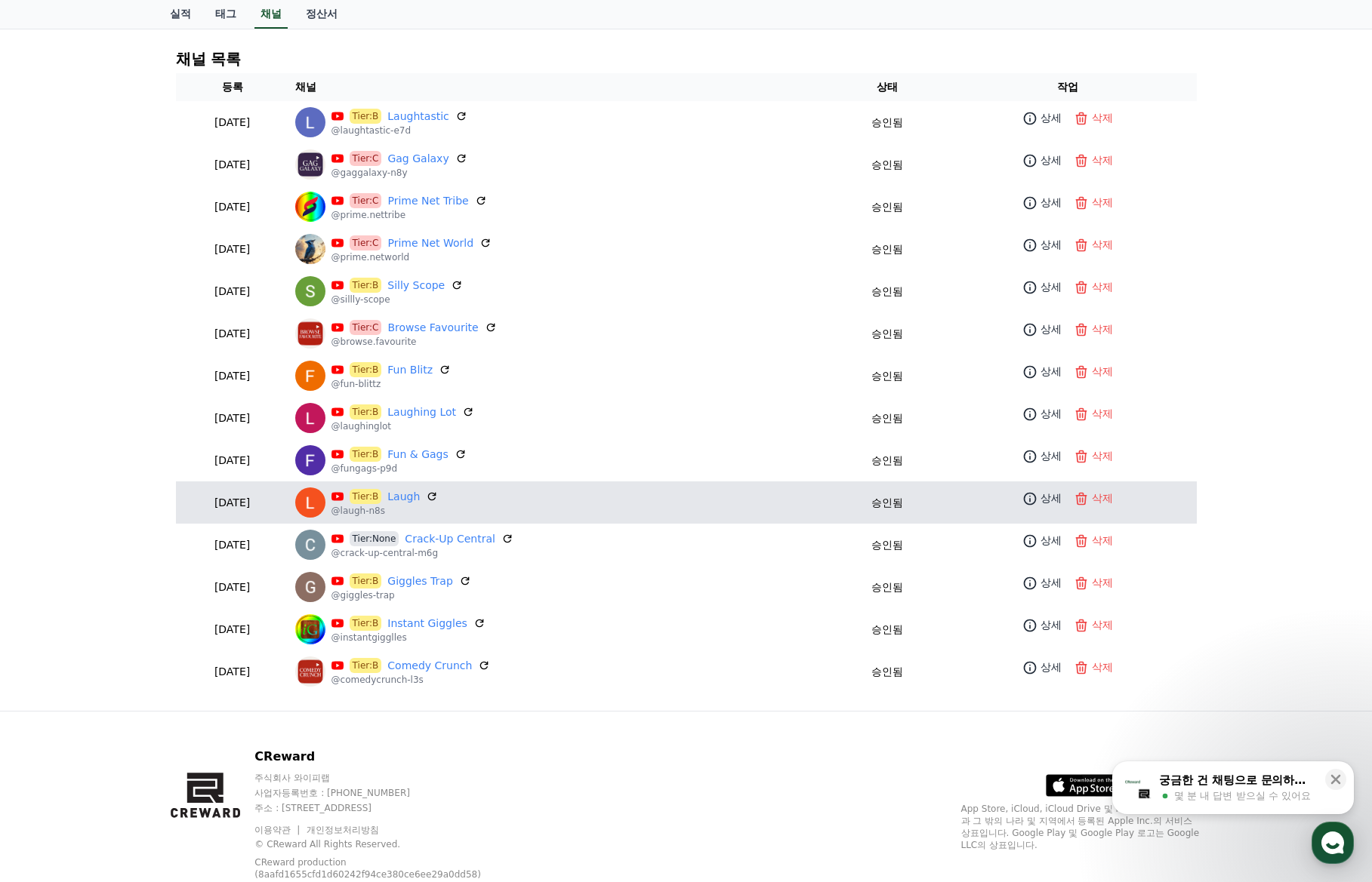
scroll to position [249, 0]
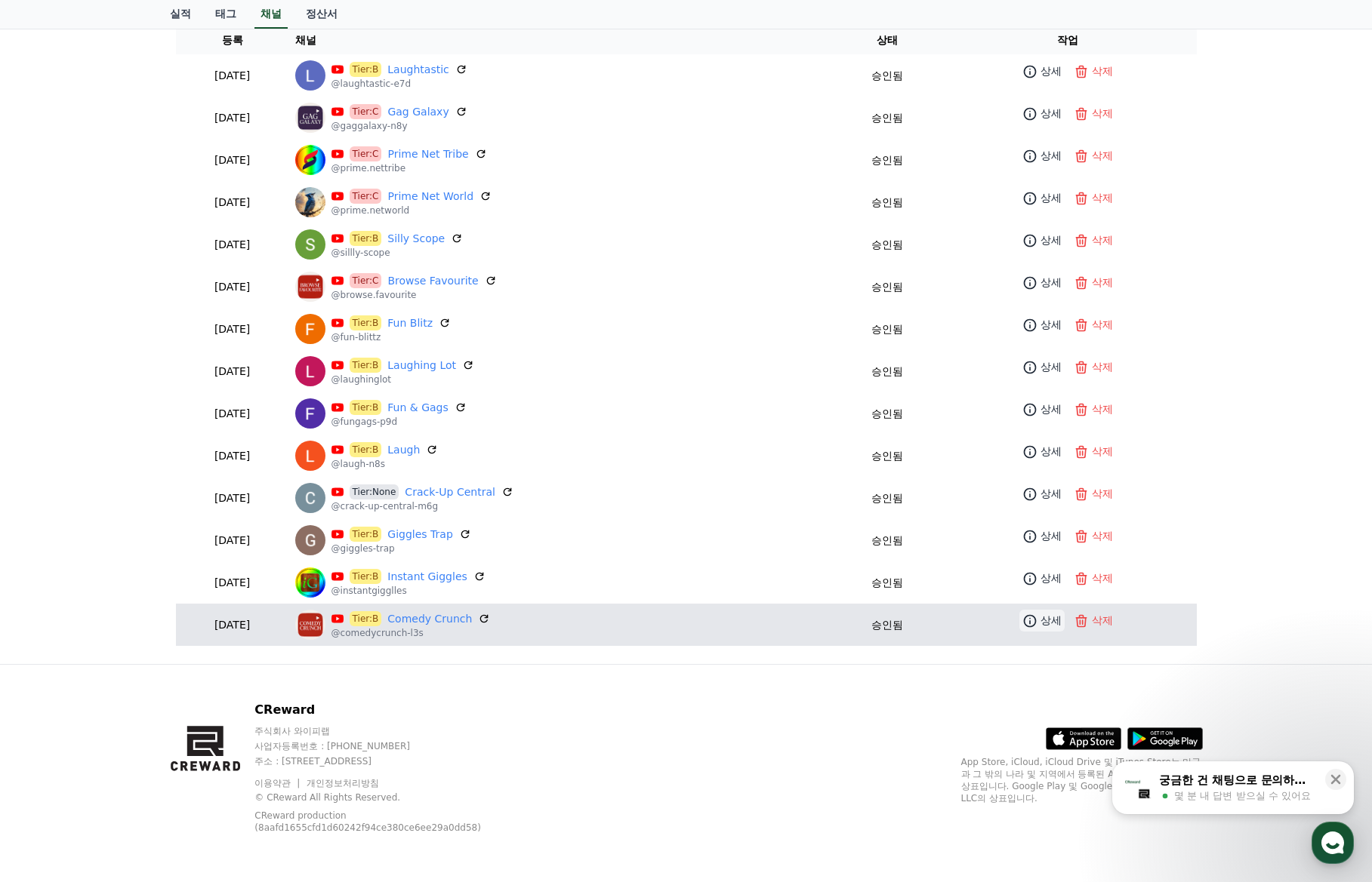
drag, startPoint x: 1016, startPoint y: 624, endPoint x: 1026, endPoint y: 623, distance: 10.0
click at [1020, 623] on td "상세 삭제" at bounding box center [1068, 621] width 258 height 34
click at [1030, 623] on icon at bounding box center [1029, 621] width 15 height 15
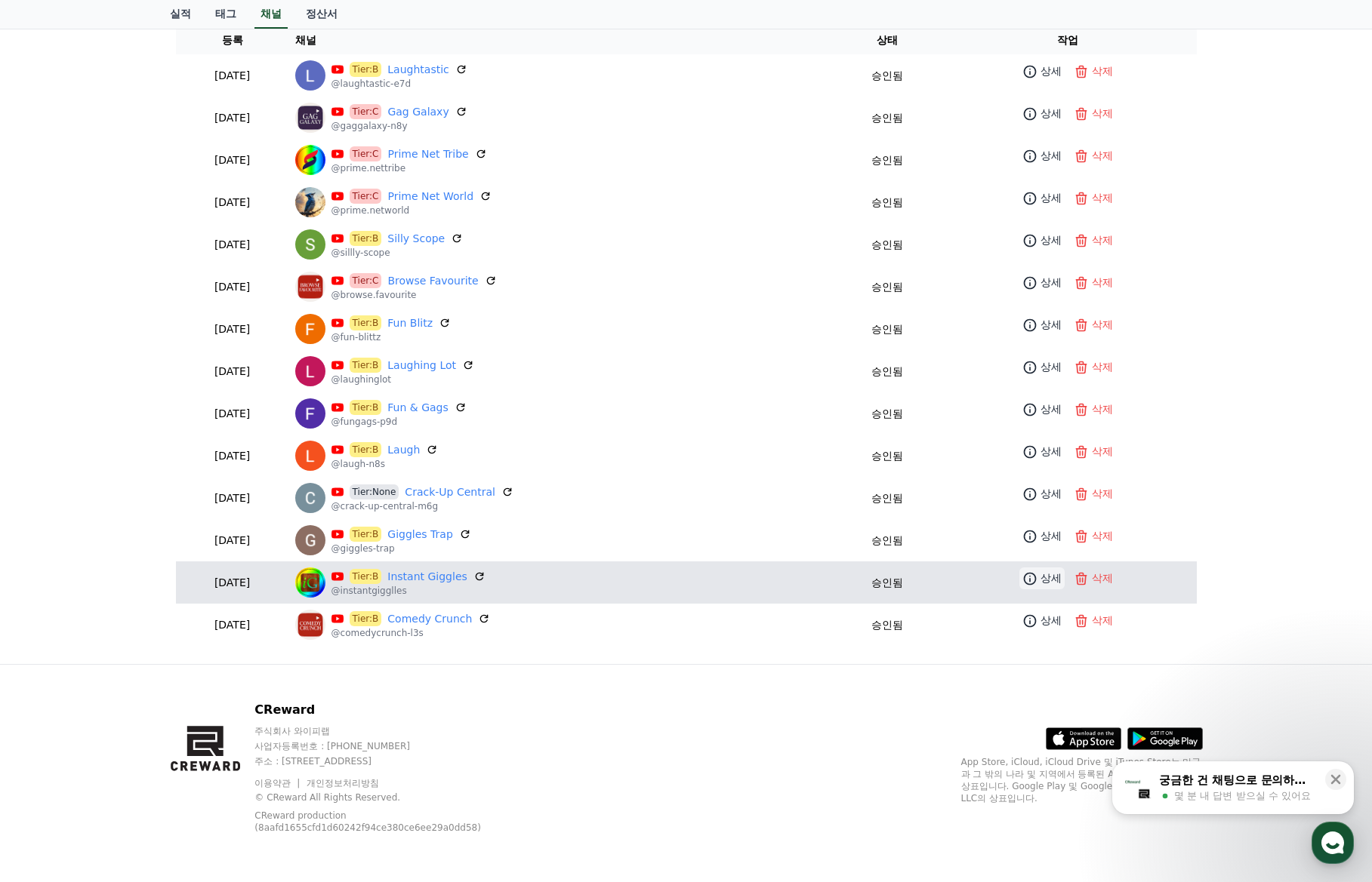
click at [1044, 578] on p "상세" at bounding box center [1051, 579] width 21 height 16
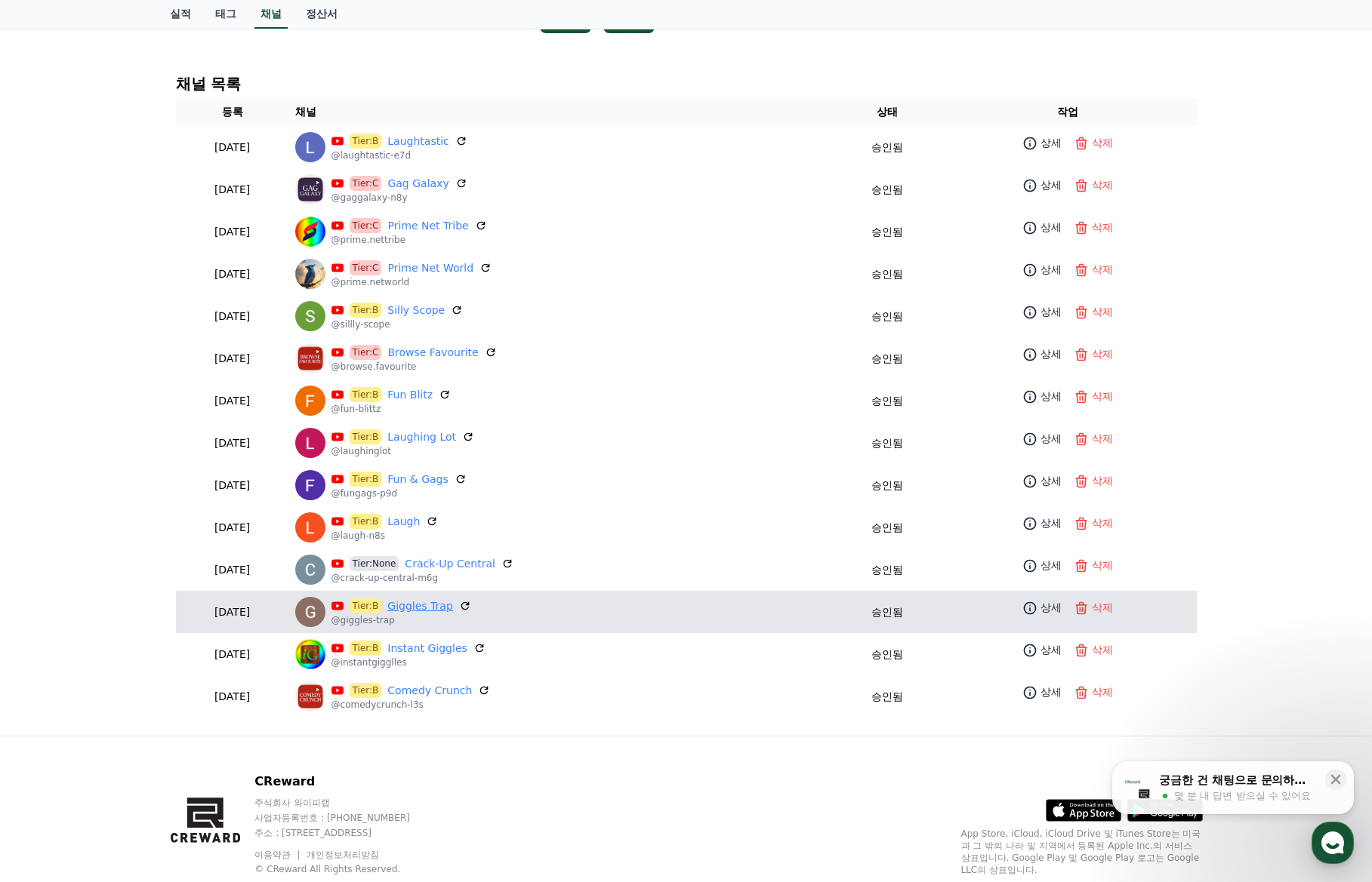
scroll to position [173, 0]
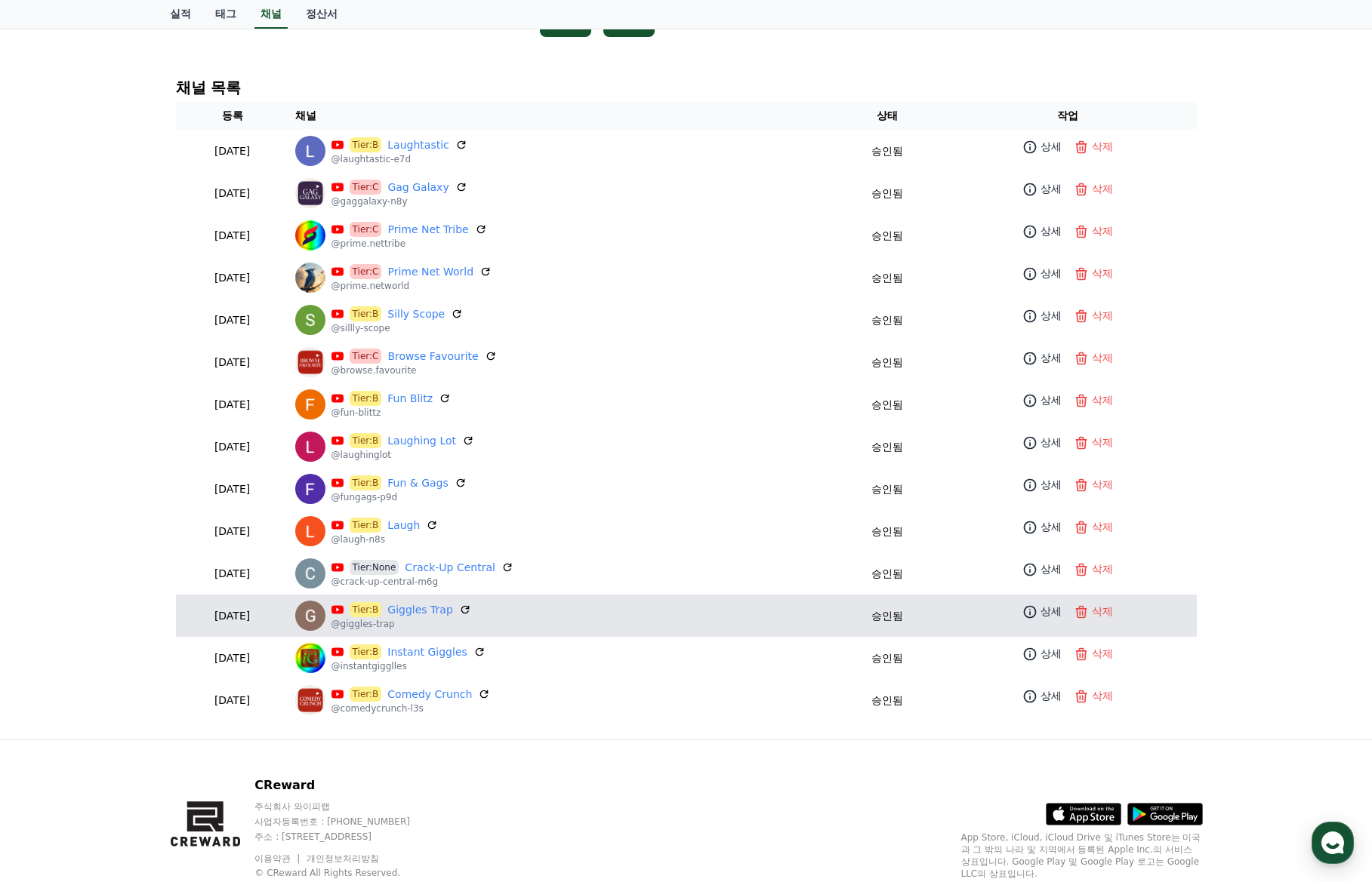
click at [451, 619] on p "@giggles-trap" at bounding box center [401, 623] width 140 height 12
click at [452, 615] on link "Giggles Trap" at bounding box center [420, 610] width 65 height 16
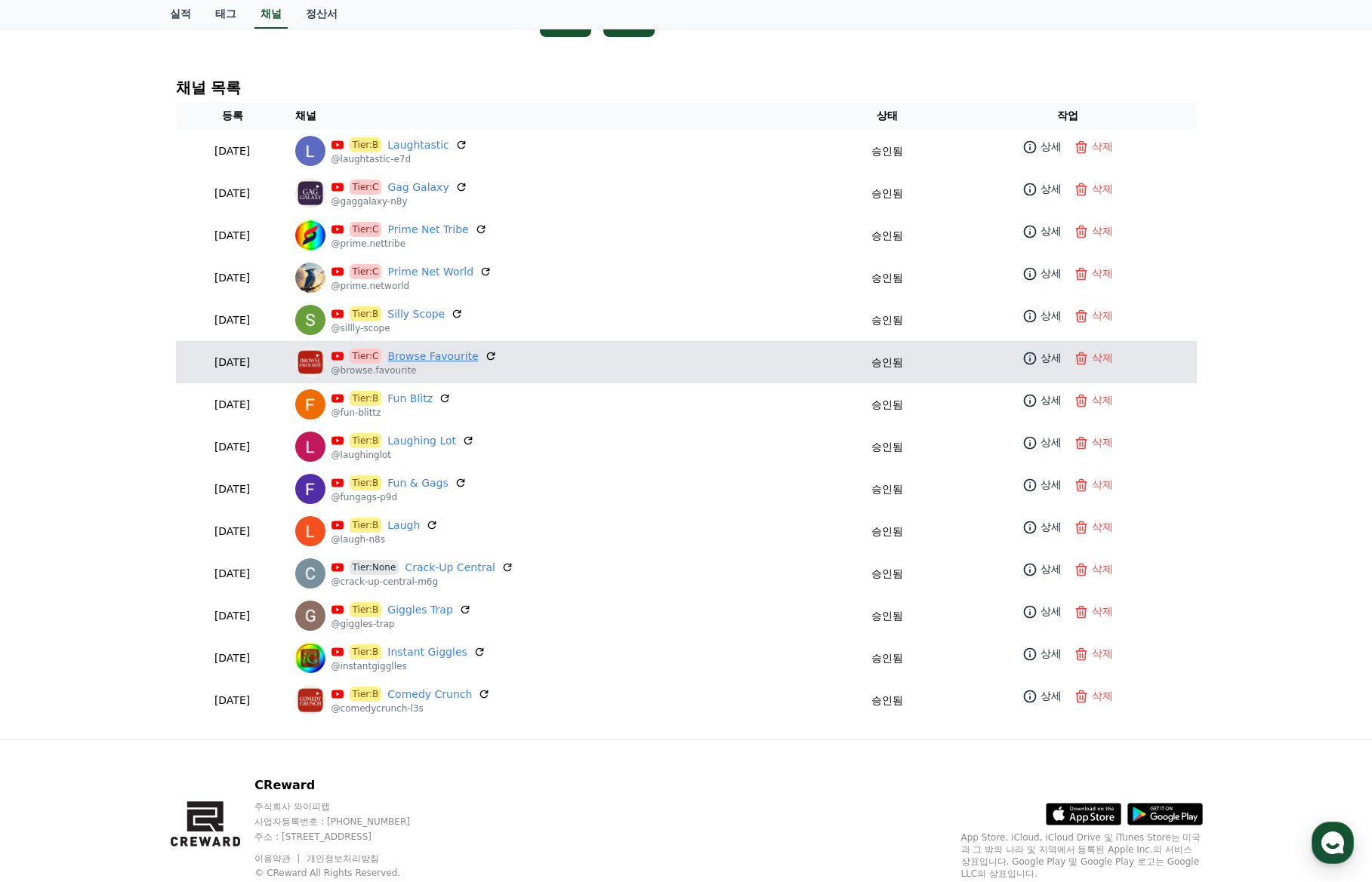
click at [452, 362] on link "Browse Favourite" at bounding box center [432, 357] width 90 height 16
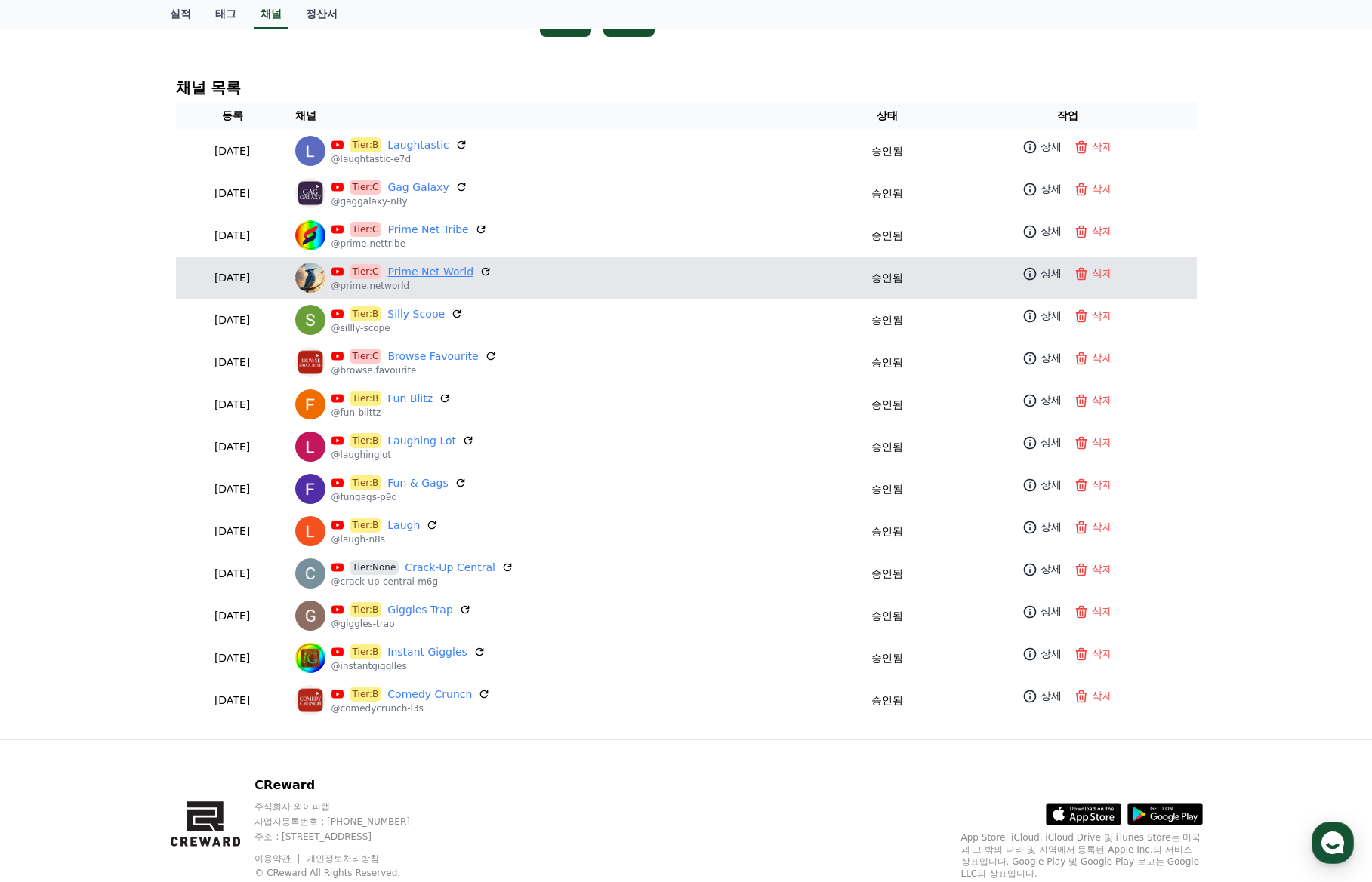
click at [467, 276] on link "Prime Net World" at bounding box center [430, 272] width 86 height 16
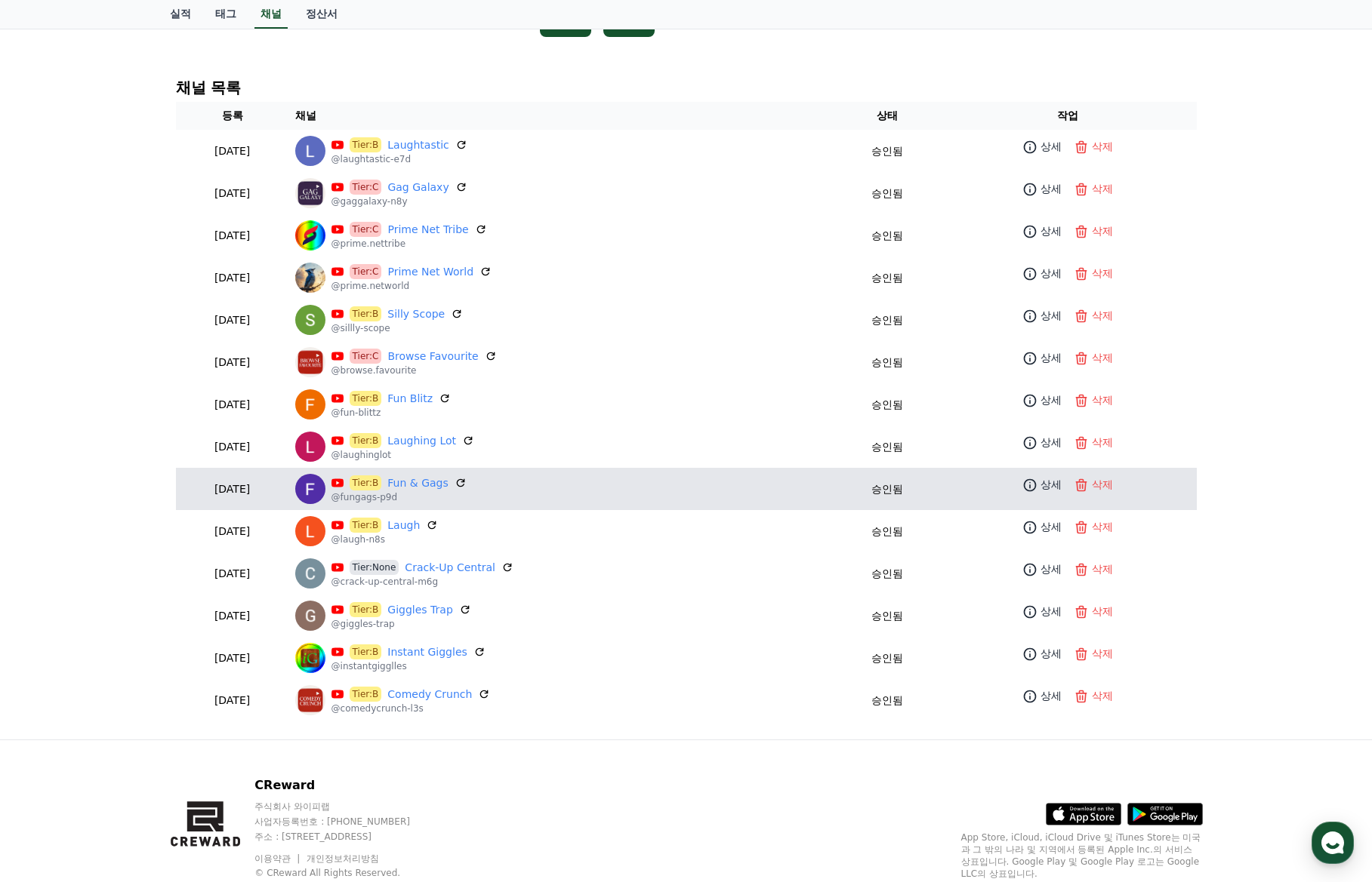
click at [451, 495] on p "@fungags-p9d" at bounding box center [398, 496] width 135 height 12
click at [447, 487] on link "Fun & Gags" at bounding box center [417, 483] width 60 height 16
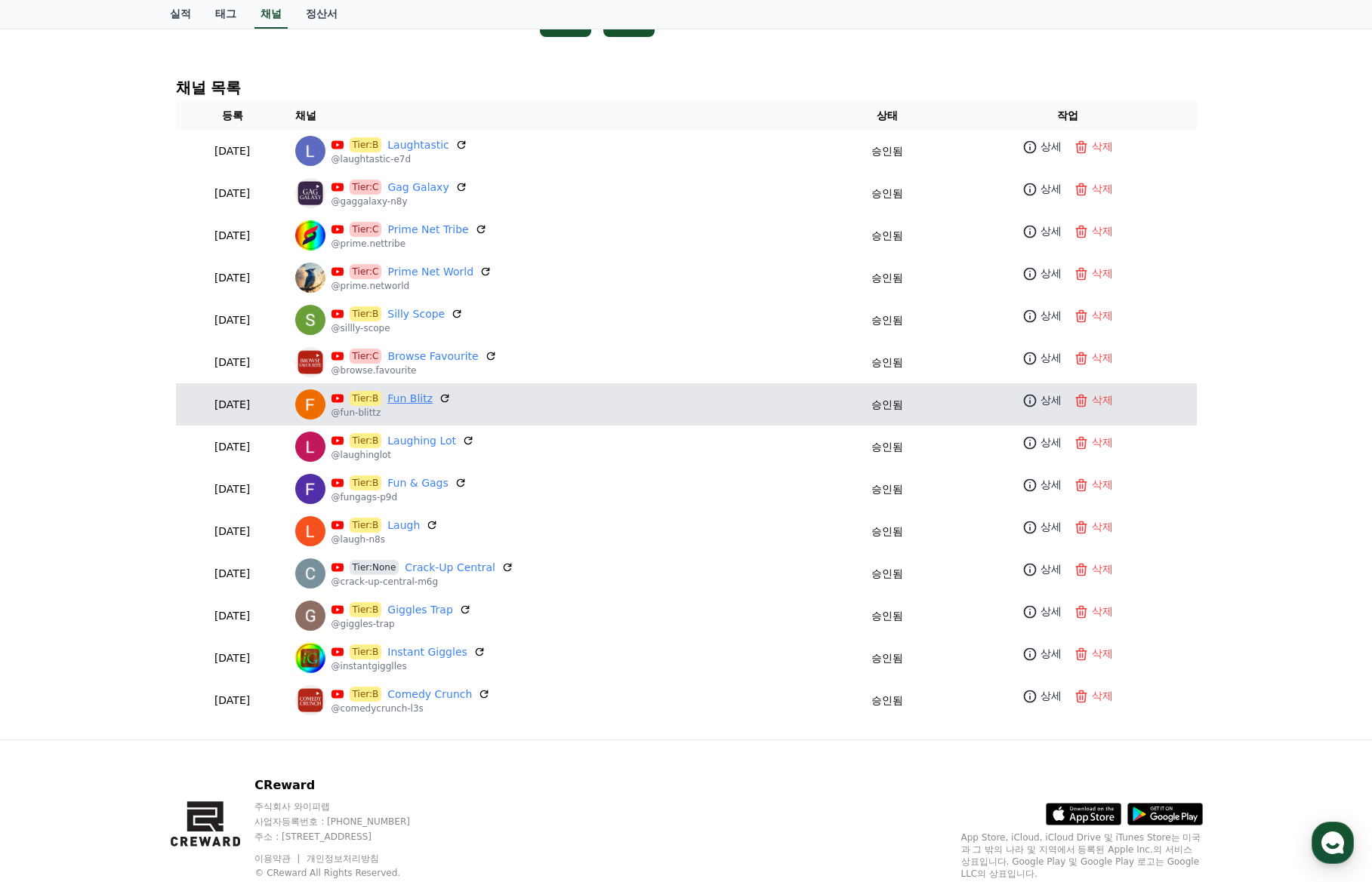
click at [432, 401] on link "Fun Blitz" at bounding box center [410, 399] width 46 height 16
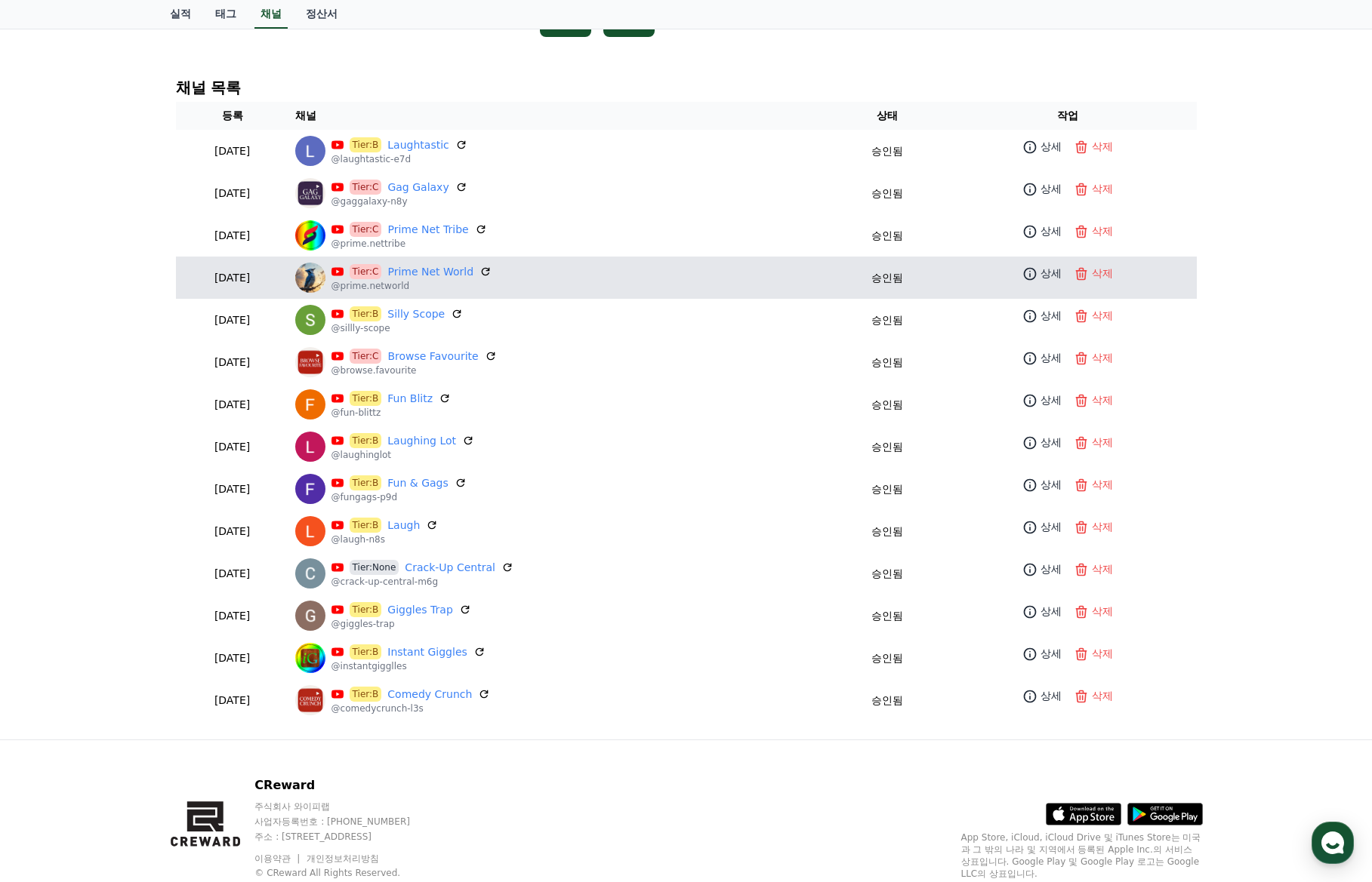
click at [453, 282] on p "@prime.networld" at bounding box center [412, 285] width 161 height 12
click at [456, 276] on link "Prime Net World" at bounding box center [430, 272] width 86 height 16
click at [1045, 269] on p "상세" at bounding box center [1051, 274] width 21 height 16
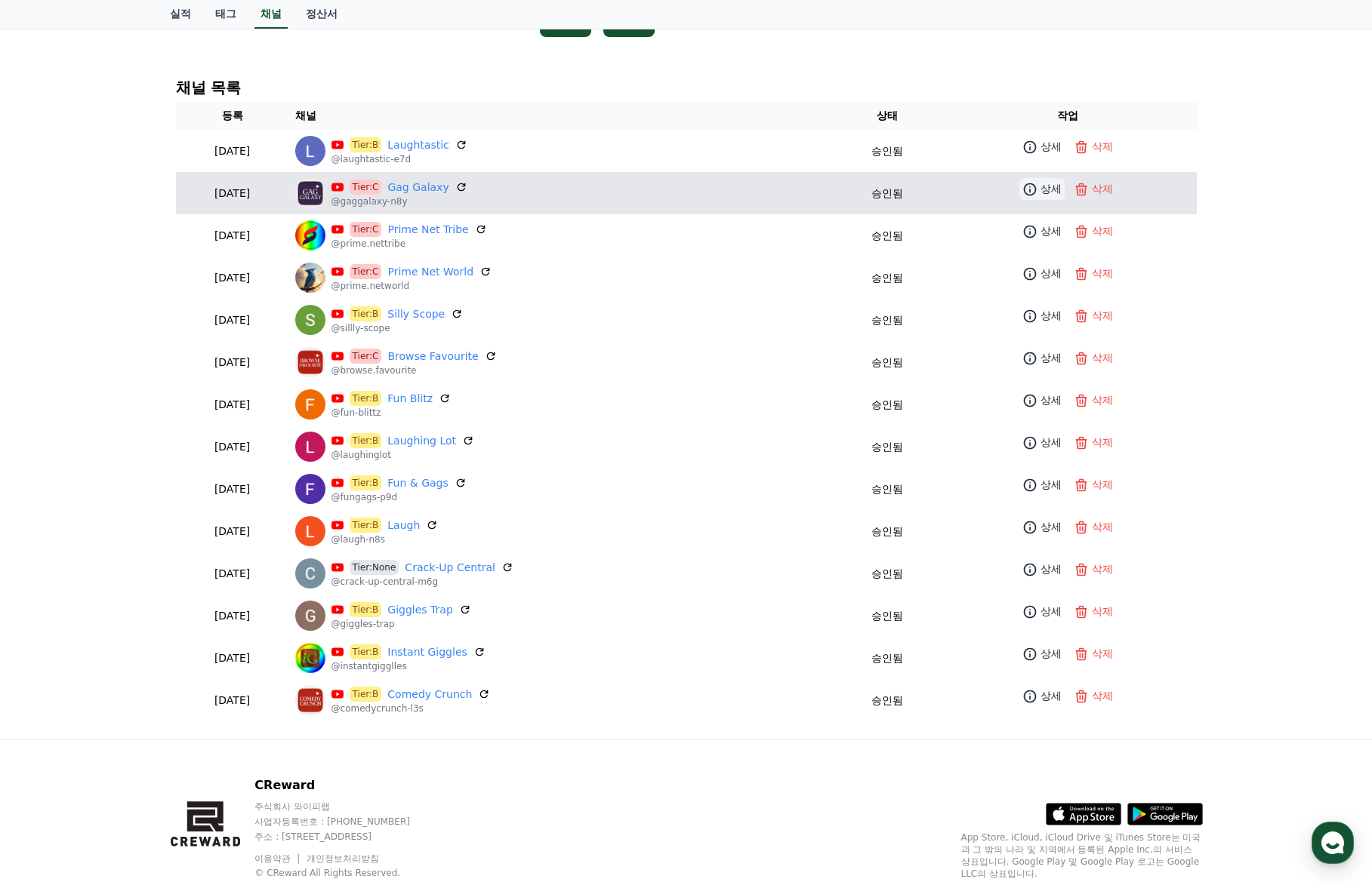
click at [1042, 194] on p "상세" at bounding box center [1051, 189] width 21 height 16
click at [448, 187] on link "Gag Galaxy" at bounding box center [418, 188] width 61 height 16
click at [1035, 191] on icon at bounding box center [1029, 189] width 15 height 15
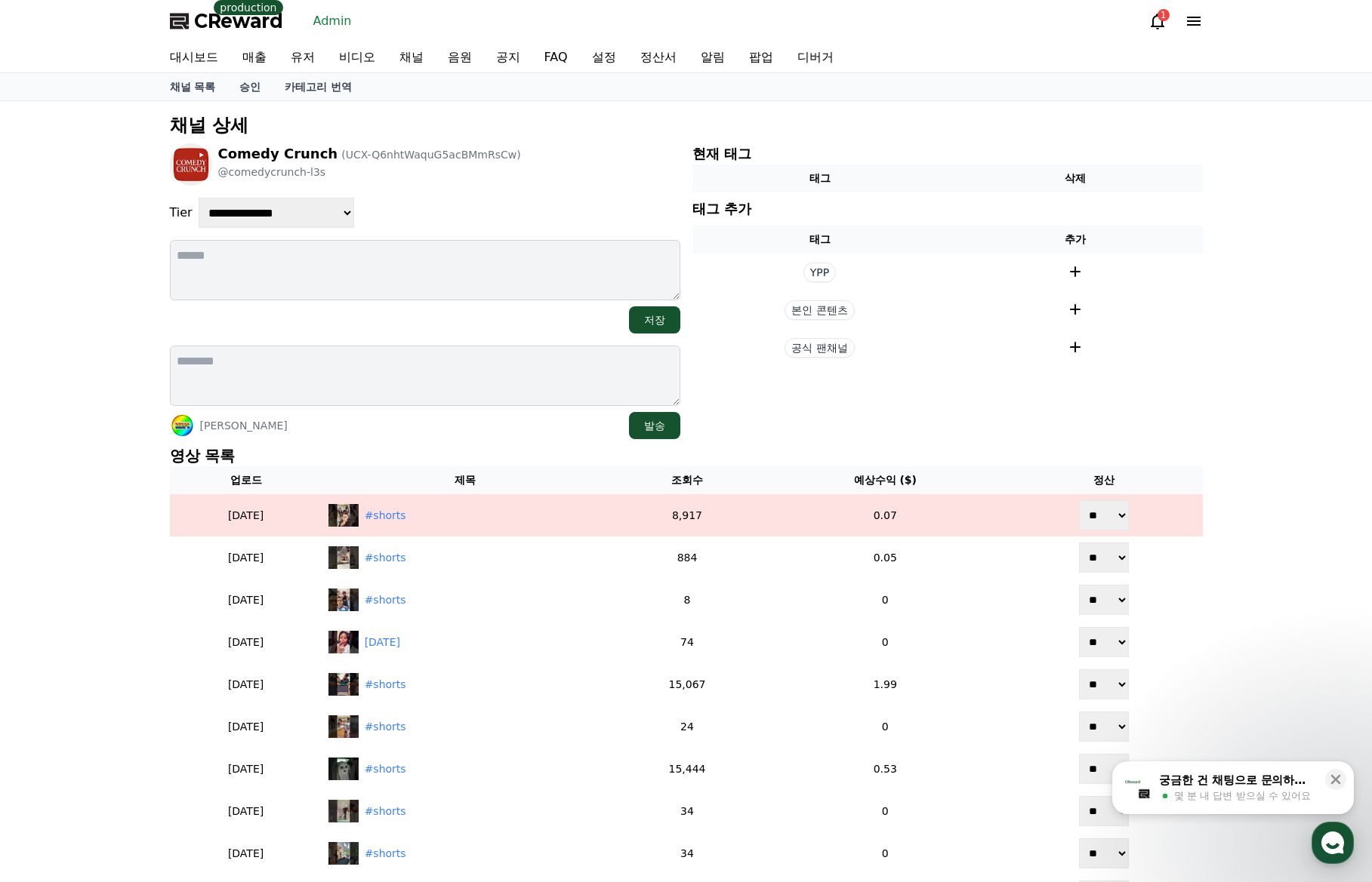
drag, startPoint x: 543, startPoint y: 436, endPoint x: 578, endPoint y: 446, distance: 36.4
click at [543, 436] on div "[PERSON_NAME] 발송" at bounding box center [425, 426] width 510 height 27
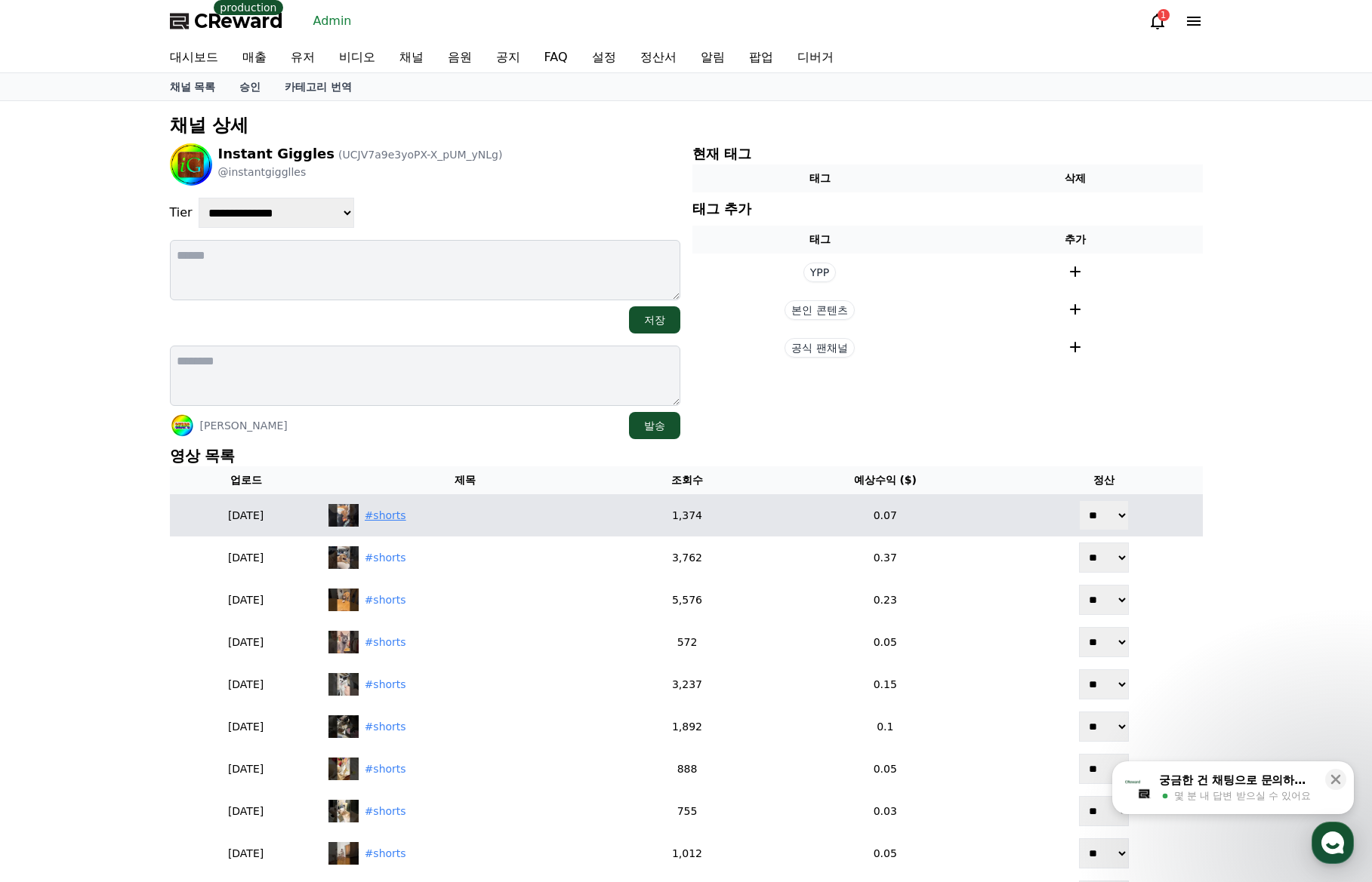
click at [406, 513] on div "#shorts" at bounding box center [385, 516] width 41 height 16
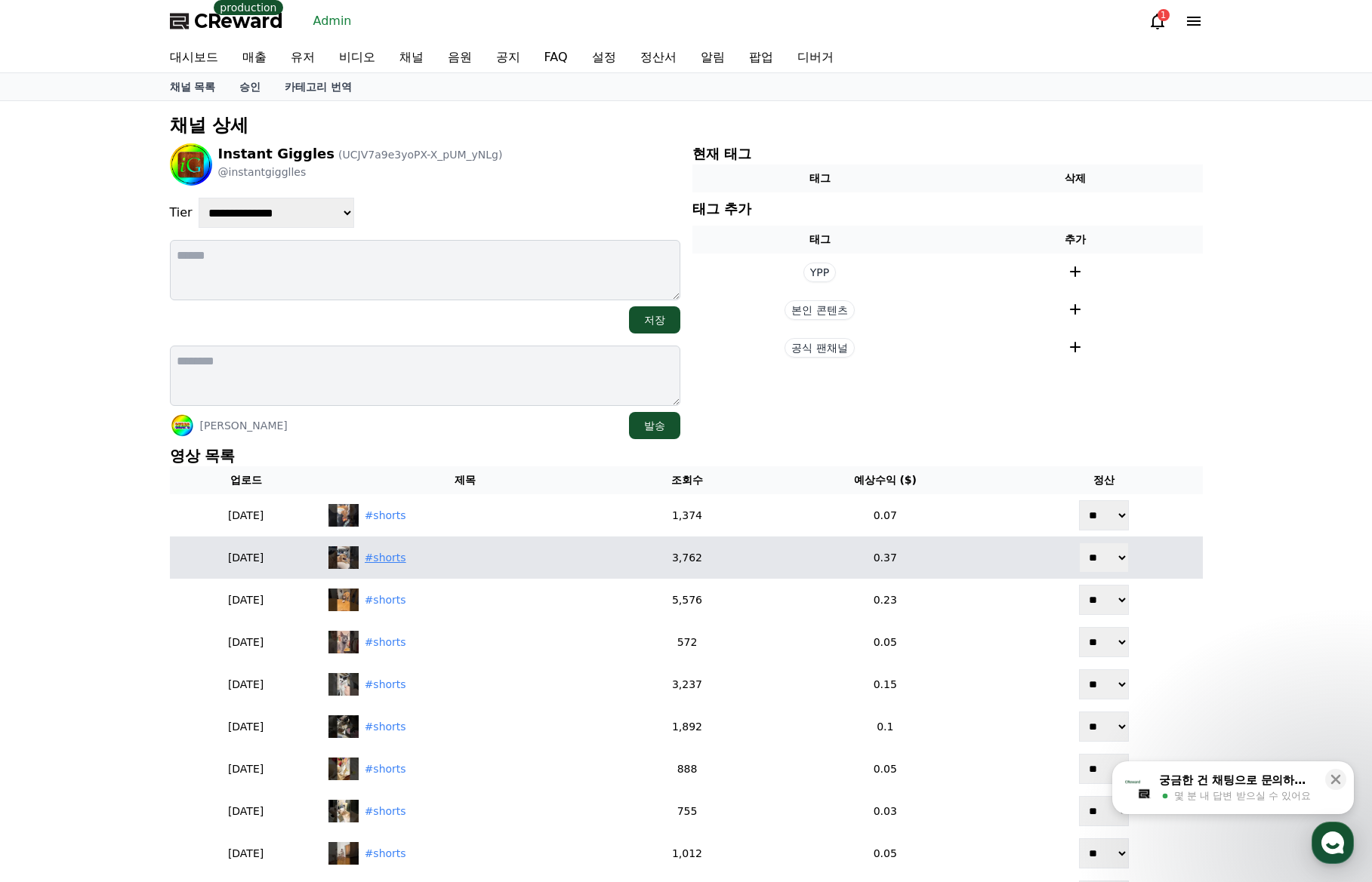
click at [406, 555] on div "#shorts" at bounding box center [385, 558] width 41 height 16
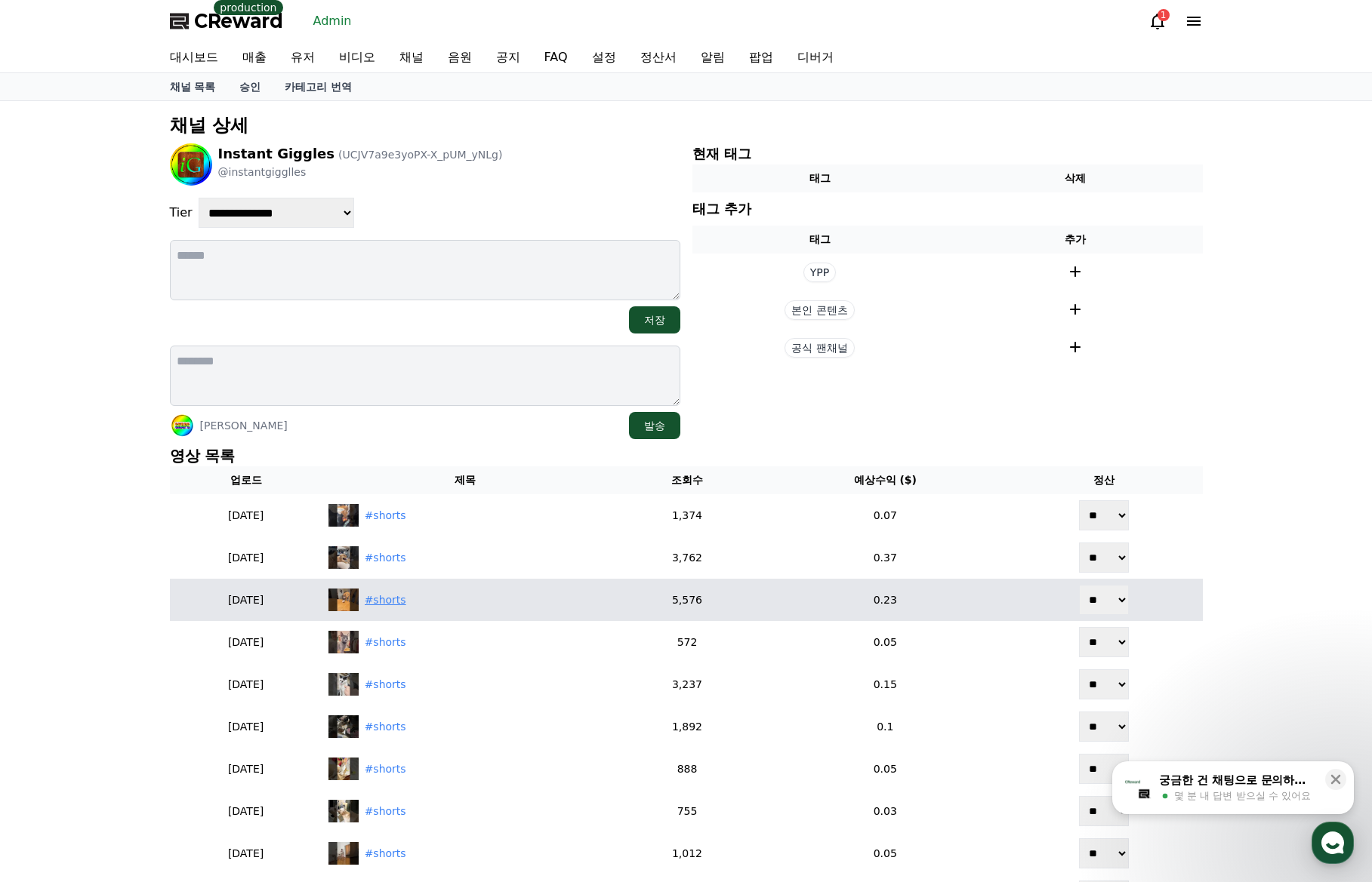
click at [420, 598] on div "#shorts" at bounding box center [465, 599] width 275 height 22
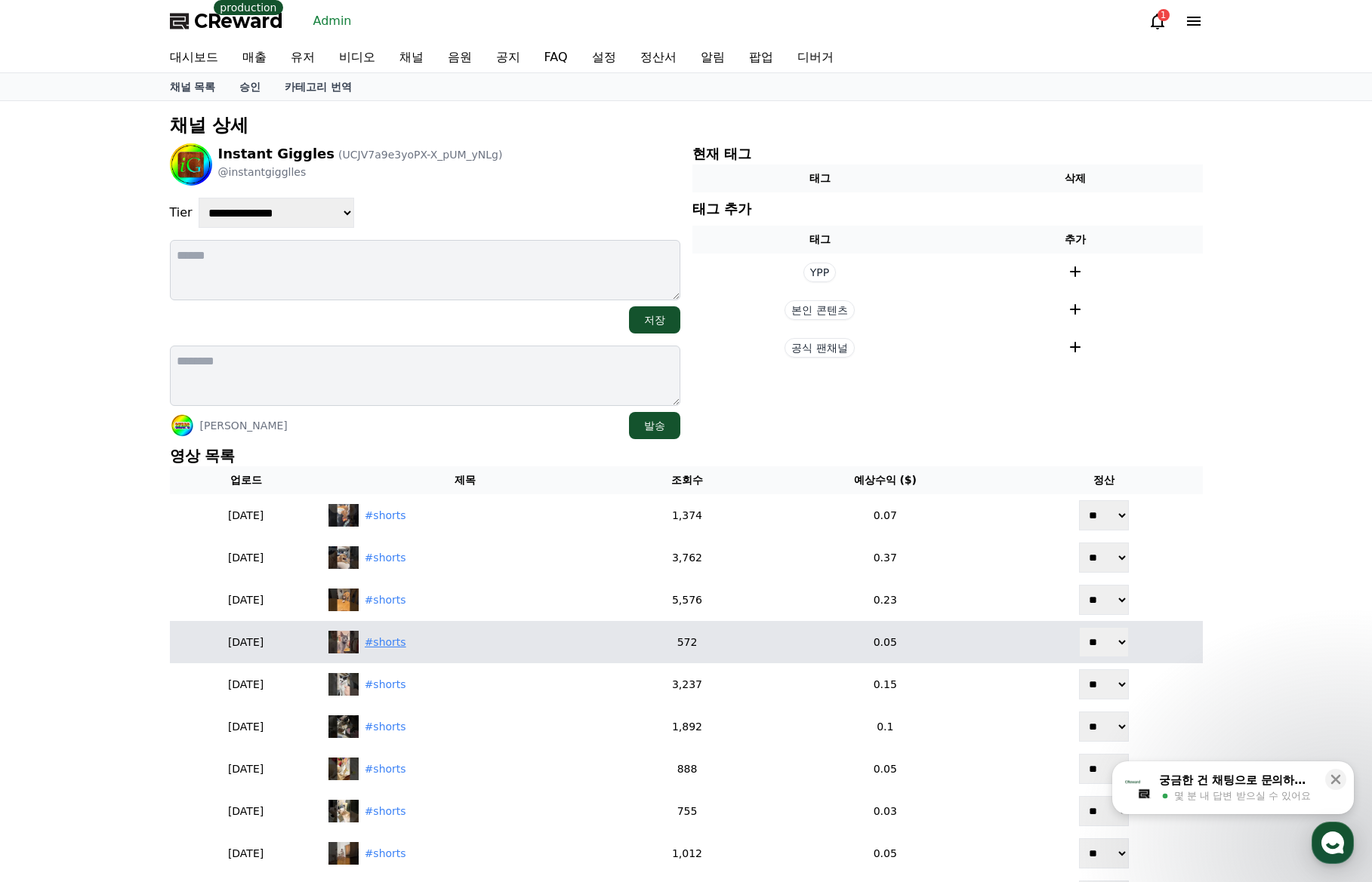
click at [406, 644] on div "#shorts" at bounding box center [385, 642] width 41 height 16
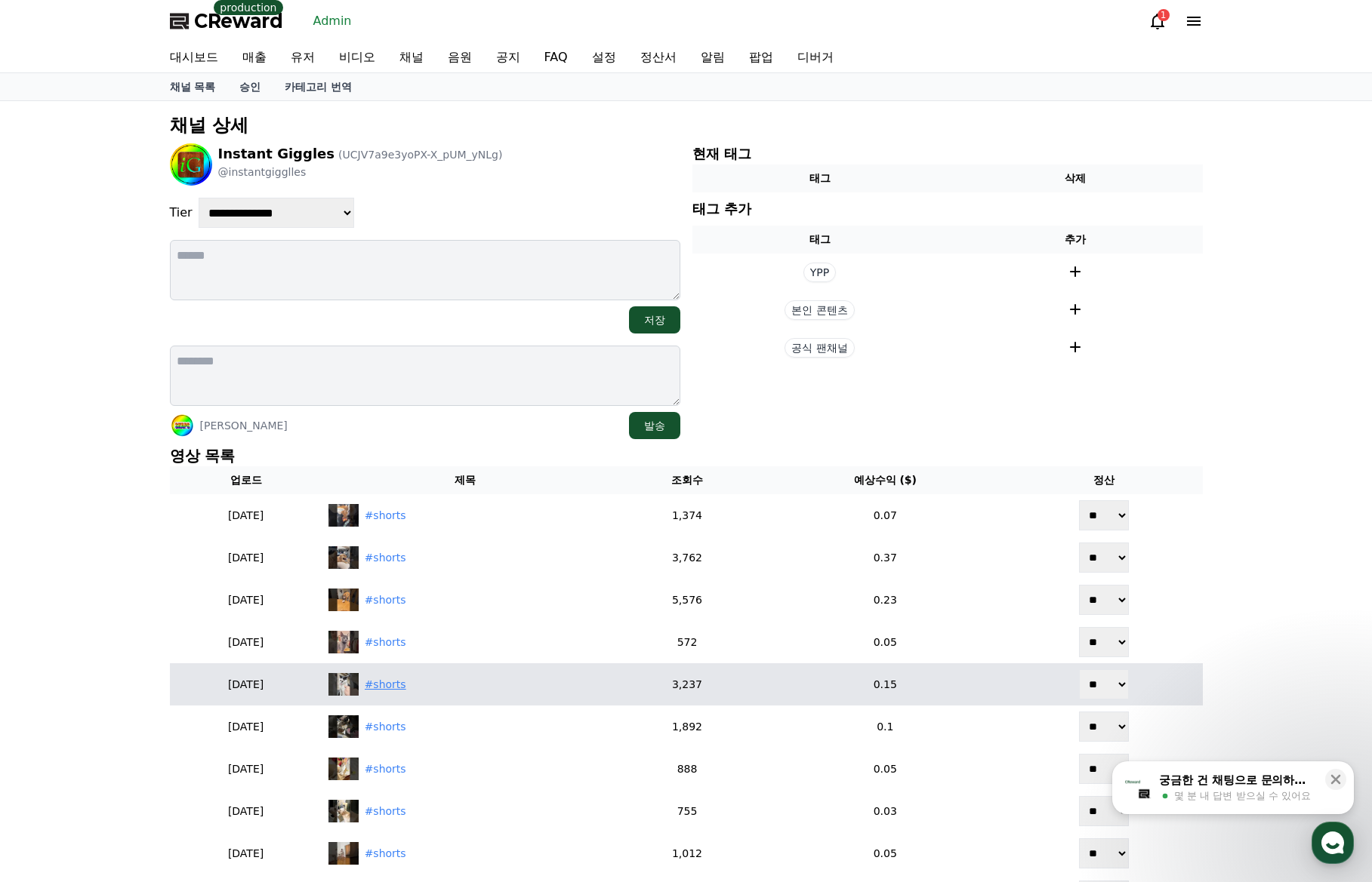
click at [439, 692] on div "#shorts" at bounding box center [465, 683] width 275 height 22
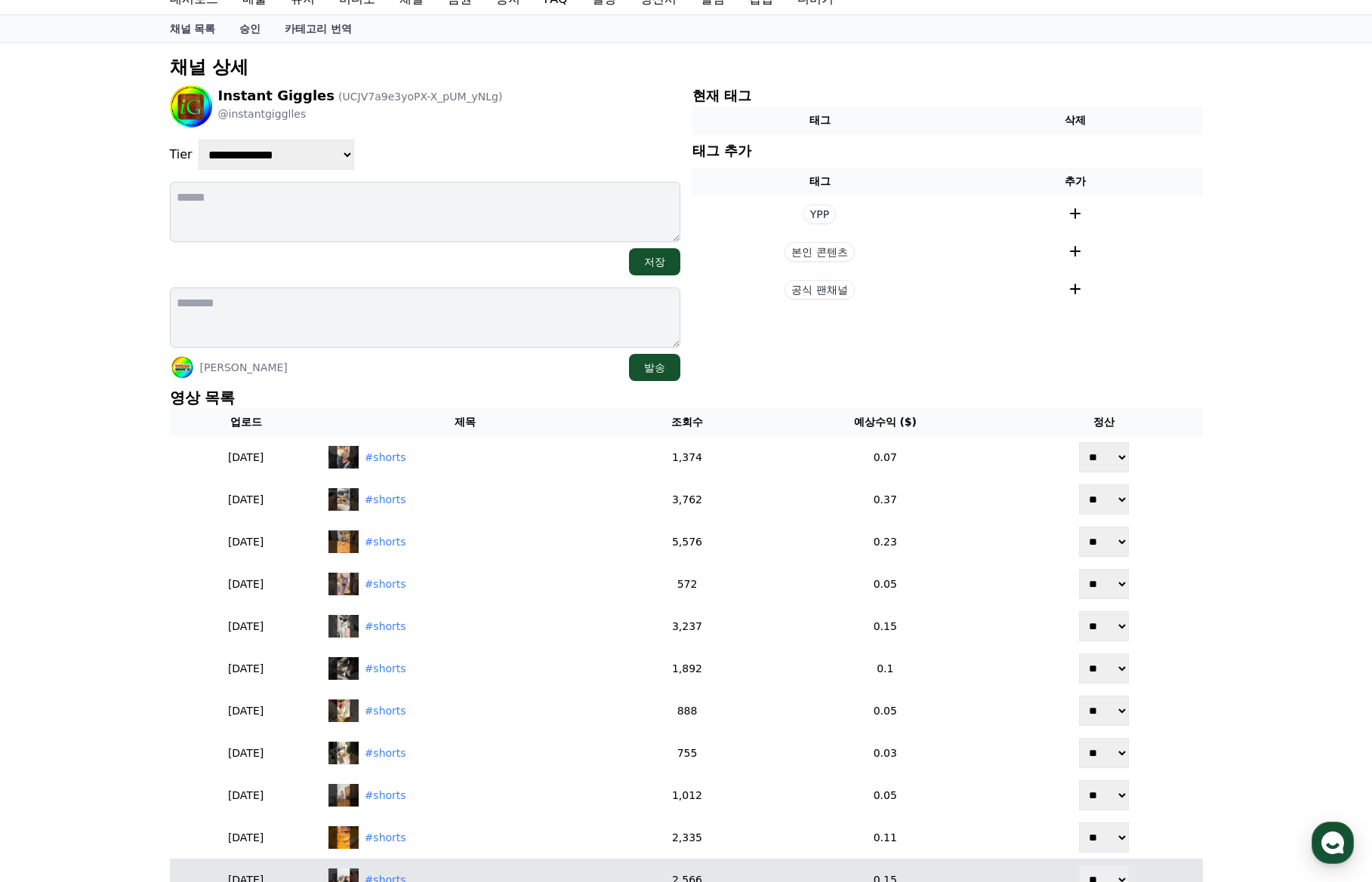
scroll to position [301, 0]
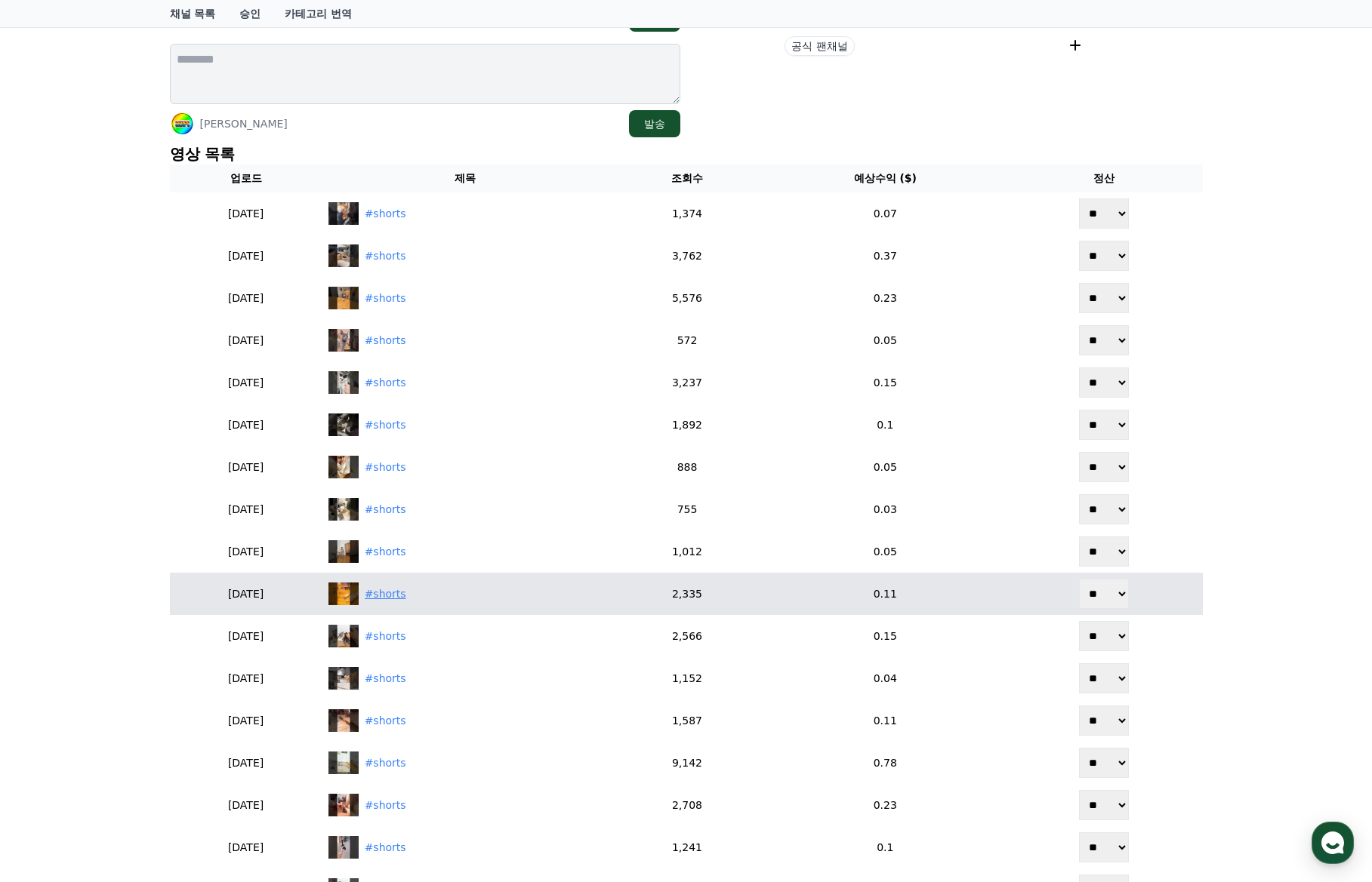
click at [406, 600] on div "#shorts" at bounding box center [385, 594] width 41 height 16
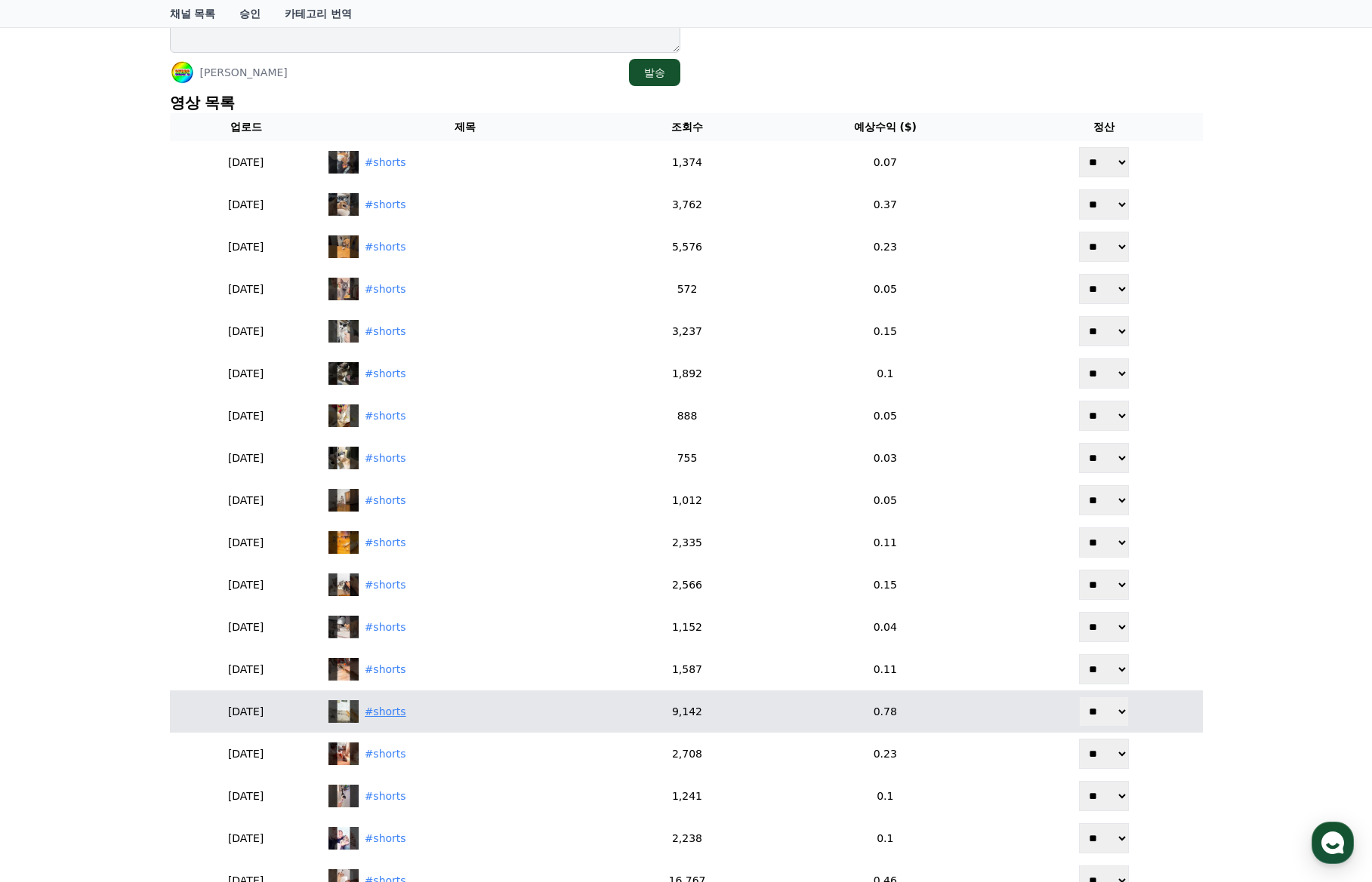
scroll to position [528, 0]
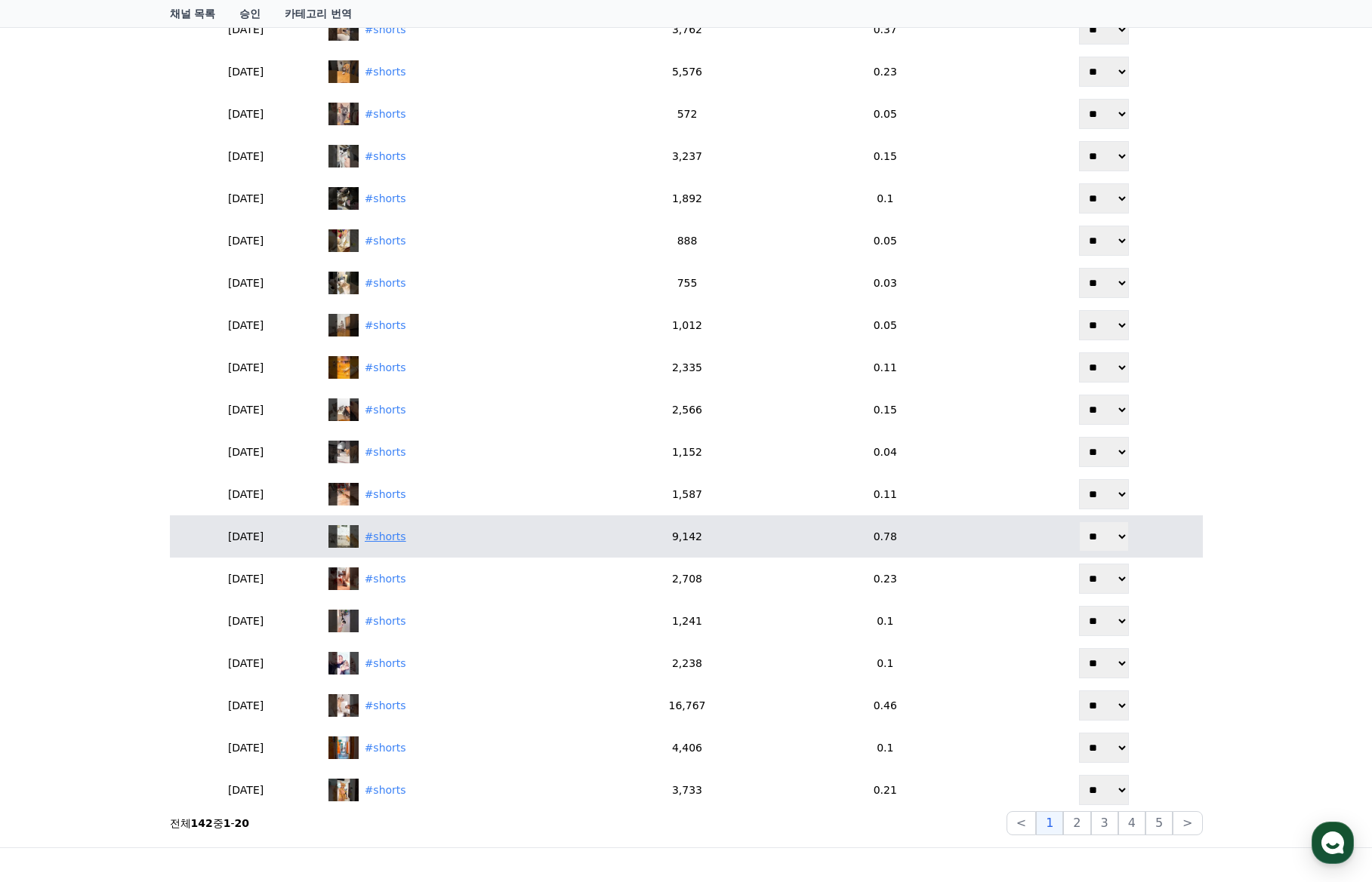
click at [406, 538] on div "#shorts" at bounding box center [385, 537] width 41 height 16
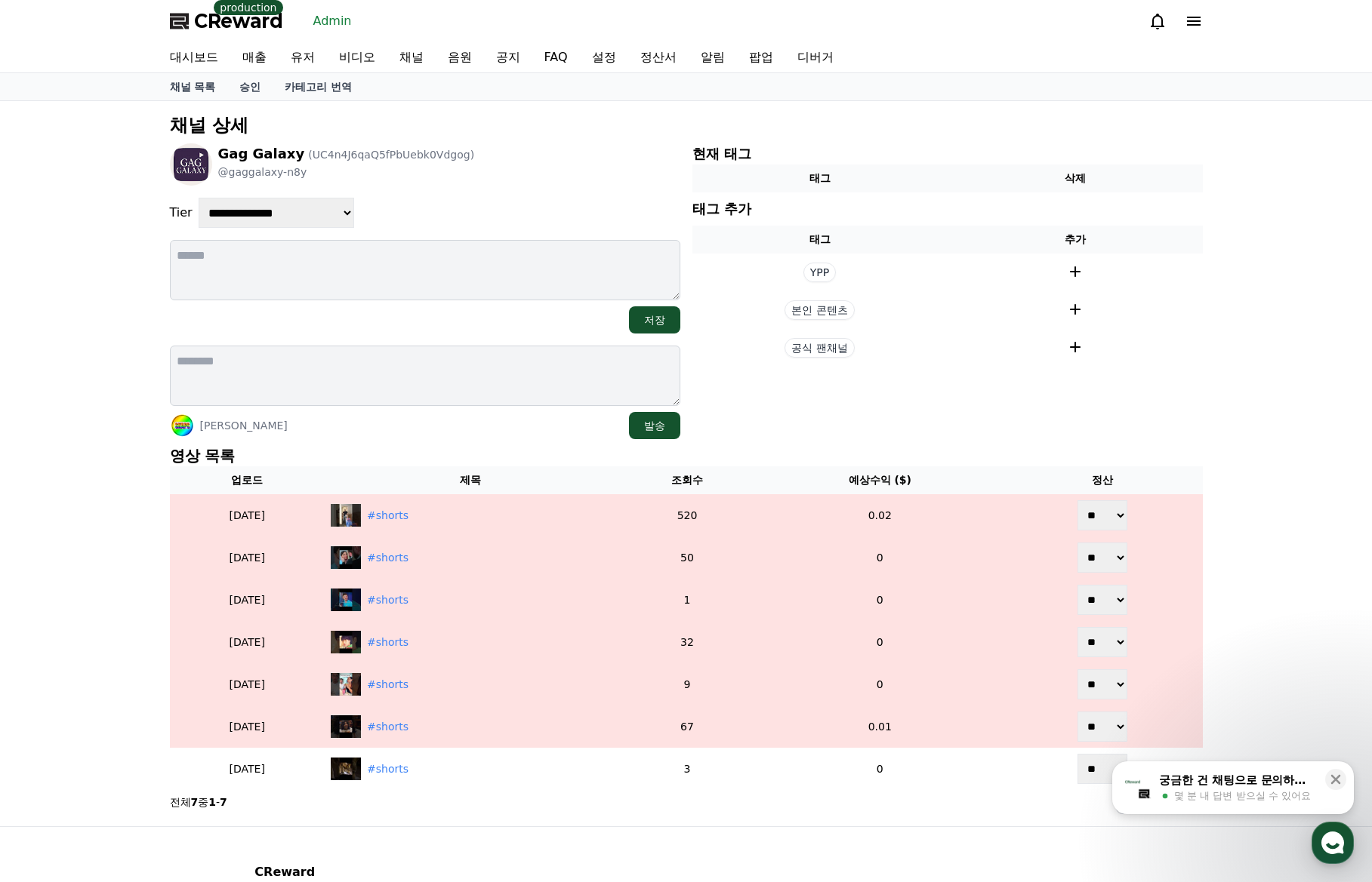
click at [499, 170] on div "Gag Galaxy (UC4n4J6qaQ5fPbUebk0Vdgog) @gaggalaxy-n8y" at bounding box center [425, 164] width 510 height 42
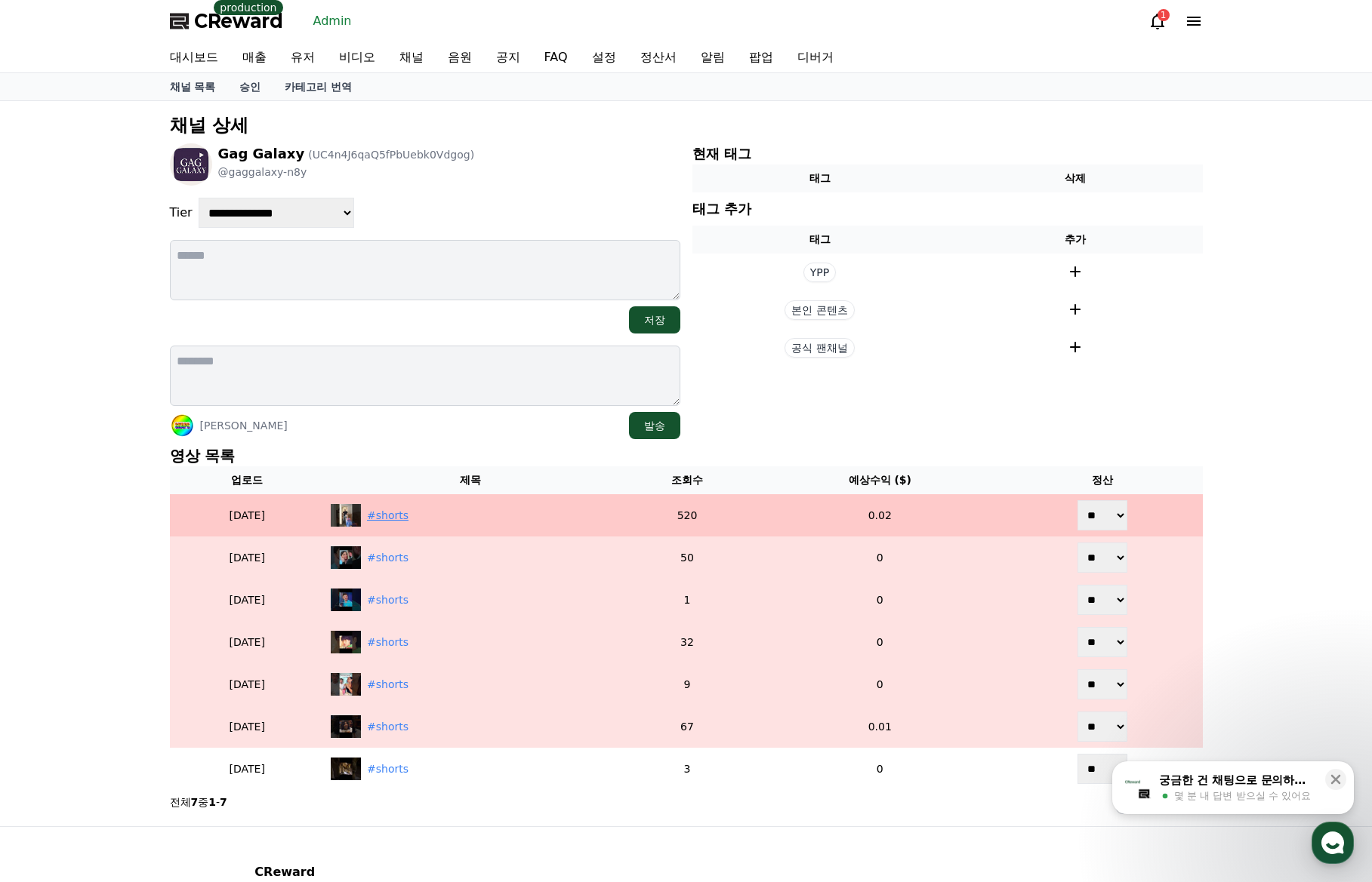
click at [408, 513] on div "#shorts" at bounding box center [388, 516] width 41 height 16
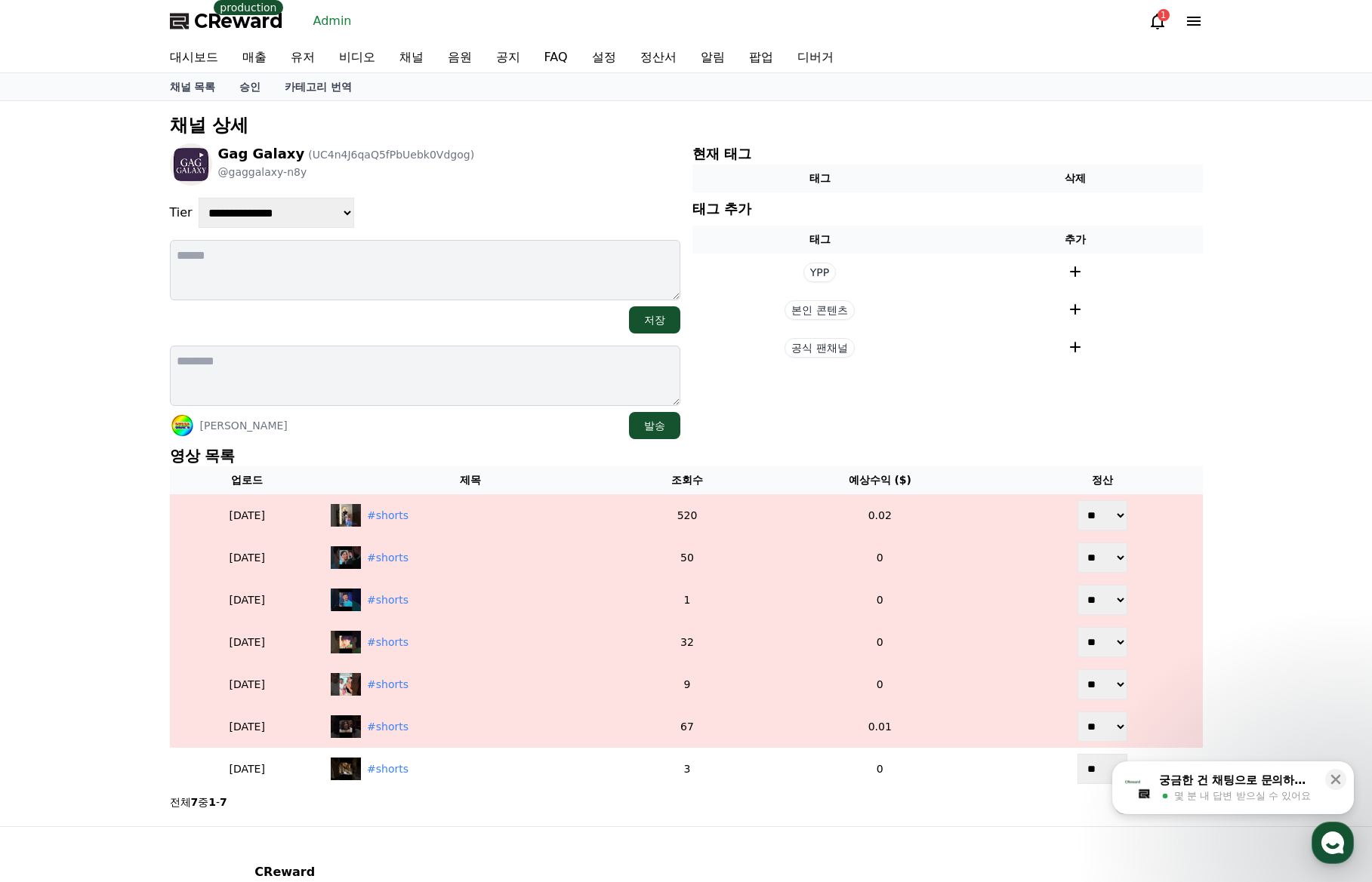
click at [480, 191] on div "**********" at bounding box center [425, 291] width 510 height 296
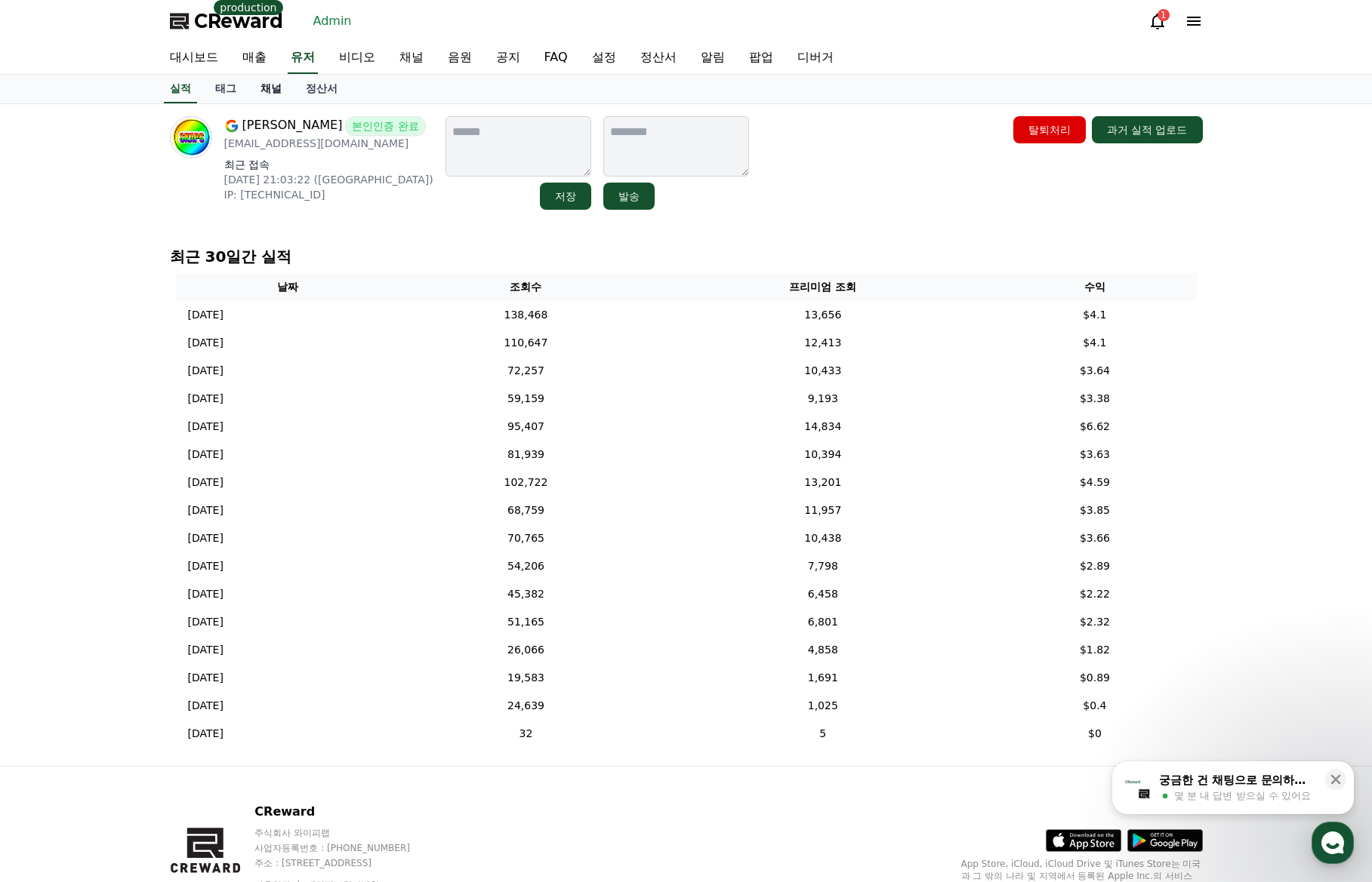
click at [275, 87] on link "채널" at bounding box center [271, 89] width 46 height 29
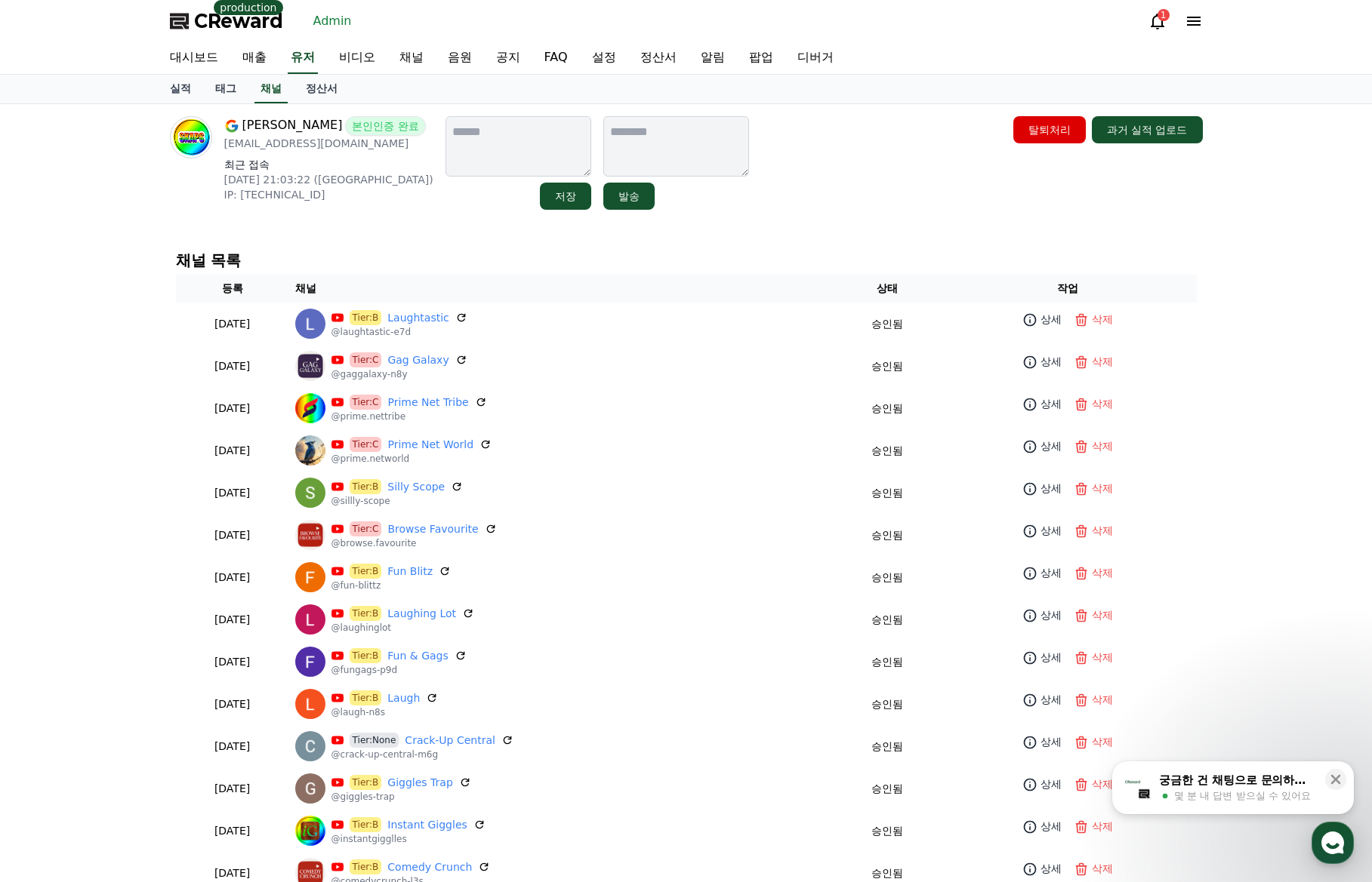
click at [808, 178] on div "Shaheen Khan 본인인증 완료 jsns07658@gmail.com 최근 접속 2025-09-14 21:03:22 (US) IP: 146…" at bounding box center [686, 163] width 1033 height 94
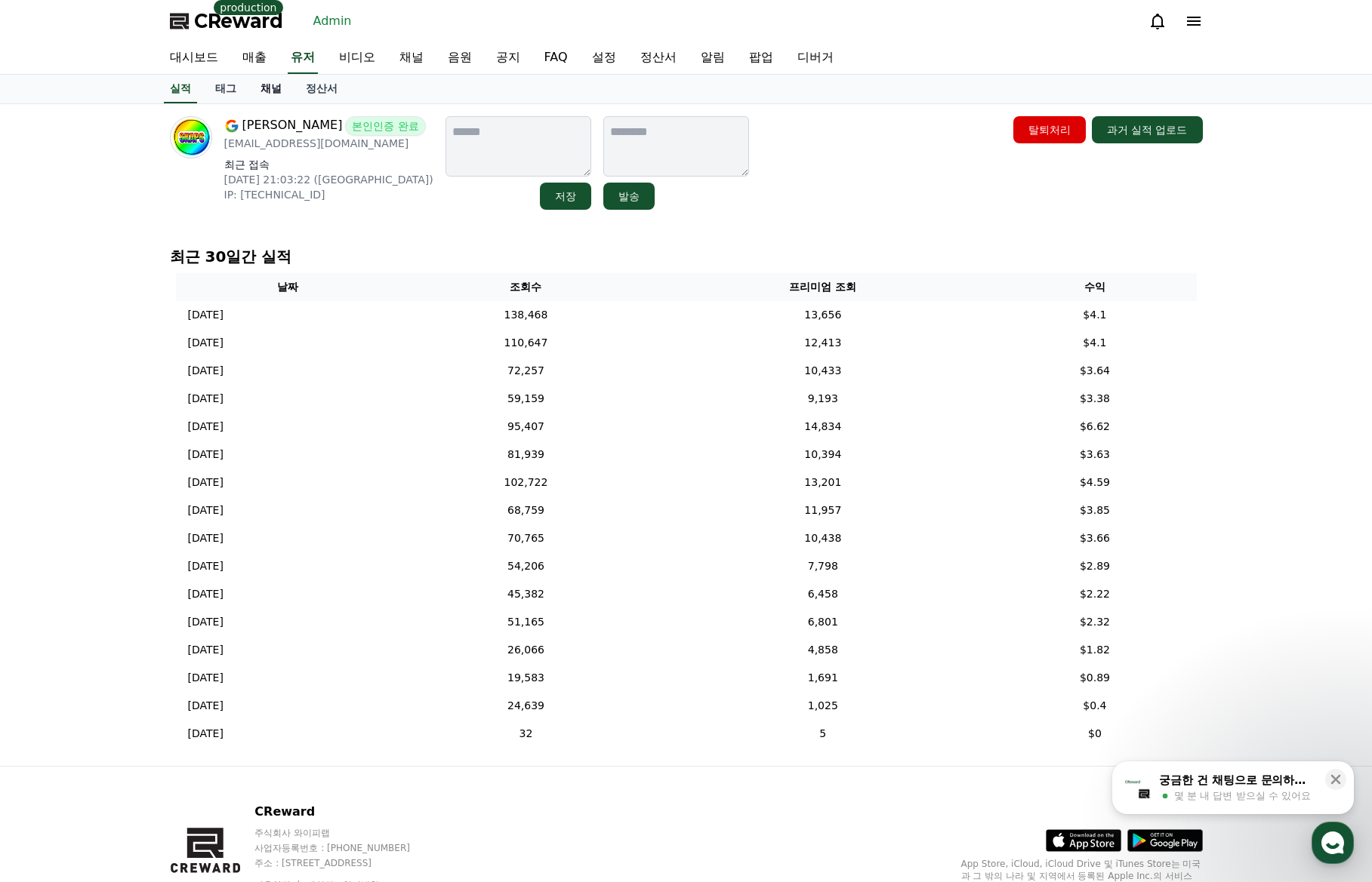
click at [279, 88] on link "채널" at bounding box center [271, 89] width 46 height 29
click at [434, 233] on div "Shaheen Khan 본인인증 완료 jsns07658@gmail.com 최근 접속 2025-09-14 21:03:22 (US) IP: 146…" at bounding box center [686, 435] width 1057 height 662
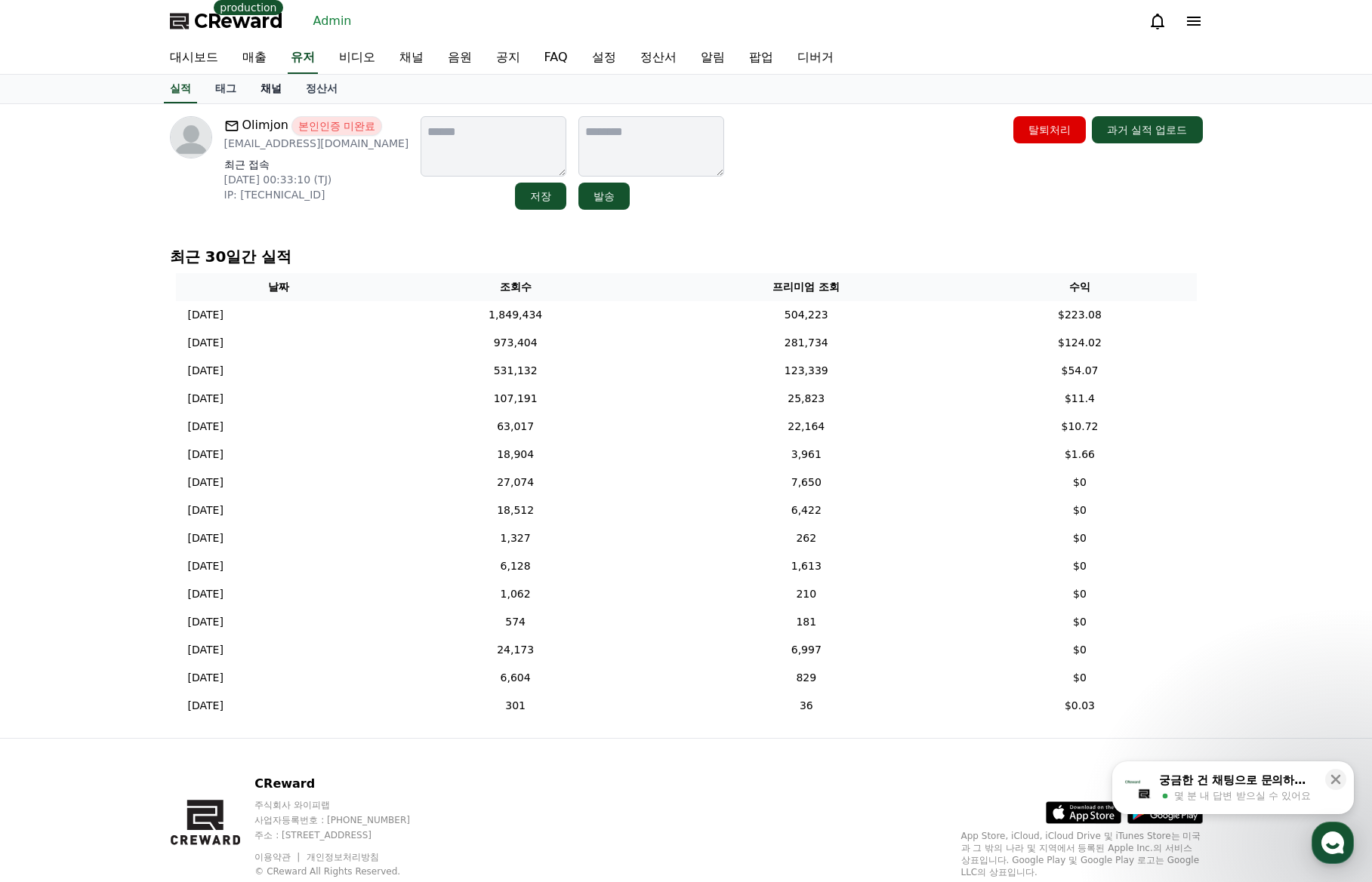
click at [277, 90] on link "채널" at bounding box center [271, 89] width 46 height 29
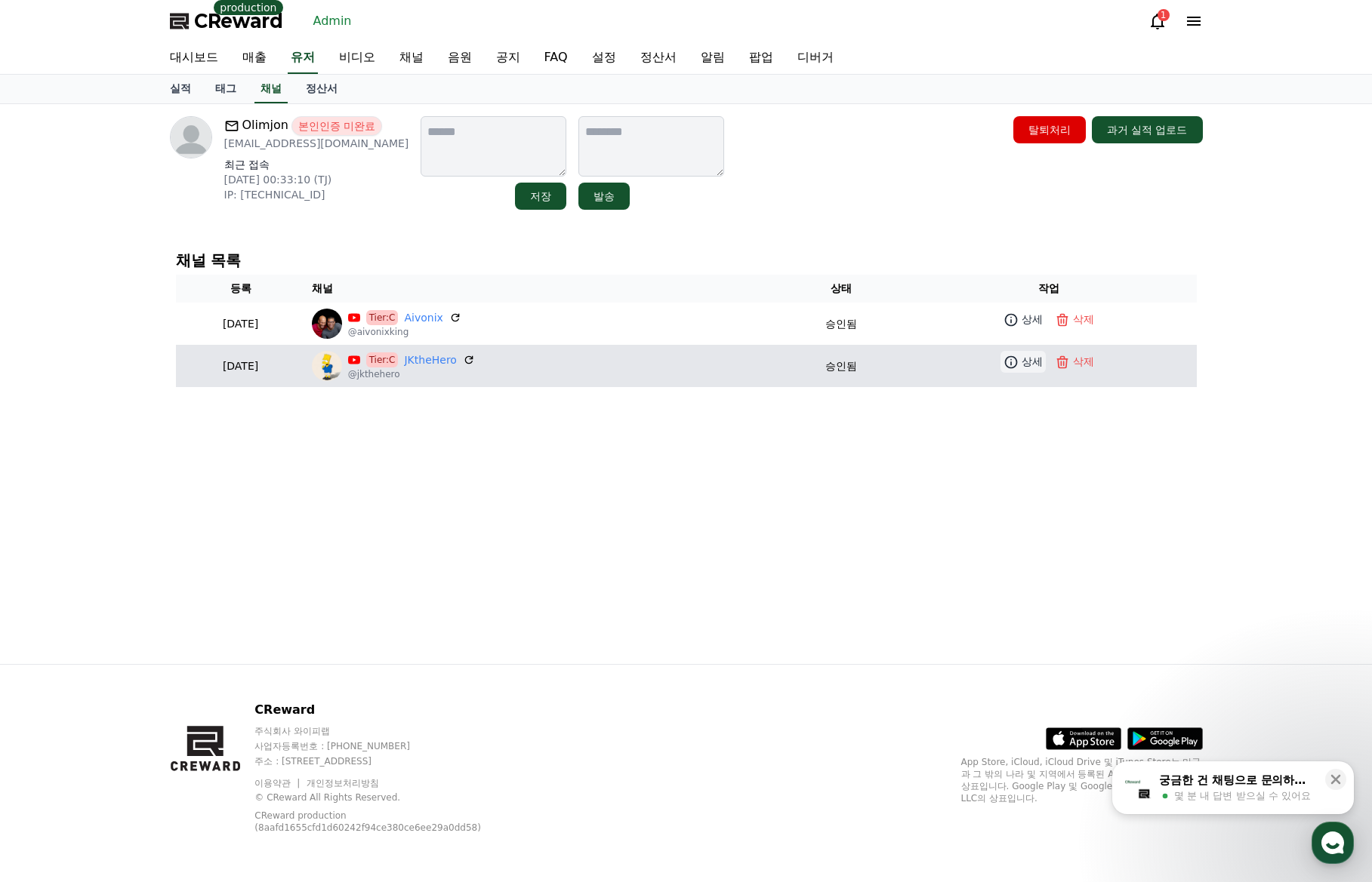
click at [1014, 362] on icon at bounding box center [1010, 361] width 15 height 15
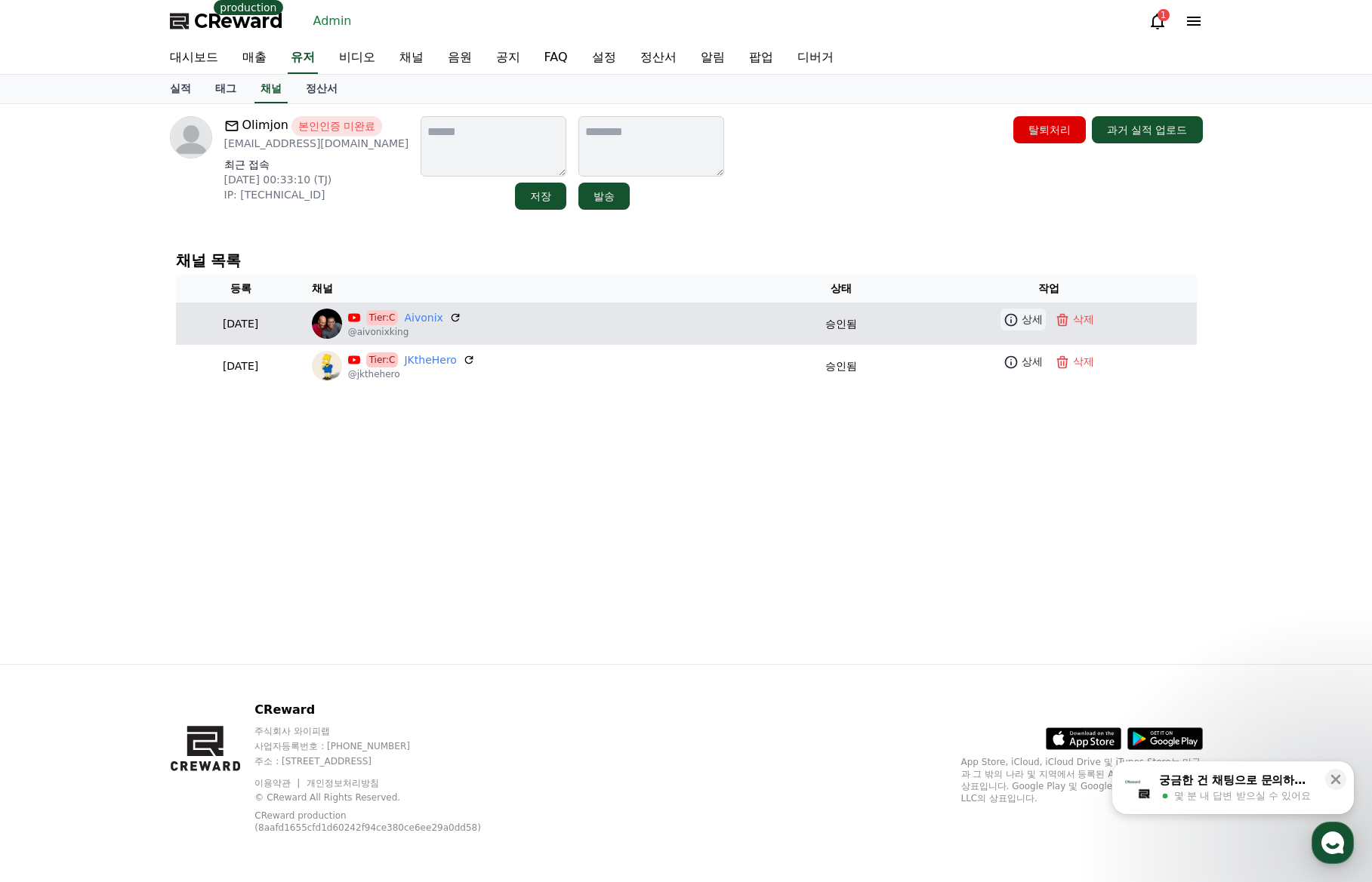
click at [1027, 324] on p "상세" at bounding box center [1032, 319] width 21 height 16
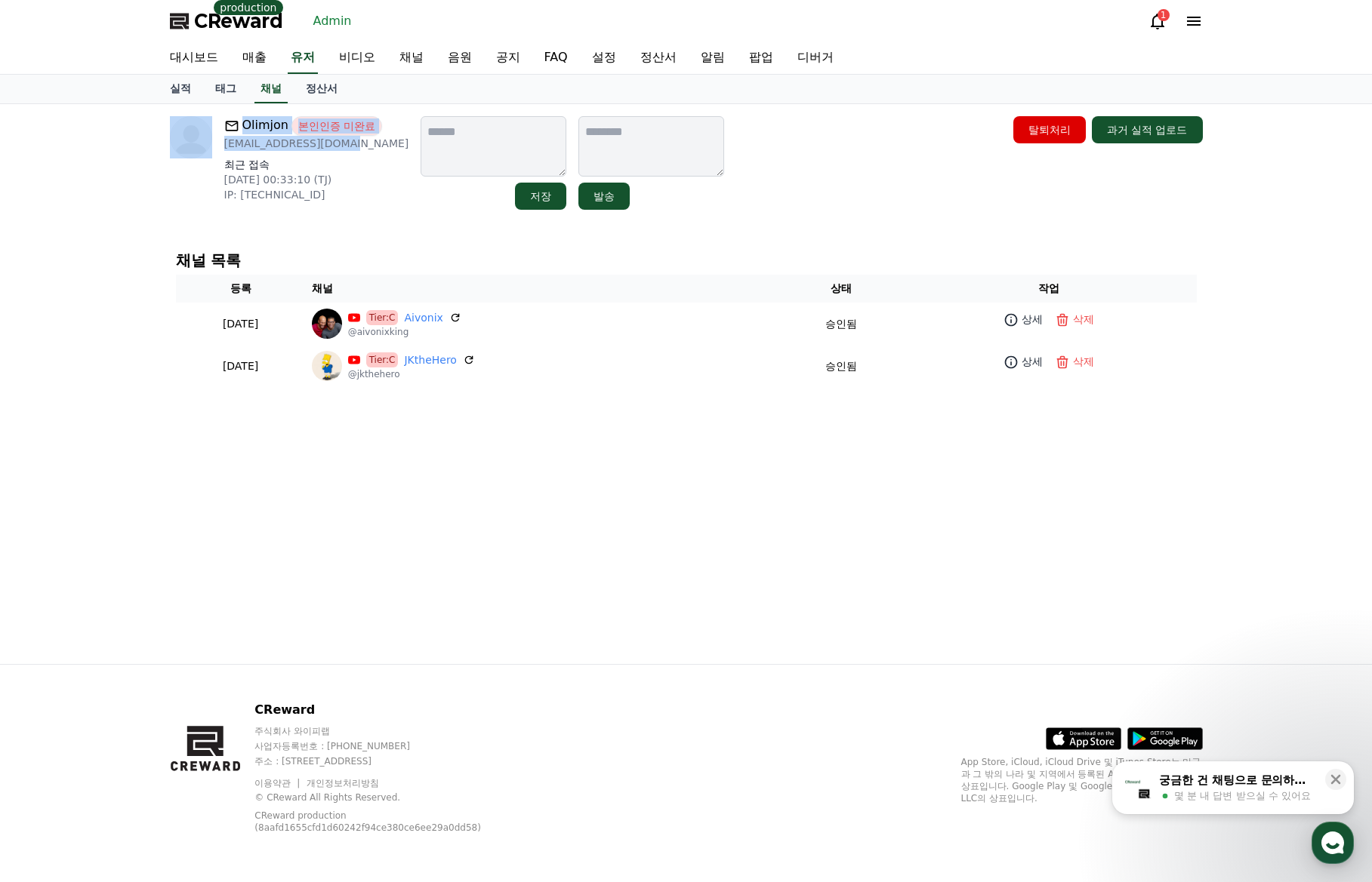
drag, startPoint x: 356, startPoint y: 143, endPoint x: 213, endPoint y: 143, distance: 143.0
click at [213, 143] on div "Olimjon 본인인증 미완료 Aivonixking@gmail.com 최근 접속 2025-09-14 00:33:10 (TJ) IP: 77.24…" at bounding box center [289, 163] width 239 height 94
click at [347, 144] on p "Aivonixking@gmail.com" at bounding box center [317, 143] width 185 height 15
drag, startPoint x: 351, startPoint y: 144, endPoint x: 225, endPoint y: 142, distance: 126.0
click at [225, 142] on p "Aivonixking@gmail.com" at bounding box center [317, 143] width 185 height 15
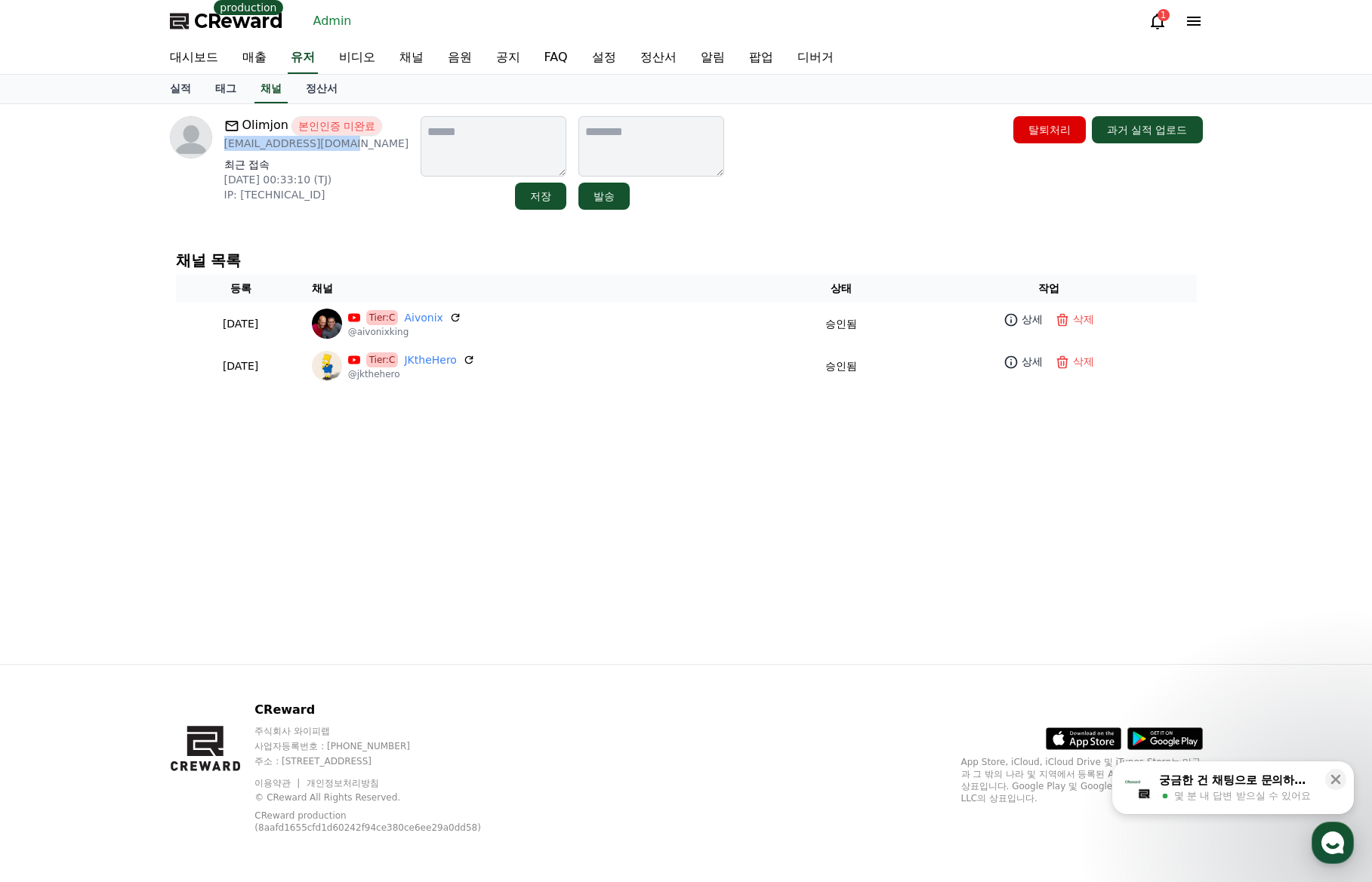
copy p "Aivonixking@gmail.com"
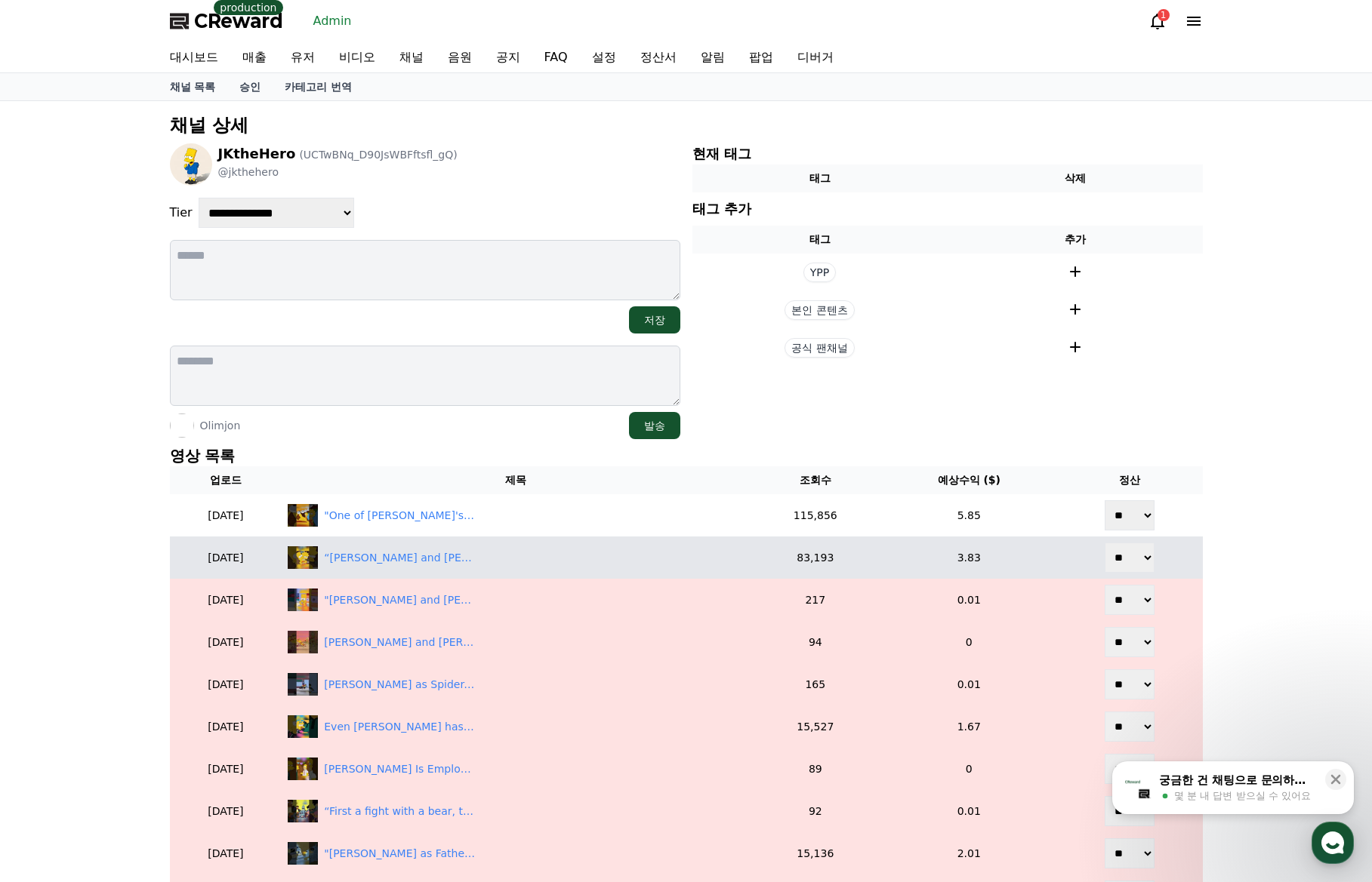
click at [1121, 564] on select "** **" at bounding box center [1129, 558] width 50 height 30
select select "********"
click at [1106, 543] on select "** **" at bounding box center [1129, 558] width 50 height 30
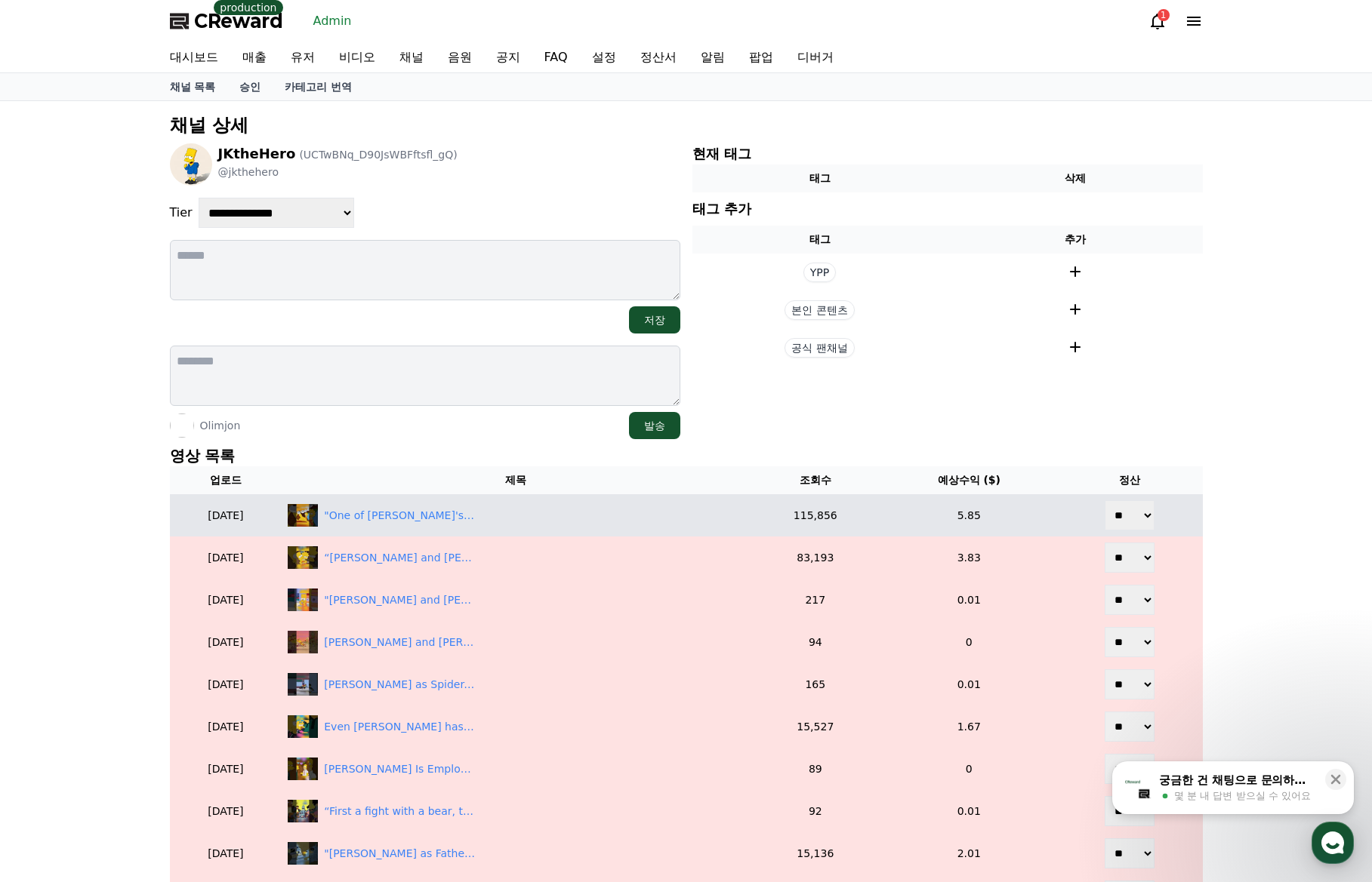
click at [1123, 519] on select "** **" at bounding box center [1129, 515] width 50 height 30
select select "********"
click at [1106, 500] on select "** **" at bounding box center [1129, 515] width 50 height 30
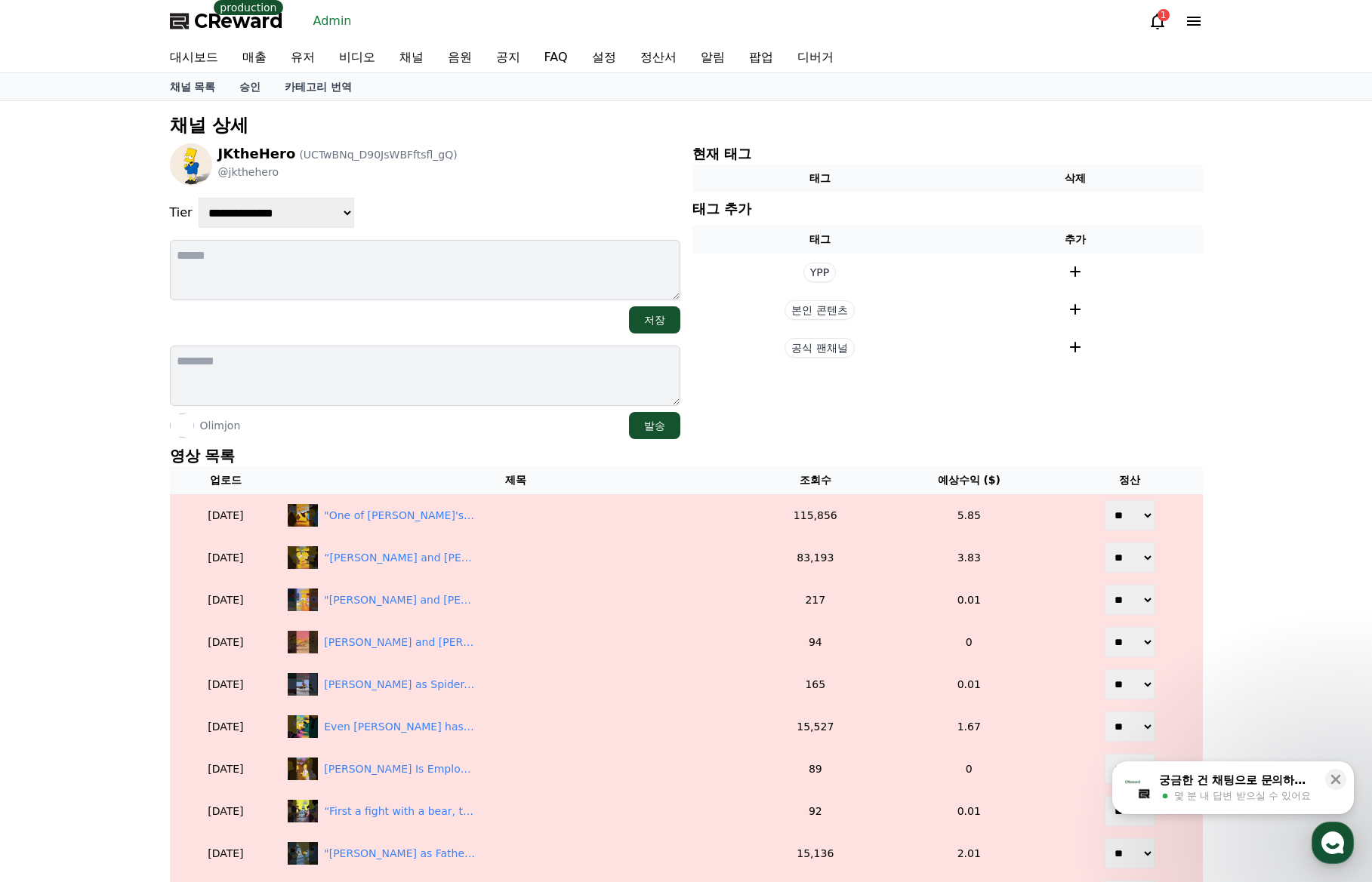
click at [1238, 450] on div "**********" at bounding box center [686, 696] width 1372 height 1190
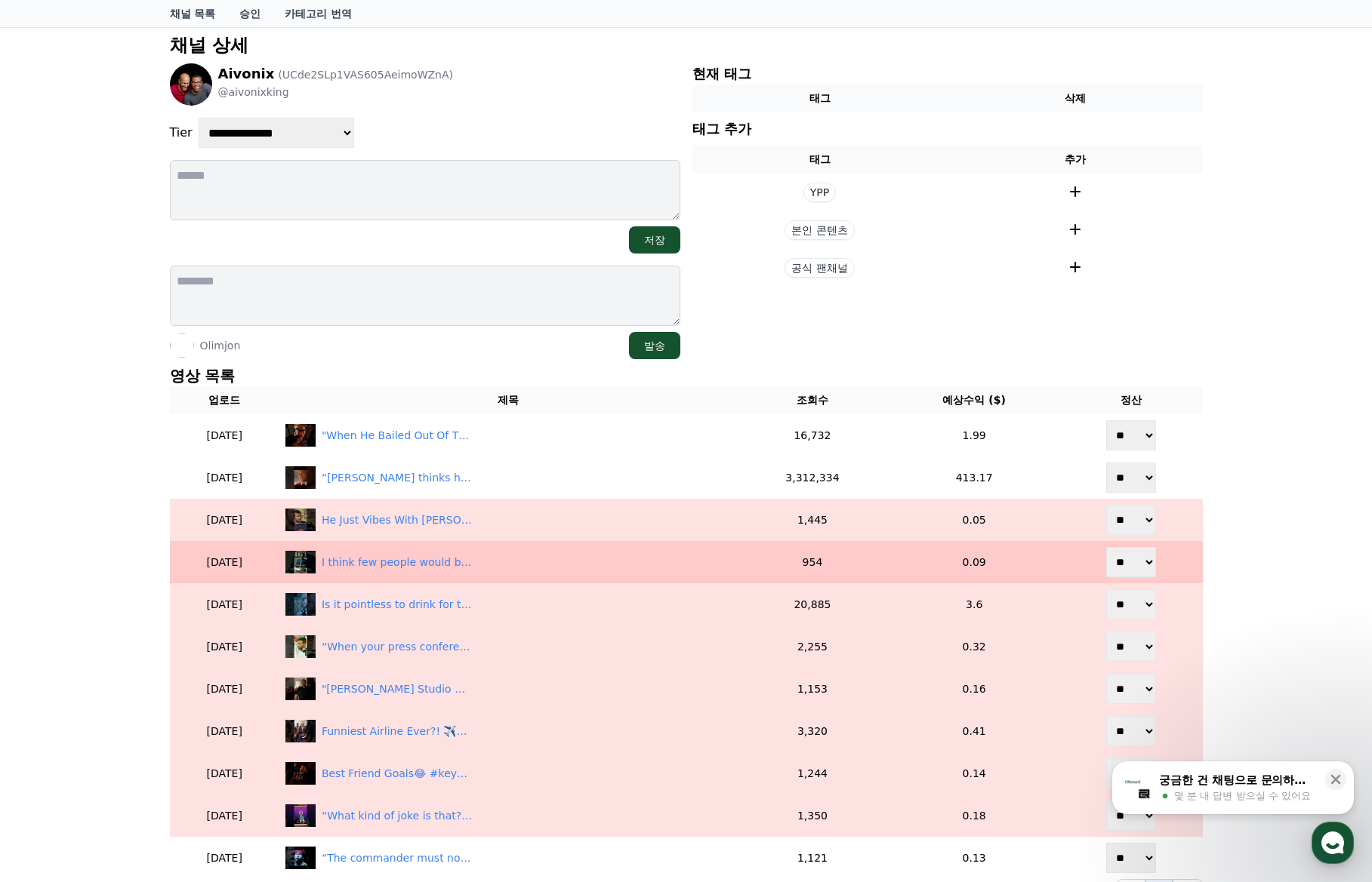
scroll to position [226, 0]
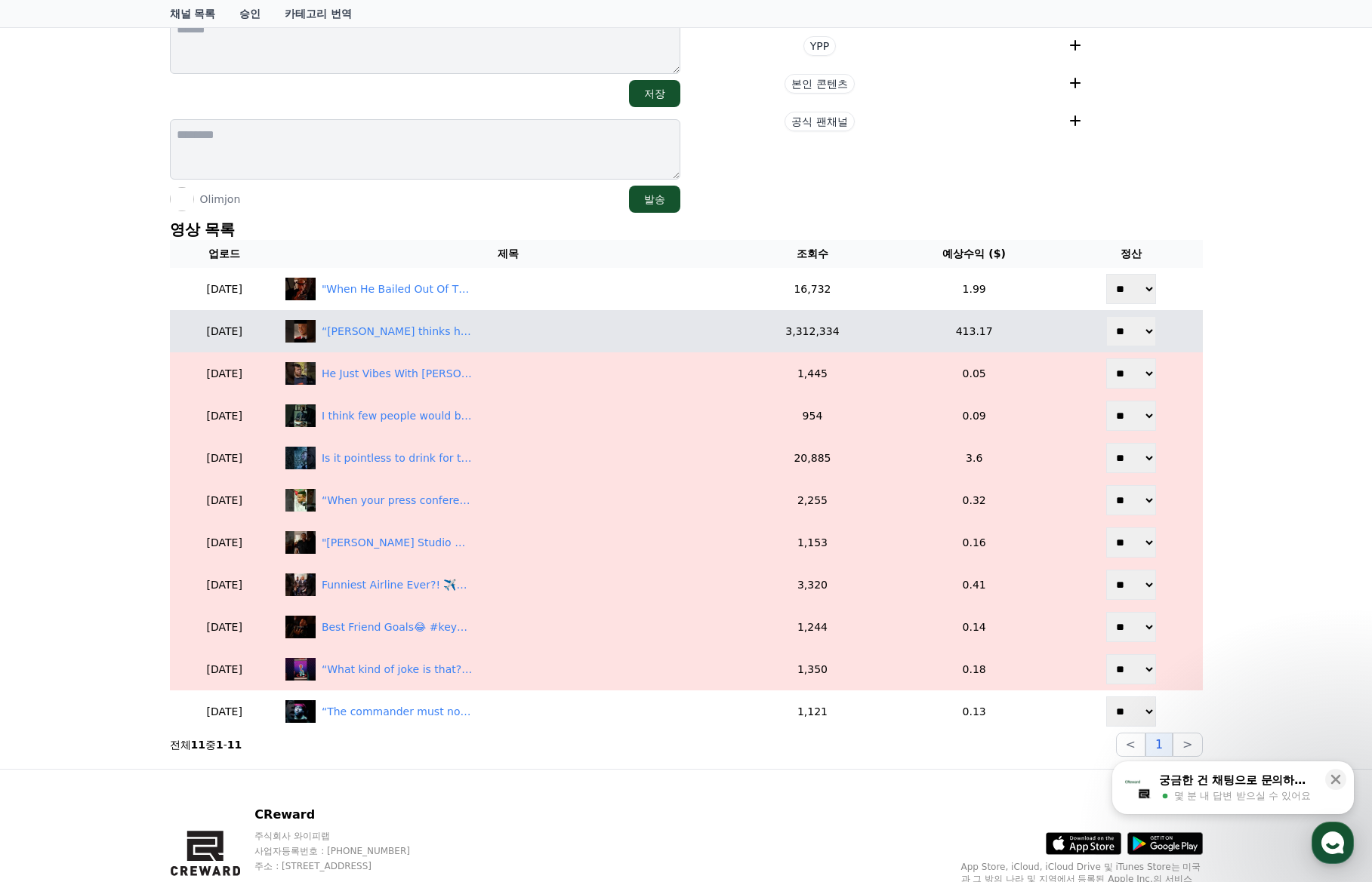
click at [1140, 329] on select "** **" at bounding box center [1131, 331] width 50 height 30
select select "********"
click at [1107, 316] on select "** **" at bounding box center [1131, 331] width 50 height 30
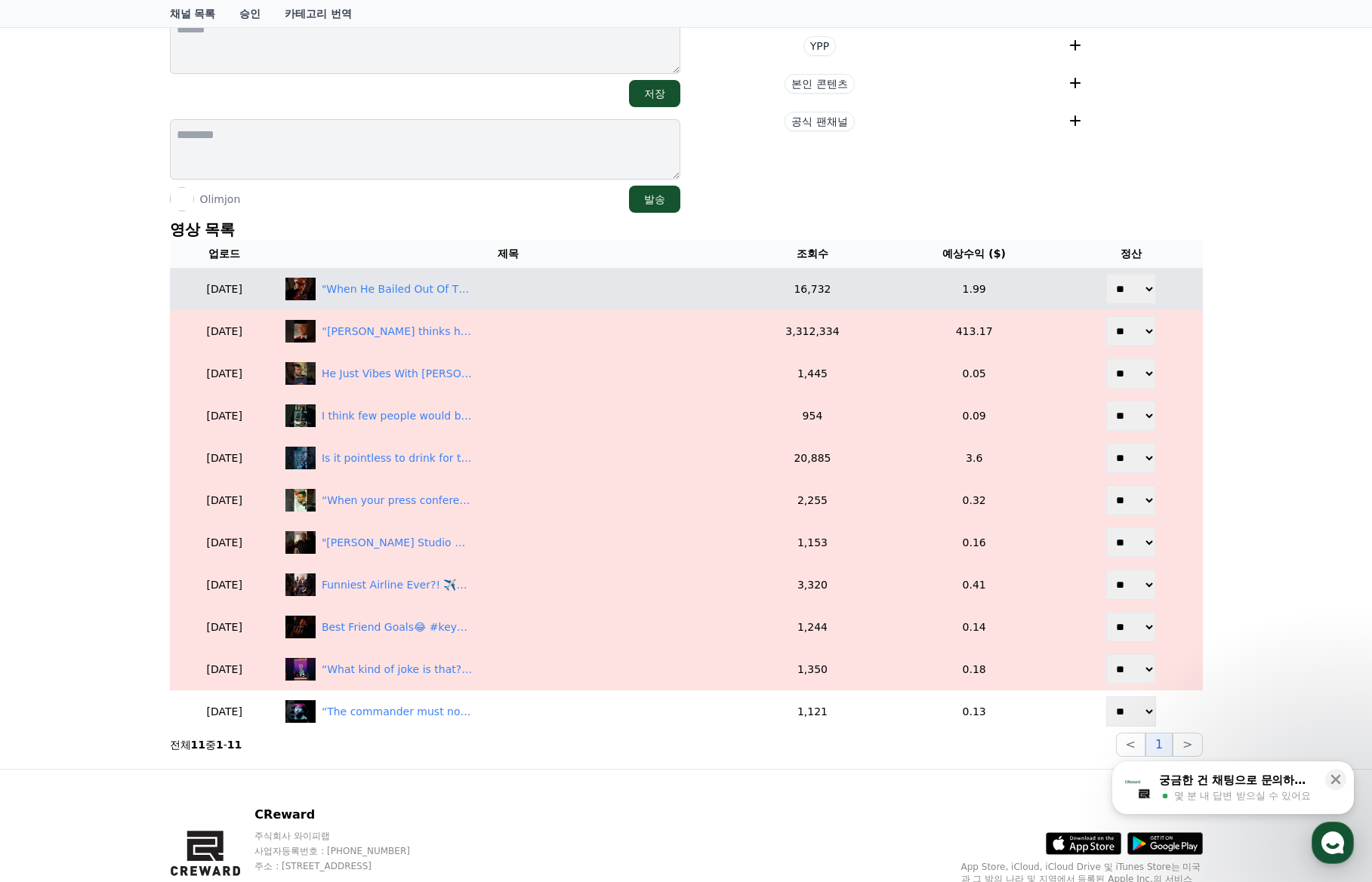
click at [1132, 301] on select "** **" at bounding box center [1131, 289] width 50 height 30
select select "********"
click at [1107, 274] on select "** **" at bounding box center [1131, 289] width 50 height 30
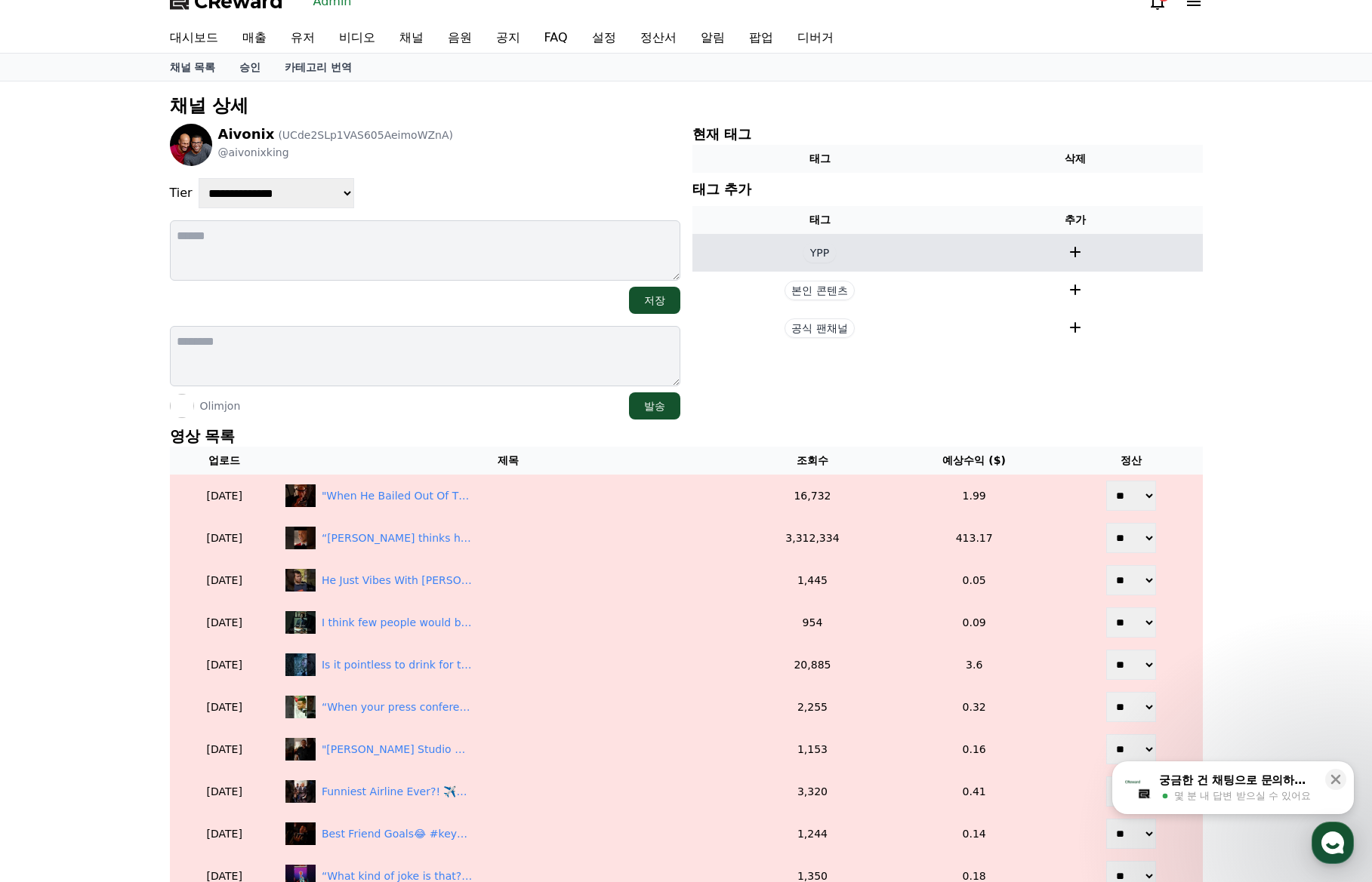
scroll to position [0, 0]
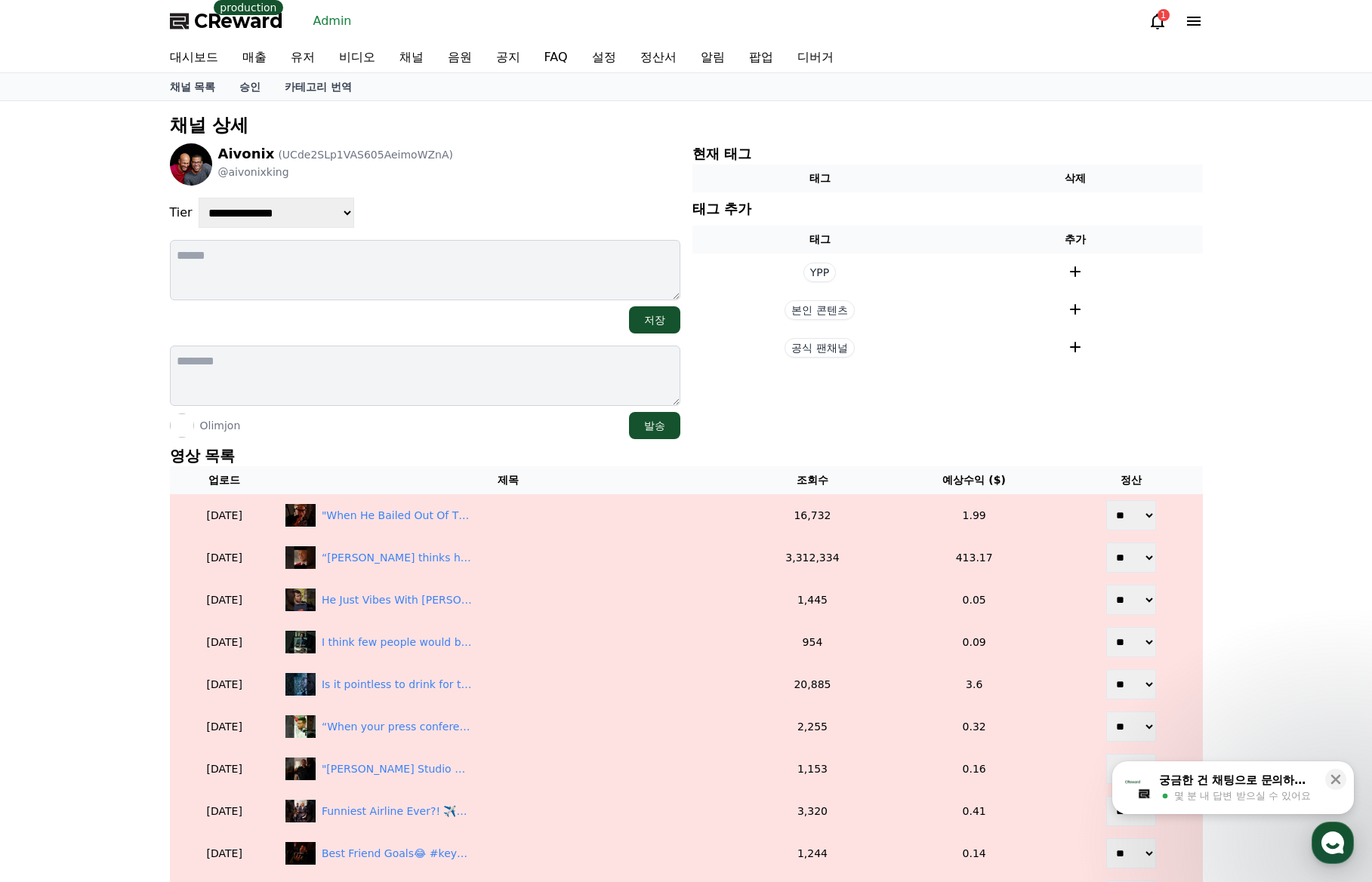
click at [367, 173] on p "@aivonixking" at bounding box center [336, 172] width 235 height 15
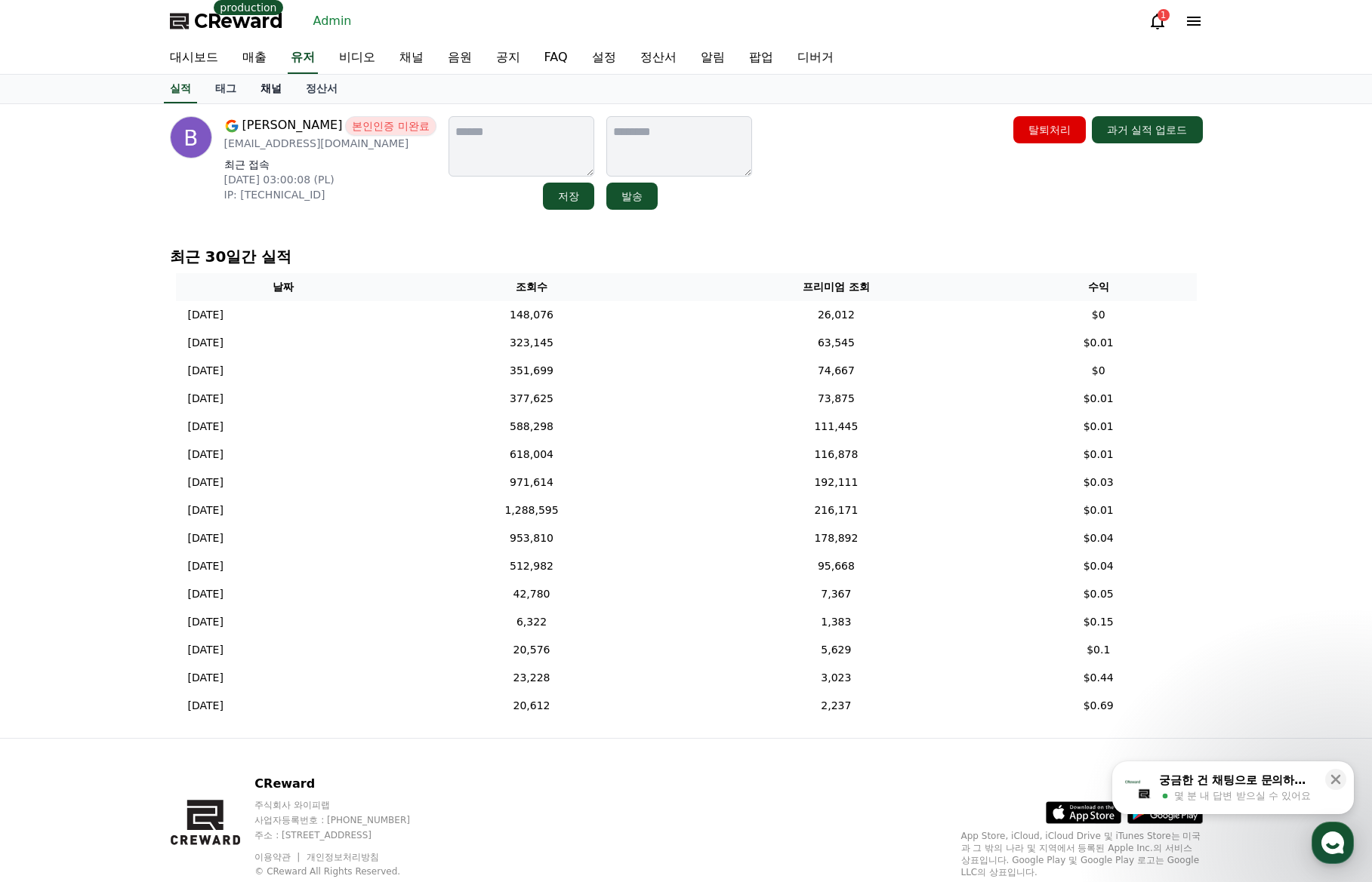
click at [274, 84] on link "채널" at bounding box center [271, 89] width 46 height 29
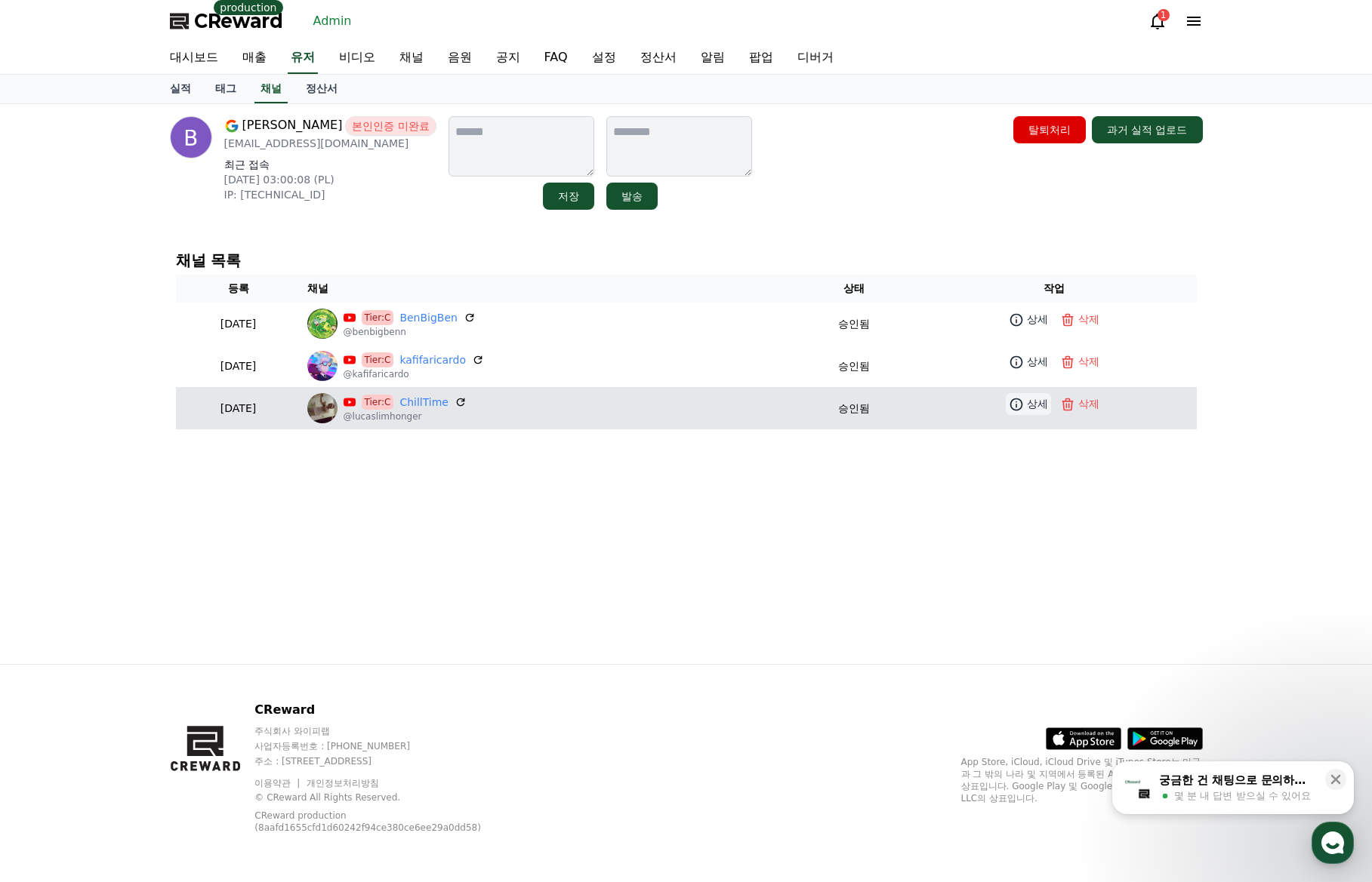
click at [1017, 406] on icon at bounding box center [1016, 404] width 15 height 15
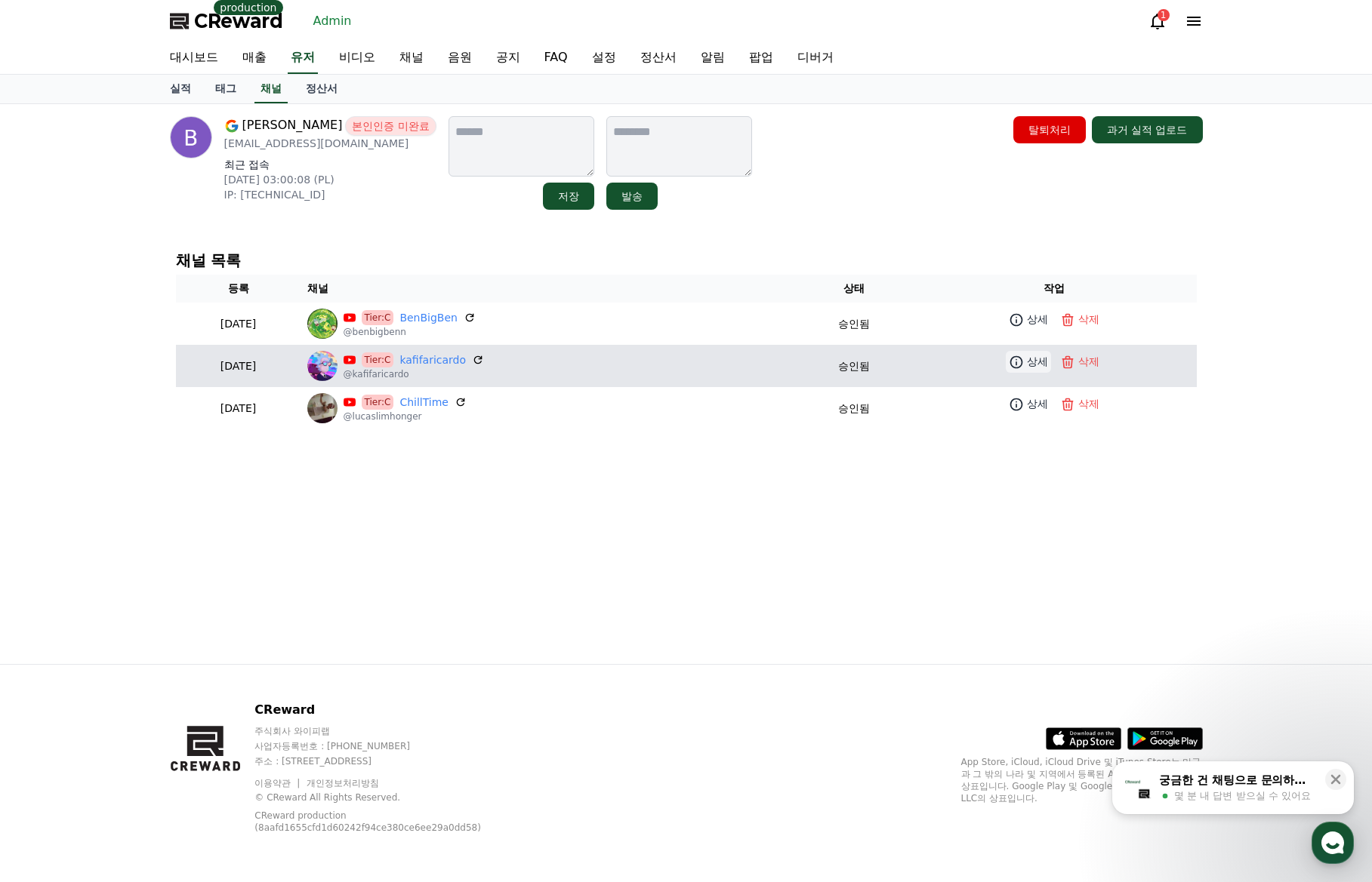
click at [1030, 360] on p "상세" at bounding box center [1037, 362] width 21 height 16
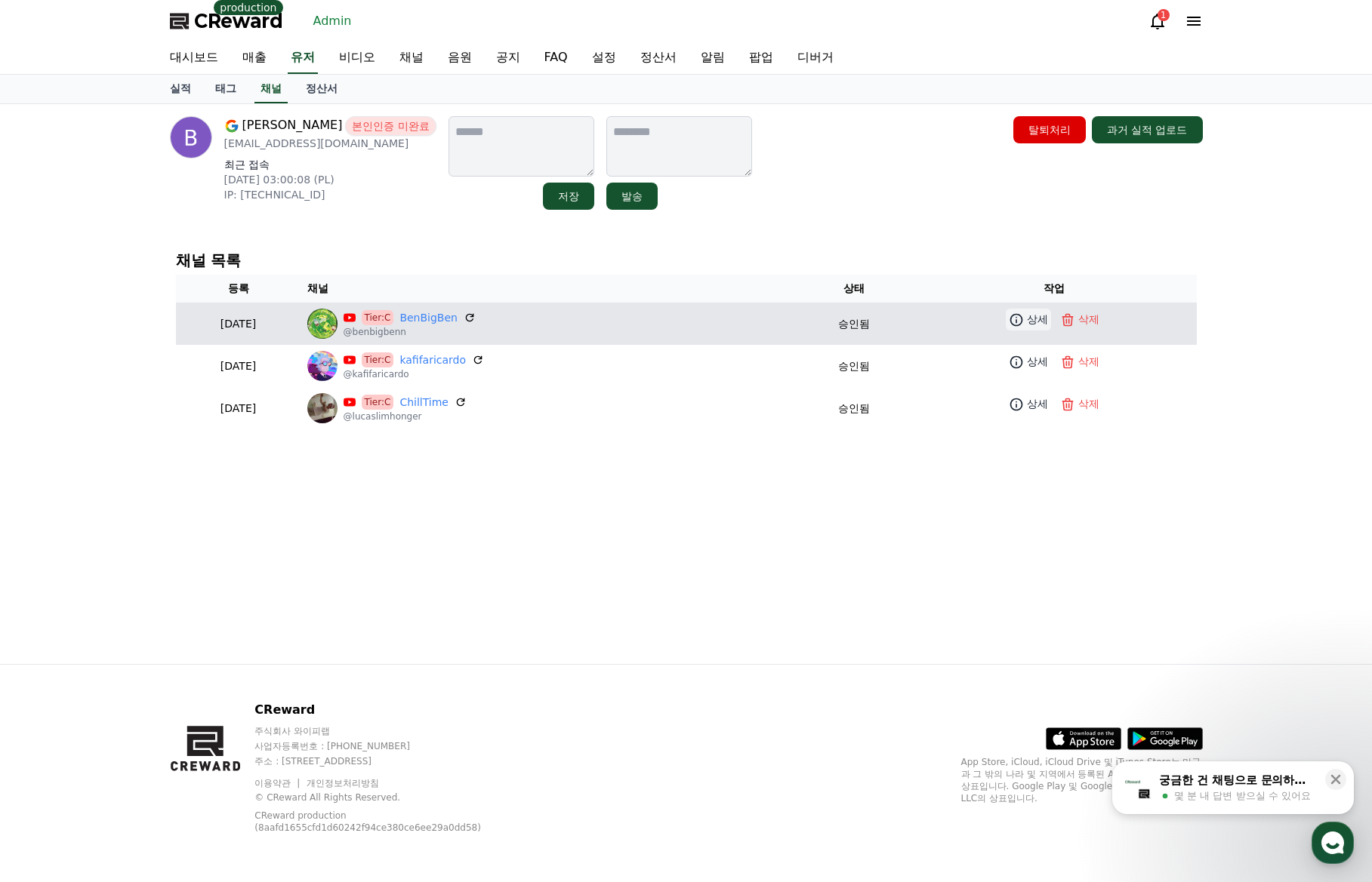
click at [1027, 311] on link "상세" at bounding box center [1028, 319] width 46 height 21
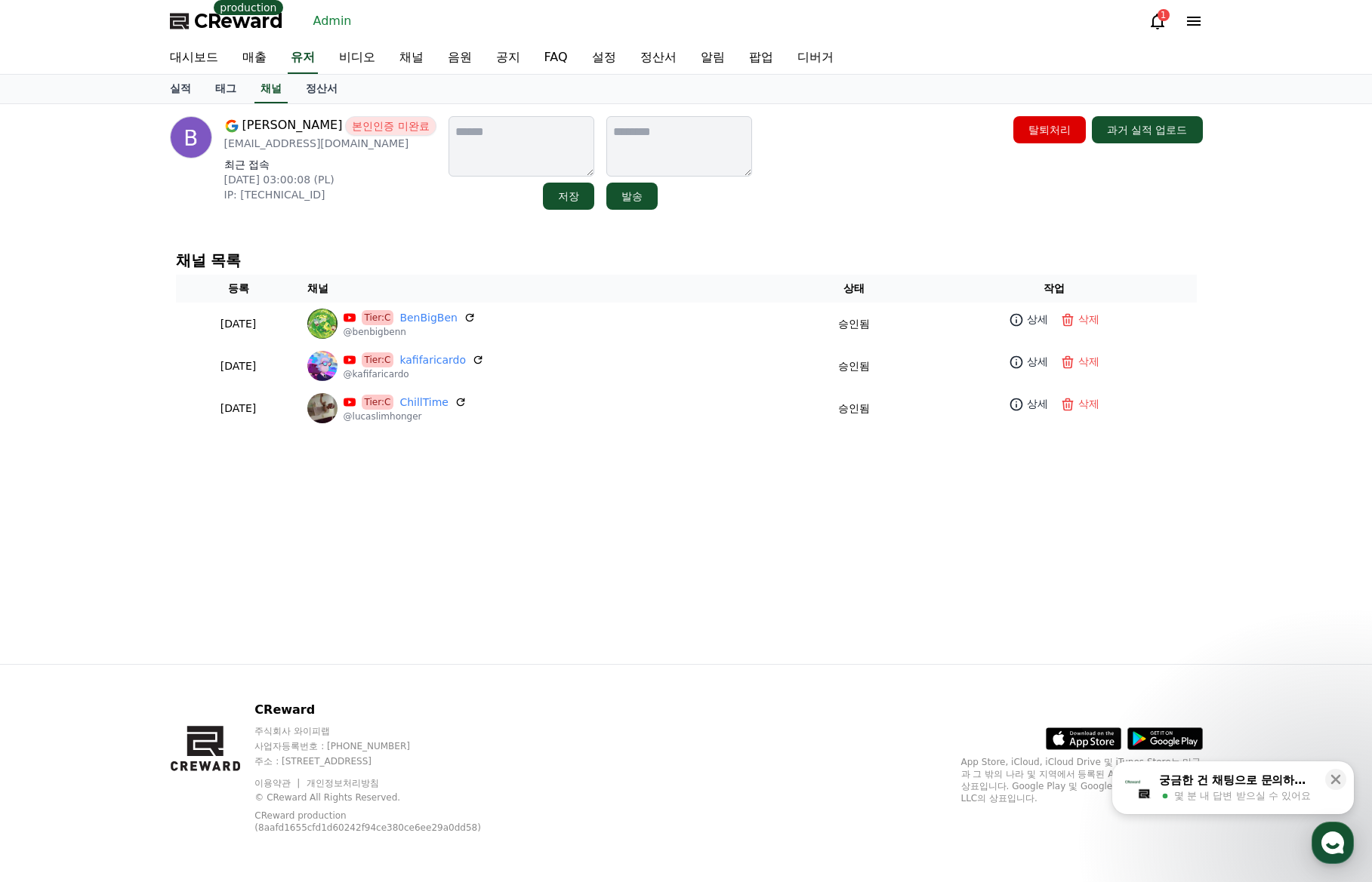
click at [784, 220] on div "Bogdan 본인인증 미완료 bennbigbenmovies@gmail.com 최근 접속 2025-09-27 03:00:08 (PL) IP: 3…" at bounding box center [686, 384] width 1057 height 560
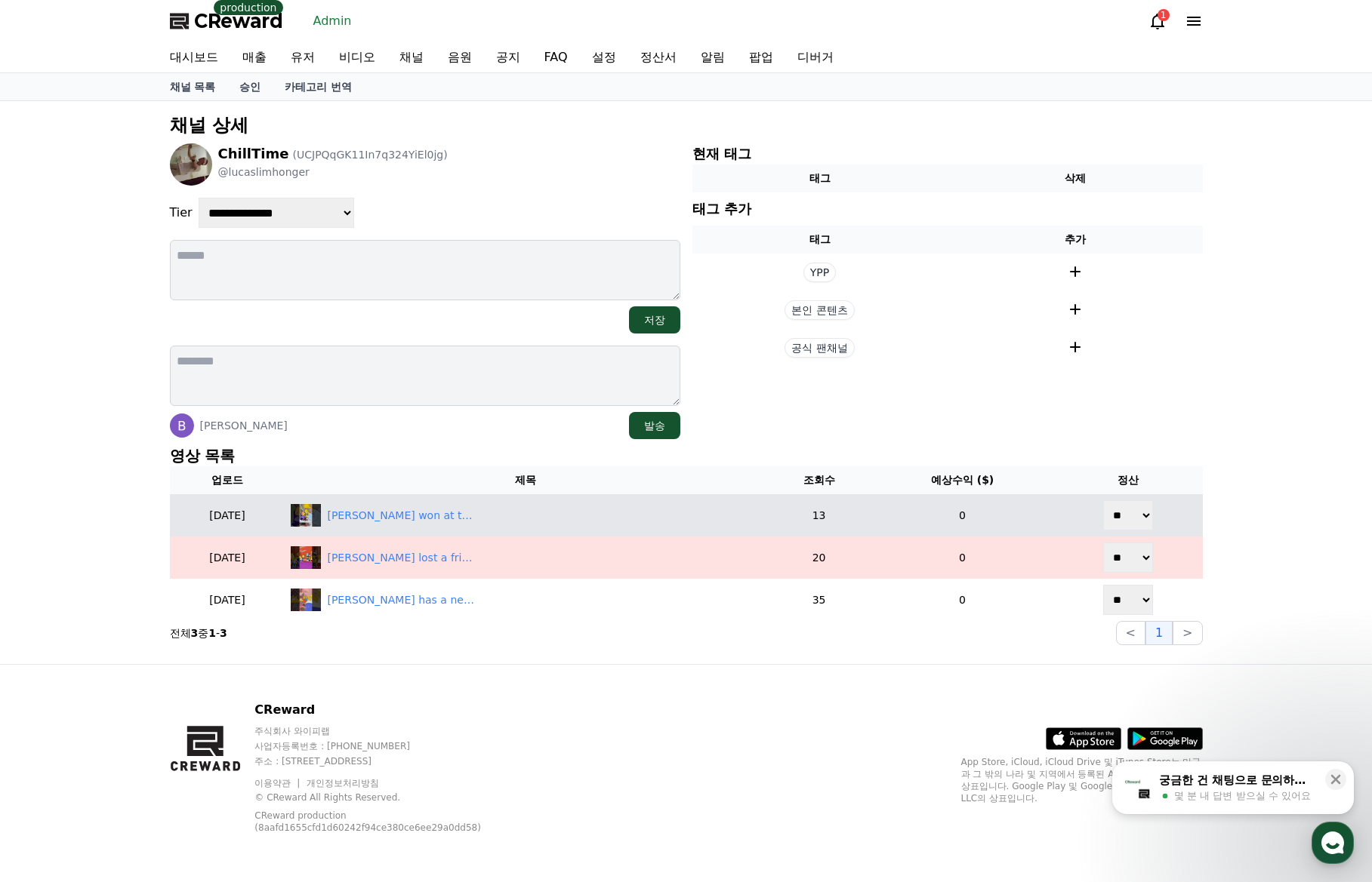
click at [1132, 513] on select "** **" at bounding box center [1128, 515] width 50 height 30
select select "********"
click at [1105, 500] on select "** **" at bounding box center [1128, 515] width 50 height 30
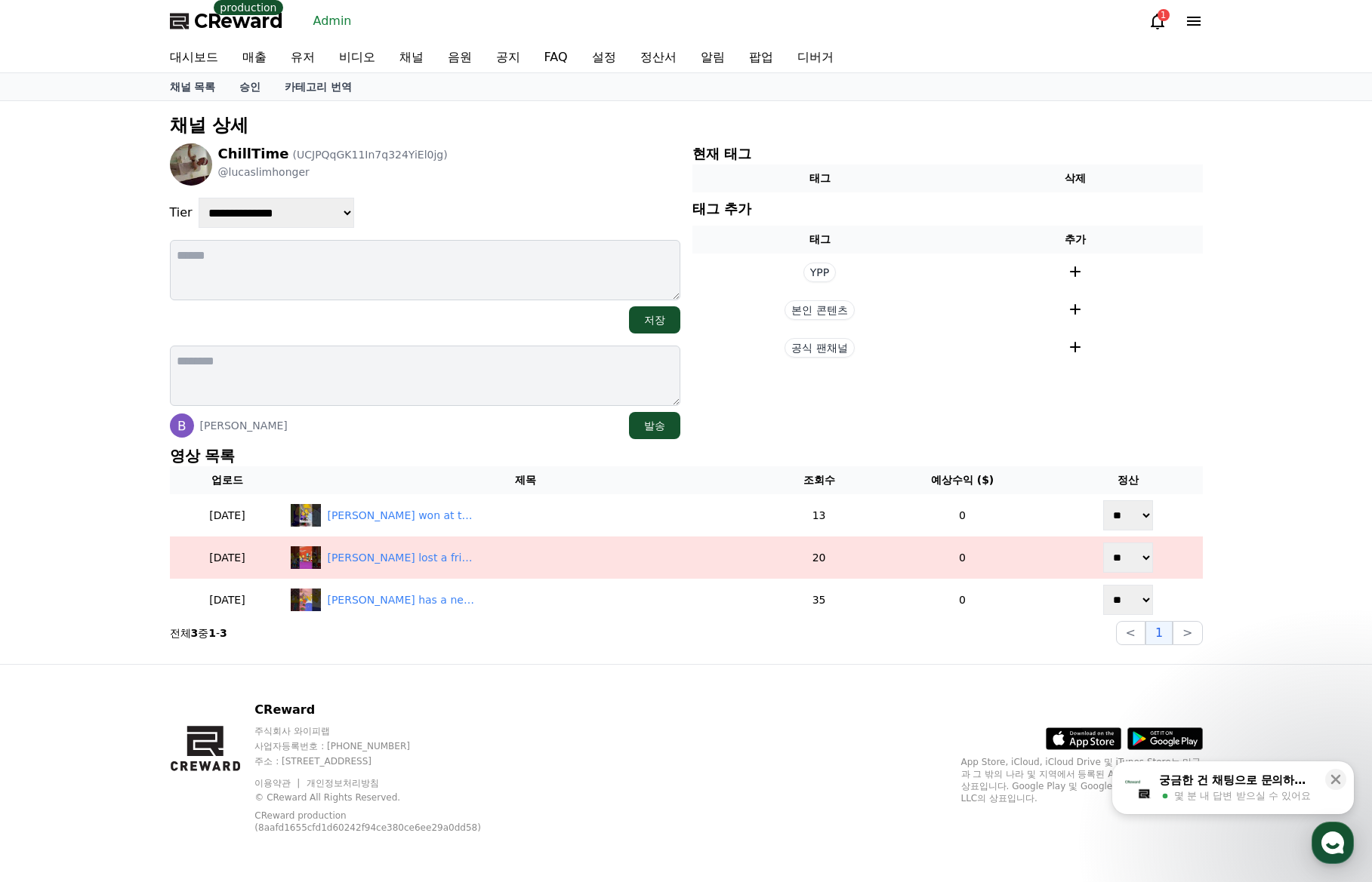
click at [1257, 475] on div "**********" at bounding box center [686, 382] width 1372 height 563
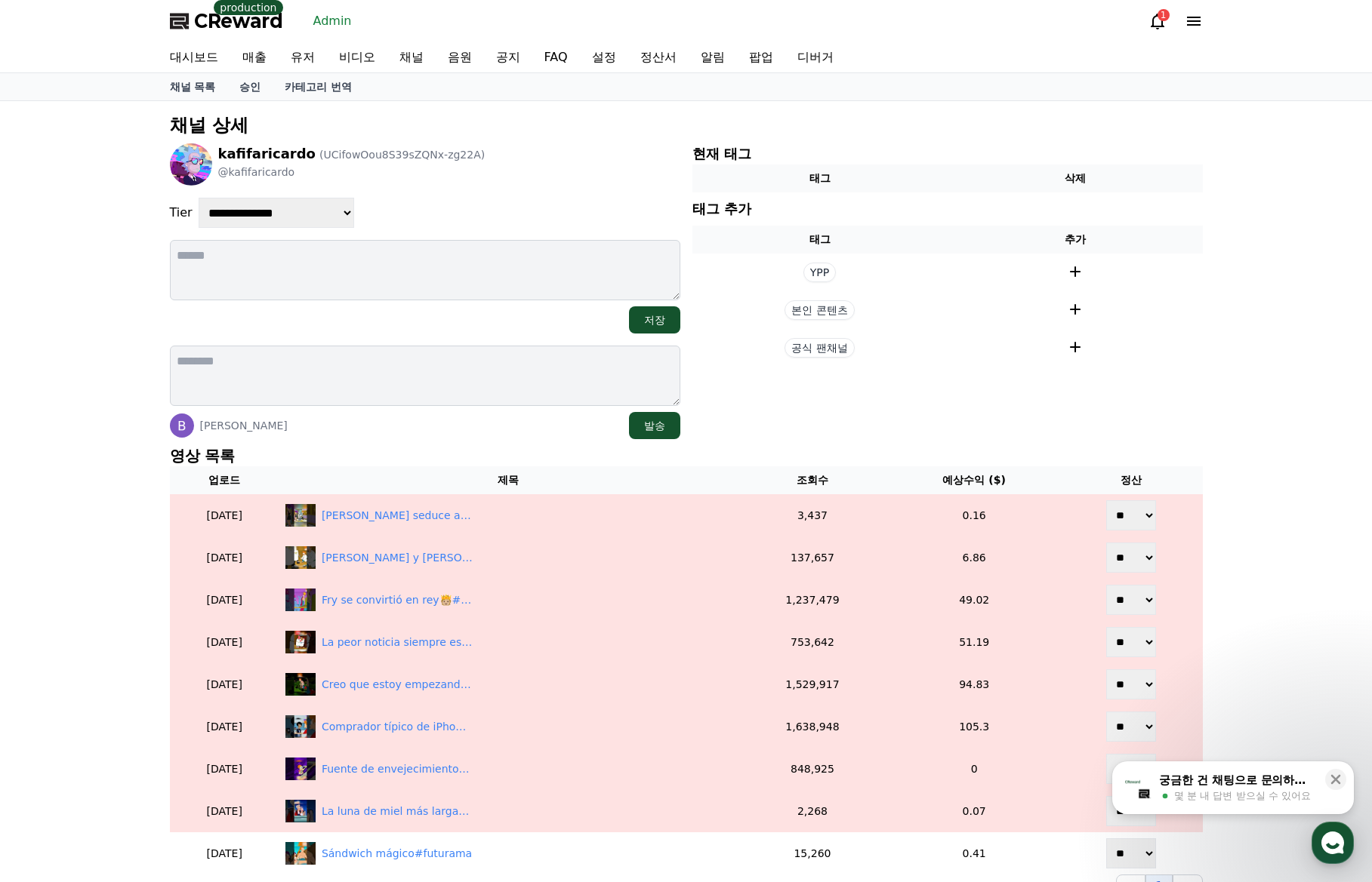
click at [1210, 432] on div "**********" at bounding box center [686, 505] width 1057 height 810
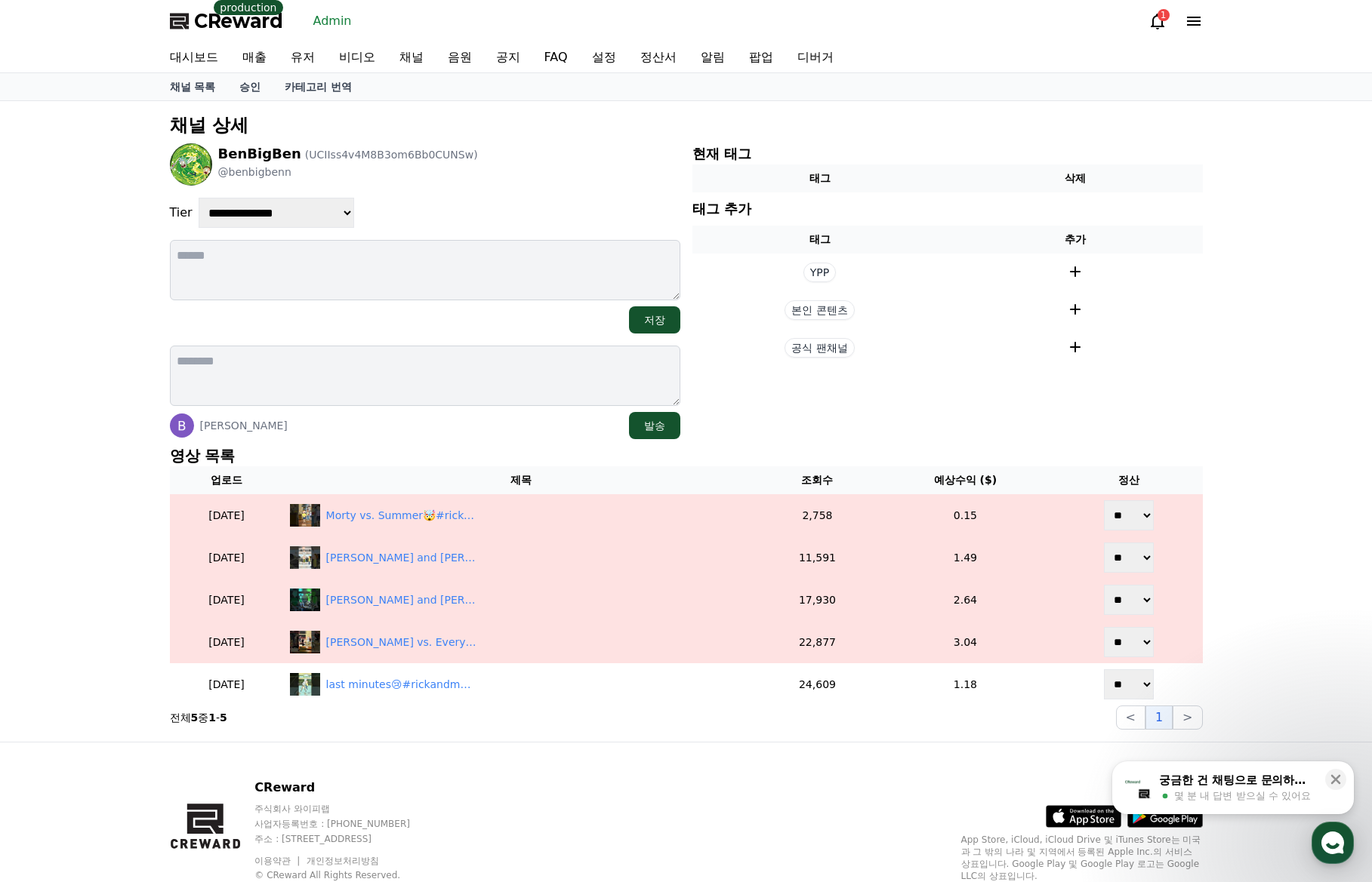
click at [1228, 425] on div "**********" at bounding box center [686, 421] width 1372 height 640
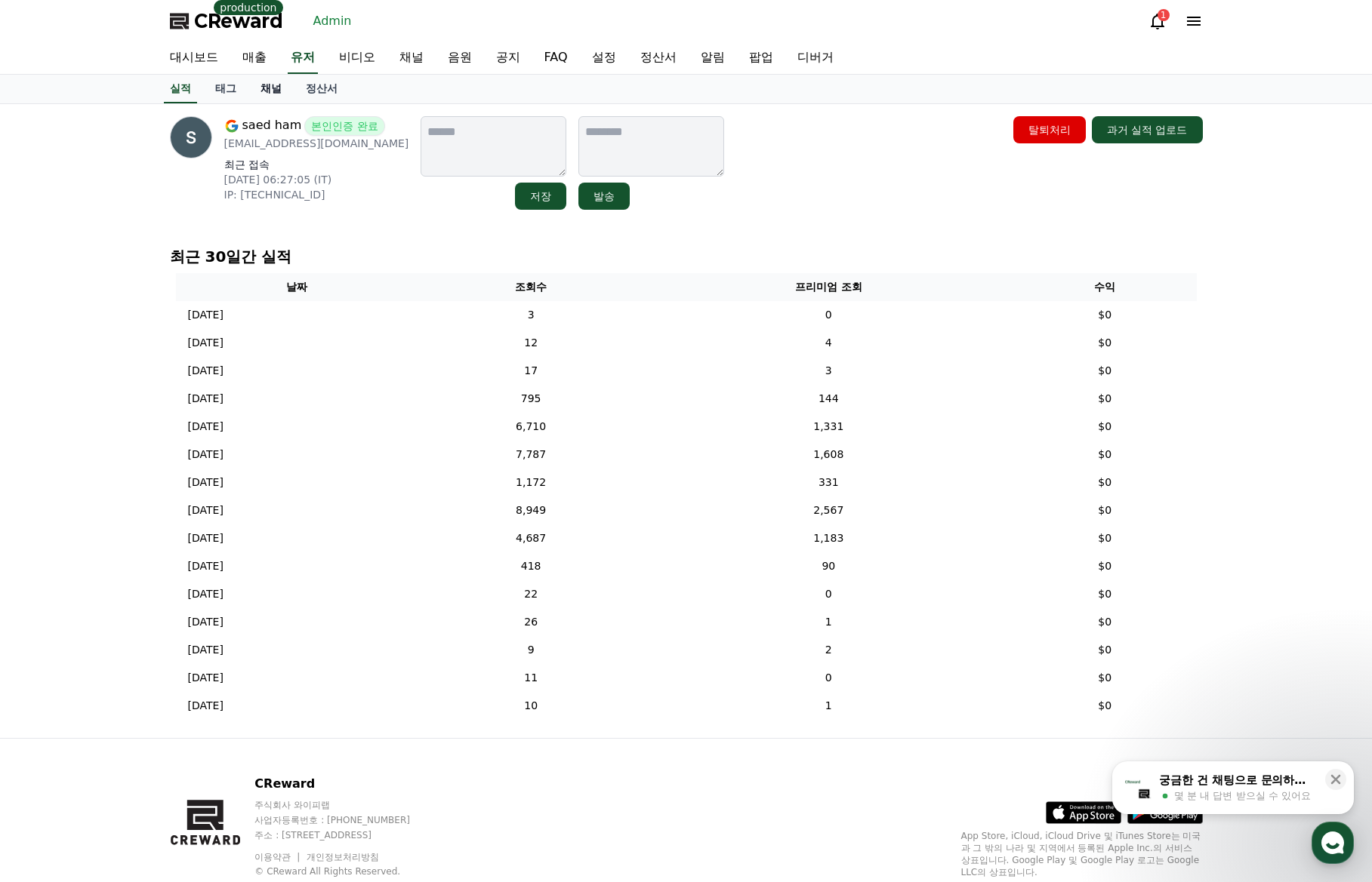
click at [268, 99] on link "채널" at bounding box center [271, 89] width 46 height 29
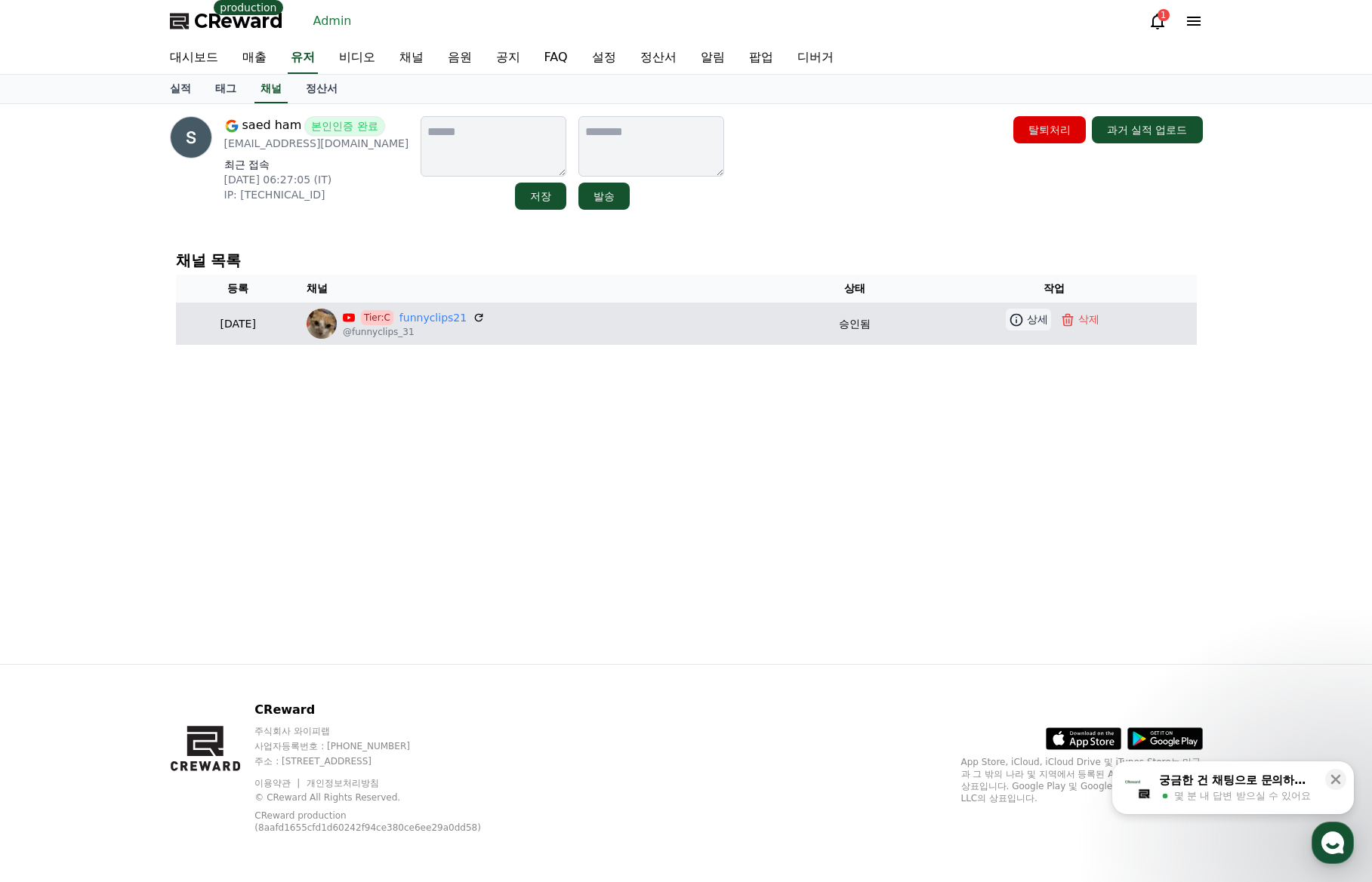
click at [1035, 320] on p "상세" at bounding box center [1037, 319] width 21 height 16
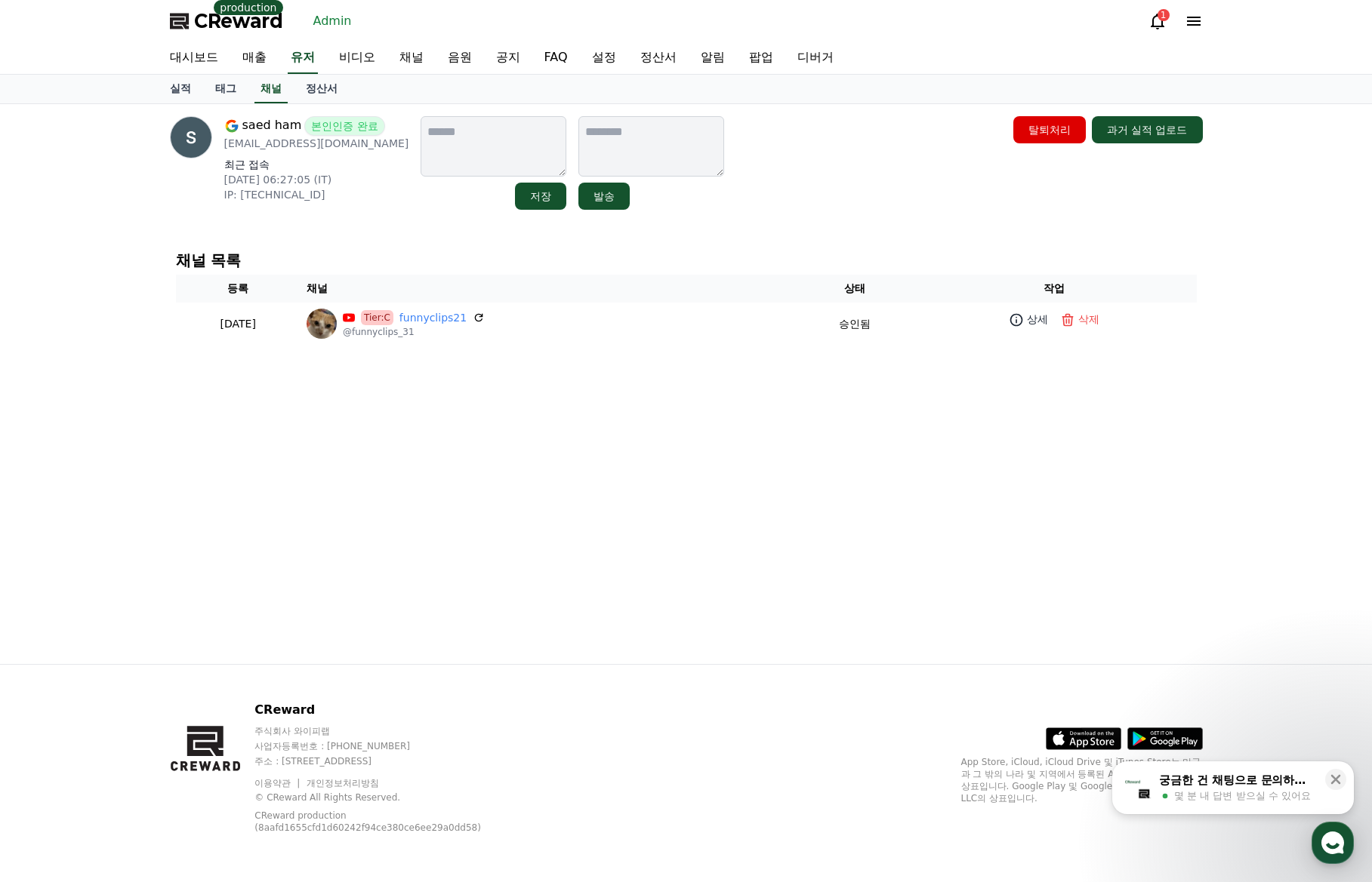
click at [903, 236] on div "saed ham 본인인증 완료 saed1312200@gmail.com 최근 접속 2025-09-21 06:27:05 (IT) IP: 146.7…" at bounding box center [686, 384] width 1057 height 560
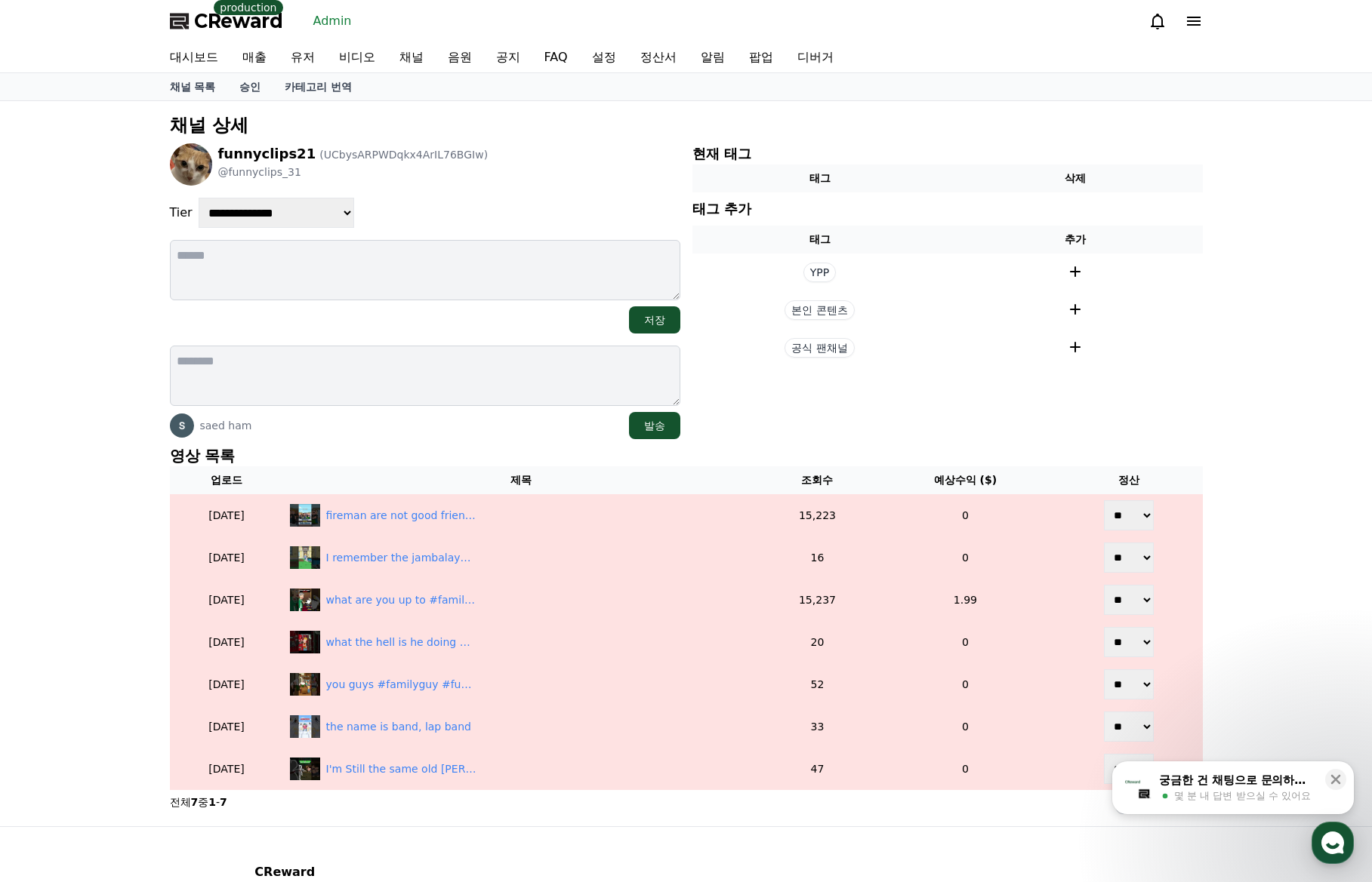
click at [446, 437] on div "saed ham 발송" at bounding box center [425, 426] width 510 height 27
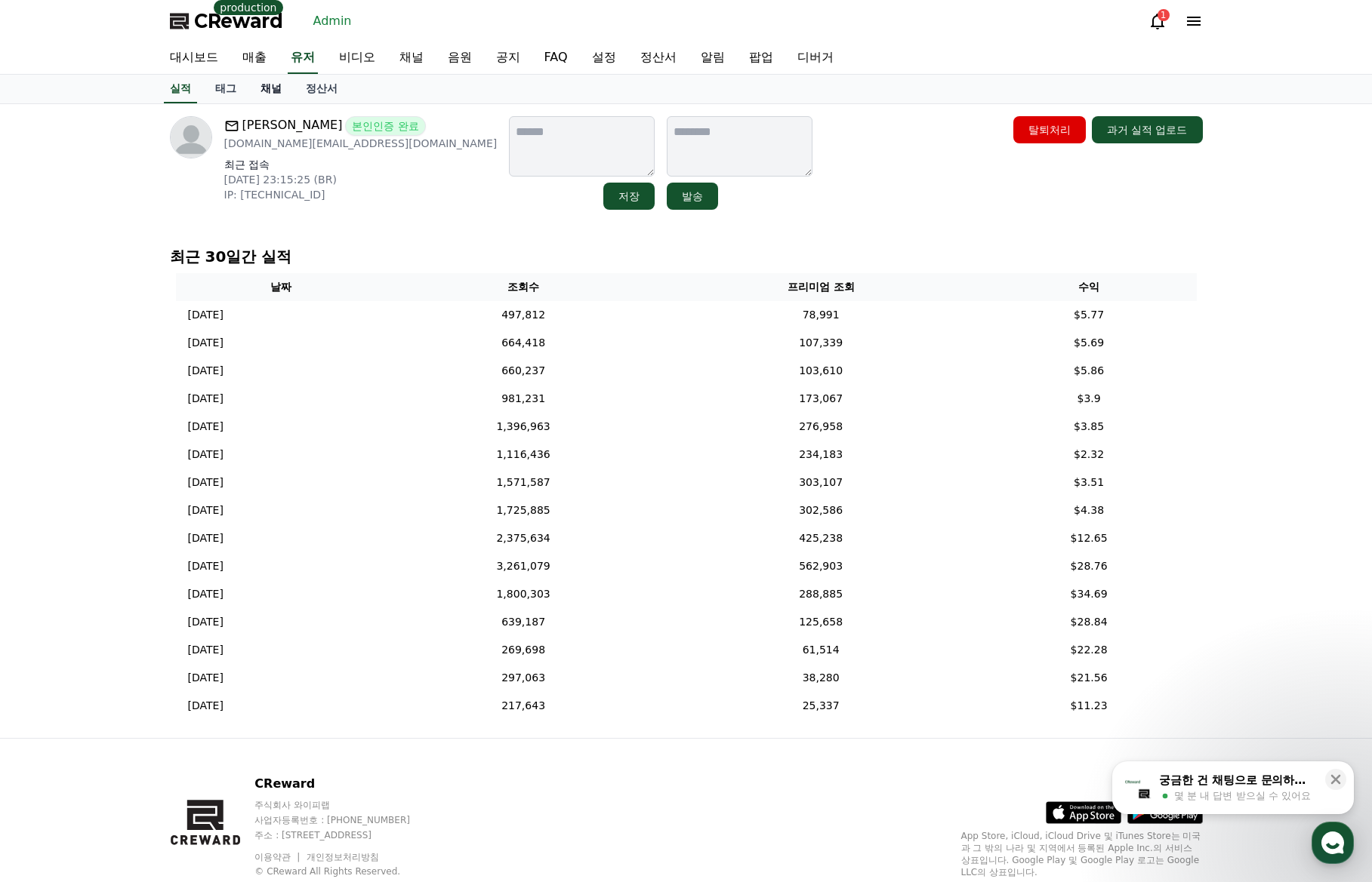
click at [273, 89] on link "채널" at bounding box center [271, 89] width 46 height 29
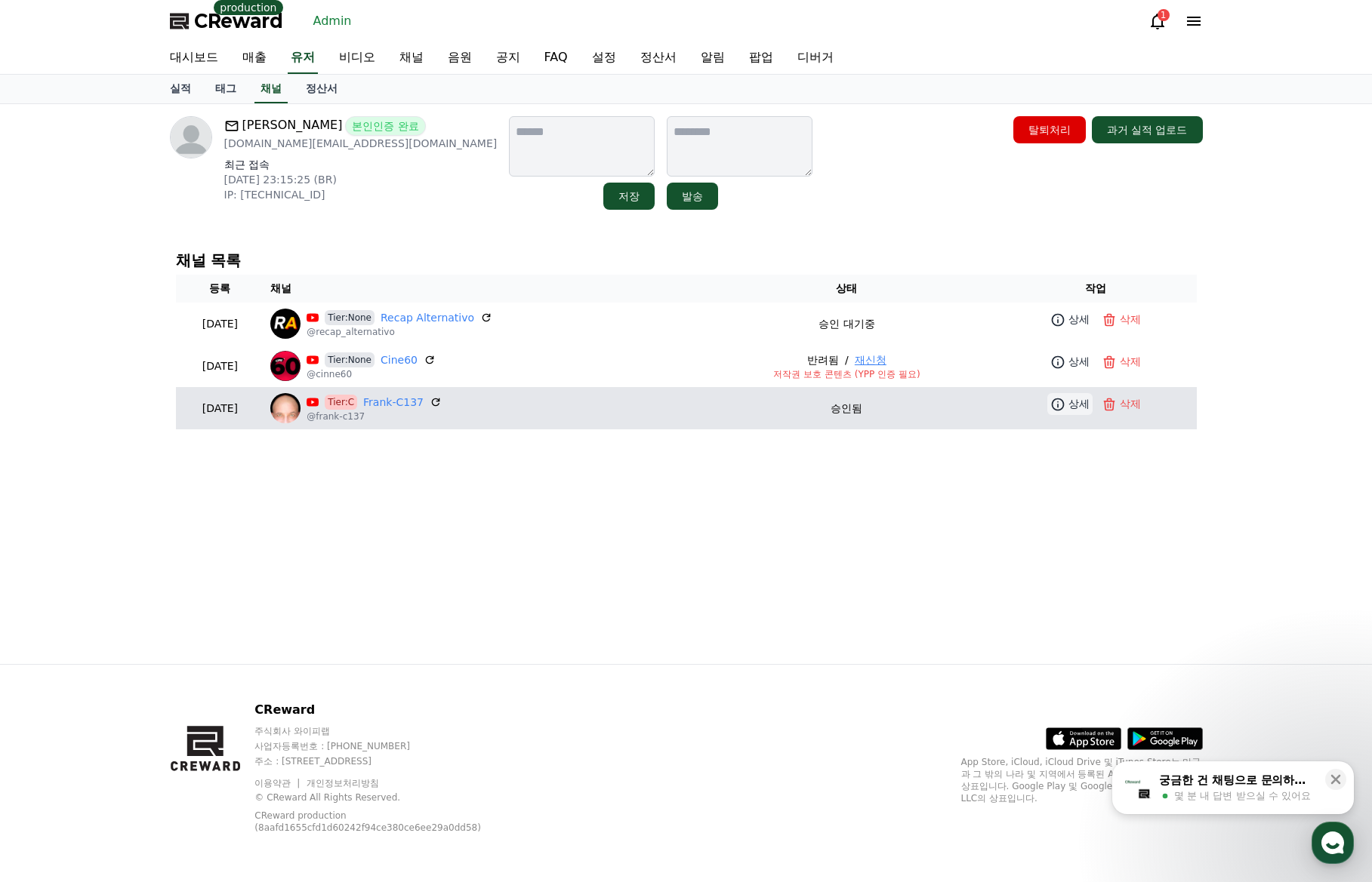
click at [1067, 404] on link "상세" at bounding box center [1069, 403] width 46 height 21
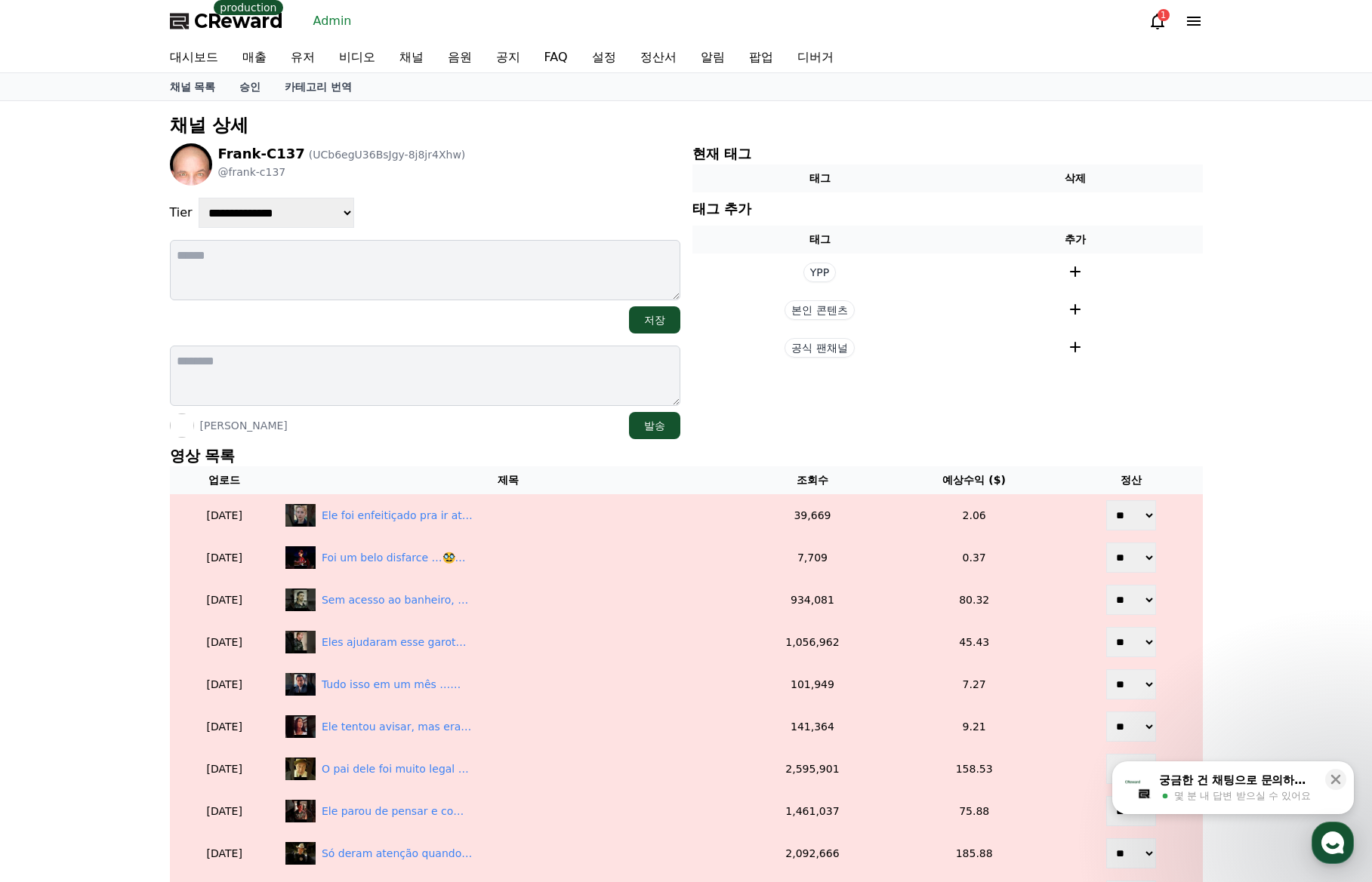
click at [412, 451] on p "영상 목록" at bounding box center [686, 456] width 1033 height 21
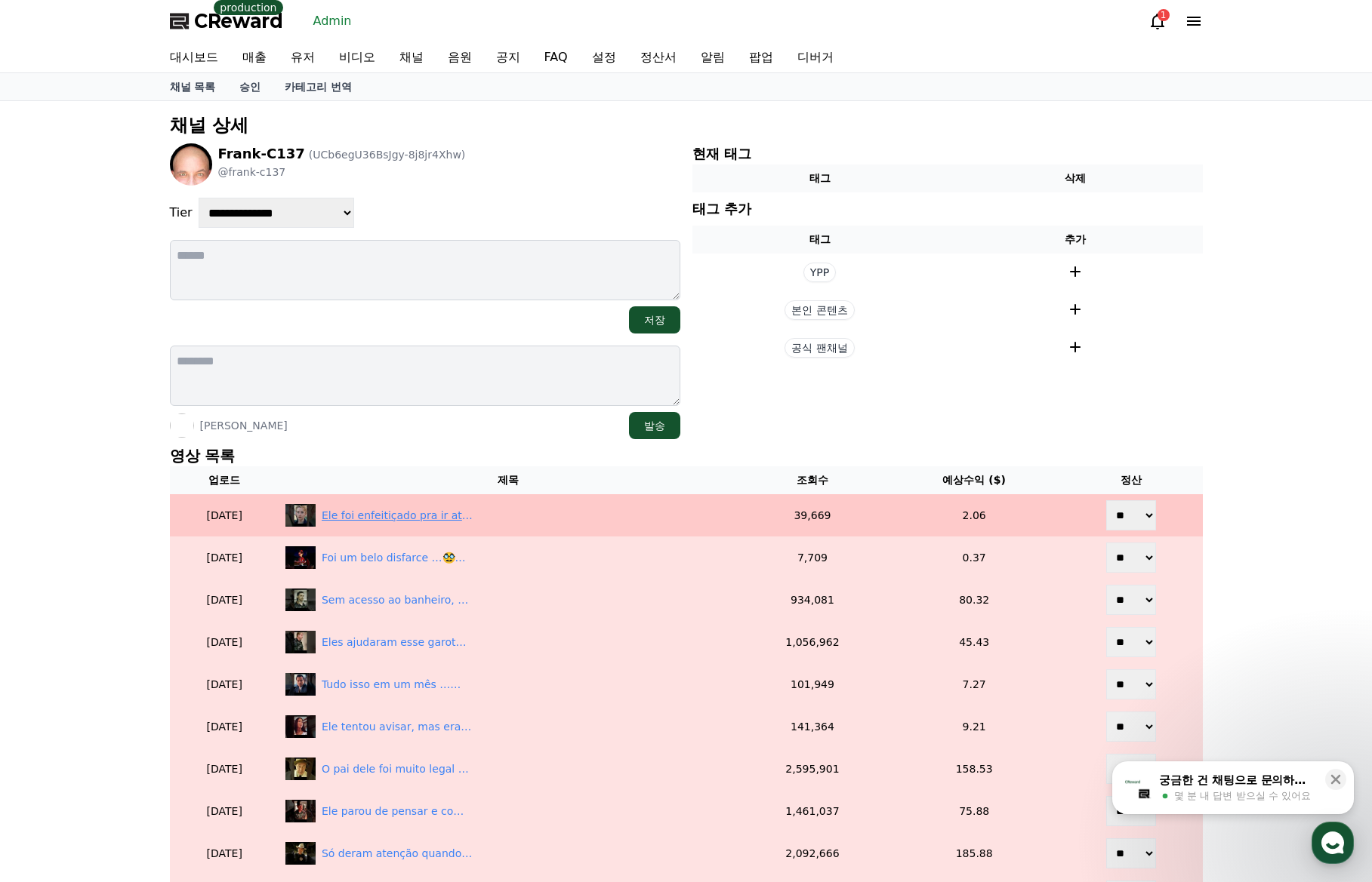
click at [413, 513] on div "Ele foi enfeitiçado pra ir atrás nela …" at bounding box center [396, 516] width 151 height 16
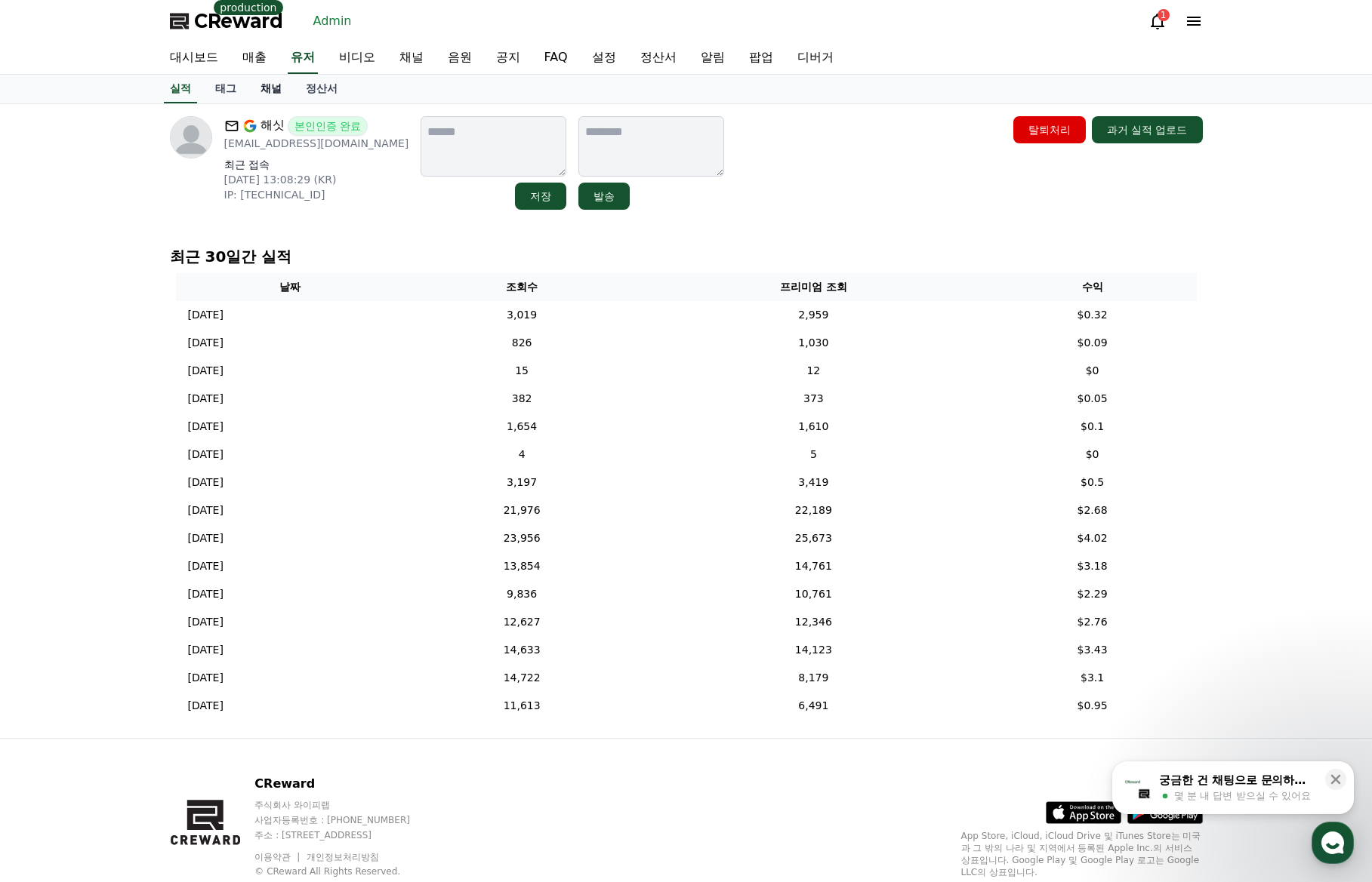
click at [258, 90] on link "채널" at bounding box center [271, 89] width 46 height 29
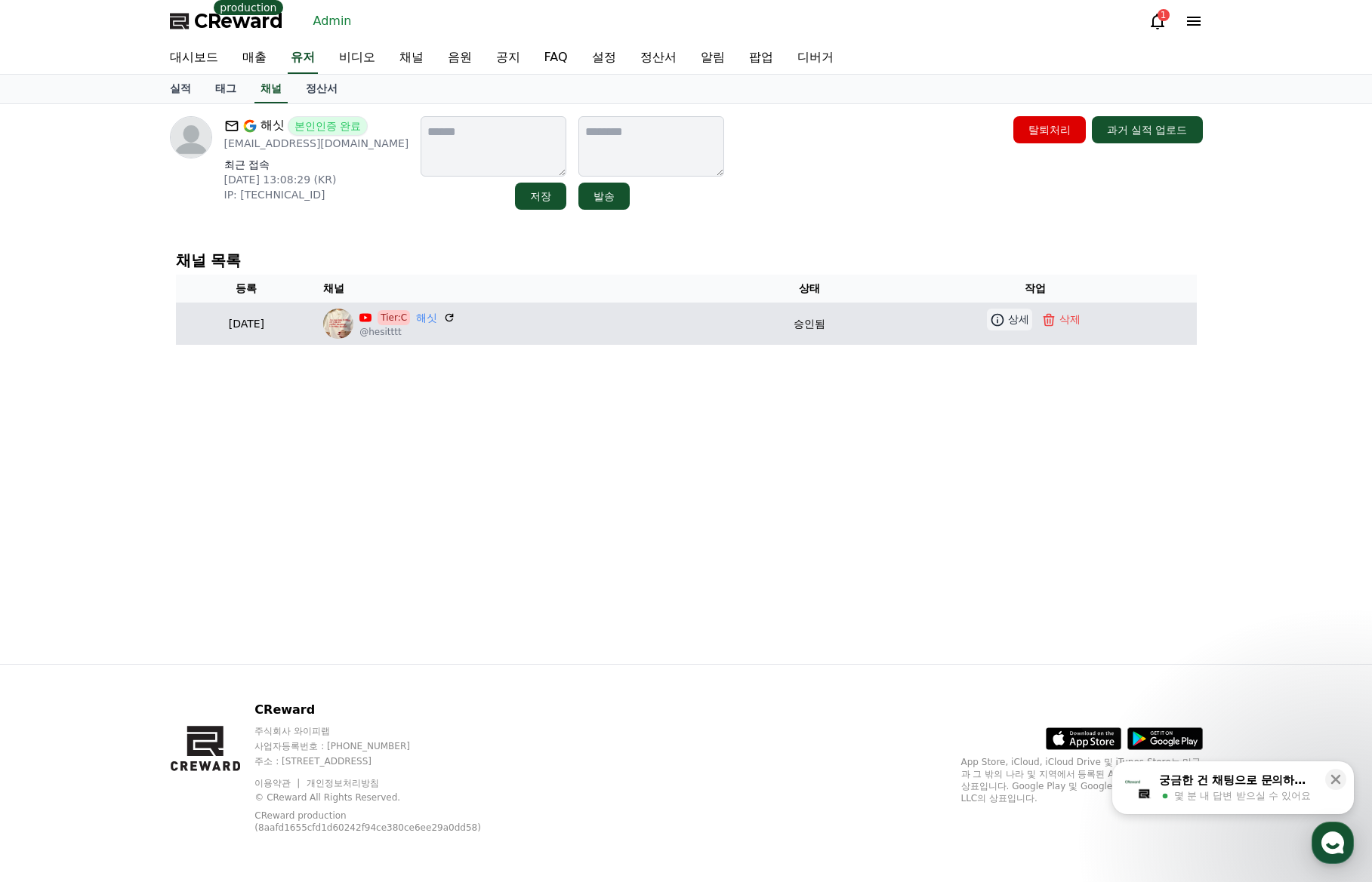
click at [1029, 326] on p "상세" at bounding box center [1018, 319] width 21 height 16
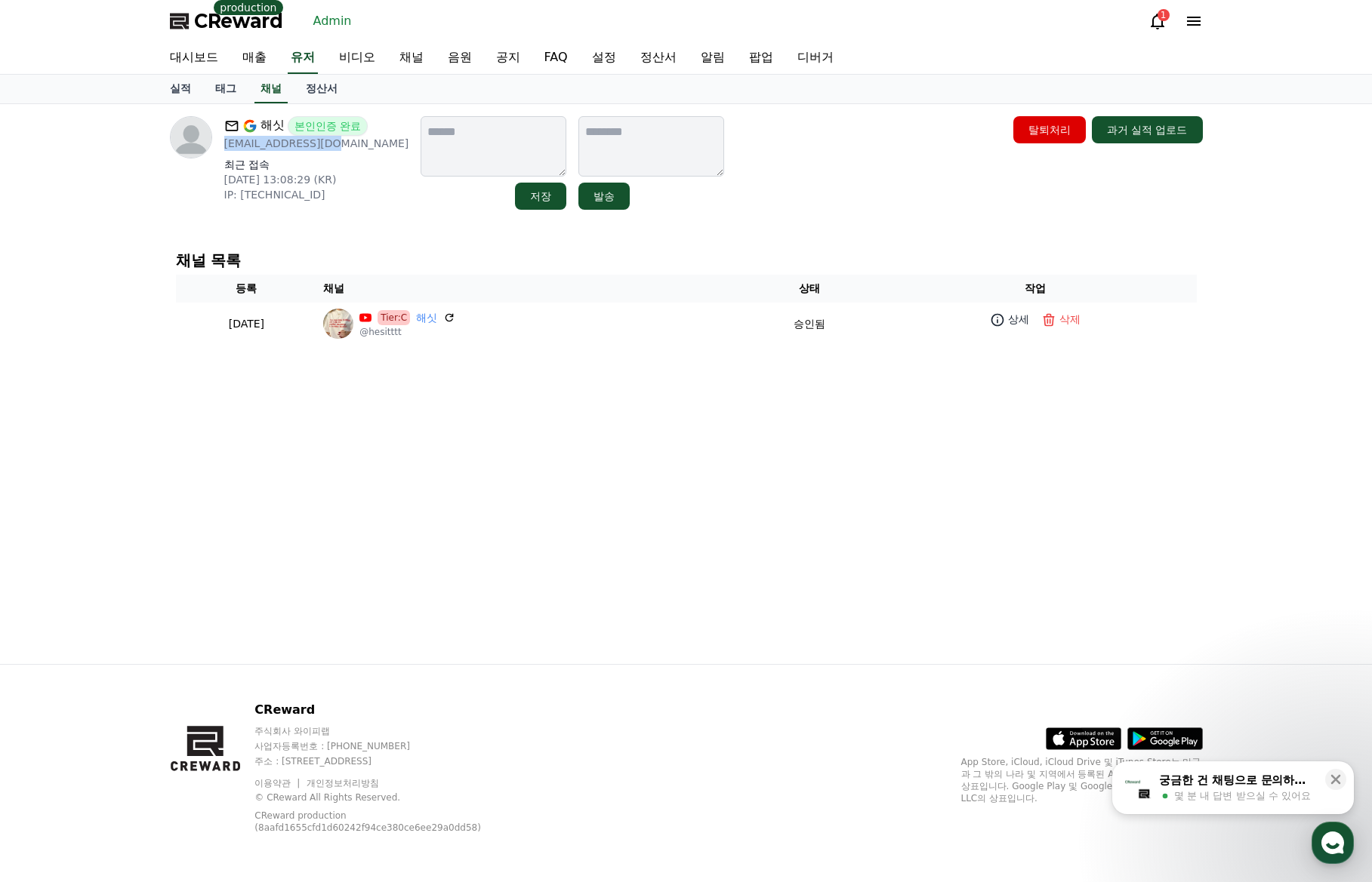
drag, startPoint x: 328, startPoint y: 149, endPoint x: 225, endPoint y: 152, distance: 103.0
click at [225, 152] on div "해싯 본인인증 완료 hesitttt@gmail.com 최근 접속 2025-09-27 13:08:29 (KR) IP: 112.148.90.207" at bounding box center [317, 163] width 185 height 94
copy p "hesitttt@gmail.com"
drag, startPoint x: 805, startPoint y: 417, endPoint x: 775, endPoint y: 412, distance: 30.4
click at [806, 417] on div "해싯 본인인증 완료 hesitttt@gmail.com 최근 접속 2025-09-27 13:08:29 (KR) IP: 112.148.90.207…" at bounding box center [686, 384] width 1057 height 560
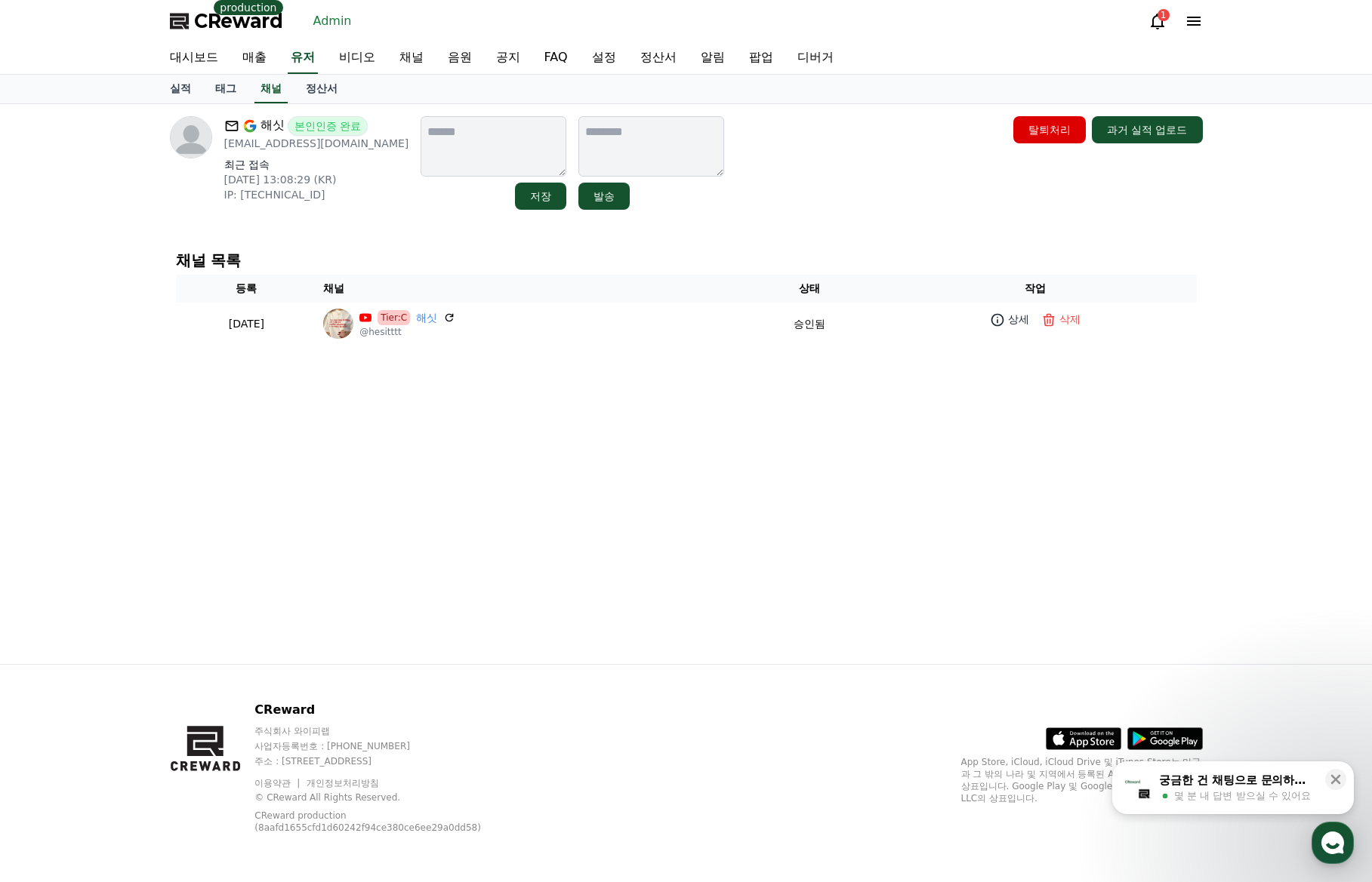
click at [639, 245] on div "채널 목록 등록 채널 상태 작업 2025-09-13 09-13 Tier:C 해싯 @hesitttt 승인됨 상세 삭제" at bounding box center [686, 298] width 1044 height 117
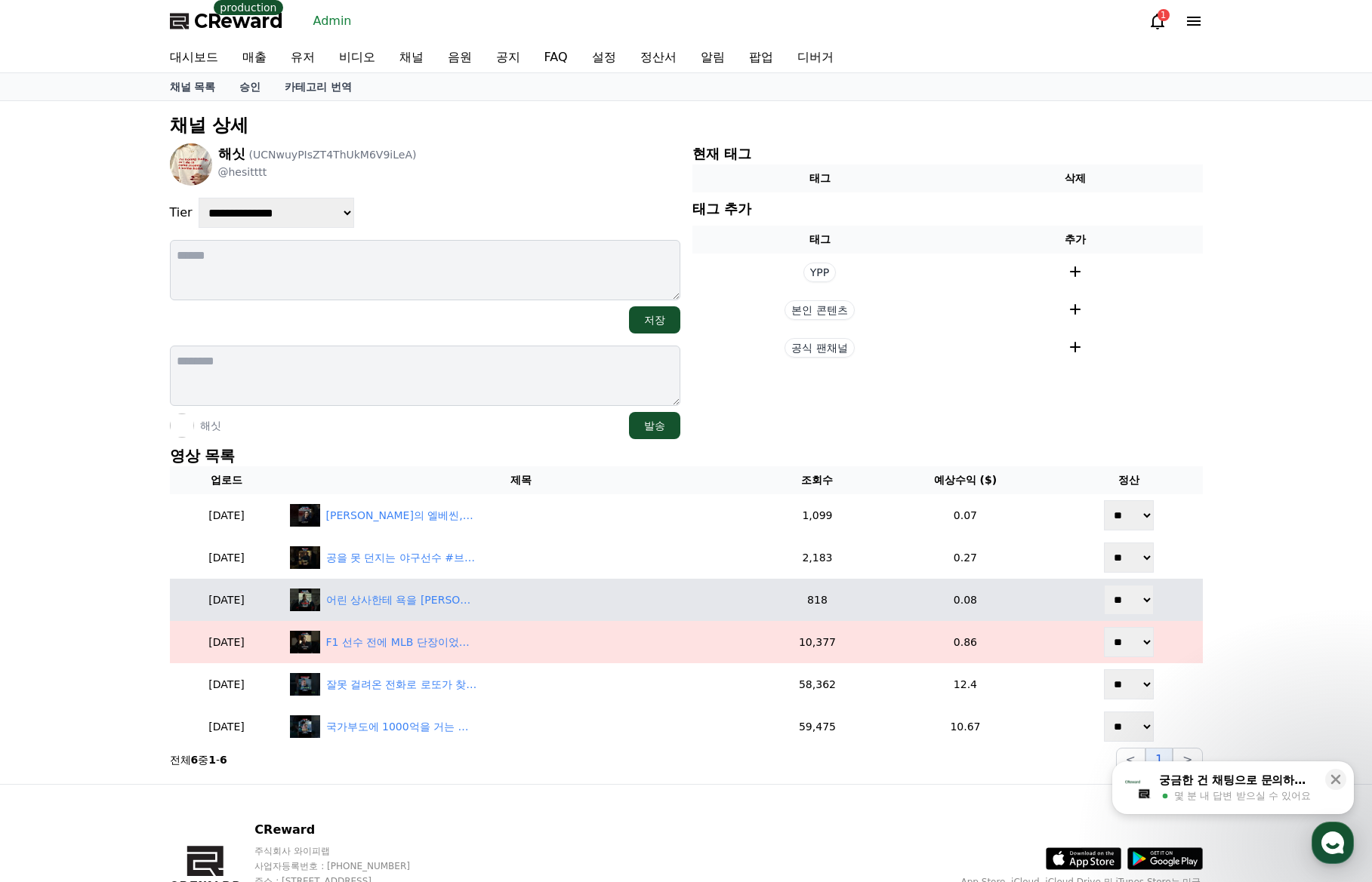
click at [1129, 602] on select "** **" at bounding box center [1129, 600] width 50 height 30
select select "********"
click at [1105, 585] on select "** **" at bounding box center [1129, 600] width 50 height 30
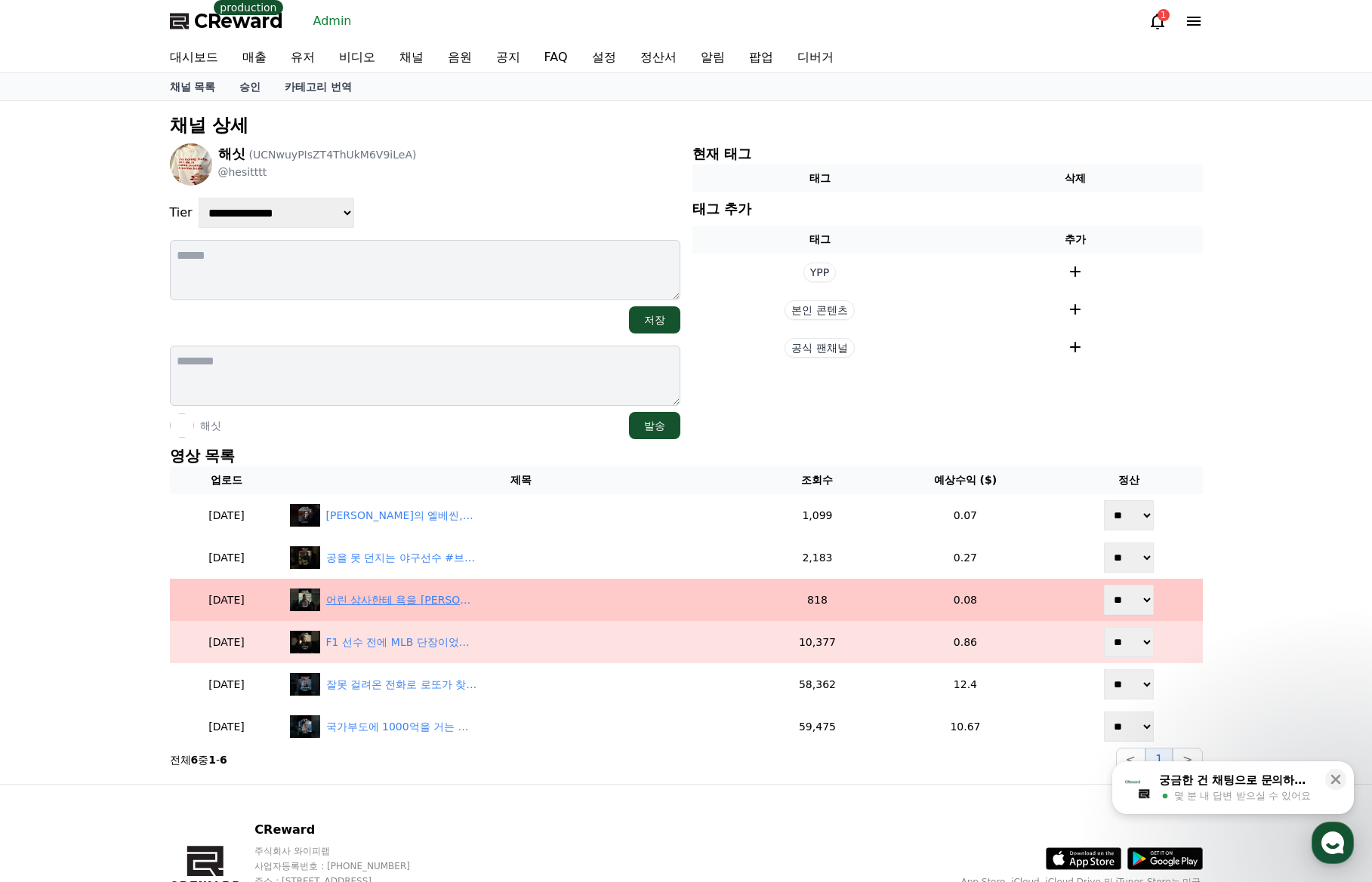
click at [420, 605] on div "어린 상사한테 욕을 [PERSON_NAME]... #브래드피트" at bounding box center [401, 600] width 151 height 16
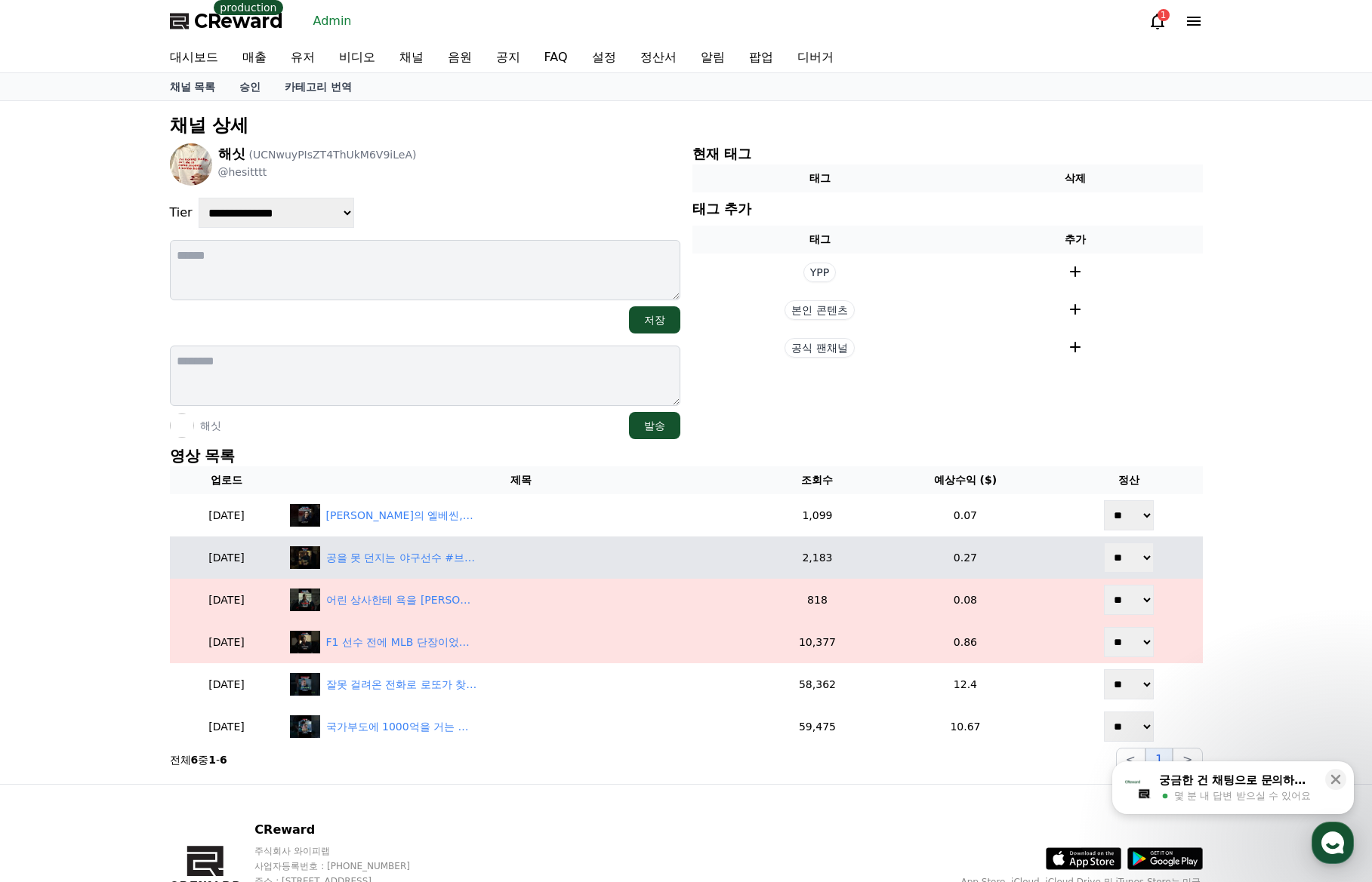
click at [1128, 559] on select "** **" at bounding box center [1129, 558] width 50 height 30
select select "********"
click at [1105, 543] on select "** **" at bounding box center [1129, 558] width 50 height 30
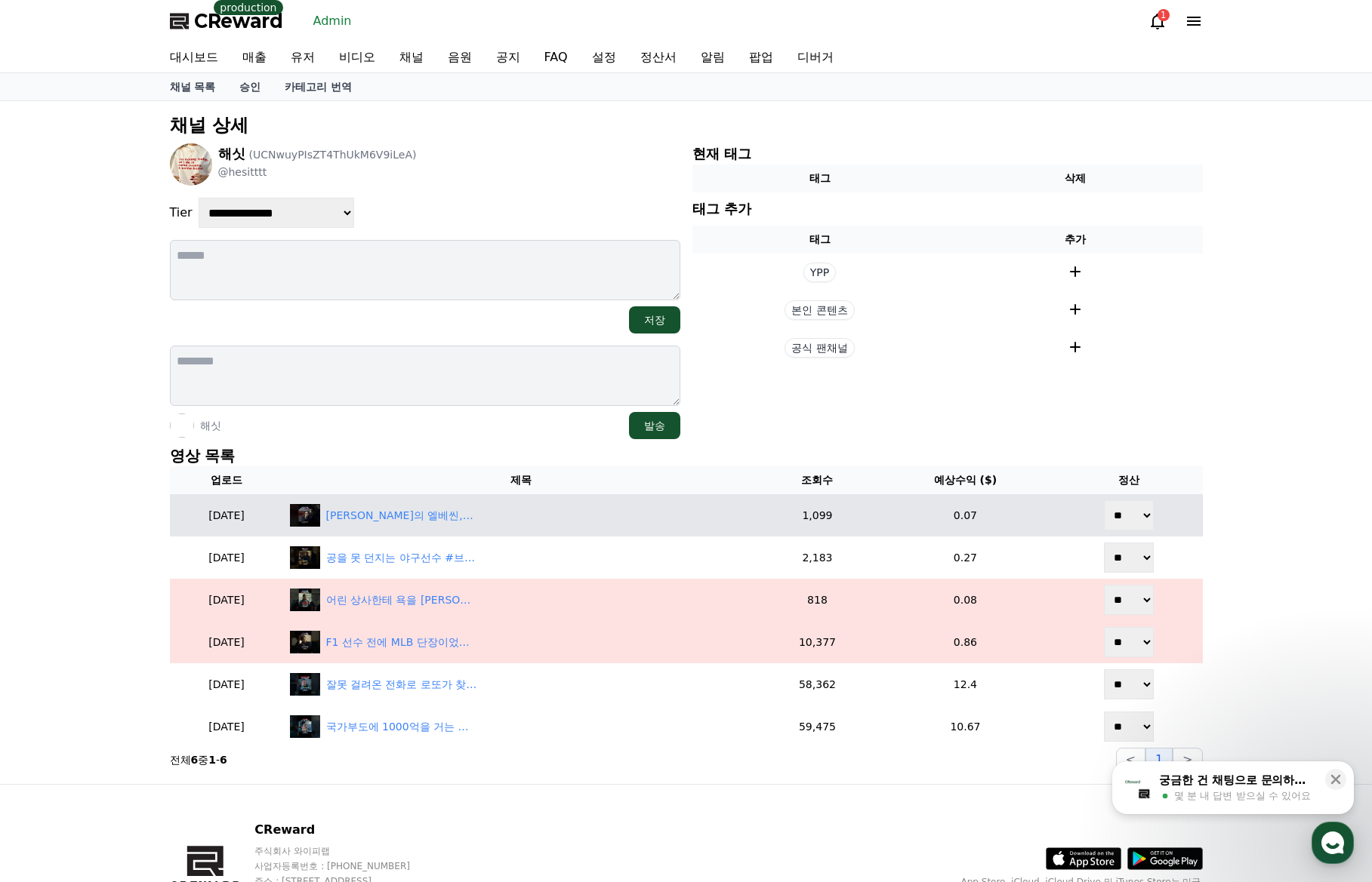
click at [1131, 519] on select "** **" at bounding box center [1129, 515] width 50 height 30
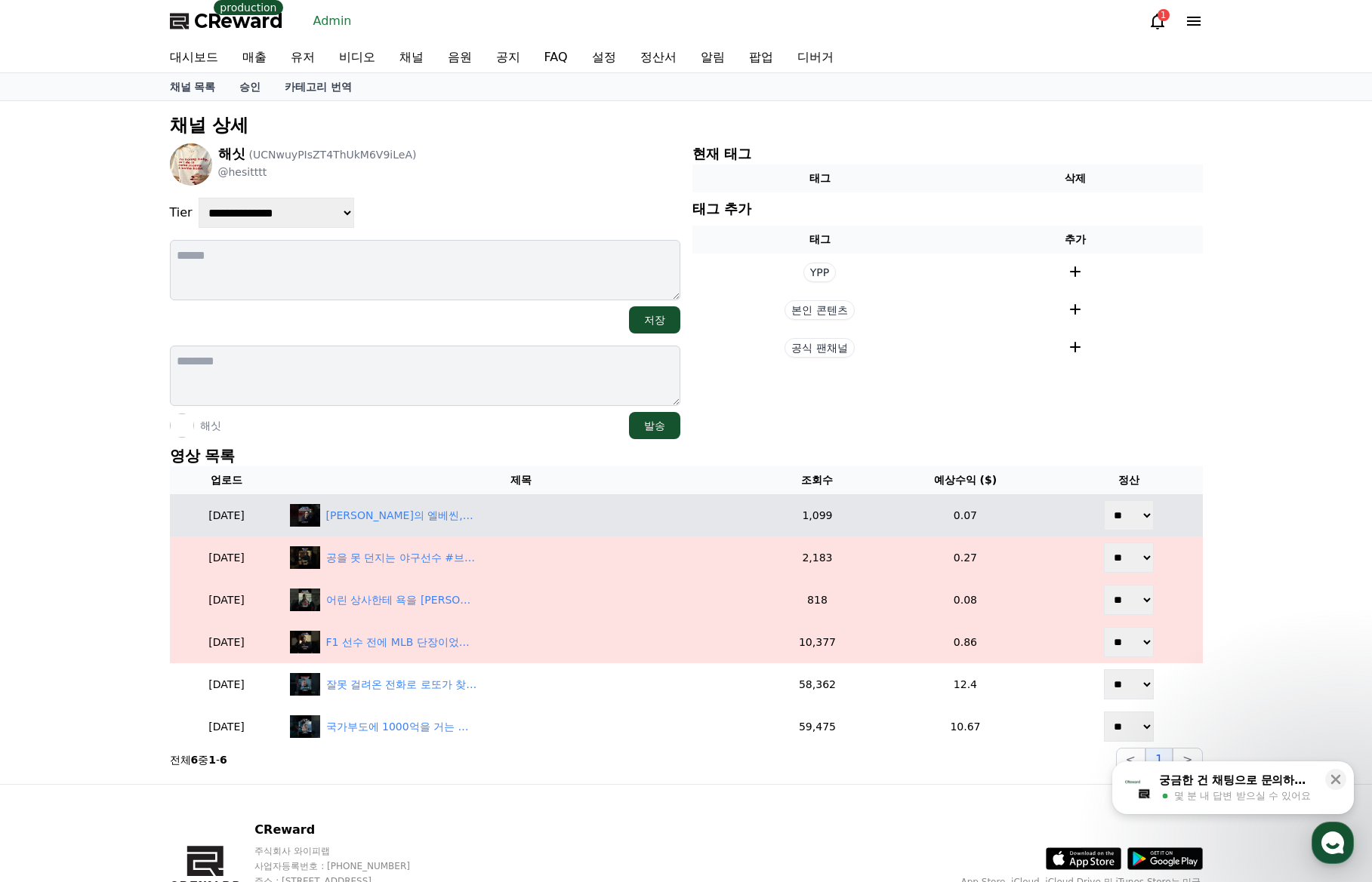
select select "********"
click at [1105, 500] on select "** **" at bounding box center [1129, 515] width 50 height 30
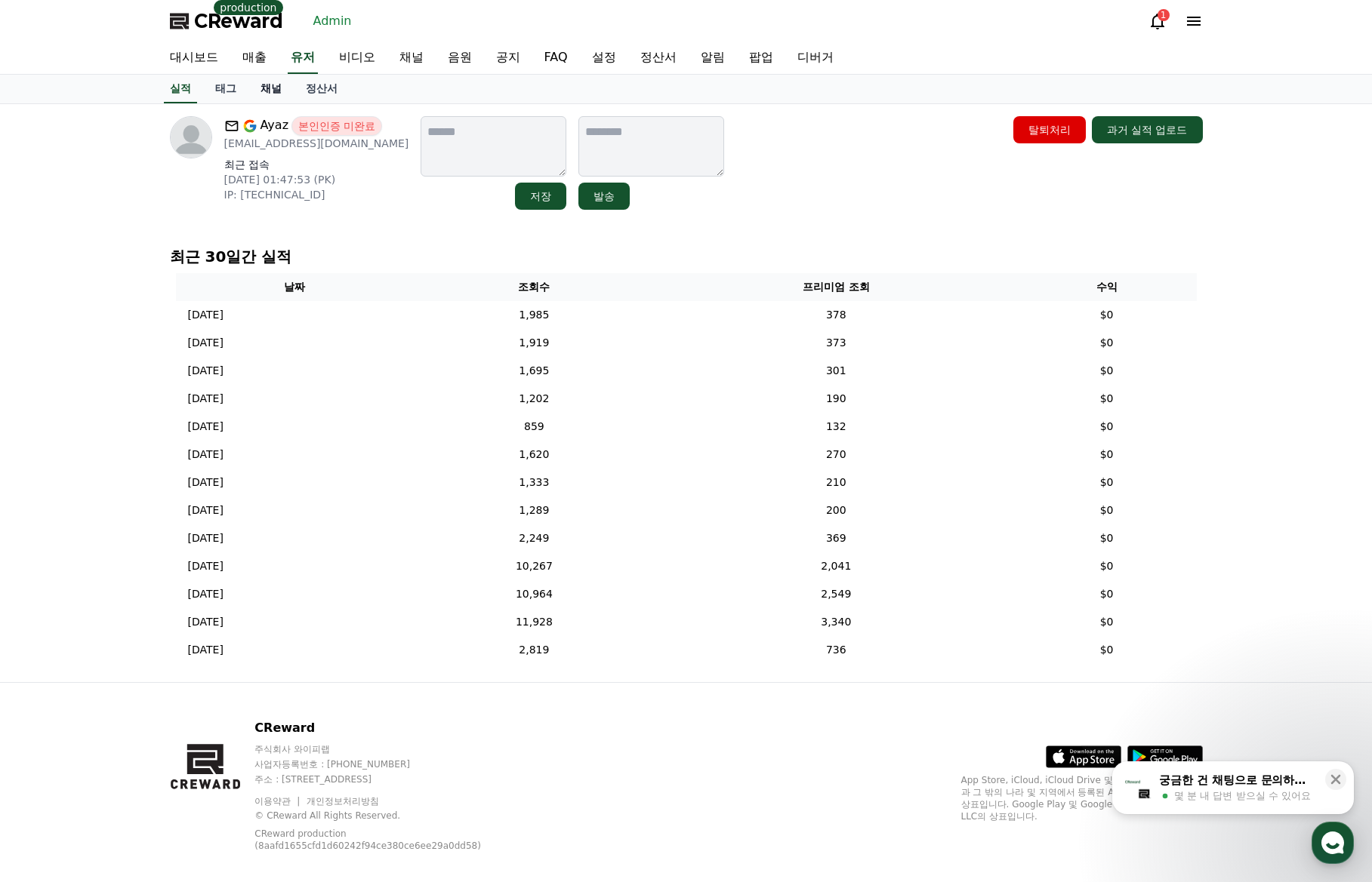
click at [265, 101] on link "채널" at bounding box center [271, 89] width 46 height 29
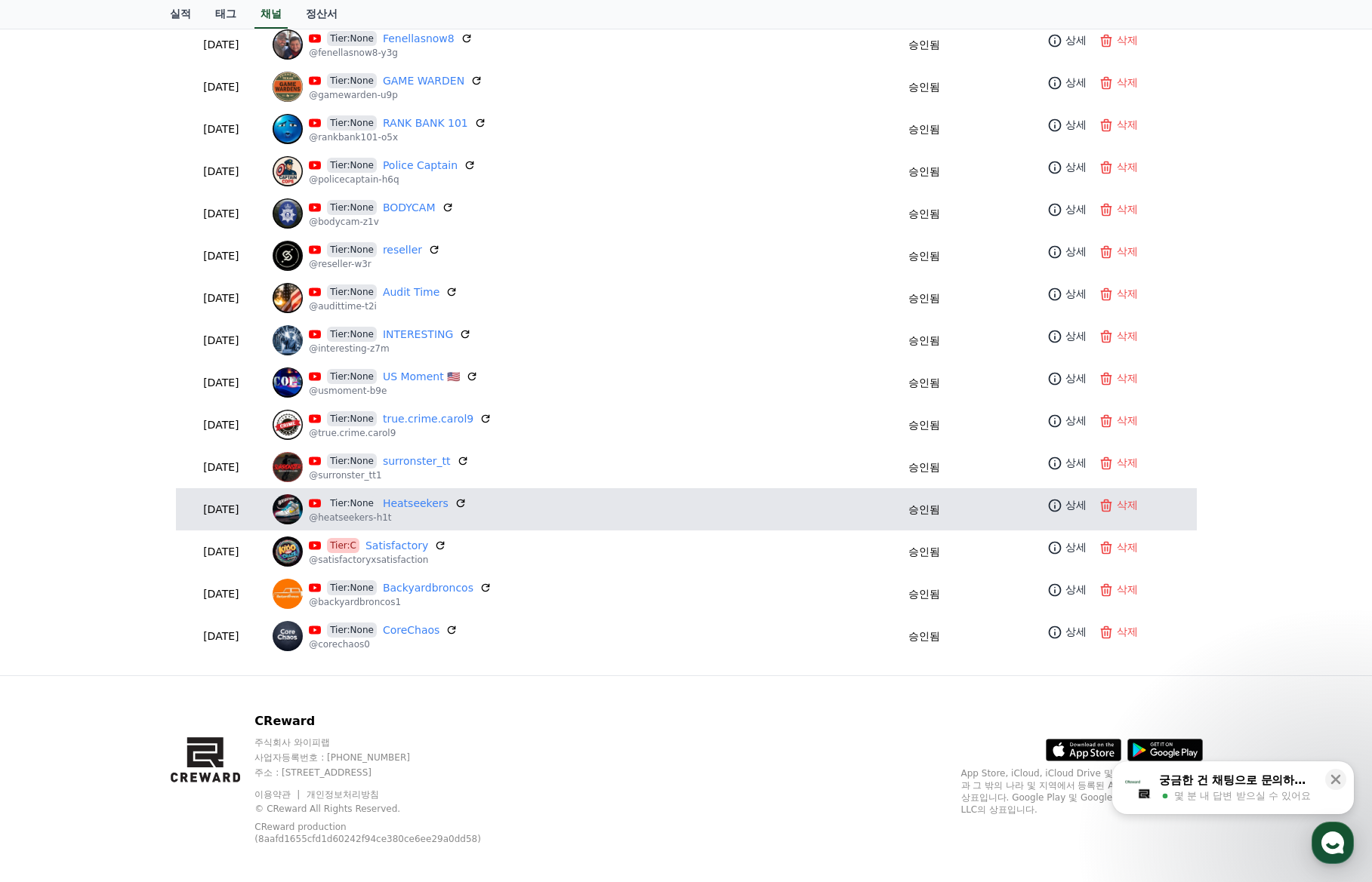
scroll to position [1220, 0]
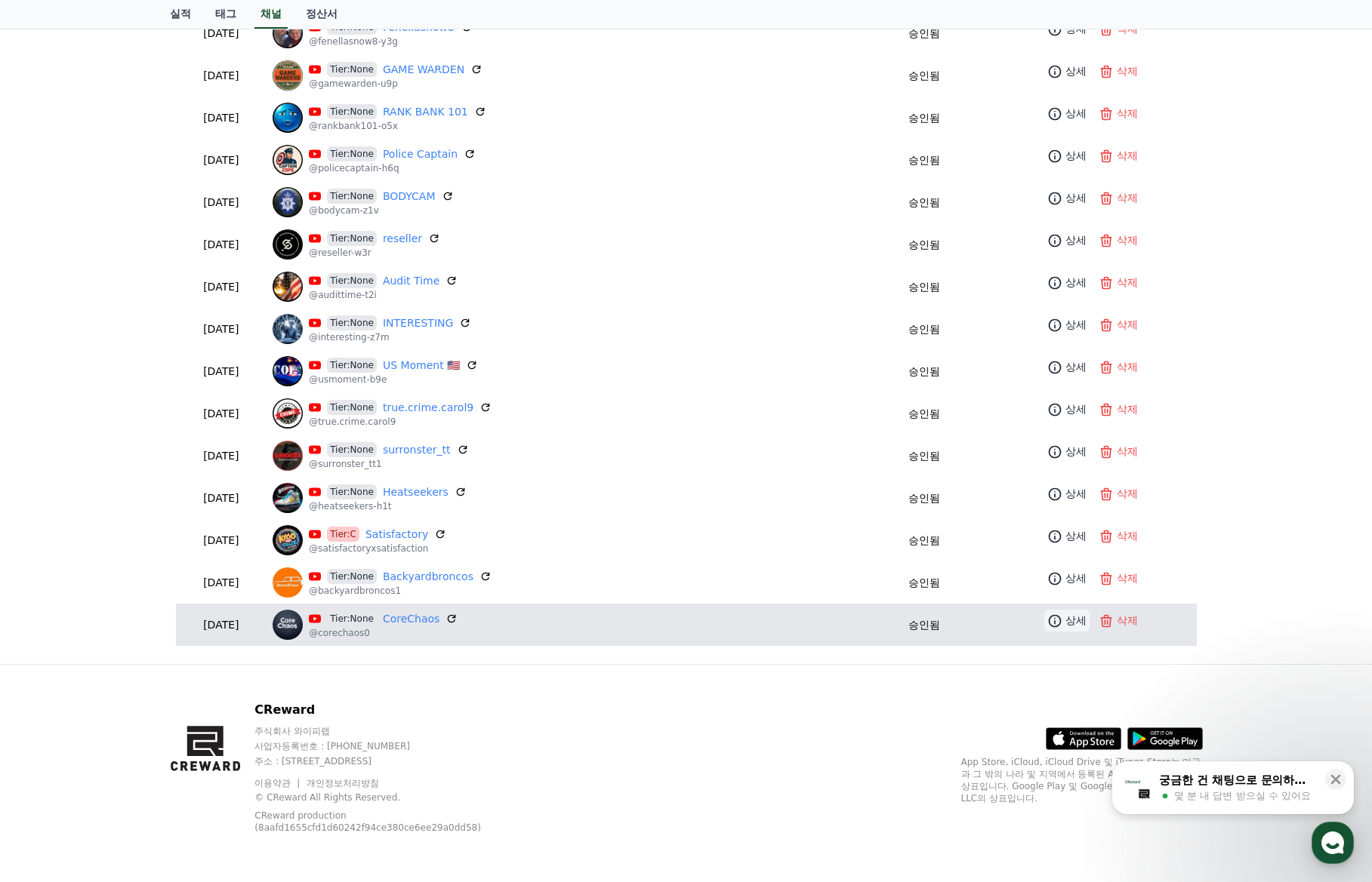
click at [1047, 617] on icon at bounding box center [1054, 621] width 15 height 15
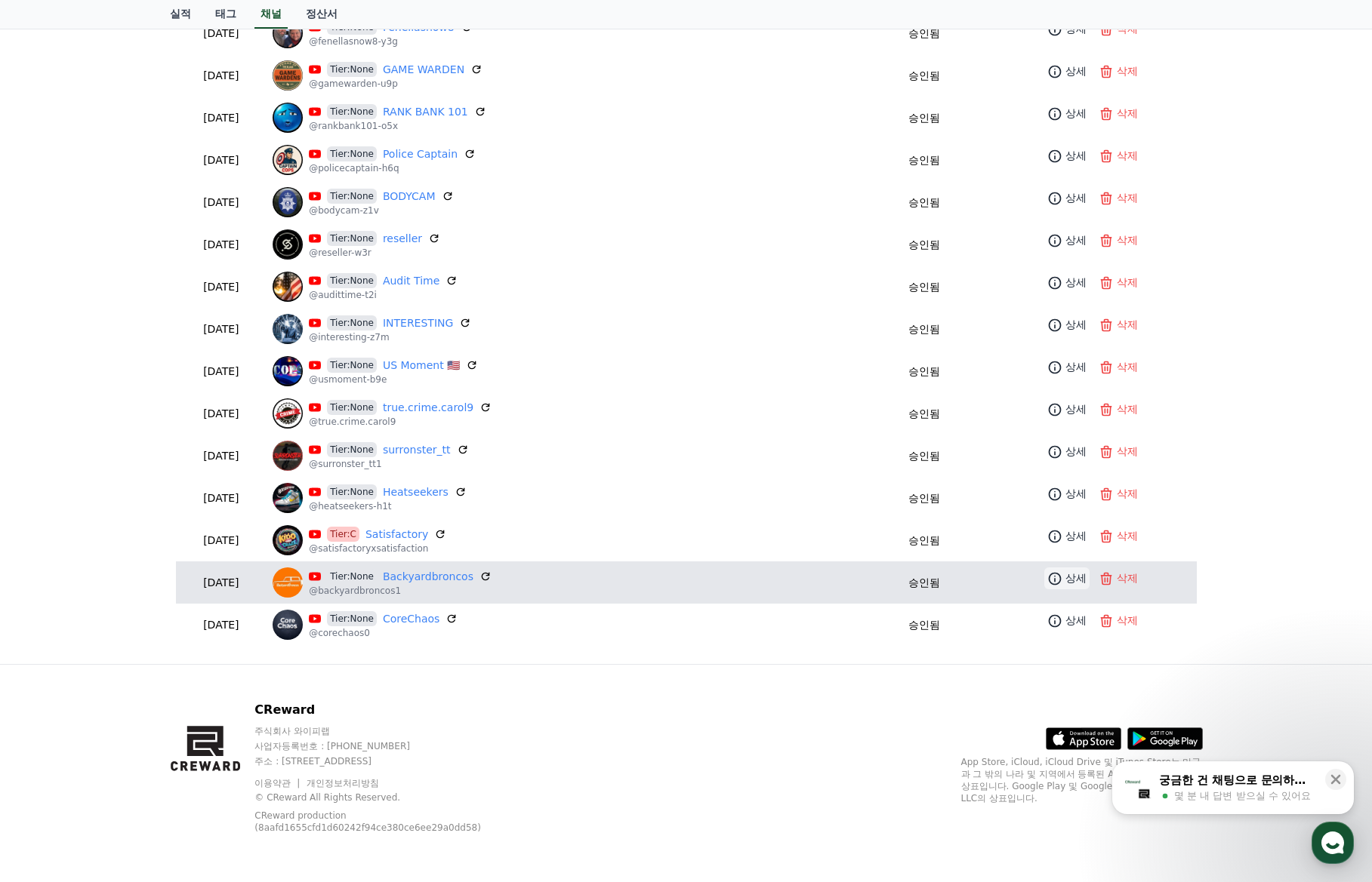
click at [1065, 585] on p "상세" at bounding box center [1076, 579] width 21 height 16
click at [467, 585] on p "@backyardbroncos1" at bounding box center [400, 590] width 183 height 12
click at [464, 575] on link "Backyardbroncos" at bounding box center [428, 577] width 90 height 16
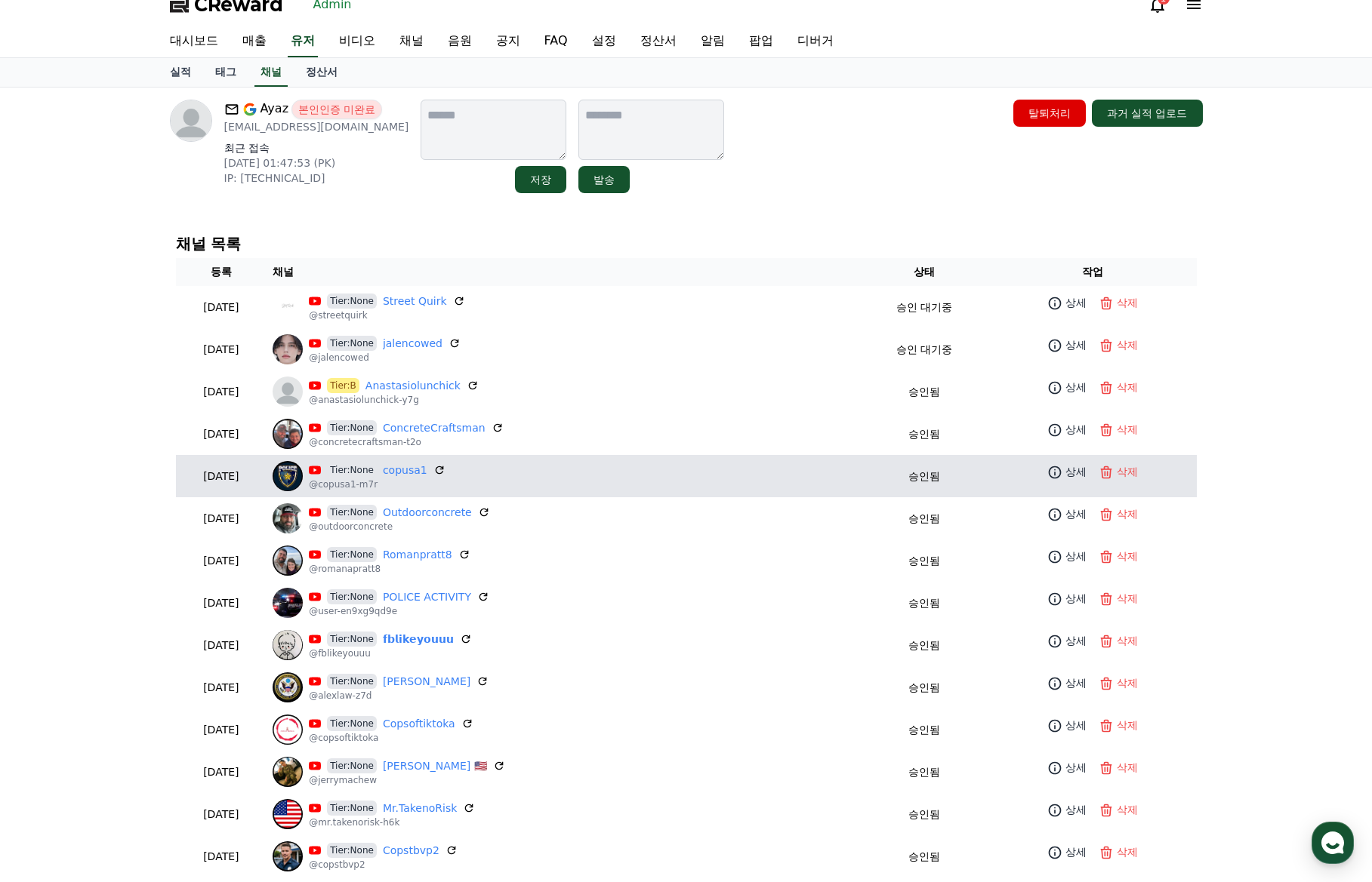
scroll to position [0, 0]
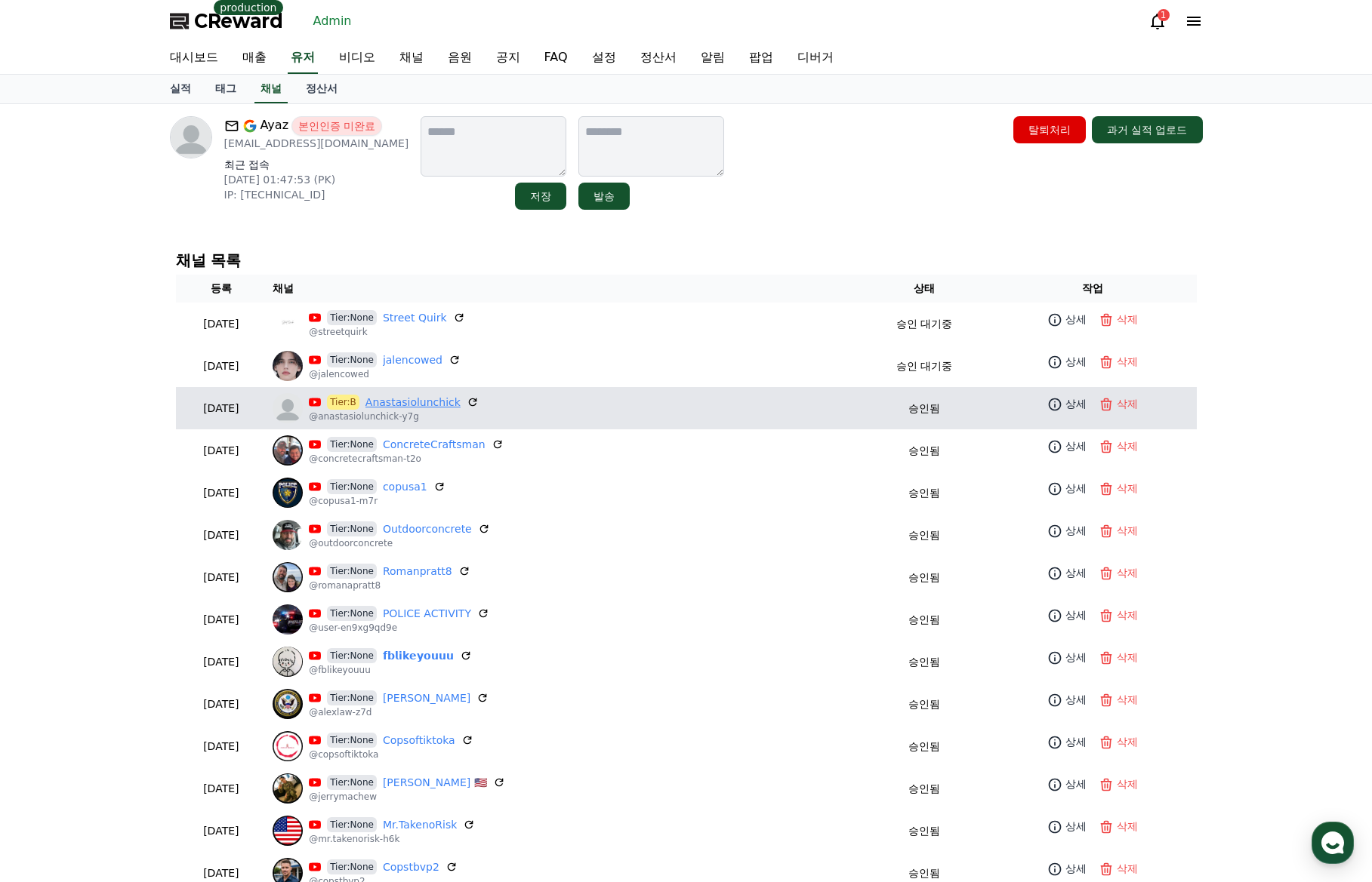
click at [455, 403] on link "Anastasiolunchick" at bounding box center [413, 403] width 95 height 16
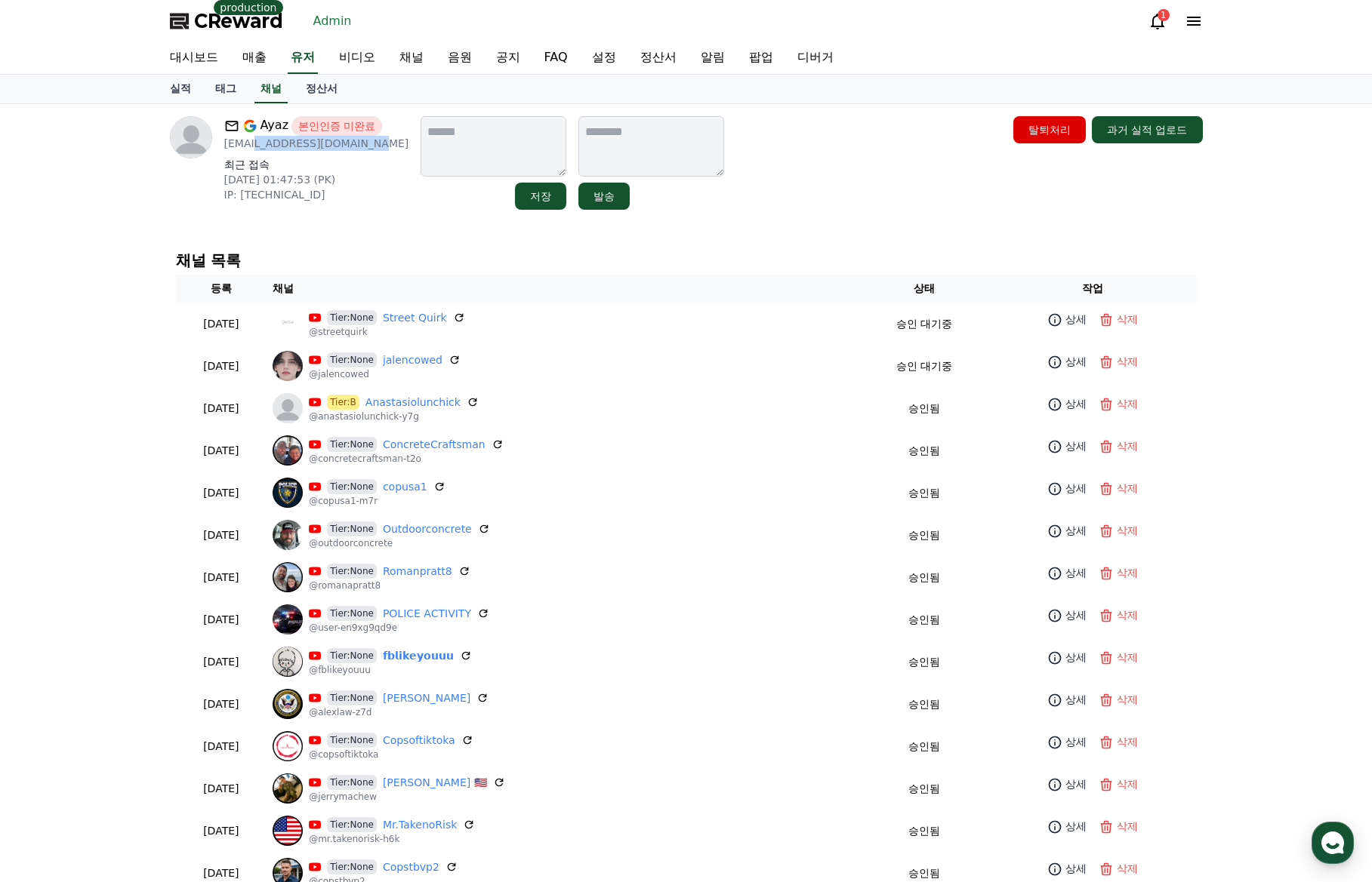
drag, startPoint x: 370, startPoint y: 145, endPoint x: 242, endPoint y: 148, distance: 128.0
click at [243, 148] on p "farhanmemon3031@gmail.com" at bounding box center [317, 143] width 185 height 15
click at [376, 147] on p "farhanmemon3031@gmail.com" at bounding box center [317, 143] width 185 height 15
drag, startPoint x: 379, startPoint y: 144, endPoint x: 224, endPoint y: 149, distance: 155.1
click at [225, 149] on p "farhanmemon3031@gmail.com" at bounding box center [317, 143] width 185 height 15
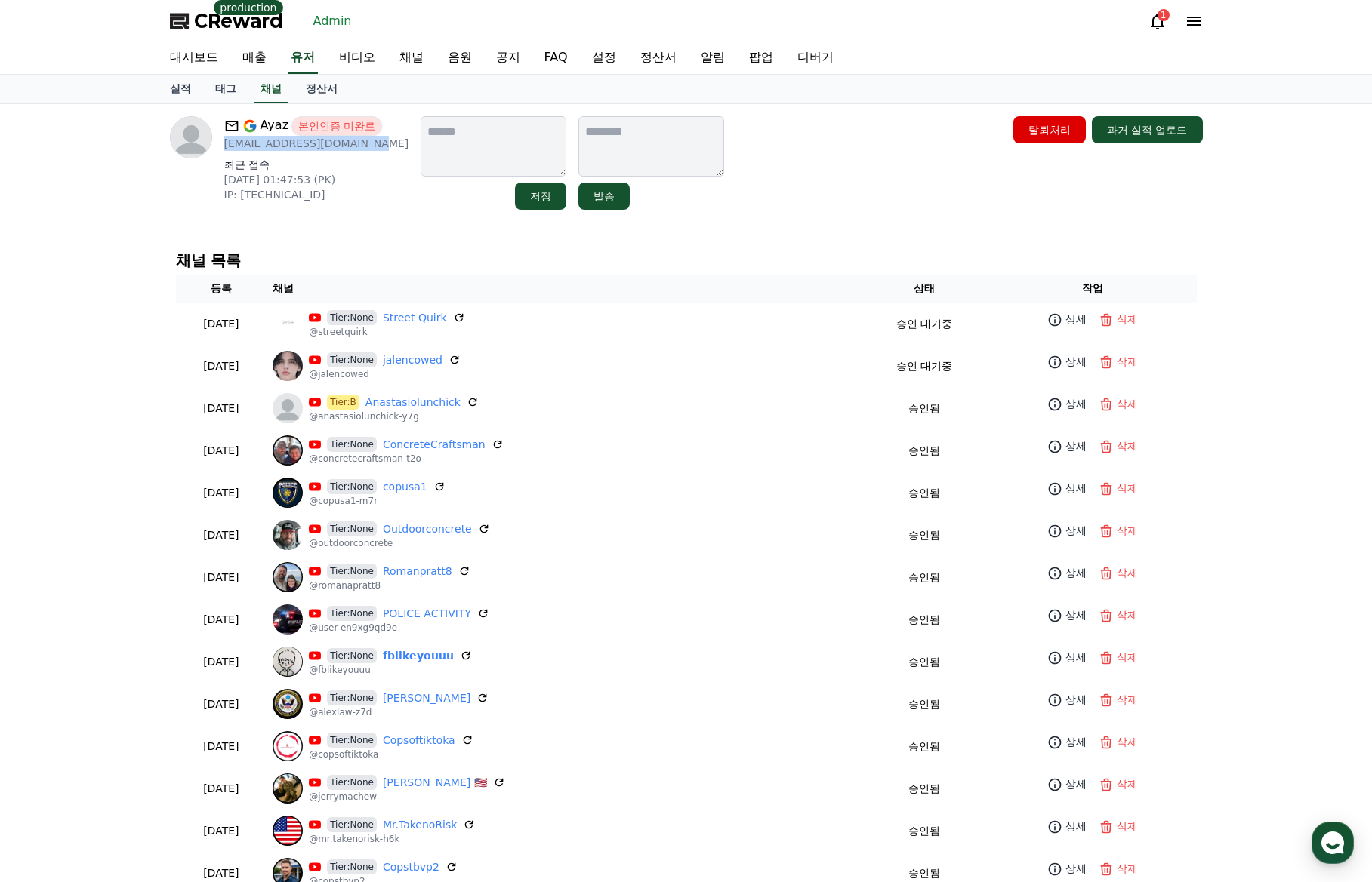
copy p "farhanmemon3031@gmail.com"
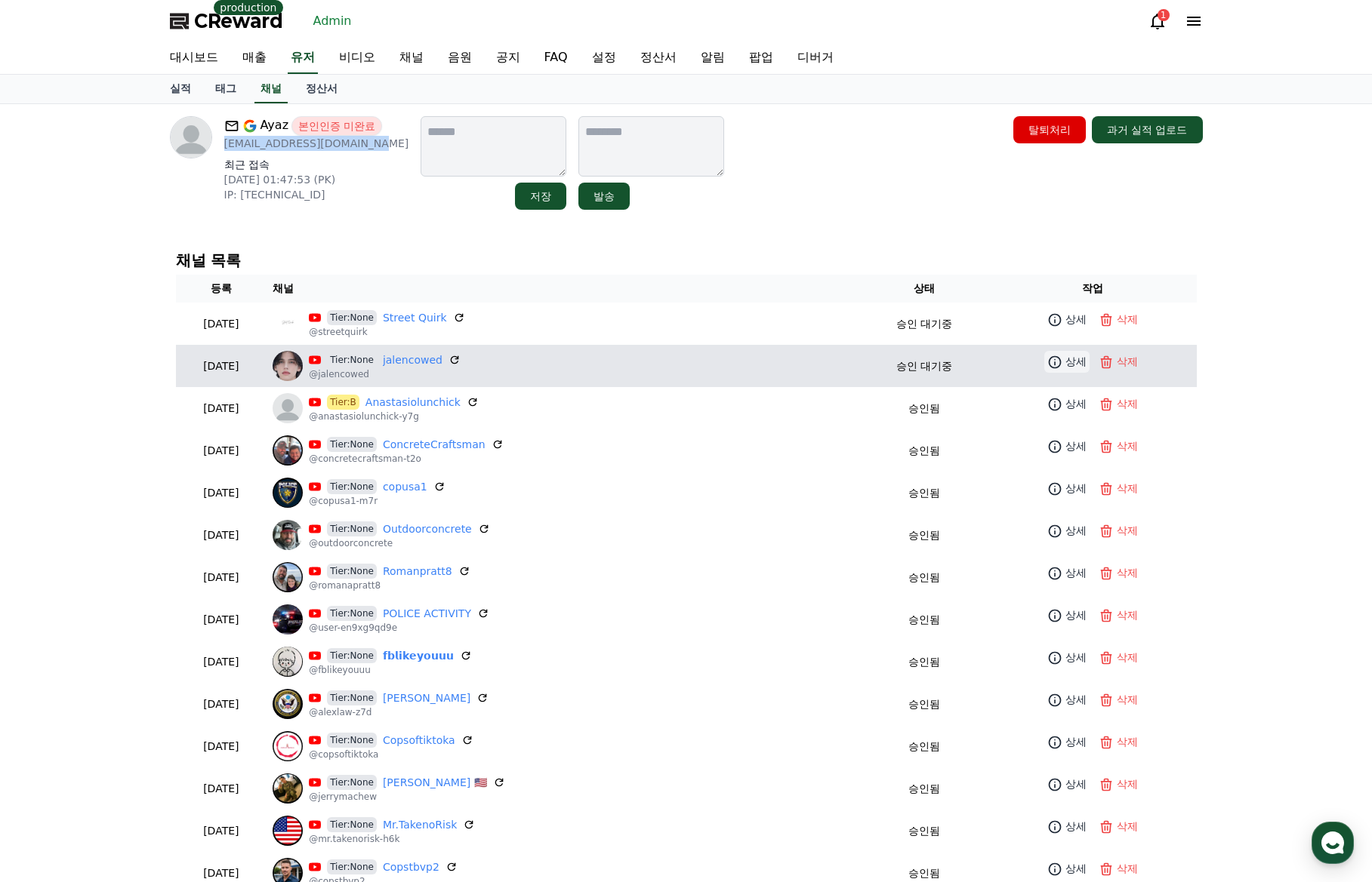
click at [1053, 368] on link "상세" at bounding box center [1067, 361] width 46 height 21
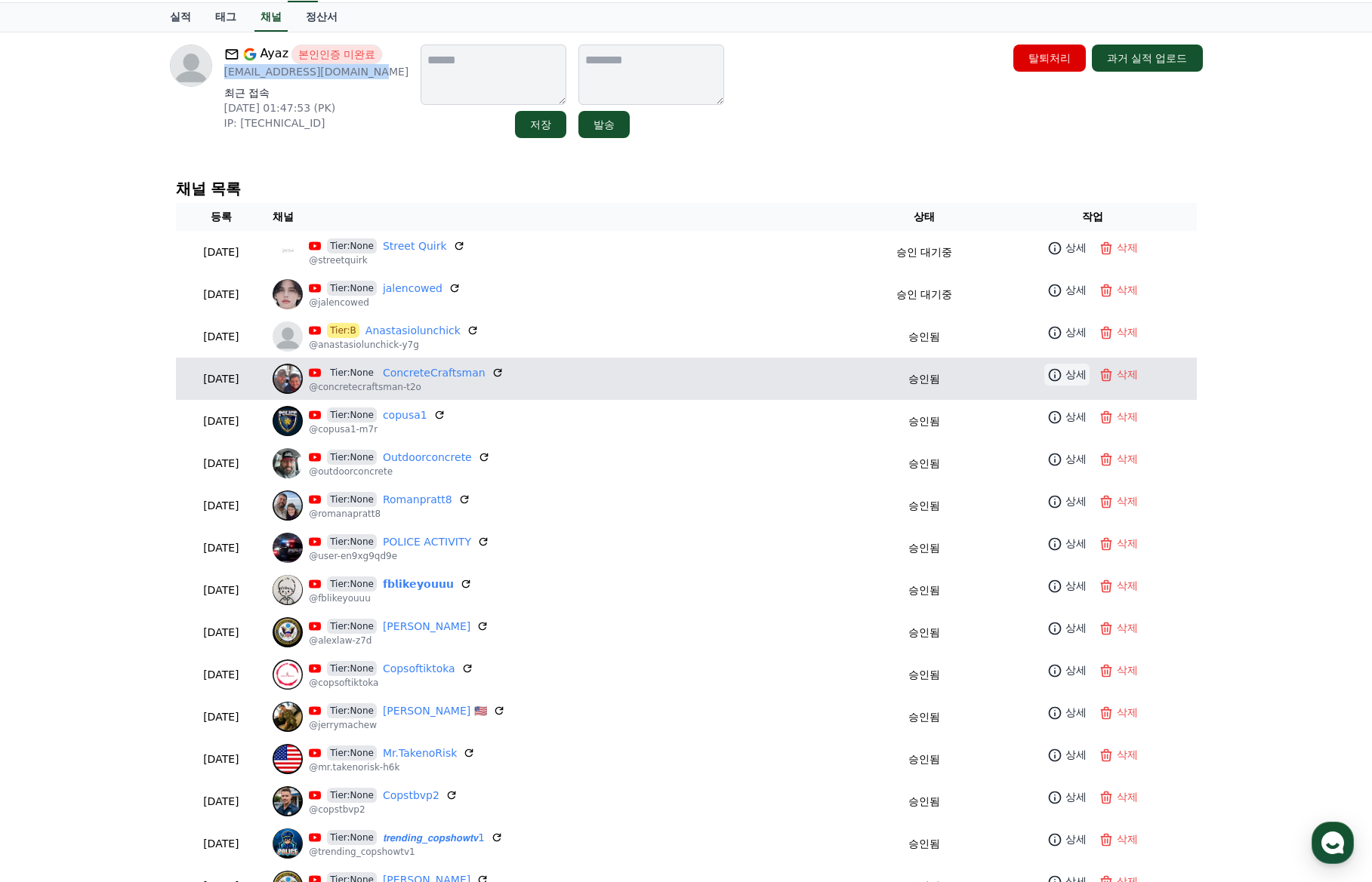
scroll to position [75, 0]
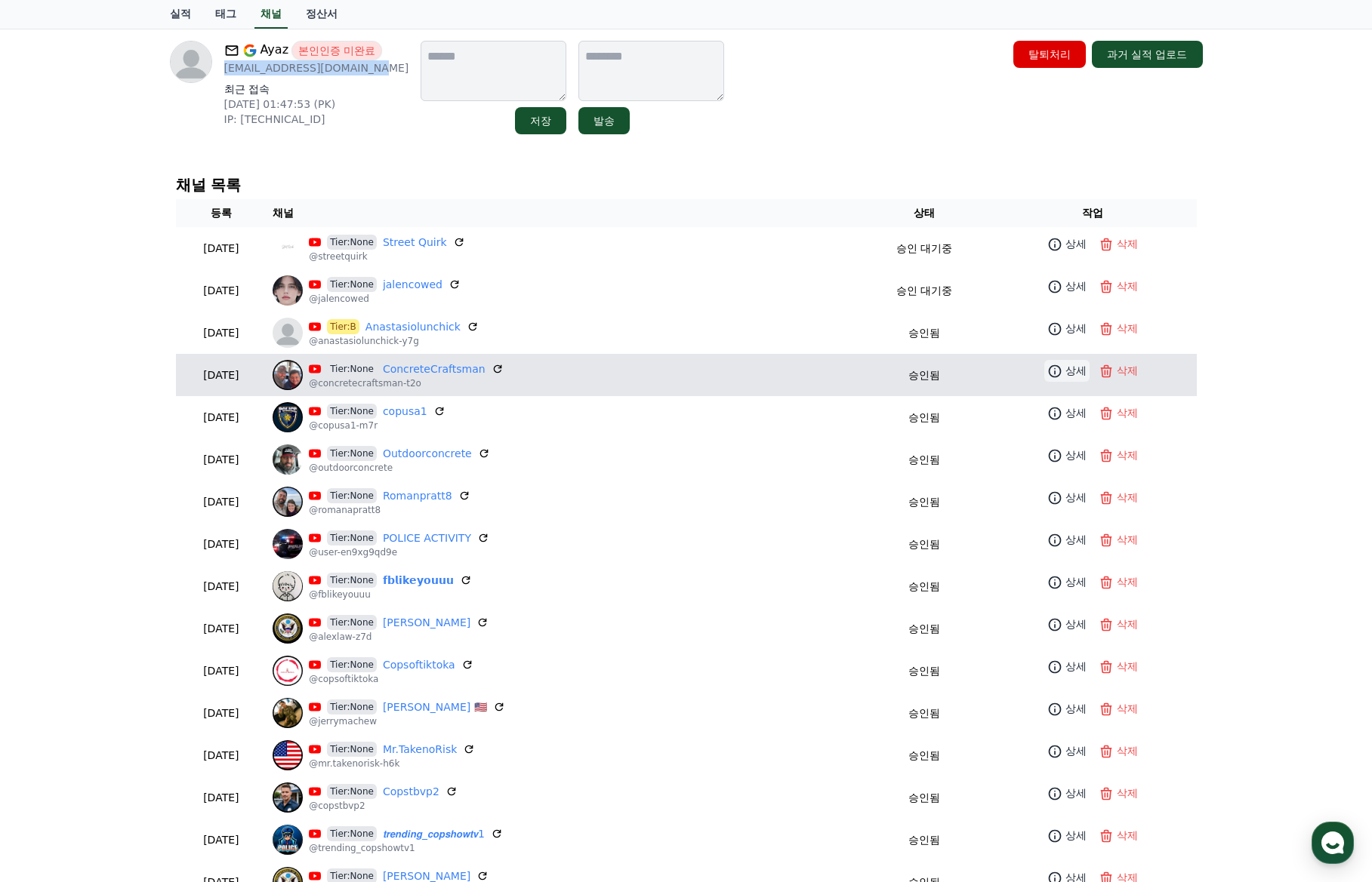
click at [1051, 366] on icon at bounding box center [1054, 371] width 15 height 15
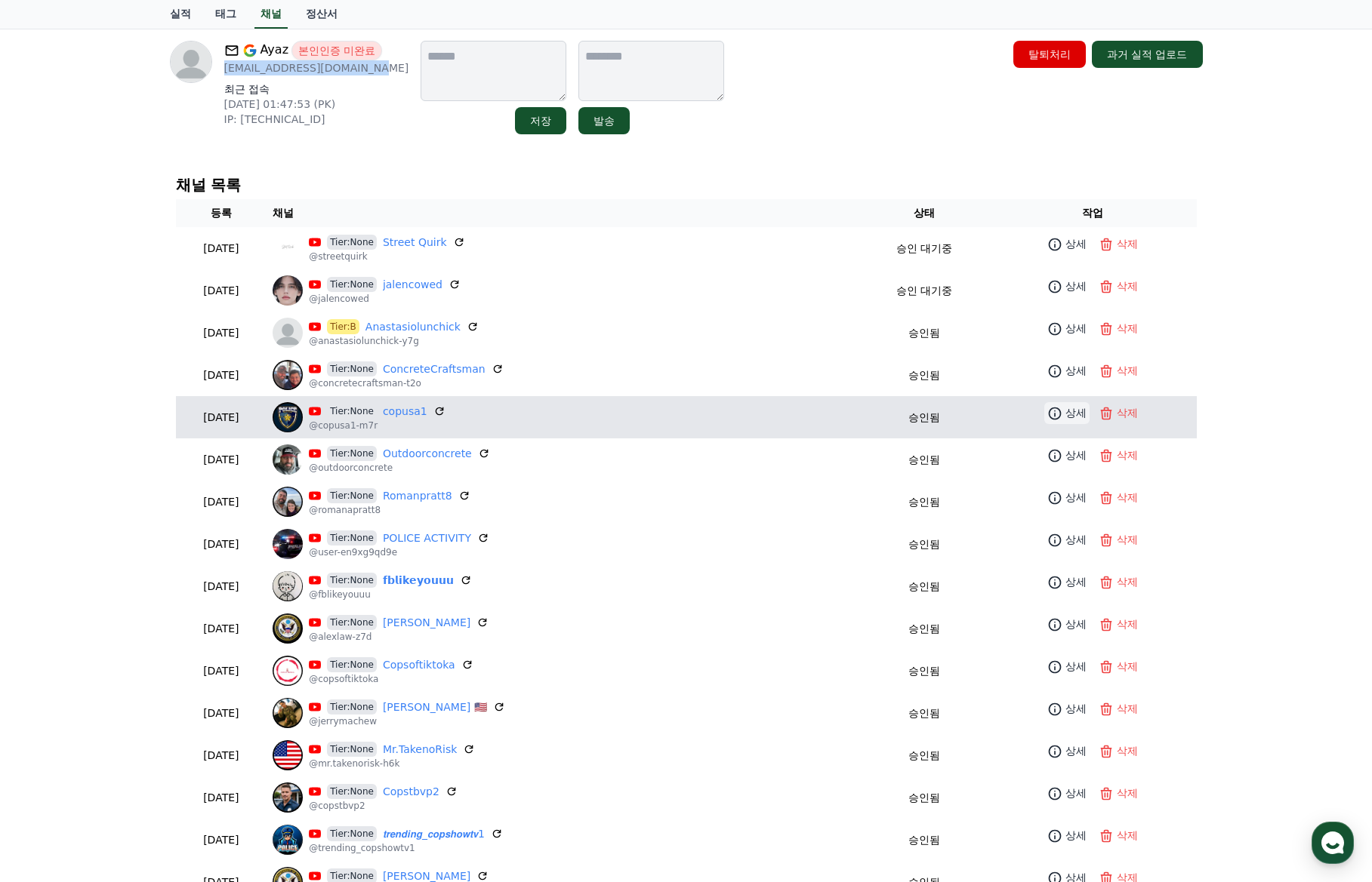
click at [1066, 412] on p "상세" at bounding box center [1076, 413] width 21 height 16
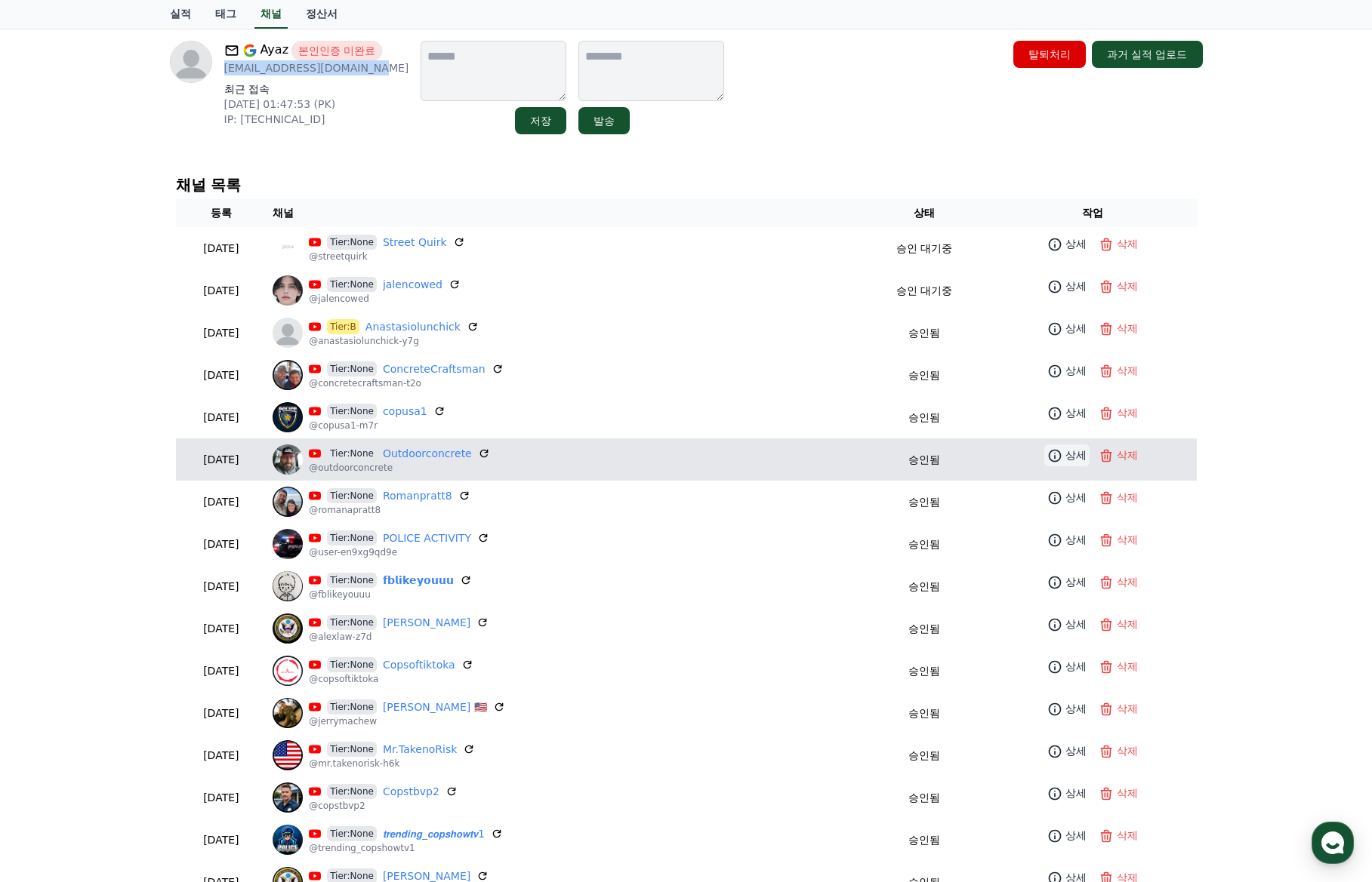
click at [1065, 455] on p "상세" at bounding box center [1076, 455] width 21 height 16
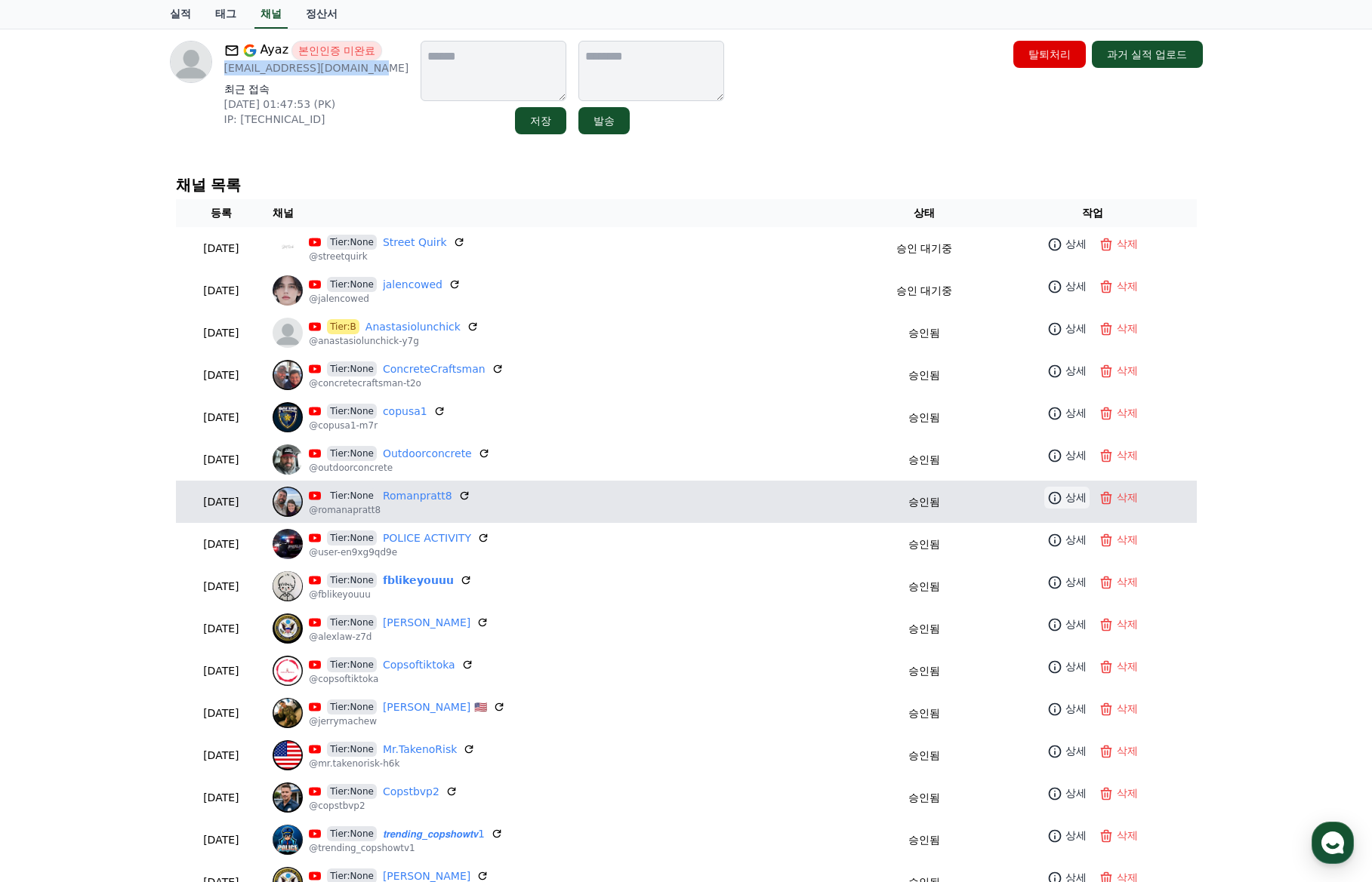
click at [1065, 499] on p "상세" at bounding box center [1076, 497] width 21 height 16
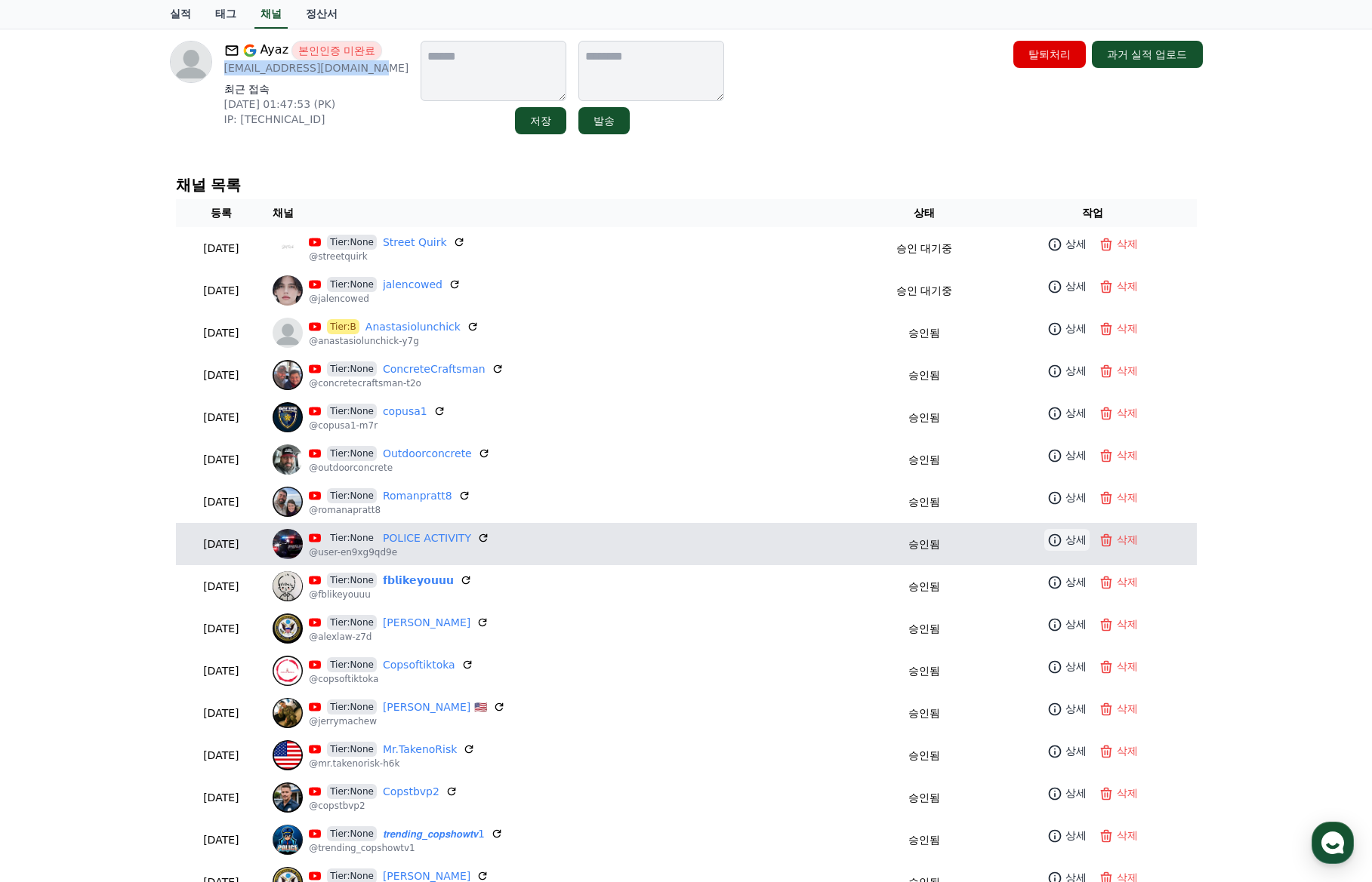
click at [1052, 546] on icon at bounding box center [1054, 540] width 15 height 15
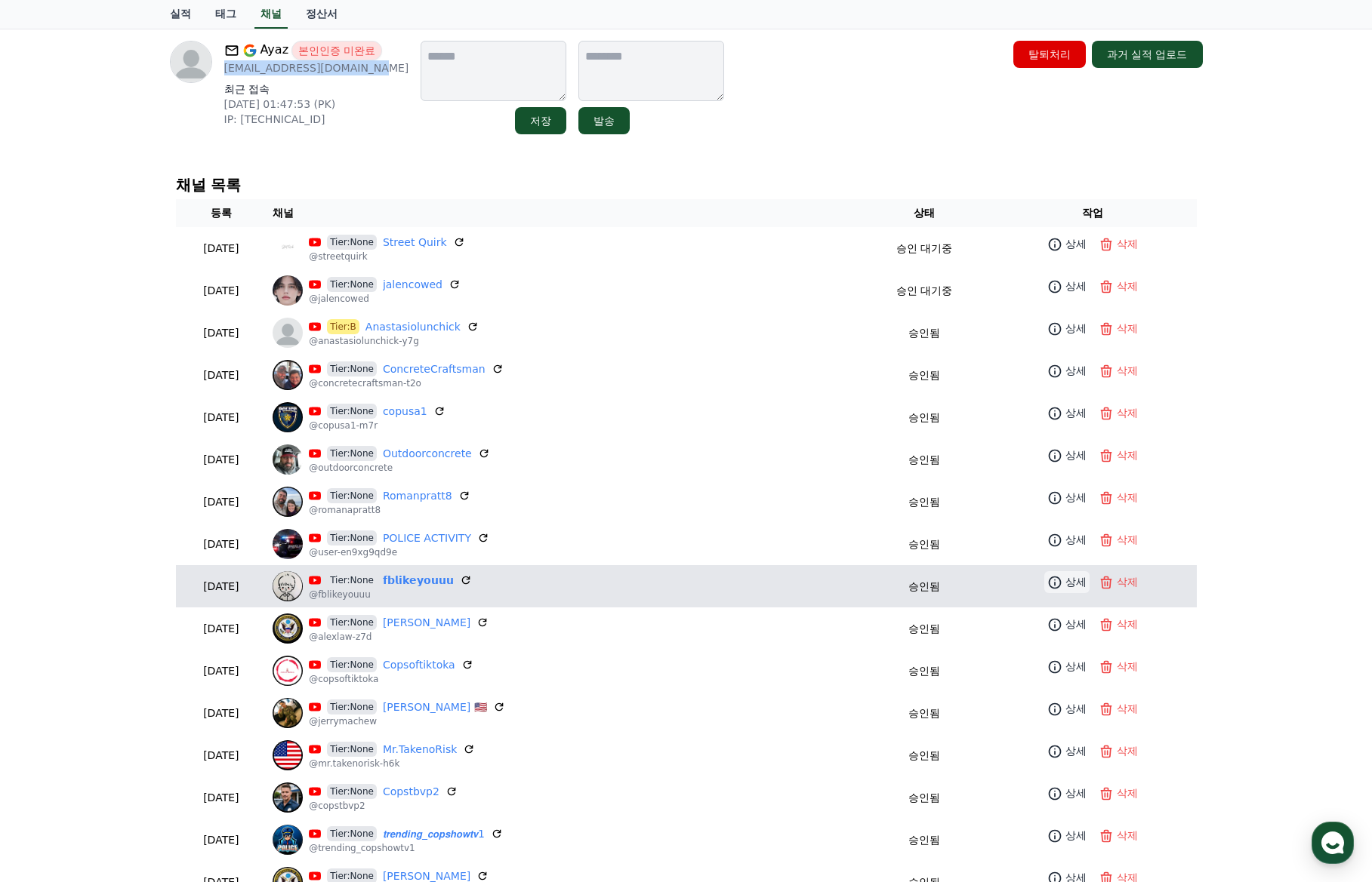
click at [1052, 586] on icon at bounding box center [1054, 582] width 15 height 15
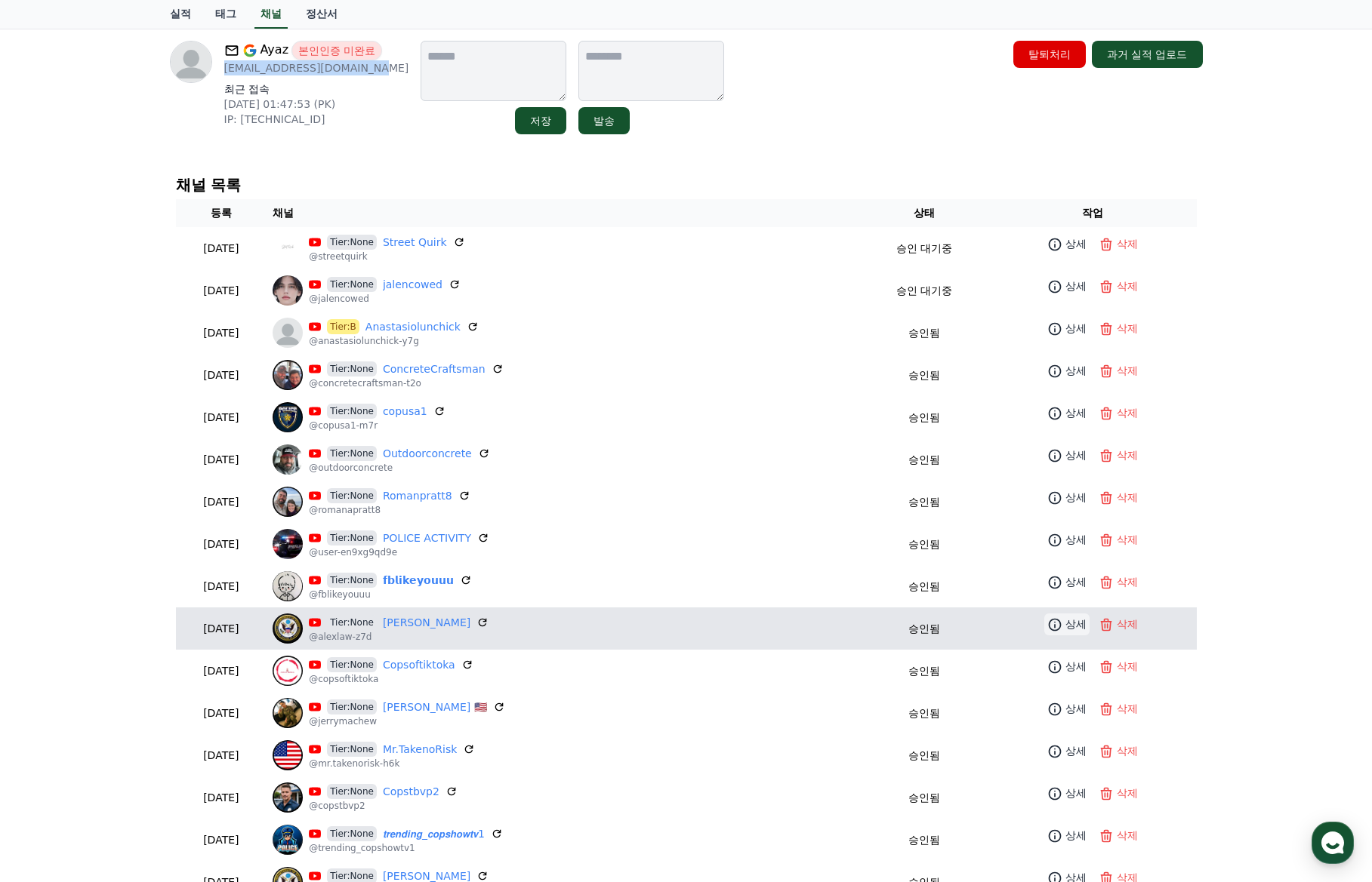
click at [1065, 622] on p "상세" at bounding box center [1076, 624] width 21 height 16
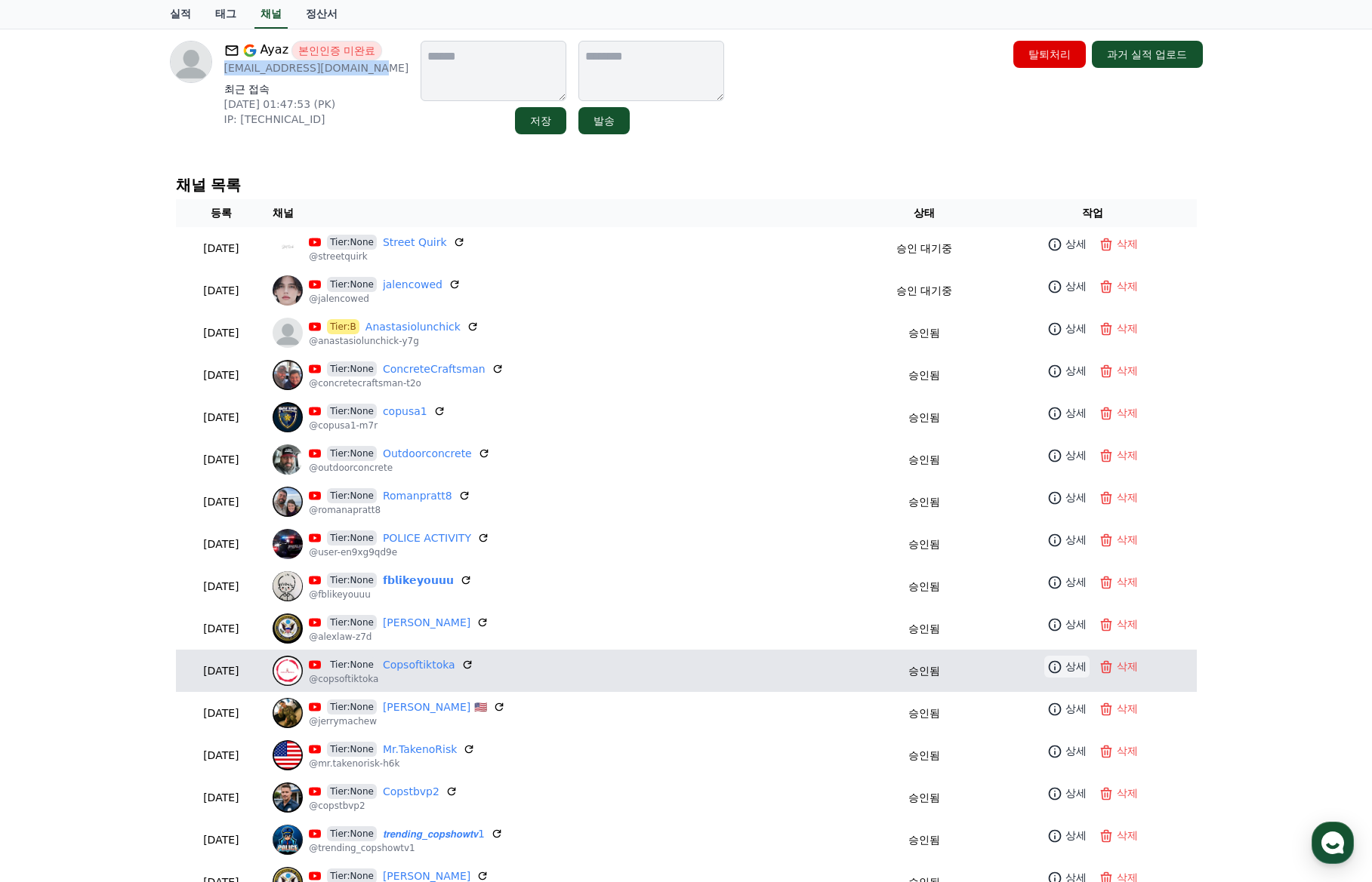
click at [1065, 666] on p "상세" at bounding box center [1076, 666] width 21 height 16
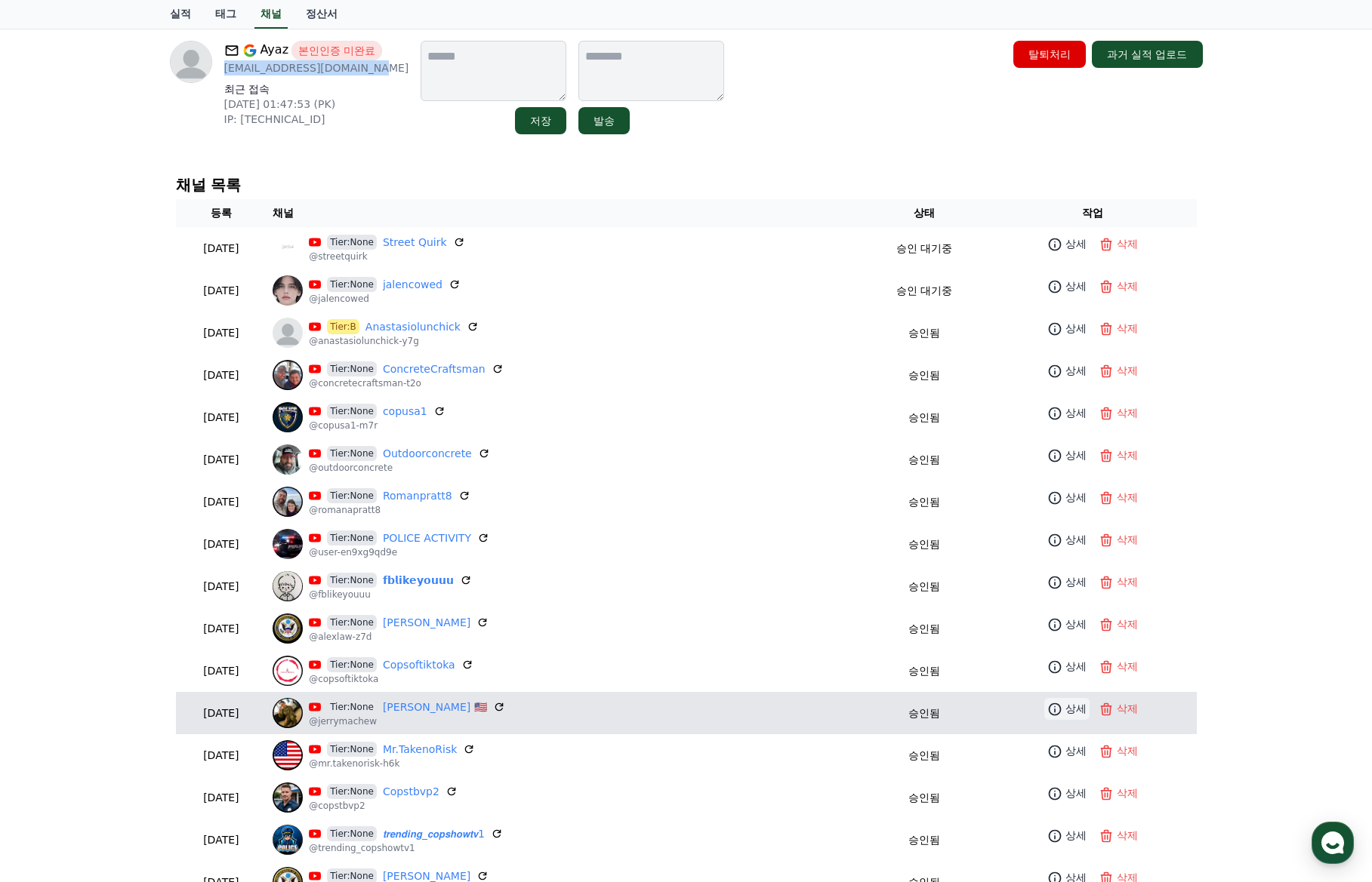
click at [1065, 708] on p "상세" at bounding box center [1076, 709] width 21 height 16
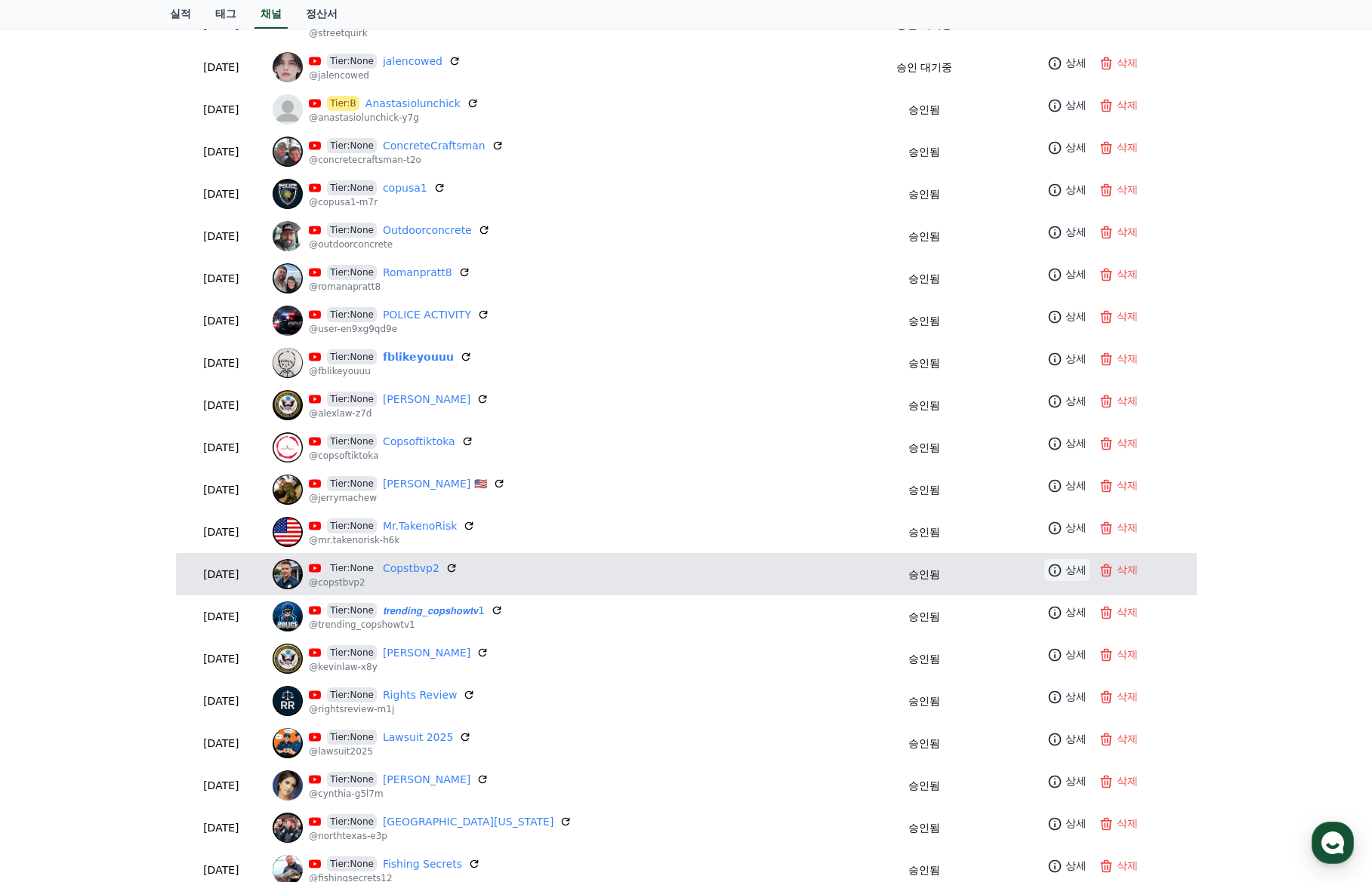
scroll to position [301, 0]
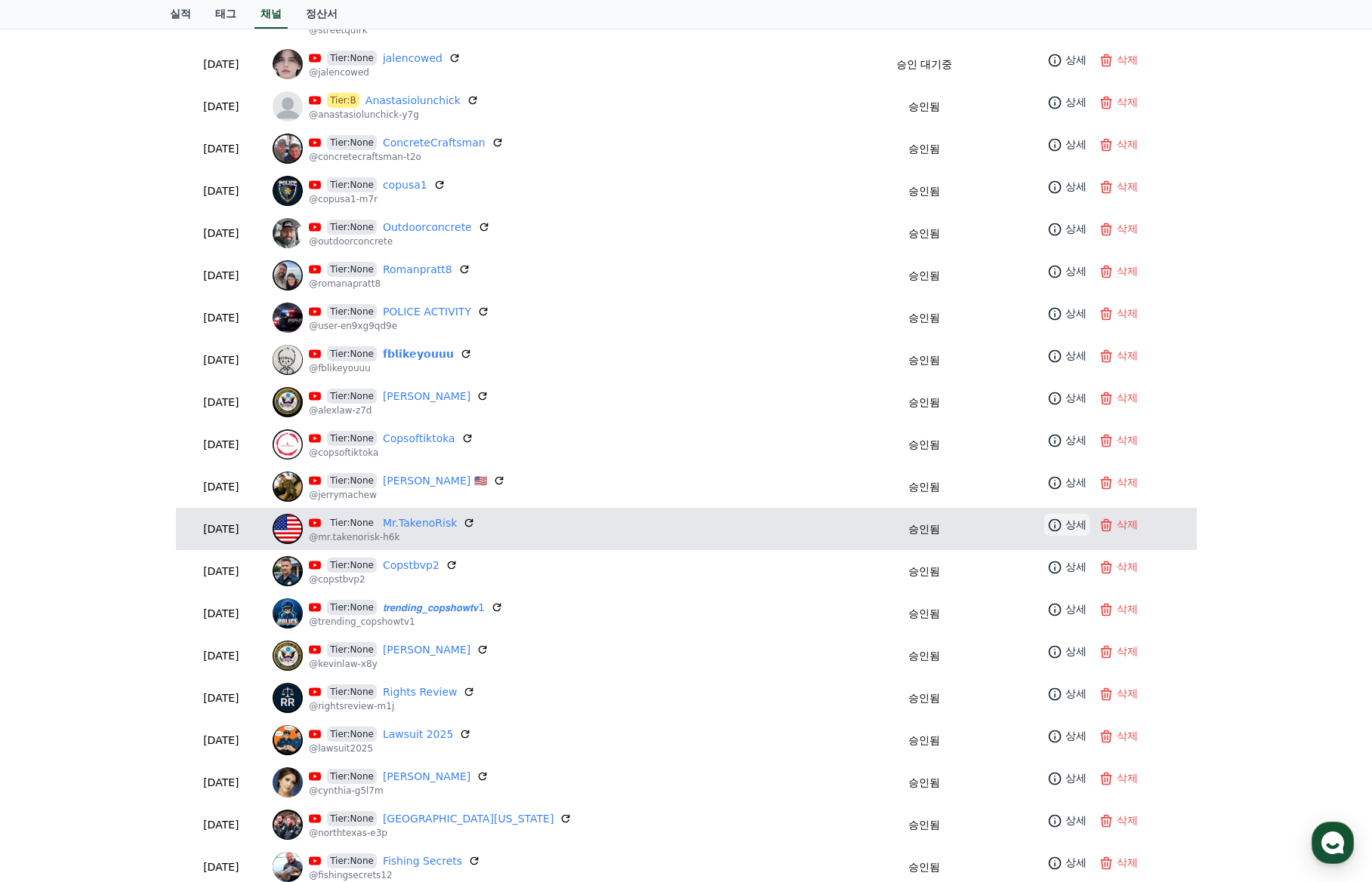
click at [1065, 519] on p "상세" at bounding box center [1076, 525] width 21 height 16
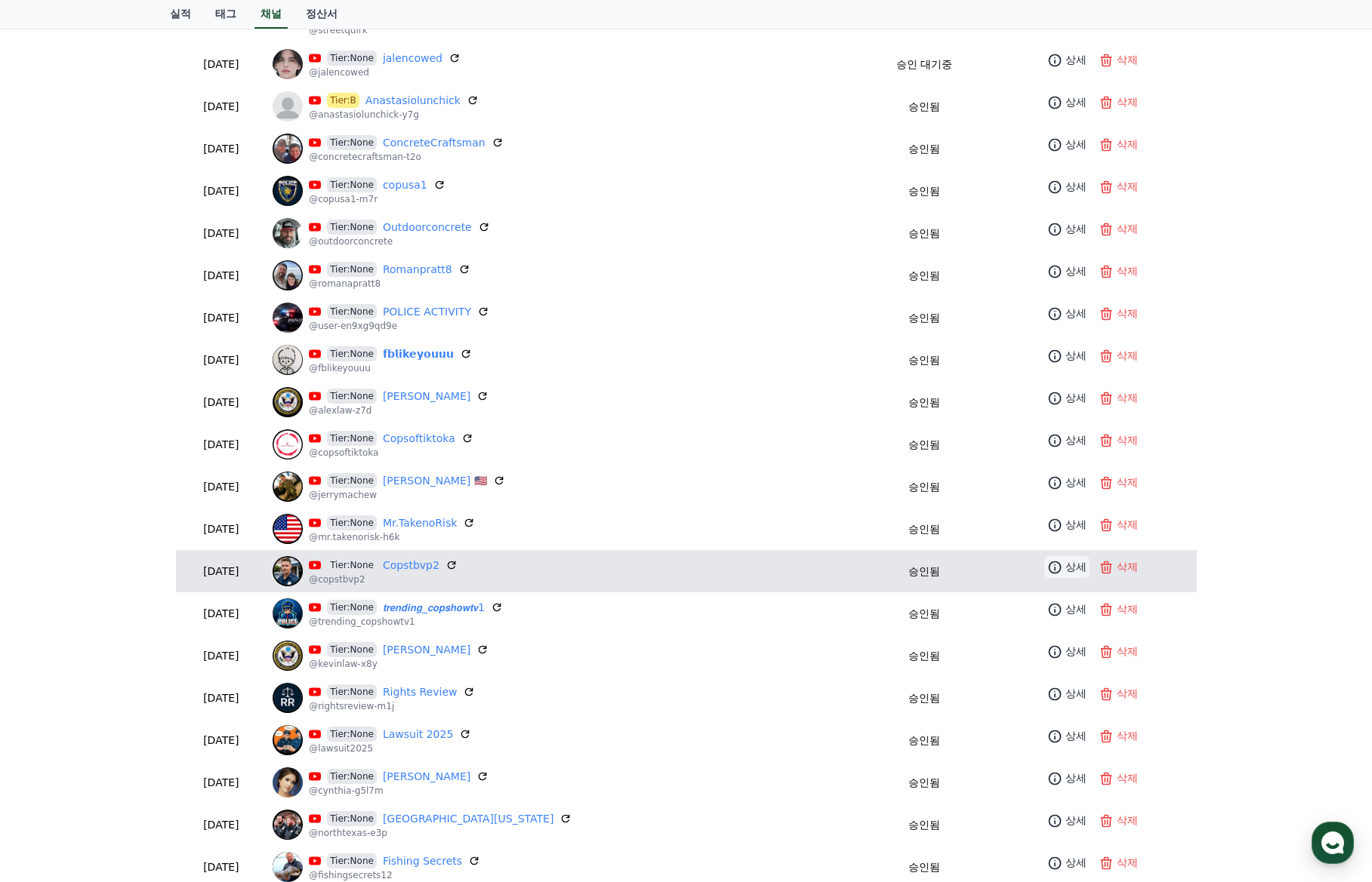
click at [1065, 568] on p "상세" at bounding box center [1076, 567] width 21 height 16
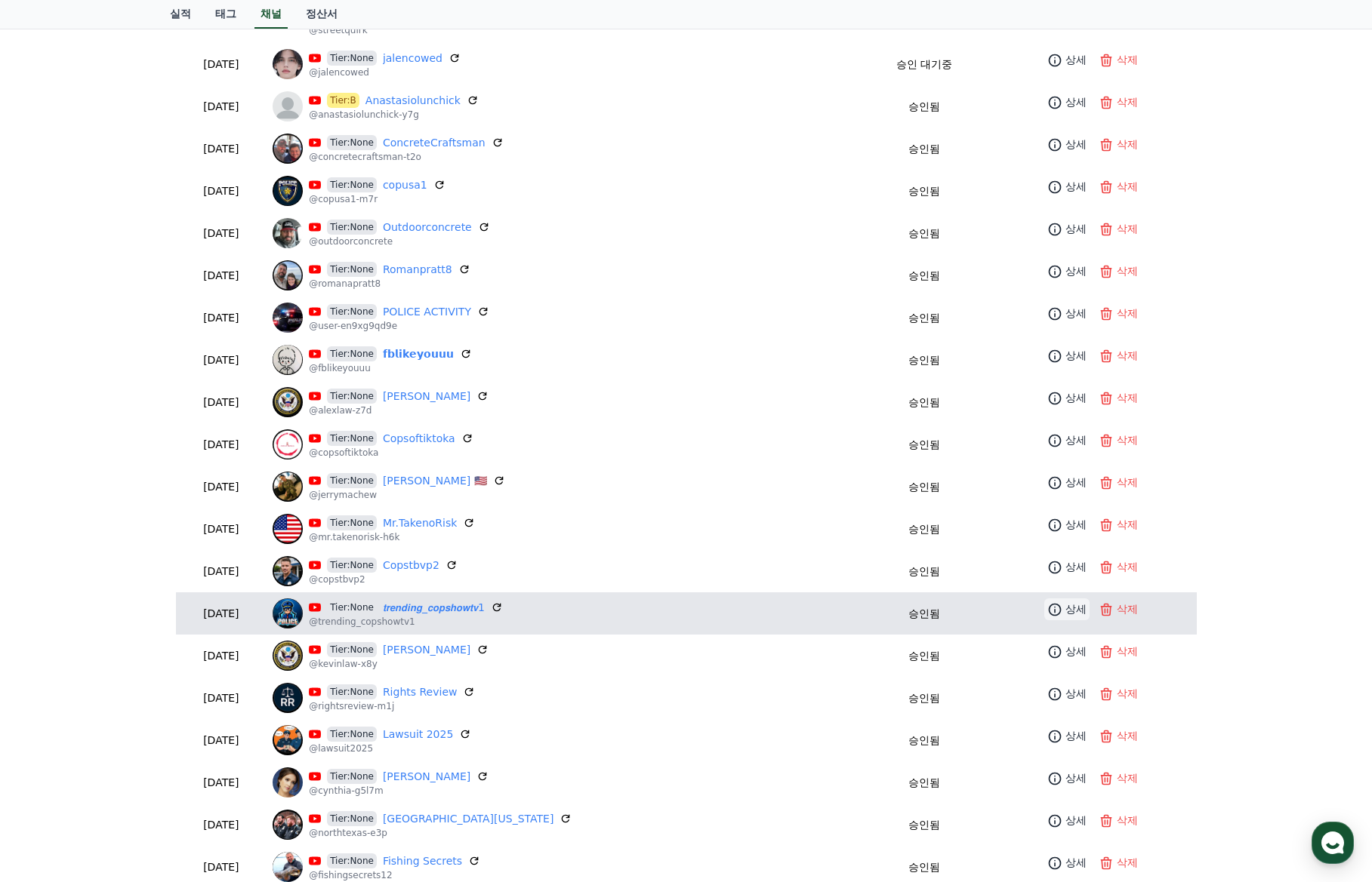
click at [1065, 615] on p "상세" at bounding box center [1076, 609] width 21 height 16
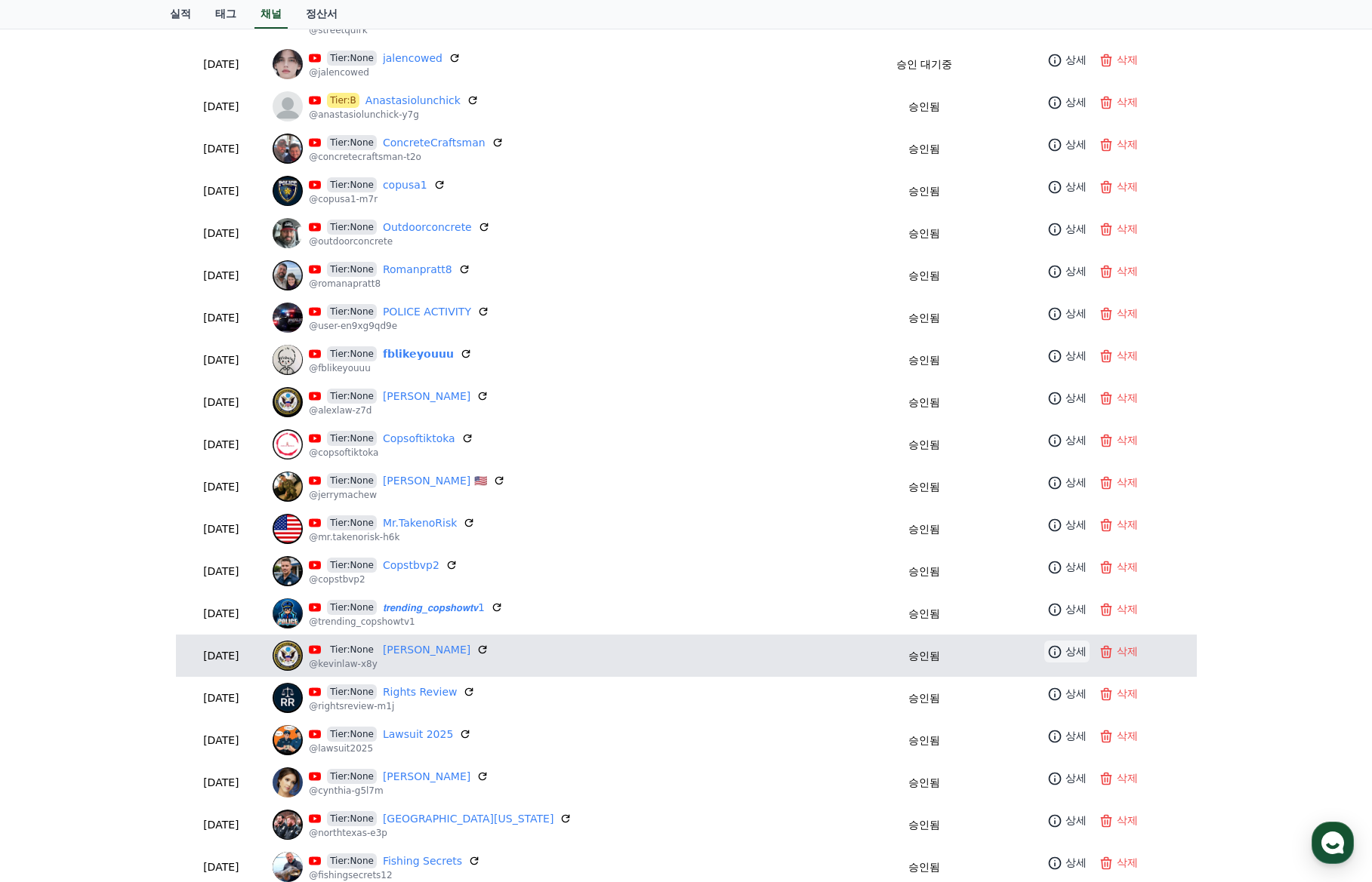
click at [1054, 649] on link "상세" at bounding box center [1067, 651] width 46 height 21
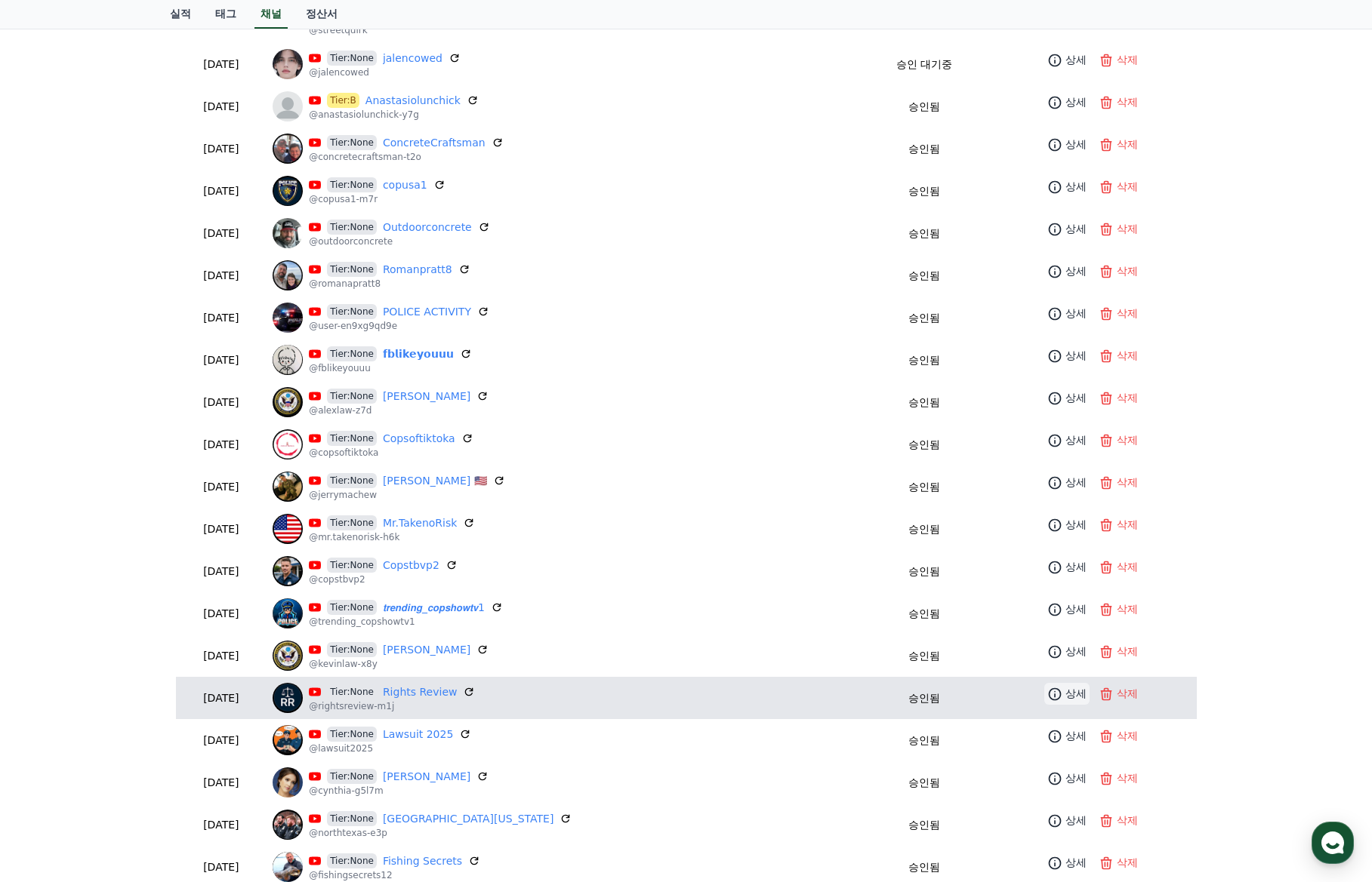
click at [1065, 689] on p "상세" at bounding box center [1076, 694] width 21 height 16
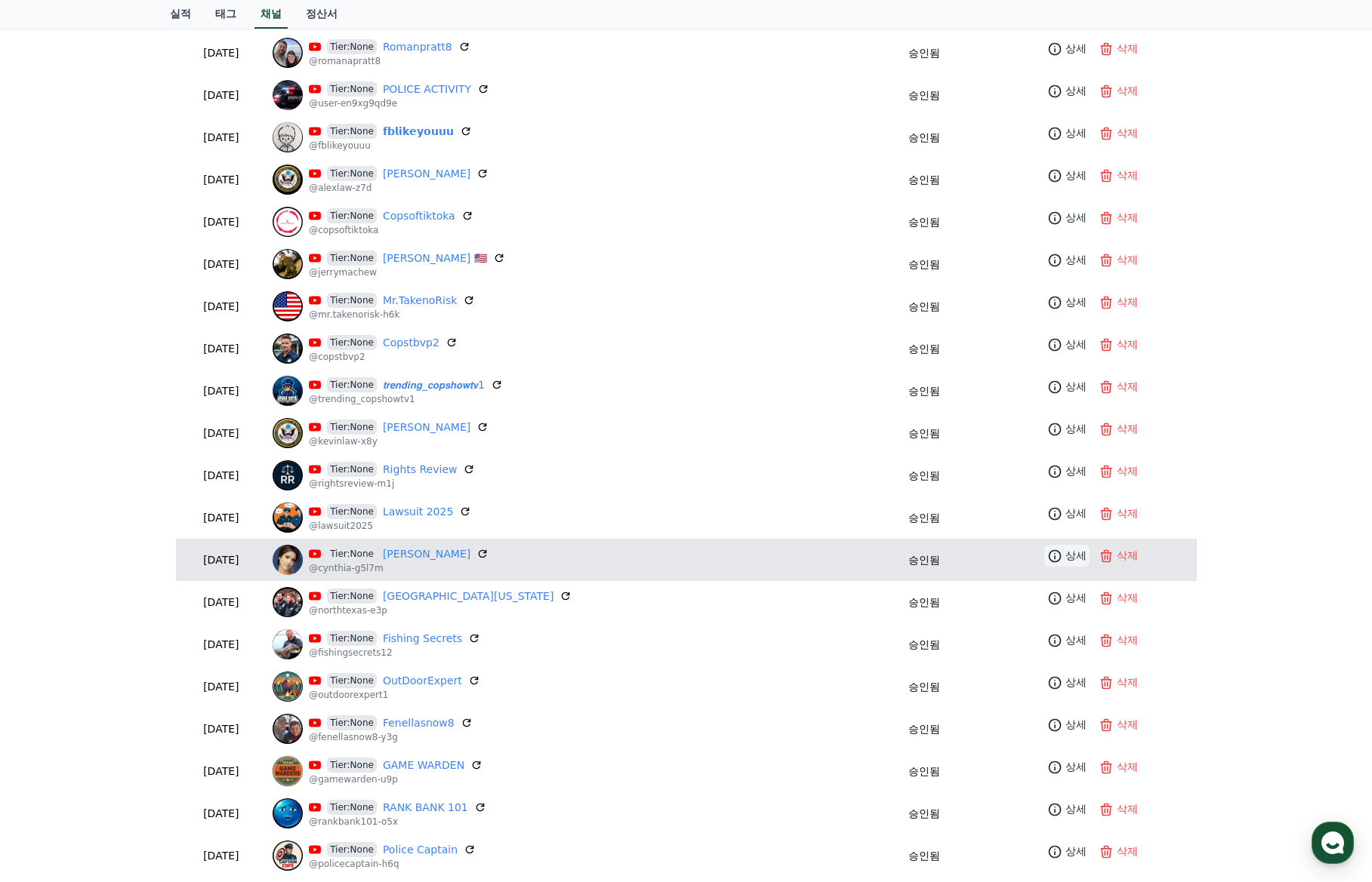
scroll to position [528, 0]
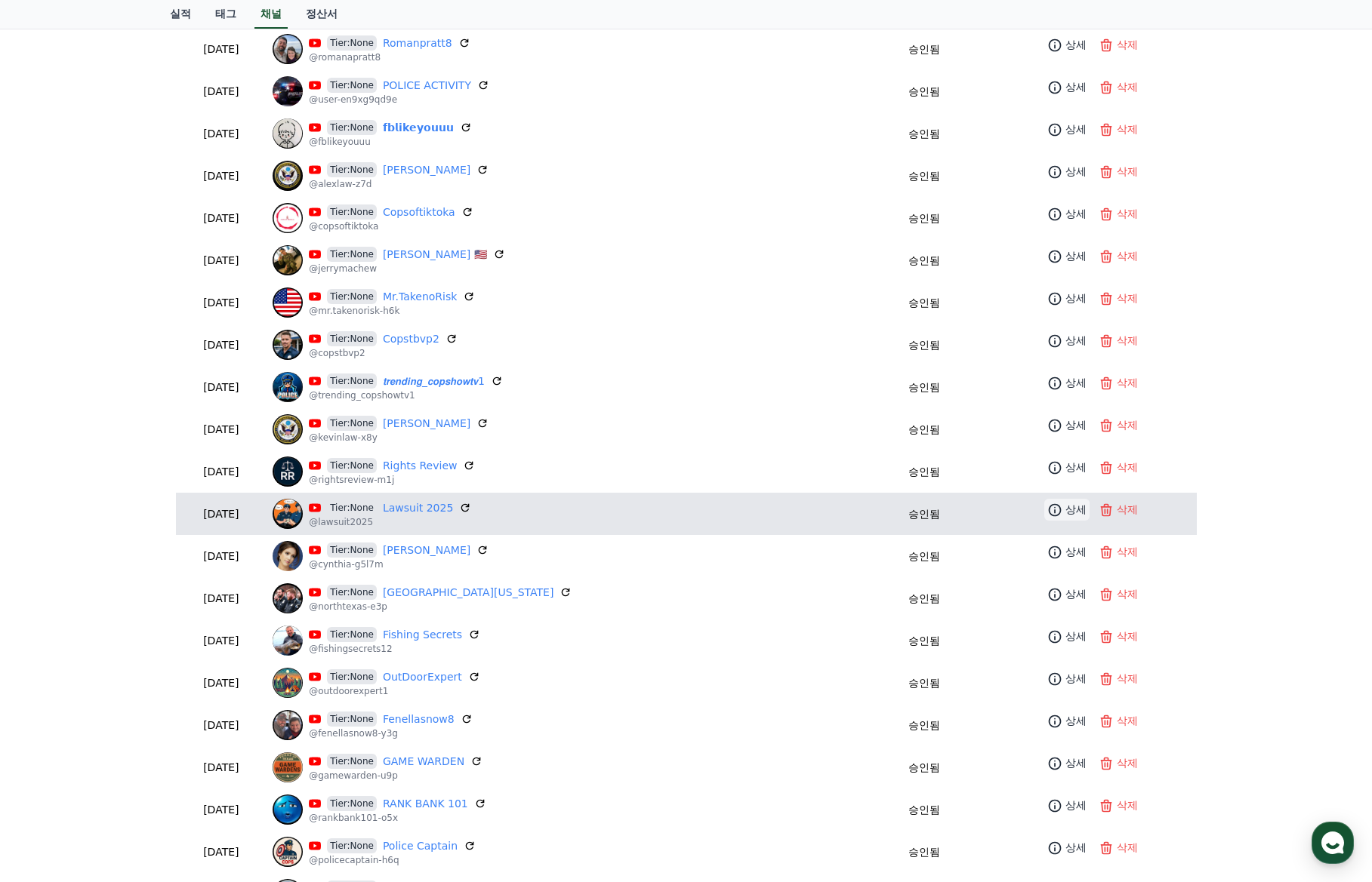
click at [1066, 501] on link "상세" at bounding box center [1067, 510] width 46 height 21
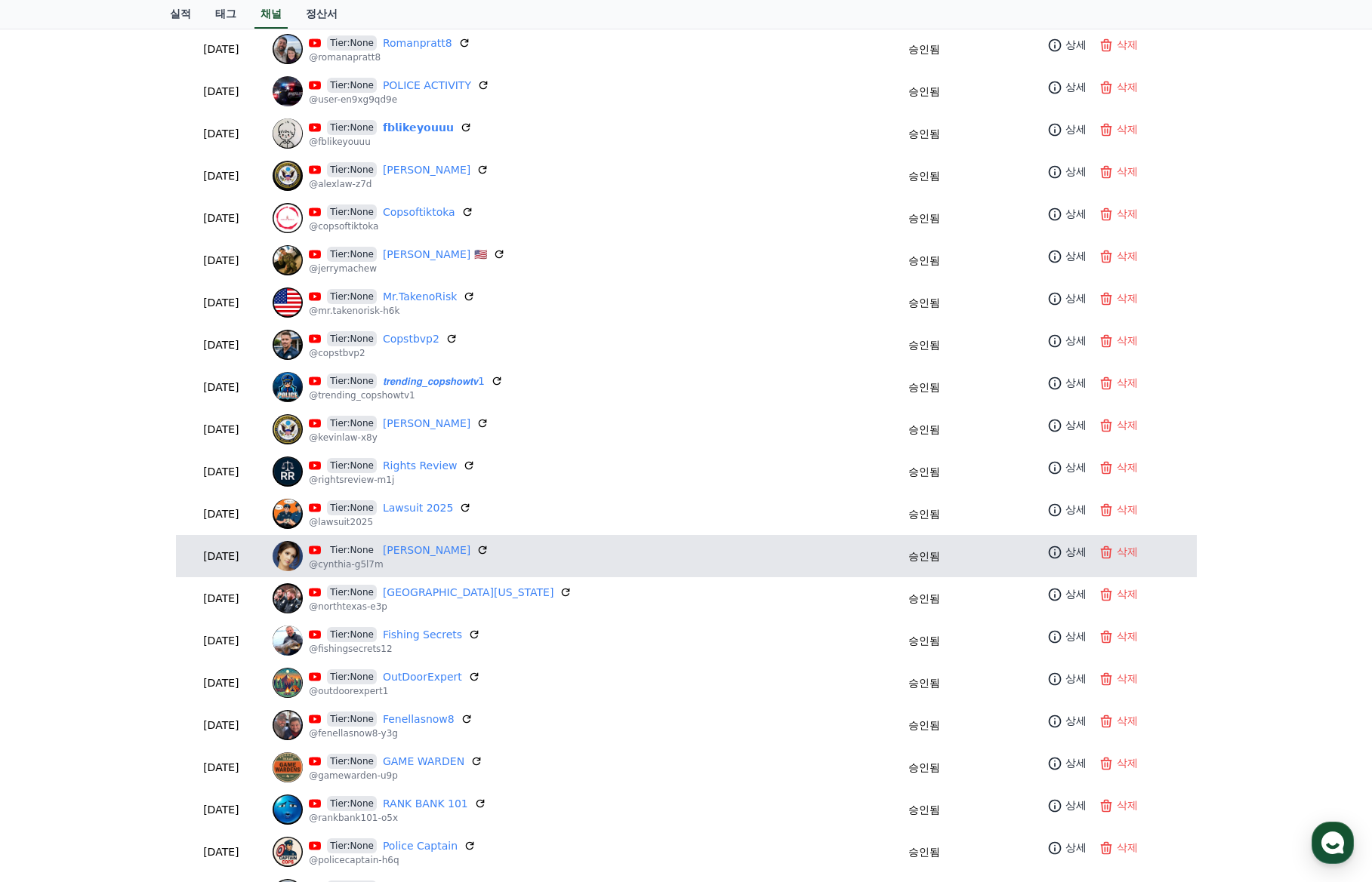
click at [1058, 569] on tr "2025-09-13 09-13 Tier:None Cynthia @cynthia-g5l7m 승인됨 상세 삭제" at bounding box center [686, 555] width 1020 height 42
click at [1065, 552] on p "상세" at bounding box center [1076, 552] width 21 height 16
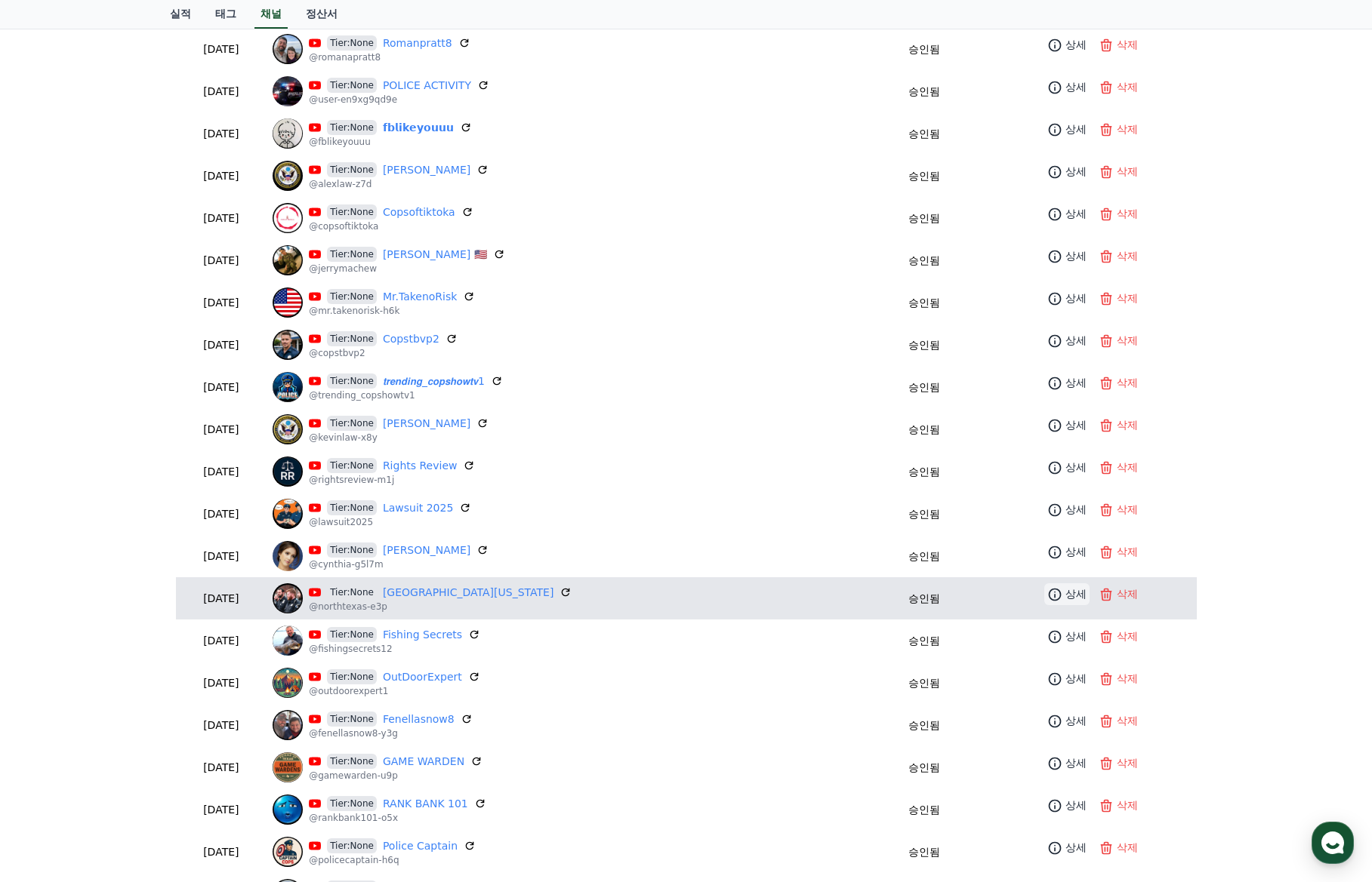
click at [1065, 593] on p "상세" at bounding box center [1076, 594] width 21 height 16
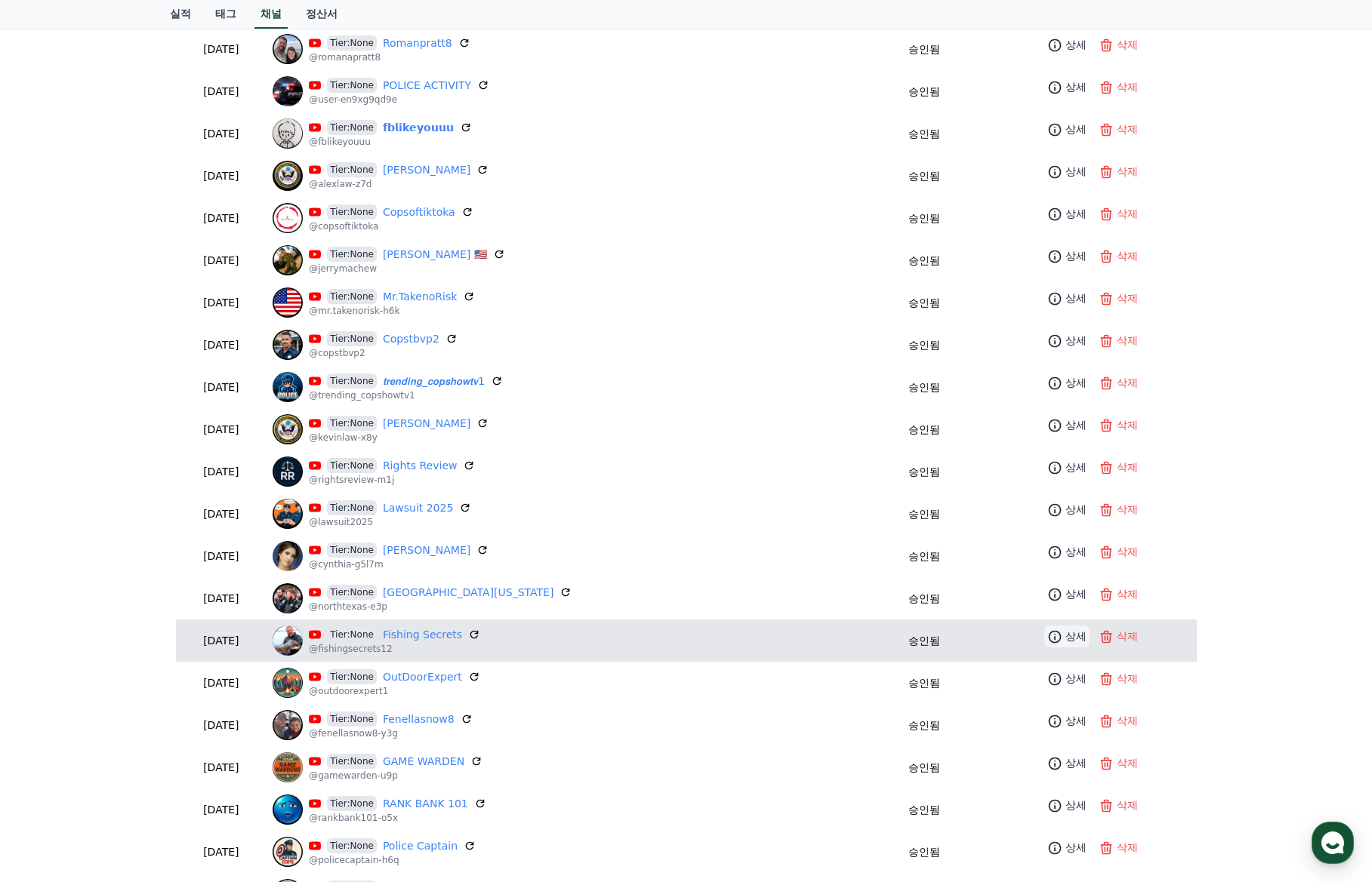
click at [1059, 644] on link "상세" at bounding box center [1067, 636] width 46 height 21
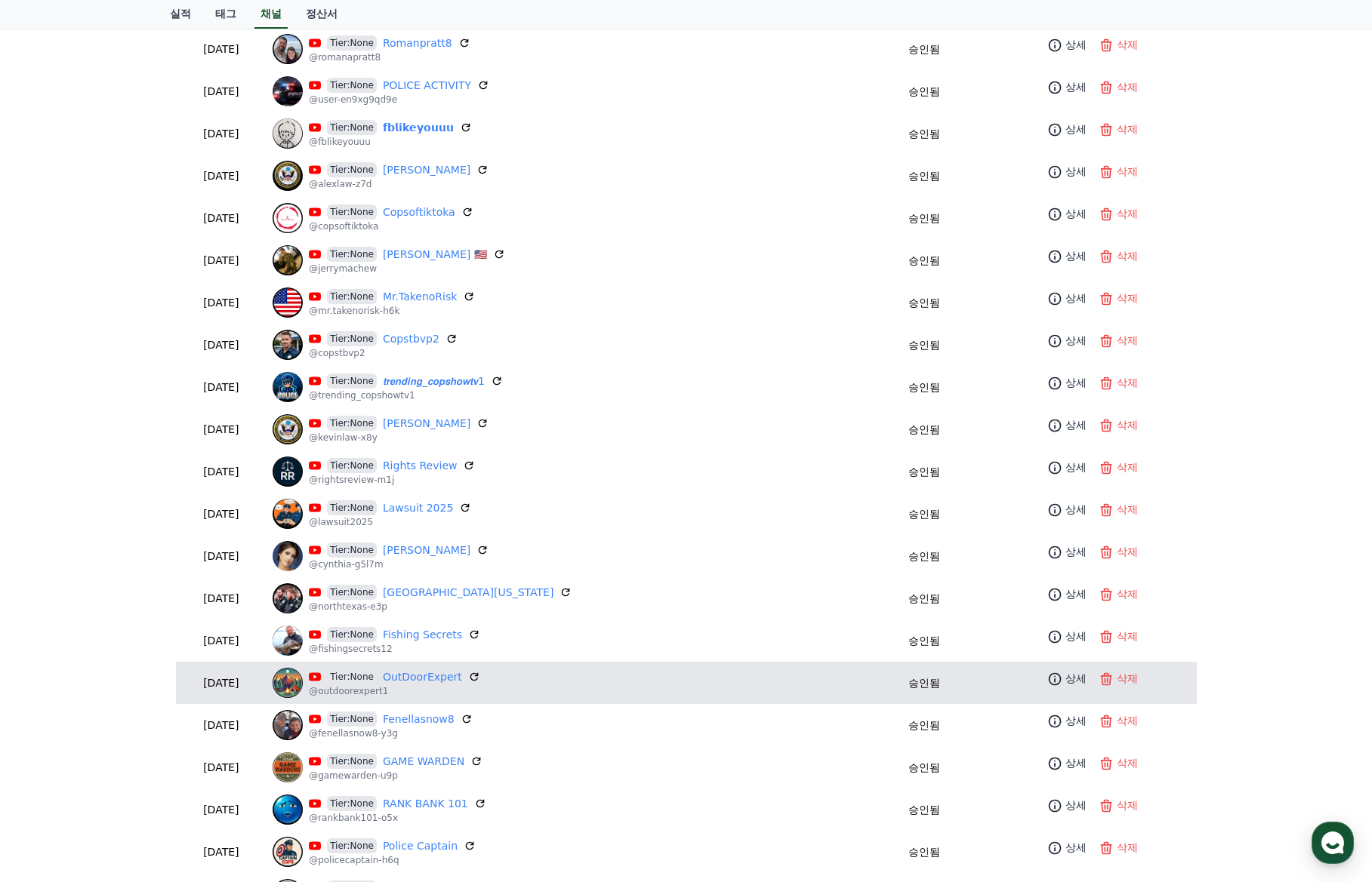
click at [1058, 690] on td "상세 삭제" at bounding box center [1092, 679] width 207 height 34
click at [1058, 688] on link "상세" at bounding box center [1067, 679] width 46 height 21
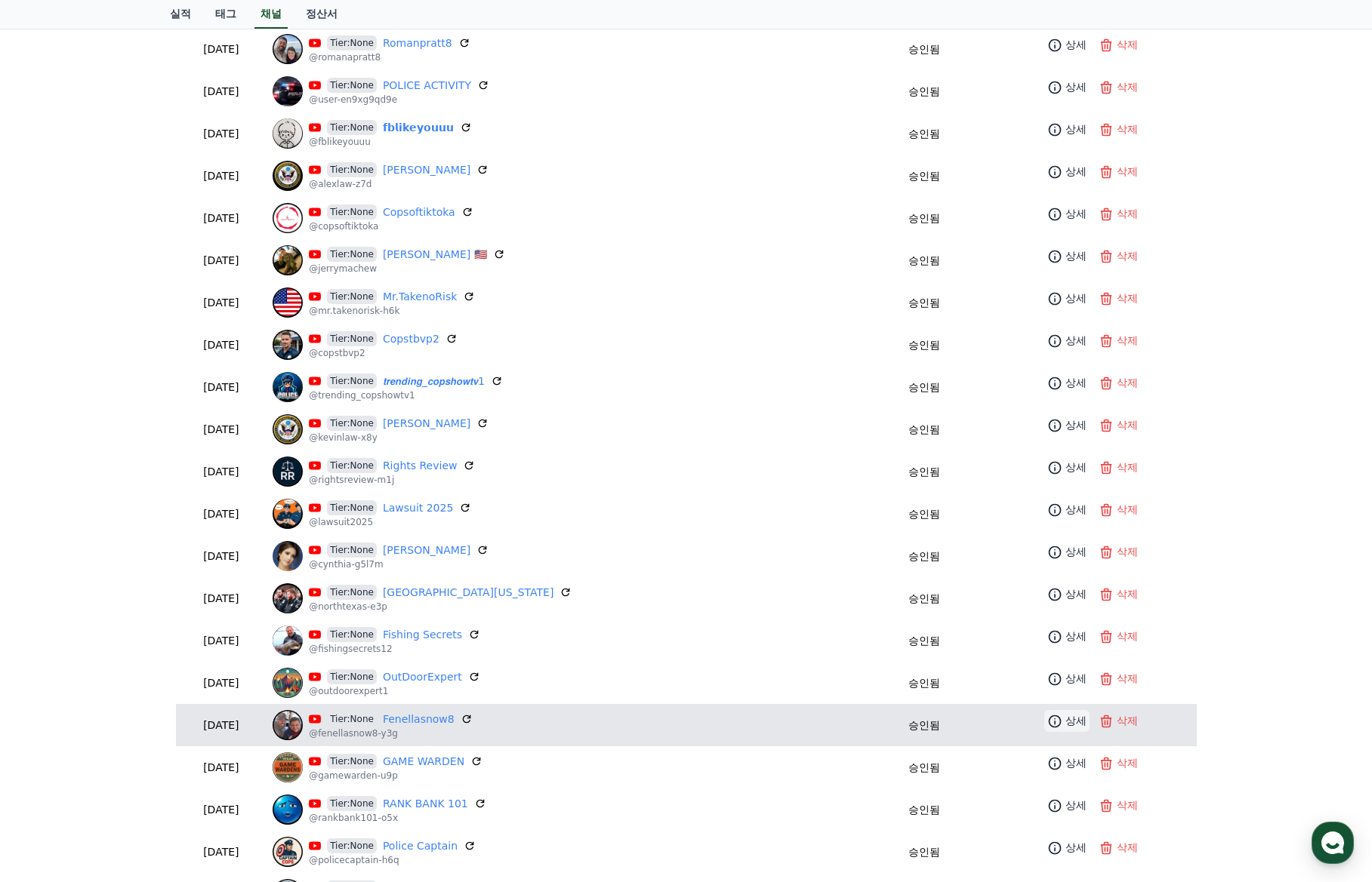
click at [1055, 710] on link "상세" at bounding box center [1067, 721] width 46 height 21
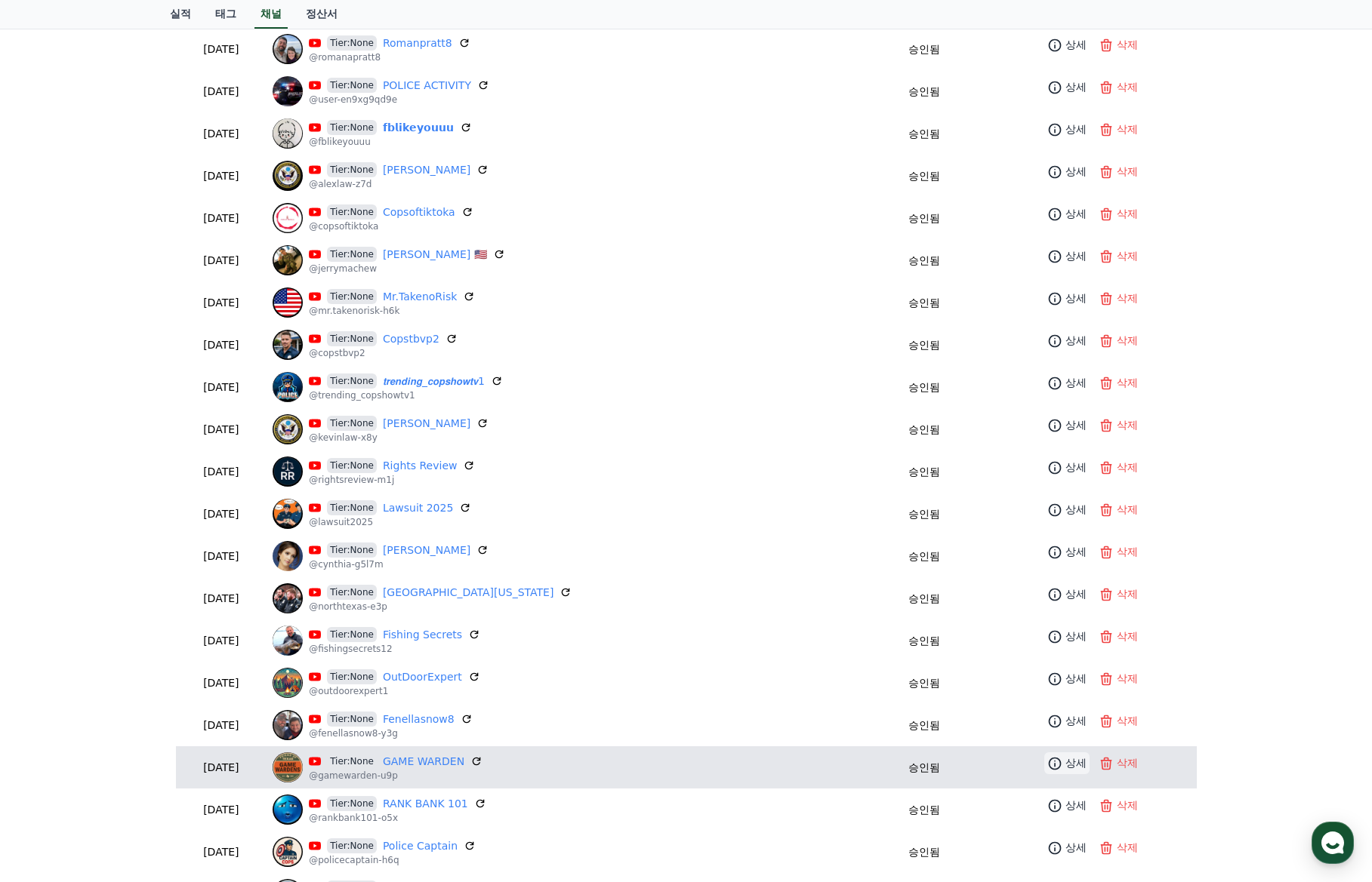
click at [1060, 755] on link "상세" at bounding box center [1067, 763] width 46 height 21
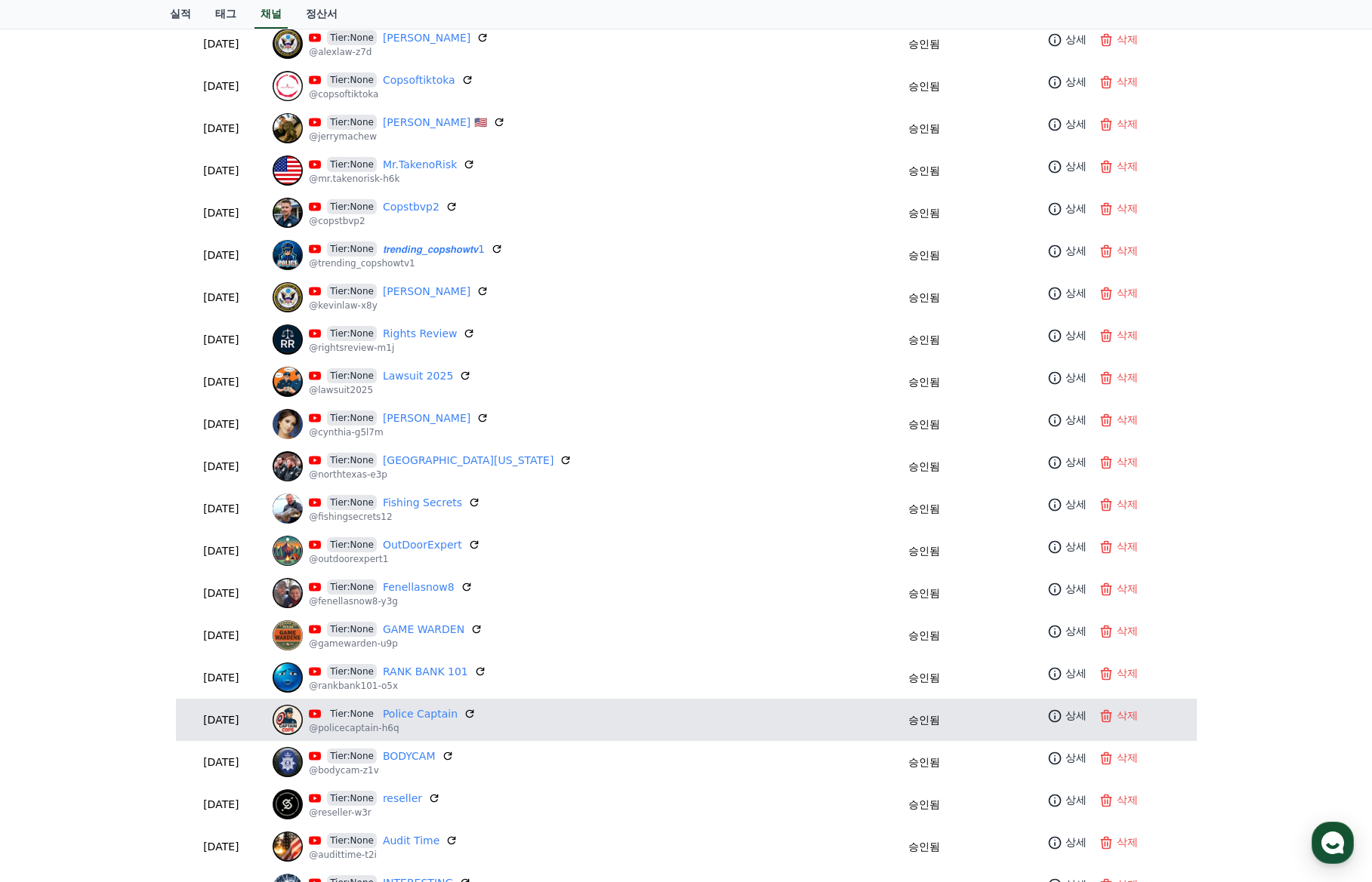
scroll to position [679, 0]
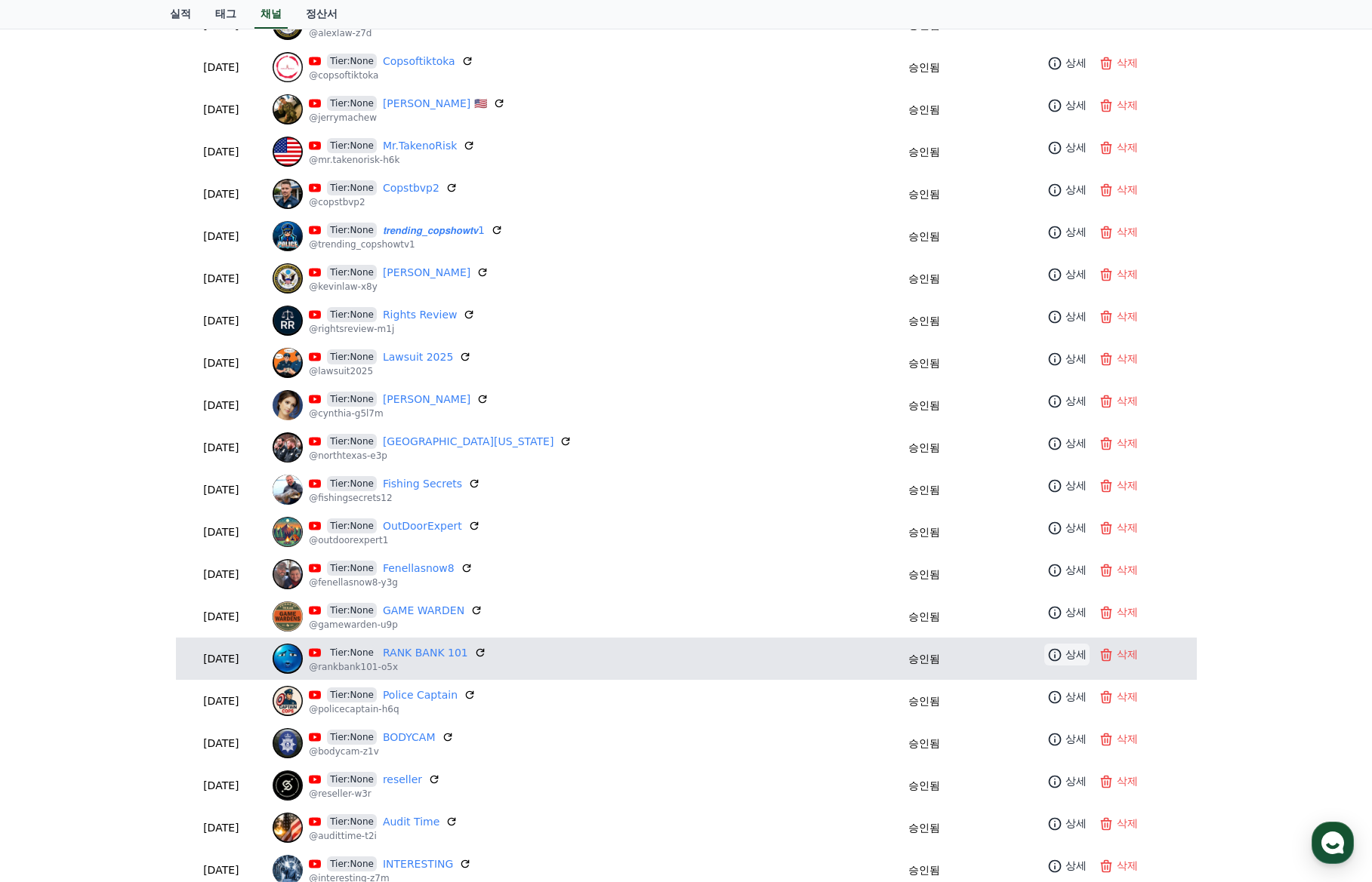
click at [1065, 650] on p "상세" at bounding box center [1076, 655] width 21 height 16
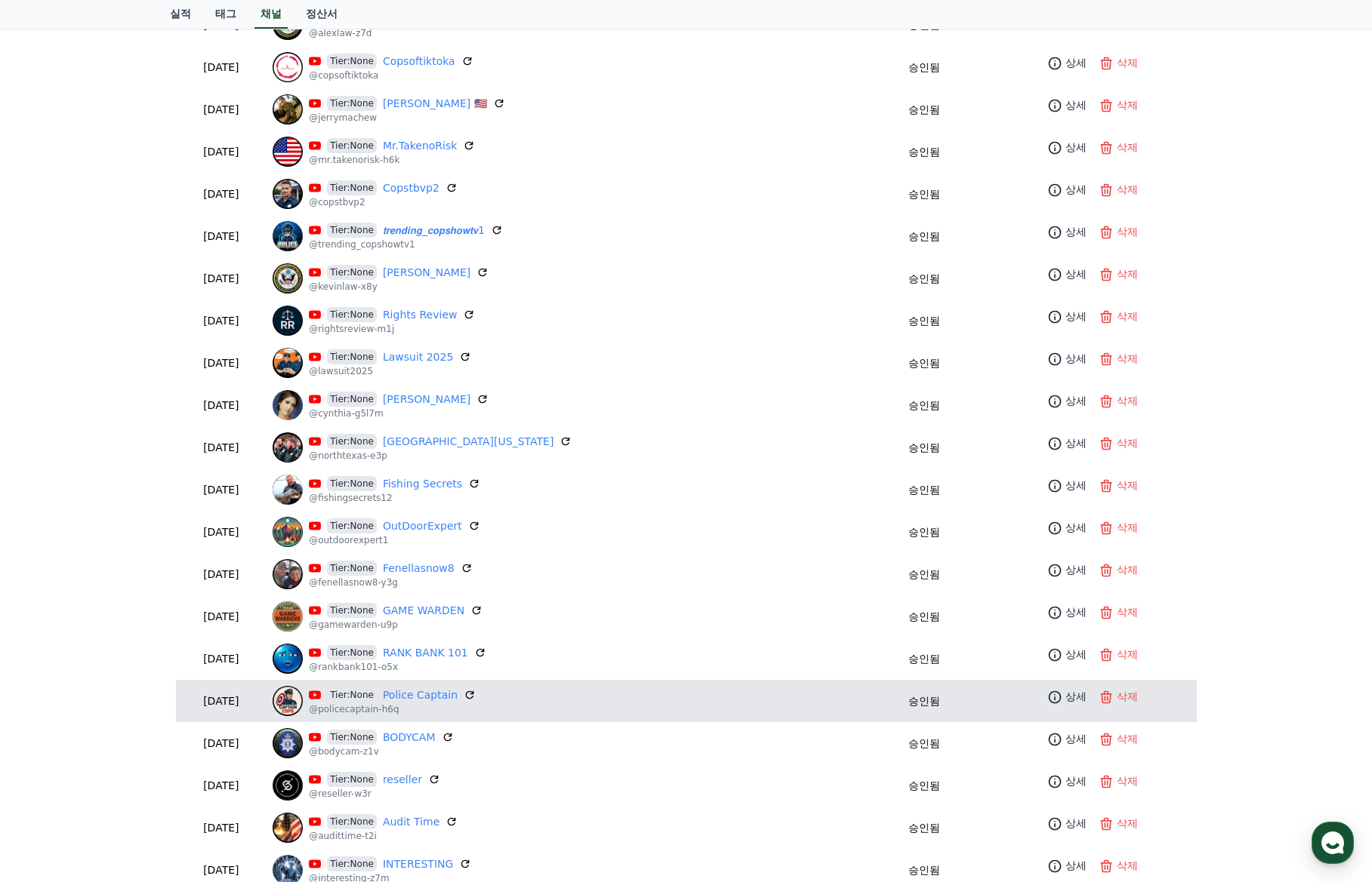
click at [1058, 685] on td "상세 삭제" at bounding box center [1092, 697] width 207 height 34
click at [1065, 698] on p "상세" at bounding box center [1076, 697] width 21 height 16
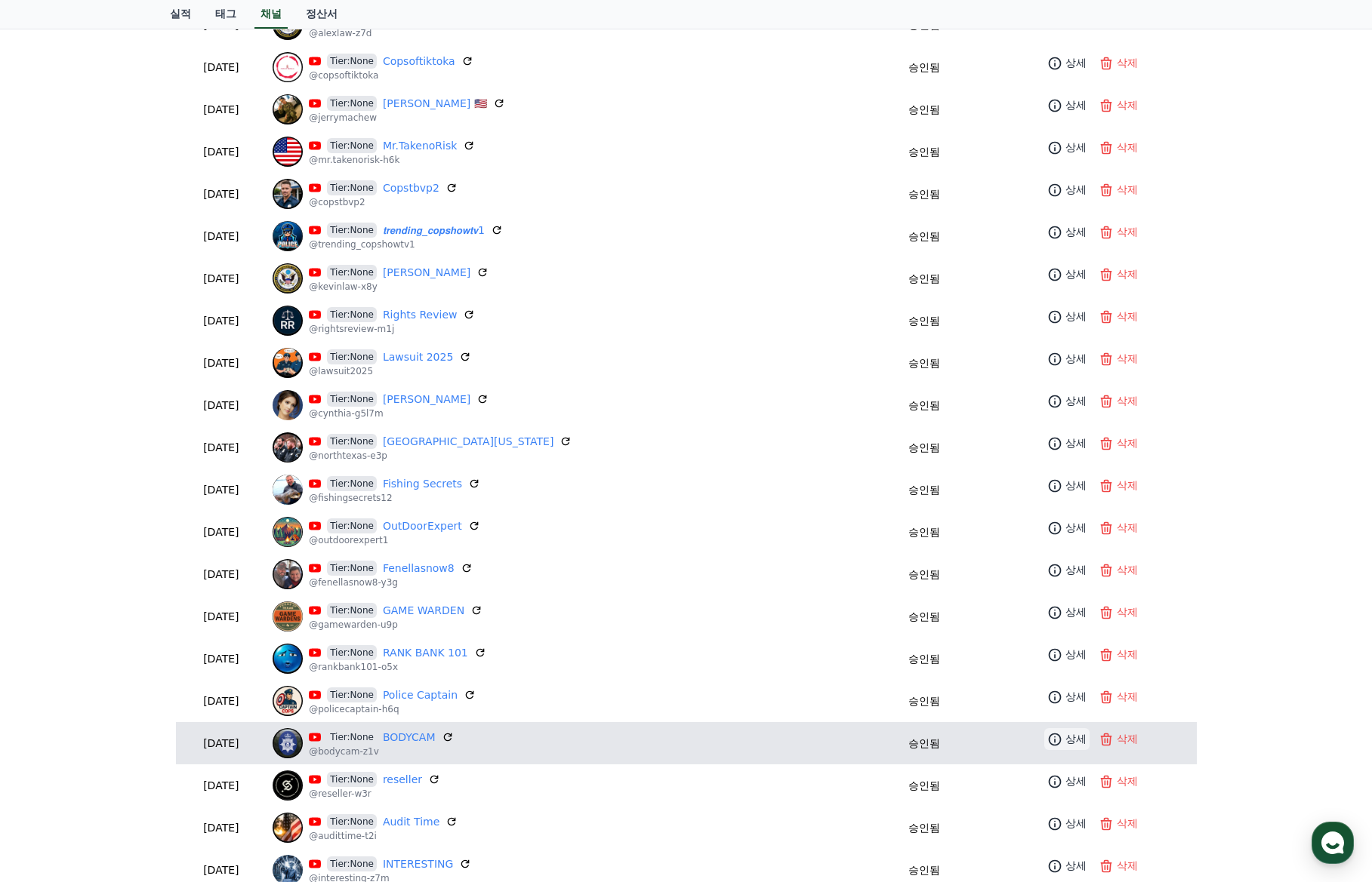
click at [1065, 745] on p "상세" at bounding box center [1076, 739] width 21 height 16
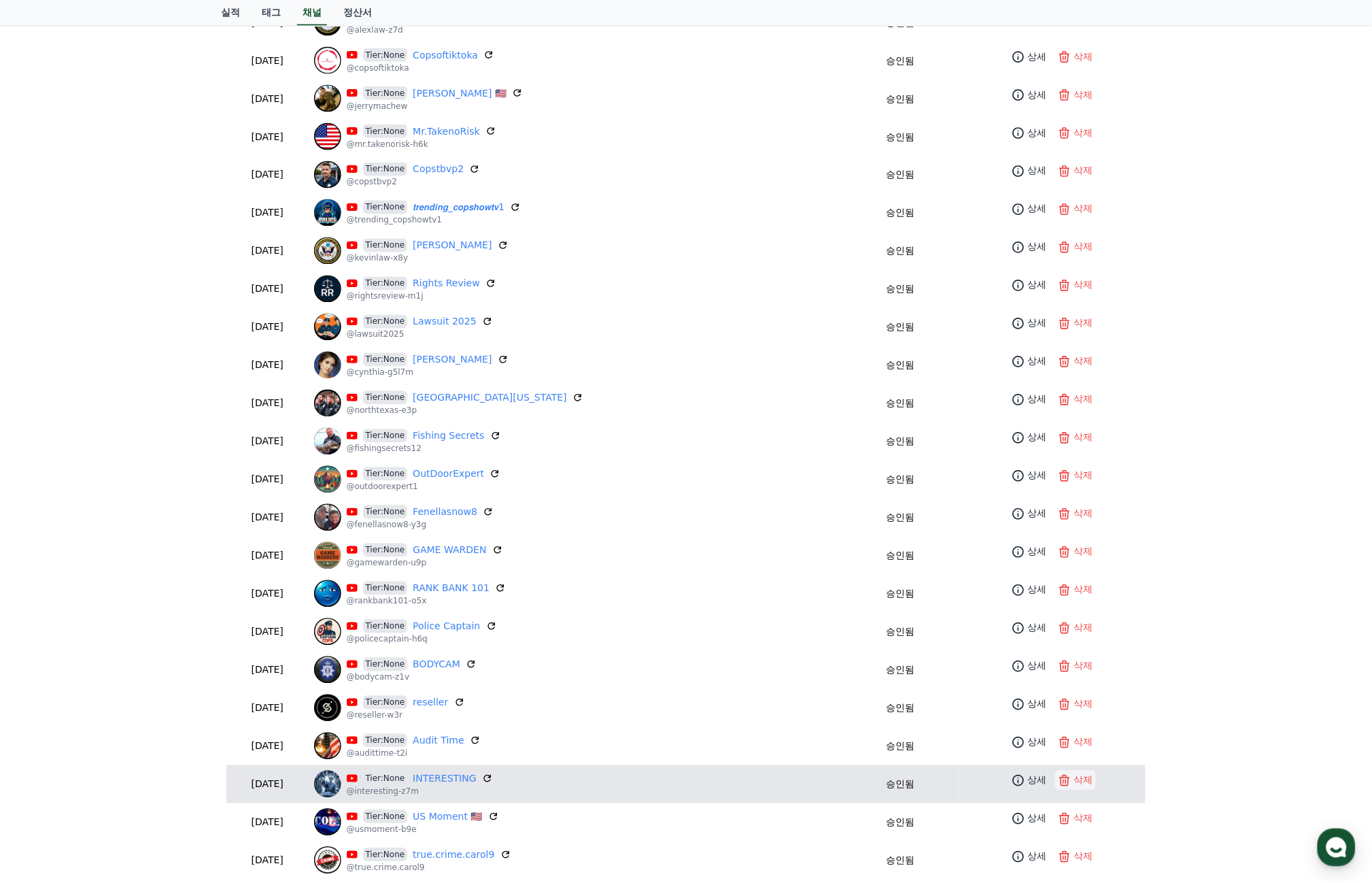
click at [1058, 785] on icon at bounding box center [1065, 781] width 14 height 14
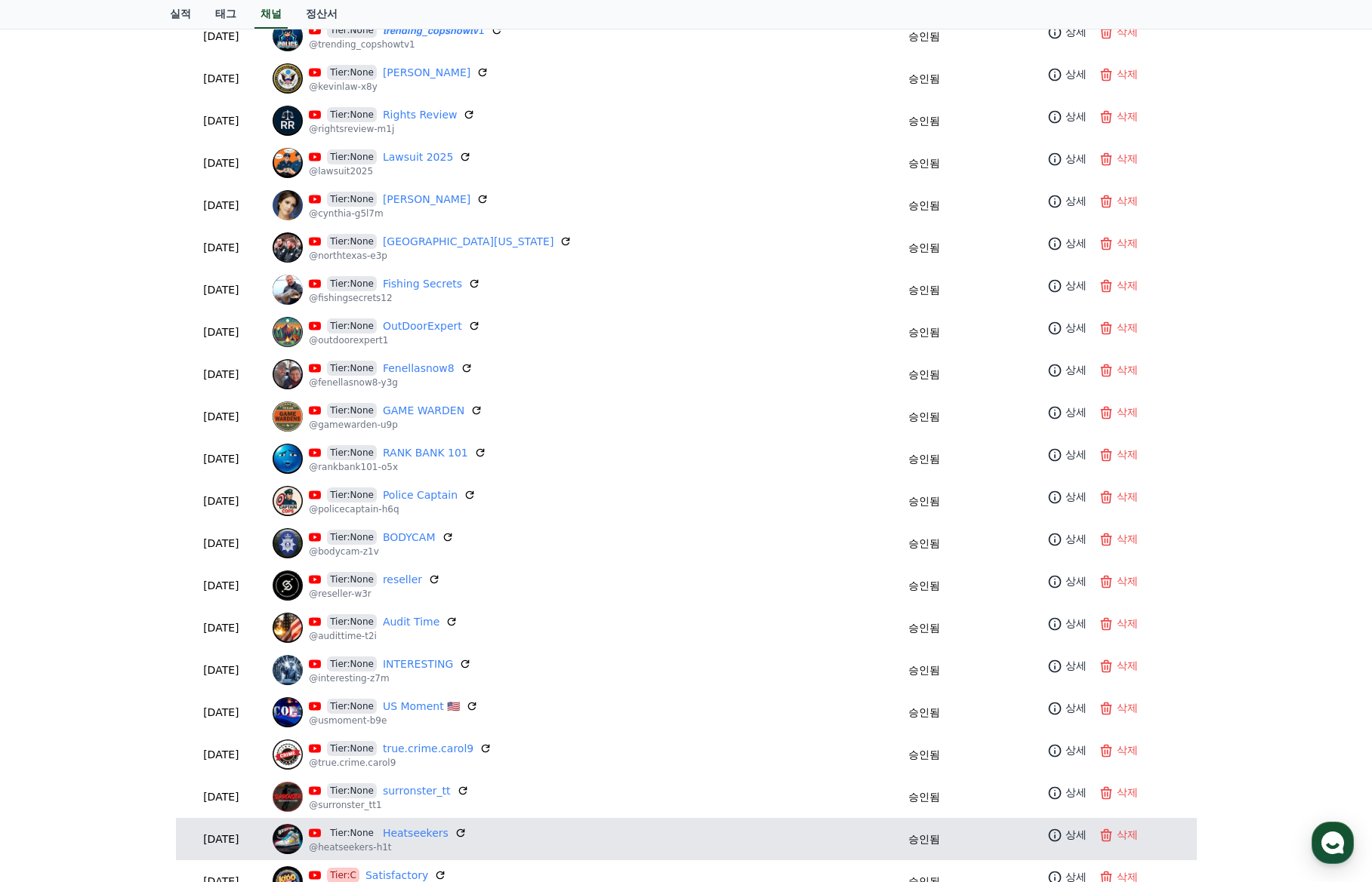
scroll to position [1132, 0]
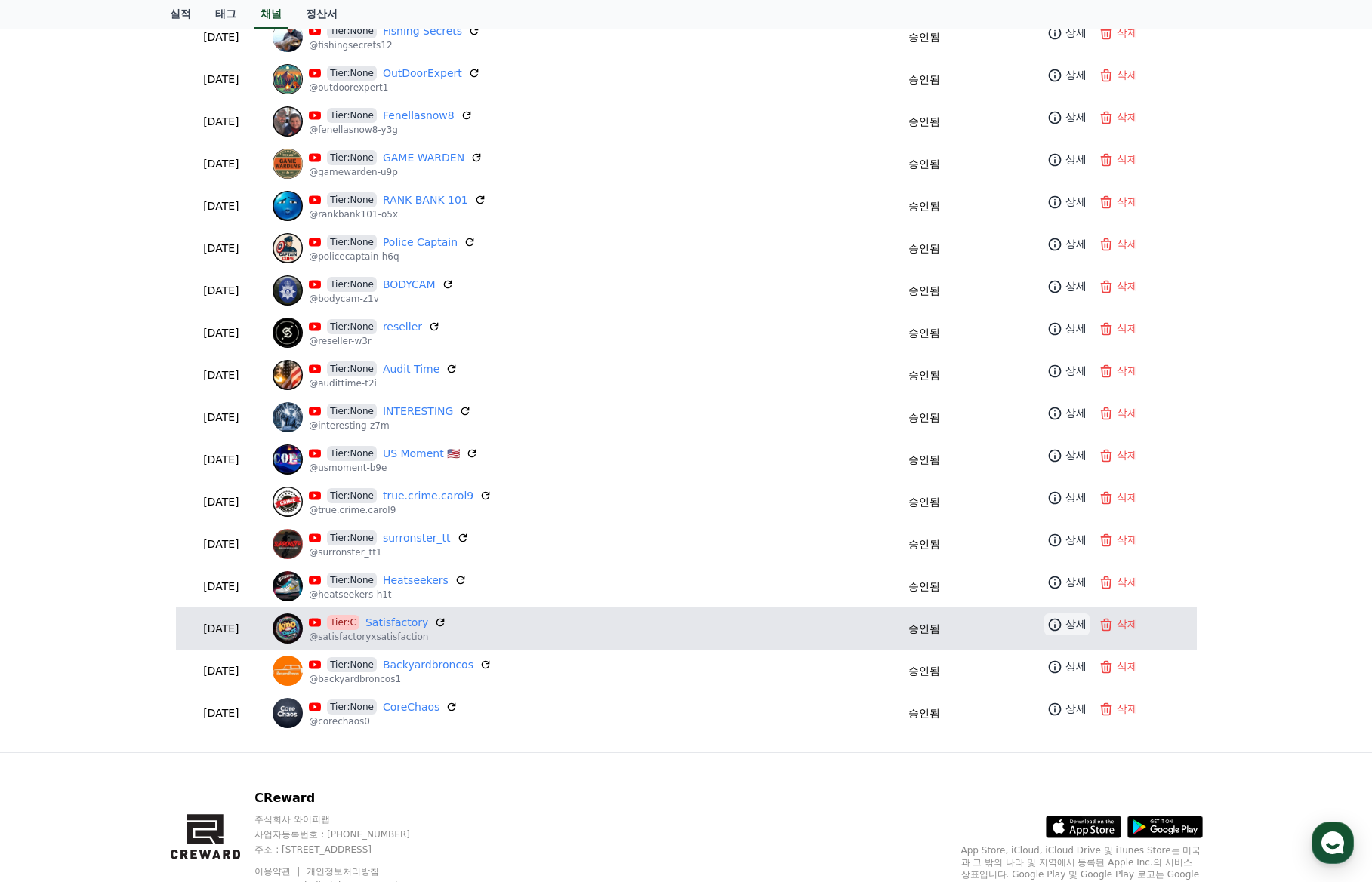
click at [1048, 621] on icon at bounding box center [1054, 624] width 15 height 15
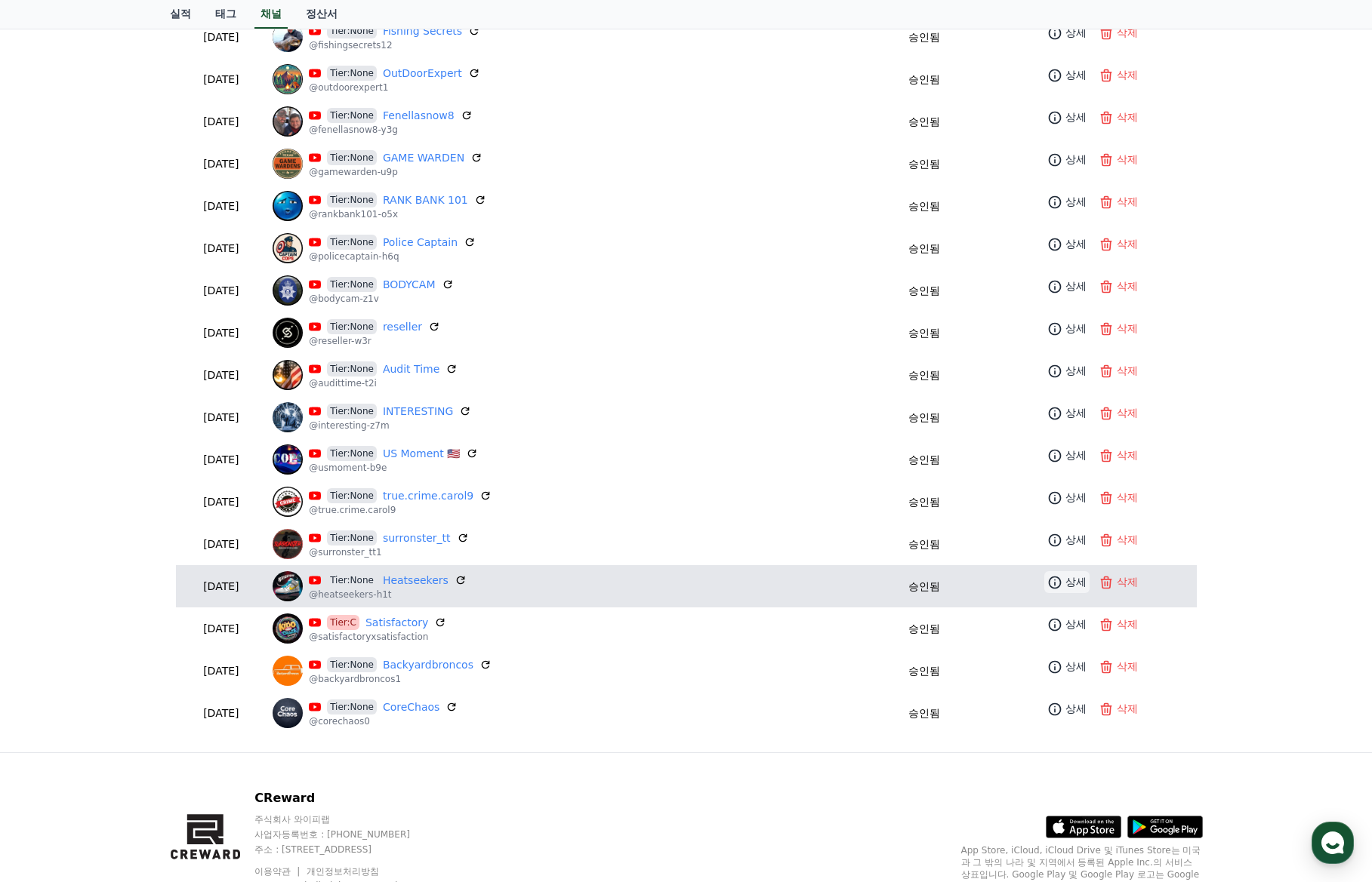
click at [1065, 576] on p "상세" at bounding box center [1076, 582] width 21 height 16
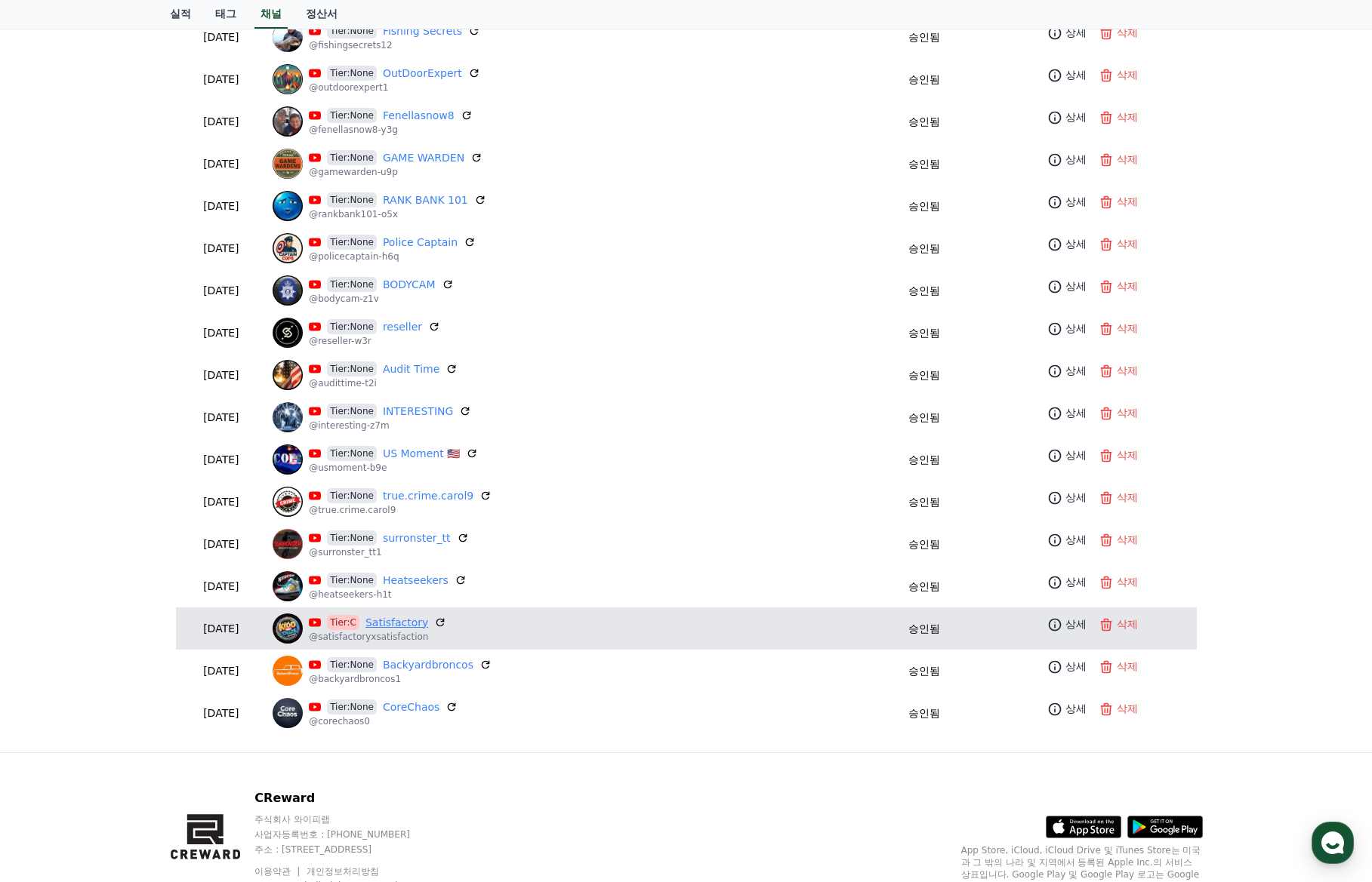
click at [428, 621] on link "Satisfactory" at bounding box center [396, 623] width 63 height 16
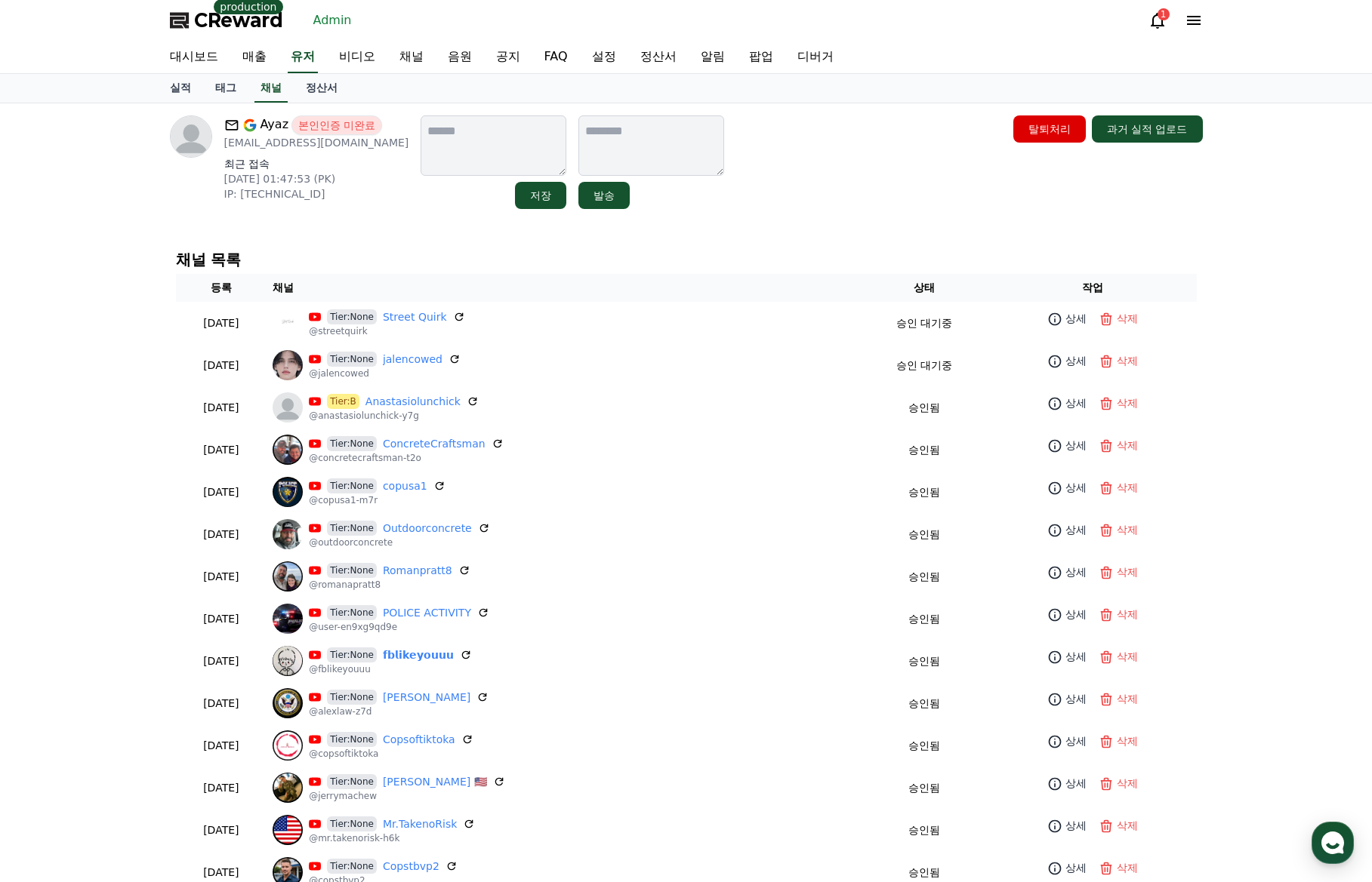
scroll to position [0, 0]
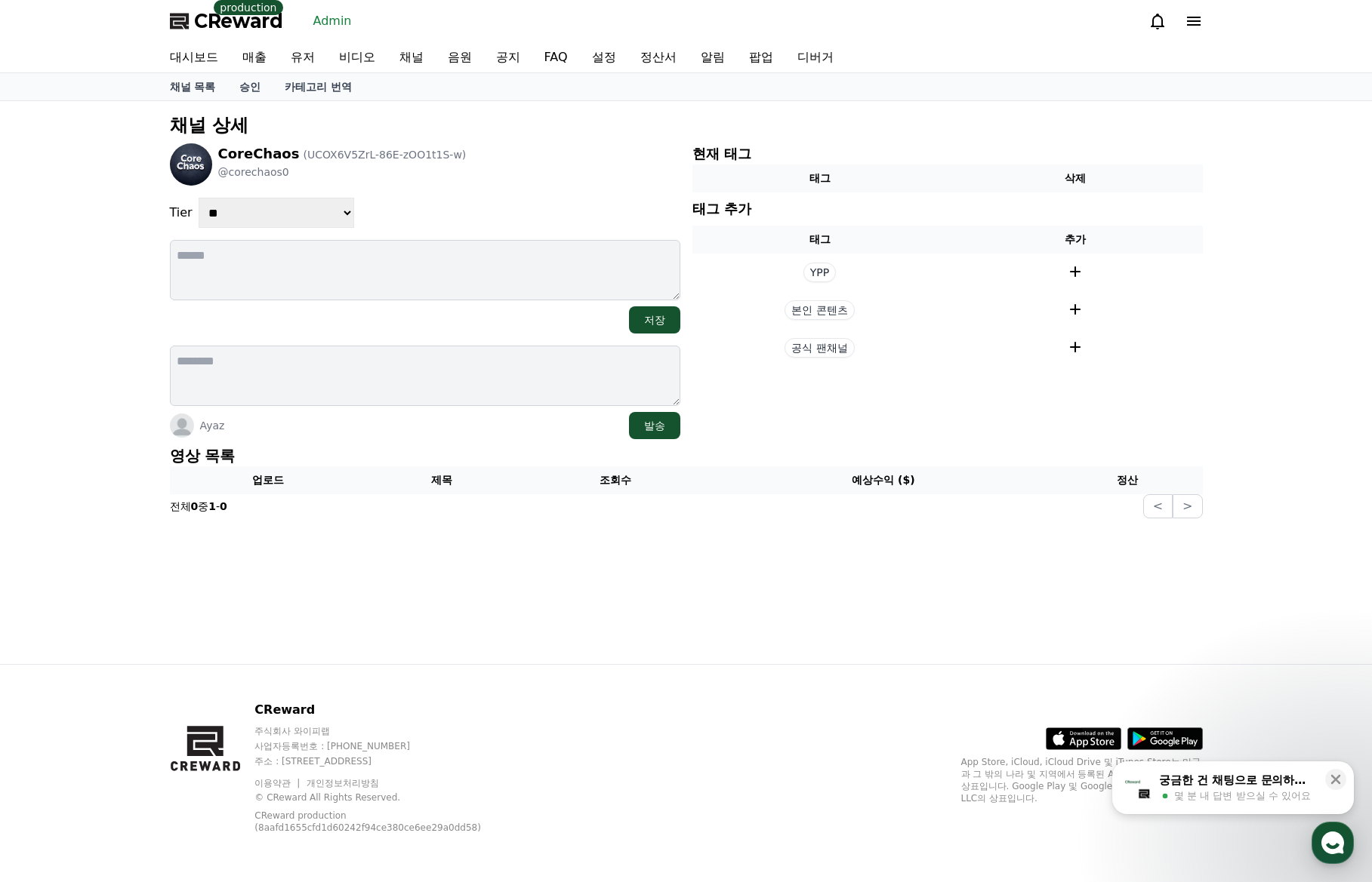
click at [456, 477] on th "제목" at bounding box center [441, 479] width 149 height 28
click at [462, 452] on p "영상 목록" at bounding box center [686, 456] width 1033 height 21
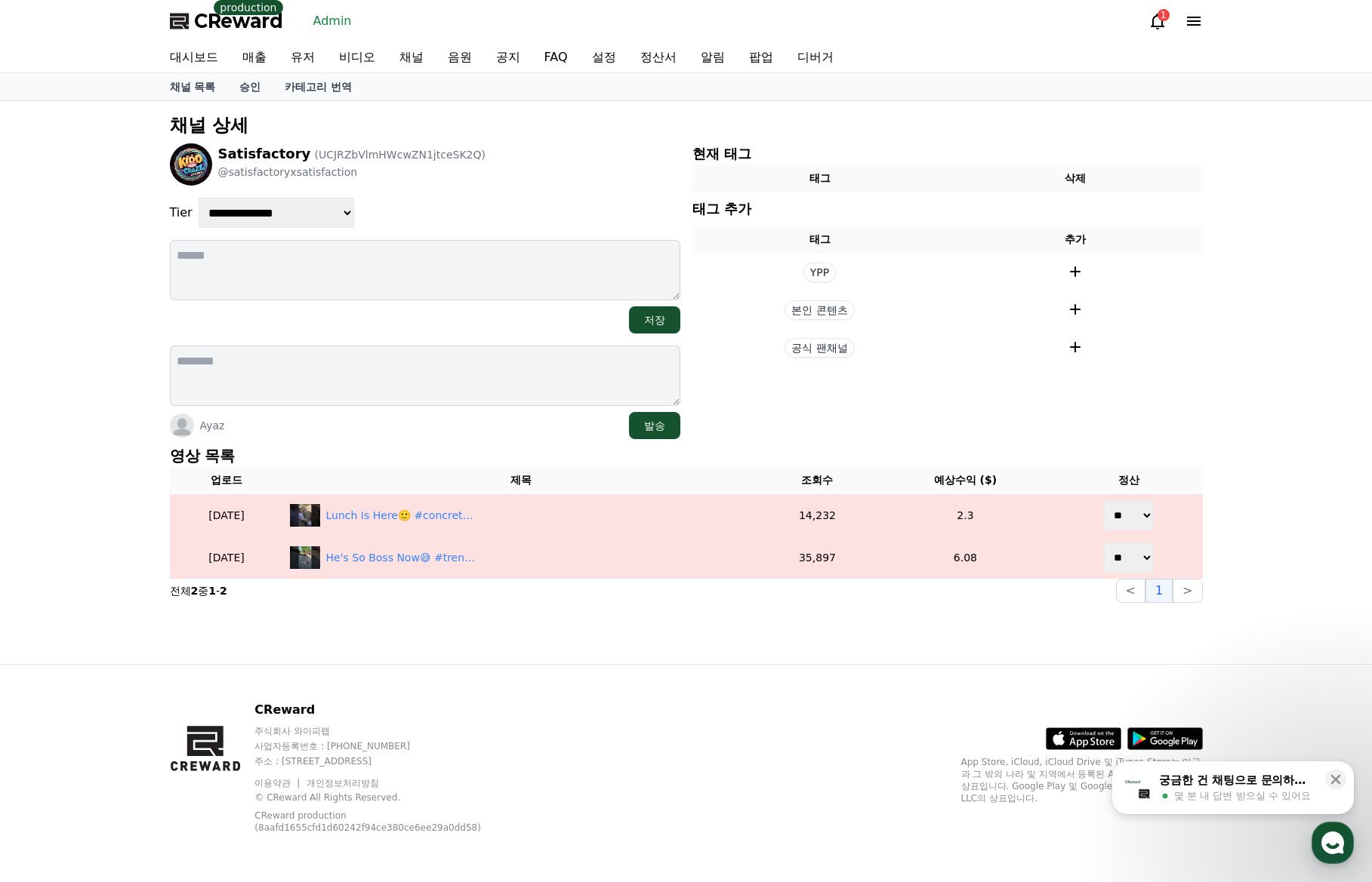
click at [437, 445] on p "영상 목록" at bounding box center [686, 456] width 1033 height 21
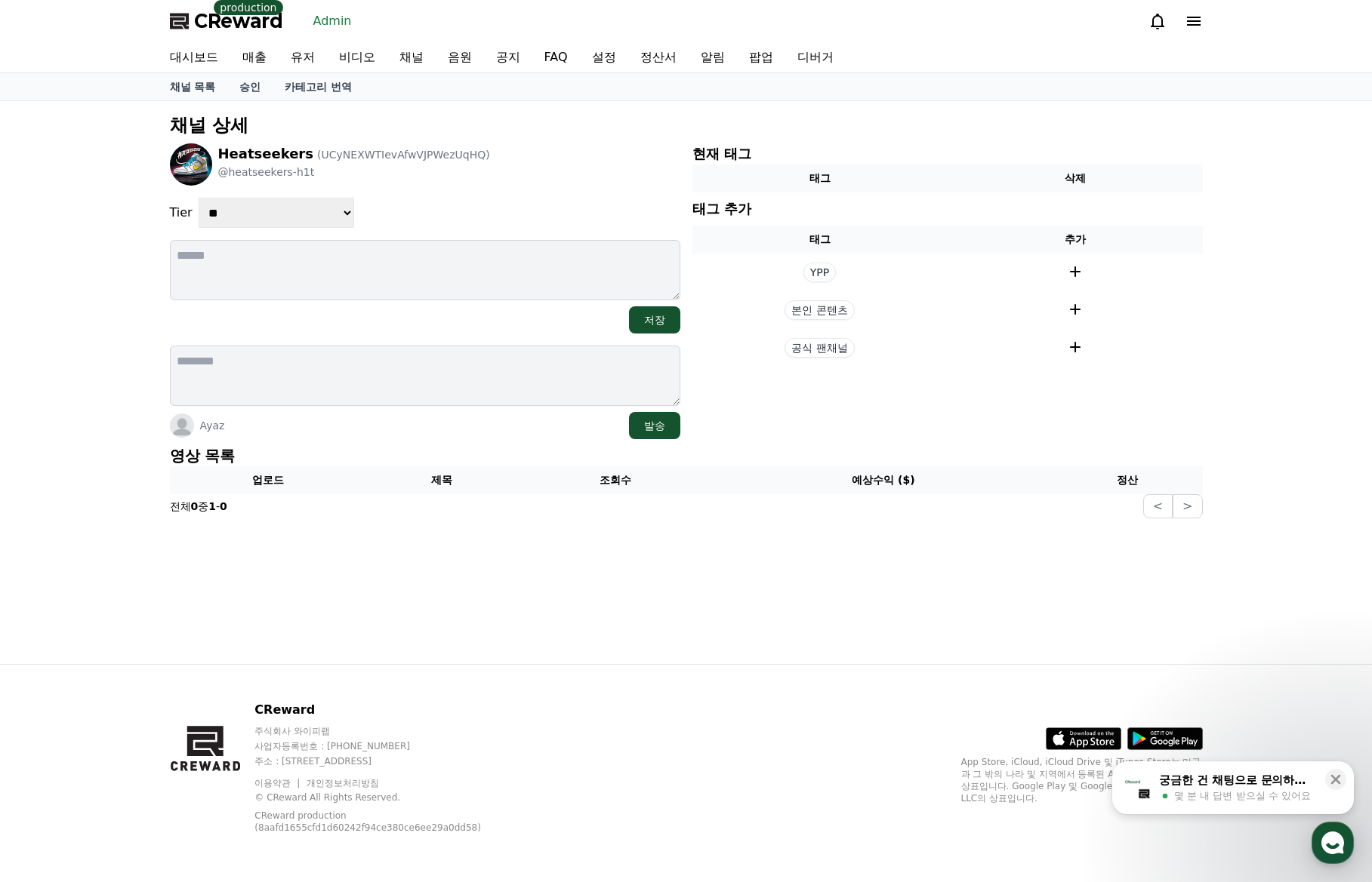
click at [496, 437] on div "Ayaz 발송" at bounding box center [425, 426] width 510 height 27
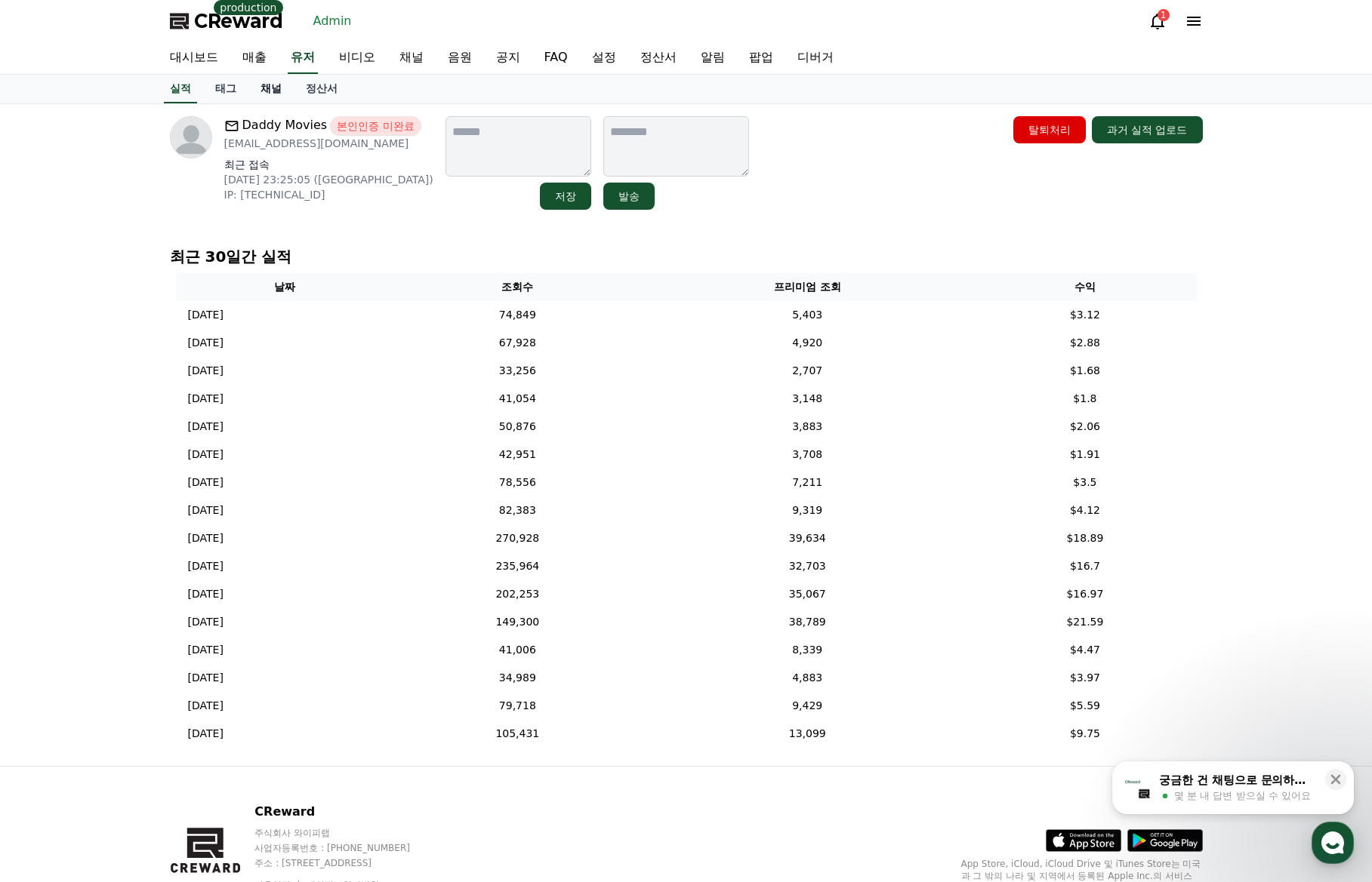
click at [281, 92] on link "채널" at bounding box center [271, 89] width 46 height 29
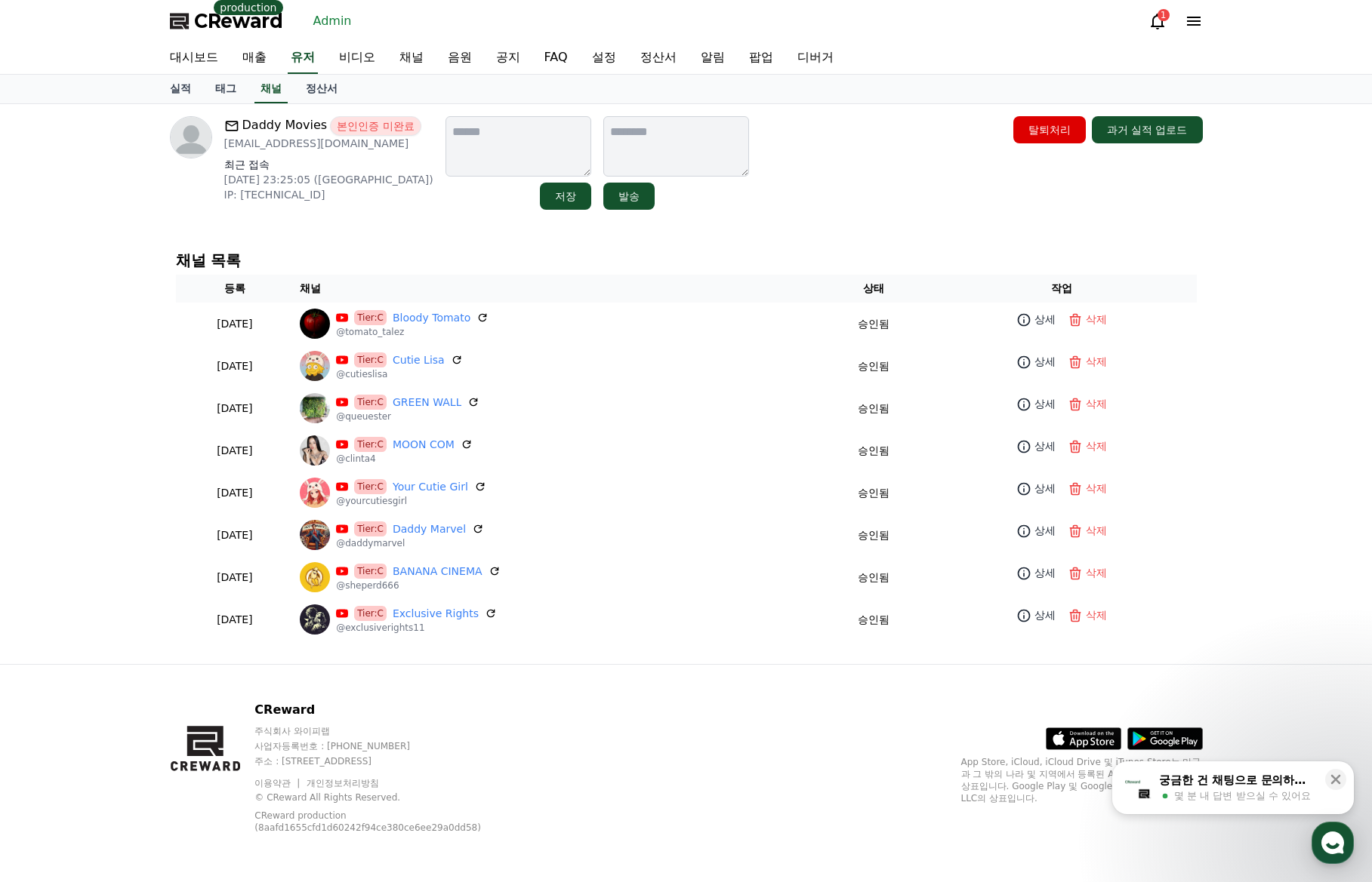
click at [841, 177] on div "Daddy Movies 본인인증 미완료 richdaddy.movies@gmail.com 최근 접속 2025-09-12 23:25:05 (US)…" at bounding box center [686, 163] width 1033 height 94
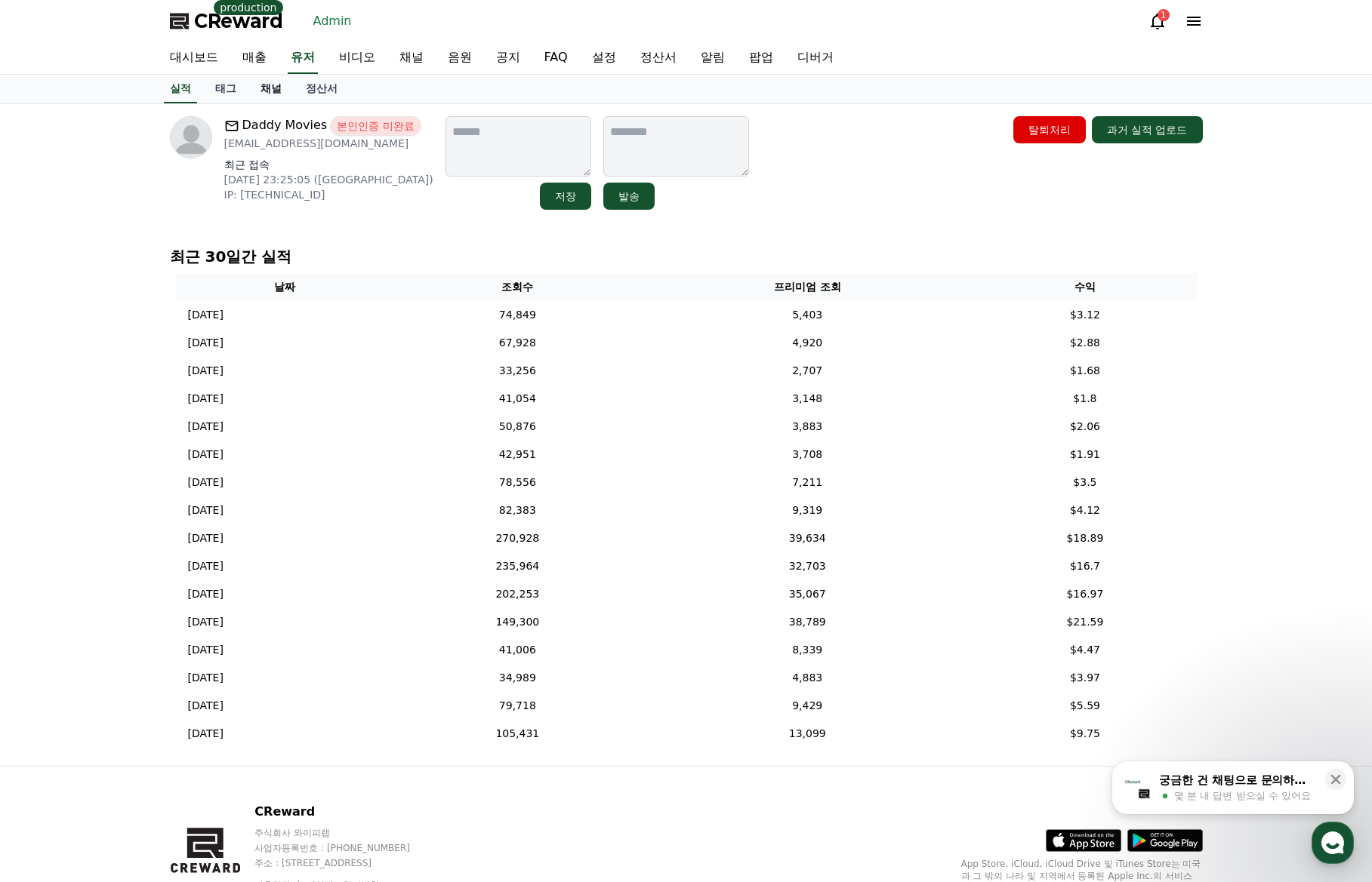
click at [268, 75] on link "채널" at bounding box center [271, 89] width 46 height 29
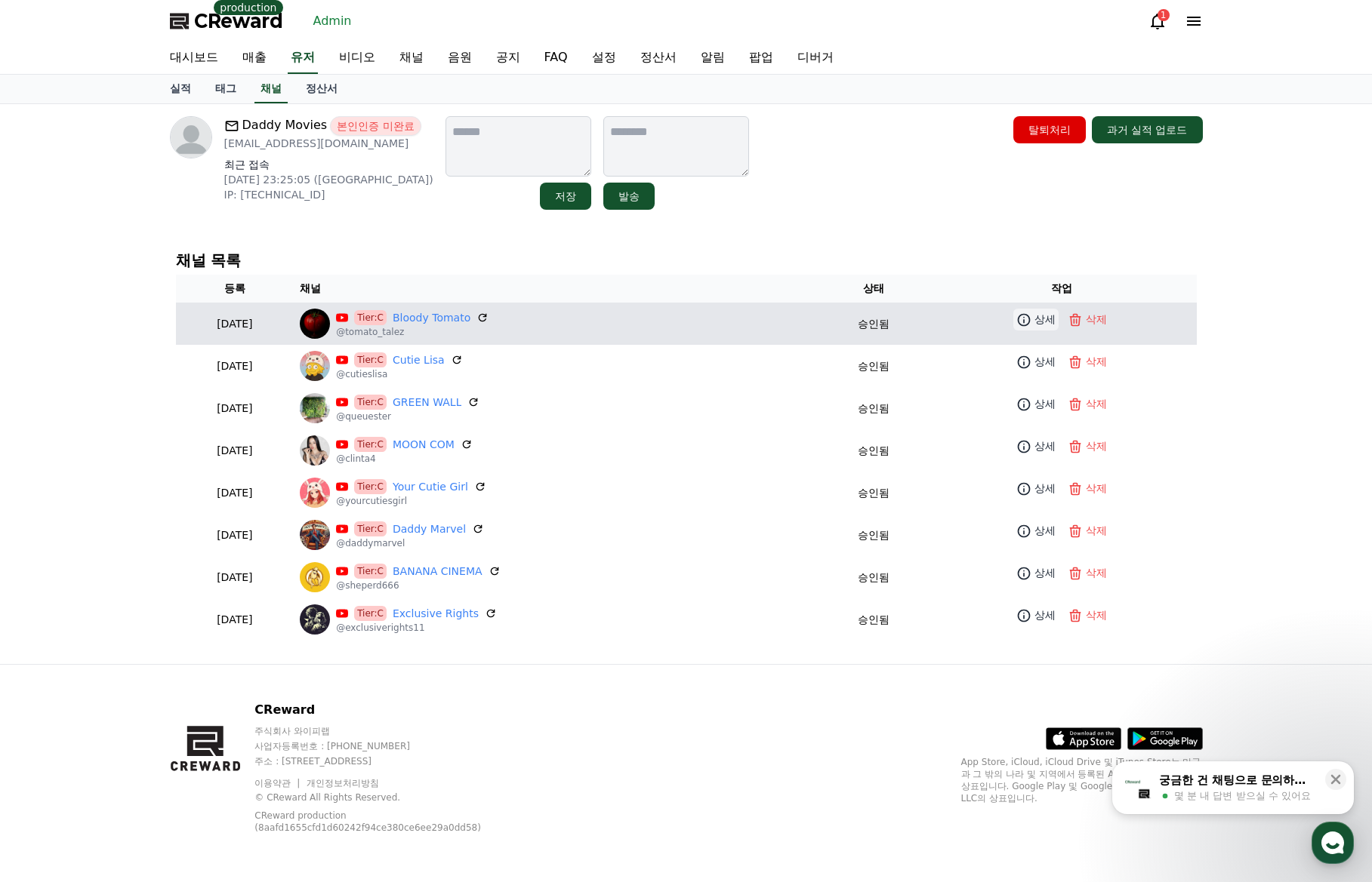
click at [1042, 329] on link "상세" at bounding box center [1035, 319] width 46 height 21
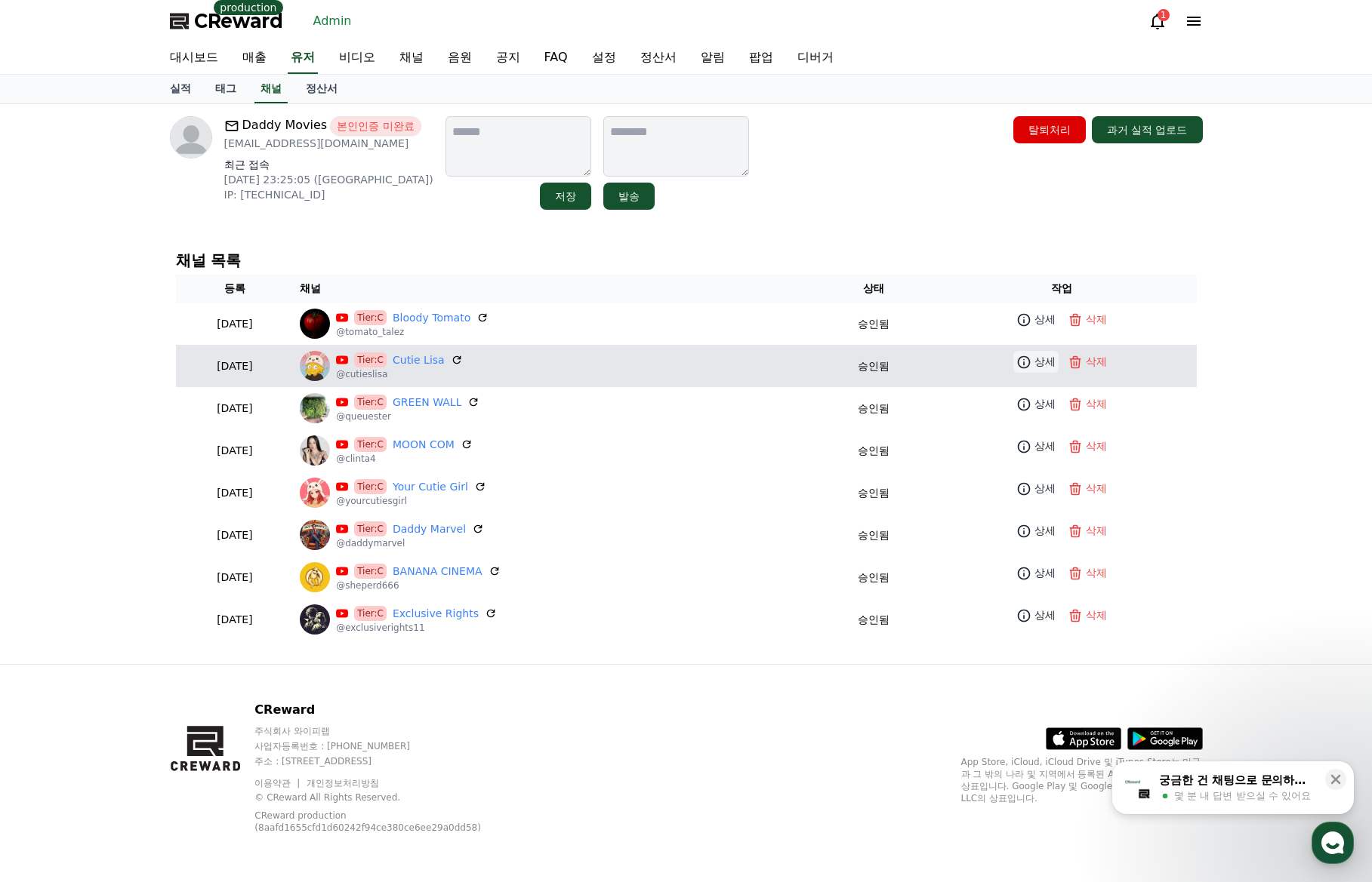
click at [1039, 366] on p "상세" at bounding box center [1045, 362] width 21 height 16
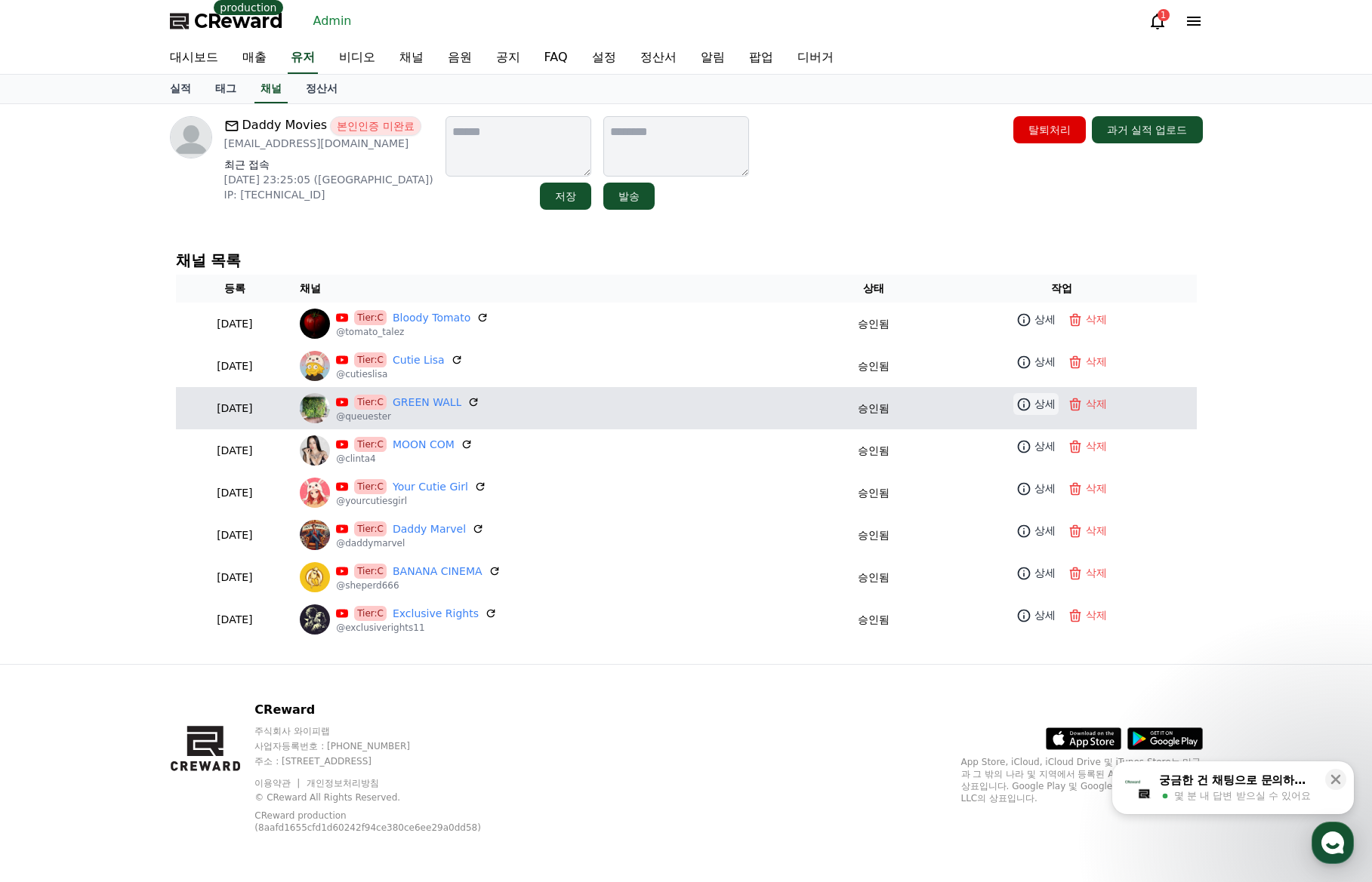
click at [1030, 394] on link "상세" at bounding box center [1035, 403] width 46 height 21
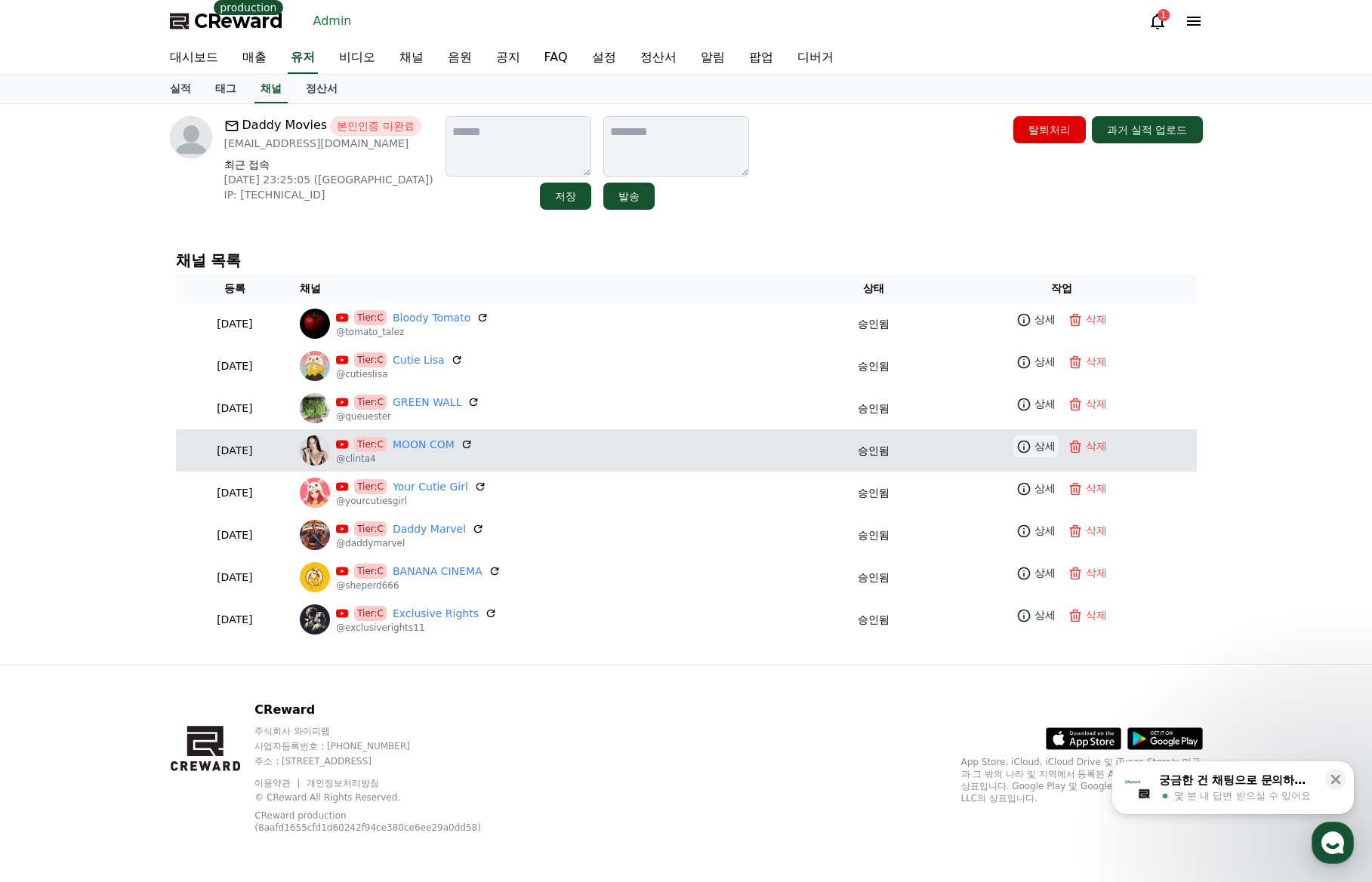
click at [1040, 445] on p "상세" at bounding box center [1045, 446] width 21 height 16
click at [1039, 451] on p "상세" at bounding box center [1045, 446] width 21 height 16
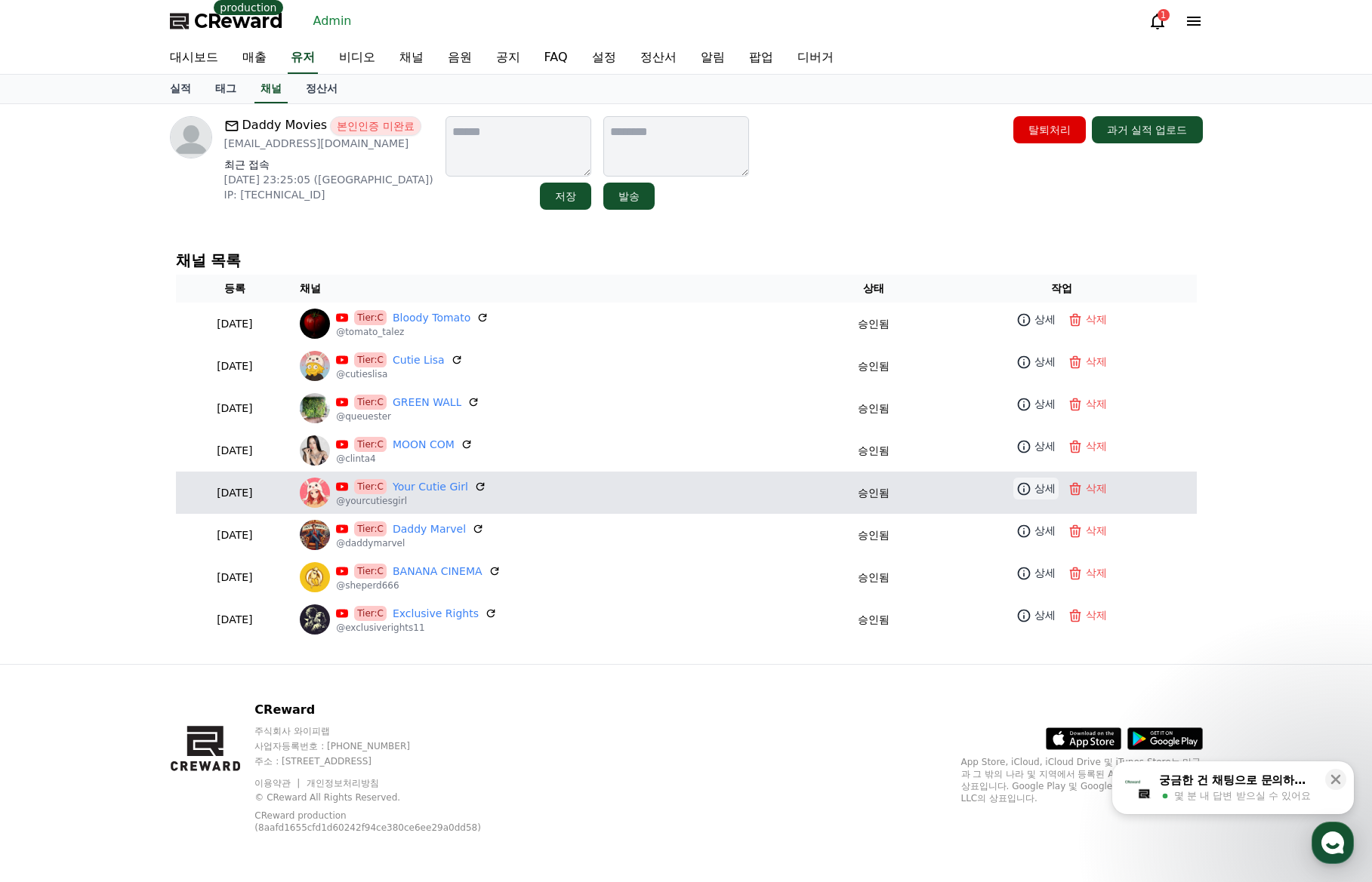
click at [1040, 486] on p "상세" at bounding box center [1045, 488] width 21 height 16
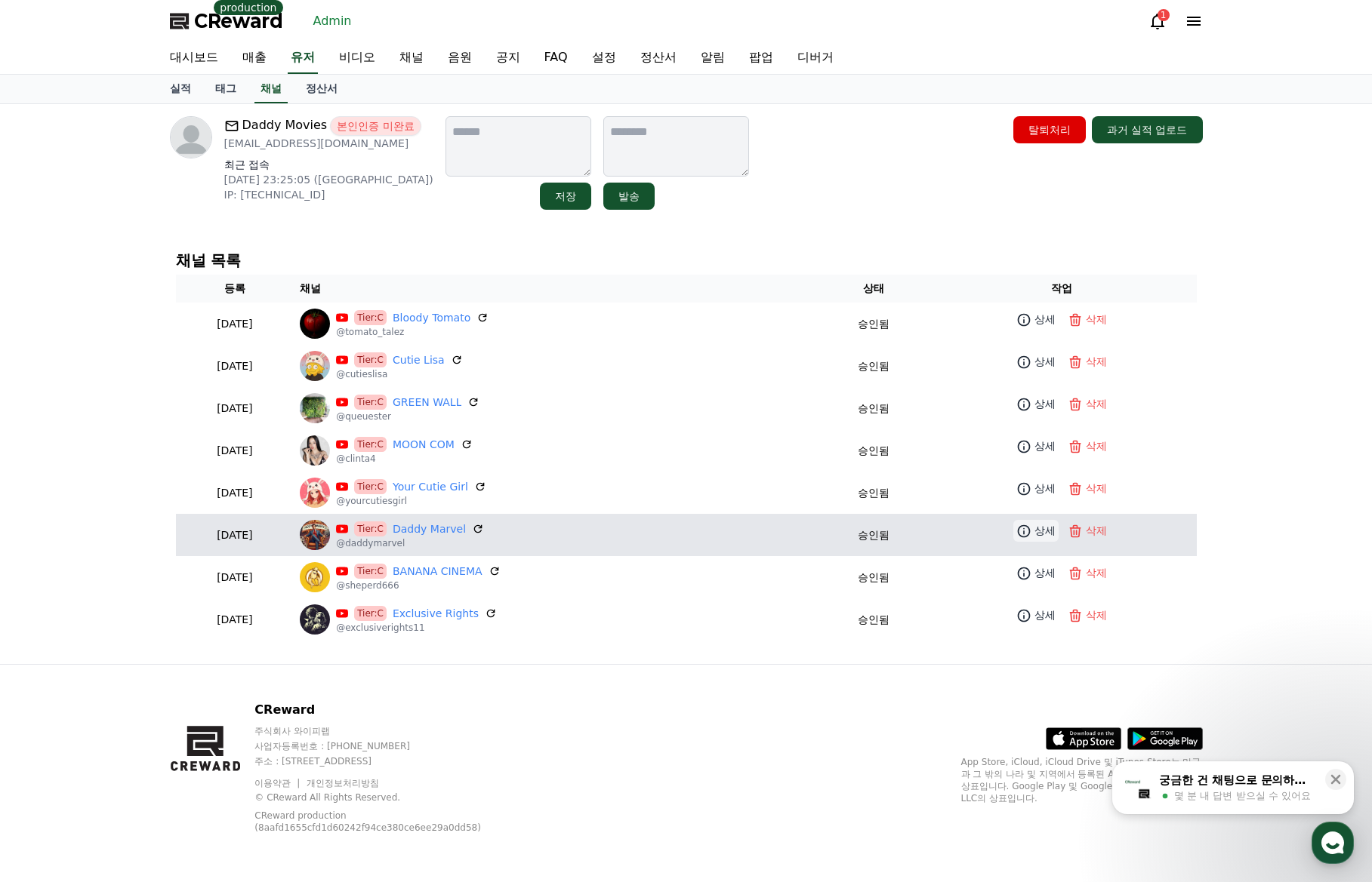
click at [1047, 538] on p "상세" at bounding box center [1045, 531] width 21 height 16
click at [458, 528] on link "Daddy Marvel" at bounding box center [430, 530] width 73 height 16
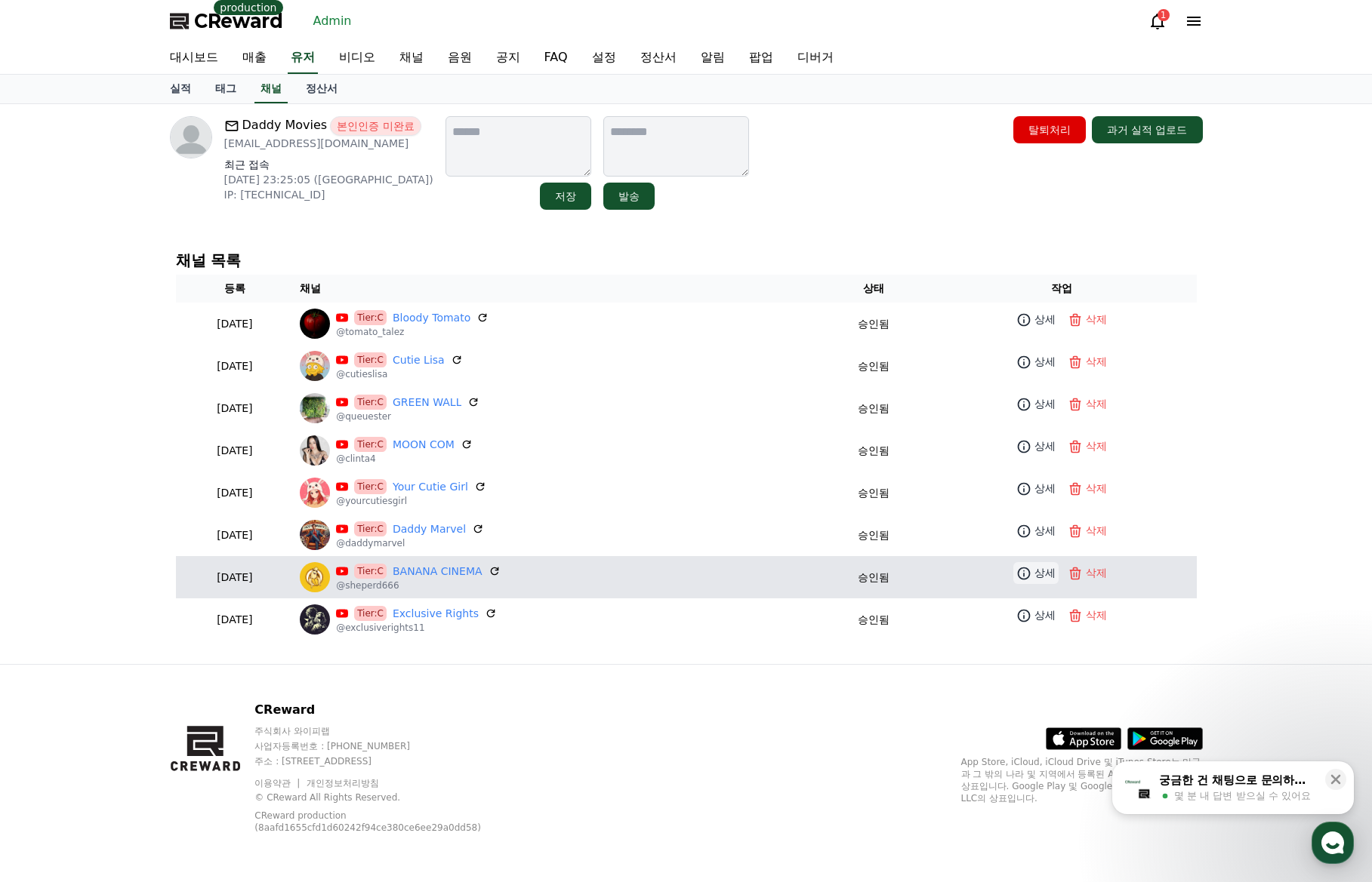
click at [1027, 580] on icon at bounding box center [1023, 573] width 15 height 15
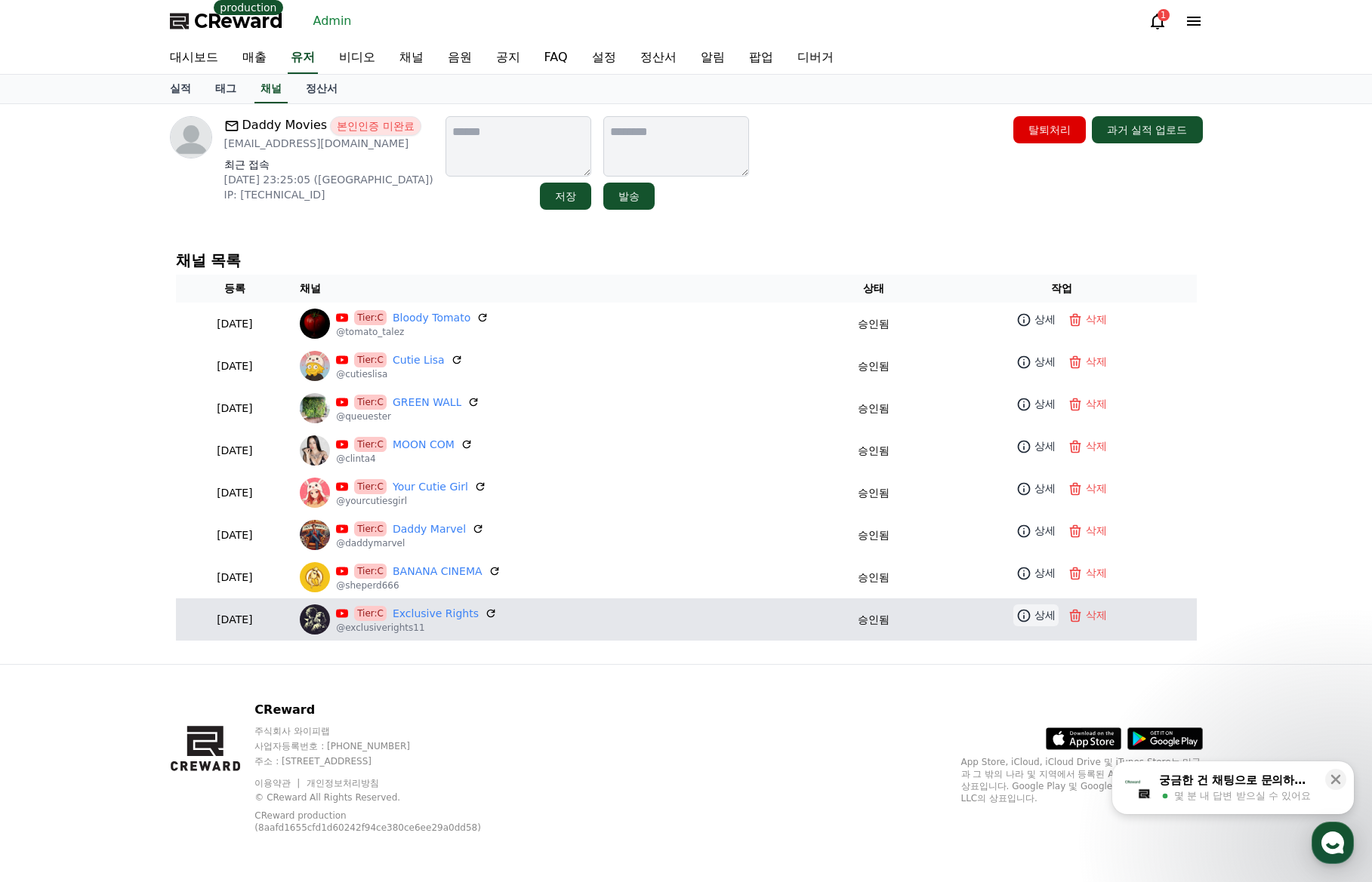
click at [1030, 614] on icon at bounding box center [1024, 615] width 13 height 13
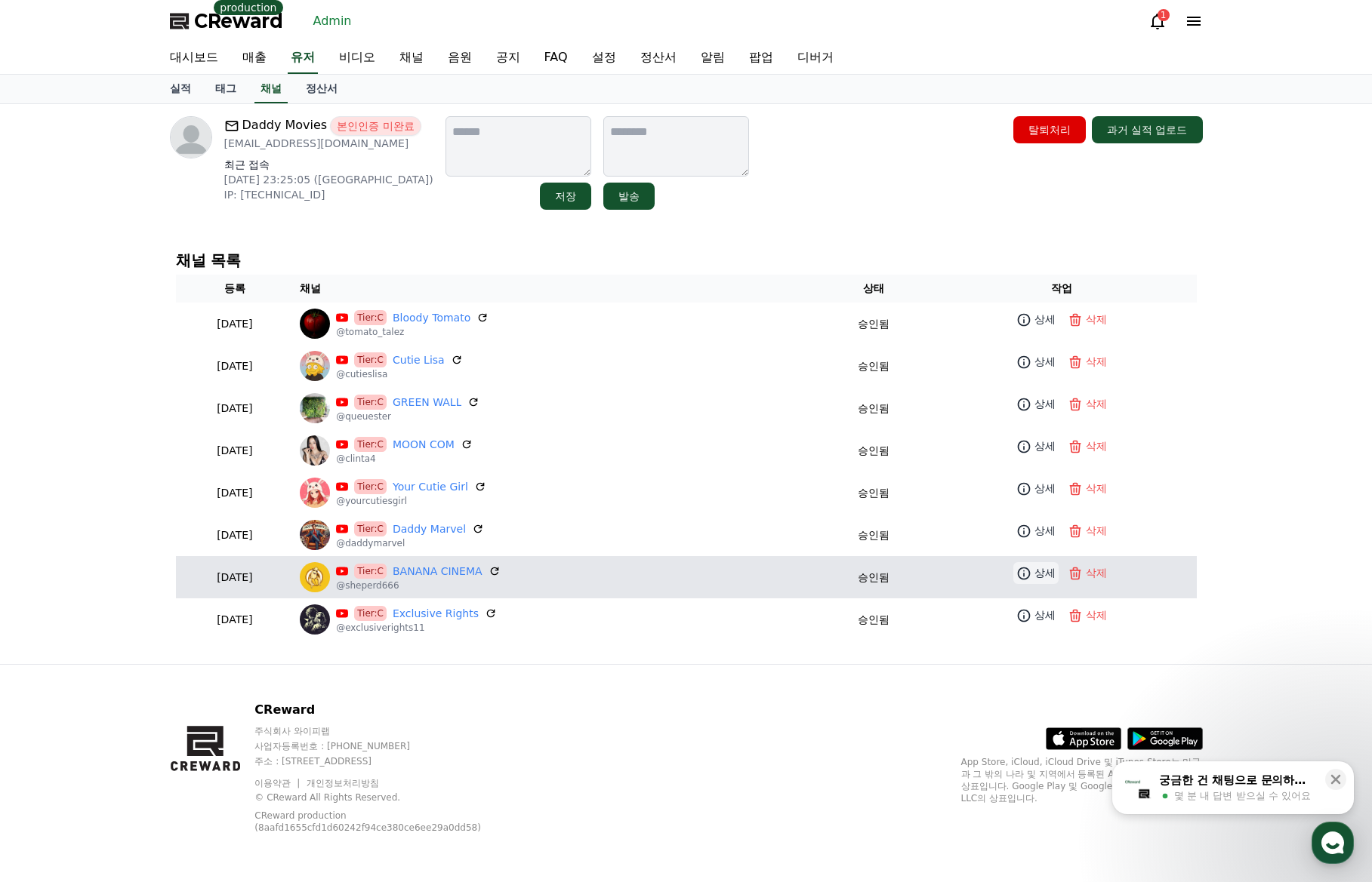
click at [1043, 572] on p "상세" at bounding box center [1045, 573] width 21 height 16
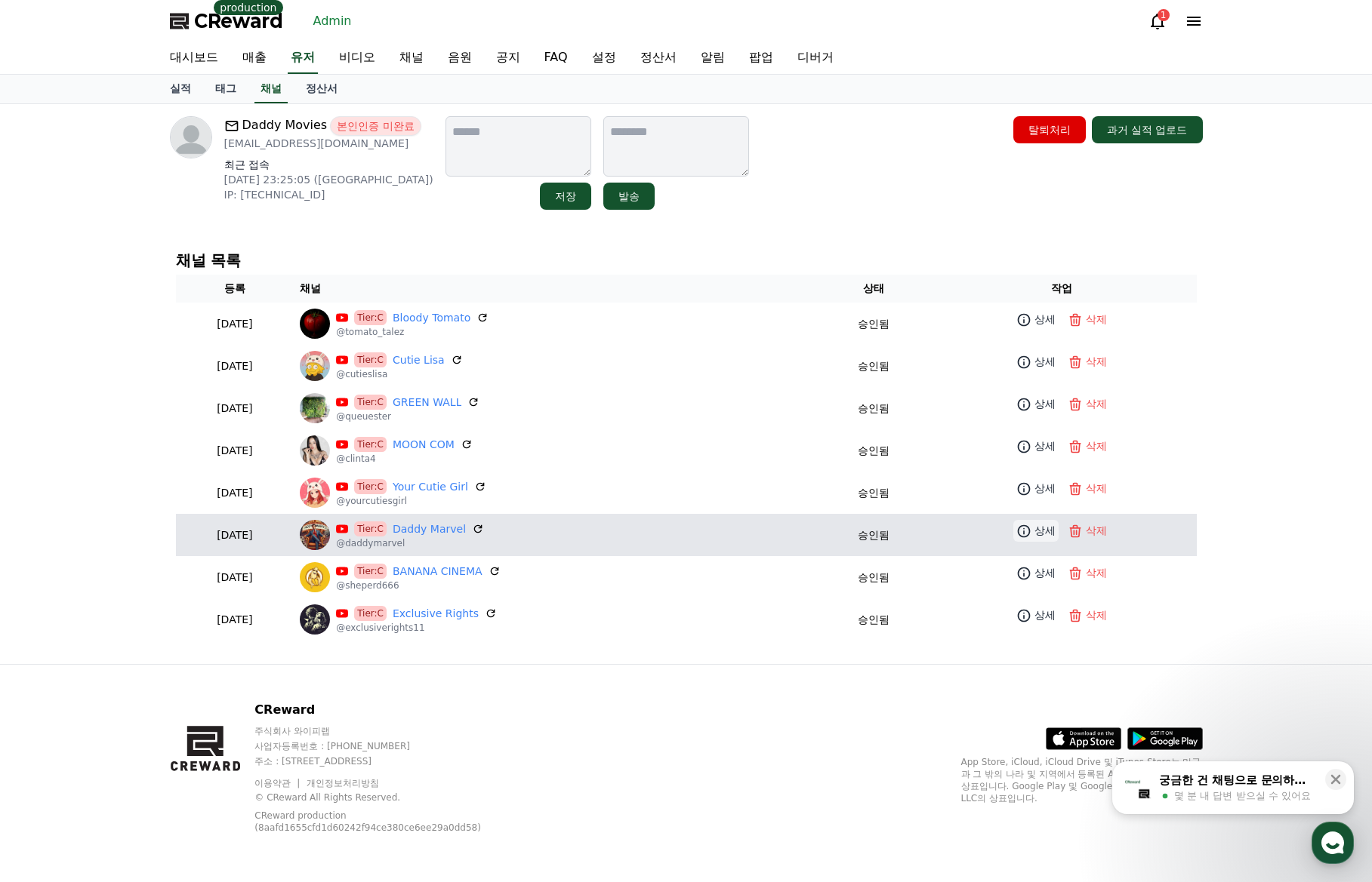
click at [1039, 531] on p "상세" at bounding box center [1045, 531] width 21 height 16
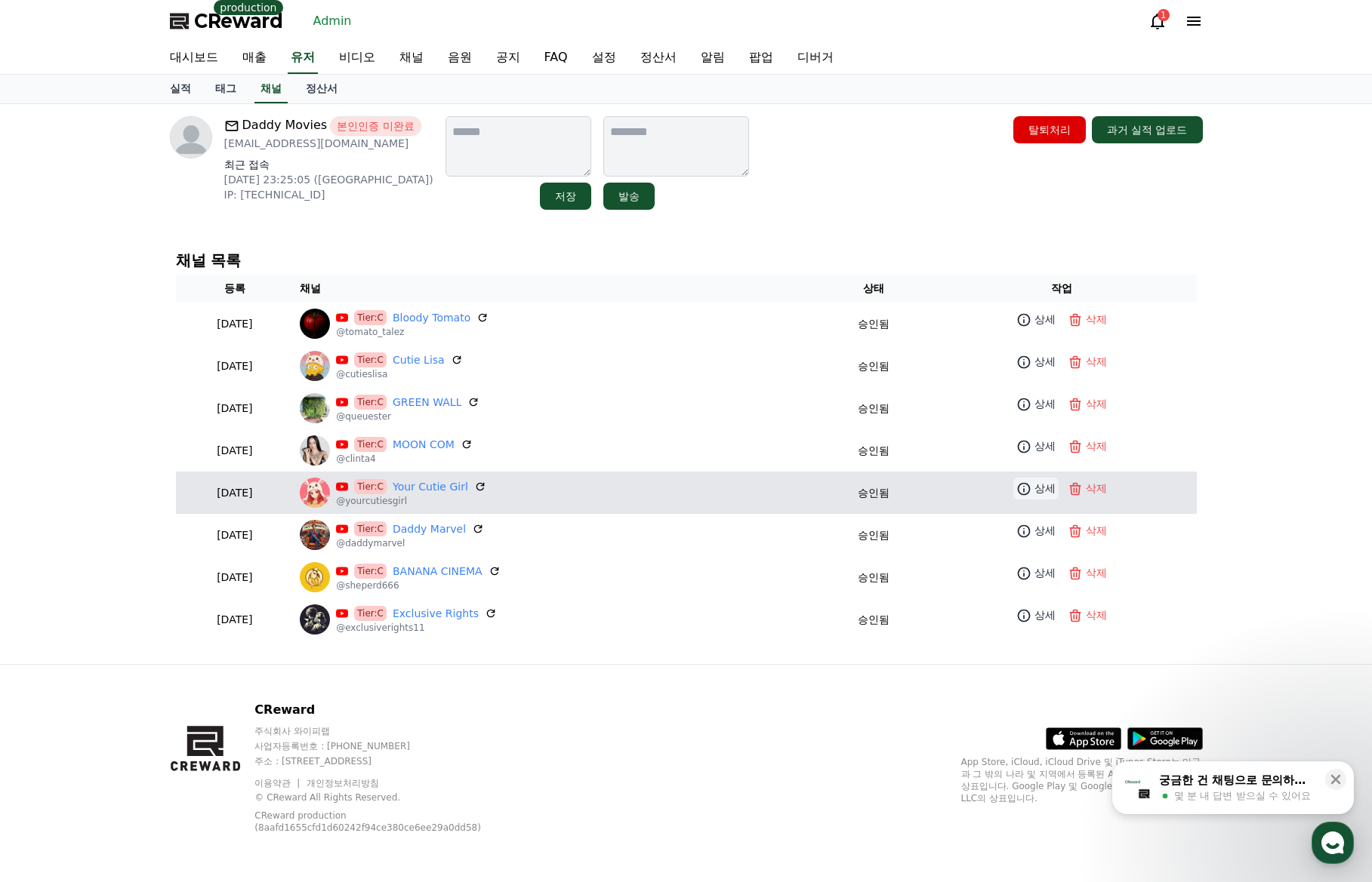
click at [1044, 483] on p "상세" at bounding box center [1045, 488] width 21 height 16
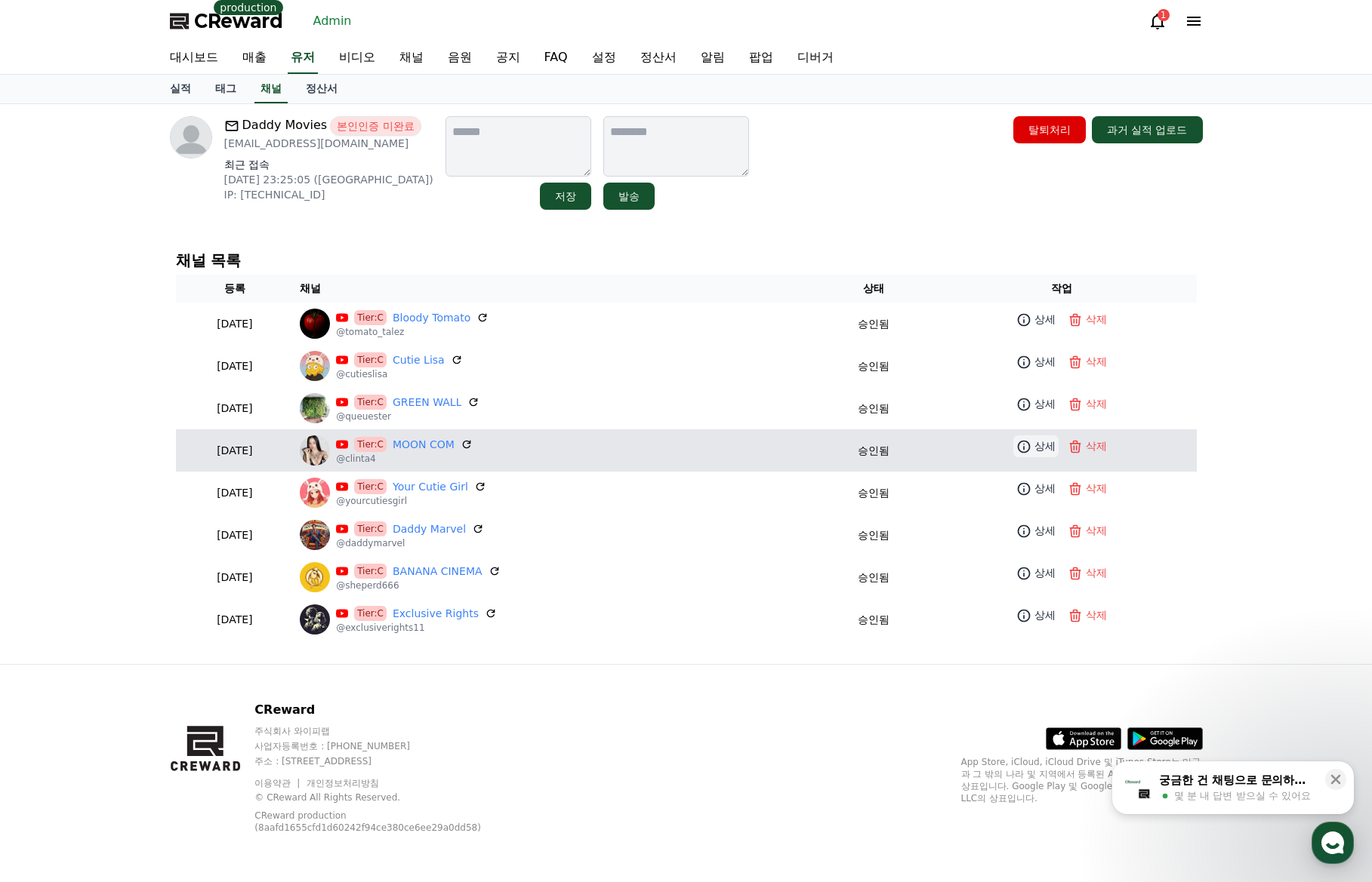
click at [1041, 446] on p "상세" at bounding box center [1045, 446] width 21 height 16
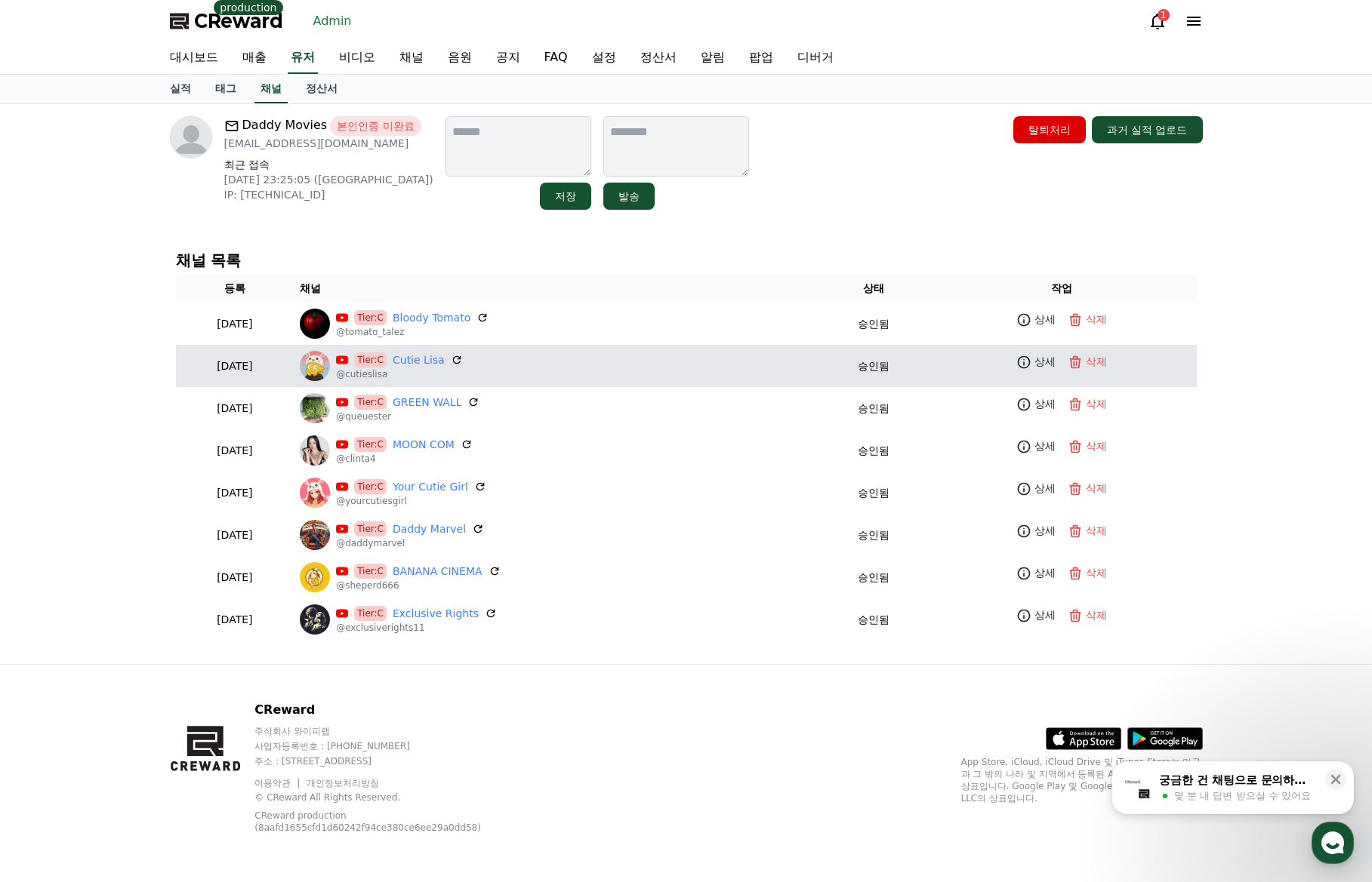
click at [1043, 385] on tr "2025-09-12 09-12 Tier:C Cutie Lisa @cutieslisa 승인됨 상세 삭제" at bounding box center [686, 365] width 1020 height 42
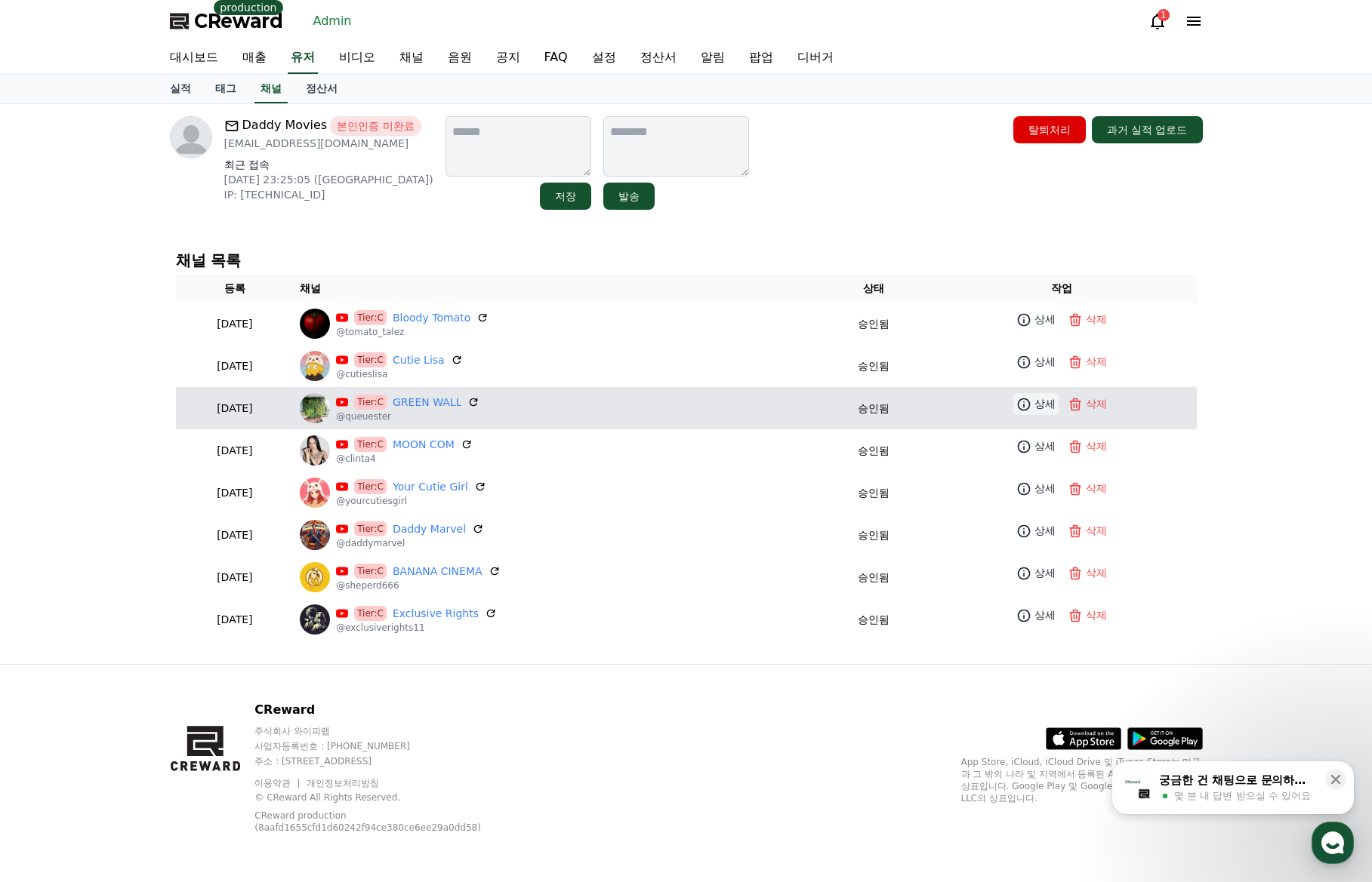
click at [1042, 407] on p "상세" at bounding box center [1045, 404] width 21 height 16
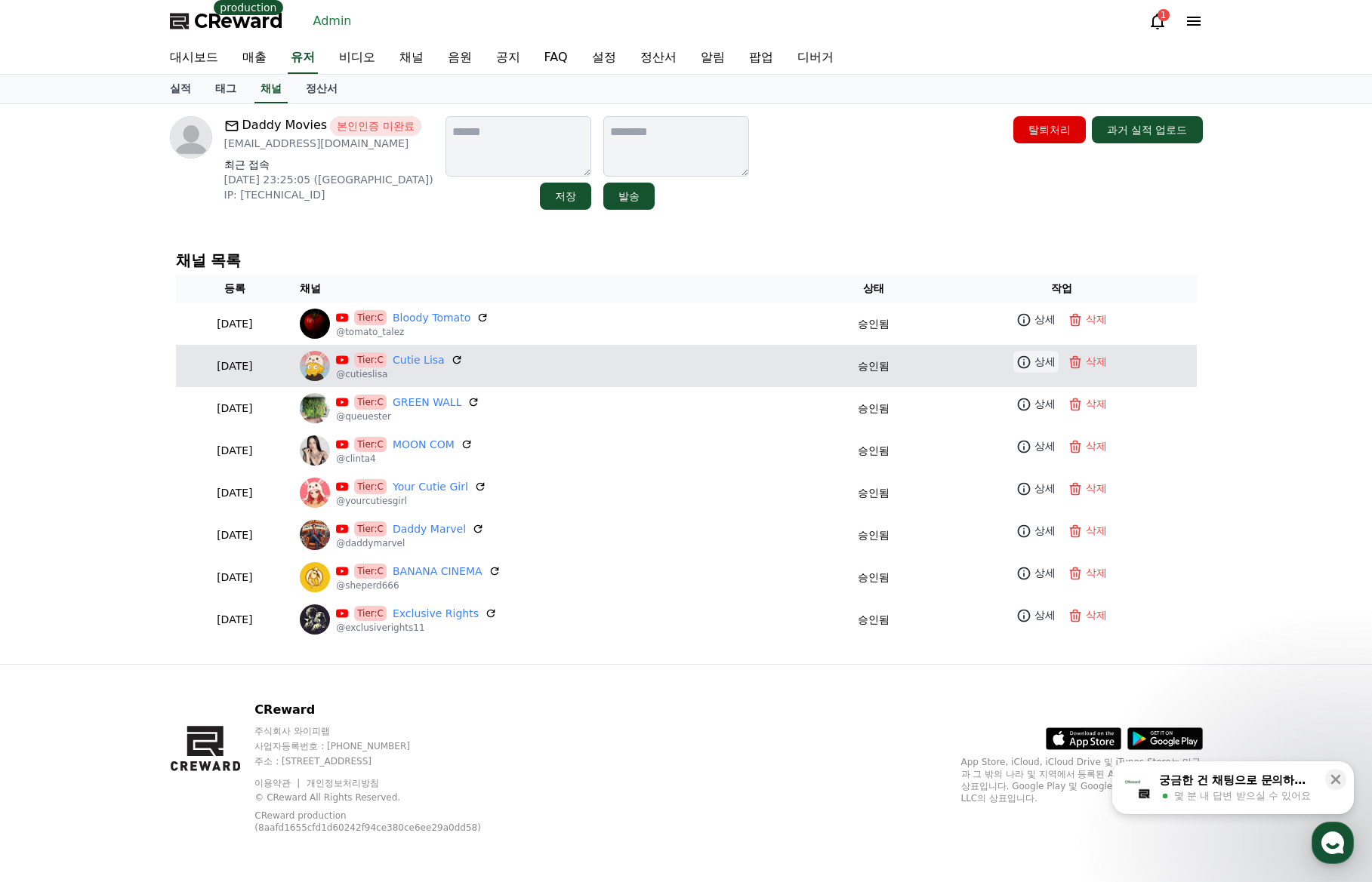
click at [1043, 354] on p "상세" at bounding box center [1045, 362] width 21 height 16
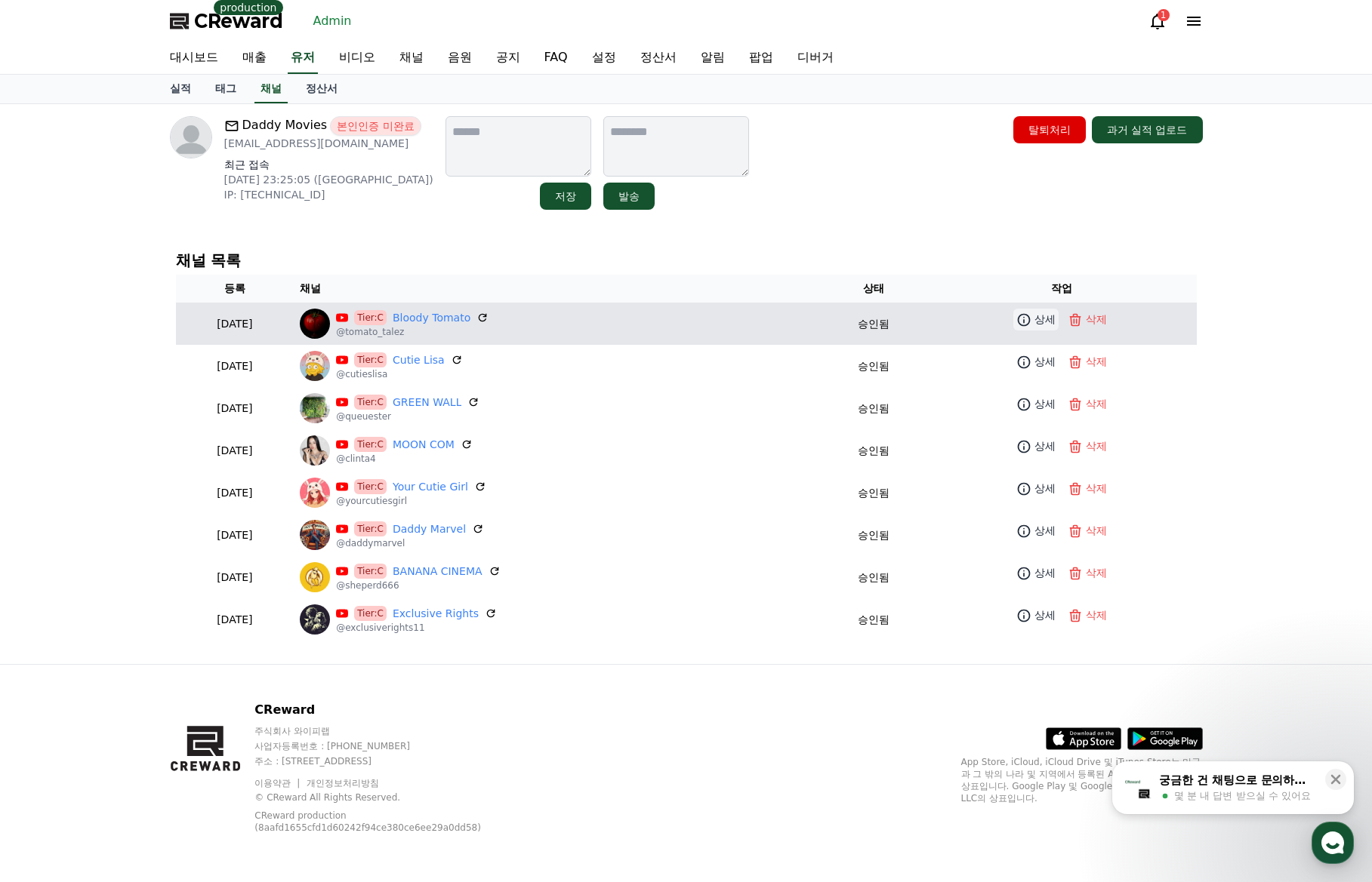
click at [1045, 318] on p "상세" at bounding box center [1045, 319] width 21 height 16
click at [465, 316] on link "Bloody Tomato" at bounding box center [431, 318] width 78 height 16
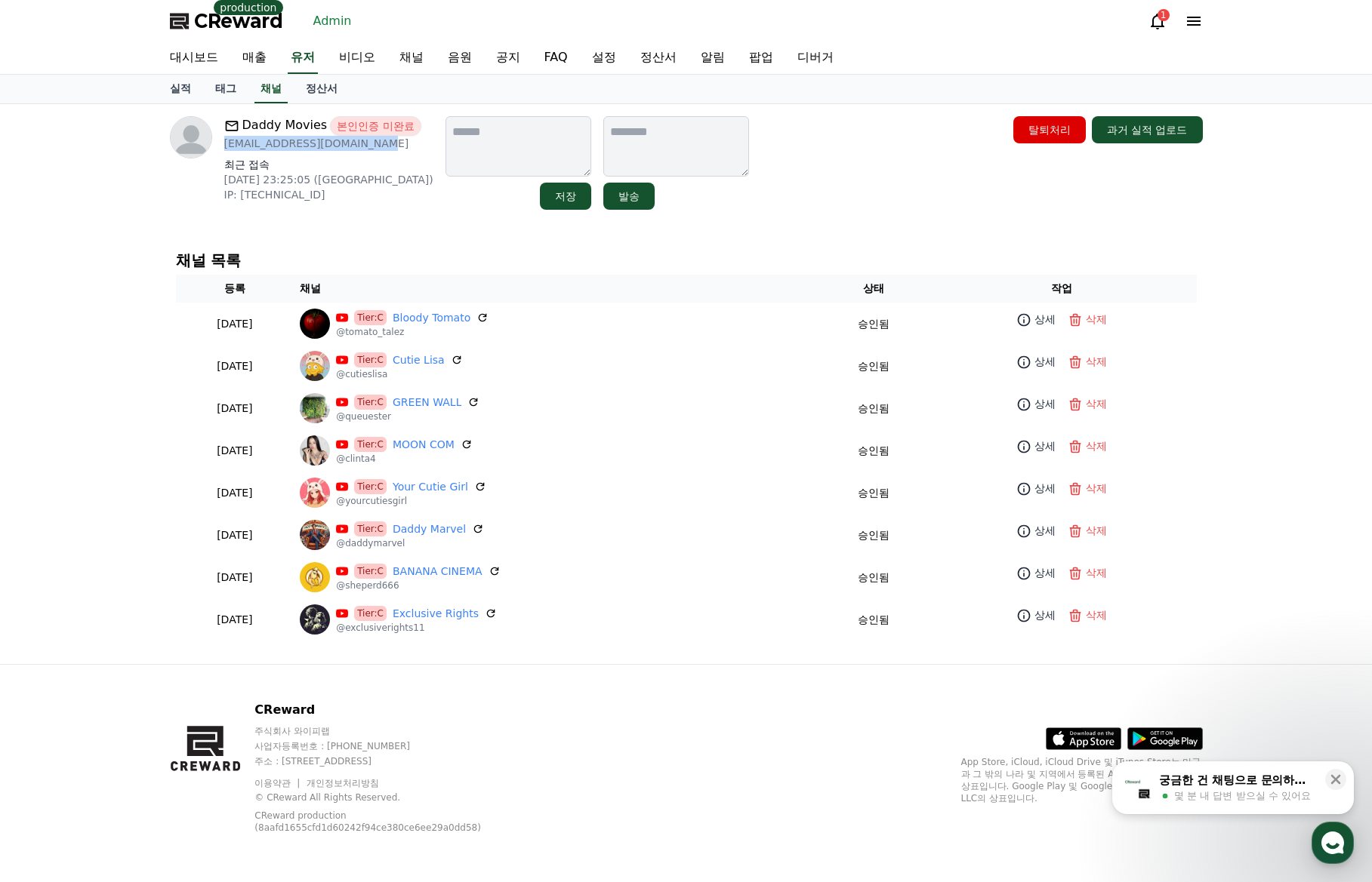
drag, startPoint x: 371, startPoint y: 147, endPoint x: 223, endPoint y: 152, distance: 148.1
click at [223, 152] on div "Daddy Movies 본인인증 미완료 richdaddy.movies@gmail.com 최근 접속 2025-09-12 23:25:05 (US)…" at bounding box center [302, 163] width 263 height 94
copy p "richdaddy.movies@gmail.com"
click at [306, 57] on link "유저" at bounding box center [303, 57] width 30 height 31
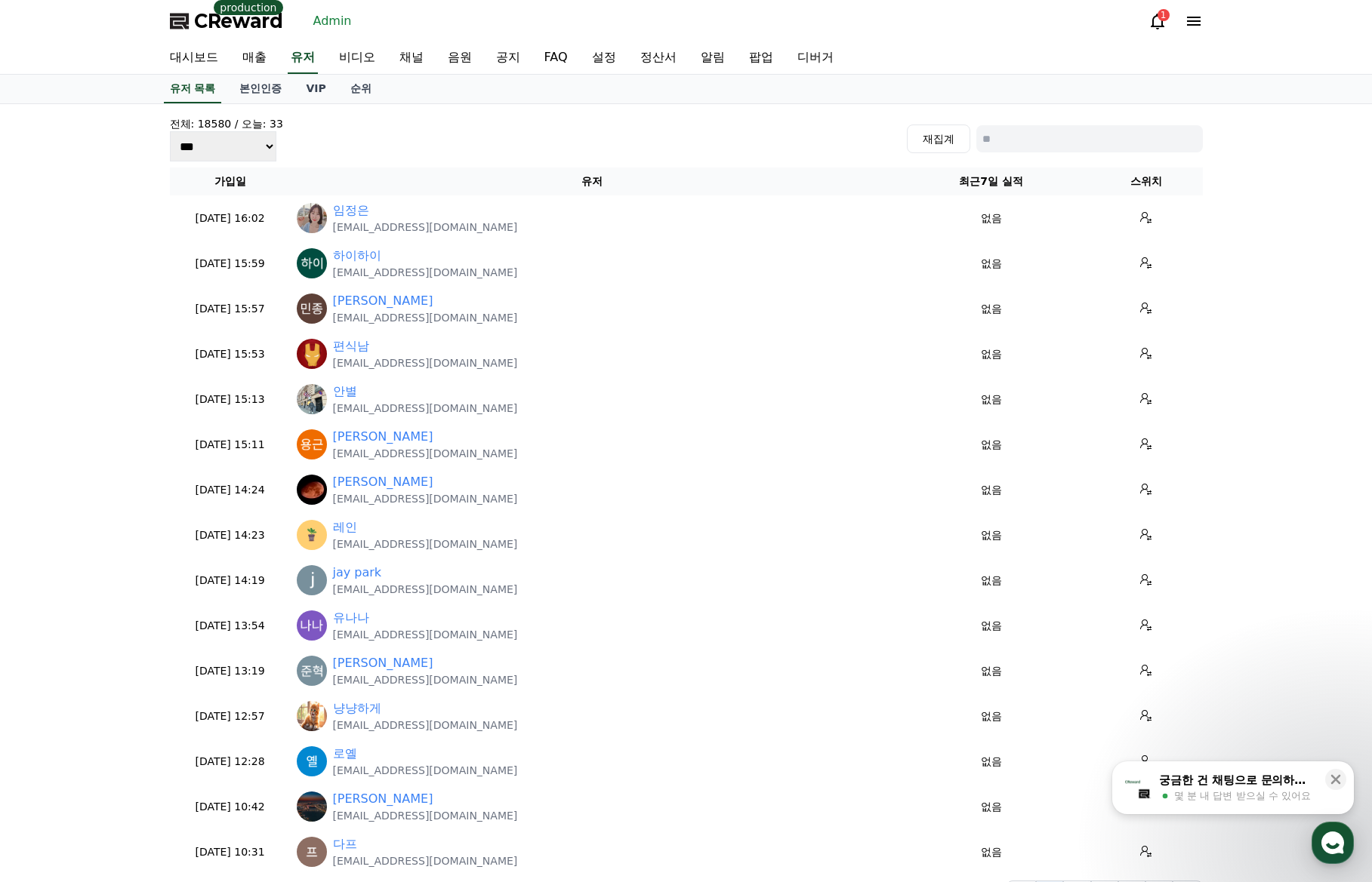
click at [1085, 124] on div "재집계" at bounding box center [1054, 139] width 296 height 29
click at [1078, 138] on input at bounding box center [1089, 139] width 226 height 27
paste input "**********"
type input "**********"
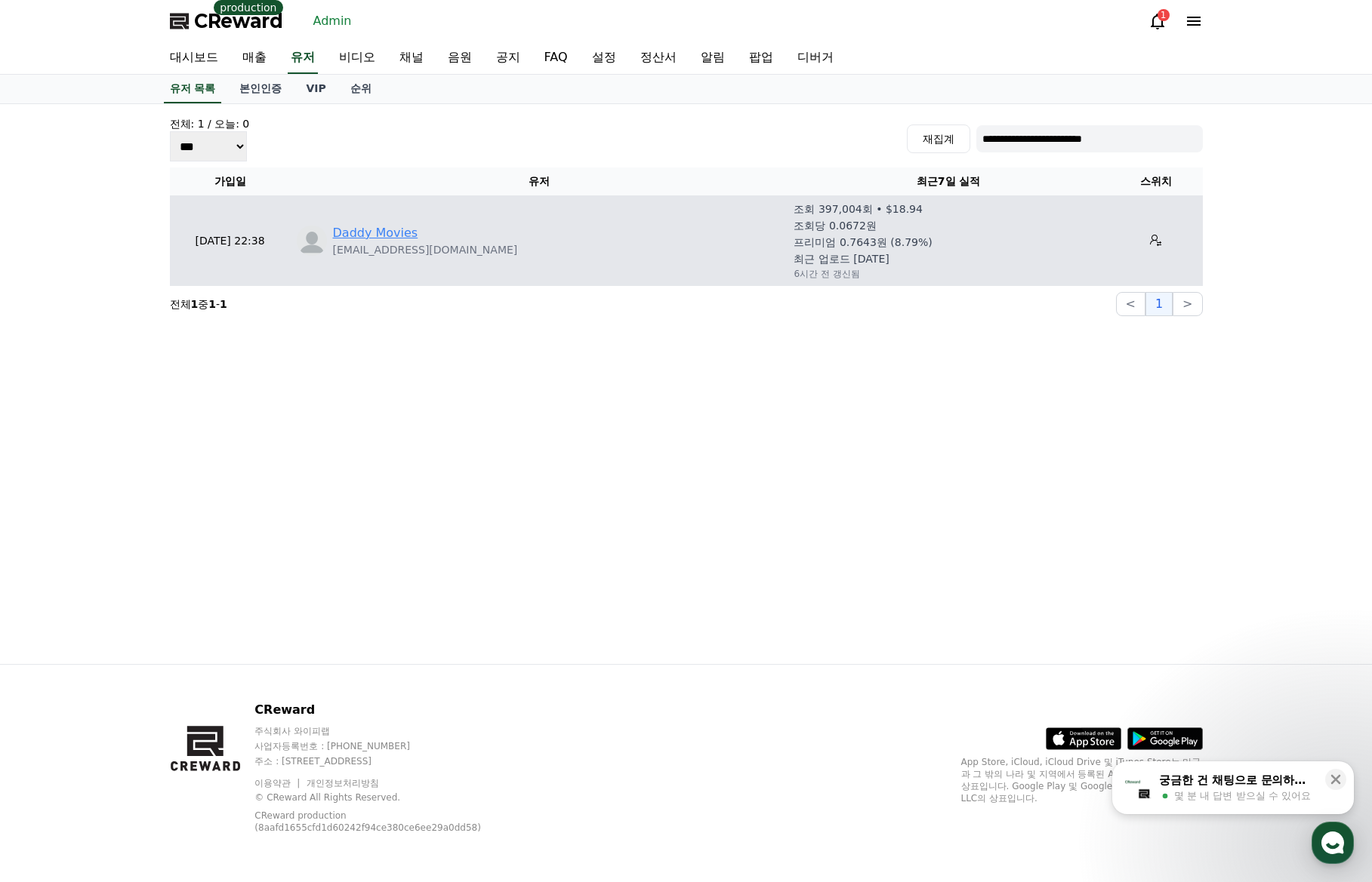
click at [391, 234] on link "Daddy Movies" at bounding box center [375, 233] width 85 height 18
click at [392, 233] on link "Daddy Movies" at bounding box center [375, 233] width 85 height 18
drag, startPoint x: 481, startPoint y: 250, endPoint x: 333, endPoint y: 253, distance: 148.0
click at [333, 253] on div "Daddy Movies richdaddy.movies@gmail.com" at bounding box center [540, 241] width 485 height 33
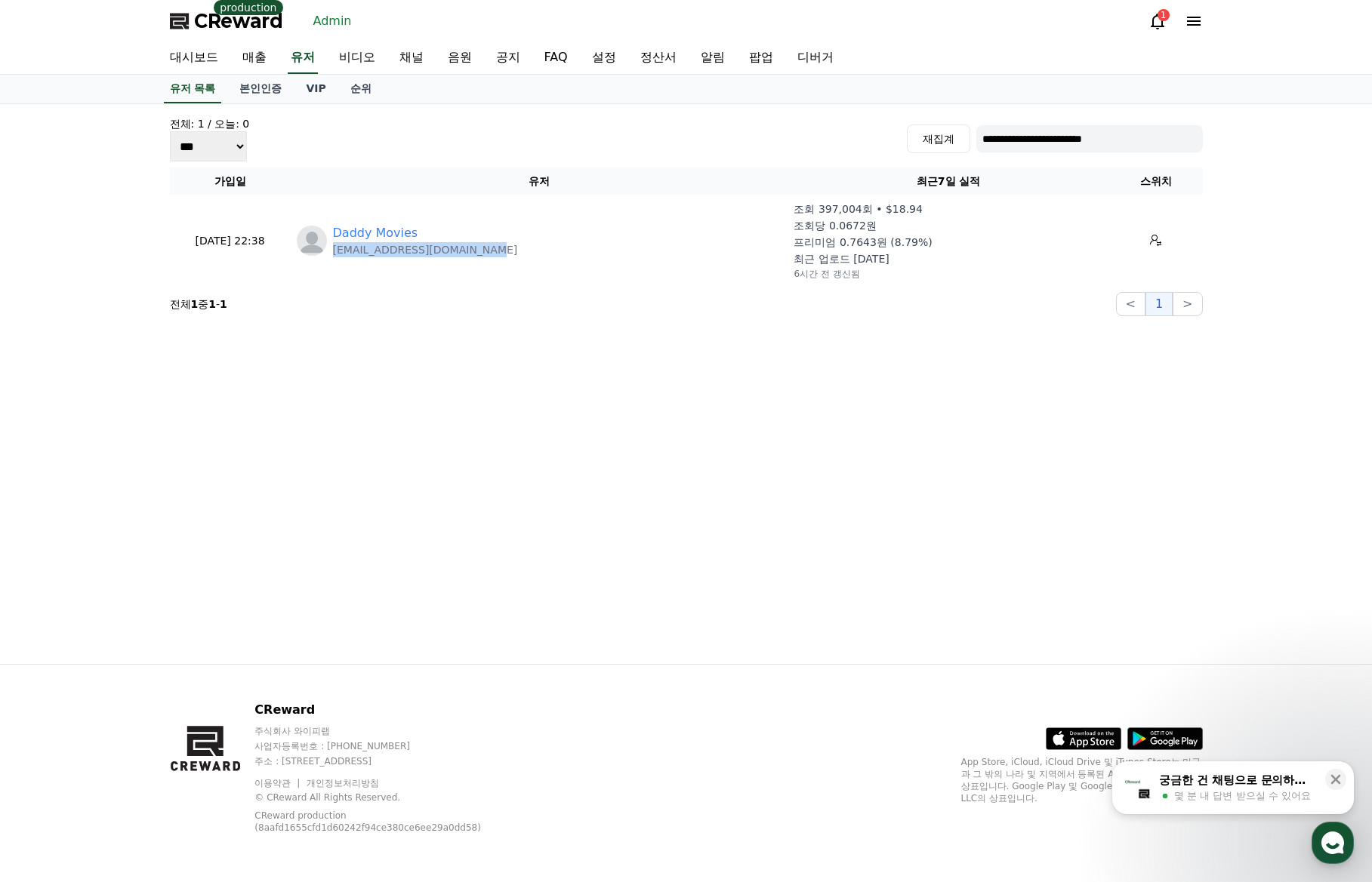
copy p "richdaddy.movies@gmail.com"
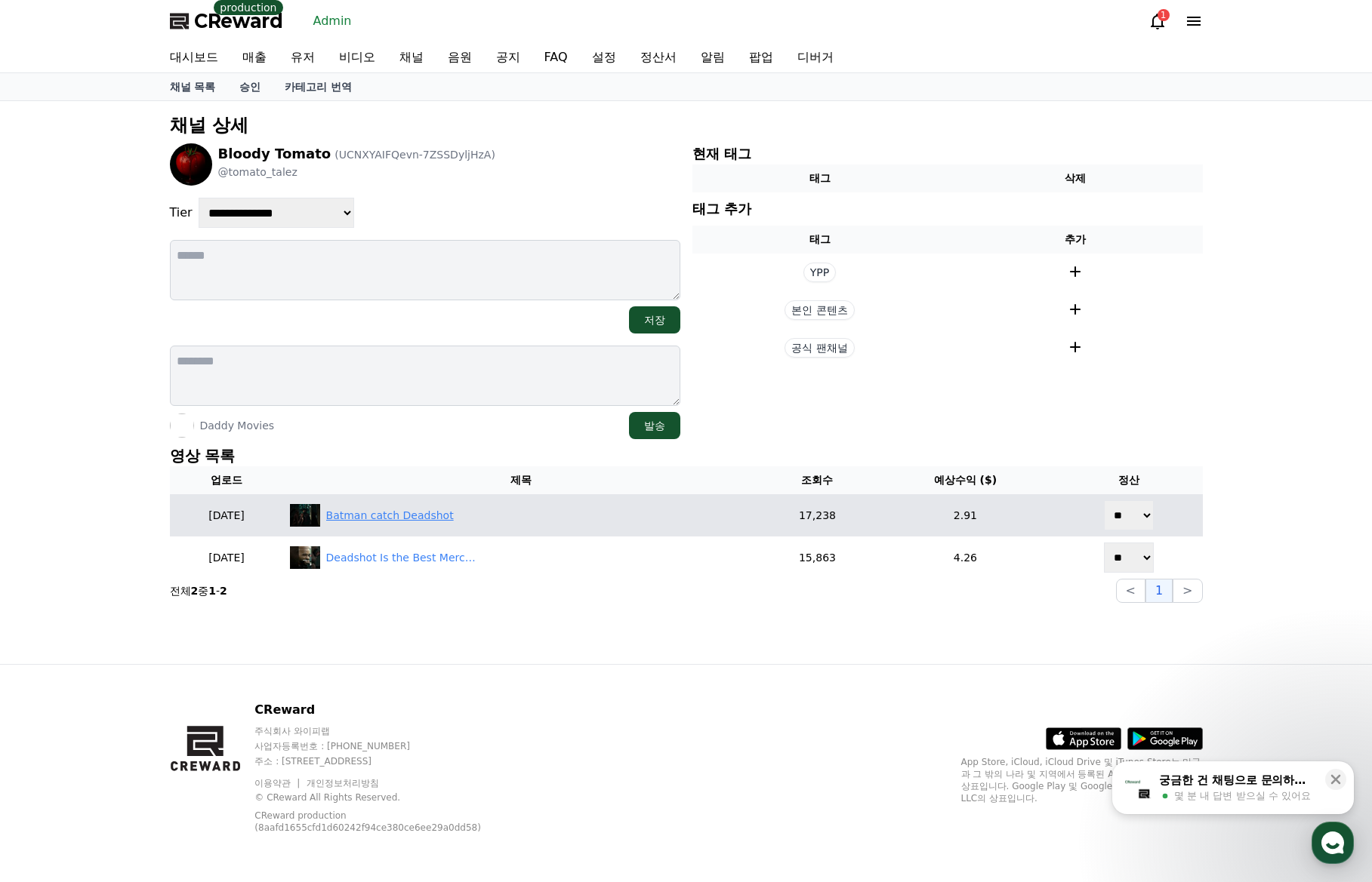
click at [432, 517] on div "Batman catch Deadshot" at bounding box center [389, 516] width 128 height 16
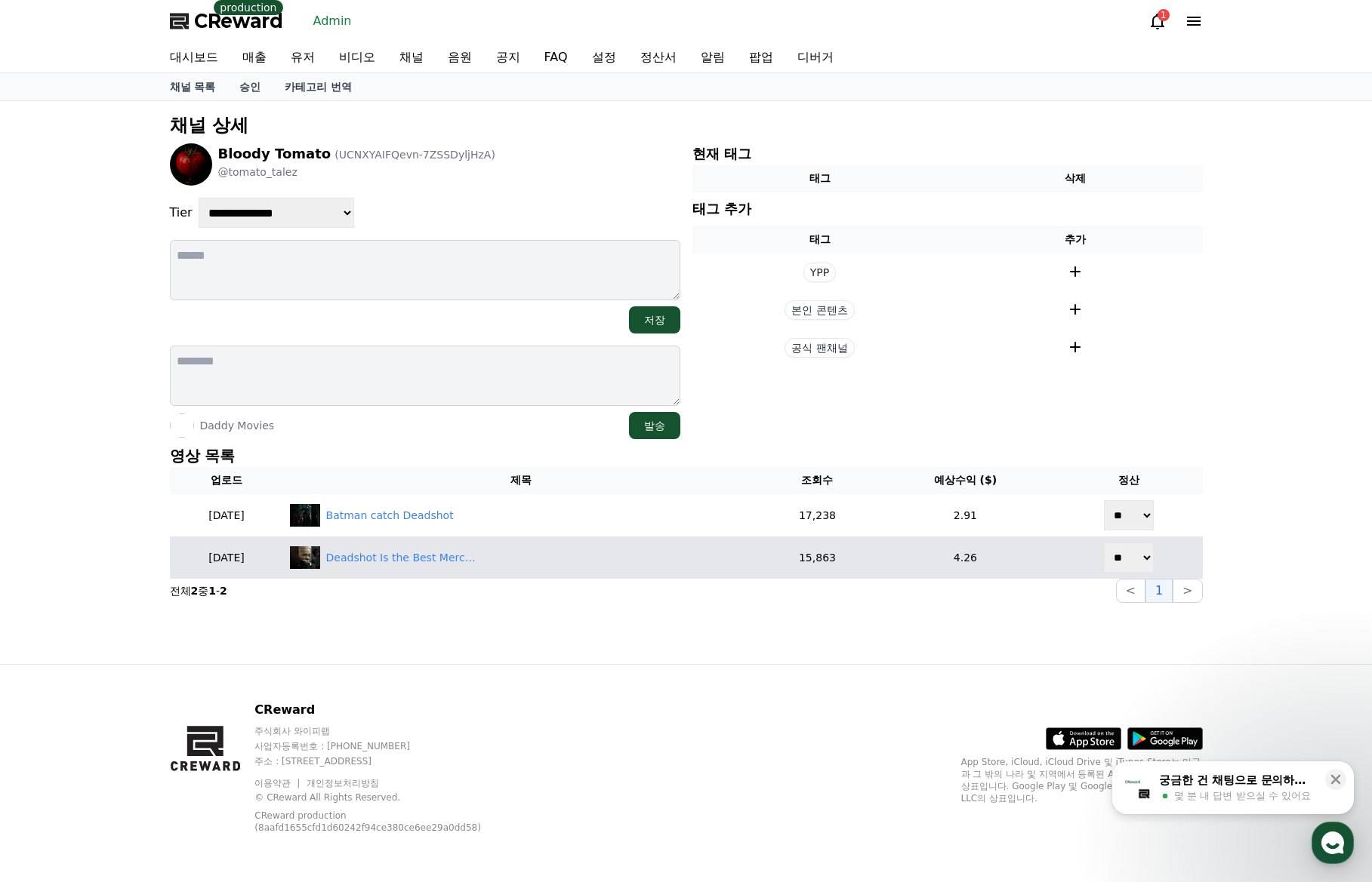
click at [1121, 552] on select "** **" at bounding box center [1129, 558] width 50 height 30
select select "********"
click at [1105, 543] on select "** **" at bounding box center [1129, 558] width 50 height 30
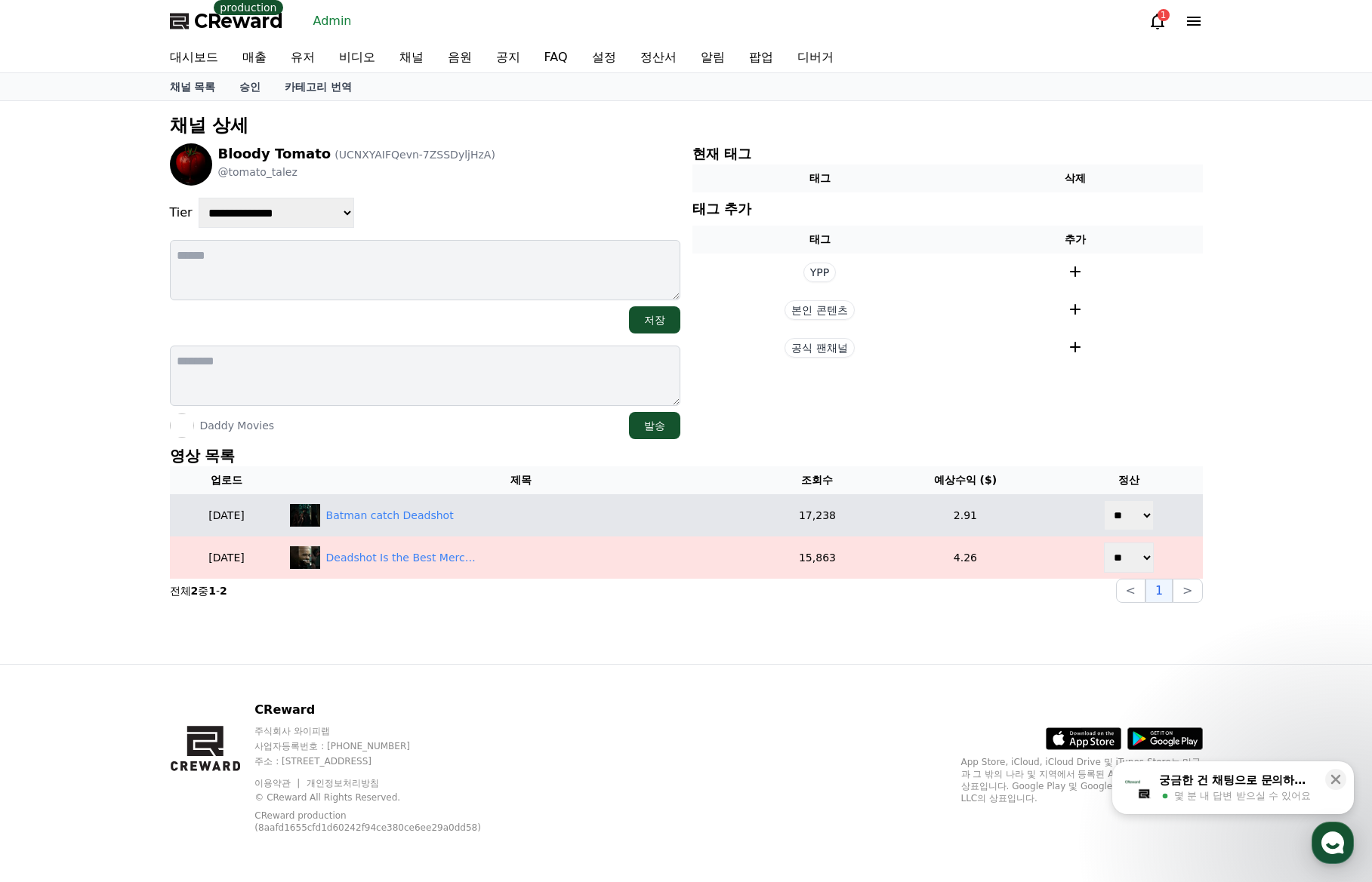
click at [1128, 518] on select "** **" at bounding box center [1129, 515] width 50 height 30
select select "********"
click at [1105, 500] on select "** **" at bounding box center [1129, 515] width 50 height 30
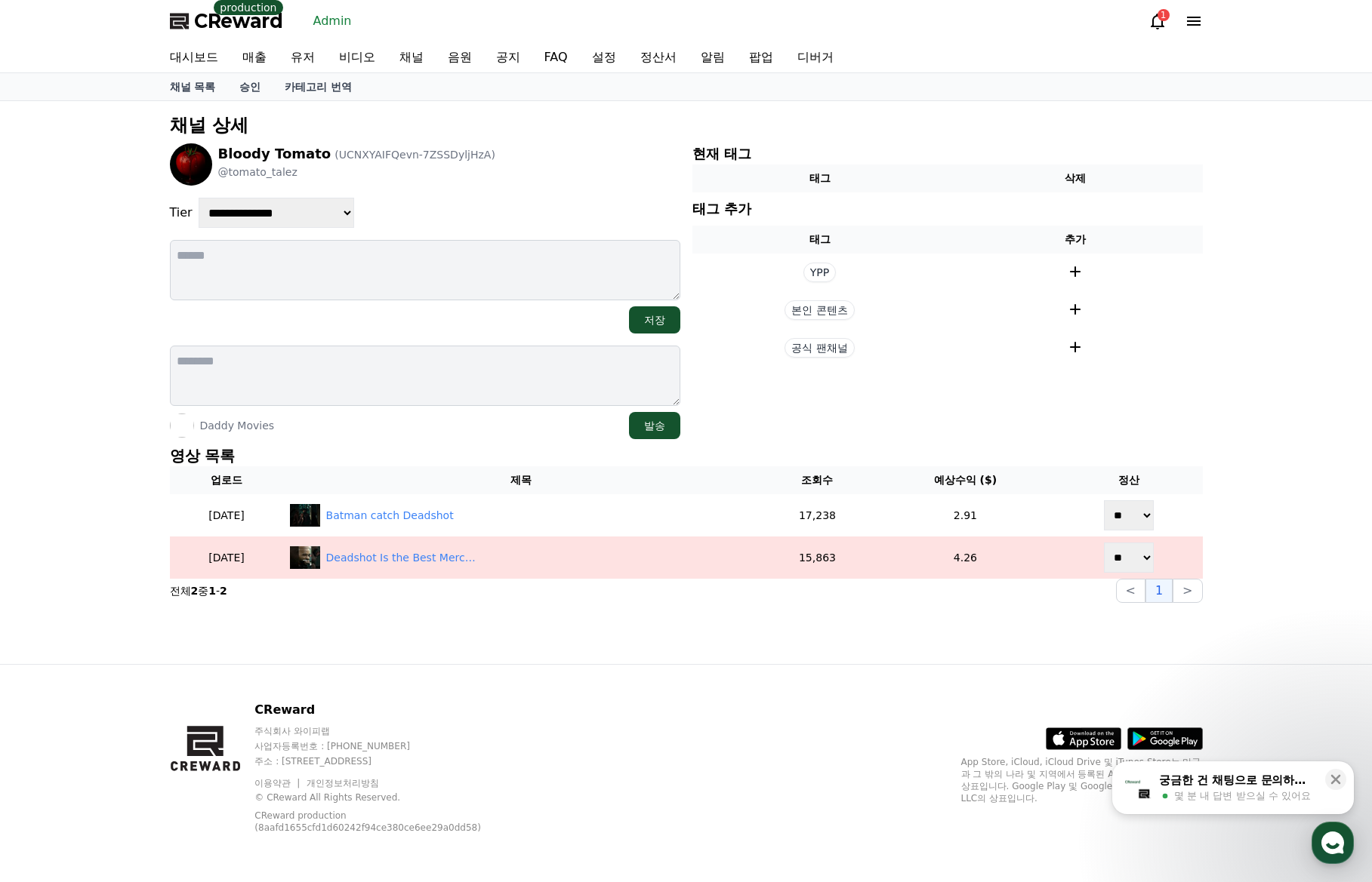
click at [1195, 446] on p "영상 목록" at bounding box center [686, 456] width 1033 height 21
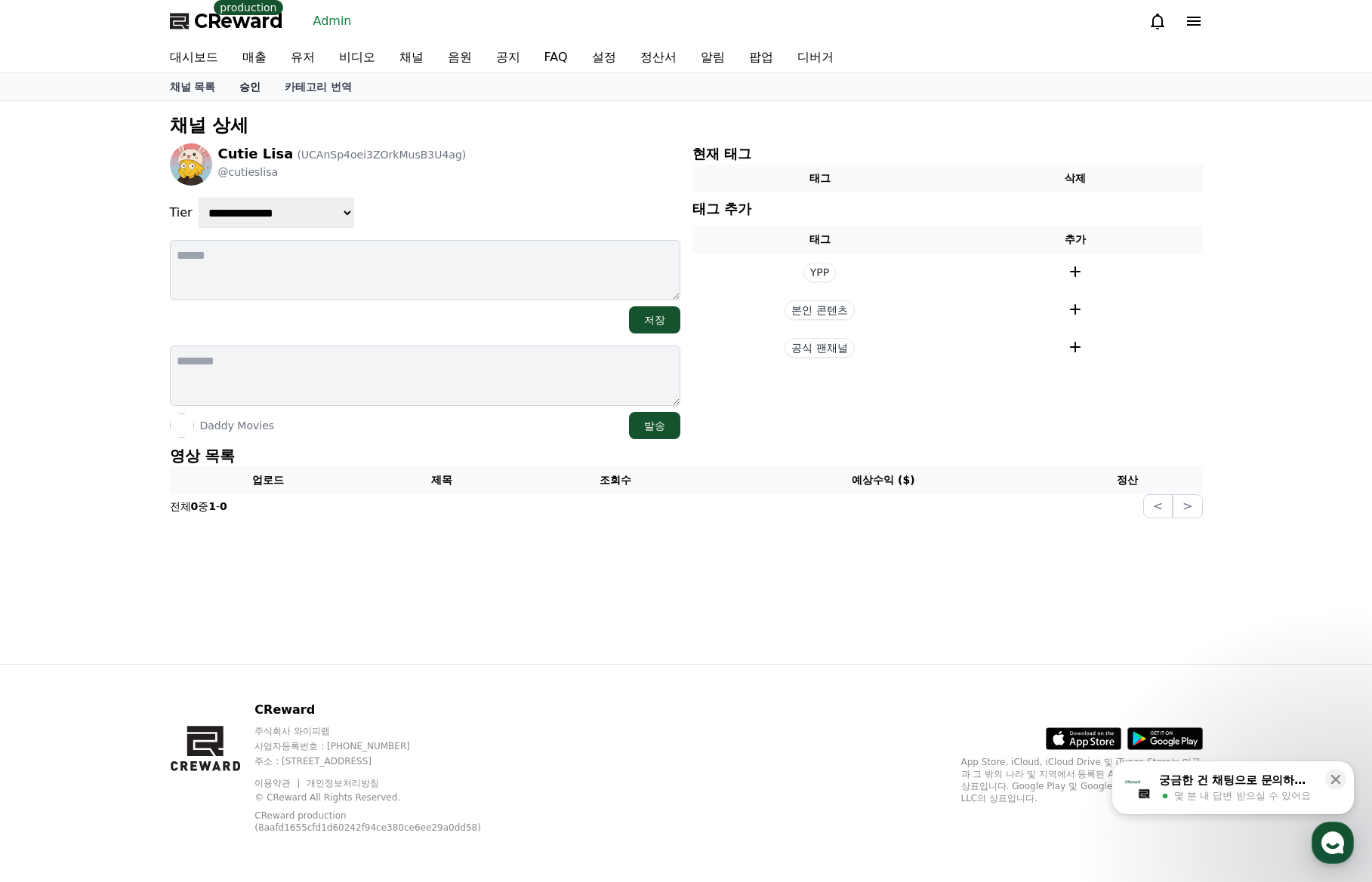
click at [255, 89] on link "승인" at bounding box center [250, 87] width 46 height 27
click at [482, 418] on div "Daddy Movies 발송" at bounding box center [425, 426] width 510 height 27
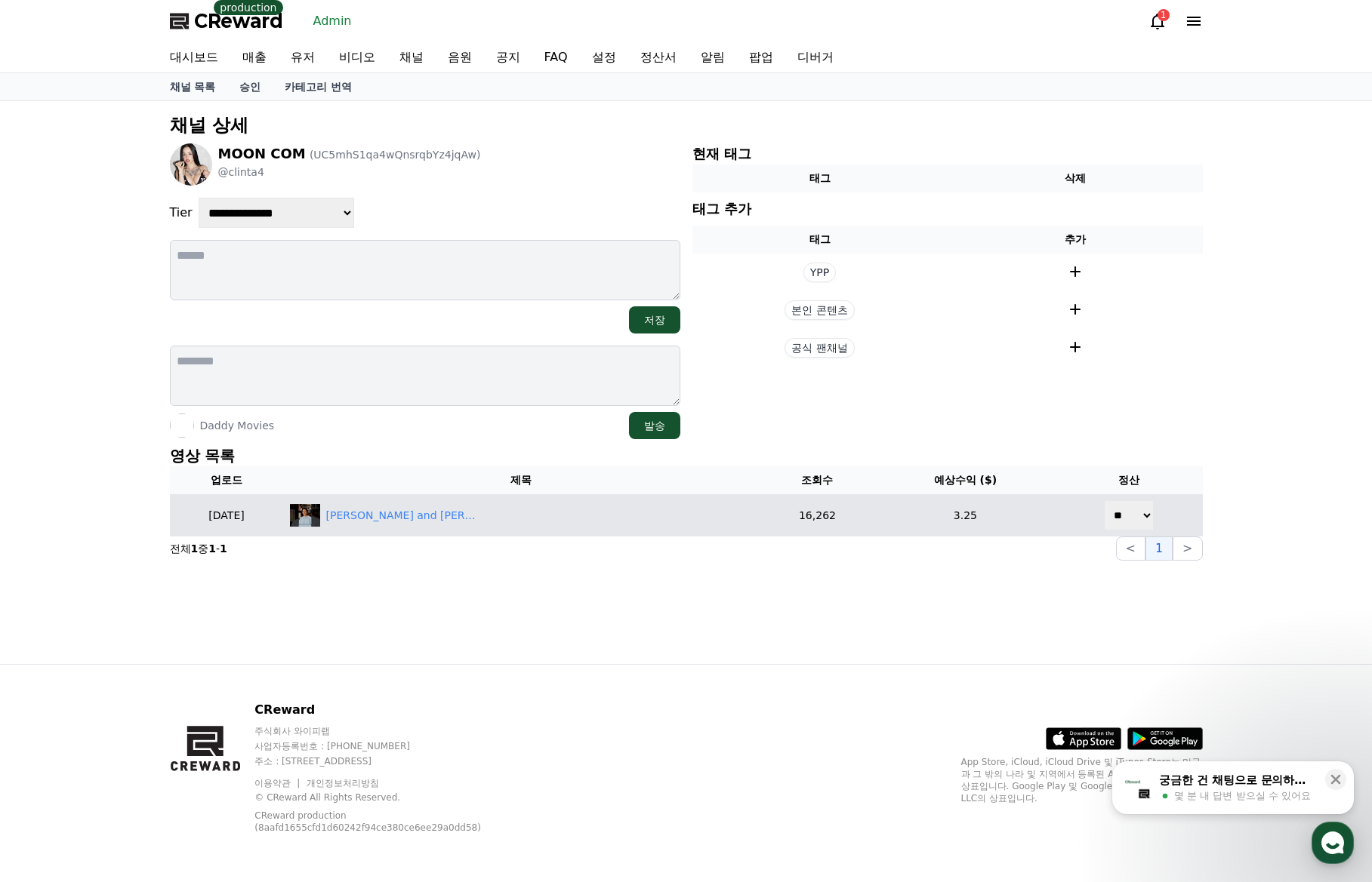
click at [1138, 513] on select "** **" at bounding box center [1129, 515] width 50 height 30
select select "********"
click at [1105, 500] on select "** **" at bounding box center [1129, 515] width 50 height 30
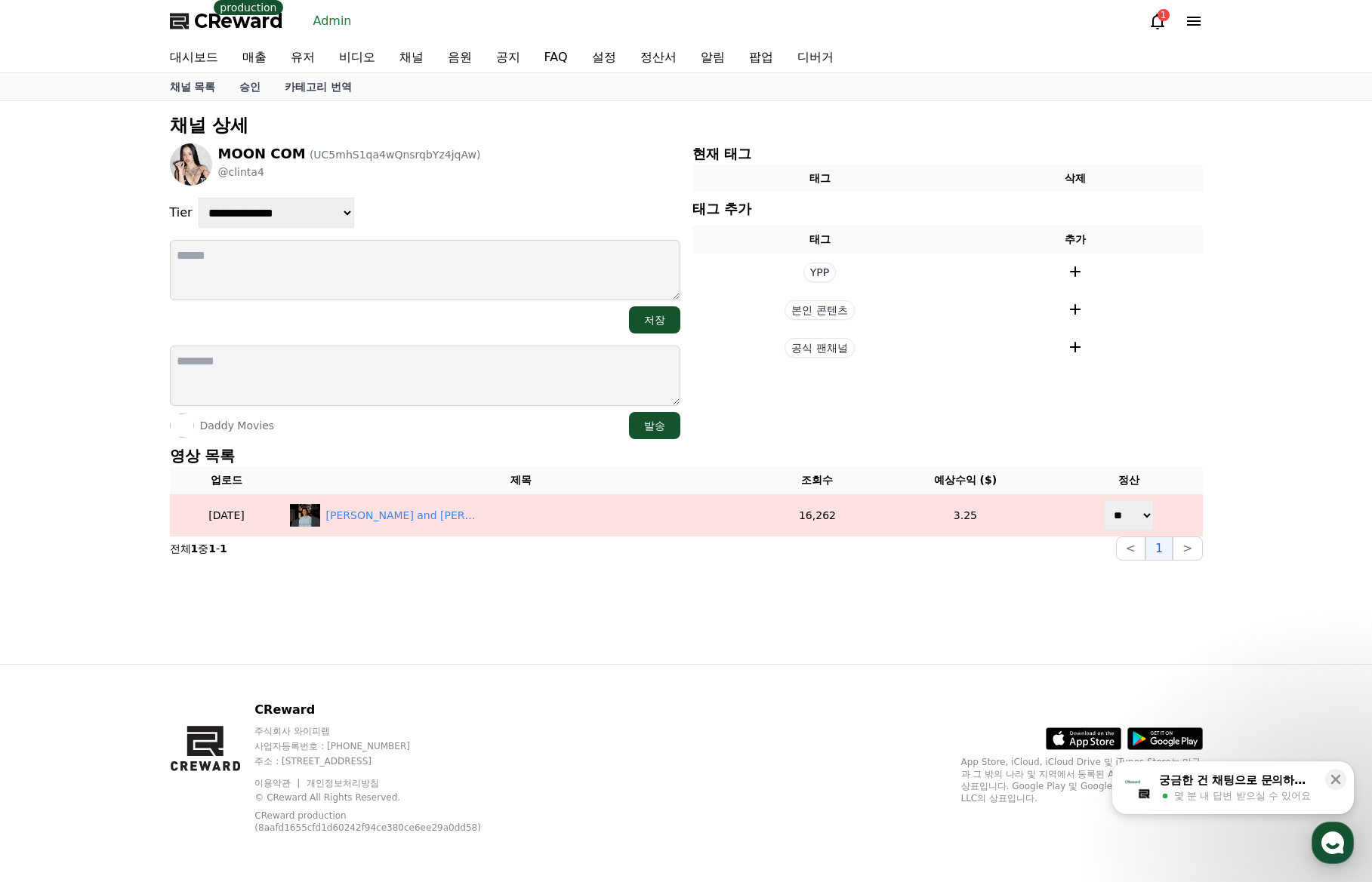
click at [1269, 448] on div "**********" at bounding box center [686, 382] width 1372 height 563
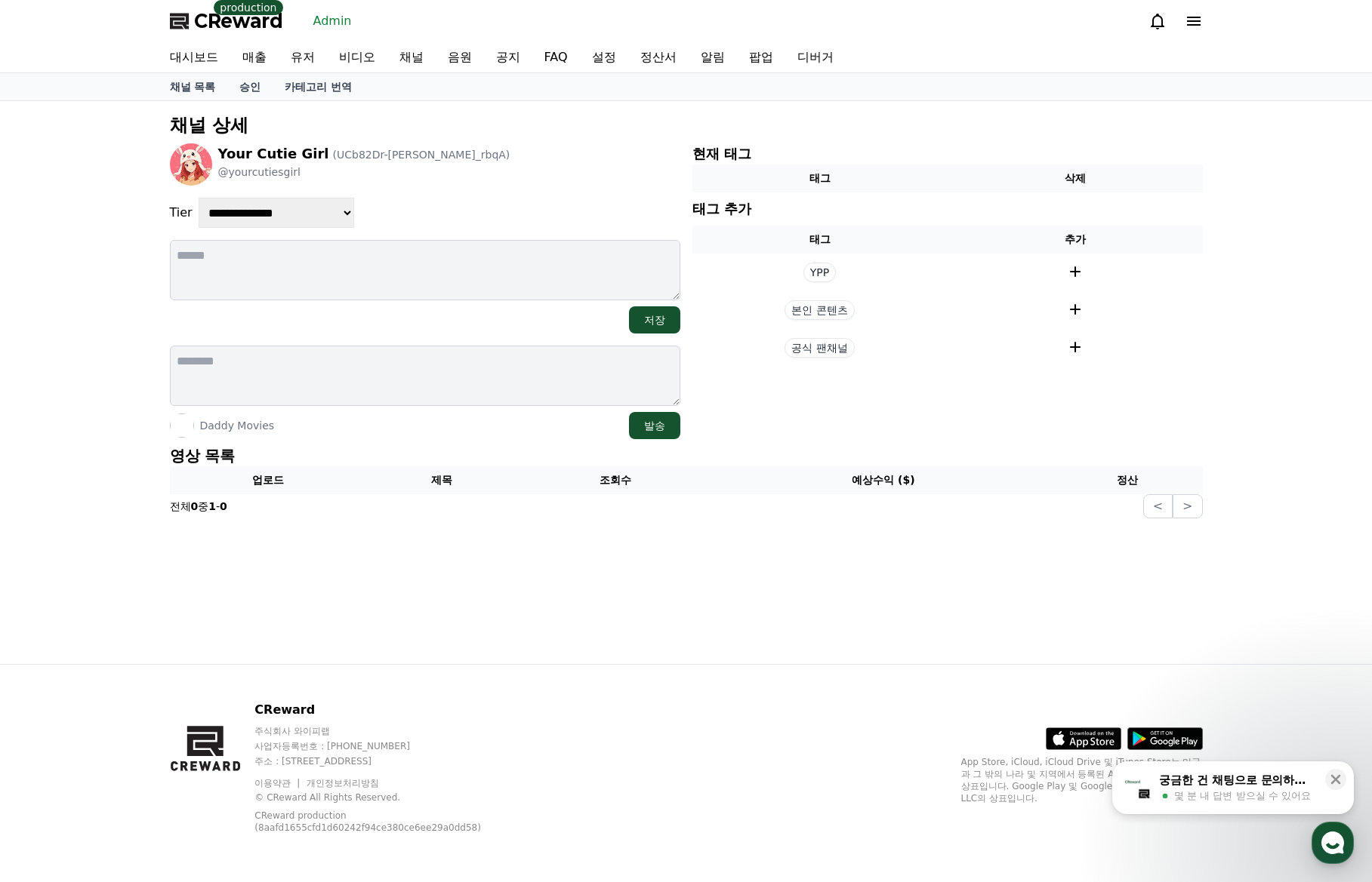
click at [468, 451] on p "영상 목록" at bounding box center [686, 456] width 1033 height 21
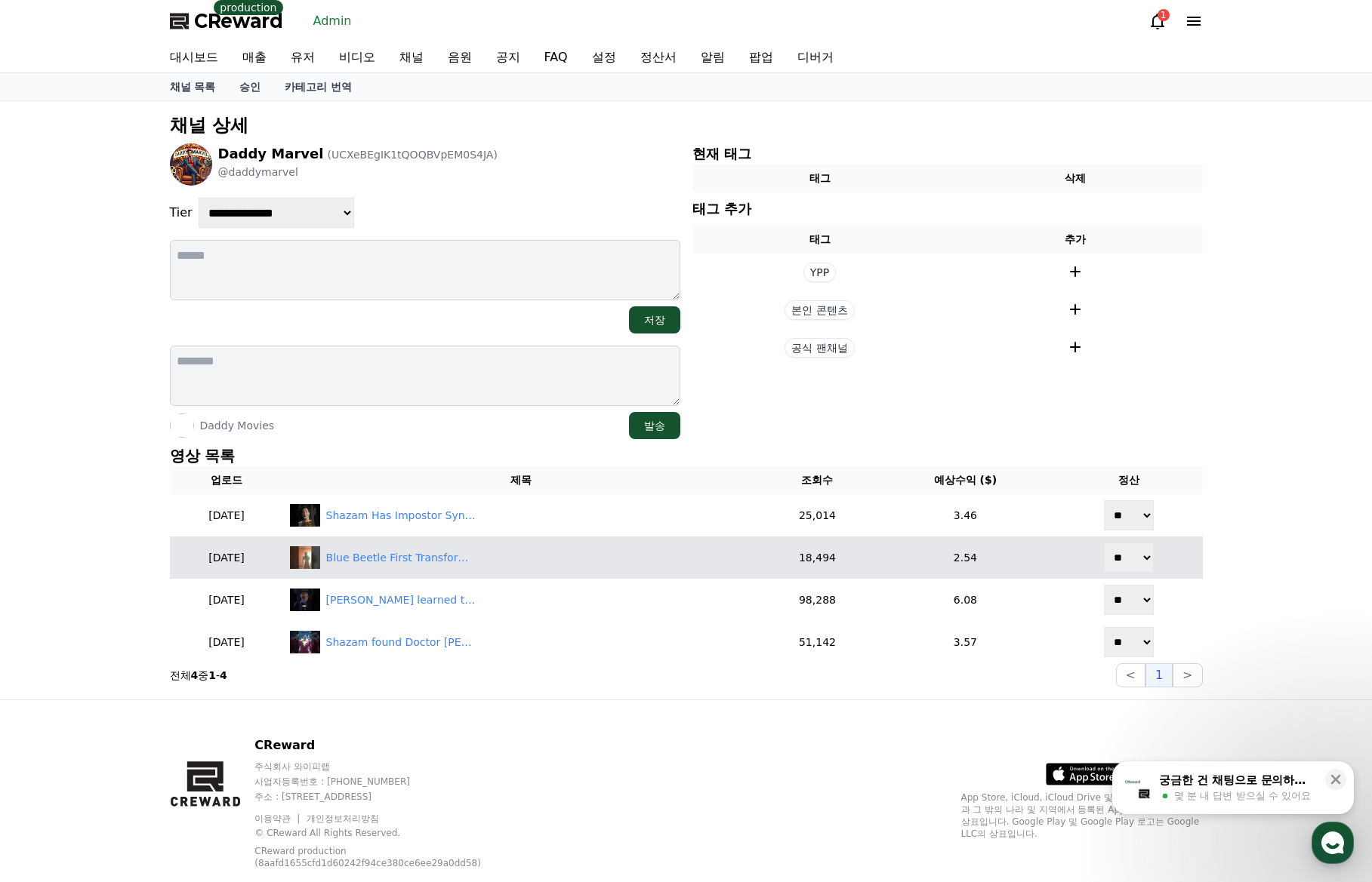
click at [1129, 564] on select "** **" at bounding box center [1129, 558] width 50 height 30
select select "********"
click at [1105, 543] on select "** **" at bounding box center [1129, 558] width 50 height 30
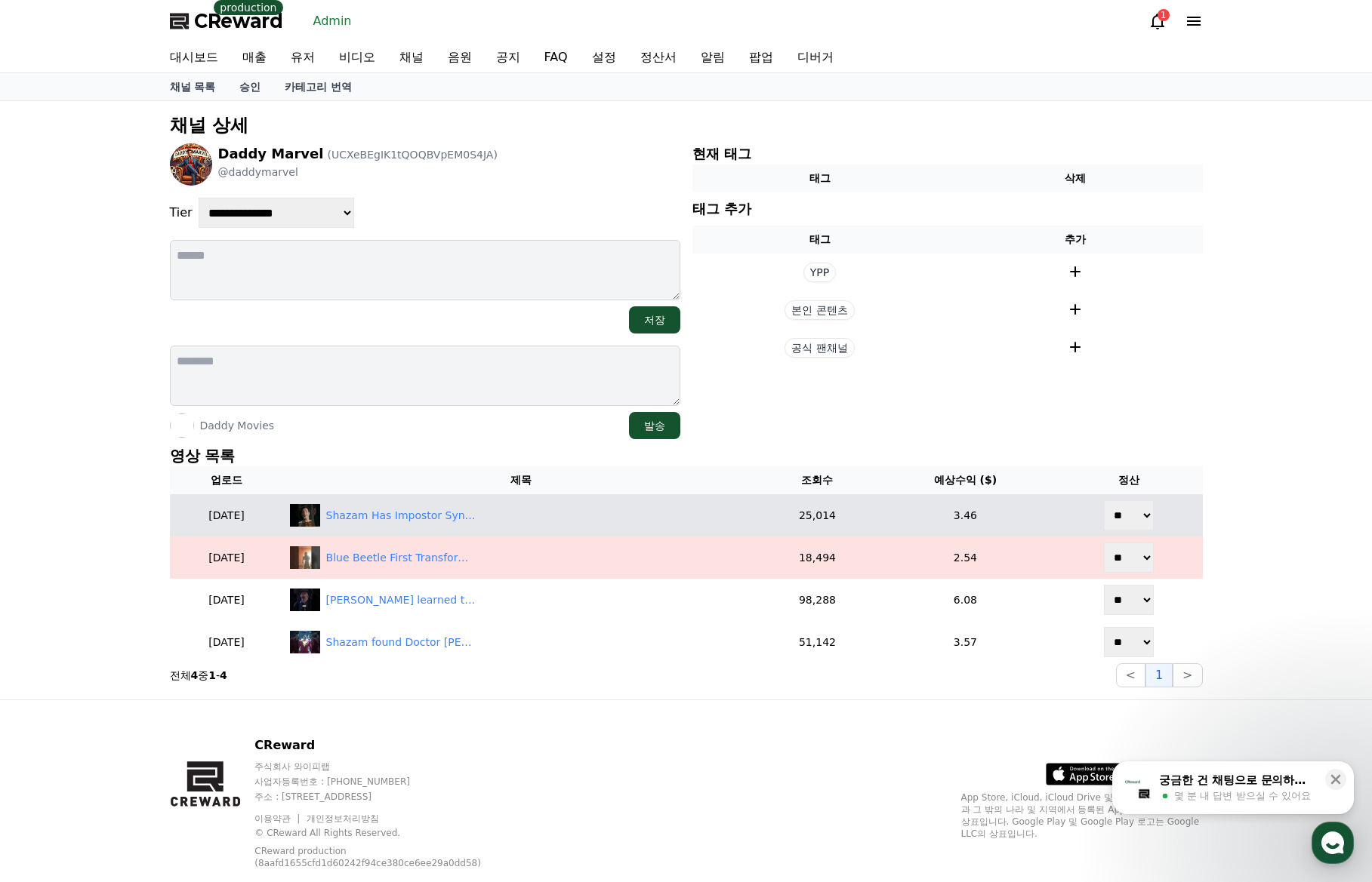
click at [1129, 512] on select "** **" at bounding box center [1129, 515] width 50 height 30
select select "********"
click at [1105, 500] on select "** **" at bounding box center [1129, 515] width 50 height 30
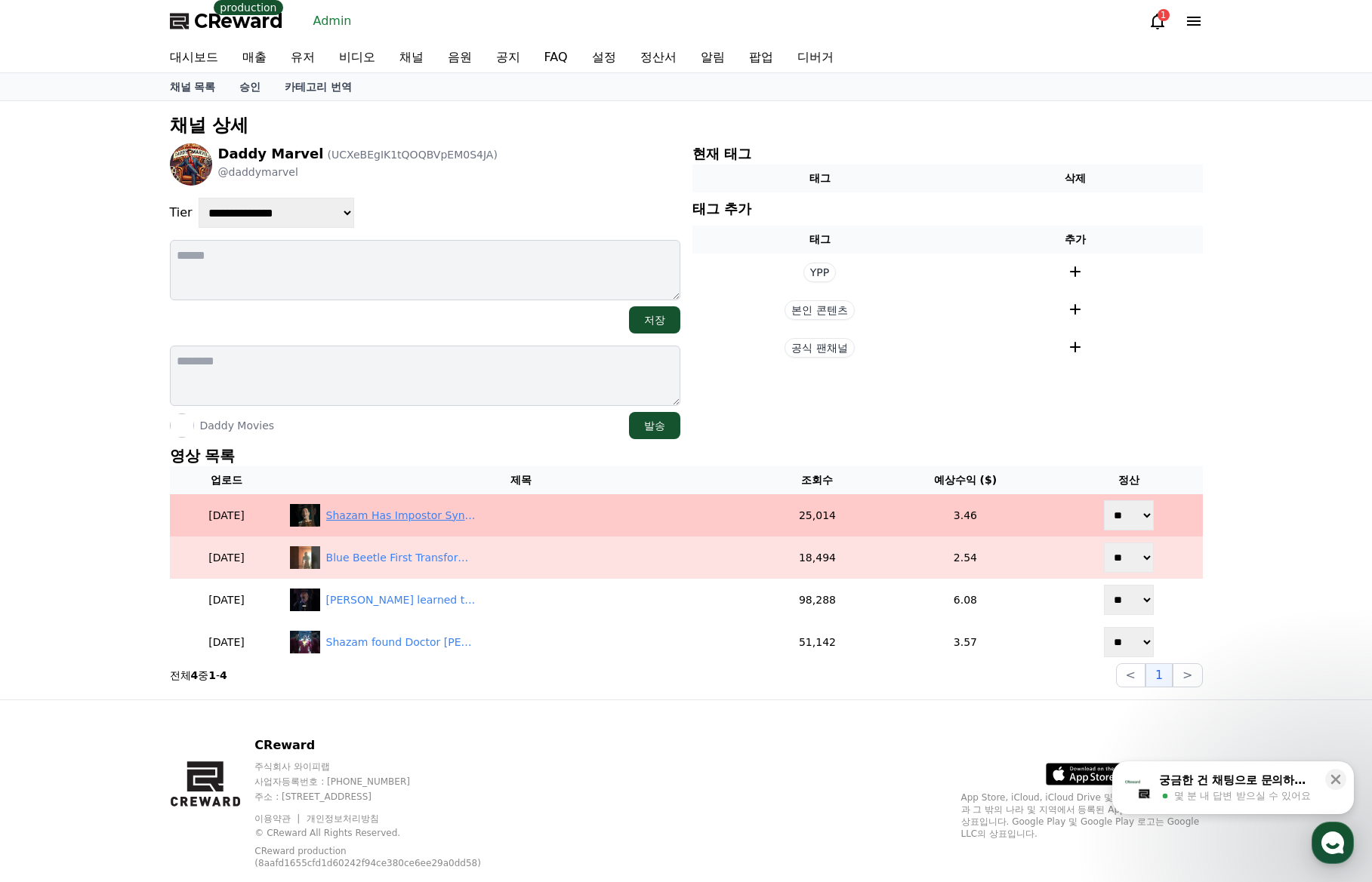
click at [392, 513] on div "Shazam Has Impostor Syndrom" at bounding box center [401, 516] width 151 height 16
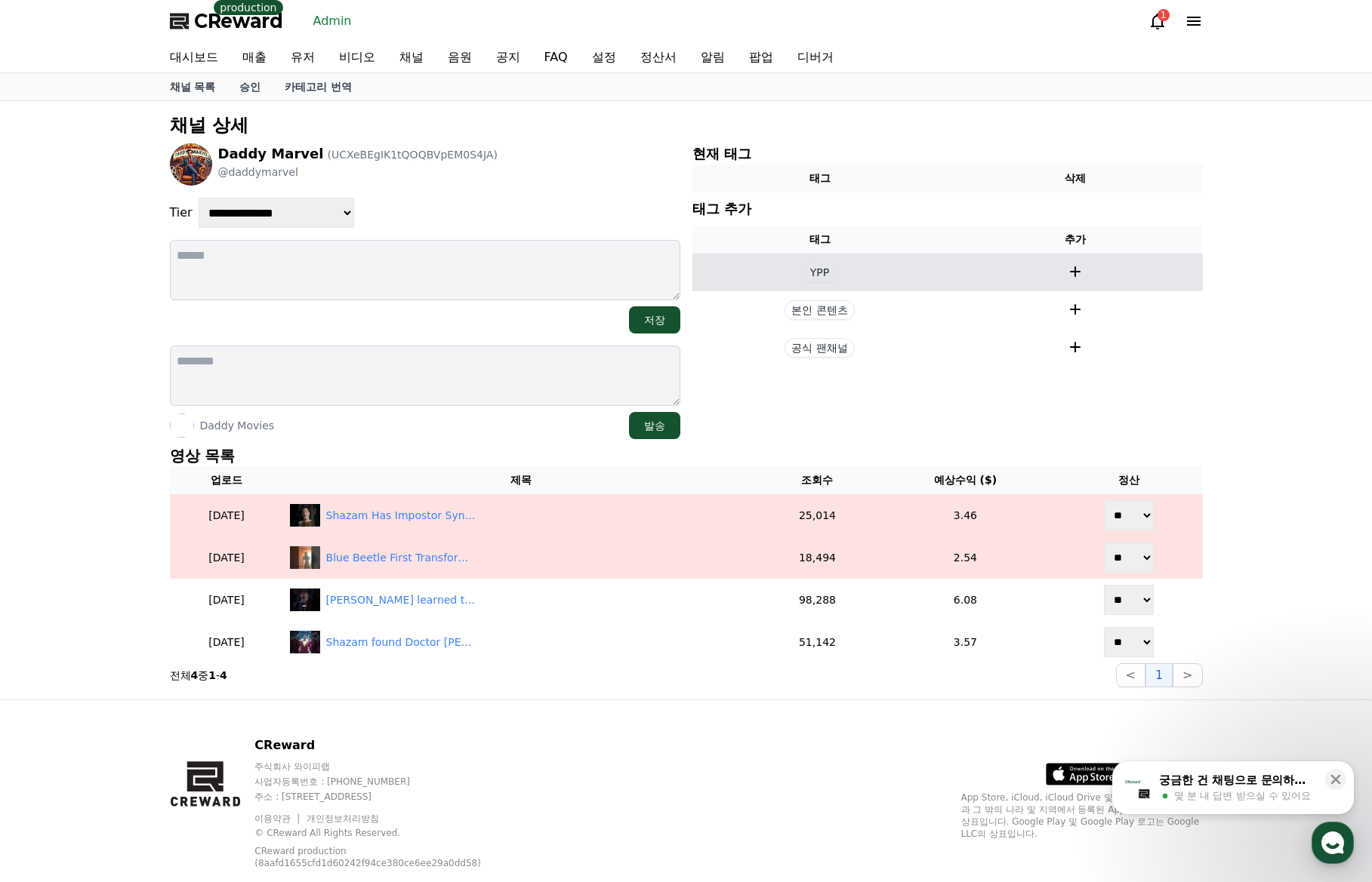
click at [753, 284] on td "YPP" at bounding box center [820, 272] width 255 height 38
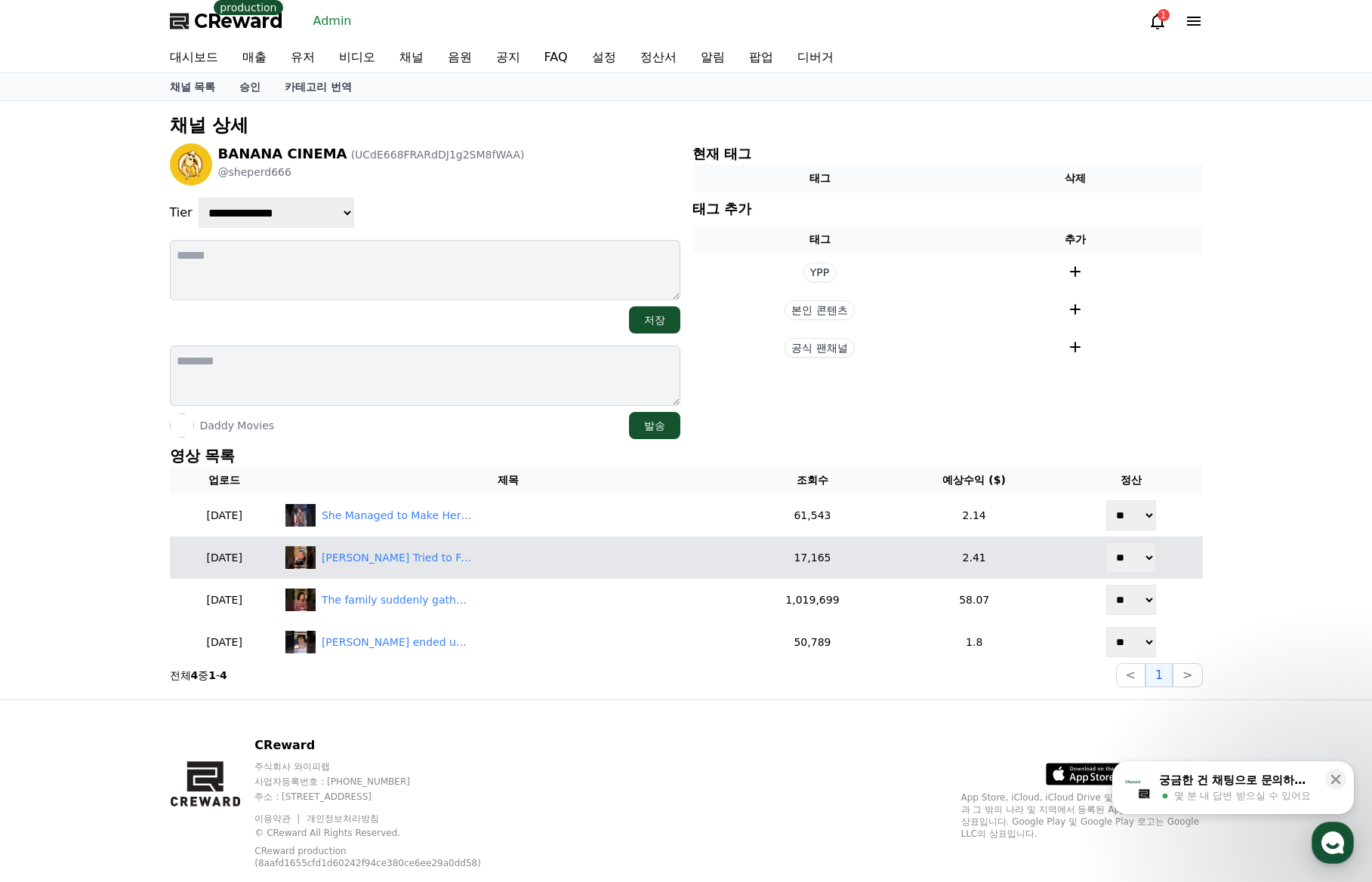
click at [1150, 561] on select "** **" at bounding box center [1131, 558] width 50 height 30
select select "********"
click at [1107, 543] on select "** **" at bounding box center [1131, 558] width 50 height 30
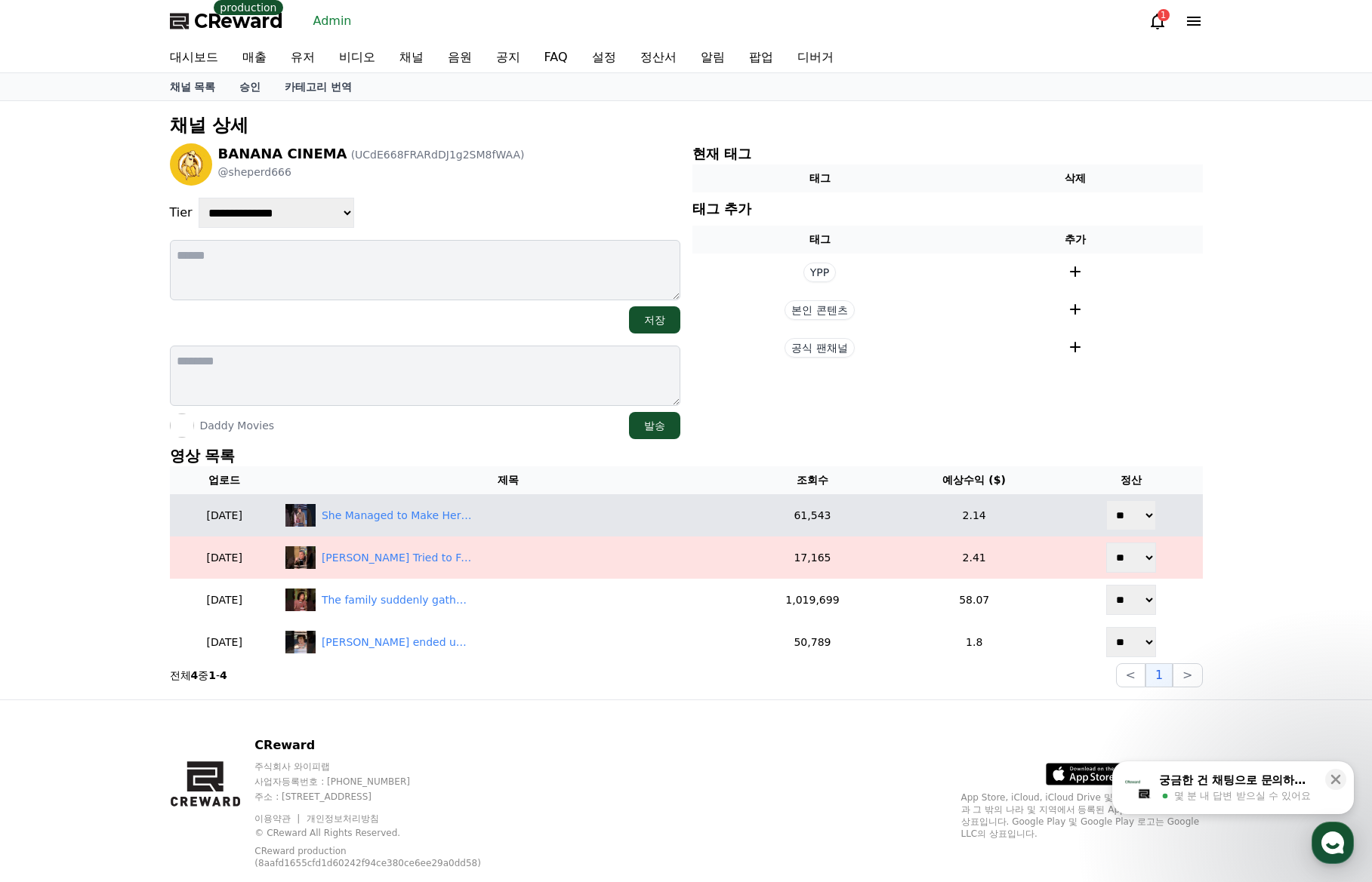
drag, startPoint x: 1138, startPoint y: 519, endPoint x: 1137, endPoint y: 530, distance: 11.0
click at [1137, 519] on select "** **" at bounding box center [1131, 515] width 50 height 30
select select "********"
click at [1107, 500] on select "** **" at bounding box center [1131, 515] width 50 height 30
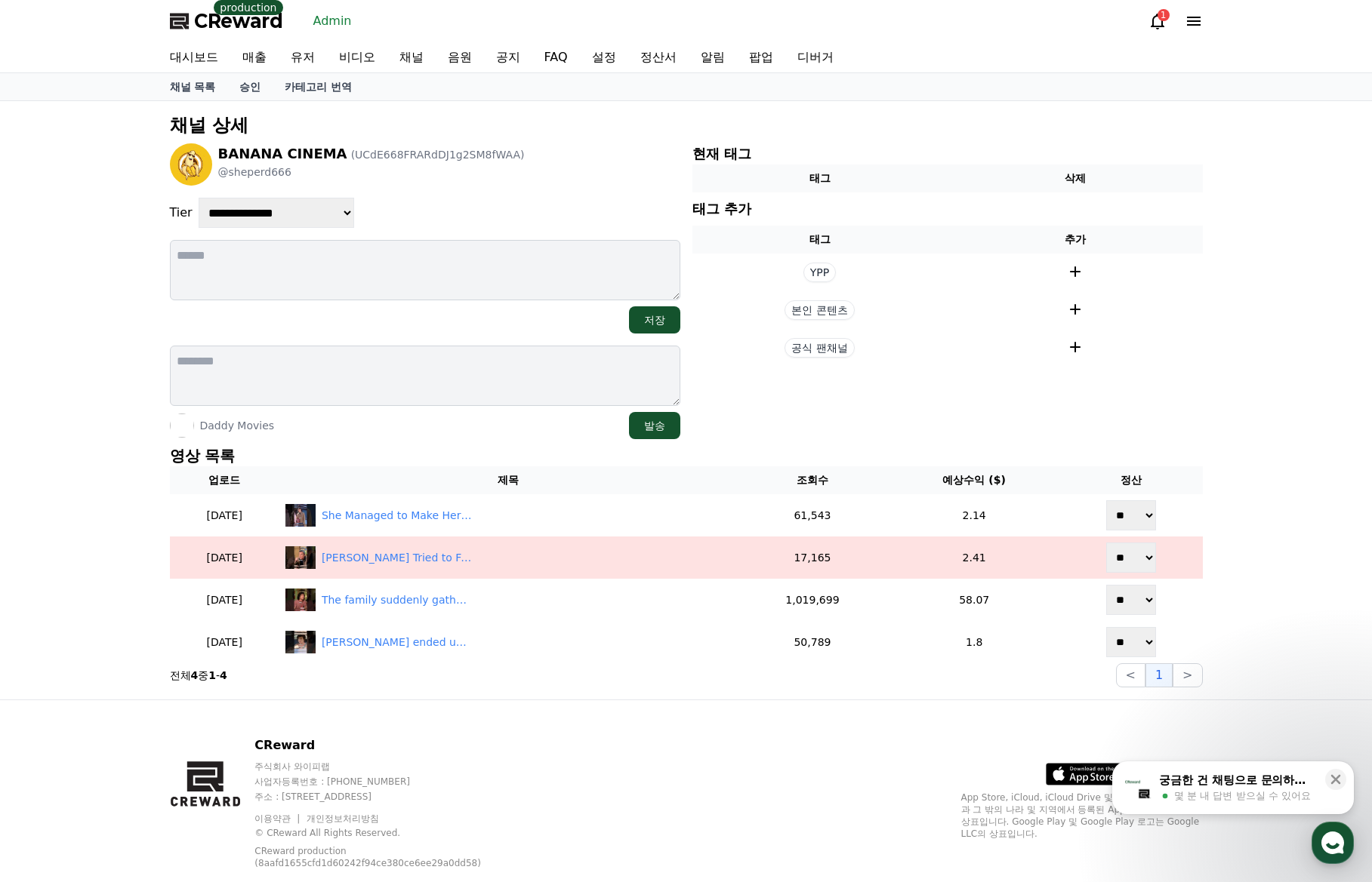
click at [1218, 479] on div "**********" at bounding box center [686, 400] width 1372 height 598
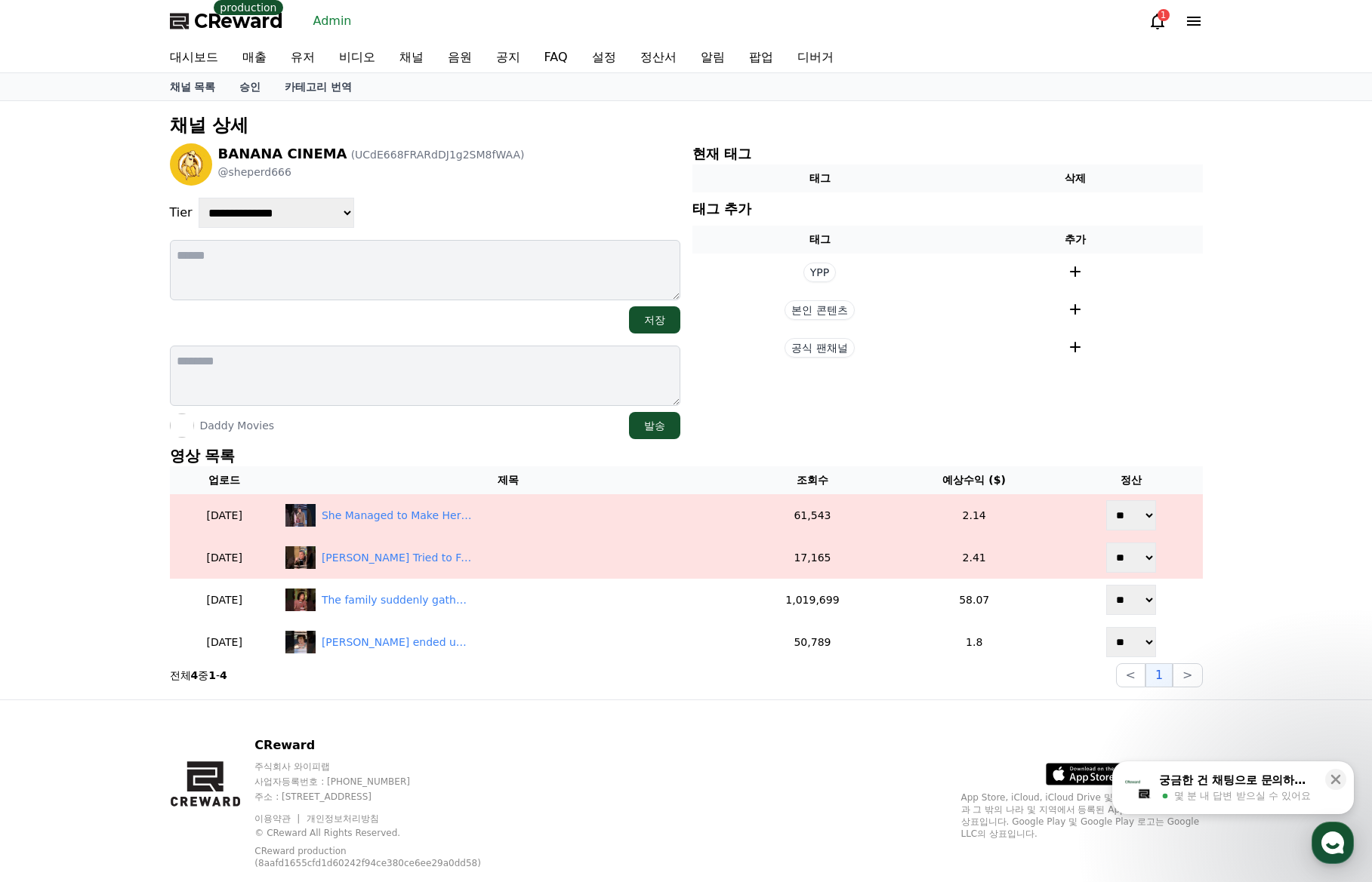
click at [1262, 456] on div "**********" at bounding box center [686, 400] width 1372 height 598
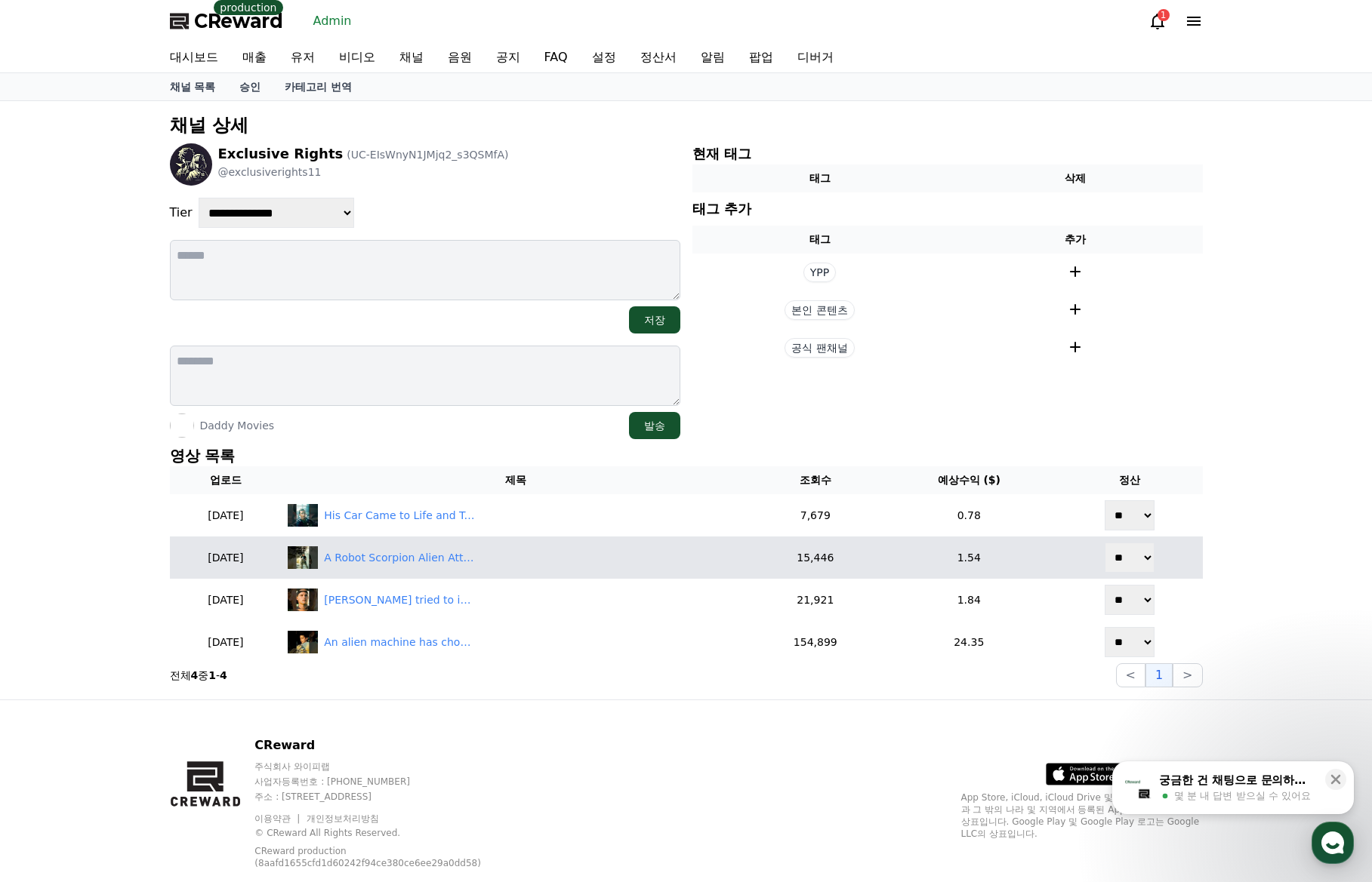
click at [1147, 557] on select "** **" at bounding box center [1129, 558] width 50 height 30
select select "********"
click at [1106, 543] on select "** **" at bounding box center [1129, 558] width 50 height 30
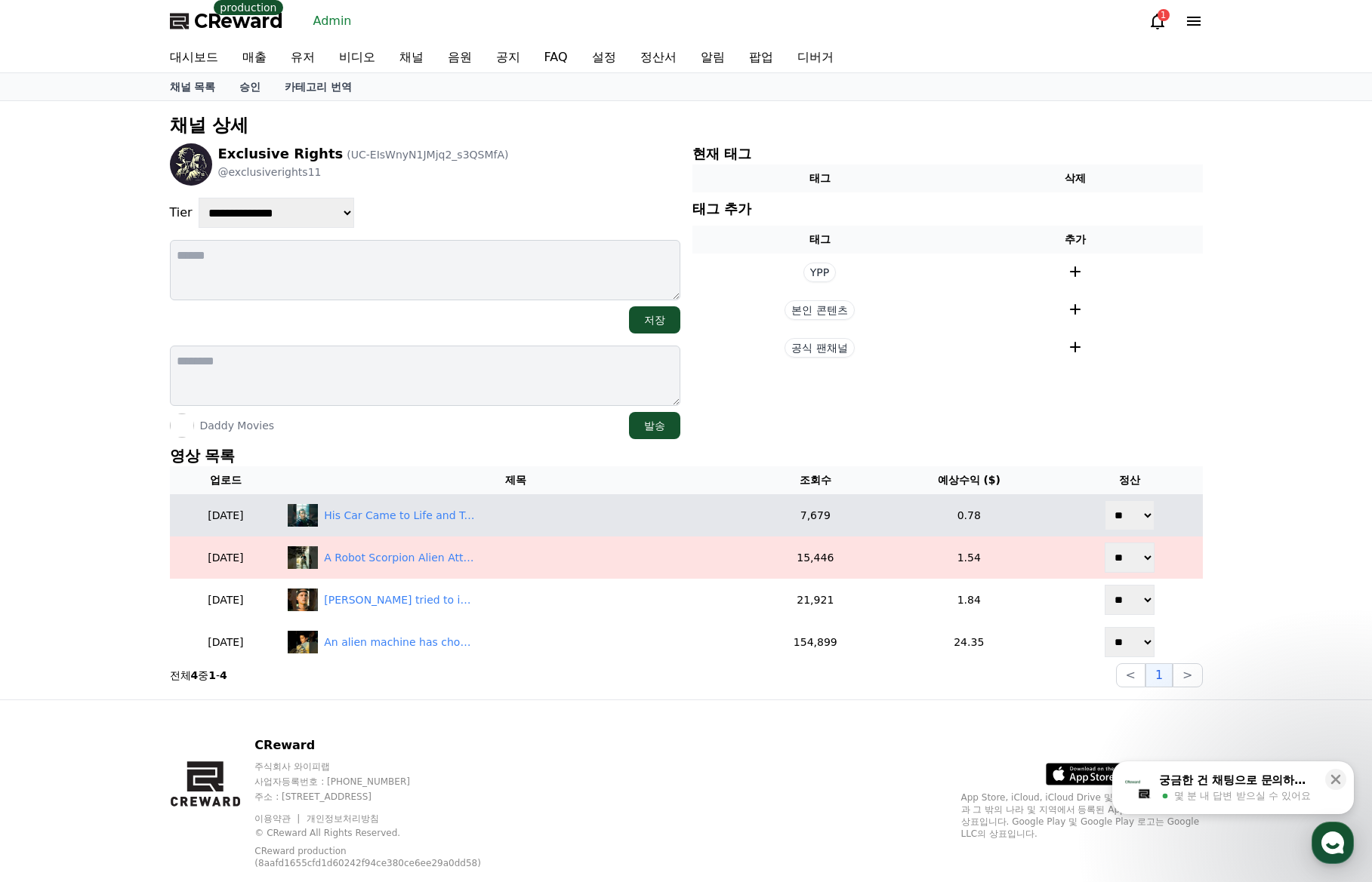
drag, startPoint x: 1142, startPoint y: 520, endPoint x: 1140, endPoint y: 530, distance: 10.2
click at [1141, 520] on select "** **" at bounding box center [1129, 515] width 50 height 30
select select "********"
click at [1106, 500] on select "** **" at bounding box center [1129, 515] width 50 height 30
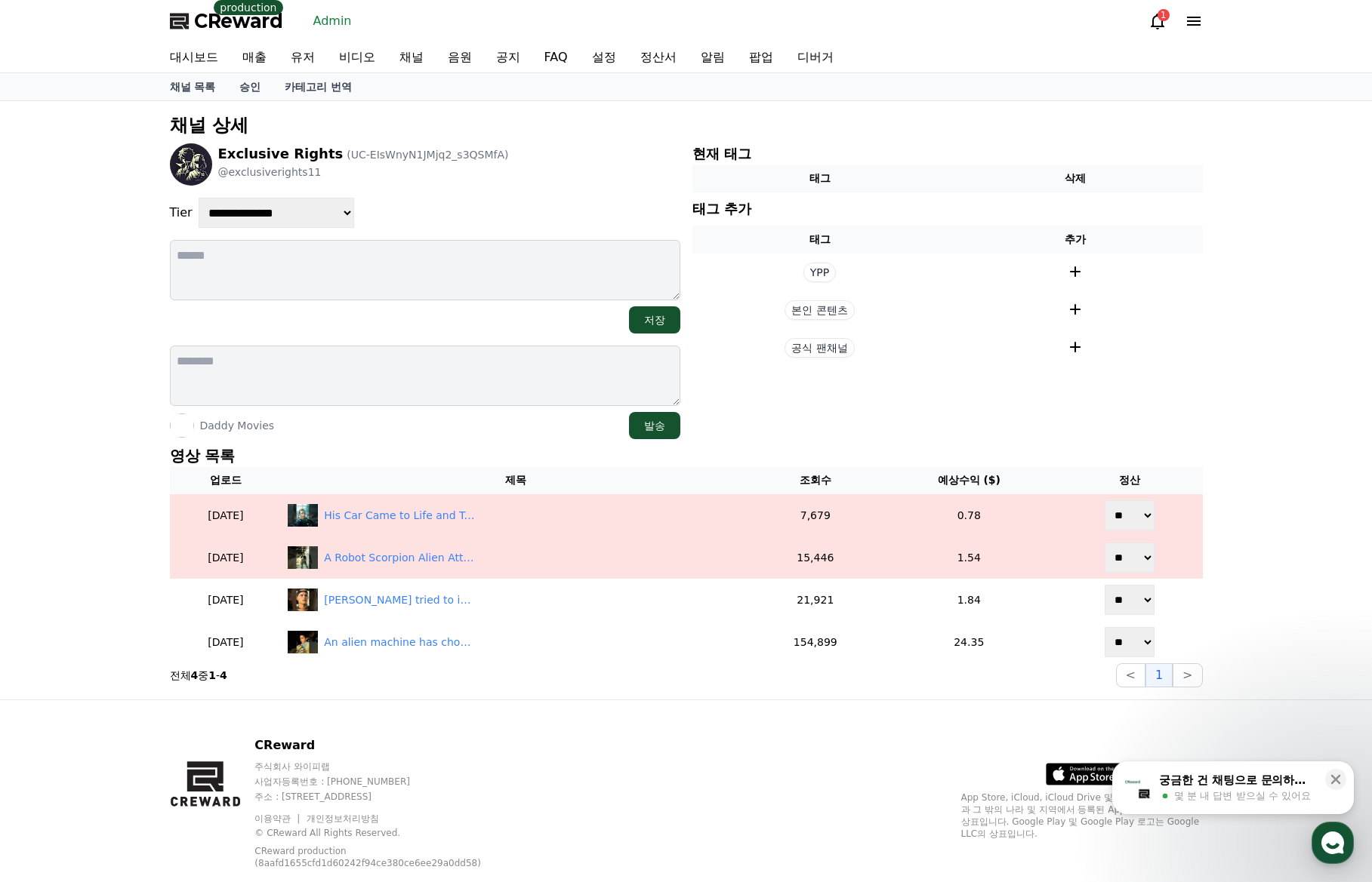
click at [1225, 460] on div "**********" at bounding box center [686, 400] width 1372 height 598
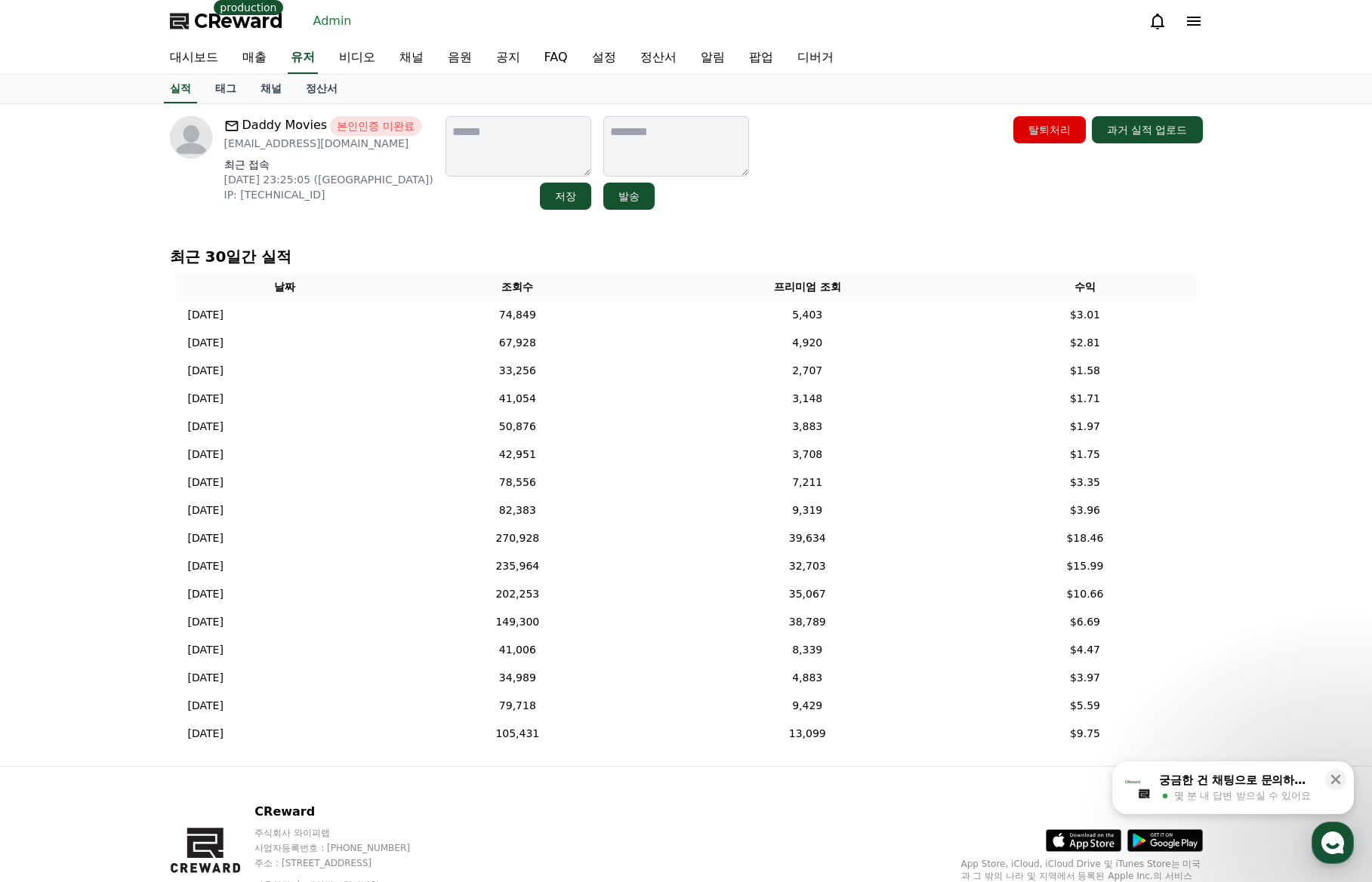
click at [326, 92] on link "정산서" at bounding box center [321, 89] width 55 height 29
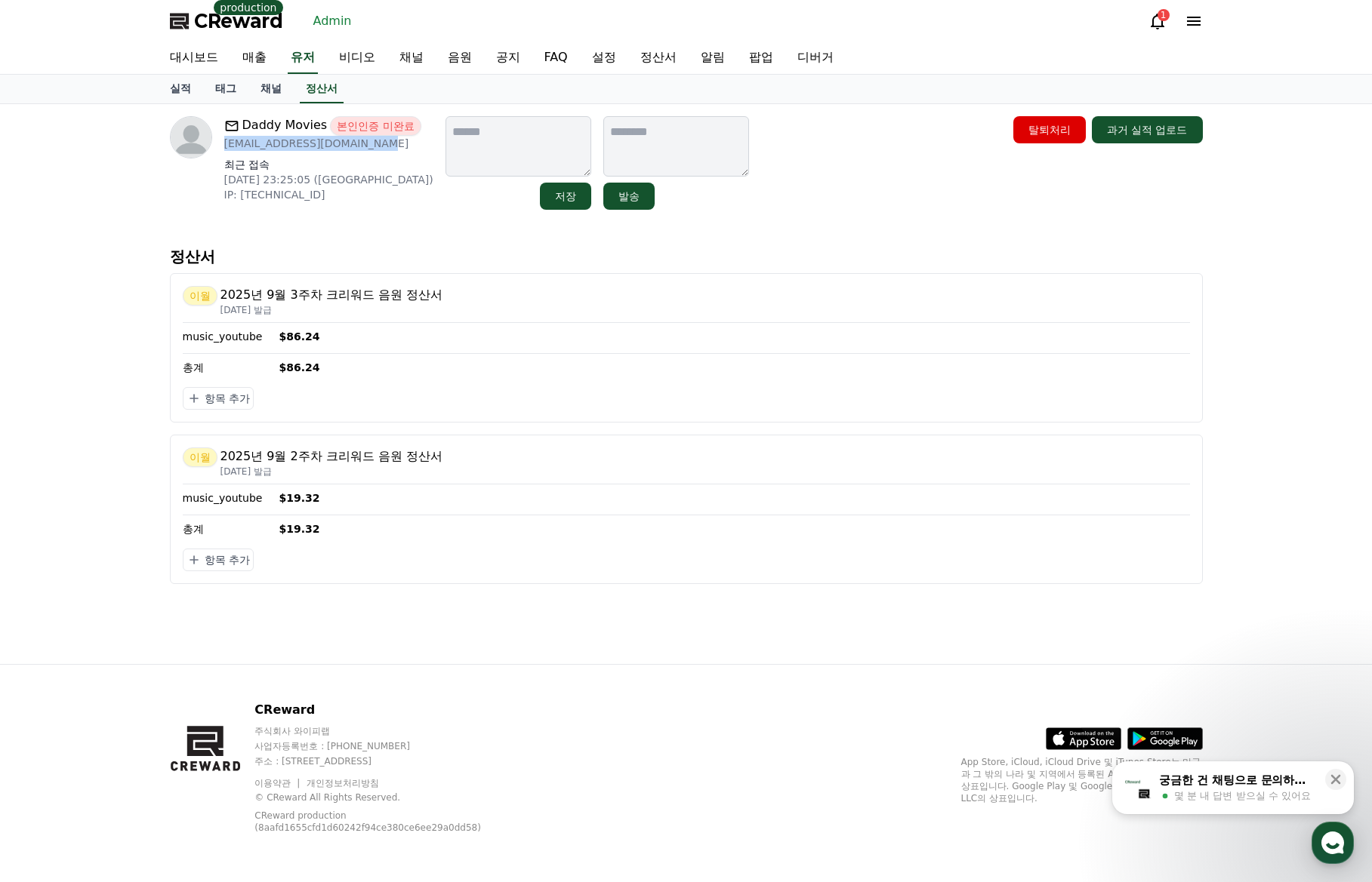
drag, startPoint x: 379, startPoint y: 147, endPoint x: 225, endPoint y: 149, distance: 154.0
click at [225, 149] on p "[EMAIL_ADDRESS][DOMAIN_NAME]" at bounding box center [329, 143] width 209 height 15
copy p "[EMAIL_ADDRESS][DOMAIN_NAME]"
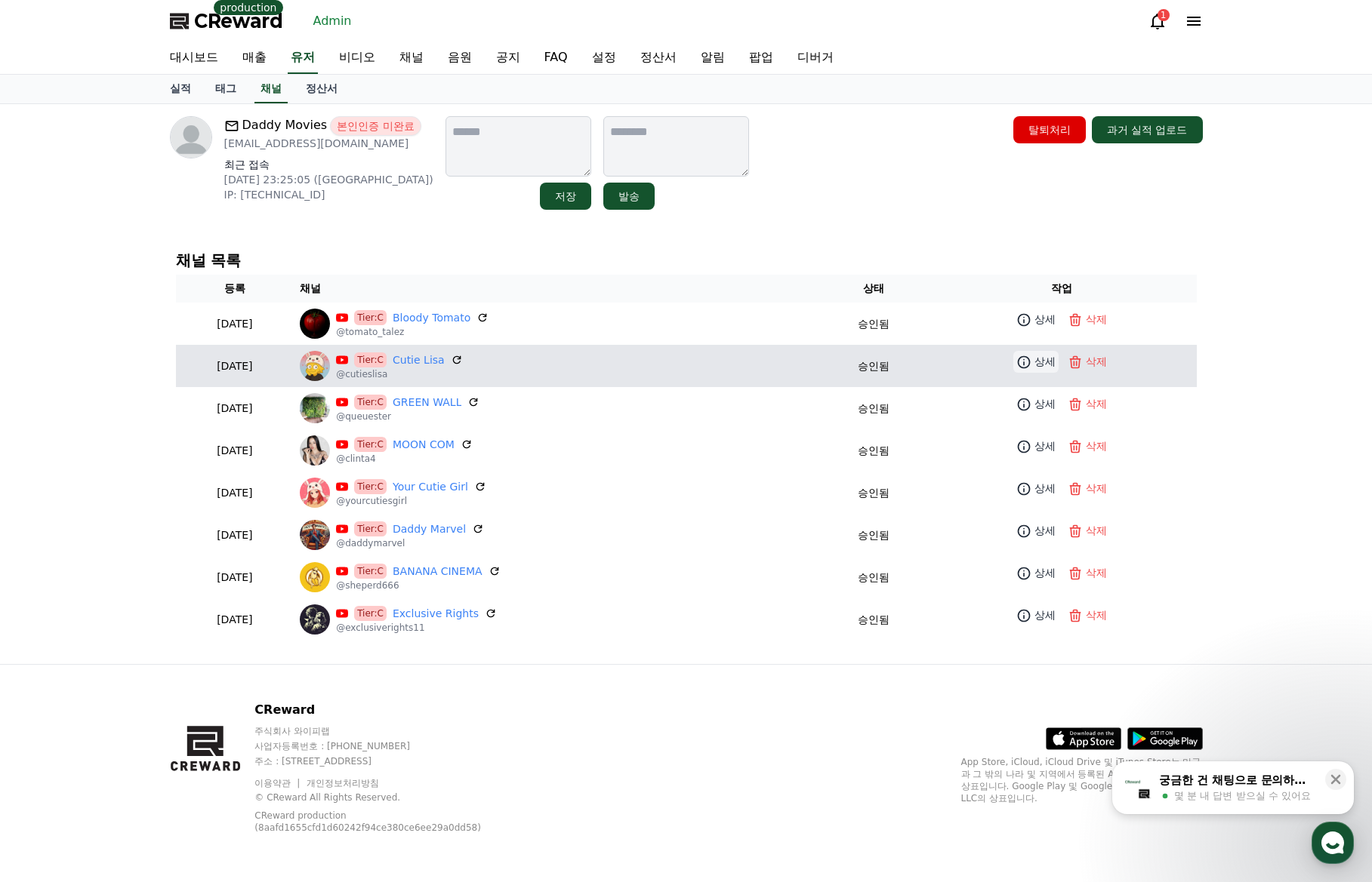
click at [1030, 360] on icon at bounding box center [1024, 361] width 13 height 13
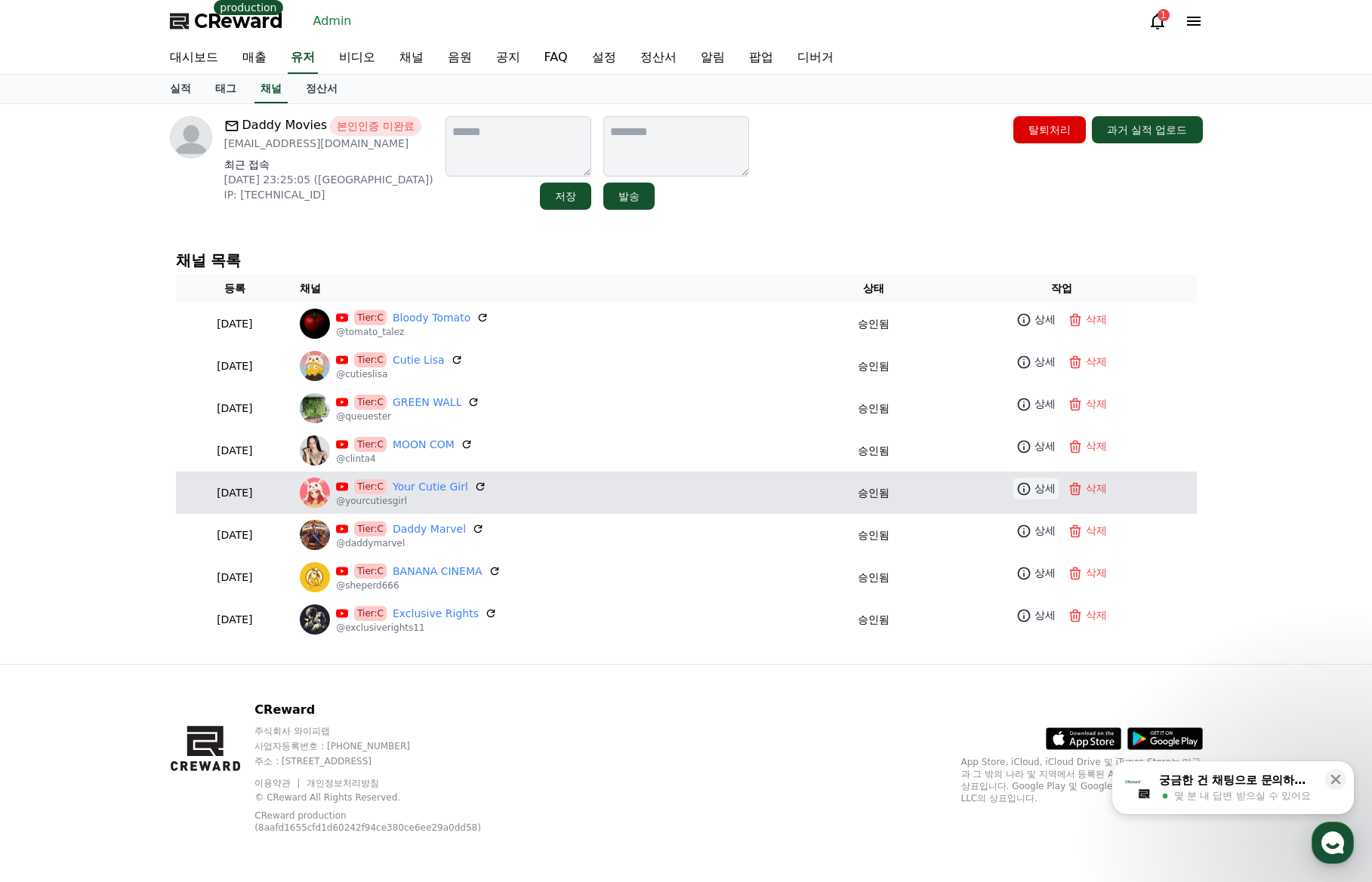
click at [1040, 480] on p "상세" at bounding box center [1045, 488] width 21 height 16
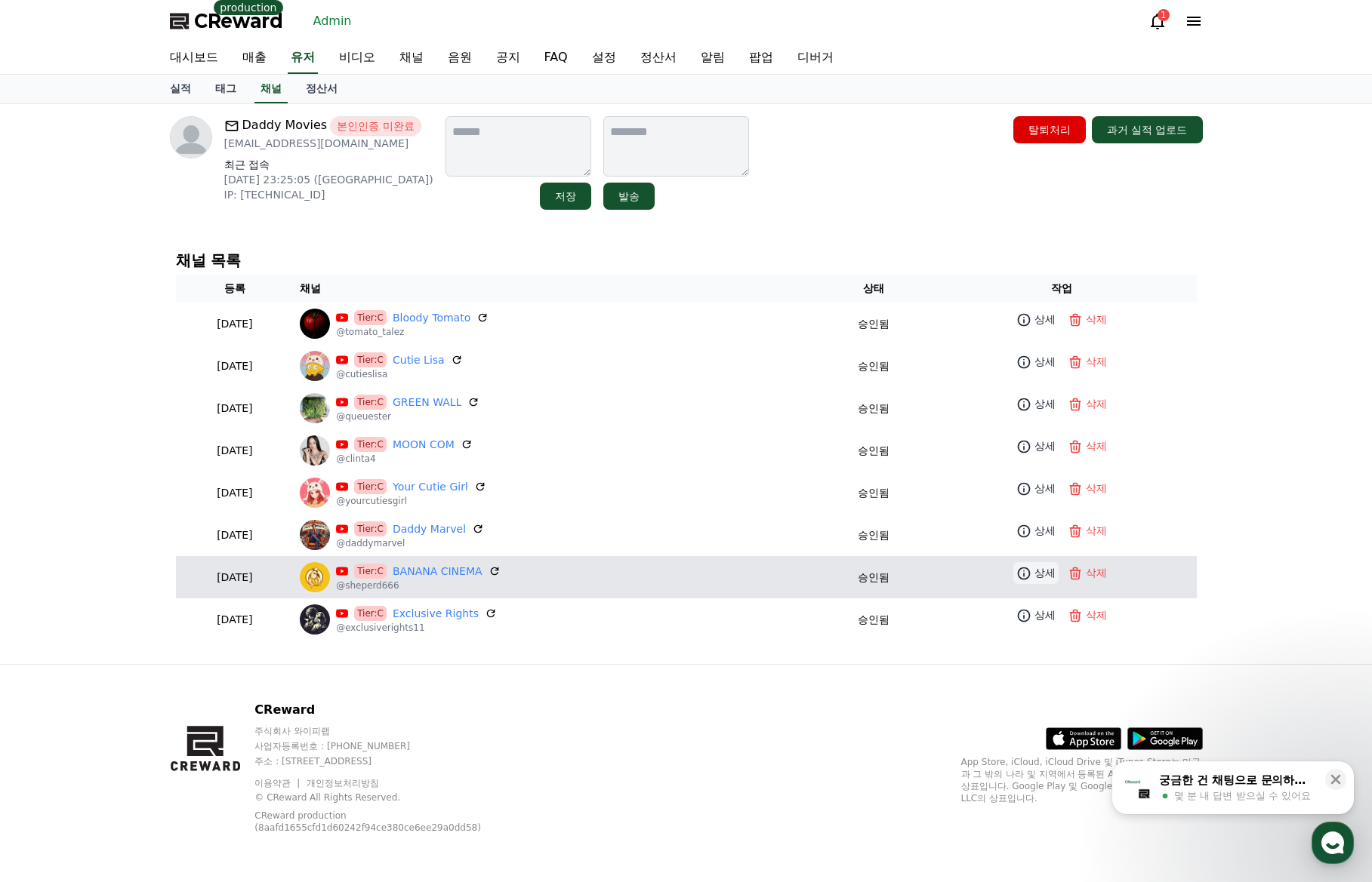
click at [1055, 574] on p "상세" at bounding box center [1045, 573] width 21 height 16
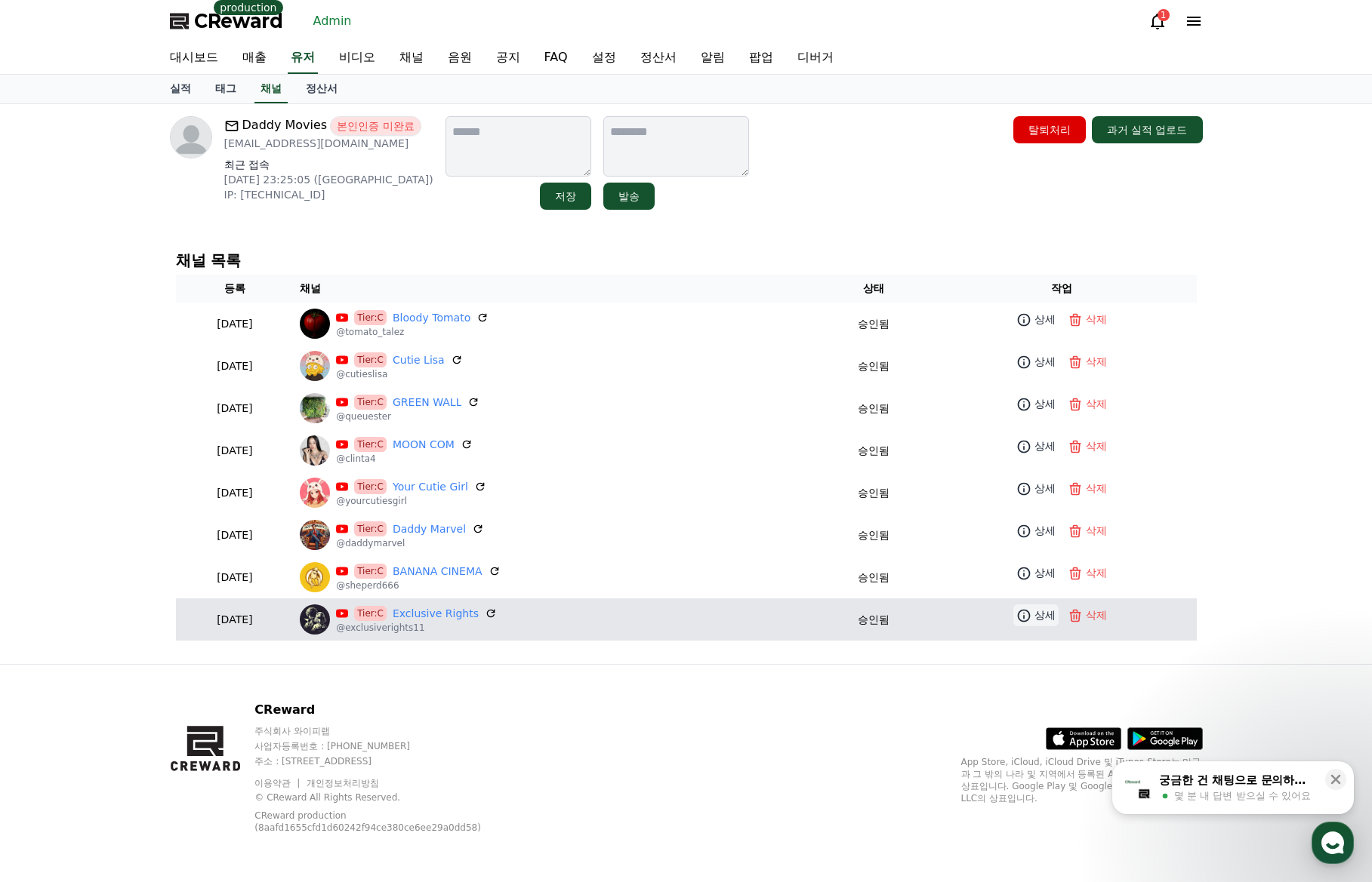
click at [1041, 610] on p "상세" at bounding box center [1045, 615] width 21 height 16
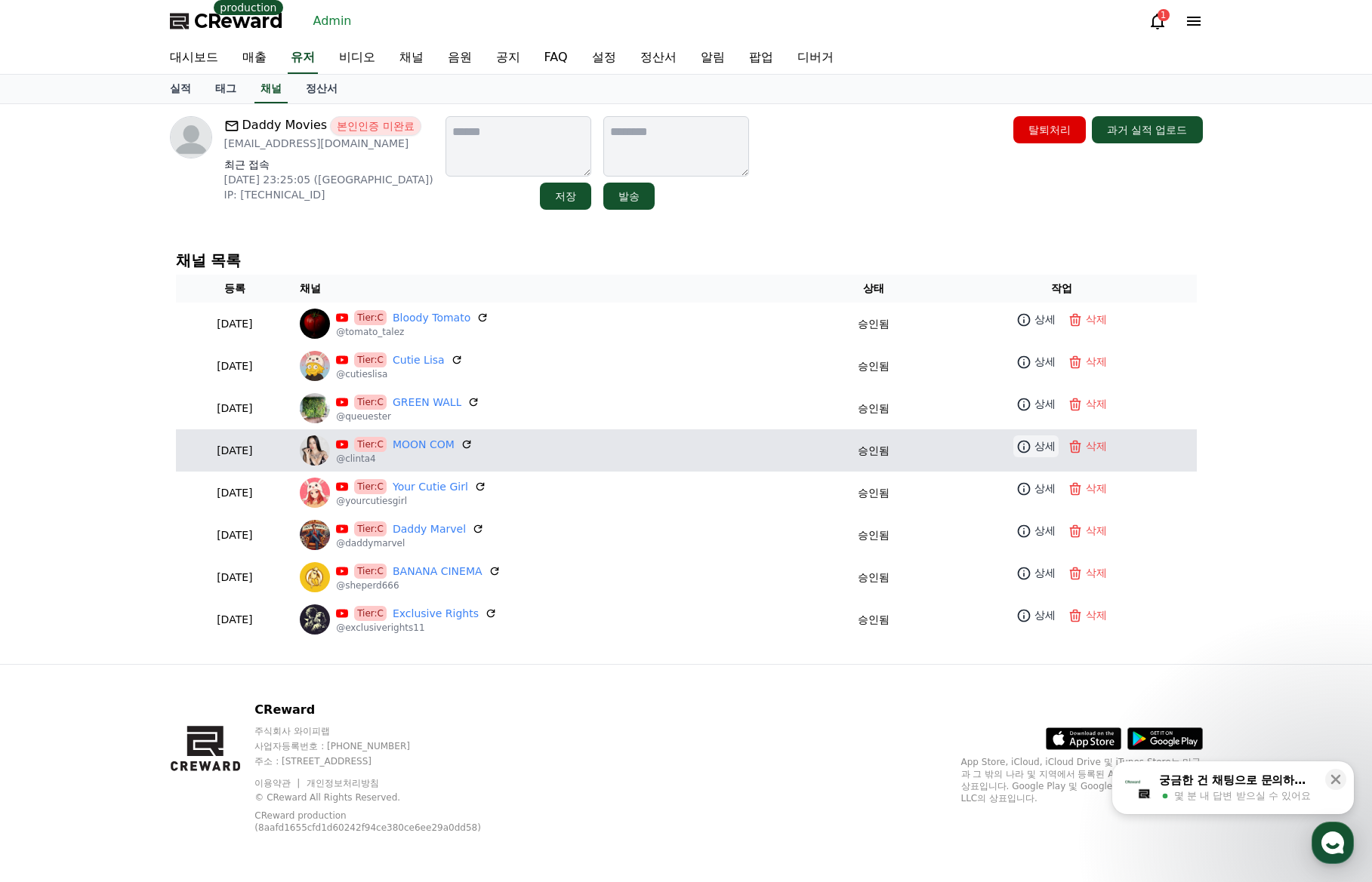
click at [1040, 446] on p "상세" at bounding box center [1045, 446] width 21 height 16
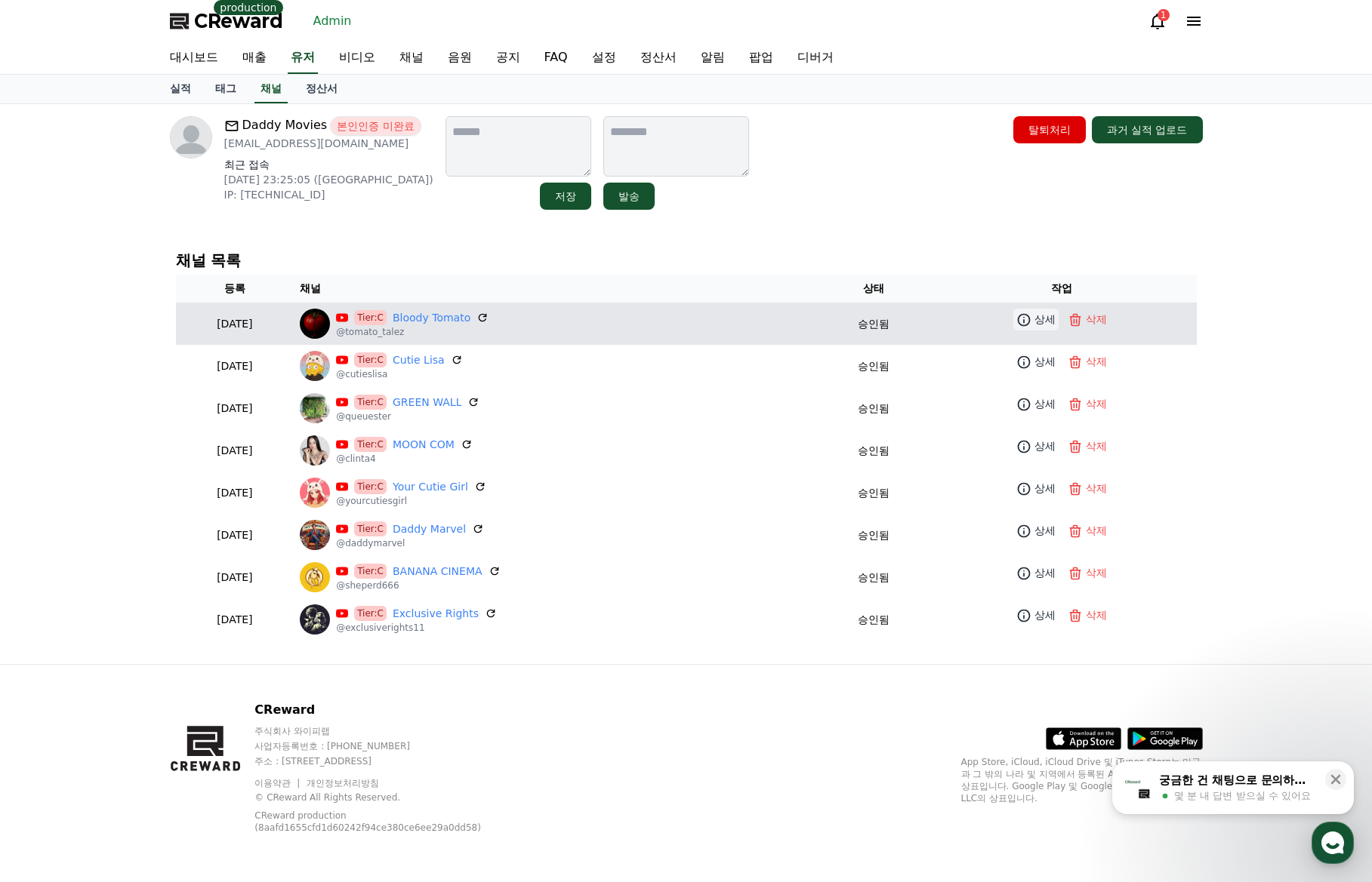
click at [1047, 310] on link "상세" at bounding box center [1035, 319] width 46 height 21
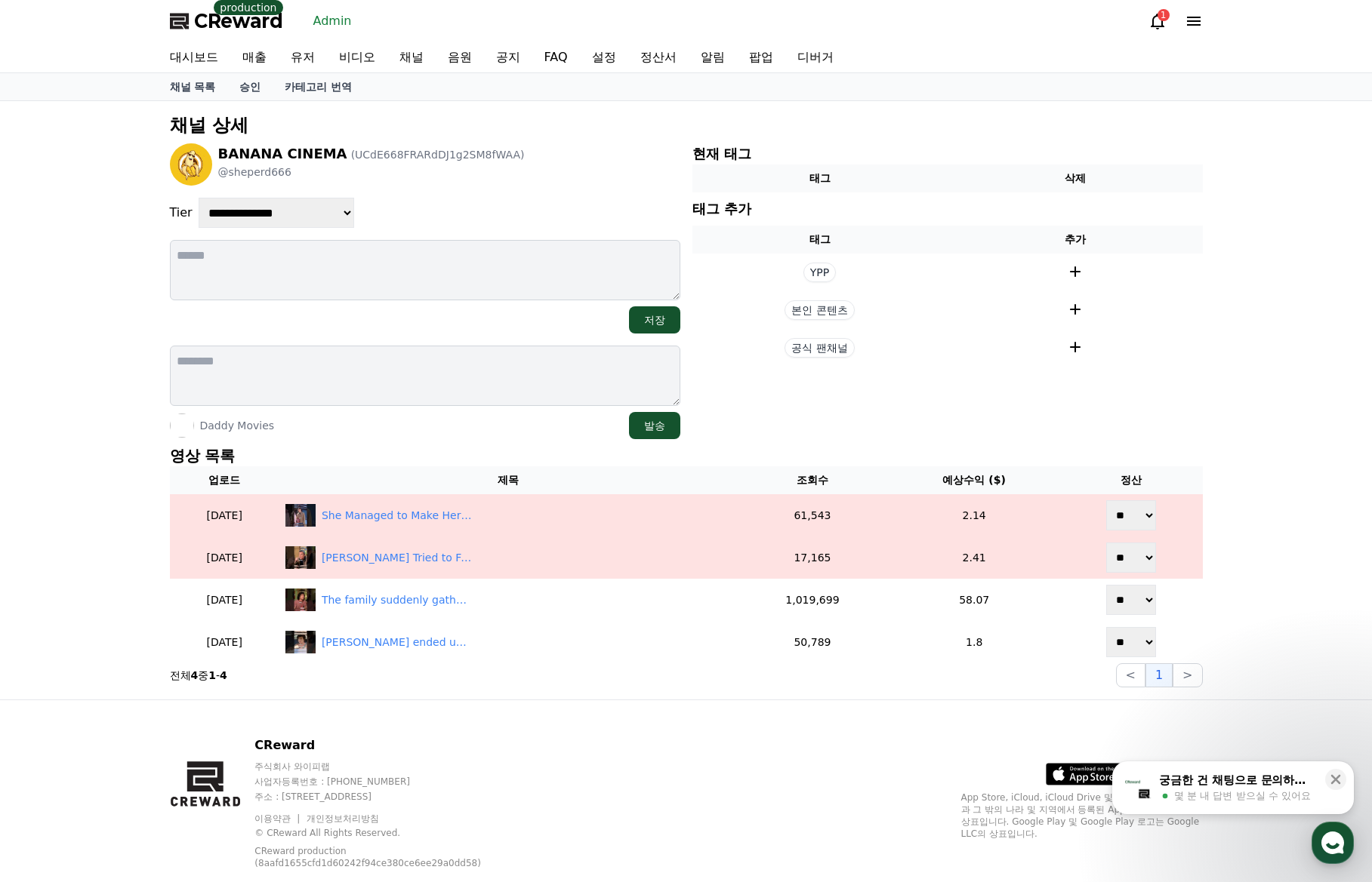
click at [1259, 438] on div "**********" at bounding box center [686, 400] width 1372 height 598
click at [1250, 429] on div "**********" at bounding box center [686, 400] width 1372 height 598
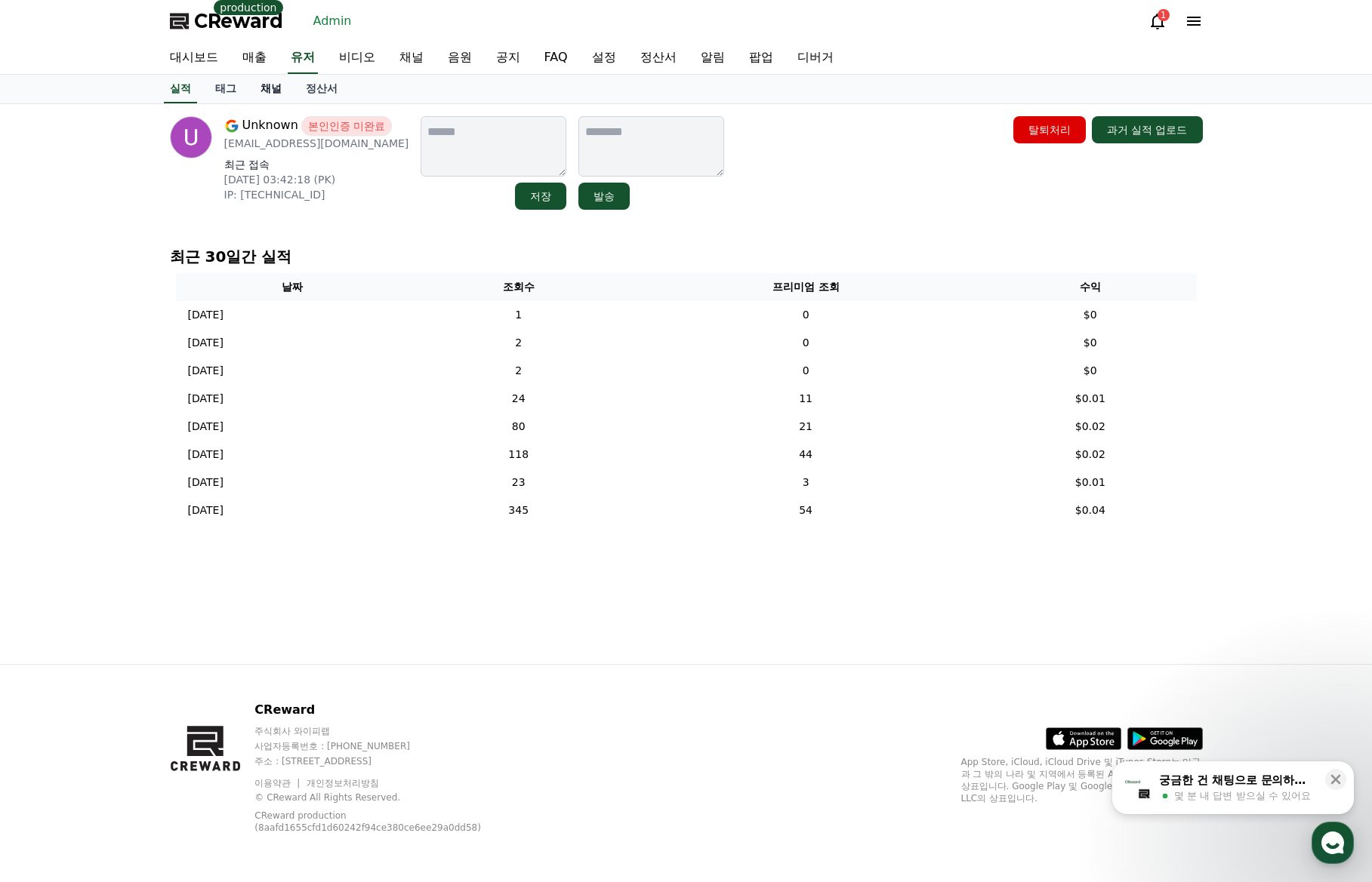
click at [276, 88] on link "채널" at bounding box center [271, 89] width 46 height 29
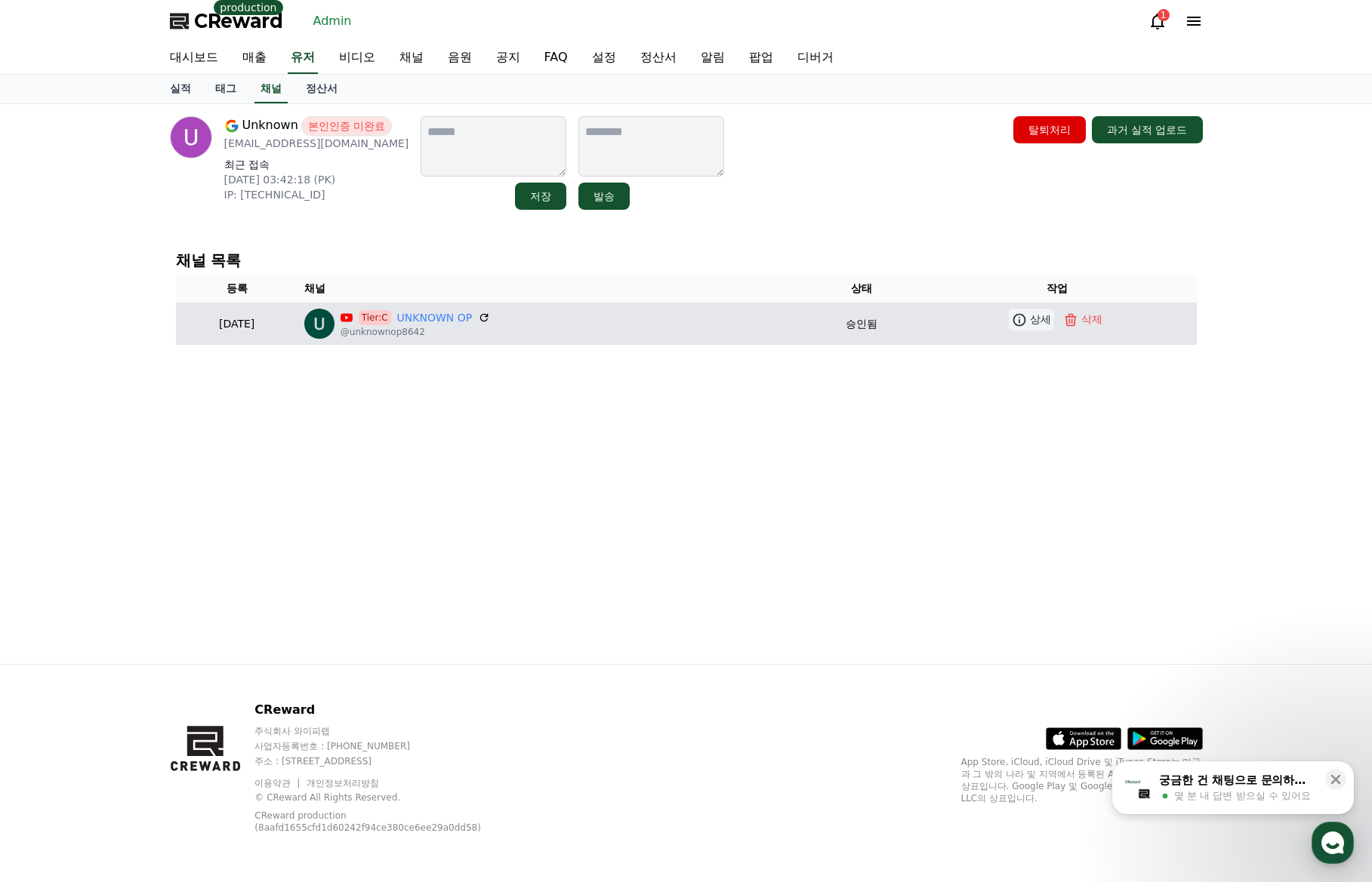
click at [1027, 321] on icon at bounding box center [1018, 319] width 15 height 15
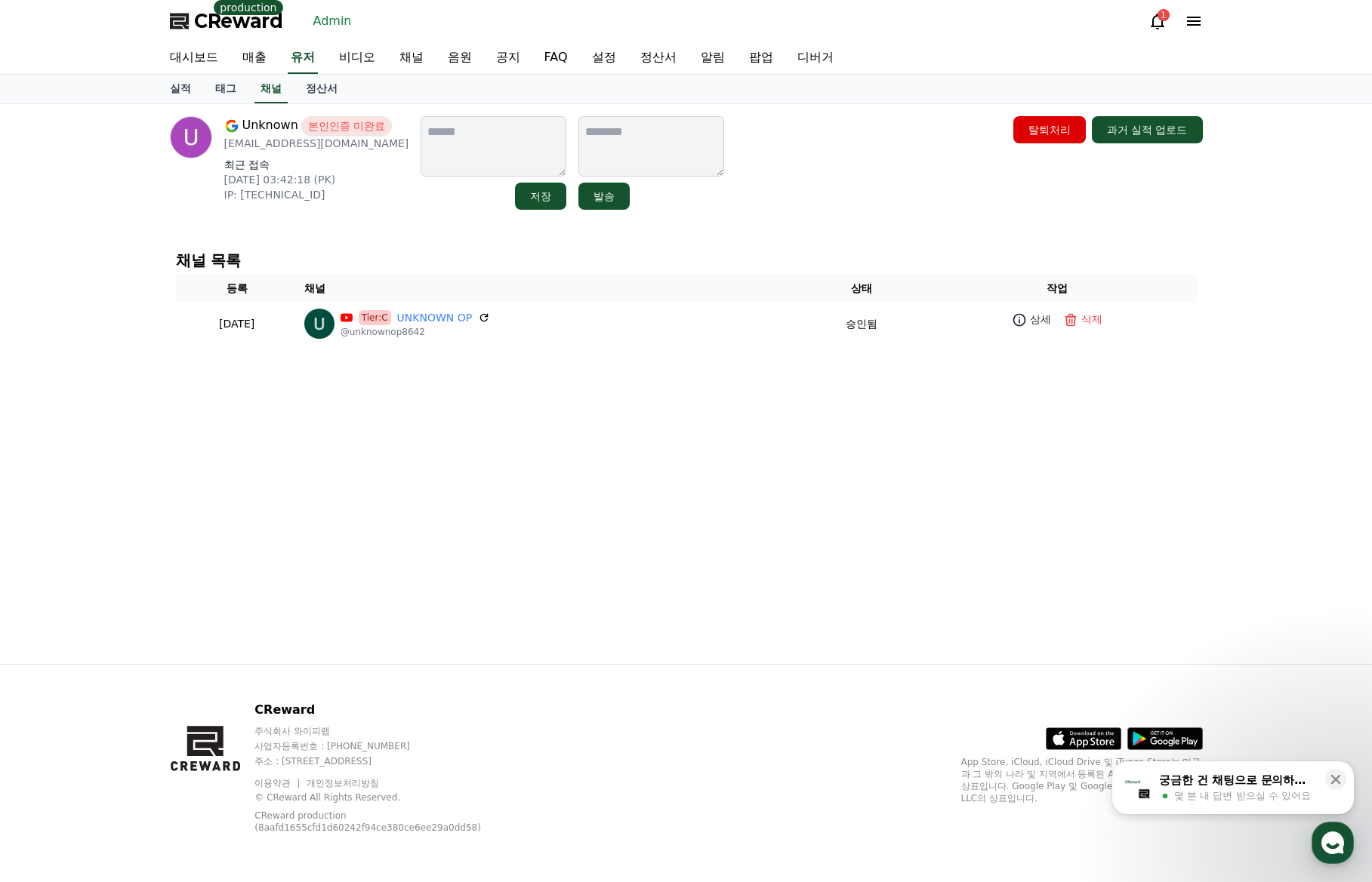
click at [656, 273] on div "채널 목록 등록 채널 상태 작업 2025-09-12 09-12 Tier:C UNKNOWN OP @unknownop8642 승인됨 상세 삭제" at bounding box center [686, 298] width 1033 height 105
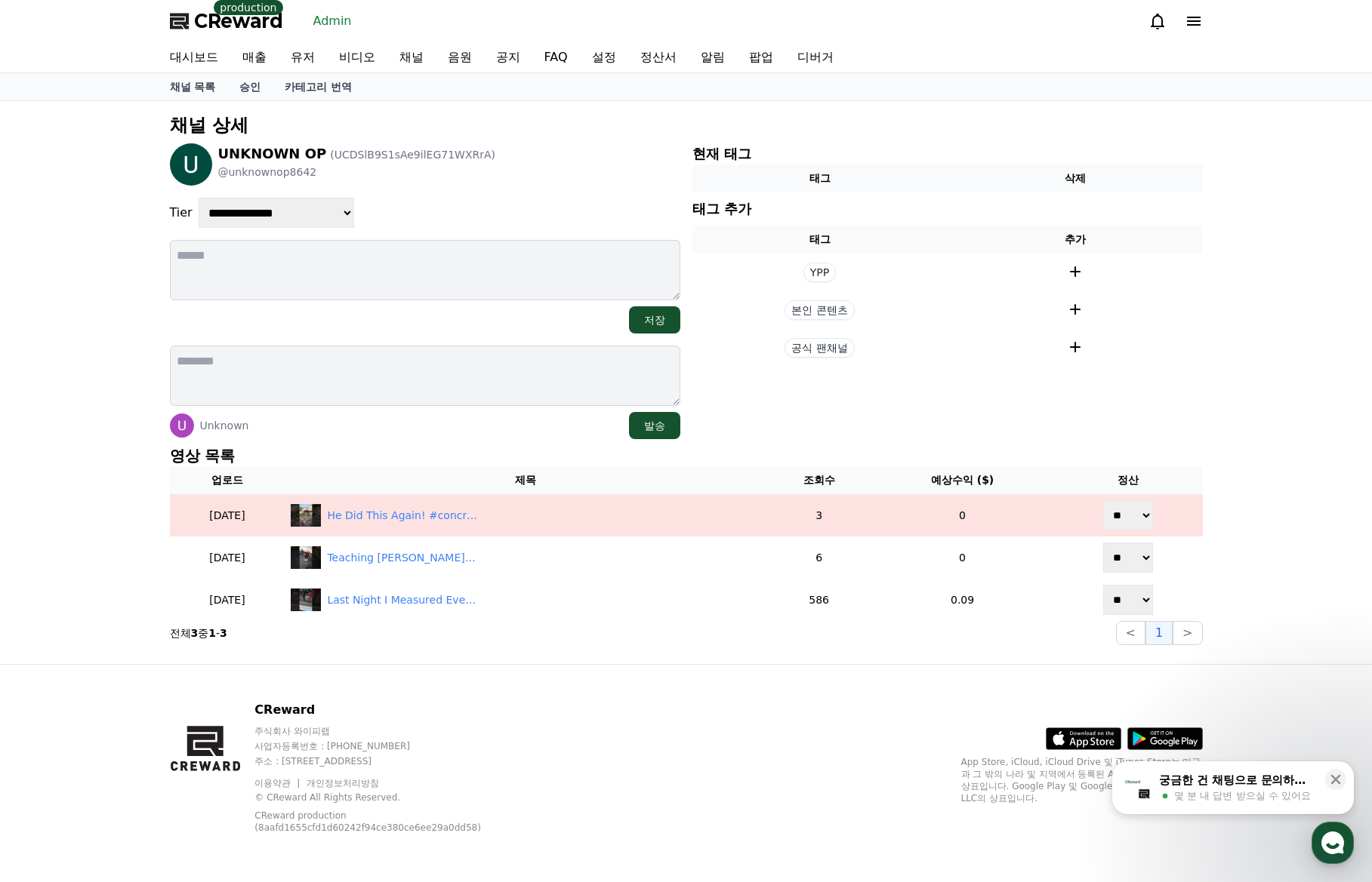
click at [514, 446] on p "영상 목록" at bounding box center [686, 456] width 1033 height 21
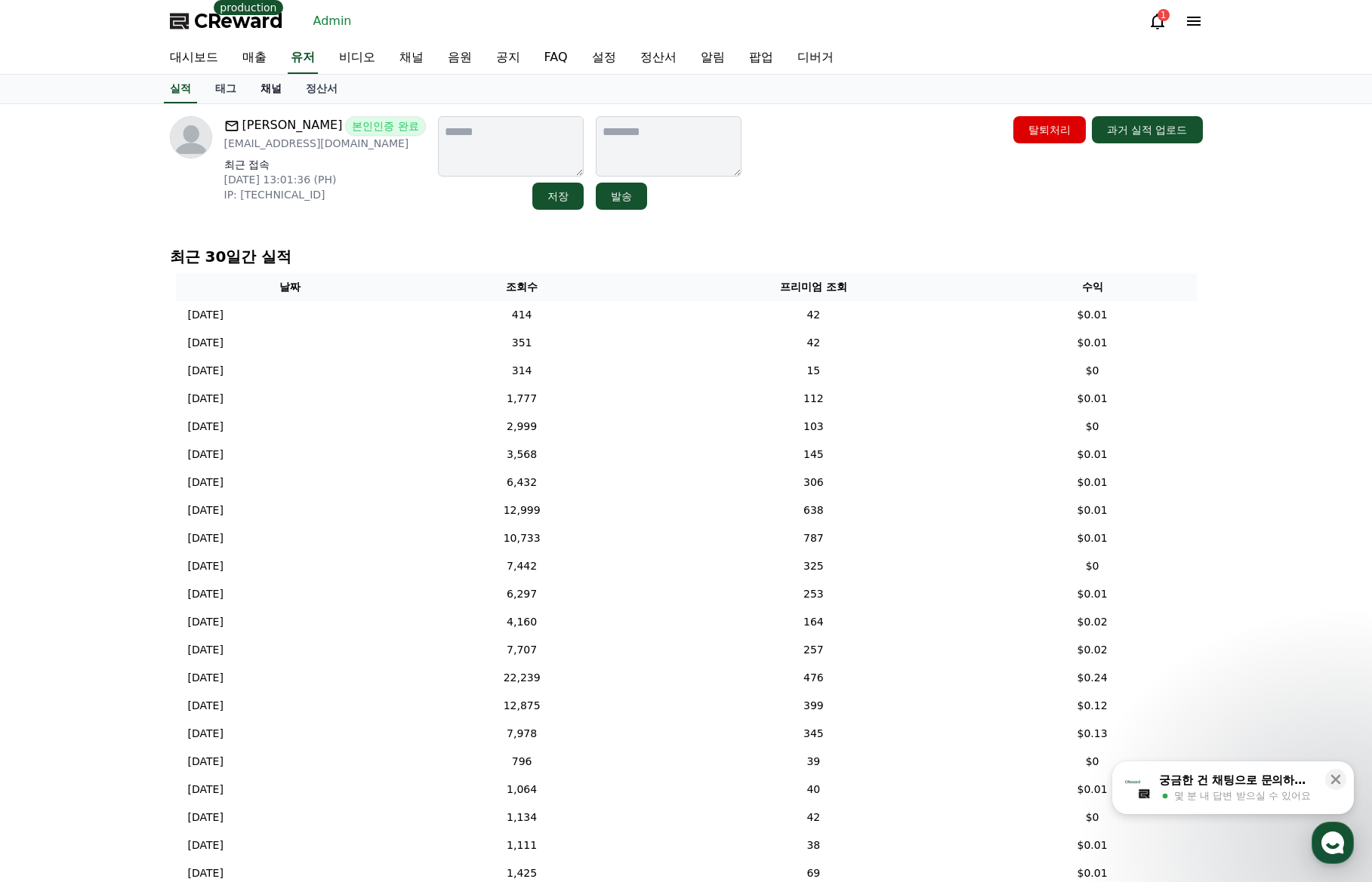
click at [258, 92] on link "채널" at bounding box center [271, 89] width 46 height 29
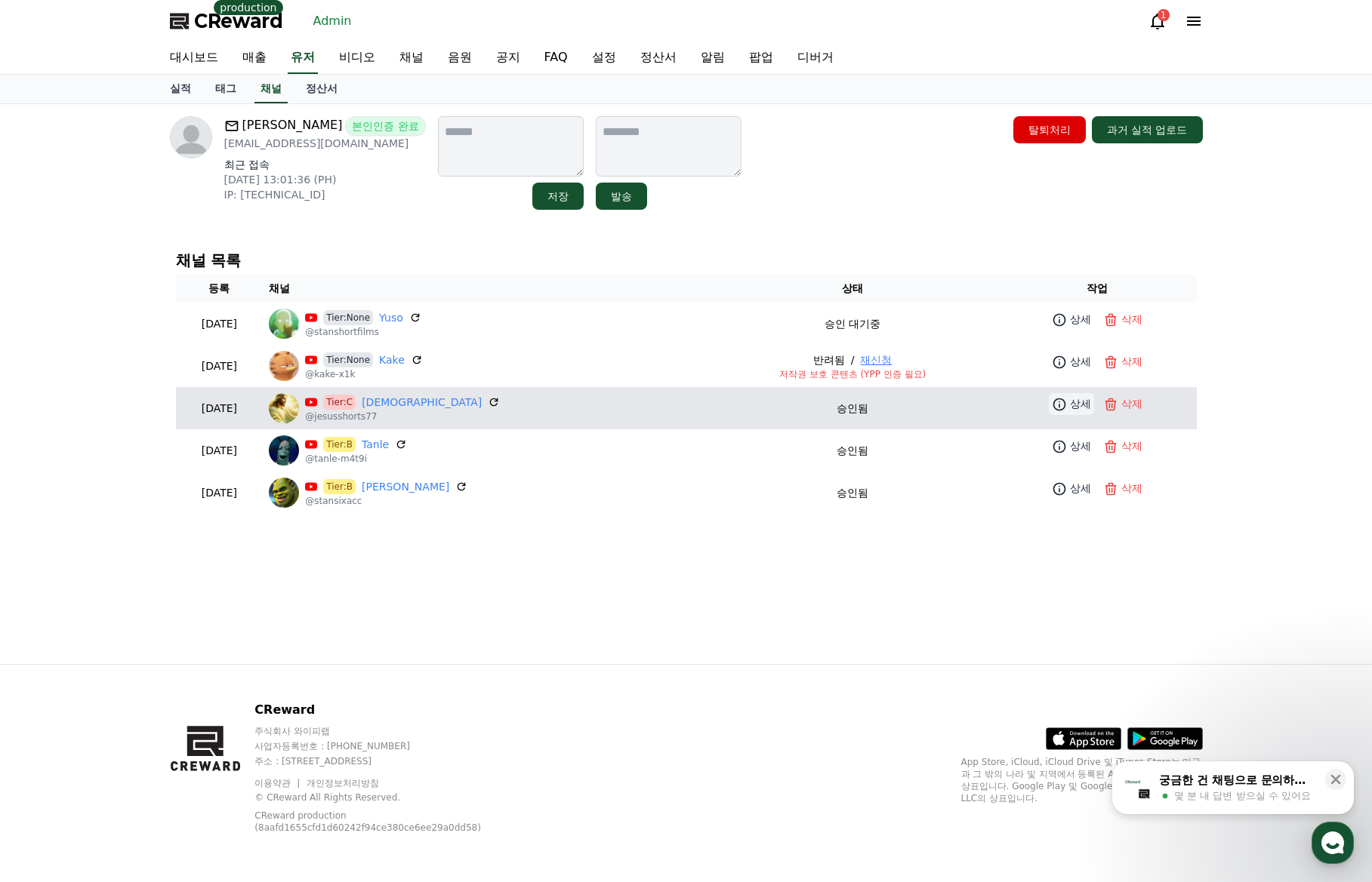
click at [1069, 408] on p "상세" at bounding box center [1080, 404] width 21 height 16
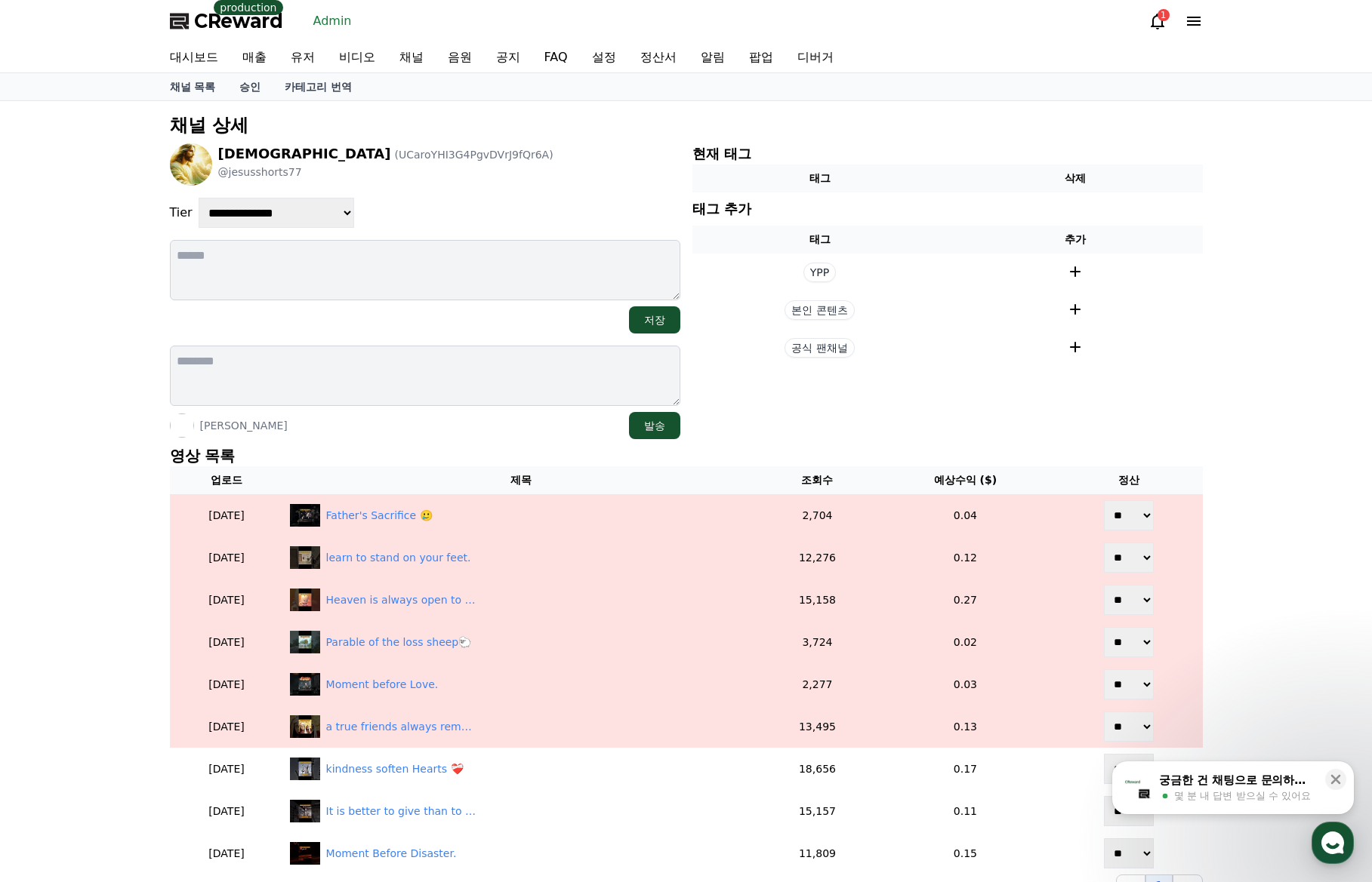
click at [842, 437] on section "현재 태그 태그 삭제 태그 추가 태그 추가 YPP 본인 콘텐츠 공식 팬채널" at bounding box center [948, 291] width 510 height 296
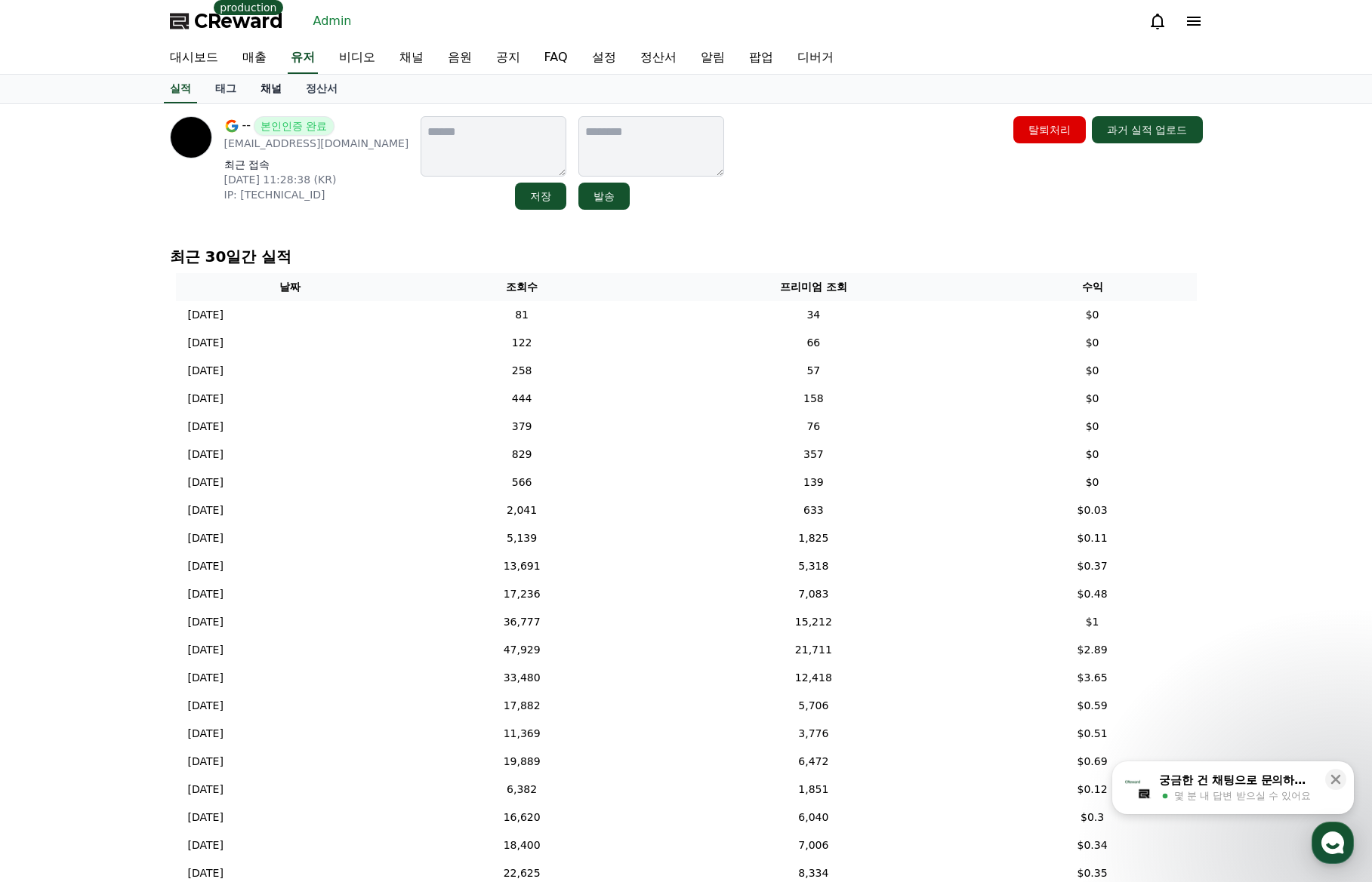
click at [272, 92] on link "채널" at bounding box center [271, 89] width 46 height 29
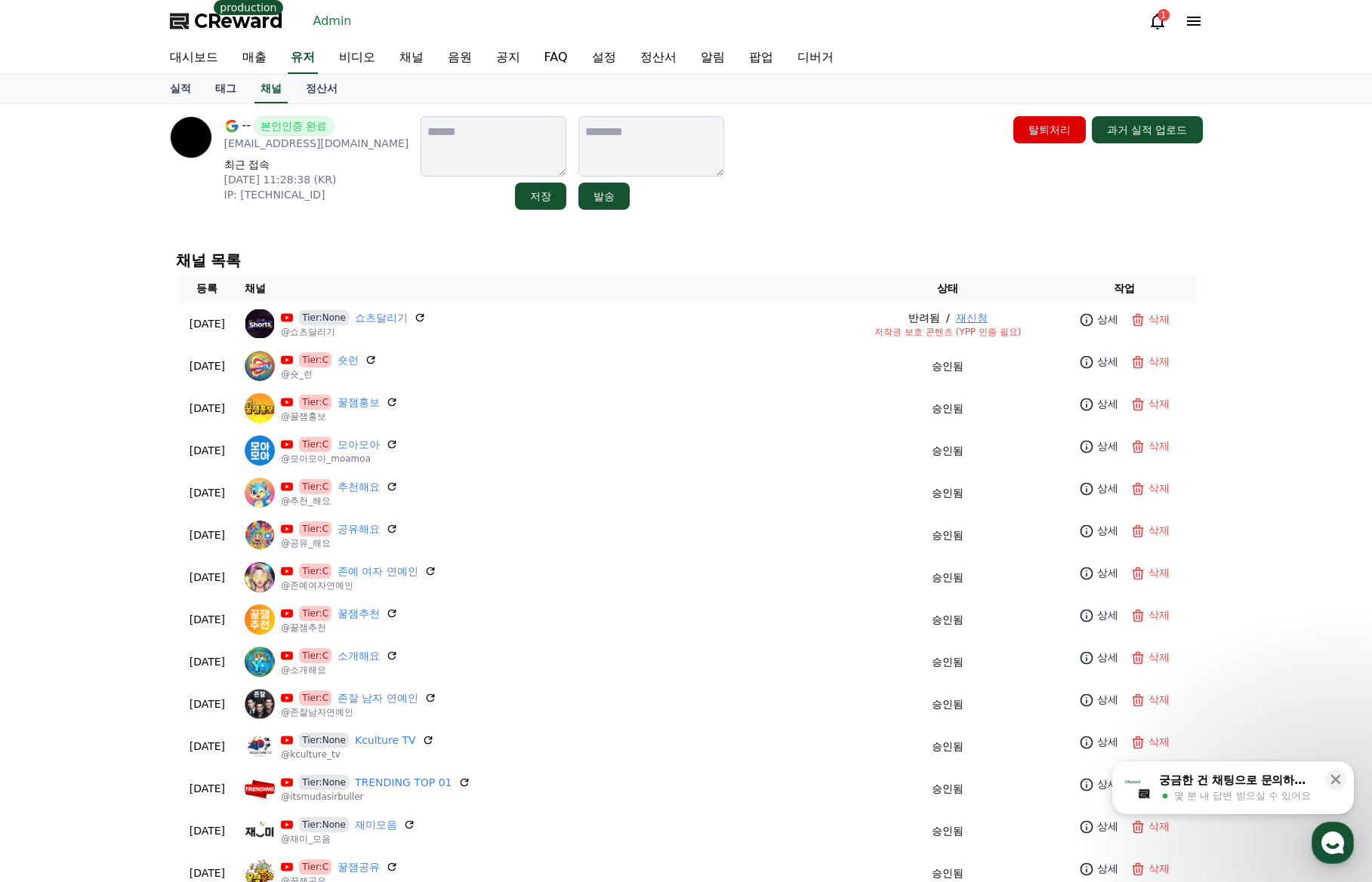
click at [815, 224] on div "-- 본인인증 완료 rnrmfalsek@gmail.com 최근 접속 2025-08-25 11:28:38 (KR) IP: 2001:e60:cb4…" at bounding box center [686, 676] width 1057 height 1146
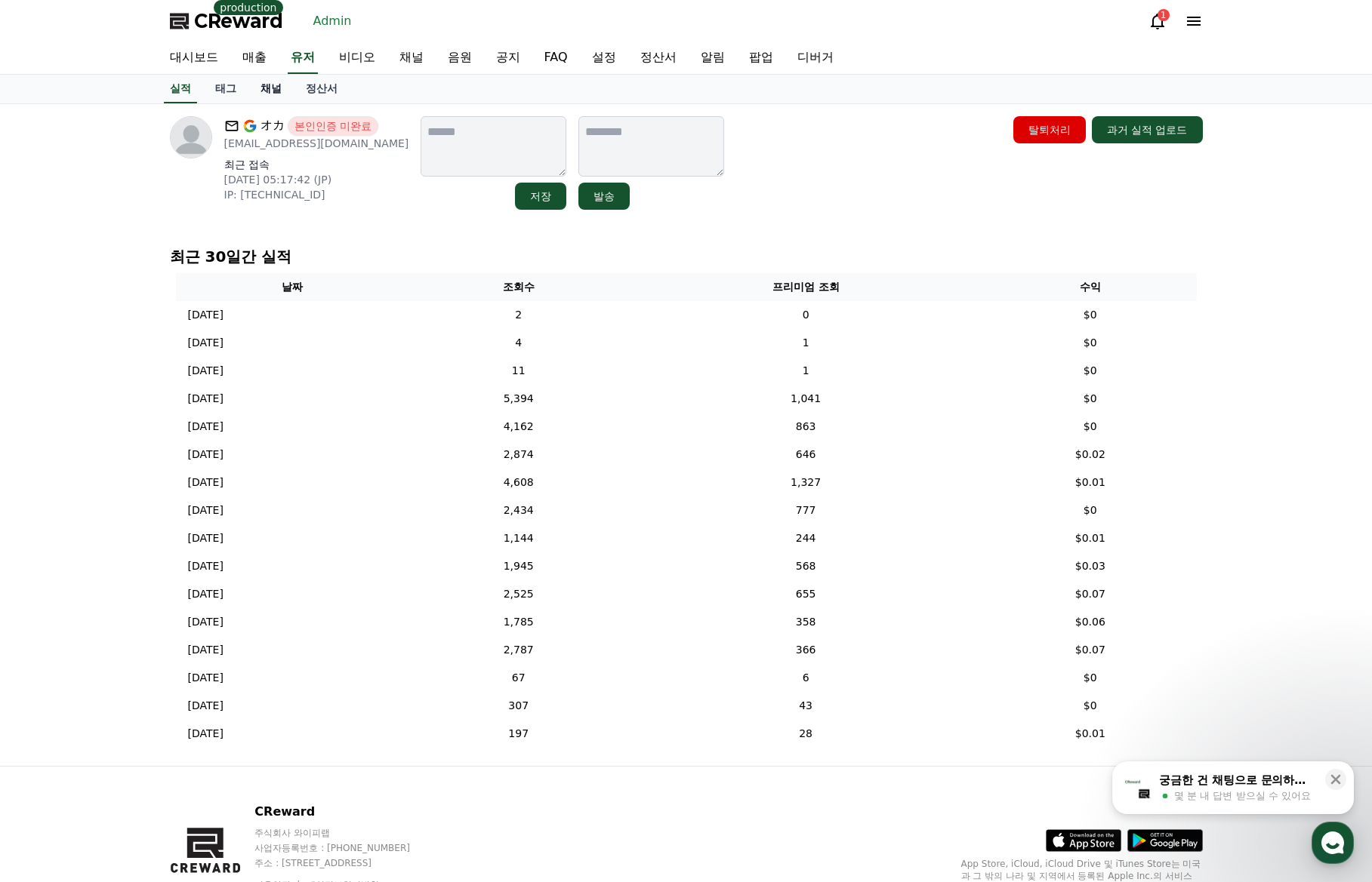
click at [262, 94] on link "채널" at bounding box center [271, 89] width 46 height 29
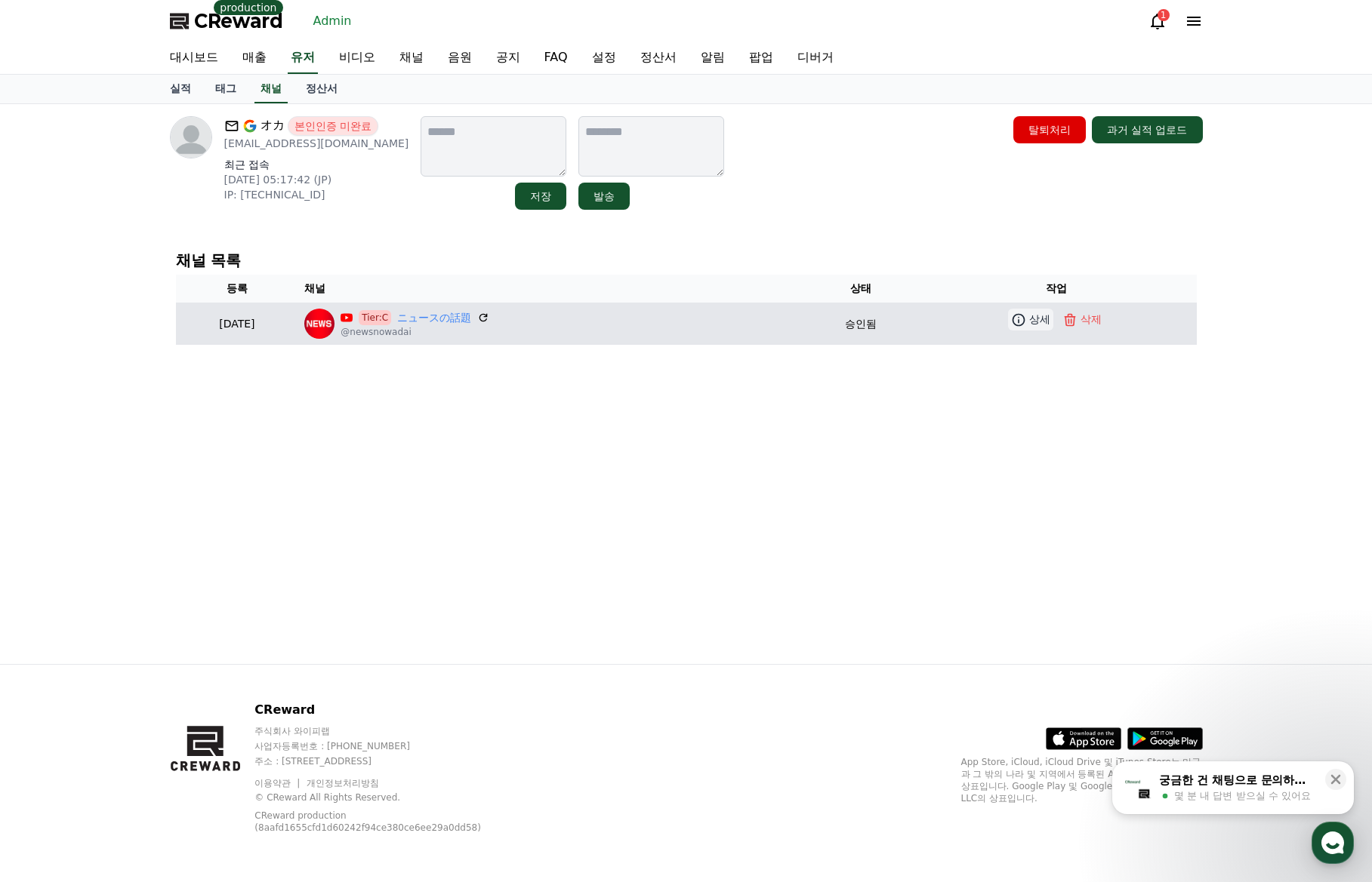
click at [1026, 319] on icon at bounding box center [1018, 319] width 15 height 15
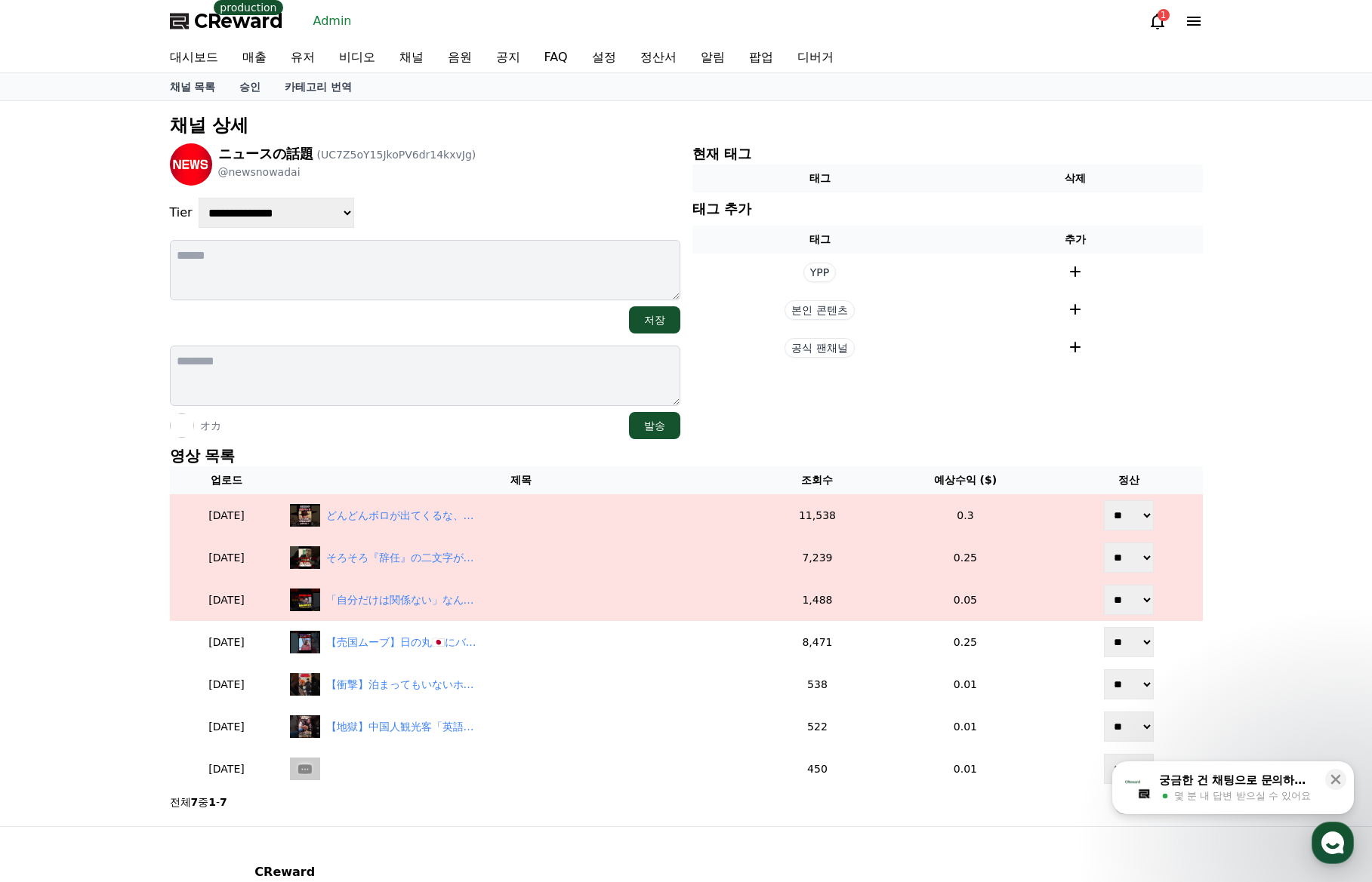
click at [413, 451] on p "영상 목록" at bounding box center [686, 456] width 1033 height 21
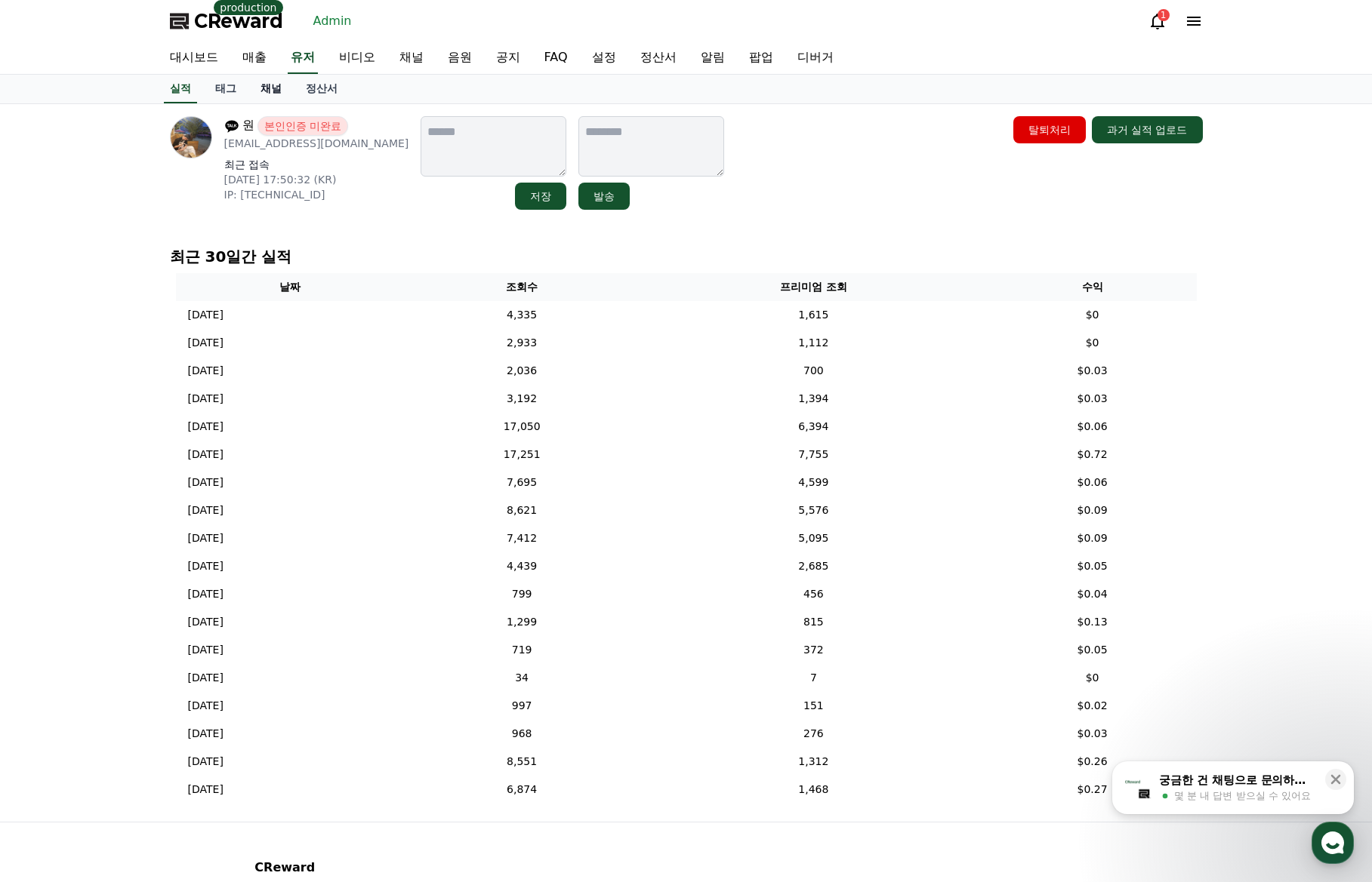
click at [268, 90] on link "채널" at bounding box center [271, 89] width 46 height 29
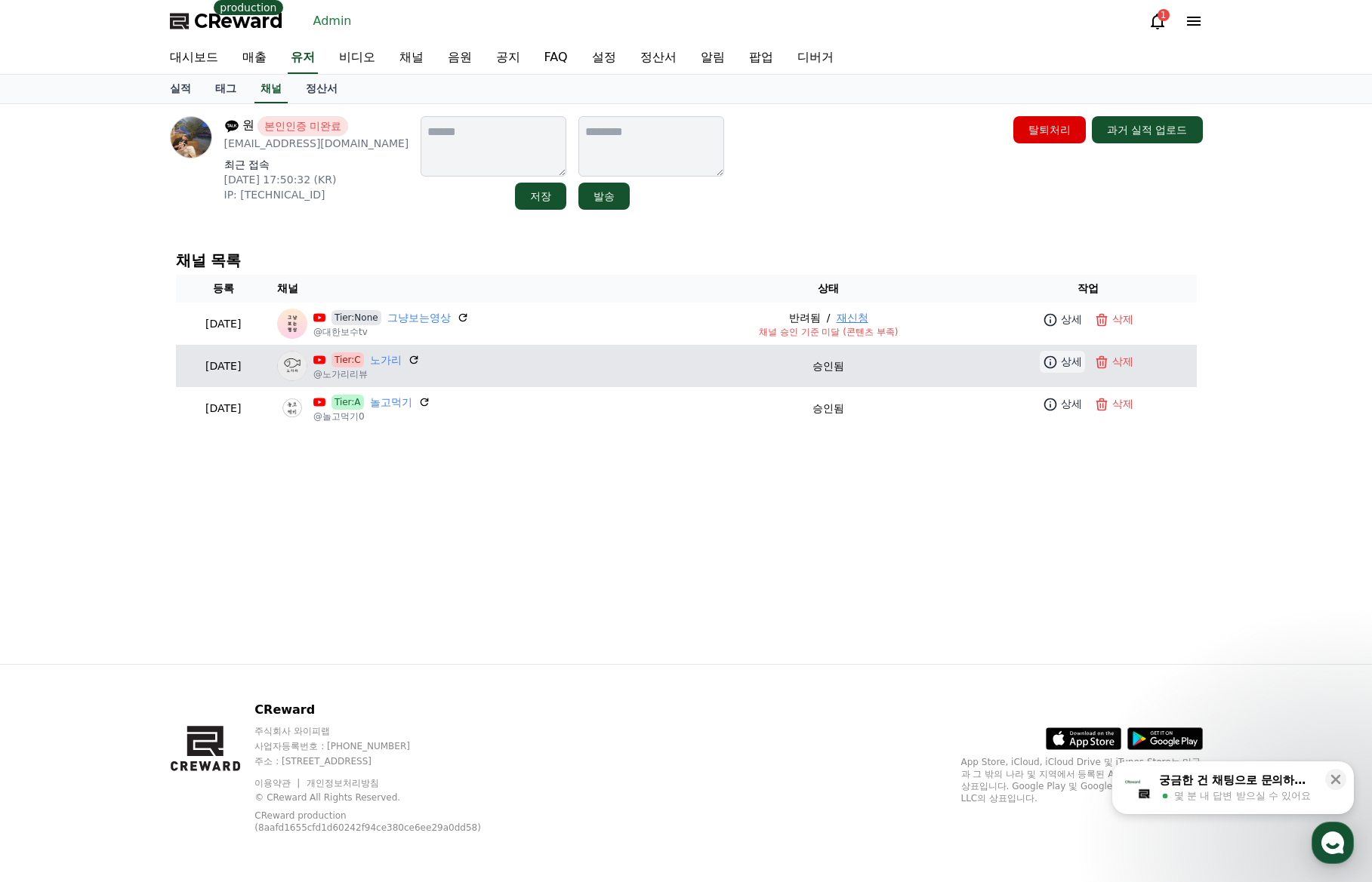
click at [1053, 362] on icon at bounding box center [1050, 361] width 13 height 13
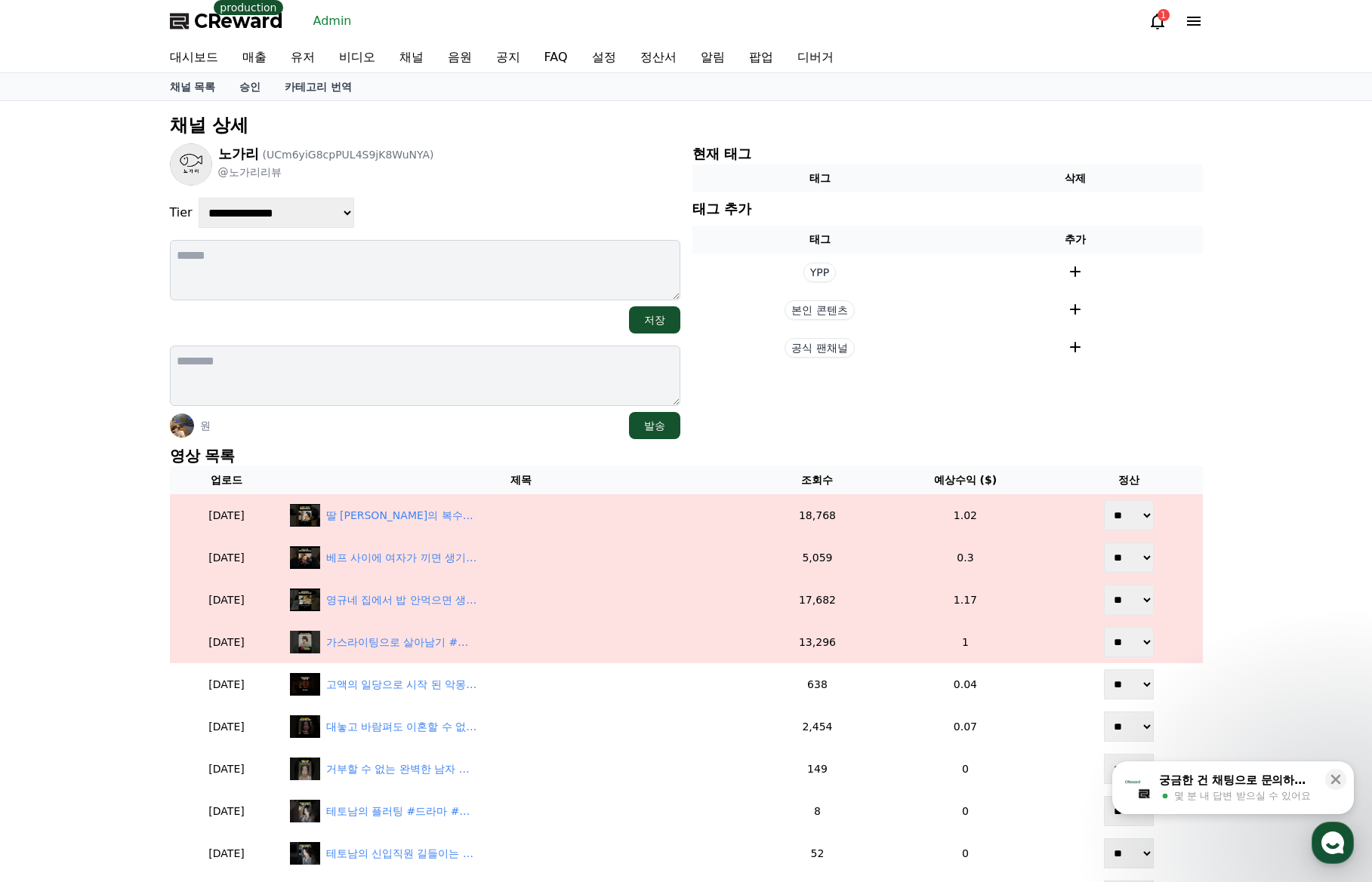
click at [413, 441] on div "**********" at bounding box center [686, 548] width 1044 height 882
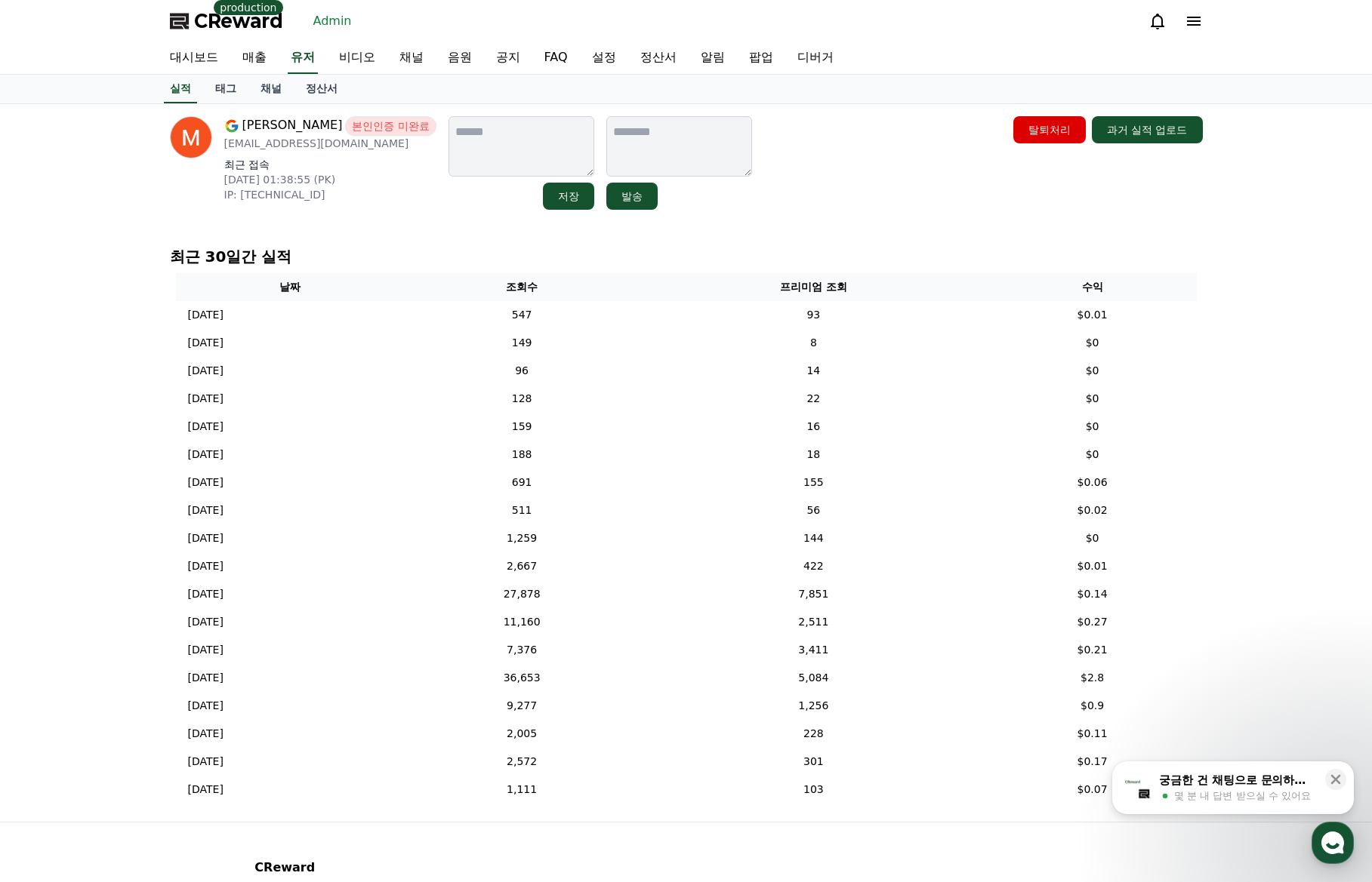
click at [255, 87] on link "채널" at bounding box center [271, 89] width 46 height 29
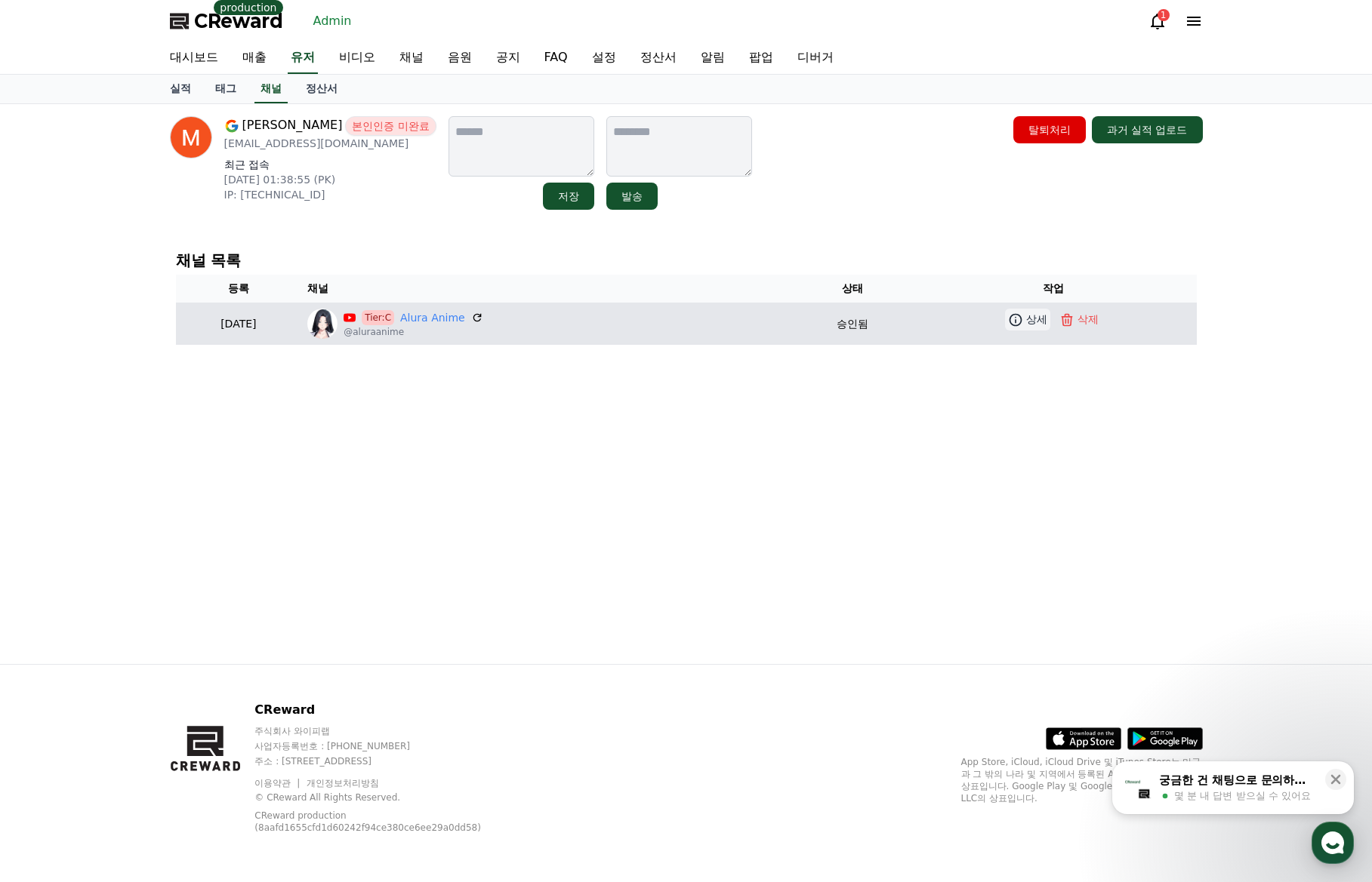
click at [1027, 318] on link "상세" at bounding box center [1027, 319] width 46 height 21
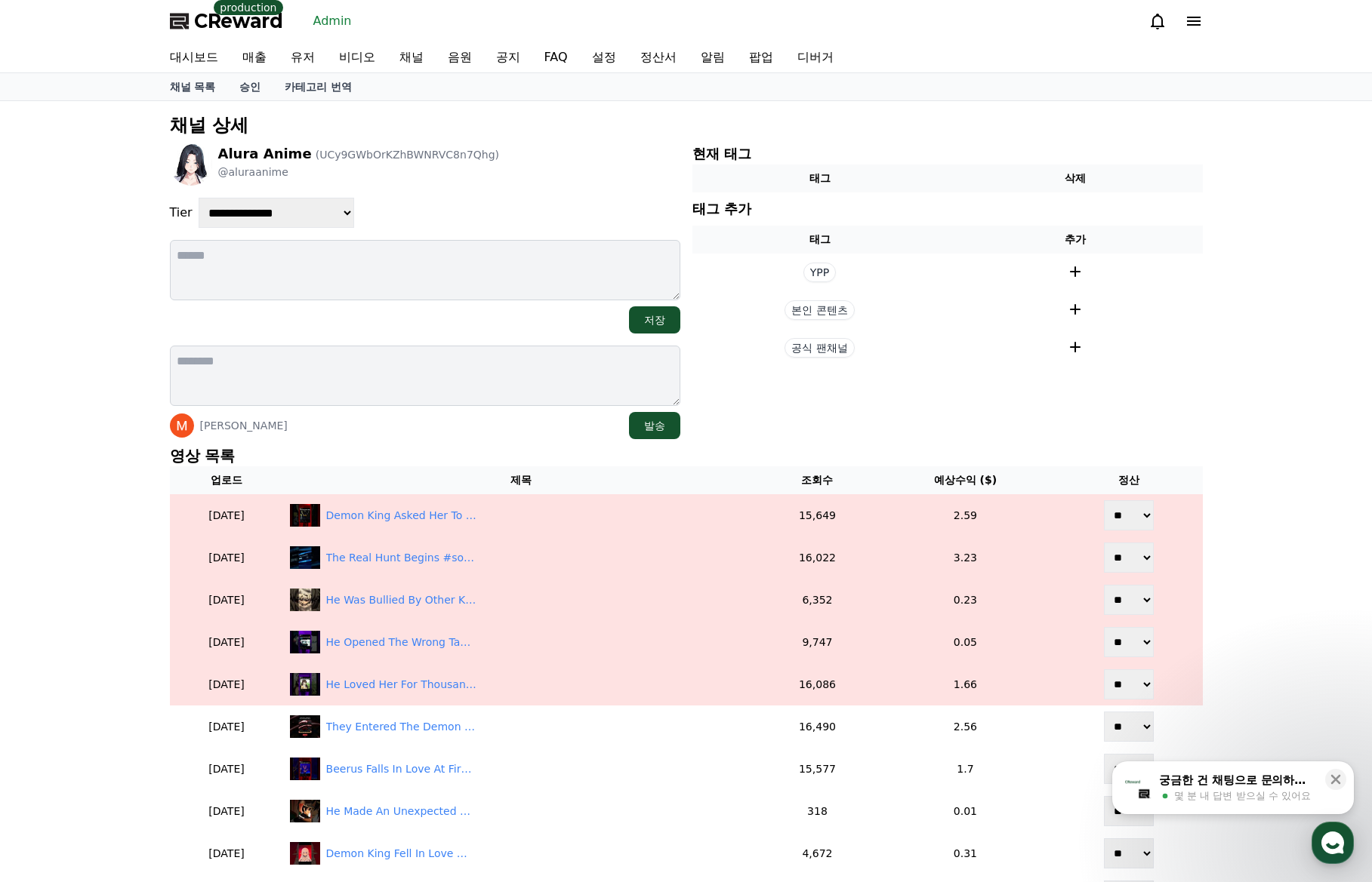
click at [411, 429] on div "[PERSON_NAME] 발송" at bounding box center [425, 426] width 510 height 27
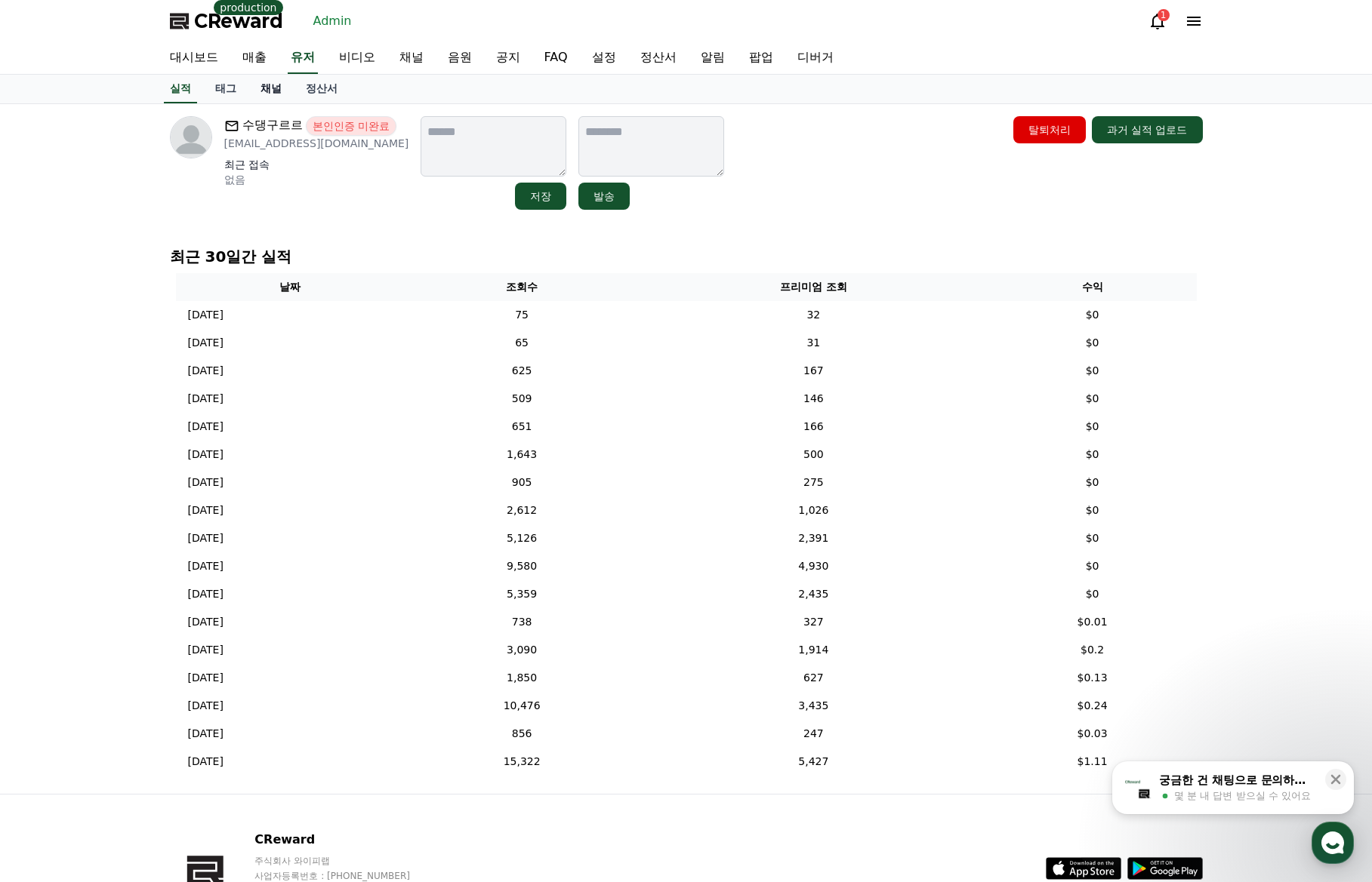
click at [277, 90] on link "채널" at bounding box center [271, 89] width 46 height 29
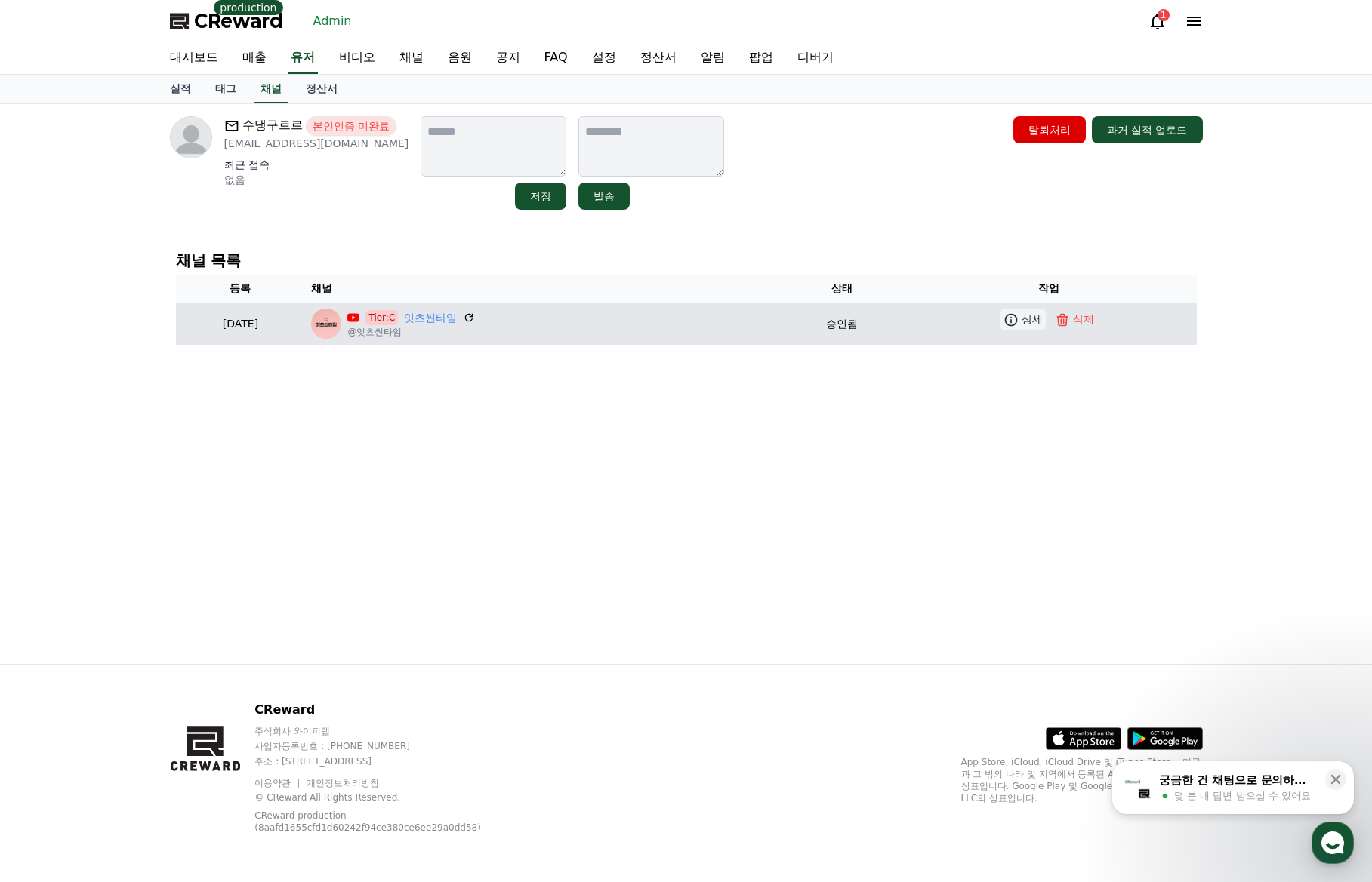
click at [1010, 318] on icon at bounding box center [1010, 319] width 15 height 15
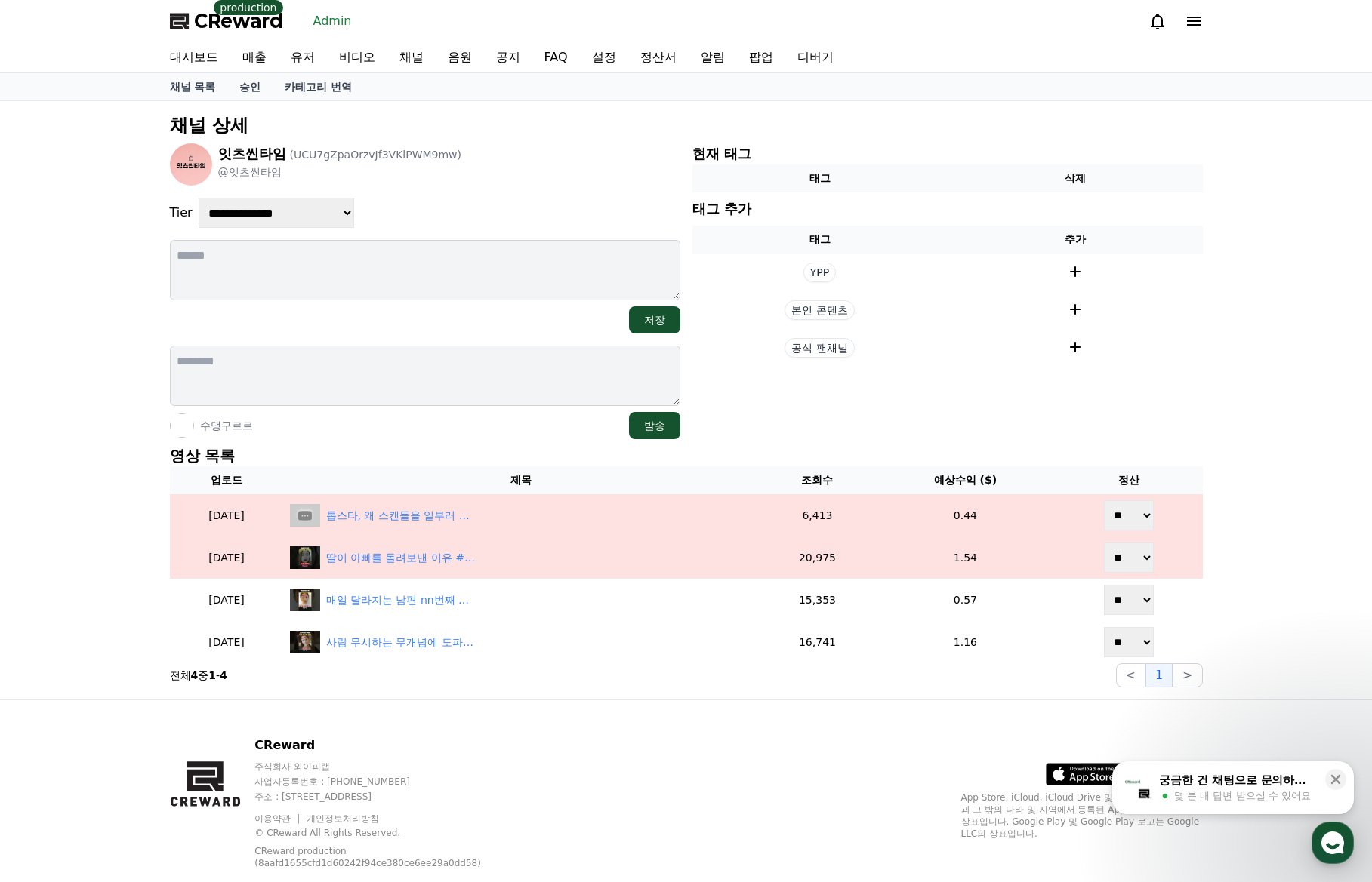
click at [435, 432] on div "수댕구르르 발송" at bounding box center [425, 426] width 510 height 27
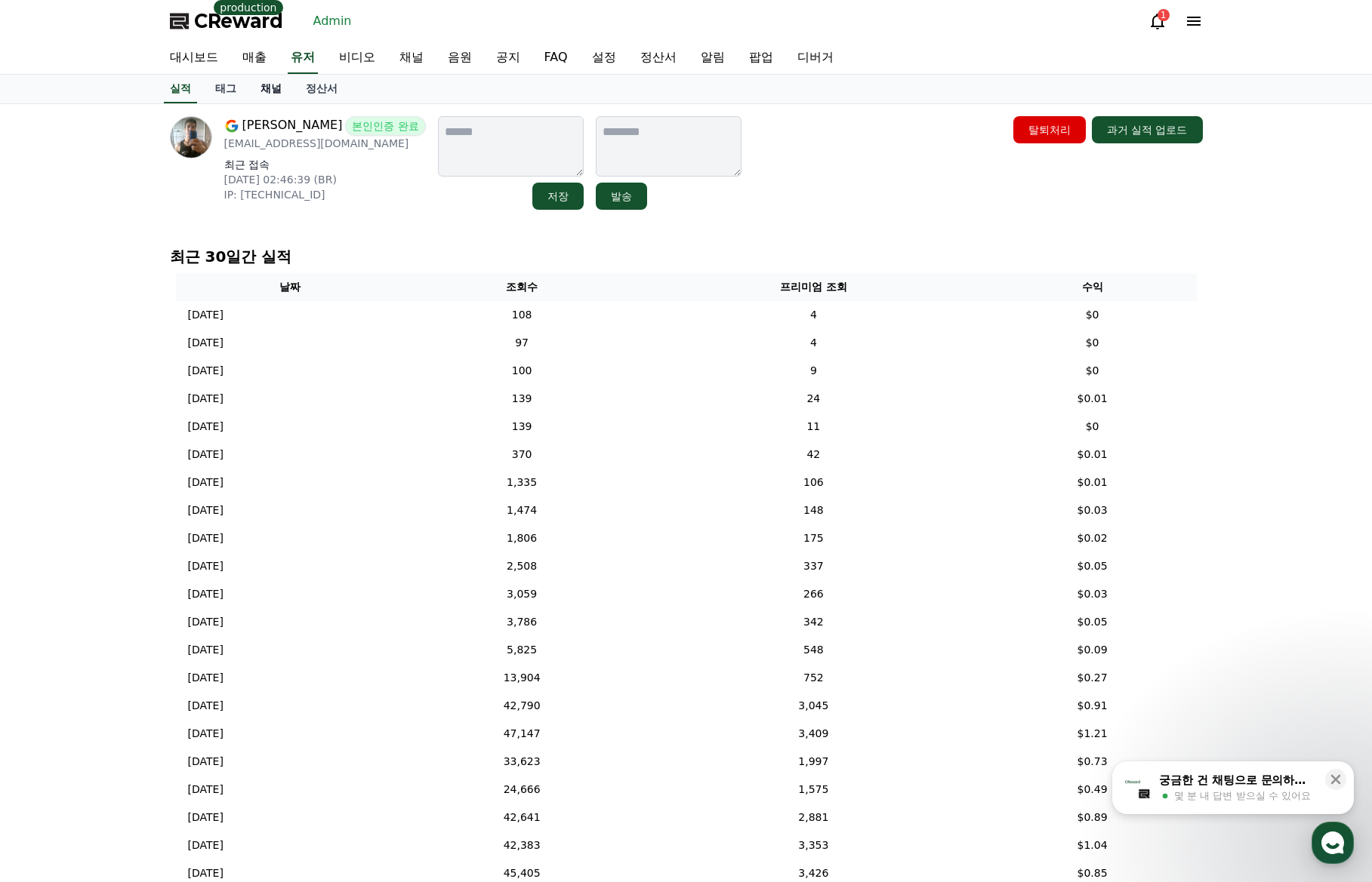
click at [277, 92] on link "채널" at bounding box center [271, 89] width 46 height 29
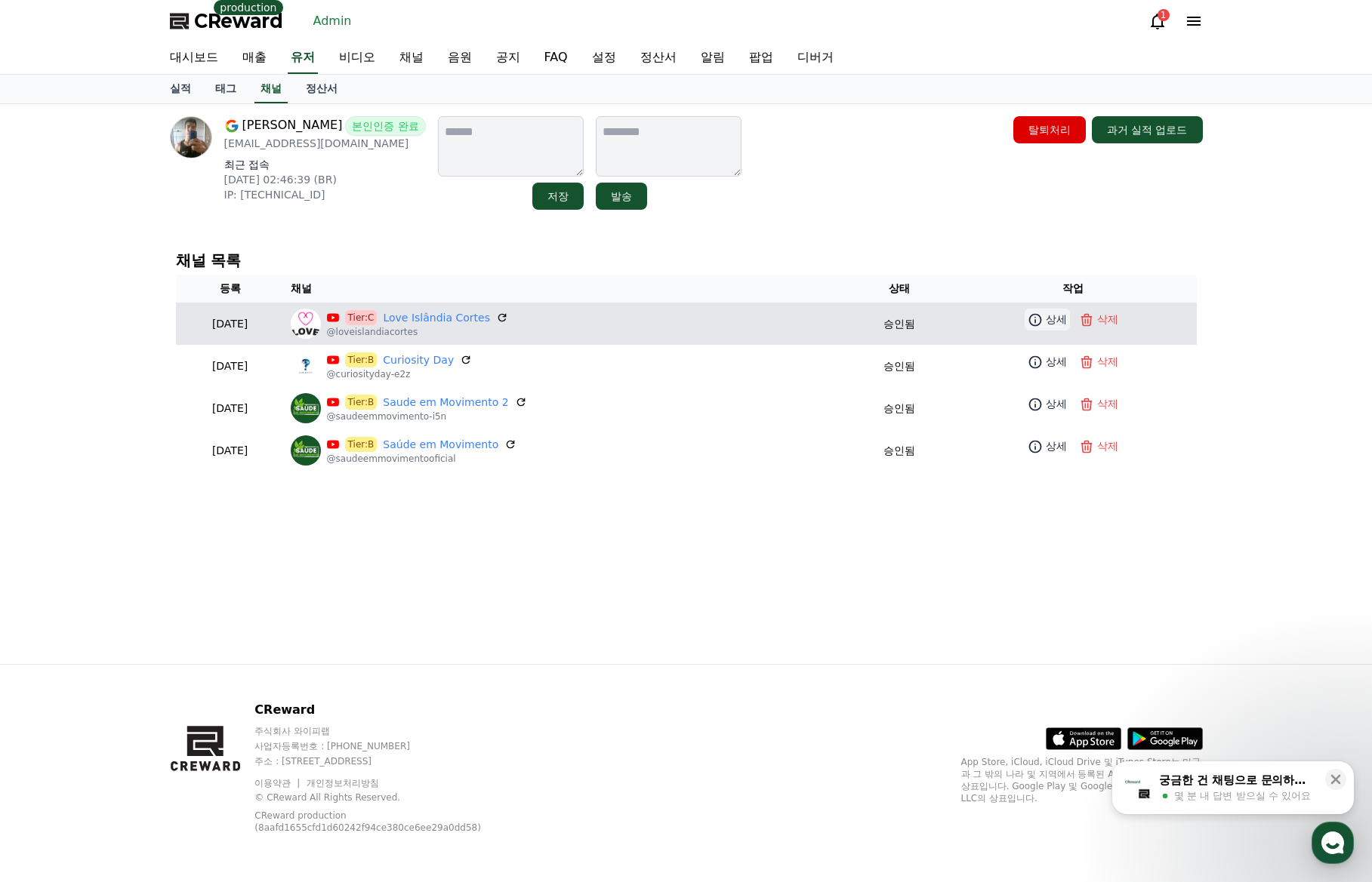
click at [1044, 323] on link "상세" at bounding box center [1047, 319] width 46 height 21
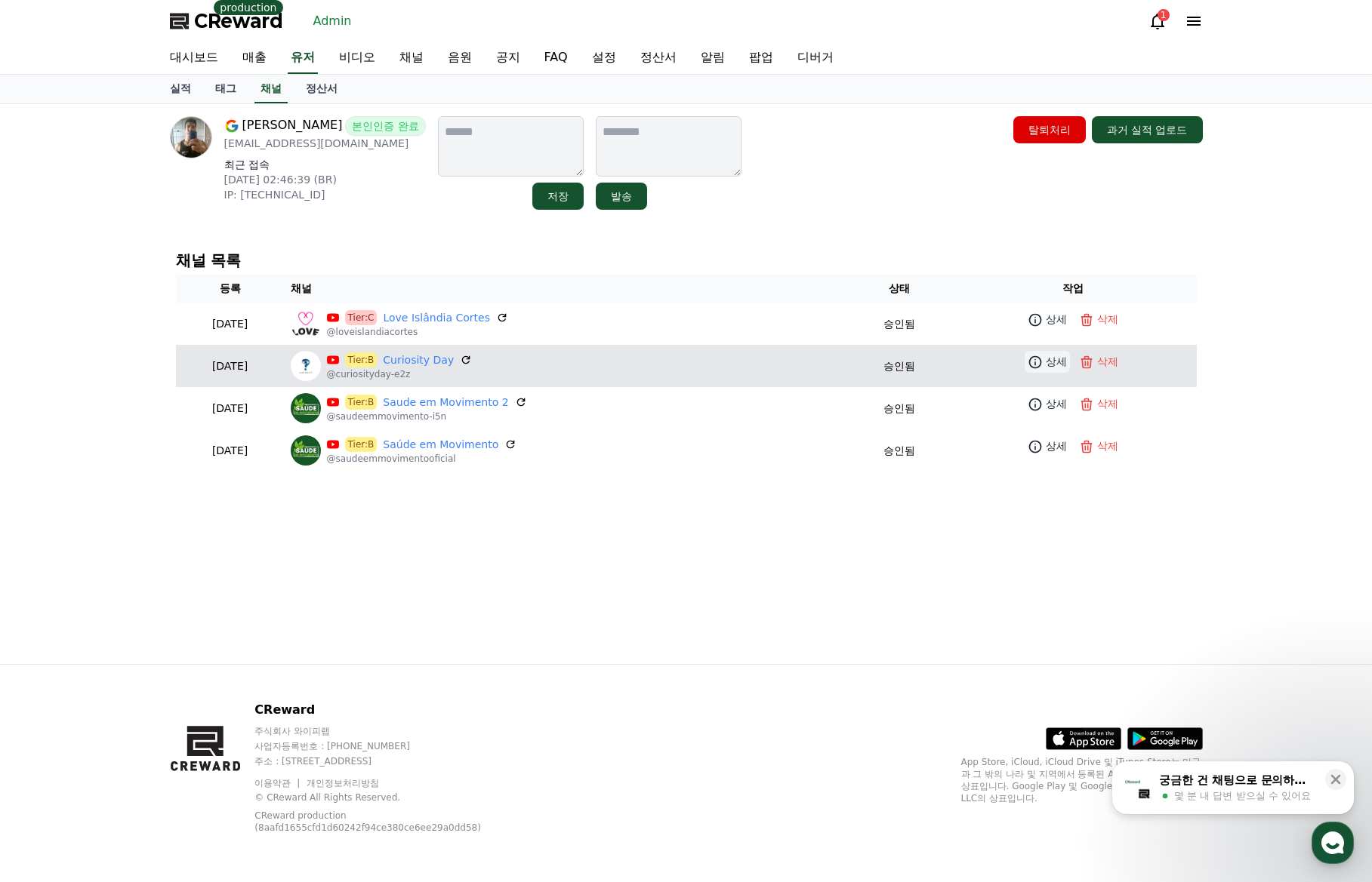
click at [1045, 368] on link "상세" at bounding box center [1047, 361] width 46 height 21
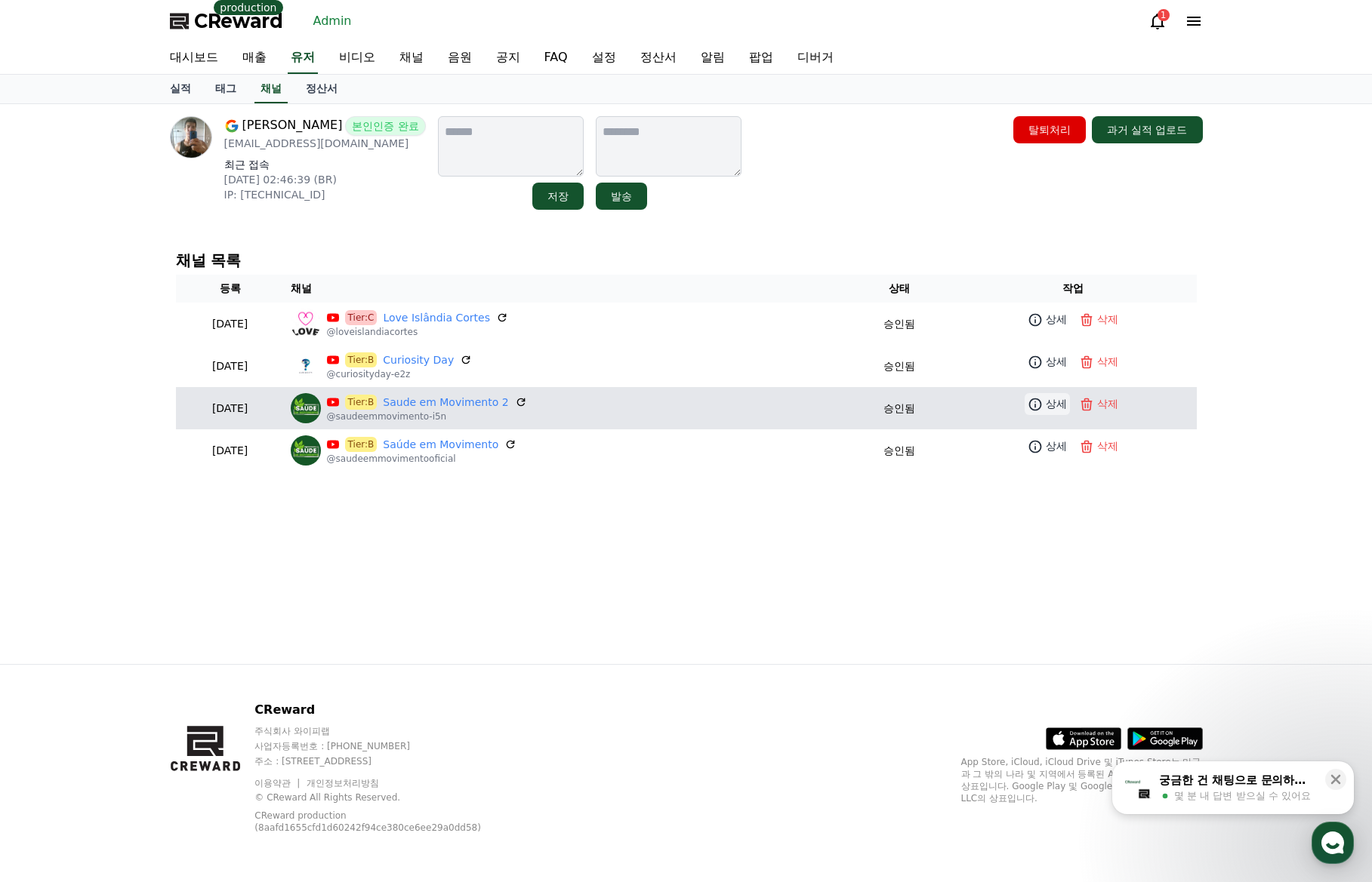
click at [1052, 403] on p "상세" at bounding box center [1056, 404] width 21 height 16
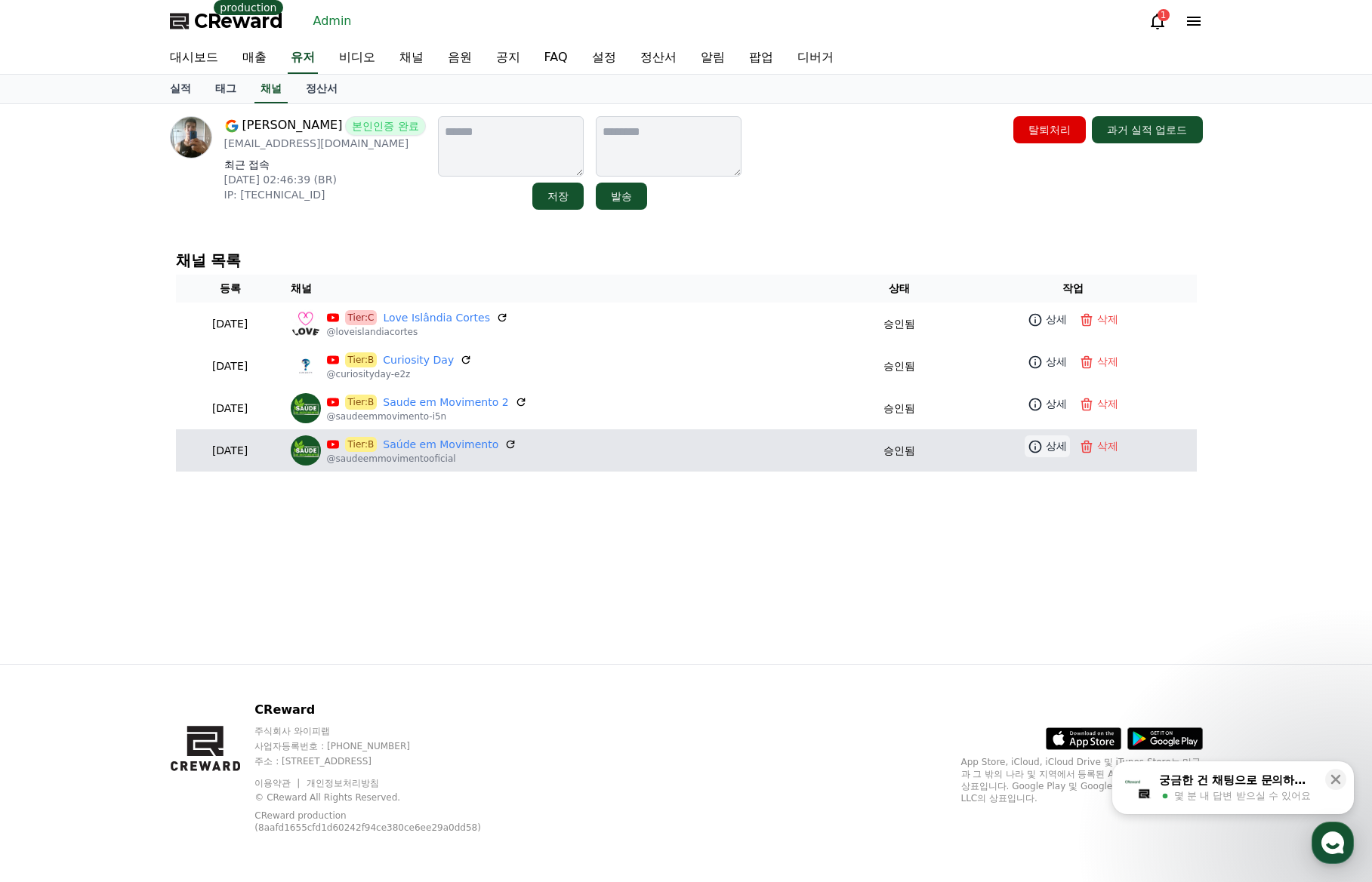
click at [1040, 445] on icon at bounding box center [1035, 446] width 15 height 15
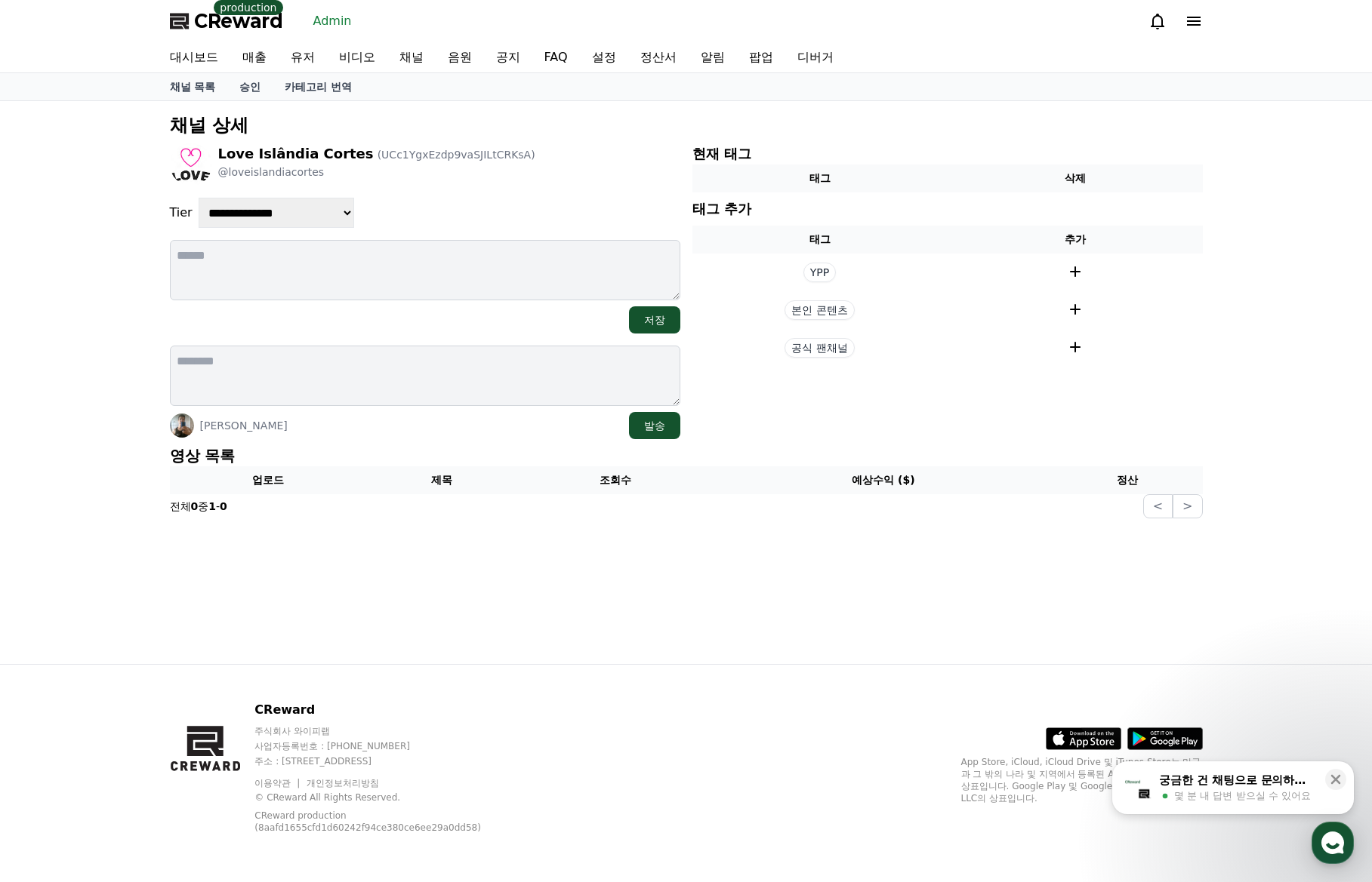
click at [378, 432] on div "[PERSON_NAME]" at bounding box center [425, 426] width 510 height 27
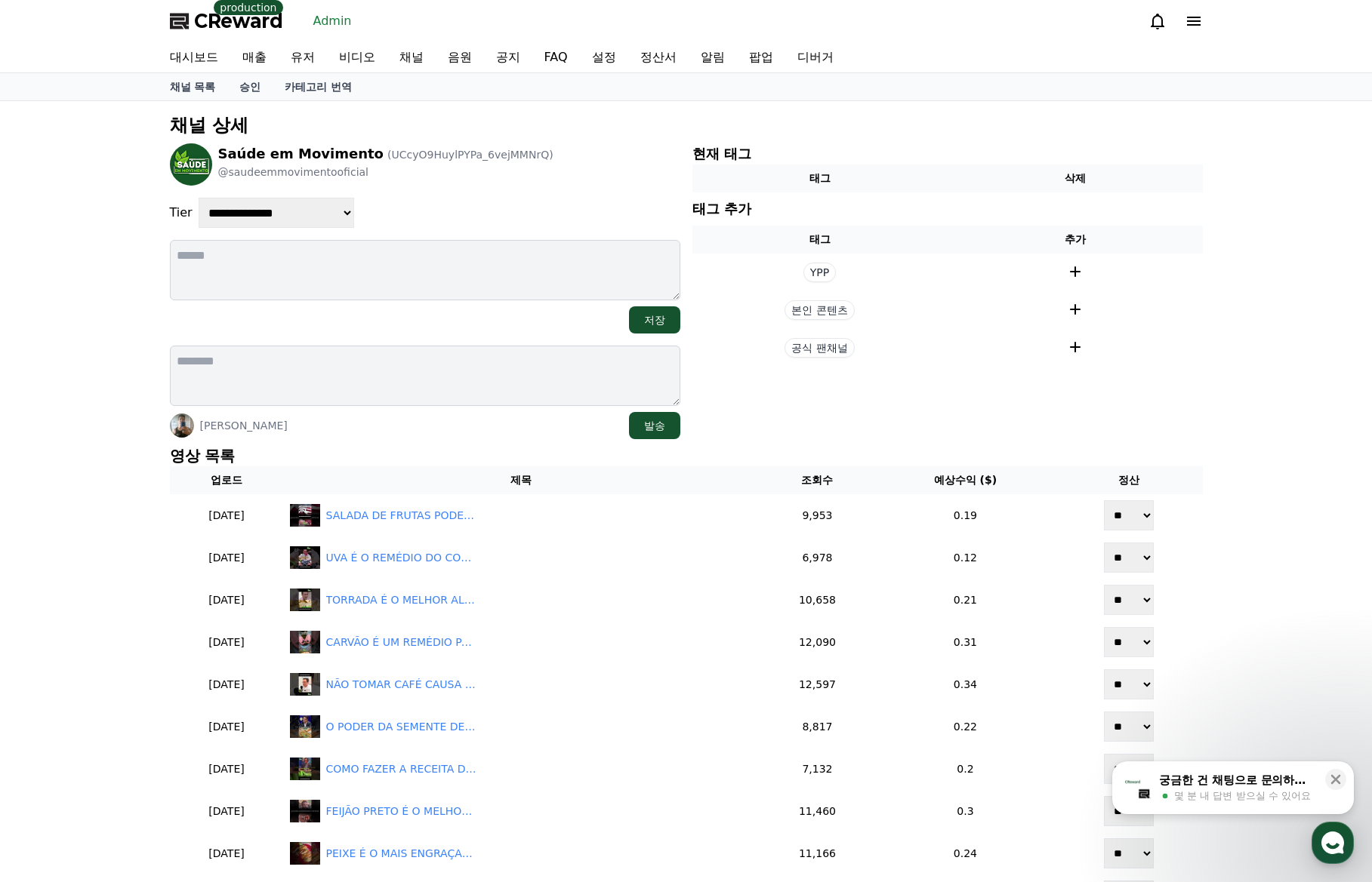
click at [497, 431] on div "[PERSON_NAME]" at bounding box center [425, 426] width 510 height 27
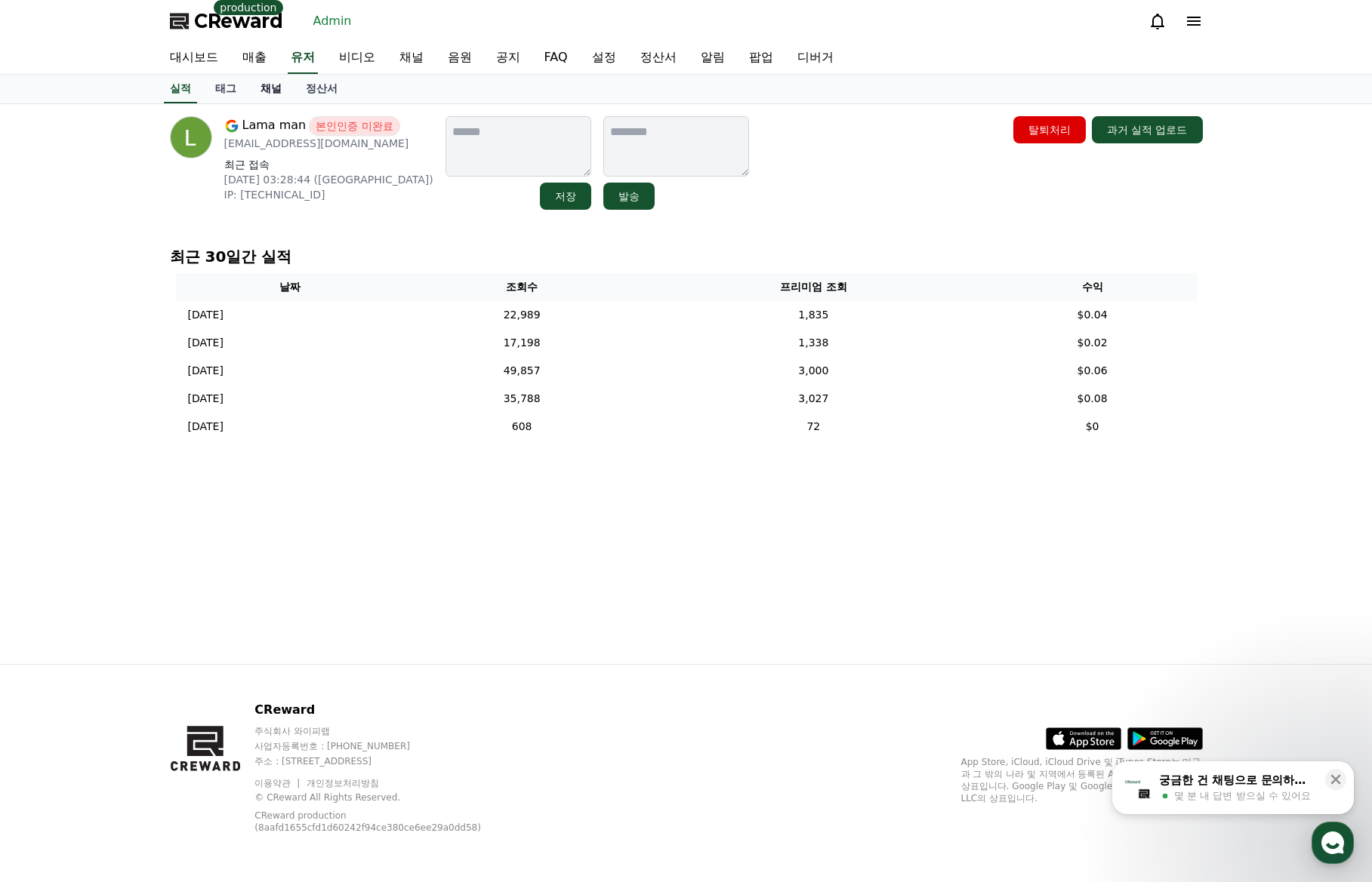
click at [273, 90] on link "채널" at bounding box center [271, 89] width 46 height 29
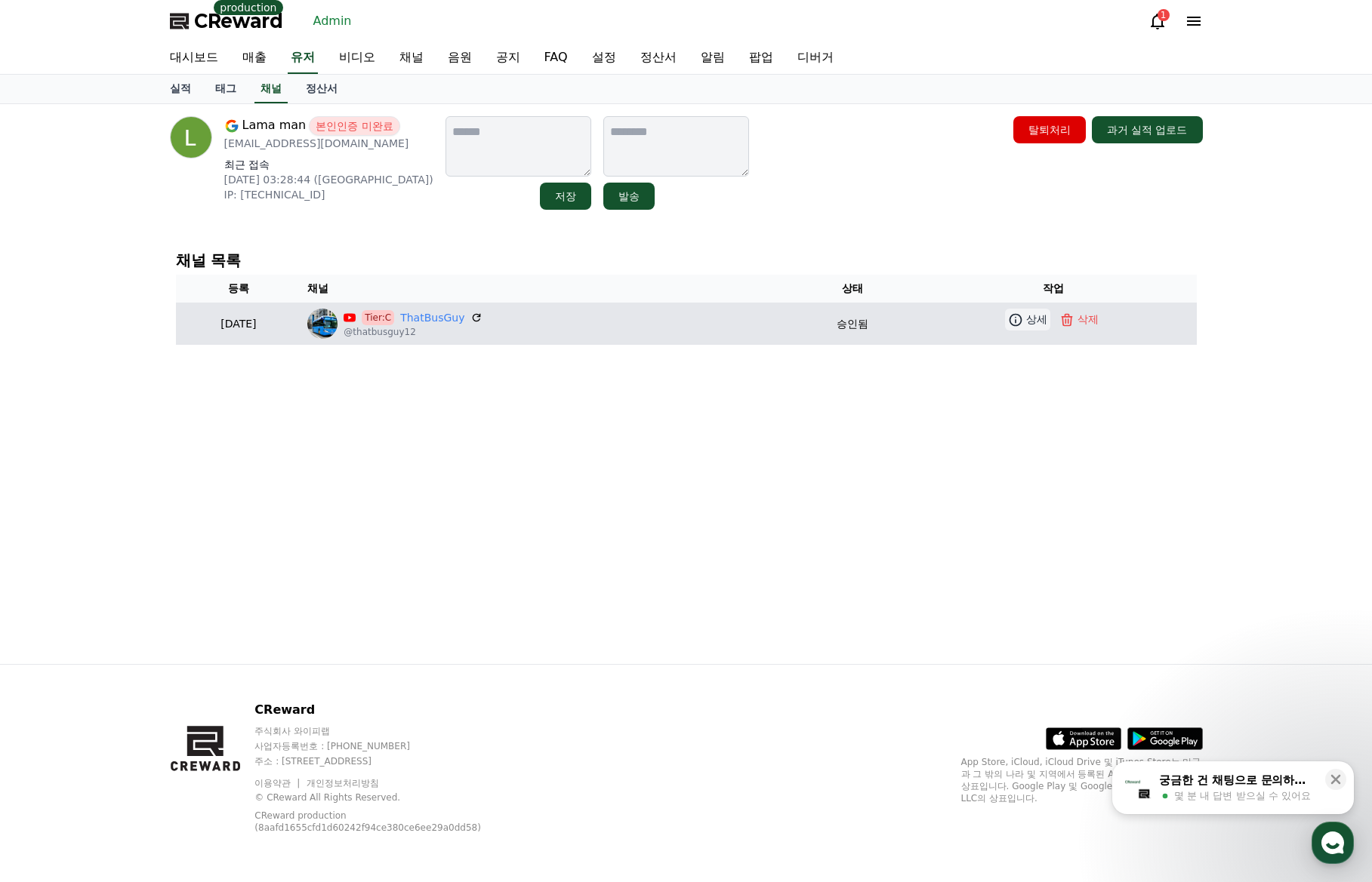
click at [1022, 316] on icon at bounding box center [1016, 319] width 13 height 13
click at [481, 308] on td "Tier:C ThatBusGuy @thatbusguy12" at bounding box center [548, 323] width 493 height 42
click at [464, 317] on link "ThatBusGuy" at bounding box center [432, 318] width 64 height 16
click at [1022, 315] on icon at bounding box center [1016, 319] width 13 height 13
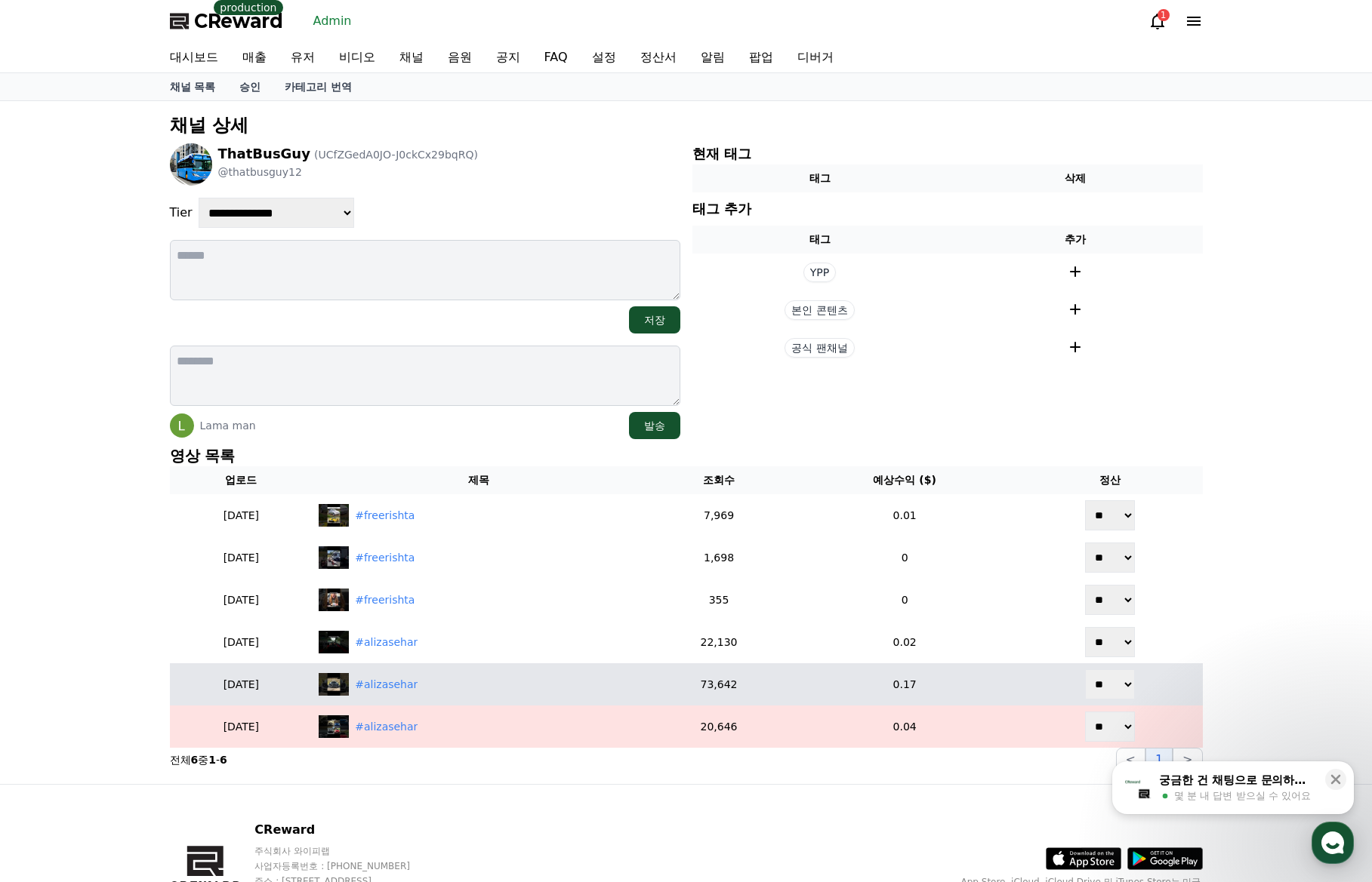
click at [1106, 688] on select "** **" at bounding box center [1110, 684] width 50 height 30
select select "********"
click at [1085, 669] on select "** **" at bounding box center [1110, 684] width 50 height 30
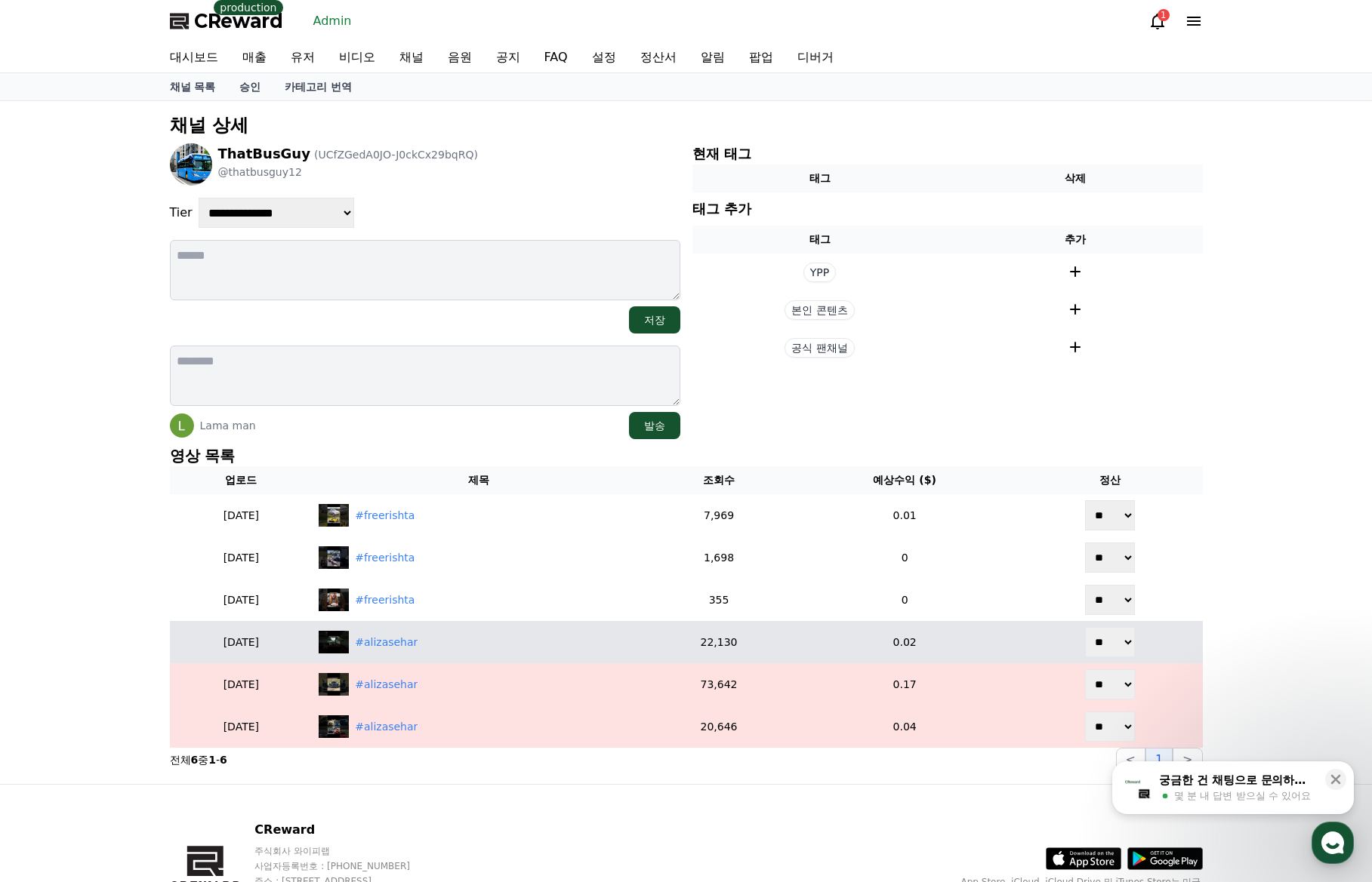
drag, startPoint x: 1104, startPoint y: 648, endPoint x: 1105, endPoint y: 657, distance: 9.1
click at [1104, 648] on select "** **" at bounding box center [1110, 642] width 50 height 30
select select "********"
click at [1085, 627] on select "** **" at bounding box center [1110, 642] width 50 height 30
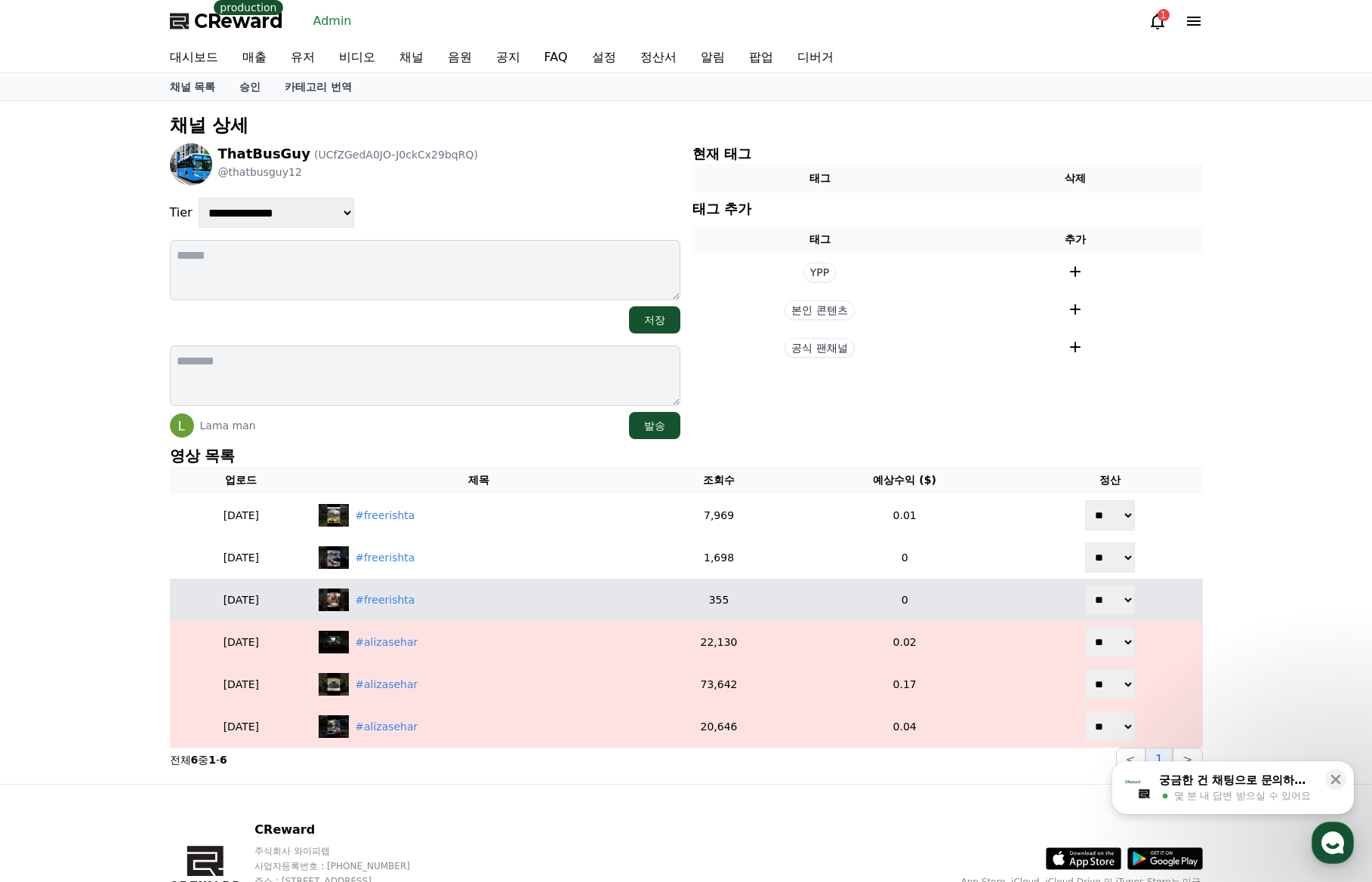
drag, startPoint x: 1105, startPoint y: 604, endPoint x: 1106, endPoint y: 615, distance: 11.0
click at [1106, 610] on select "** **" at bounding box center [1110, 600] width 50 height 30
select select "********"
click at [1085, 585] on select "** **" at bounding box center [1110, 600] width 50 height 30
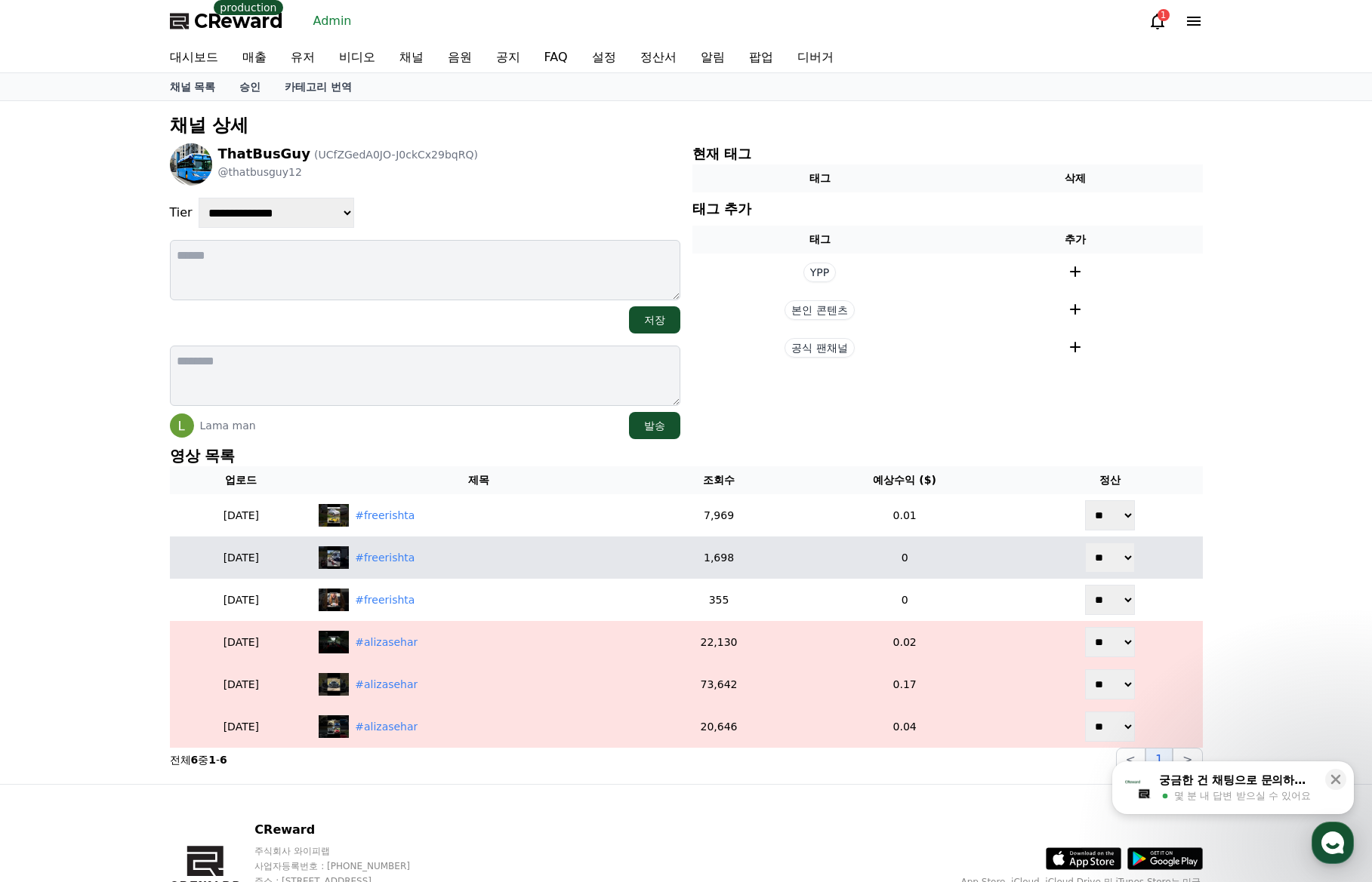
click at [1112, 561] on select "** **" at bounding box center [1110, 558] width 50 height 30
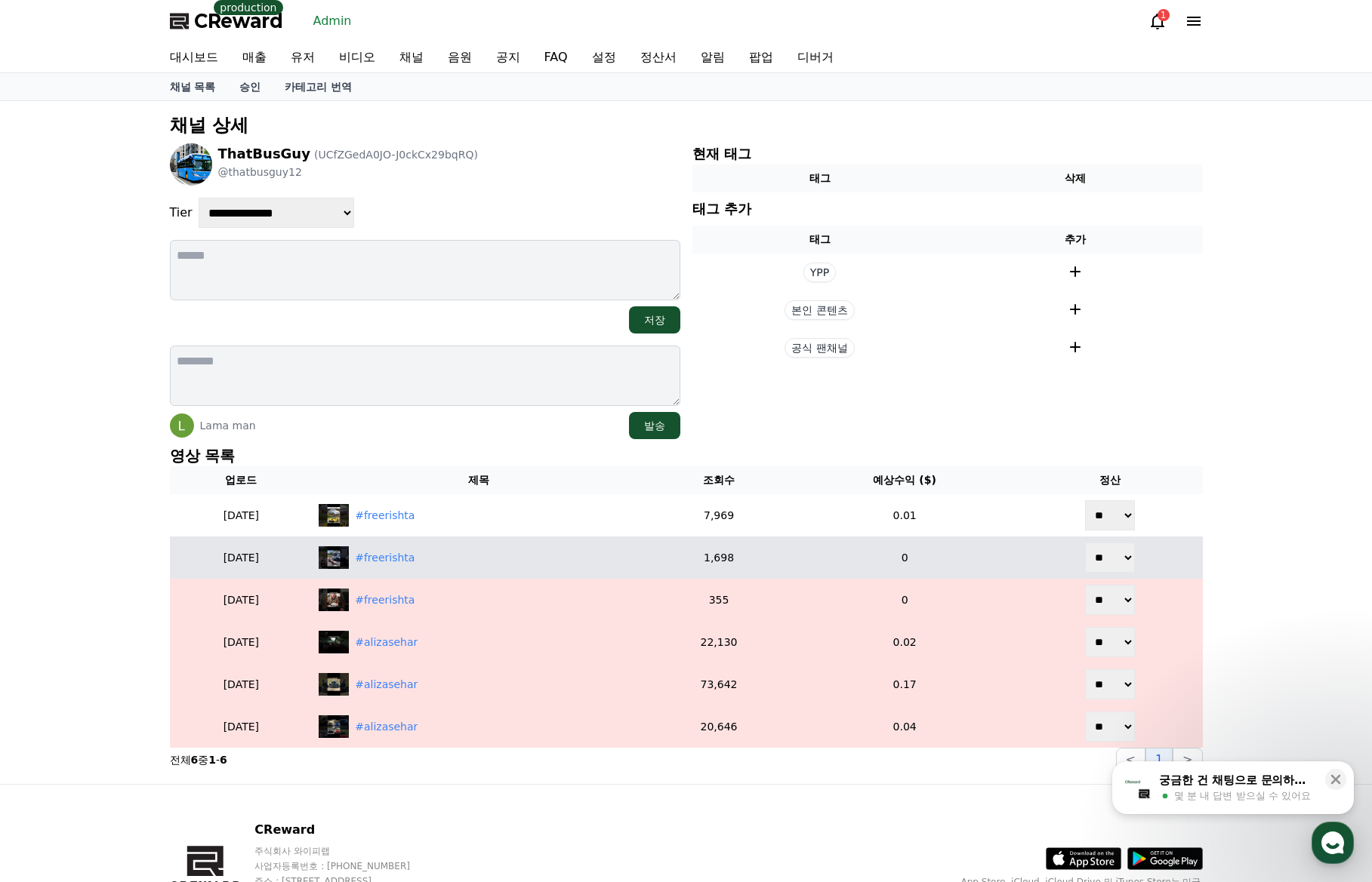
select select "********"
click at [1085, 543] on select "** **" at bounding box center [1110, 558] width 50 height 30
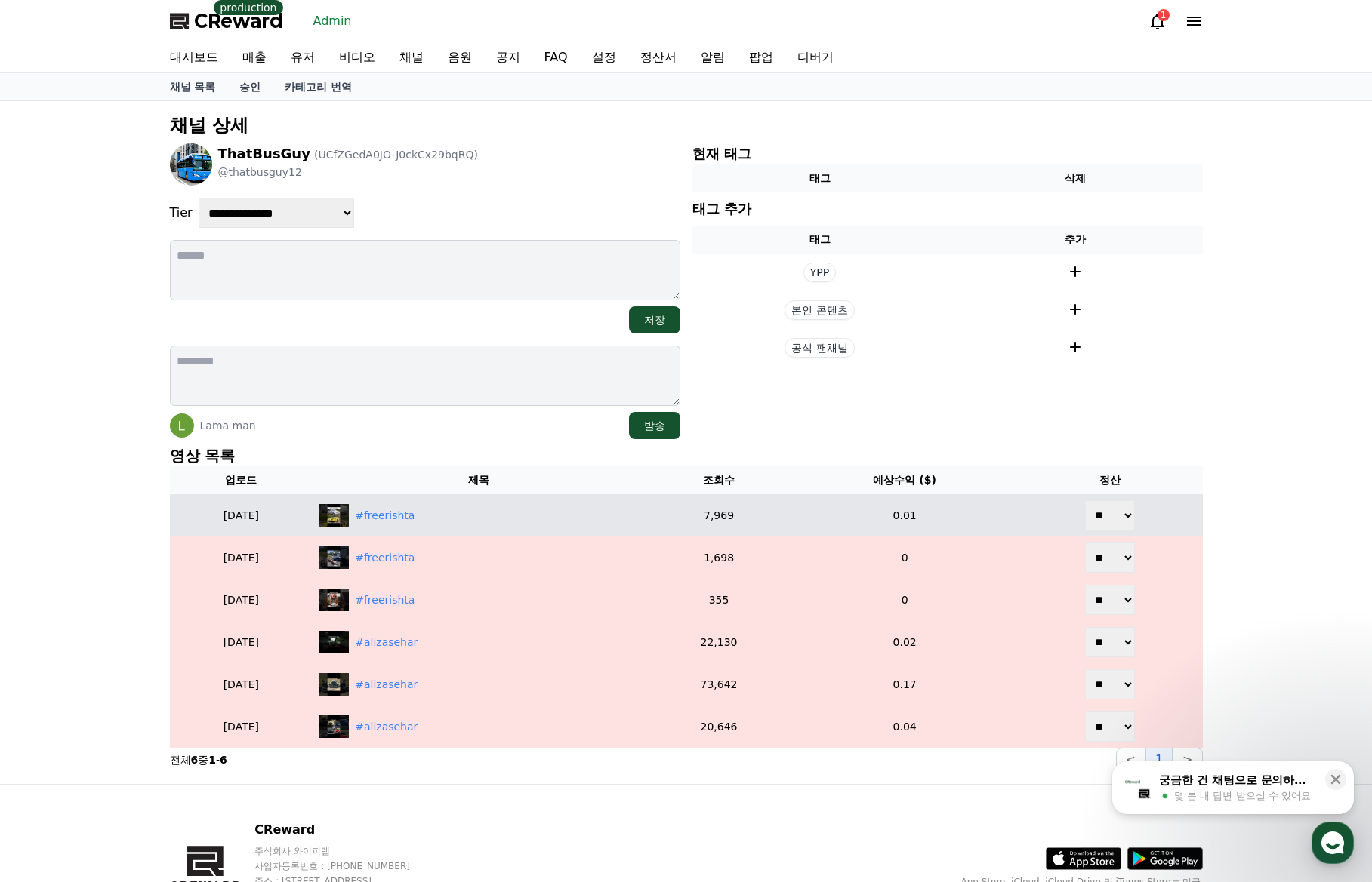
drag, startPoint x: 1116, startPoint y: 519, endPoint x: 1112, endPoint y: 530, distance: 11.7
click at [1116, 519] on select "** **" at bounding box center [1110, 515] width 50 height 30
select select "********"
click at [1085, 500] on select "** **" at bounding box center [1110, 515] width 50 height 30
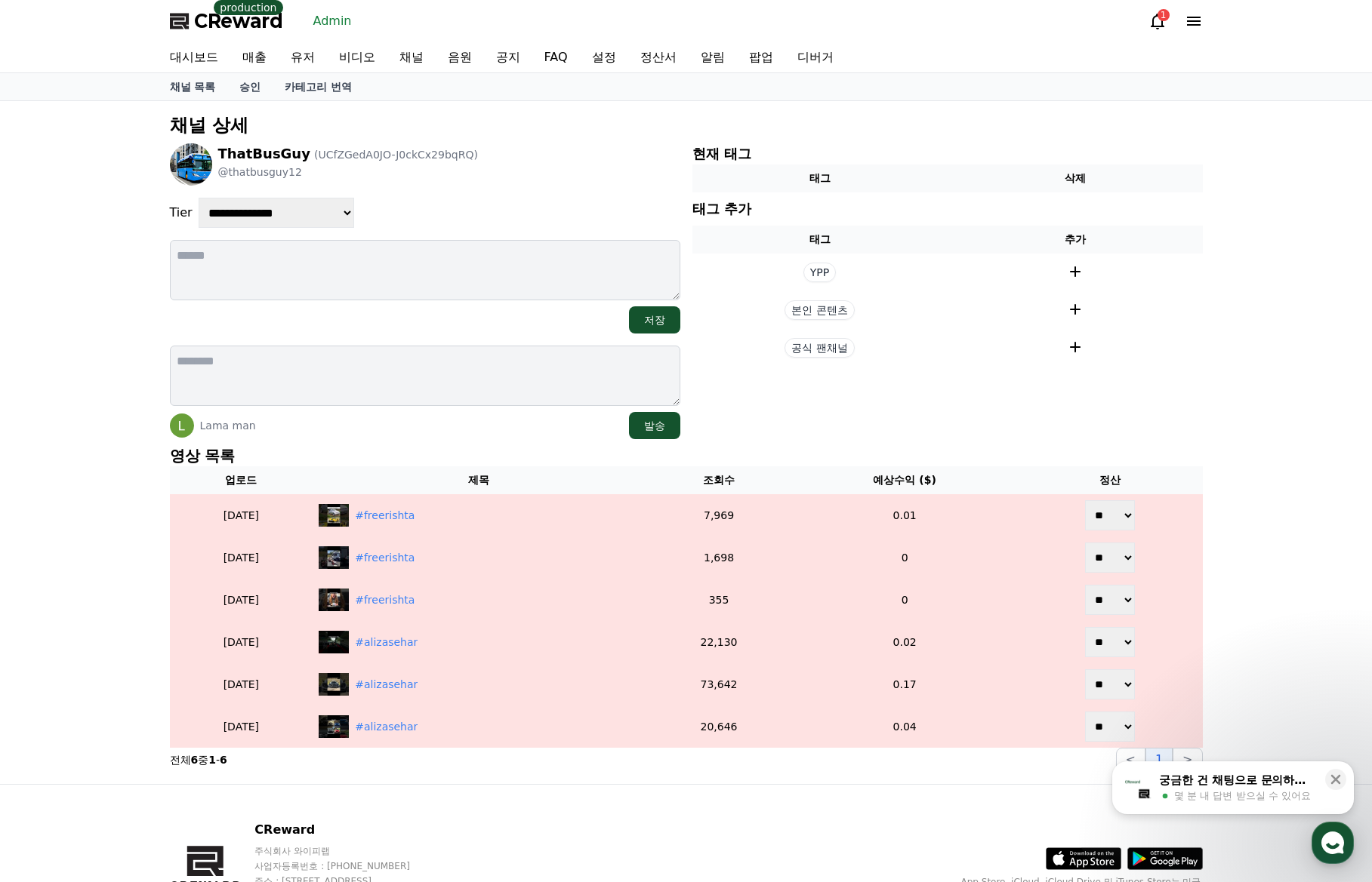
click at [477, 182] on div "ThatBusGuy (UCfZGedA0JO-J0ckCx29bqRQ) @thatbusguy12" at bounding box center [425, 164] width 510 height 42
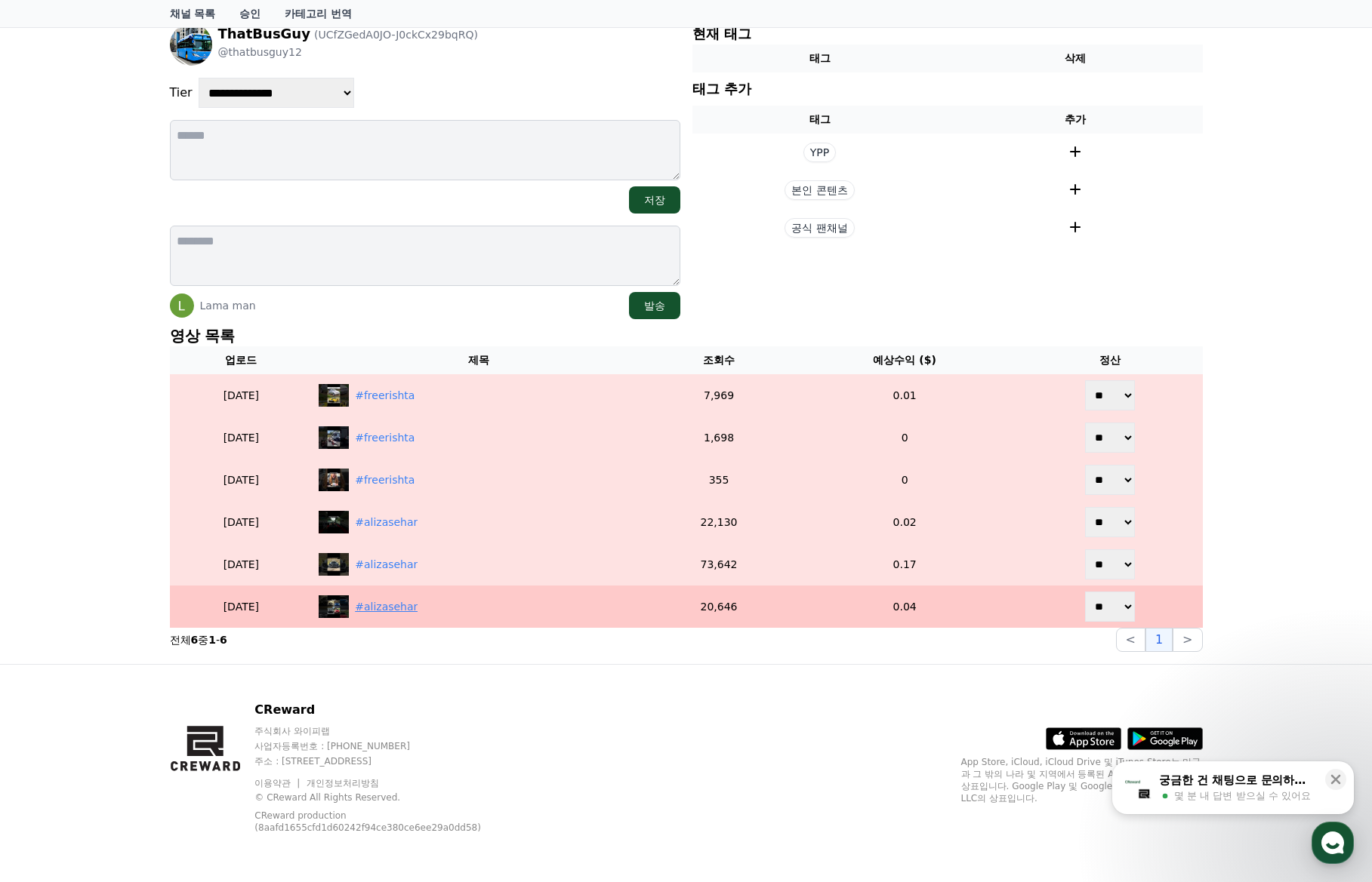
click at [430, 617] on div "#alizasehar" at bounding box center [479, 606] width 321 height 22
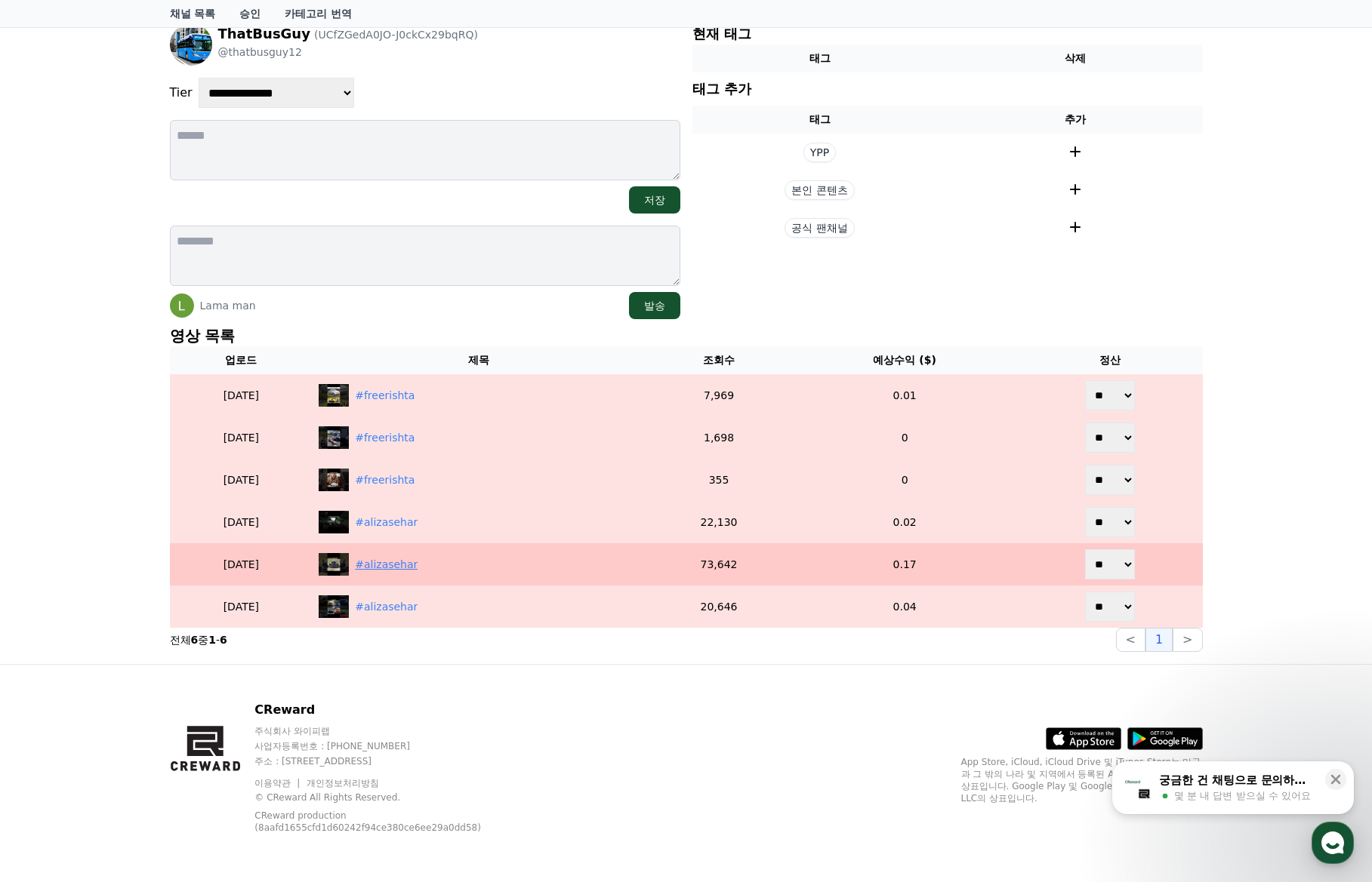
click at [466, 569] on div "#alizasehar" at bounding box center [479, 564] width 321 height 22
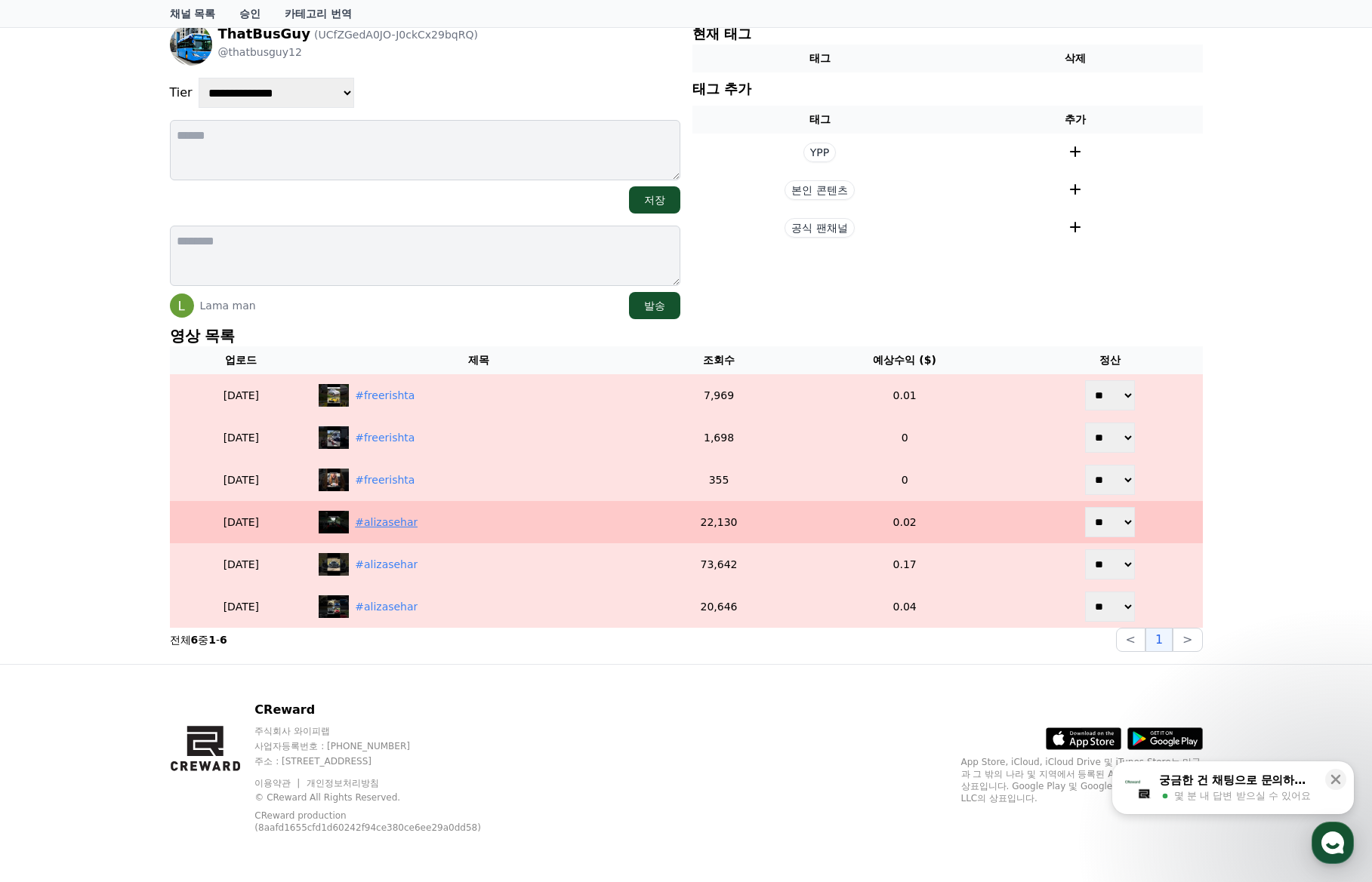
click at [417, 522] on div "#alizasehar" at bounding box center [386, 522] width 63 height 16
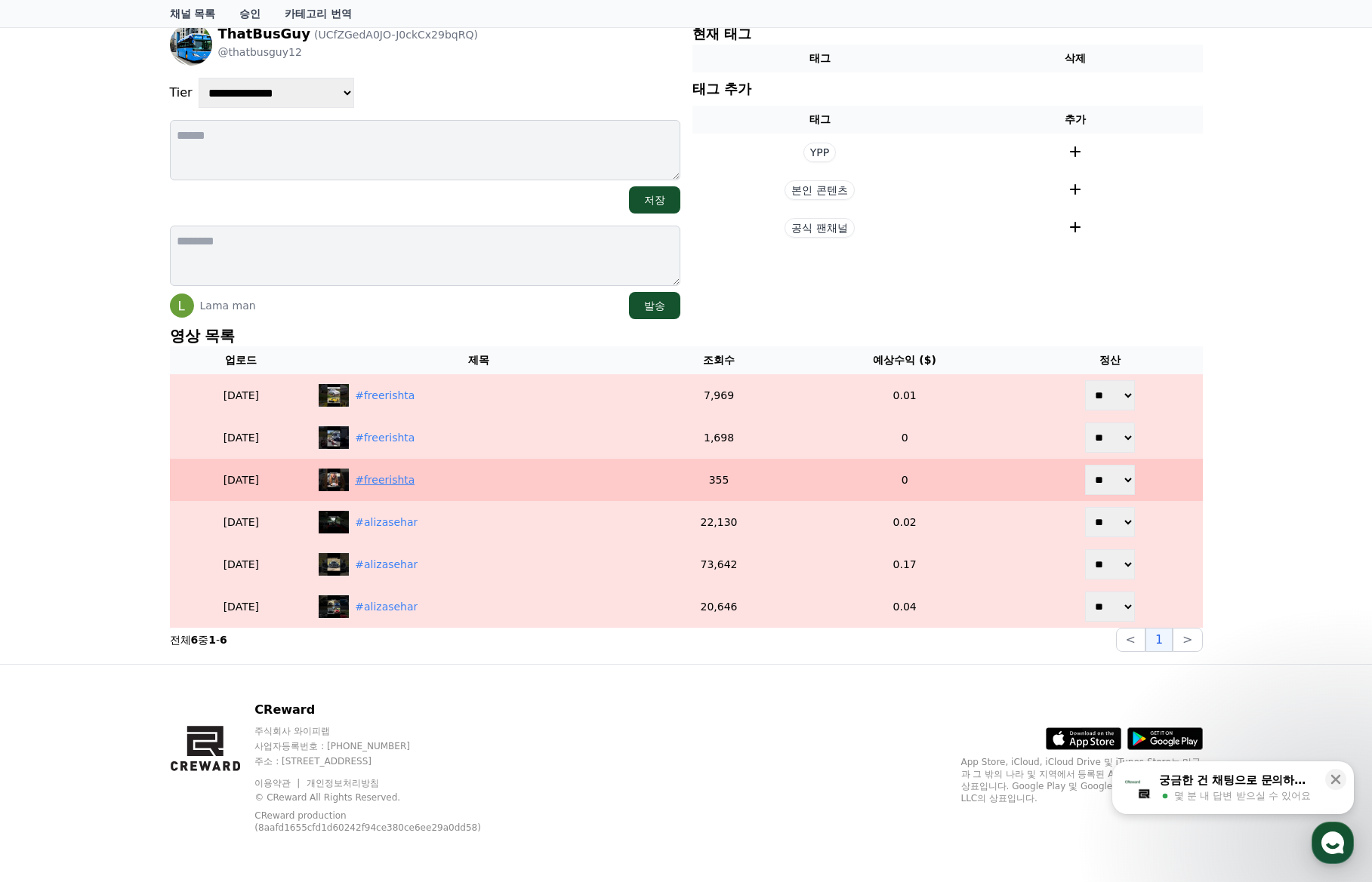
click at [414, 474] on div "#freerishta" at bounding box center [384, 480] width 60 height 16
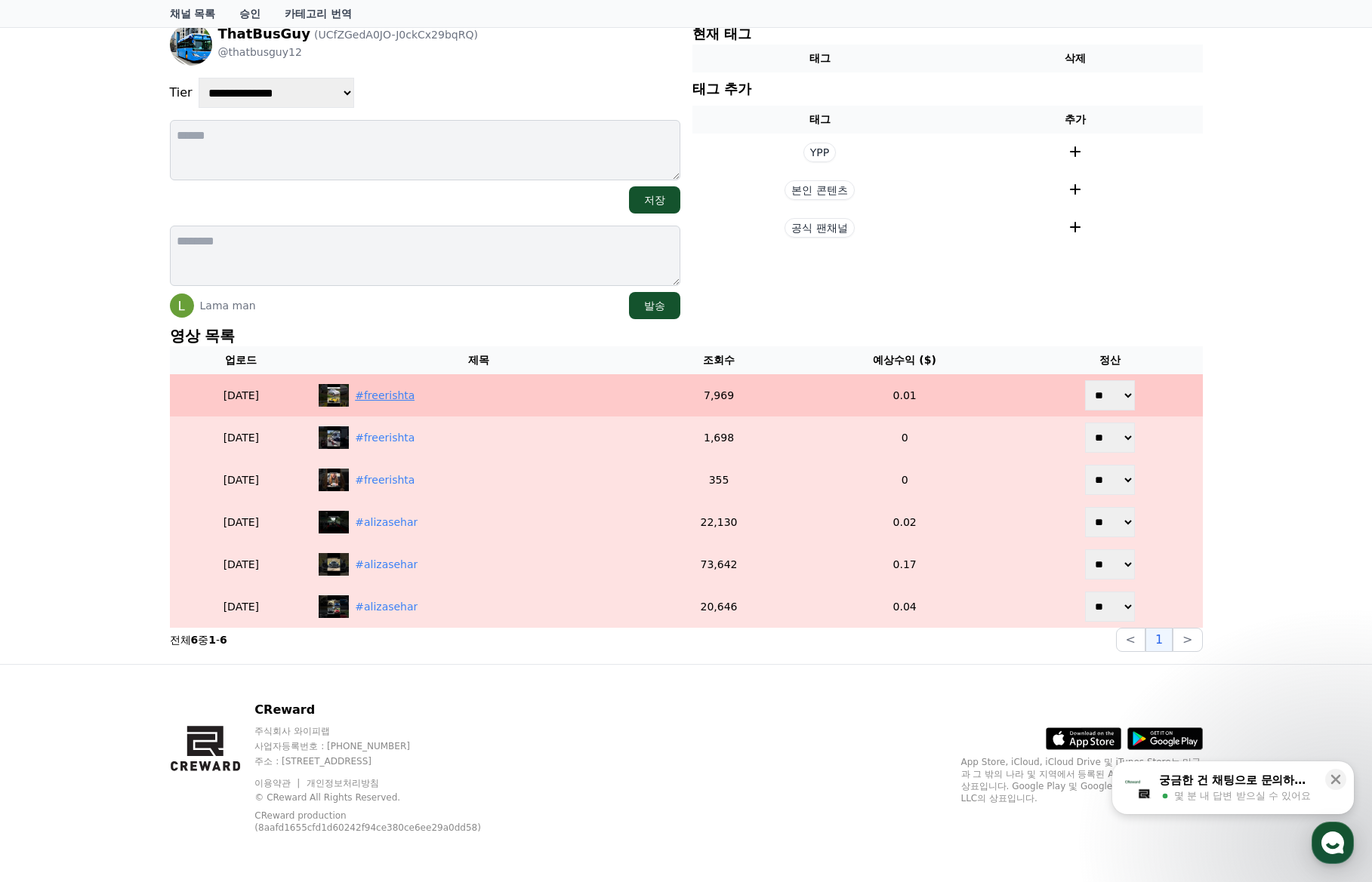
click at [414, 390] on div "#freerishta" at bounding box center [384, 396] width 60 height 16
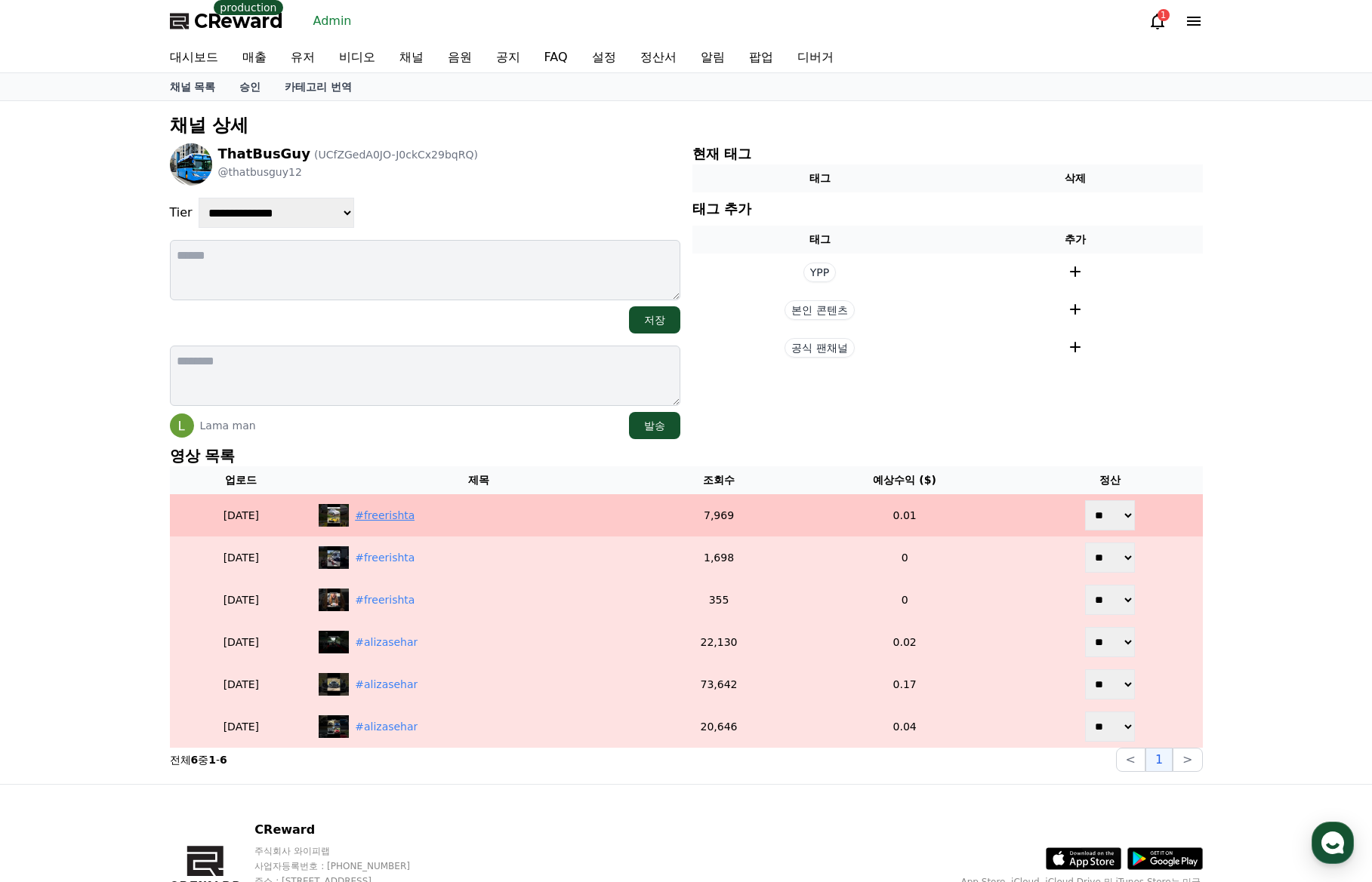
click at [414, 509] on div "#freerishta" at bounding box center [384, 516] width 60 height 16
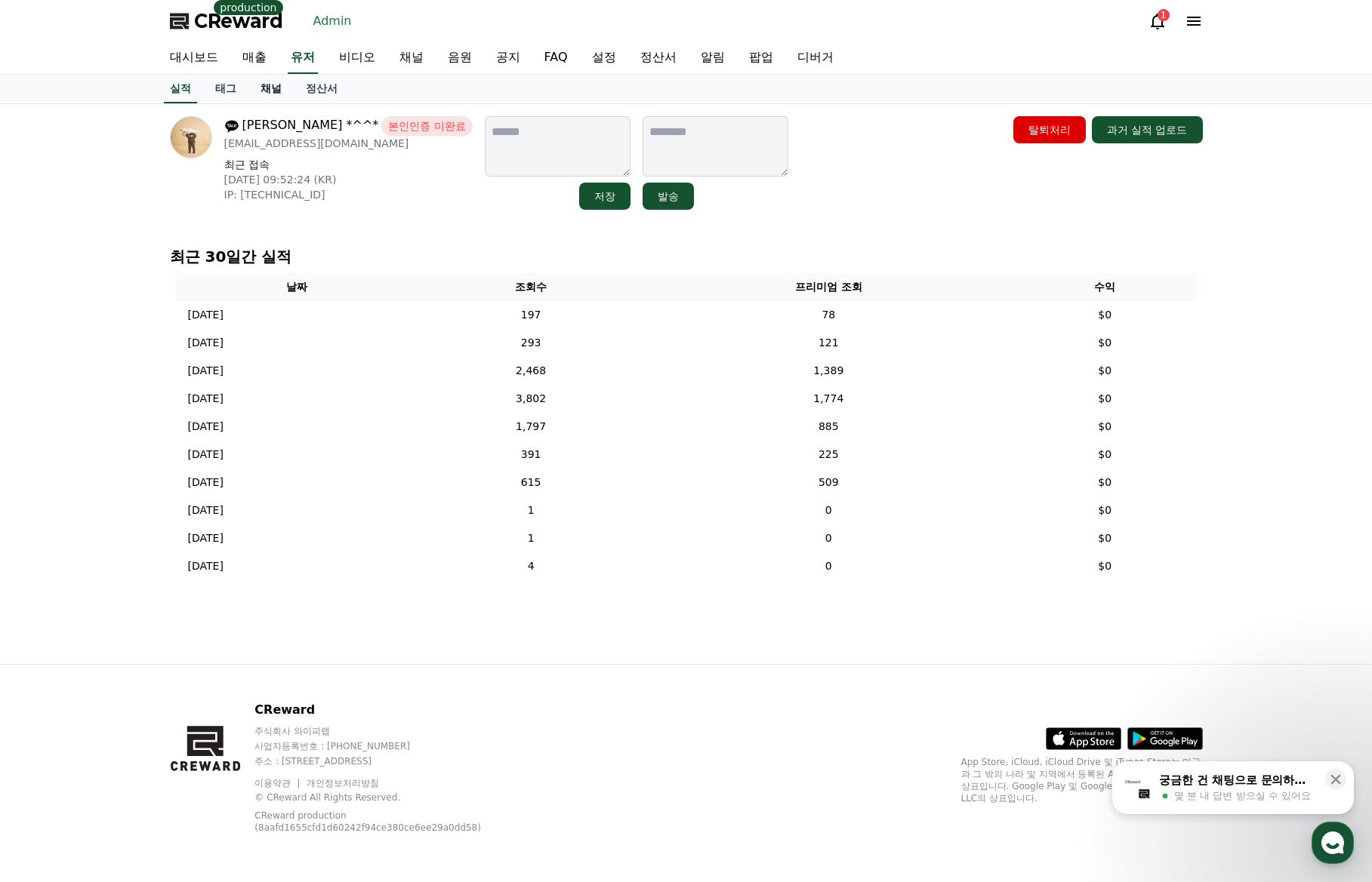
click at [277, 97] on link "채널" at bounding box center [271, 89] width 46 height 29
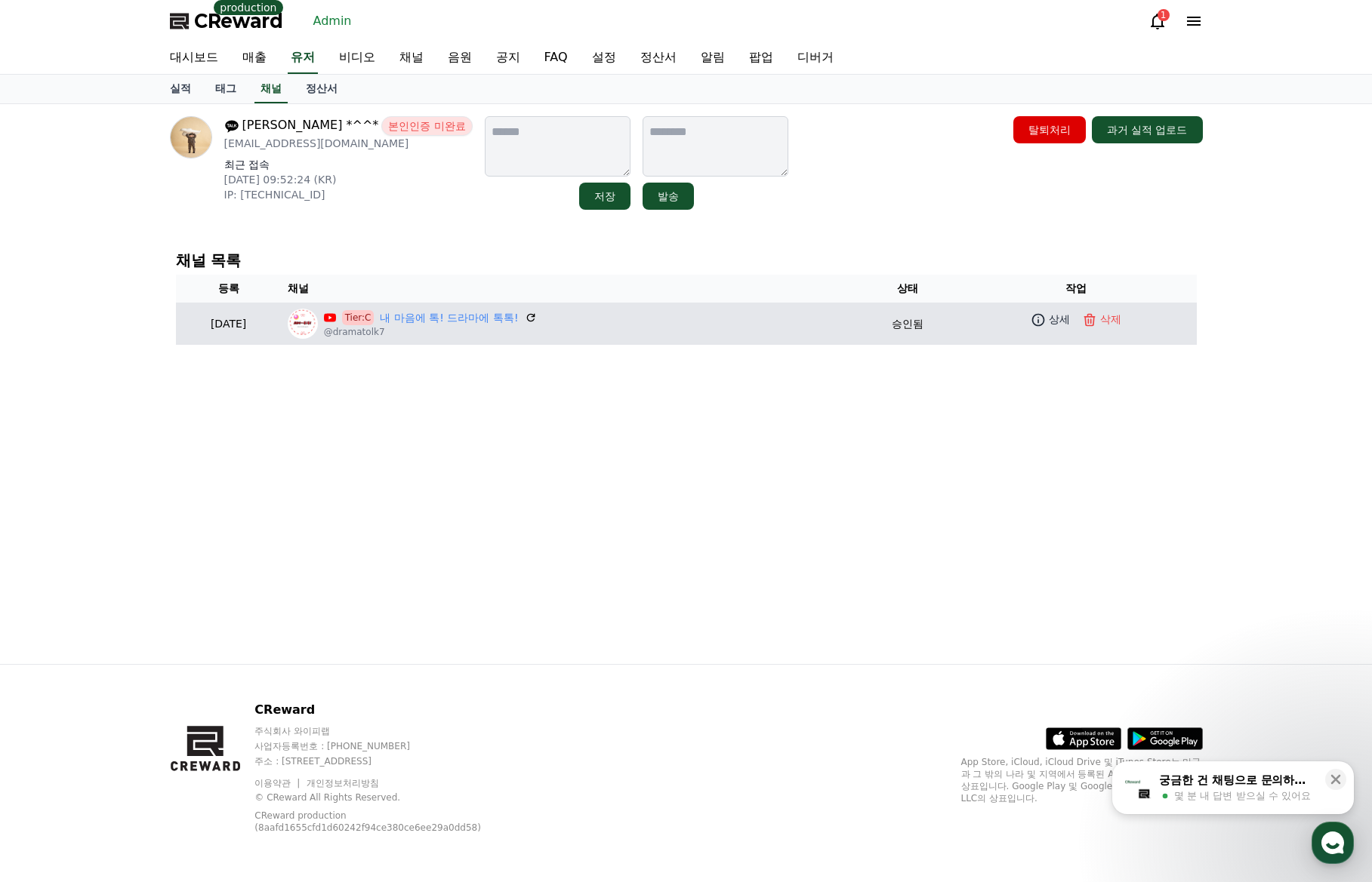
click at [1041, 330] on td "상세 삭제" at bounding box center [1076, 319] width 241 height 34
click at [1044, 321] on icon at bounding box center [1038, 319] width 13 height 13
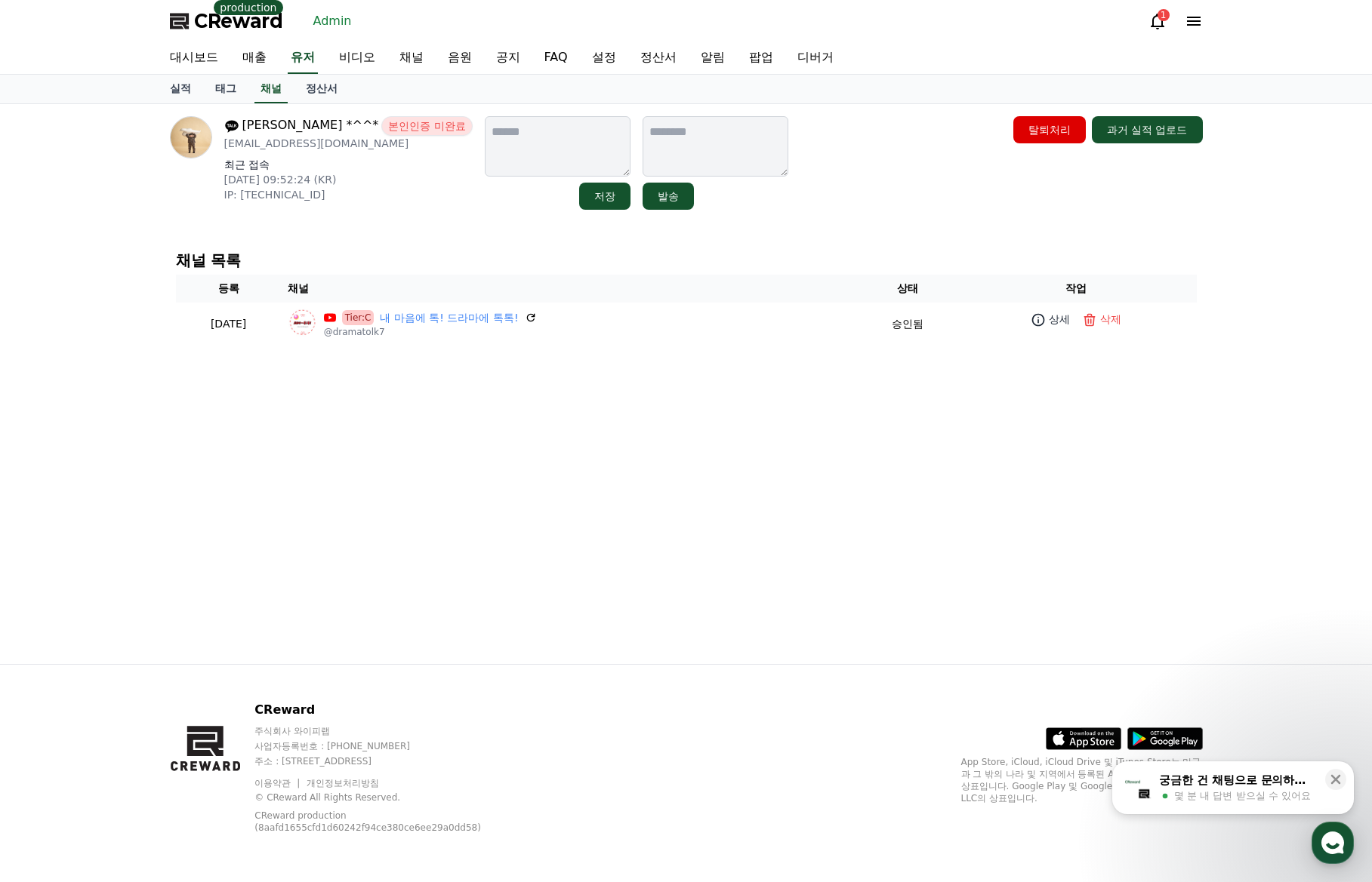
click at [703, 470] on div "신영민 *^^* 본인인증 미완료 6237079@naver.com 최근 접속 2025-09-08 09:52:24 (KR) IP: 112.220.…" at bounding box center [686, 384] width 1057 height 560
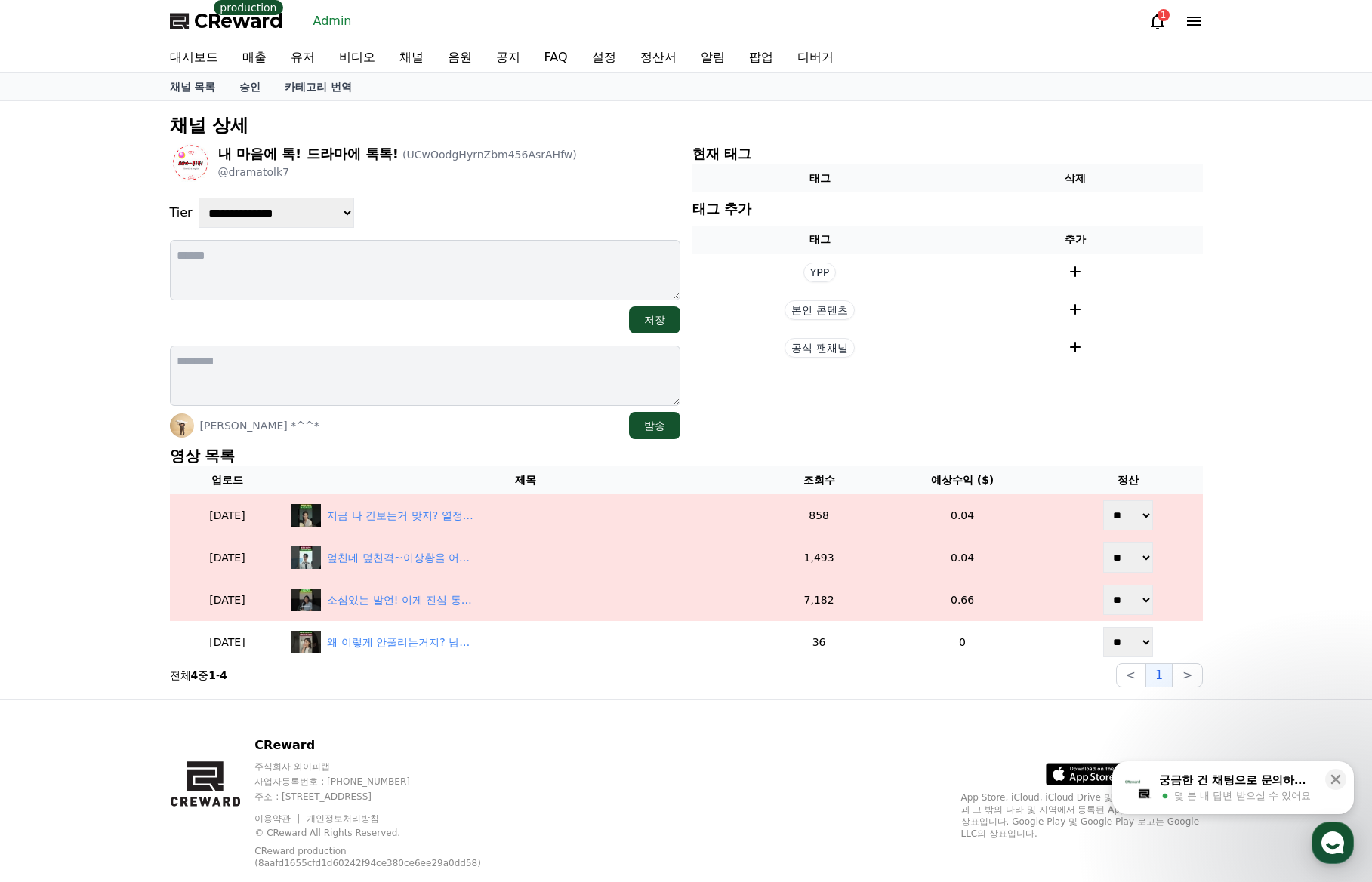
click at [422, 435] on div "신영민 *^^* 발송" at bounding box center [425, 426] width 510 height 27
click at [441, 459] on p "영상 목록" at bounding box center [686, 456] width 1033 height 21
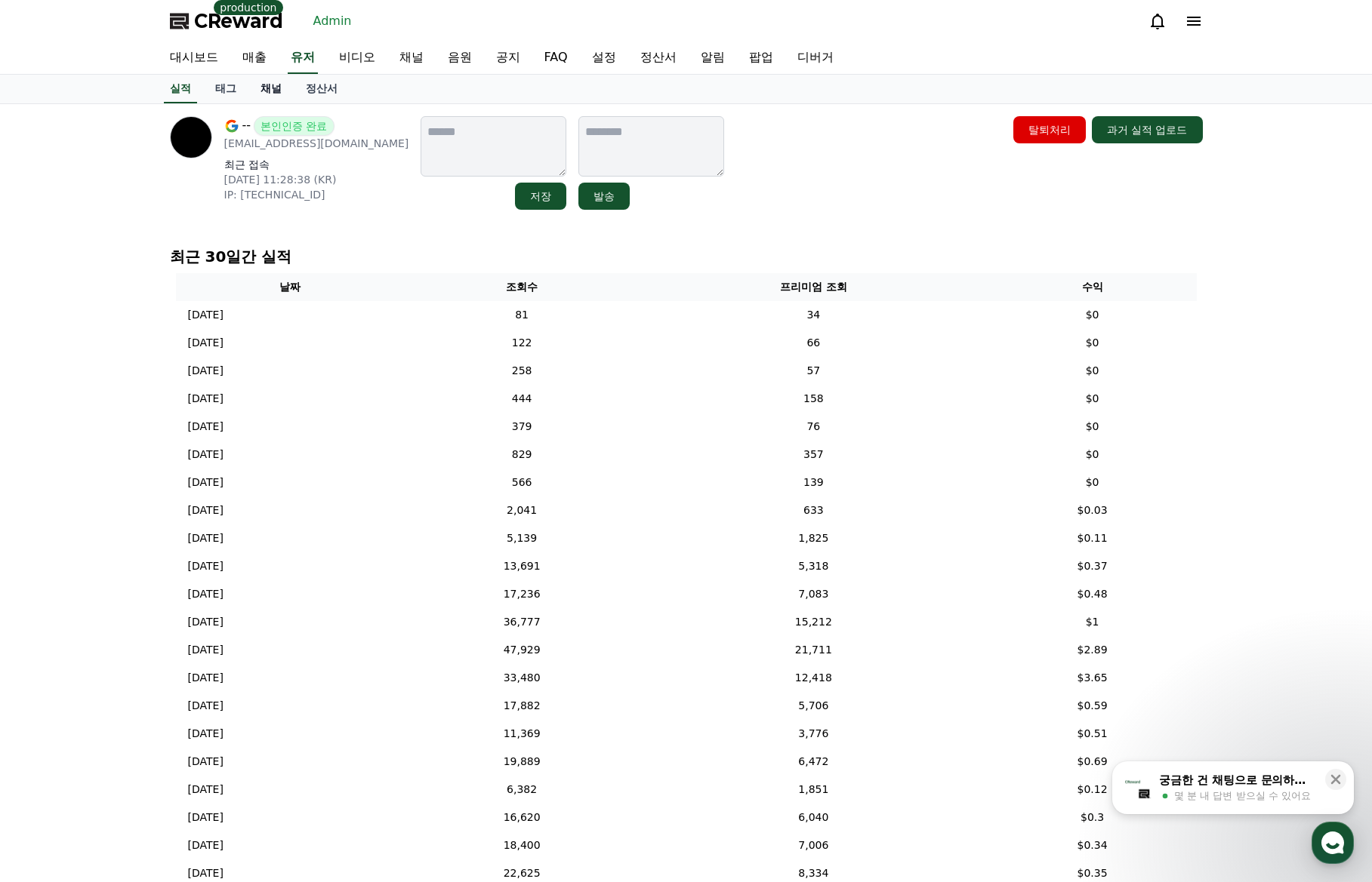
click at [277, 89] on link "채널" at bounding box center [271, 89] width 46 height 29
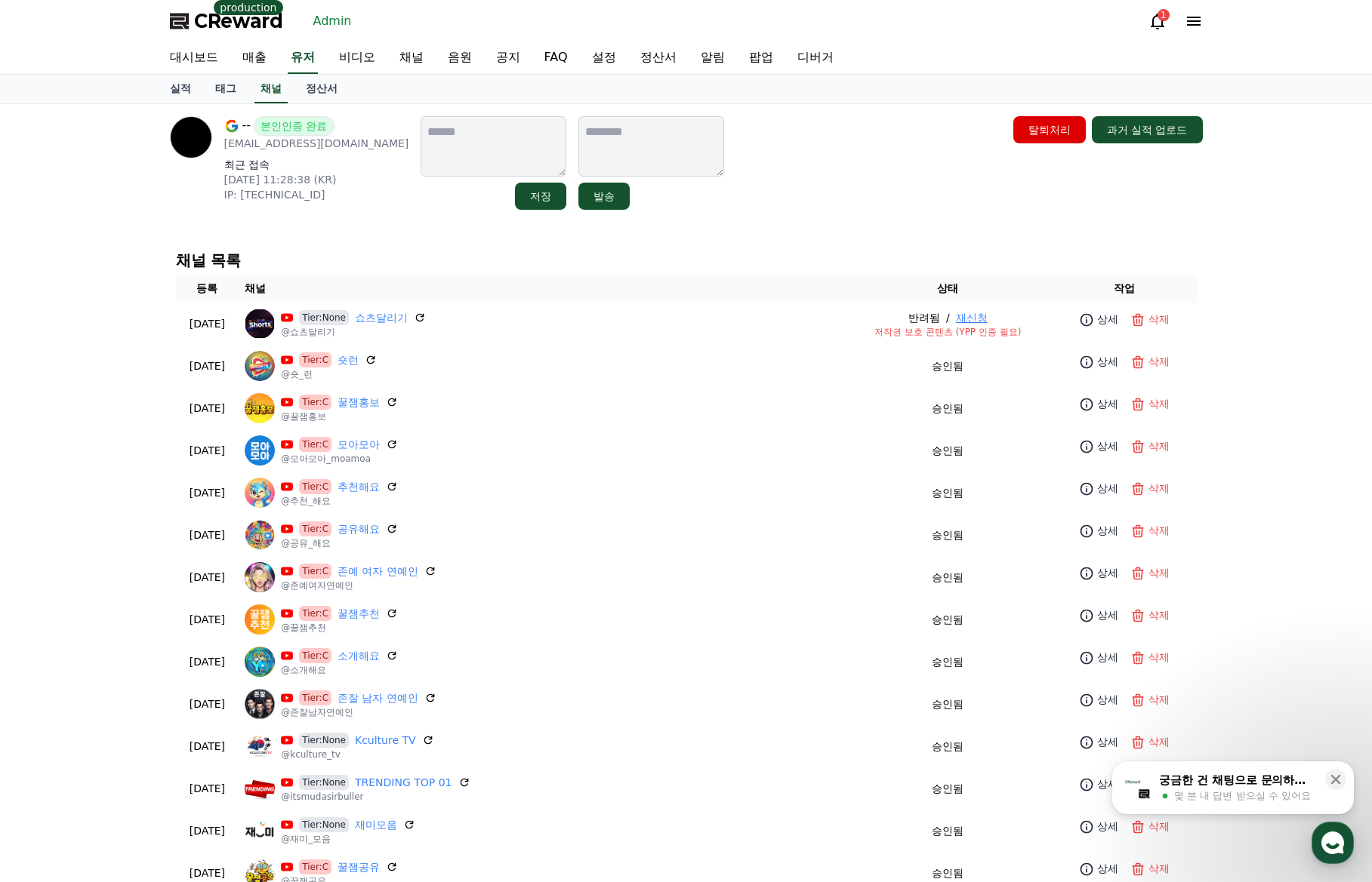
click at [822, 191] on div "-- 본인인증 완료 rnrmfalsek@gmail.com 최근 접속 2025-08-25 11:28:38 (KR) IP: 2001:e60:cb4…" at bounding box center [686, 163] width 1033 height 94
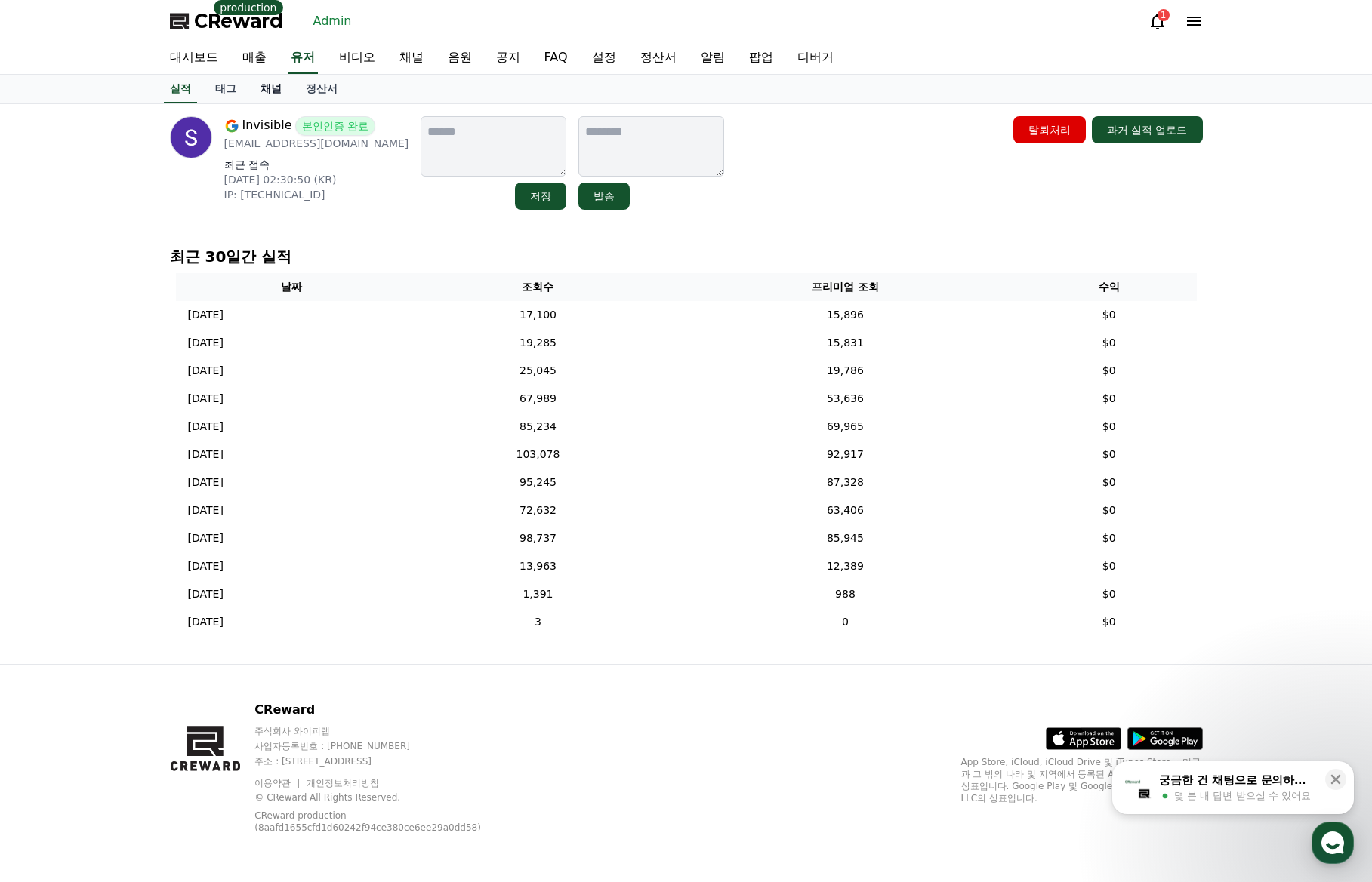
click at [265, 91] on link "채널" at bounding box center [271, 89] width 46 height 29
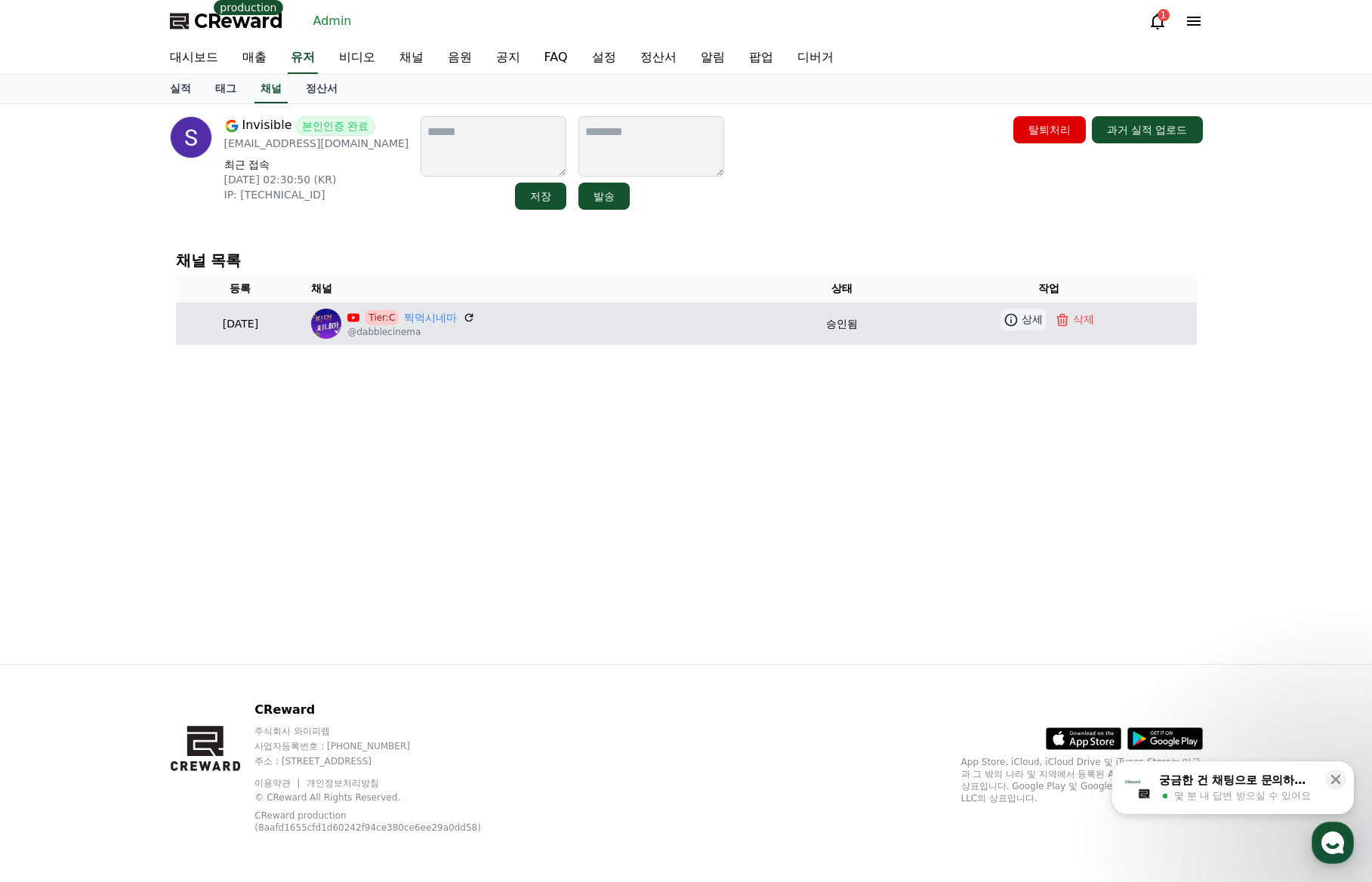
click at [1036, 320] on p "상세" at bounding box center [1032, 319] width 21 height 16
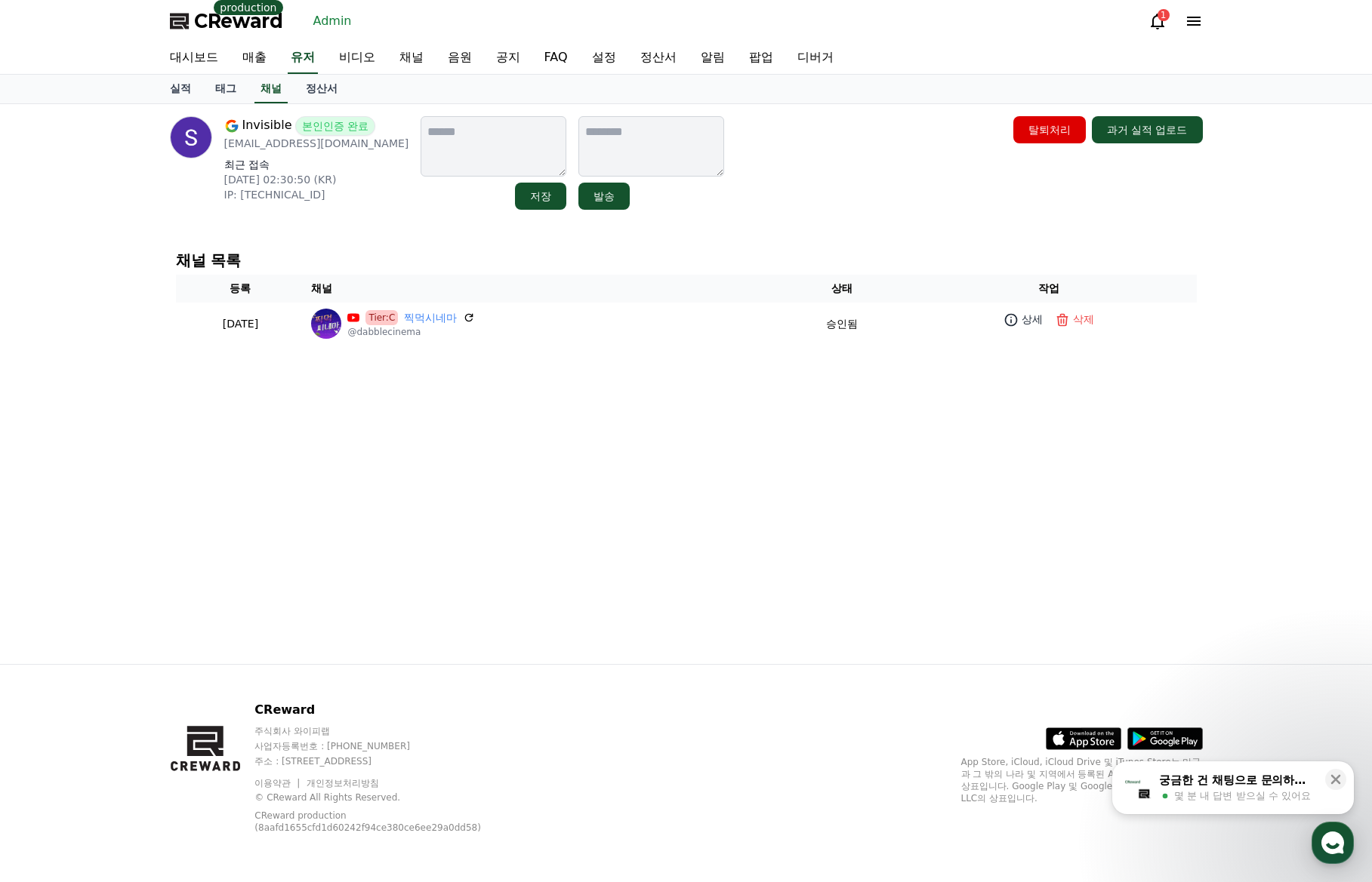
click at [763, 229] on div "Invisible 본인인증 완료 jigmeogcinema@gmail.com 최근 접속 2025-09-19 02:30:50 (KR) IP: 20…" at bounding box center [686, 384] width 1057 height 560
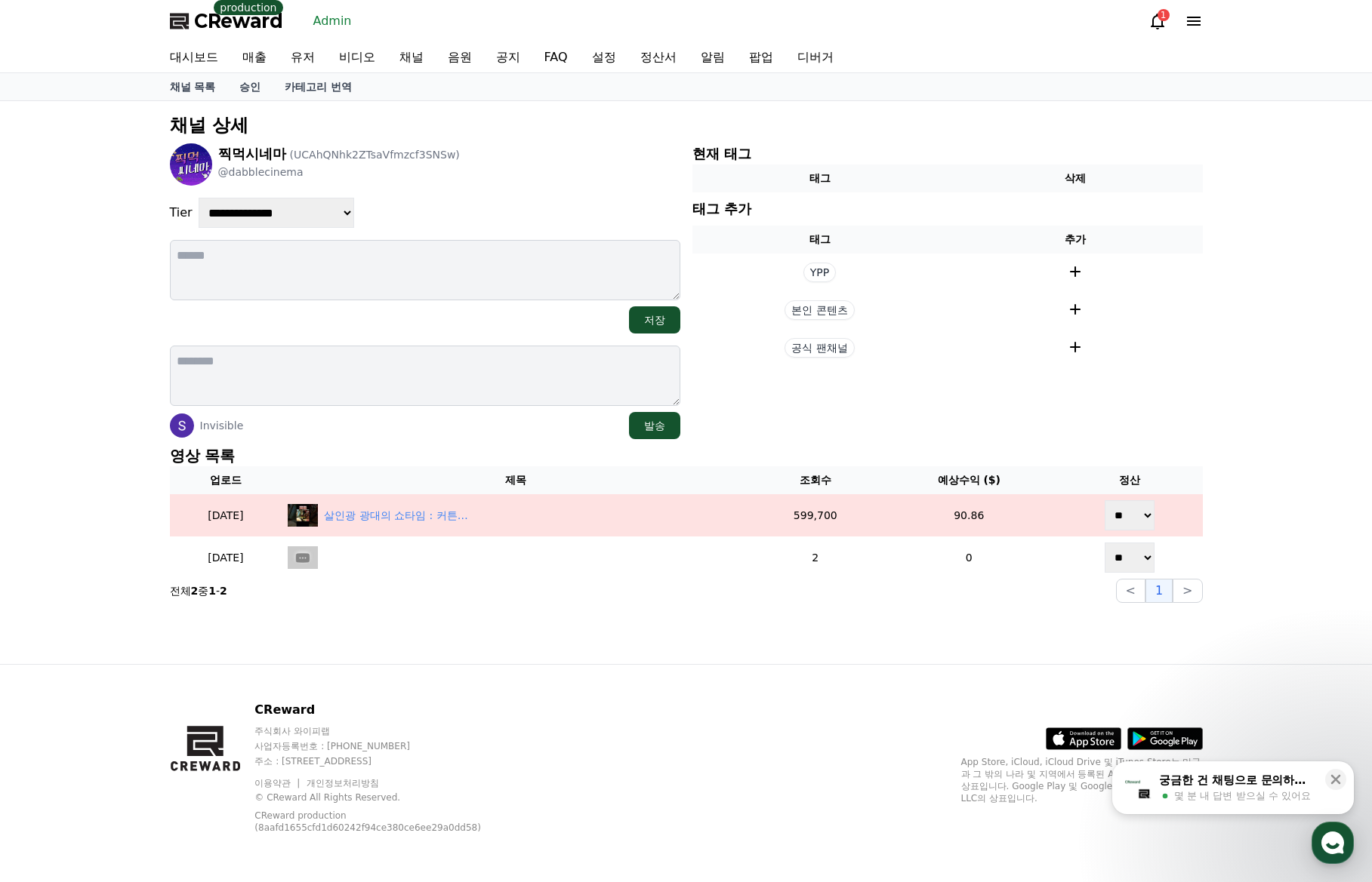
click at [408, 448] on p "영상 목록" at bounding box center [686, 456] width 1033 height 21
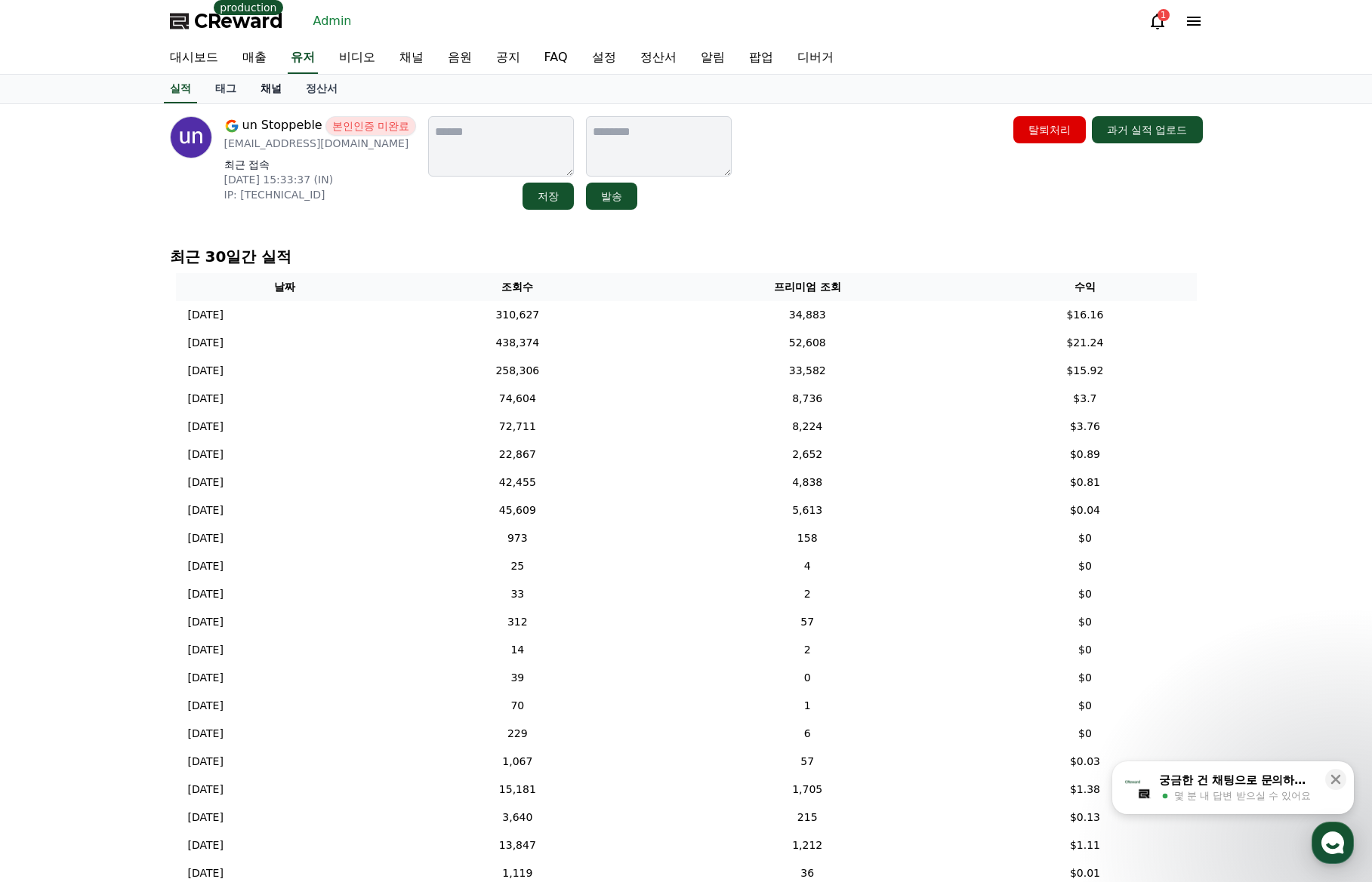
click at [273, 86] on link "채널" at bounding box center [271, 89] width 46 height 29
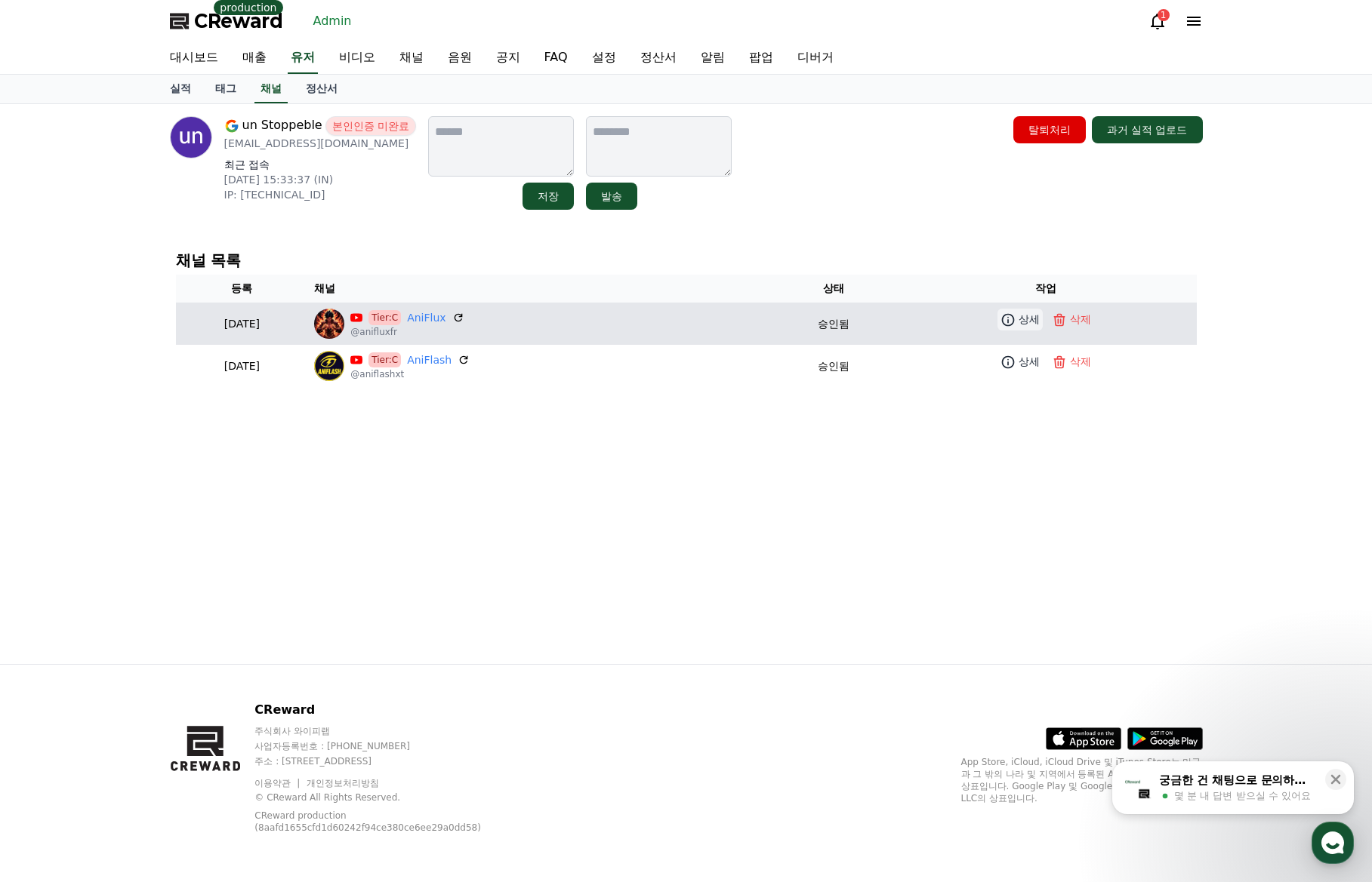
click at [1020, 315] on link "상세" at bounding box center [1019, 319] width 46 height 21
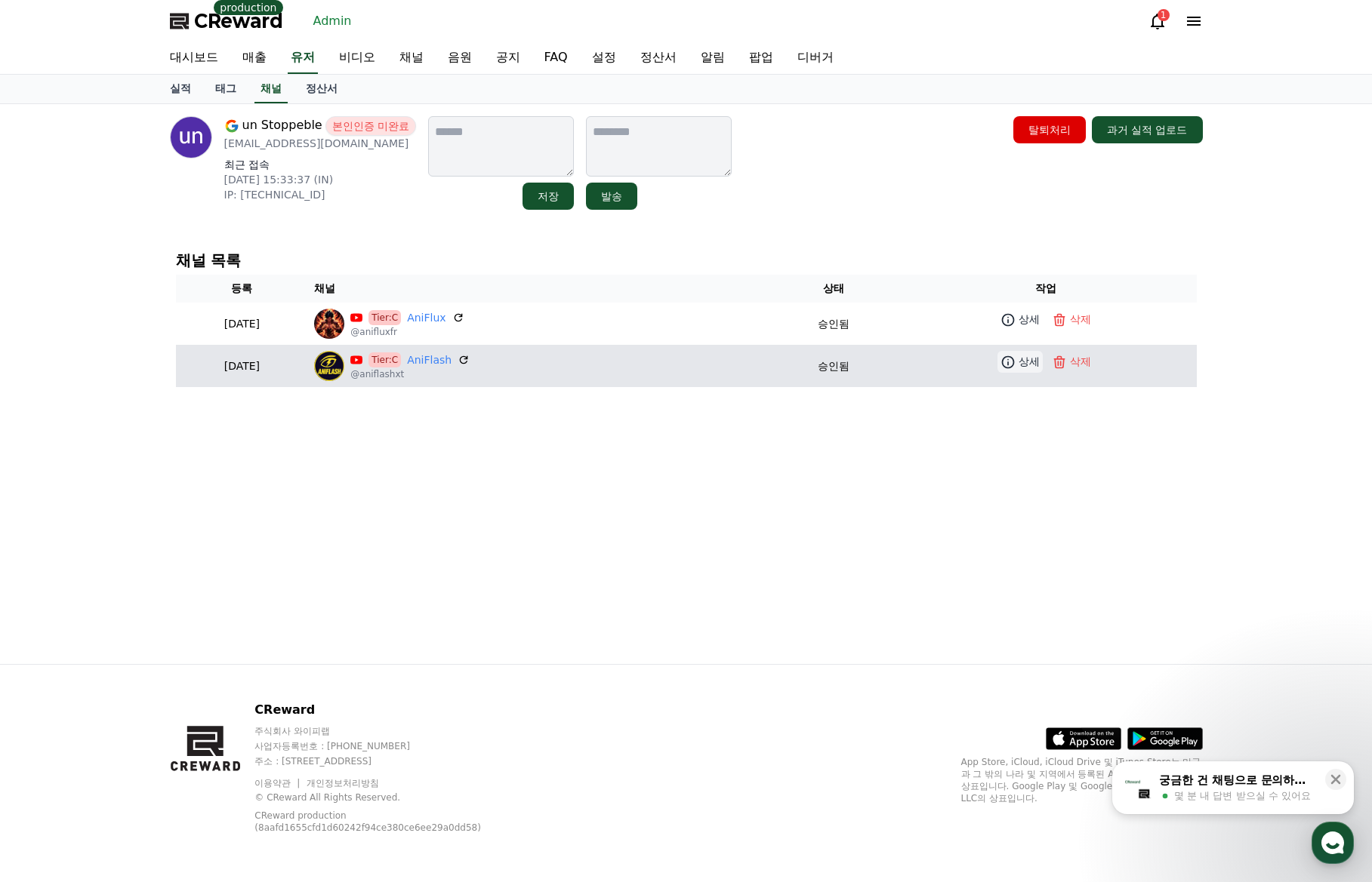
click at [1009, 368] on icon at bounding box center [1008, 361] width 15 height 15
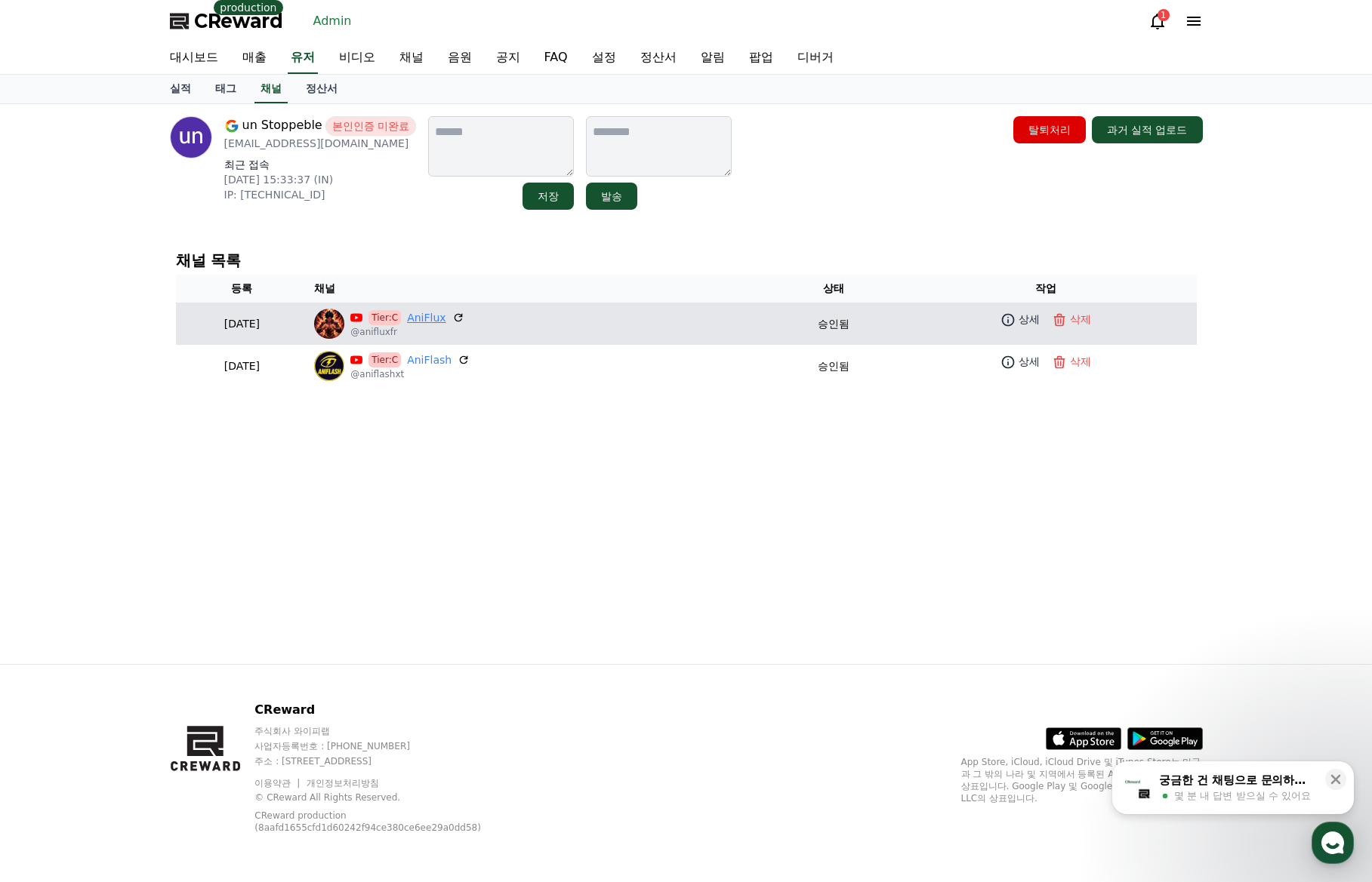
click at [446, 321] on link "AniFlux" at bounding box center [426, 318] width 38 height 16
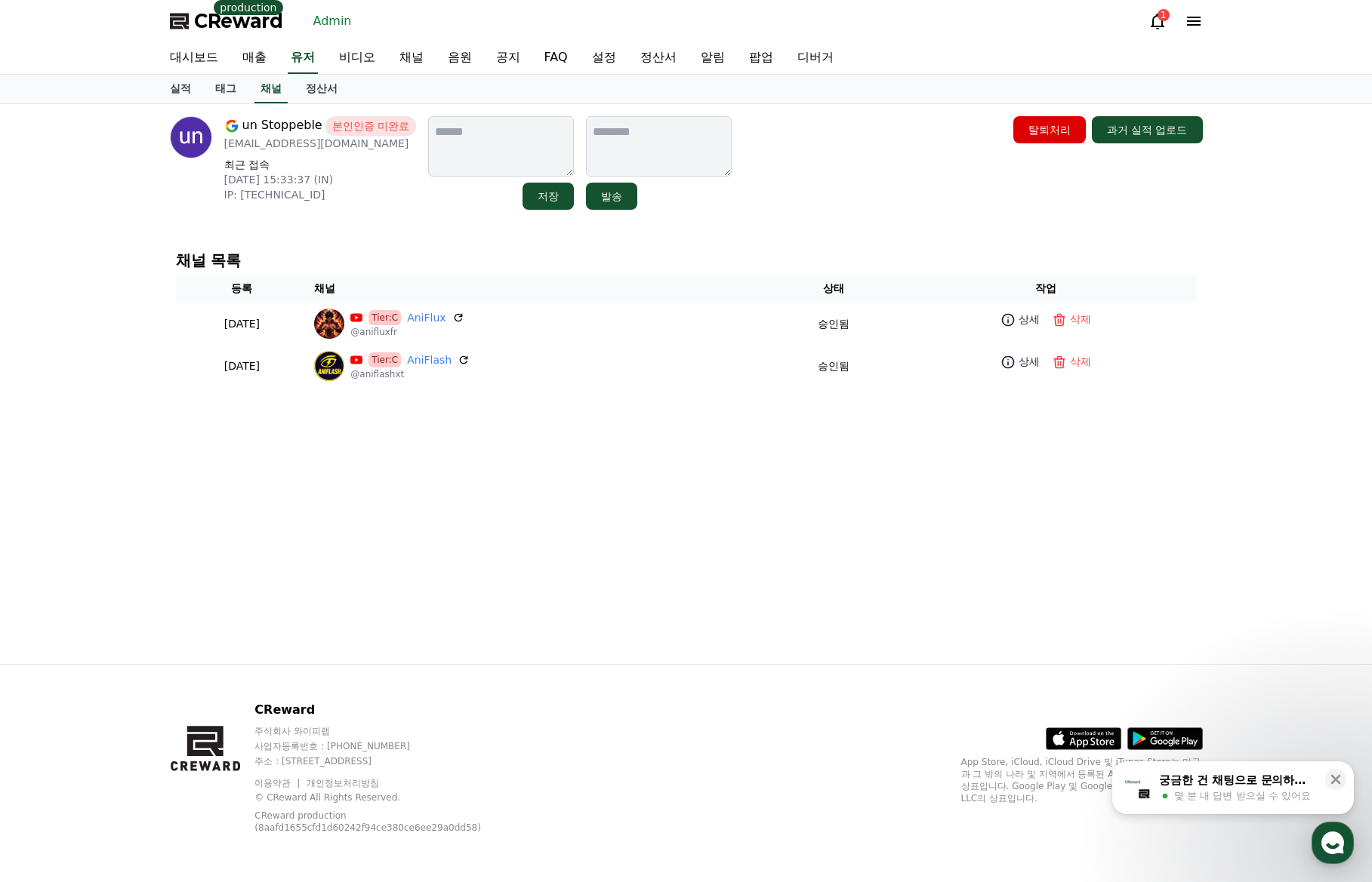
drag, startPoint x: 763, startPoint y: 223, endPoint x: 470, endPoint y: 173, distance: 297.2
click at [762, 222] on div "un Stoppeble 본인인증 미완료 unstoppeble61@gmail.com 최근 접속 2025-09-29 15:33:37 (IN) IP…" at bounding box center [686, 384] width 1057 height 560
drag, startPoint x: 399, startPoint y: 147, endPoint x: 223, endPoint y: 148, distance: 176.0
click at [223, 148] on div "un Stoppeble 본인인증 미완료 unstoppeble61@gmail.com 최근 접속 2025-09-29 15:33:37 (IN) IP…" at bounding box center [294, 163] width 247 height 94
copy p "unstoppeble61@gmail.com"
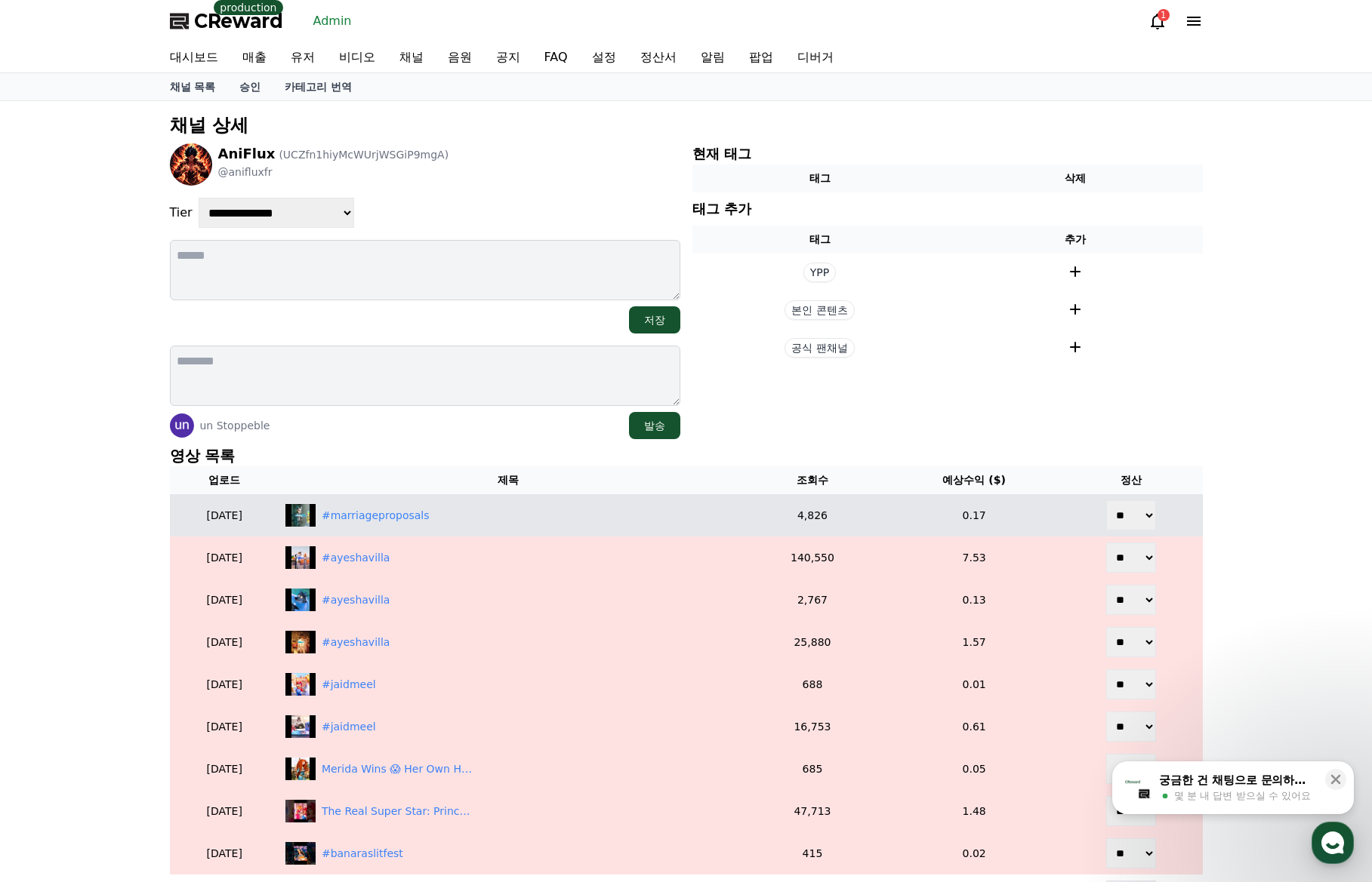
drag, startPoint x: 1128, startPoint y: 519, endPoint x: 1129, endPoint y: 530, distance: 11.0
click at [1128, 519] on select "** **" at bounding box center [1131, 515] width 50 height 30
select select "********"
click at [1107, 500] on select "** **" at bounding box center [1131, 515] width 50 height 30
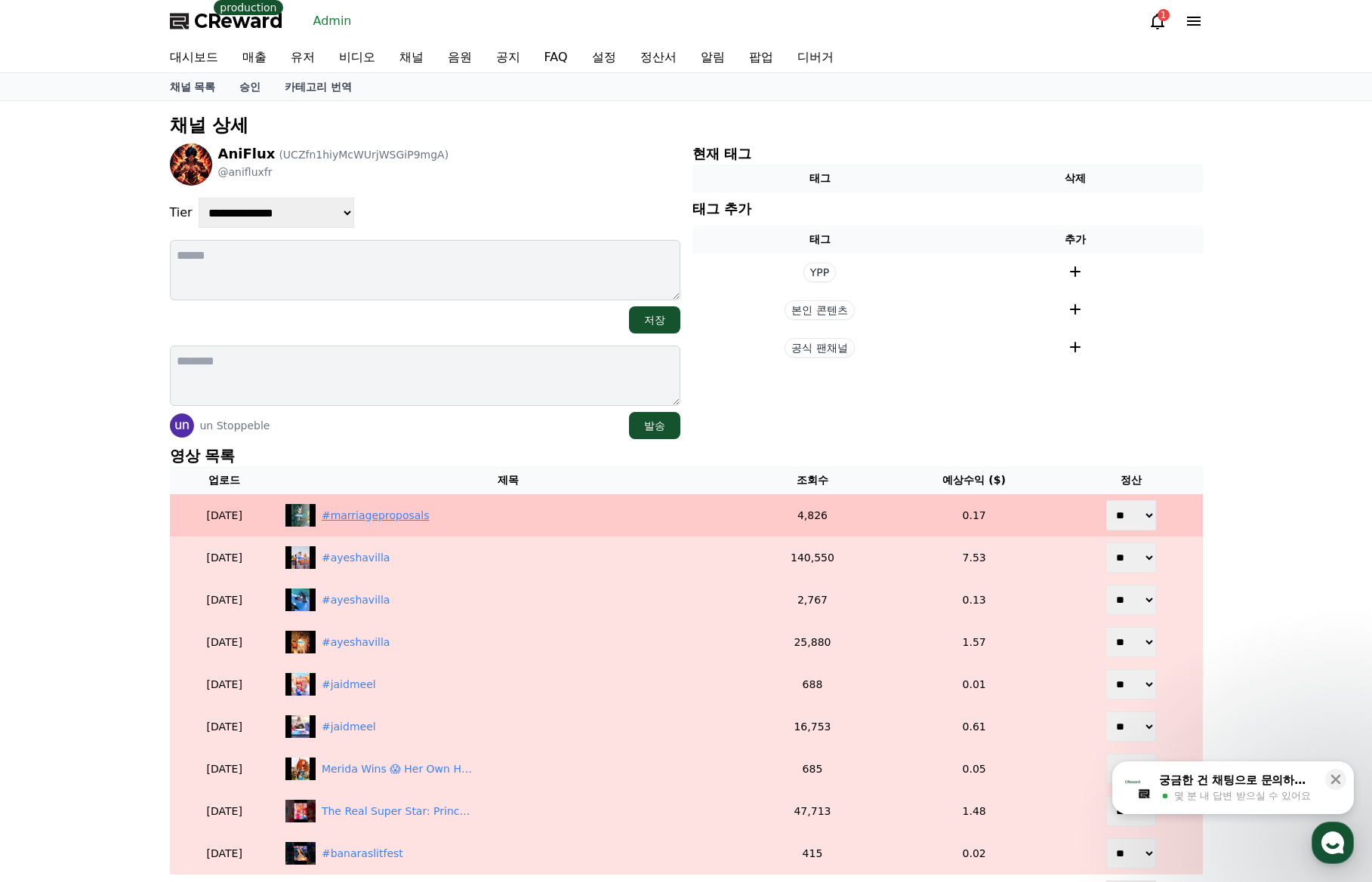
click at [369, 523] on div "#marriageproposals" at bounding box center [508, 514] width 446 height 22
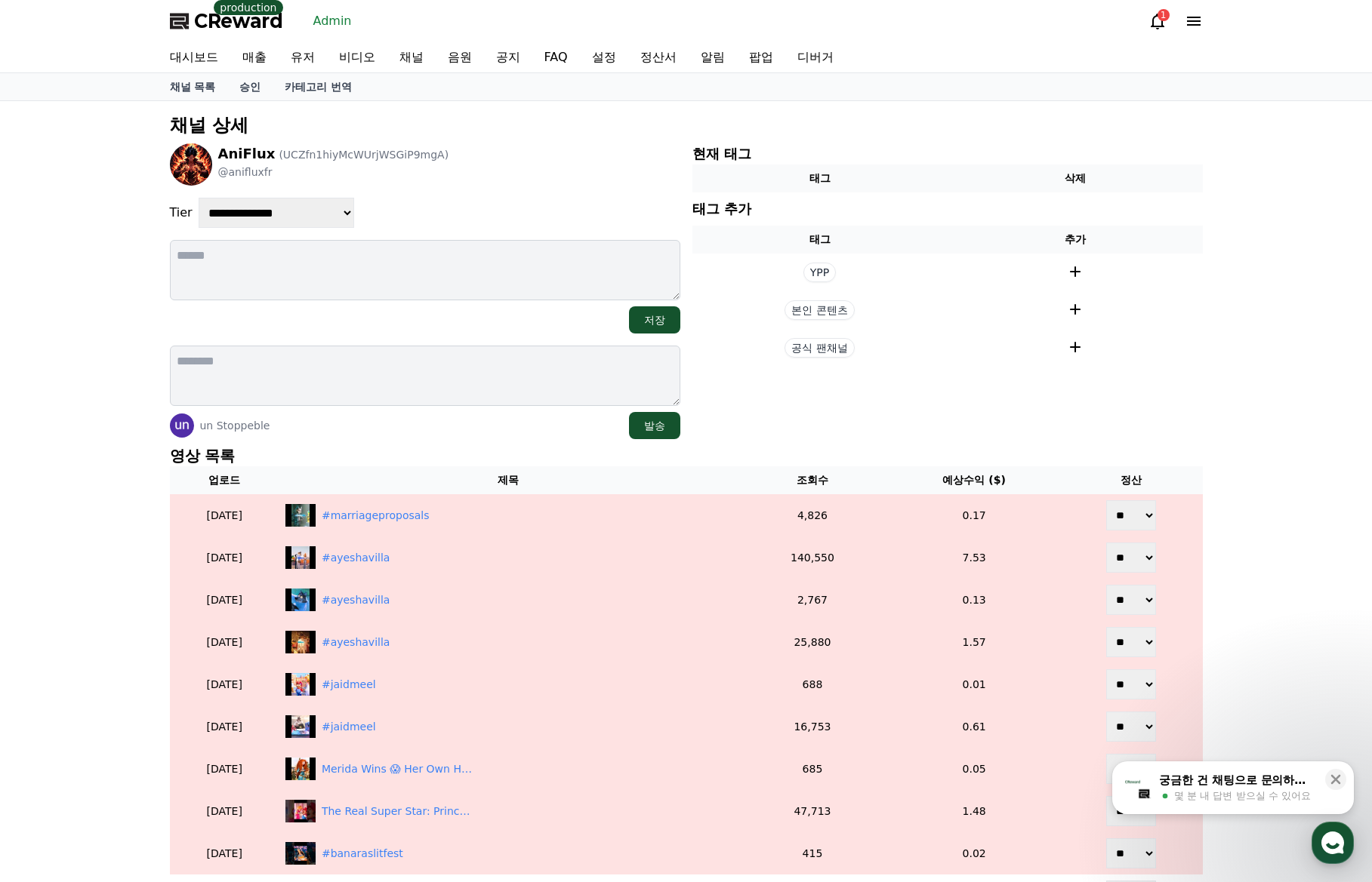
click at [548, 207] on div "**********" at bounding box center [425, 213] width 510 height 30
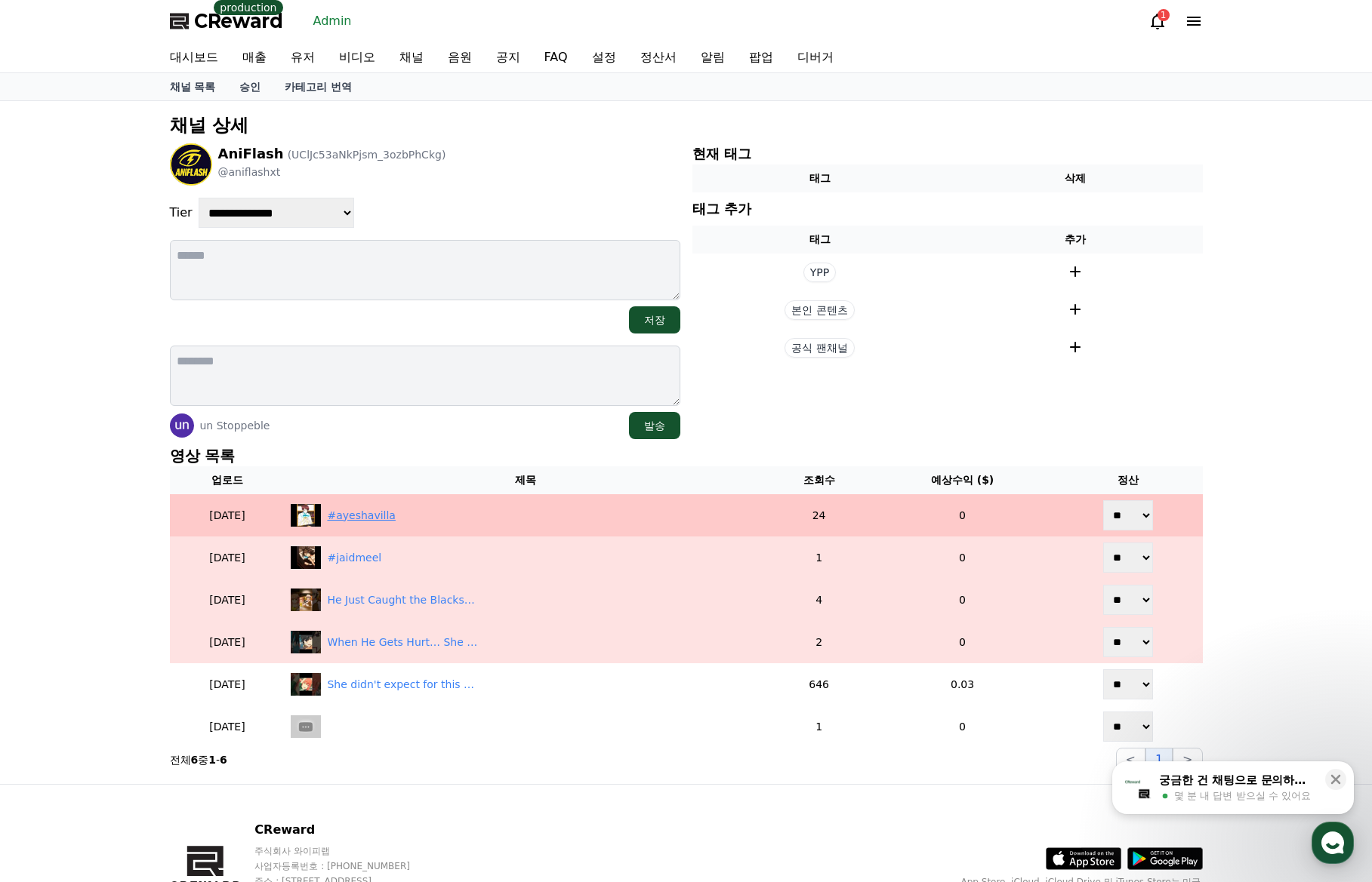
click at [373, 516] on div "#ayeshavilla" at bounding box center [361, 516] width 69 height 16
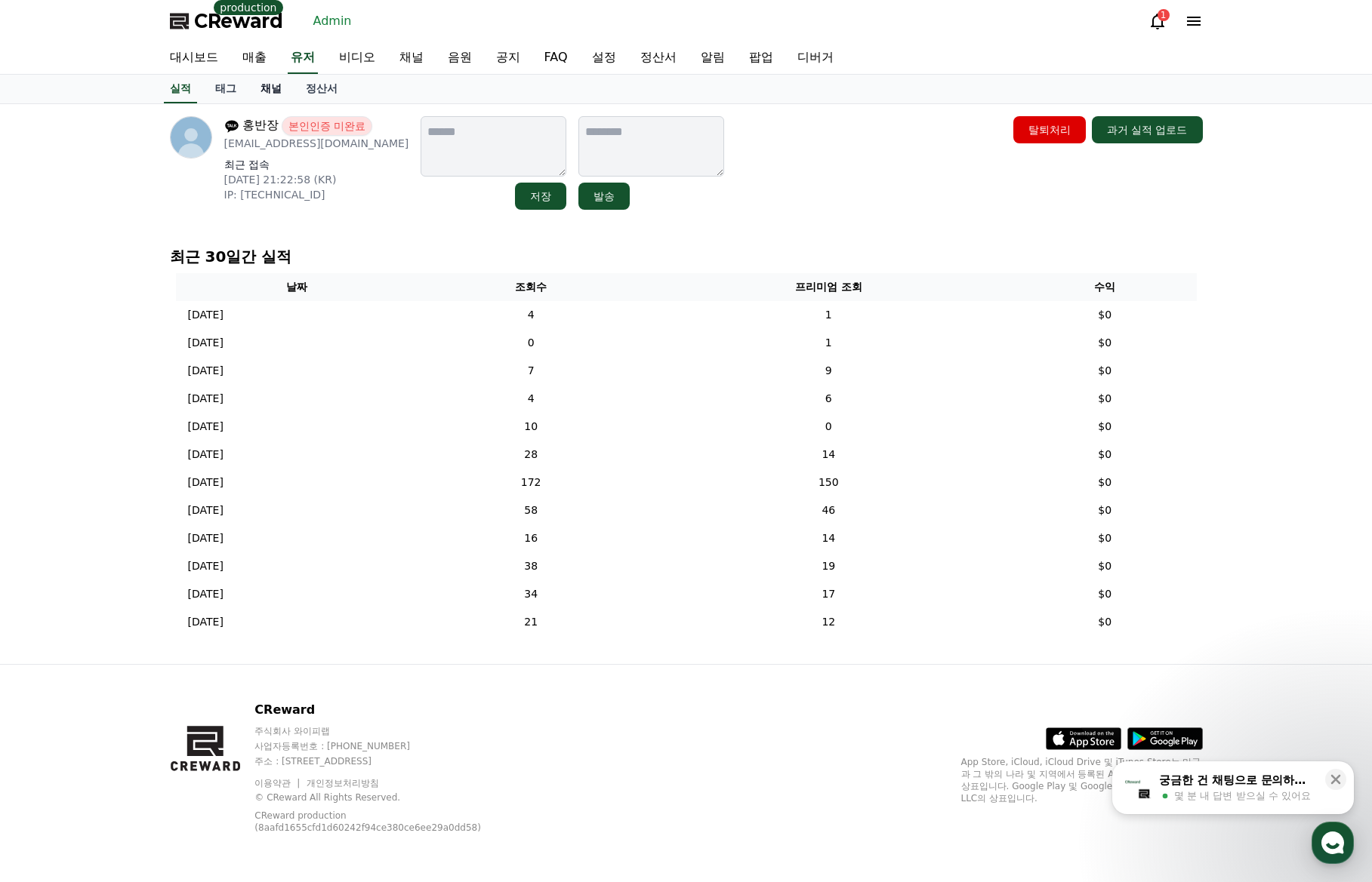
click at [258, 89] on link "채널" at bounding box center [271, 89] width 46 height 29
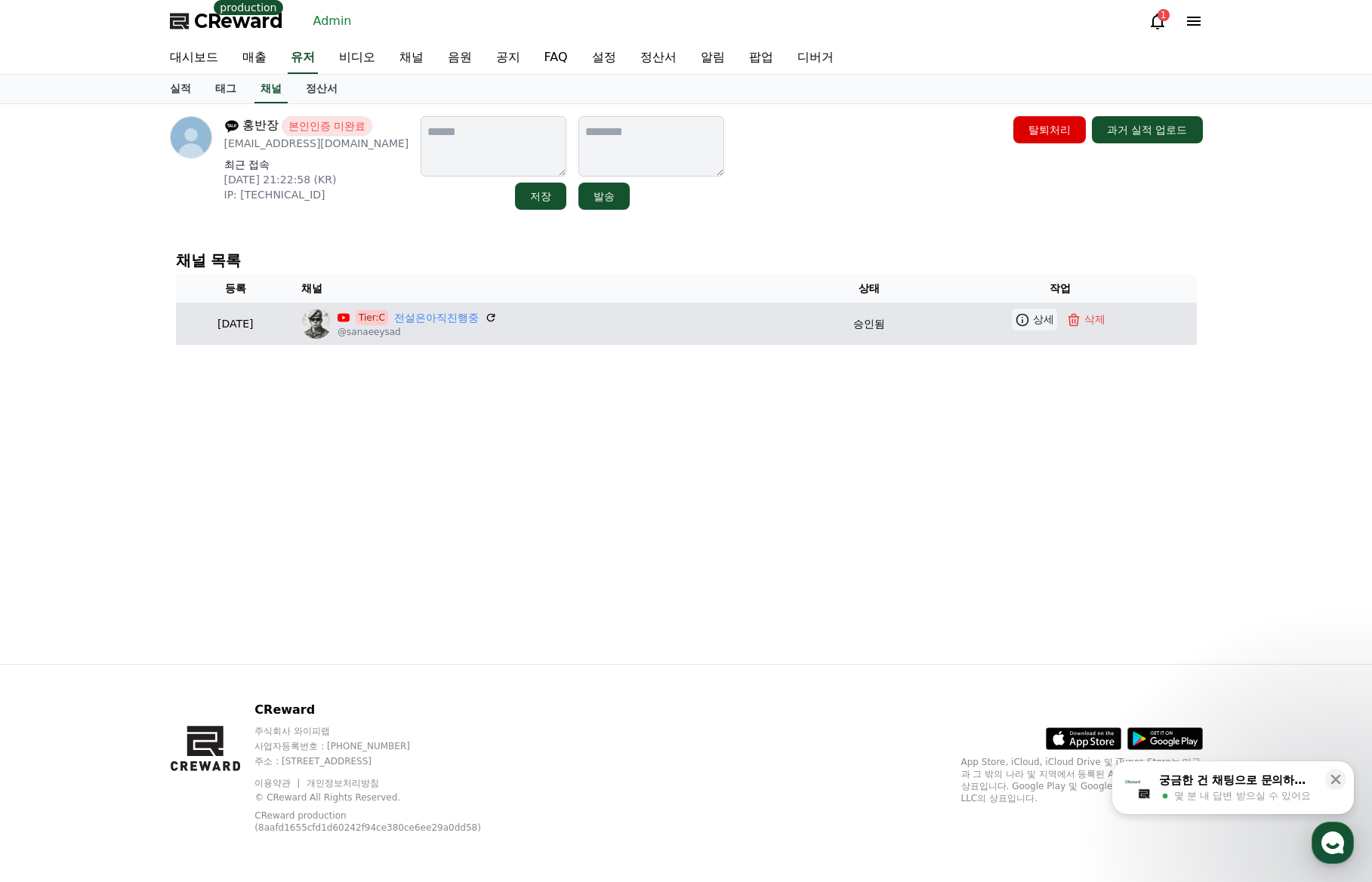
click at [1030, 321] on icon at bounding box center [1022, 319] width 15 height 15
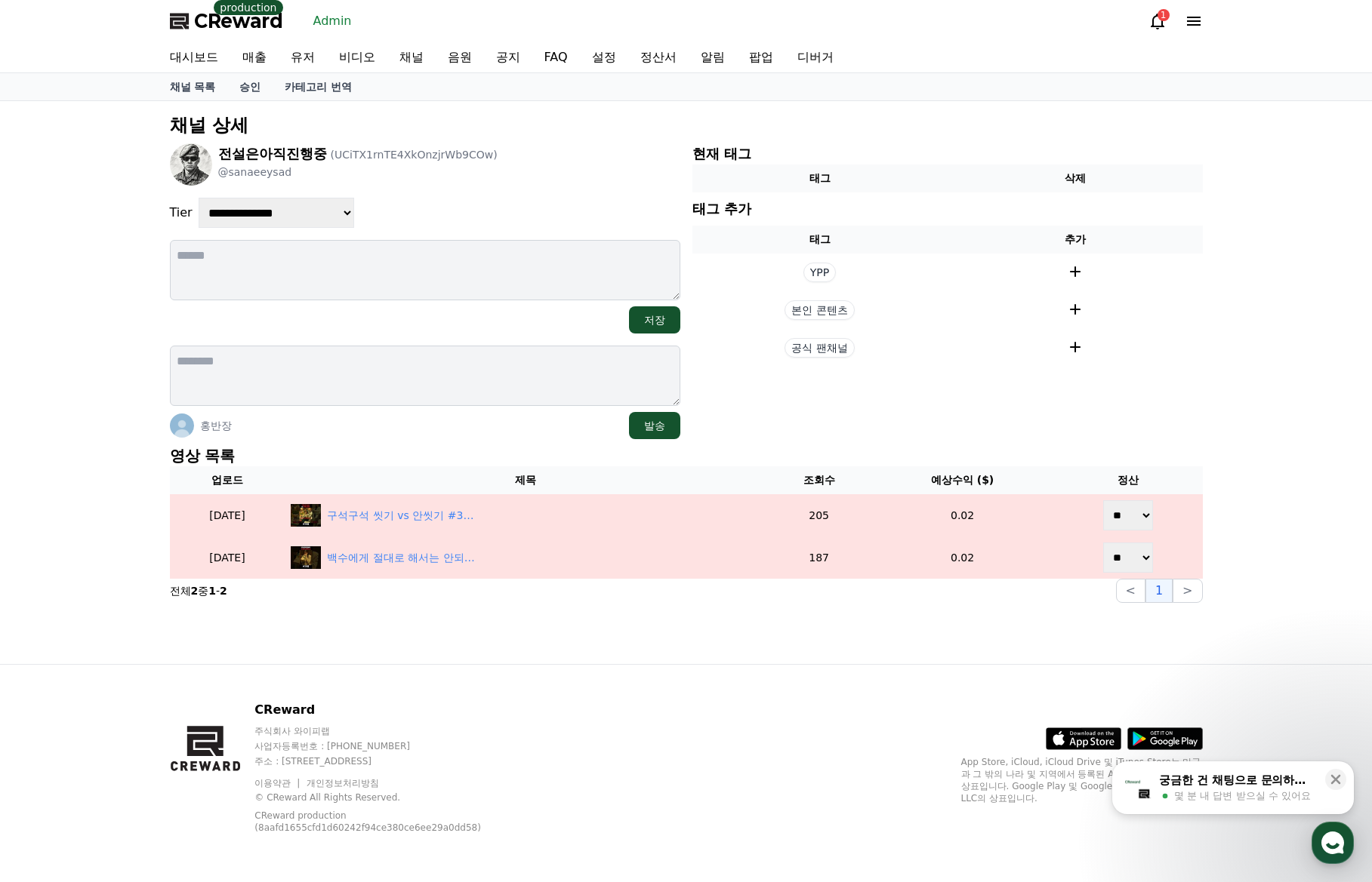
click at [534, 432] on div "홍반장 발송" at bounding box center [425, 426] width 510 height 27
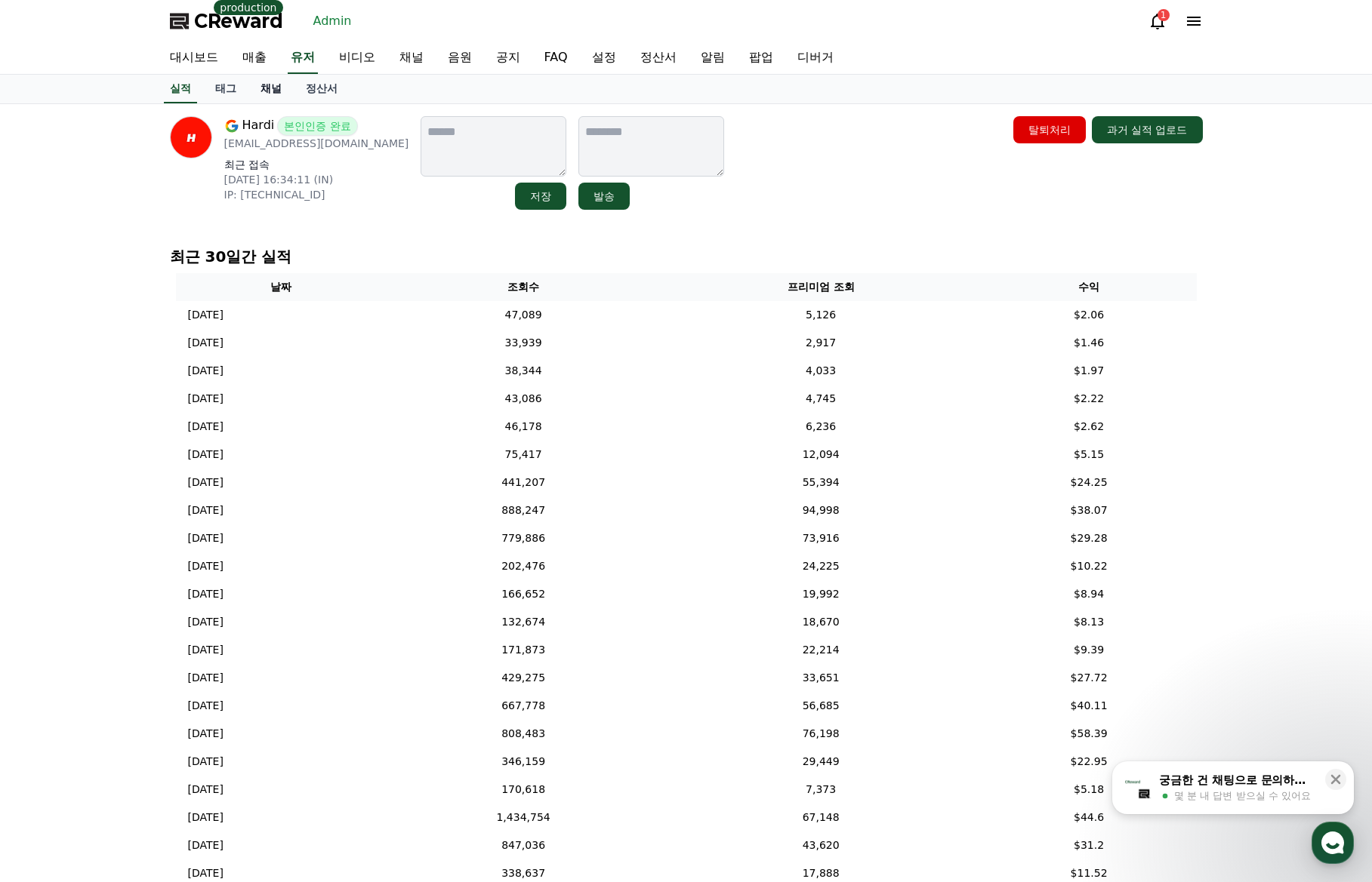
click at [263, 86] on link "채널" at bounding box center [271, 89] width 46 height 29
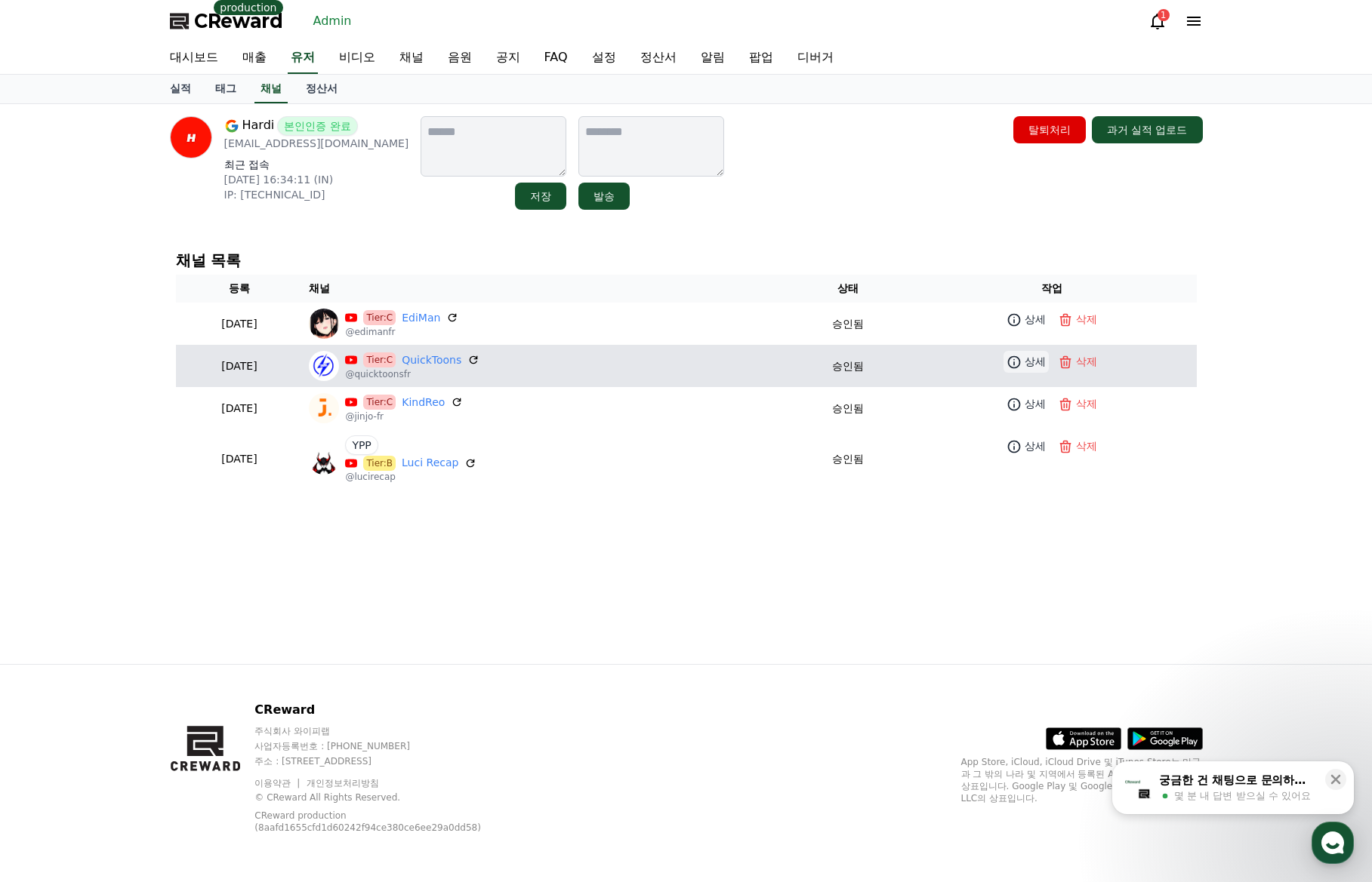
click at [1030, 368] on p "상세" at bounding box center [1035, 362] width 21 height 16
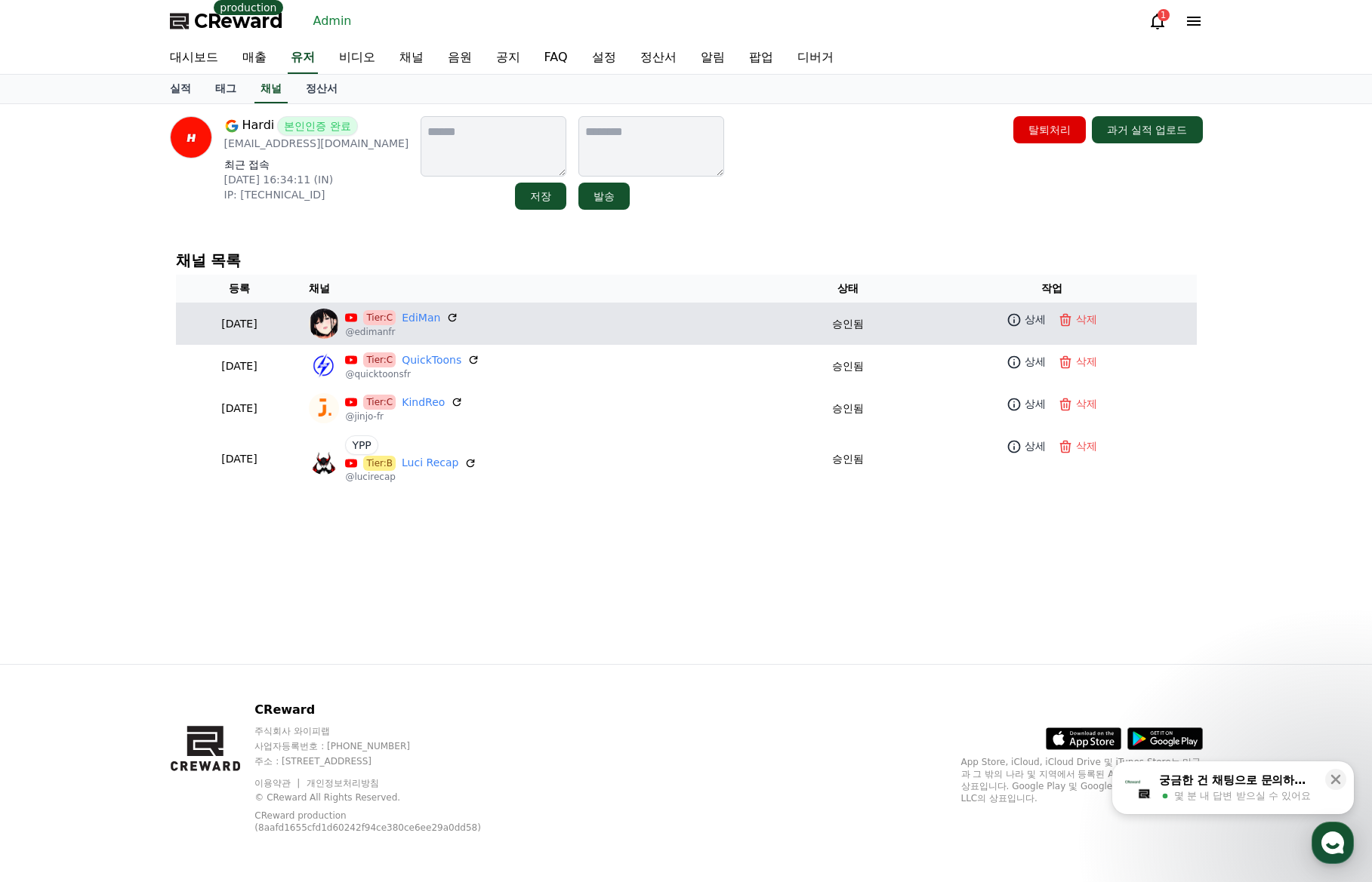
click at [1040, 332] on td "상세 삭제" at bounding box center [1052, 319] width 290 height 34
click at [1031, 323] on p "상세" at bounding box center [1035, 319] width 21 height 16
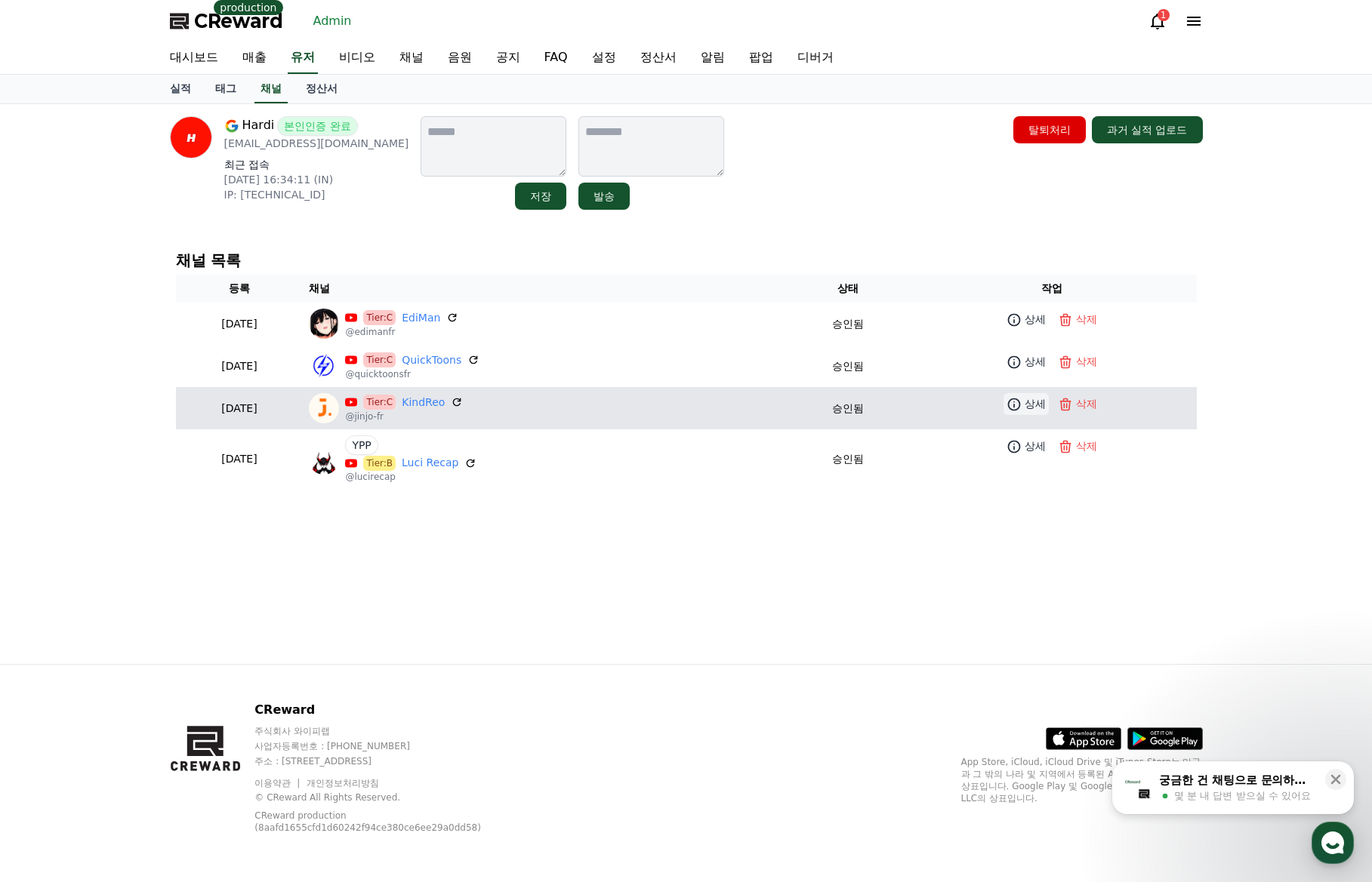
click at [1026, 409] on link "상세" at bounding box center [1026, 403] width 46 height 21
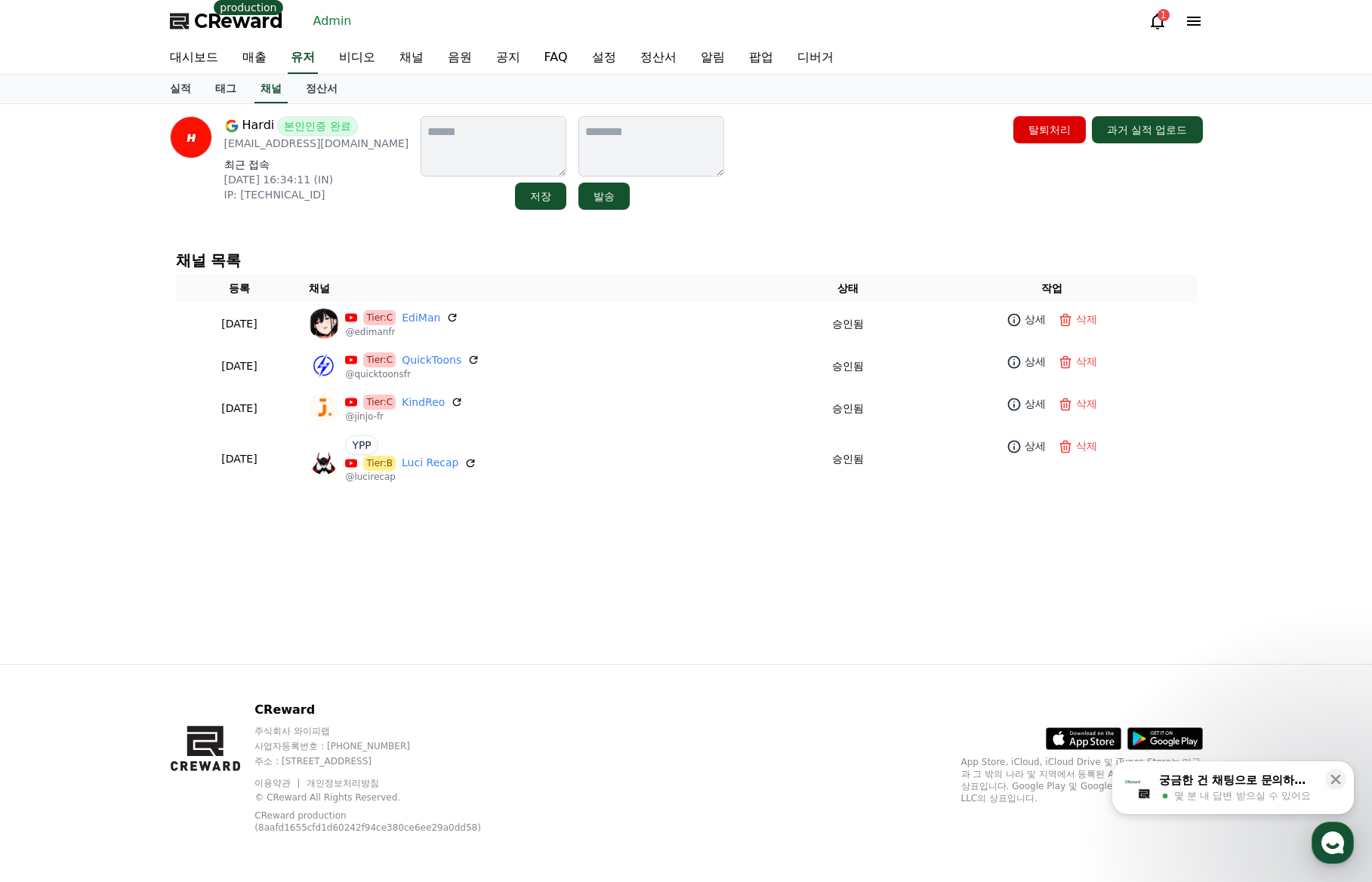
click at [758, 240] on div "채널 목록 등록 채널 상태 작업 2025-09-04 09-04 Tier:C EdiMan @edimanfr 승인됨 상세 삭제 2025-09-02…" at bounding box center [686, 370] width 1044 height 261
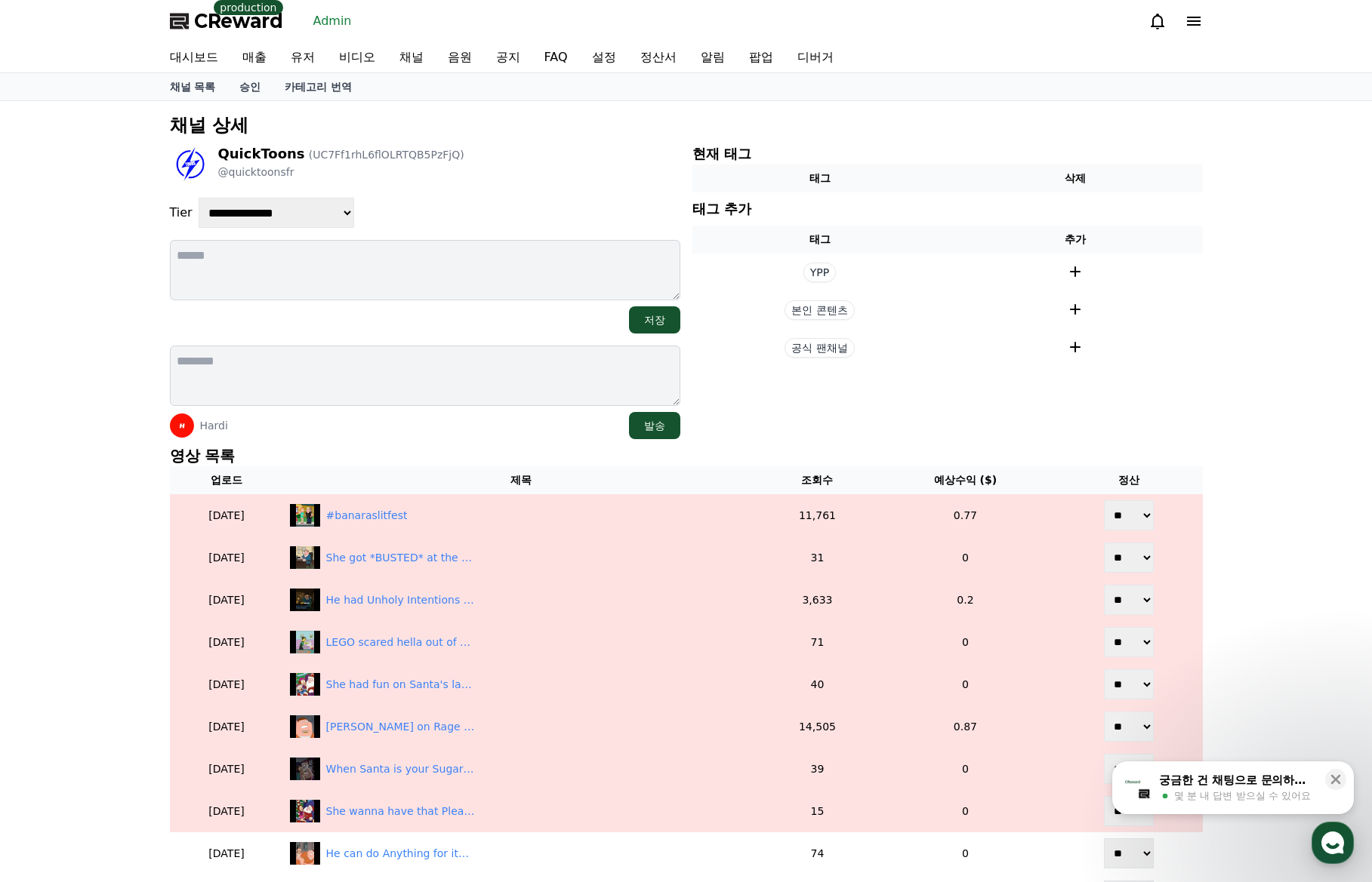
click at [479, 422] on div "Hardi 발송" at bounding box center [425, 426] width 510 height 27
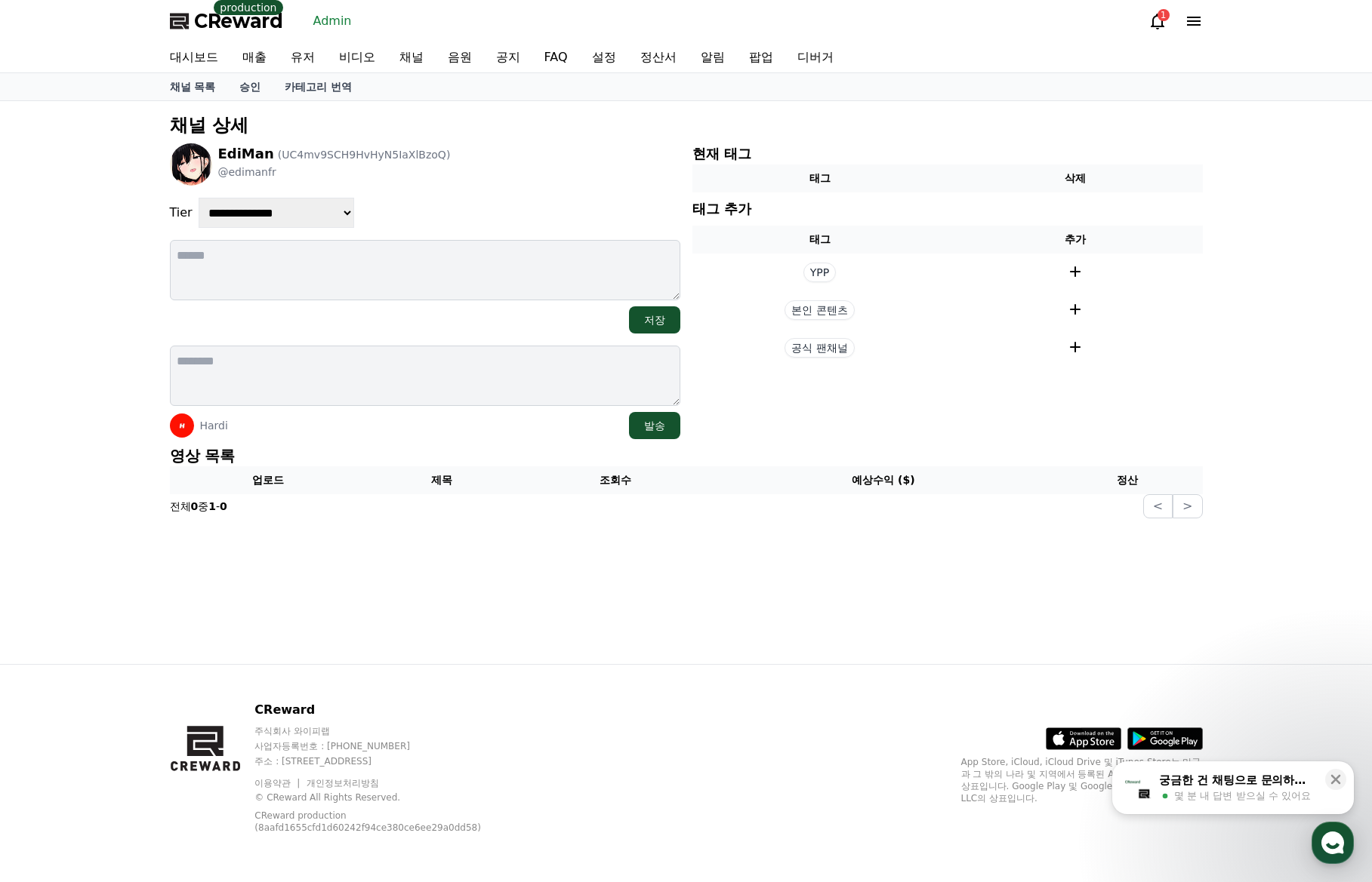
drag, startPoint x: 376, startPoint y: 439, endPoint x: 491, endPoint y: 439, distance: 115.0
click at [377, 439] on div "**********" at bounding box center [686, 316] width 1044 height 417
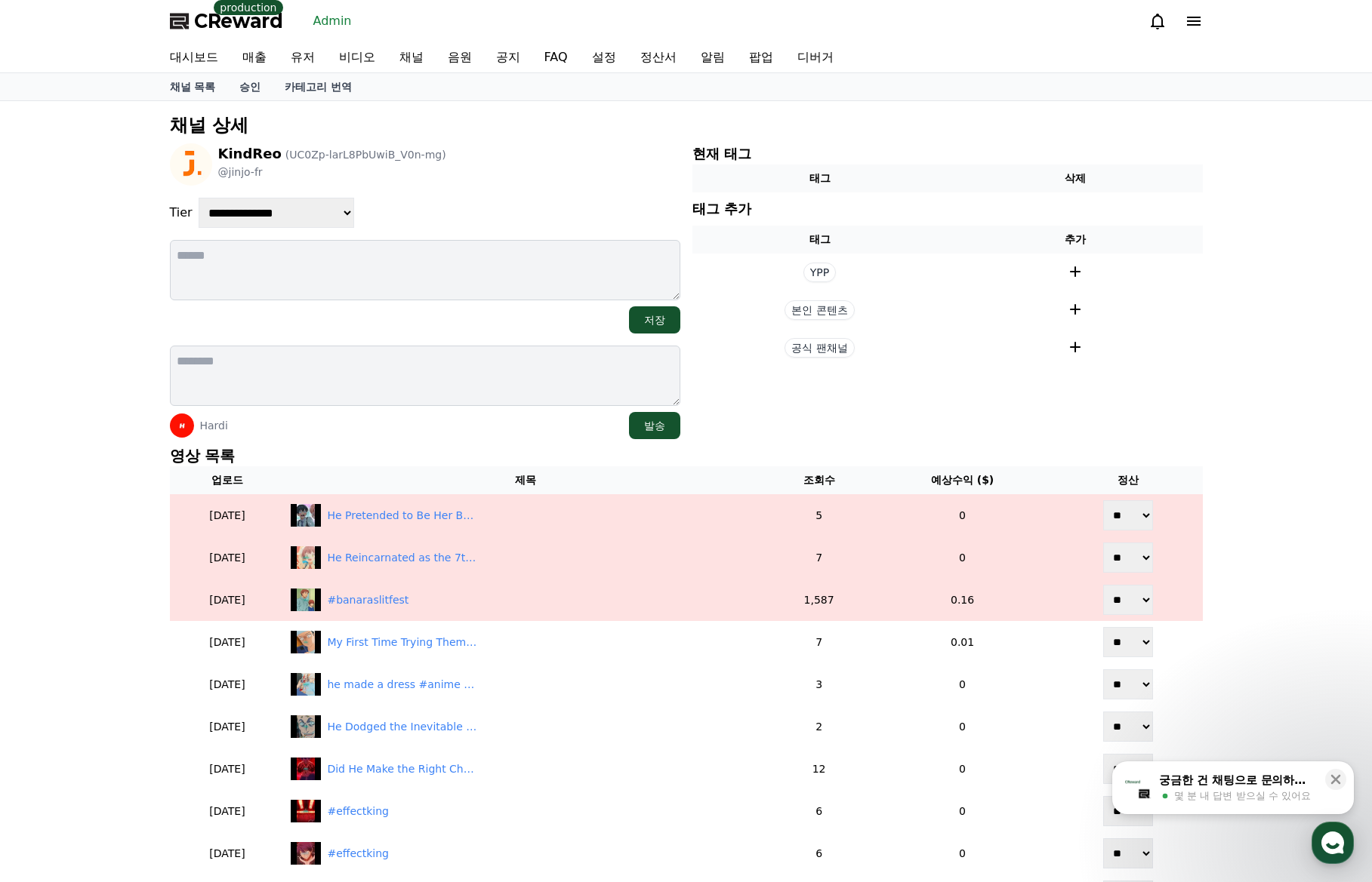
click at [398, 445] on p "영상 목록" at bounding box center [686, 456] width 1033 height 21
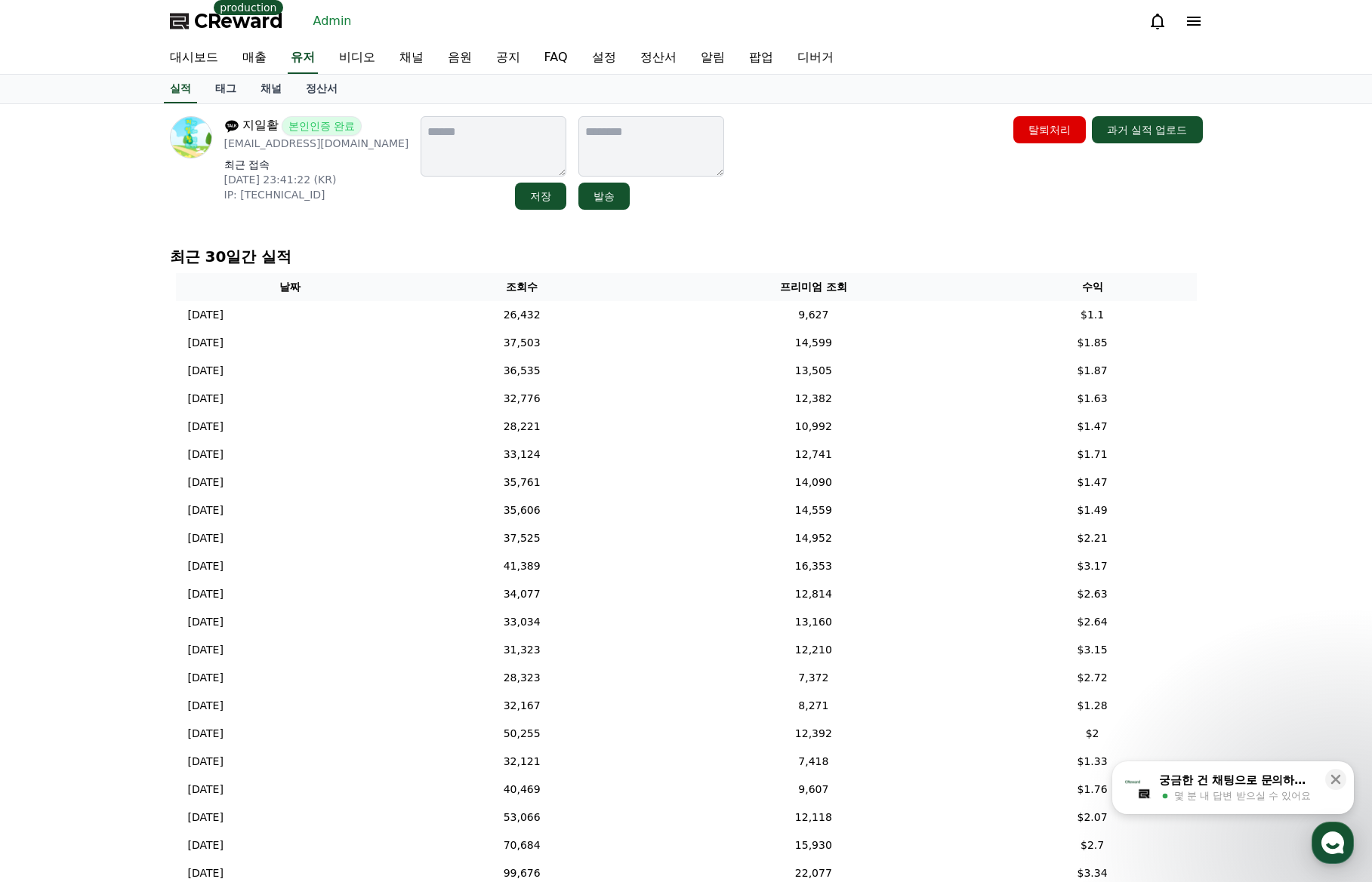
click at [263, 85] on link "채널" at bounding box center [271, 89] width 46 height 29
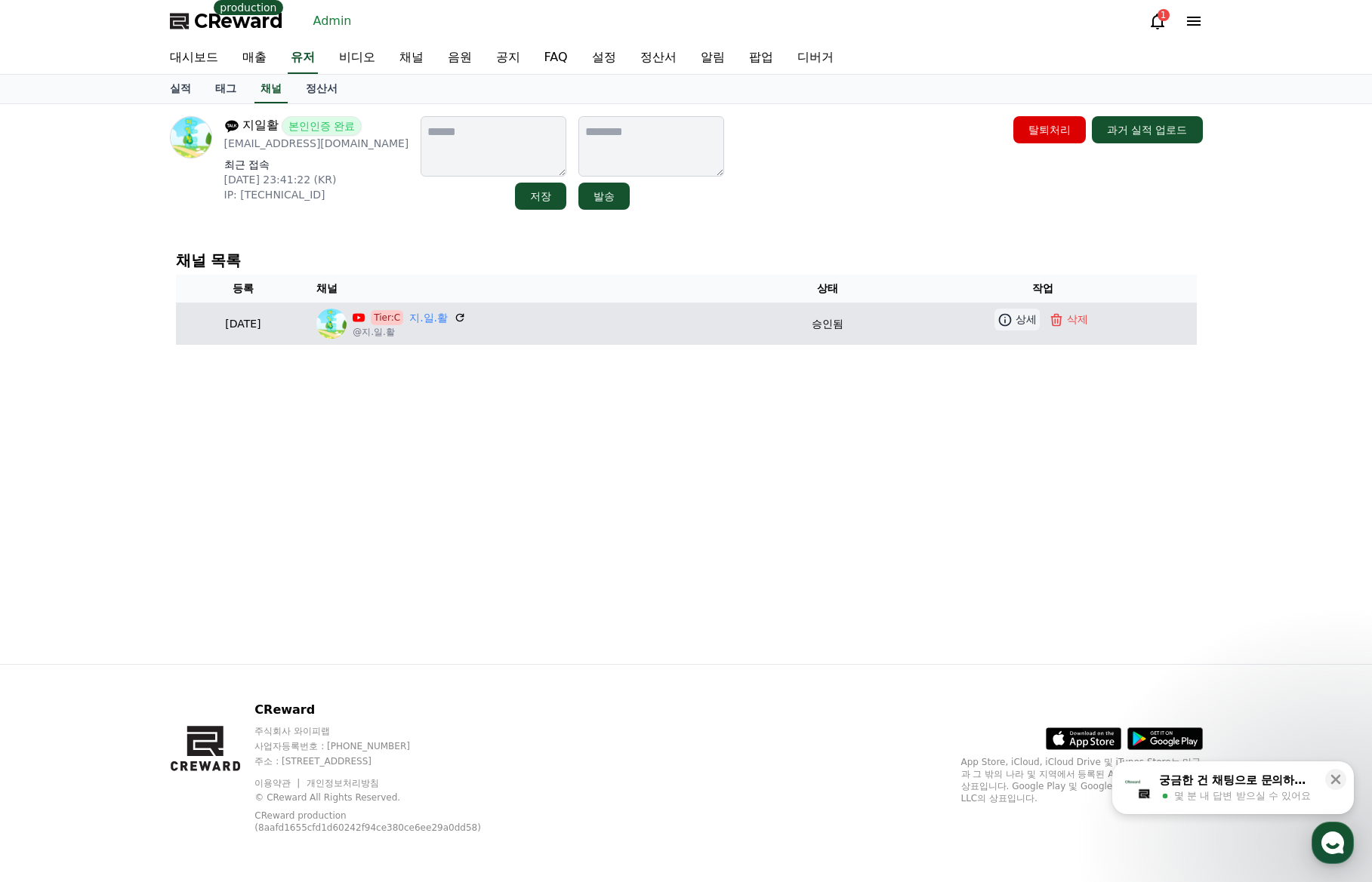
click at [1012, 321] on icon at bounding box center [1004, 319] width 15 height 15
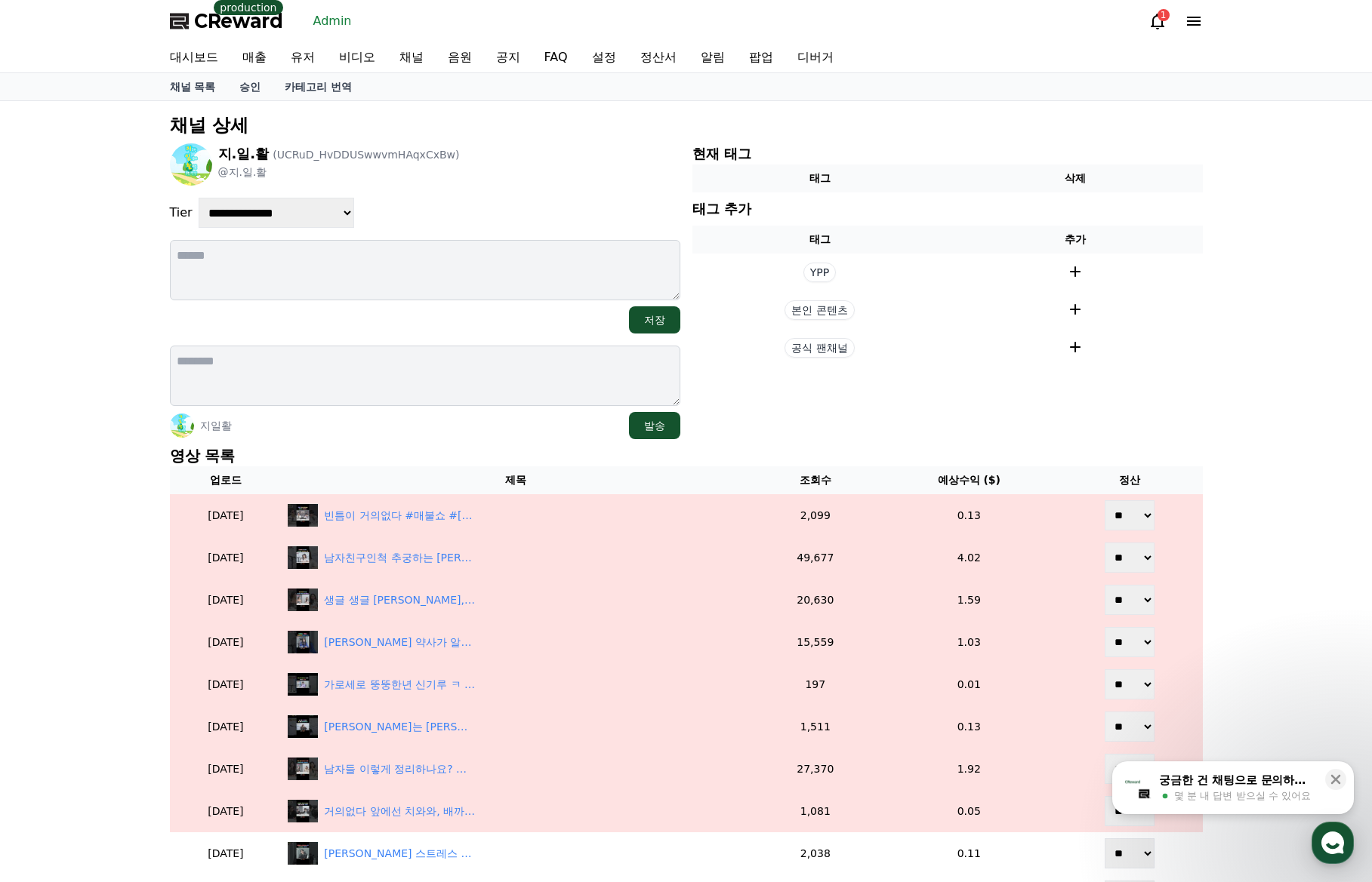
click at [439, 451] on p "영상 목록" at bounding box center [686, 456] width 1033 height 21
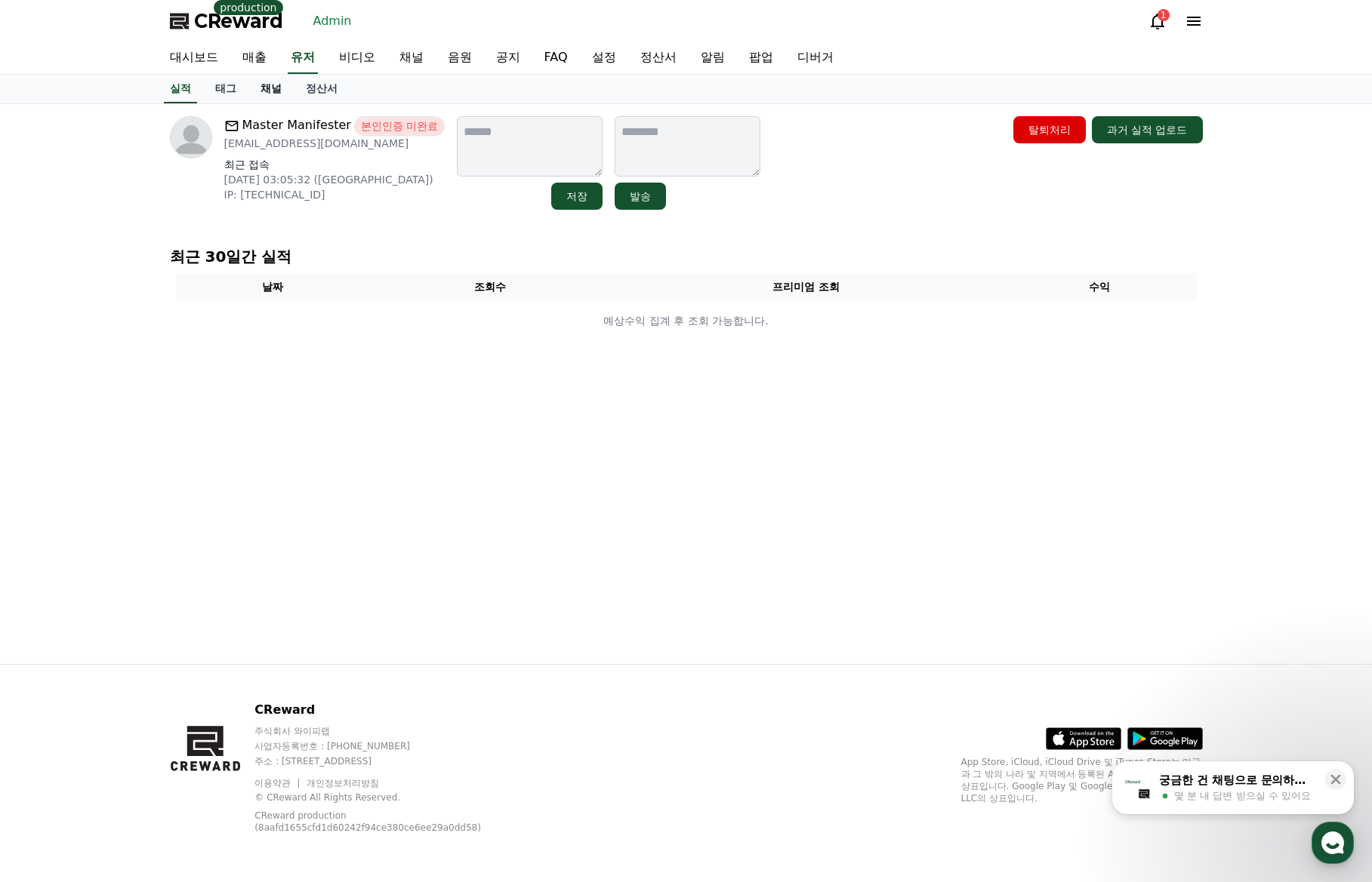
click at [268, 93] on link "채널" at bounding box center [271, 89] width 46 height 29
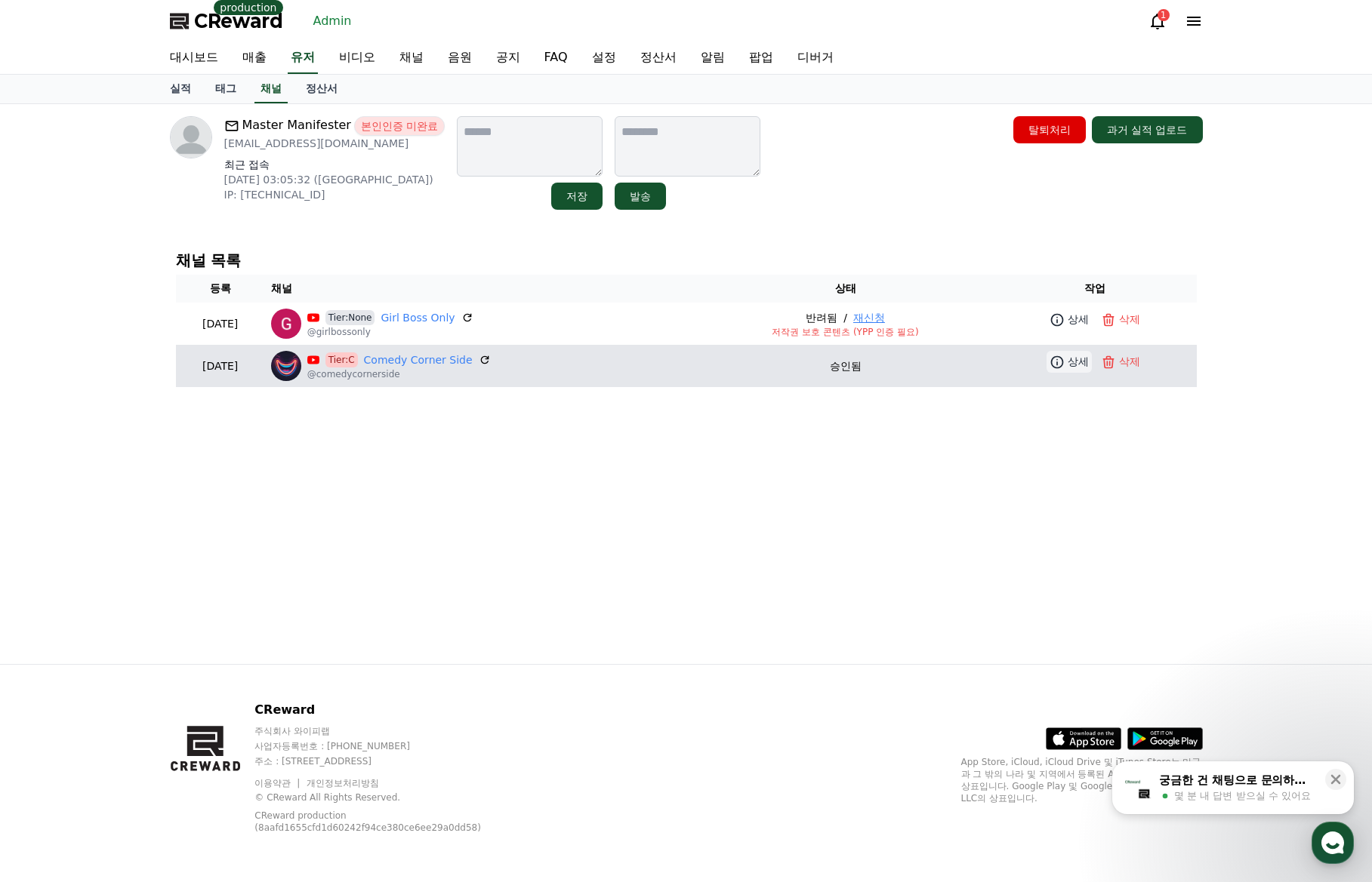
click at [1068, 357] on link "상세" at bounding box center [1069, 361] width 46 height 21
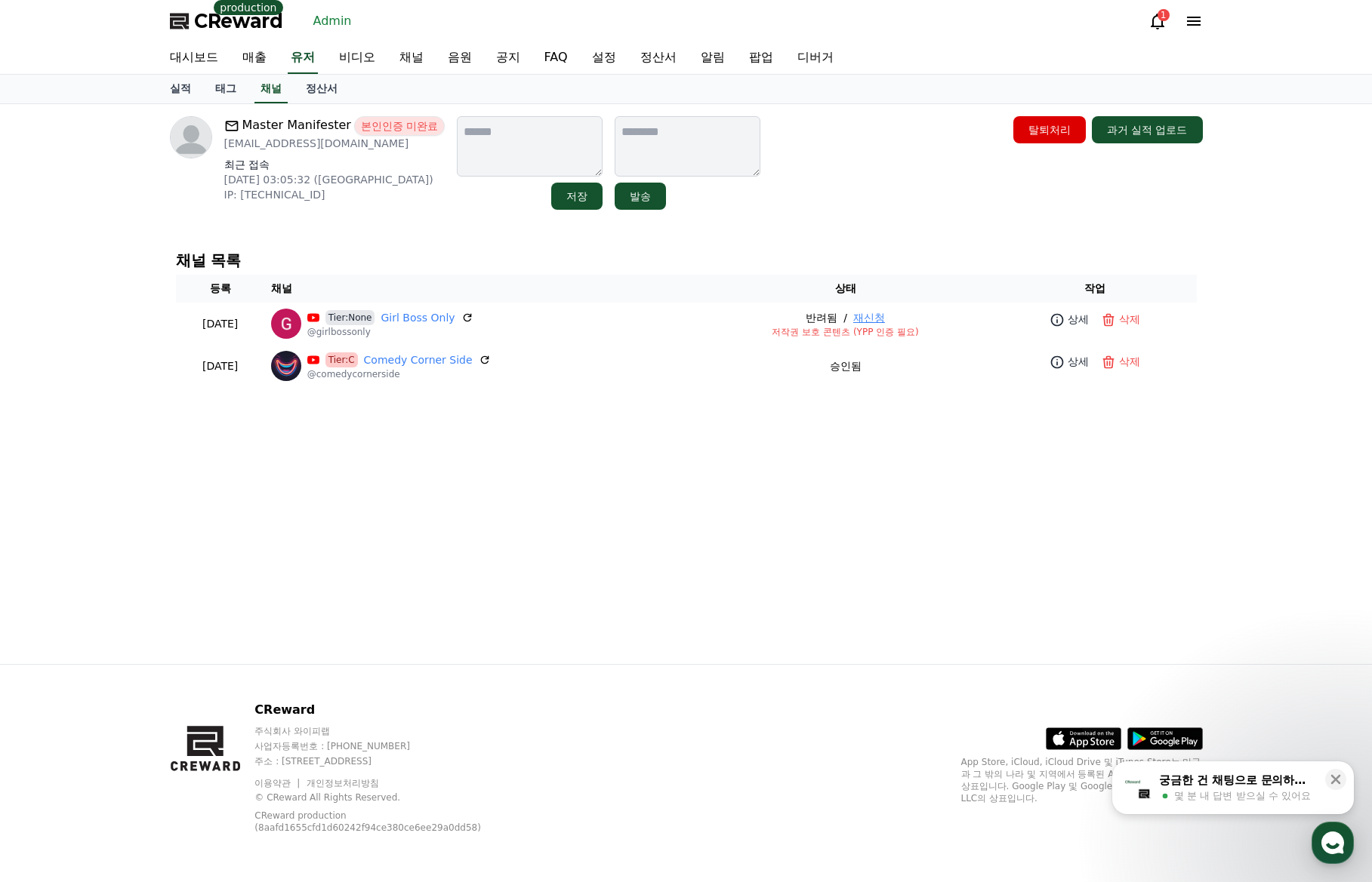
click at [894, 517] on div "Master Manifester 본인인증 미완료 mani.fest.28.wel@gmail.com 최근 접속 2025-08-30 03:05:32…" at bounding box center [686, 384] width 1057 height 560
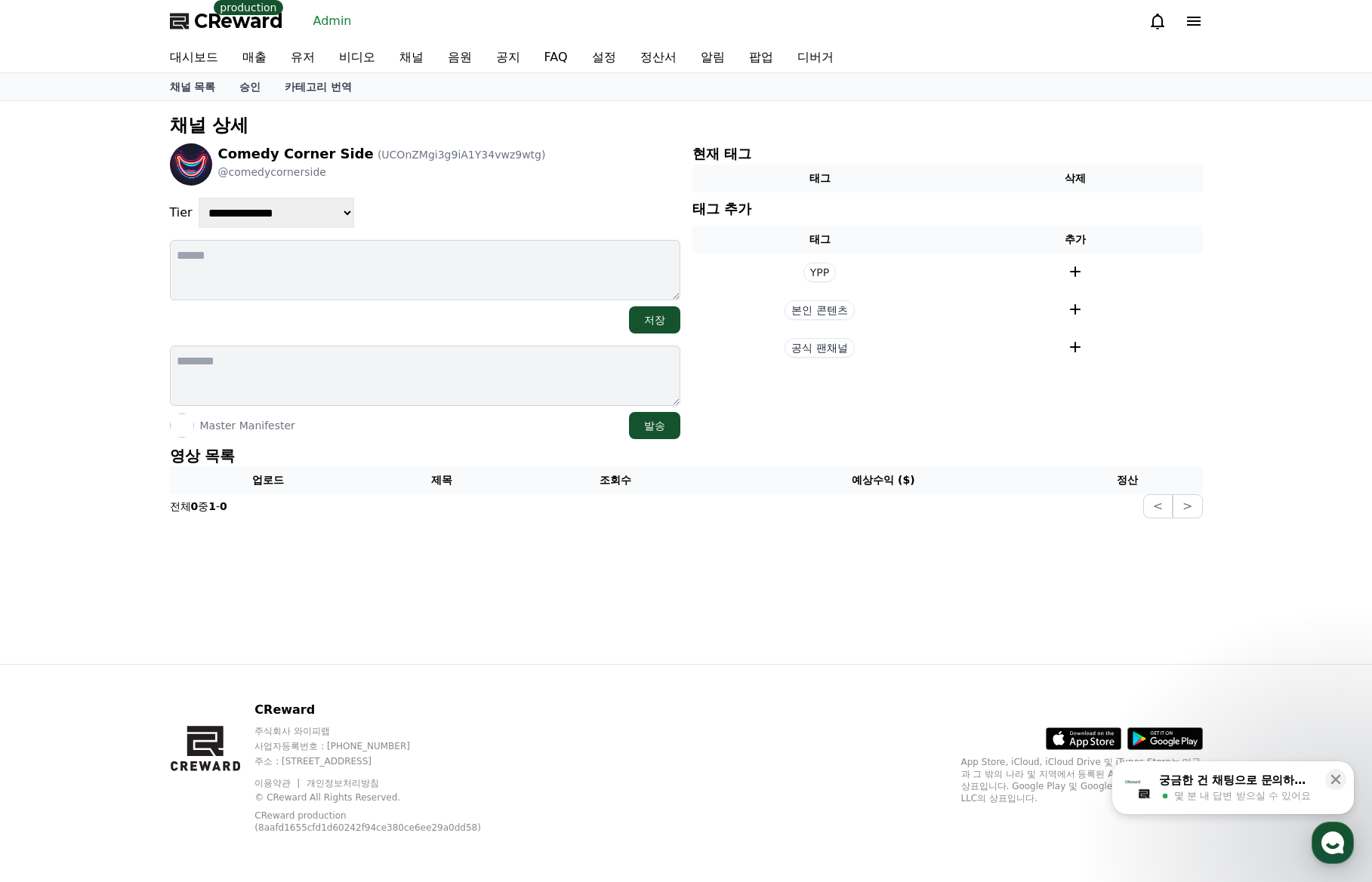
click at [450, 441] on div "**********" at bounding box center [686, 316] width 1044 height 417
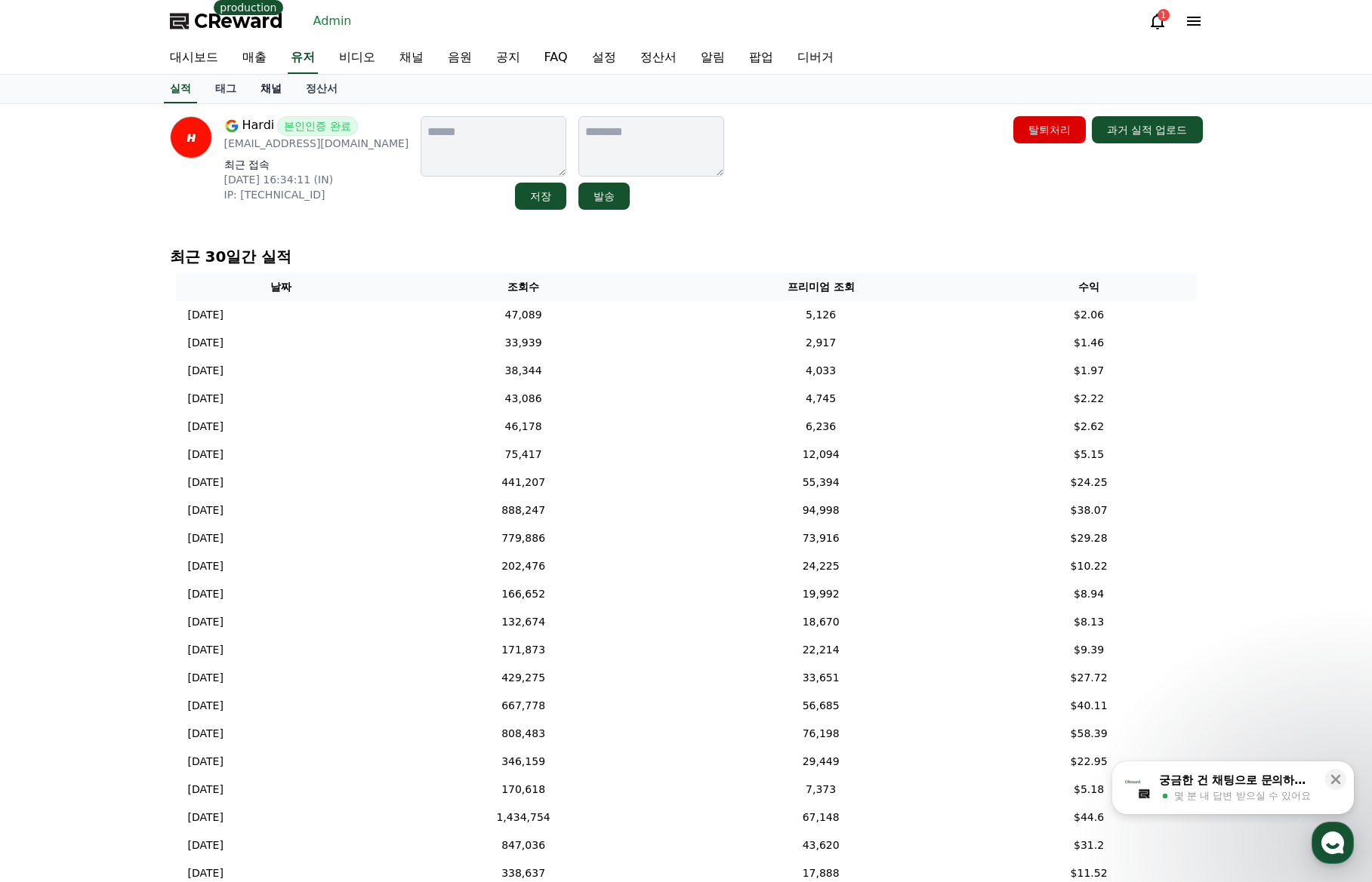
click at [270, 95] on link "채널" at bounding box center [271, 89] width 46 height 29
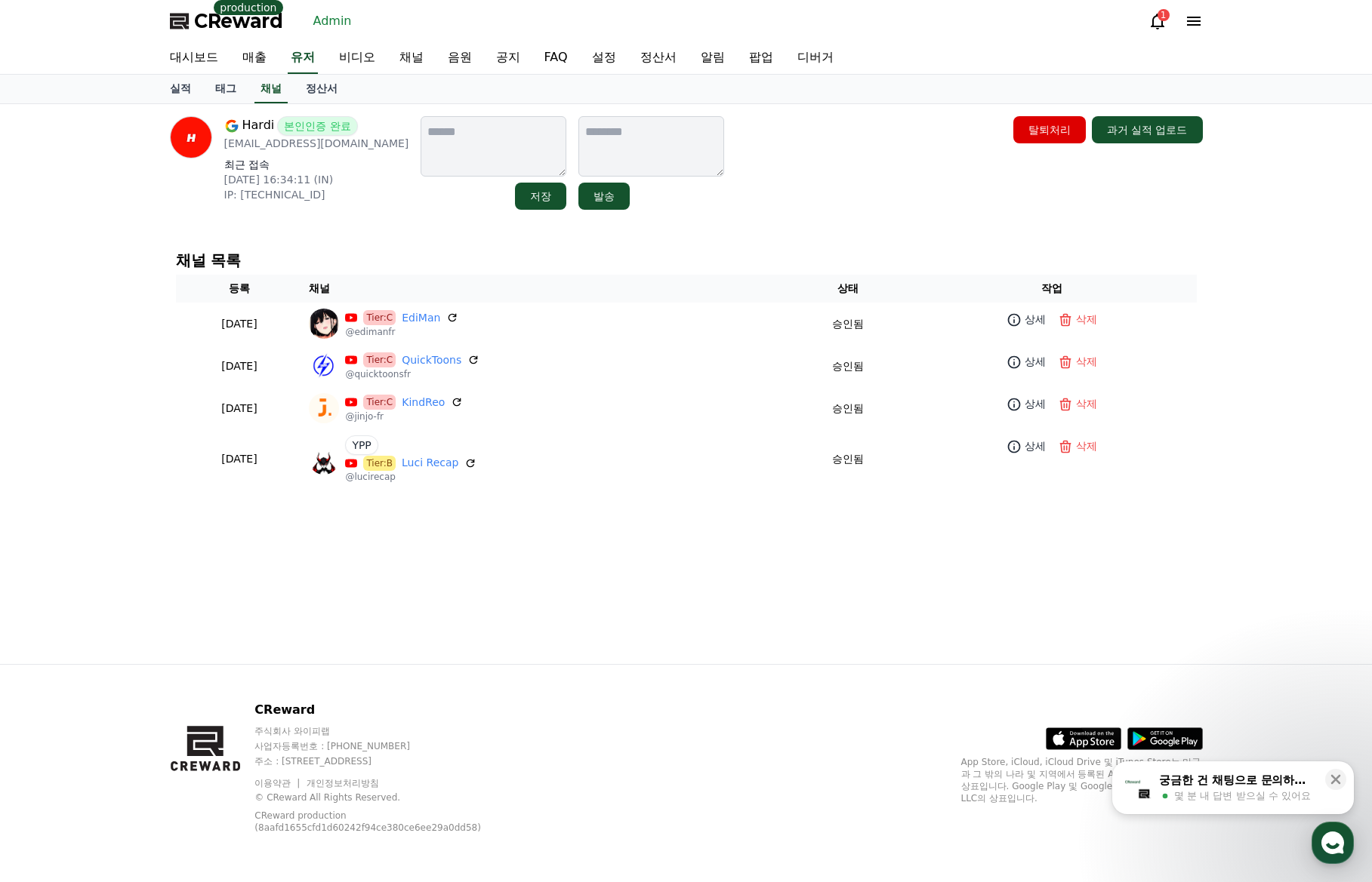
click at [777, 547] on div "Hardi 본인인증 완료 workforhardi@gmail.com 최근 접속 2025-09-01 16:34:11 (IN) IP: 2409:40…" at bounding box center [686, 384] width 1057 height 560
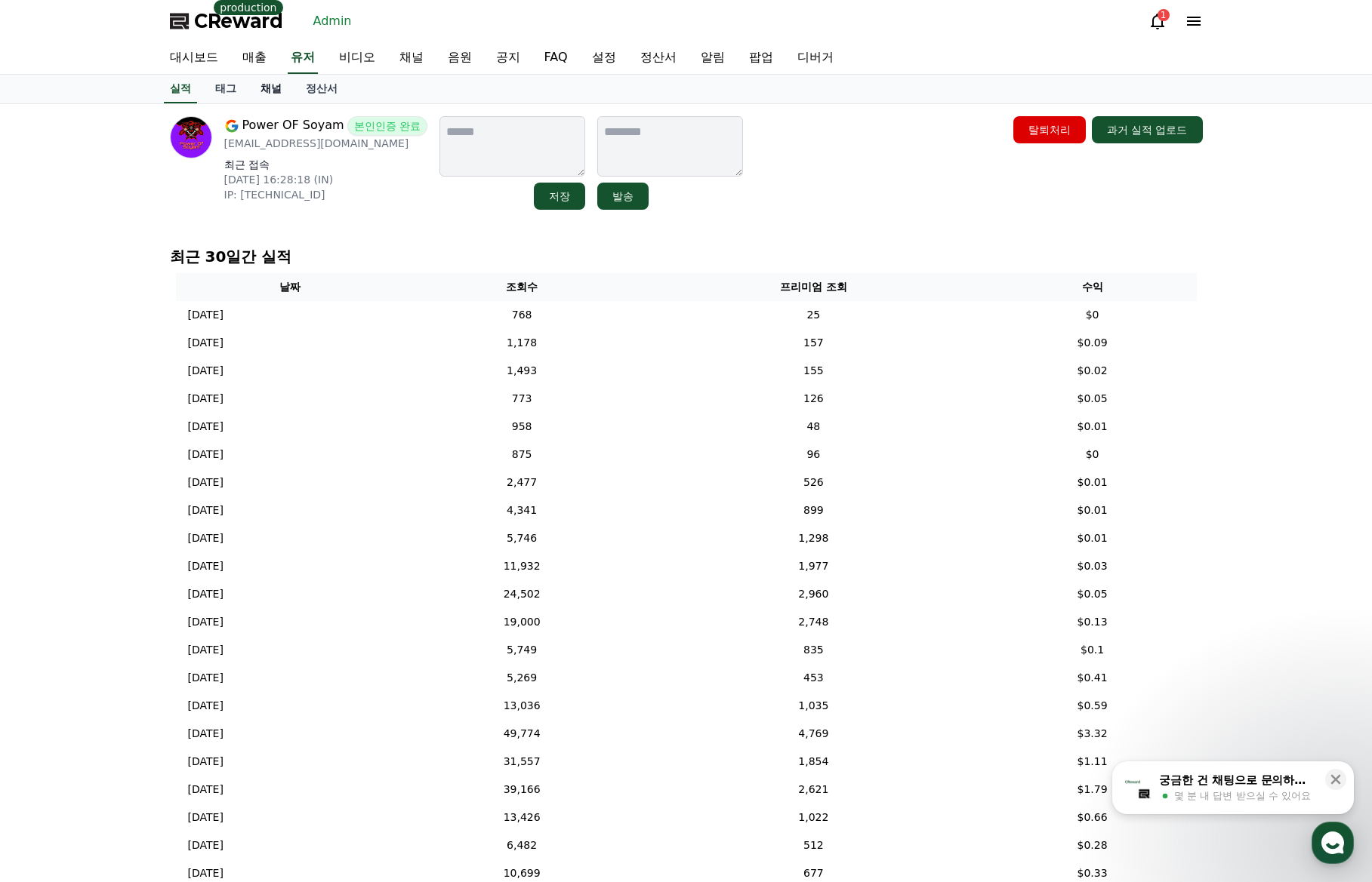
click at [268, 86] on link "채널" at bounding box center [271, 89] width 46 height 29
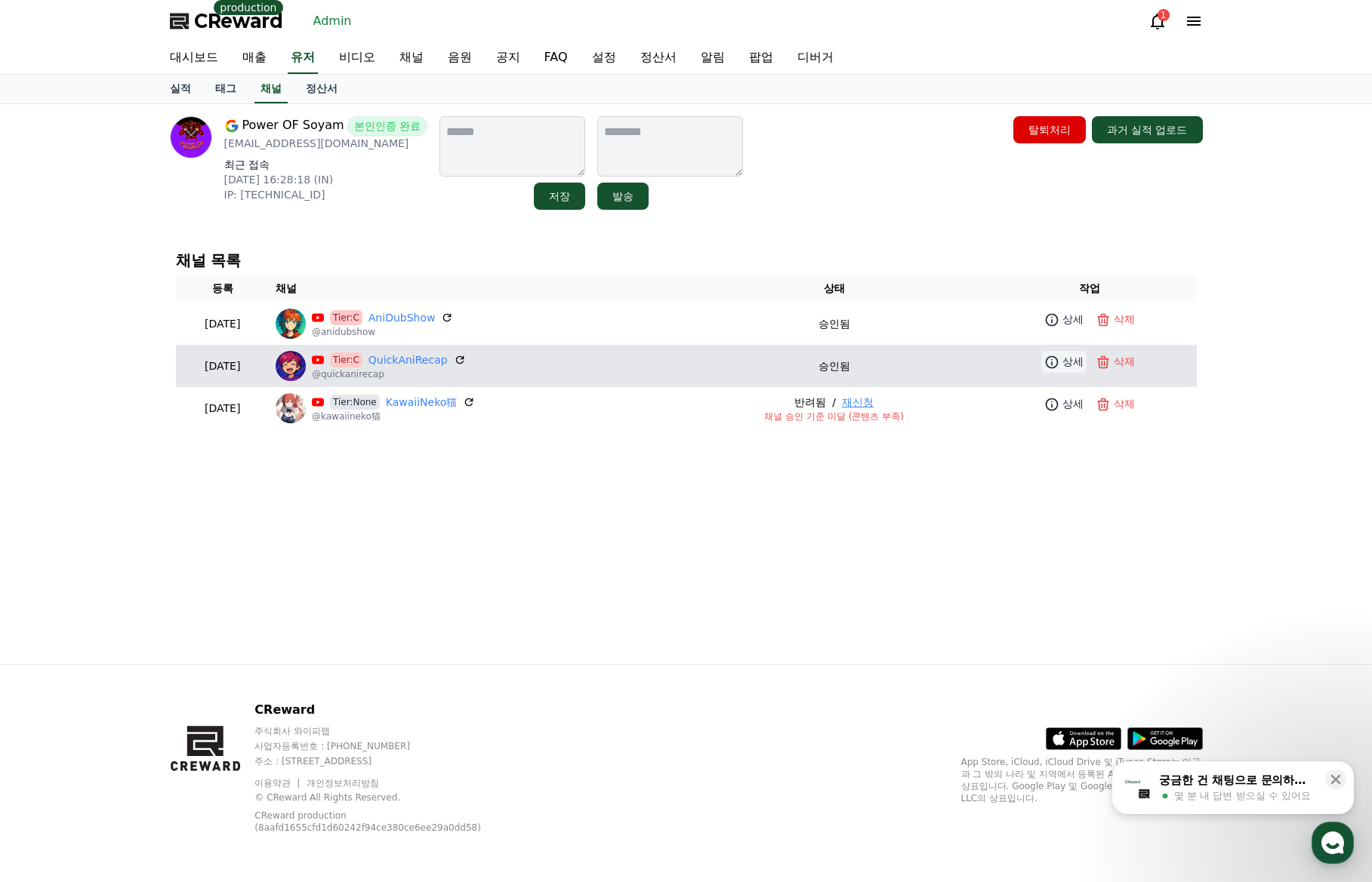
click at [1067, 359] on p "상세" at bounding box center [1073, 362] width 21 height 16
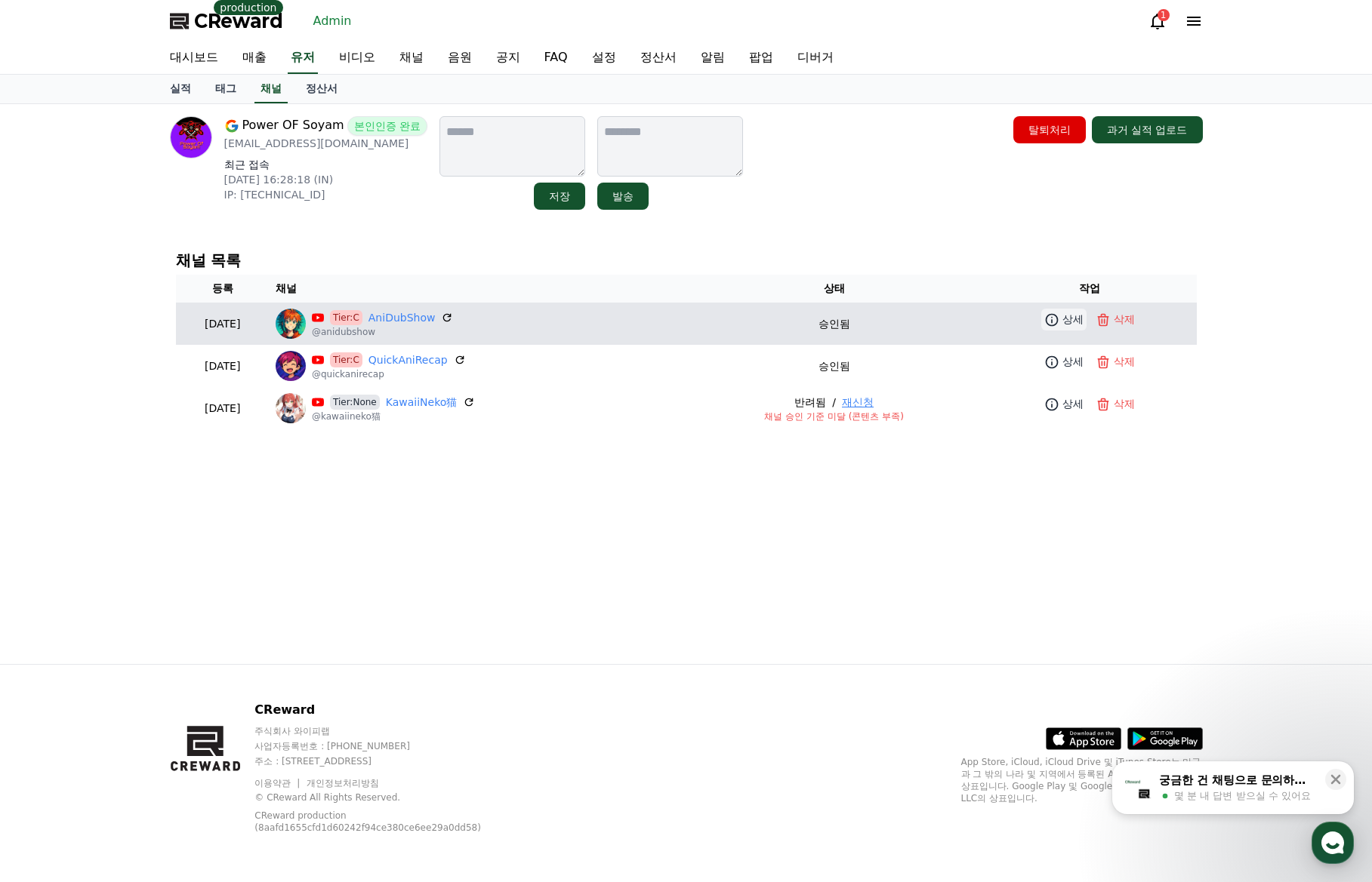
click at [1069, 318] on p "상세" at bounding box center [1073, 319] width 21 height 16
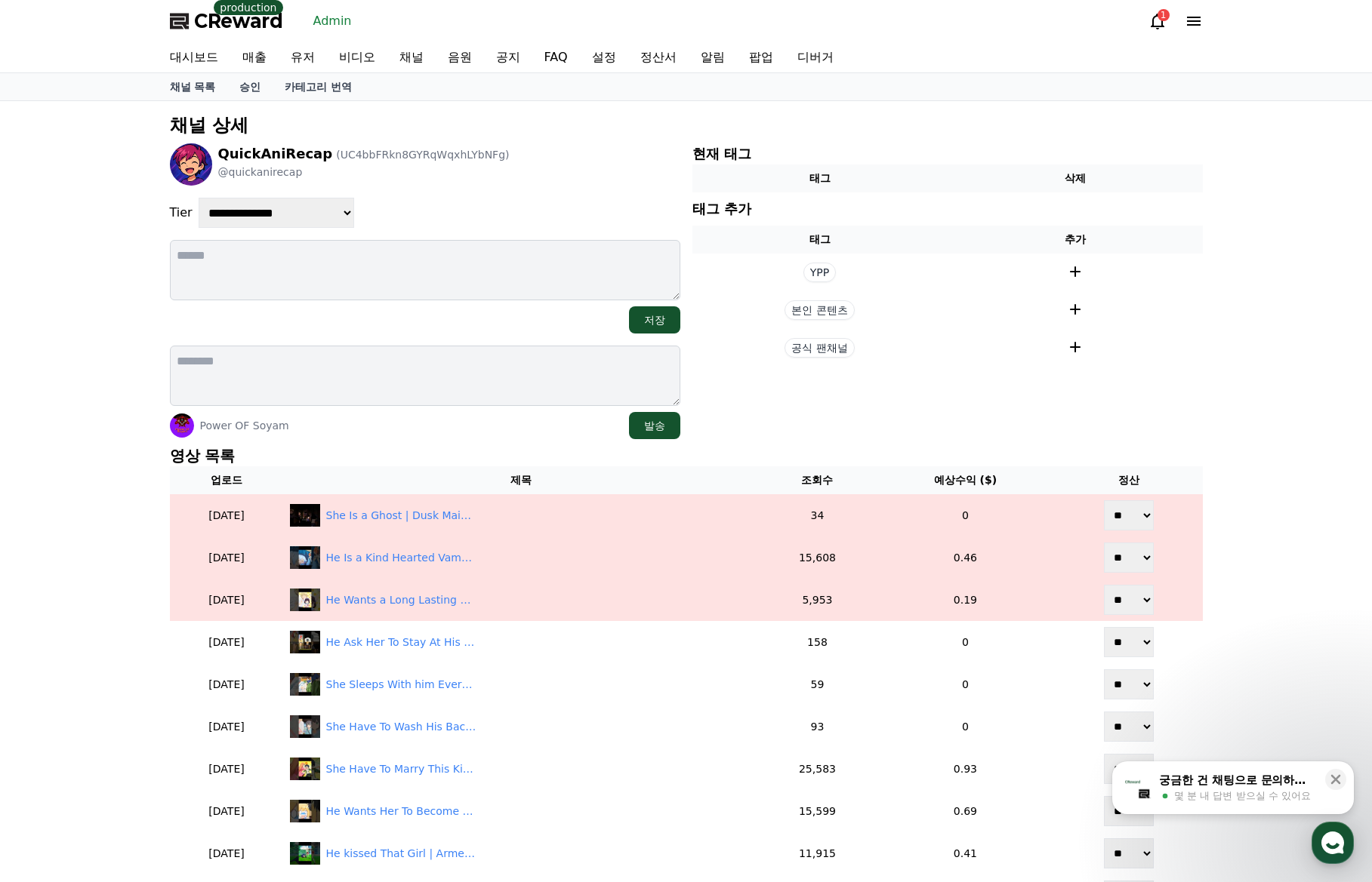
click at [422, 436] on div "Power OF Soyam 발송" at bounding box center [425, 426] width 510 height 27
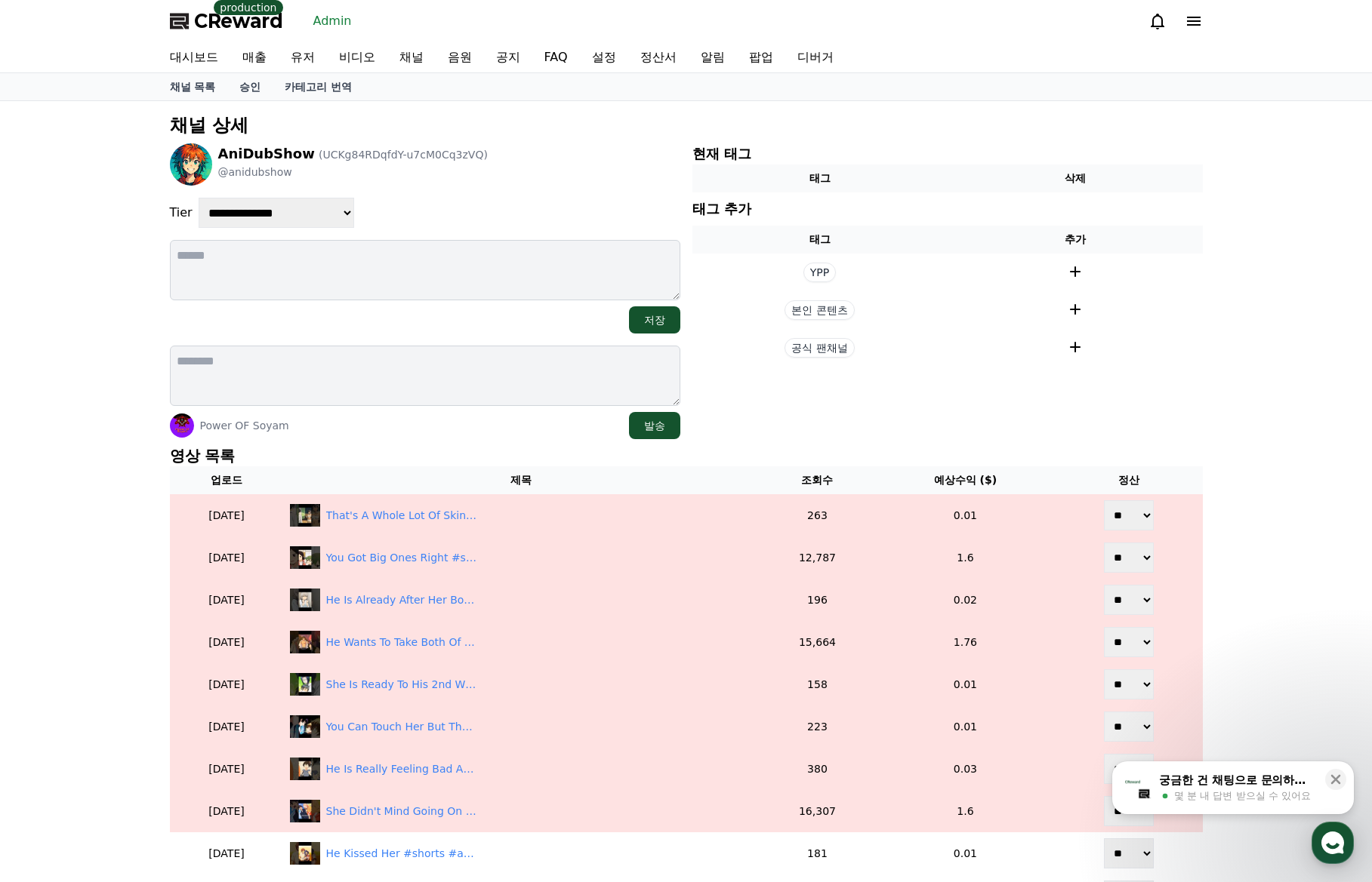
click at [403, 451] on p "영상 목록" at bounding box center [686, 456] width 1033 height 21
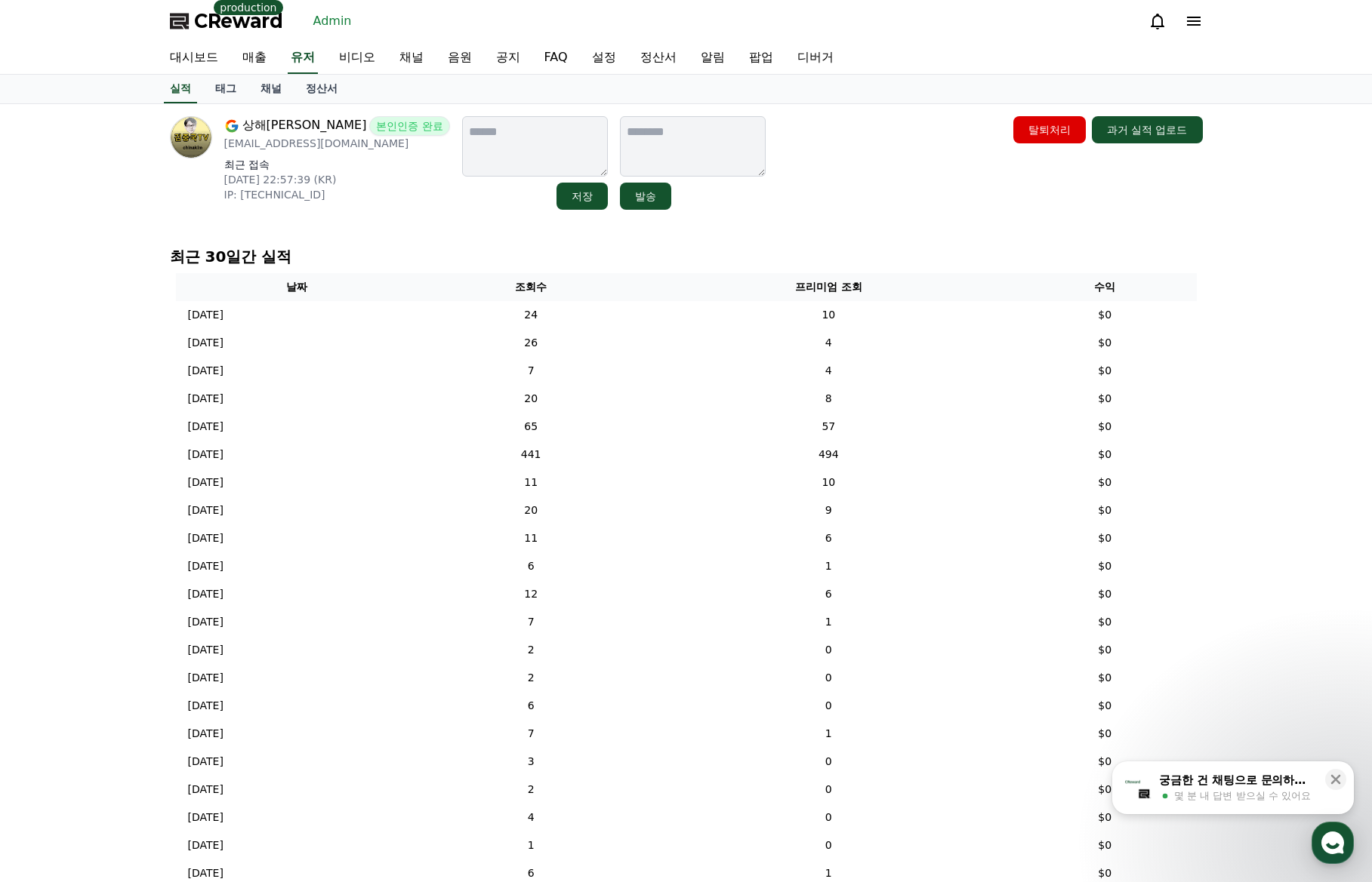
click at [268, 72] on link "매출" at bounding box center [254, 57] width 48 height 31
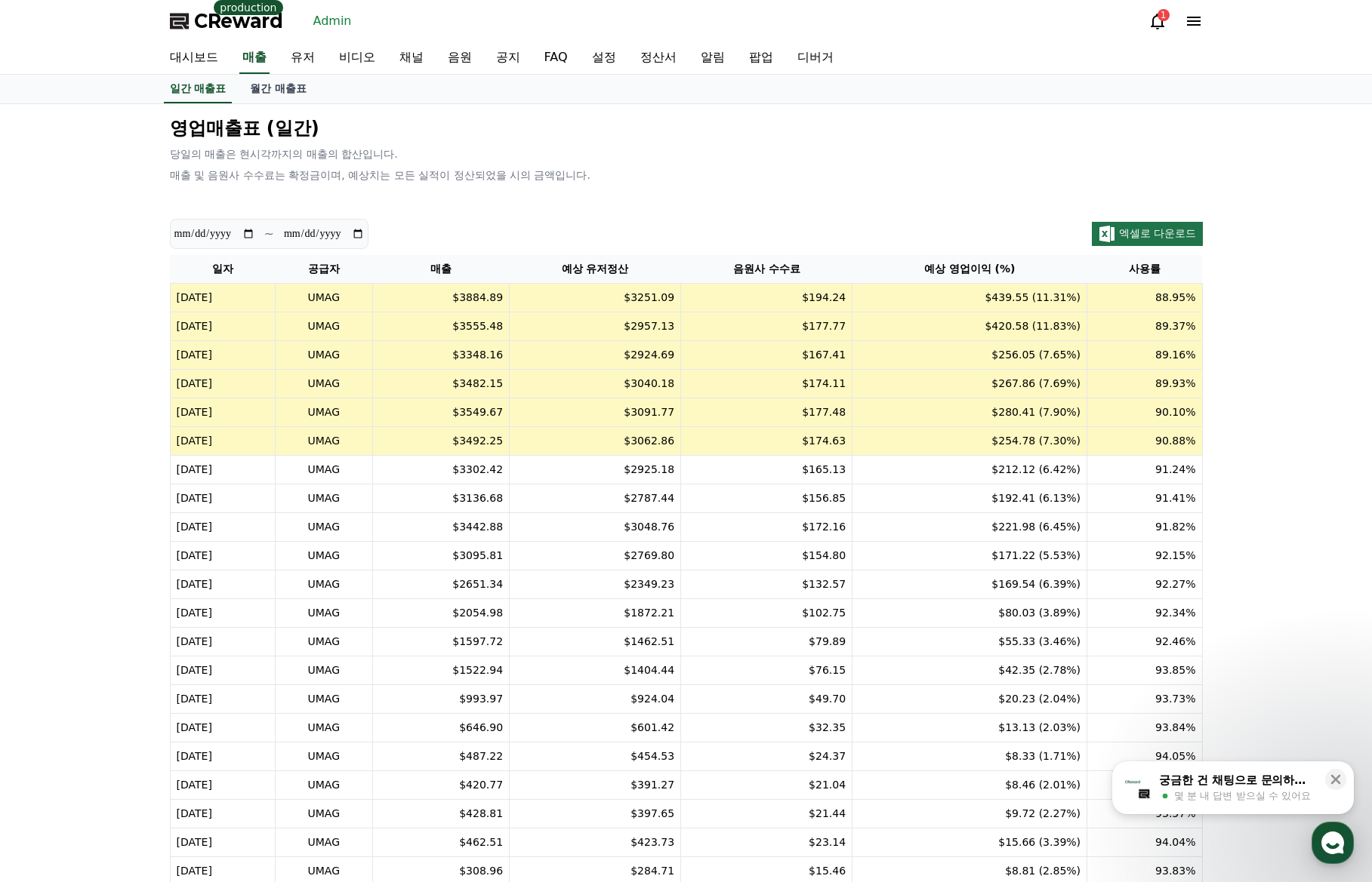
drag, startPoint x: 456, startPoint y: 154, endPoint x: 446, endPoint y: 153, distance: 10.0
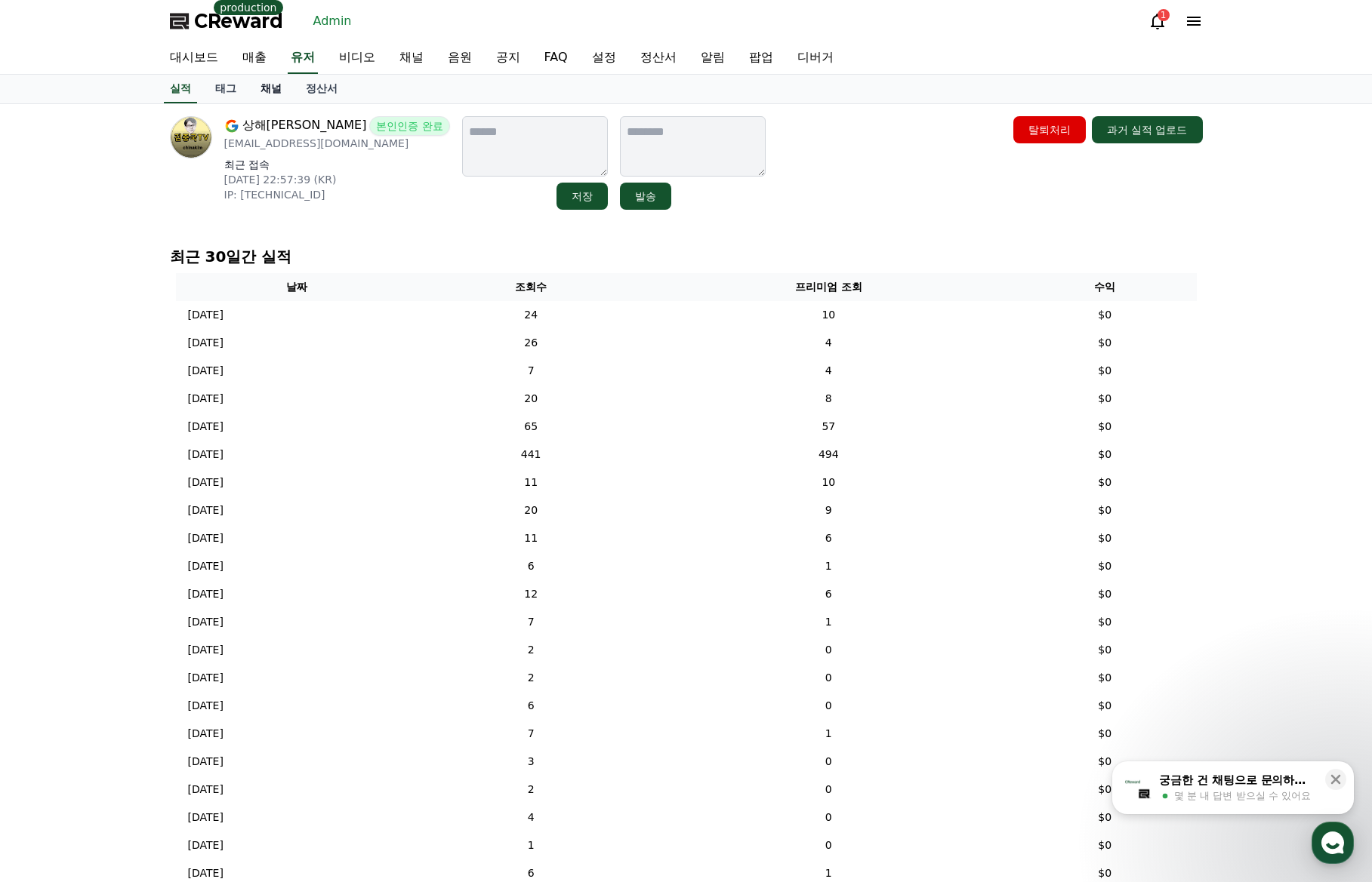
click at [265, 90] on link "채널" at bounding box center [271, 89] width 46 height 29
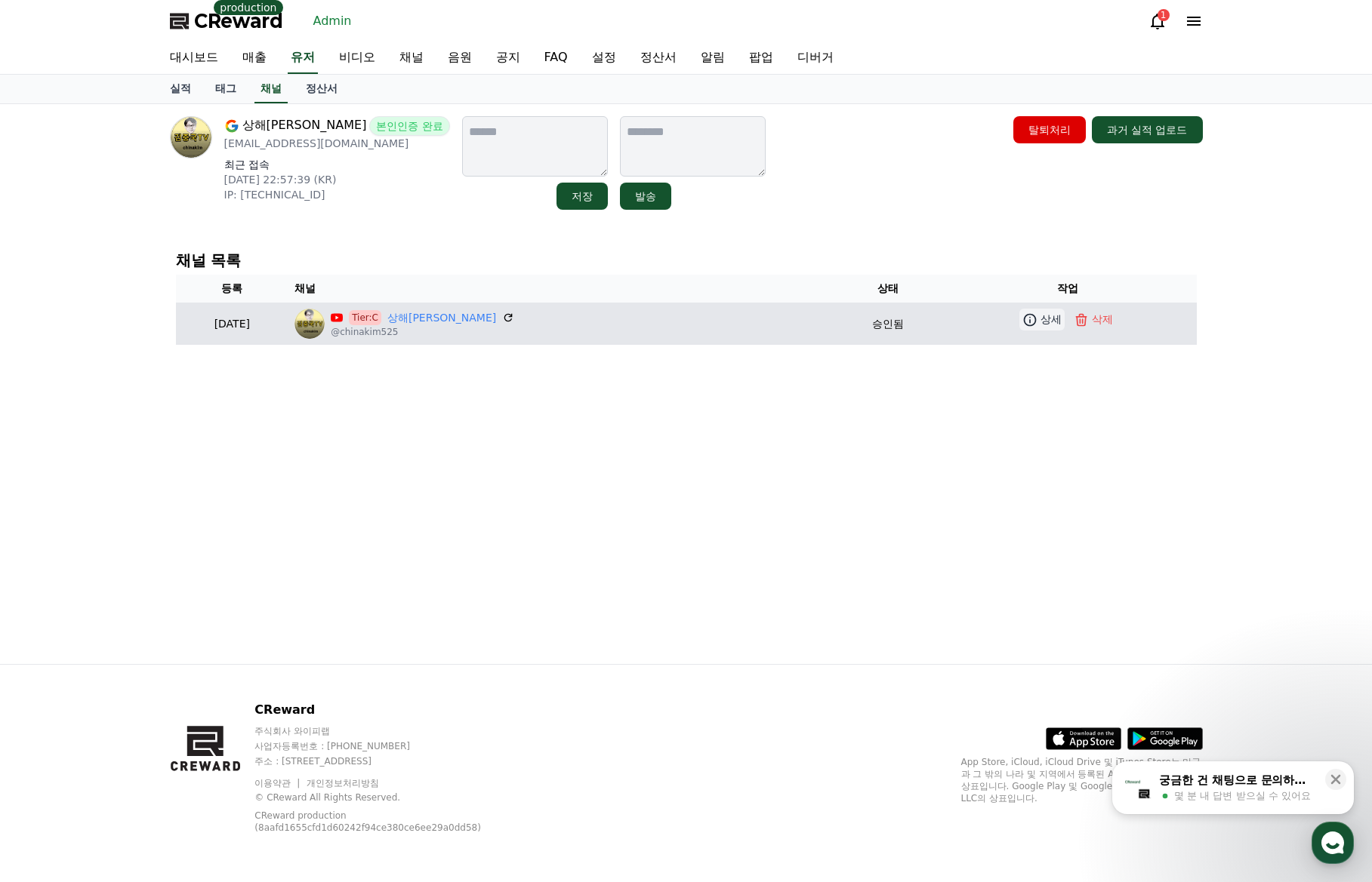
click at [1027, 324] on icon at bounding box center [1030, 319] width 13 height 13
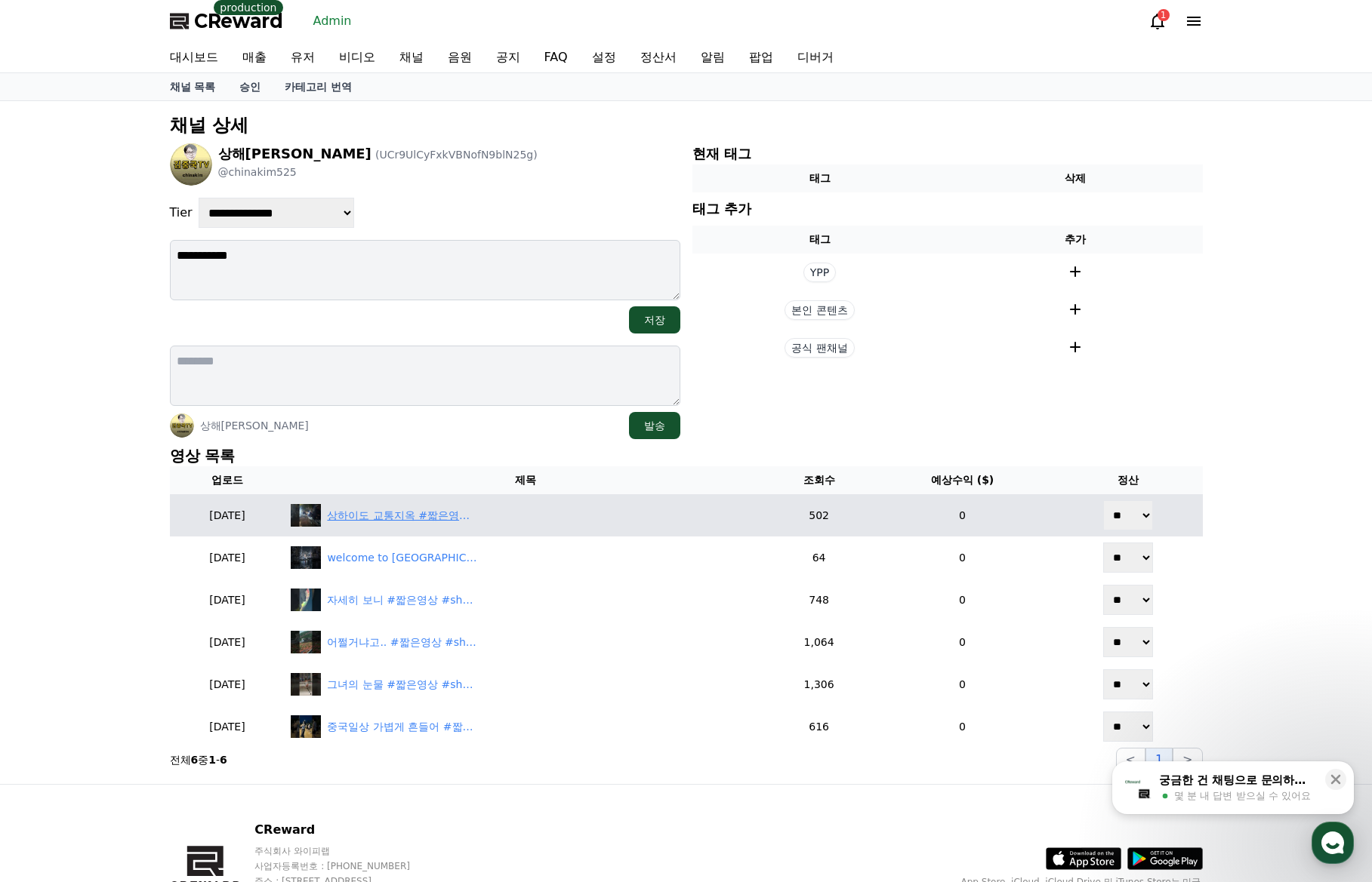
click at [463, 513] on div "상하이도 교통지옥 #짧은영상 #shorts" at bounding box center [402, 516] width 151 height 16
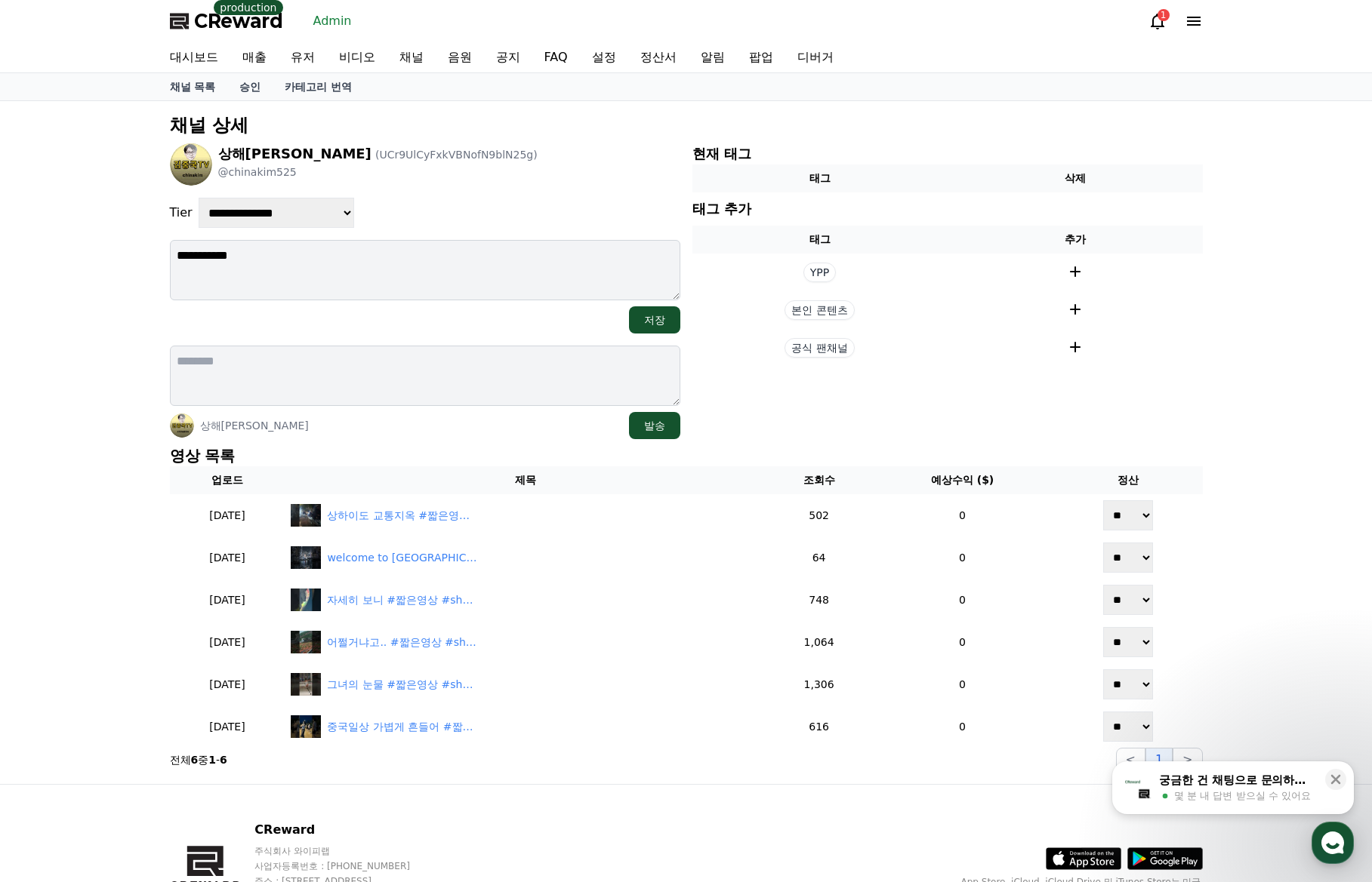
click at [500, 191] on div "**********" at bounding box center [425, 291] width 510 height 296
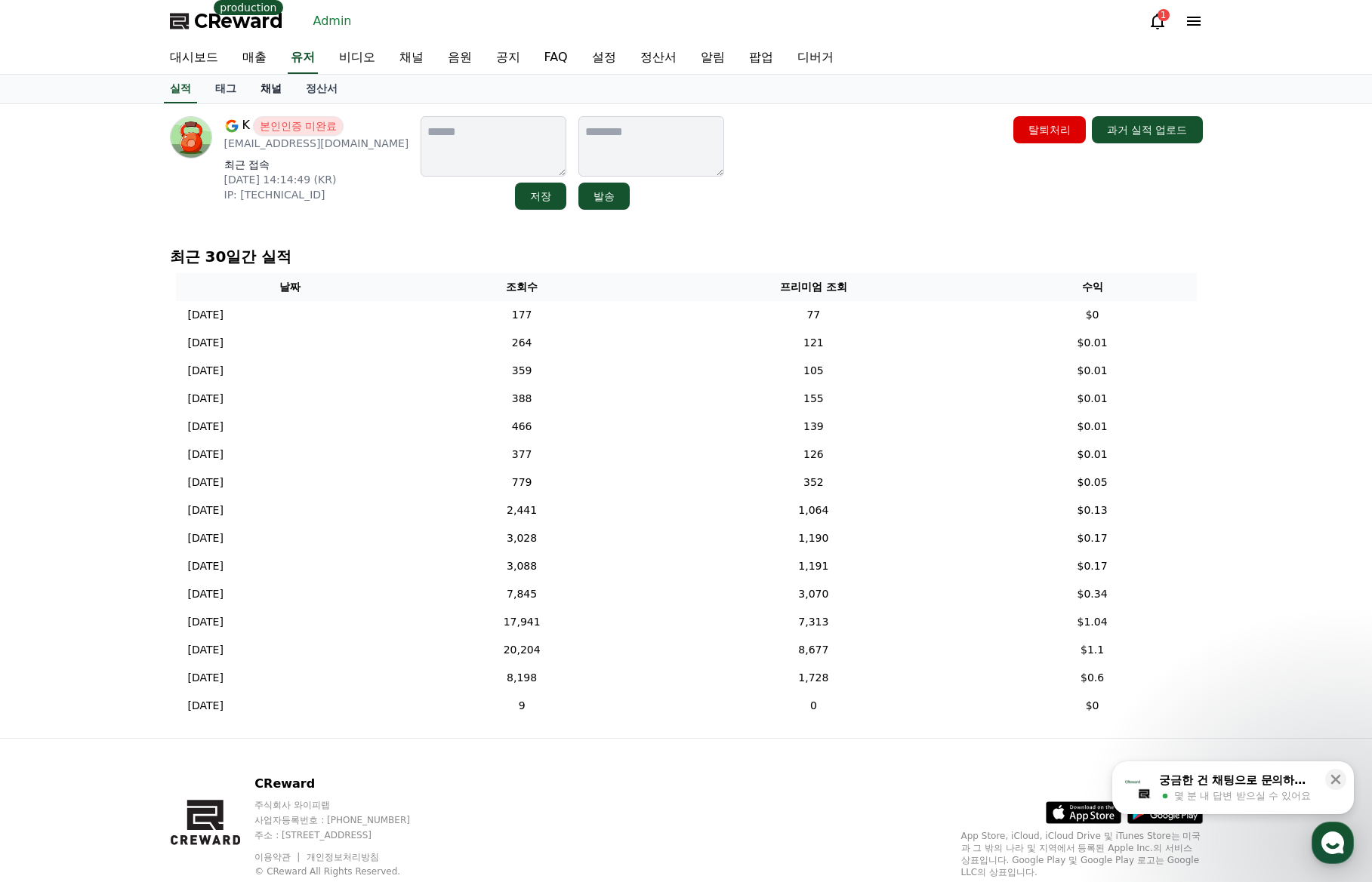
click at [268, 89] on link "채널" at bounding box center [271, 89] width 46 height 29
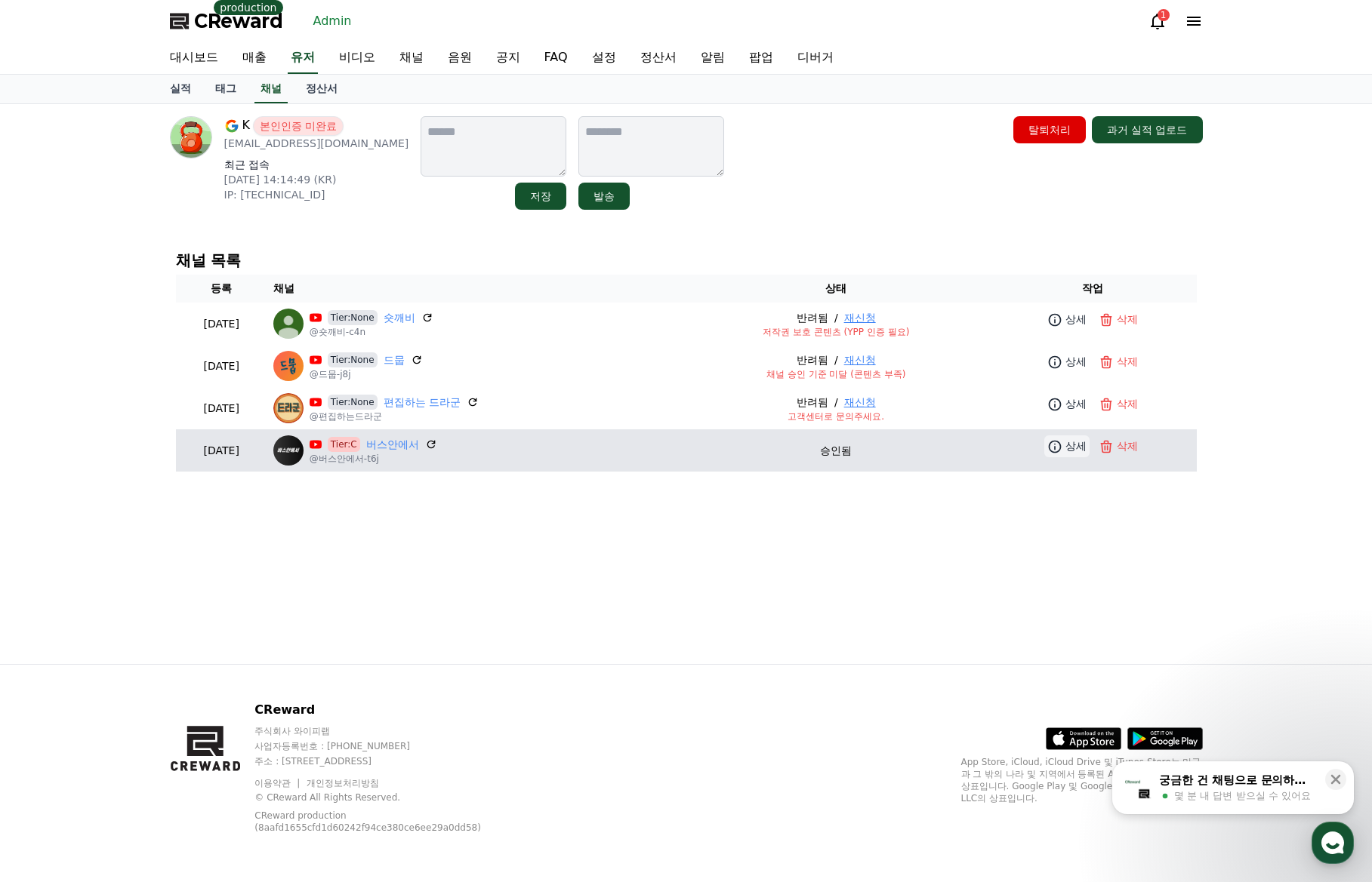
click at [1056, 444] on icon at bounding box center [1054, 446] width 15 height 15
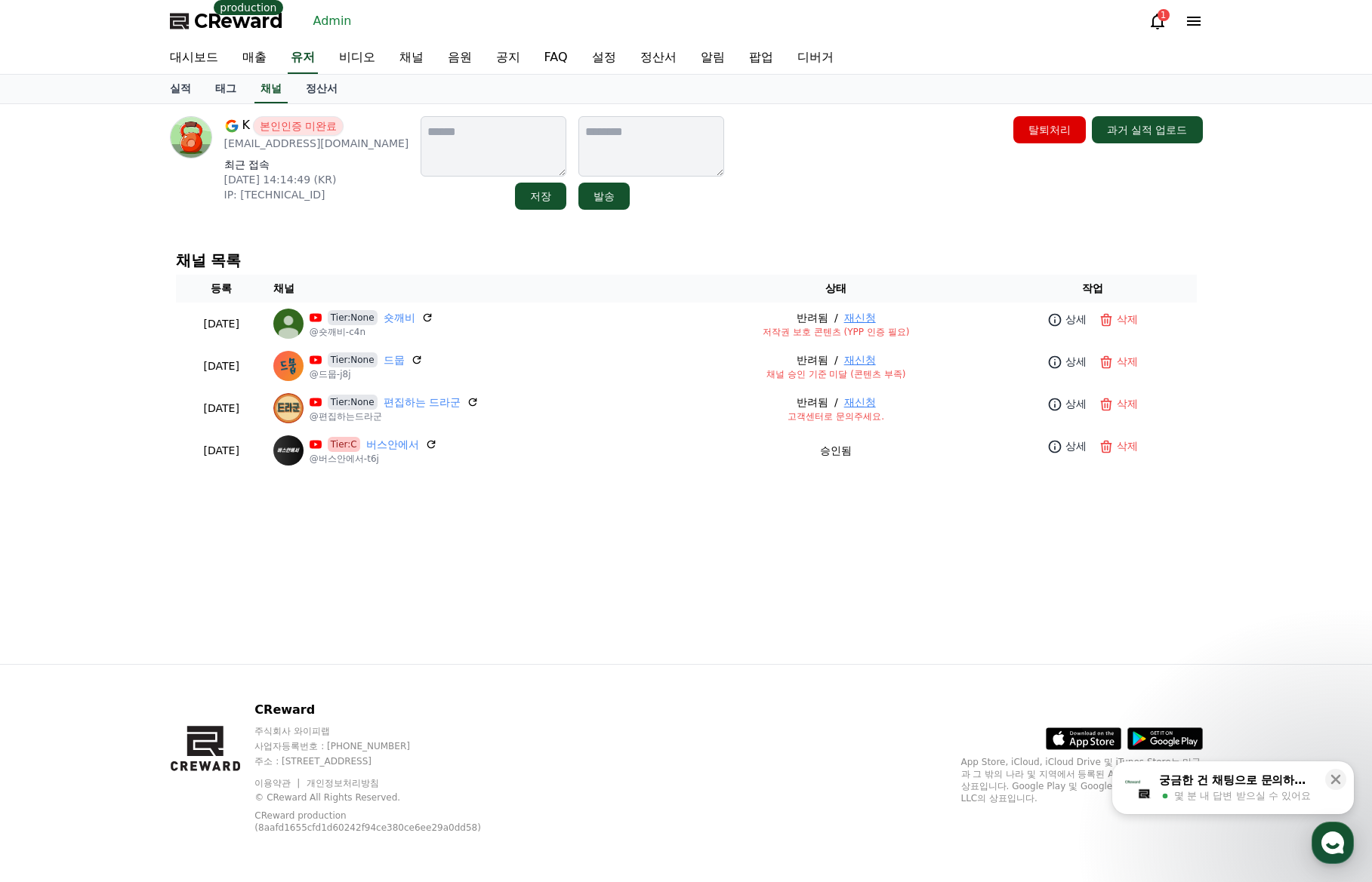
click at [580, 532] on div "K 본인인증 미완료 na9100123@gmail.com 최근 접속 2025-09-17 14:14:49 (KR) IP: 112.172.26.12…" at bounding box center [686, 384] width 1057 height 560
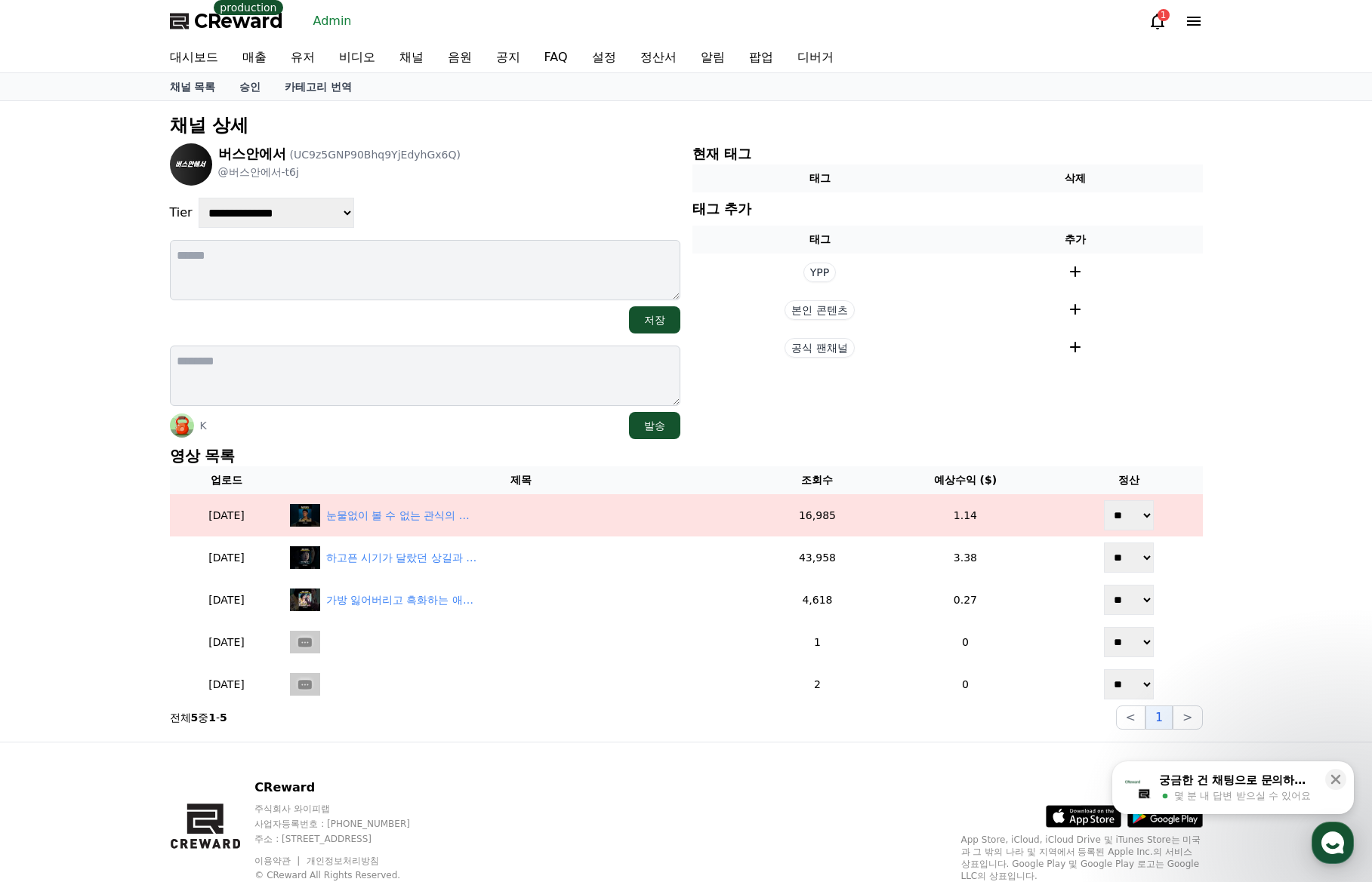
click at [495, 449] on p "영상 목록" at bounding box center [686, 456] width 1033 height 21
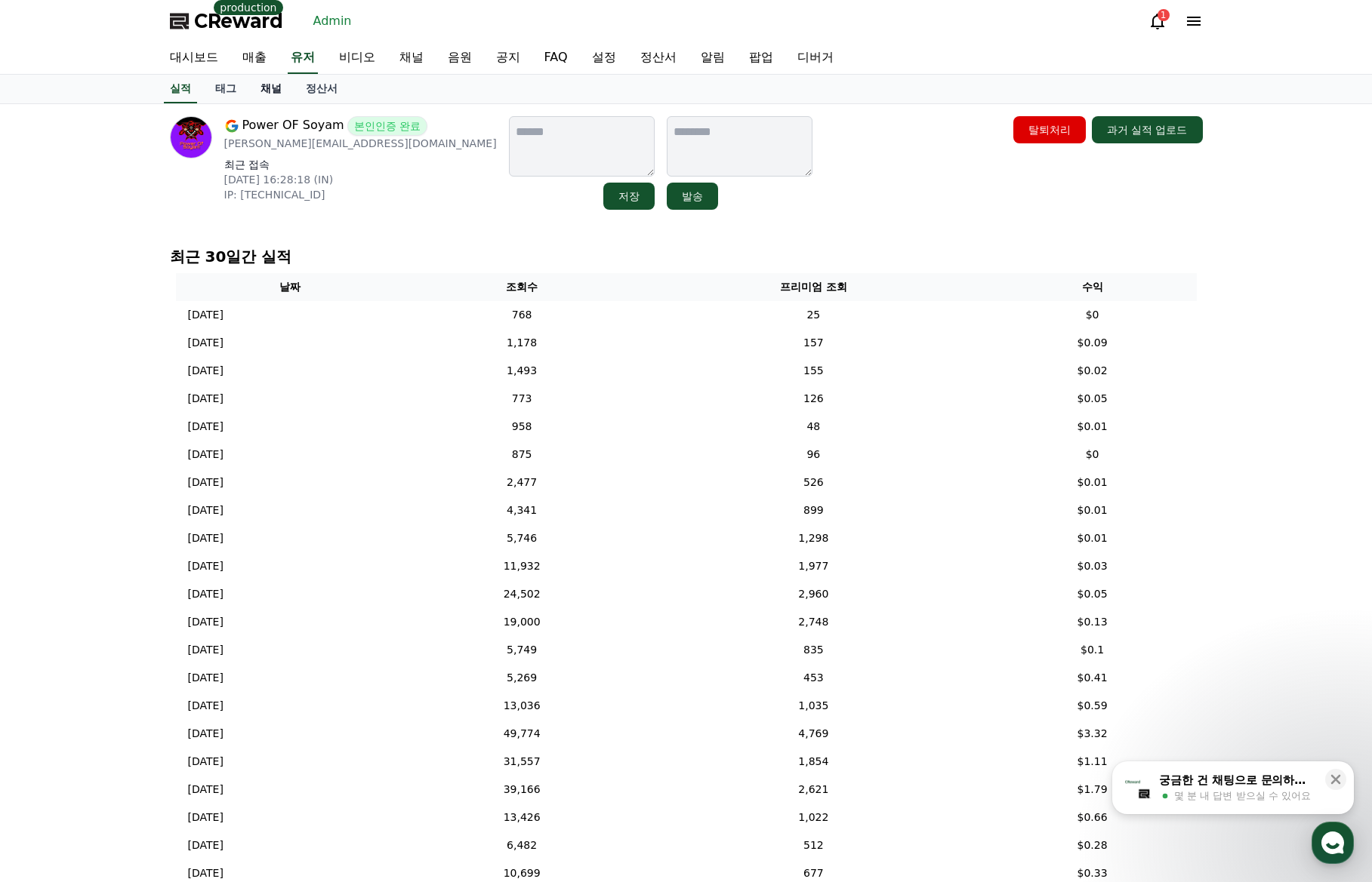
click at [279, 94] on link "채널" at bounding box center [271, 89] width 46 height 29
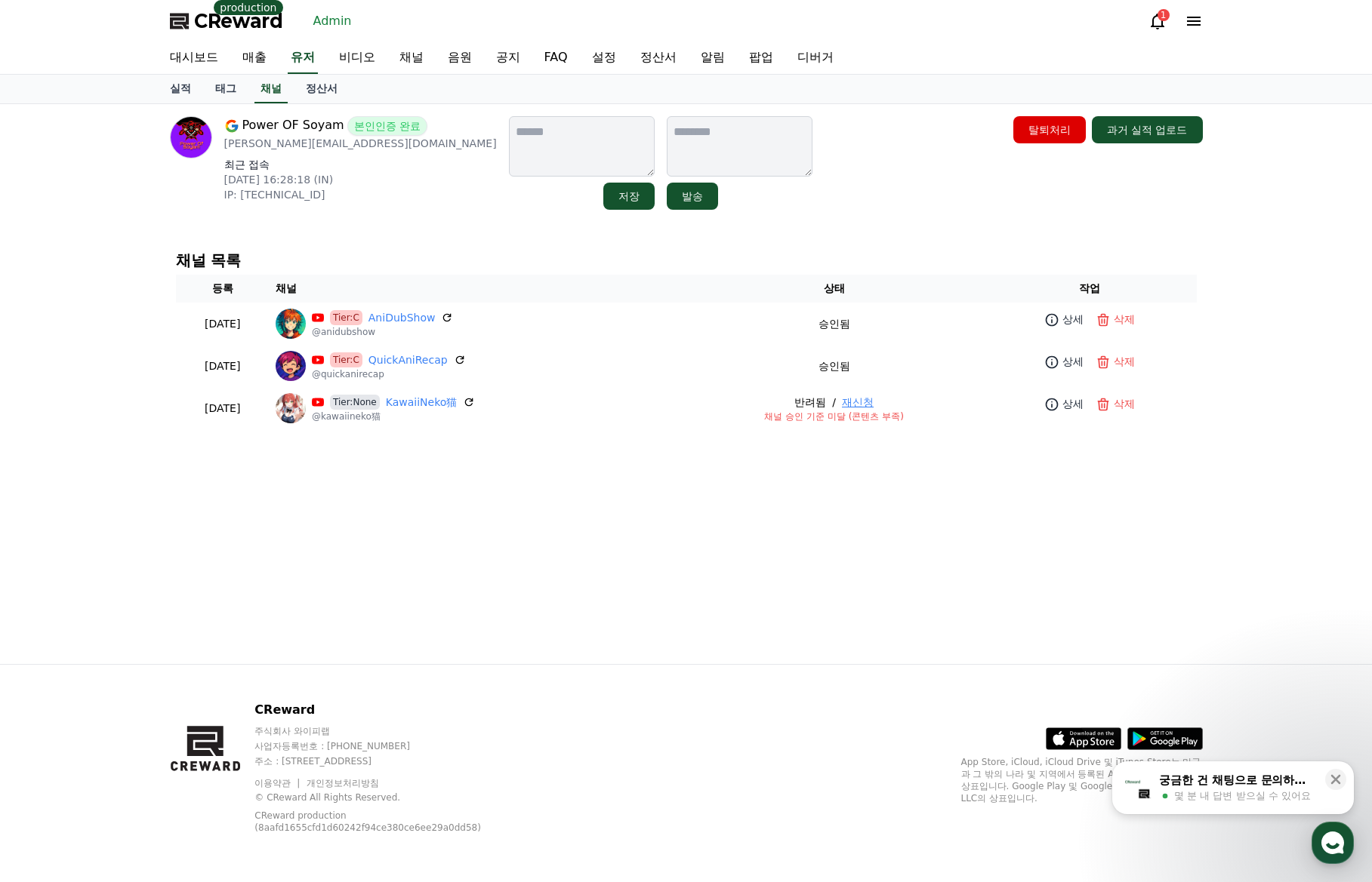
click at [927, 234] on div "Power OF Soyam 본인인증 완료 soyam.agarwal009@gmail.com 최근 접속 2025-09-11 16:28:18 (IN…" at bounding box center [686, 384] width 1057 height 560
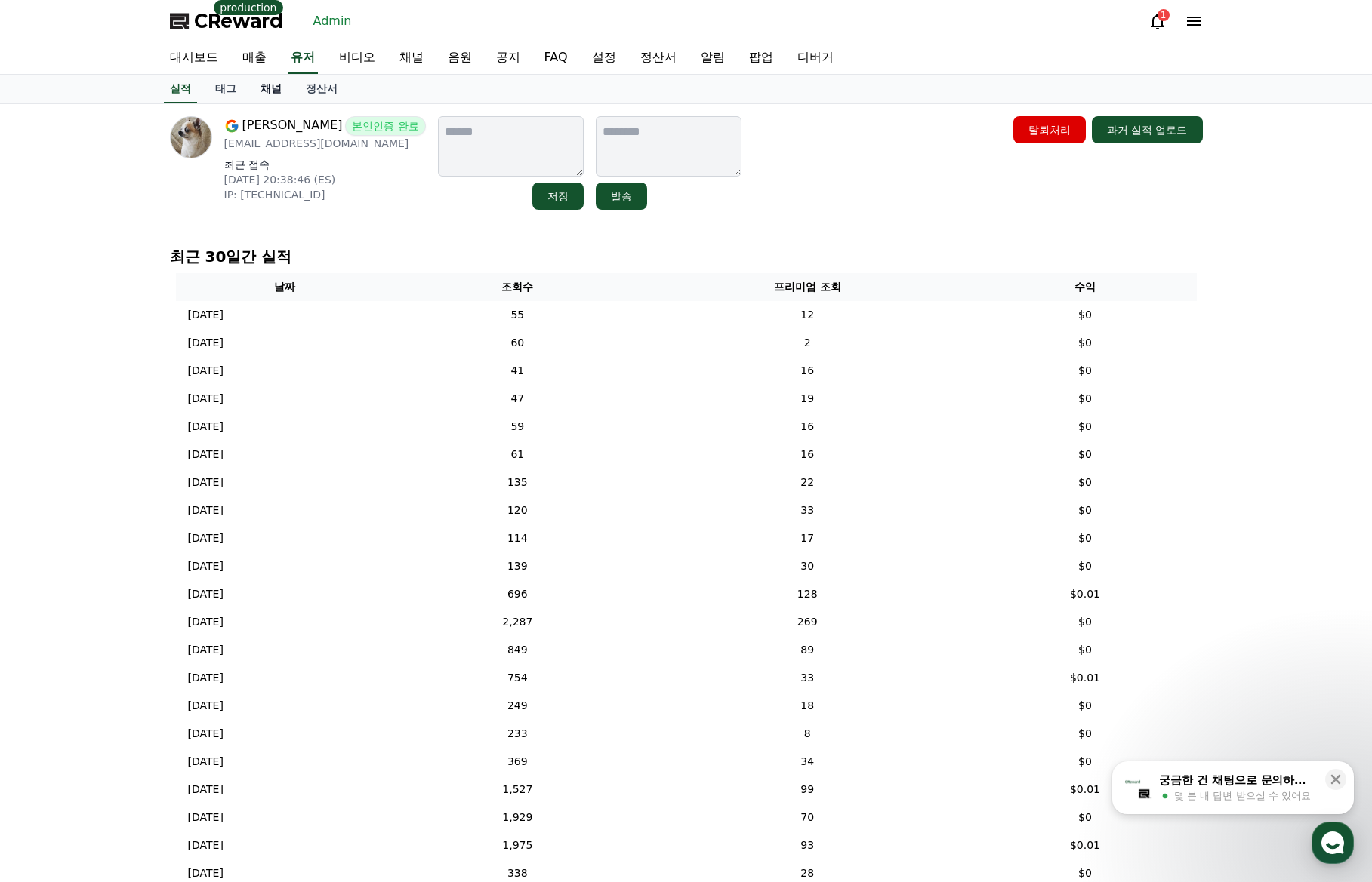
click at [275, 89] on link "채널" at bounding box center [271, 89] width 46 height 29
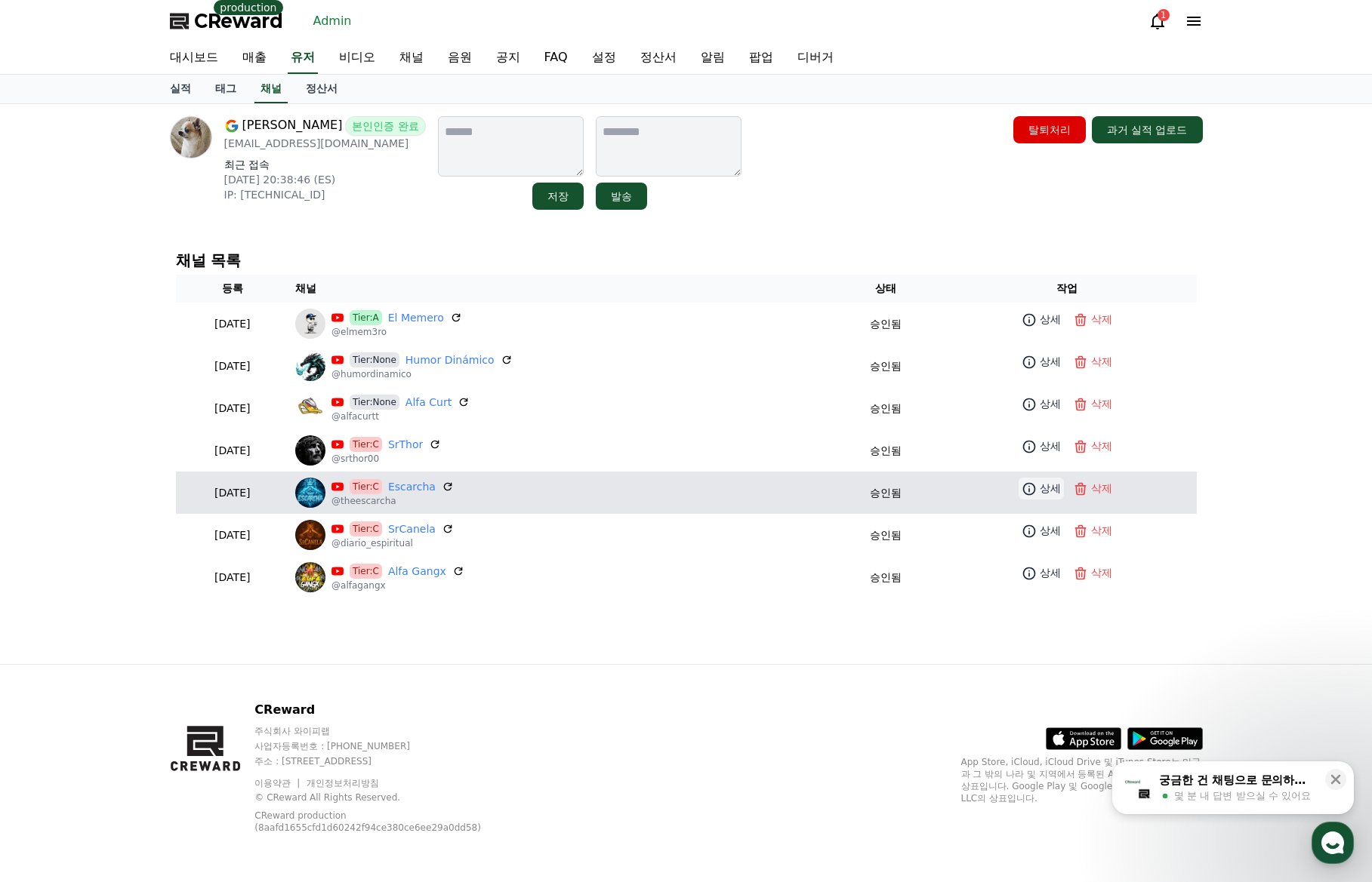
click at [1040, 483] on link "상세" at bounding box center [1041, 488] width 46 height 21
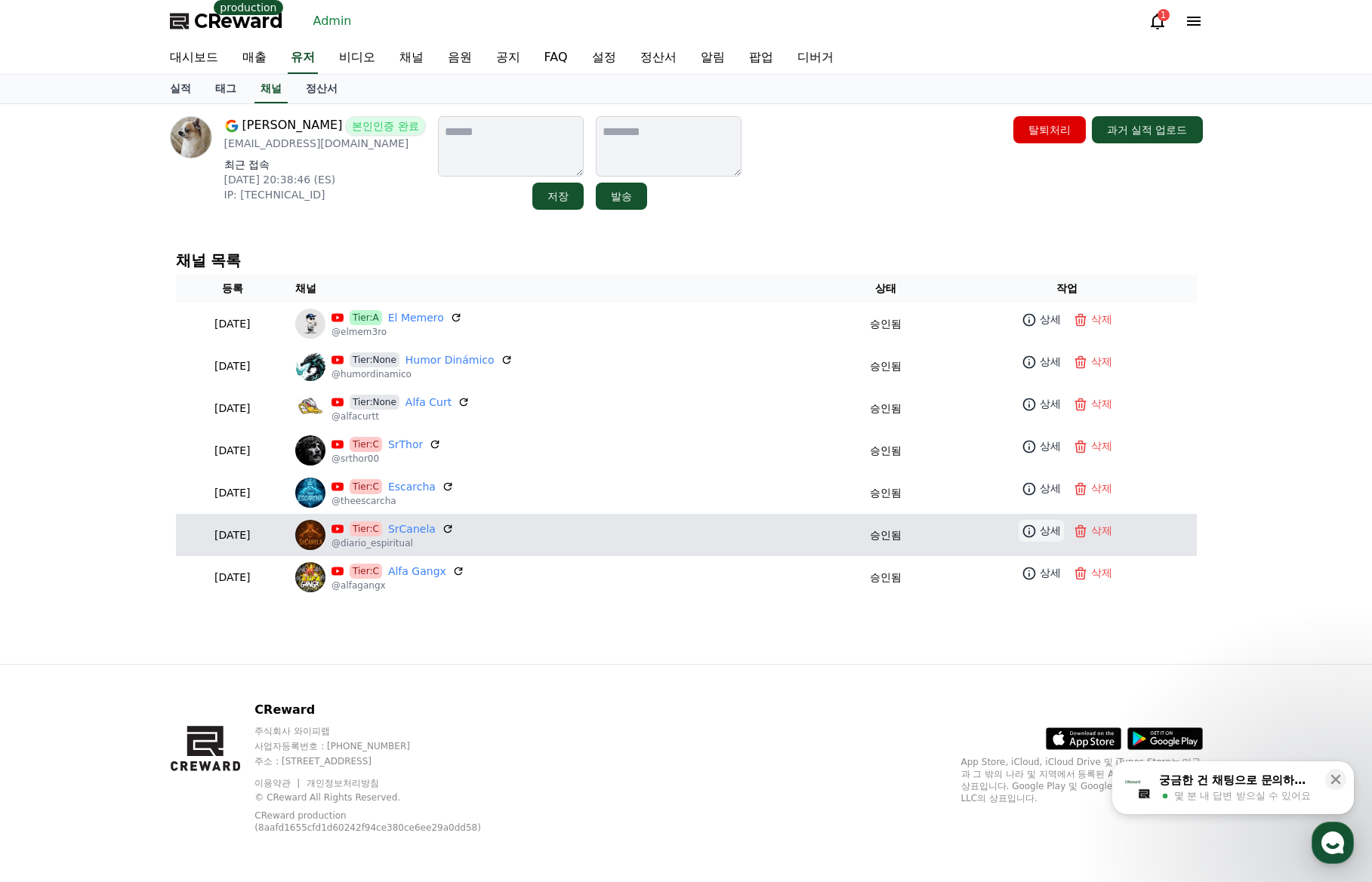
click at [1031, 540] on link "상세" at bounding box center [1041, 530] width 46 height 21
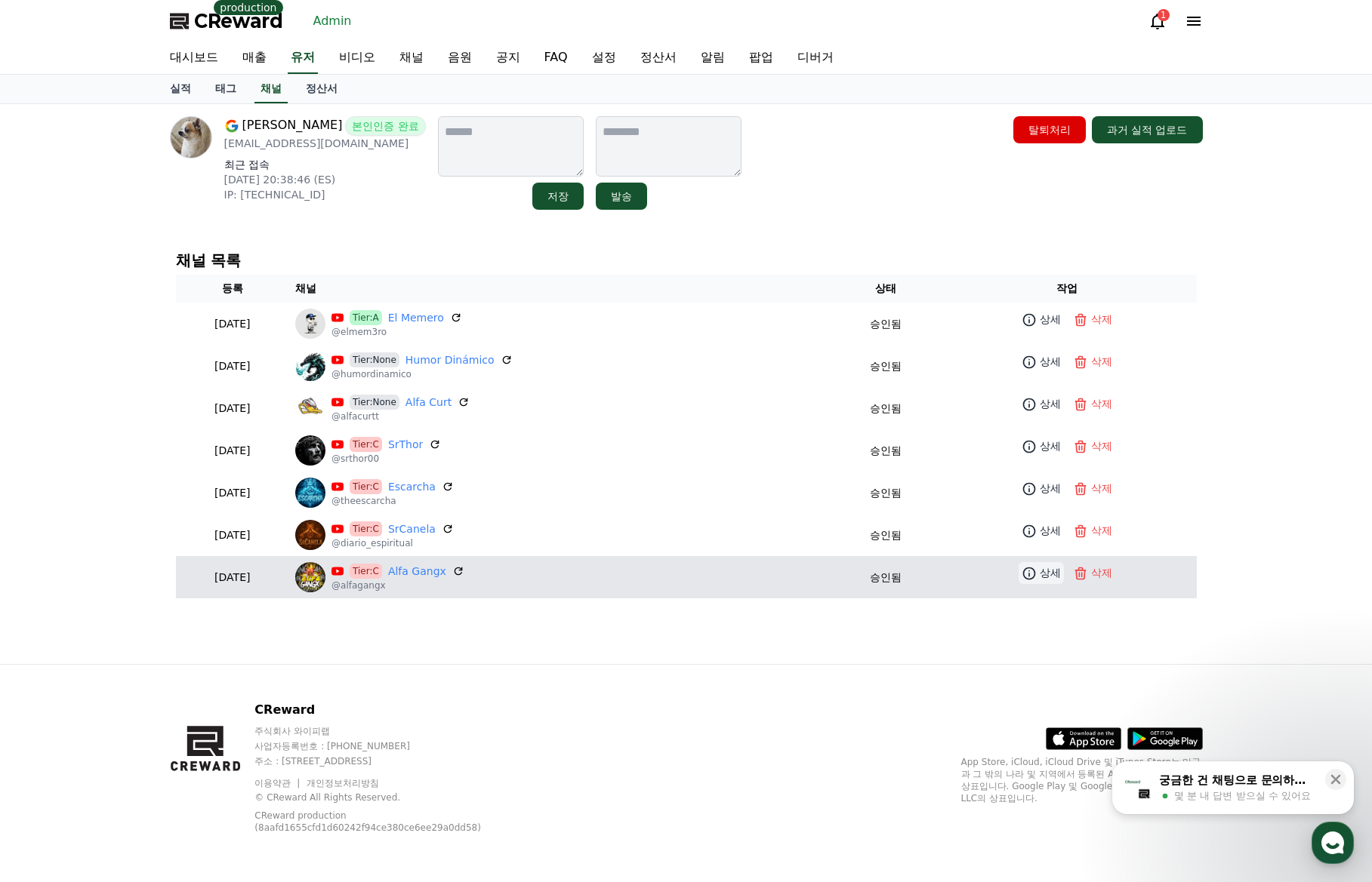
click at [1031, 571] on icon at bounding box center [1029, 572] width 13 height 13
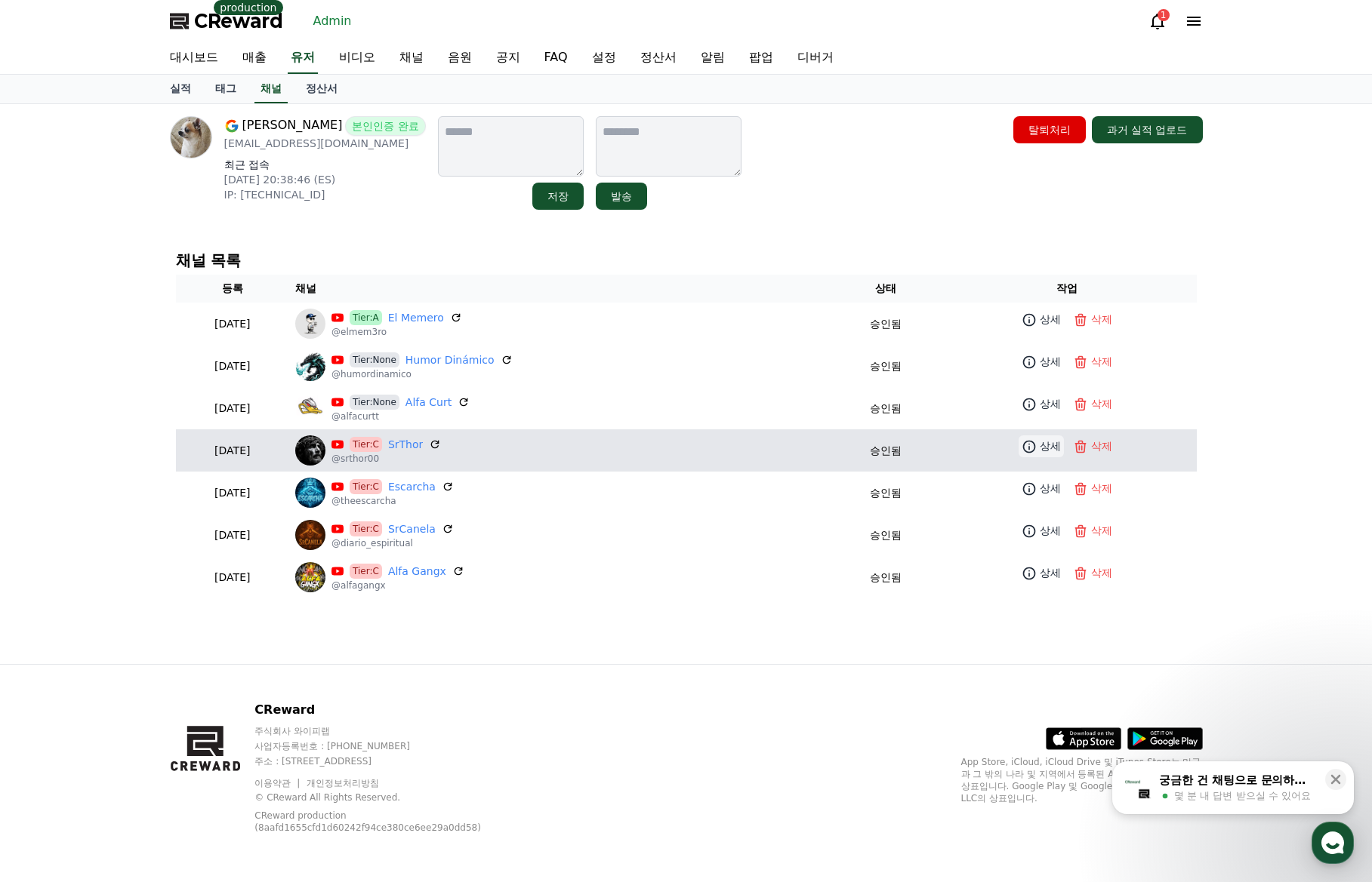
click at [1036, 450] on icon at bounding box center [1028, 446] width 15 height 15
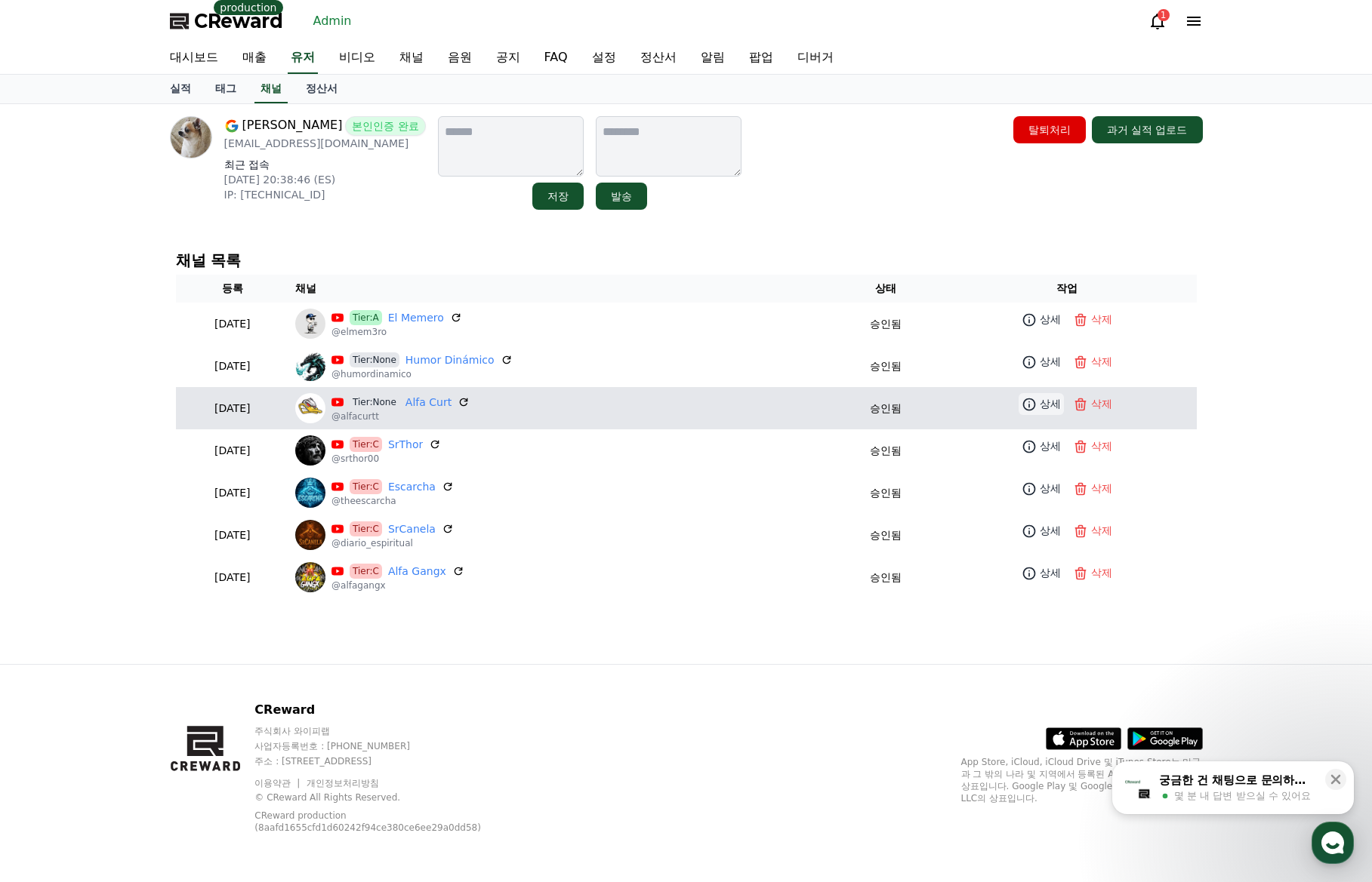
click at [1044, 403] on p "상세" at bounding box center [1051, 404] width 21 height 16
click at [1036, 403] on icon at bounding box center [1028, 404] width 15 height 15
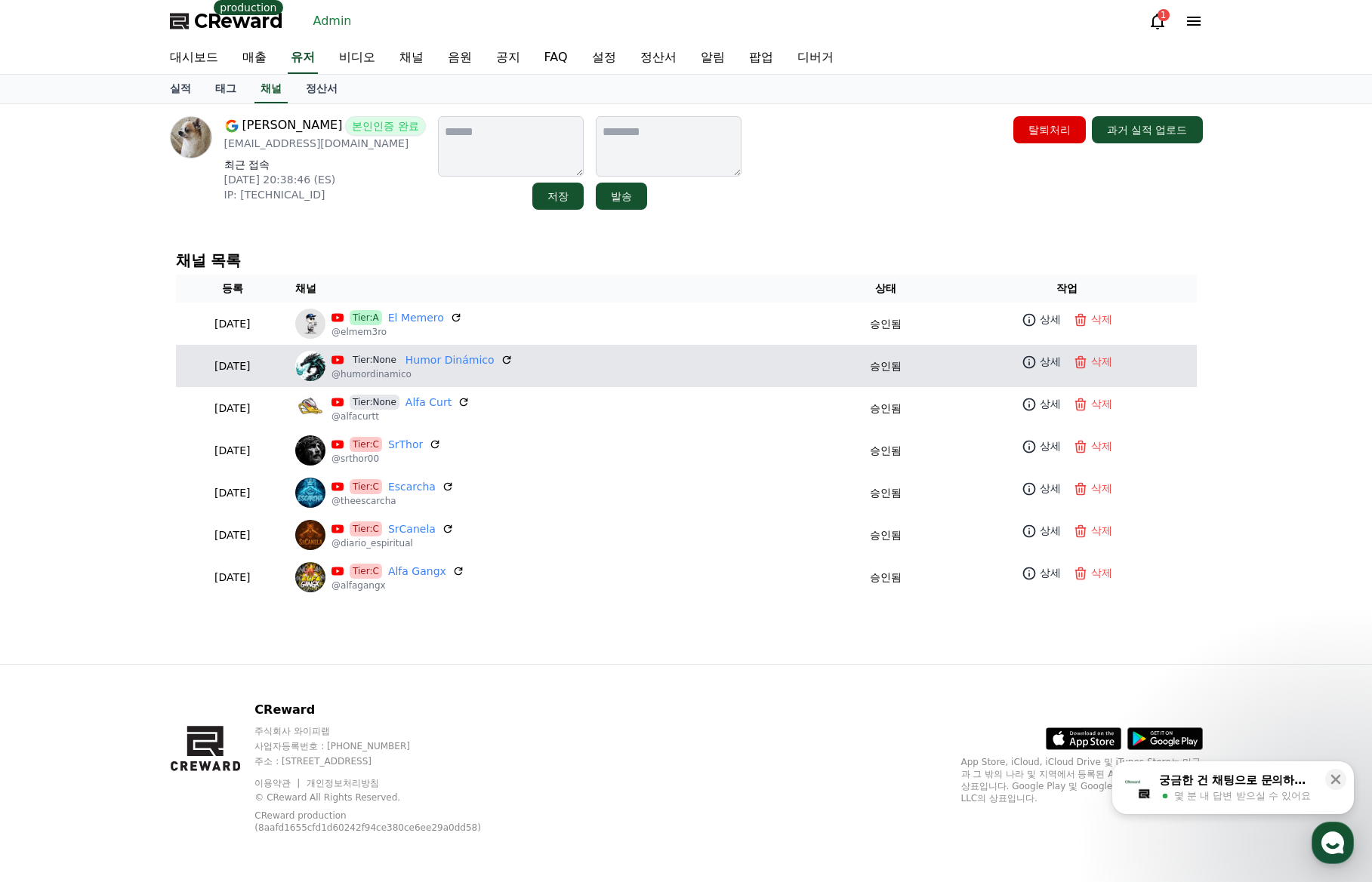
click at [1043, 377] on td "상세 삭제" at bounding box center [1067, 361] width 258 height 34
click at [1043, 366] on p "상세" at bounding box center [1051, 362] width 21 height 16
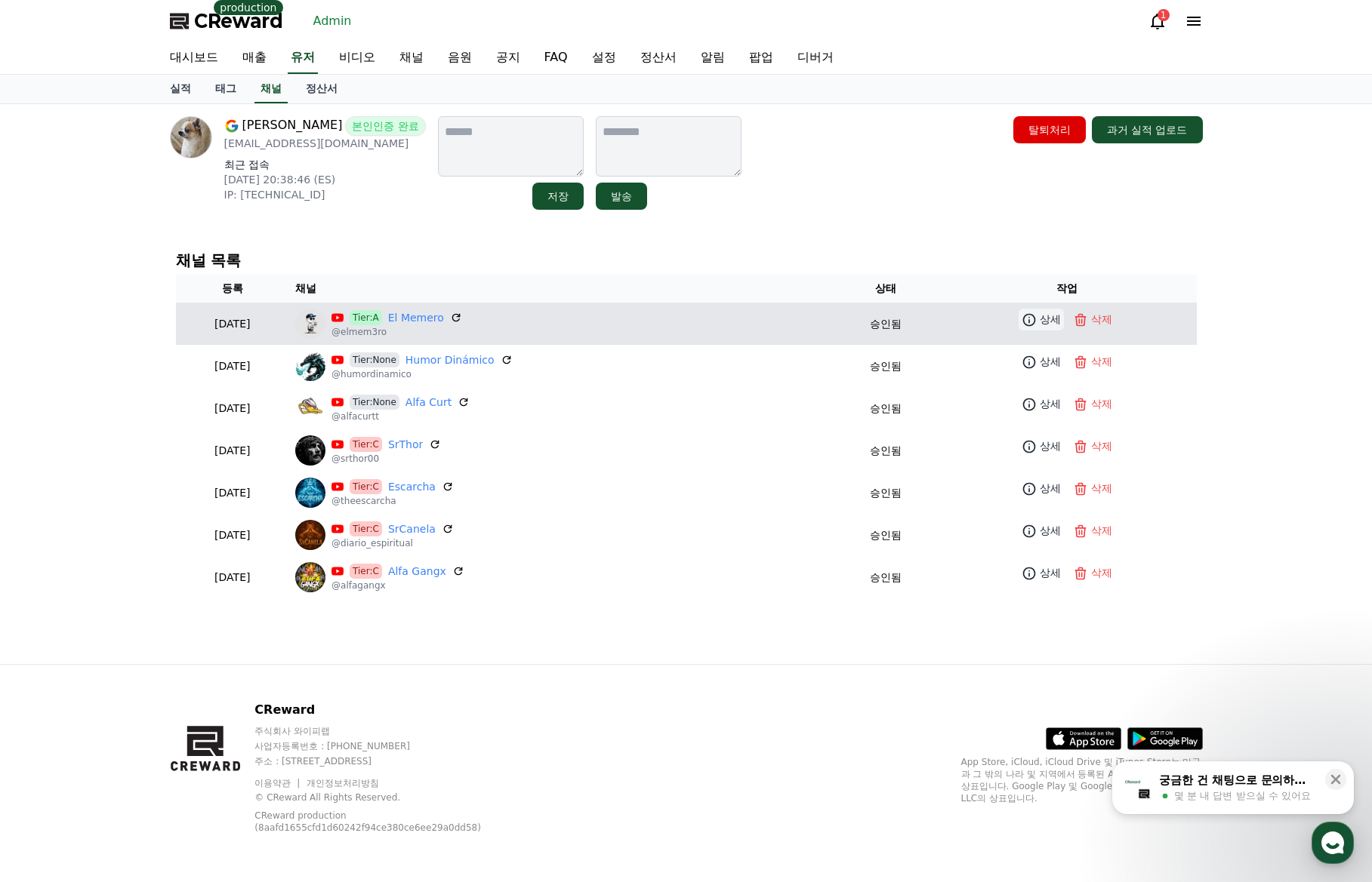
click at [1051, 320] on p "상세" at bounding box center [1051, 319] width 21 height 16
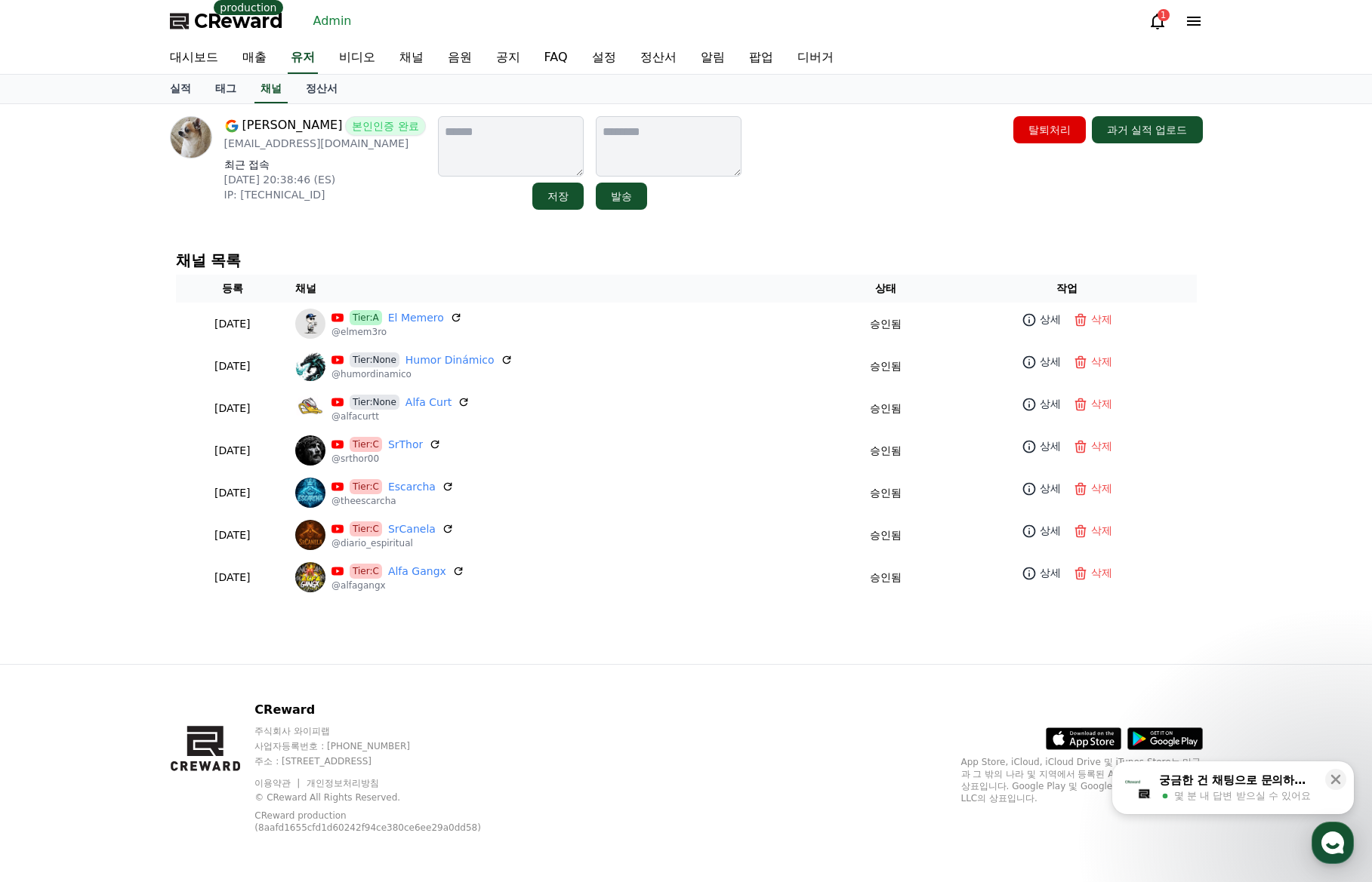
click at [686, 264] on h4 "채널 목록" at bounding box center [686, 260] width 1020 height 17
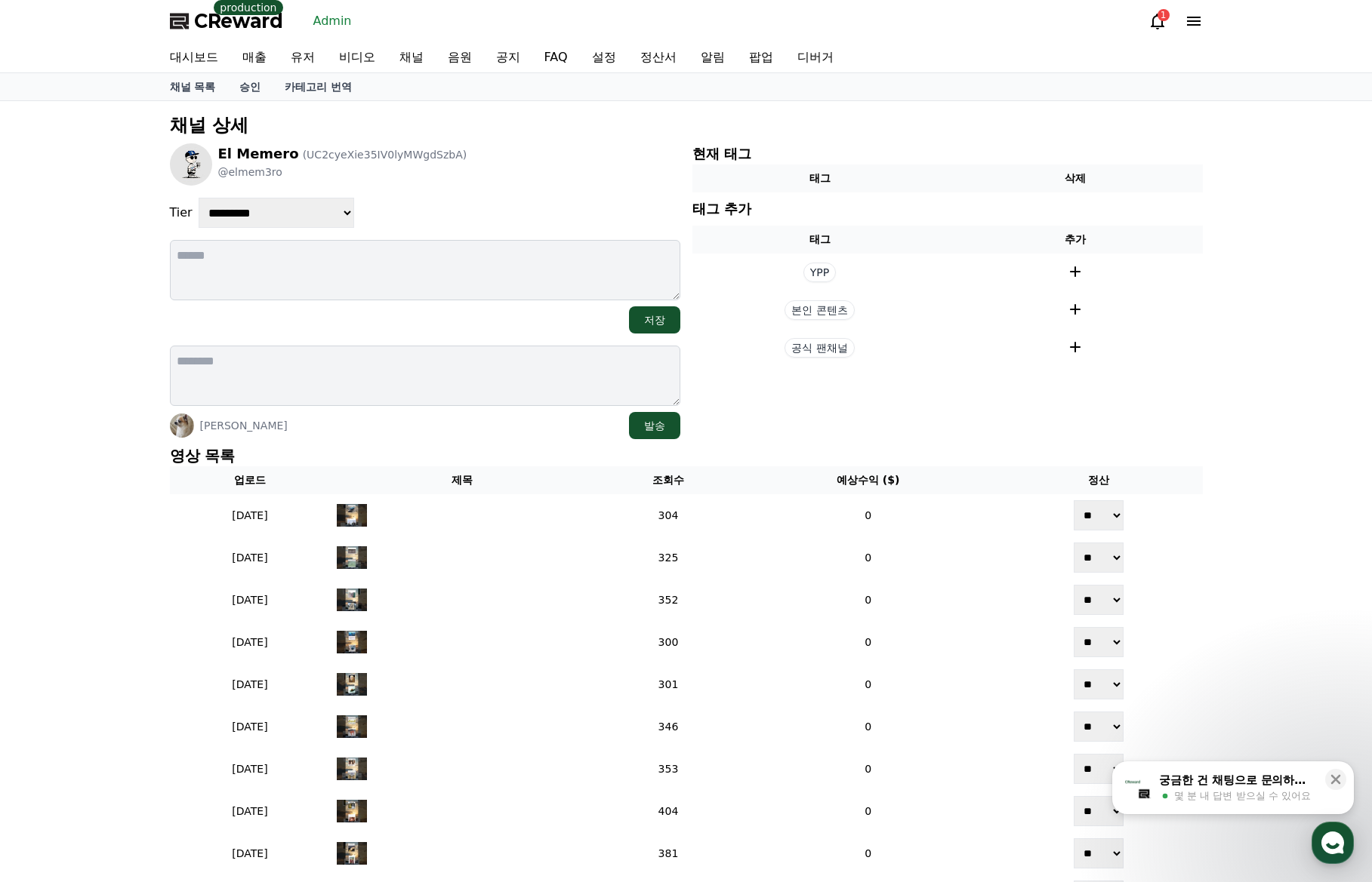
click at [442, 411] on div "Adrián Navarro Martínez 발송" at bounding box center [425, 392] width 510 height 94
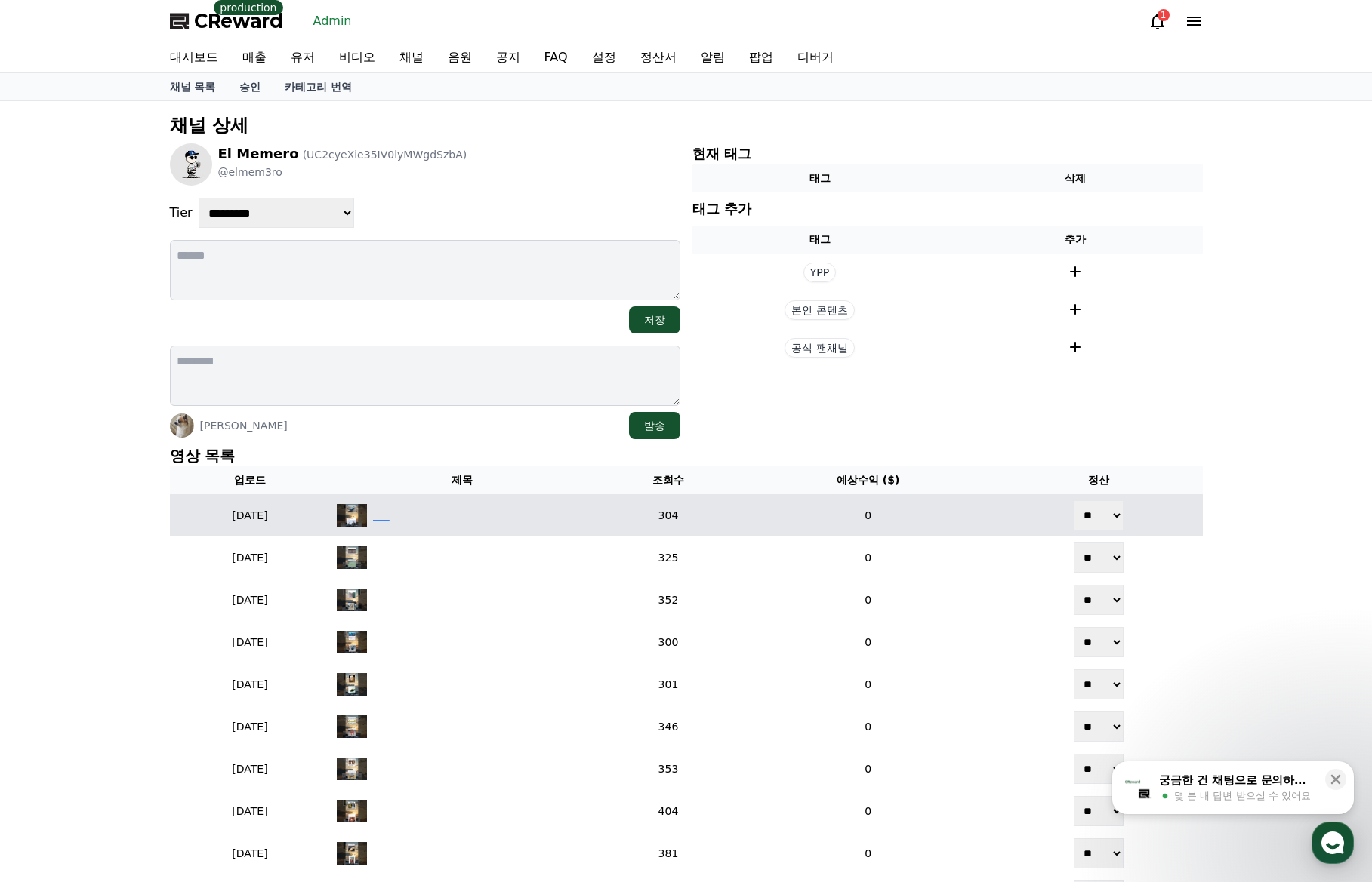
click at [471, 519] on div "‎ ‎ ‎ ‎ ‎ ‎" at bounding box center [463, 514] width 252 height 22
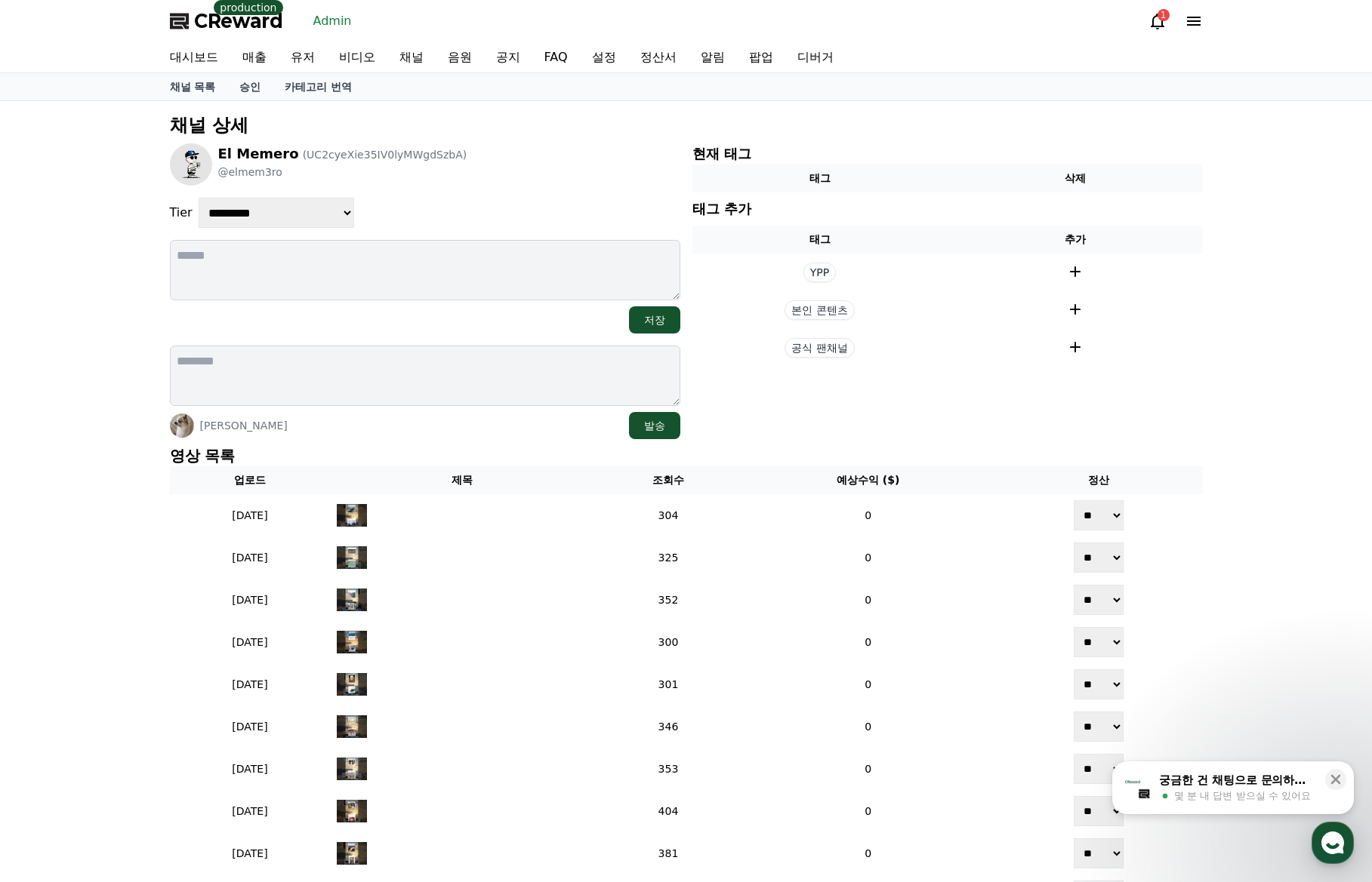
click at [510, 393] on textarea at bounding box center [425, 375] width 510 height 60
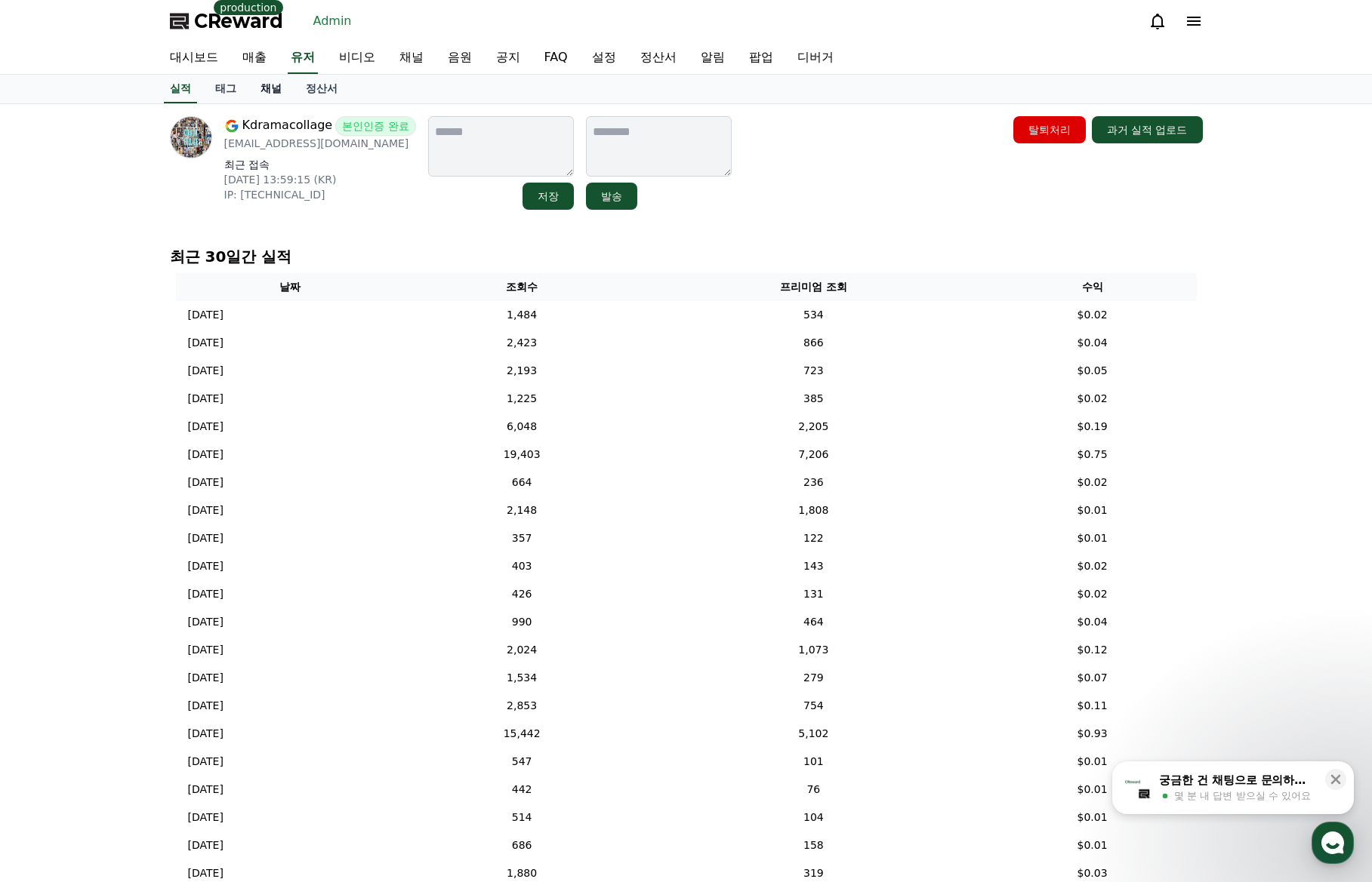
click at [273, 95] on link "채널" at bounding box center [271, 89] width 46 height 29
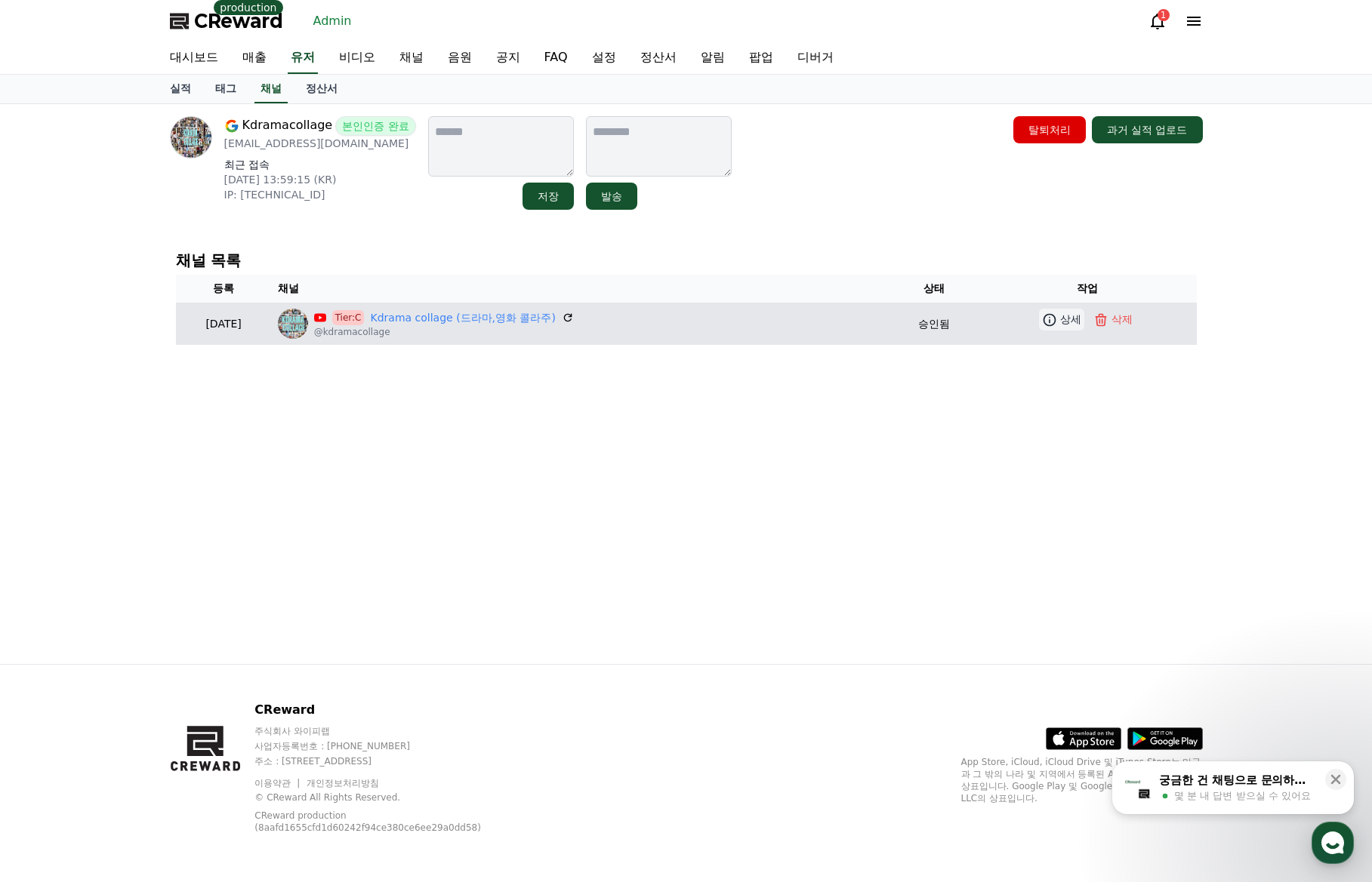
click at [1054, 321] on icon at bounding box center [1049, 319] width 15 height 15
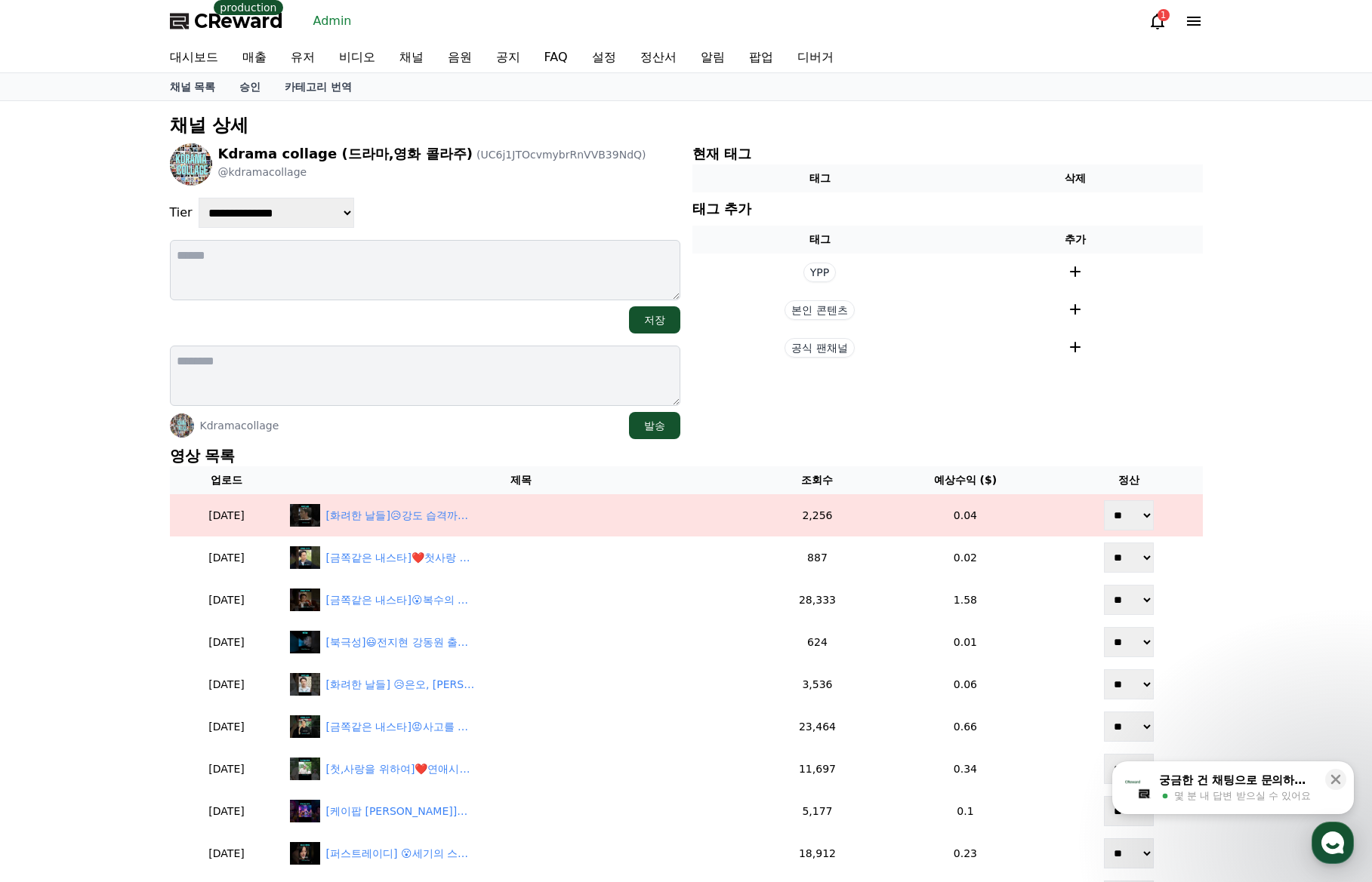
click at [519, 413] on div "Kdramacollage 발송" at bounding box center [425, 426] width 510 height 27
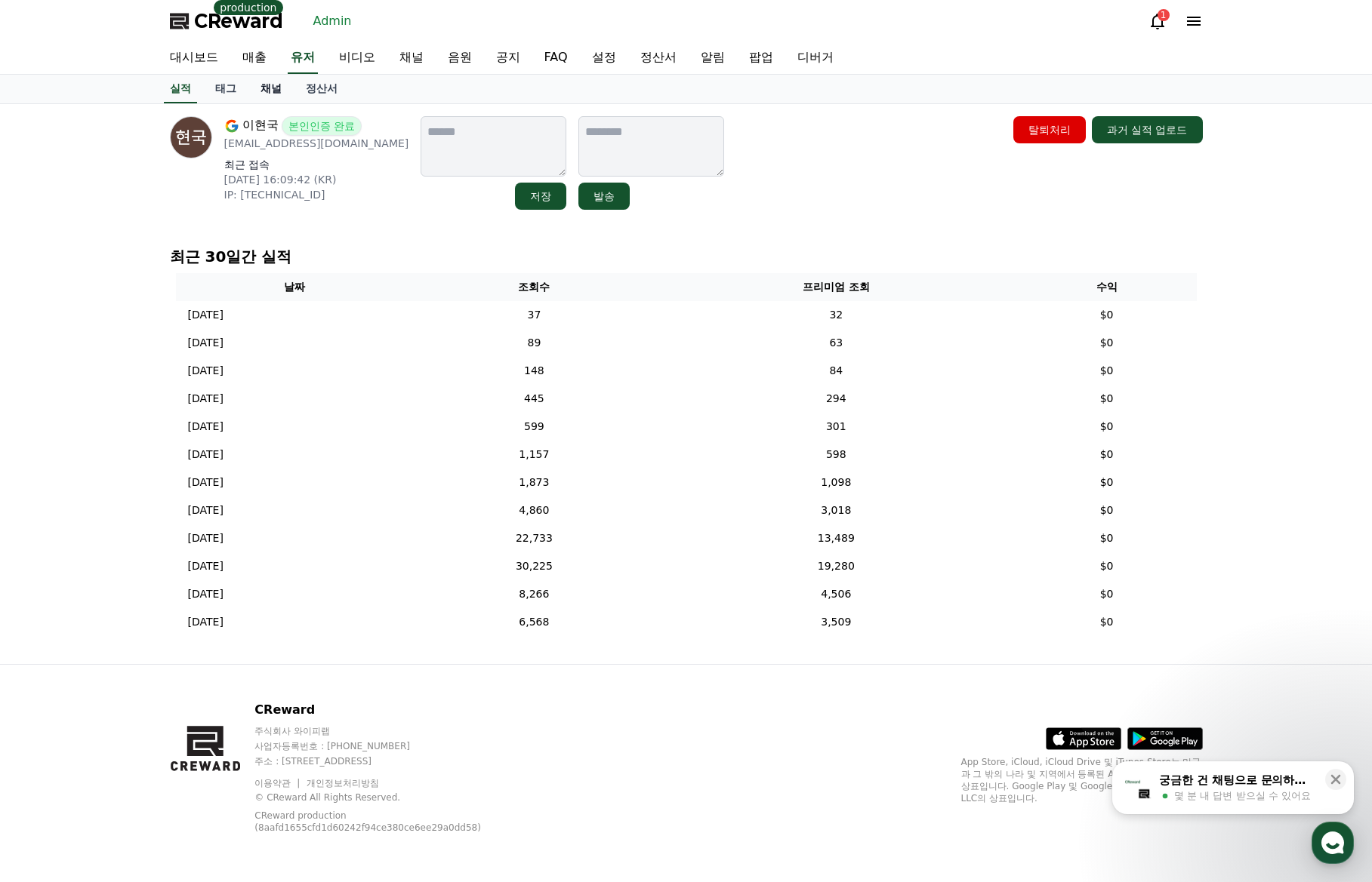
click at [274, 86] on link "채널" at bounding box center [271, 89] width 46 height 29
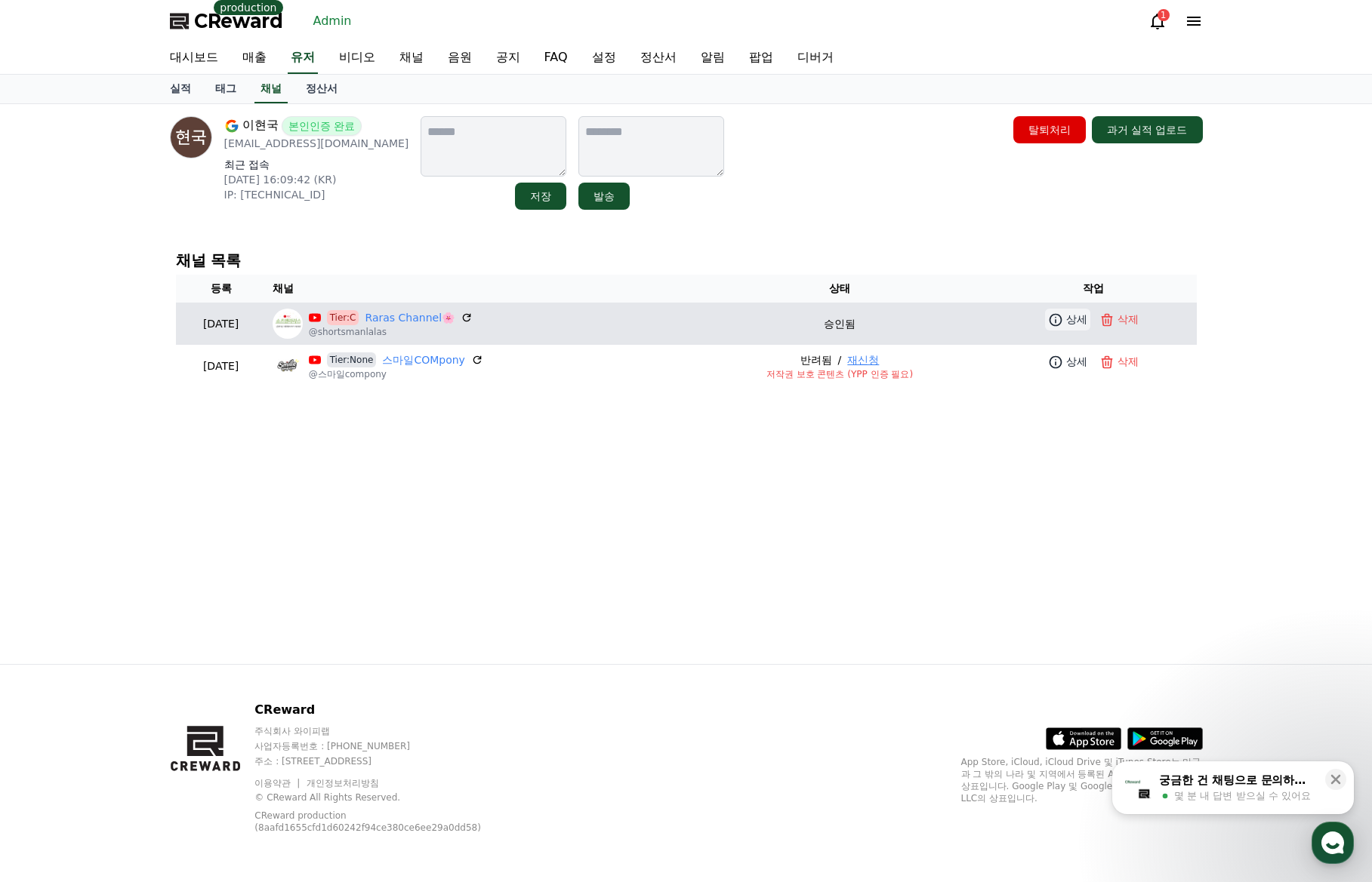
click at [1061, 314] on icon at bounding box center [1055, 319] width 15 height 15
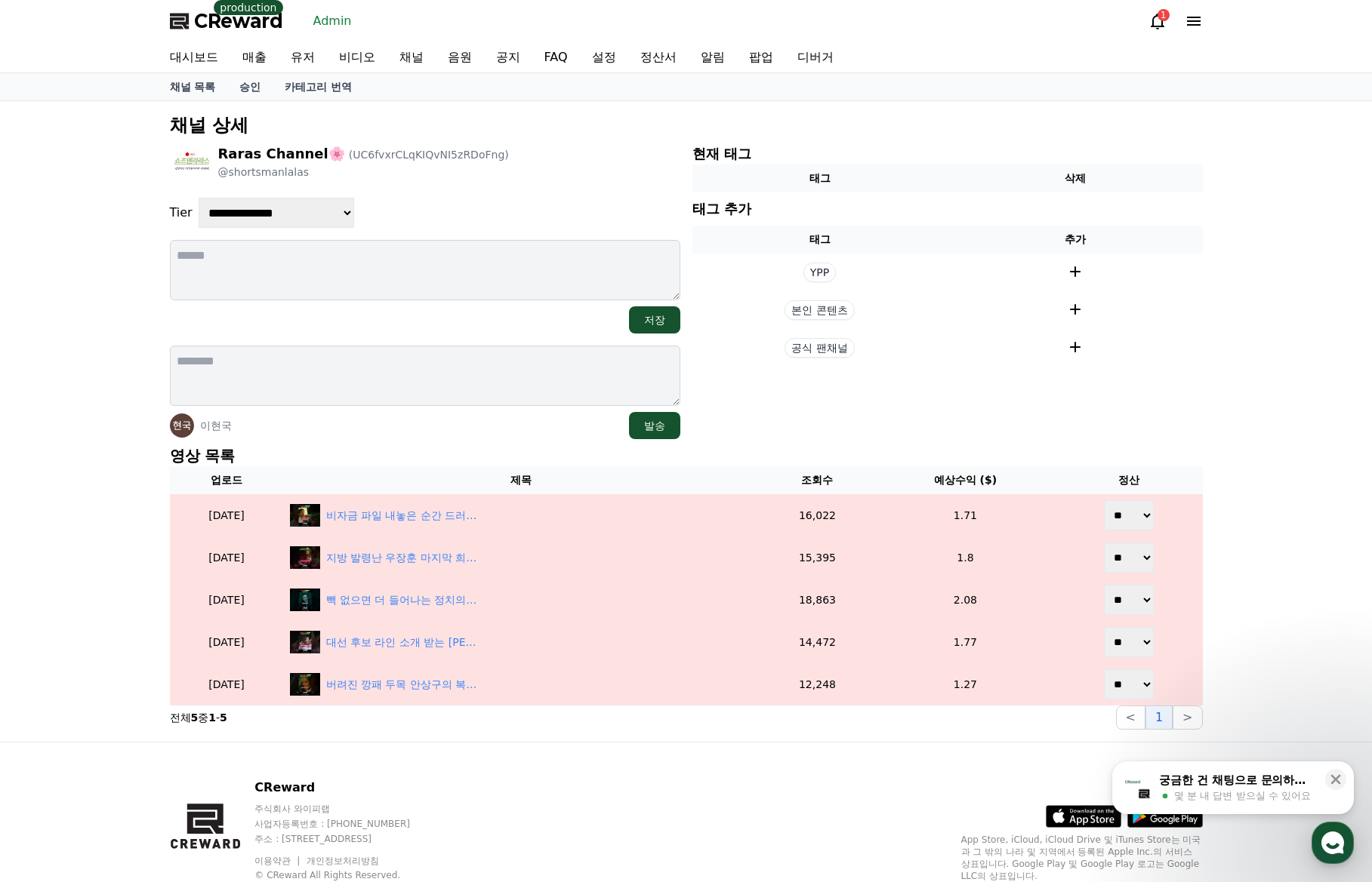
click at [453, 461] on p "영상 목록" at bounding box center [686, 456] width 1033 height 21
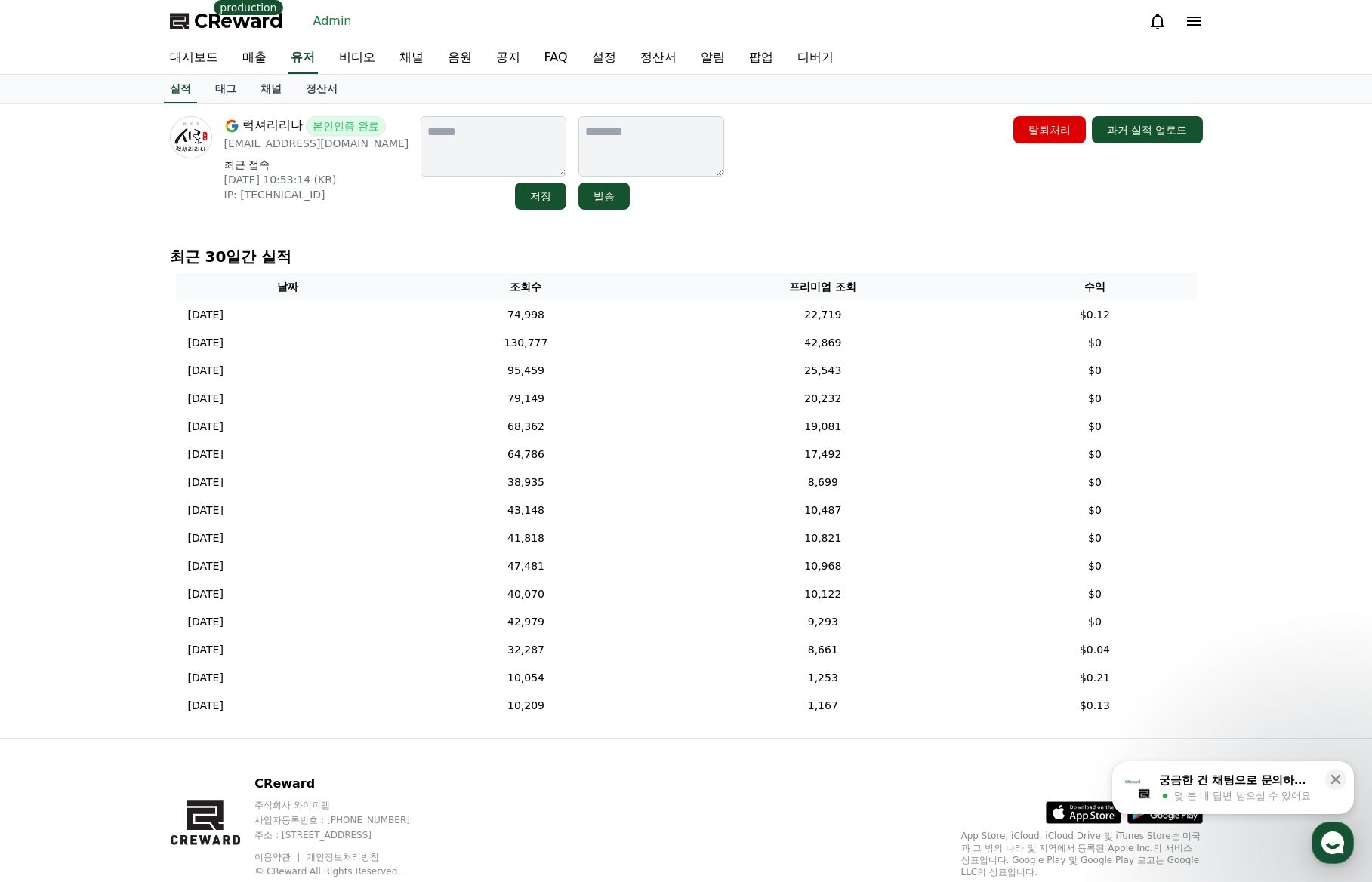
click at [272, 93] on link "채널" at bounding box center [271, 89] width 46 height 29
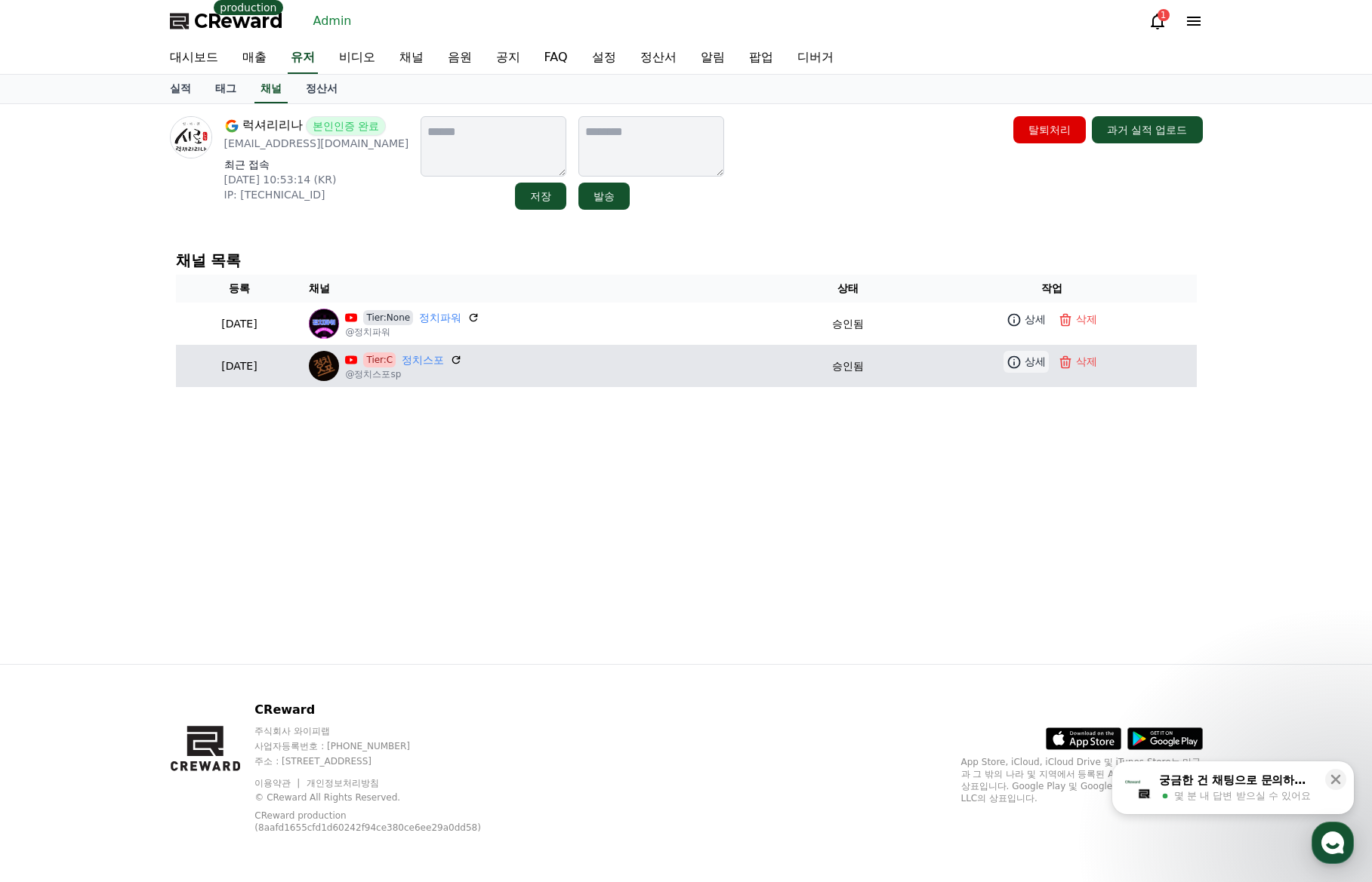
click at [1012, 359] on icon at bounding box center [1013, 361] width 15 height 15
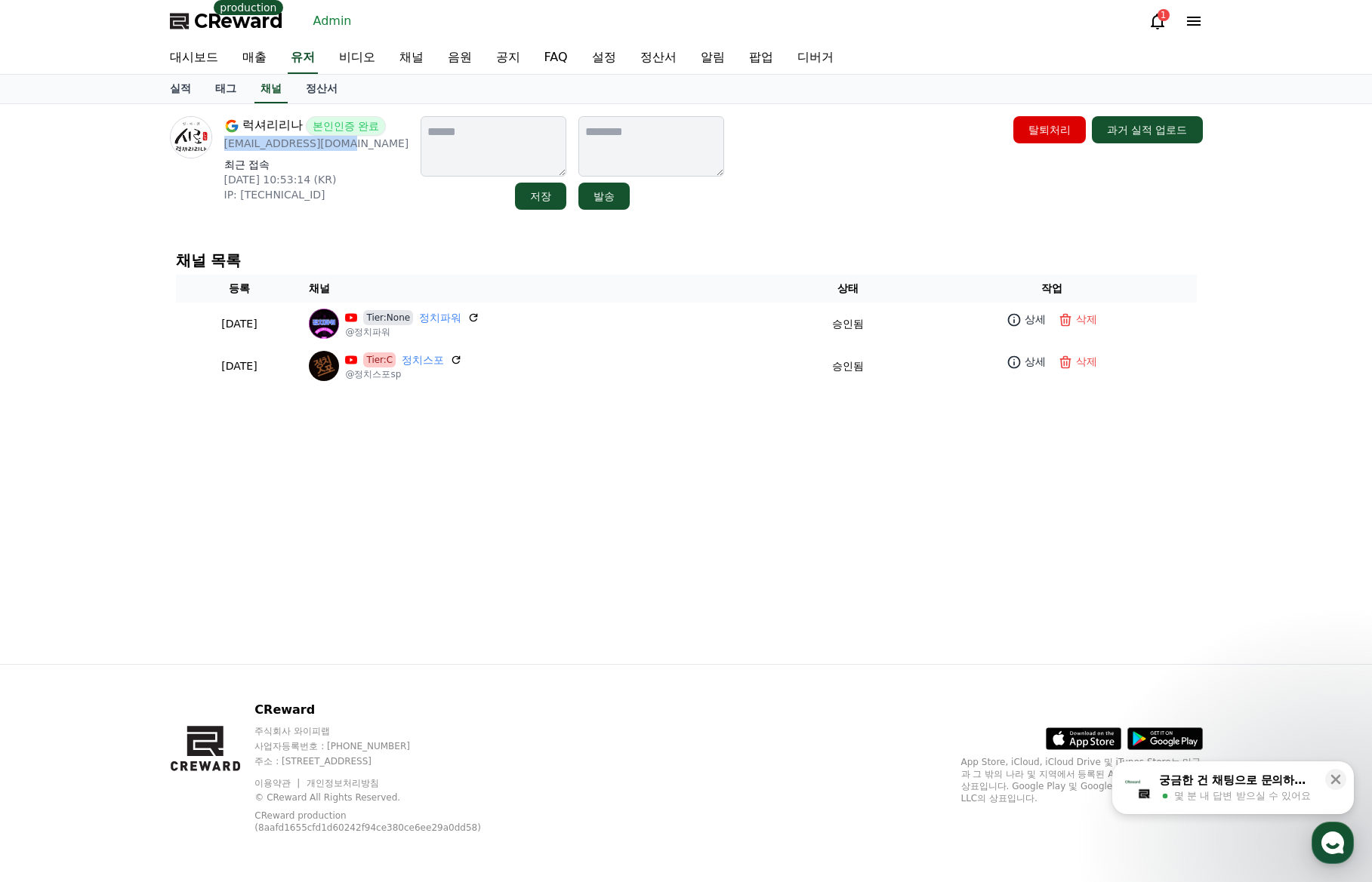
drag, startPoint x: 337, startPoint y: 145, endPoint x: 225, endPoint y: 150, distance: 112.1
click at [225, 150] on p "cjsaudkill@gmail.com" at bounding box center [317, 143] width 185 height 15
copy p "cjsaudkill@gmail.com"
click at [822, 203] on div "럭셔리리나 본인인증 완료 cjsaudkill@gmail.com 최근 접속 2025-08-28 10:53:14 (KR) IP: 119.197.1…" at bounding box center [686, 163] width 1033 height 94
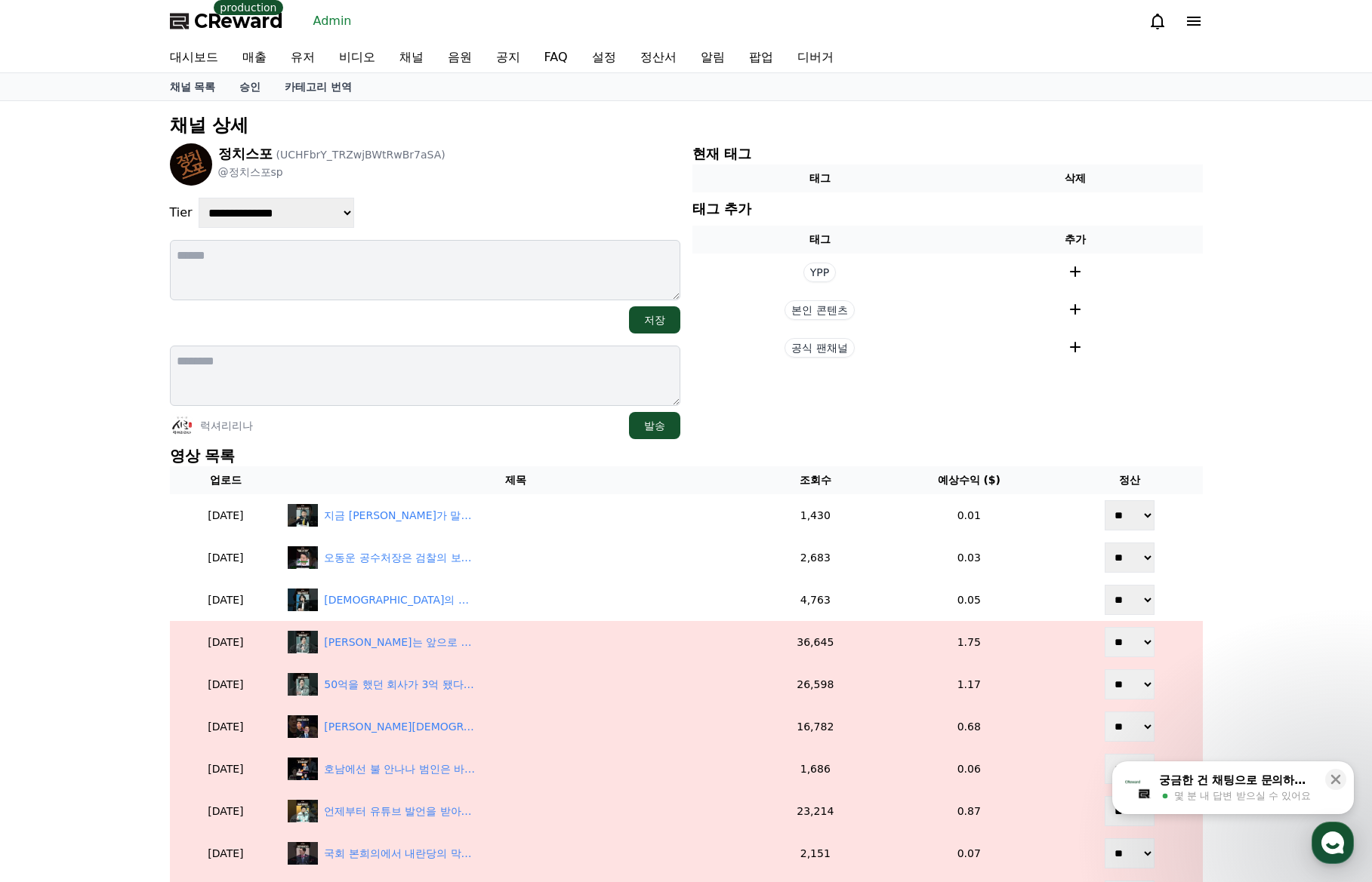
click at [552, 180] on div "정치스포 (UCHFbrY_TRZwjBWtRwBr7aSA) @정치스포sp" at bounding box center [425, 164] width 510 height 42
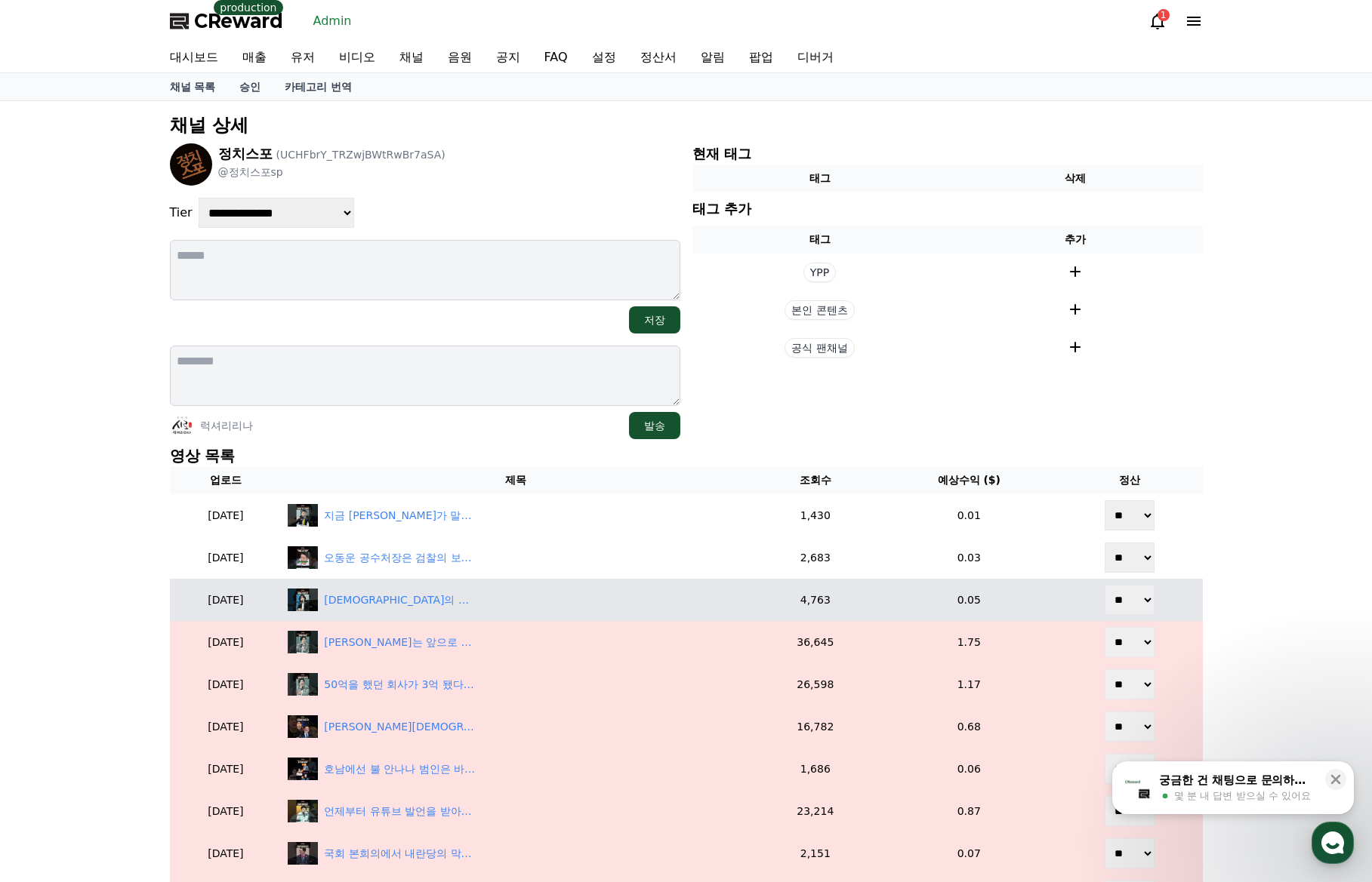
click at [1135, 594] on select "** **" at bounding box center [1129, 600] width 50 height 30
select select "********"
click at [1106, 585] on select "** **" at bounding box center [1129, 600] width 50 height 30
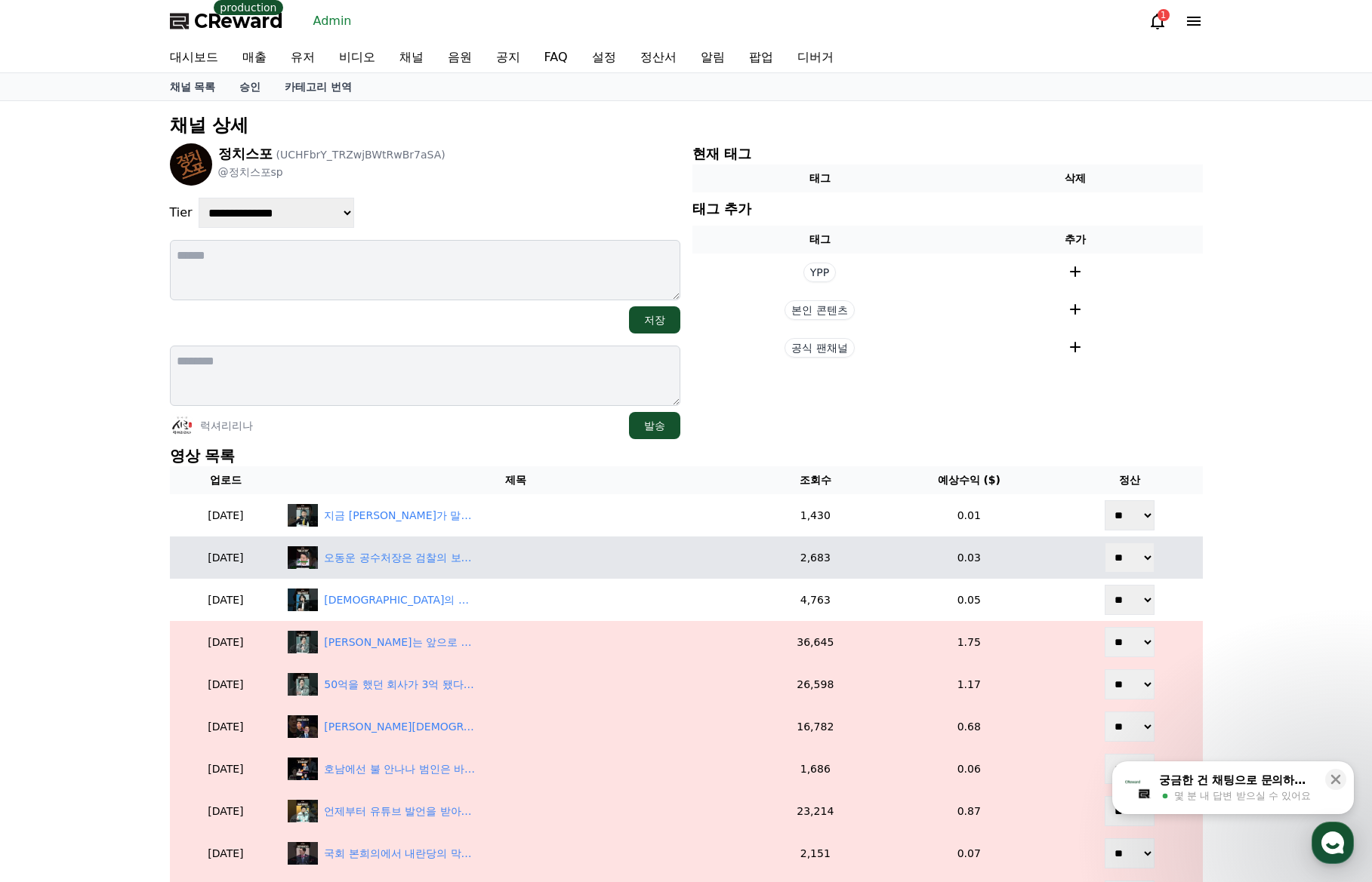
drag, startPoint x: 1131, startPoint y: 559, endPoint x: 1130, endPoint y: 572, distance: 13.0
click at [1131, 560] on select "** **" at bounding box center [1129, 558] width 50 height 30
select select "********"
click at [1106, 543] on select "** **" at bounding box center [1129, 558] width 50 height 30
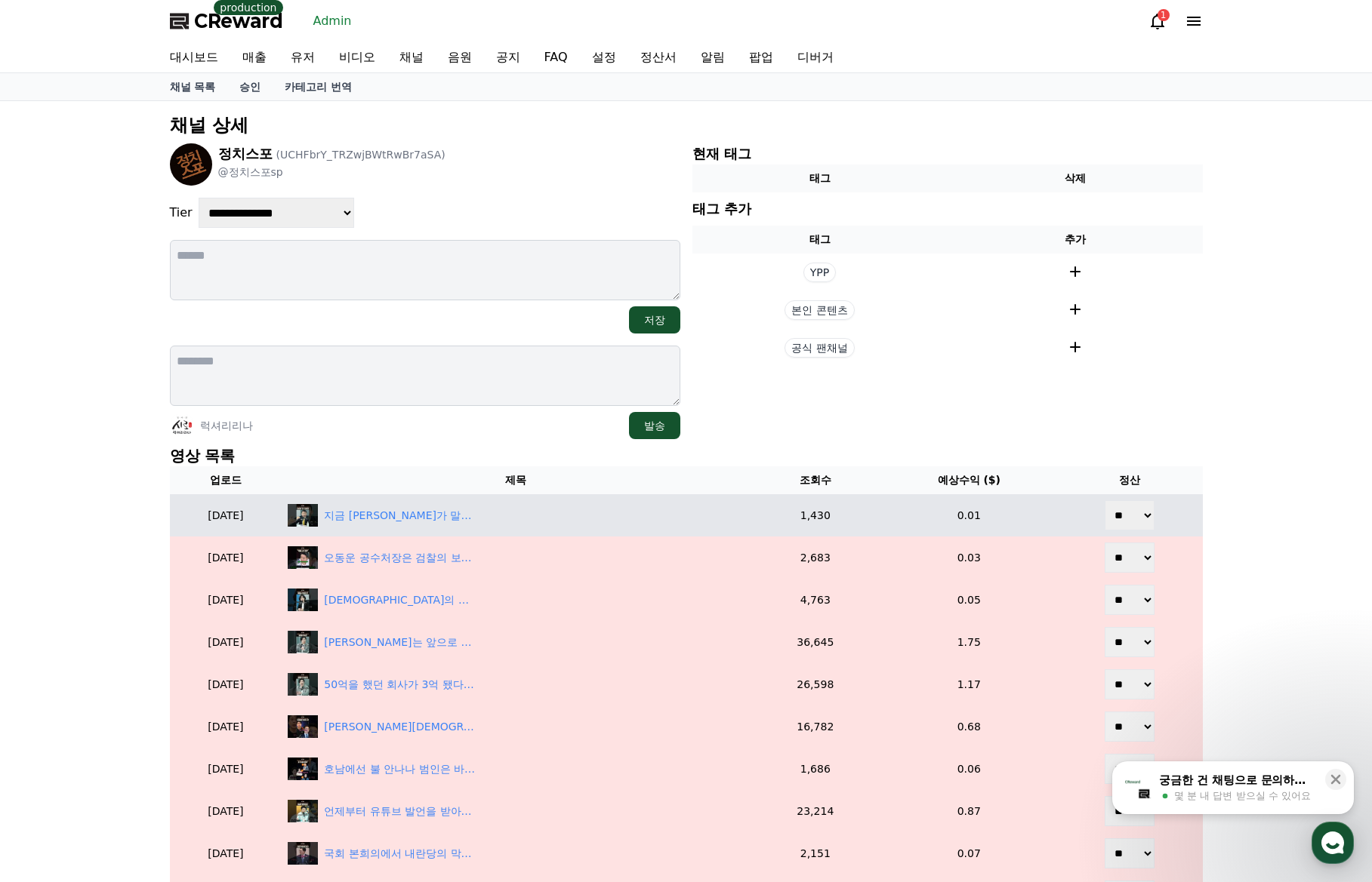
click at [1133, 526] on select "** **" at bounding box center [1129, 515] width 50 height 30
select select "********"
click at [1106, 500] on select "** **" at bounding box center [1129, 515] width 50 height 30
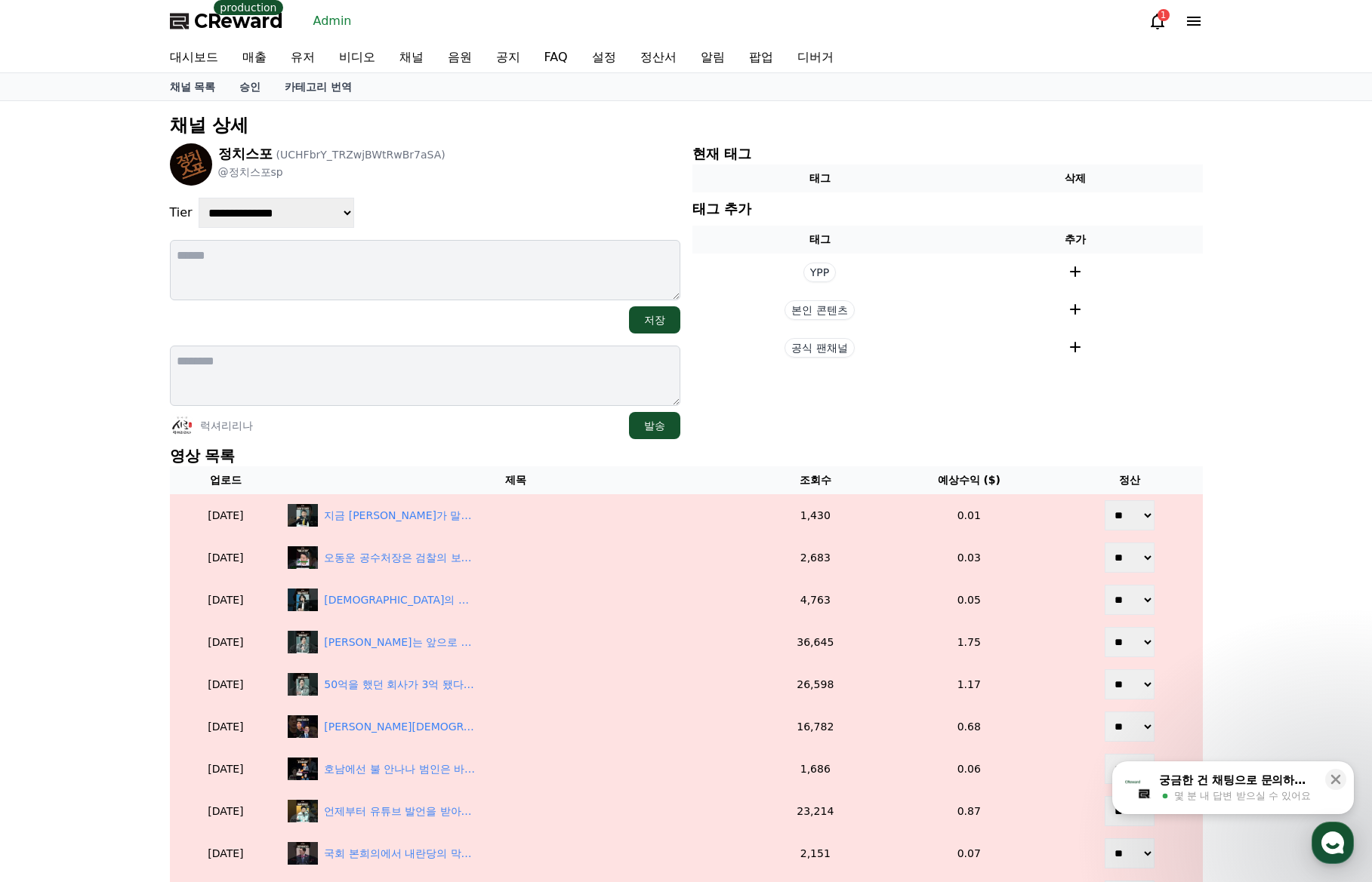
click at [649, 140] on div "**********" at bounding box center [686, 738] width 1044 height 1262
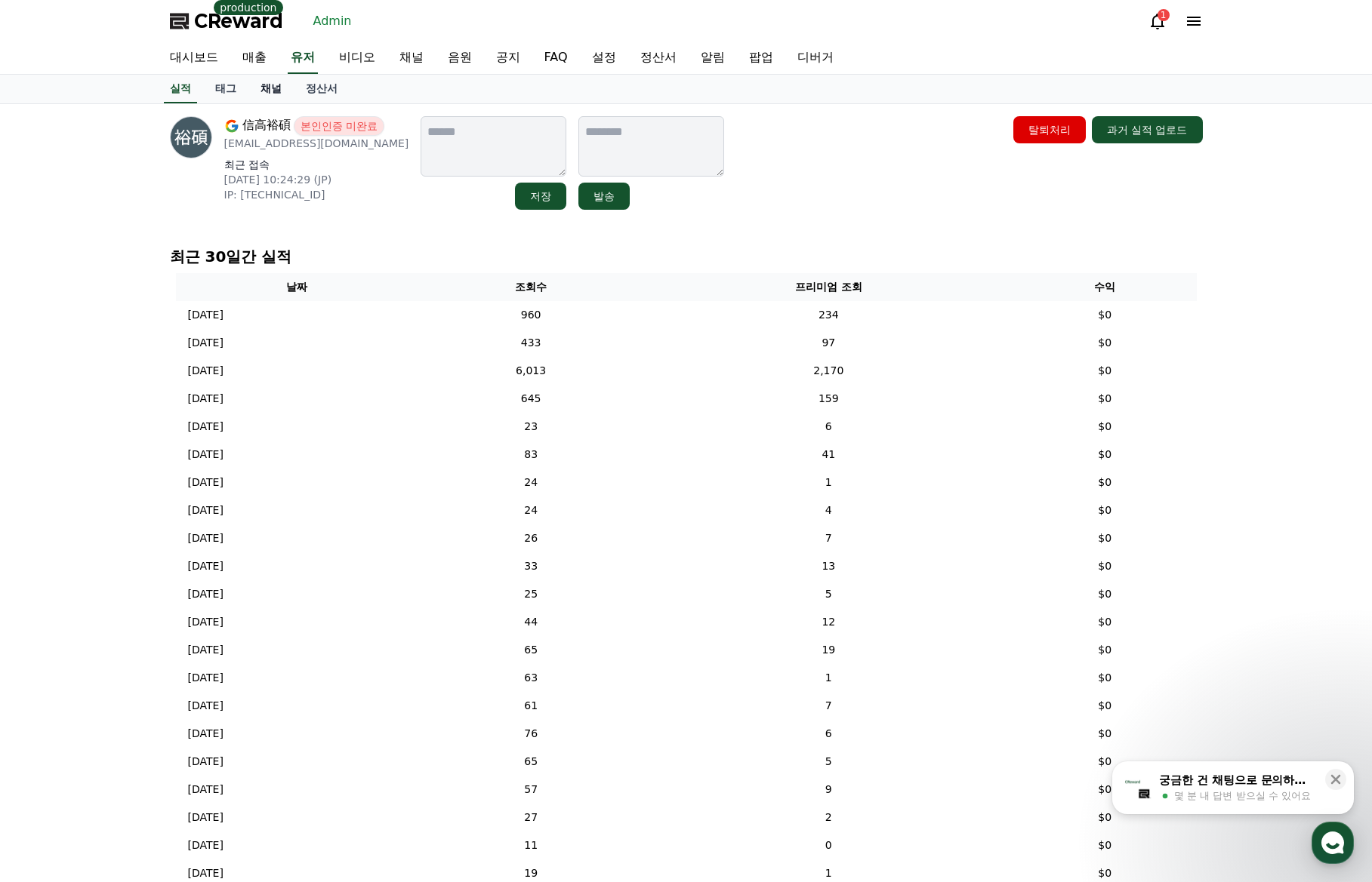
click at [266, 89] on link "채널" at bounding box center [271, 89] width 46 height 29
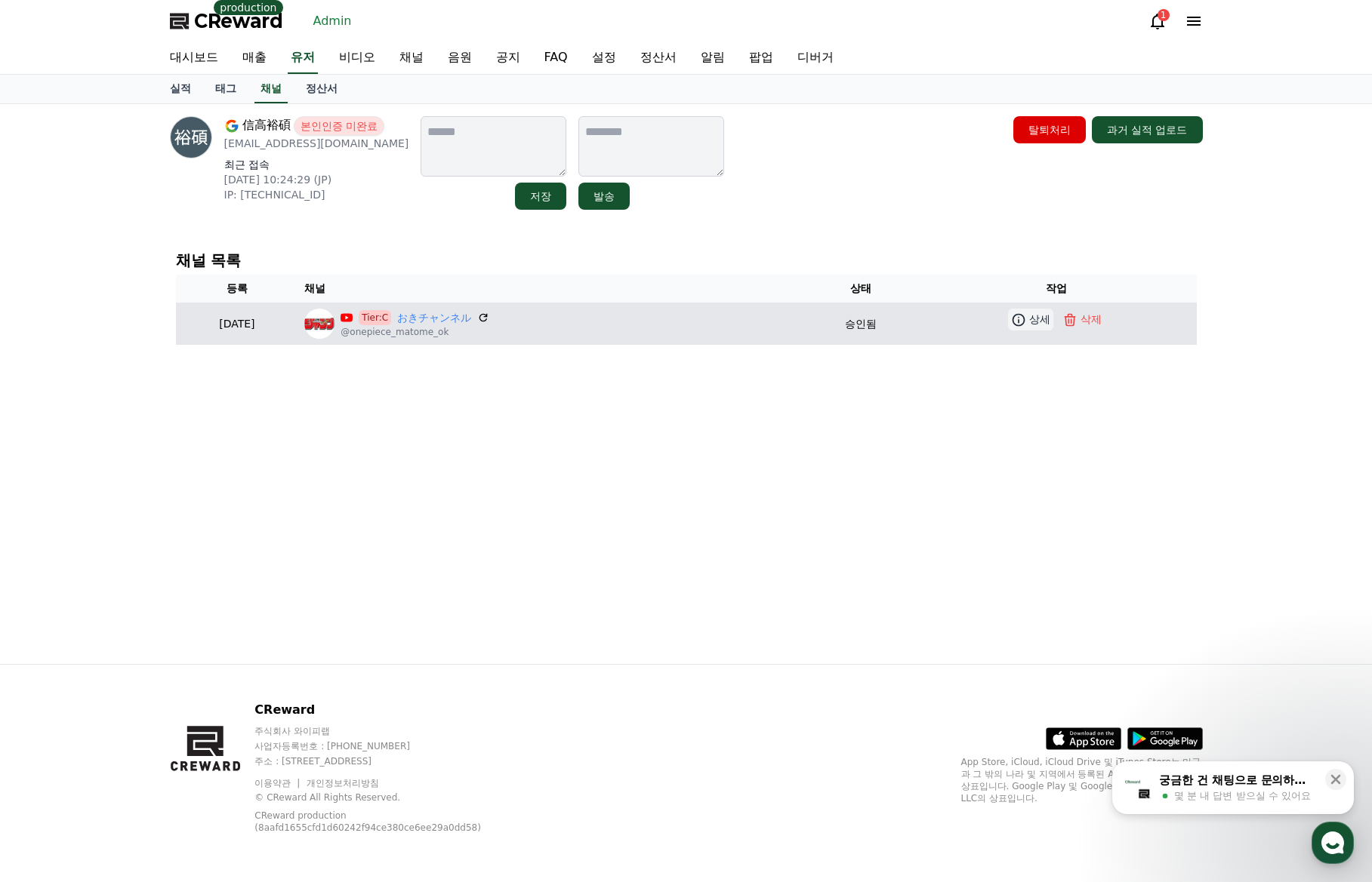
click at [1037, 327] on link "상세" at bounding box center [1030, 319] width 46 height 21
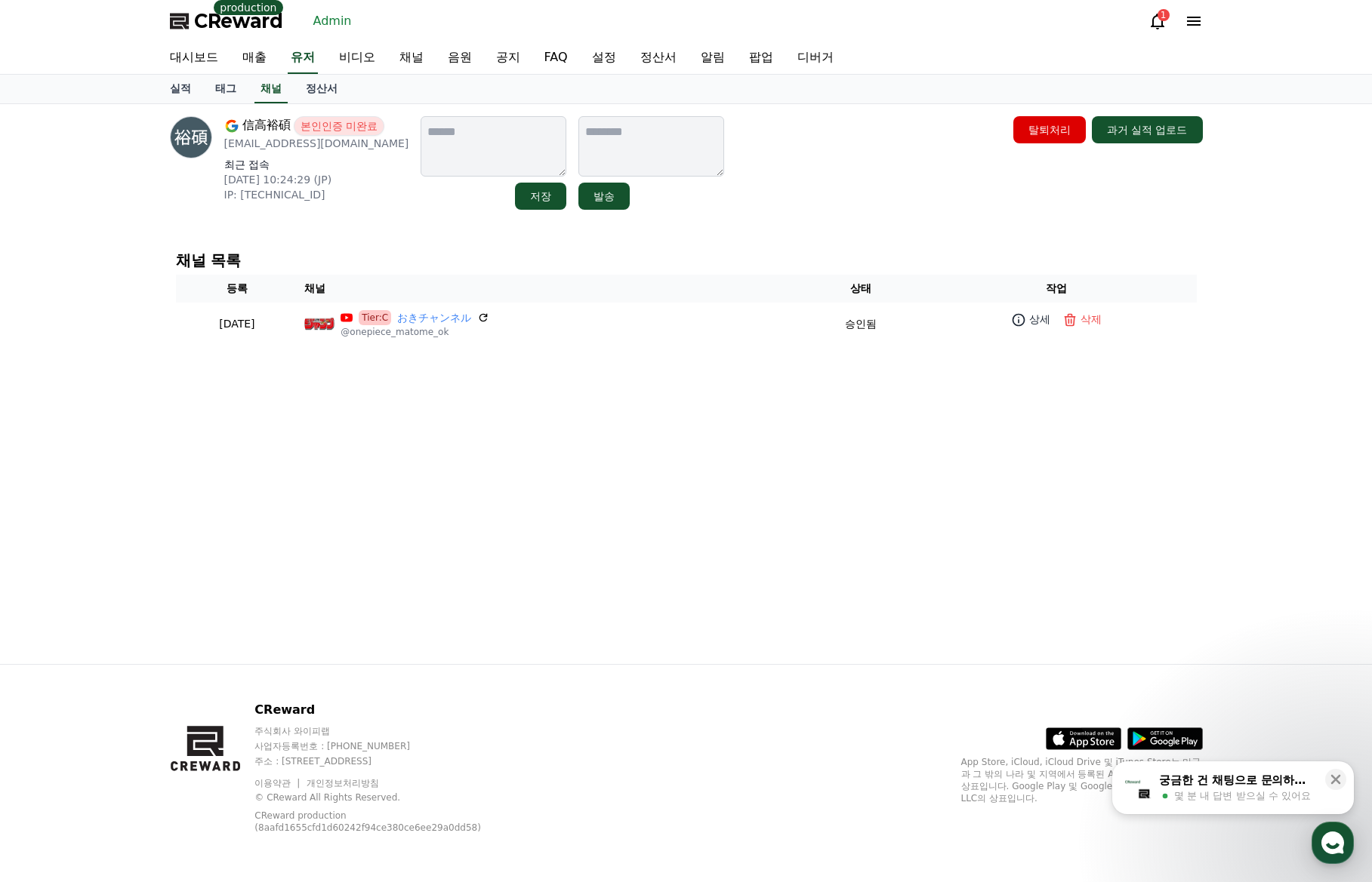
click at [848, 284] on th "상태" at bounding box center [860, 288] width 113 height 28
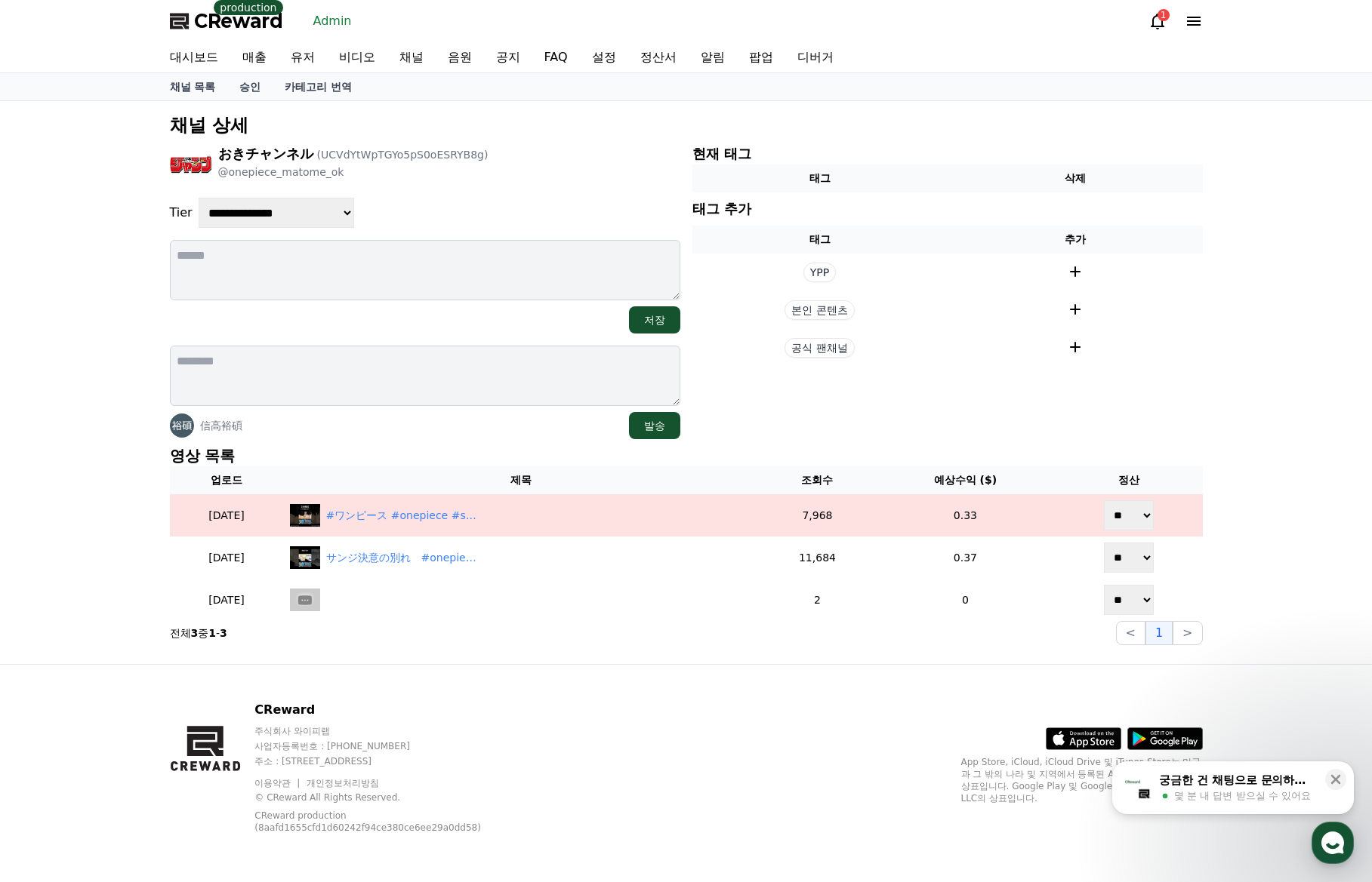
drag, startPoint x: 509, startPoint y: 445, endPoint x: 518, endPoint y: 444, distance: 9.1
click at [511, 445] on p "영상 목록" at bounding box center [686, 456] width 1033 height 21
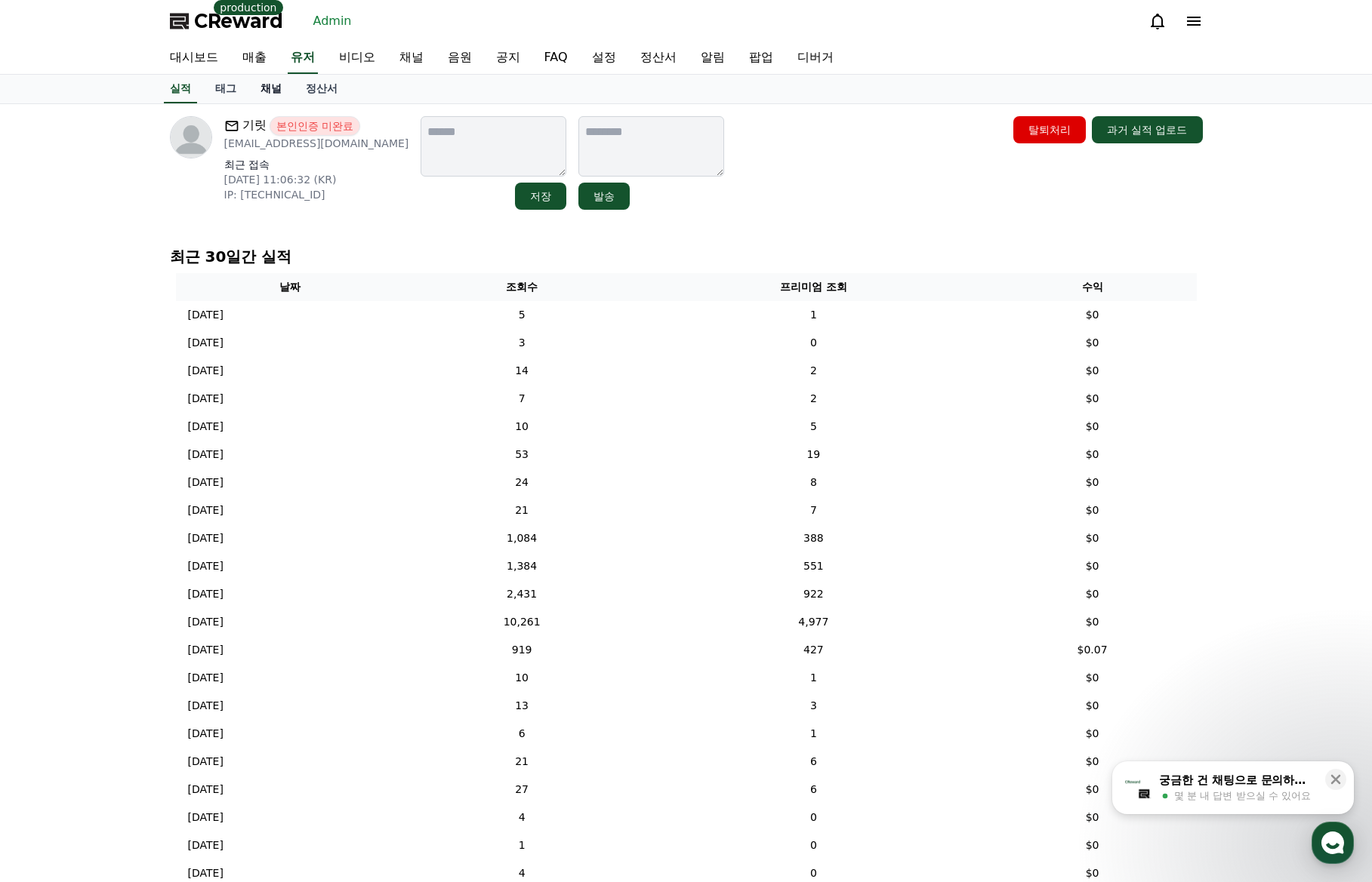
click at [268, 89] on link "채널" at bounding box center [271, 89] width 46 height 29
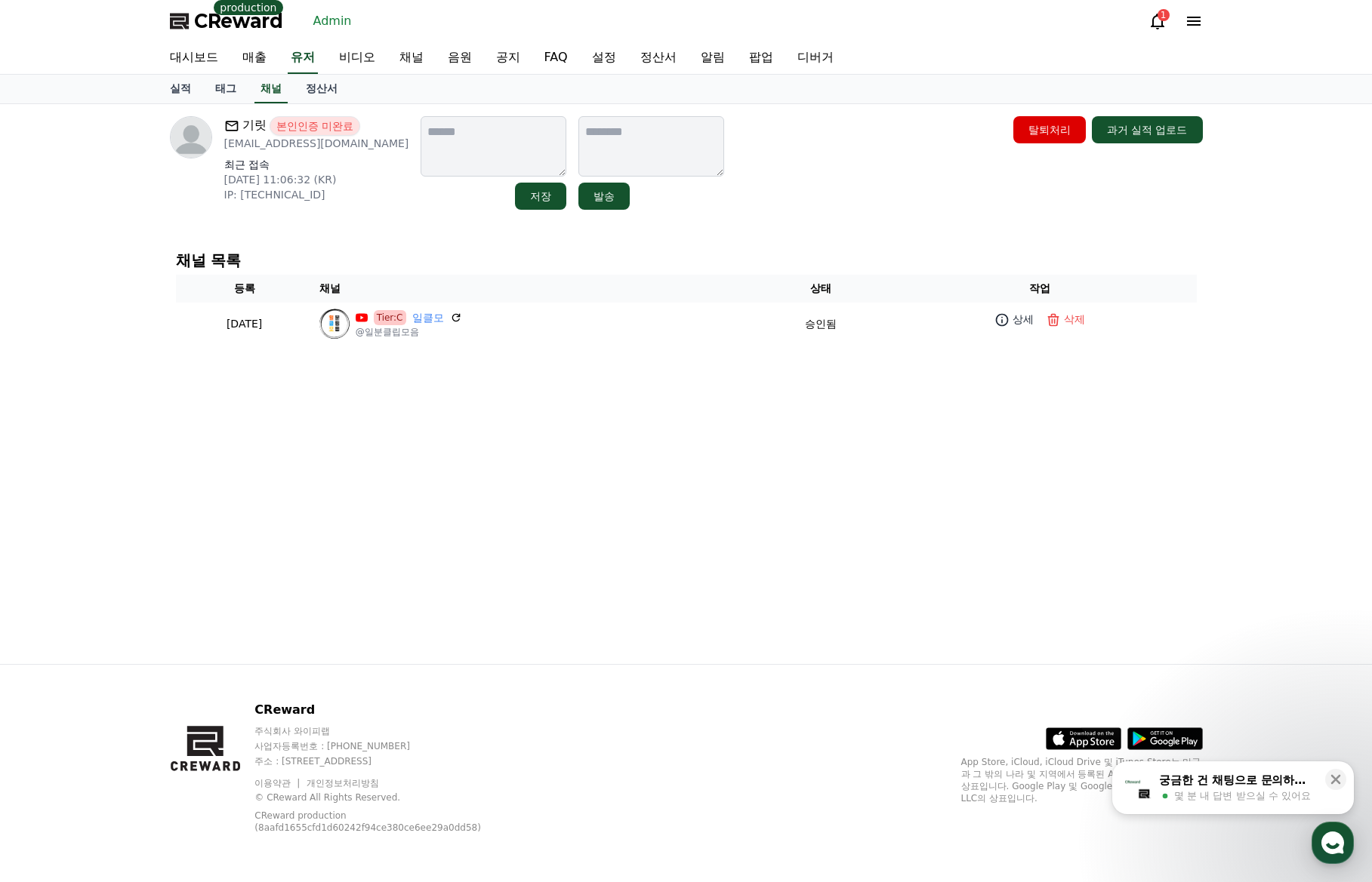
click at [865, 158] on div "기릿 본인인증 미완료 skymgy2@naver.com 최근 접속 2025-08-06 11:06:32 (KR) IP: 106.101.3.138 …" at bounding box center [686, 163] width 1033 height 94
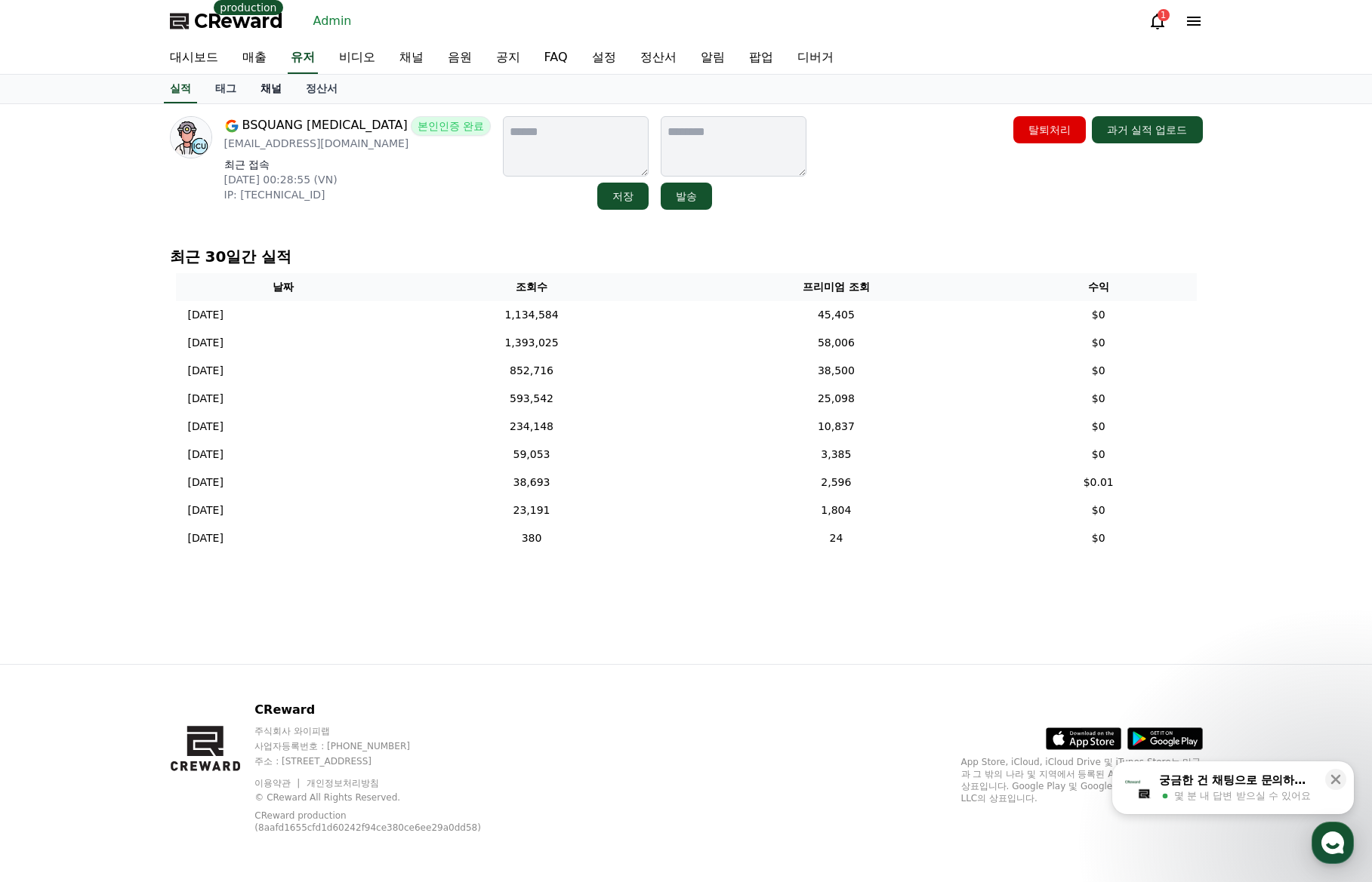
click at [273, 97] on link "채널" at bounding box center [271, 89] width 46 height 29
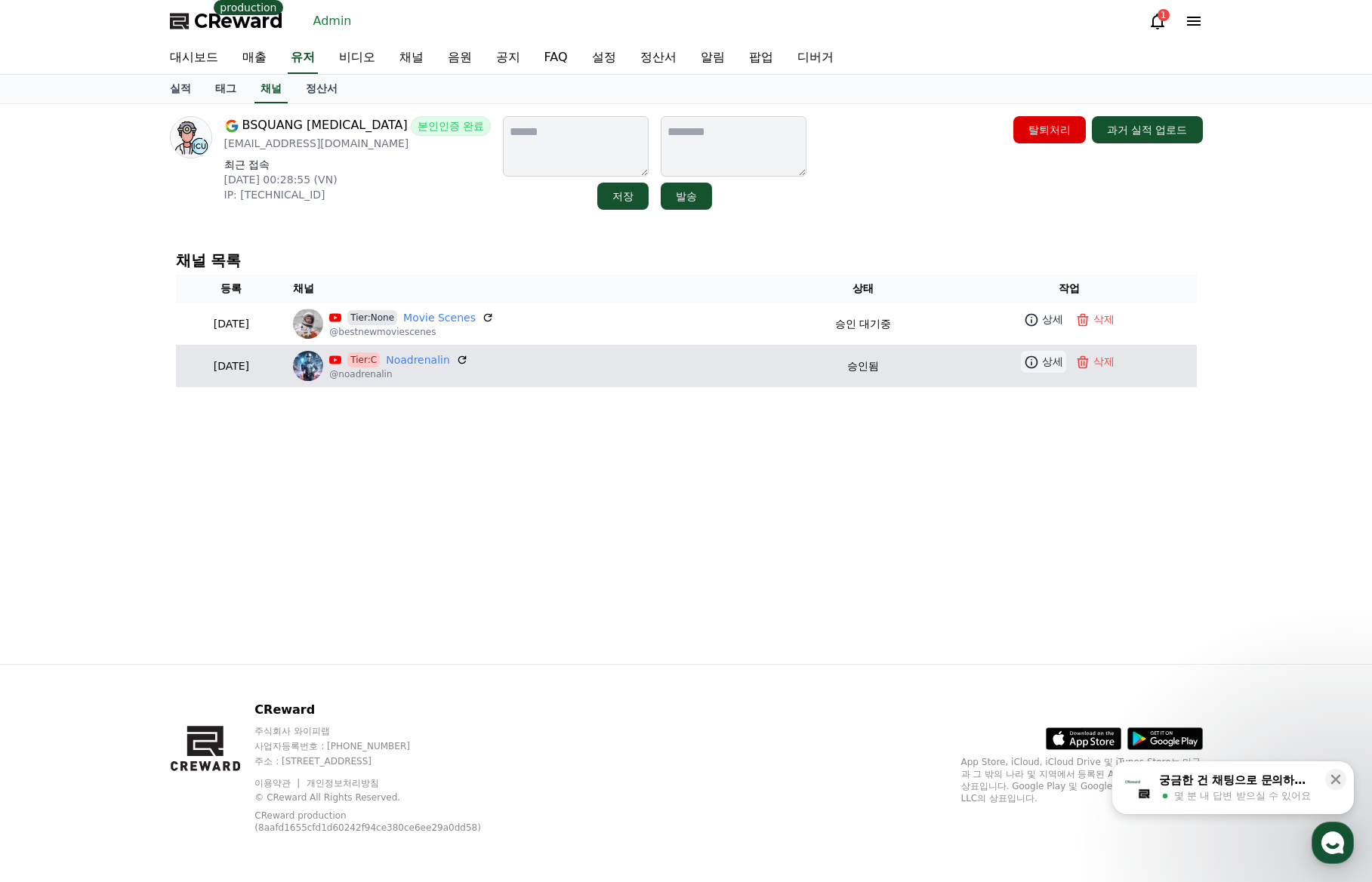
click at [1035, 360] on icon at bounding box center [1031, 361] width 15 height 15
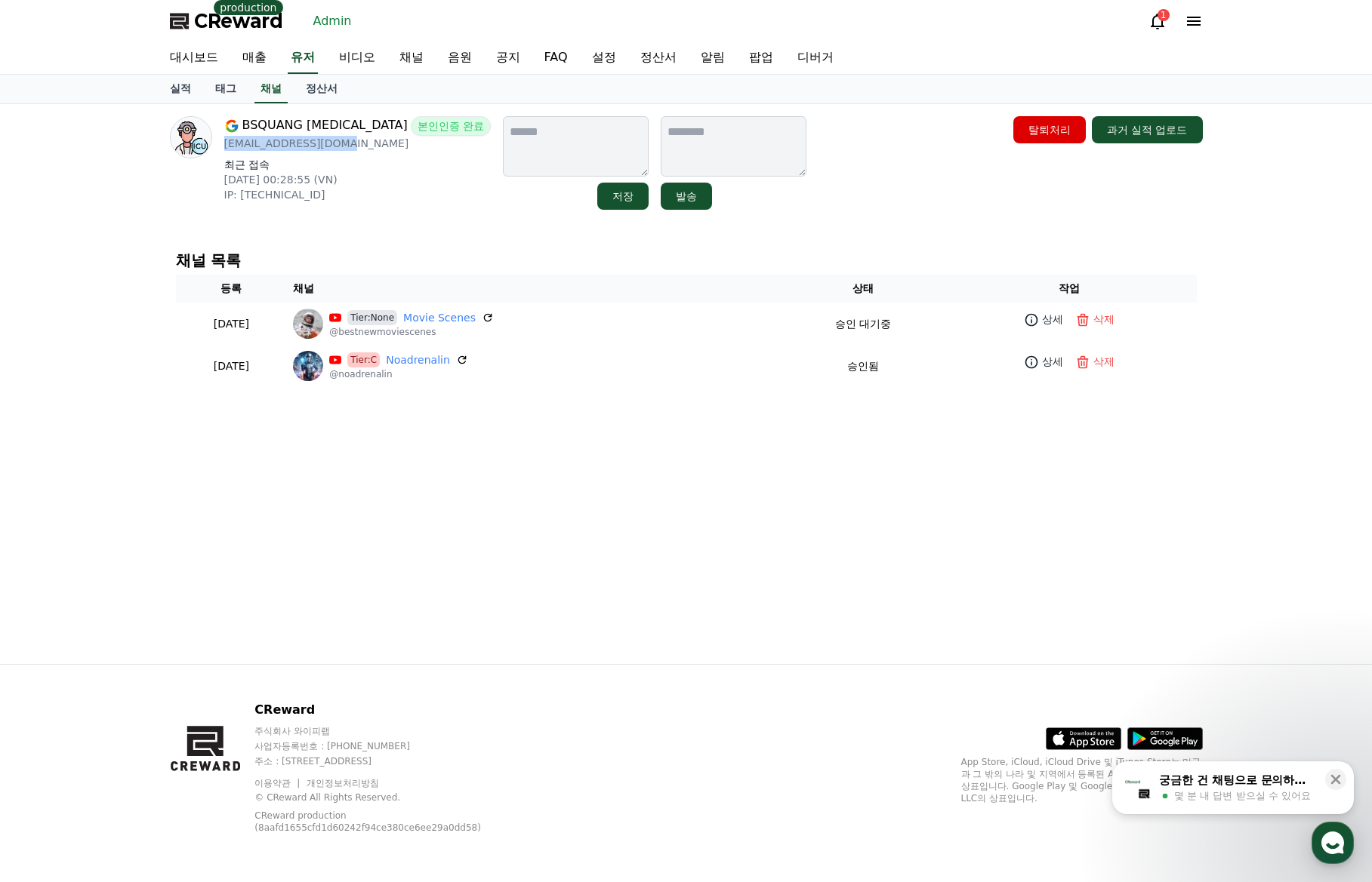
drag, startPoint x: 328, startPoint y: 145, endPoint x: 219, endPoint y: 146, distance: 109.0
click at [219, 146] on div "BSQUANG ICU 본인인증 완료 bsquangicu@gmail.com 최근 접속 2025-09-22 00:28:55 (VN) IP: 14.…" at bounding box center [330, 163] width 321 height 94
copy p "bsquangicu@gmail.com"
click at [873, 192] on div "BSQUANG ICU 본인인증 완료 bsquangicu@gmail.com 최근 접속 2025-09-22 00:28:55 (VN) IP: 14.…" at bounding box center [686, 163] width 1033 height 94
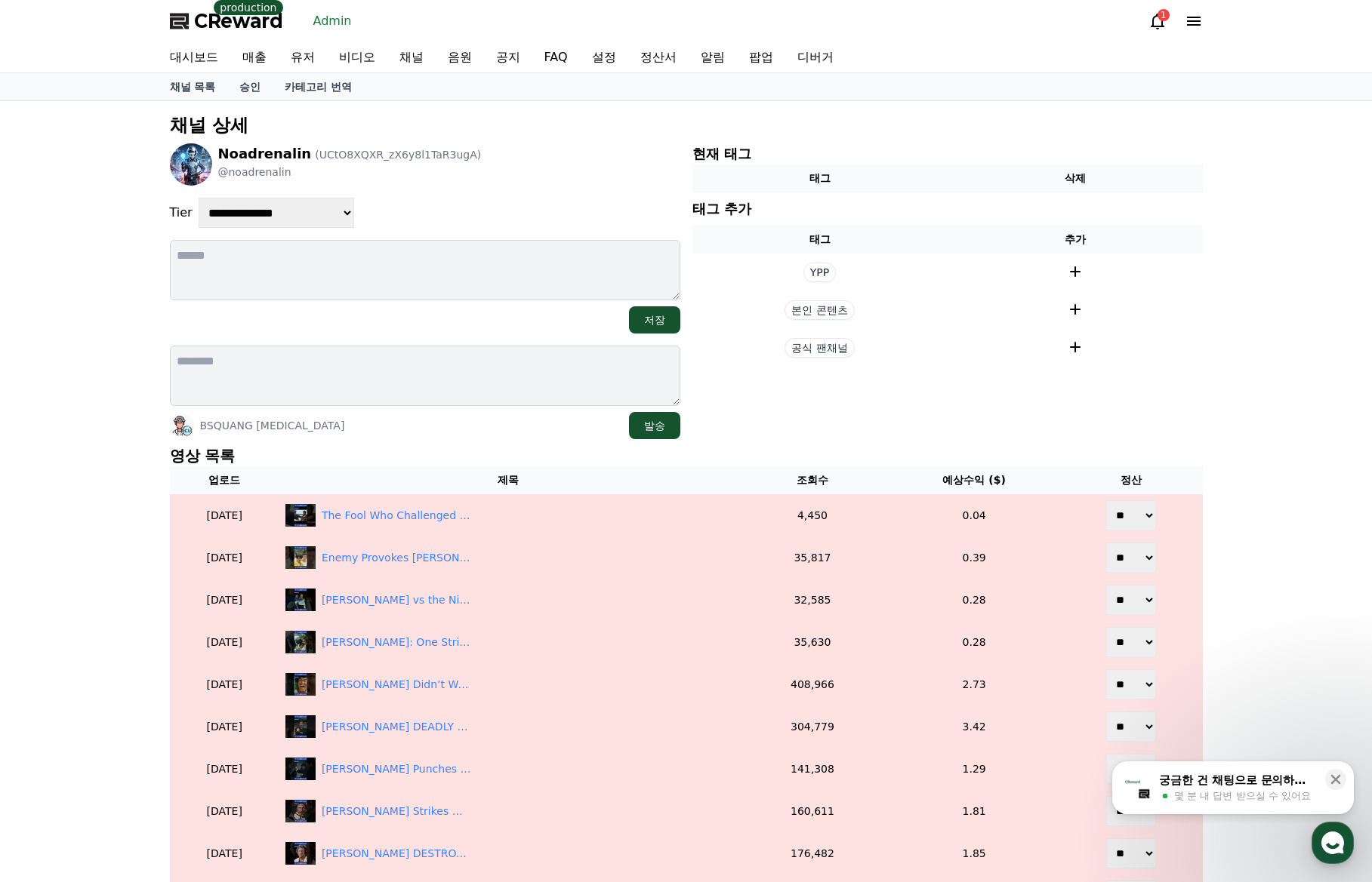
click at [471, 445] on div "**********" at bounding box center [686, 738] width 1044 height 1262
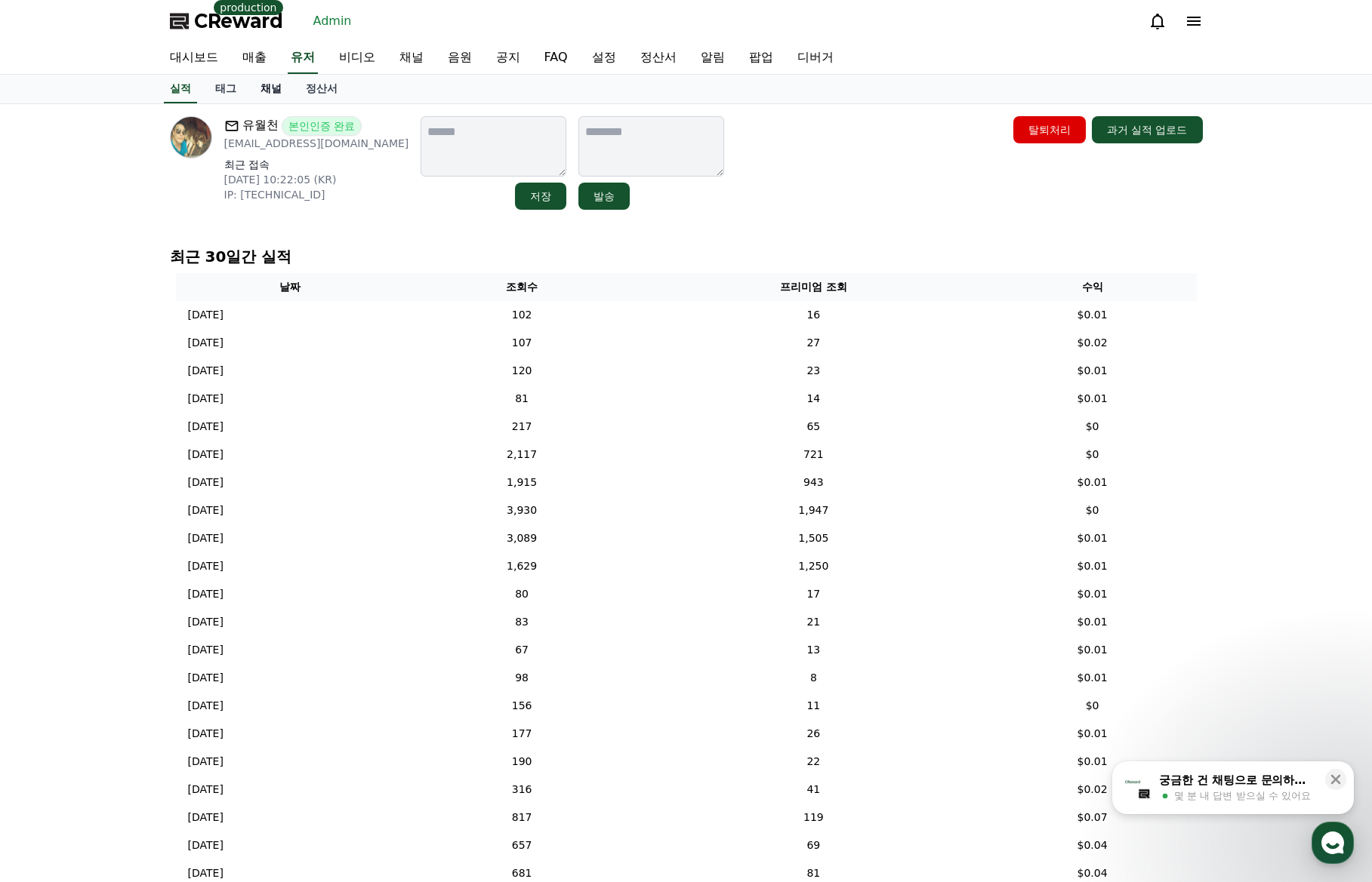
click at [272, 90] on link "채널" at bounding box center [271, 89] width 46 height 29
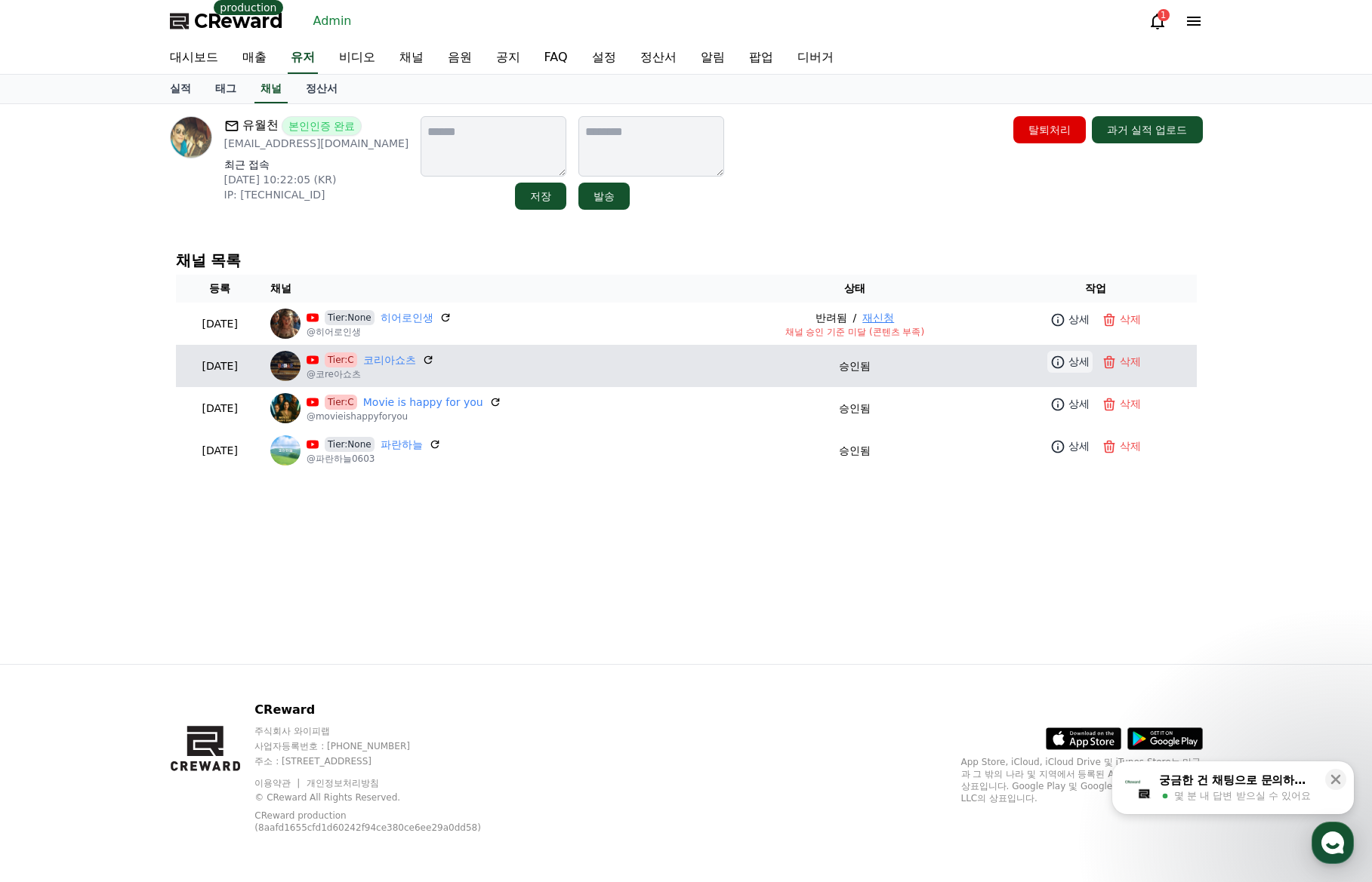
click at [1070, 361] on p "상세" at bounding box center [1079, 362] width 21 height 16
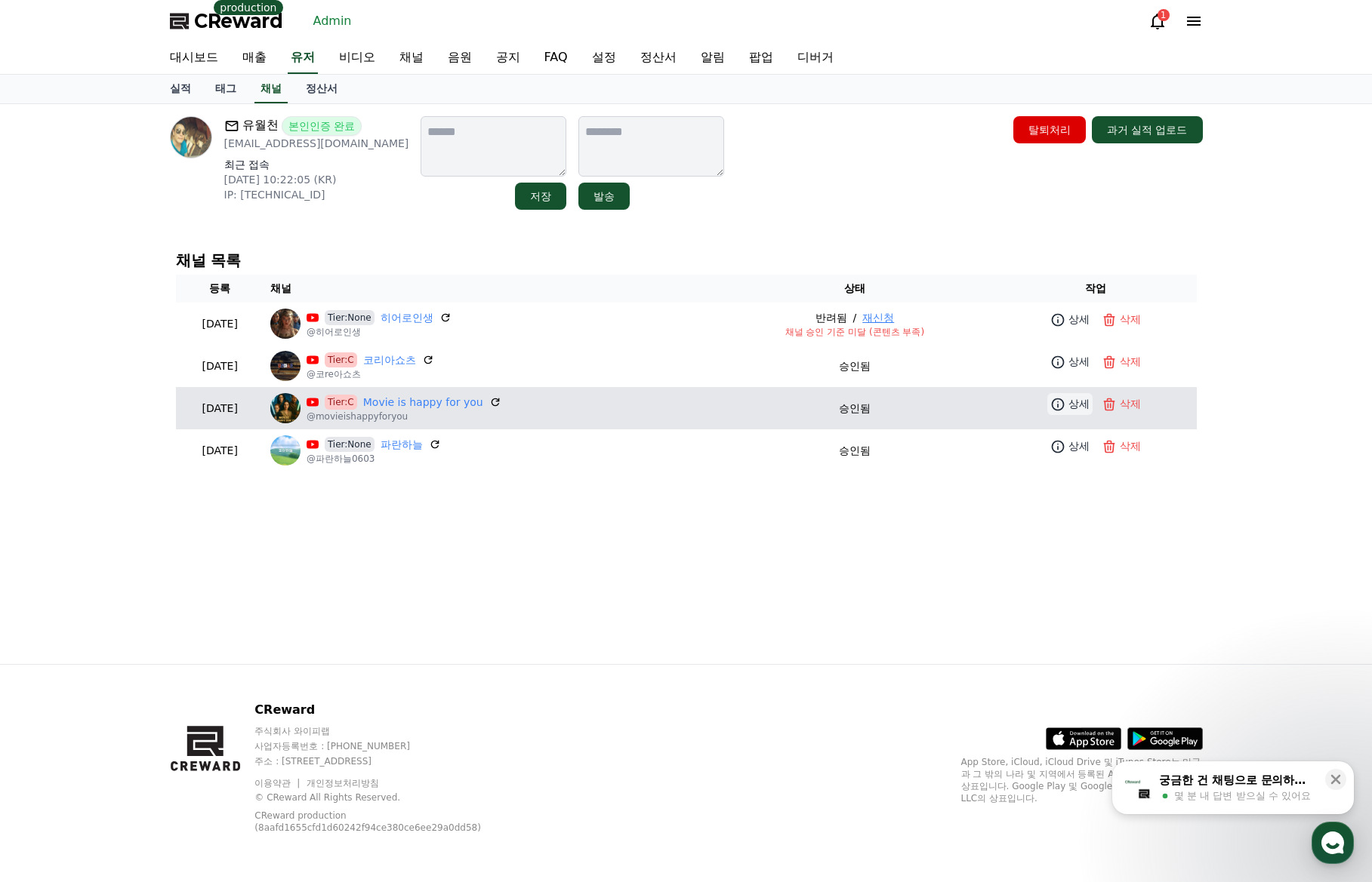
click at [1074, 408] on p "상세" at bounding box center [1079, 404] width 21 height 16
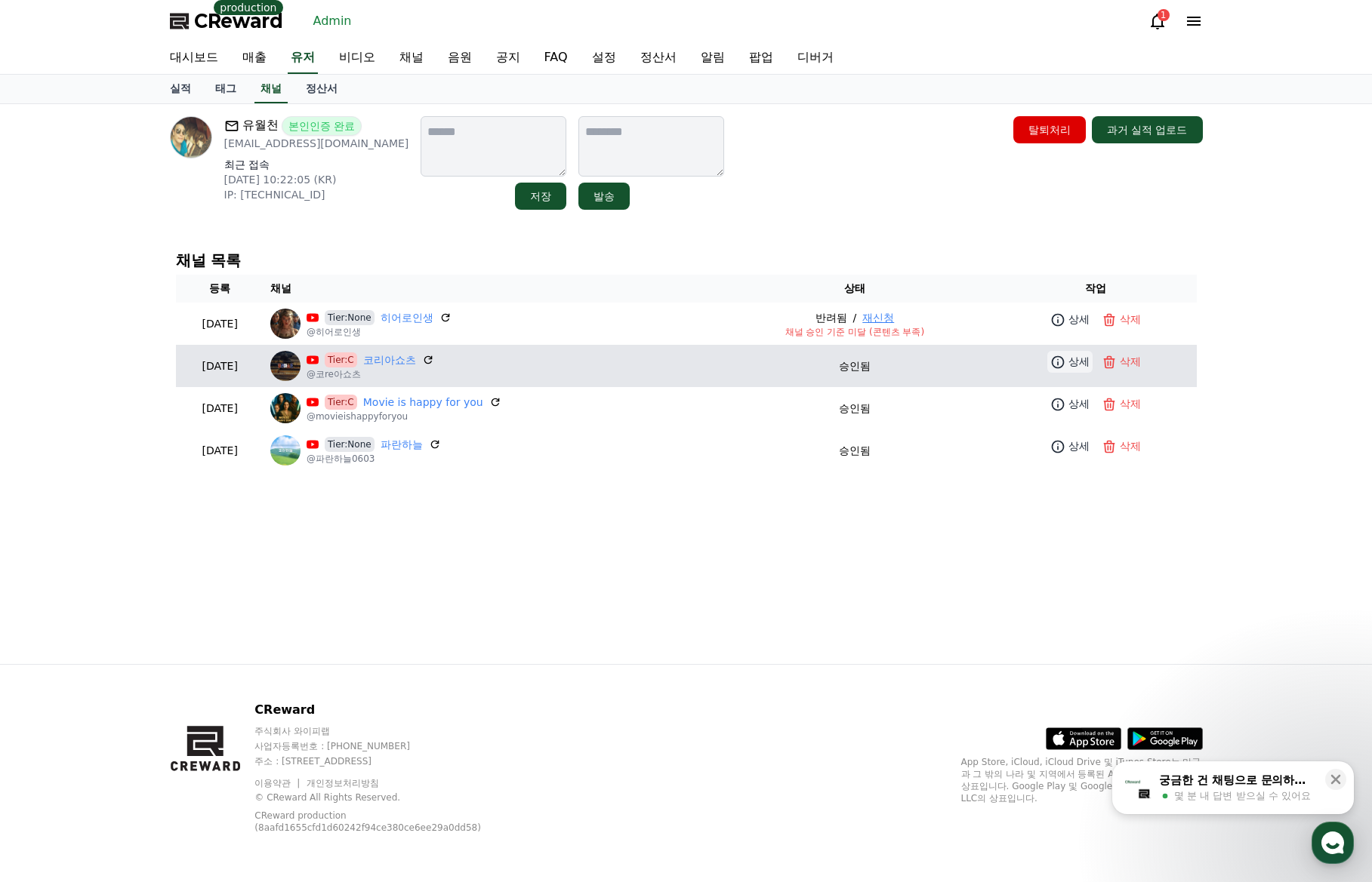
click at [1069, 365] on p "상세" at bounding box center [1079, 362] width 21 height 16
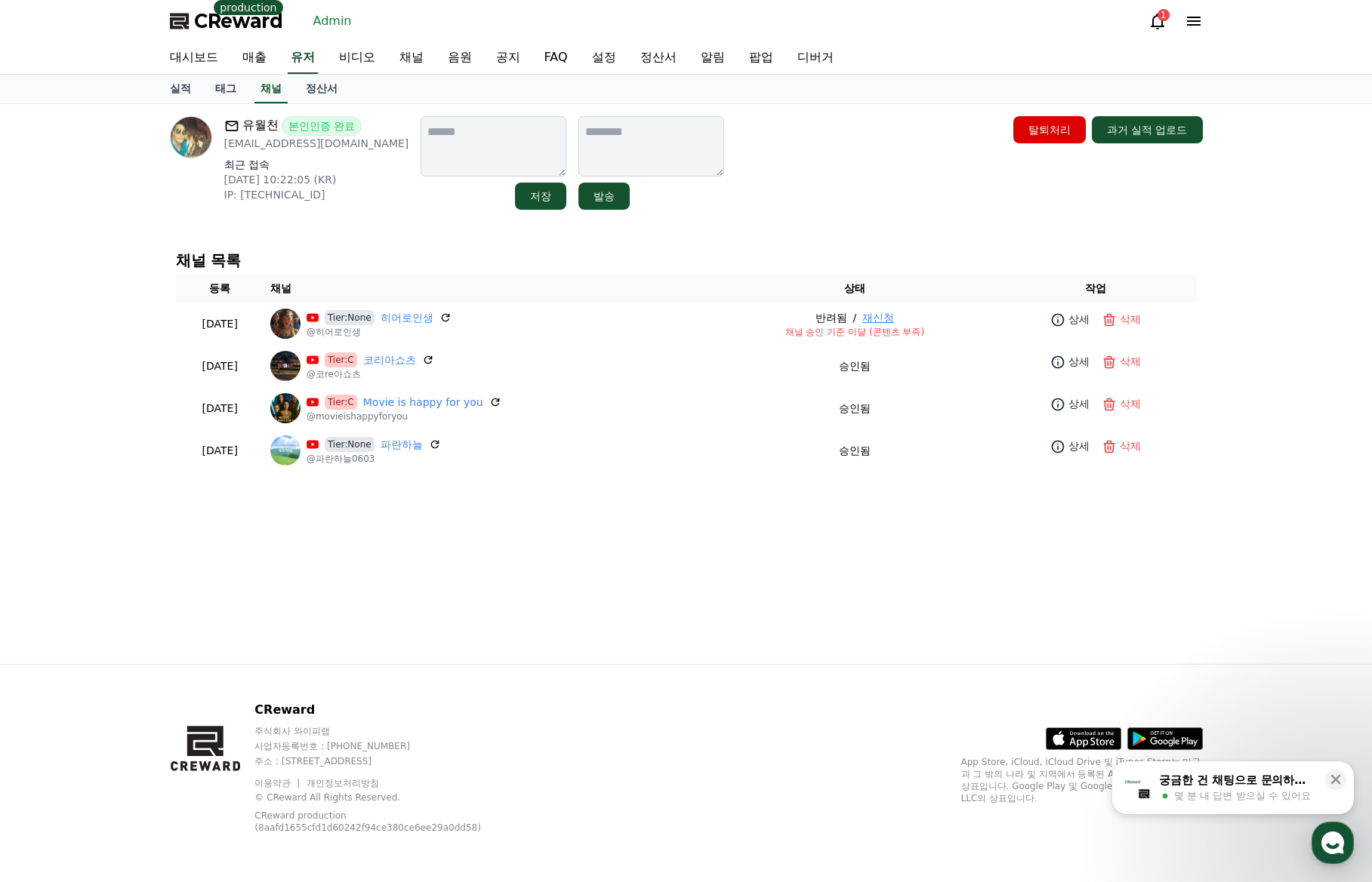
click at [538, 266] on h4 "채널 목록" at bounding box center [686, 260] width 1020 height 17
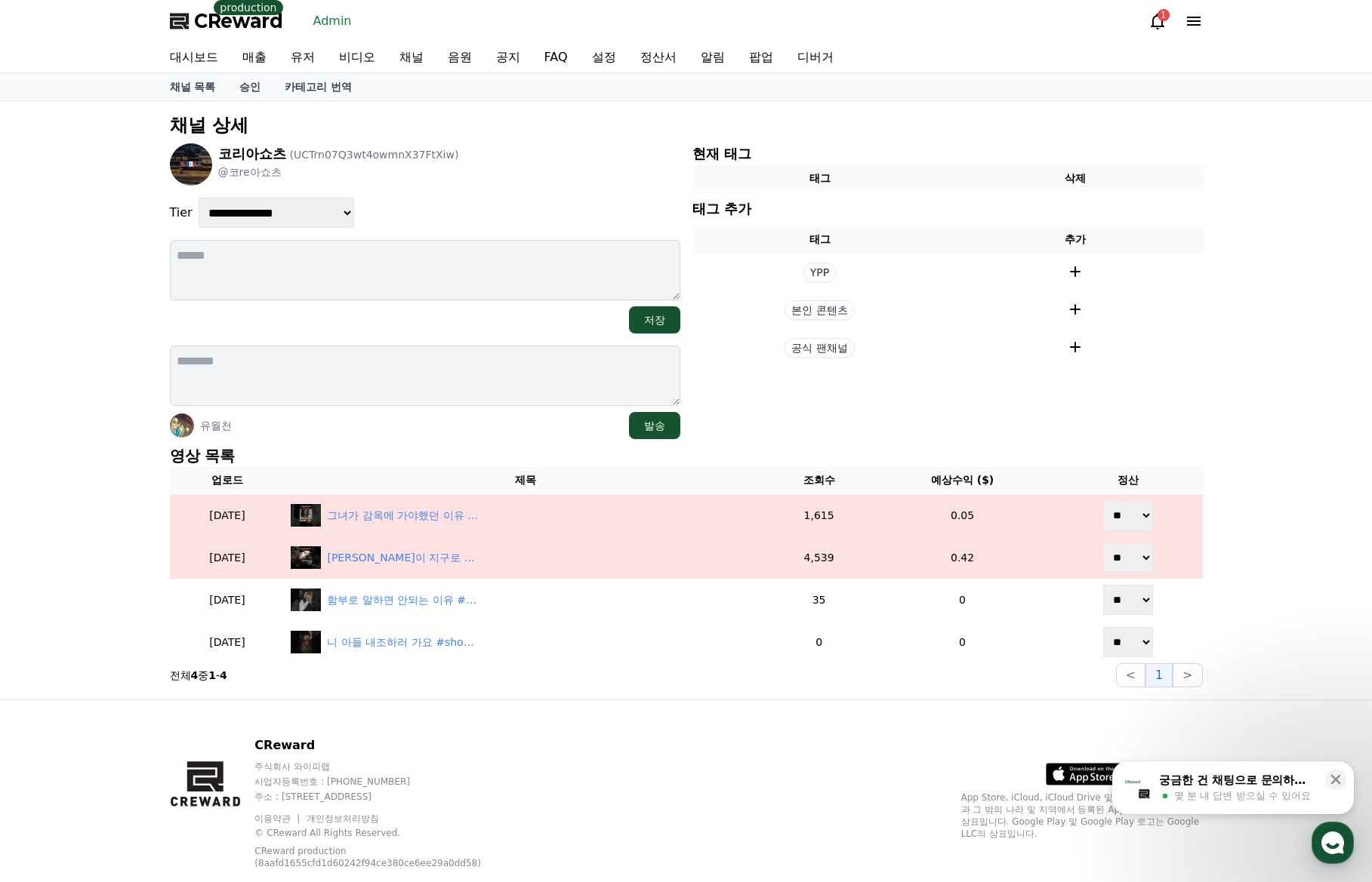
click at [414, 444] on div "**********" at bounding box center [686, 400] width 1044 height 586
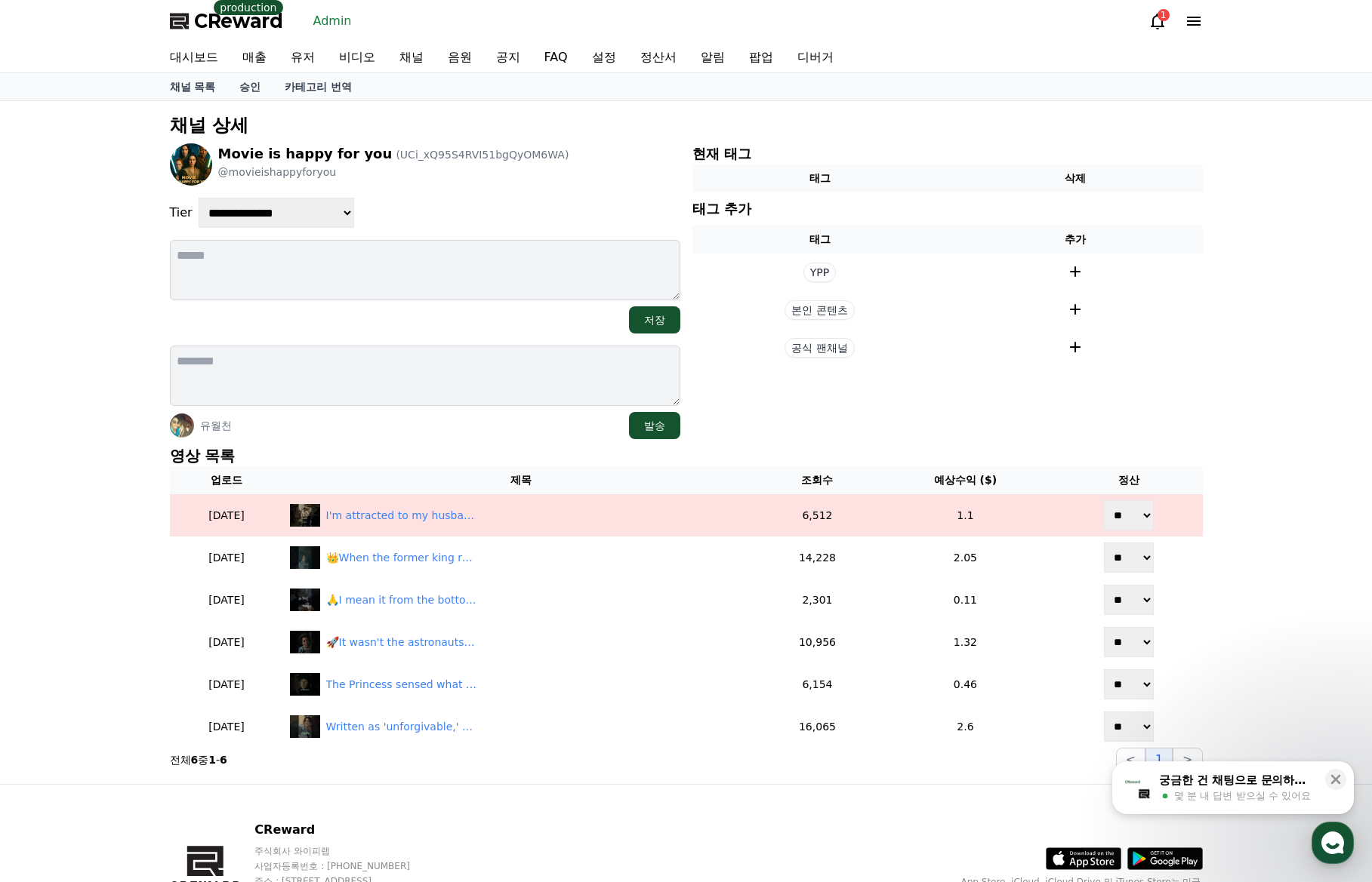
click at [389, 451] on p "영상 목록" at bounding box center [686, 456] width 1033 height 21
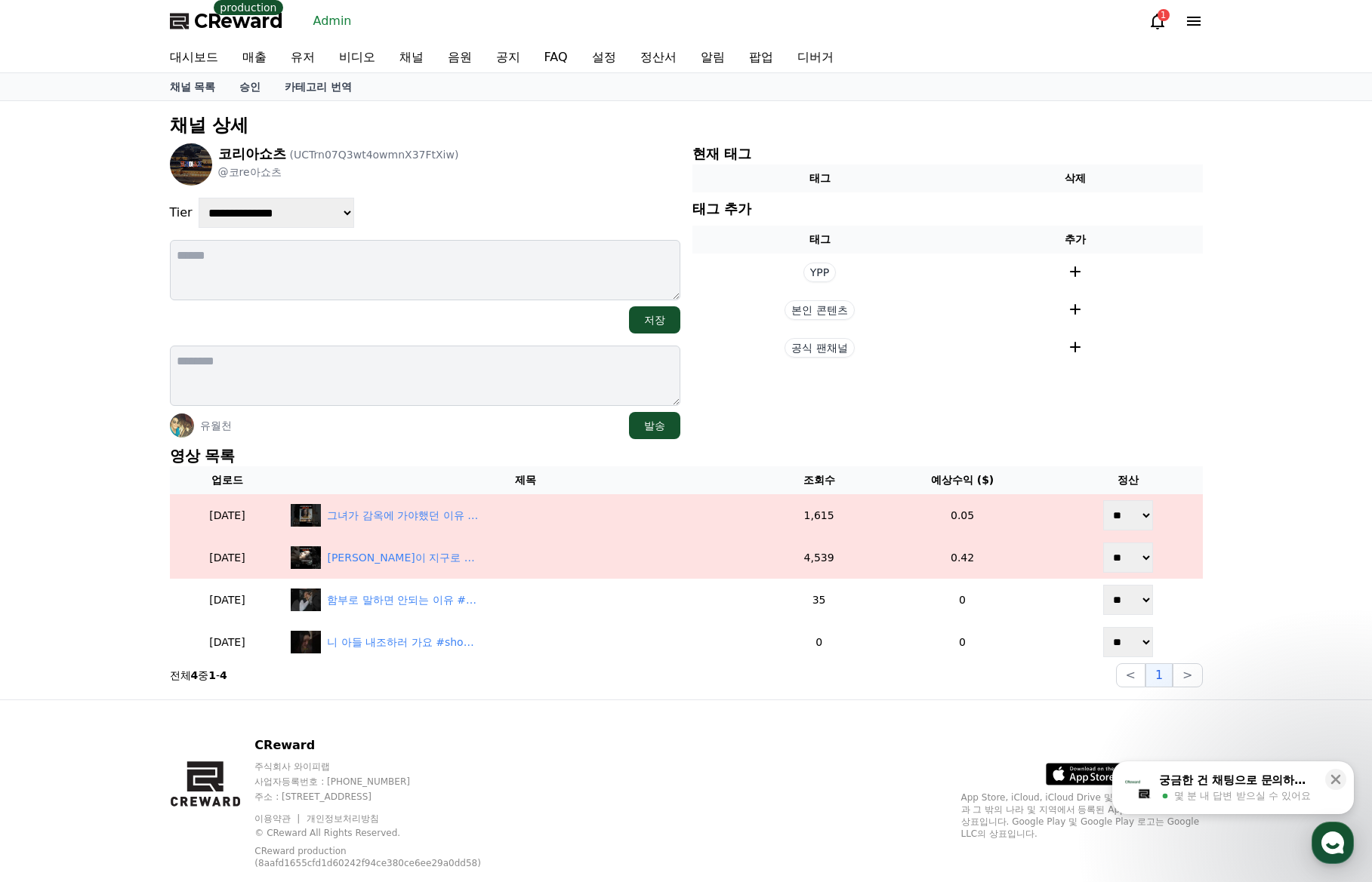
click at [393, 444] on div "**********" at bounding box center [686, 400] width 1044 height 586
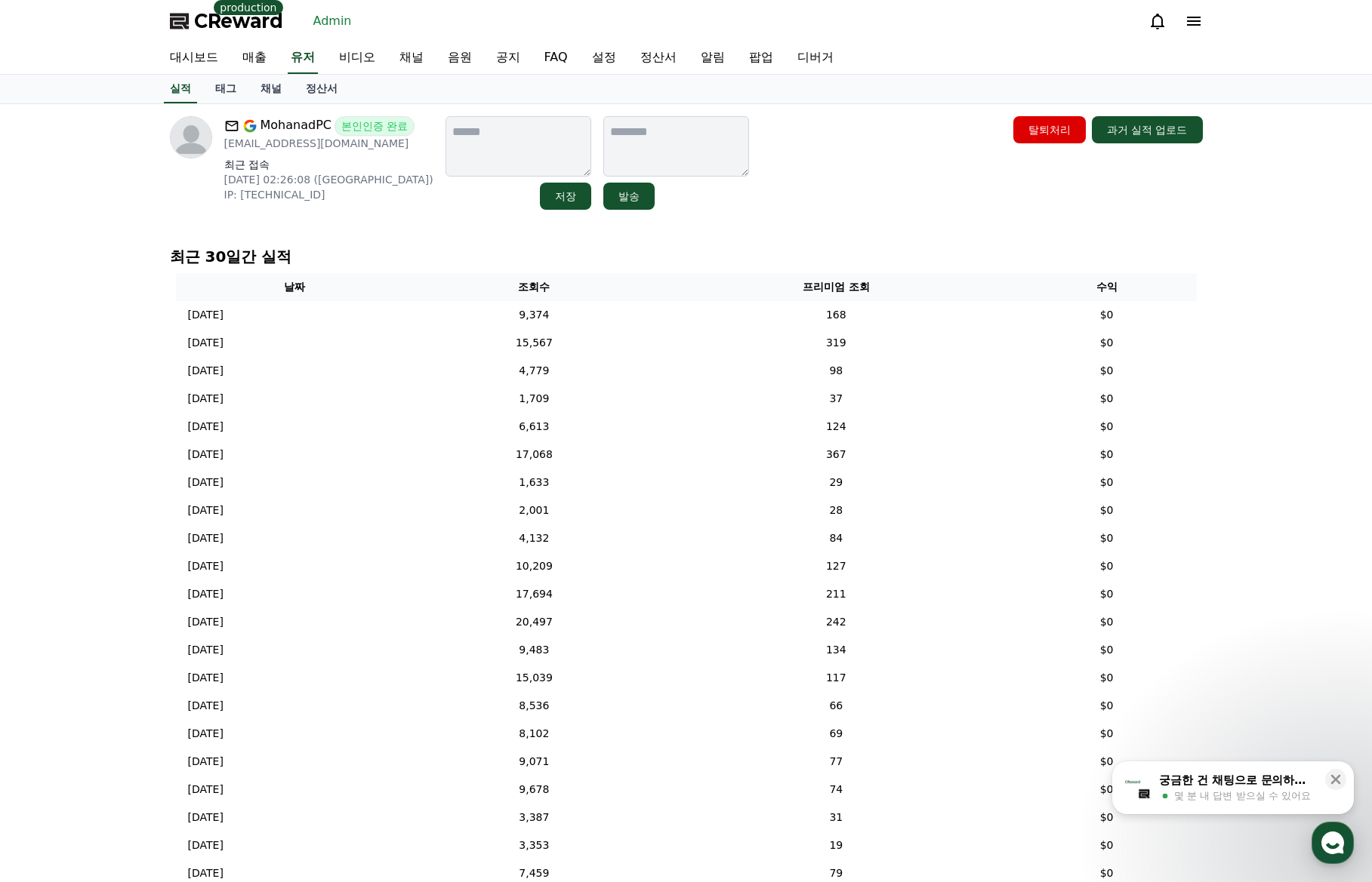
click at [265, 83] on link "채널" at bounding box center [271, 89] width 46 height 29
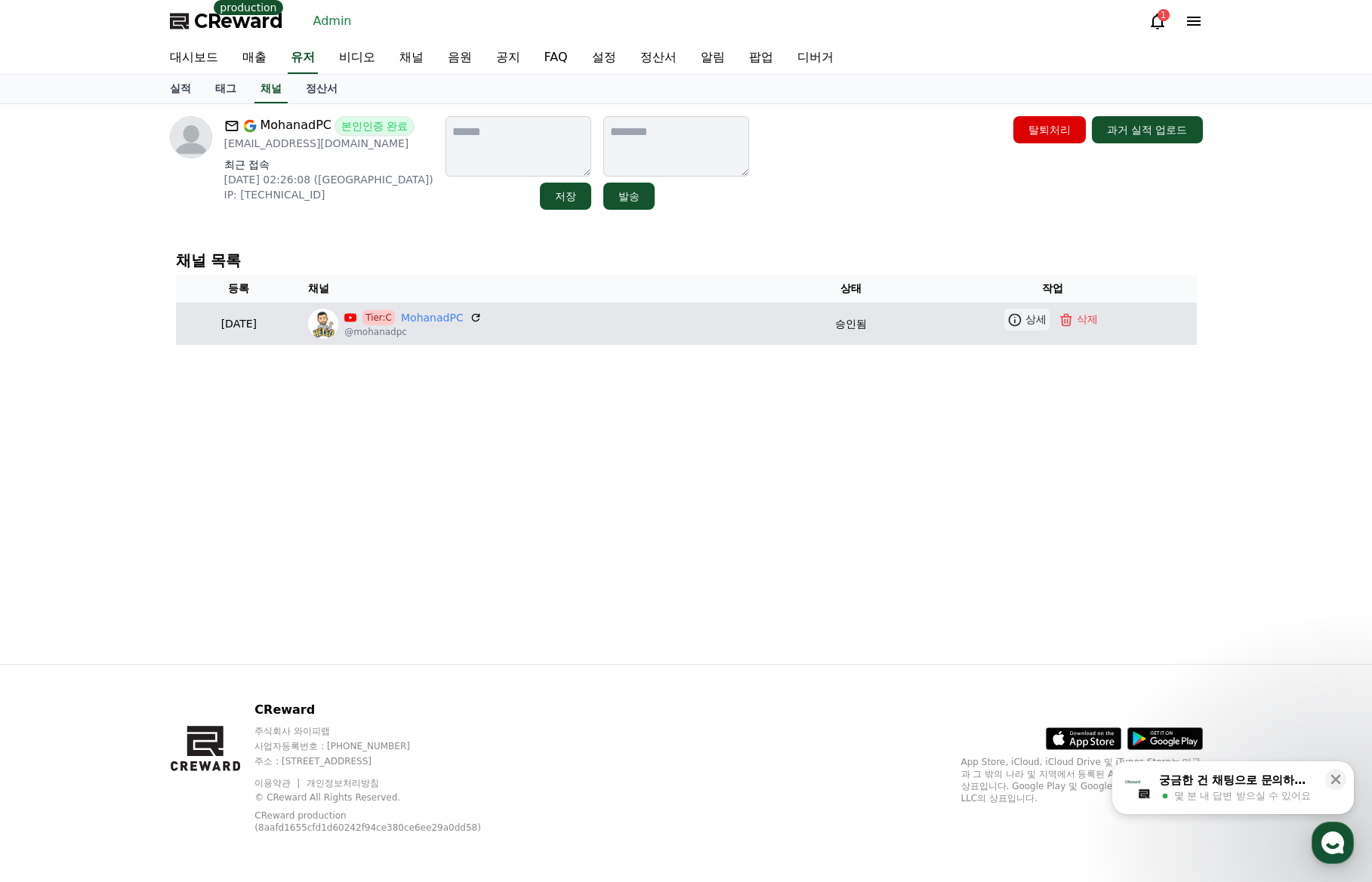
click at [1015, 318] on icon at bounding box center [1014, 319] width 15 height 15
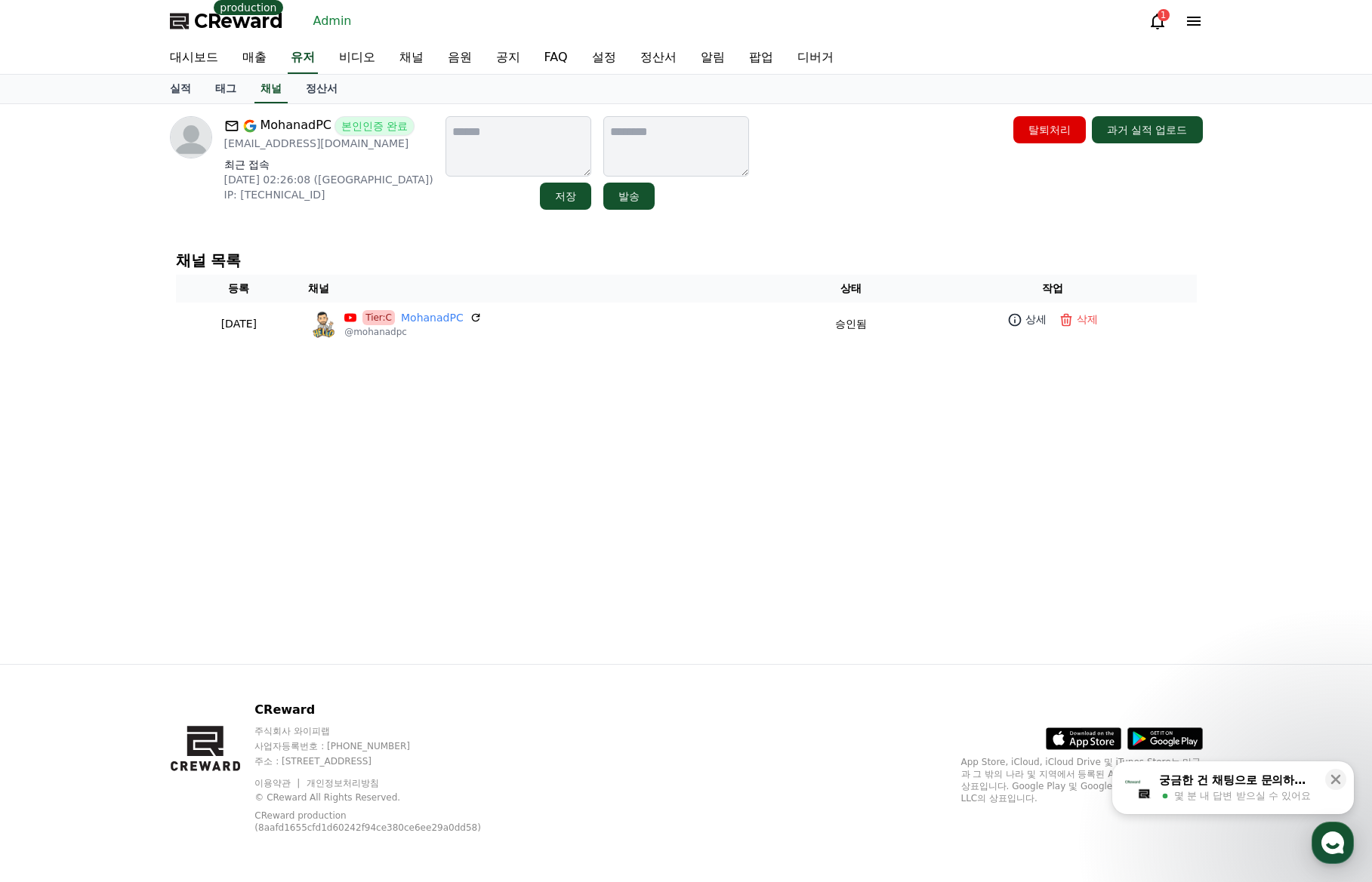
click at [398, 193] on p "IP: 174.95.153.182" at bounding box center [329, 194] width 209 height 15
drag, startPoint x: 383, startPoint y: 218, endPoint x: 471, endPoint y: 184, distance: 94.3
click at [384, 218] on div "MohanadPC 본인인증 완료 mpcitknowhow@gmail.com 최근 접속 2025-09-29 02:26:08 (CA) IP: 174…" at bounding box center [686, 384] width 1057 height 560
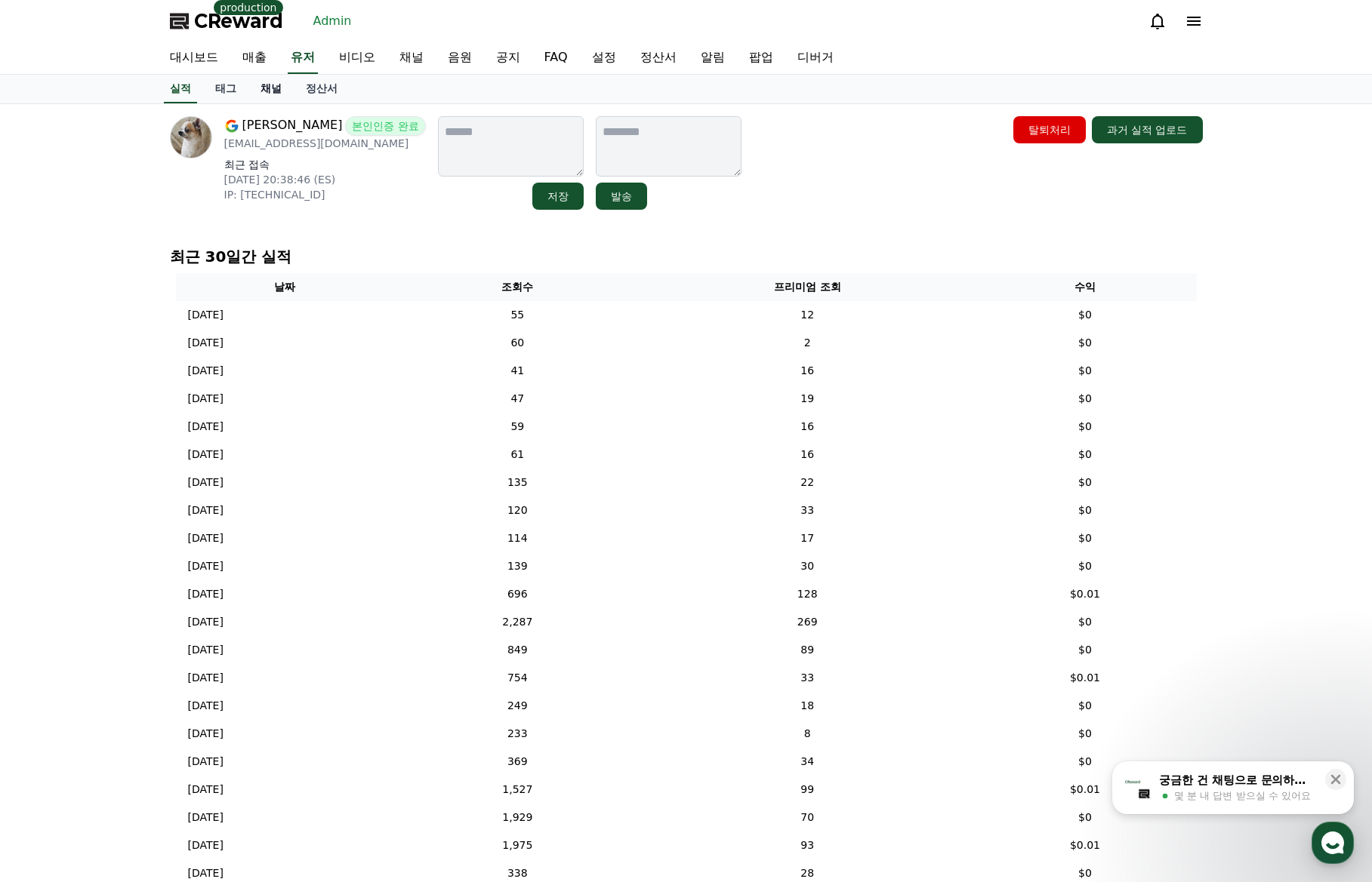
click at [262, 91] on link "채널" at bounding box center [271, 89] width 46 height 29
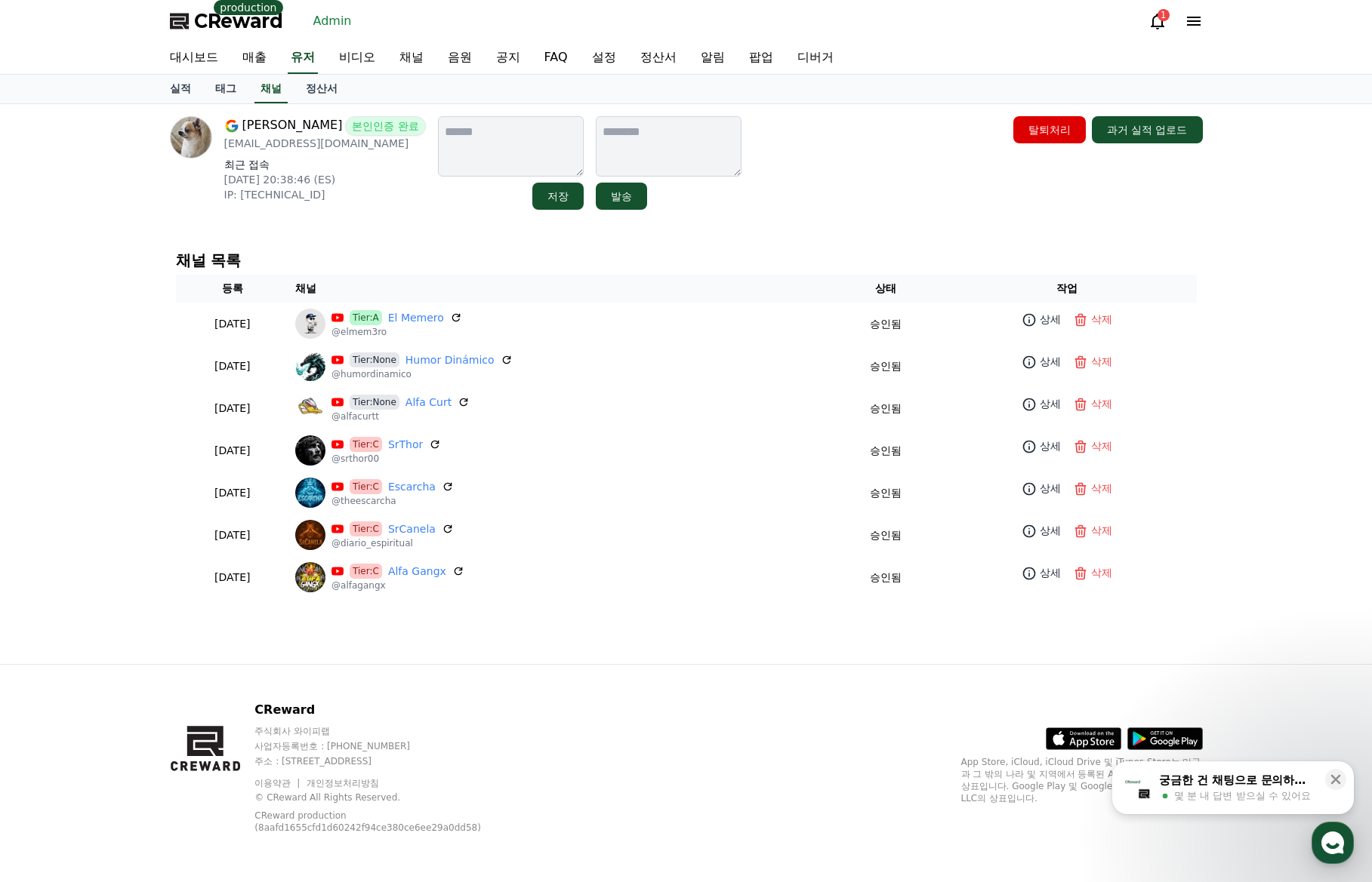
click at [437, 233] on div "Adrián Navarro Martínez 본인인증 완료 humorrdinamico@gmail.com 최근 접속 2025-08-01 20:38…" at bounding box center [686, 384] width 1057 height 560
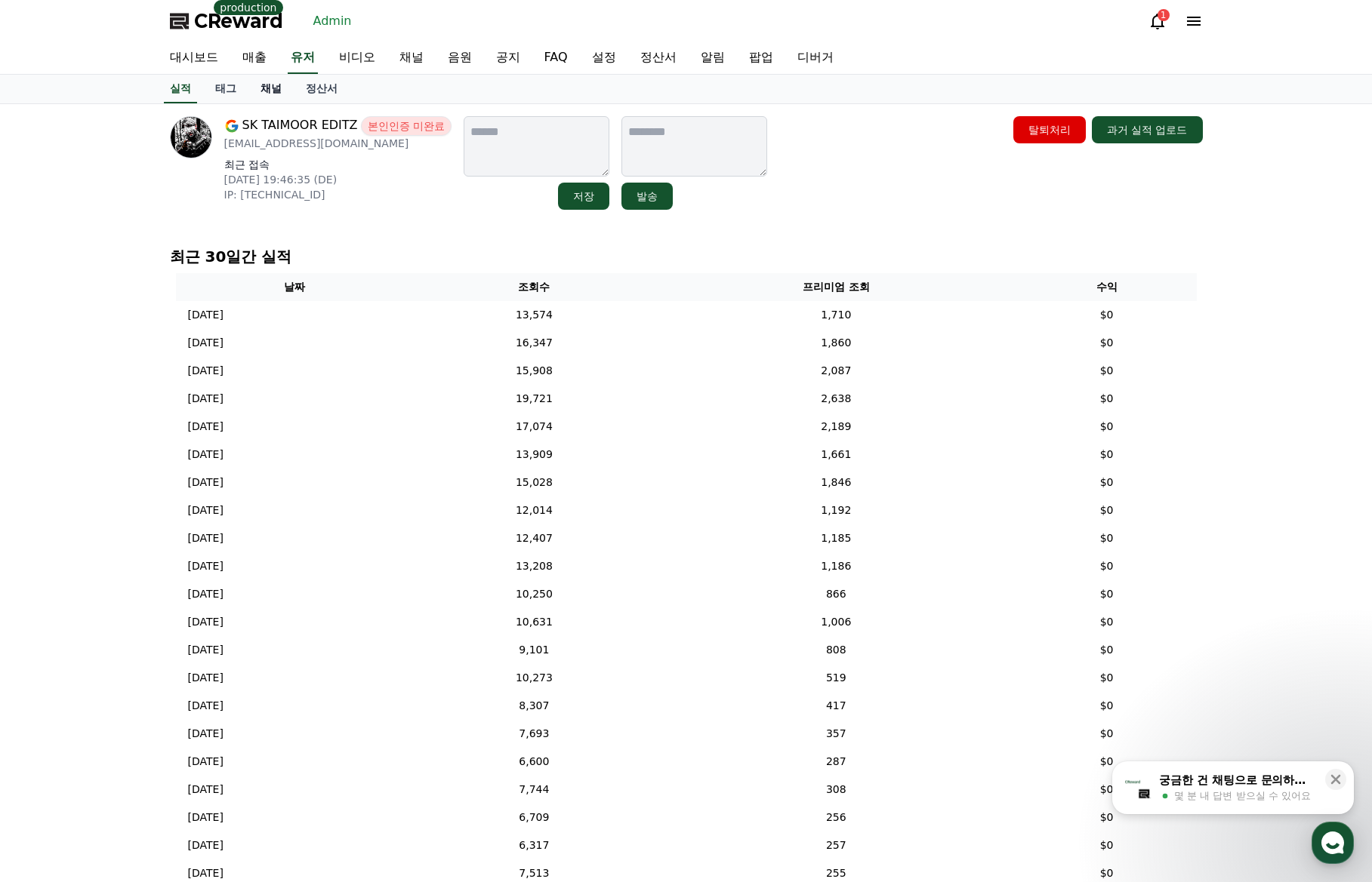
click at [262, 93] on link "채널" at bounding box center [271, 89] width 46 height 29
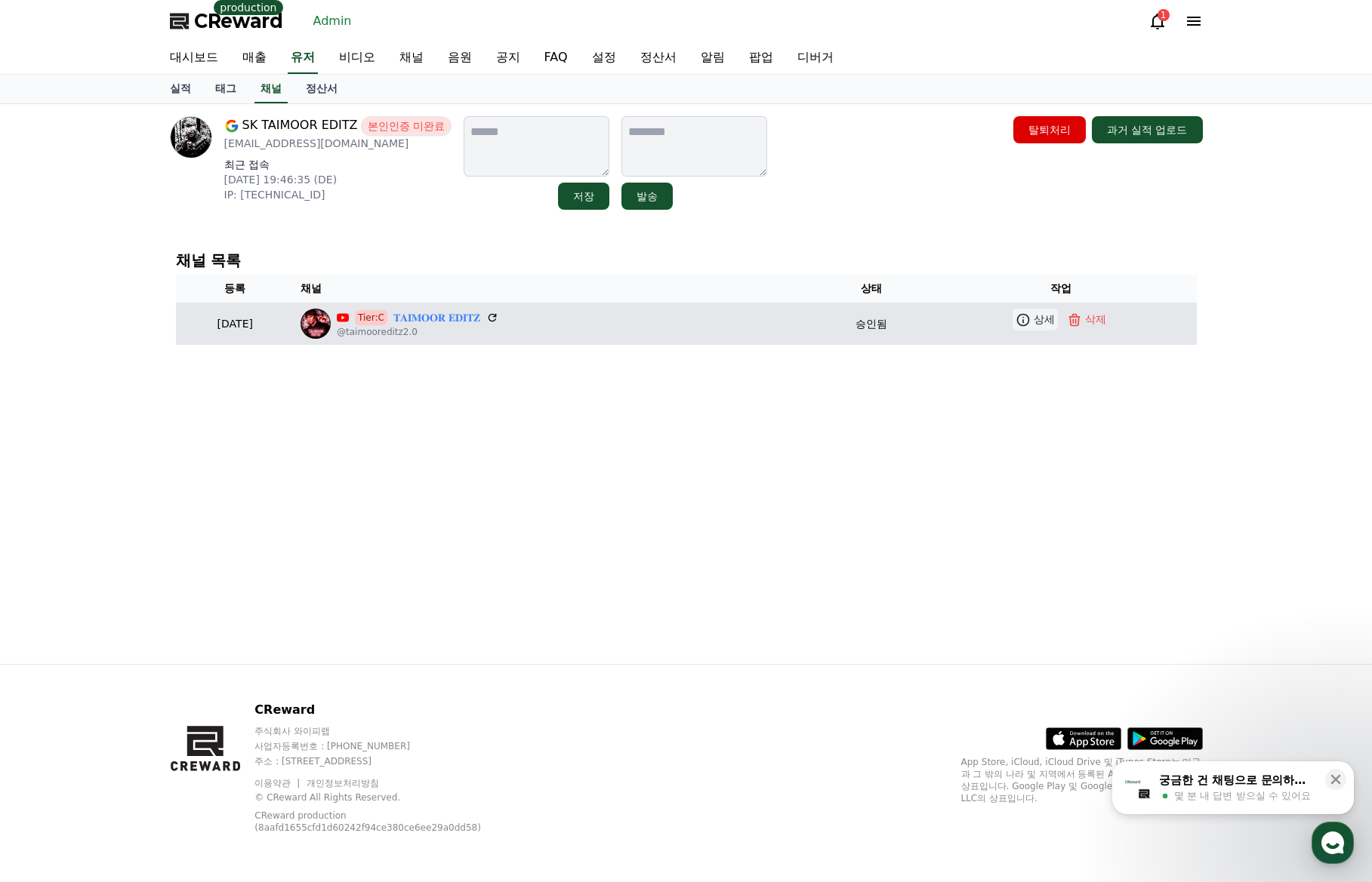
click at [1030, 319] on icon at bounding box center [1023, 319] width 15 height 15
click at [1038, 326] on p "상세" at bounding box center [1044, 319] width 21 height 16
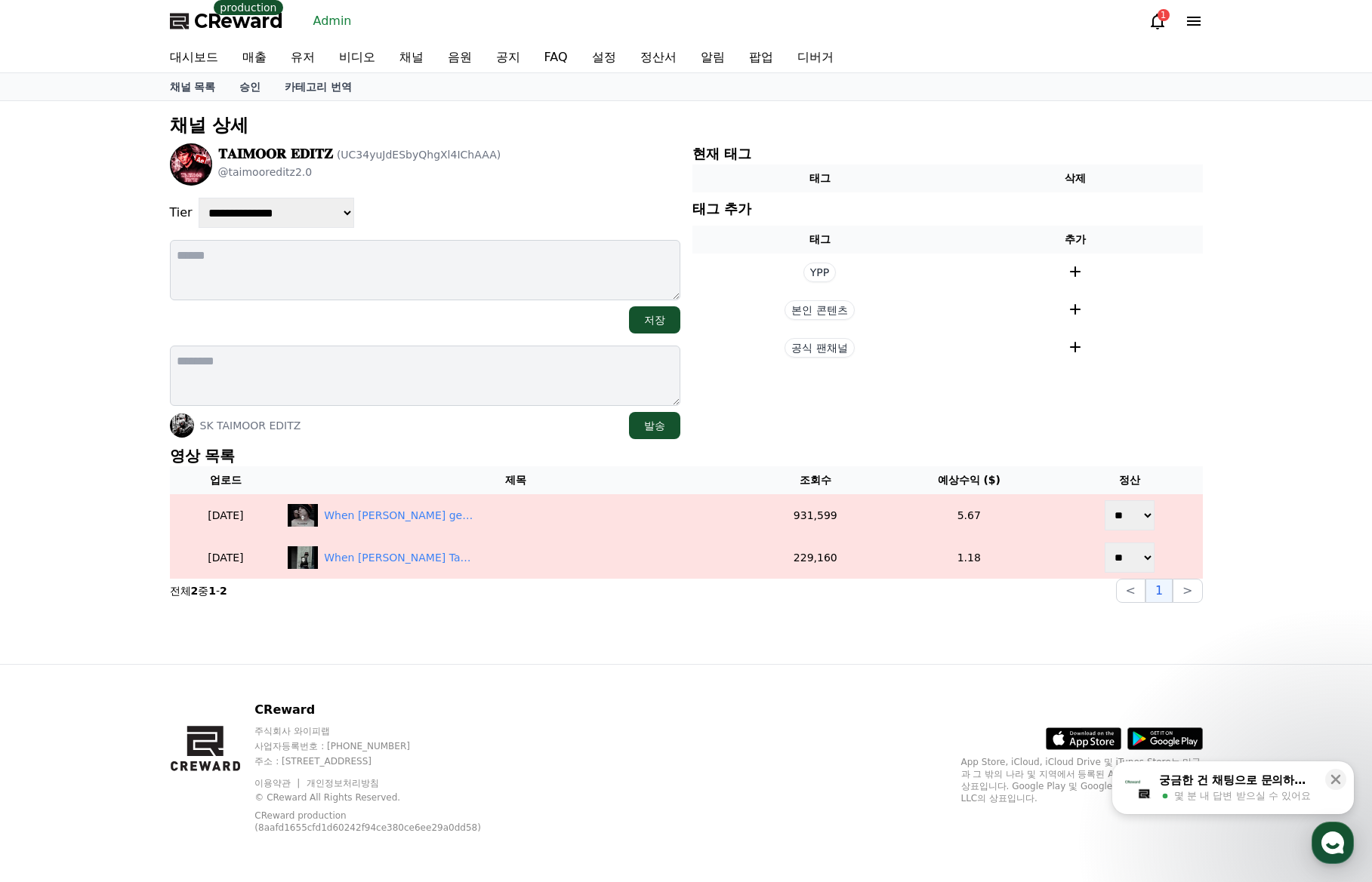
click at [456, 454] on p "영상 목록" at bounding box center [686, 456] width 1033 height 21
click at [536, 644] on div "**********" at bounding box center [686, 382] width 1057 height 563
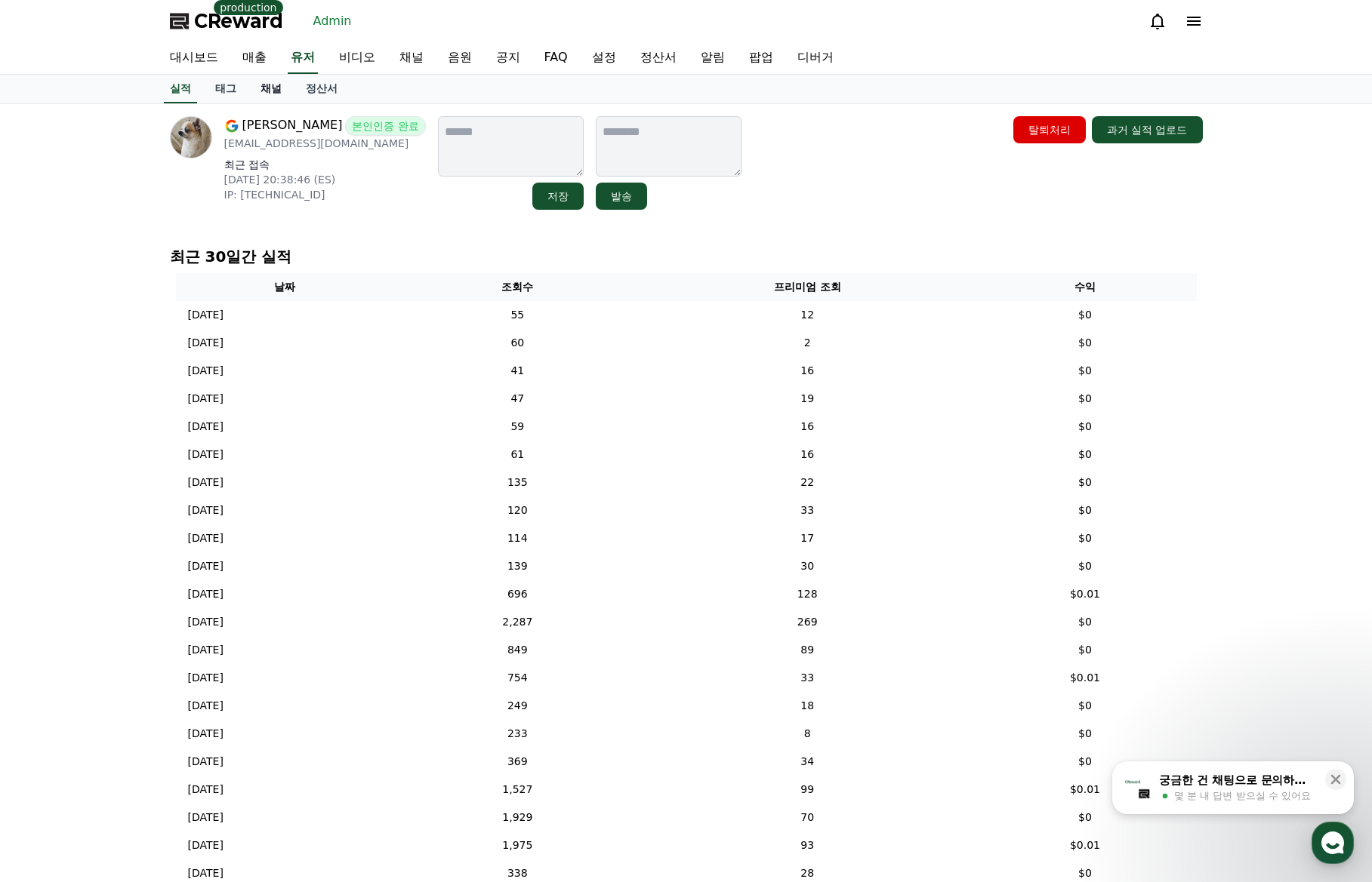
click at [271, 90] on link "채널" at bounding box center [271, 89] width 46 height 29
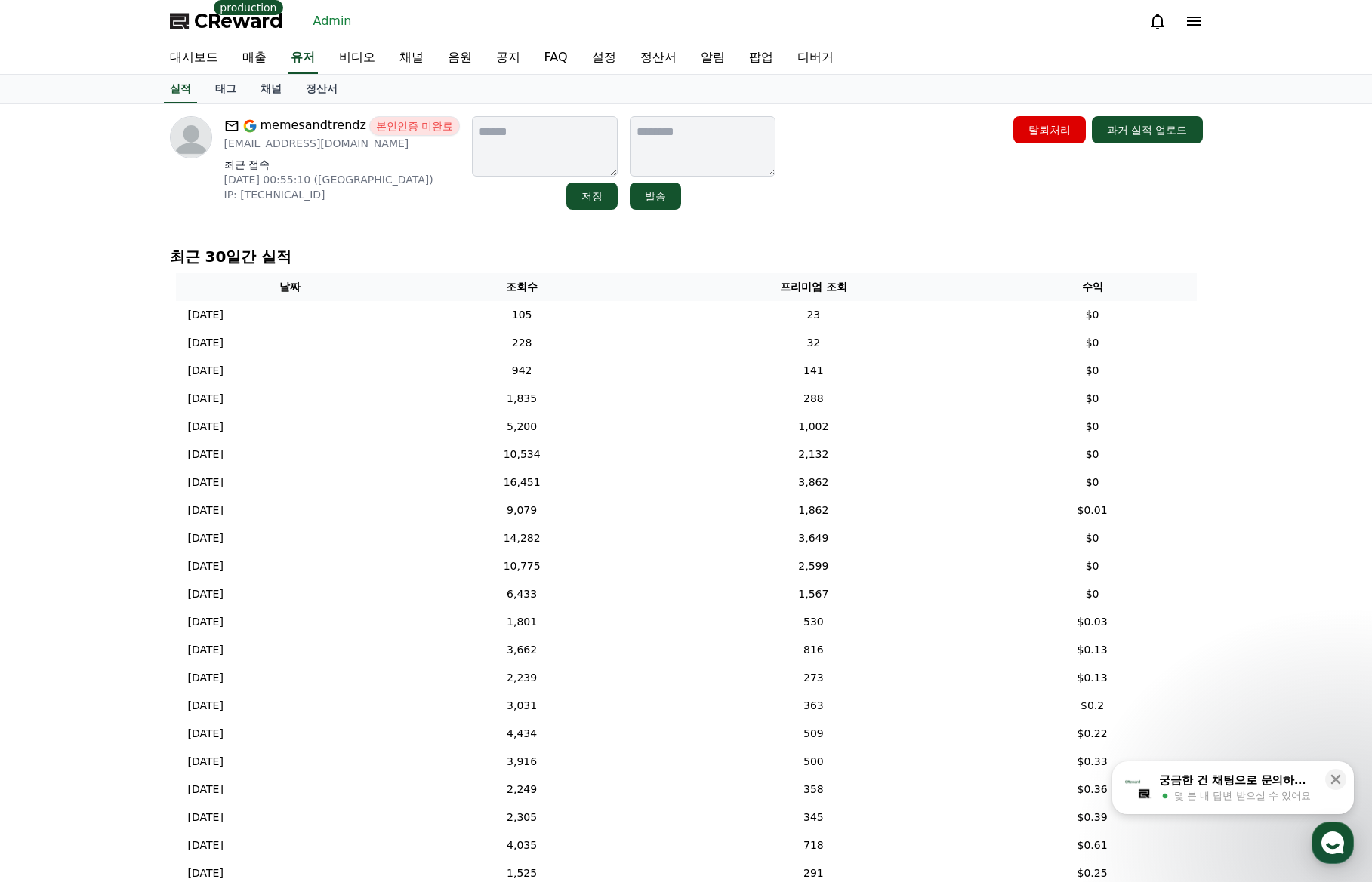
click at [268, 89] on link "채널" at bounding box center [271, 89] width 46 height 29
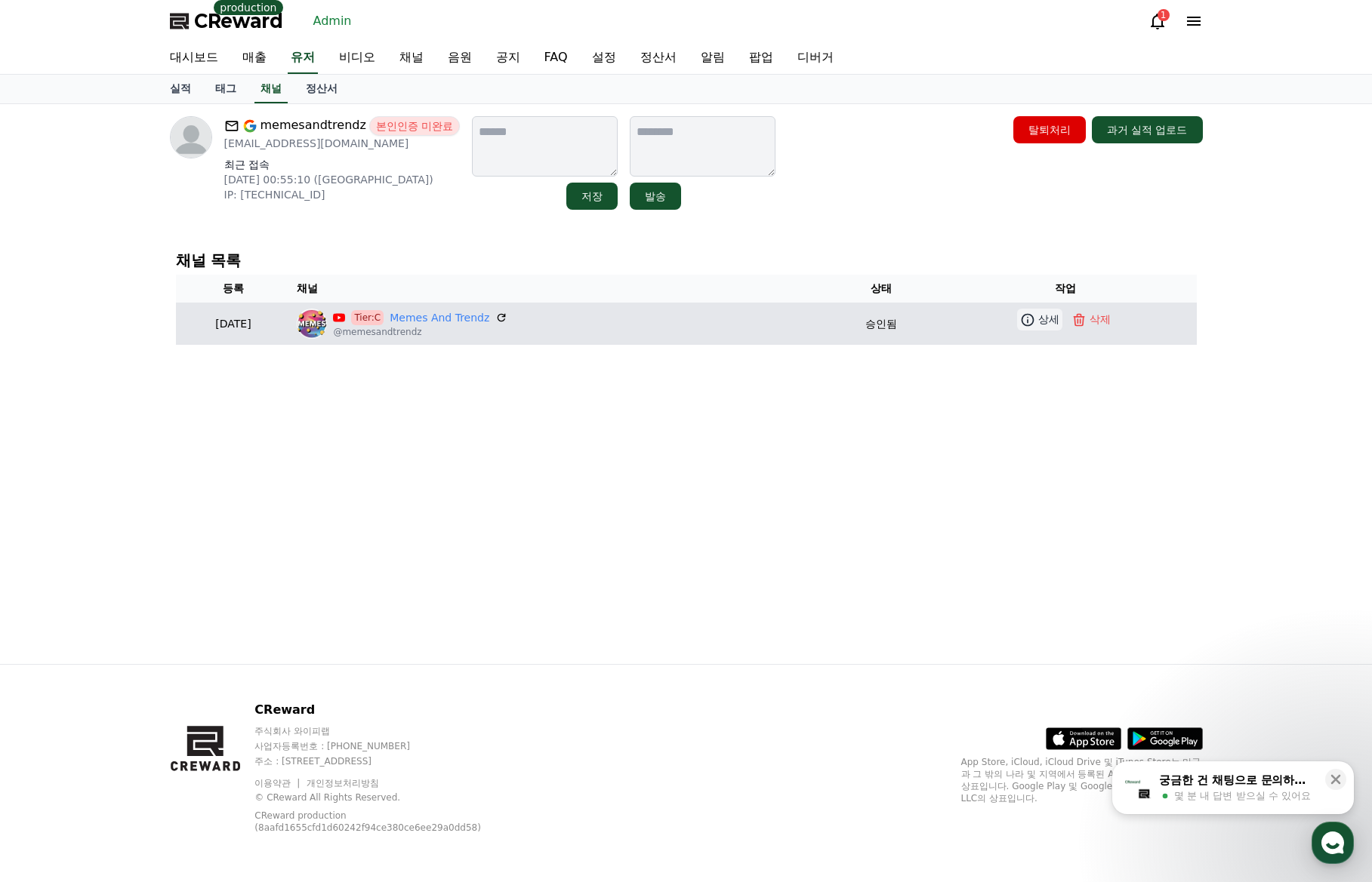
click at [1046, 316] on p "상세" at bounding box center [1049, 319] width 21 height 16
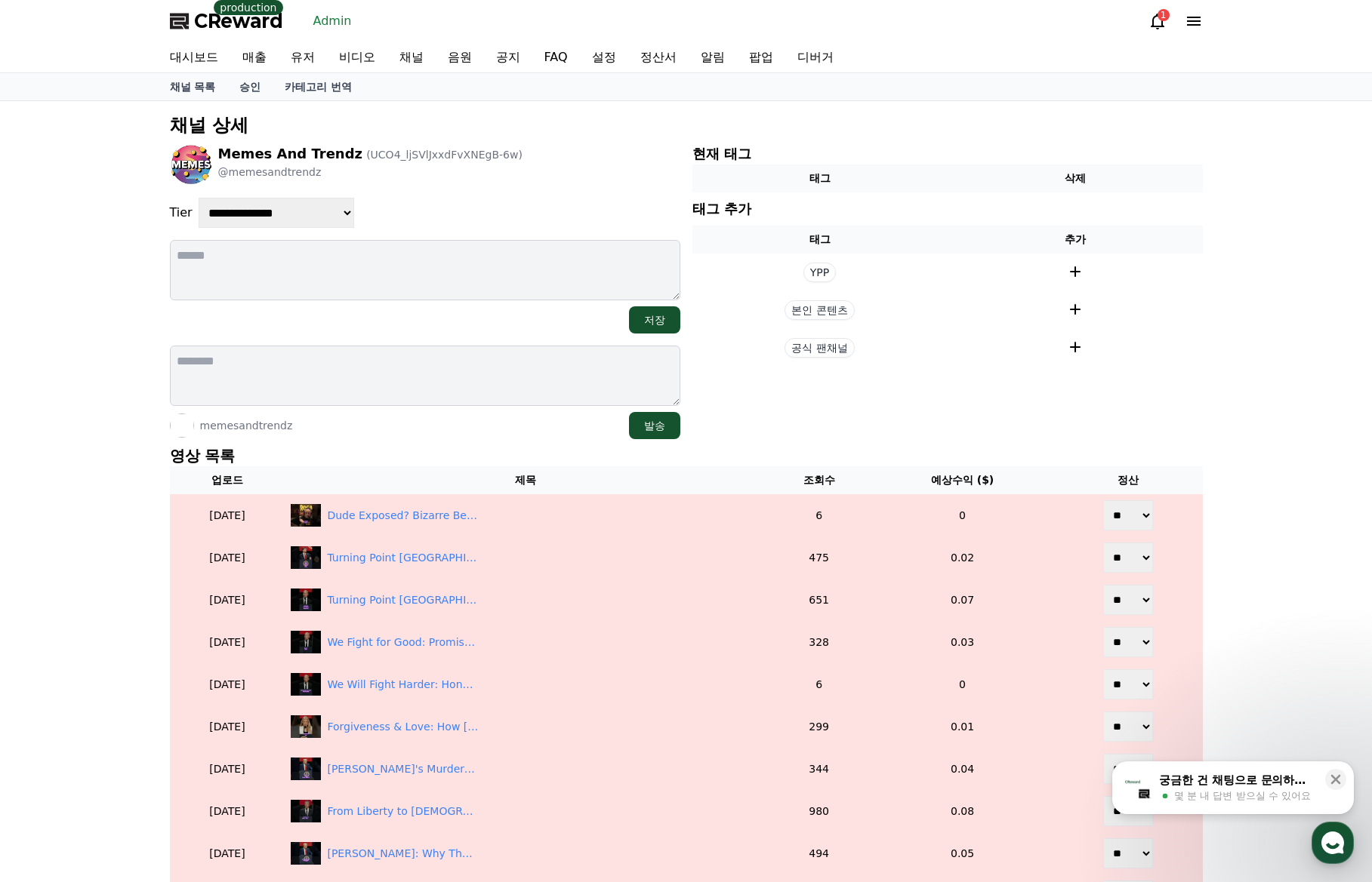
click at [494, 451] on p "영상 목록" at bounding box center [686, 456] width 1033 height 21
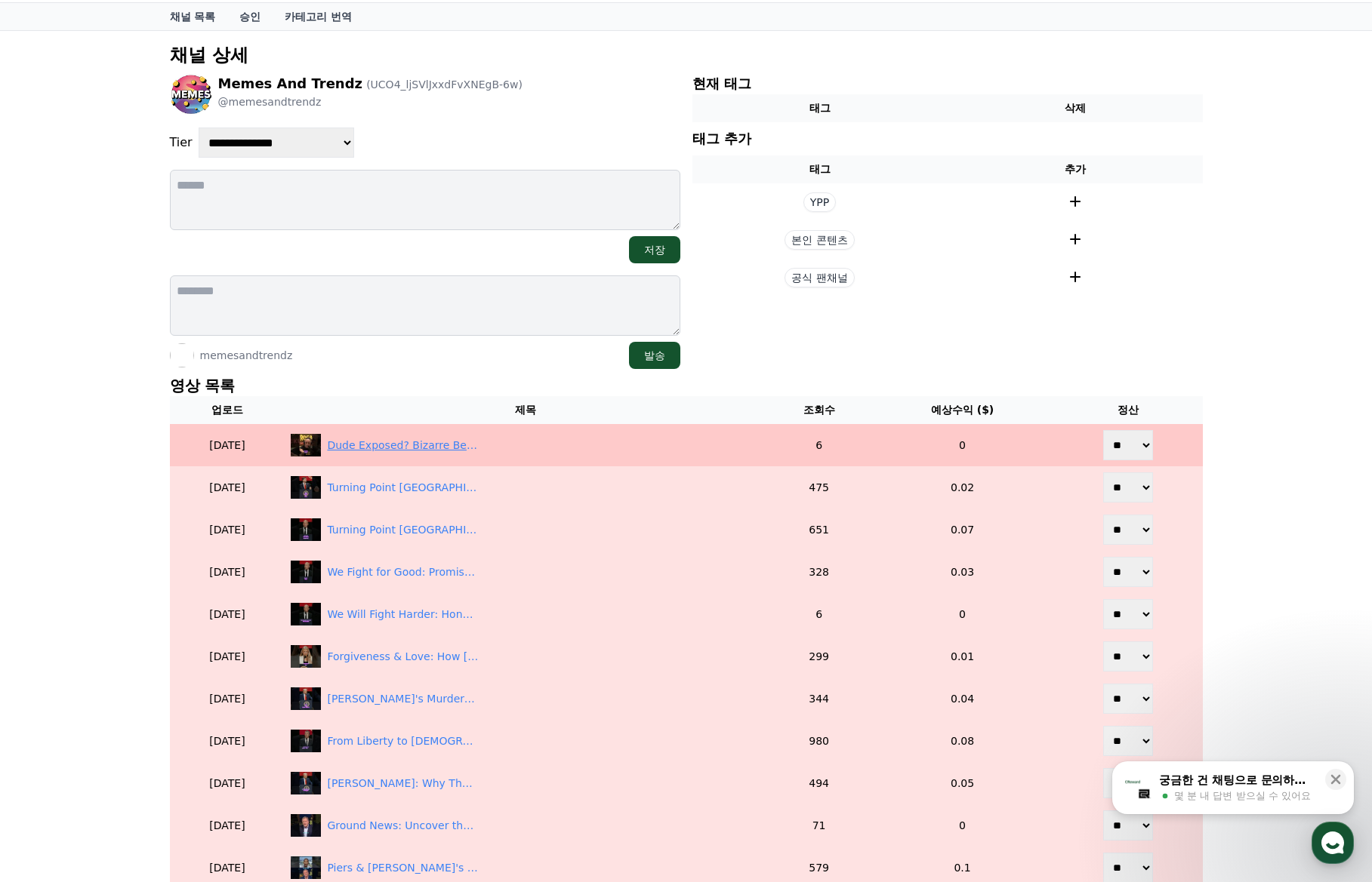
scroll to position [75, 0]
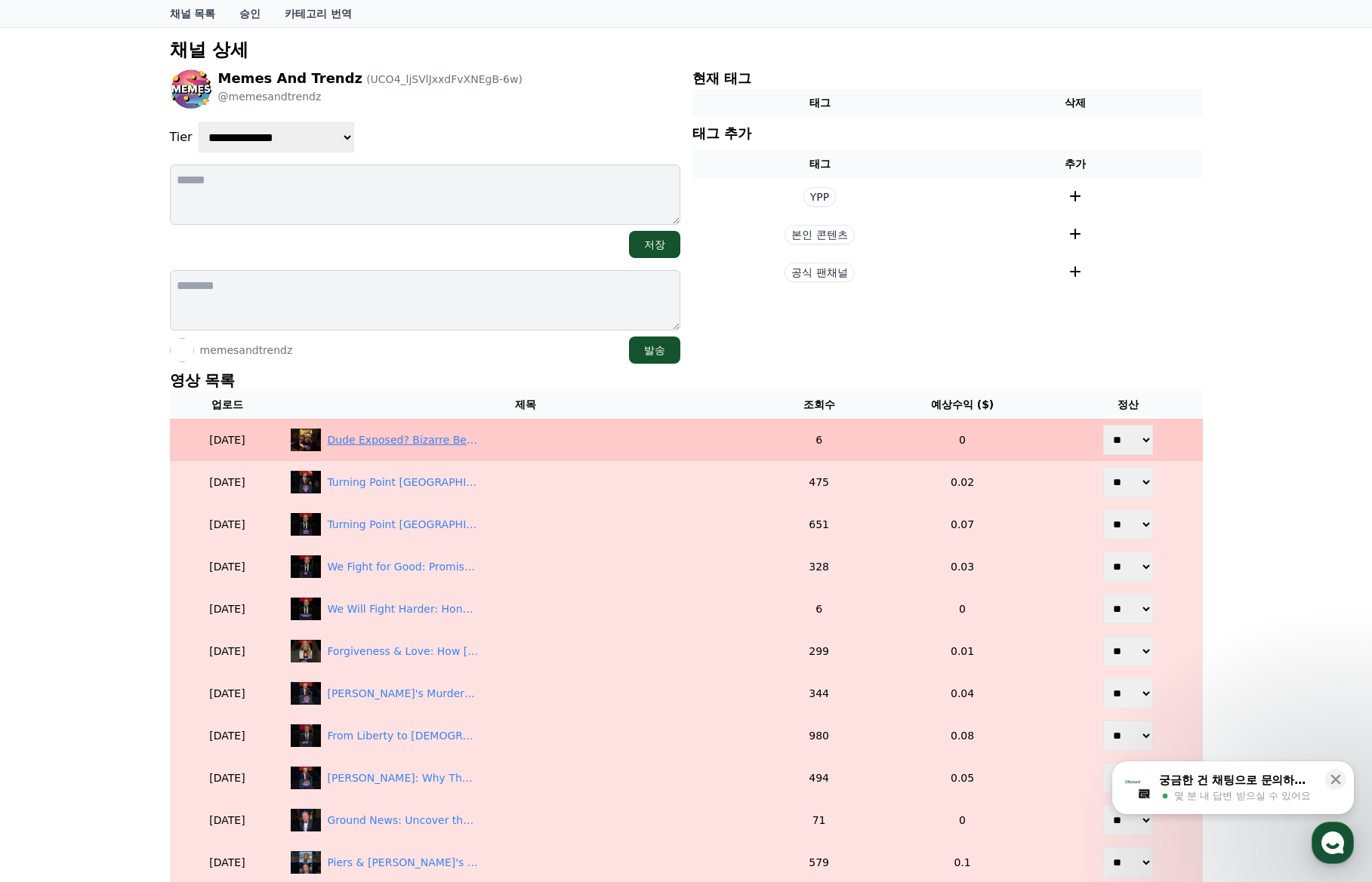
click at [417, 445] on div "Dude Exposed? Bizarre Behavior & Child Porn Arrest - What?! #shorts what" at bounding box center [402, 440] width 151 height 16
click at [408, 439] on div "Dude Exposed? Bizarre Behavior & Child Porn Arrest - What?! #shorts what" at bounding box center [402, 440] width 151 height 16
click at [433, 422] on td "Dude Exposed? Bizarre Behavior & Child Porn Arrest - What?! #shorts what" at bounding box center [524, 439] width 481 height 42
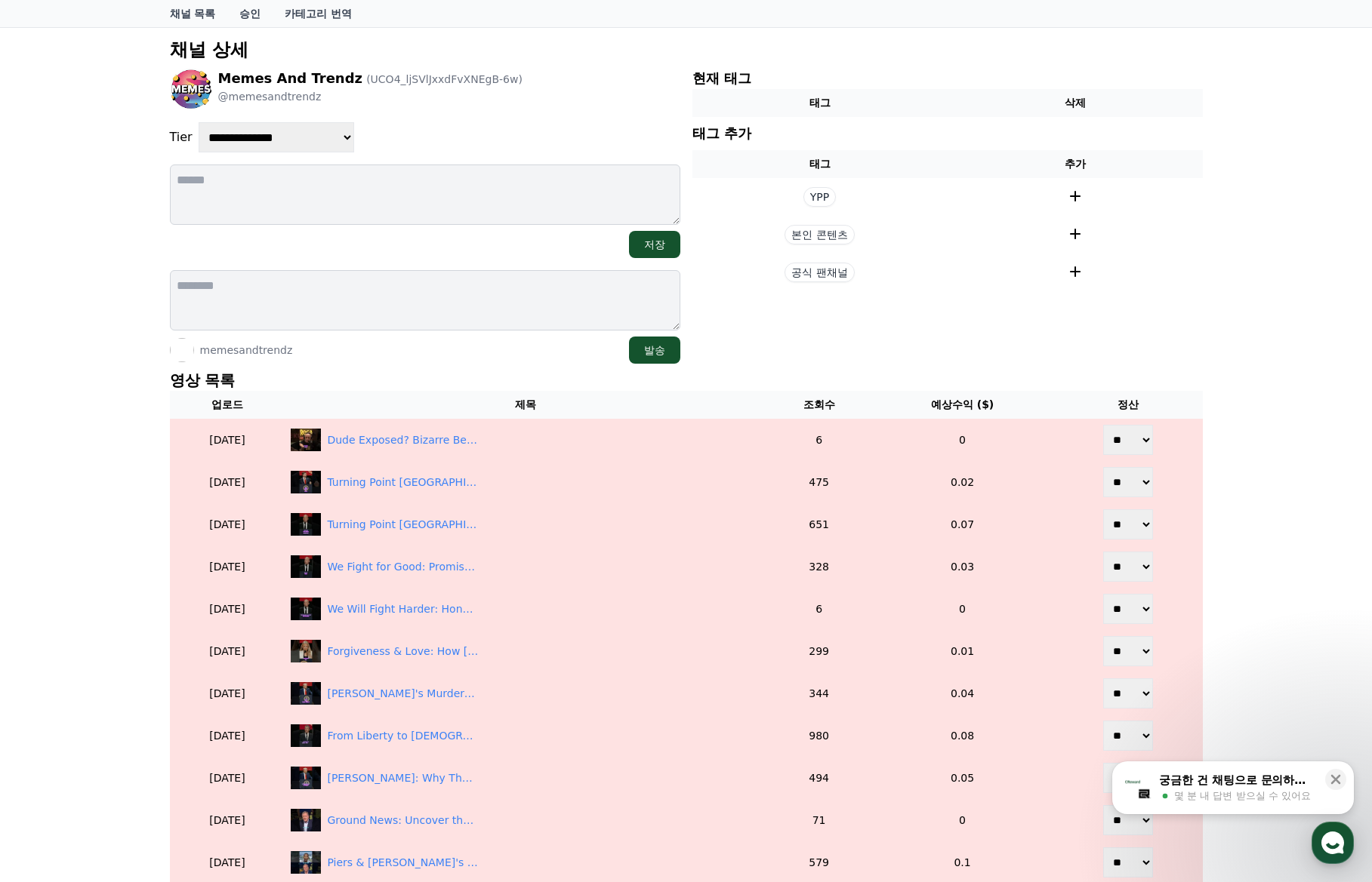
click at [977, 361] on section "현재 태그 태그 삭제 태그 추가 태그 추가 YPP 본인 콘텐츠 공식 팬채널" at bounding box center [948, 216] width 510 height 296
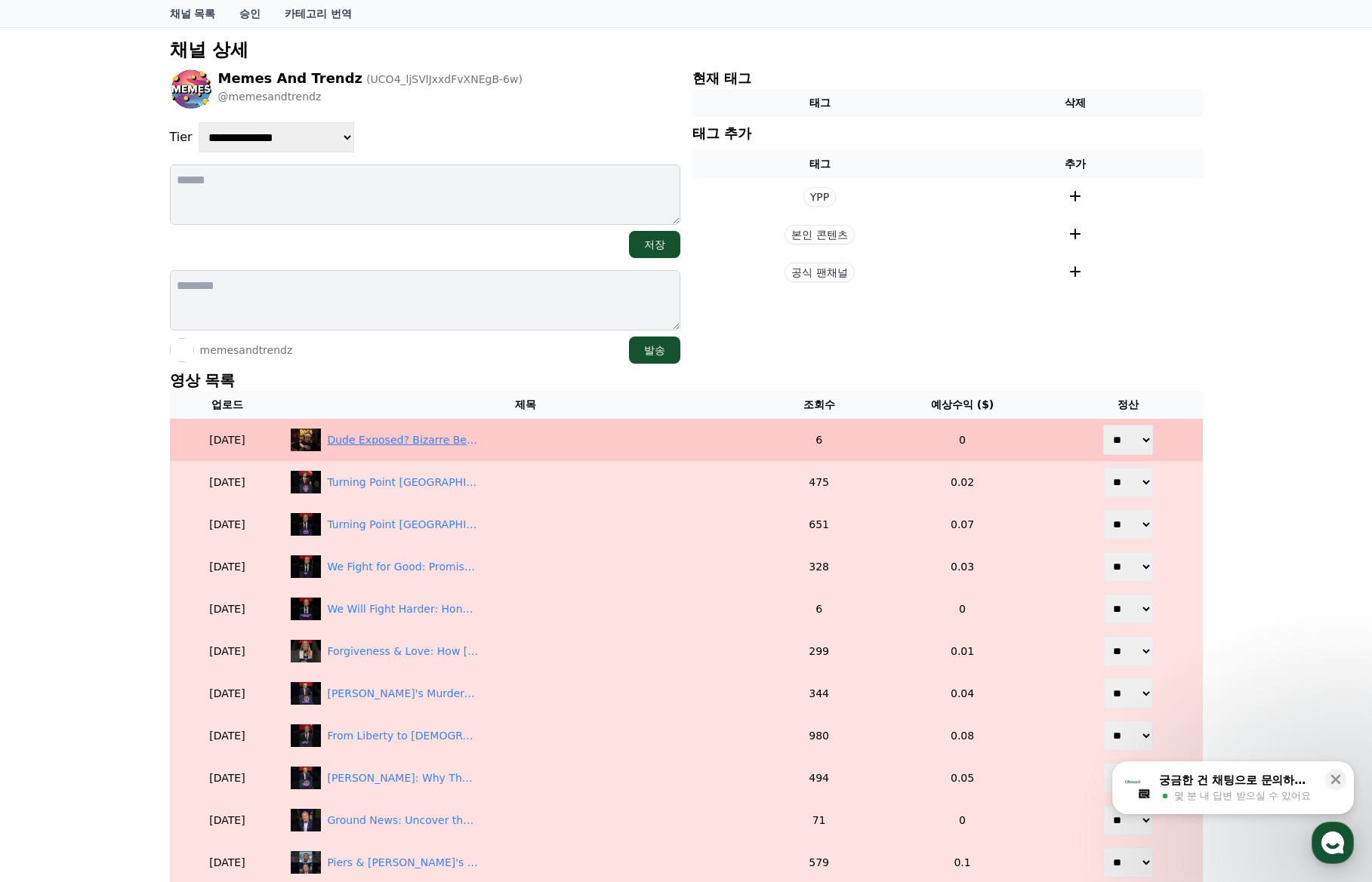
click at [440, 447] on div "Dude Exposed? Bizarre Behavior & Child Porn Arrest - What?! #shorts what" at bounding box center [402, 440] width 151 height 16
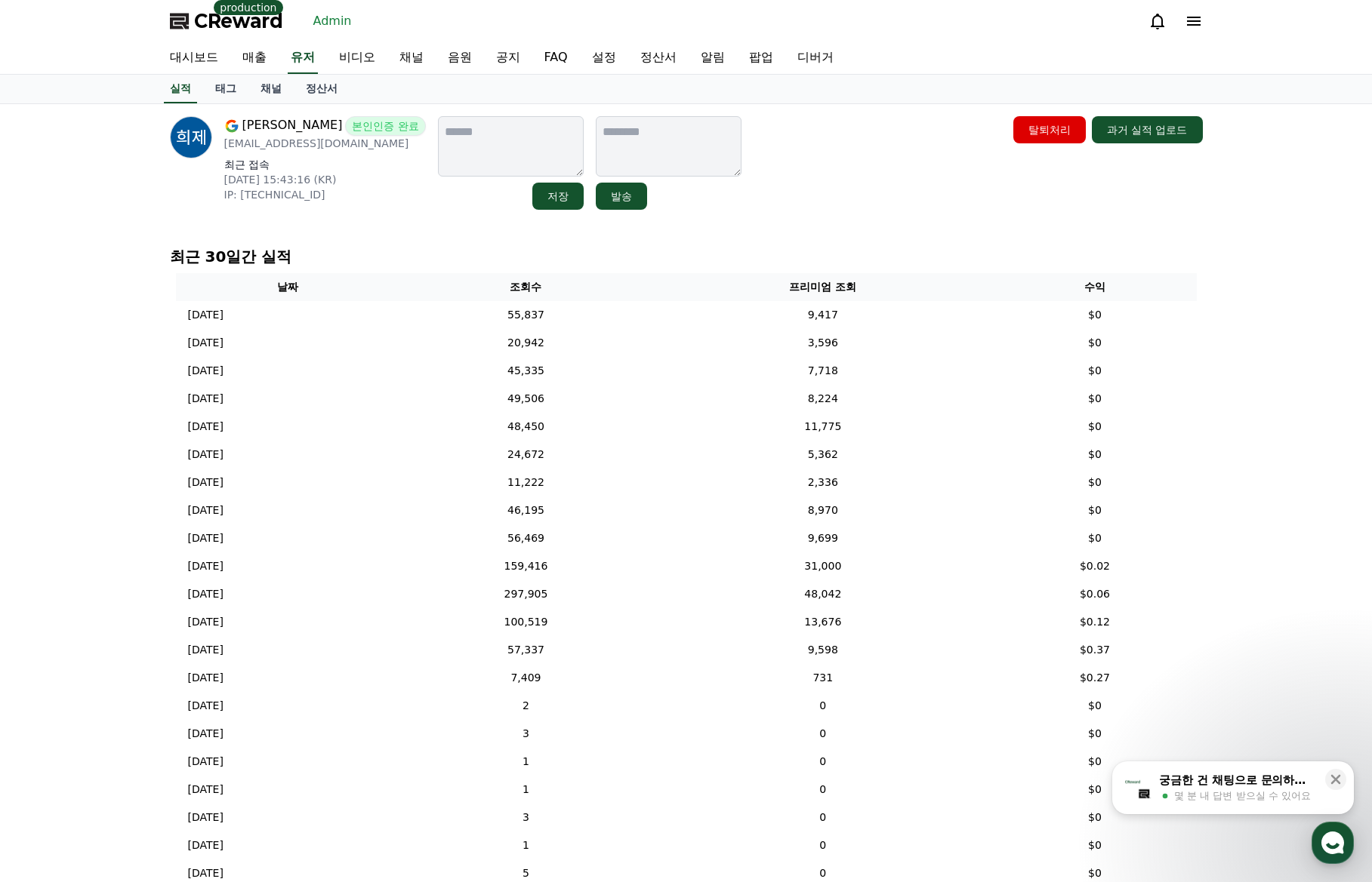
click at [266, 78] on link "채널" at bounding box center [271, 89] width 46 height 29
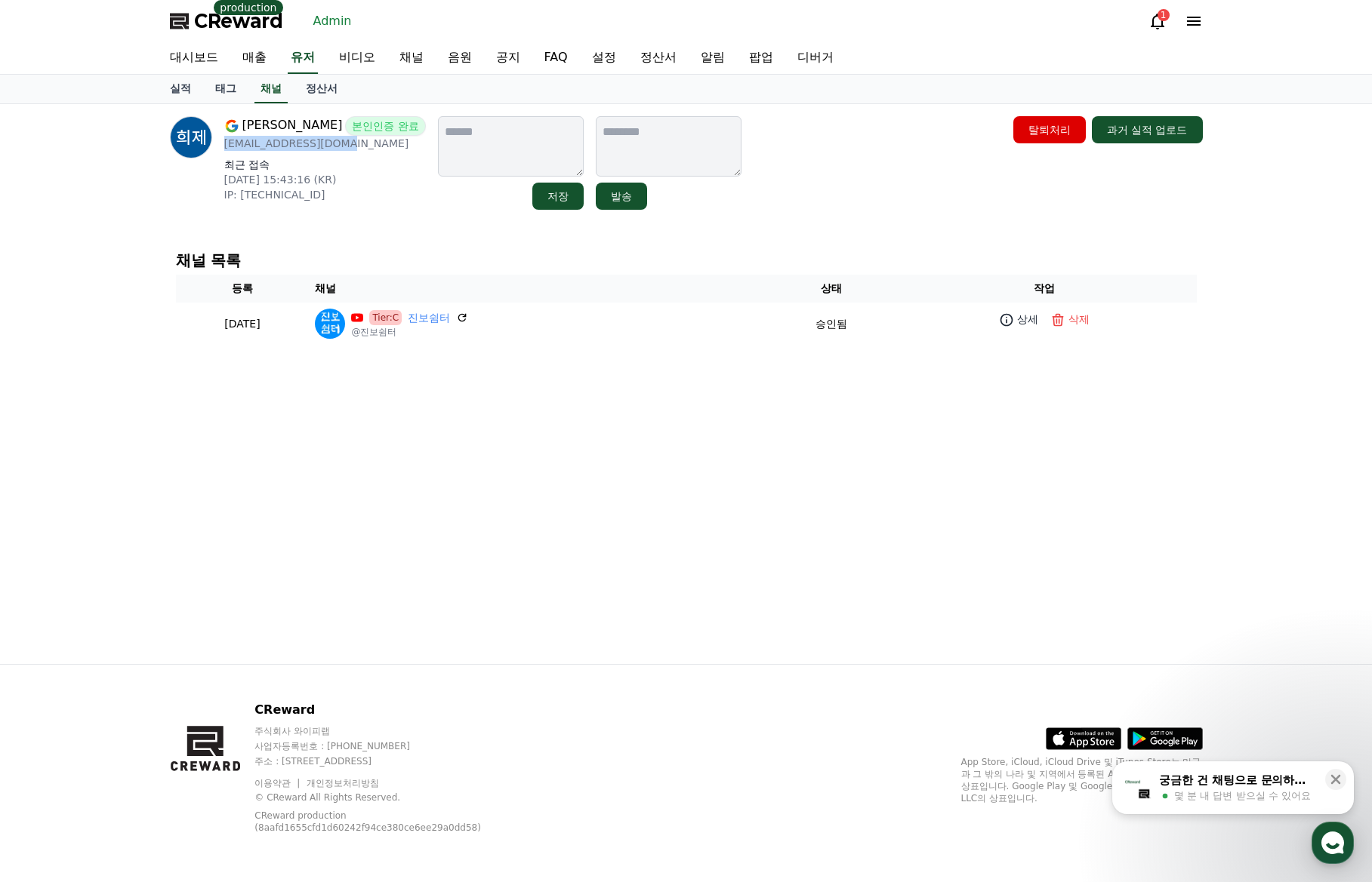
drag, startPoint x: 349, startPoint y: 147, endPoint x: 225, endPoint y: 152, distance: 124.1
click at [225, 152] on div "노희제 본인인증 완료 he79993154@gmail.com 최근 접속 2025-09-17 15:43:16 (KR) IP: 118.47.153.…" at bounding box center [325, 163] width 201 height 94
copy p "he79993154@gmail.com"
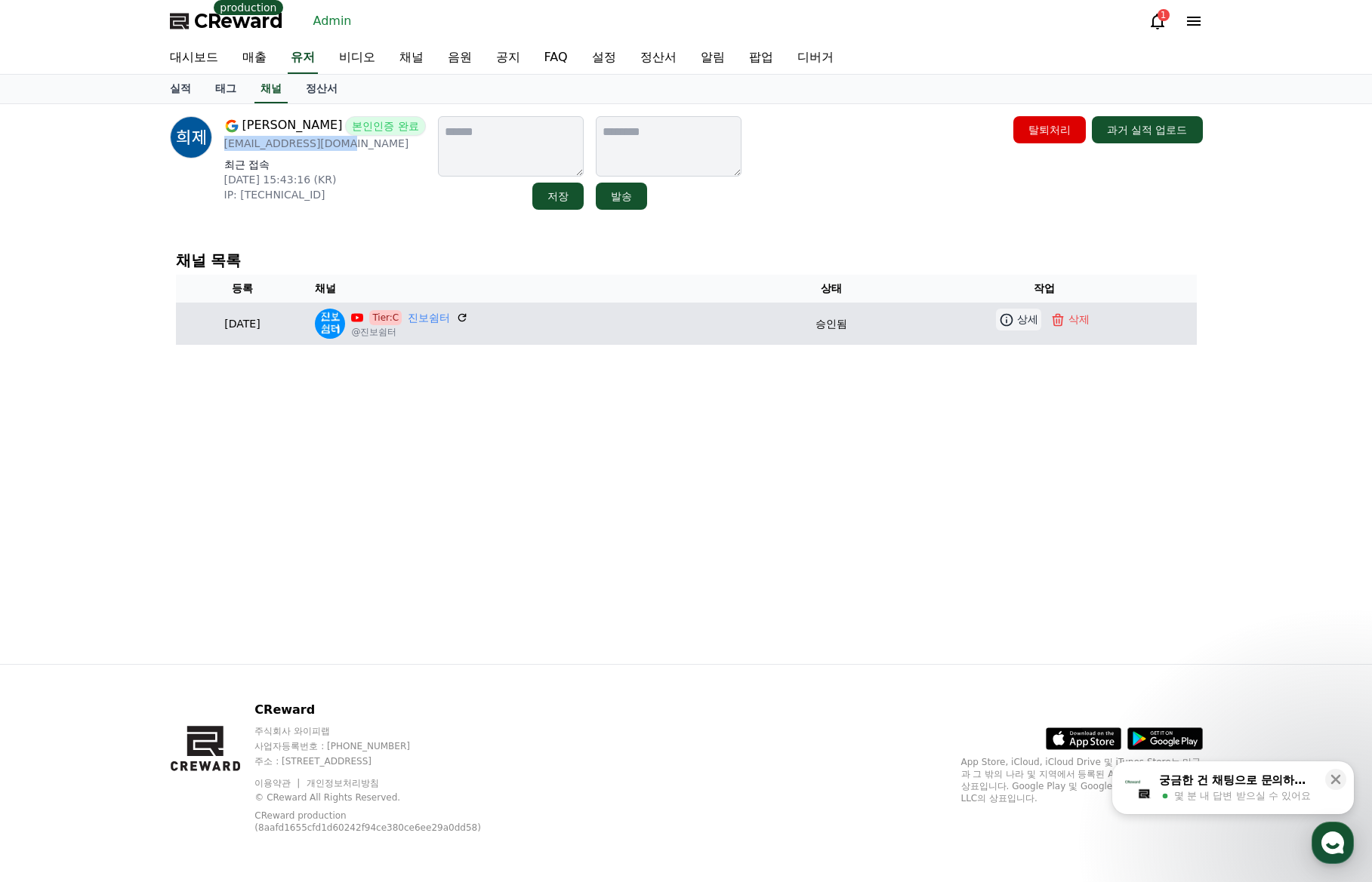
click at [1014, 318] on icon at bounding box center [1006, 319] width 15 height 15
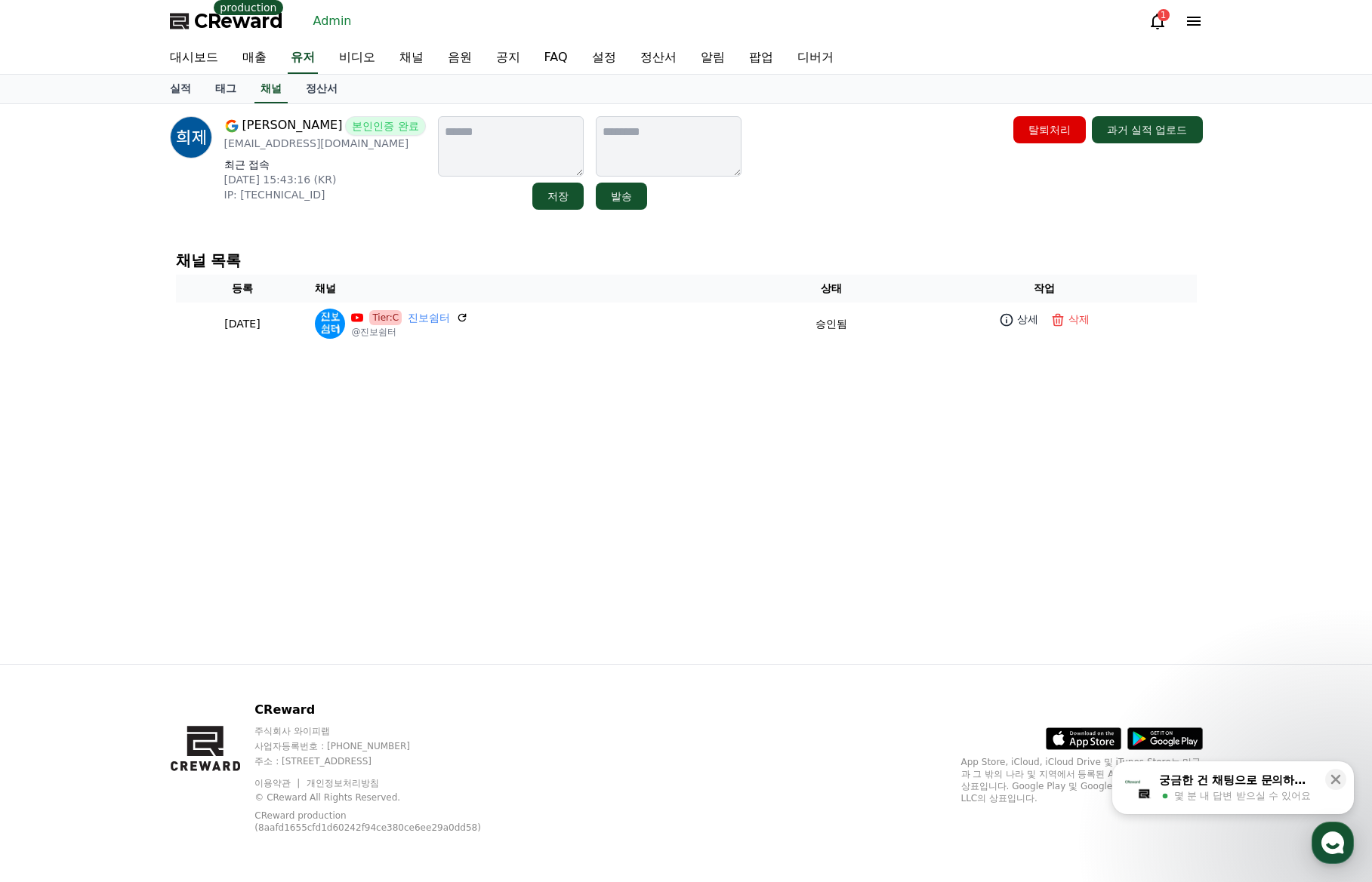
click at [330, 156] on div "노희제 본인인증 완료 he79993154@gmail.com 최근 접속 2025-09-17 15:43:16 (KR) IP: 118.47.153.…" at bounding box center [325, 163] width 201 height 94
drag, startPoint x: 350, startPoint y: 145, endPoint x: 225, endPoint y: 151, distance: 125.1
click at [225, 151] on div "노희제 본인인증 완료 he79993154@gmail.com 최근 접속 2025-09-17 15:43:16 (KR) IP: 118.47.153.…" at bounding box center [325, 163] width 201 height 94
copy p "he79993154@gmail.com"
click at [601, 230] on div "노희제 본인인증 완료 he79993154@gmail.com 최근 접속 2025-09-17 15:43:16 (KR) IP: 118.47.153.…" at bounding box center [686, 384] width 1057 height 560
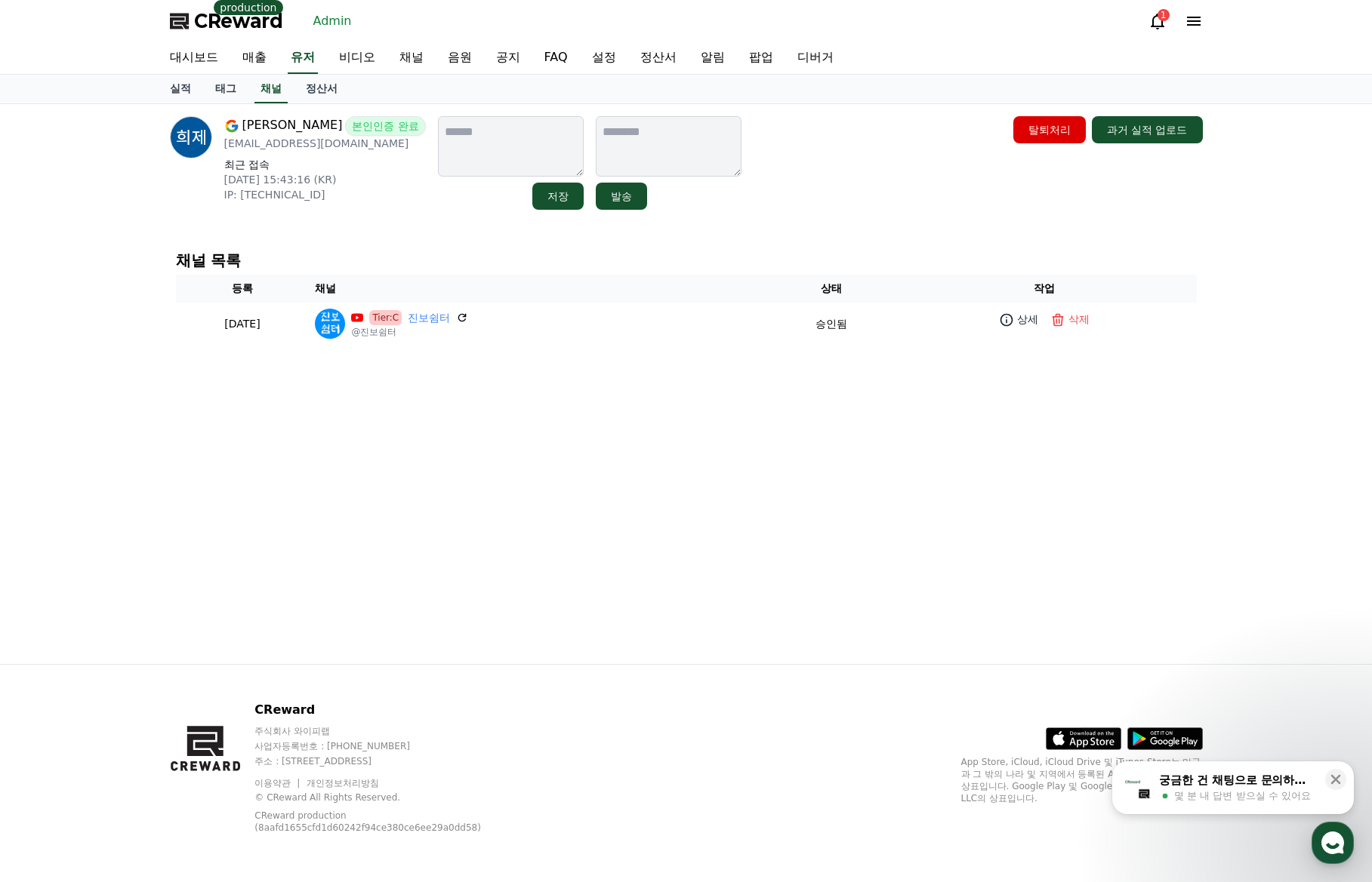
click at [1210, 330] on div "노희제 본인인증 완료 he79993154@gmail.com 최근 접속 2025-09-17 15:43:16 (KR) IP: 118.47.153.…" at bounding box center [686, 384] width 1057 height 560
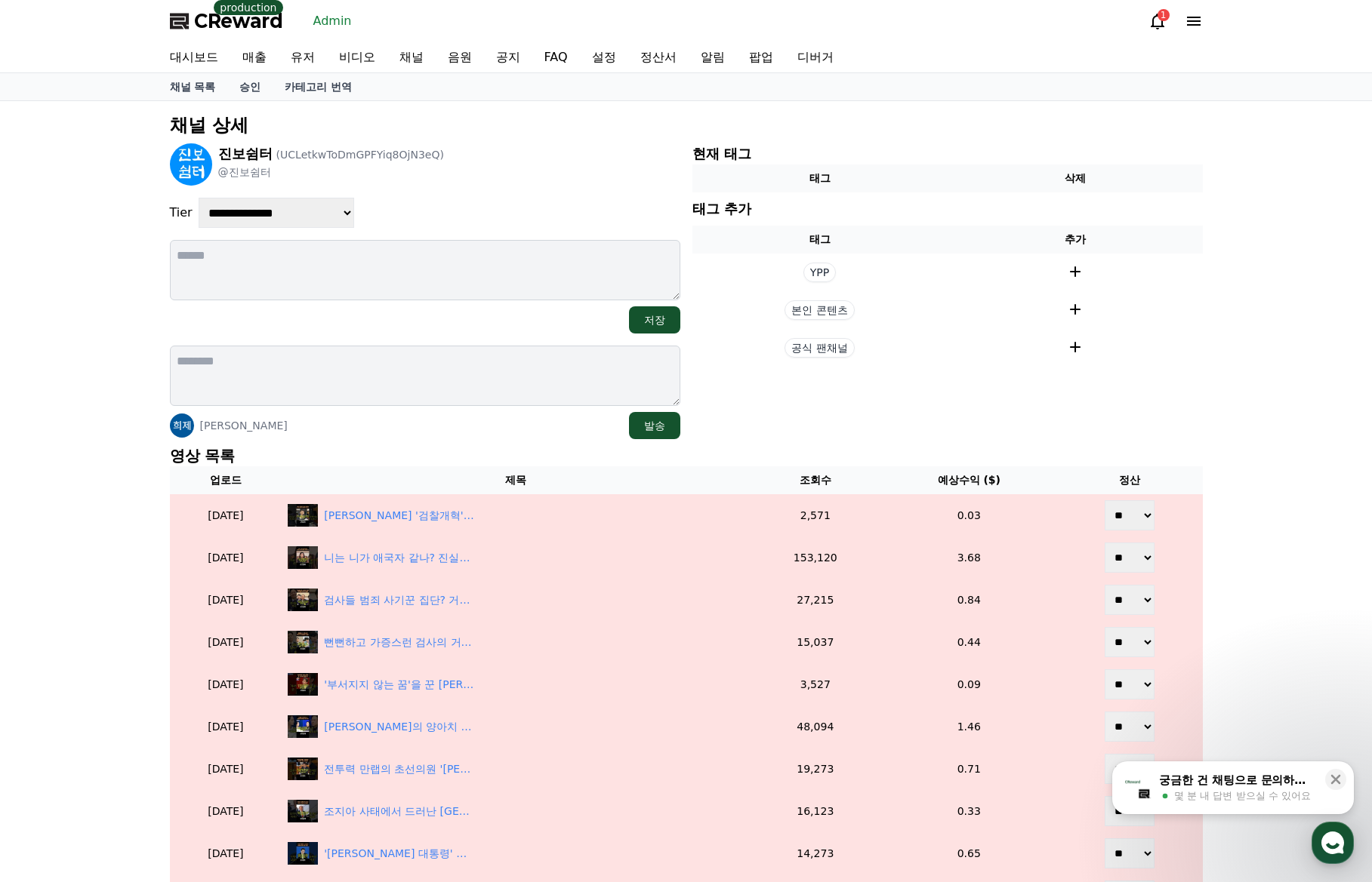
click at [497, 165] on div "진보쉼터 (UCLetkwToDmGPFYiq8OjN3eQ) @진보쉼터" at bounding box center [425, 164] width 510 height 42
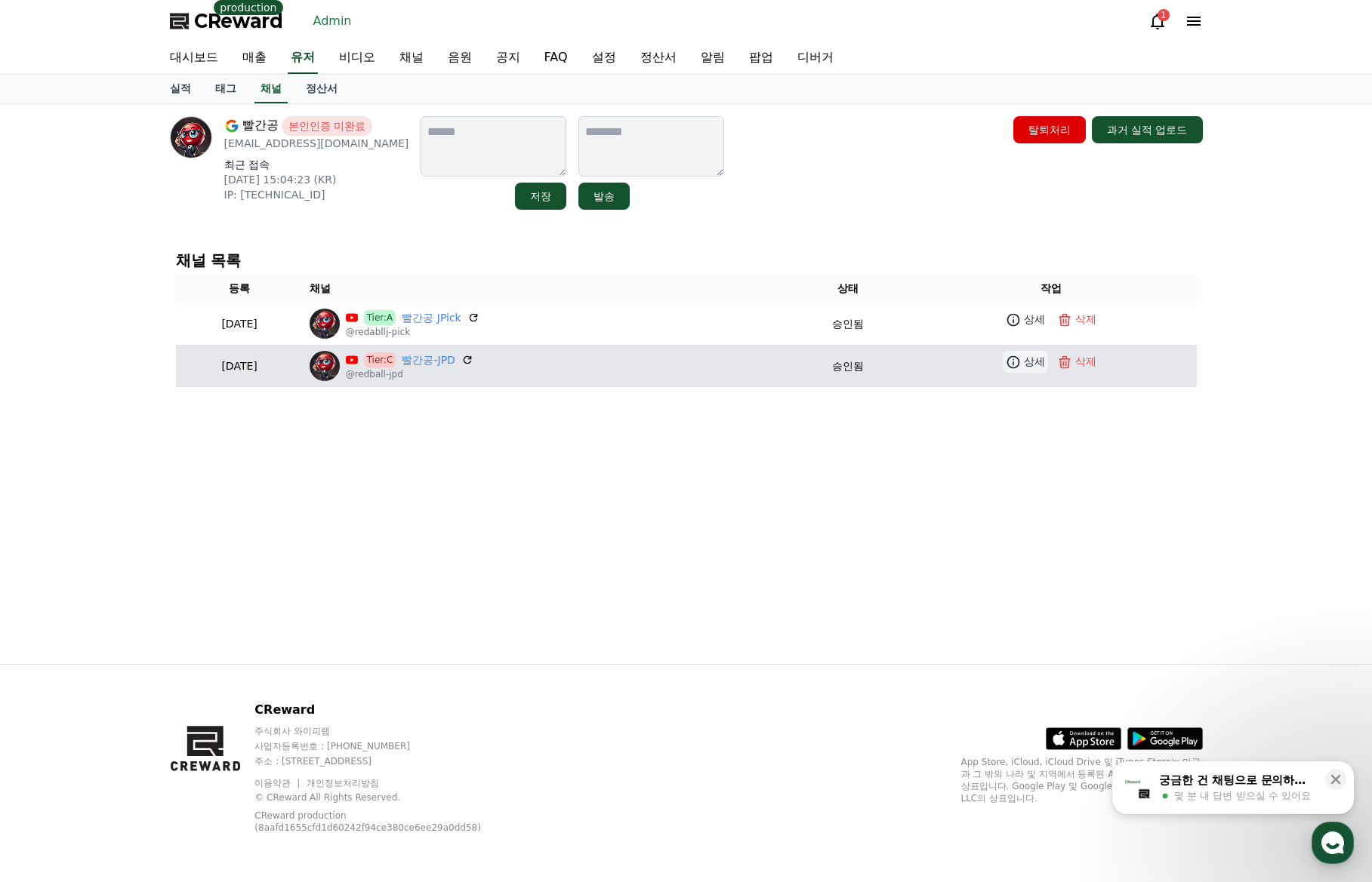
click at [1030, 365] on p "상세" at bounding box center [1035, 362] width 21 height 16
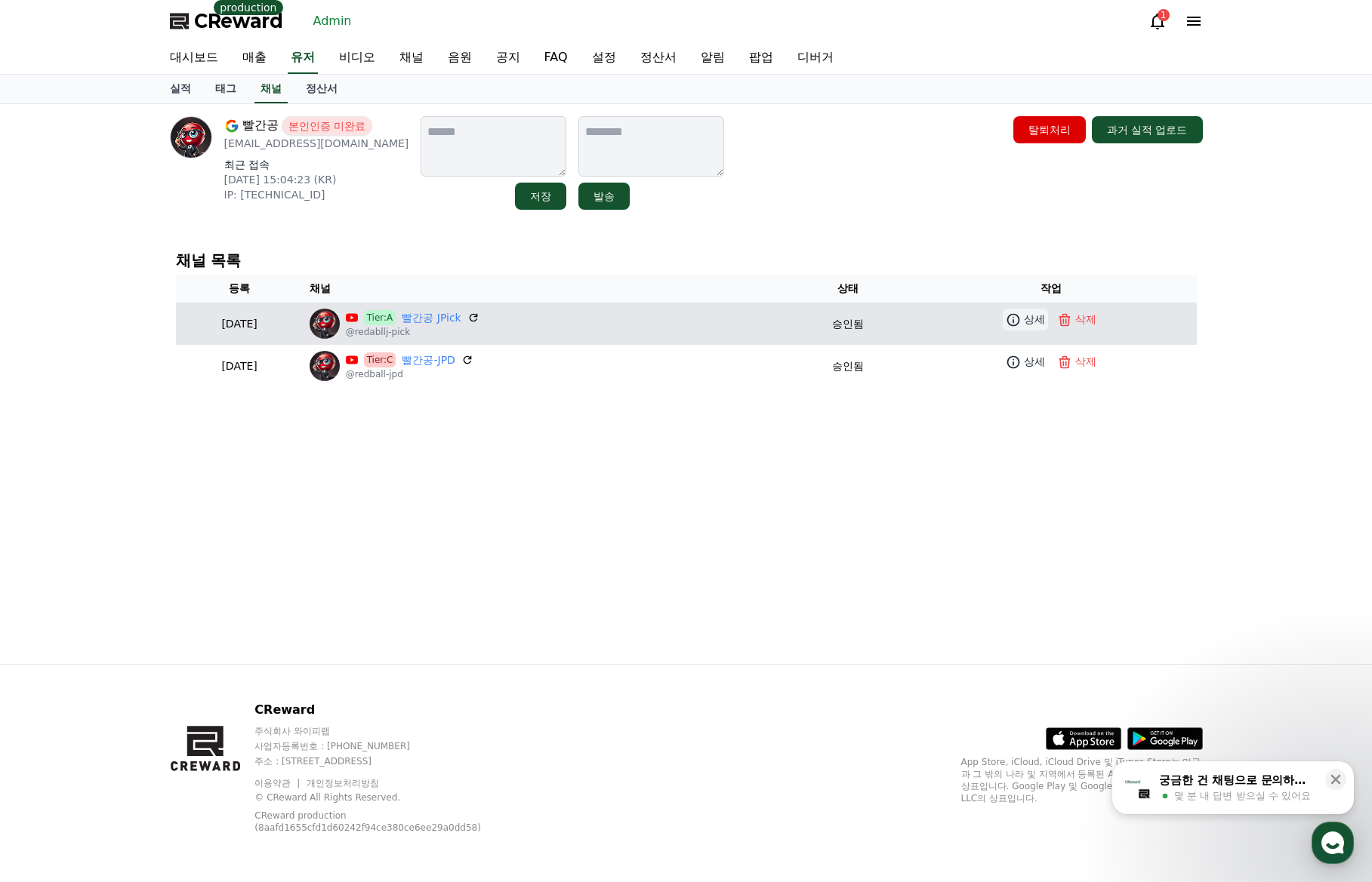
click at [1030, 312] on p "상세" at bounding box center [1035, 319] width 21 height 16
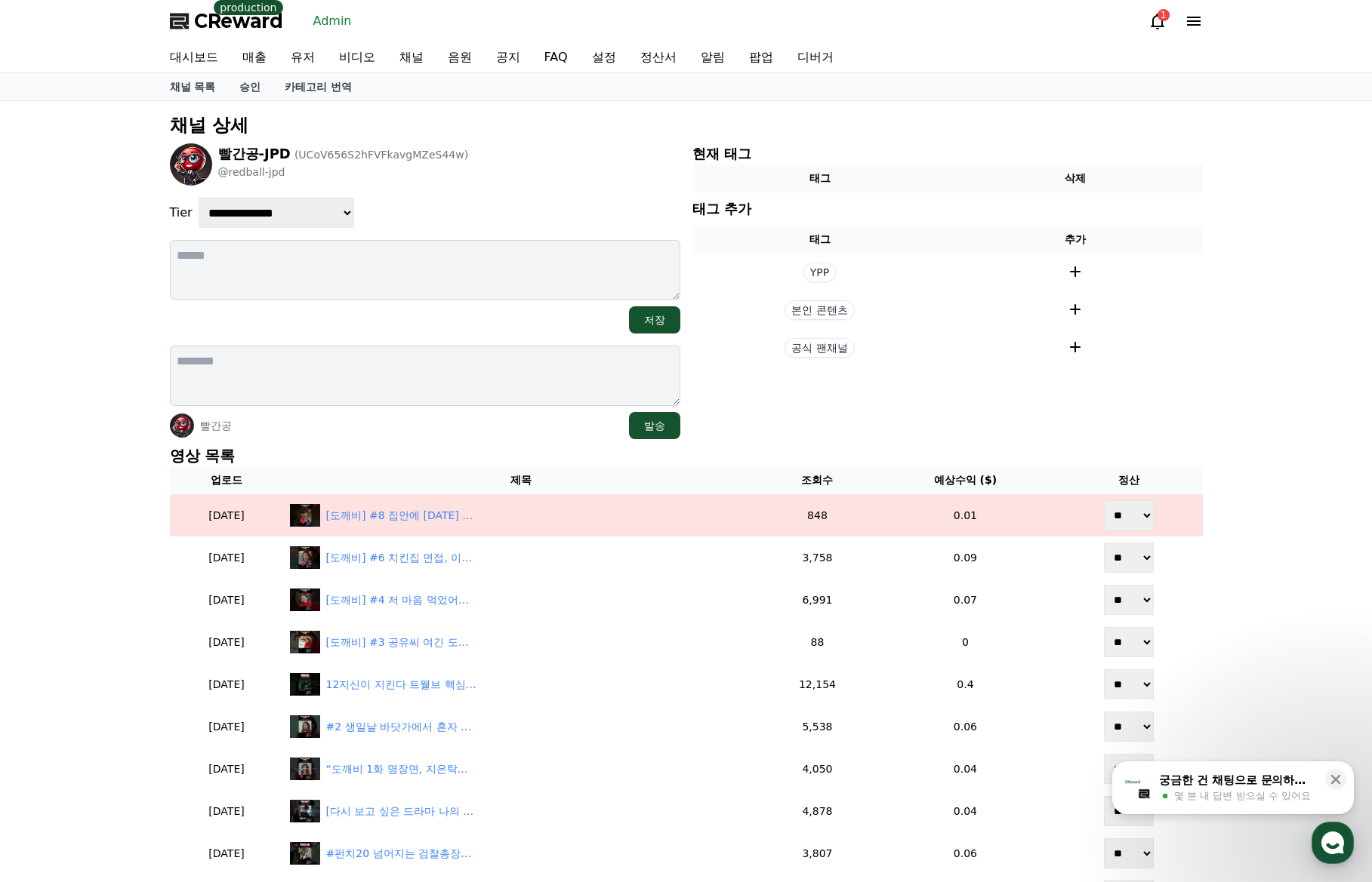
click at [432, 426] on div "빨간공 발송" at bounding box center [425, 426] width 510 height 27
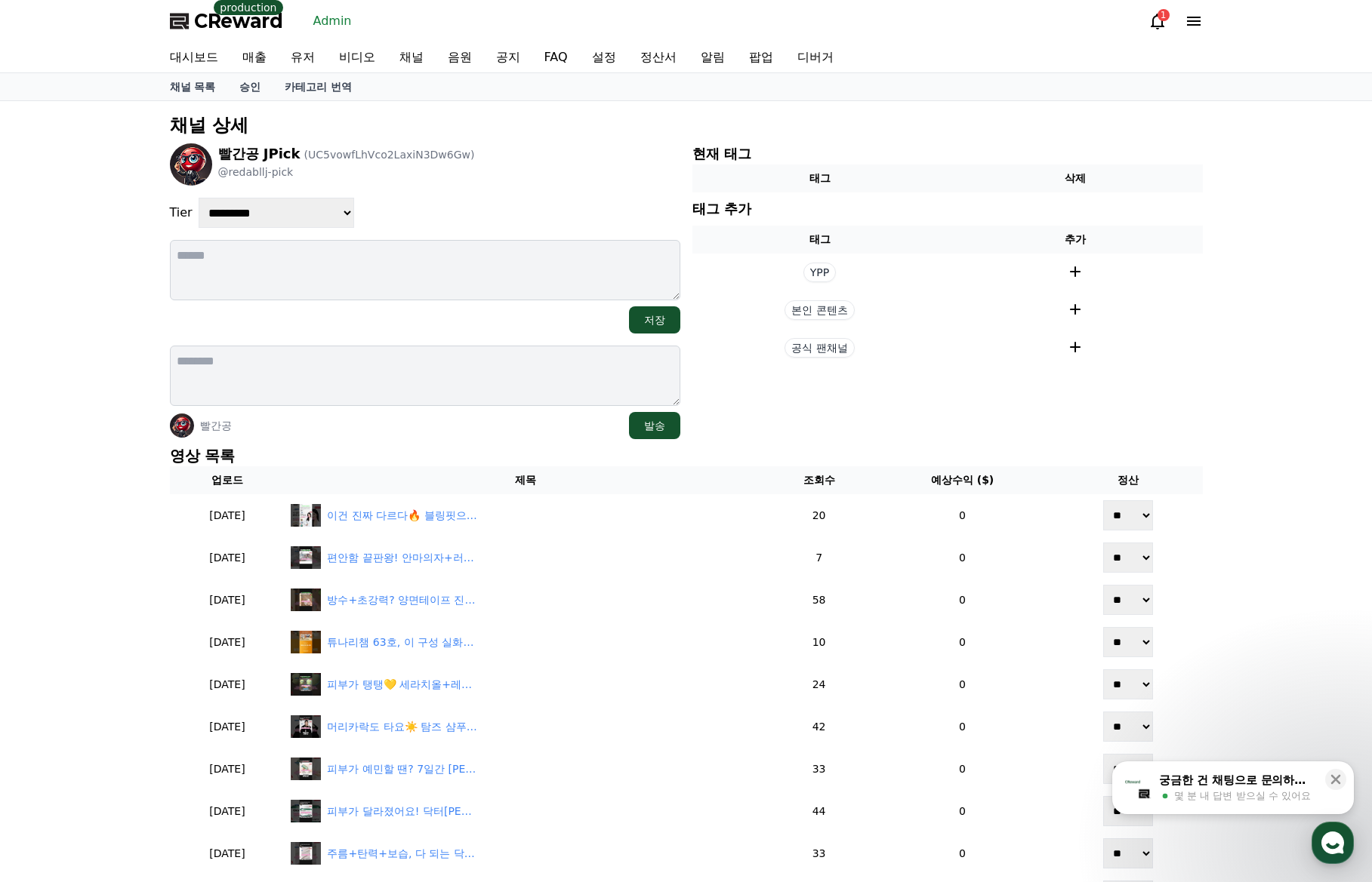
click at [412, 427] on div "빨간공 발송" at bounding box center [425, 426] width 510 height 27
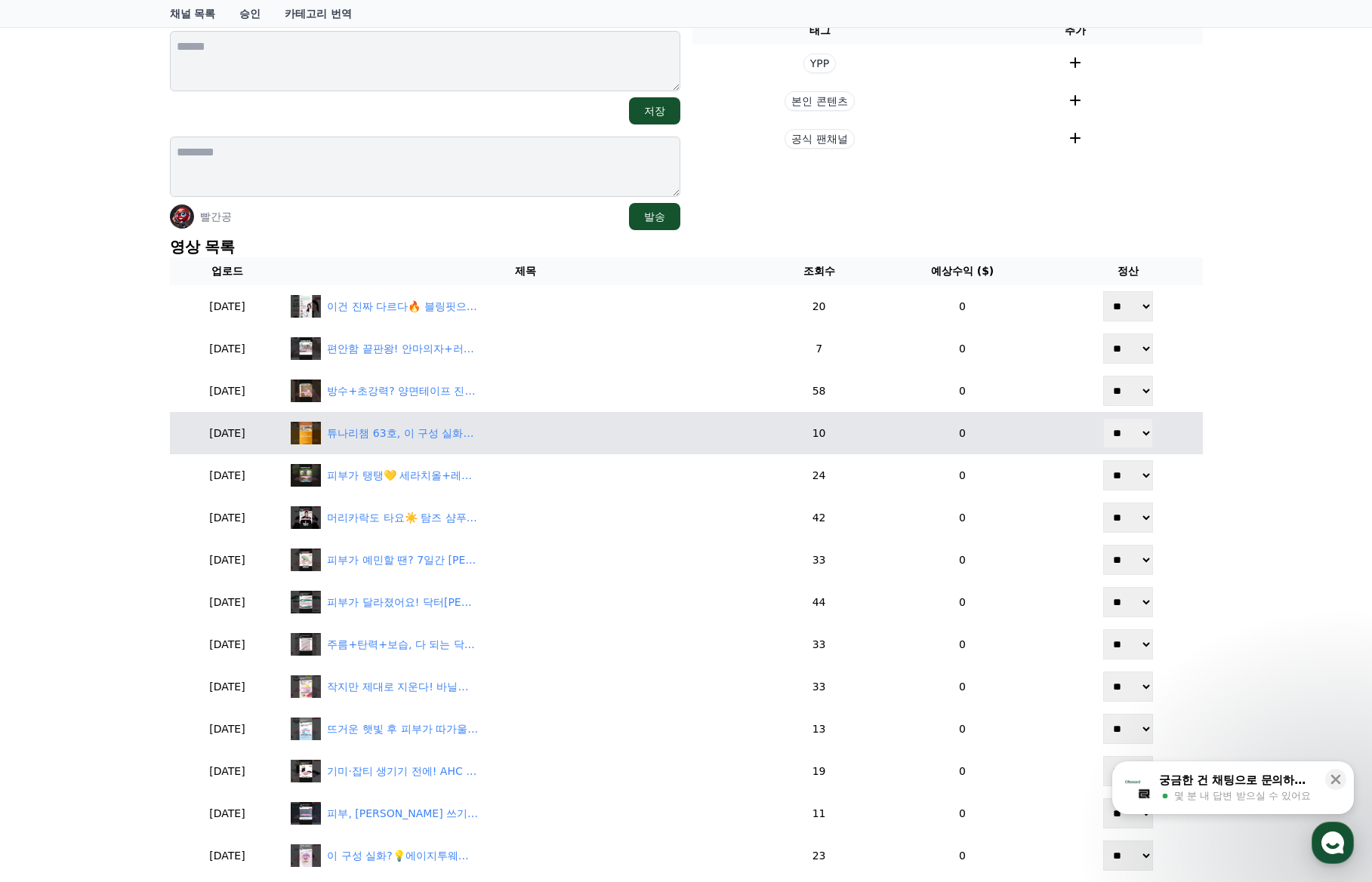
scroll to position [226, 0]
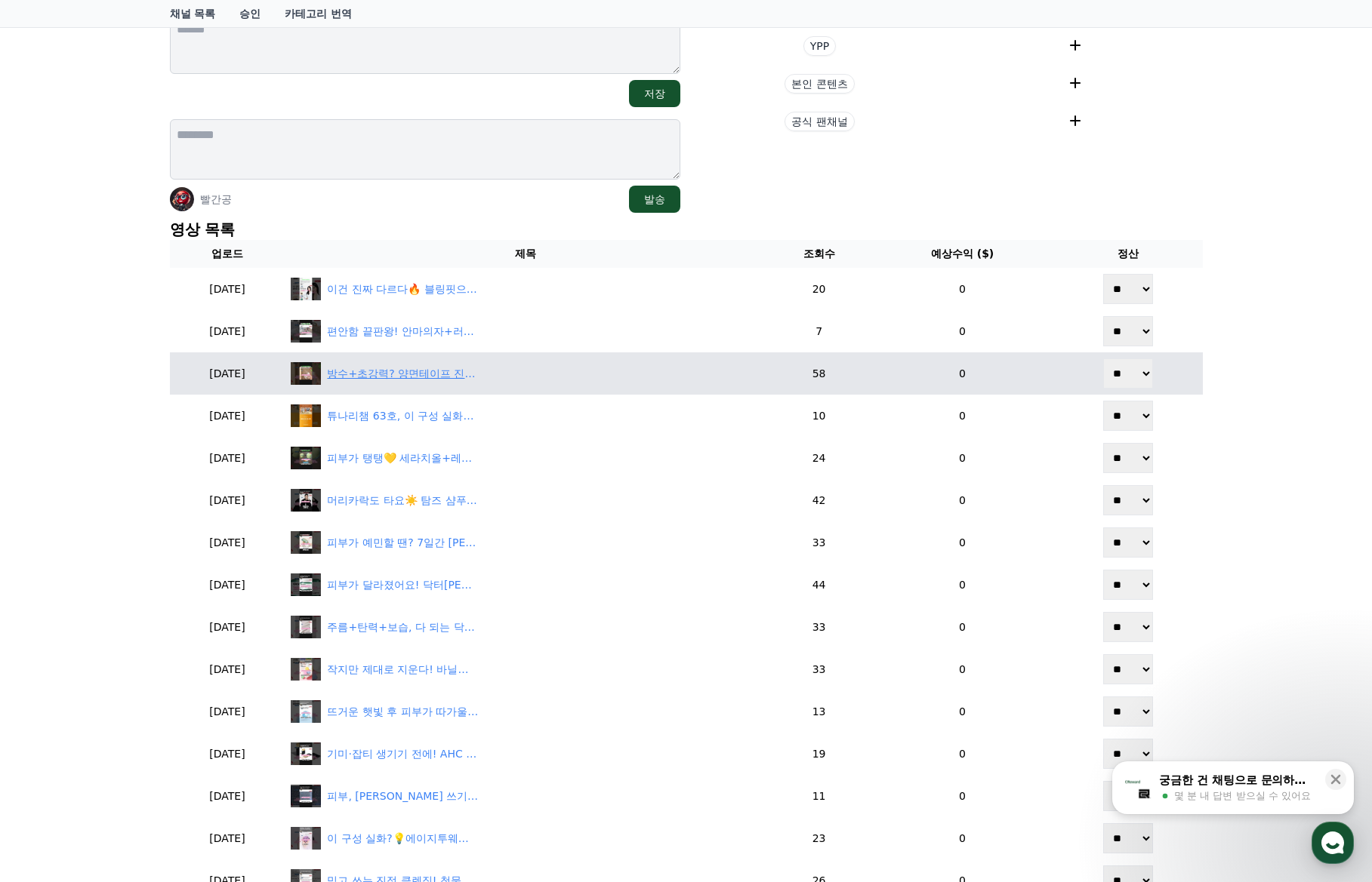
click at [470, 384] on div "방수+초강력? 양면테이프 진짜 성능 공개!" at bounding box center [525, 373] width 469 height 22
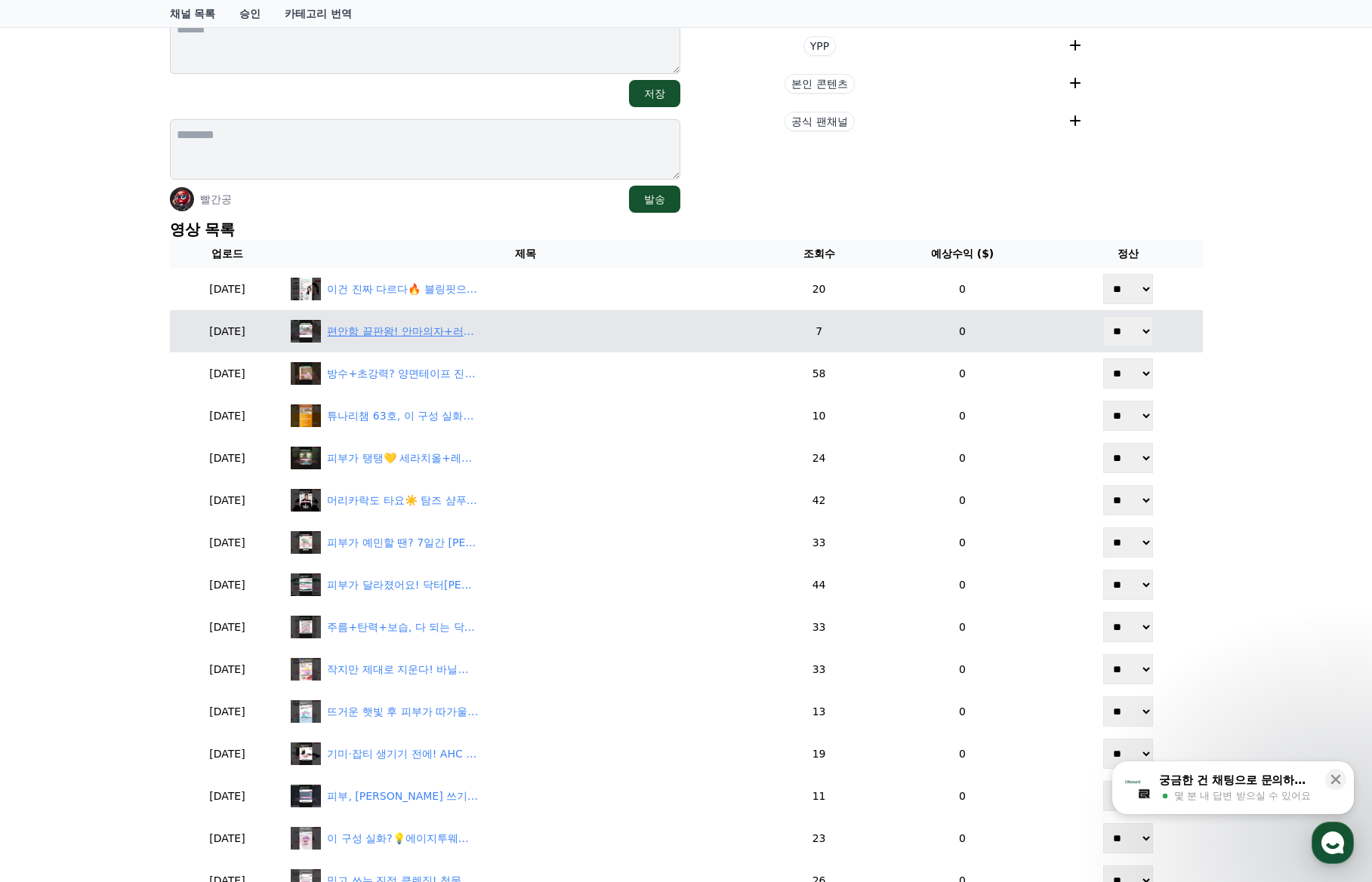
click at [417, 325] on div "편안함 끝판왕! 안마의자+러그 홈카페 꾸미기" at bounding box center [402, 332] width 151 height 16
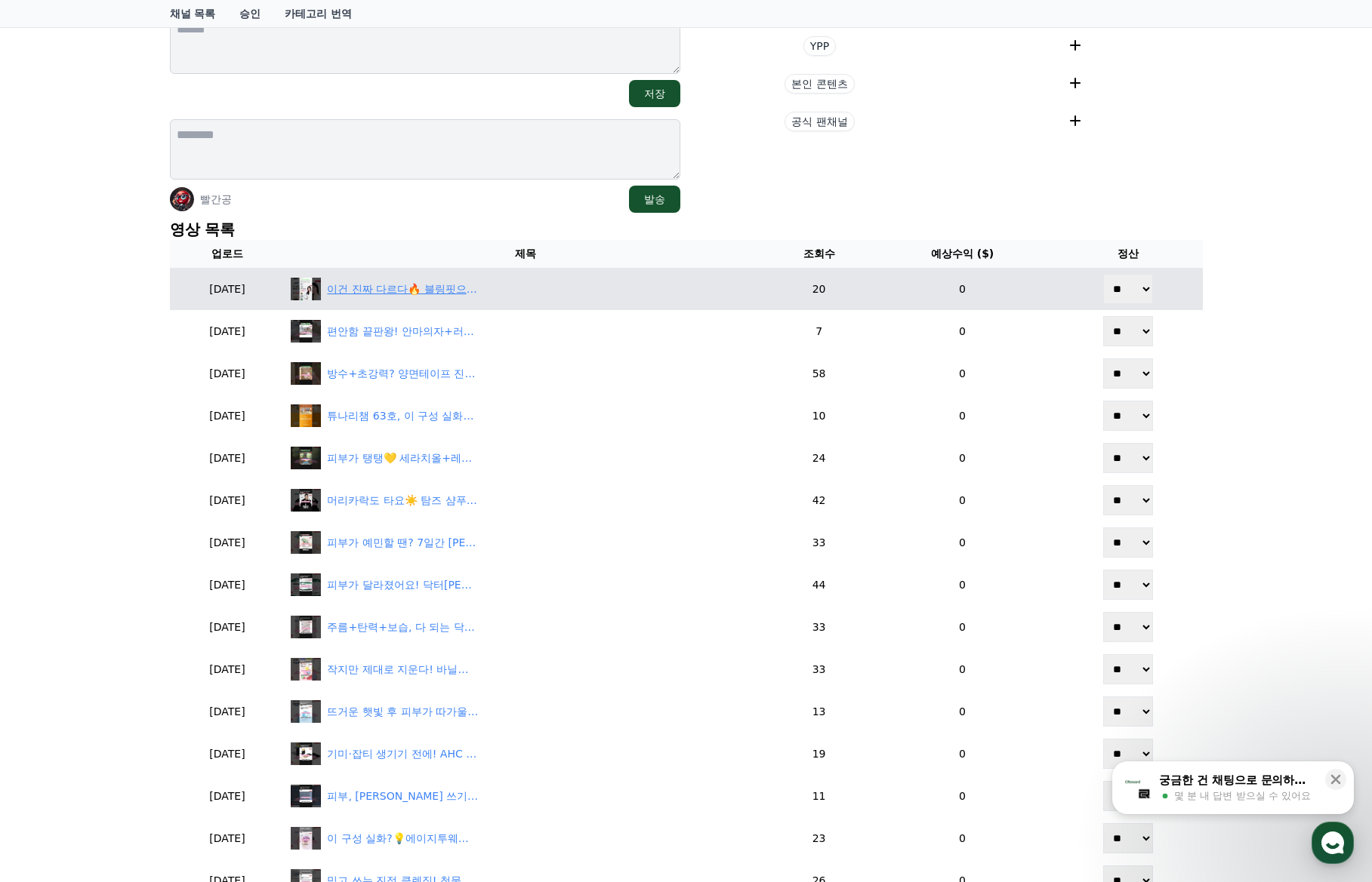
click at [441, 300] on div "이건 진짜 다르다🔥 블링핏으로 건강하게 살 빼는 법!" at bounding box center [525, 288] width 469 height 22
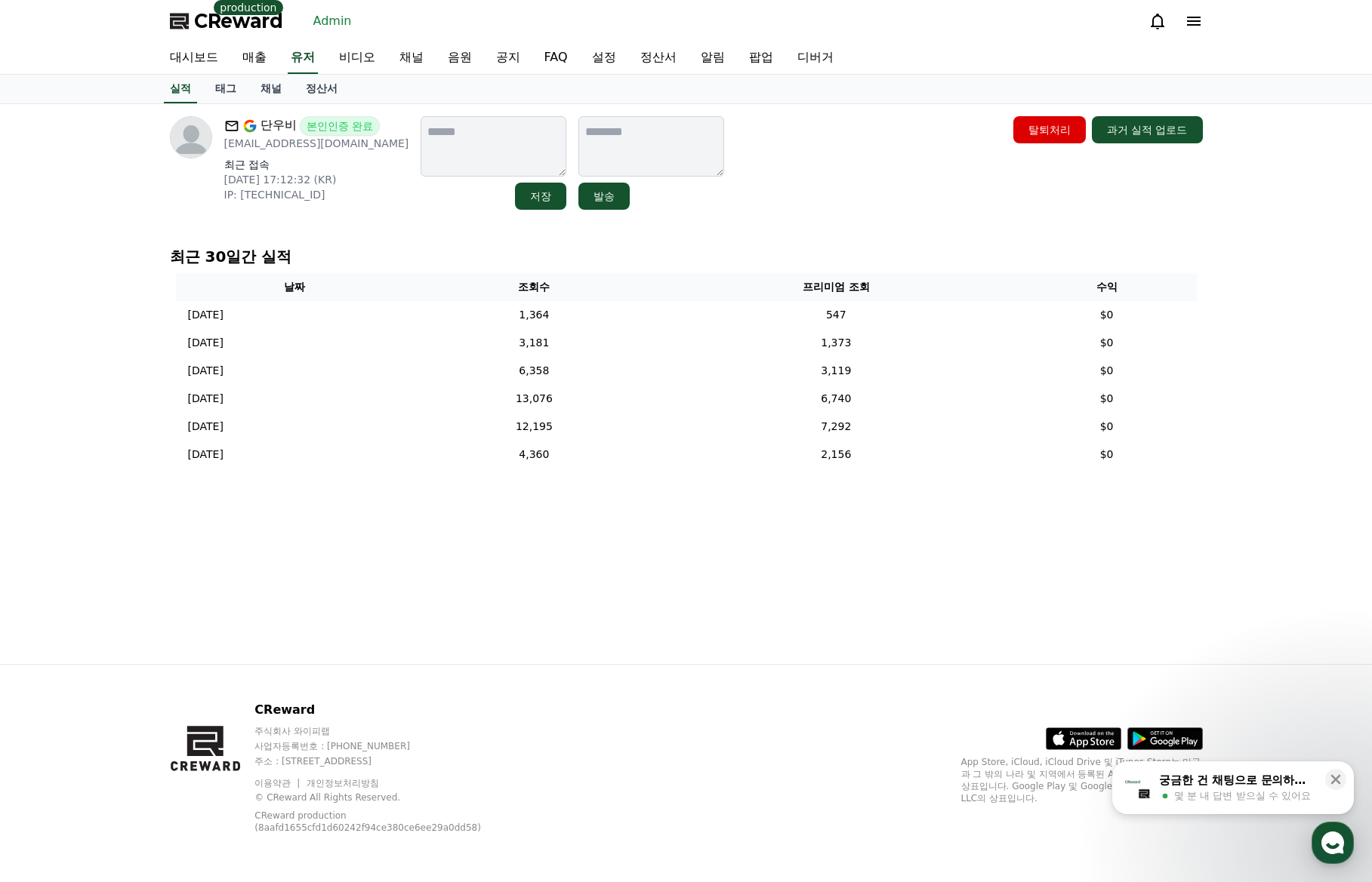
click at [282, 100] on link "채널" at bounding box center [271, 89] width 46 height 29
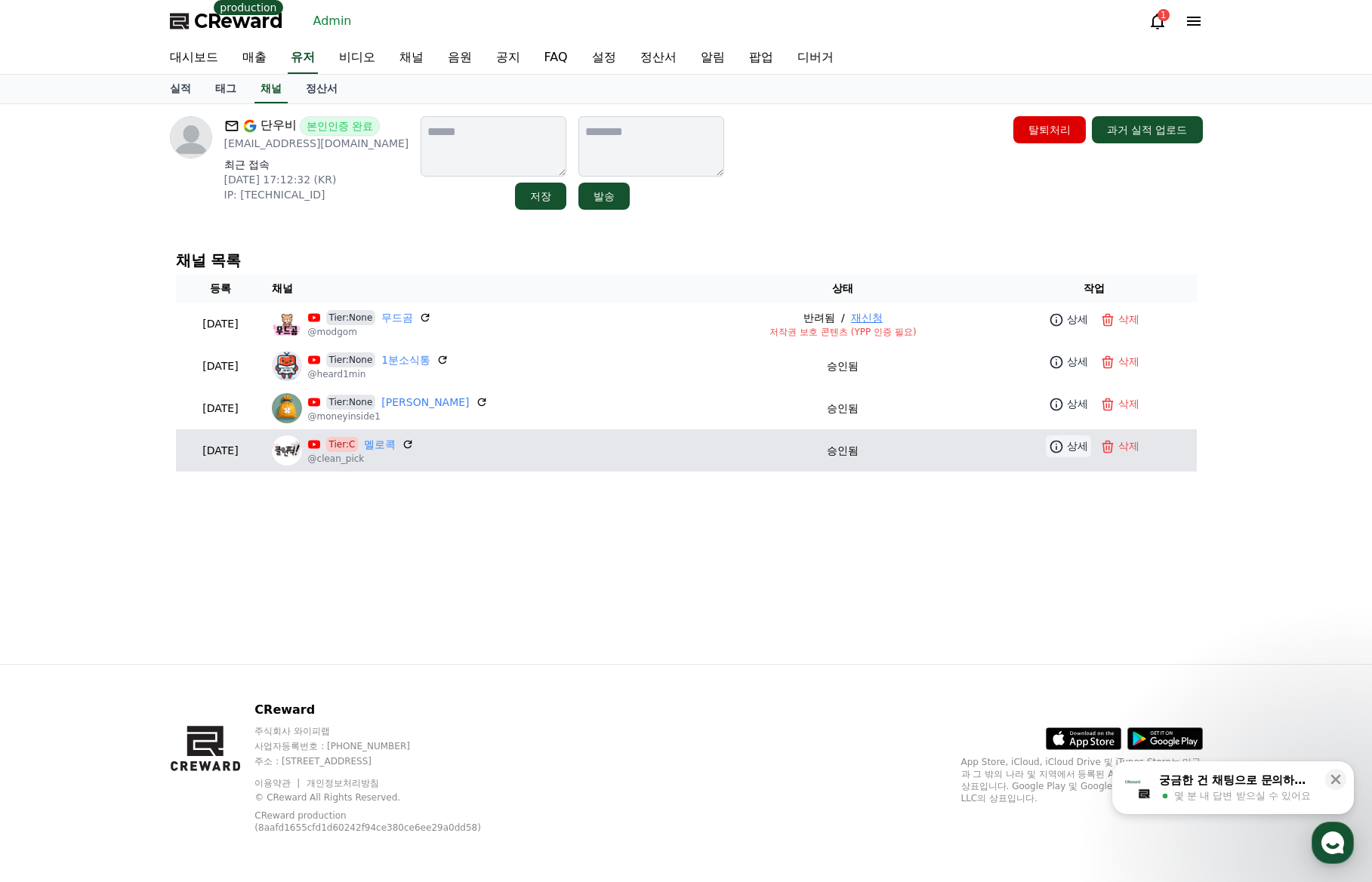
click at [1053, 447] on icon at bounding box center [1056, 446] width 15 height 15
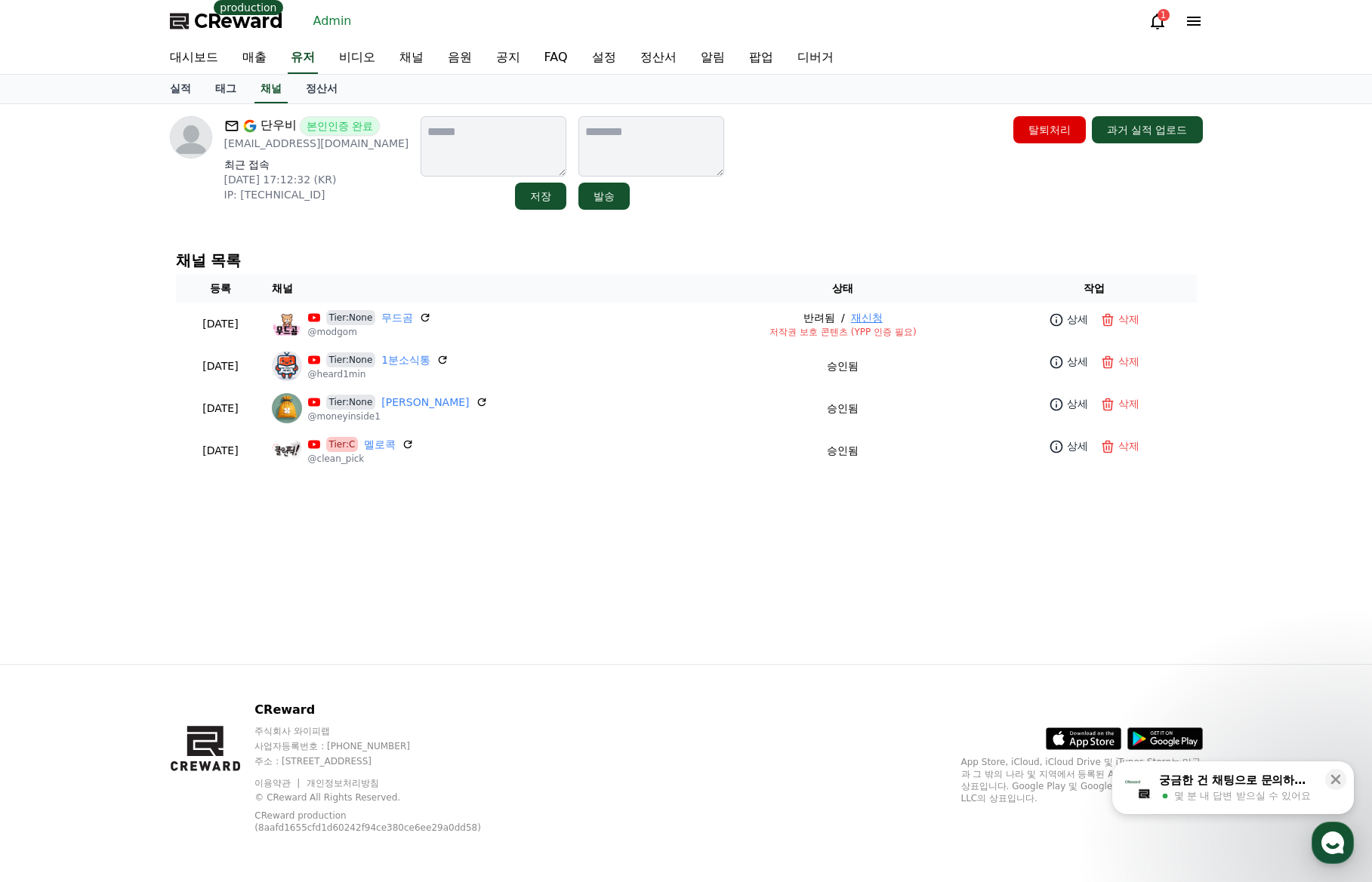
click at [504, 551] on div "단우비 본인인증 완료 likekdg@naver.com 최근 접속 2025-09-22 17:12:32 (KR) IP: 220.86.69.97 저…" at bounding box center [686, 384] width 1057 height 560
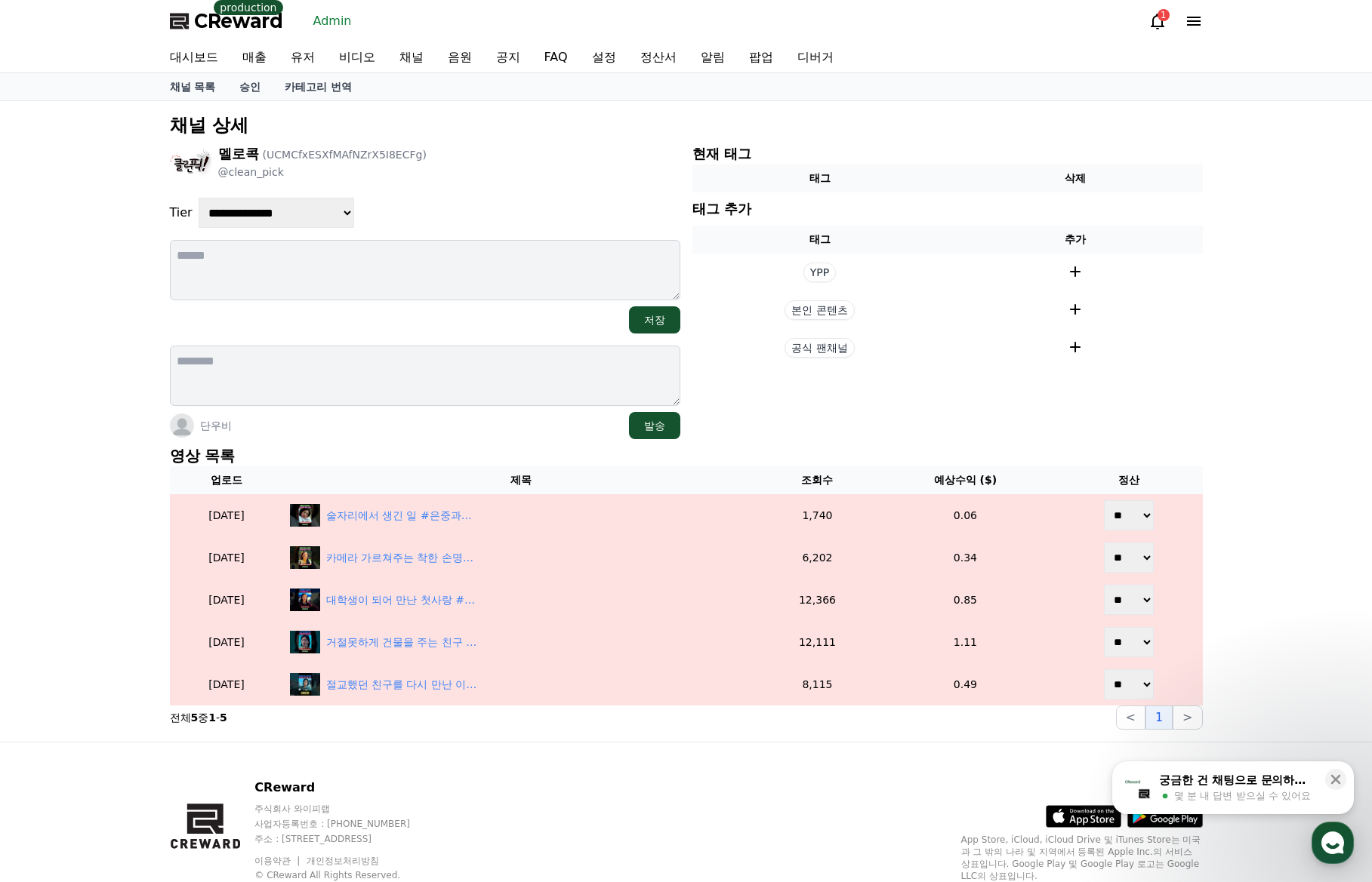
click at [413, 451] on p "영상 목록" at bounding box center [686, 456] width 1033 height 21
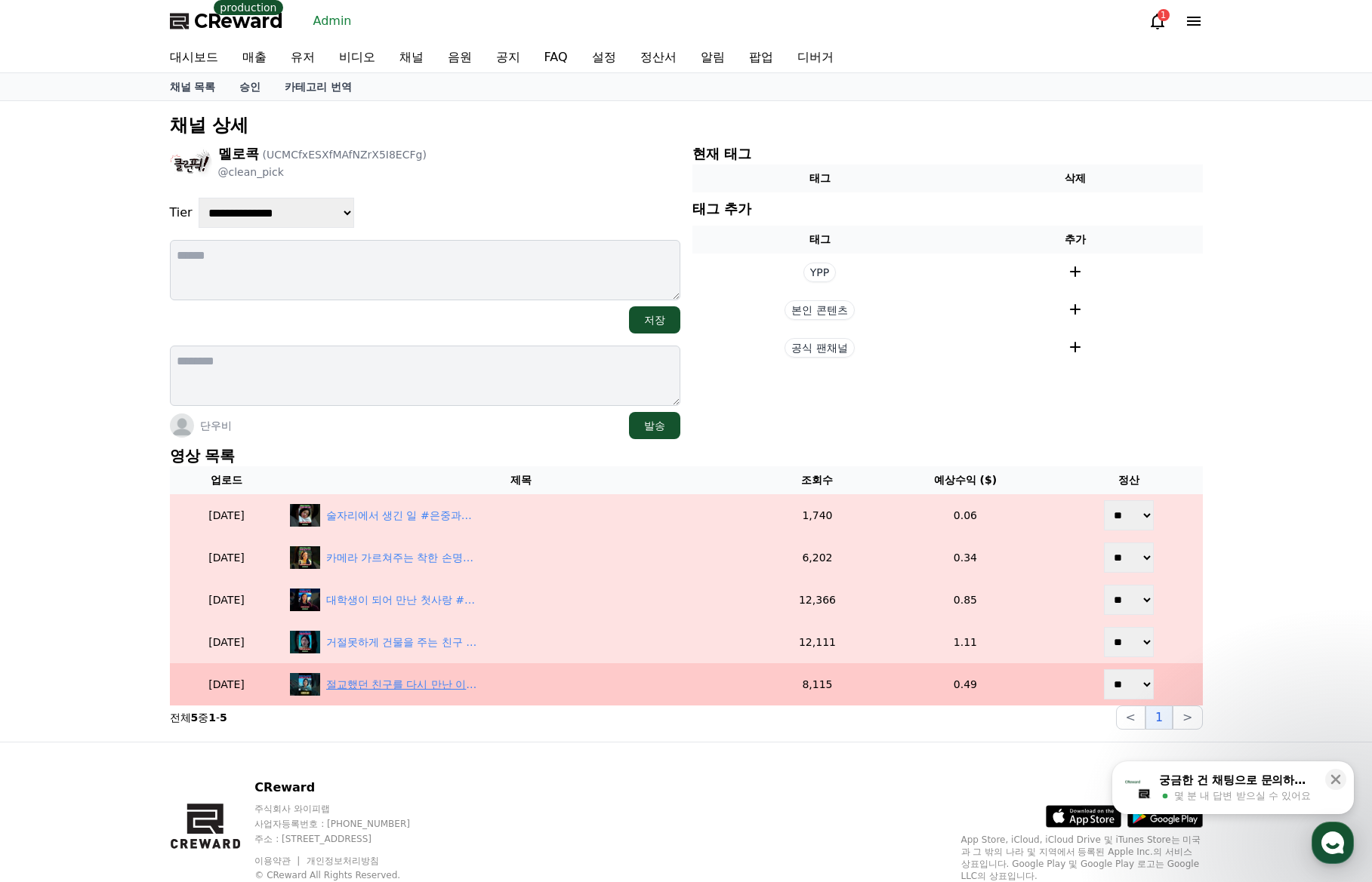
click at [449, 684] on div "절교했던 친구를 다시 만난 이유 #은중과상연" at bounding box center [401, 685] width 151 height 16
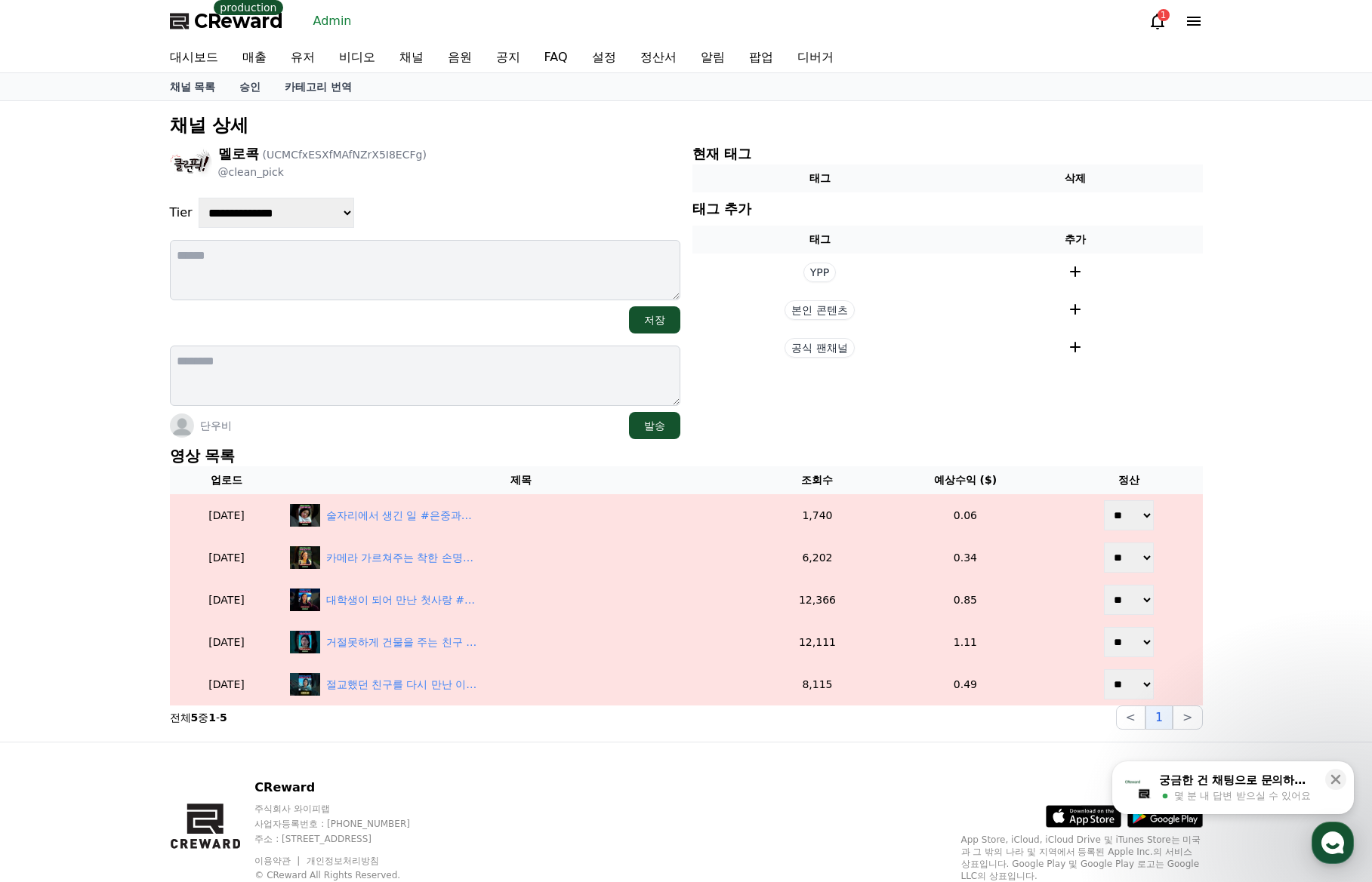
click at [393, 465] on p "영상 목록" at bounding box center [686, 456] width 1033 height 21
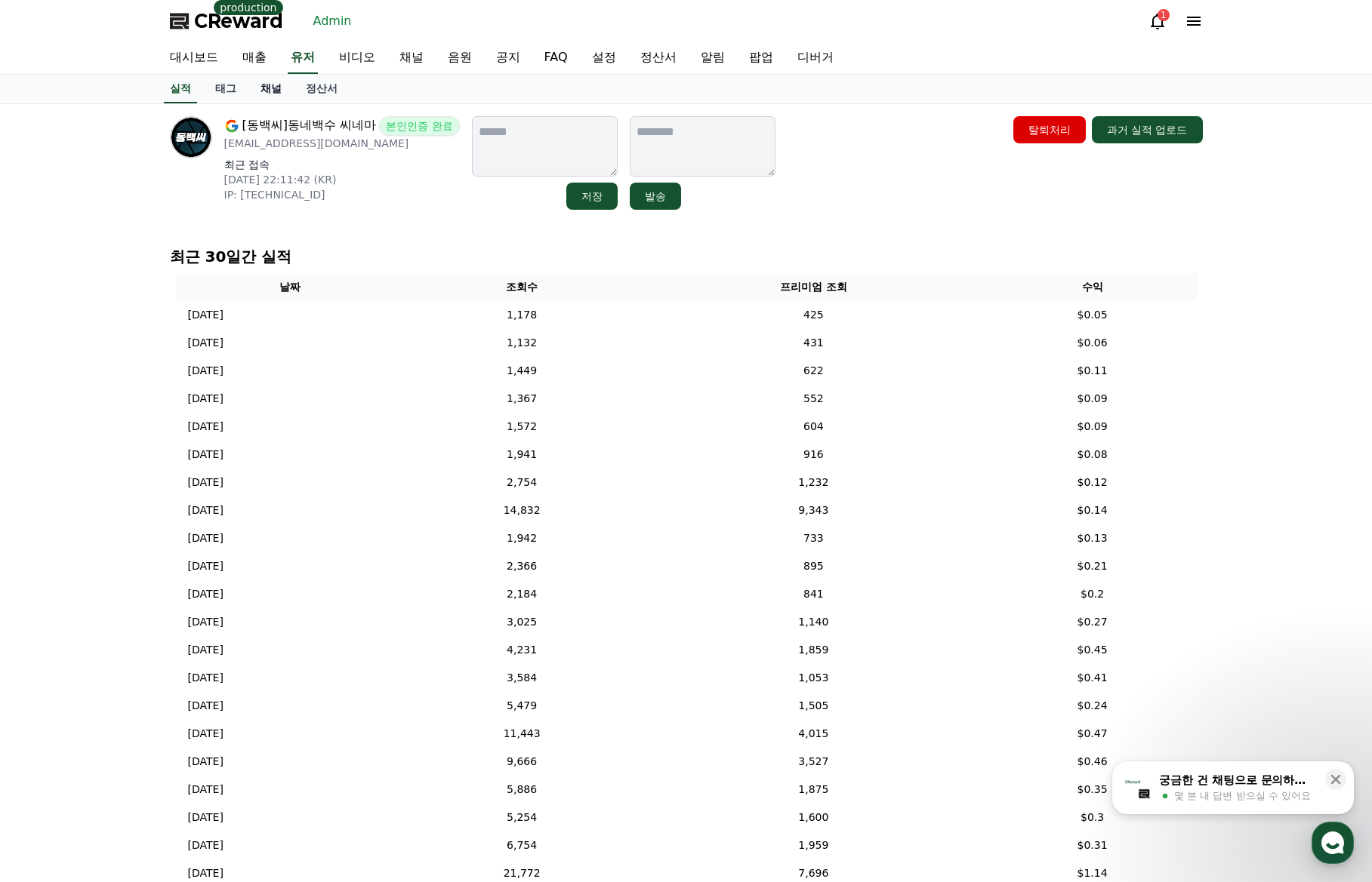
click at [266, 92] on link "채널" at bounding box center [271, 89] width 46 height 29
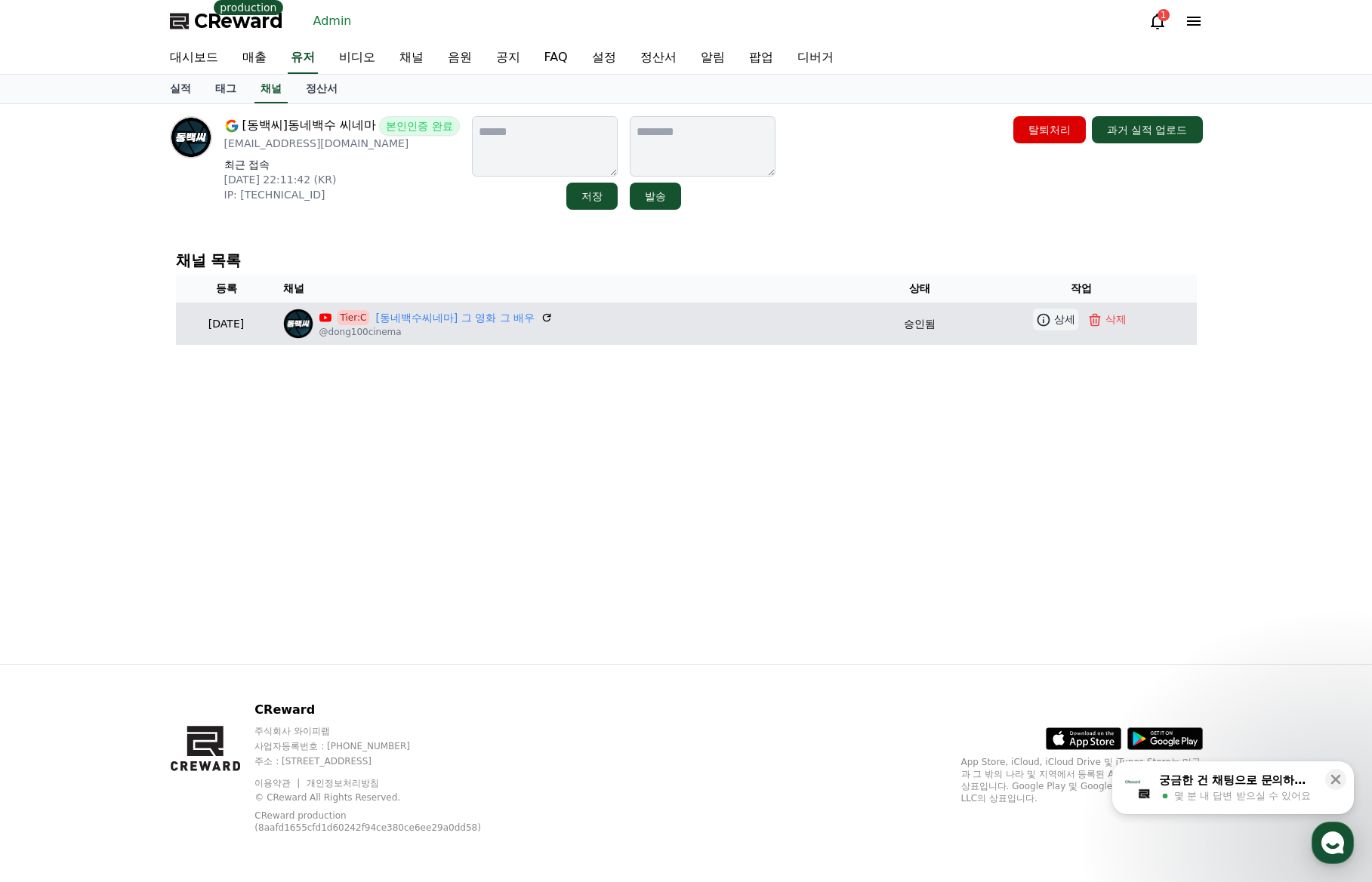
click at [1061, 325] on p "상세" at bounding box center [1065, 319] width 21 height 16
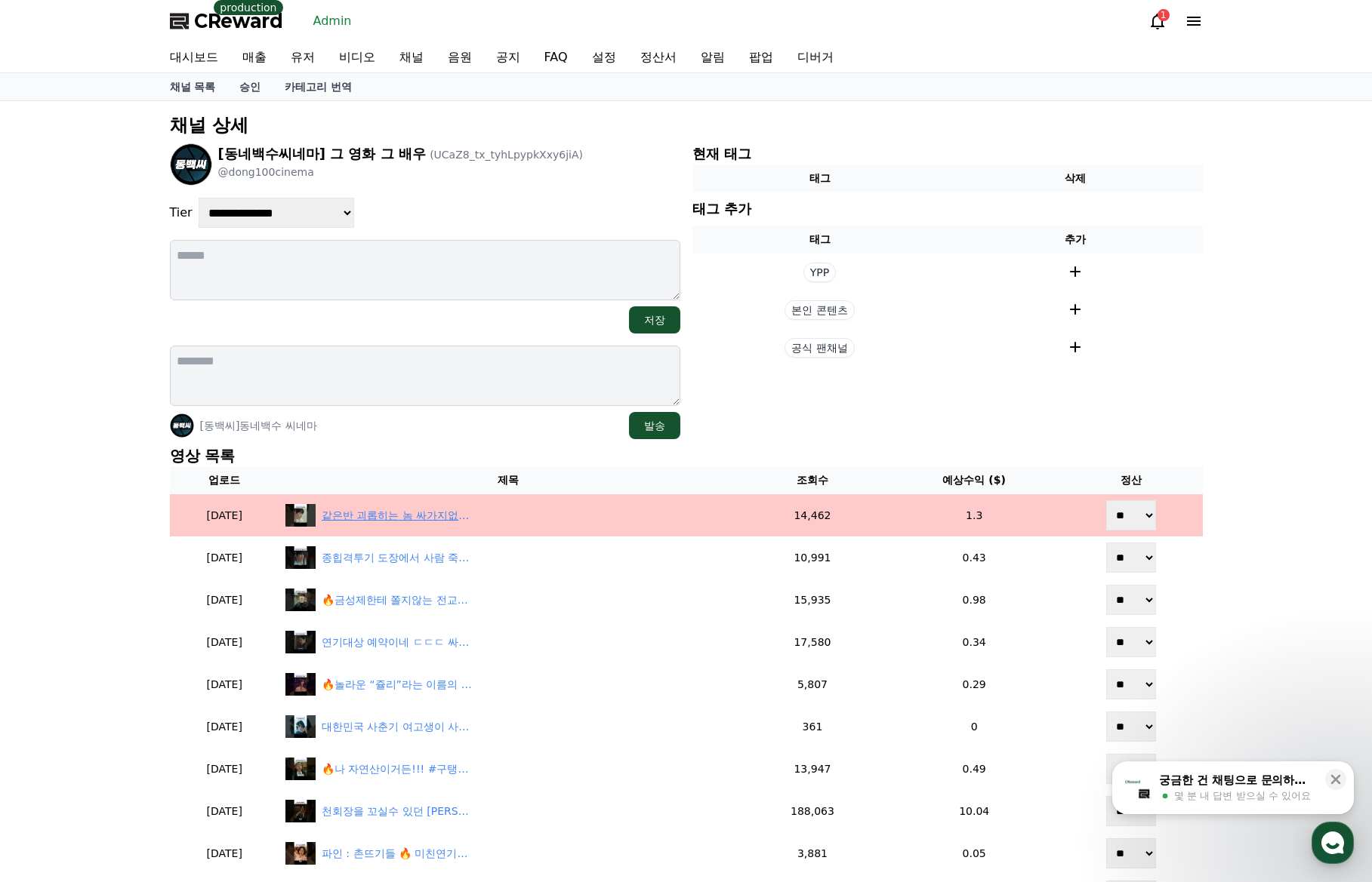
click at [389, 505] on div "같은반 괴롭히는 놈 싸가지없게 참교육하는 금성제 #이준영 #이재욱 #금성제 #leejunyoung #로얄로더" at bounding box center [508, 514] width 446 height 22
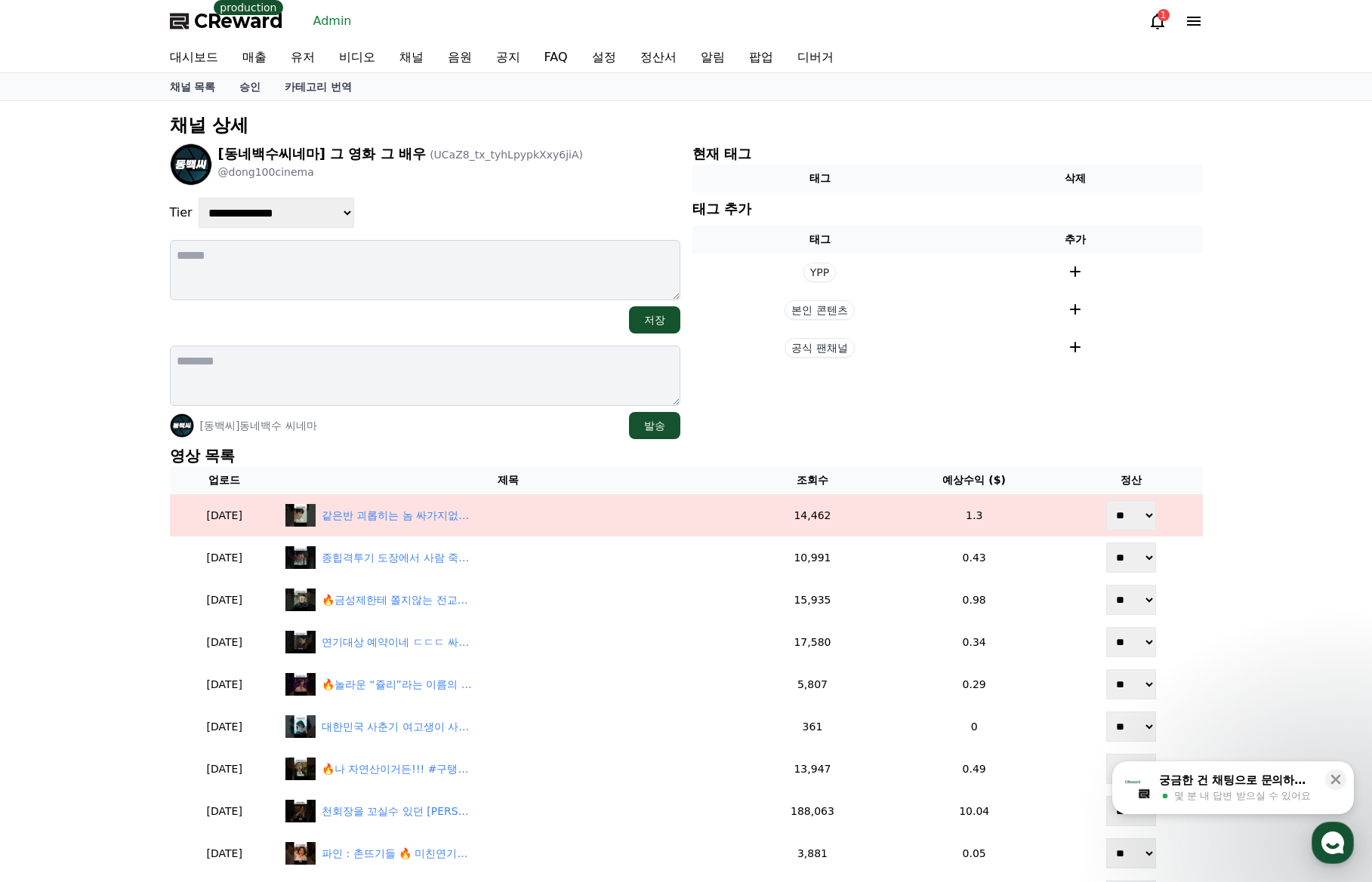
click at [625, 164] on div "[동네백수씨네마] 그 영화 그 배우 (UCaZ8_tx_tyhLpypkXxy6jiA) @dong100cinema" at bounding box center [425, 164] width 510 height 42
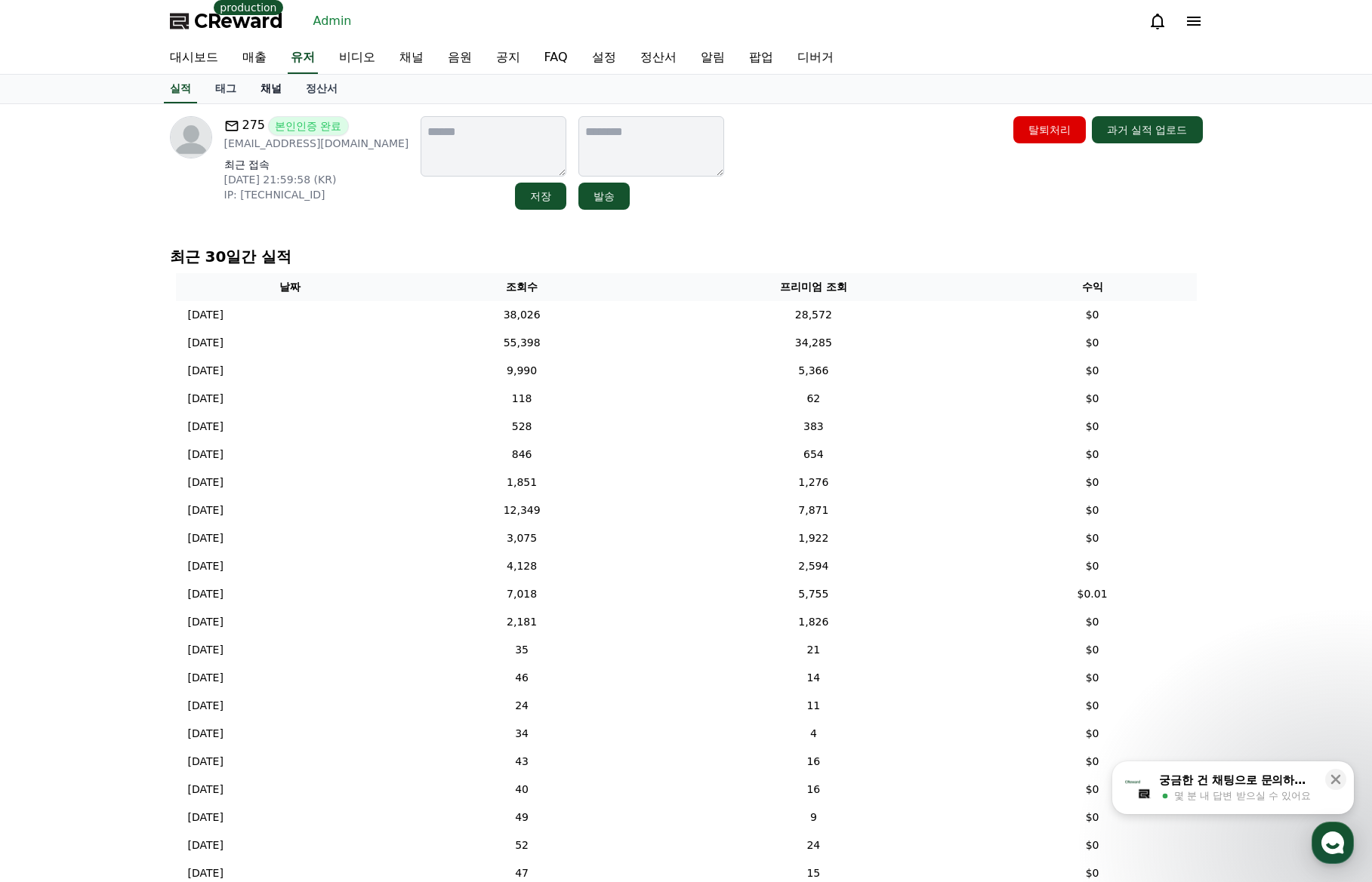
click at [272, 81] on link "채널" at bounding box center [271, 89] width 46 height 29
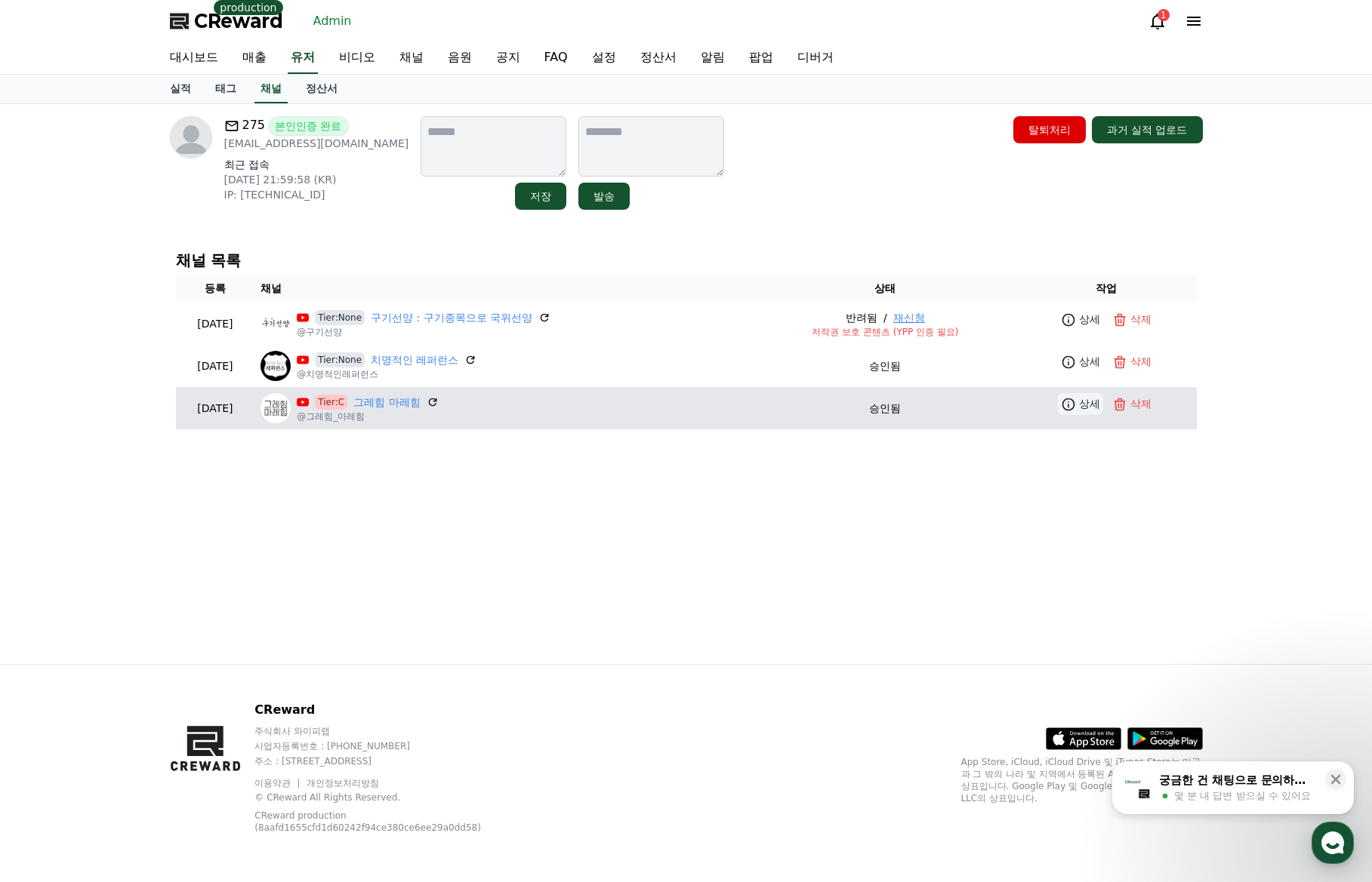
click at [1062, 396] on link "상세" at bounding box center [1080, 403] width 46 height 21
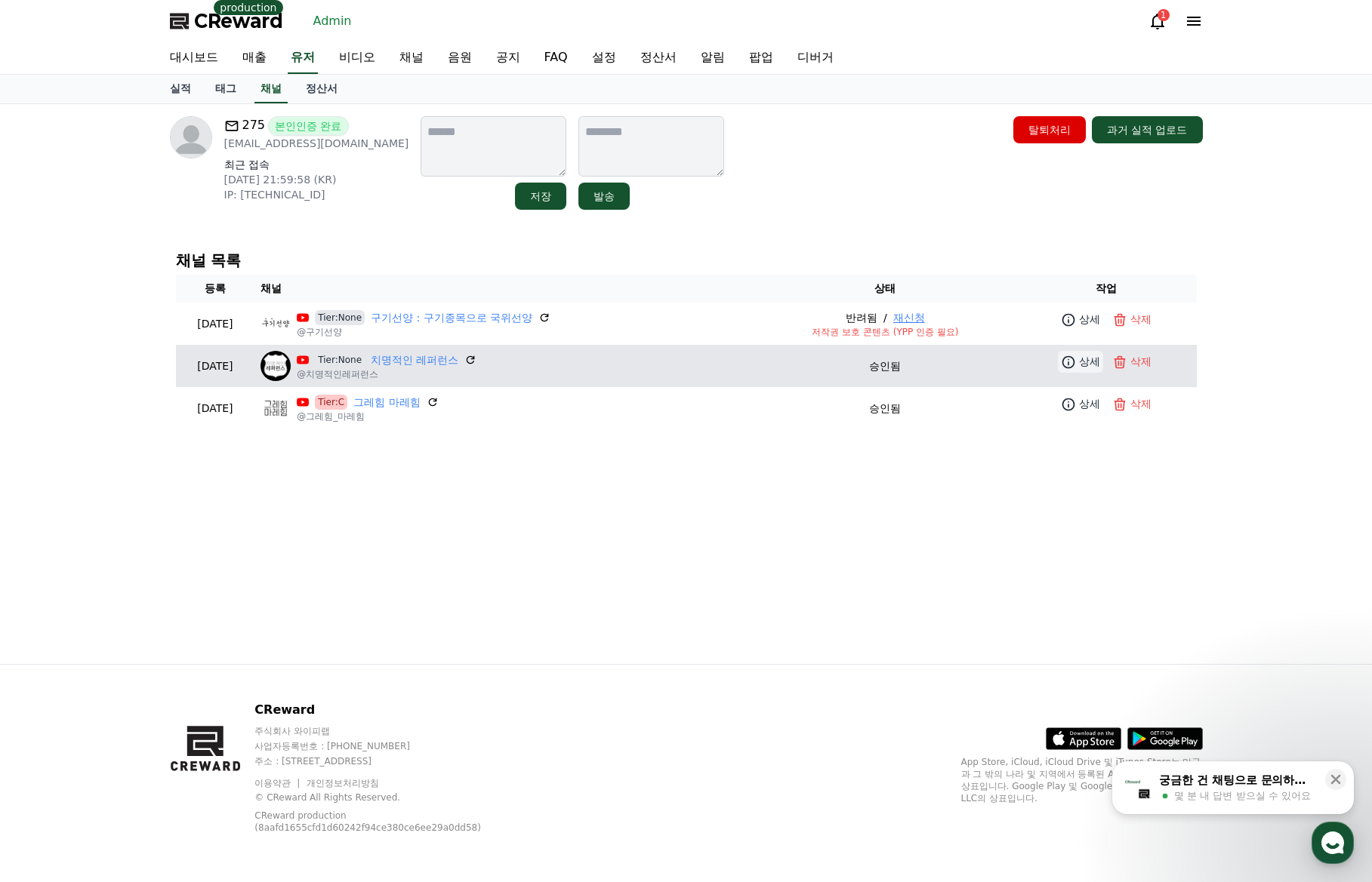
click at [1079, 368] on link "상세" at bounding box center [1080, 361] width 46 height 21
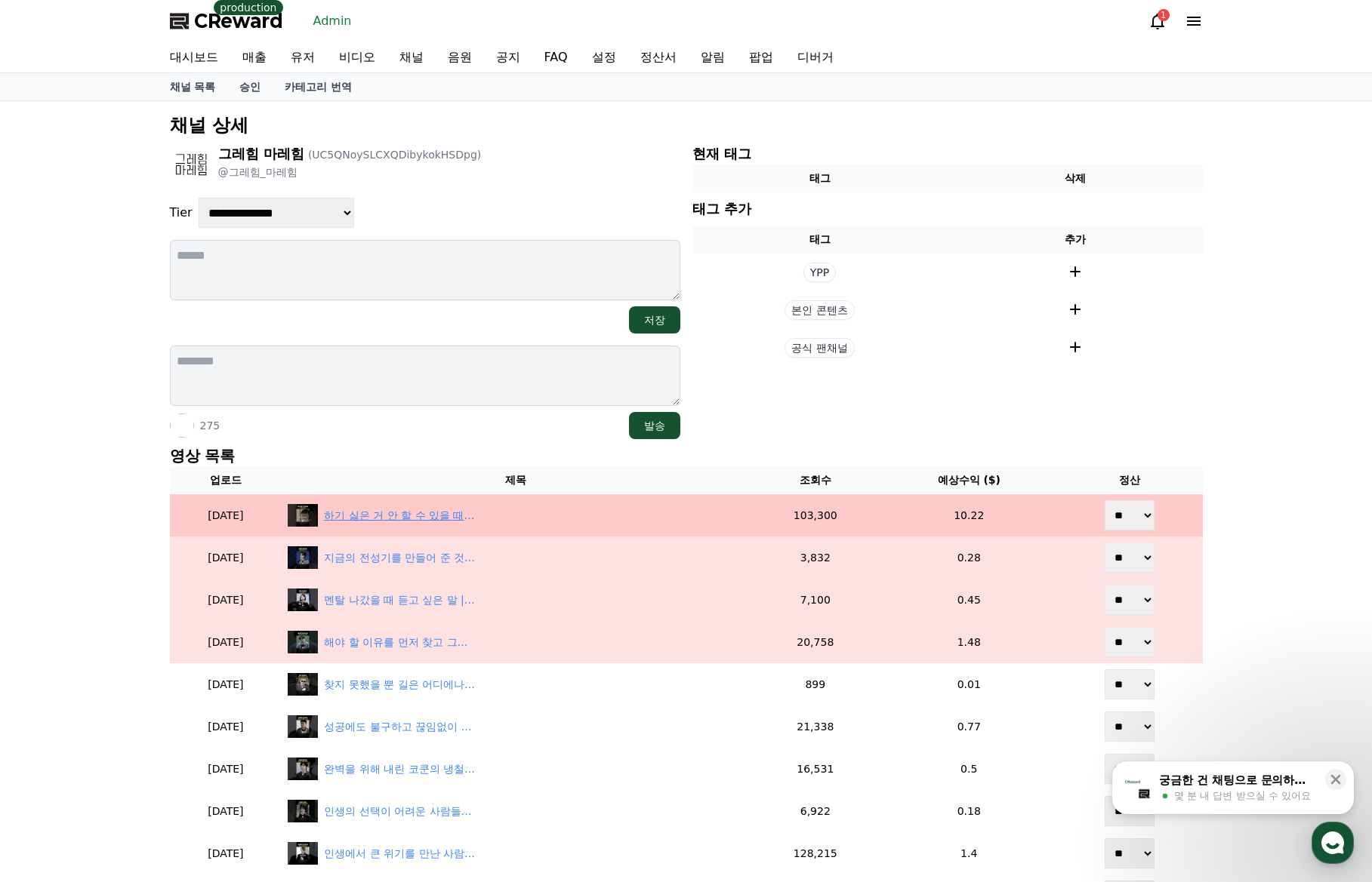
click at [433, 513] on div "하기 싫은 거 안 할 수 있을 때가 진짜 이것? | 이은지 #shorts" at bounding box center [399, 516] width 151 height 16
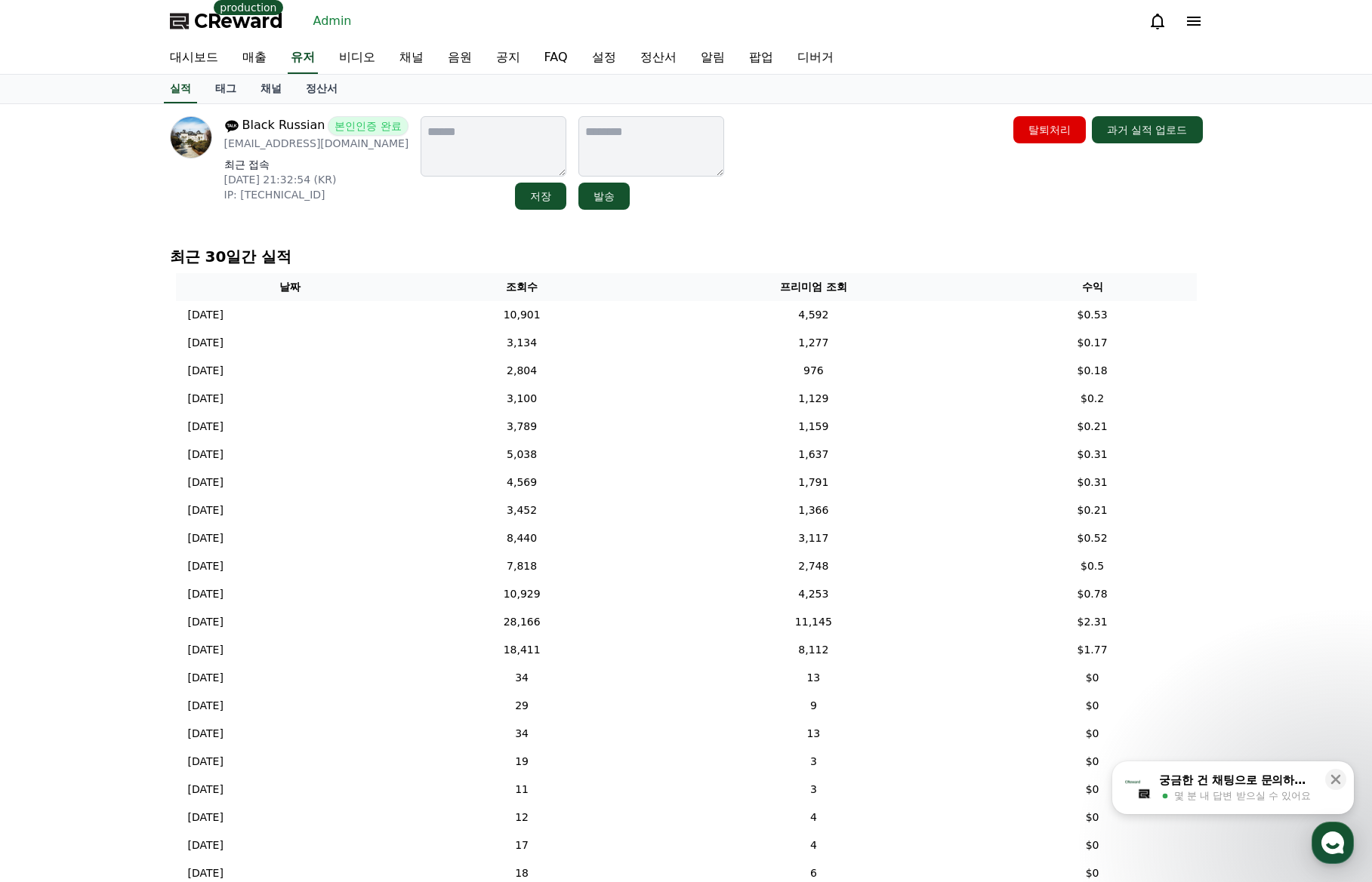
click at [272, 88] on link "채널" at bounding box center [271, 89] width 46 height 29
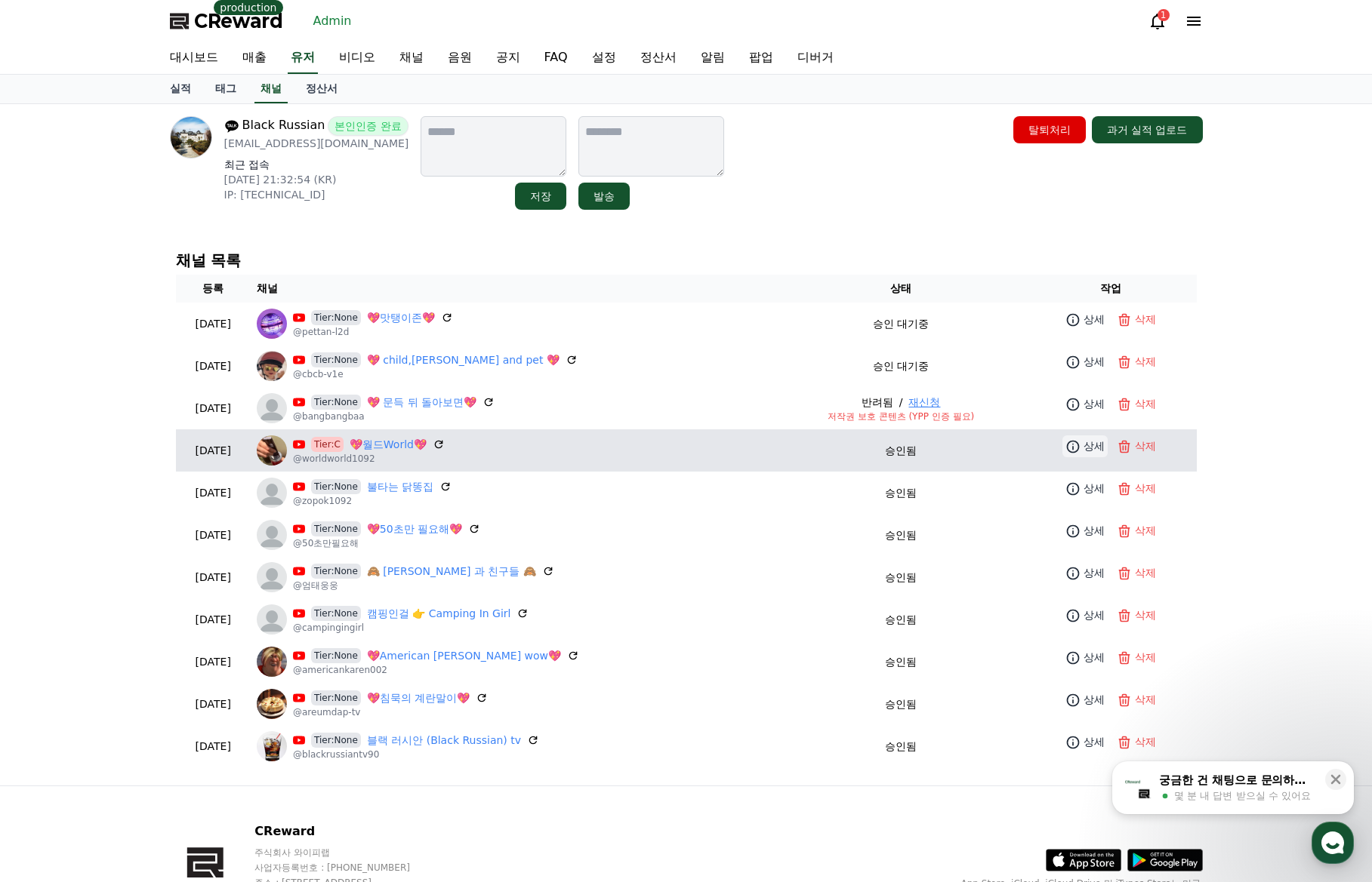
click at [1083, 446] on p "상세" at bounding box center [1094, 446] width 21 height 16
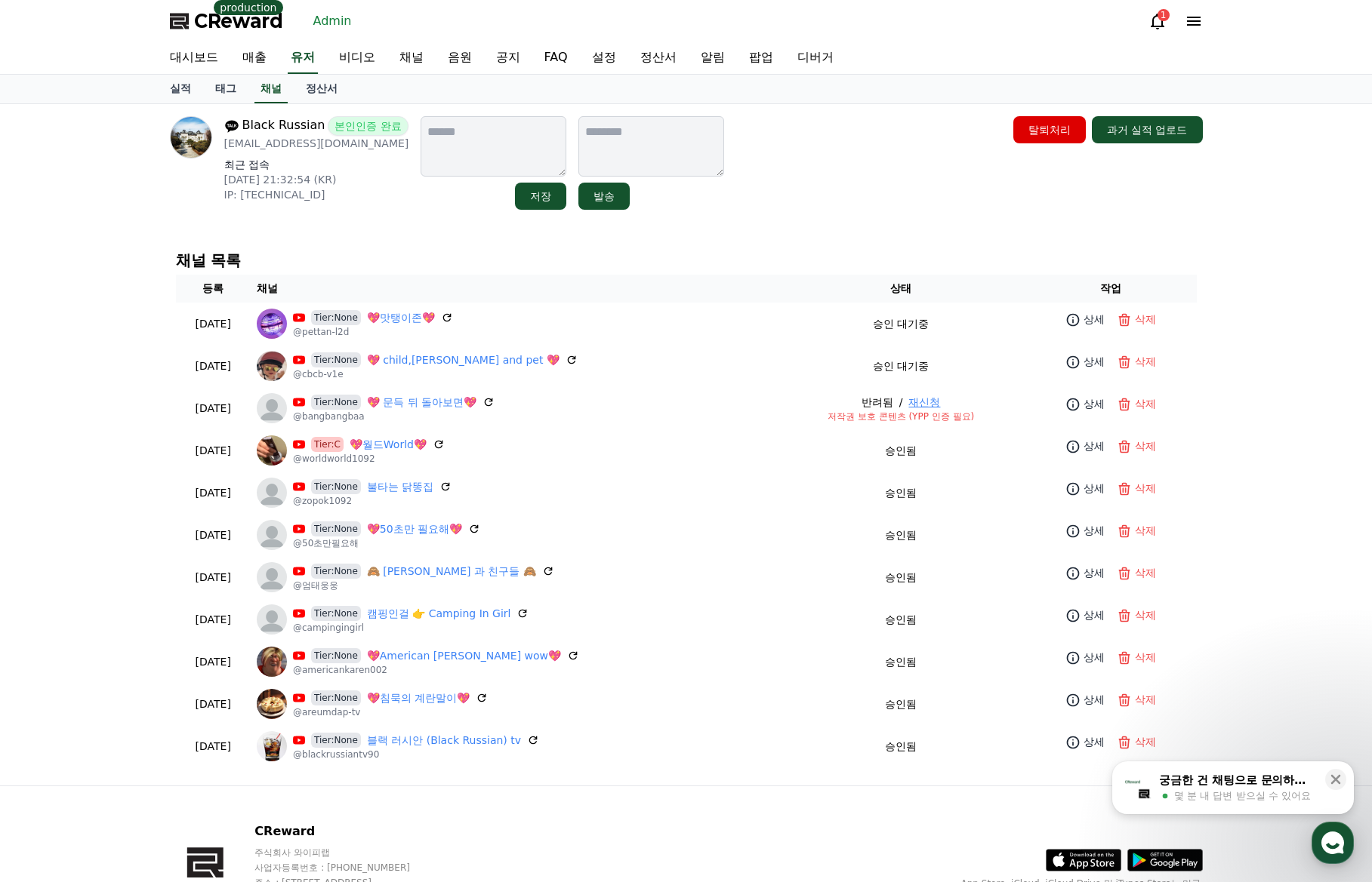
click at [664, 808] on div "CReward 주식회사 와이피랩 사업자등록번호 : 655-81-03655 주소 : 경기도 김포시 양촌읍 양곡로 495, 3층 305-비이16호…" at bounding box center [686, 895] width 1057 height 217
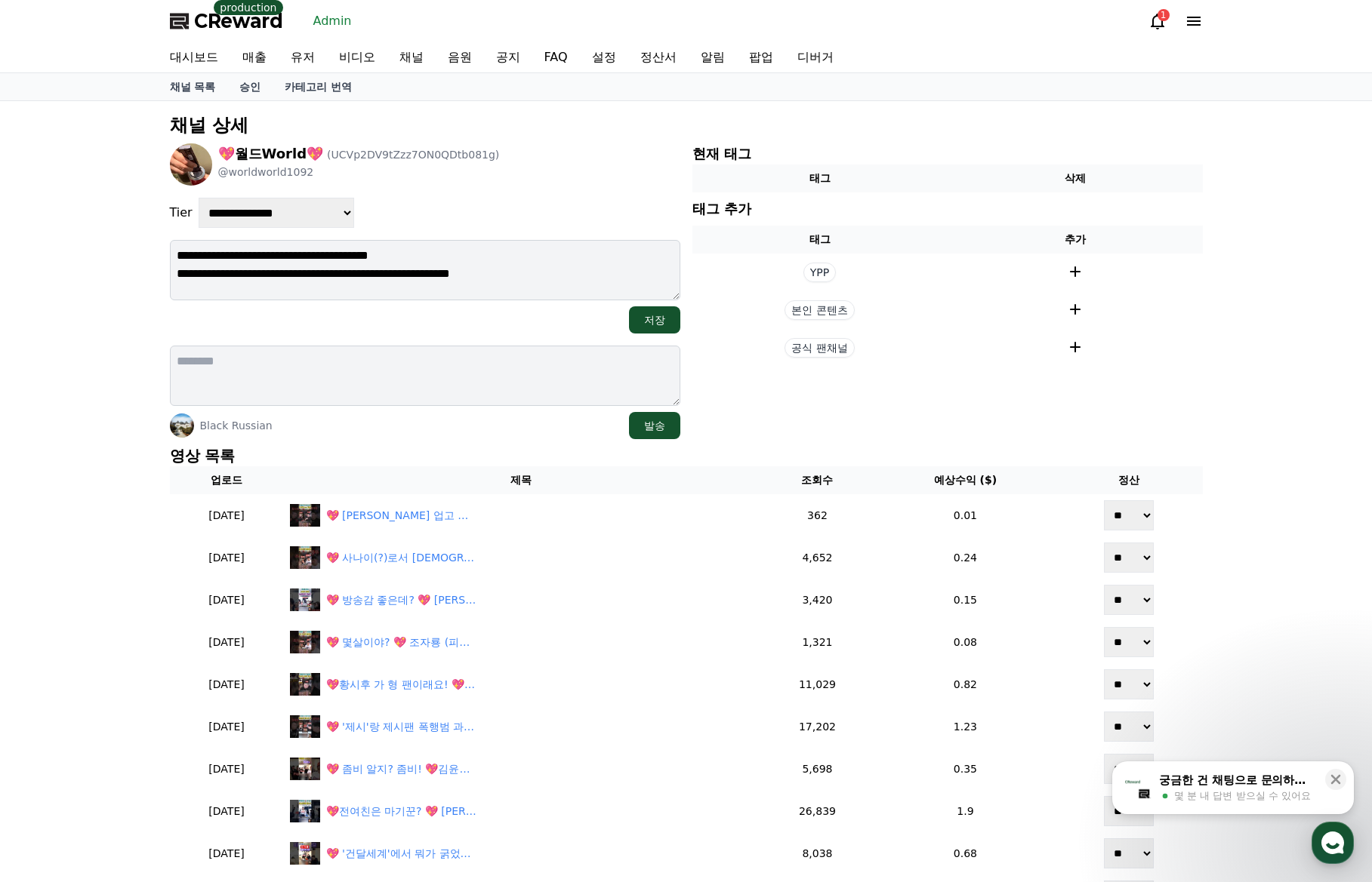
click at [461, 440] on div "**********" at bounding box center [686, 738] width 1044 height 1262
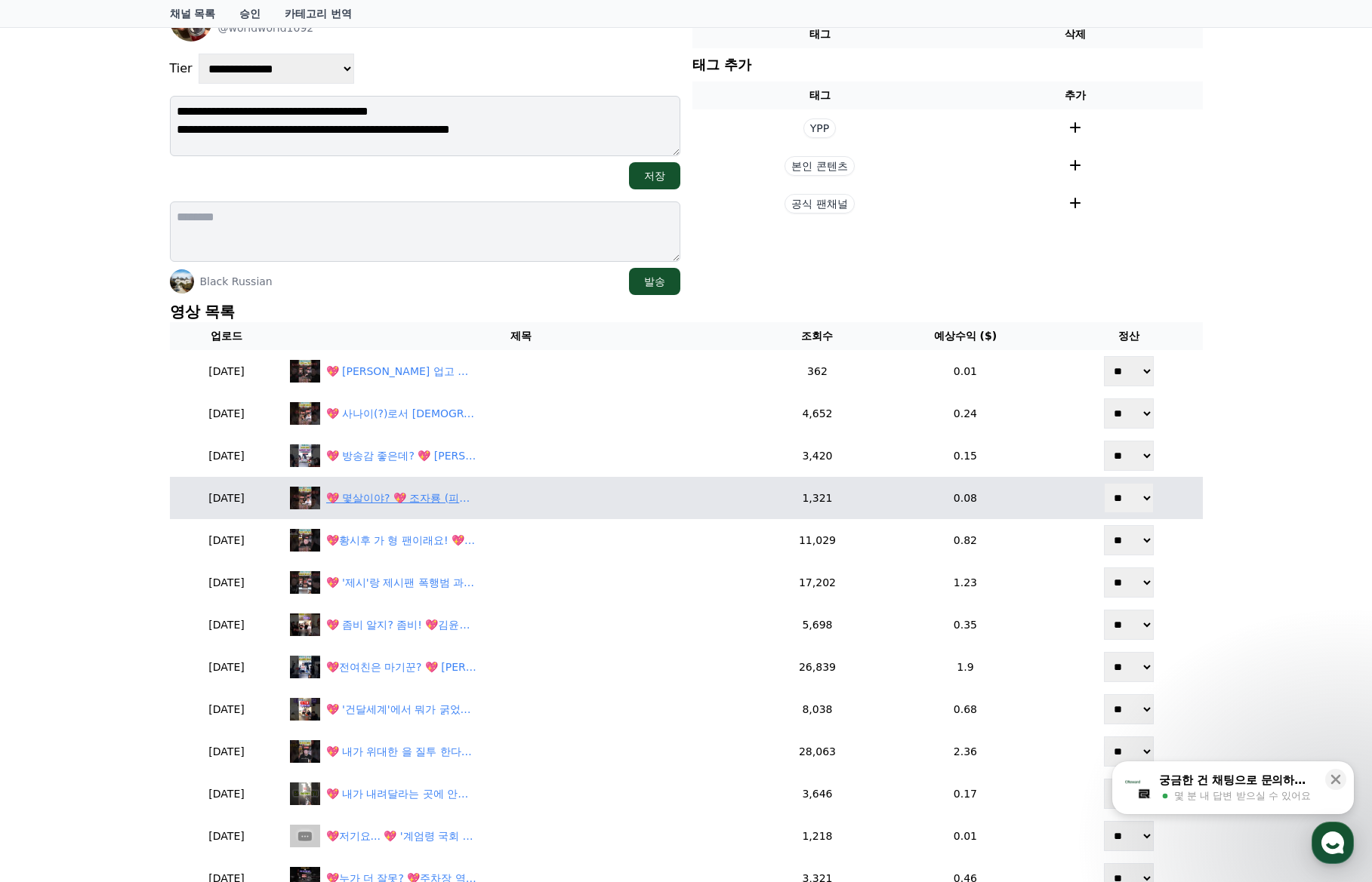
scroll to position [75, 0]
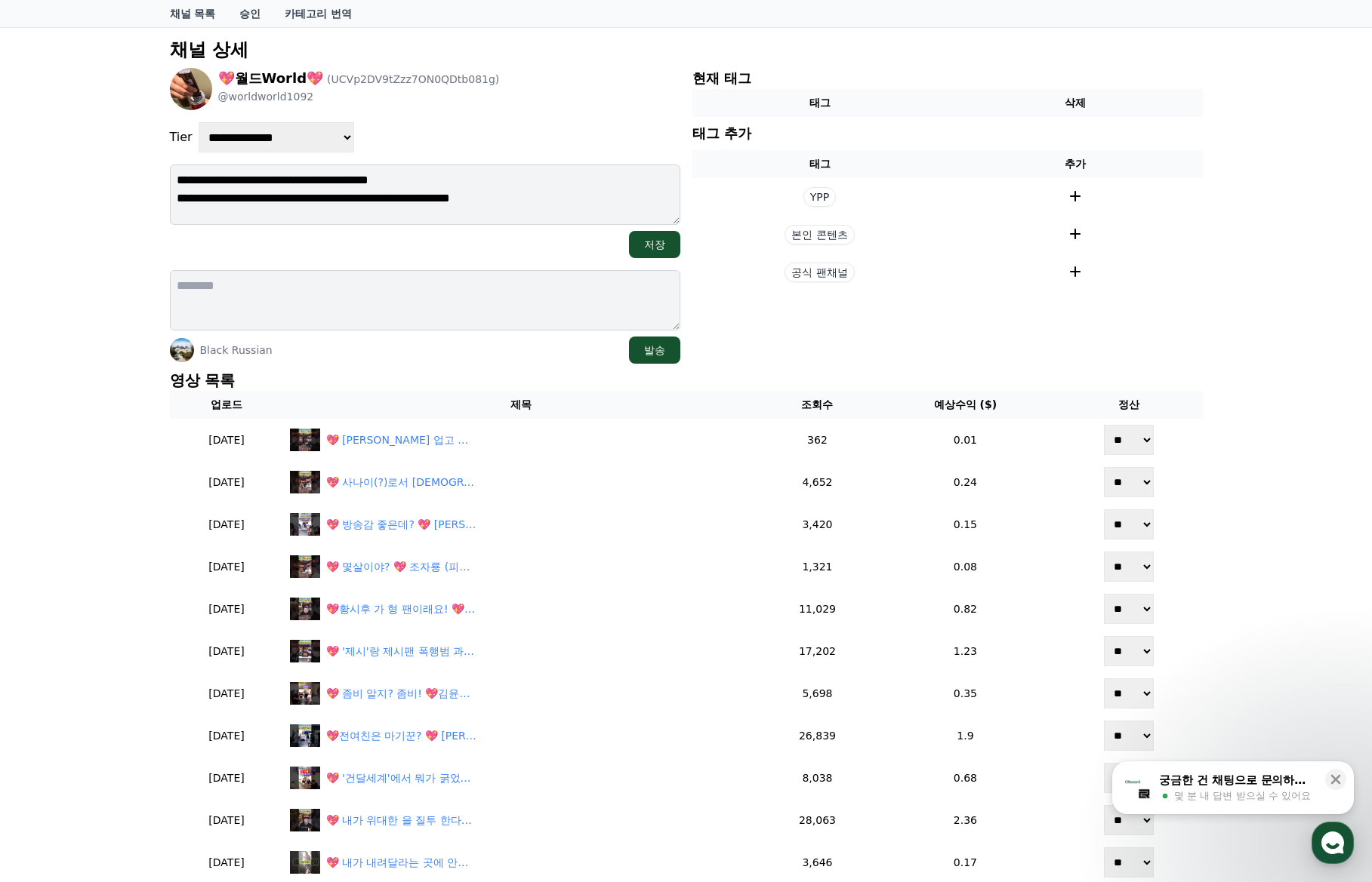
click at [1242, 343] on div "**********" at bounding box center [686, 663] width 1372 height 1275
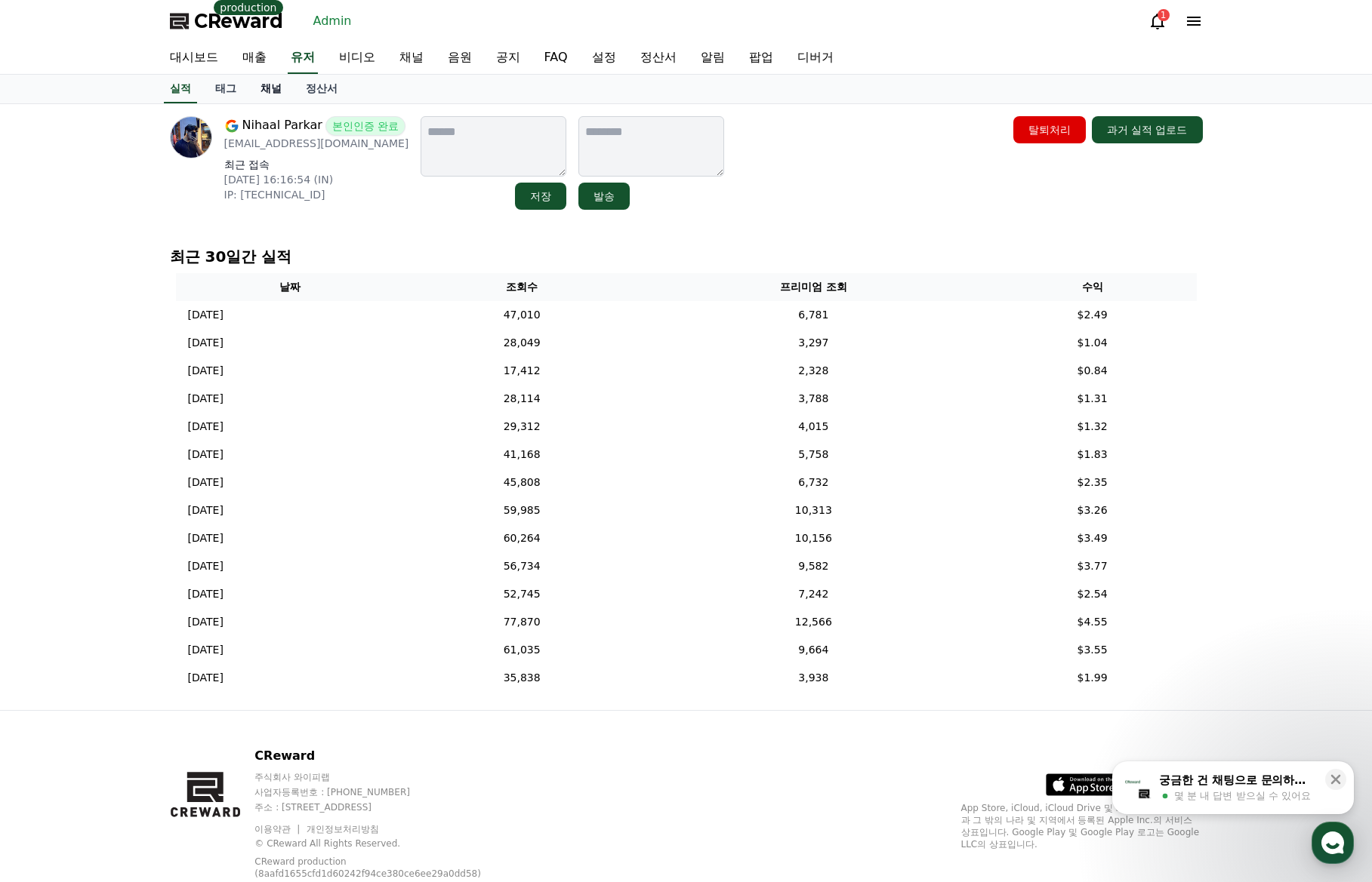
click at [274, 93] on link "채널" at bounding box center [271, 89] width 46 height 29
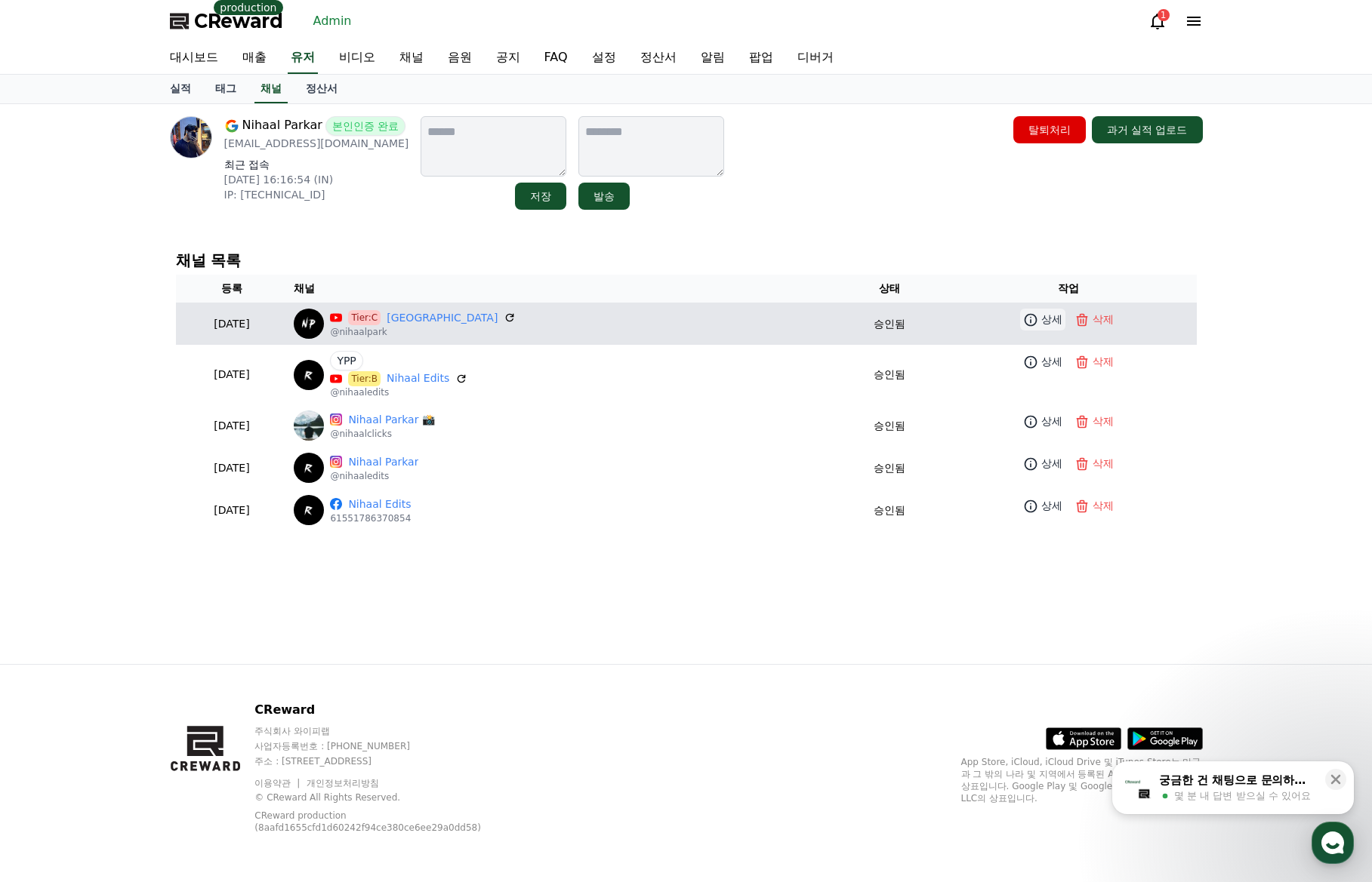
click at [1027, 318] on link "상세" at bounding box center [1043, 319] width 46 height 21
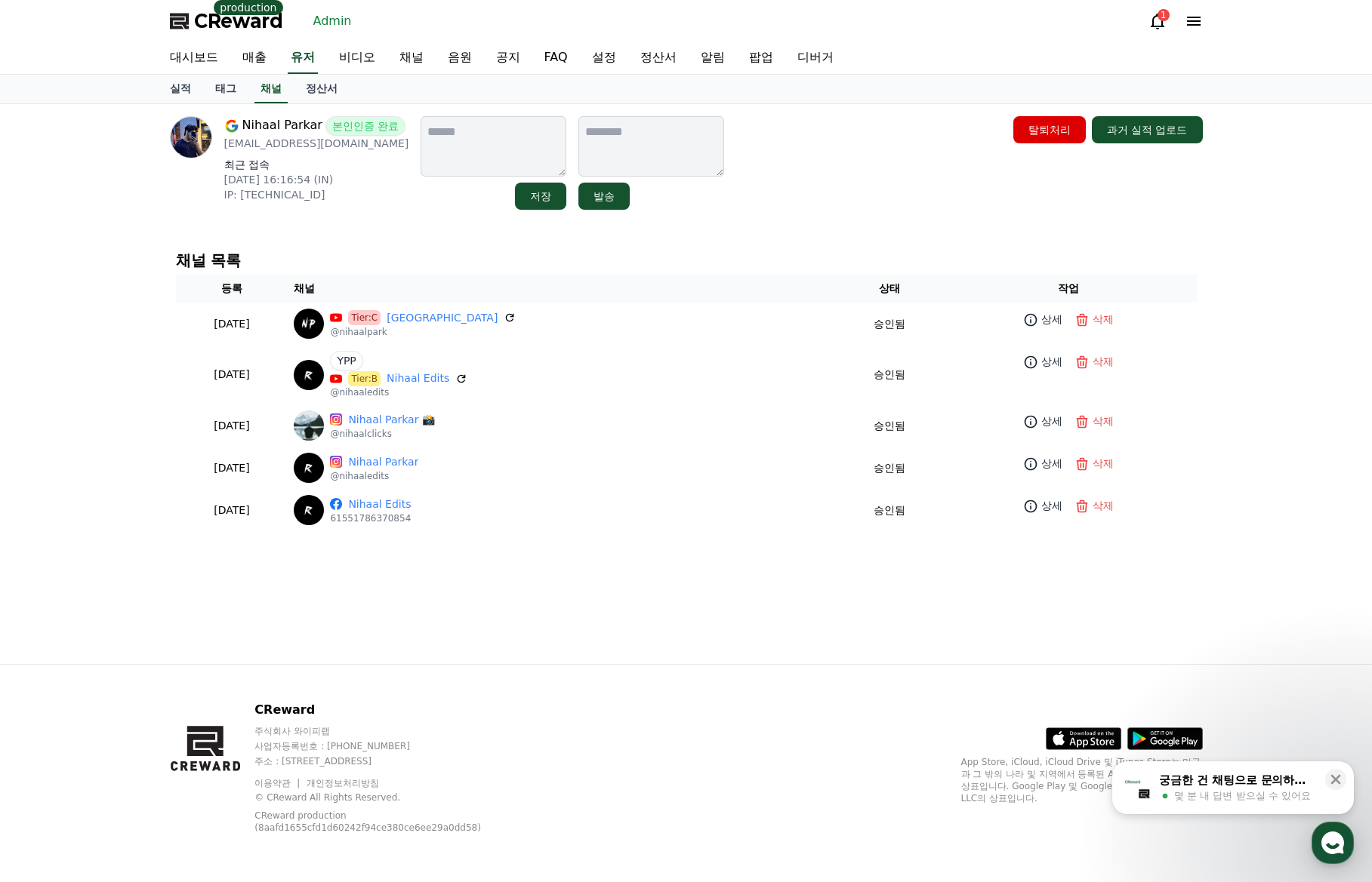
click at [1303, 384] on div "Nihaal Parkar 본인인증 완료 najeevparkar@gmail.com 최근 접속 2025-09-16 16:16:54 (IN) IP:…" at bounding box center [686, 384] width 1372 height 560
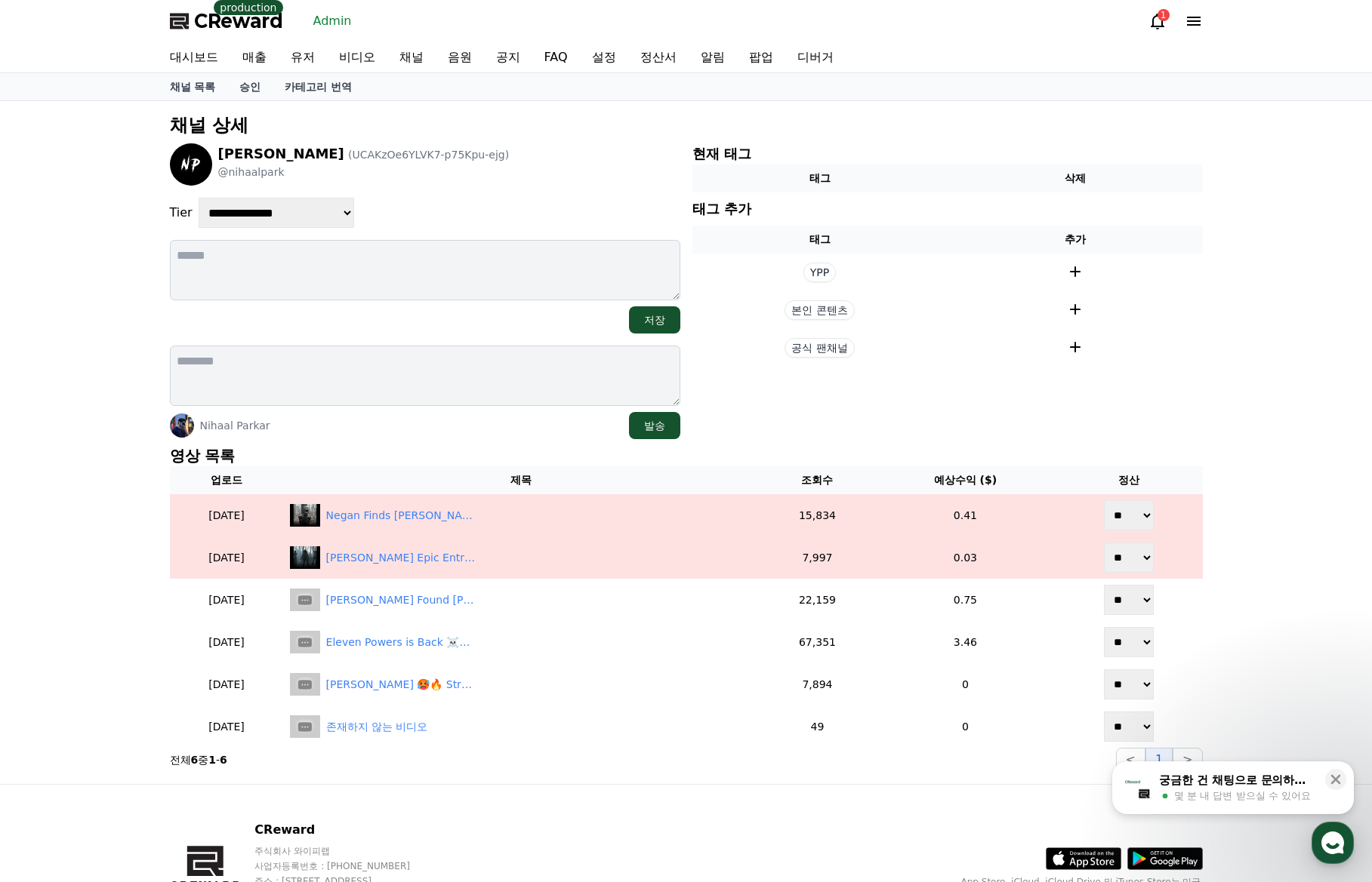
click at [494, 437] on div "Nihaal Parkar 발송" at bounding box center [425, 426] width 510 height 27
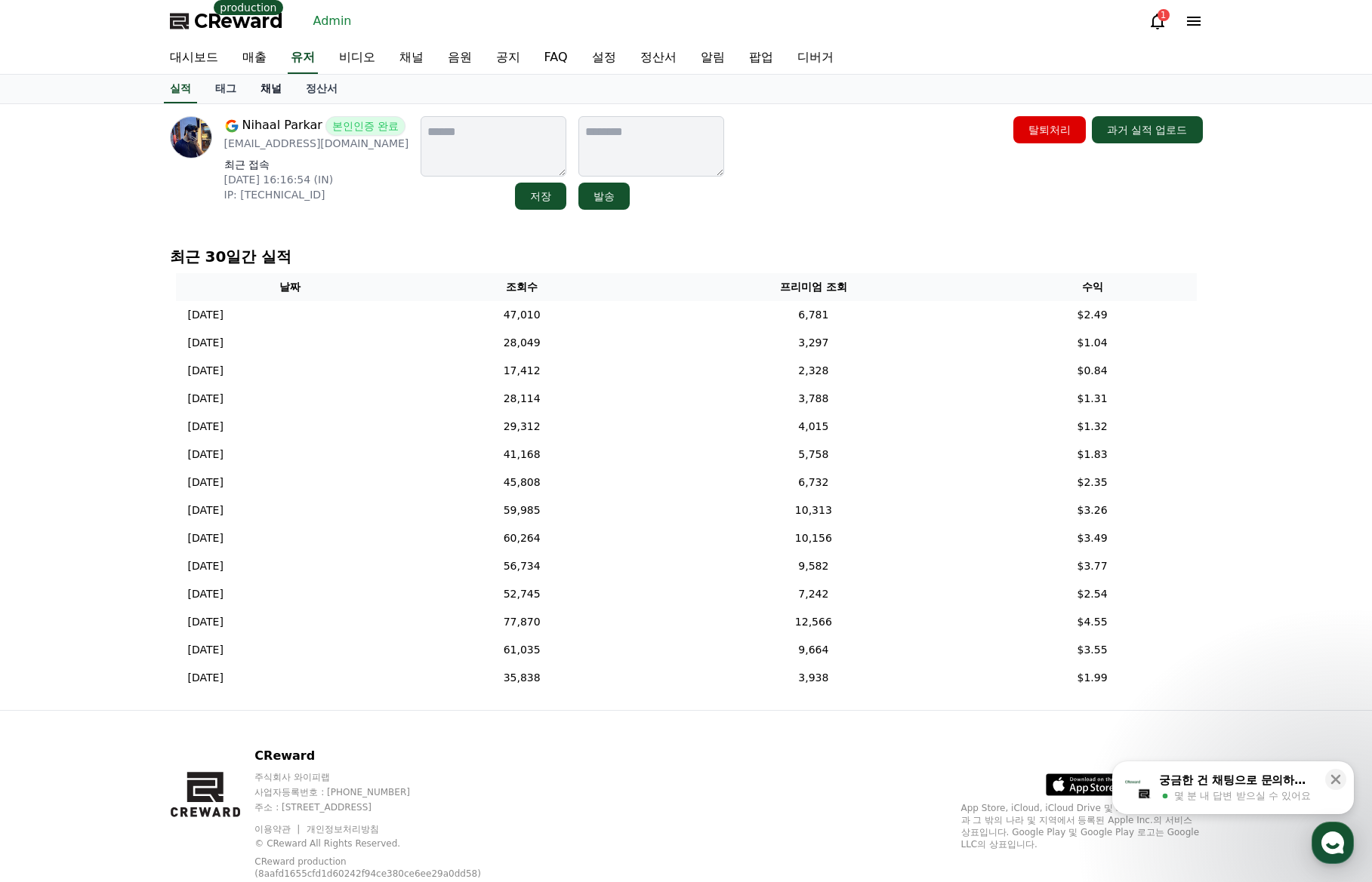
click at [264, 92] on link "채널" at bounding box center [271, 89] width 46 height 29
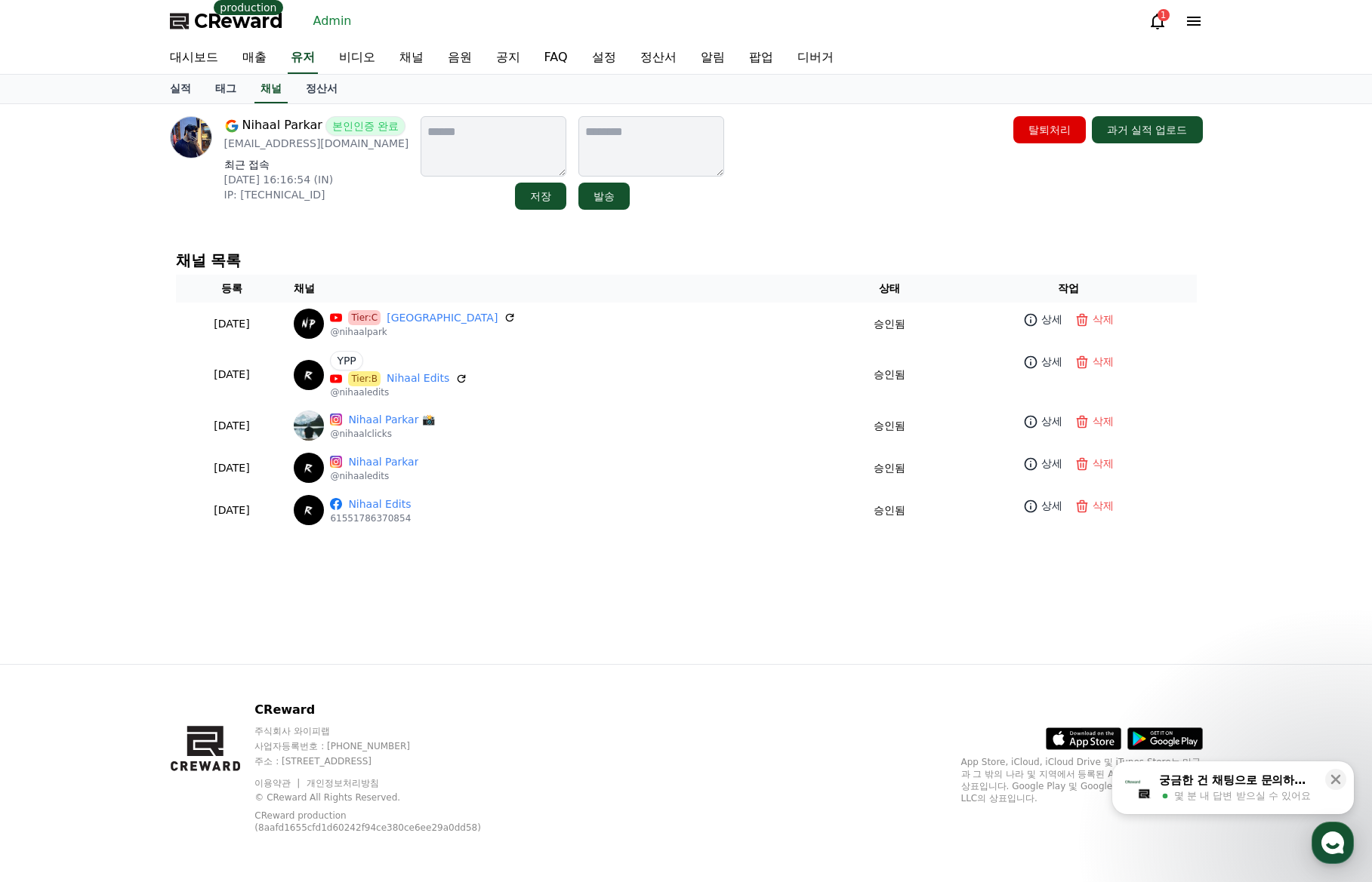
click at [676, 630] on div "Nihaal Parkar 본인인증 완료 [EMAIL_ADDRESS][DOMAIN_NAME] 최근 접속 [DATE] 16:16:54 (IN) I…" at bounding box center [686, 384] width 1057 height 560
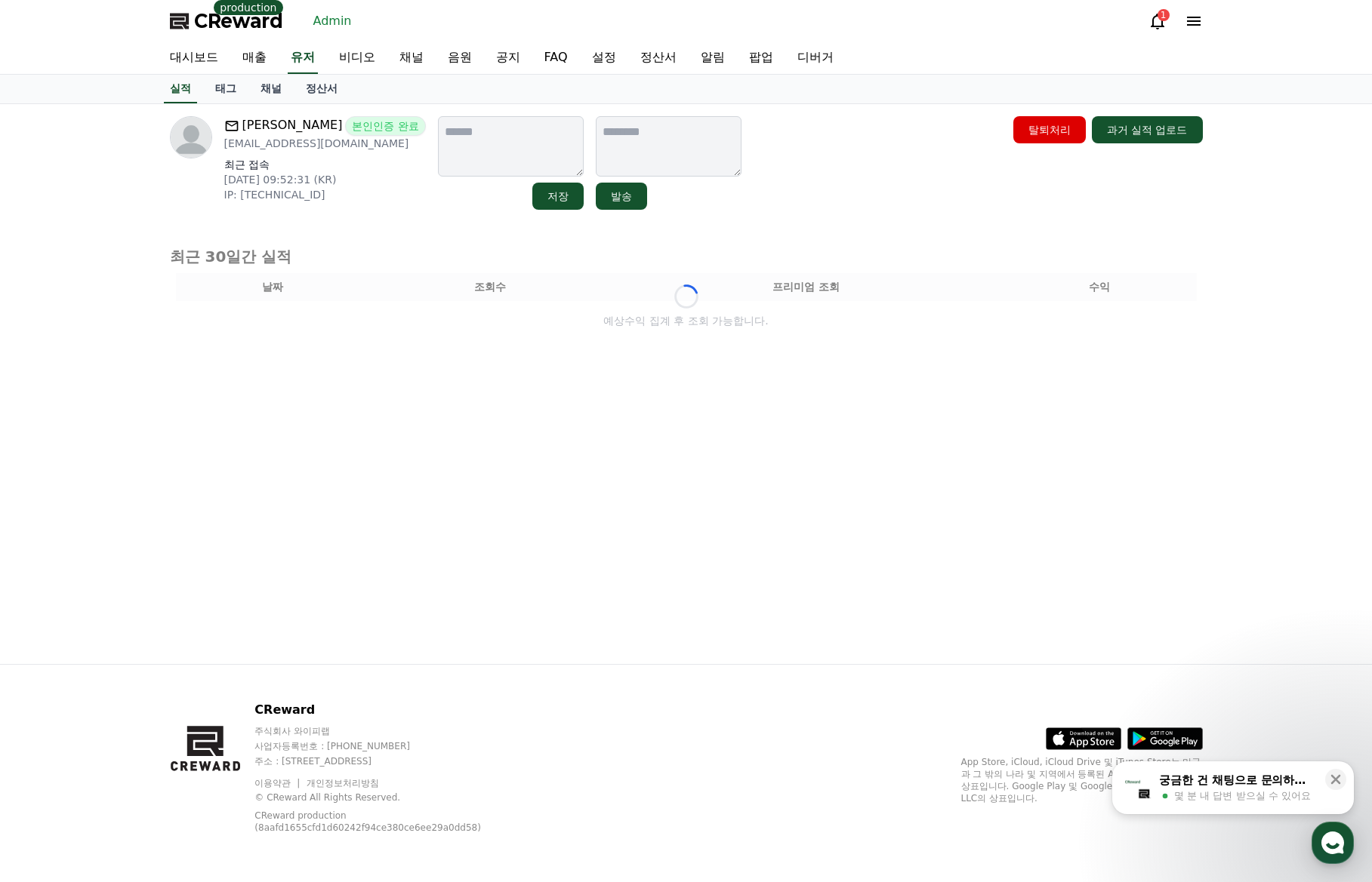
drag, startPoint x: 268, startPoint y: 94, endPoint x: 269, endPoint y: 104, distance: 10.0
click at [268, 95] on link "채널" at bounding box center [271, 89] width 46 height 29
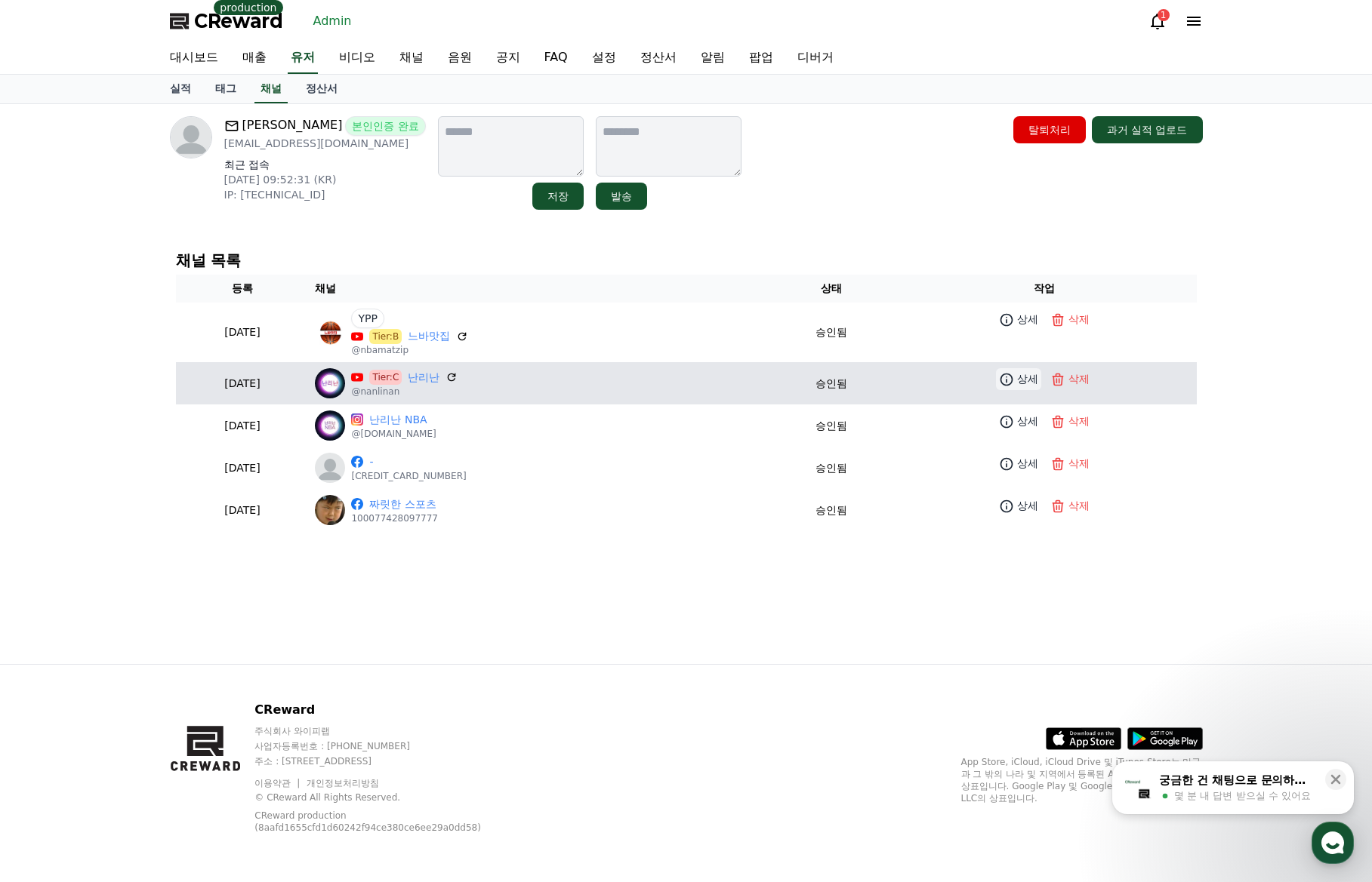
click at [1014, 382] on icon at bounding box center [1006, 379] width 15 height 15
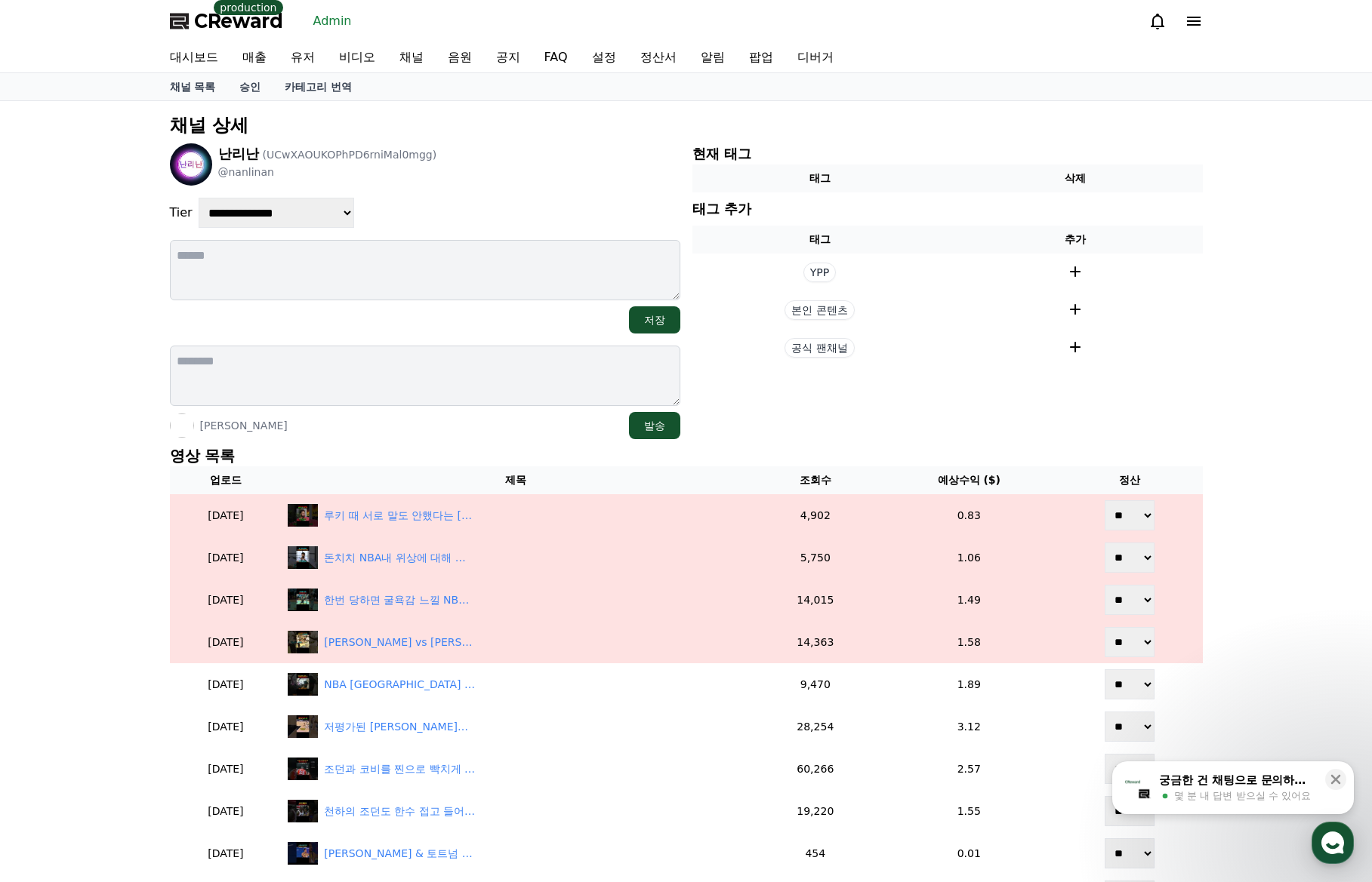
click at [432, 441] on div "**********" at bounding box center [686, 738] width 1044 height 1262
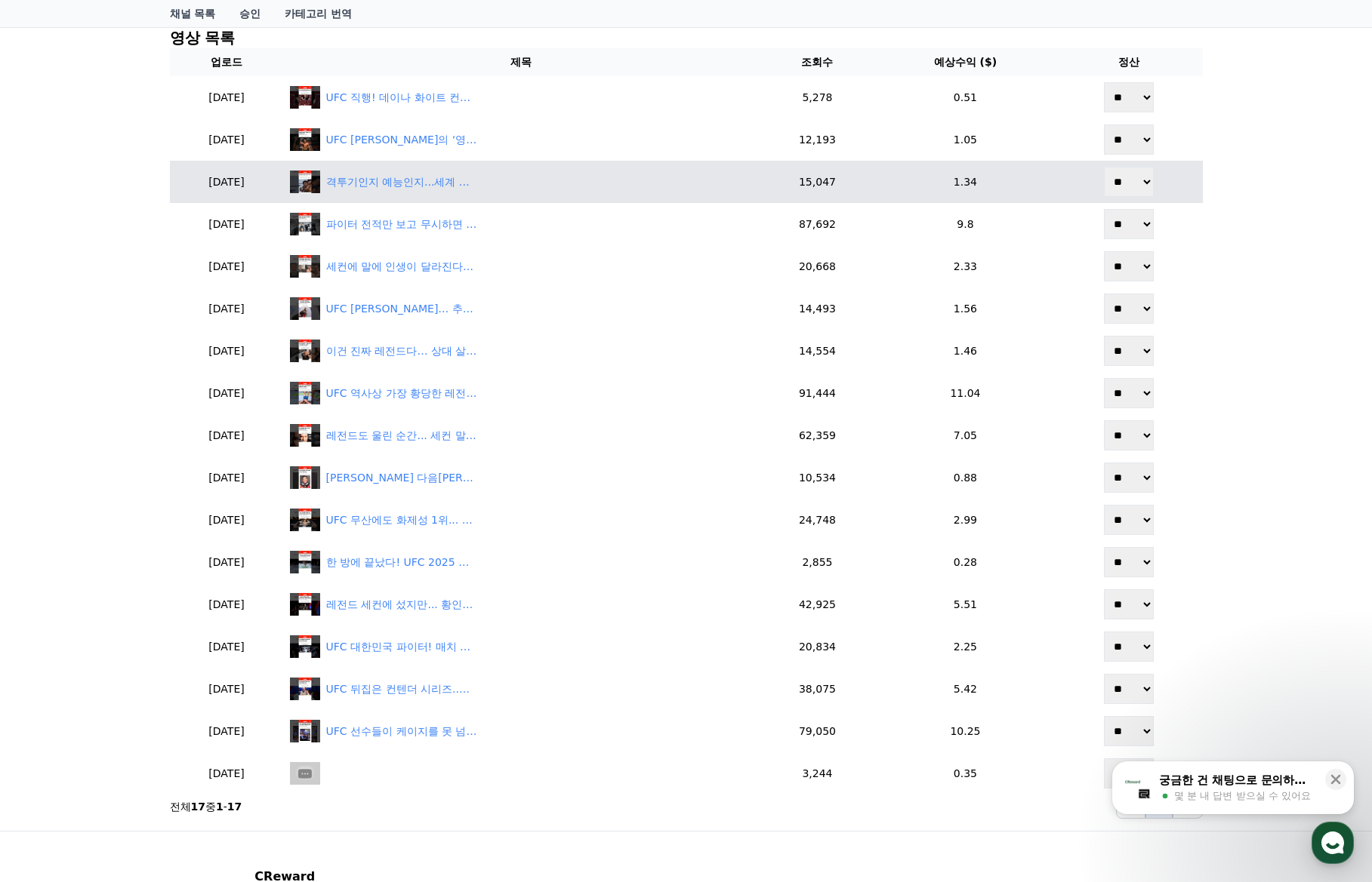
scroll to position [453, 0]
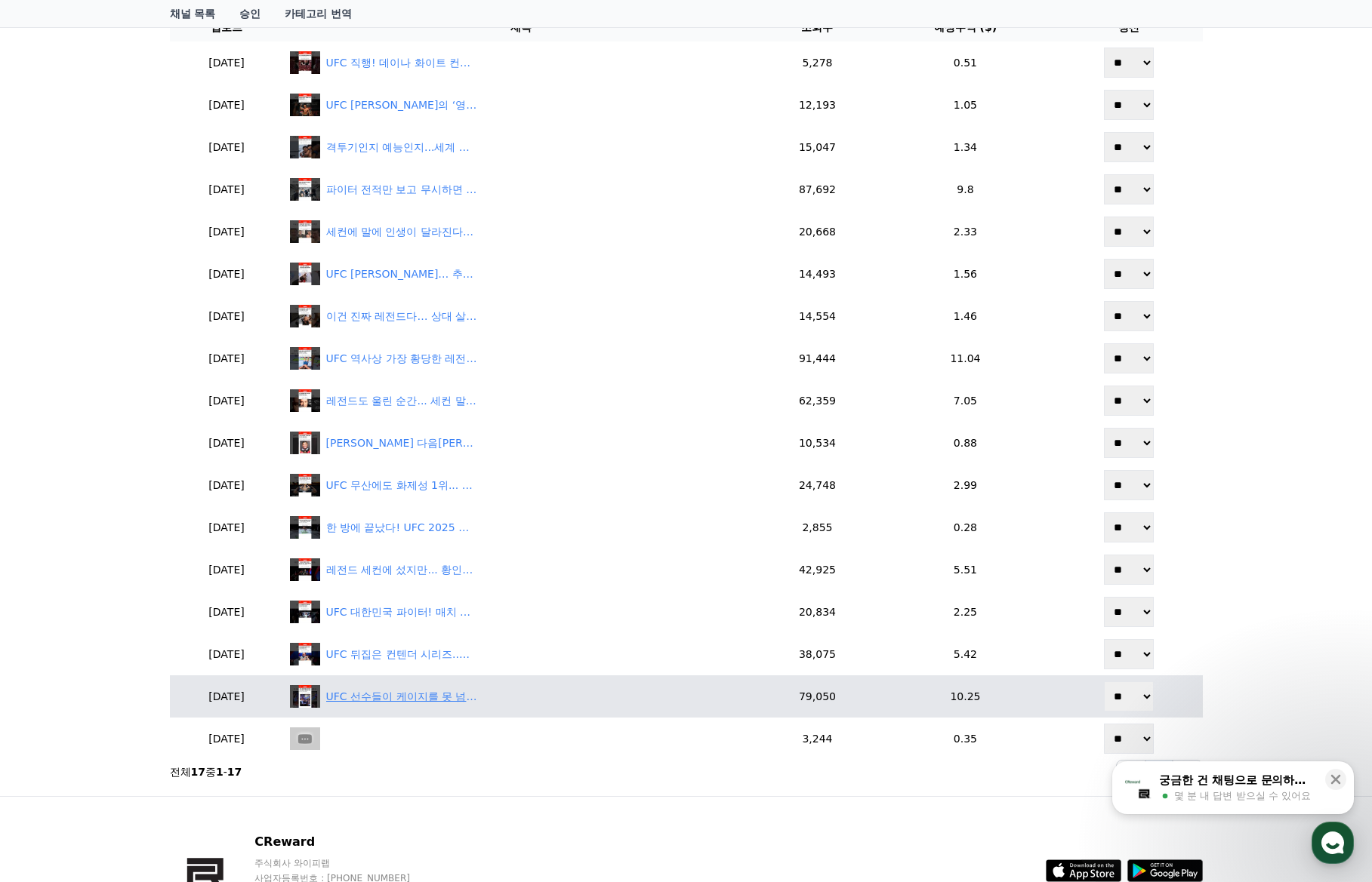
click at [430, 690] on div "UFC 선수들이 케이지를 못 넘는 진짜 이유!" at bounding box center [401, 697] width 151 height 16
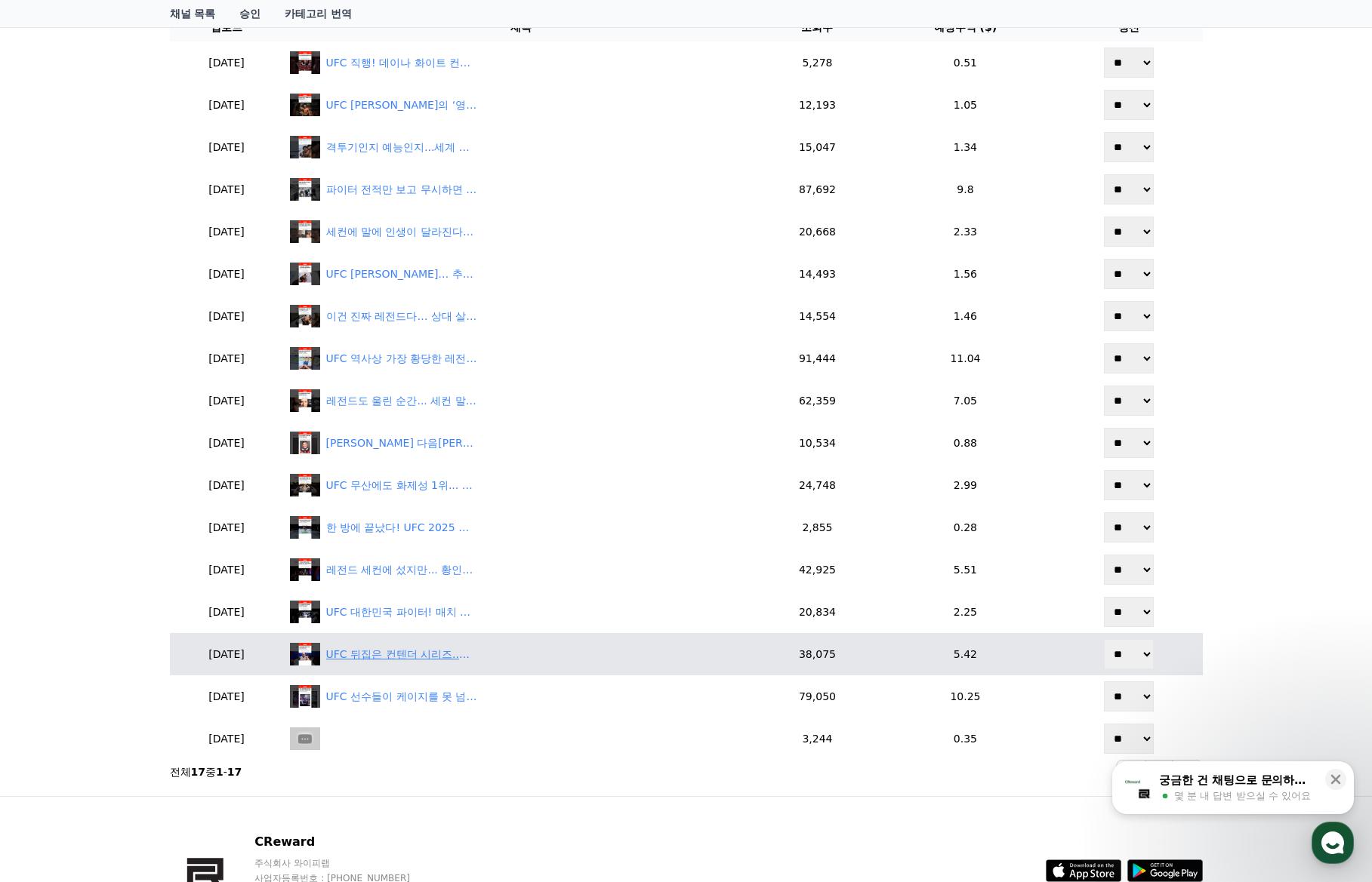
click at [421, 650] on div "UFC 뒤집은 컨텐더 시리즈..슈퍼스타들의 시작!" at bounding box center [401, 655] width 151 height 16
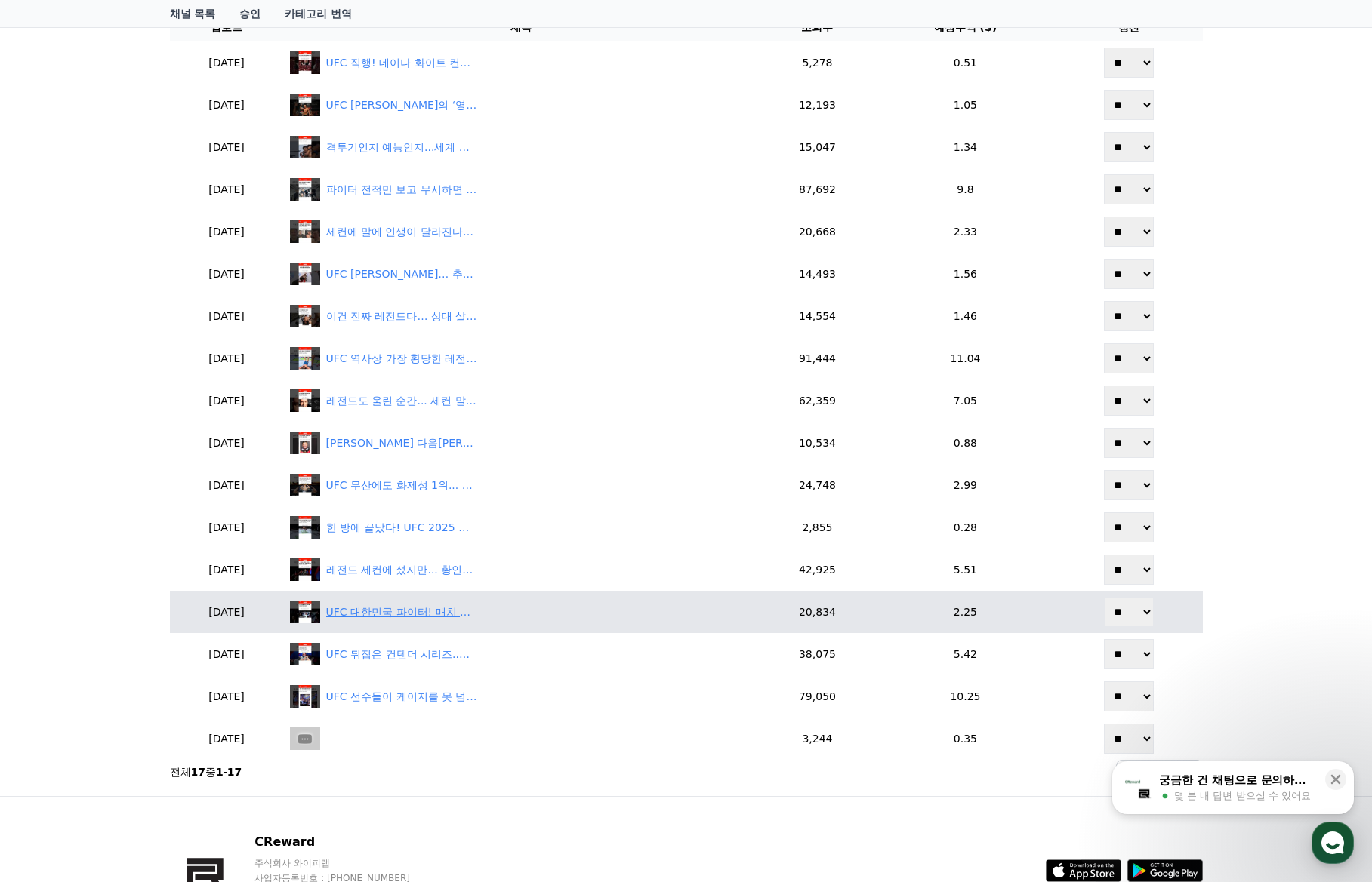
click at [410, 605] on div "UFC 대한민국 파이터! 매치 일정 TOP7" at bounding box center [401, 613] width 151 height 16
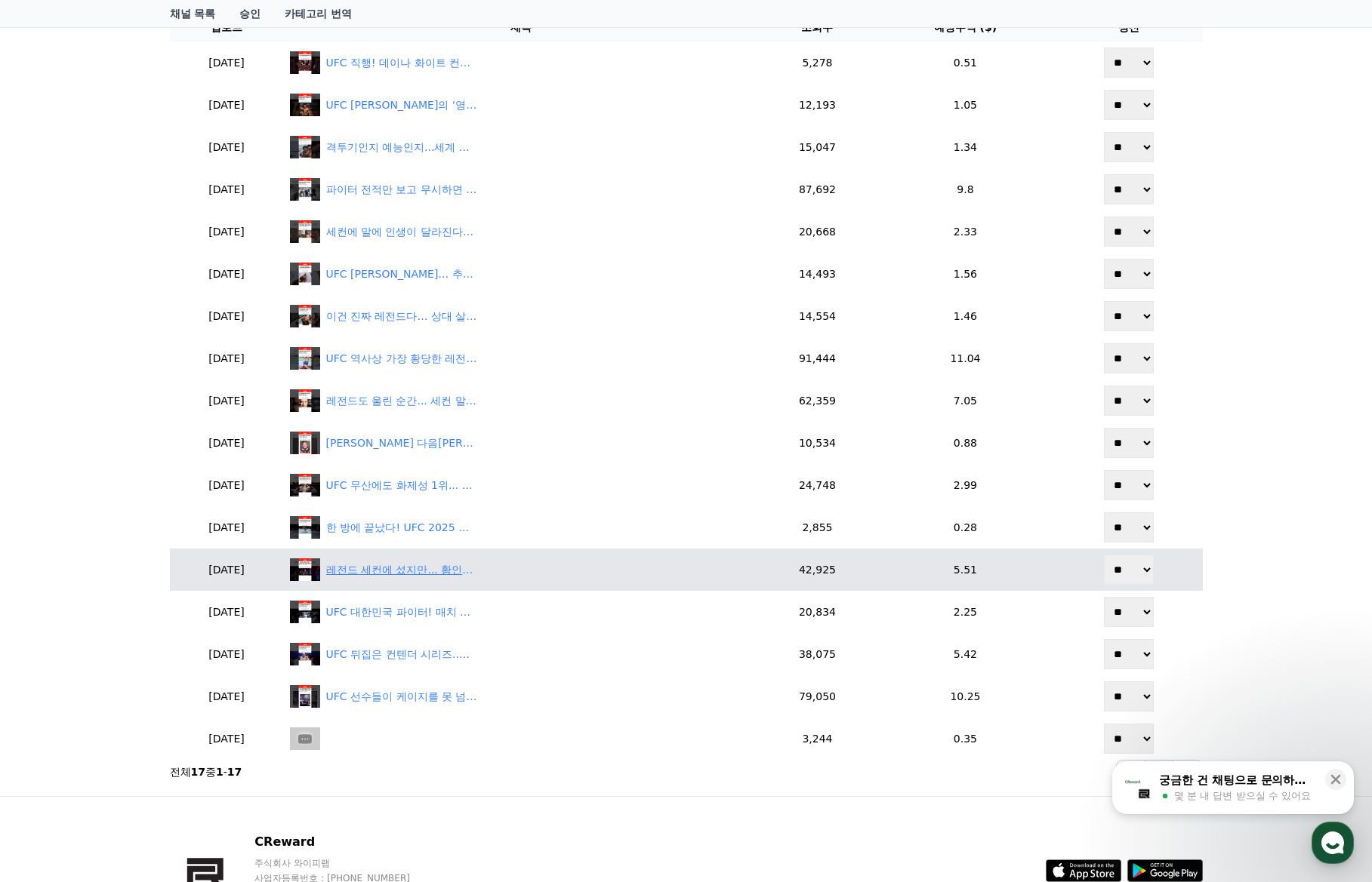
click at [410, 572] on div "레전드 세컨에 섰지만... 황인수, UFC 진출에 좌절한 이유" at bounding box center [401, 570] width 151 height 16
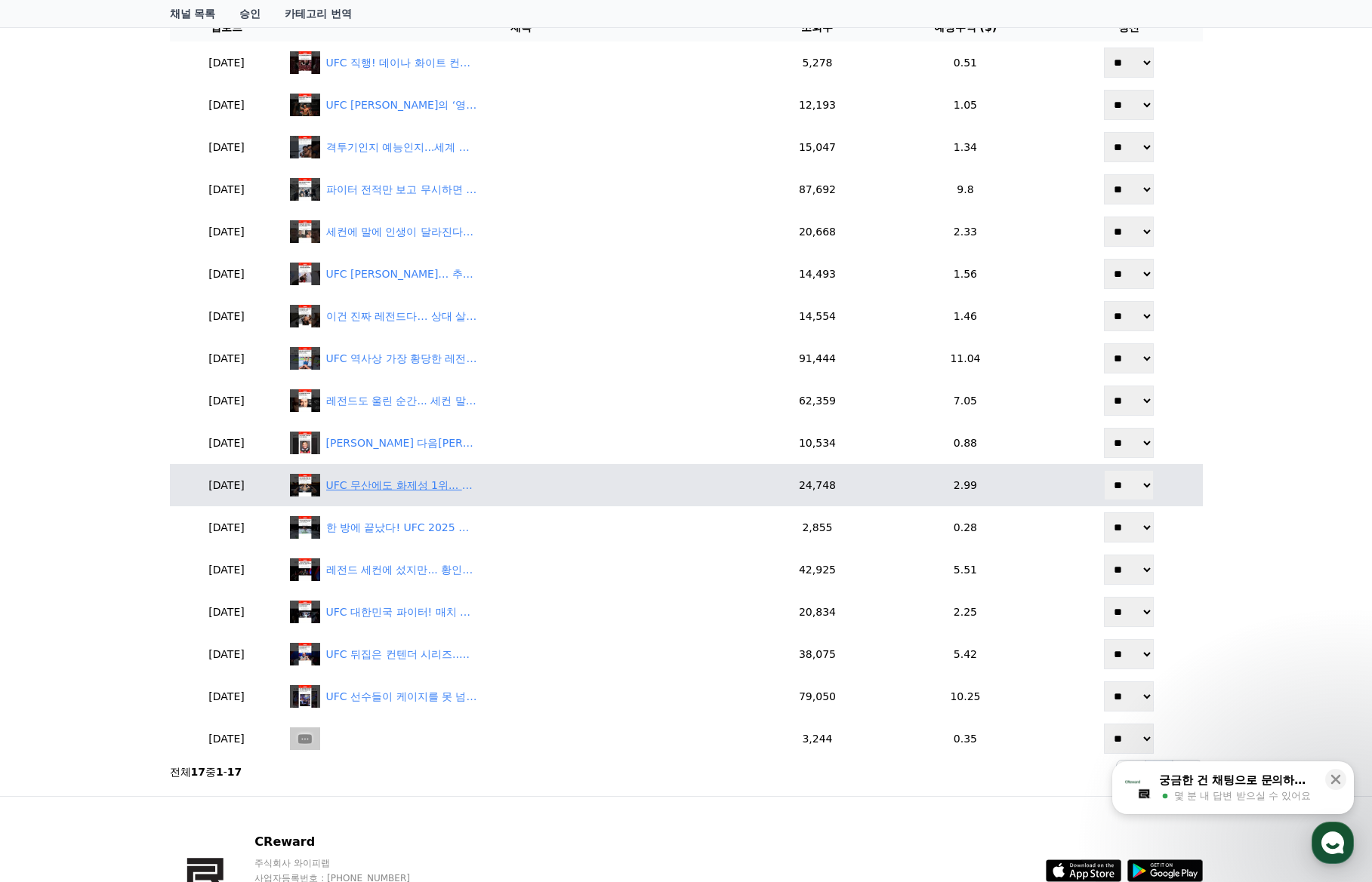
click at [417, 481] on div "UFC 무산에도 화제성 1위... 경기보다 감량이 난리난 이유" at bounding box center [401, 486] width 151 height 16
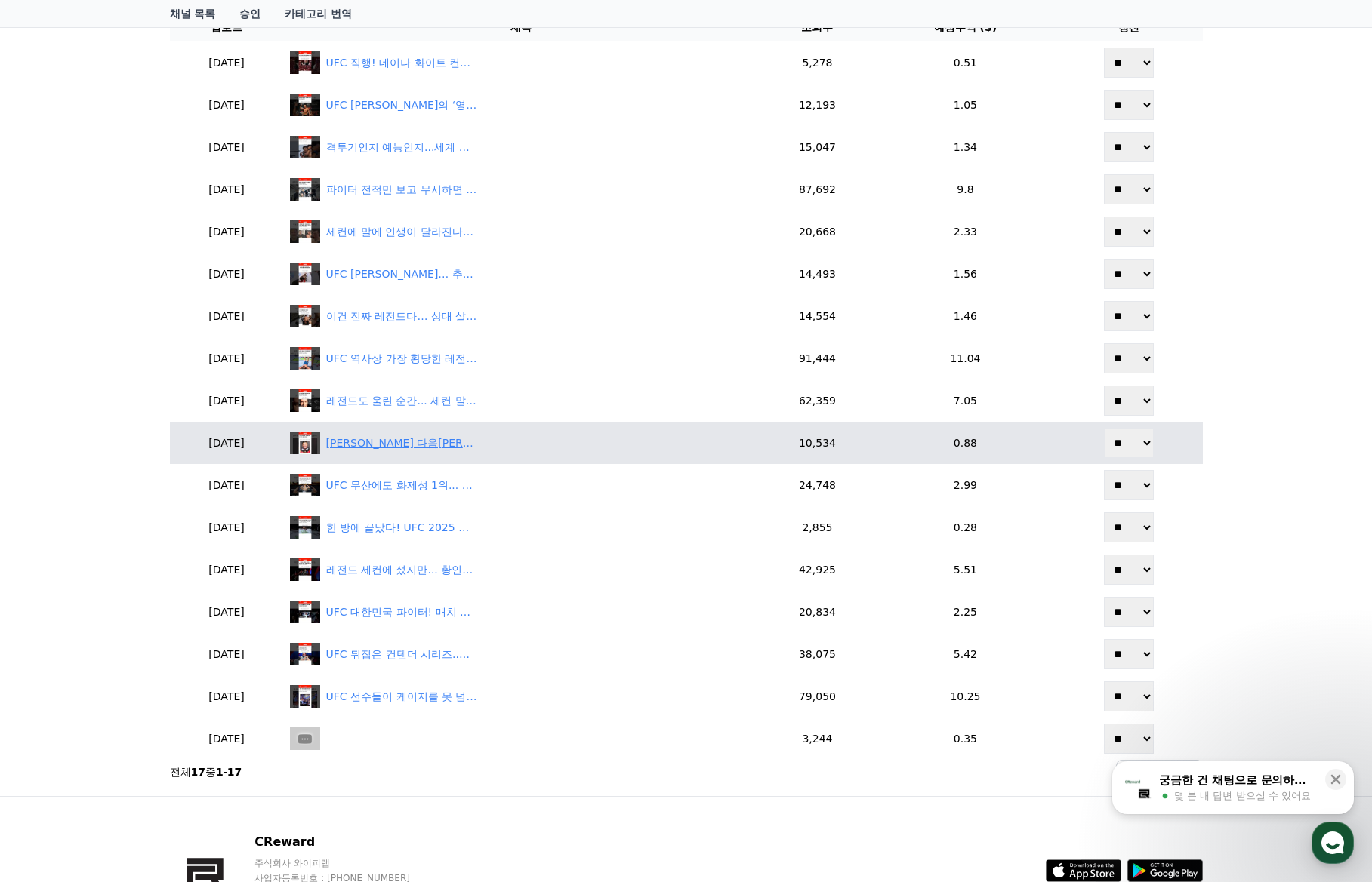
click at [422, 442] on div "고석현 다음상대… 피지컬 괴물과 UFC 2연승 도전!" at bounding box center [401, 444] width 151 height 16
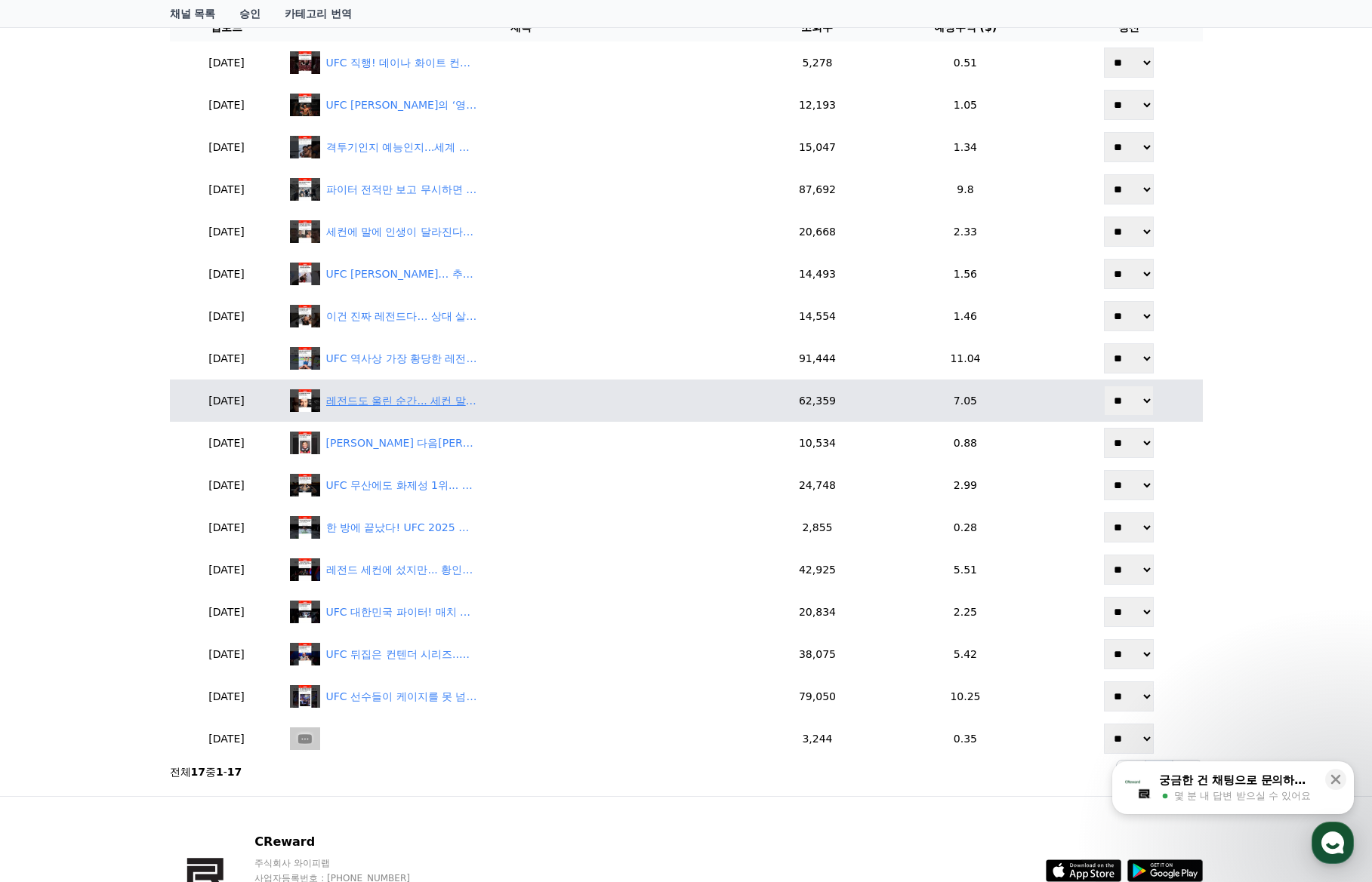
click at [423, 408] on div "레전드도 울린 순간... 세컨 말 안따른 파이터들의 최후" at bounding box center [401, 401] width 151 height 16
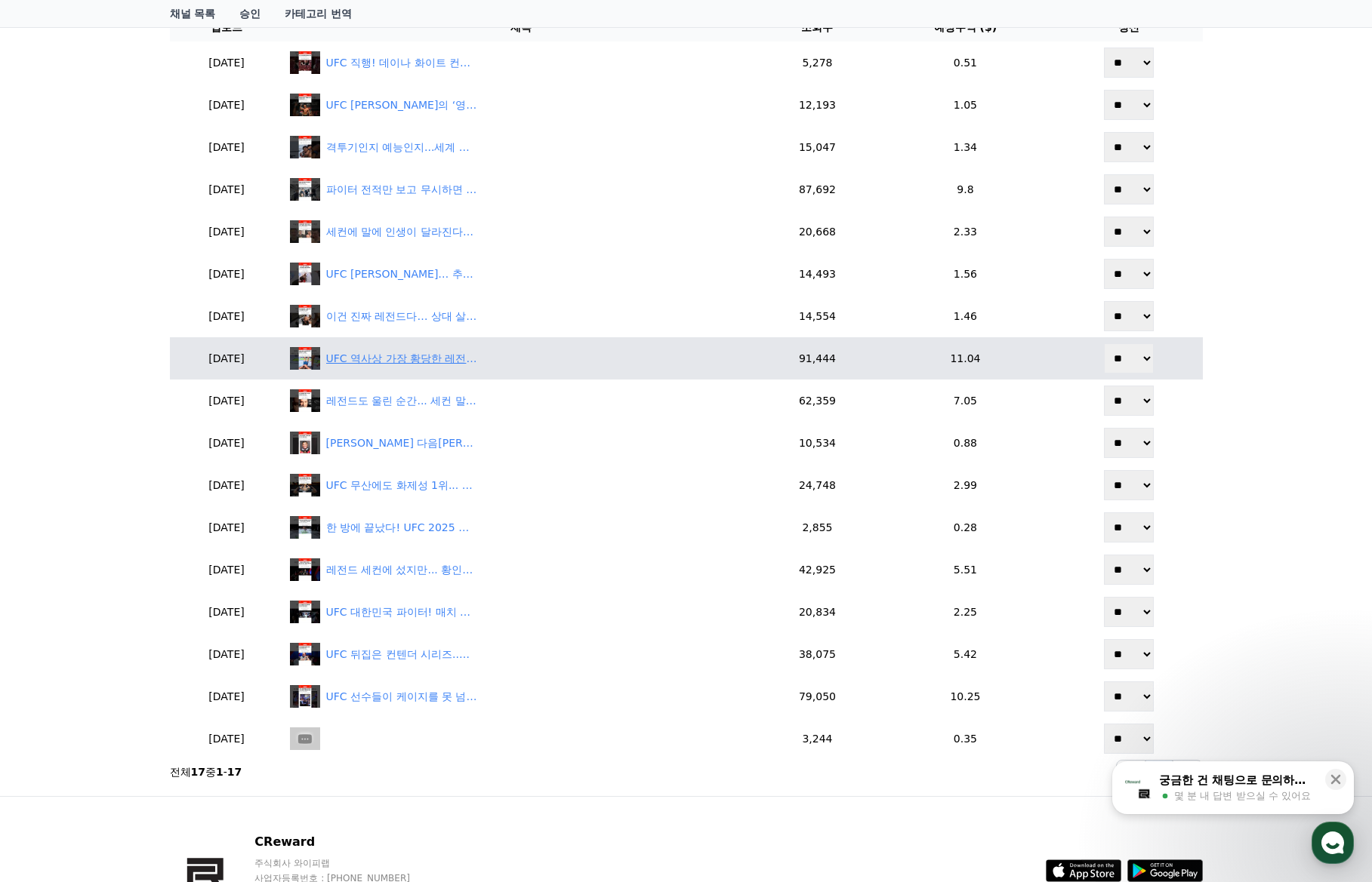
click at [441, 359] on div "UFC 역사상 가장 황당한 레전드! 사건들" at bounding box center [401, 359] width 151 height 16
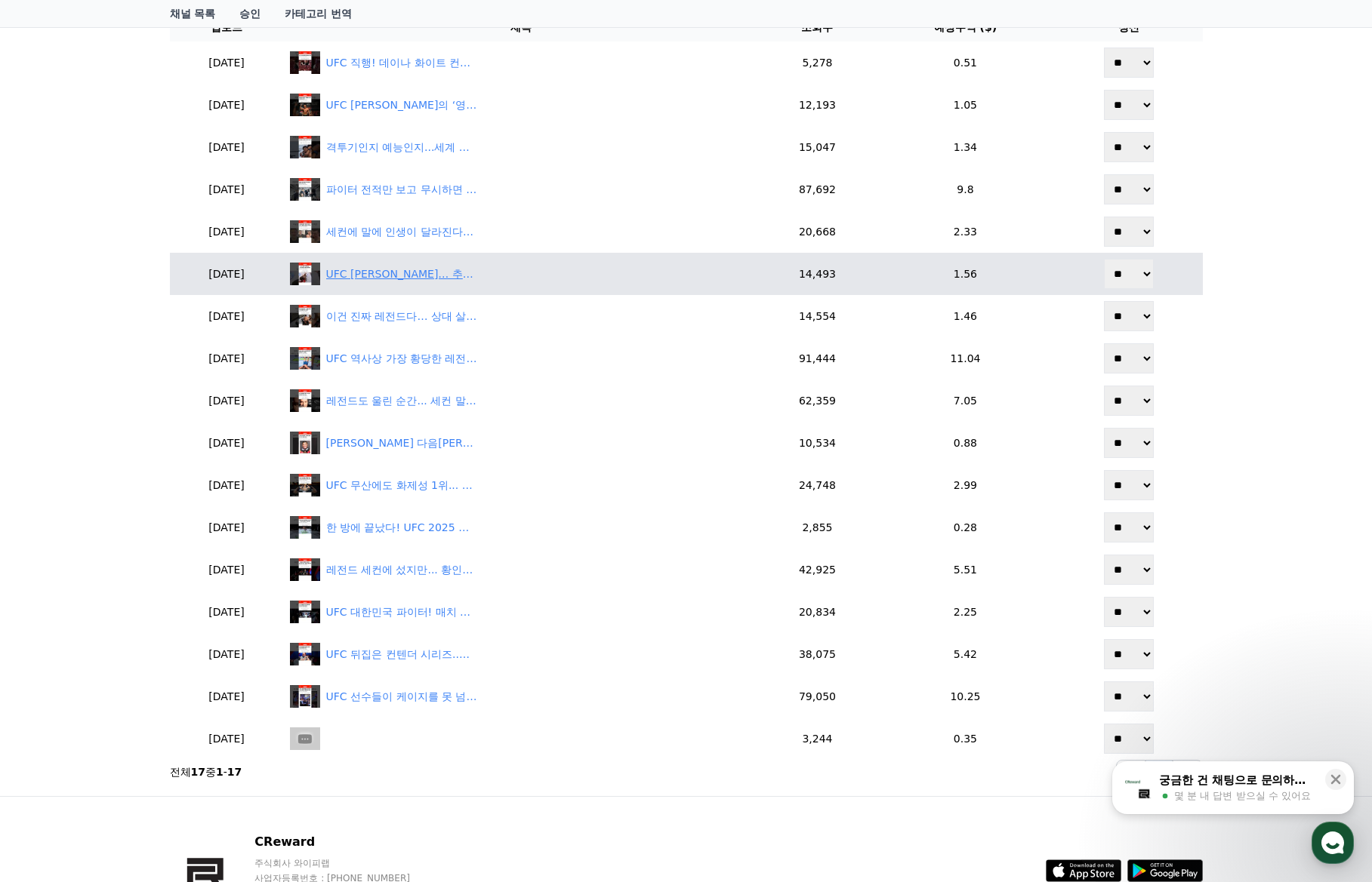
click at [438, 276] on div "UFC 최강 사무라이… 추가타를 거부한 챔피언!" at bounding box center [401, 275] width 151 height 16
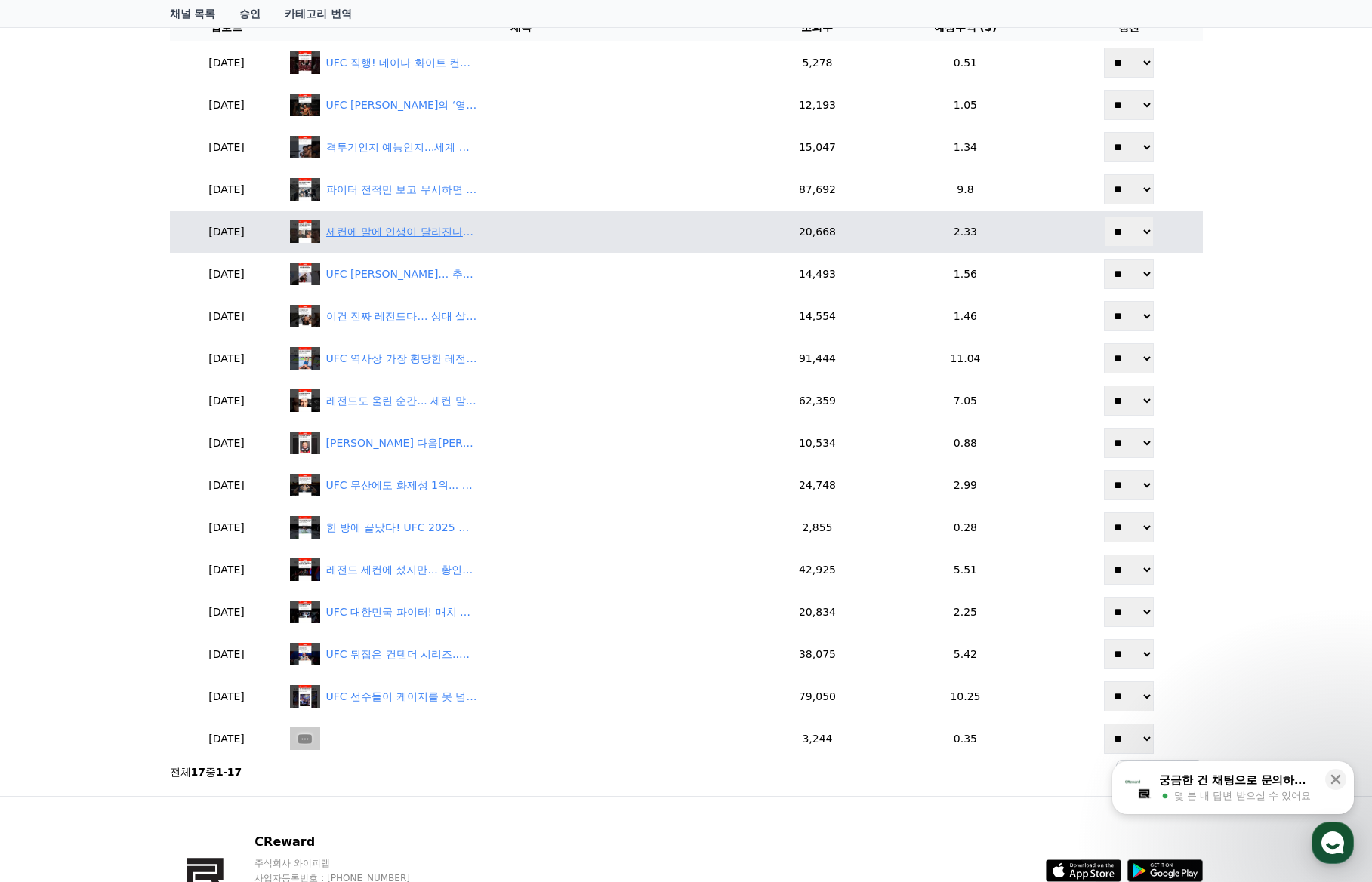
click at [422, 234] on div "세컨에 말에 인생이 달라진다? UFC 최악의 코너맨 TOP5" at bounding box center [401, 233] width 151 height 16
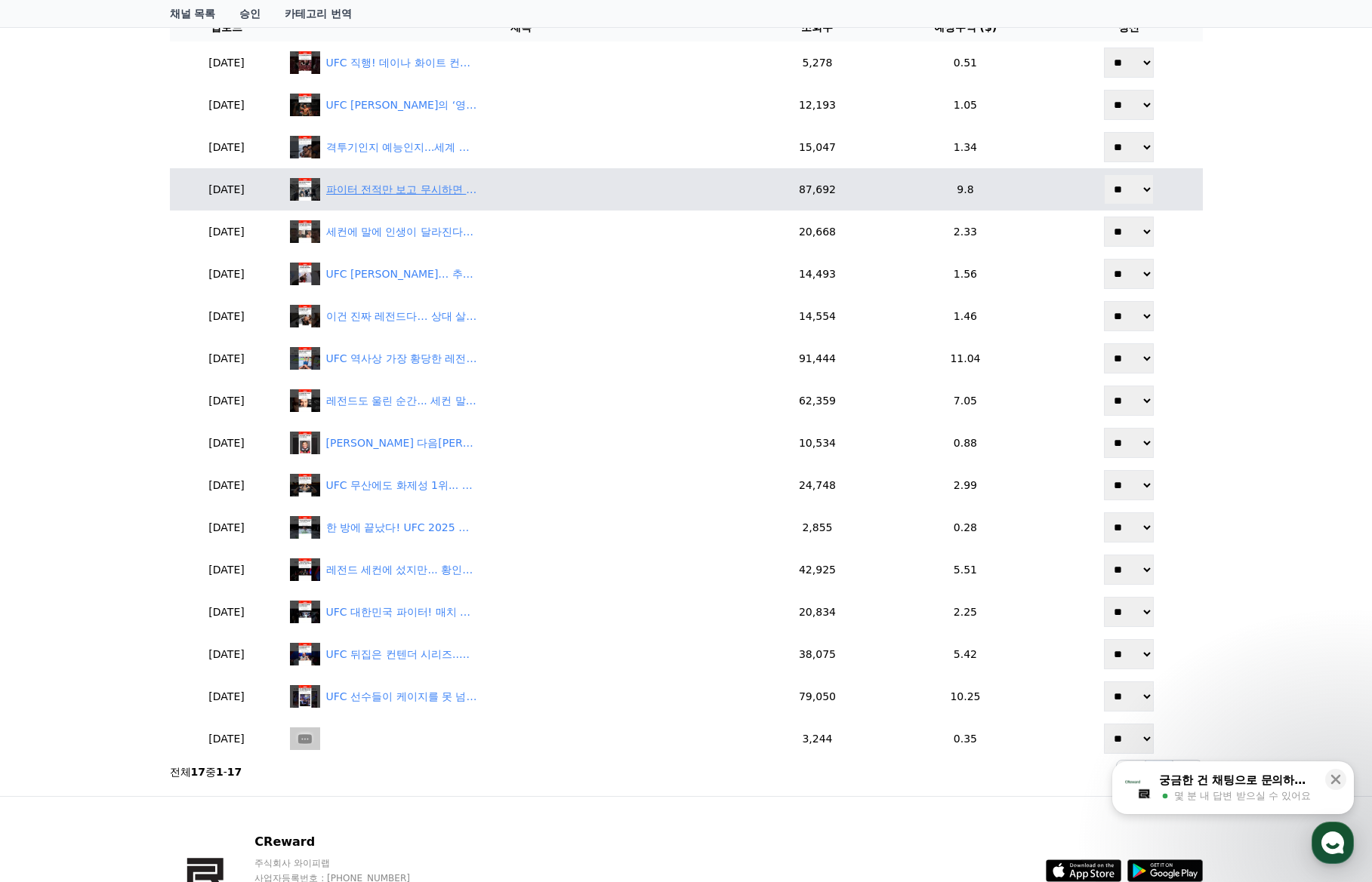
click at [462, 194] on div "파이터 전적만 보고 무시하면 안 되는 이유 (feat. 정찬성)" at bounding box center [401, 190] width 151 height 16
click at [1112, 191] on select "** **" at bounding box center [1129, 190] width 50 height 30
select select "********"
click at [1105, 174] on select "** **" at bounding box center [1129, 190] width 50 height 30
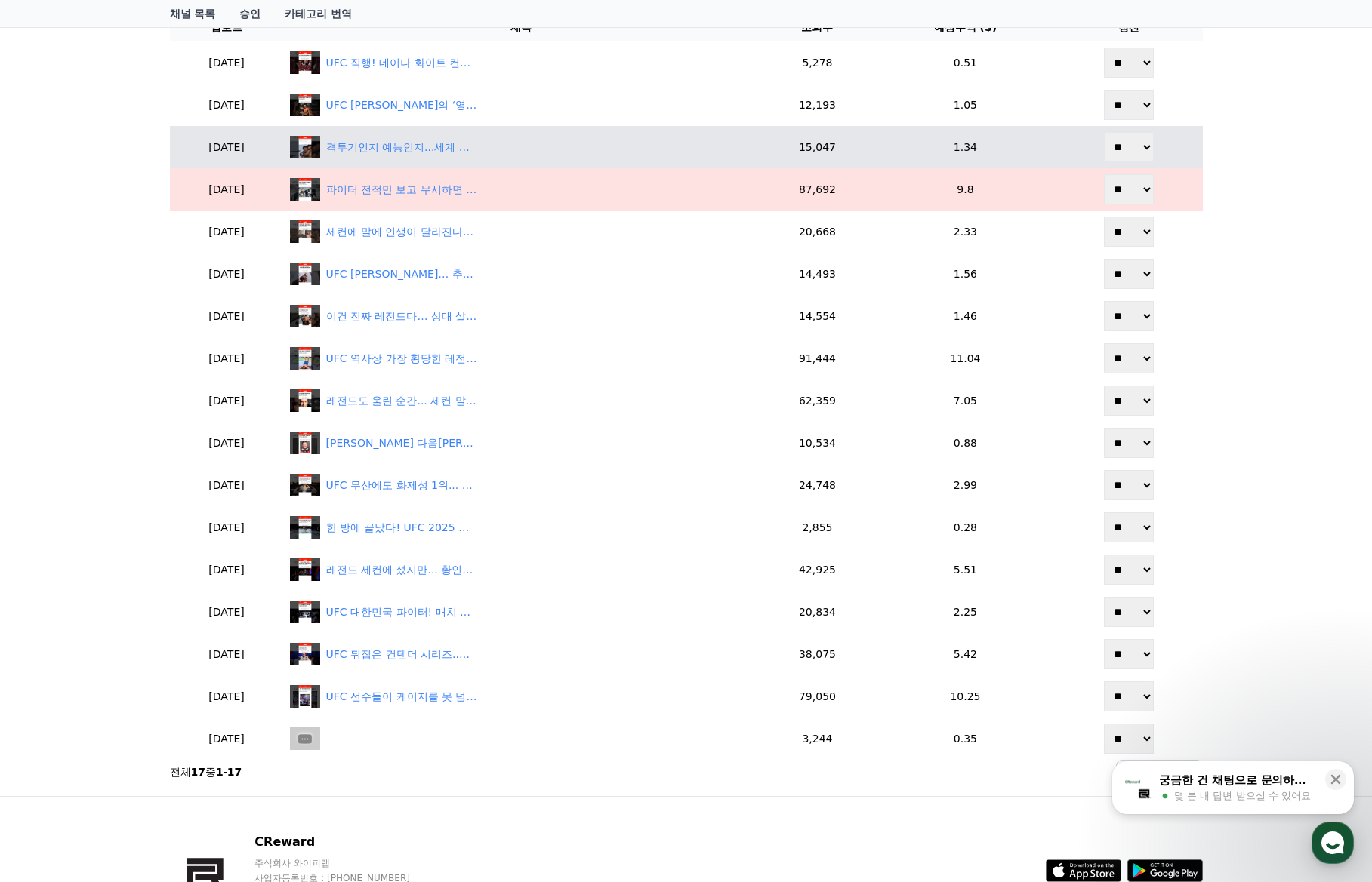
click at [433, 145] on div "격투기인지 예능인지...세계 최고 무대 UFC인 이유ㅋ" at bounding box center [401, 148] width 151 height 16
drag, startPoint x: 1144, startPoint y: 142, endPoint x: 1141, endPoint y: 162, distance: 20.2
click at [1144, 142] on select "** **" at bounding box center [1129, 148] width 50 height 30
select select "********"
click at [1105, 132] on select "** **" at bounding box center [1129, 148] width 50 height 30
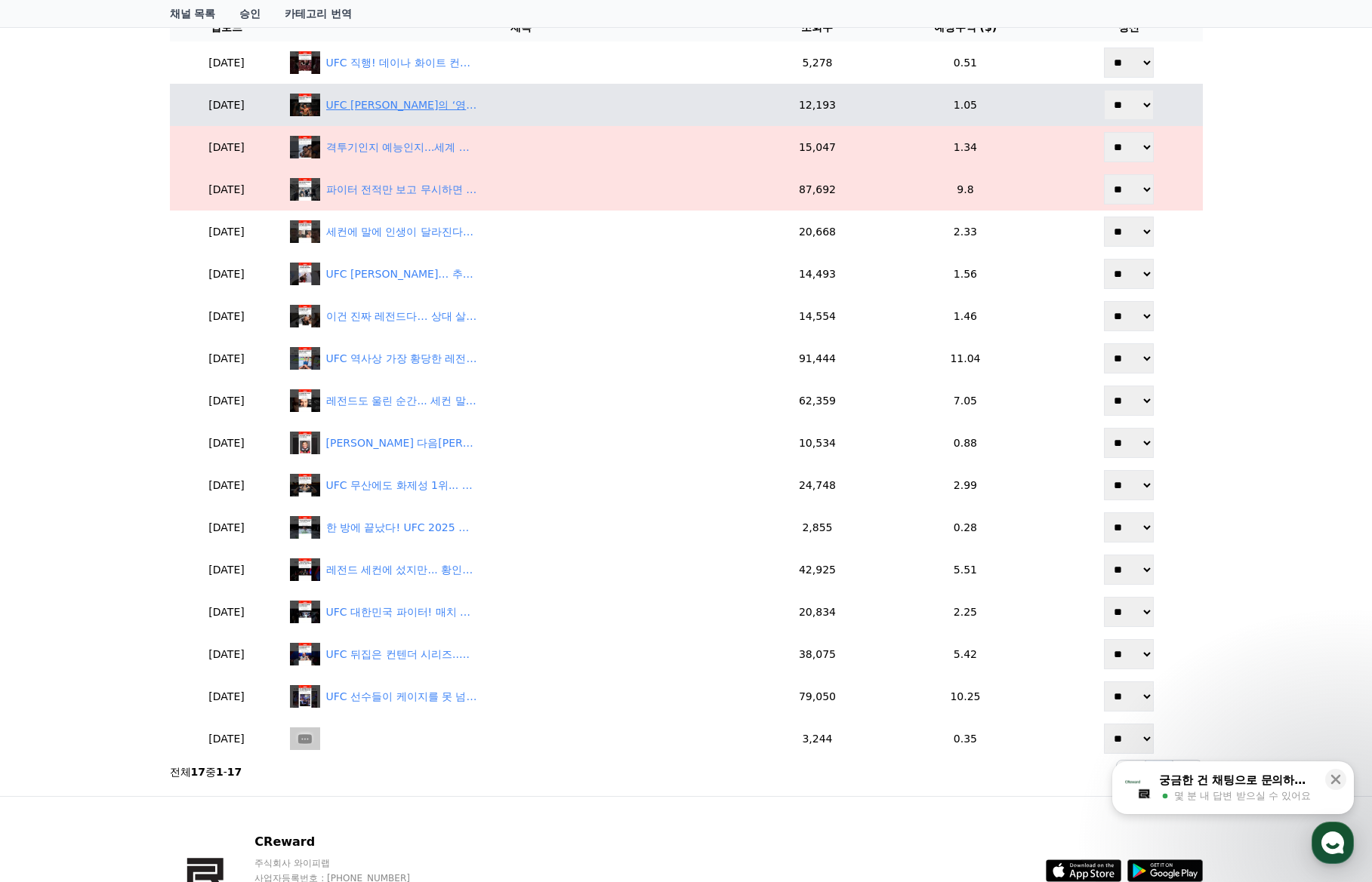
click at [441, 110] on div "UFC 최강 페레이라의 ‘영광의 마사지’… 끝까지 버틴 한국 파이터" at bounding box center [401, 106] width 151 height 16
click at [1129, 113] on select "** **" at bounding box center [1129, 105] width 50 height 30
select select "********"
click at [1105, 89] on select "** **" at bounding box center [1129, 105] width 50 height 30
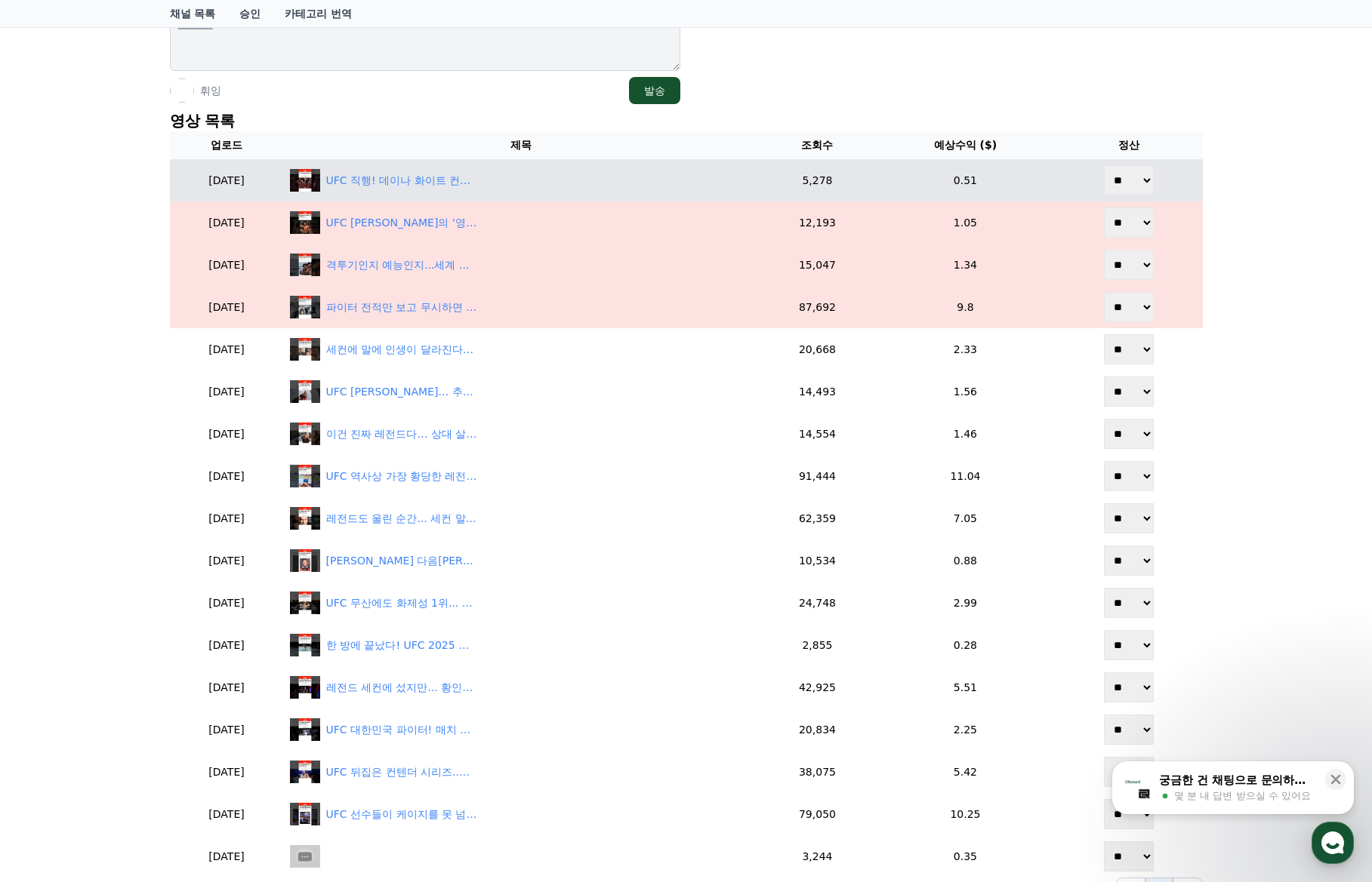
scroll to position [301, 0]
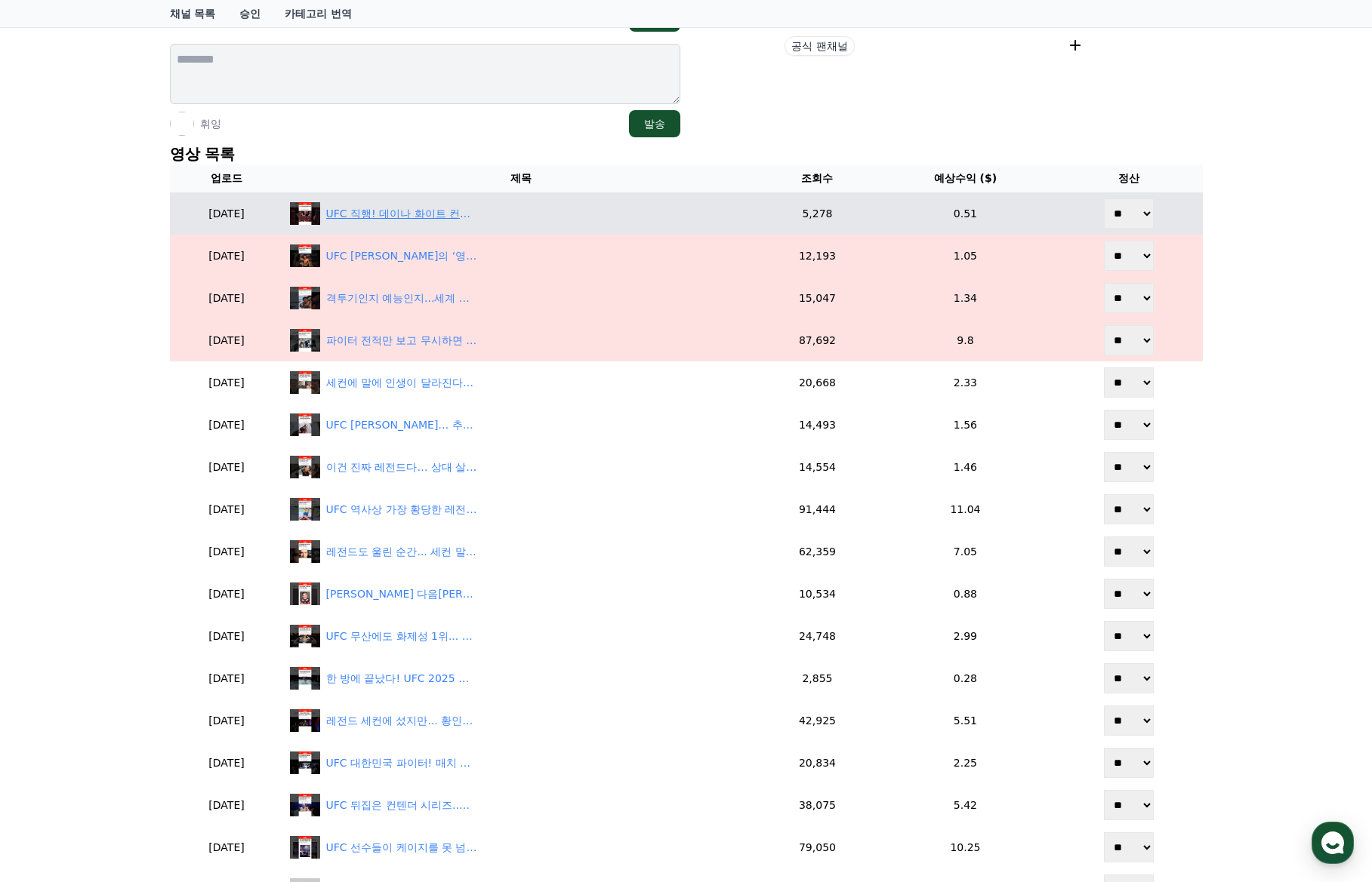
click at [441, 212] on div "UFC 직행! 데이나 화이트 컨텐더 시리즈가 존재하는 진짜 이유" at bounding box center [401, 214] width 151 height 16
click at [1138, 207] on select "** **" at bounding box center [1129, 214] width 50 height 30
select select "********"
click at [1105, 199] on select "** **" at bounding box center [1129, 214] width 50 height 30
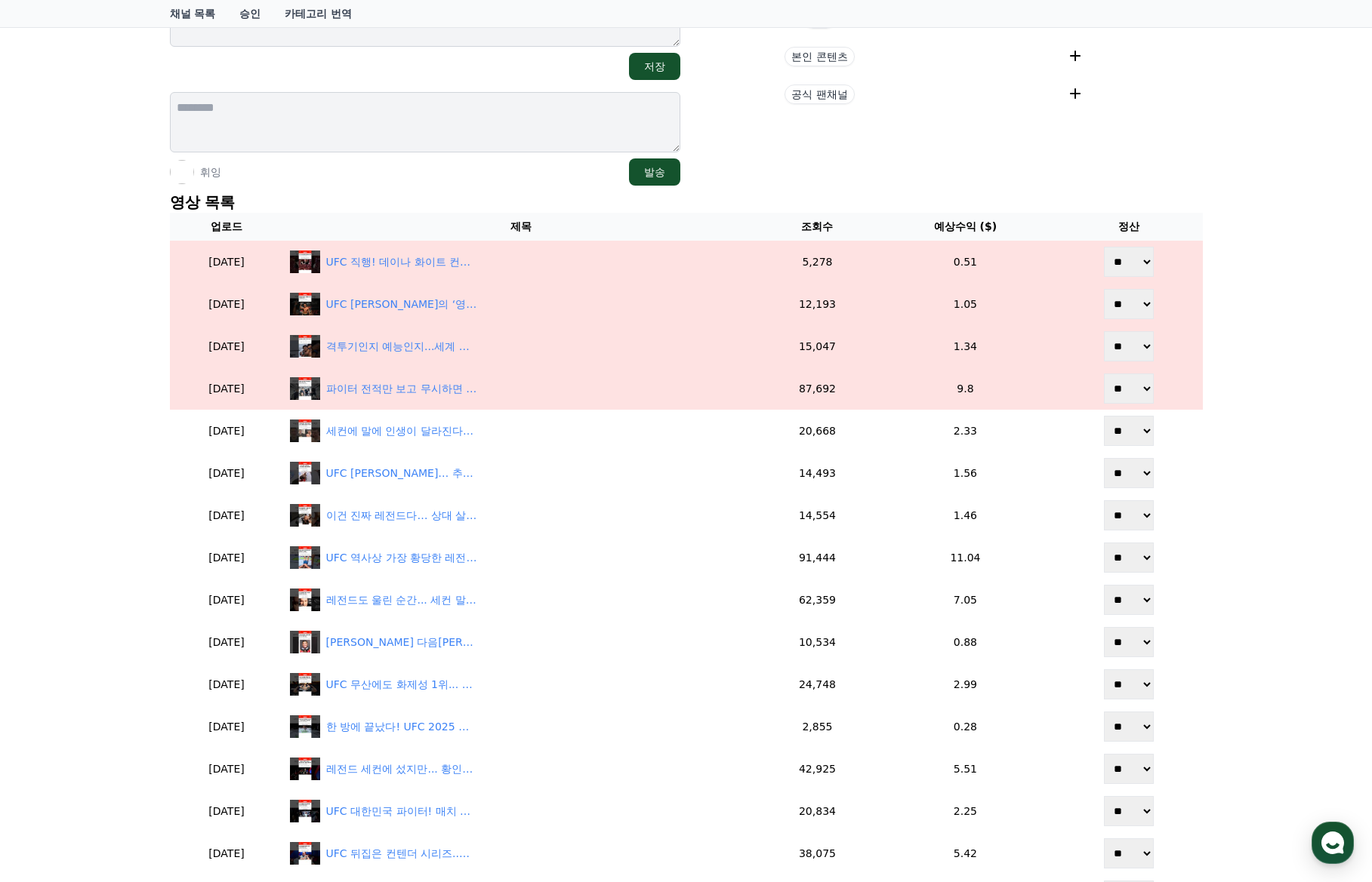
scroll to position [0, 0]
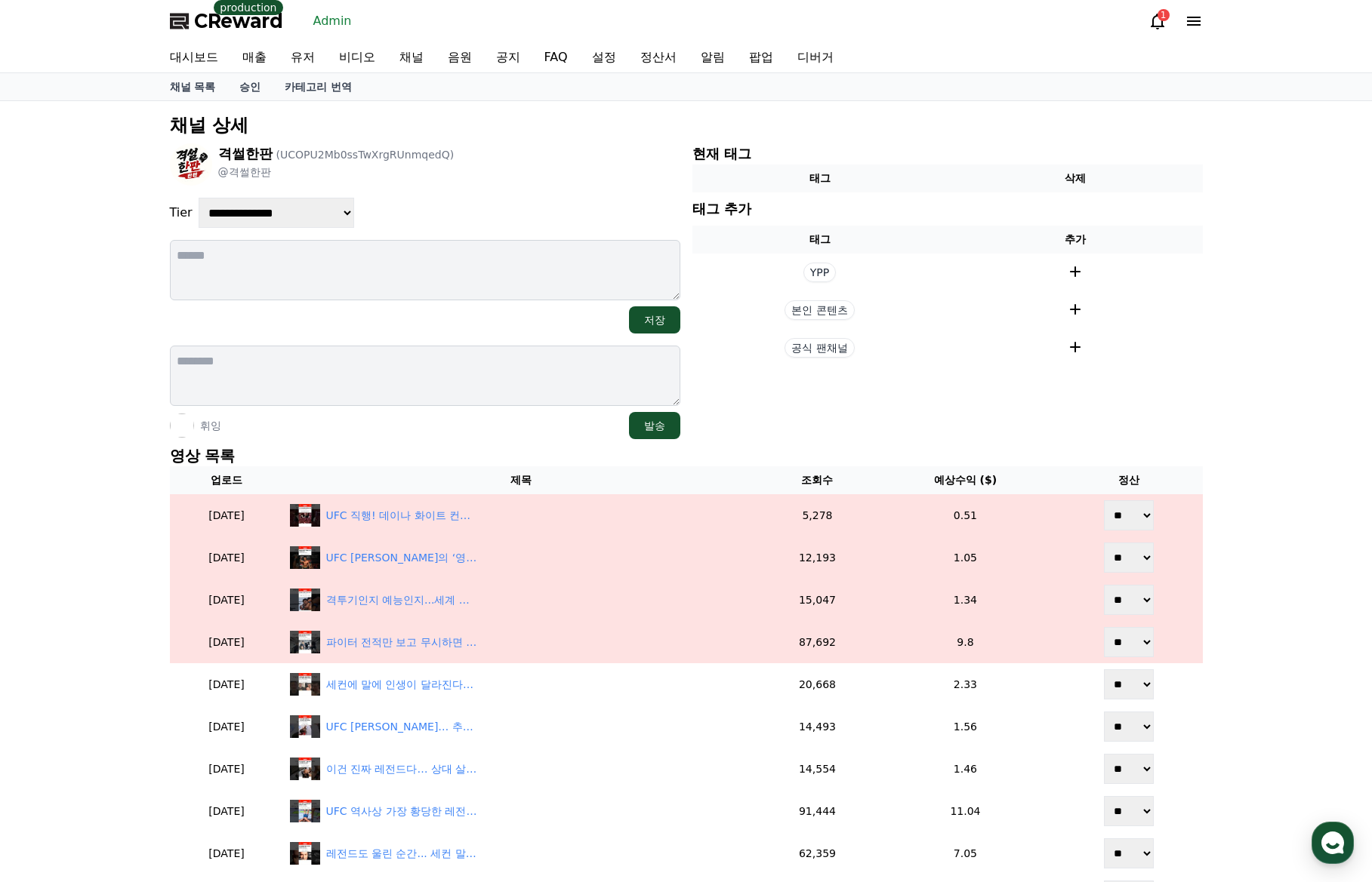
click at [444, 183] on div "격썰한판 (UCOPU2Mb0ssTwXrgRUnmqedQ) @격썰한판" at bounding box center [425, 164] width 510 height 42
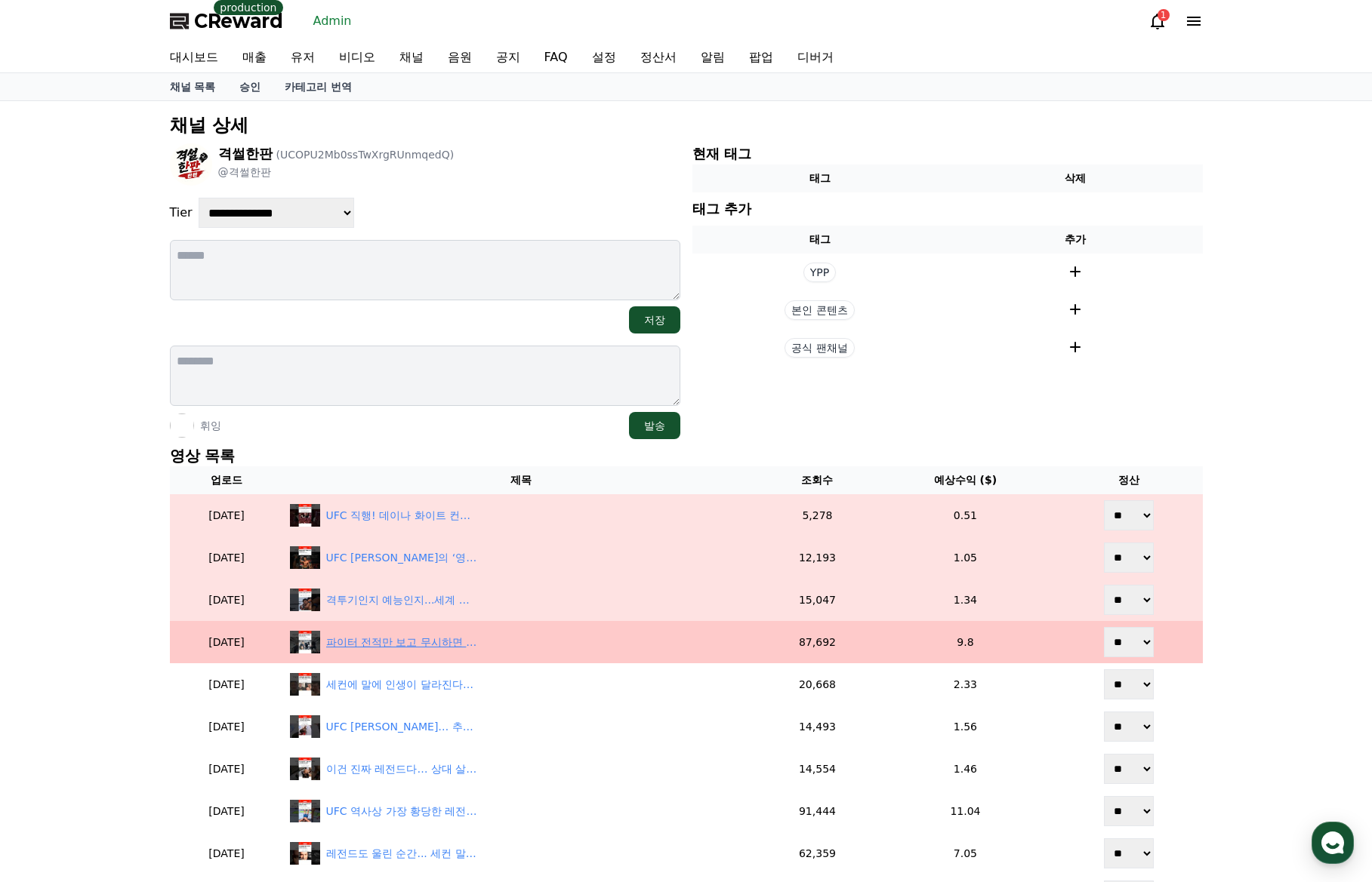
click at [432, 646] on div "파이터 전적만 보고 무시하면 안 되는 이유 (feat. 정찬성)" at bounding box center [401, 642] width 151 height 16
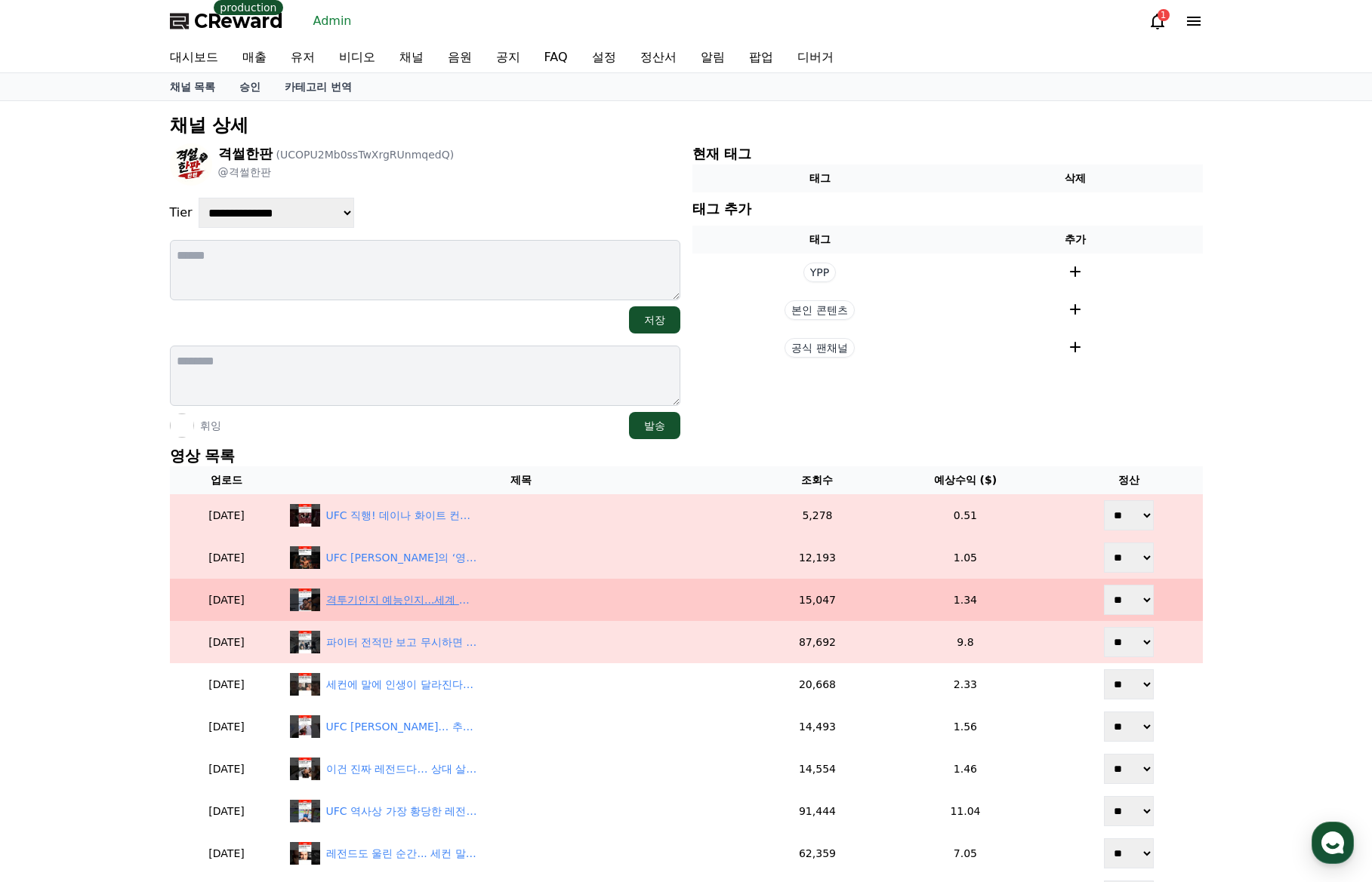
click at [399, 600] on div "격투기인지 예능인지...세계 최고 무대 UFC인 이유ㅋ" at bounding box center [401, 600] width 151 height 16
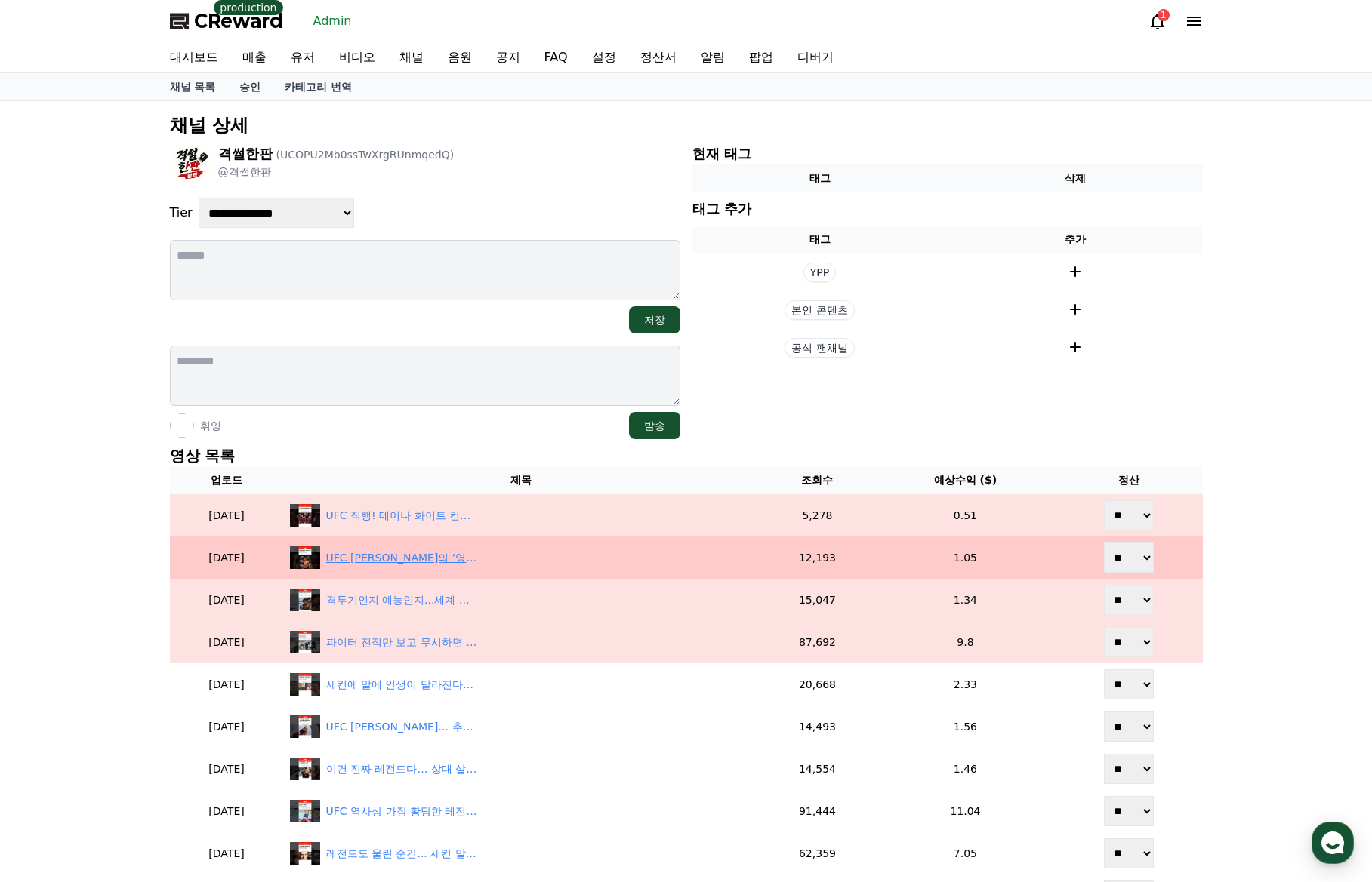
click at [442, 555] on div "UFC 최강 페레이라의 ‘영광의 마사지’… 끝까지 버틴 한국 파이터" at bounding box center [401, 558] width 151 height 16
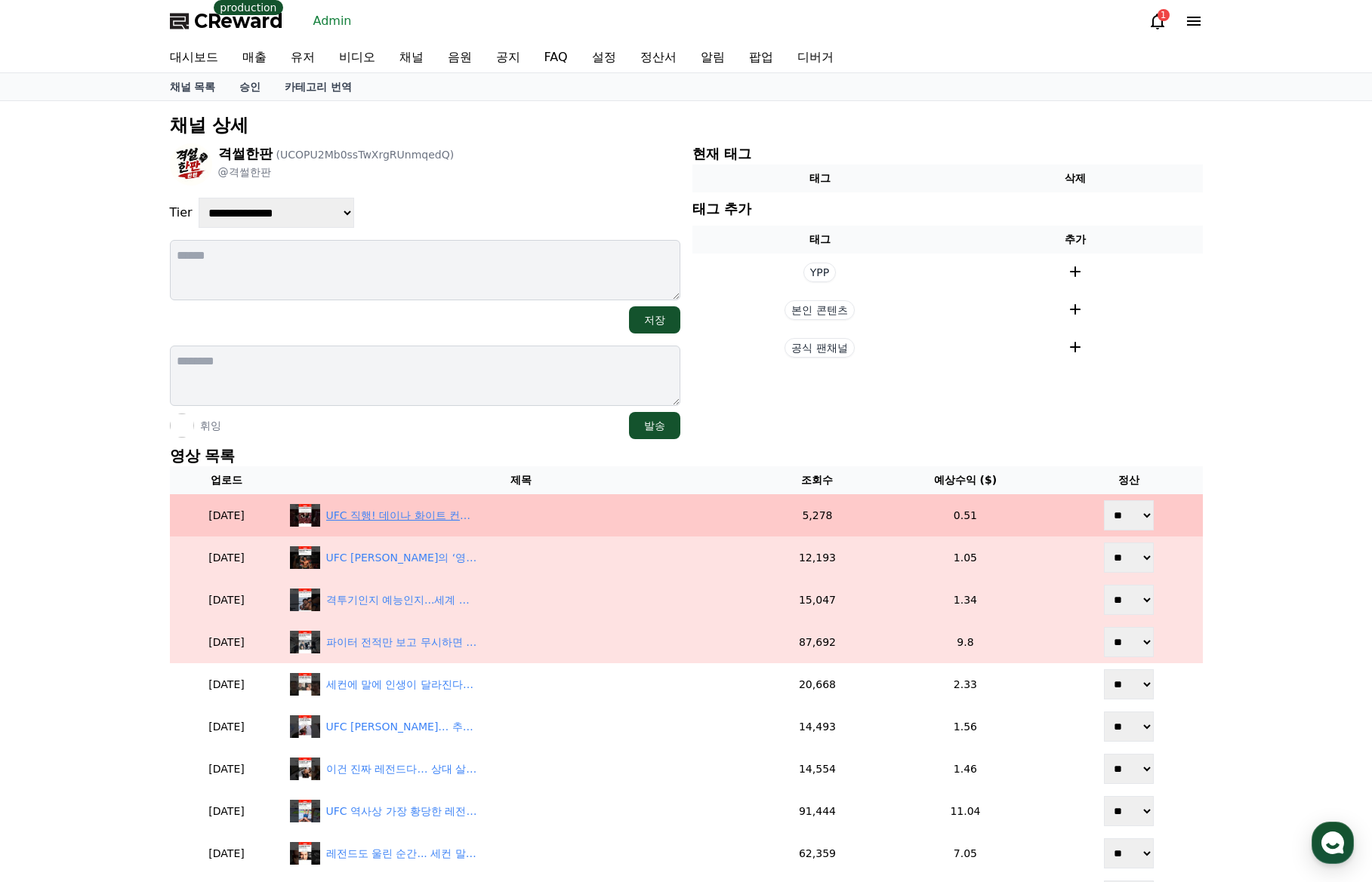
click at [453, 517] on div "UFC 직행! 데이나 화이트 컨텐더 시리즈가 존재하는 진짜 이유" at bounding box center [401, 516] width 151 height 16
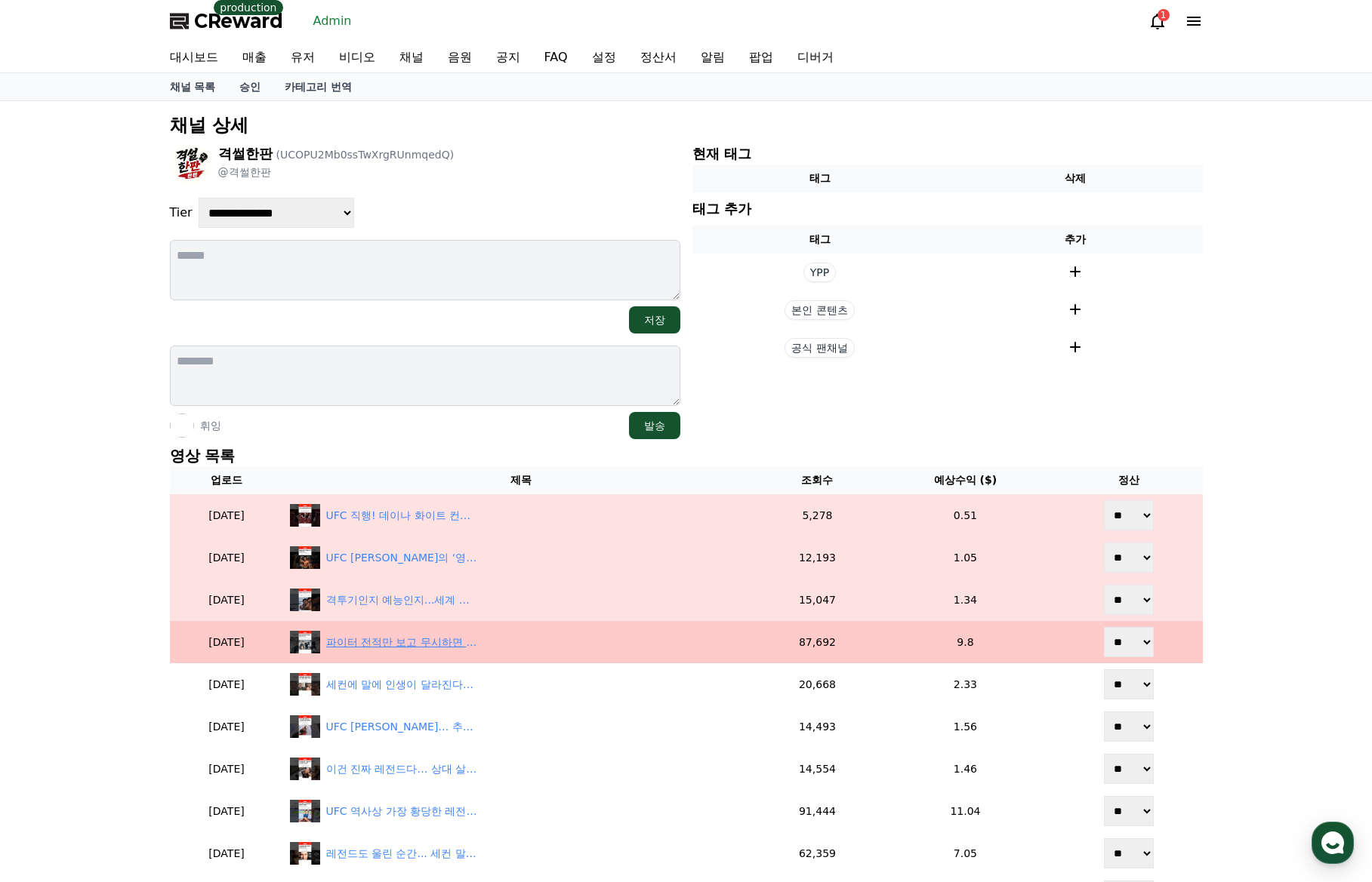
click at [458, 639] on div "파이터 전적만 보고 무시하면 안 되는 이유 (feat. 정찬성)" at bounding box center [401, 642] width 151 height 16
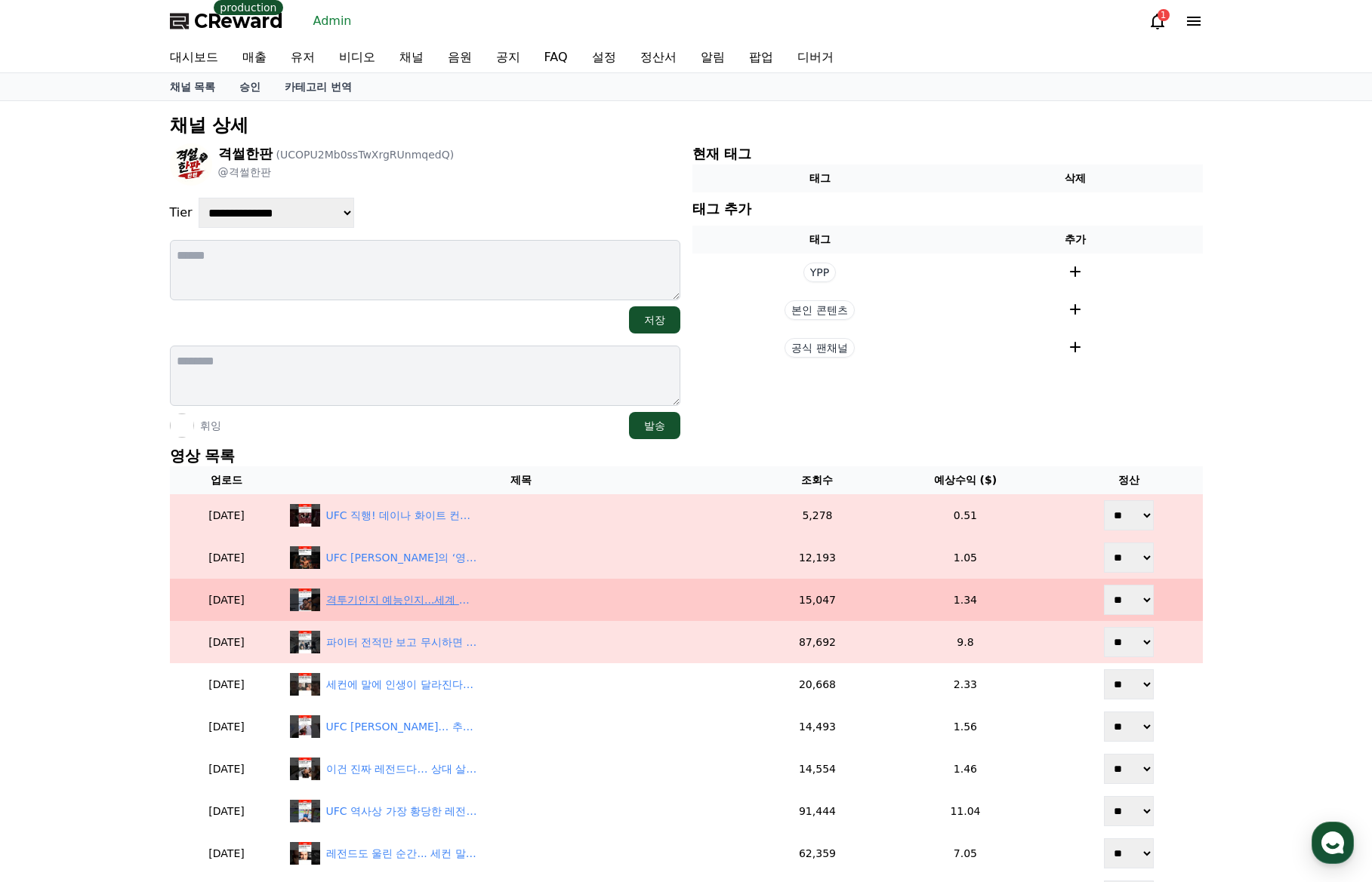
click at [459, 596] on div "격투기인지 예능인지...세계 최고 무대 UFC인 이유ㅋ" at bounding box center [401, 600] width 151 height 16
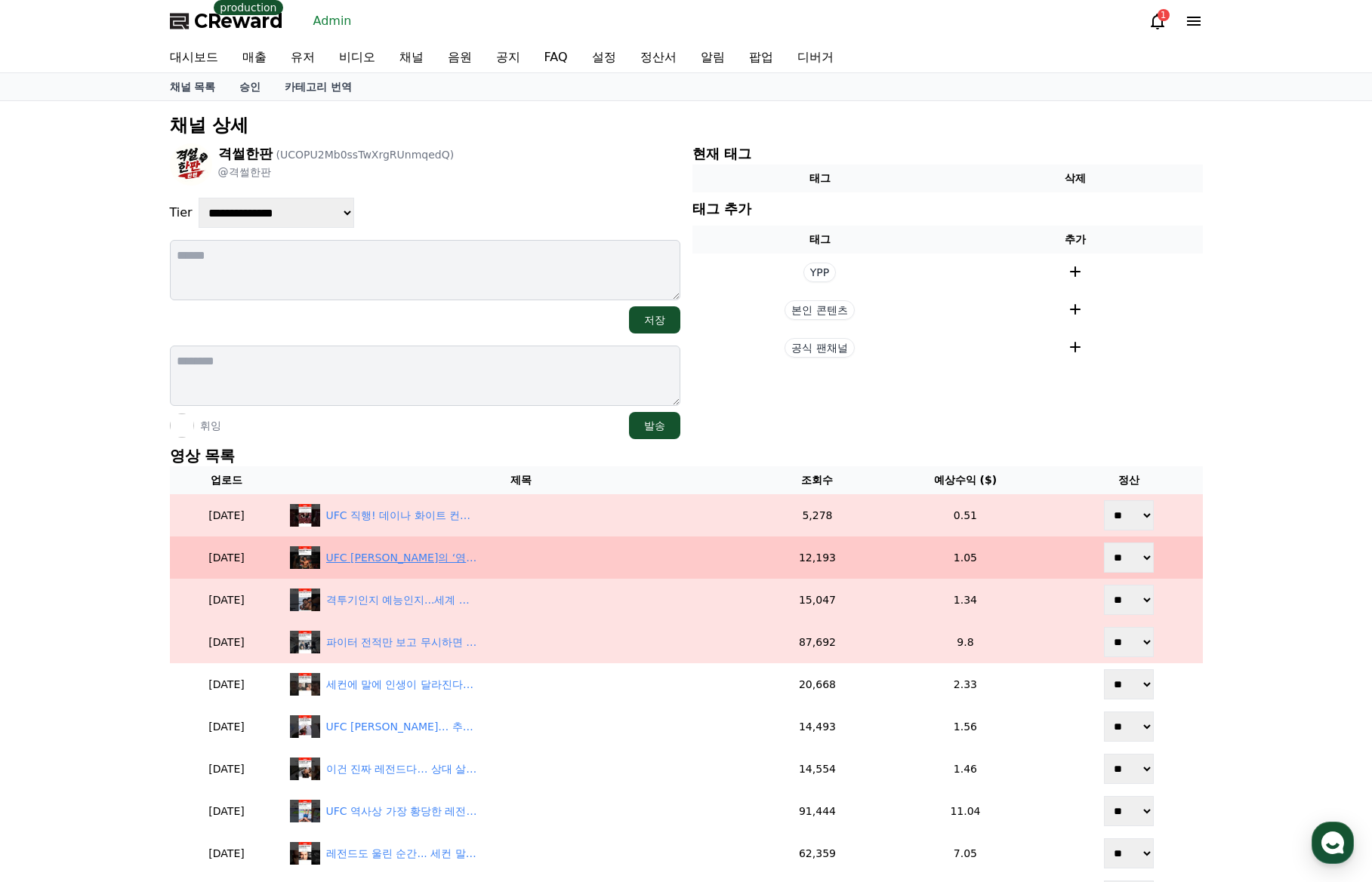
click at [440, 561] on div "UFC 최강 페레이라의 ‘영광의 마사지’… 끝까지 버틴 한국 파이터" at bounding box center [401, 558] width 151 height 16
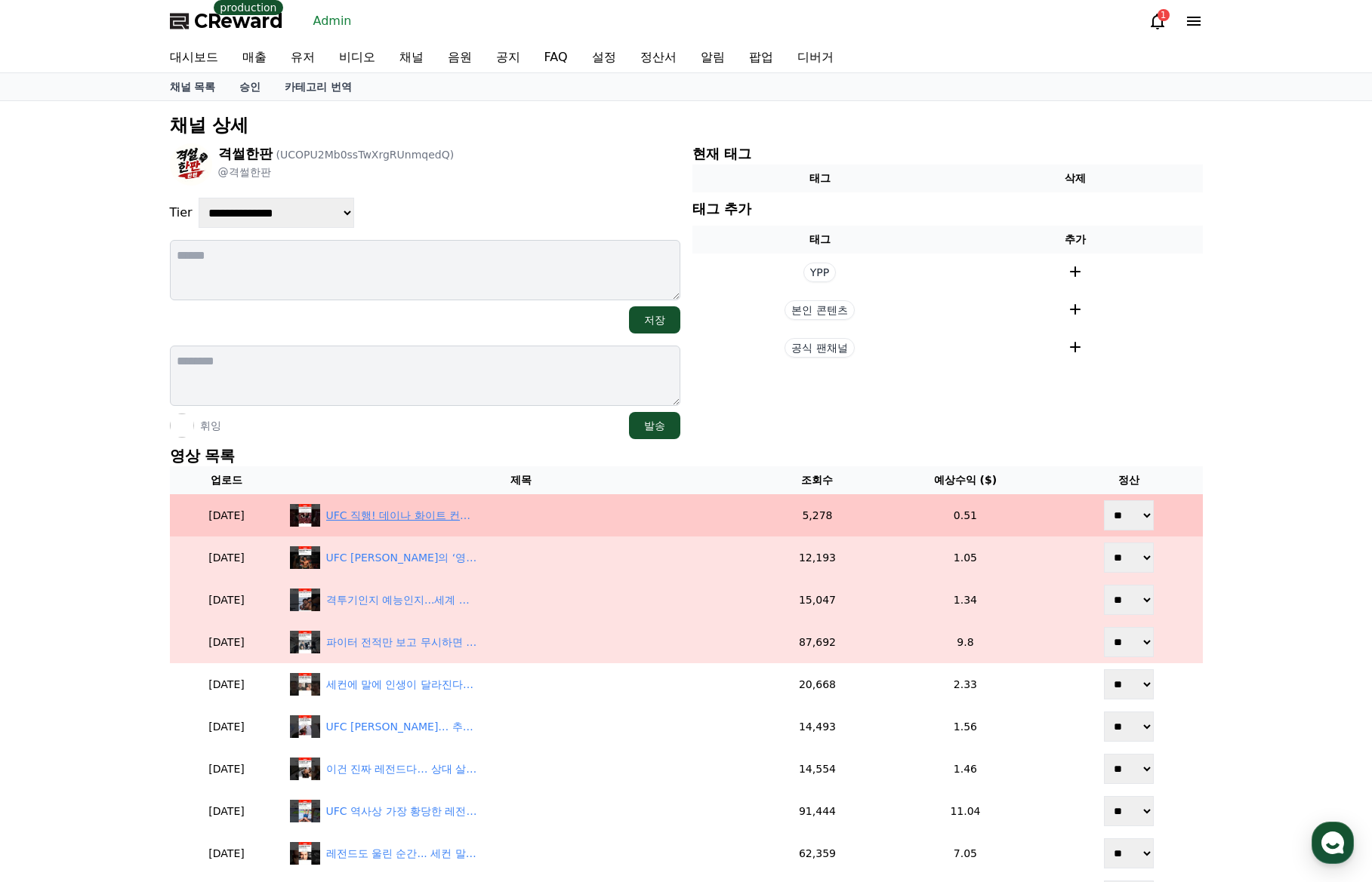
click at [477, 513] on div "UFC 직행! 데이나 화이트 컨텐더 시리즈가 존재하는 진짜 이유" at bounding box center [401, 516] width 151 height 16
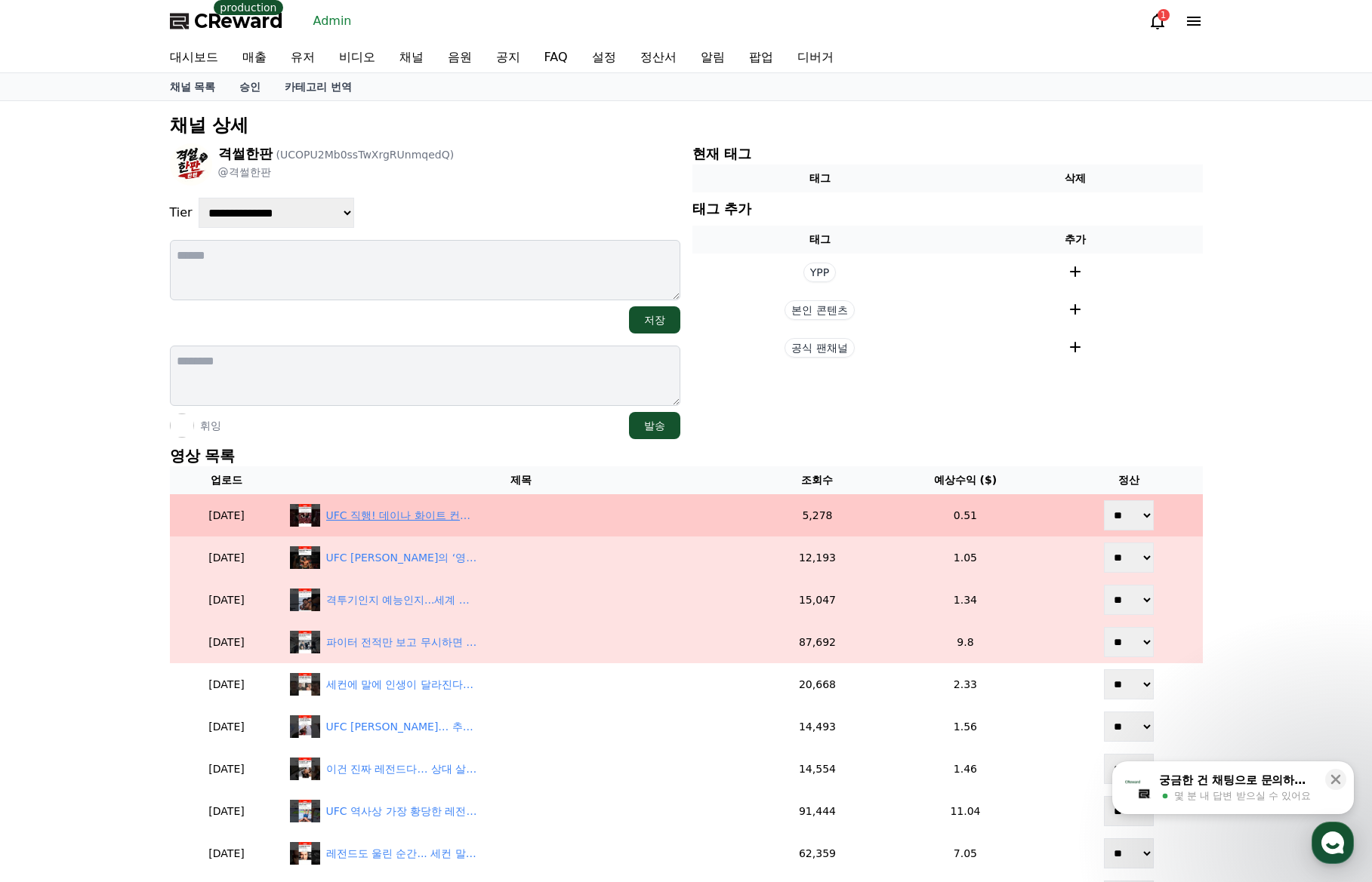
click at [434, 519] on div "UFC 직행! 데이나 화이트 컨텐더 시리즈가 존재하는 진짜 이유" at bounding box center [401, 516] width 151 height 16
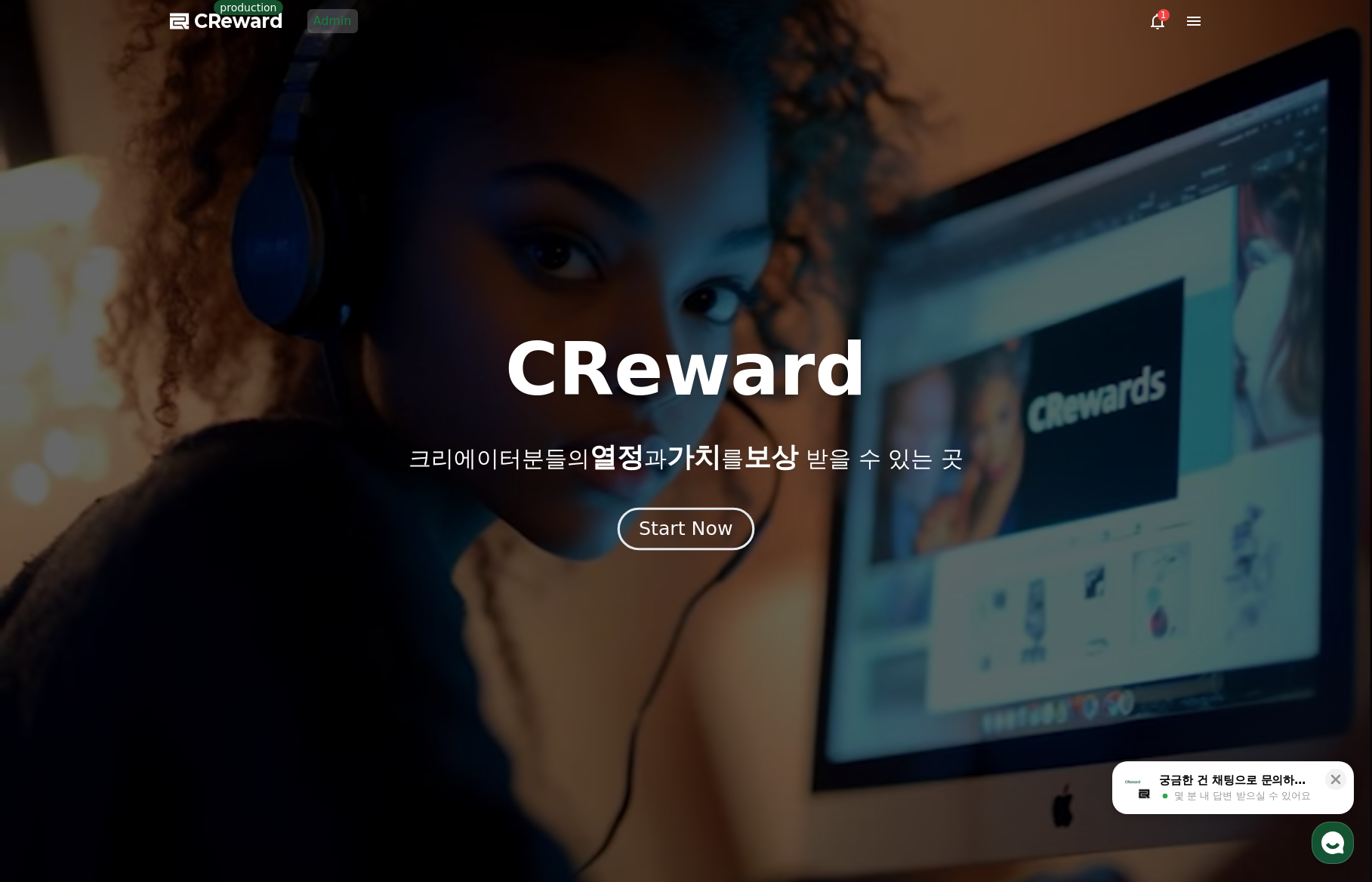
click at [650, 538] on div "Start Now" at bounding box center [686, 529] width 94 height 26
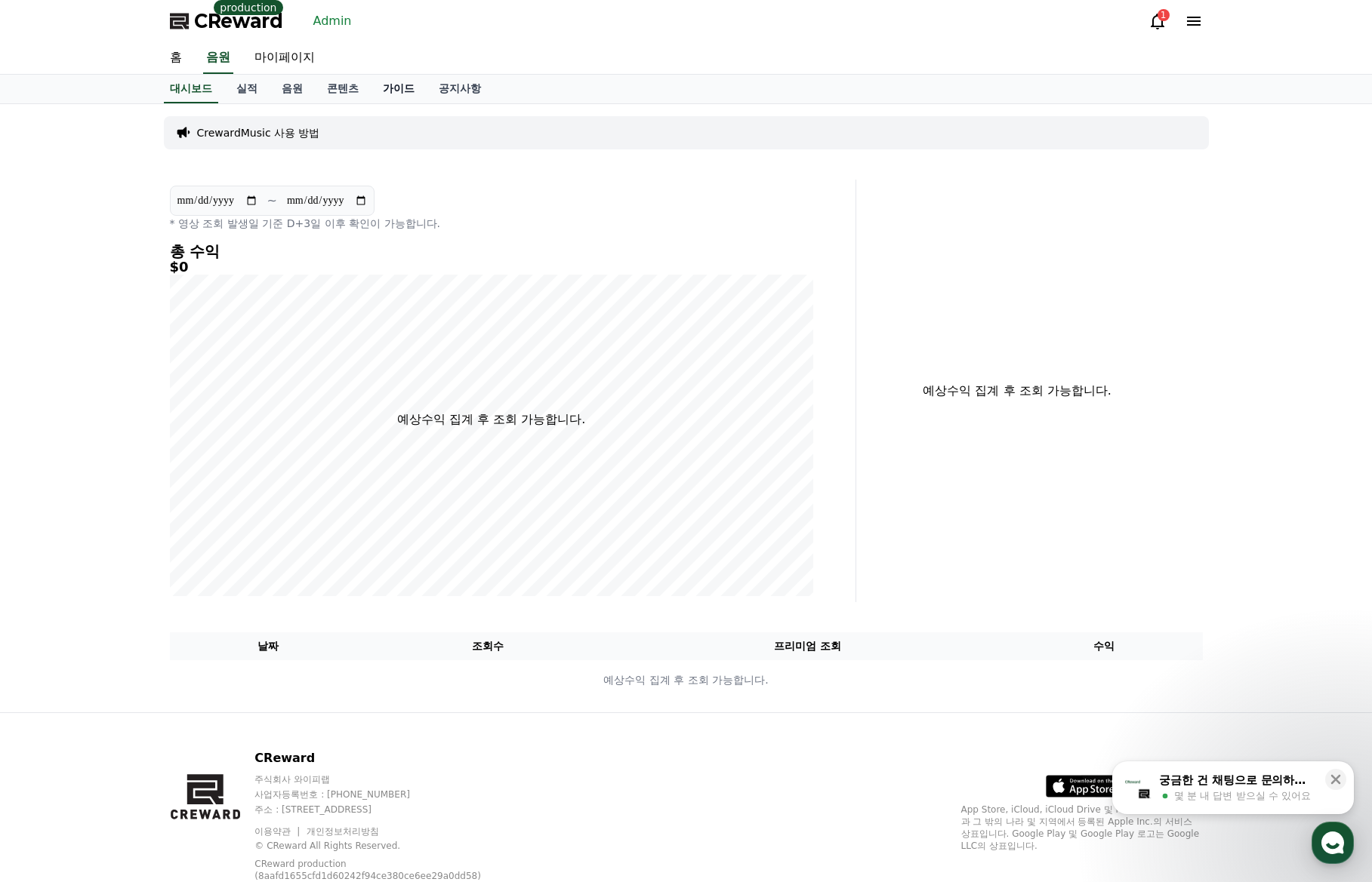
click at [403, 100] on link "가이드" at bounding box center [398, 89] width 55 height 29
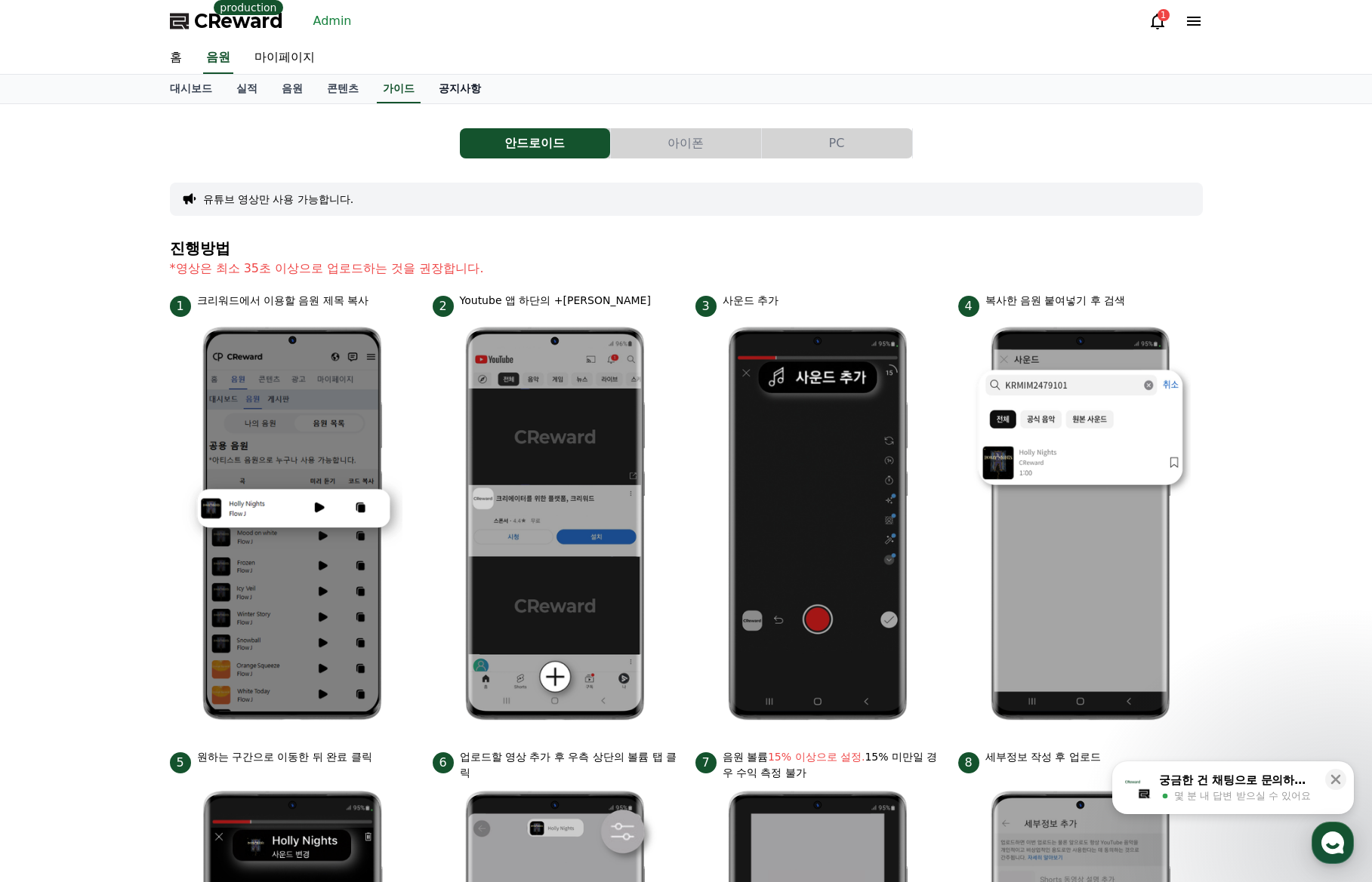
click at [455, 90] on link "공지사항" at bounding box center [460, 89] width 66 height 29
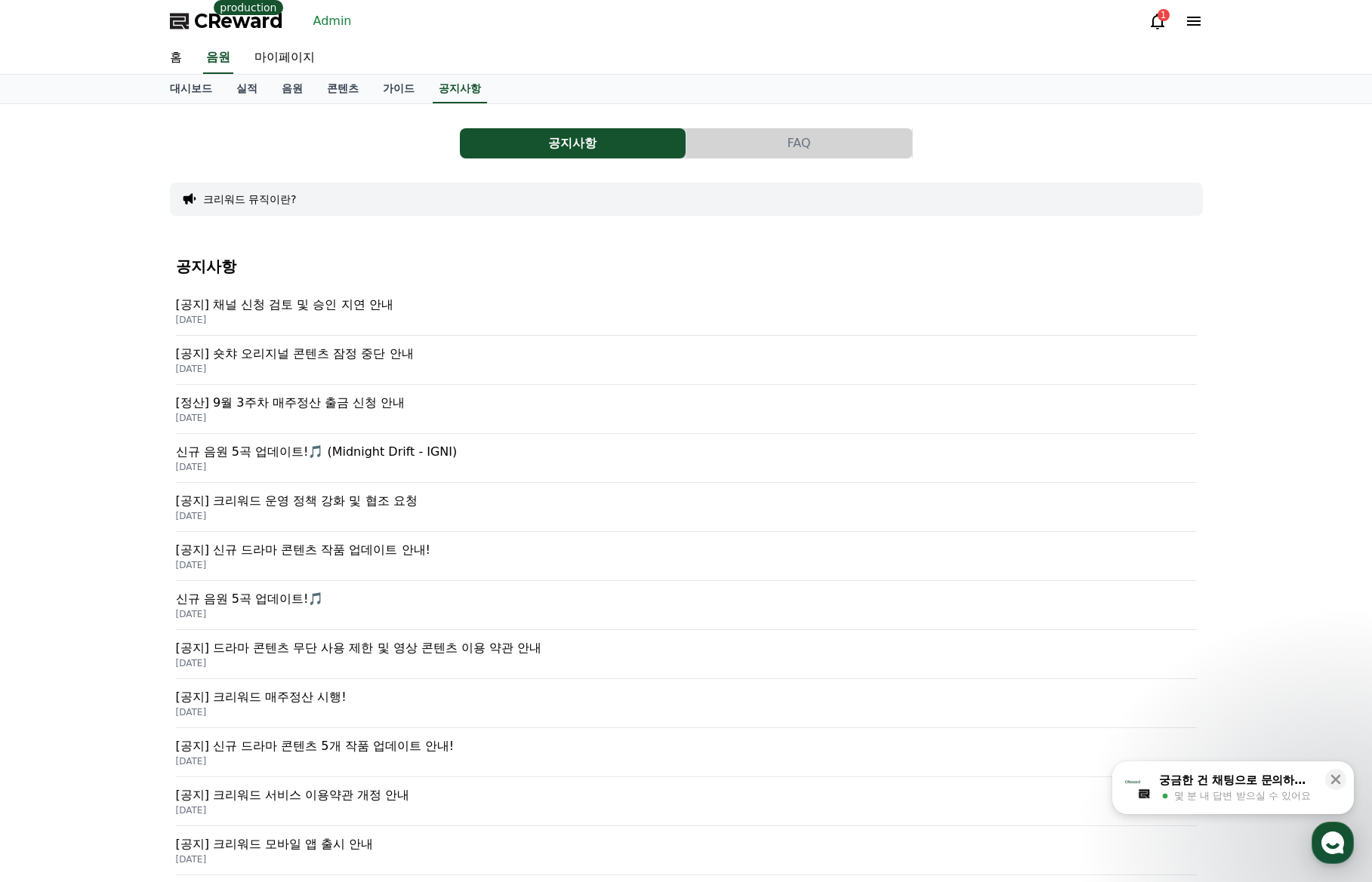
click at [379, 498] on p "[공지] 크리워드 운영 정책 강화 및 협조 요청" at bounding box center [686, 501] width 1020 height 18
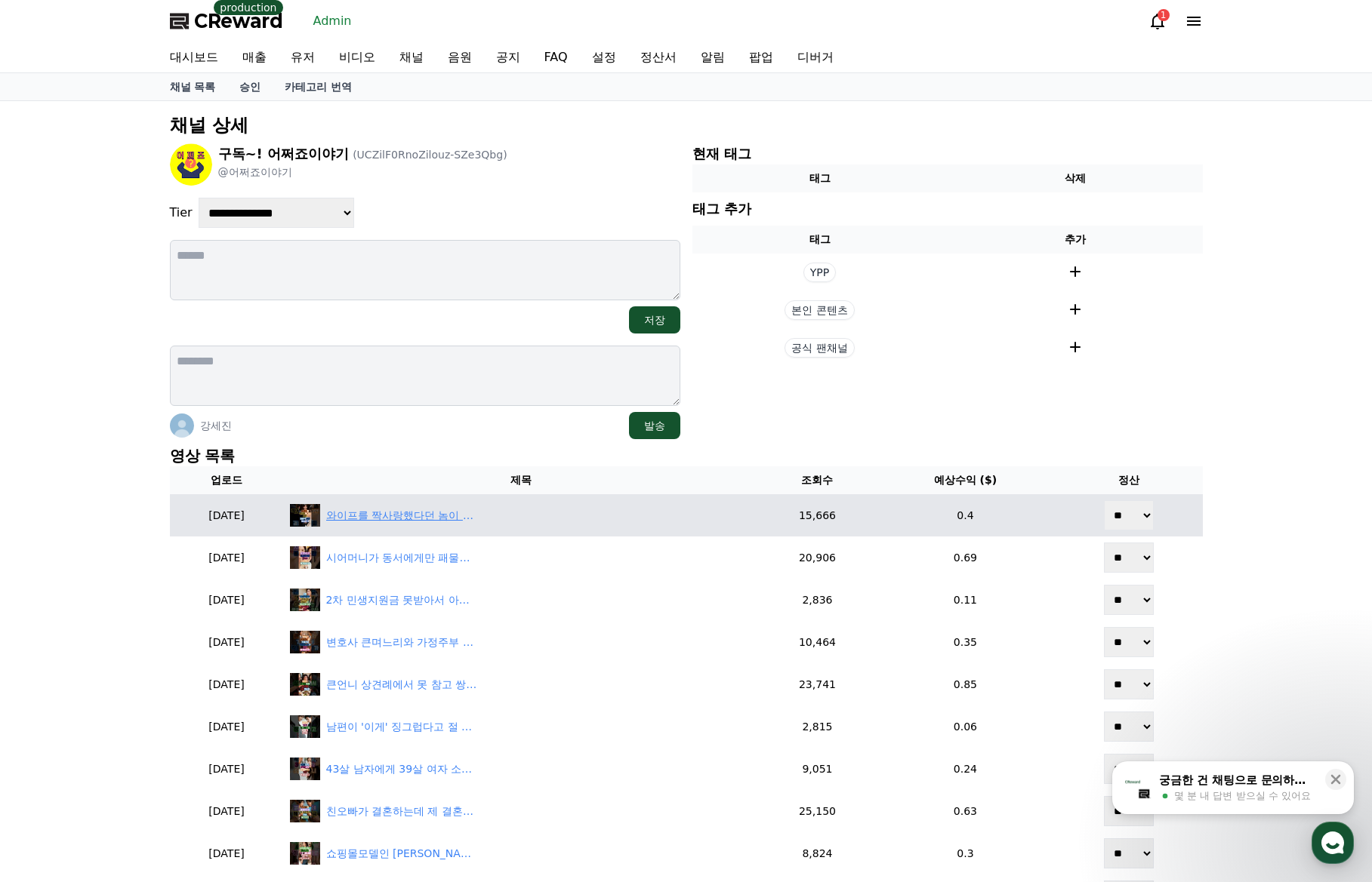
click at [402, 515] on div "와이프를 짝사랑했다던 놈이 결혼식 사회를 봤습니다. #사연 #실화 #라디오극장 #오디오극장 #라디오채널 #결혼식사회 #썰라디오사연 #남사친 #…" at bounding box center [401, 516] width 151 height 16
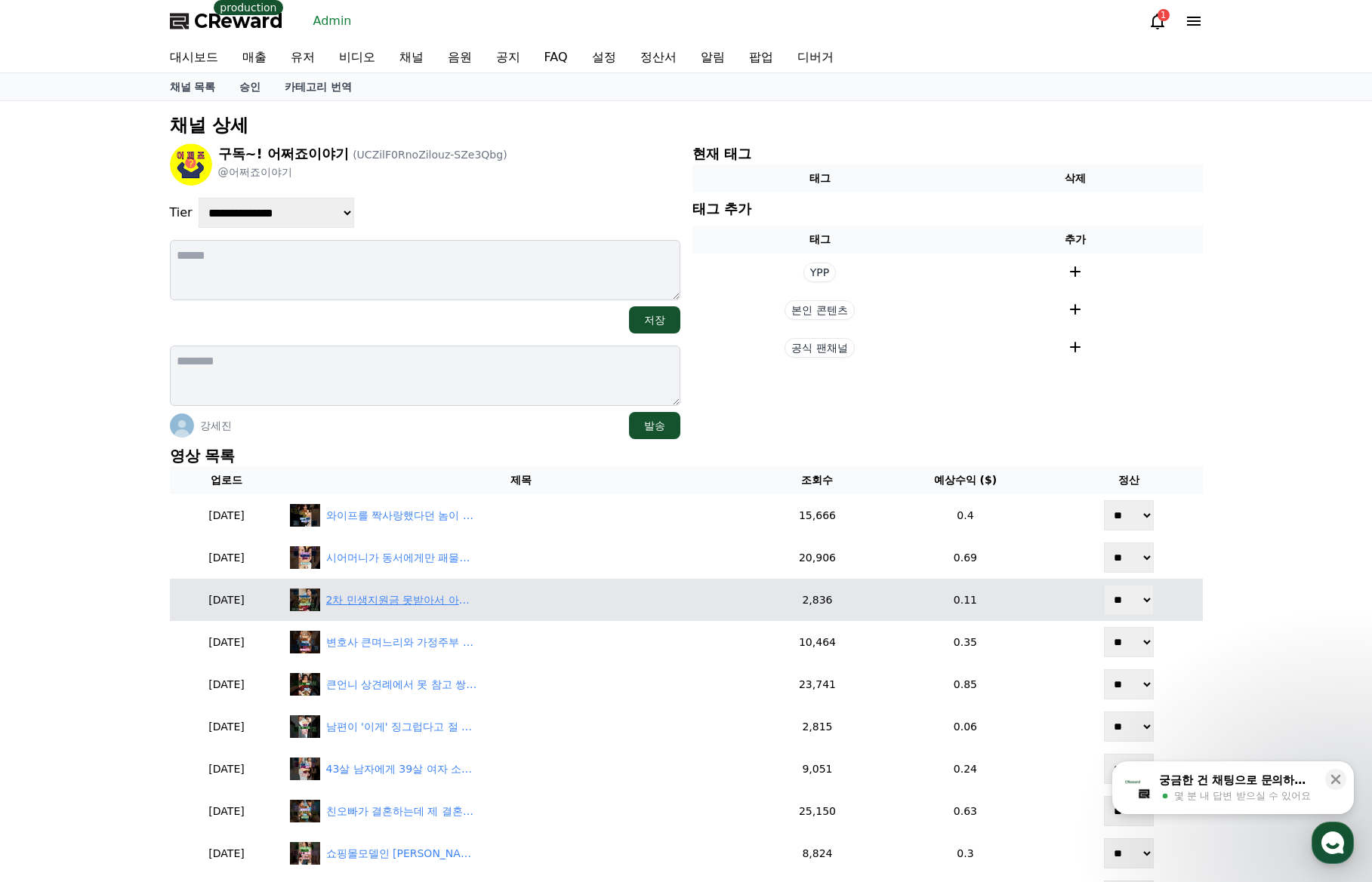
click at [428, 603] on div "2차 민생지원금 못받아서 아쉽다는 문화센터 강사의 충격적인 정체 #사연 #실화 #라디오극장 #오디오극장 #라디오채널 #썰라디오사연 #민생지원금…" at bounding box center [401, 600] width 151 height 16
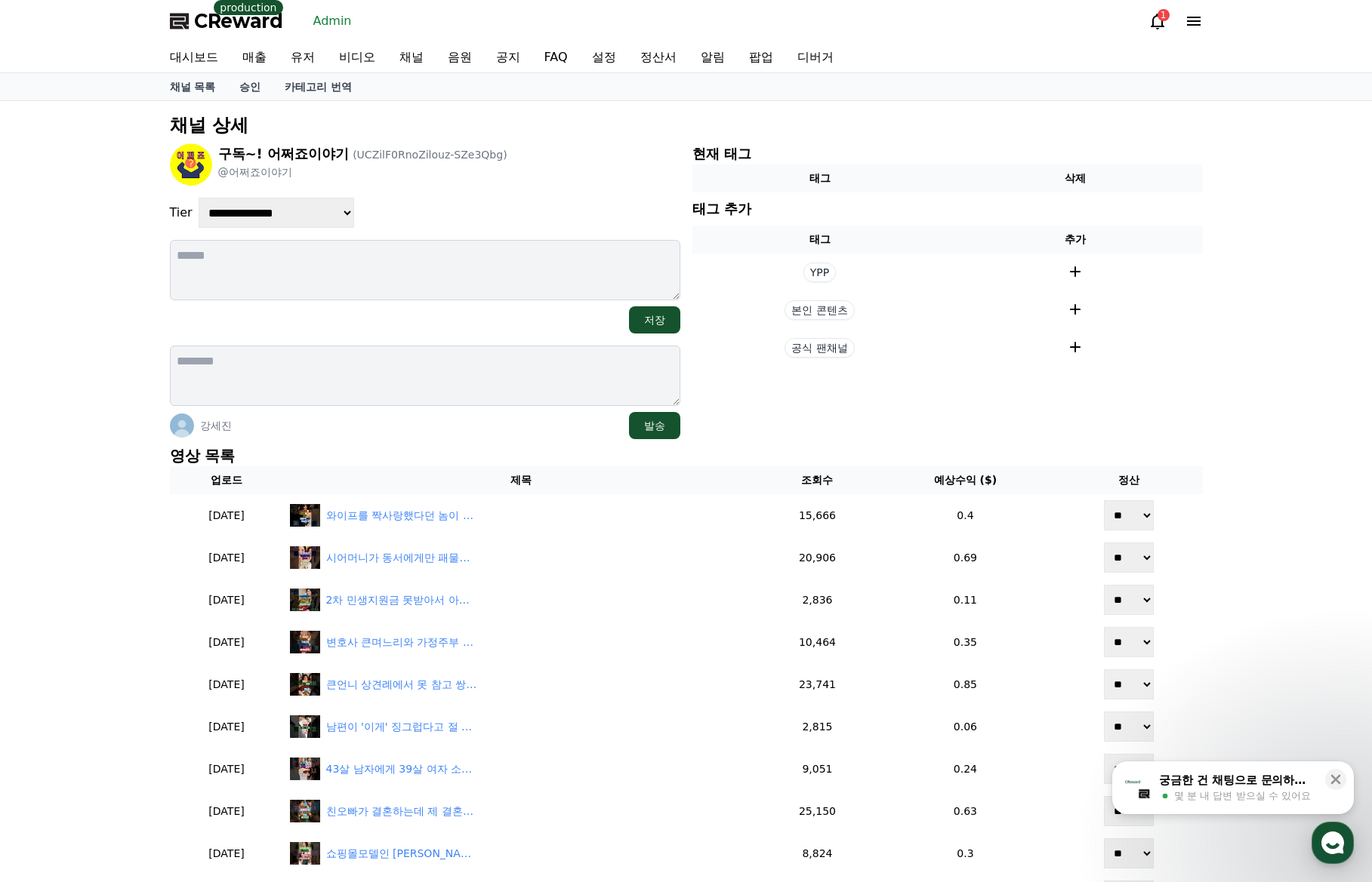
click at [470, 412] on div "강세진 발송" at bounding box center [425, 426] width 510 height 27
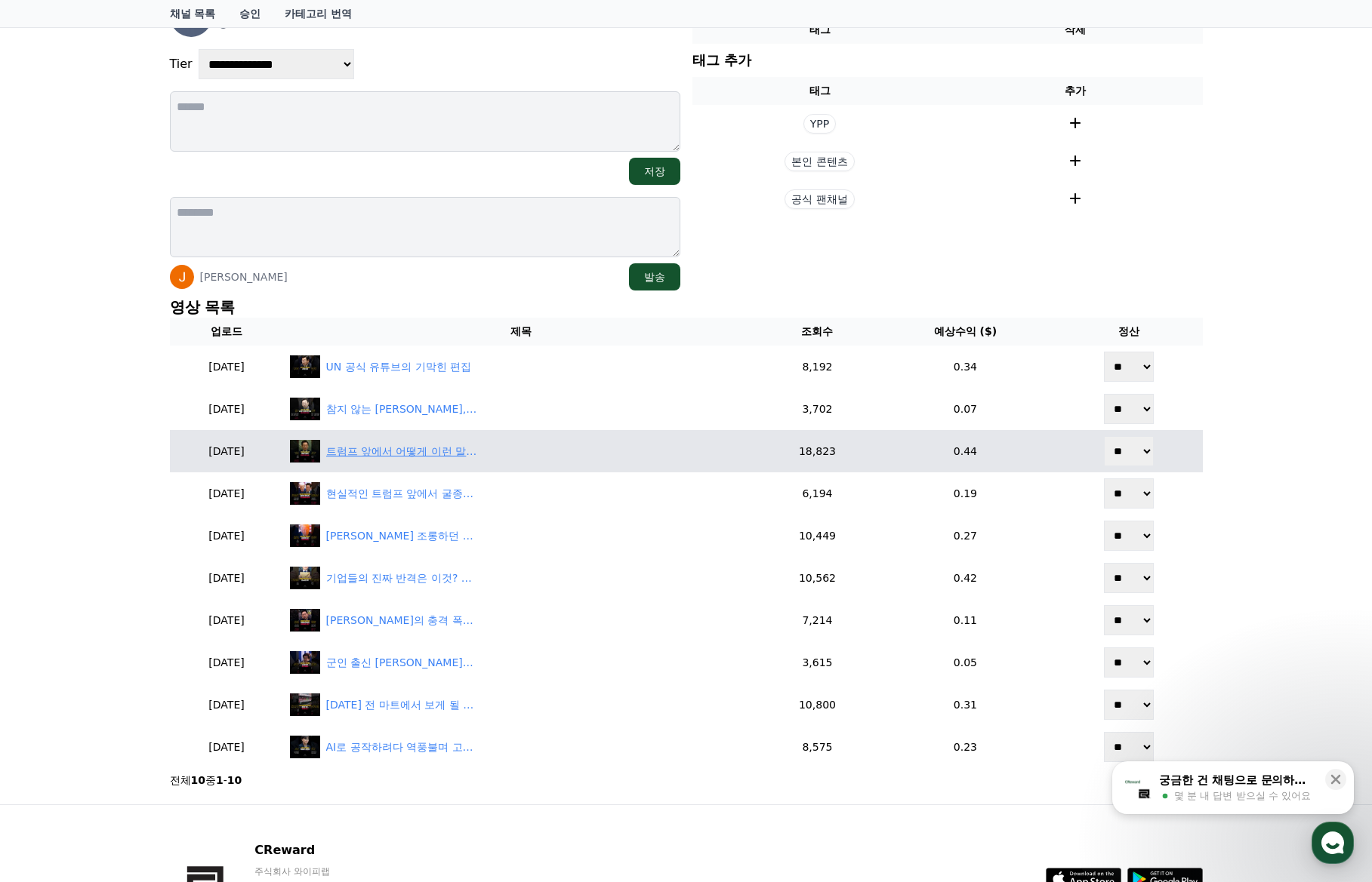
scroll to position [151, 0]
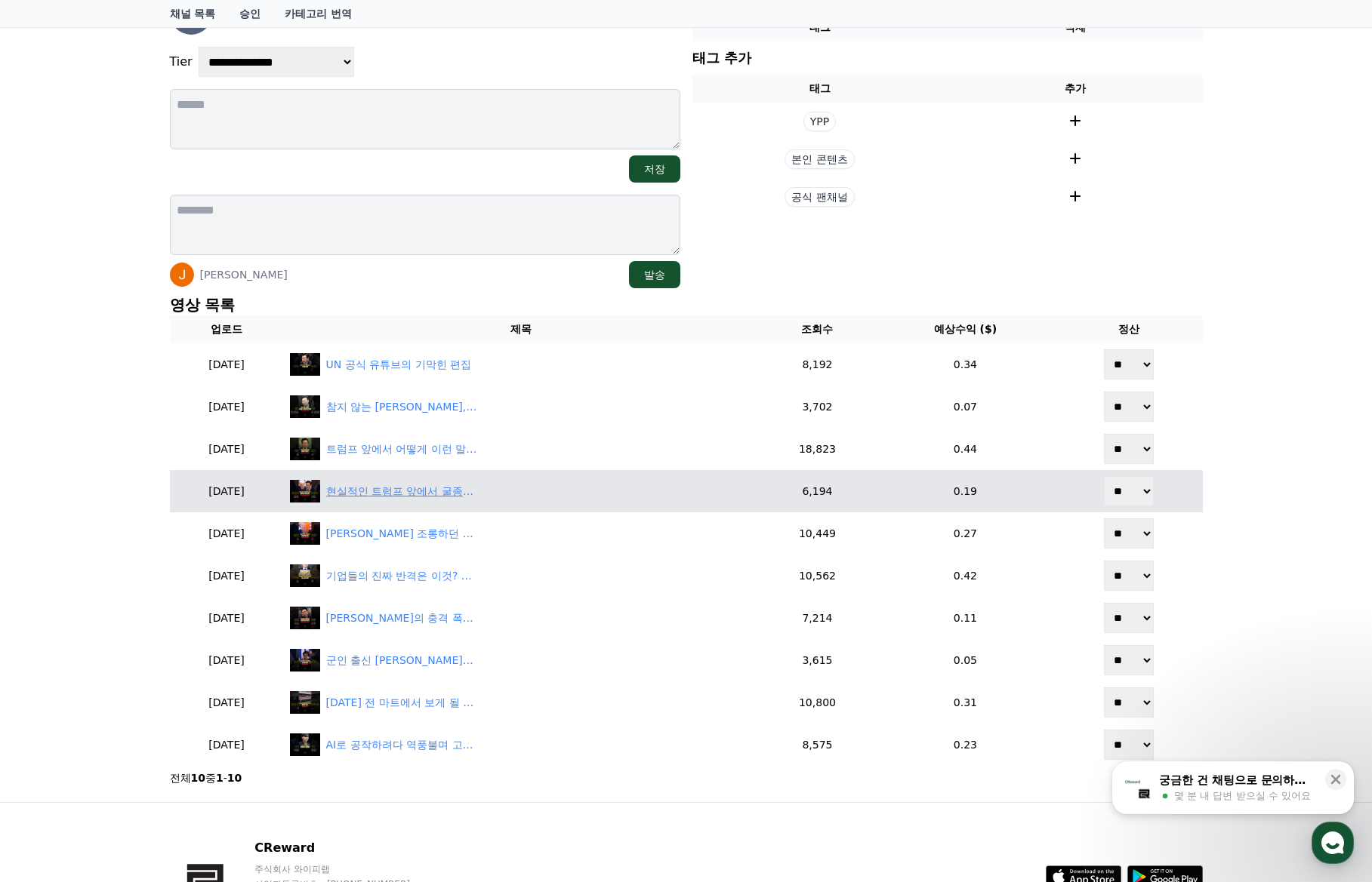
click at [433, 486] on div "현실적인 트럼프 앞에서 굴종적인 평화 타령.. '부끄러움은 국민 몫'" at bounding box center [401, 492] width 151 height 16
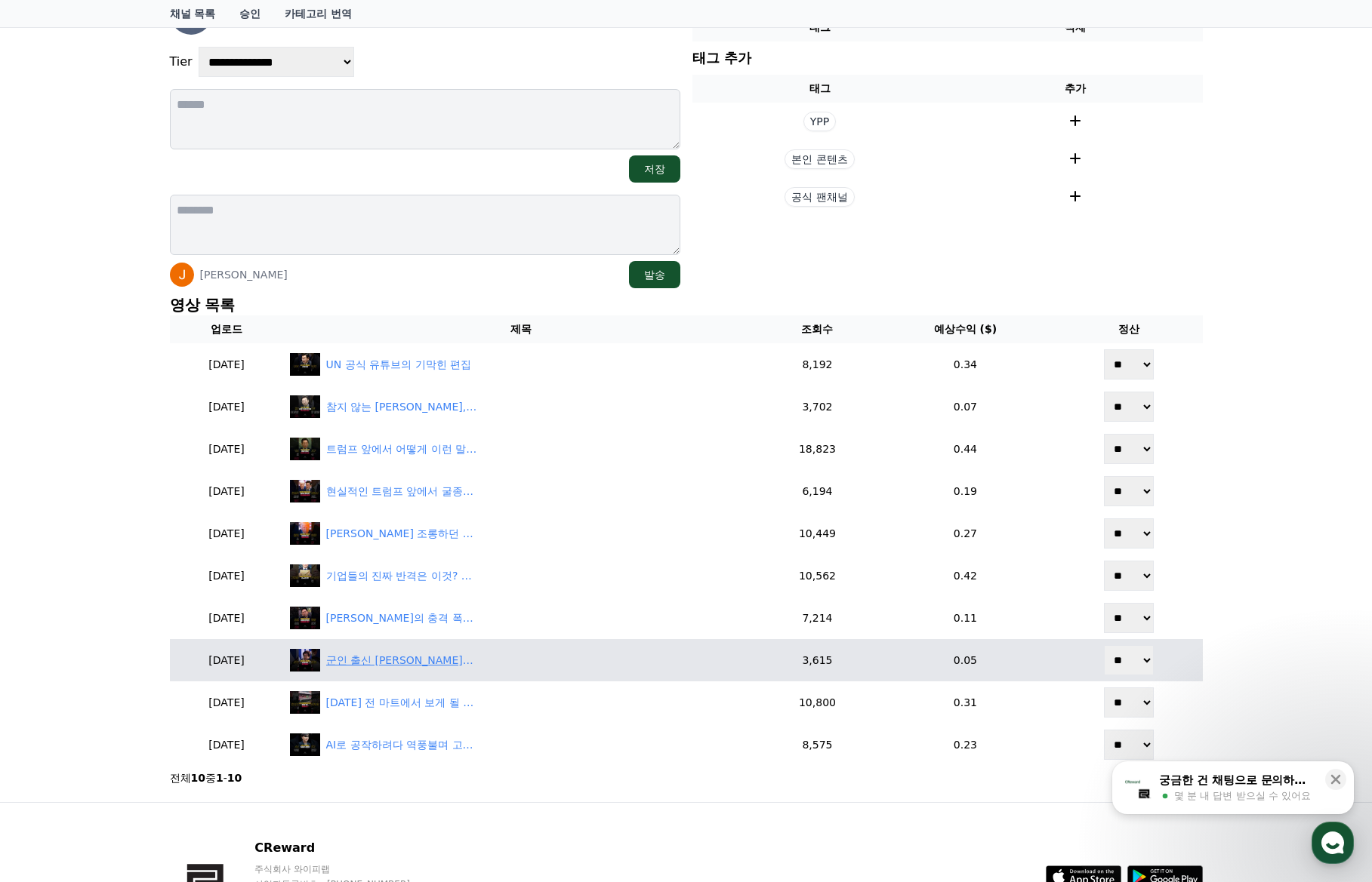
click at [440, 665] on div "군인 출신 강선영의 초강경 발언, 이건 독재다!" at bounding box center [401, 661] width 151 height 16
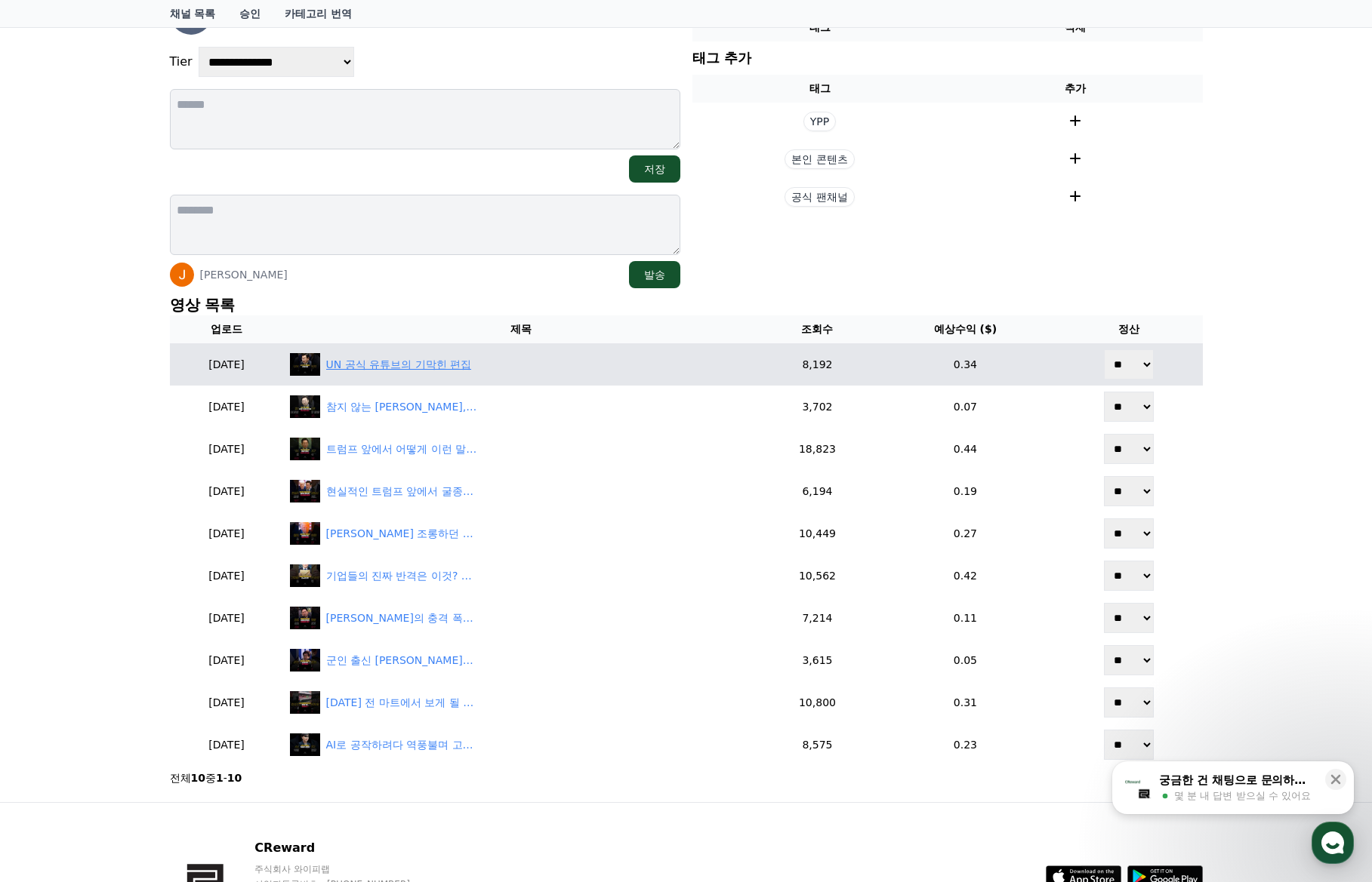
click at [437, 358] on div "UN 공식 유튜브의 기막힌 편집" at bounding box center [398, 365] width 146 height 16
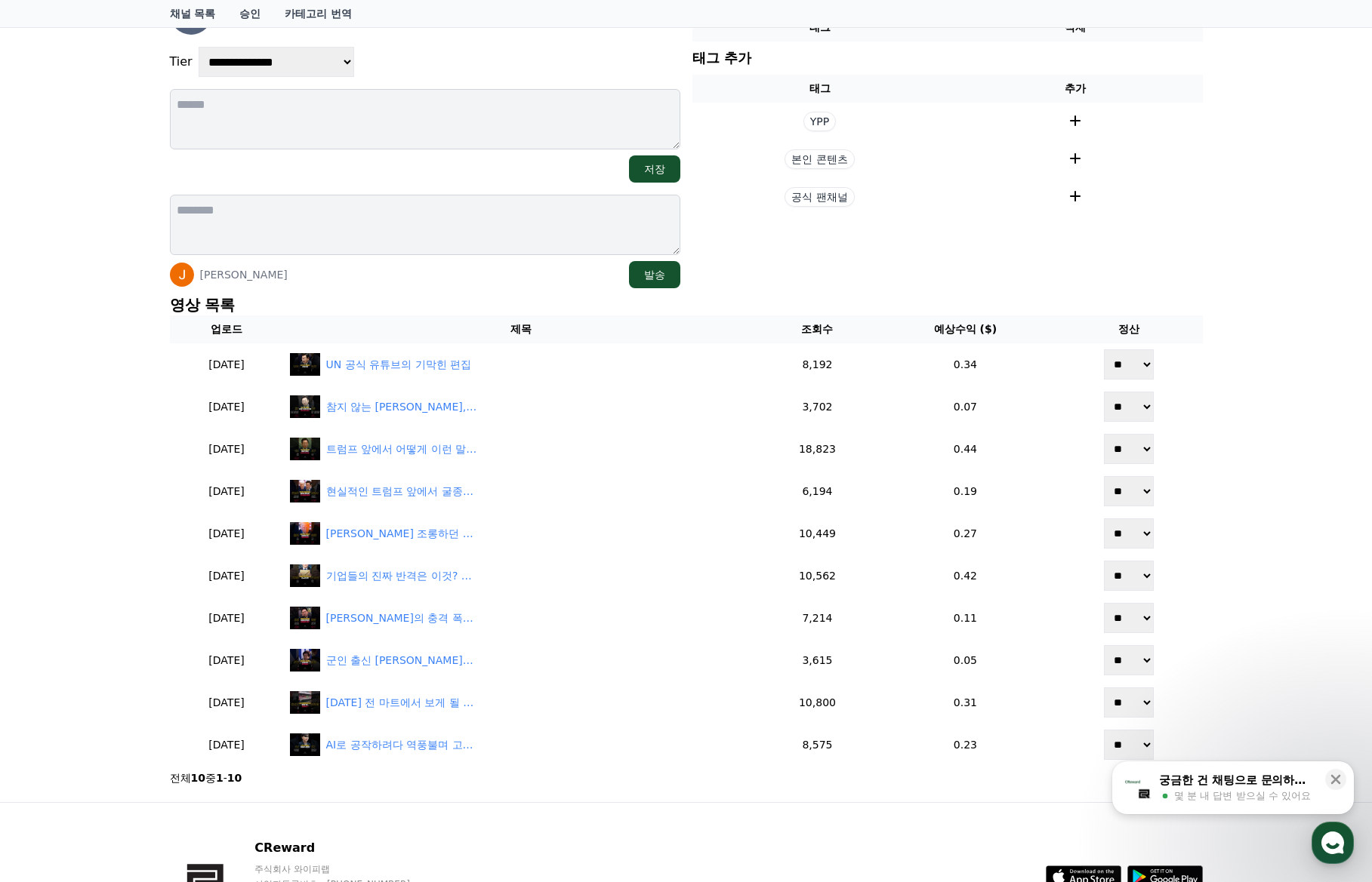
click at [873, 272] on section "현재 태그 태그 삭제 태그 추가 태그 추가 YPP 본인 콘텐츠 공식 팬채널" at bounding box center [948, 140] width 510 height 296
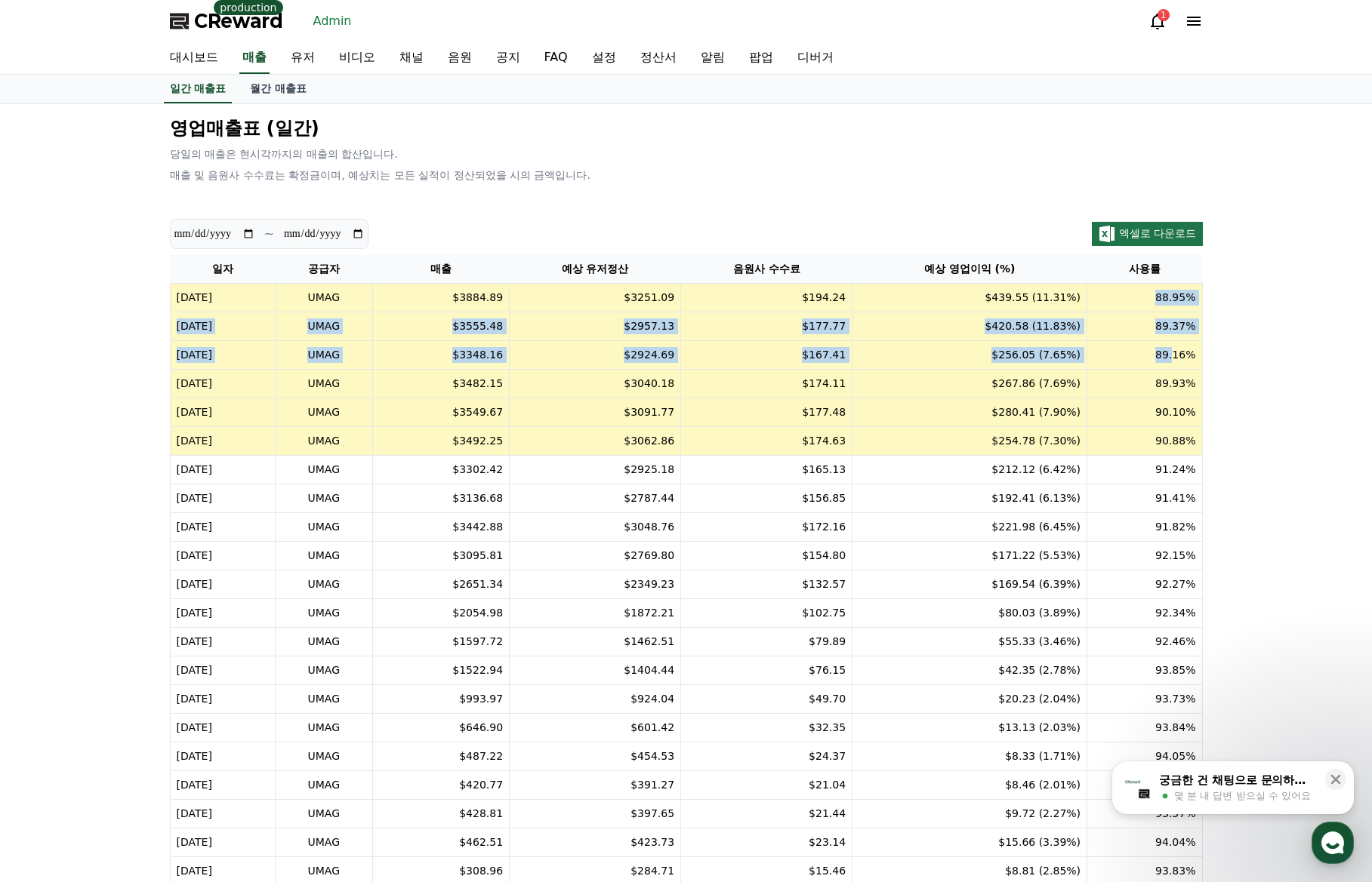
drag, startPoint x: 1151, startPoint y: 295, endPoint x: 1175, endPoint y: 345, distance: 55.5
click at [1175, 345] on table "일자 공급자 매출 예상 유저정산 음원사 수수료 예상 영업이익 (%) 사용률 [DATE] UMAG $3884.89 $3251.09 $194.24…" at bounding box center [686, 700] width 1033 height 889
click at [1174, 327] on td "89.37%" at bounding box center [1145, 327] width 115 height 29
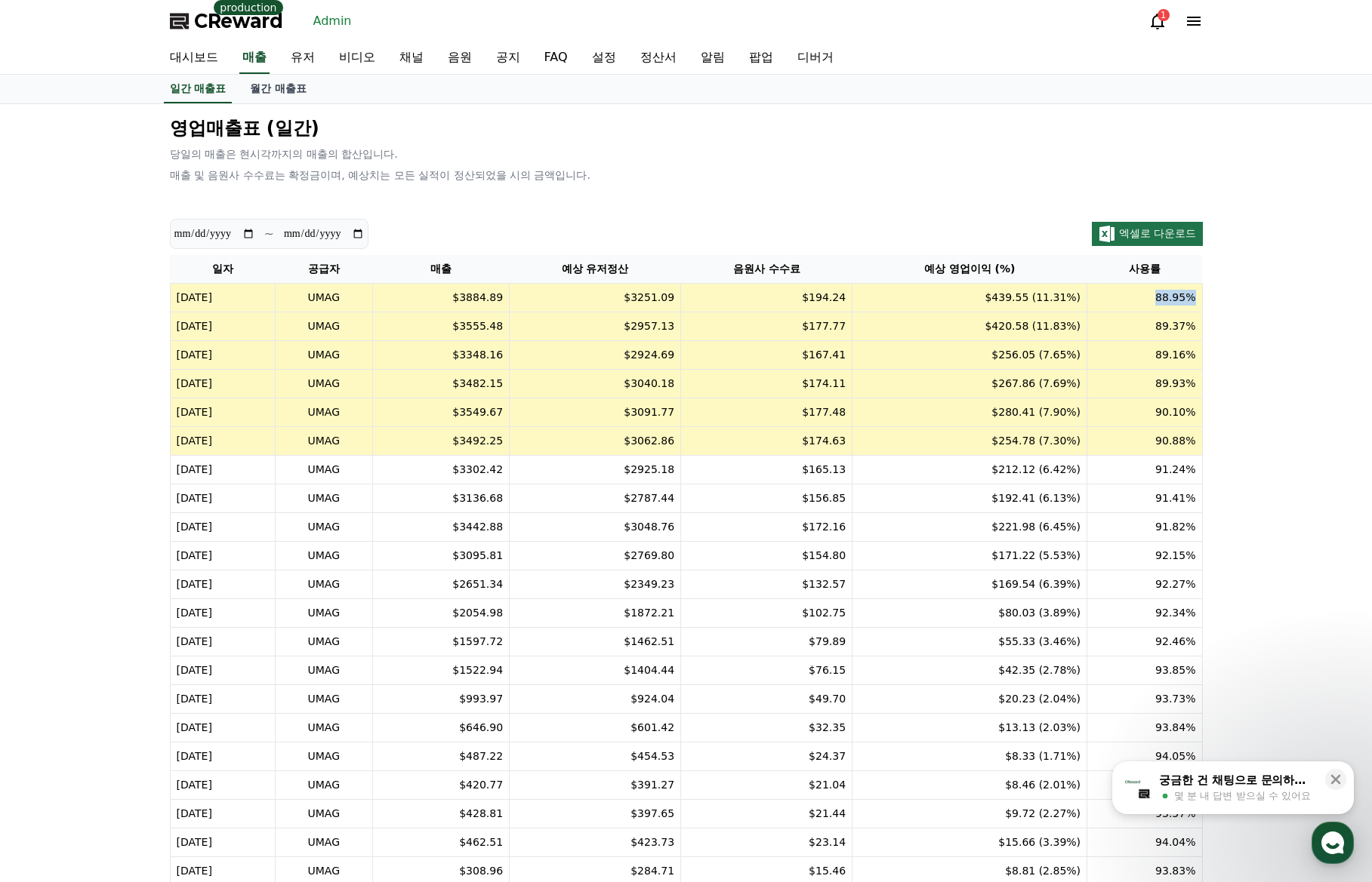
drag, startPoint x: 1156, startPoint y: 299, endPoint x: 1201, endPoint y: 301, distance: 45.0
click at [1201, 301] on td "88.95%" at bounding box center [1145, 298] width 115 height 29
click at [1199, 301] on td "88.95%" at bounding box center [1145, 298] width 115 height 29
drag, startPoint x: 1199, startPoint y: 300, endPoint x: 1160, endPoint y: 297, distance: 39.1
click at [1160, 297] on td "88.95%" at bounding box center [1145, 298] width 115 height 29
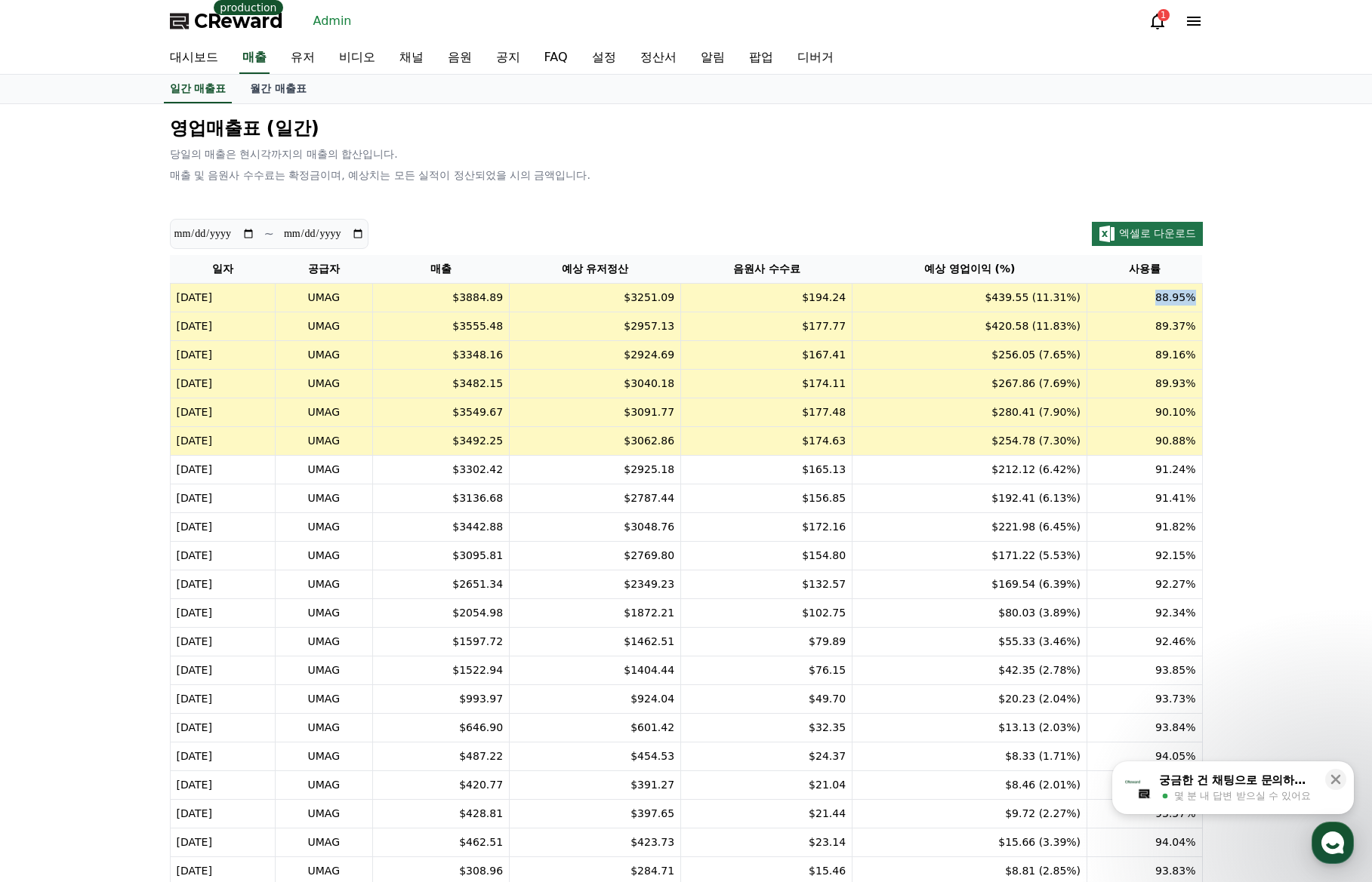
click at [1166, 297] on td "88.95%" at bounding box center [1145, 298] width 115 height 29
drag, startPoint x: 1157, startPoint y: 297, endPoint x: 1199, endPoint y: 299, distance: 42.0
click at [1199, 299] on td "88.95%" at bounding box center [1145, 298] width 115 height 29
drag, startPoint x: 1199, startPoint y: 299, endPoint x: 1156, endPoint y: 297, distance: 43.0
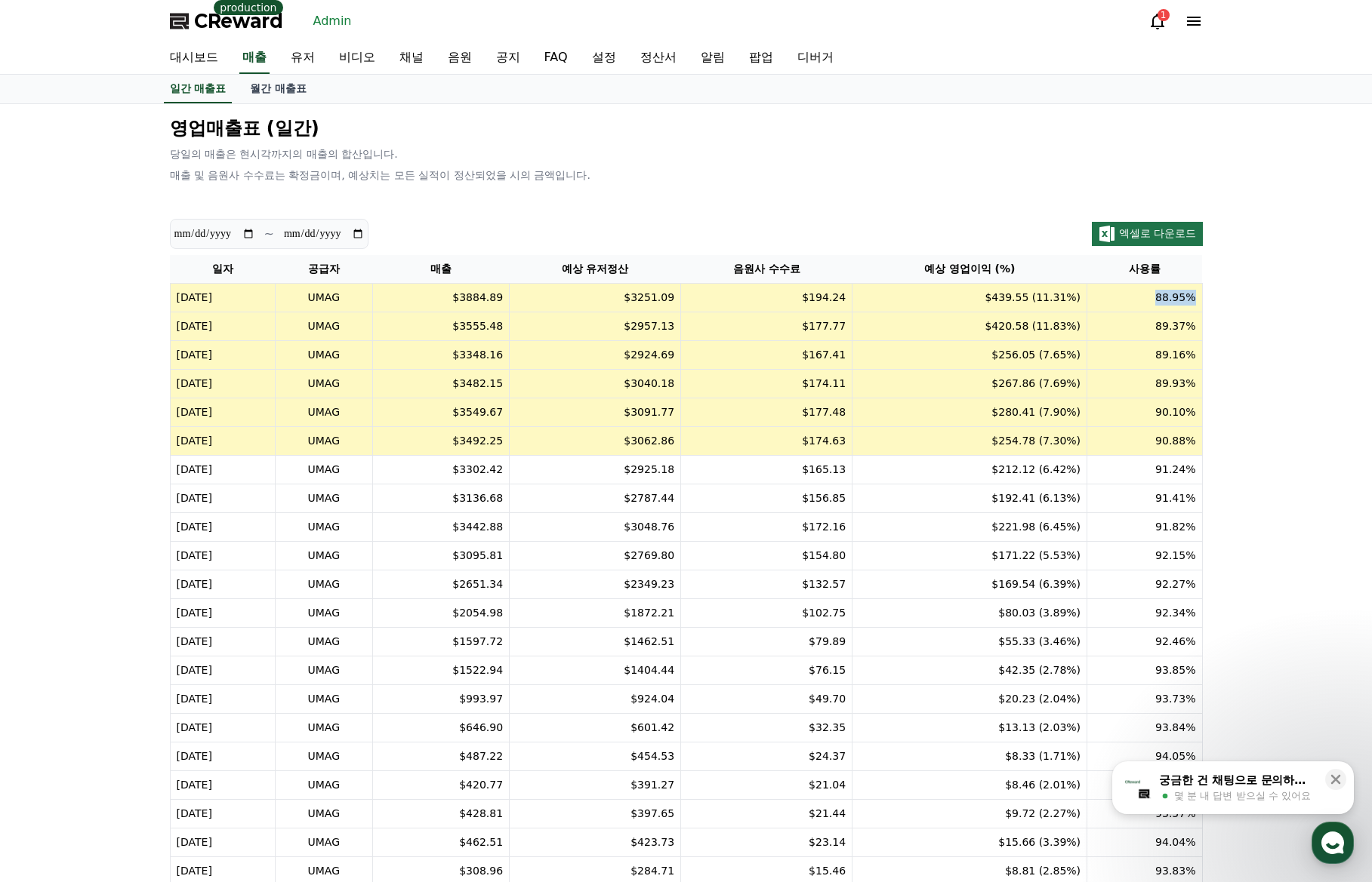
click at [1156, 297] on td "88.95%" at bounding box center [1145, 298] width 115 height 29
click at [1172, 297] on td "88.95%" at bounding box center [1145, 298] width 115 height 29
drag, startPoint x: 1154, startPoint y: 297, endPoint x: 1198, endPoint y: 301, distance: 44.2
click at [1198, 301] on td "88.95%" at bounding box center [1145, 298] width 115 height 29
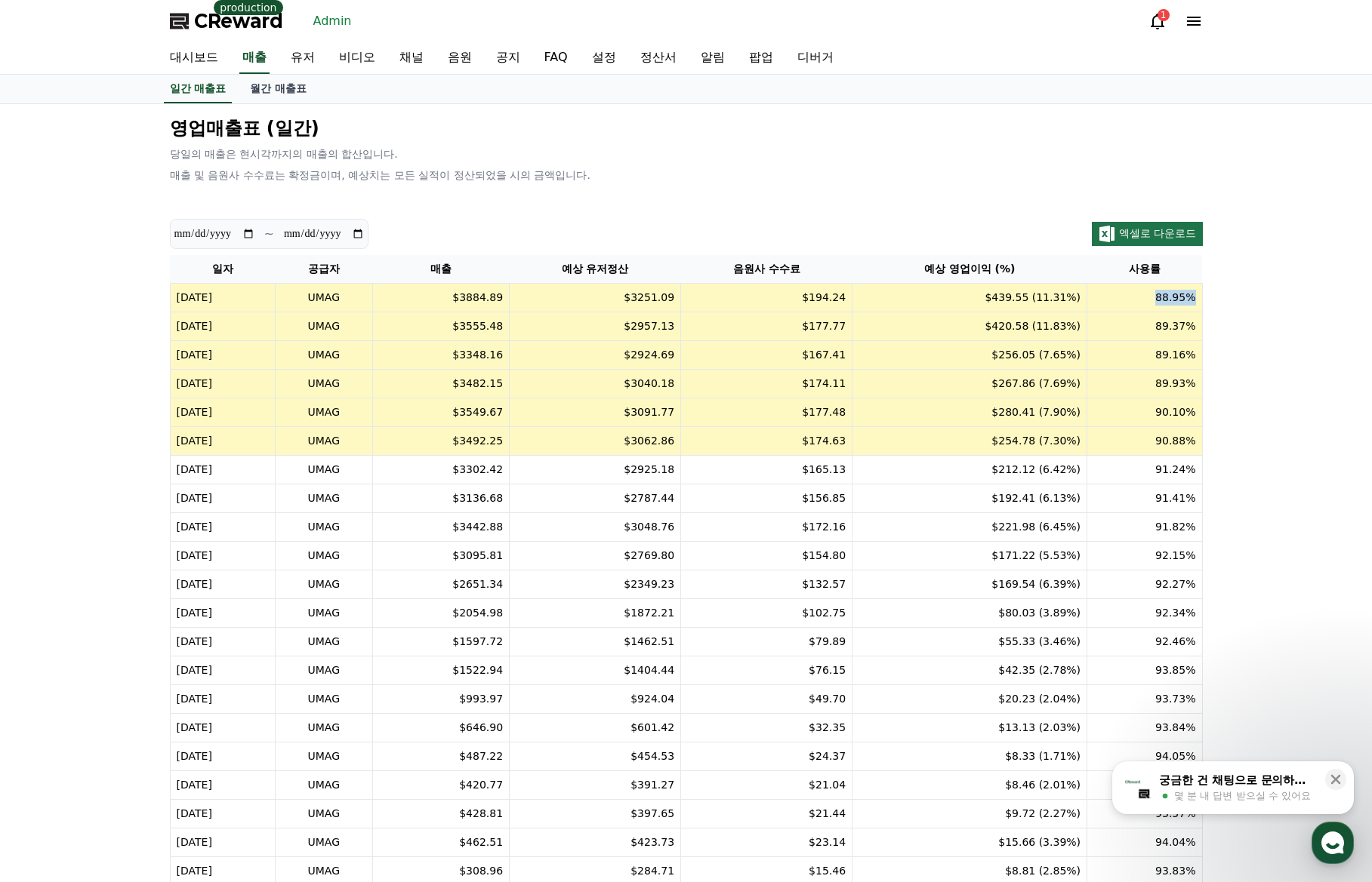
drag, startPoint x: 1198, startPoint y: 301, endPoint x: 1155, endPoint y: 301, distance: 43.0
click at [1155, 301] on td "88.95%" at bounding box center [1145, 298] width 115 height 29
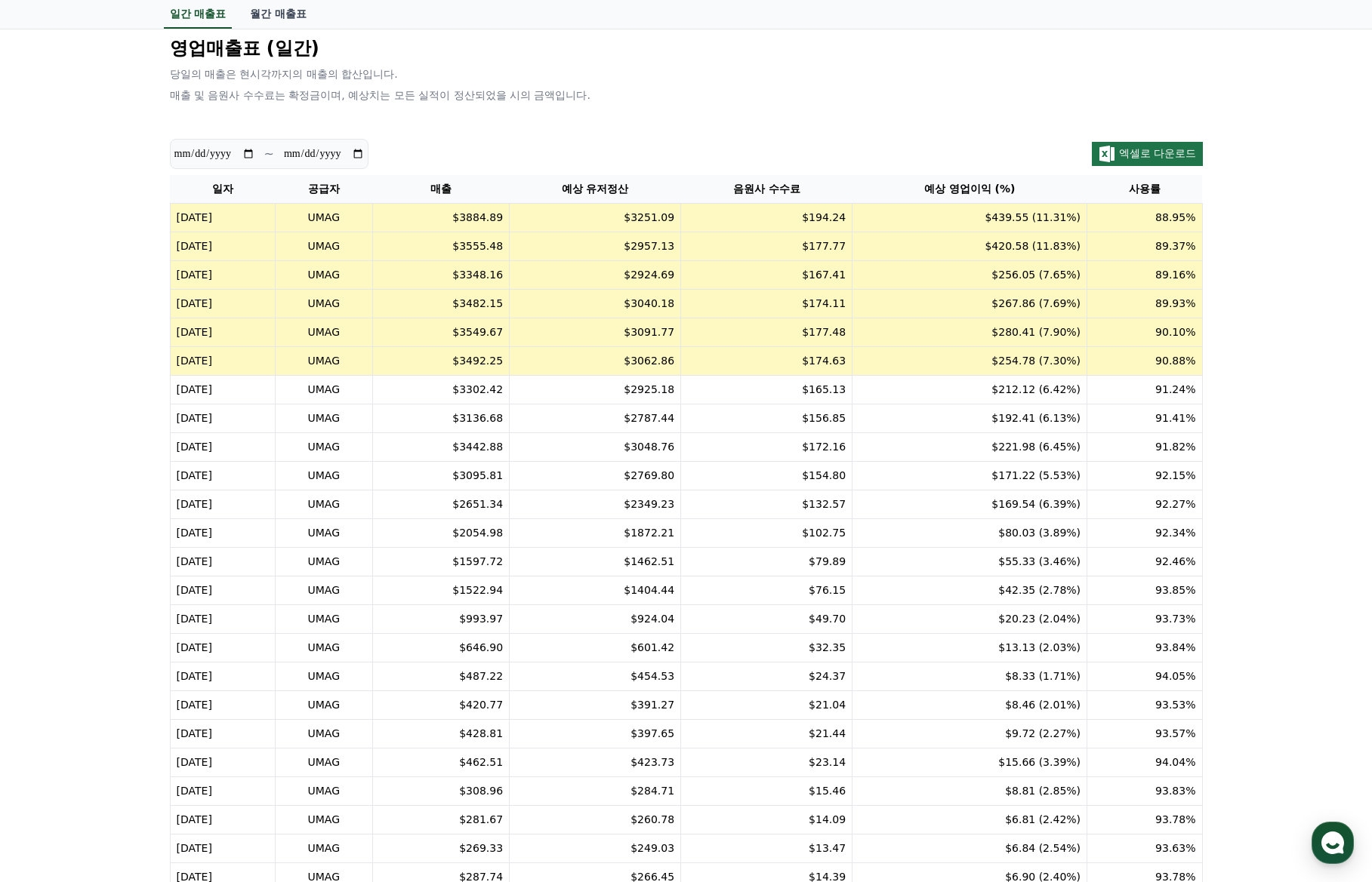
scroll to position [75, 0]
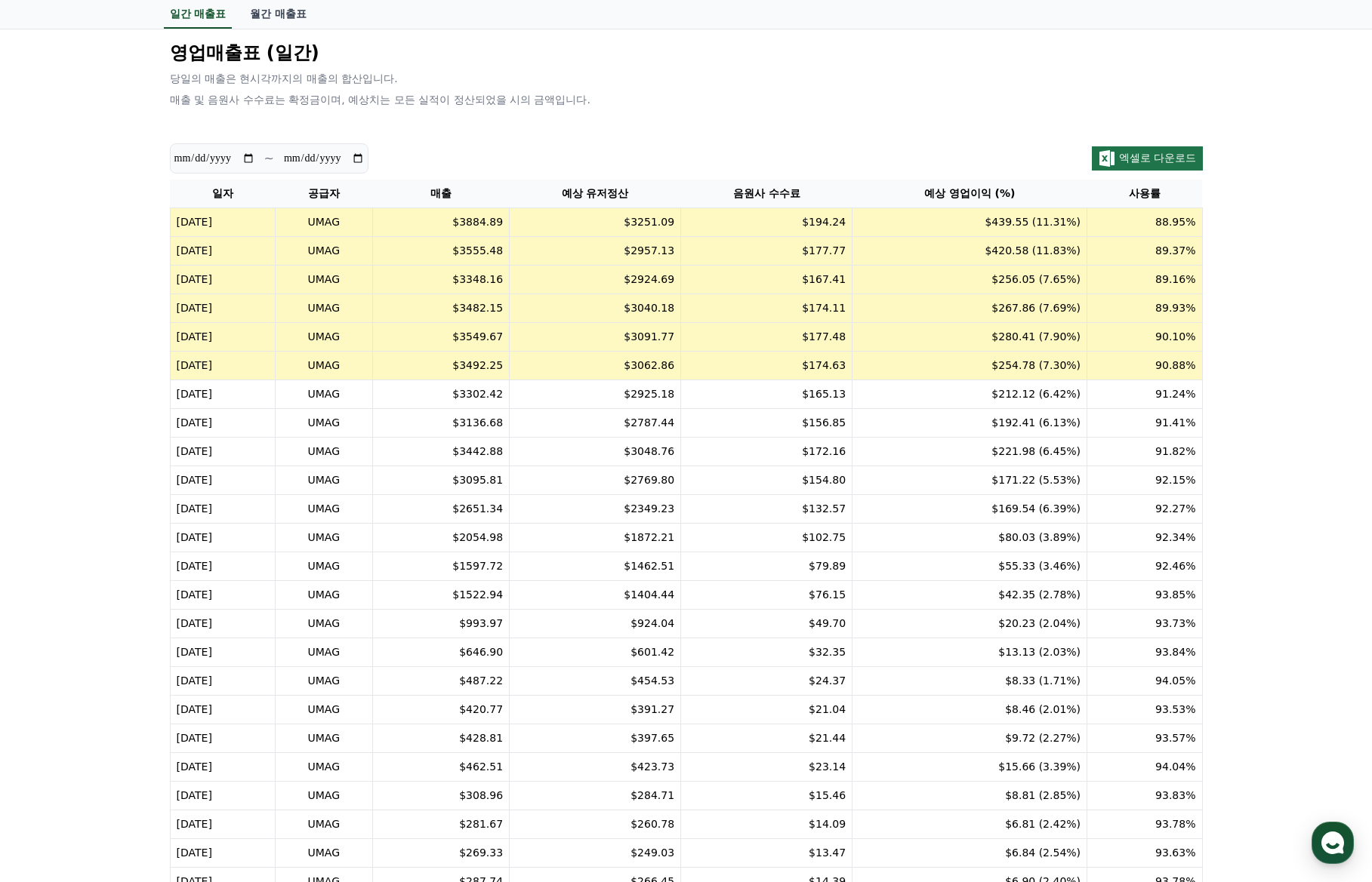
click at [1166, 251] on td "89.37%" at bounding box center [1145, 251] width 115 height 29
click at [1186, 229] on td "88.95%" at bounding box center [1145, 223] width 115 height 29
click at [1189, 229] on td "88.95%" at bounding box center [1145, 223] width 115 height 29
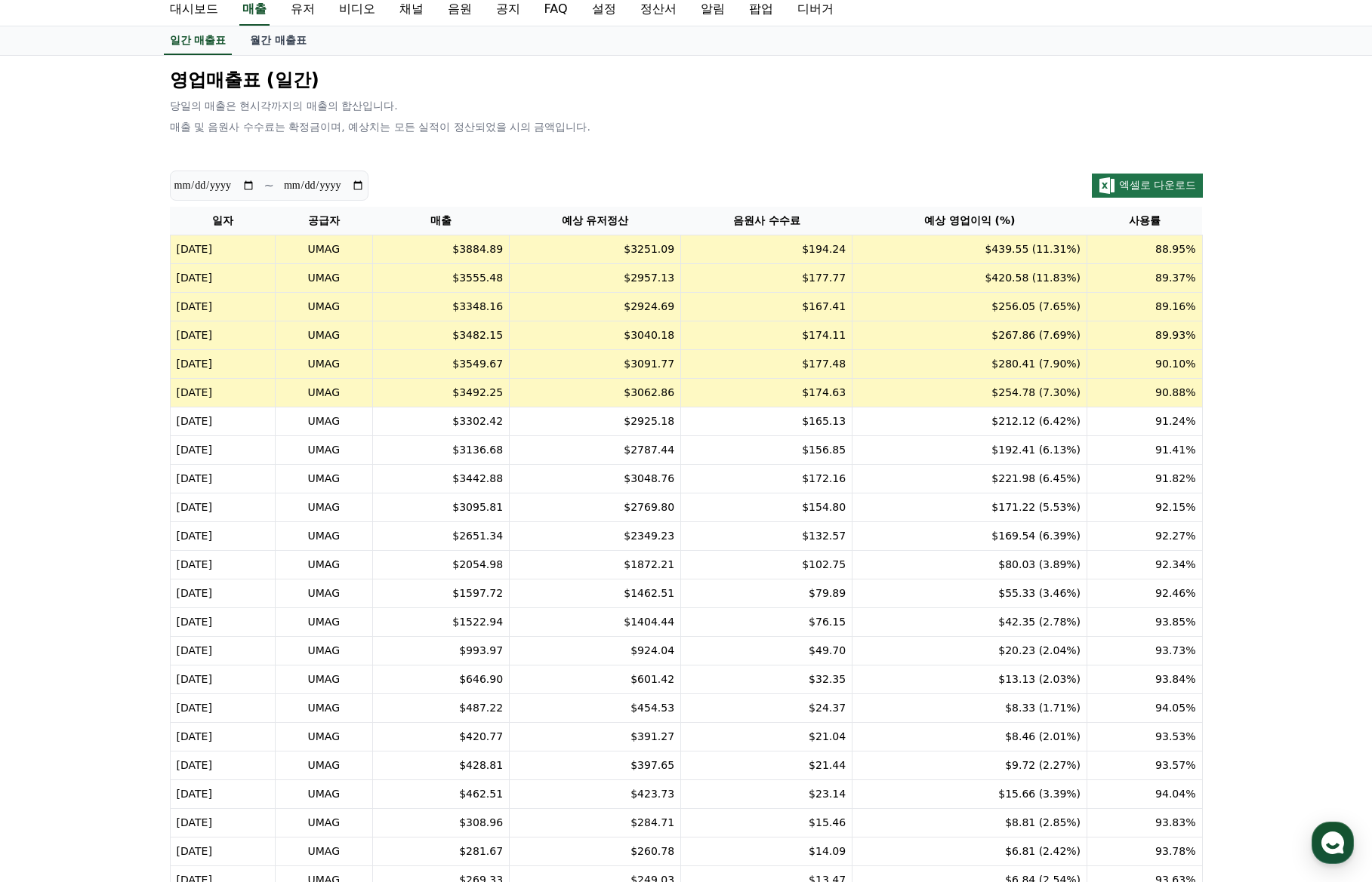
scroll to position [0, 0]
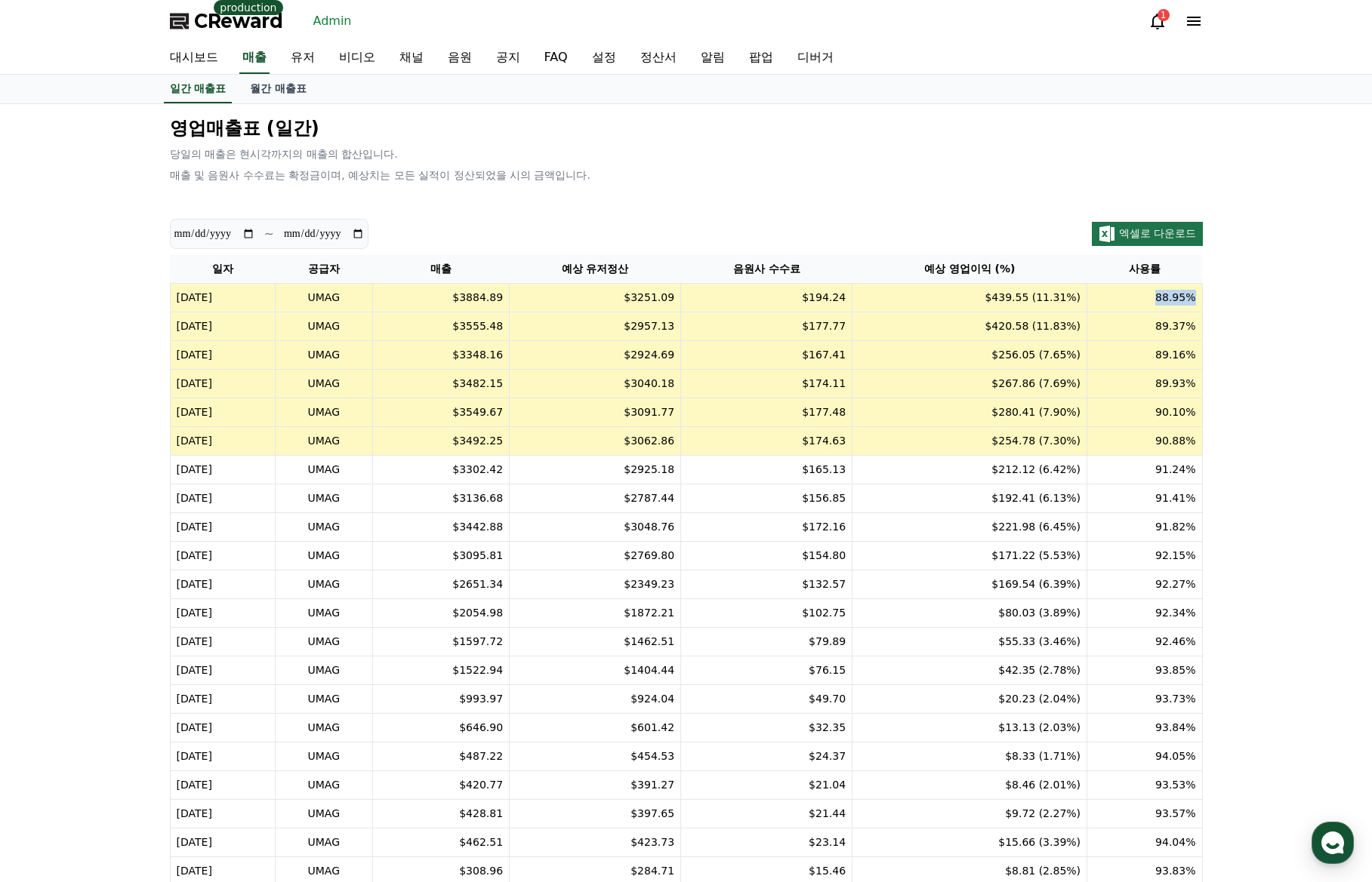
drag, startPoint x: 1146, startPoint y: 301, endPoint x: 1194, endPoint y: 301, distance: 48.0
click at [1194, 301] on td "88.95%" at bounding box center [1145, 298] width 115 height 29
click at [1197, 304] on td "88.95%" at bounding box center [1145, 298] width 115 height 29
drag, startPoint x: 1155, startPoint y: 300, endPoint x: 1193, endPoint y: 299, distance: 38.0
click at [1193, 299] on td "88.95%" at bounding box center [1145, 298] width 115 height 29
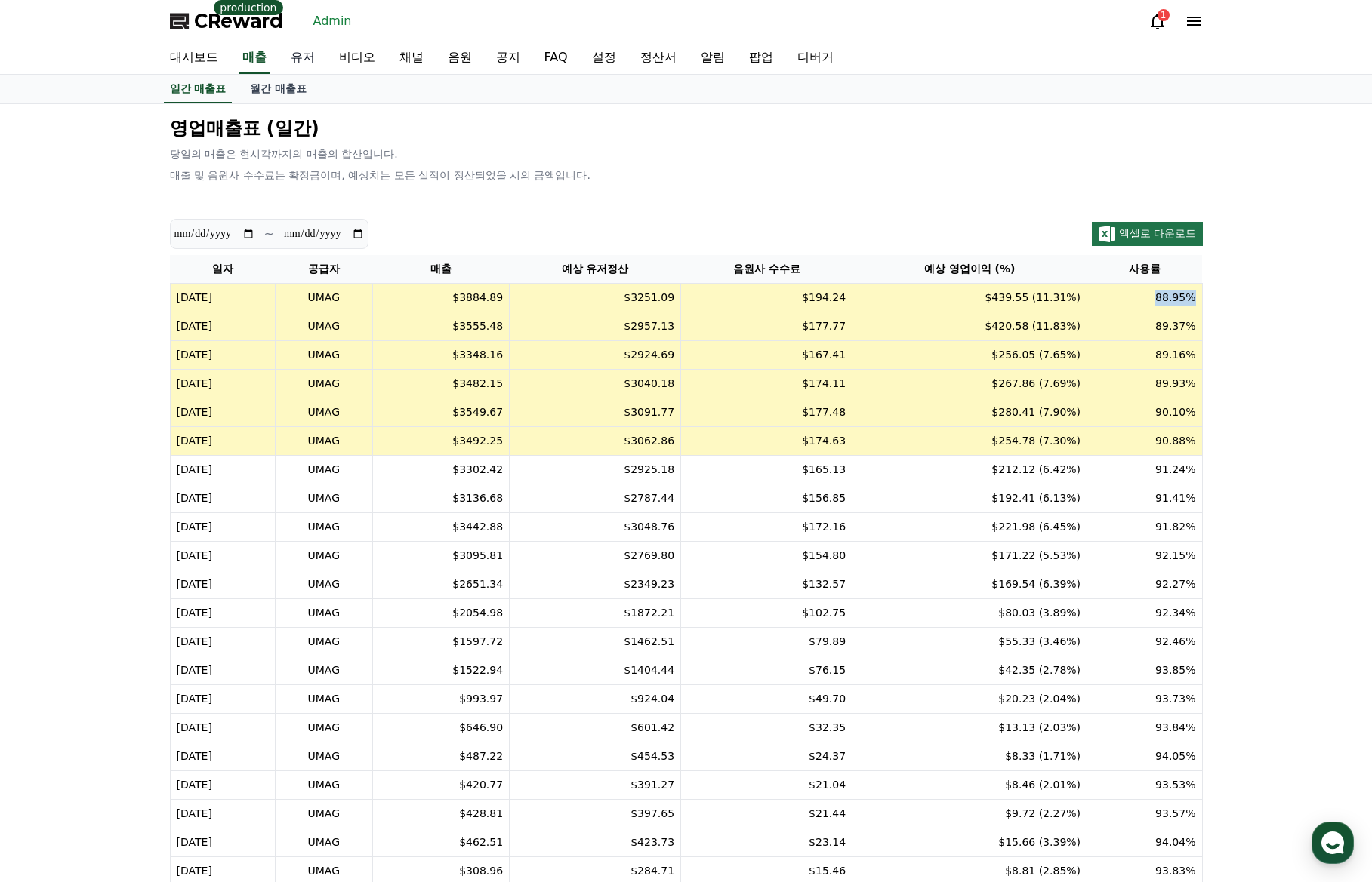
click at [319, 54] on link "유저" at bounding box center [303, 57] width 48 height 31
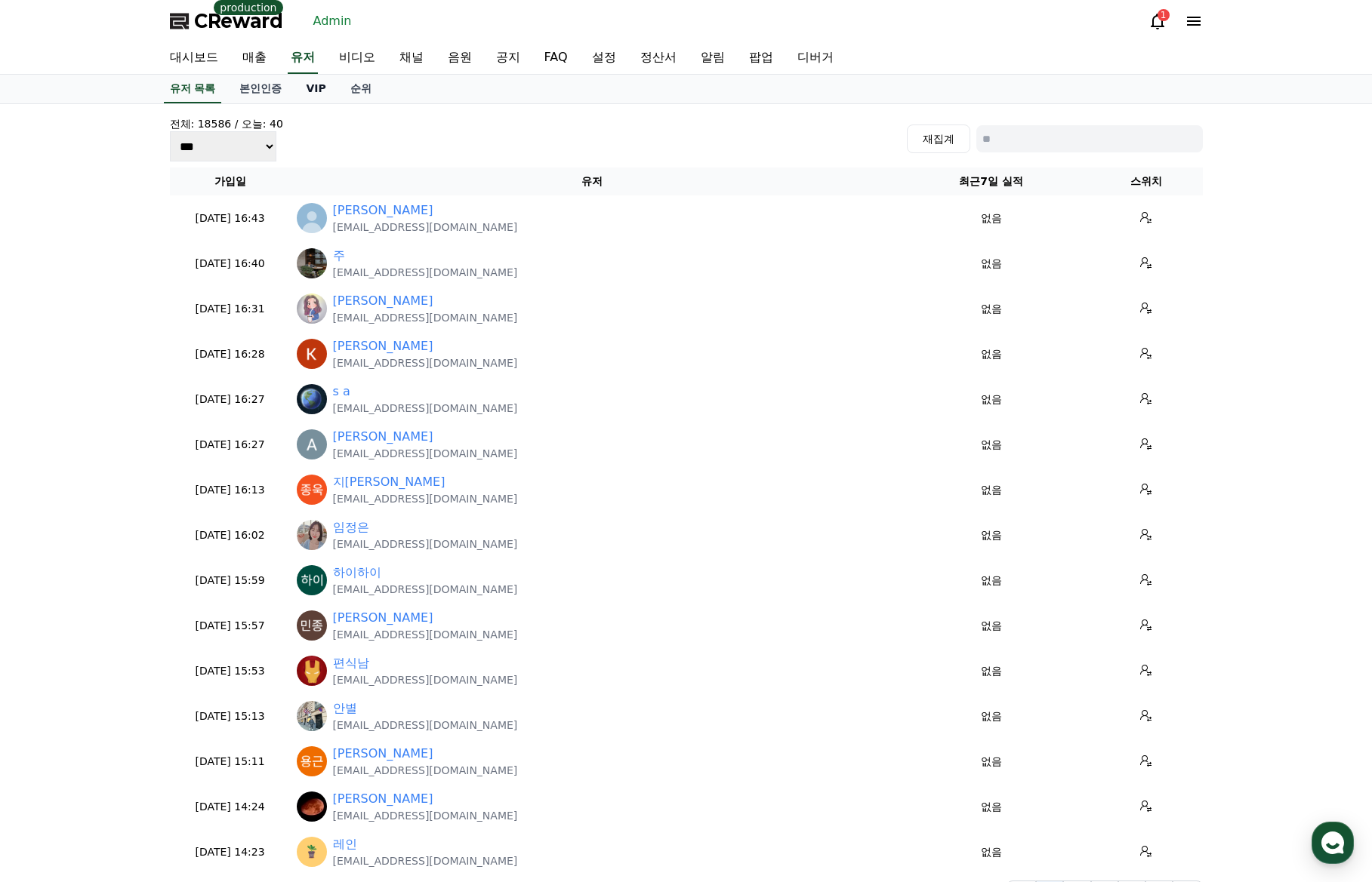
click at [302, 84] on link "VIP" at bounding box center [315, 89] width 44 height 29
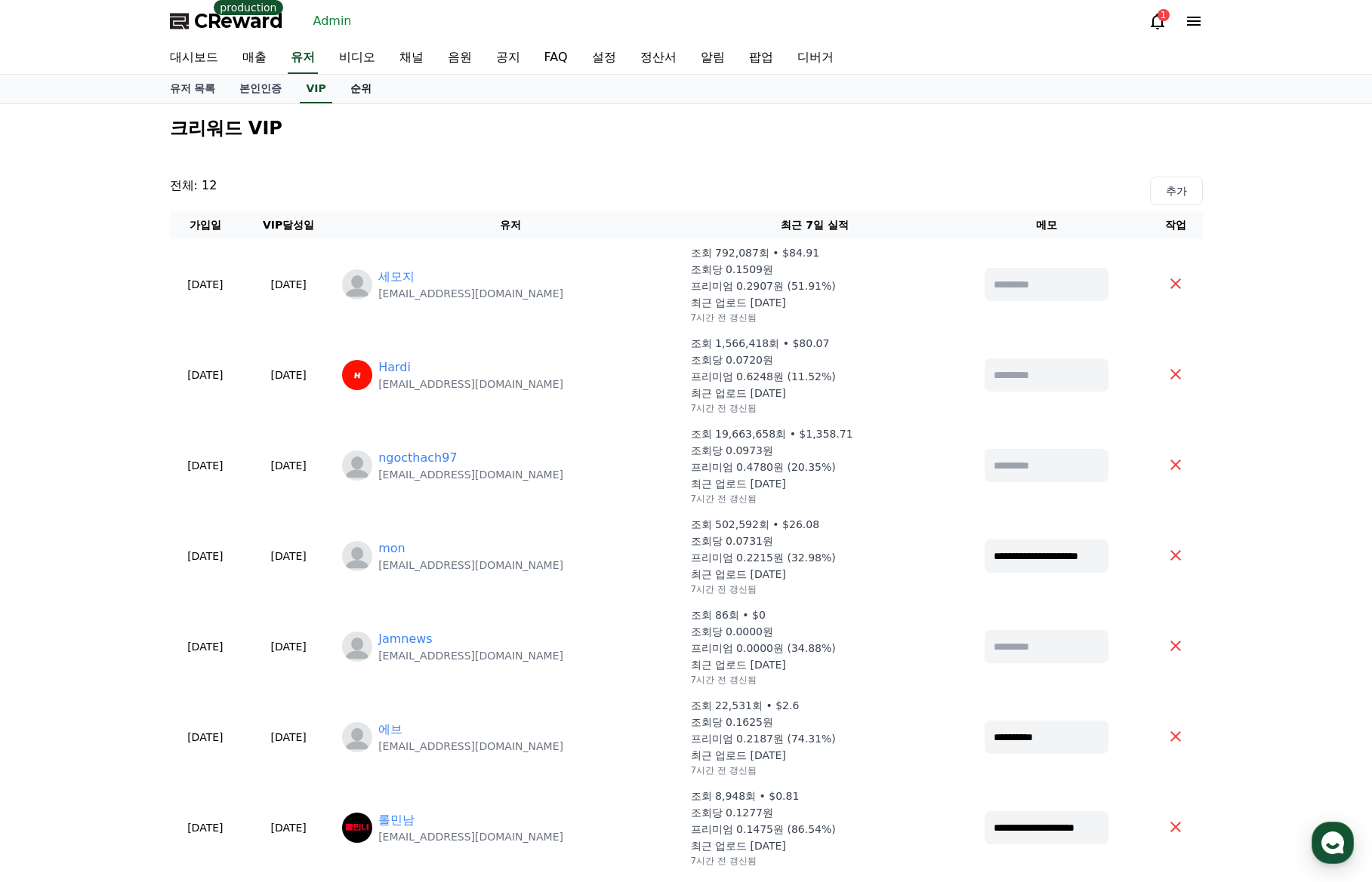
click at [356, 92] on link "순위" at bounding box center [361, 89] width 46 height 29
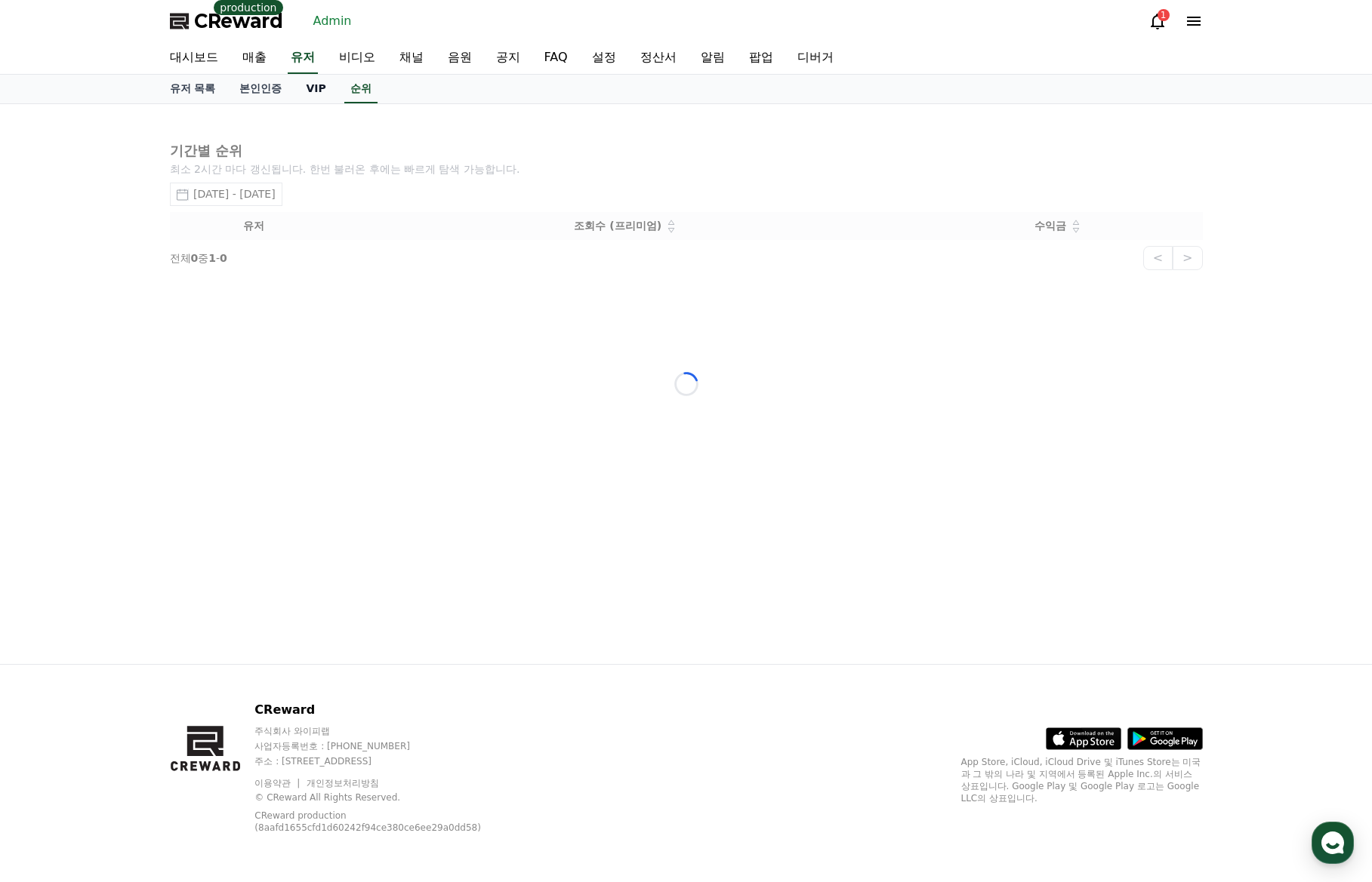
click at [316, 87] on link "VIP" at bounding box center [315, 89] width 44 height 29
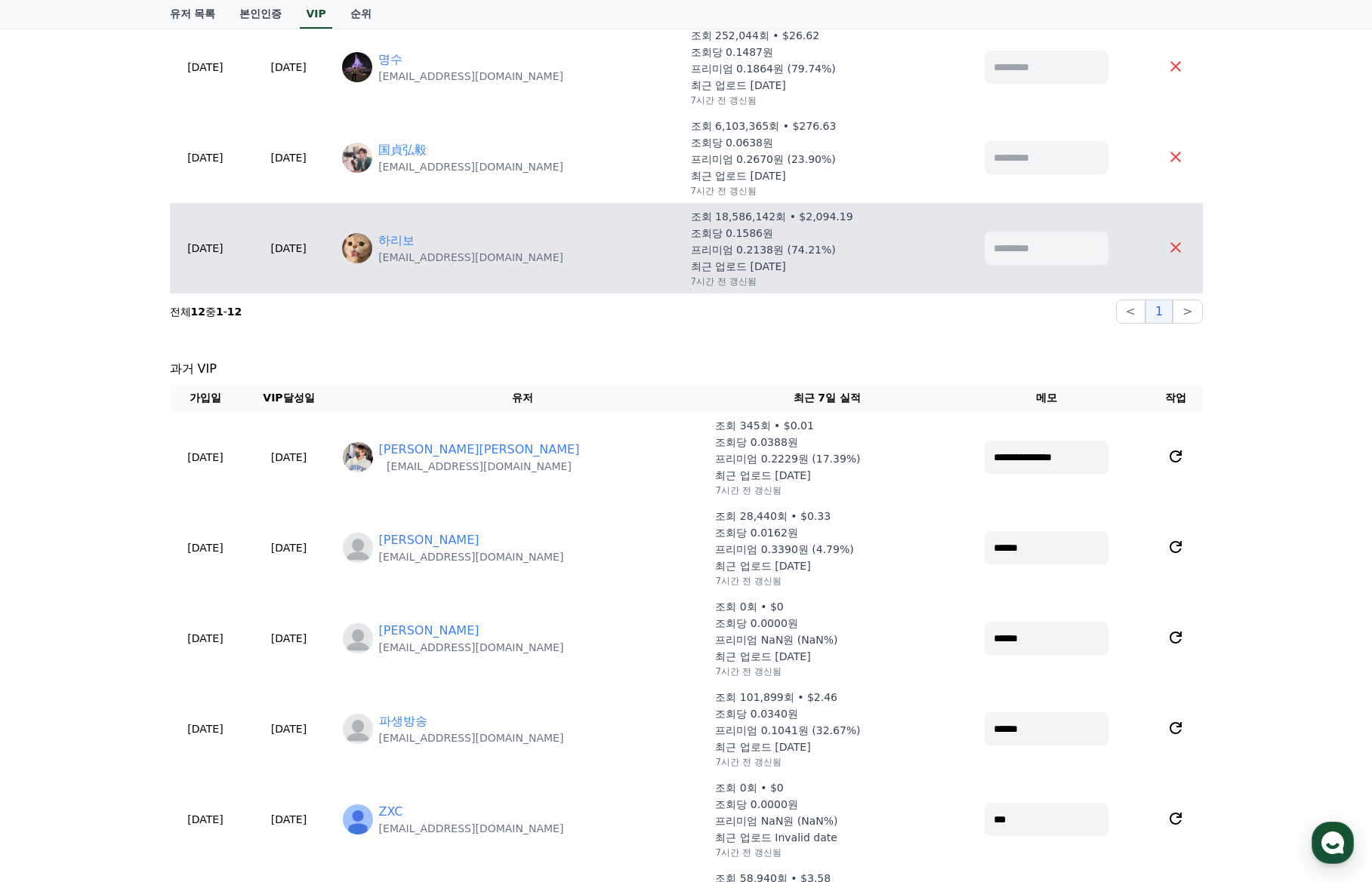
scroll to position [981, 0]
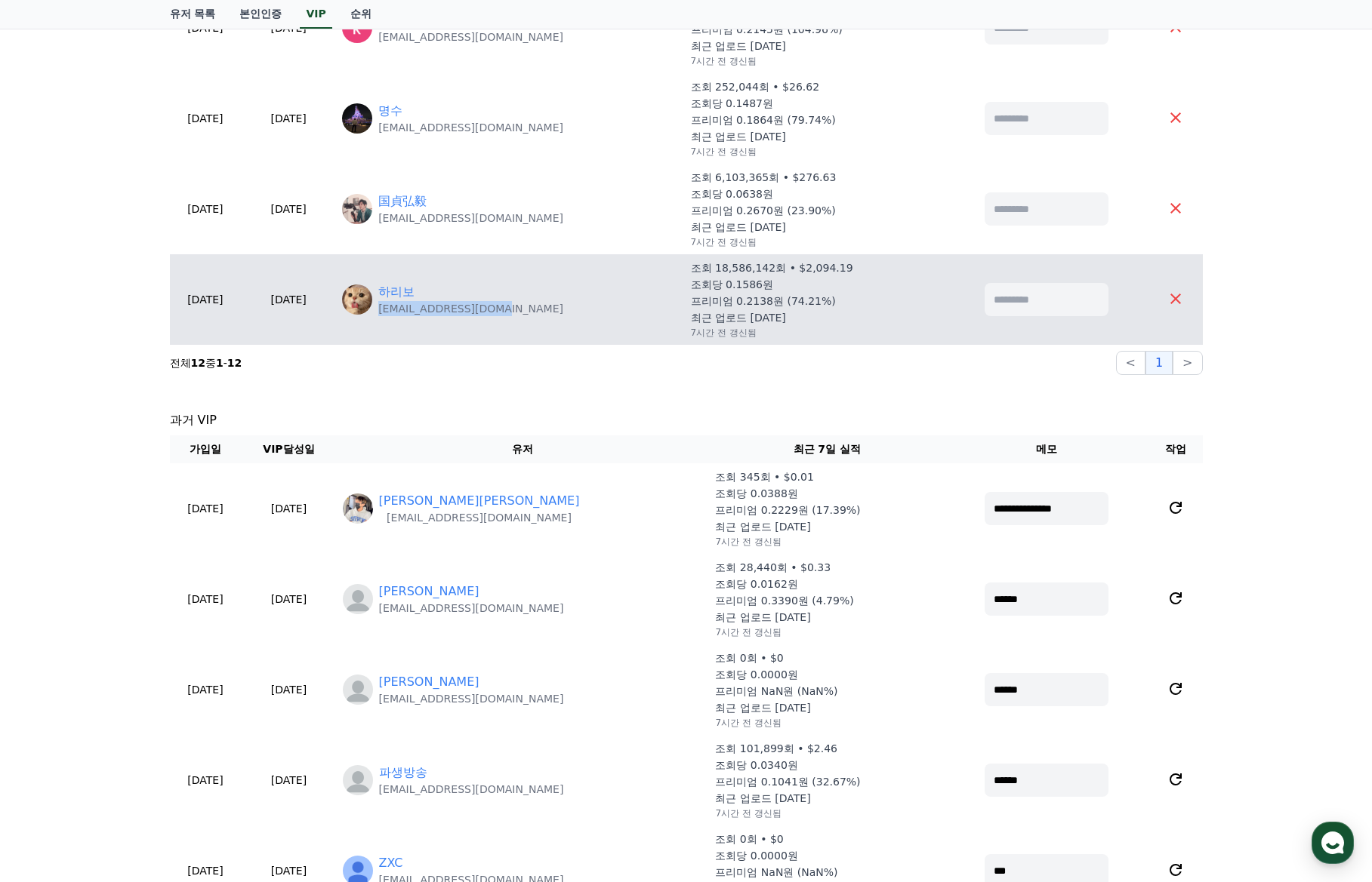
drag, startPoint x: 582, startPoint y: 309, endPoint x: 419, endPoint y: 318, distance: 163.2
click at [419, 318] on td "하리보 [EMAIL_ADDRESS][DOMAIN_NAME]" at bounding box center [509, 299] width 348 height 90
copy p "[EMAIL_ADDRESS][DOMAIN_NAME]"
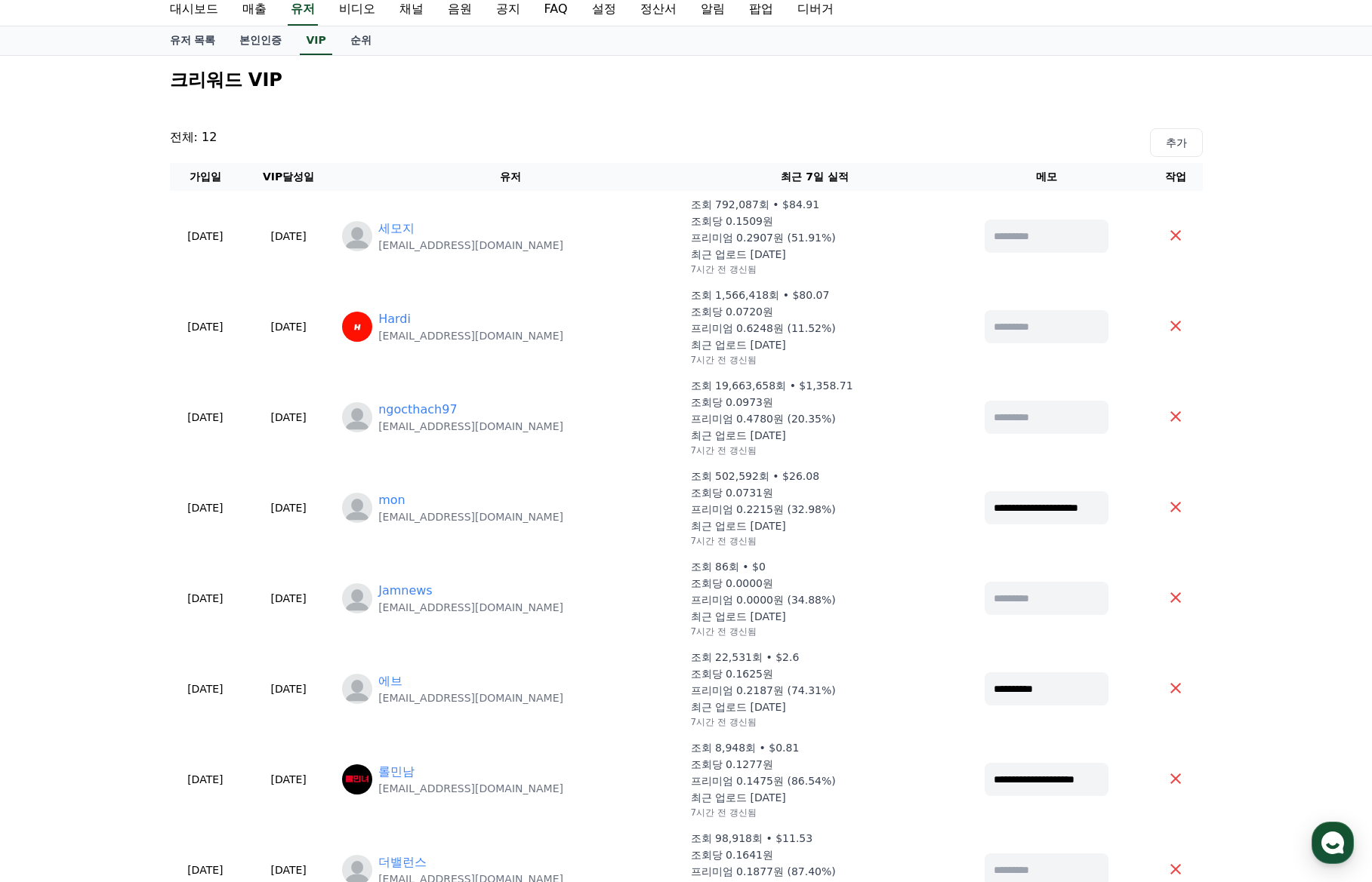
scroll to position [0, 0]
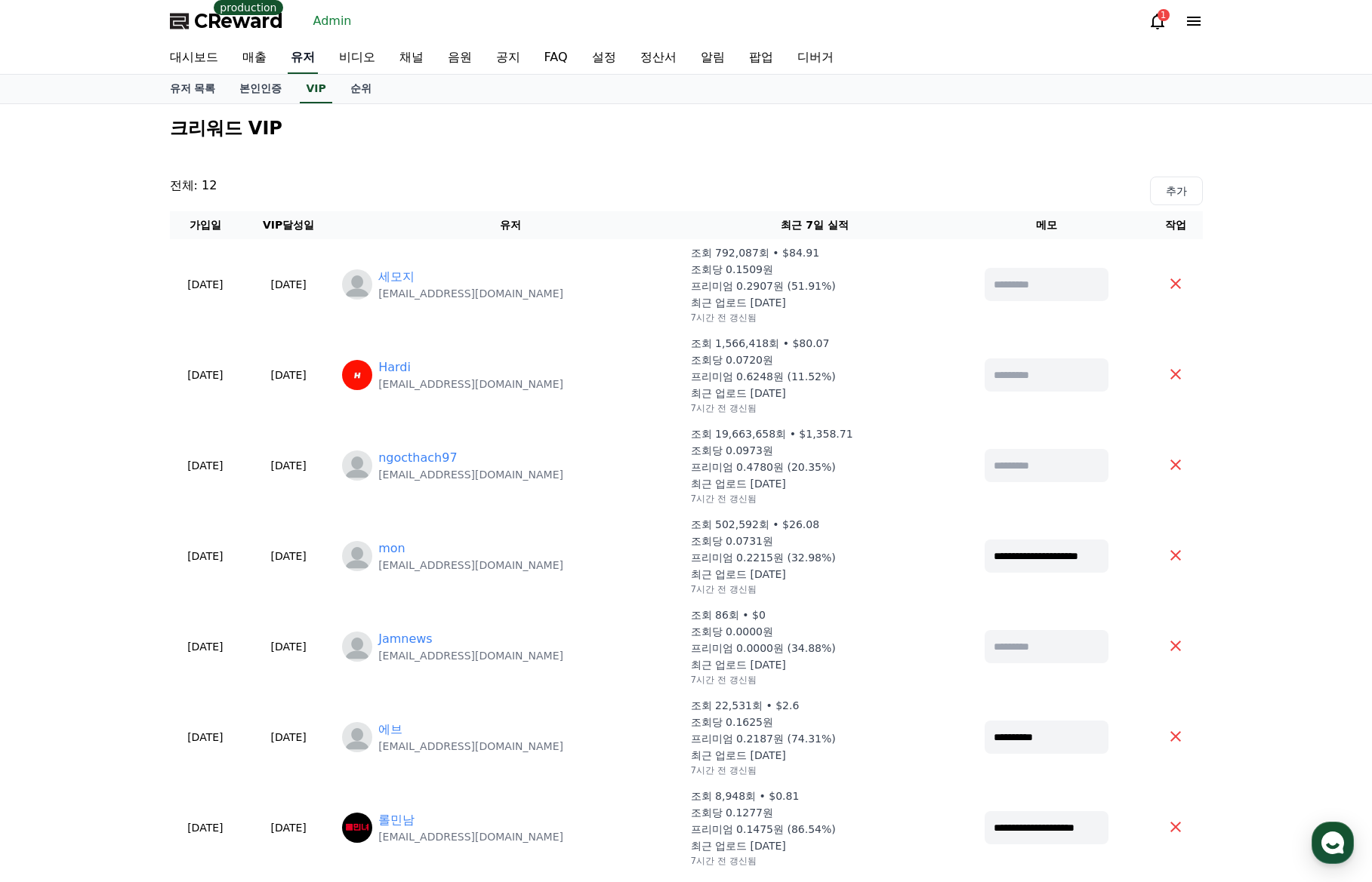
click at [308, 55] on link "유저" at bounding box center [303, 57] width 30 height 31
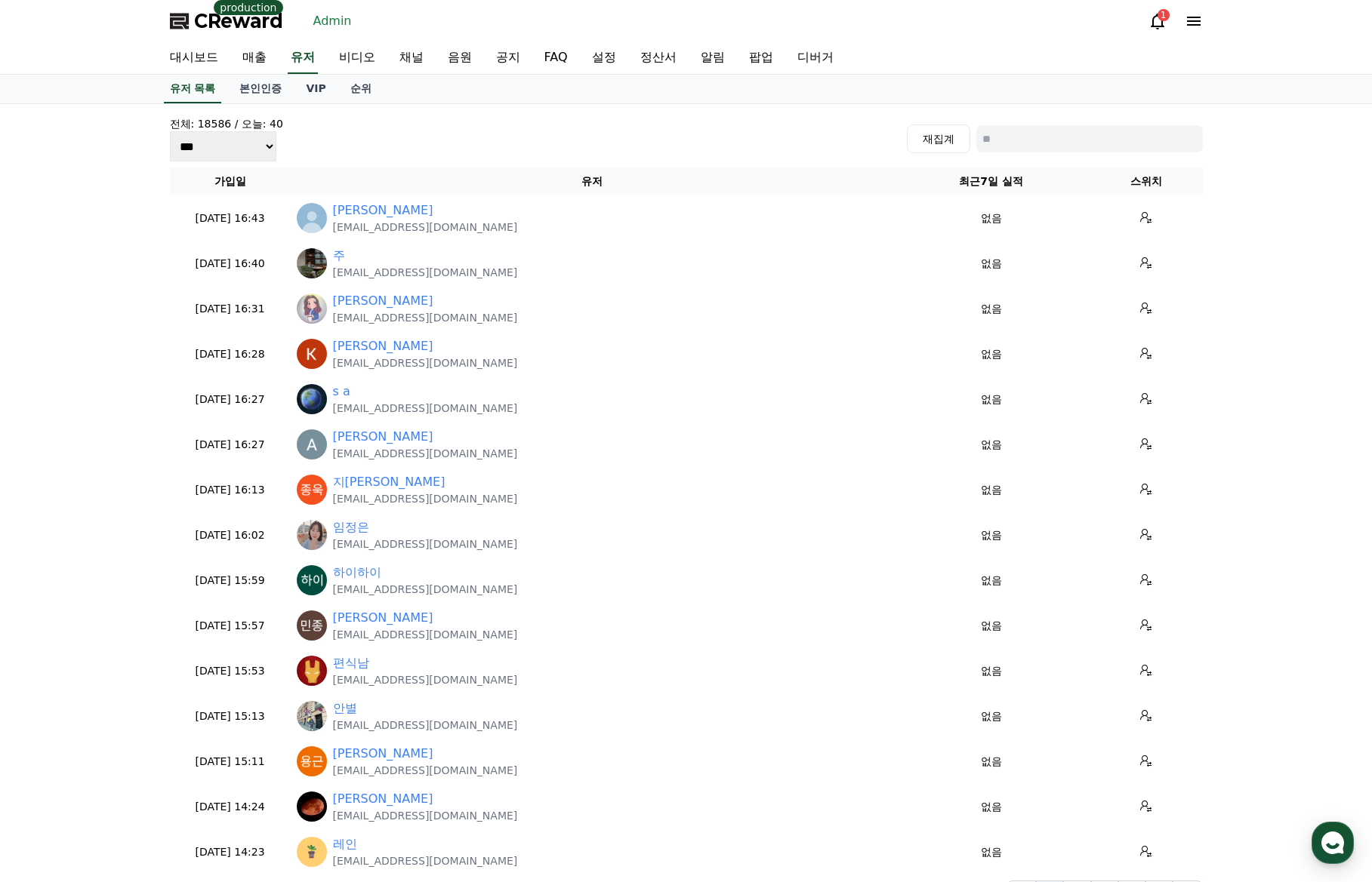
drag, startPoint x: 1037, startPoint y: 123, endPoint x: 1041, endPoint y: 132, distance: 9.8
click at [1039, 129] on div "전체: 18586 / 오늘: 40 *** *** *** 재집계" at bounding box center [686, 139] width 1033 height 46
click at [1041, 132] on input at bounding box center [1089, 139] width 226 height 27
paste input "**********"
type input "**********"
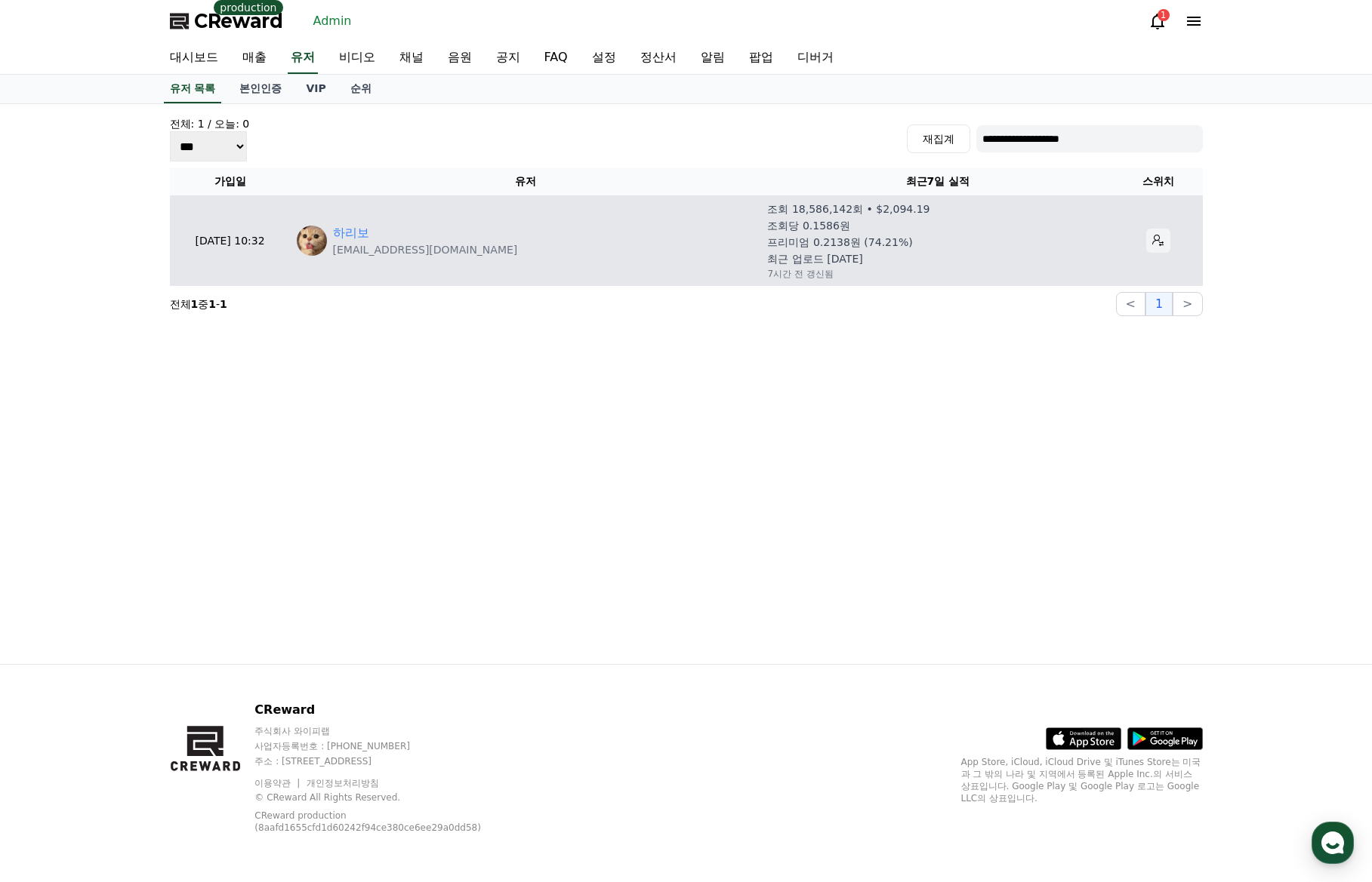
click at [1152, 243] on icon at bounding box center [1157, 240] width 12 height 12
